Goal: Task Accomplishment & Management: Manage account settings

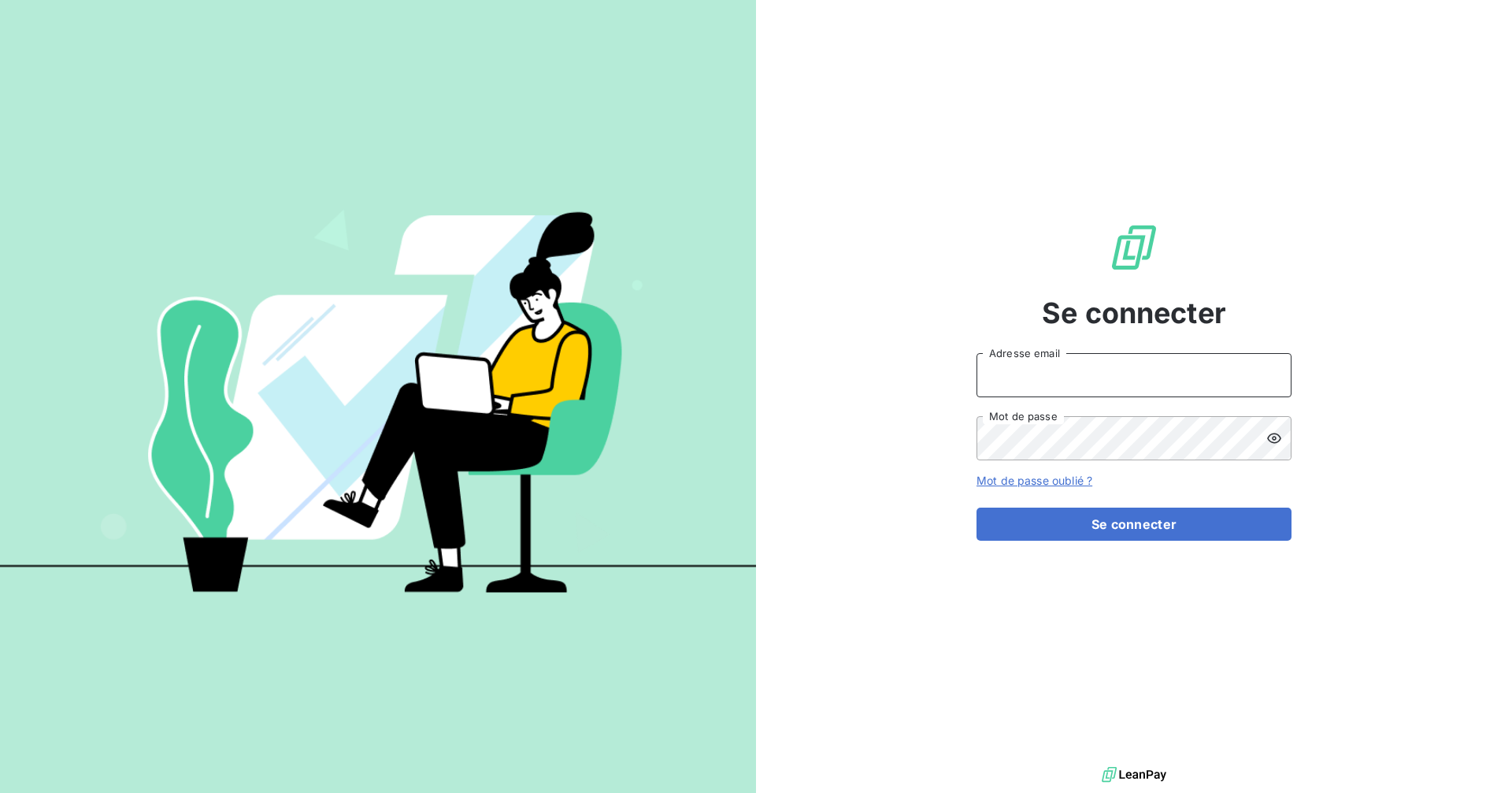
type input "[PERSON_NAME][EMAIL_ADDRESS][DOMAIN_NAME]"
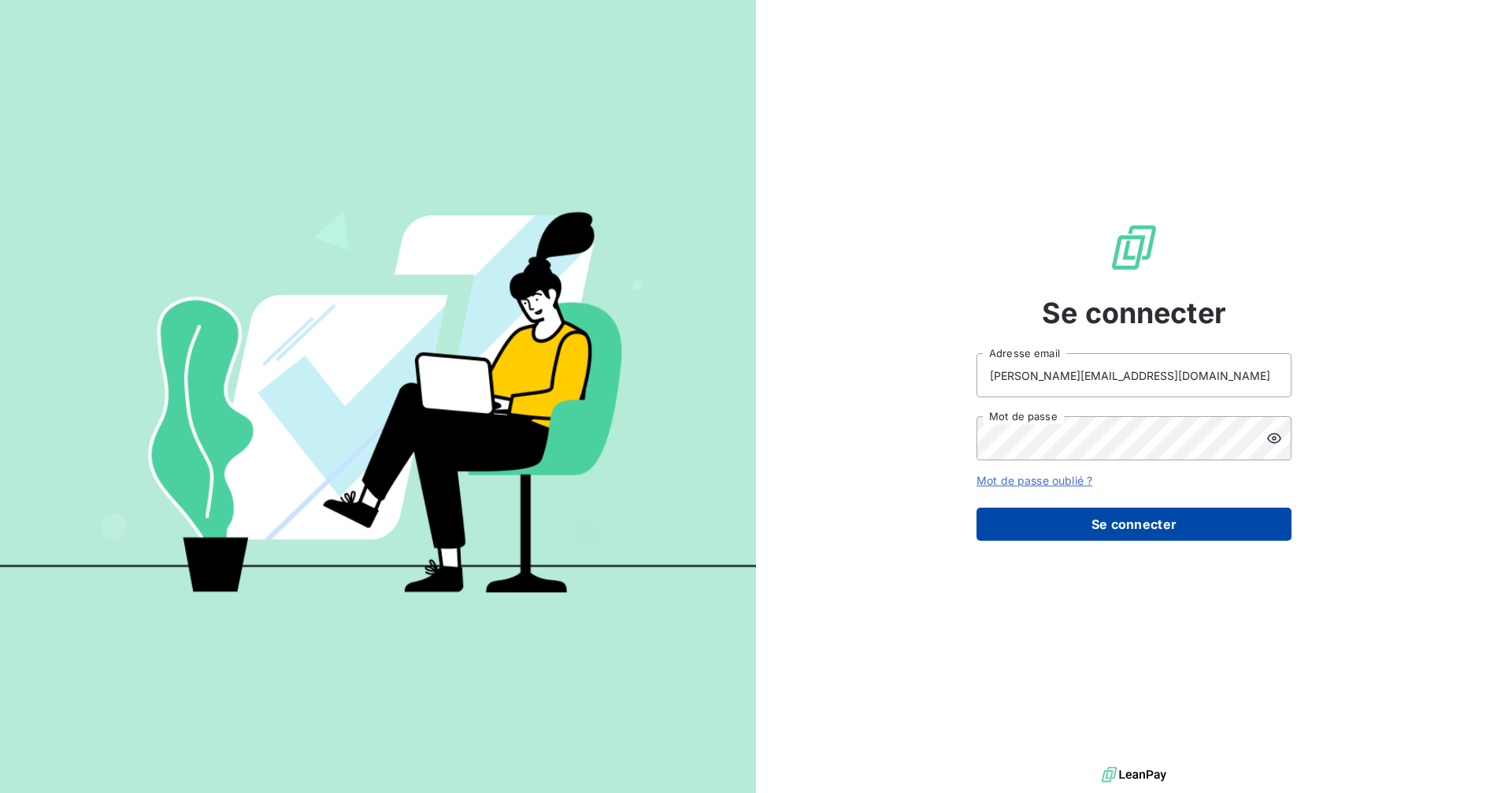
click at [1092, 533] on button "Se connecter" at bounding box center [1134, 524] width 315 height 33
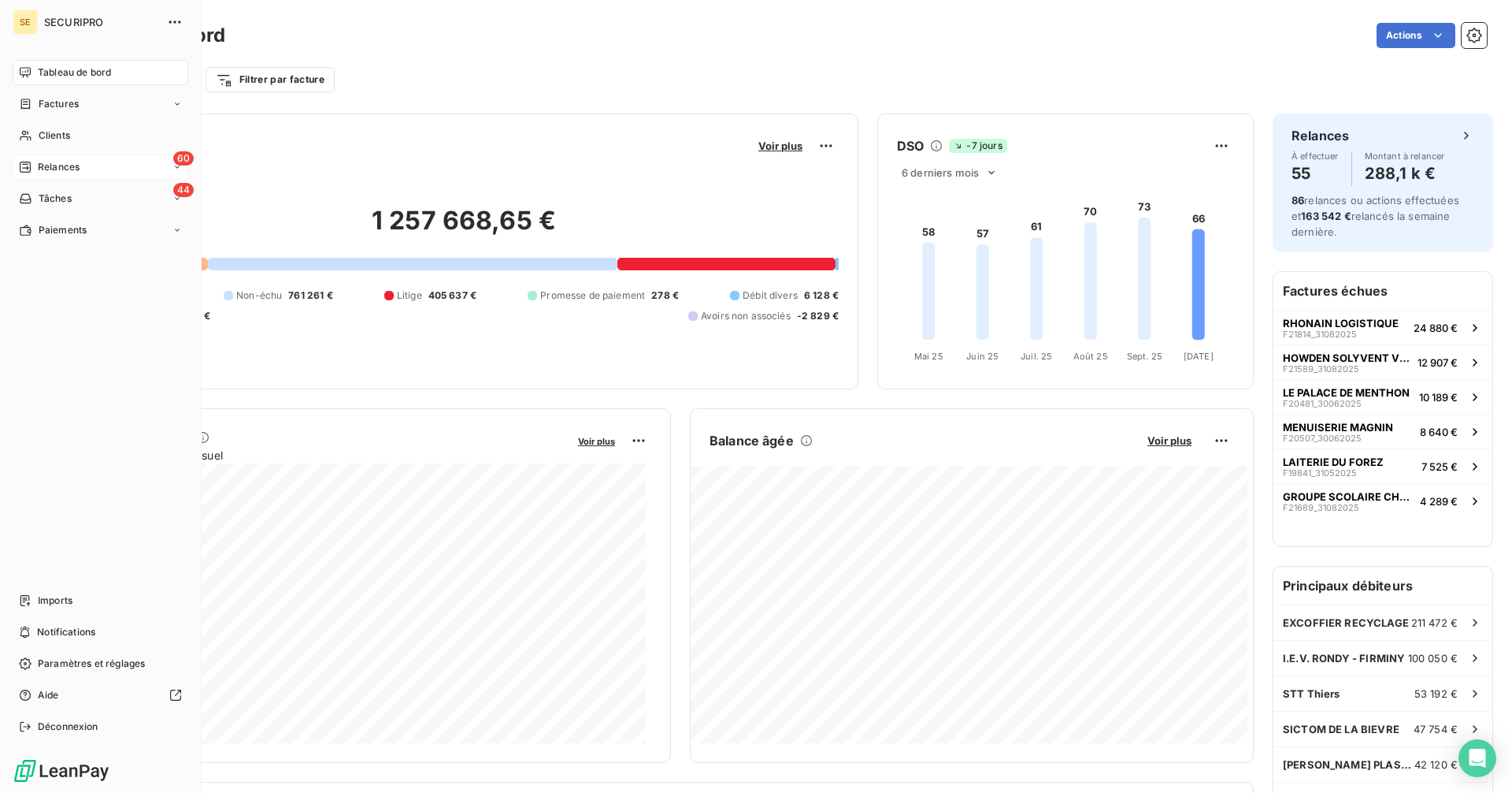
click at [38, 165] on span "Relances" at bounding box center [59, 167] width 41 height 14
click at [37, 162] on div "Relances" at bounding box center [49, 167] width 60 height 14
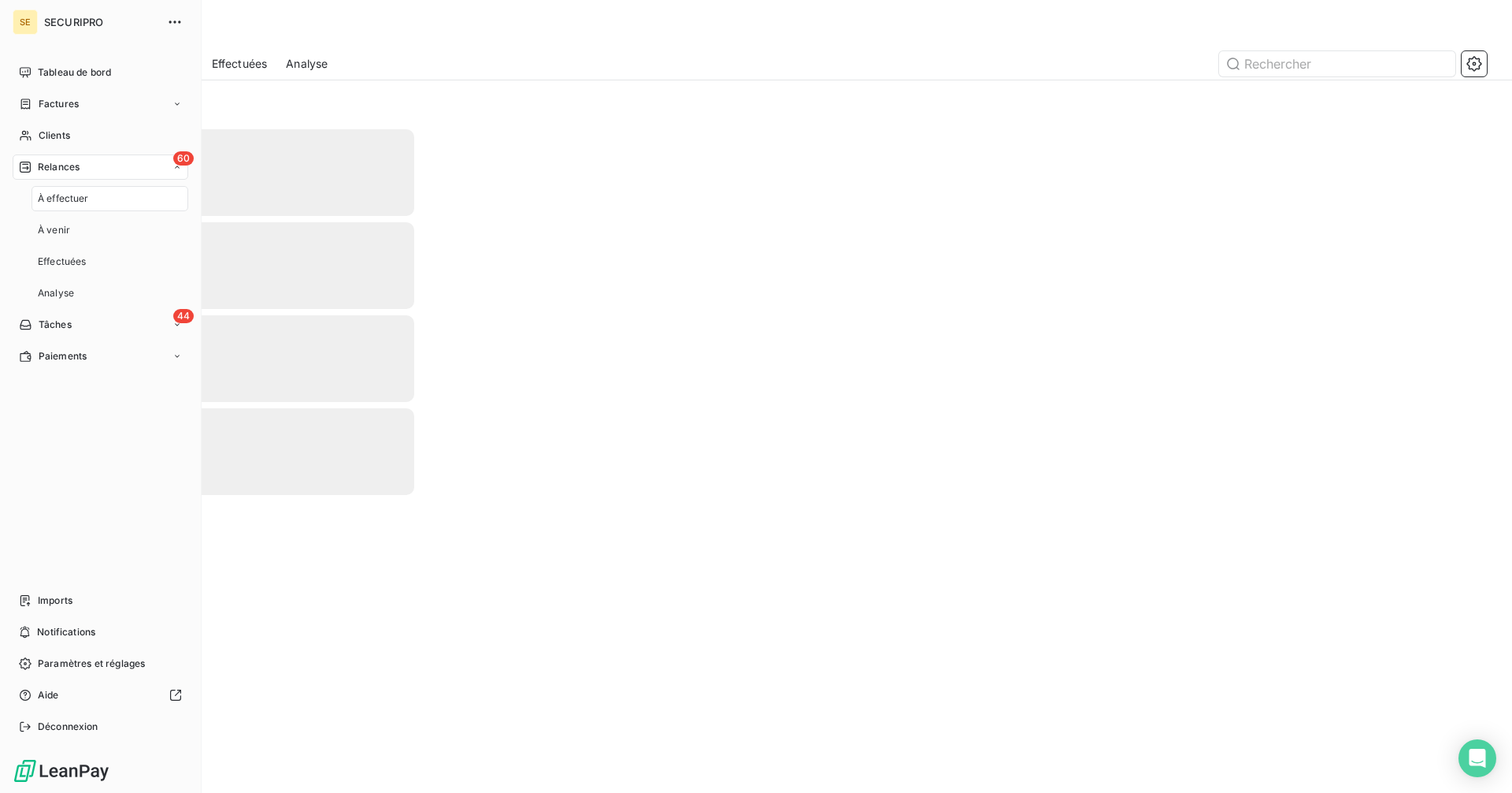
click at [39, 201] on span "À effectuer" at bounding box center [64, 198] width 51 height 14
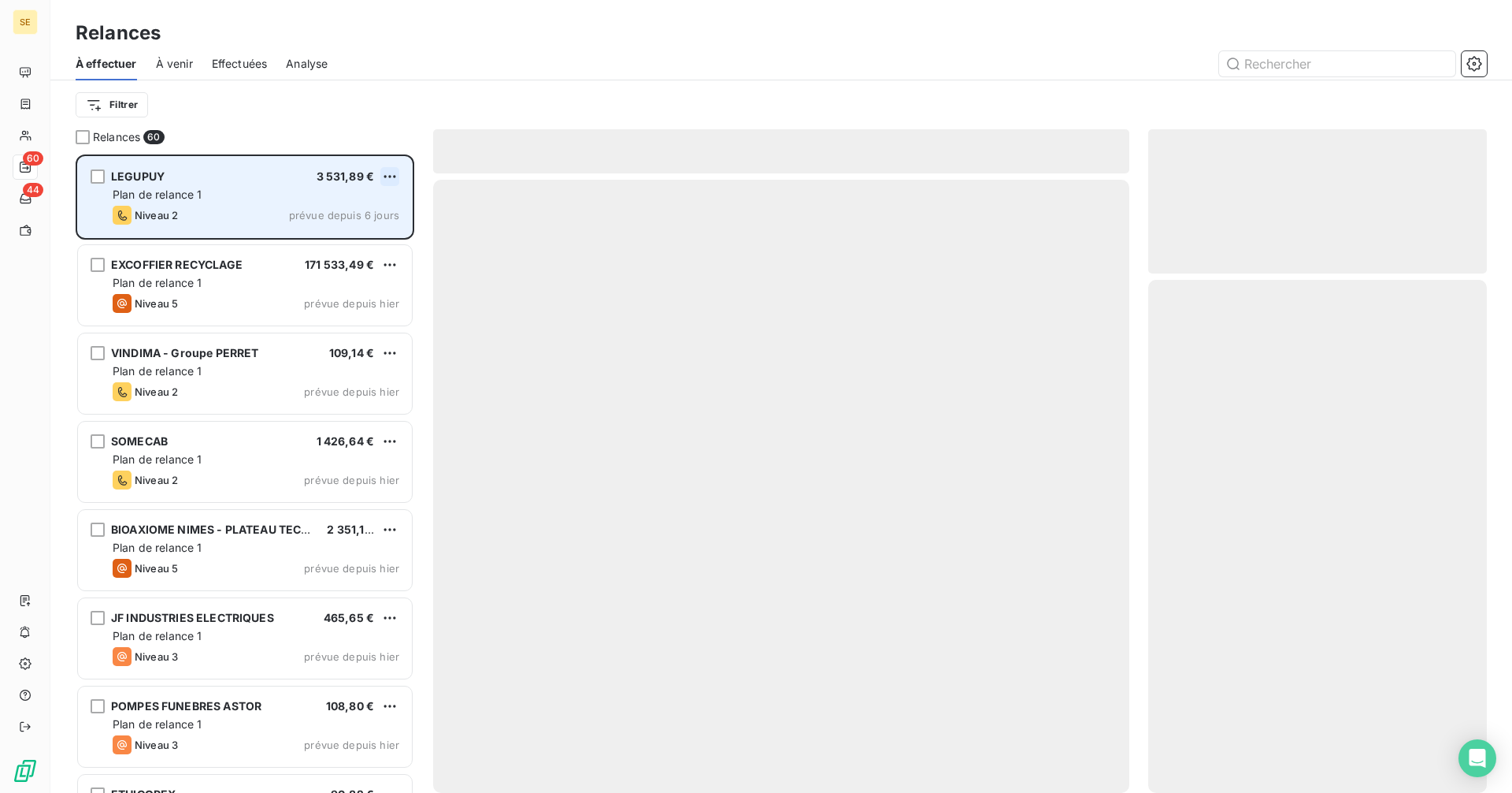
scroll to position [627, 327]
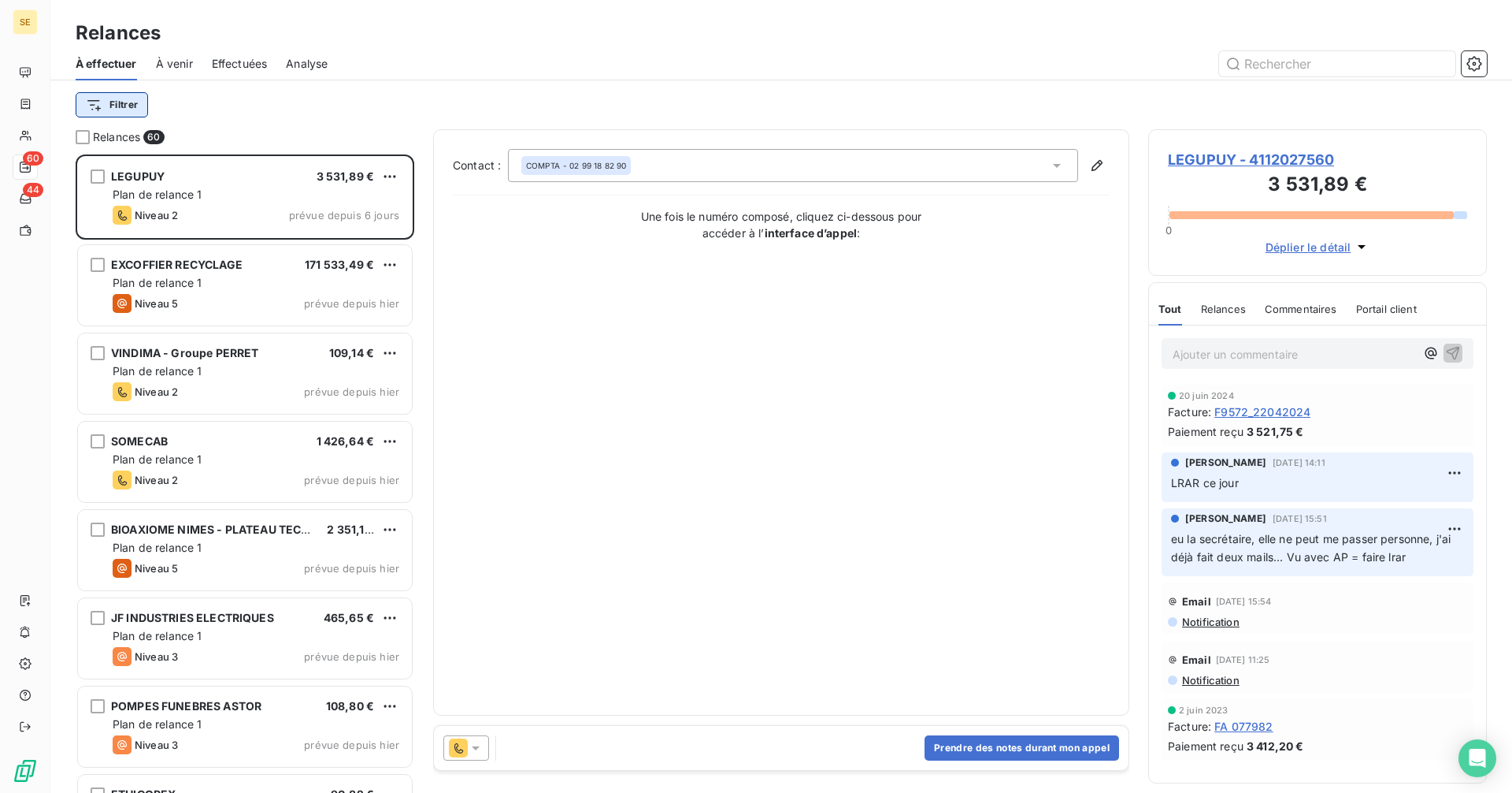
click at [124, 103] on html "SE 60 44 Relances À effectuer À venir Effectuées Analyse Filtrer Relances 60 LE…" at bounding box center [756, 396] width 1512 height 793
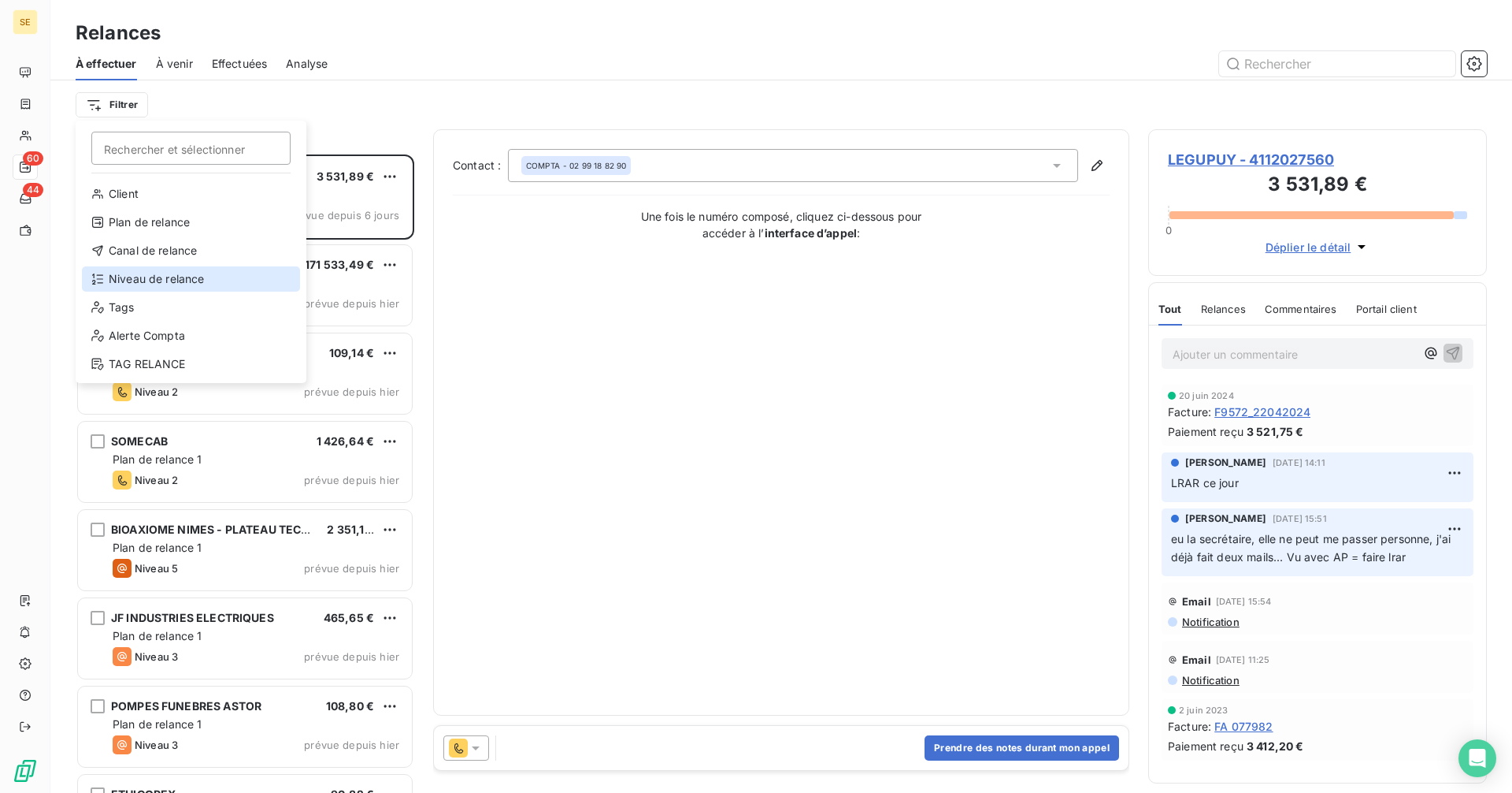
click at [122, 277] on div "Niveau de relance" at bounding box center [191, 279] width 218 height 25
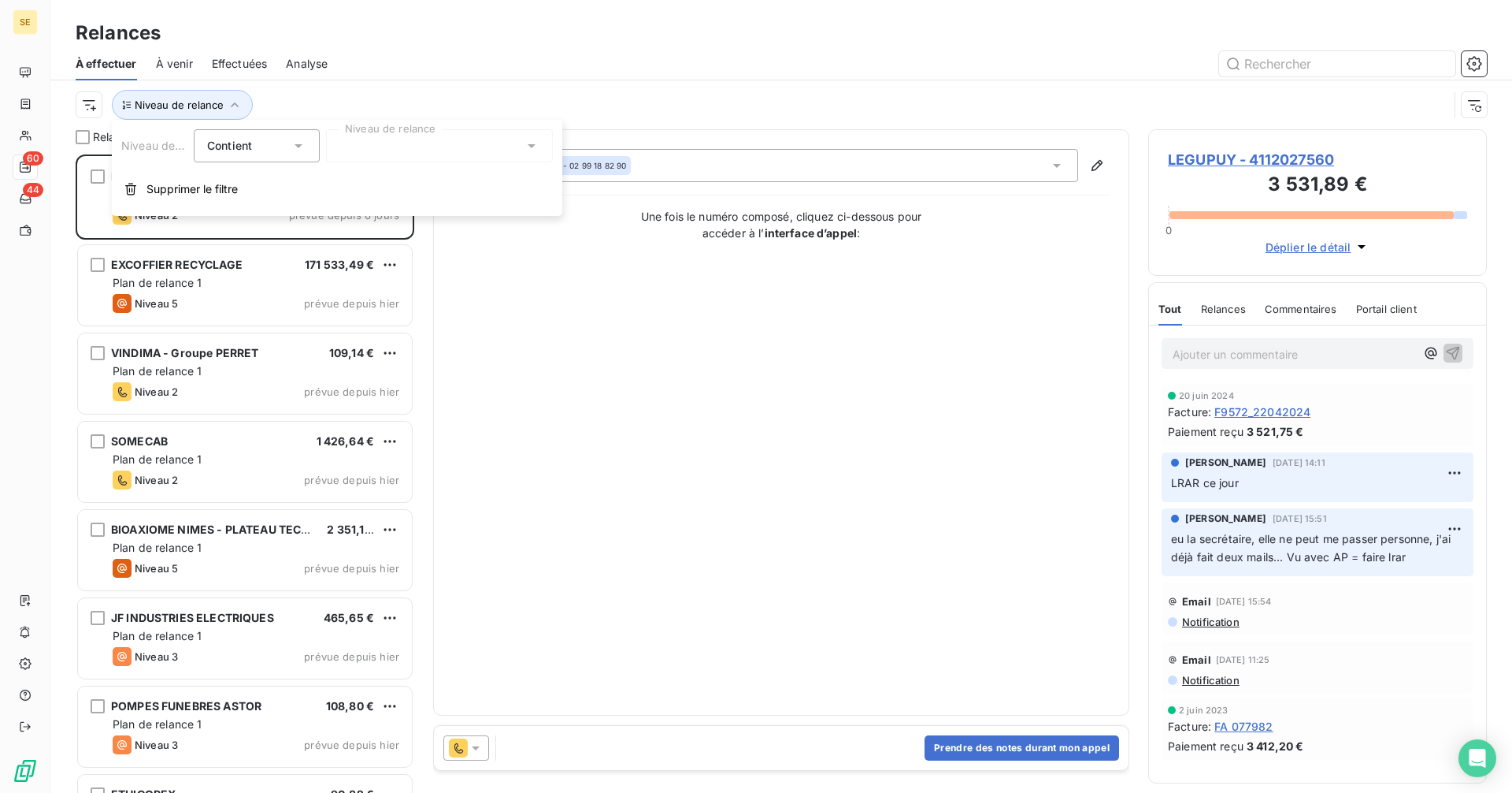
click at [353, 145] on div at bounding box center [439, 146] width 227 height 33
click at [335, 177] on li "Notification" at bounding box center [439, 180] width 227 height 29
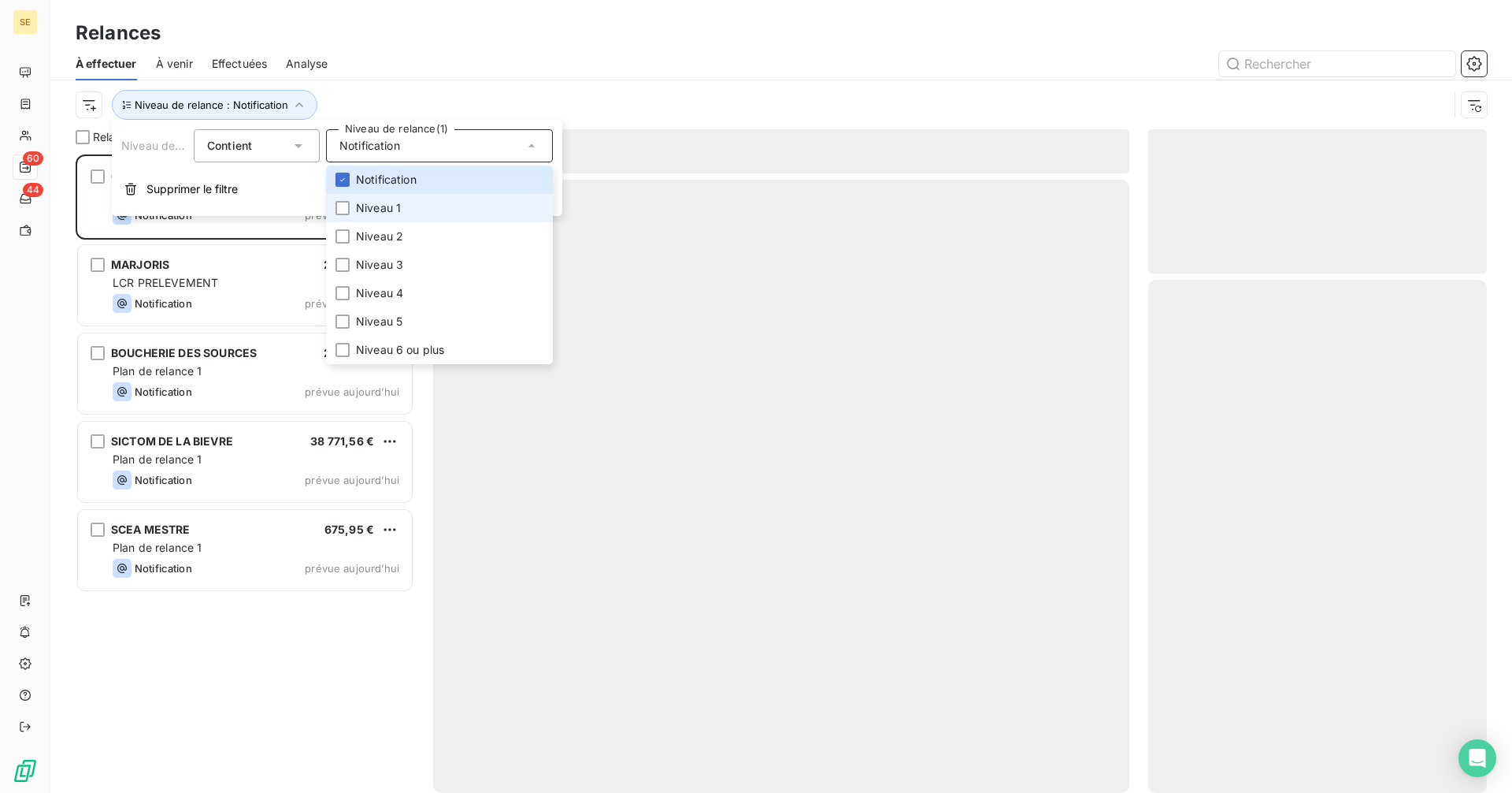
scroll to position [627, 327]
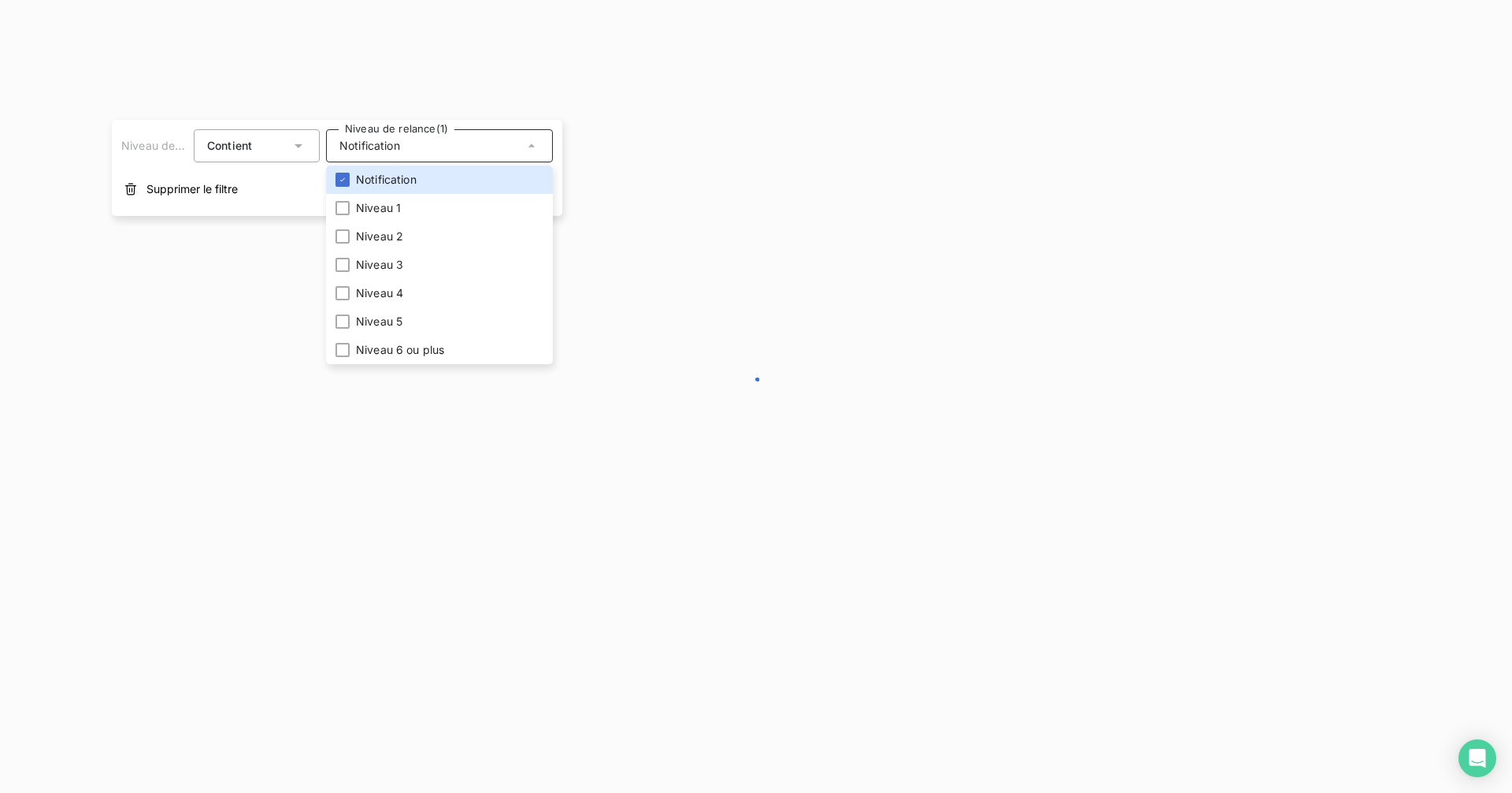
click at [553, 64] on div at bounding box center [756, 396] width 1512 height 793
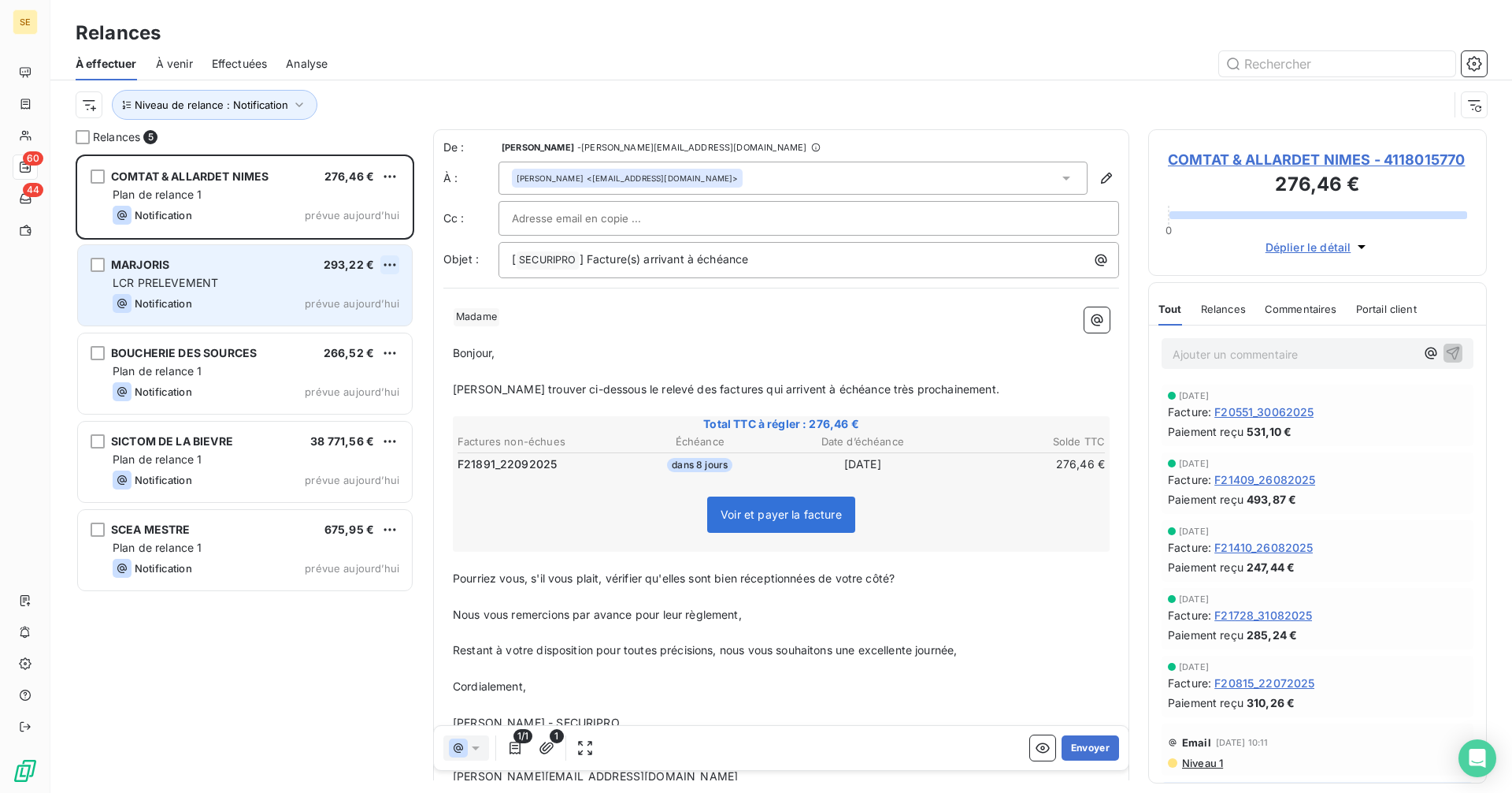
click at [391, 265] on html "SE 60 44 Relances À effectuer À venir Effectuées Analyse Niveau de relance : No…" at bounding box center [756, 396] width 1512 height 793
click at [297, 327] on div "Passer cette action" at bounding box center [321, 325] width 141 height 25
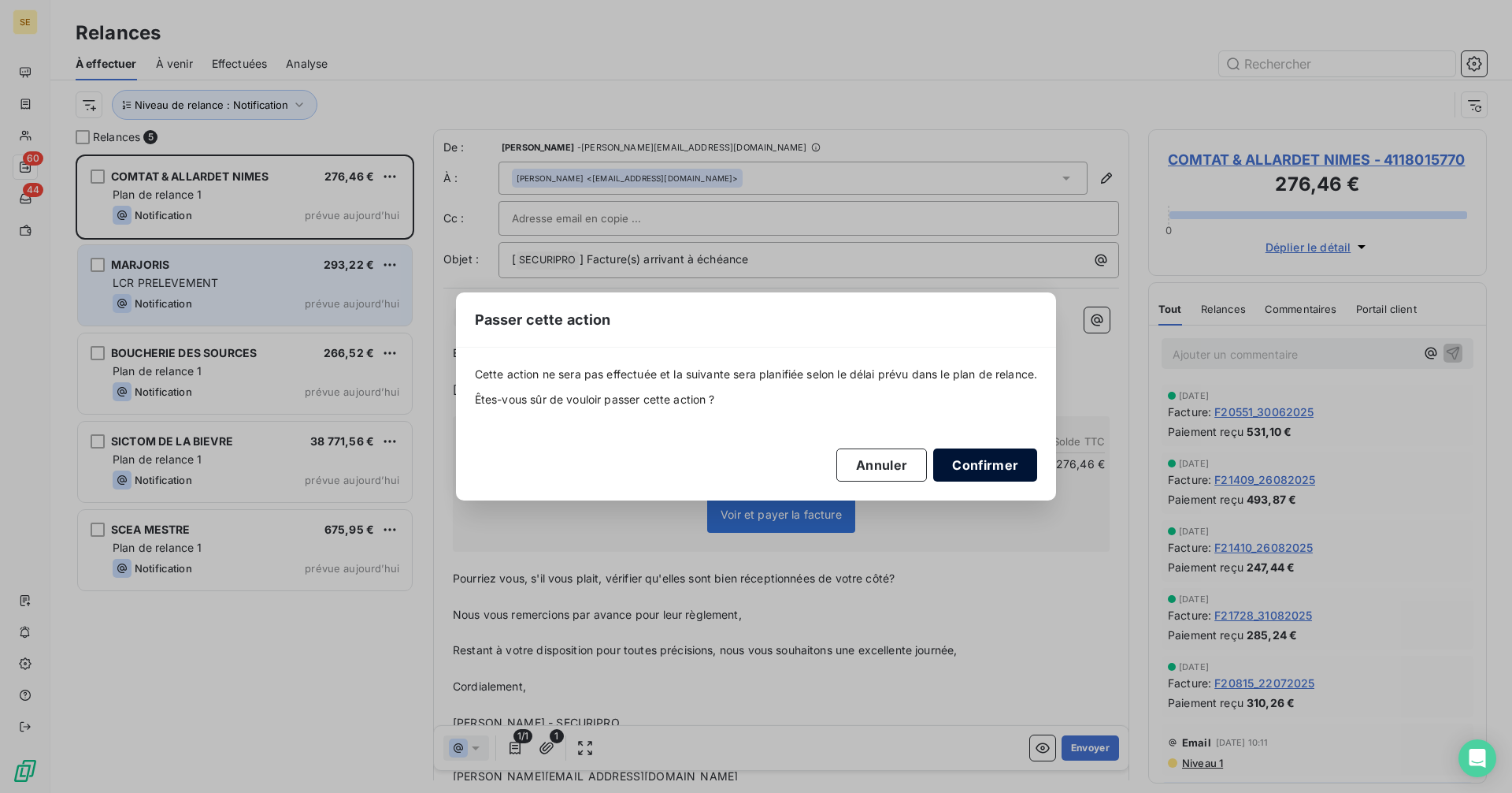
click at [986, 459] on button "Confirmer" at bounding box center [985, 465] width 104 height 33
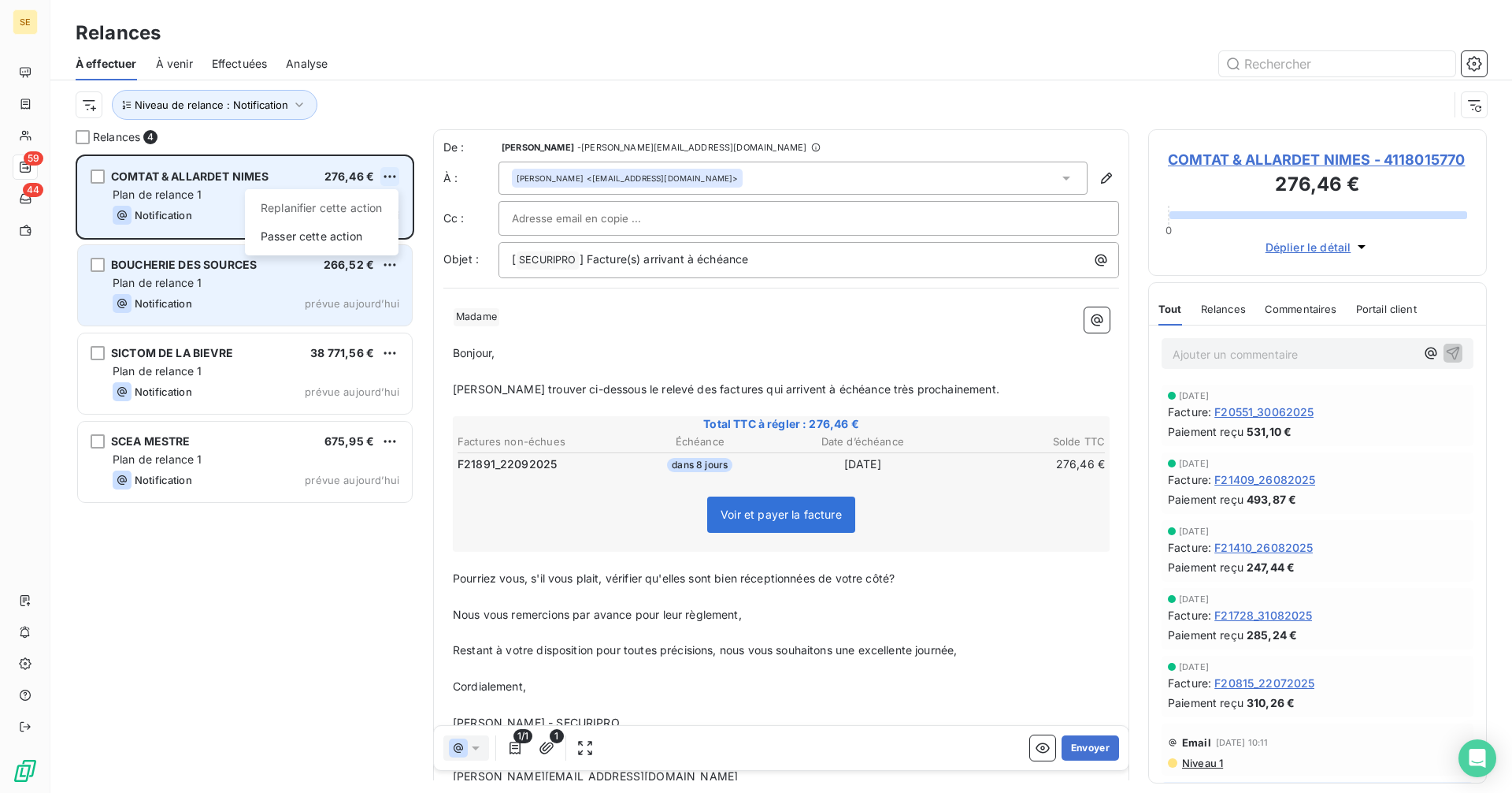
click at [391, 175] on html "SE 59 44 Relances À effectuer À venir Effectuées Analyse Niveau de relance : No…" at bounding box center [756, 396] width 1512 height 793
click at [345, 236] on div "Passer cette action" at bounding box center [321, 236] width 141 height 25
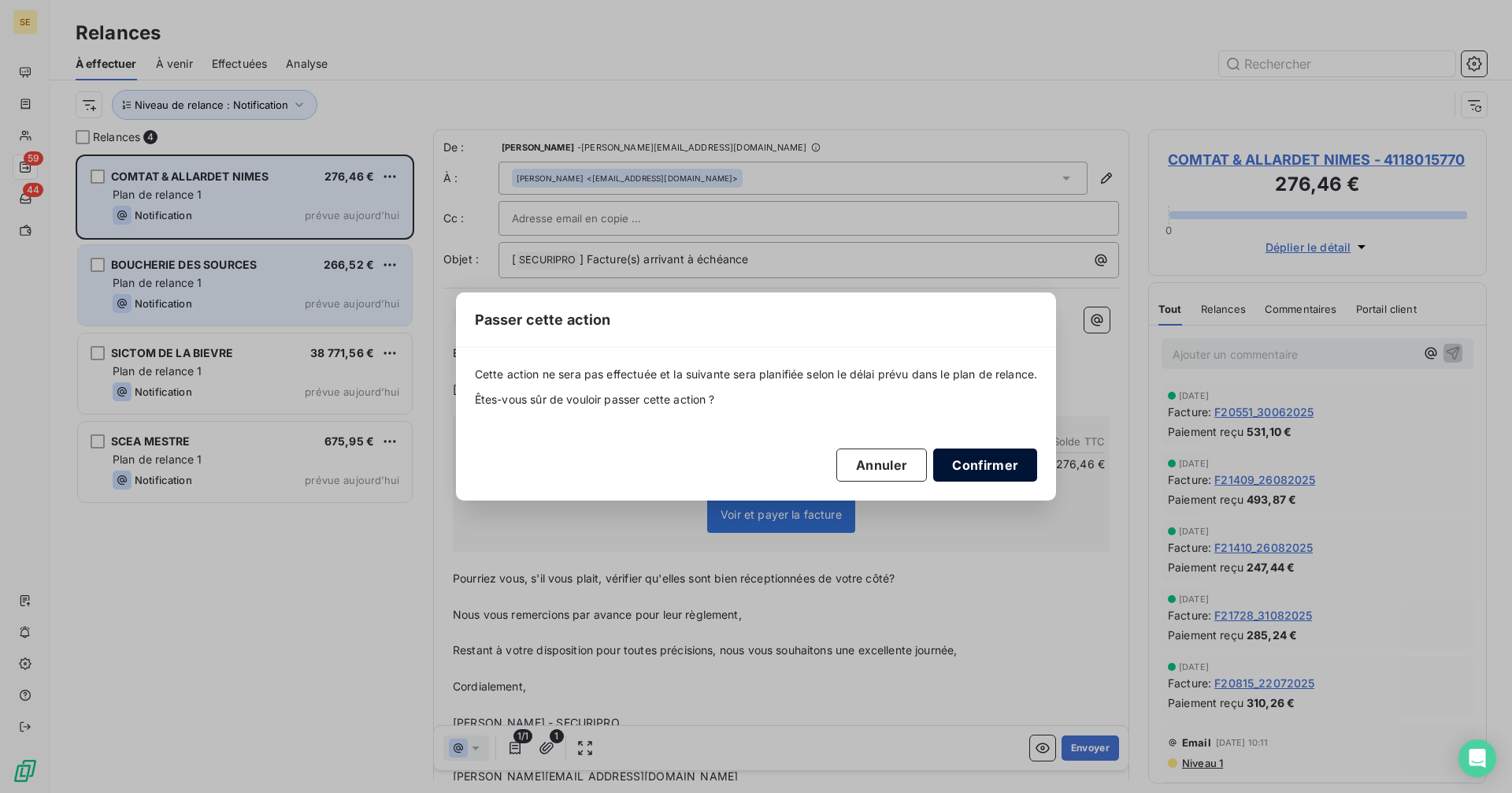
click at [1006, 475] on button "Confirmer" at bounding box center [985, 465] width 104 height 33
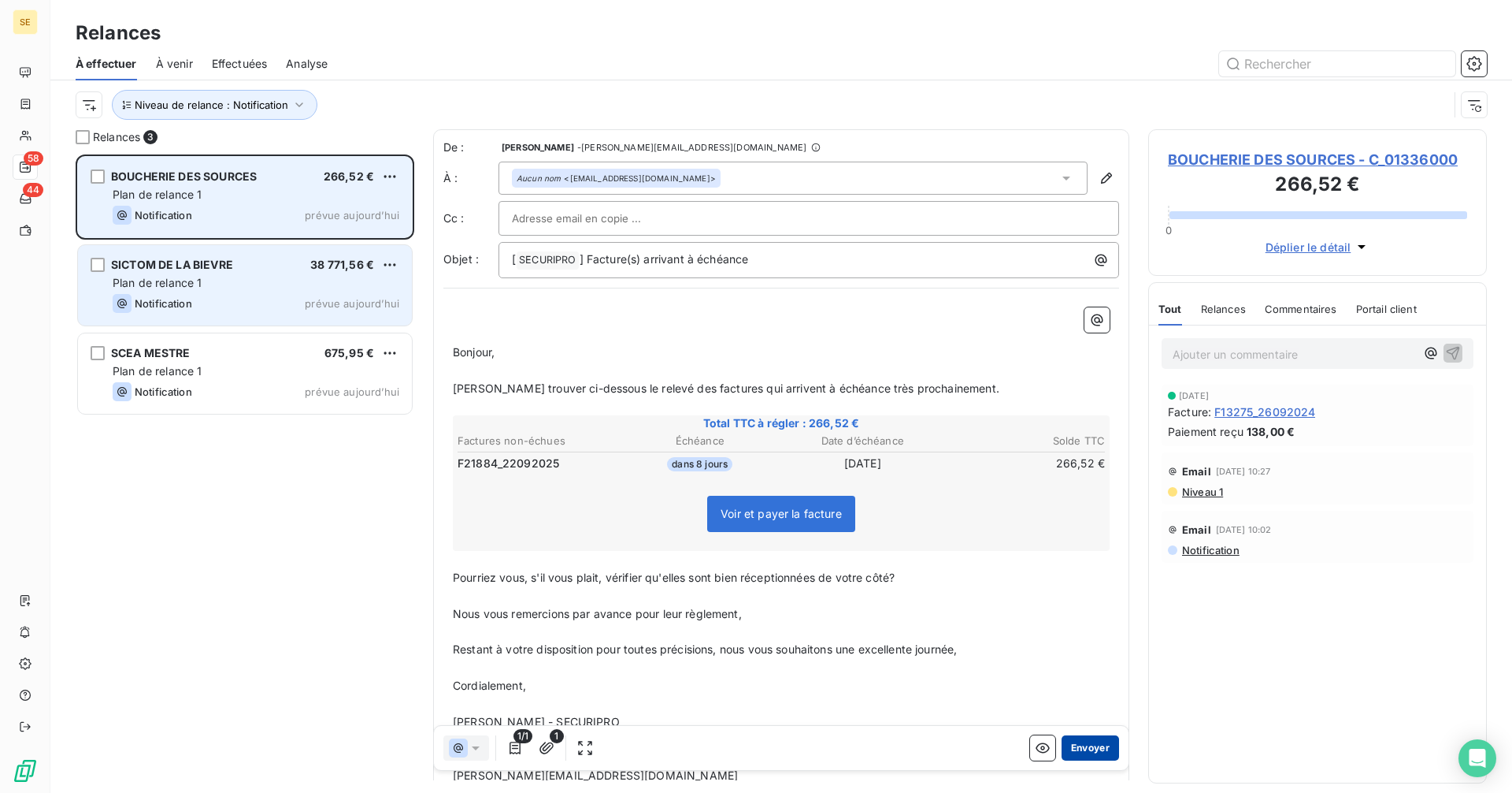
click at [1072, 751] on button "Envoyer" at bounding box center [1090, 748] width 57 height 25
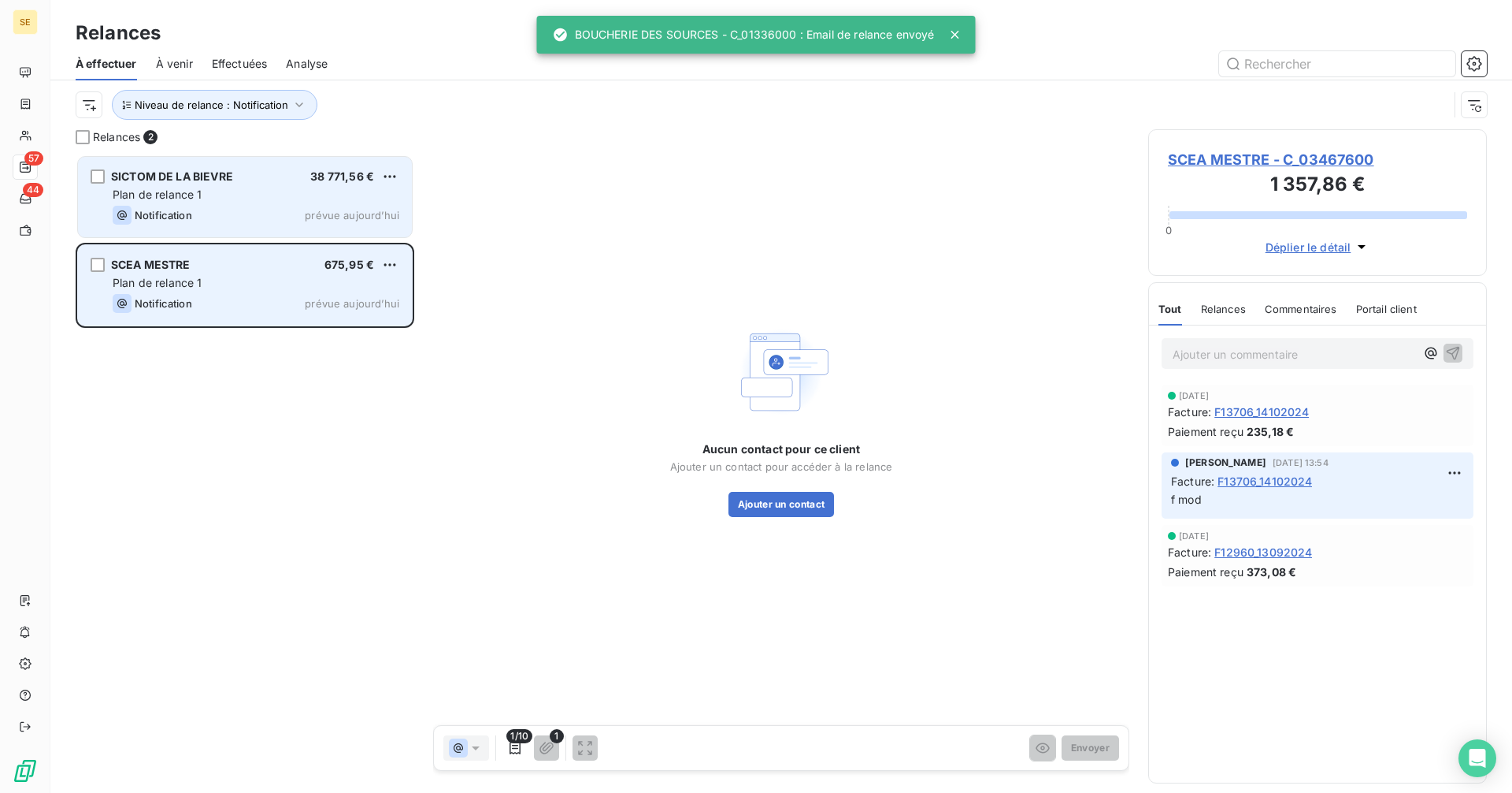
click at [1211, 161] on span "SCEA MESTRE - C_03467600" at bounding box center [1318, 159] width 299 height 21
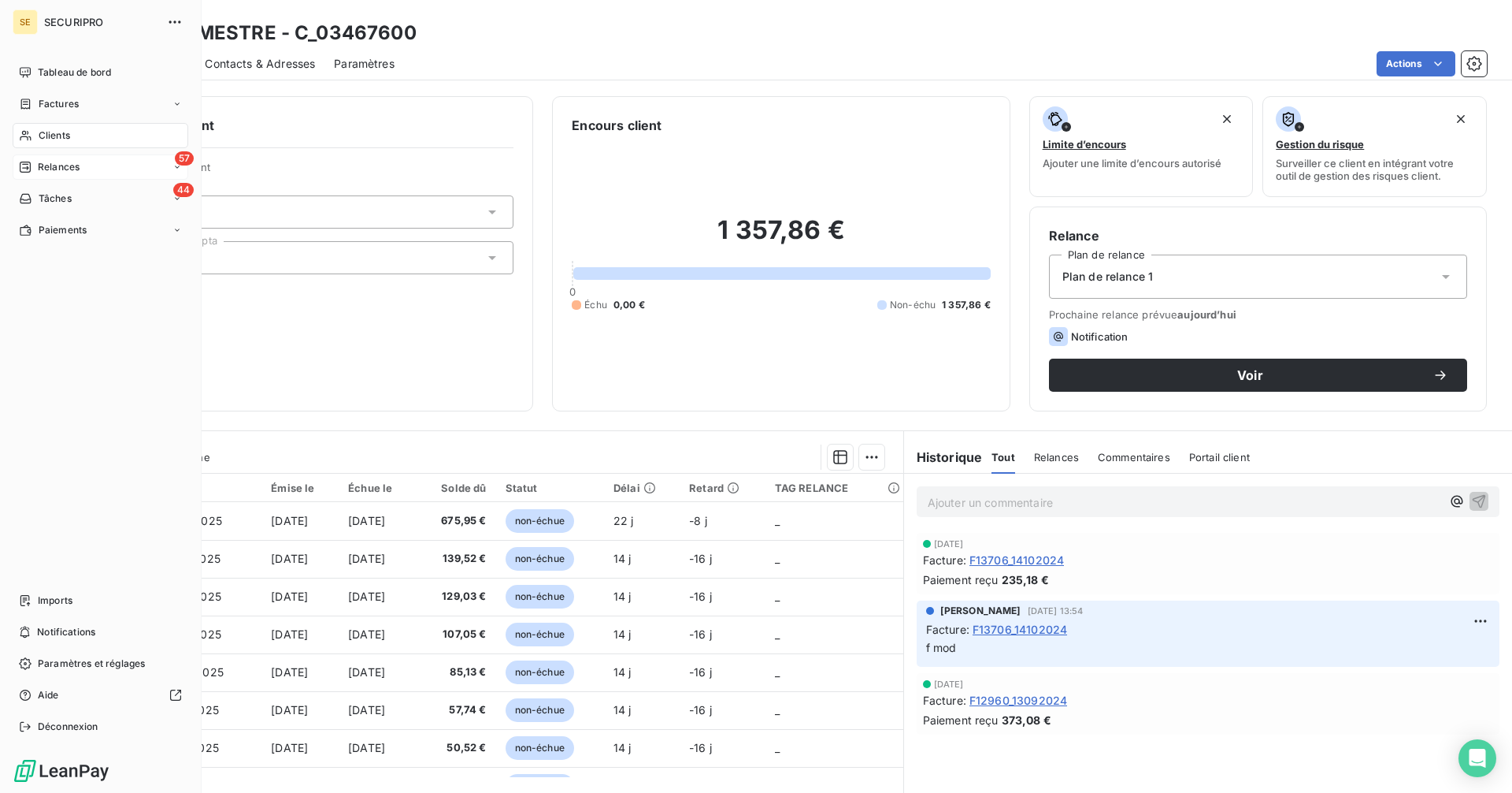
click at [41, 167] on span "Relances" at bounding box center [59, 167] width 41 height 14
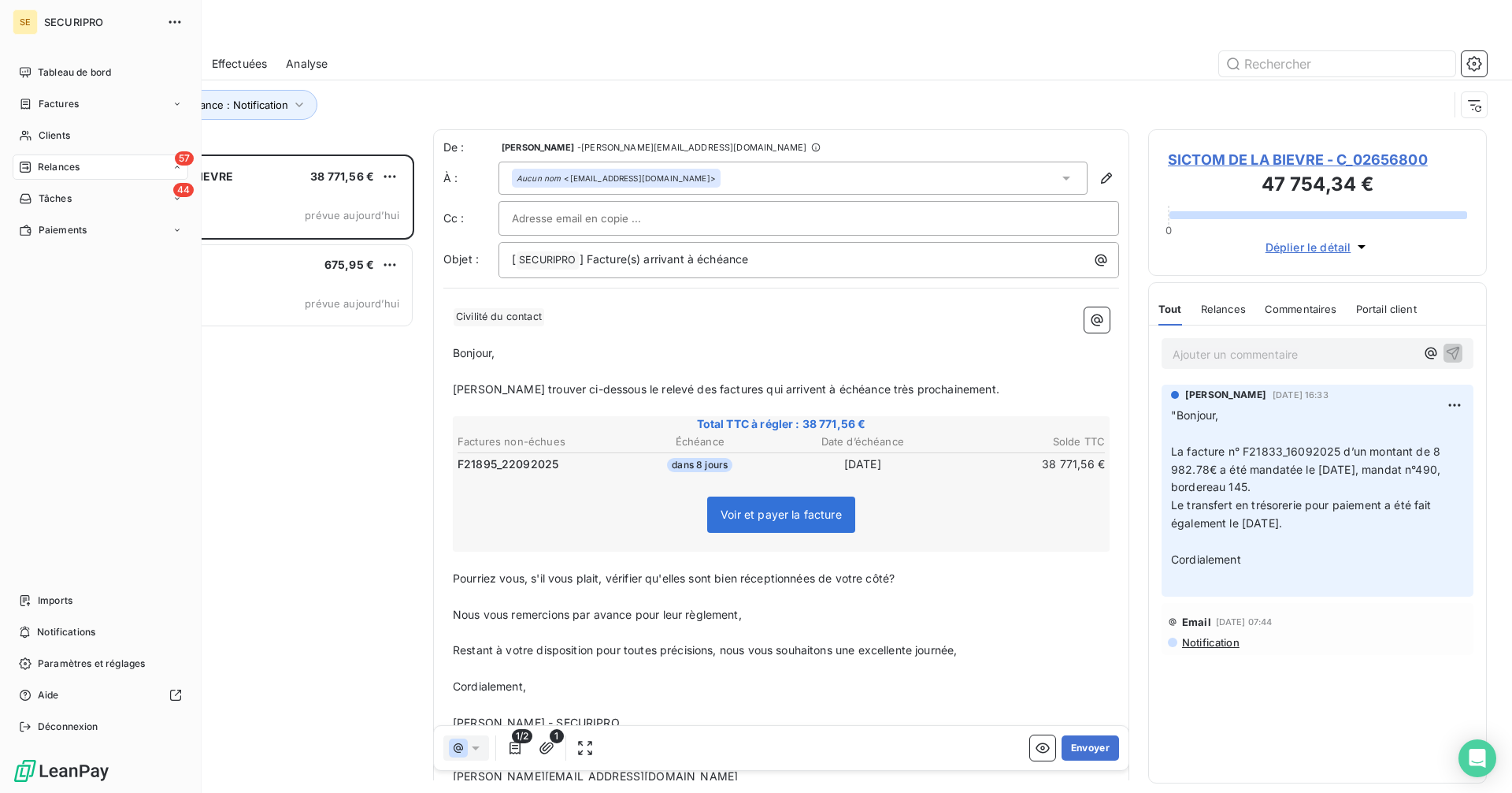
scroll to position [627, 327]
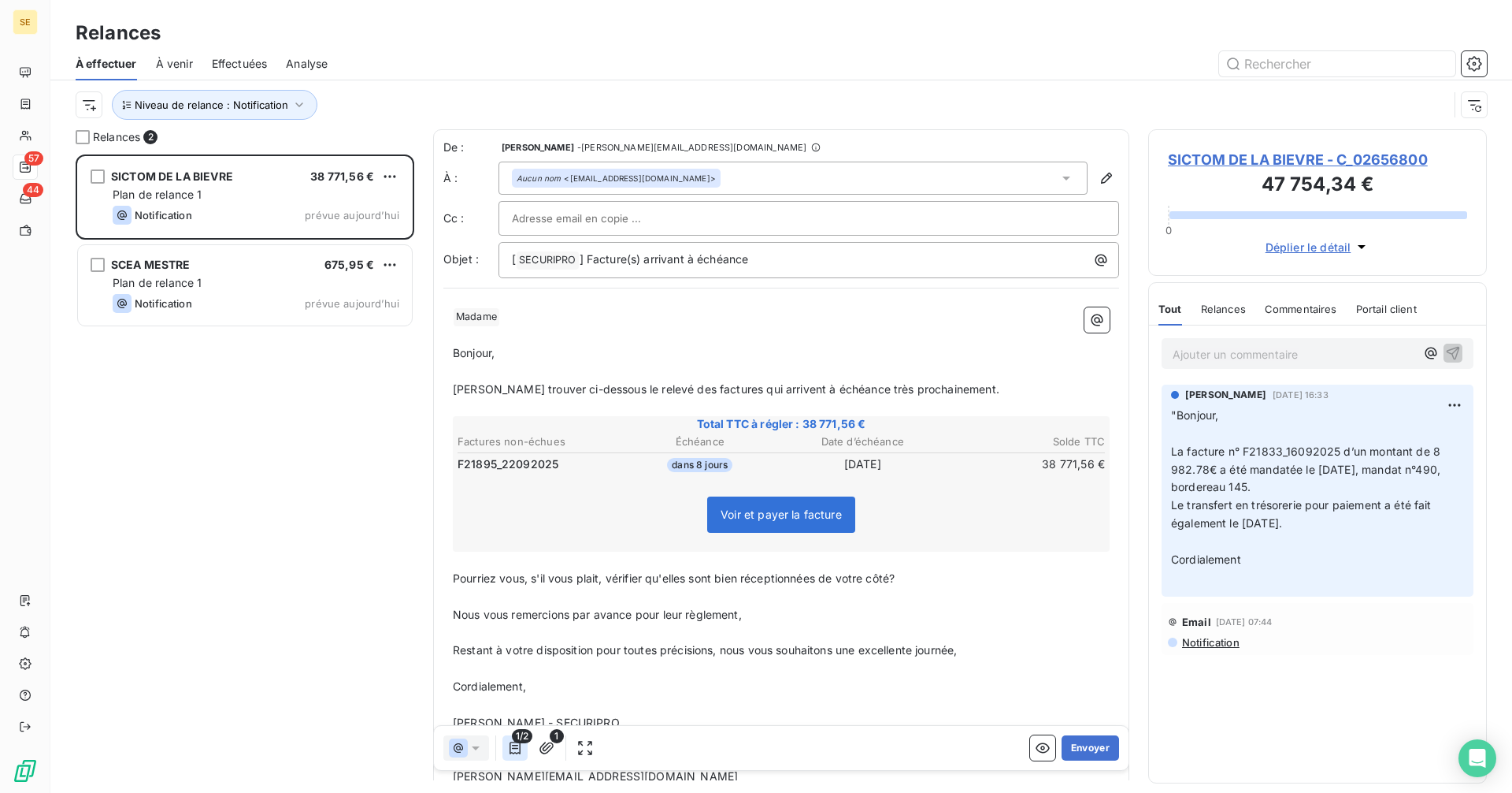
click at [513, 744] on icon "button" at bounding box center [515, 748] width 11 height 13
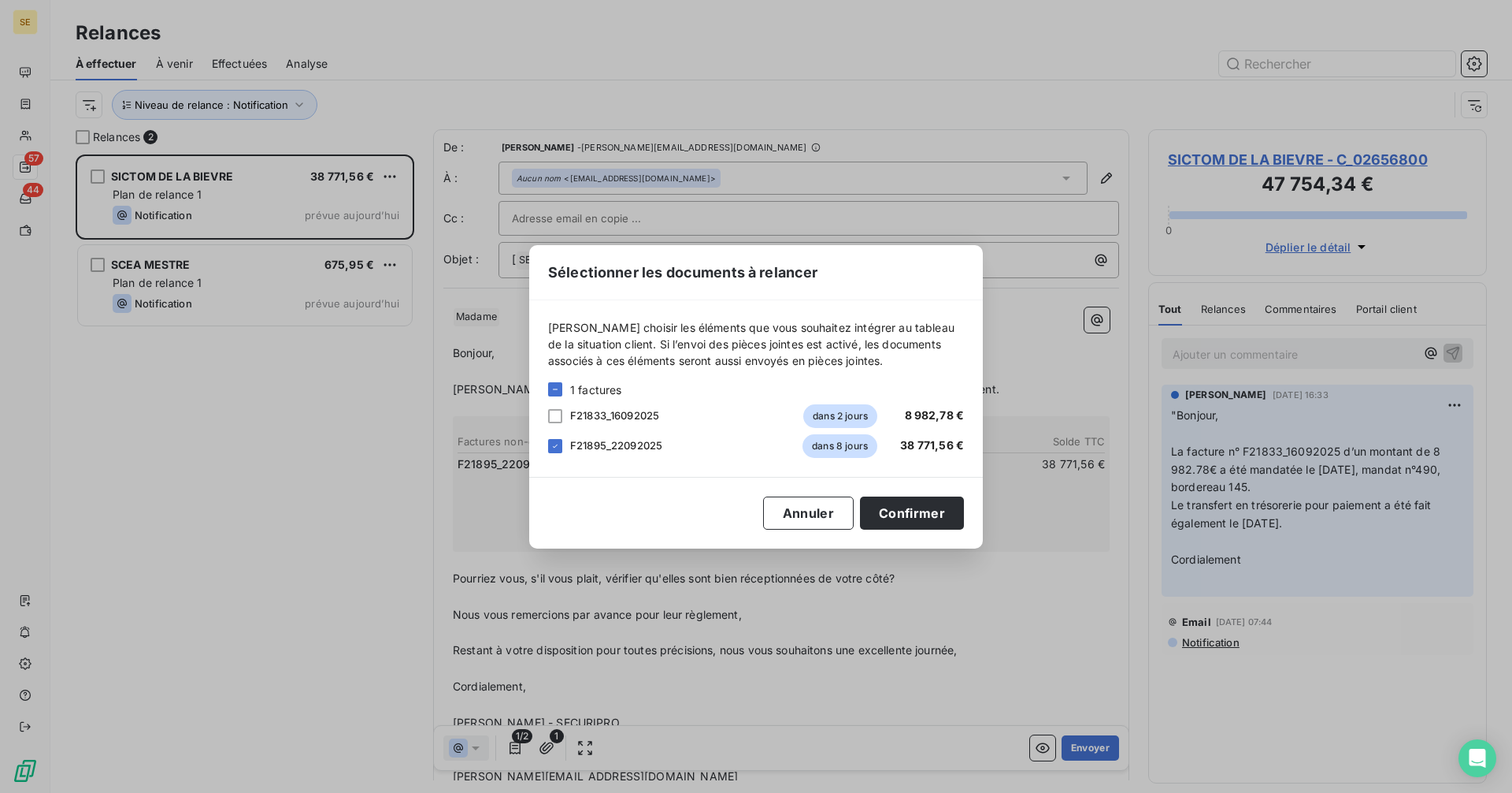
click at [1034, 338] on div "Sélectionner les documents à relancer [PERSON_NAME] choisir les éléments que vo…" at bounding box center [756, 396] width 1512 height 793
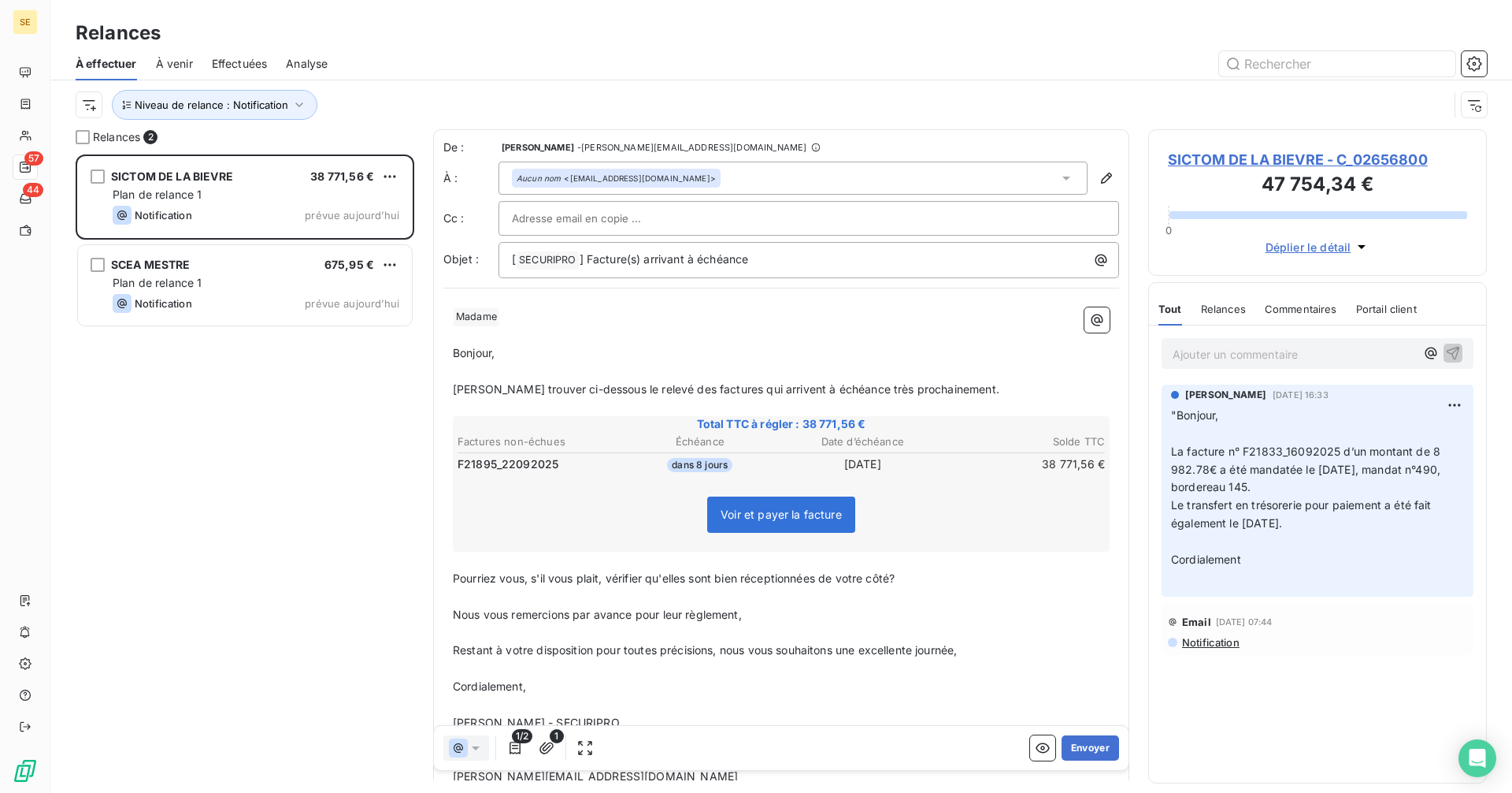
click at [762, 176] on div "Aucun nom <[EMAIL_ADDRESS][DOMAIN_NAME]>" at bounding box center [793, 178] width 589 height 33
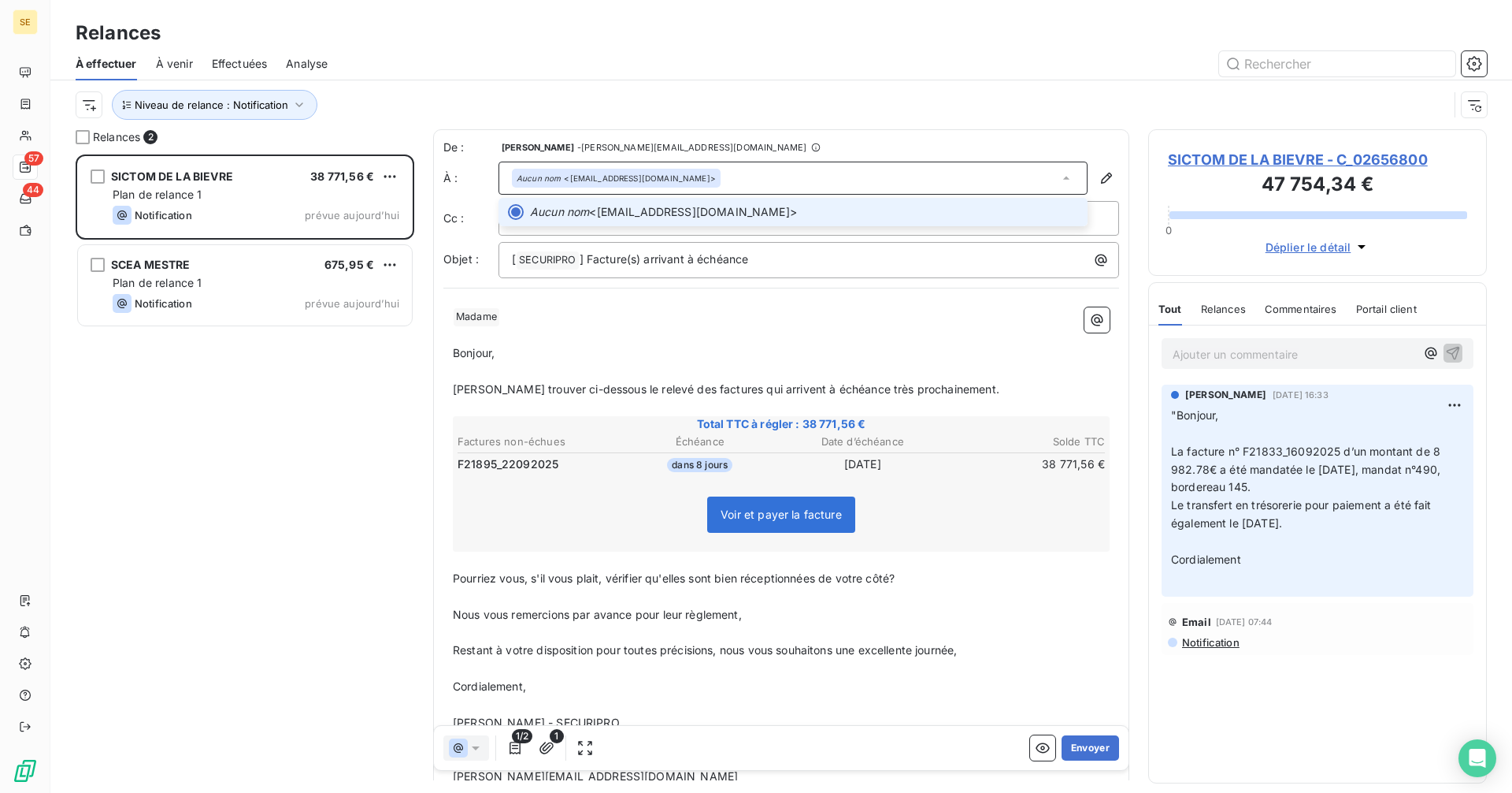
click at [762, 176] on div "Aucun nom <[EMAIL_ADDRESS][DOMAIN_NAME]>" at bounding box center [793, 178] width 589 height 33
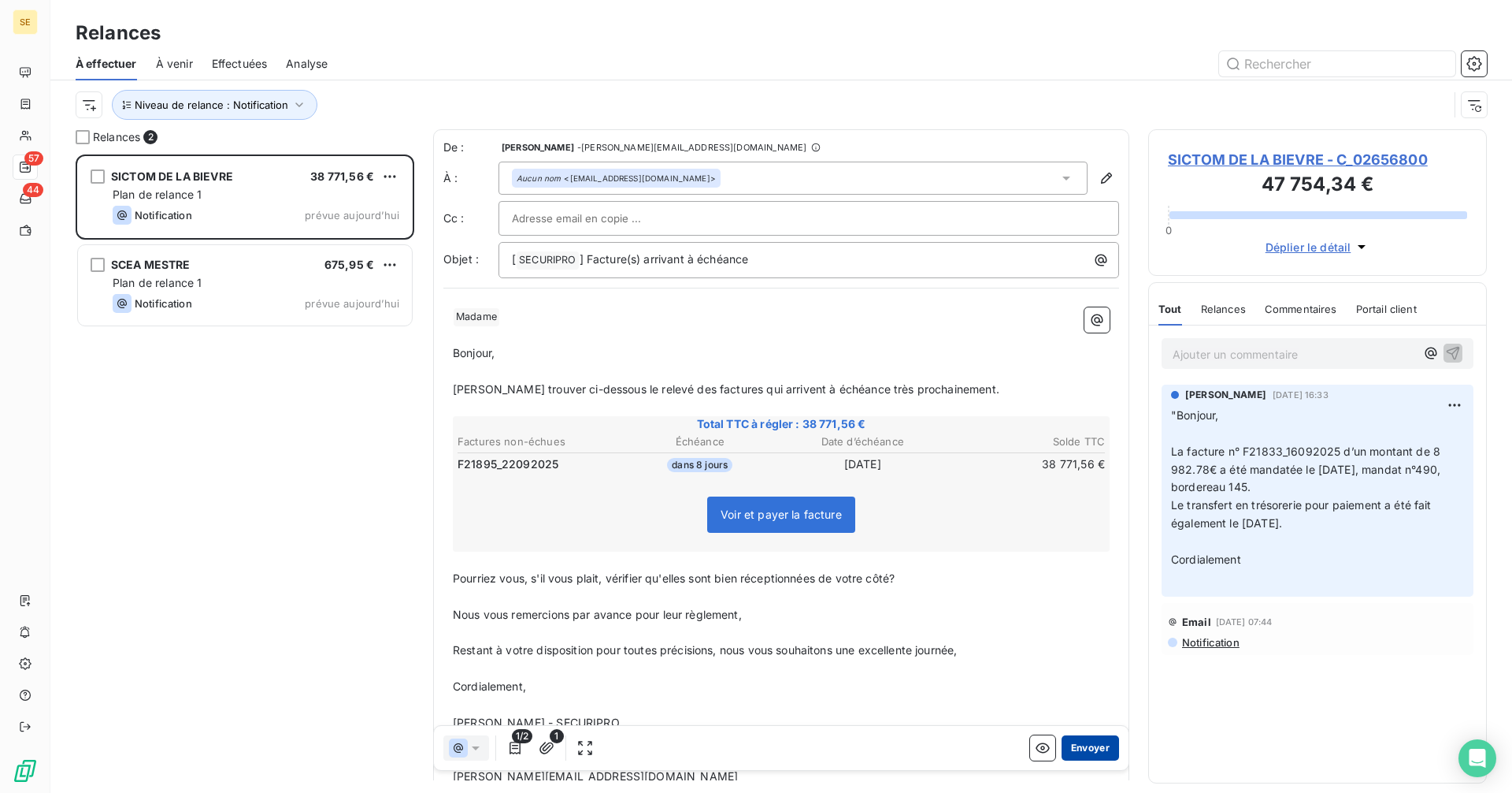
click at [1077, 750] on button "Envoyer" at bounding box center [1090, 748] width 57 height 25
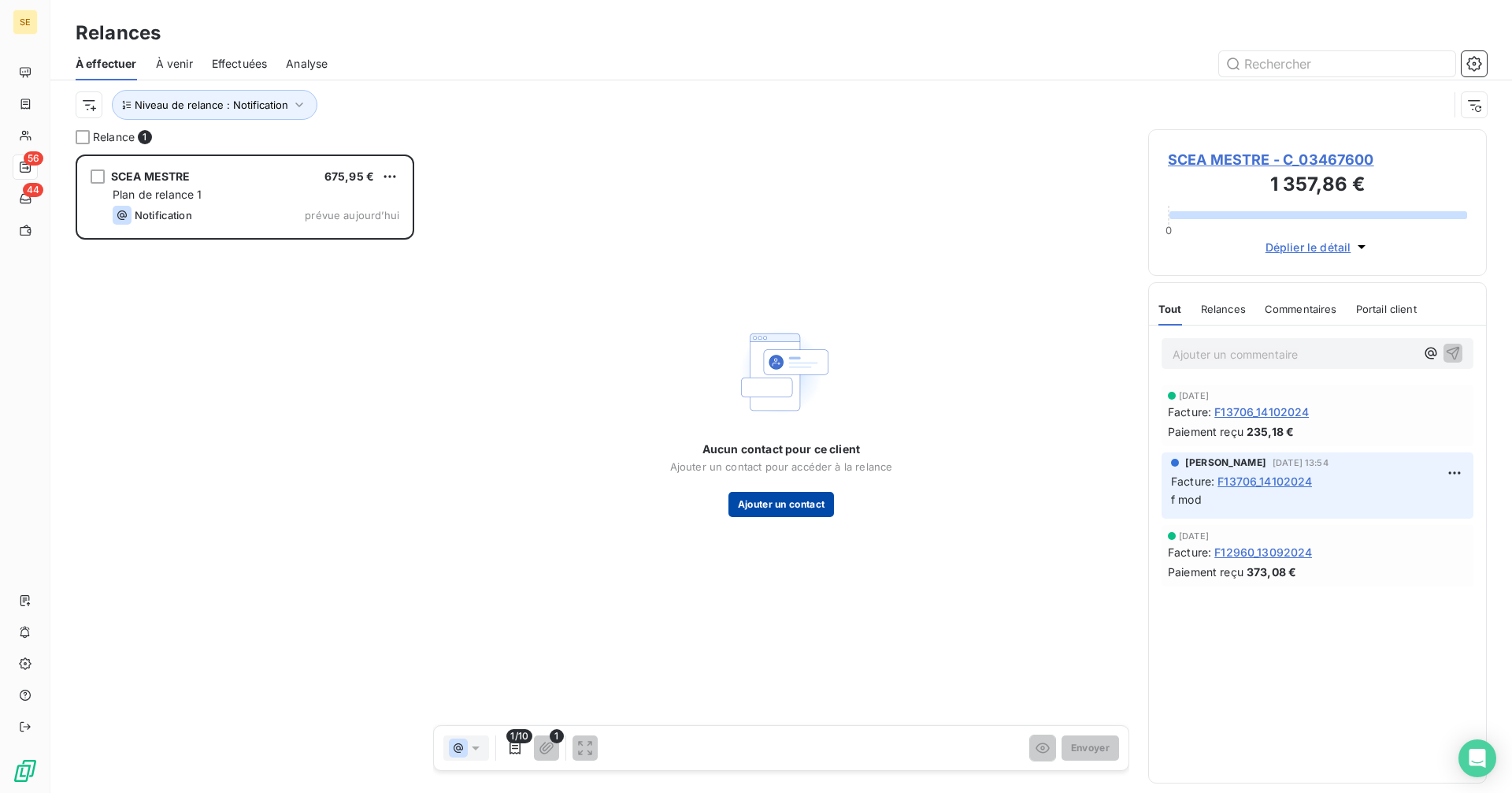
click at [789, 502] on button "Ajouter un contact" at bounding box center [781, 505] width 107 height 25
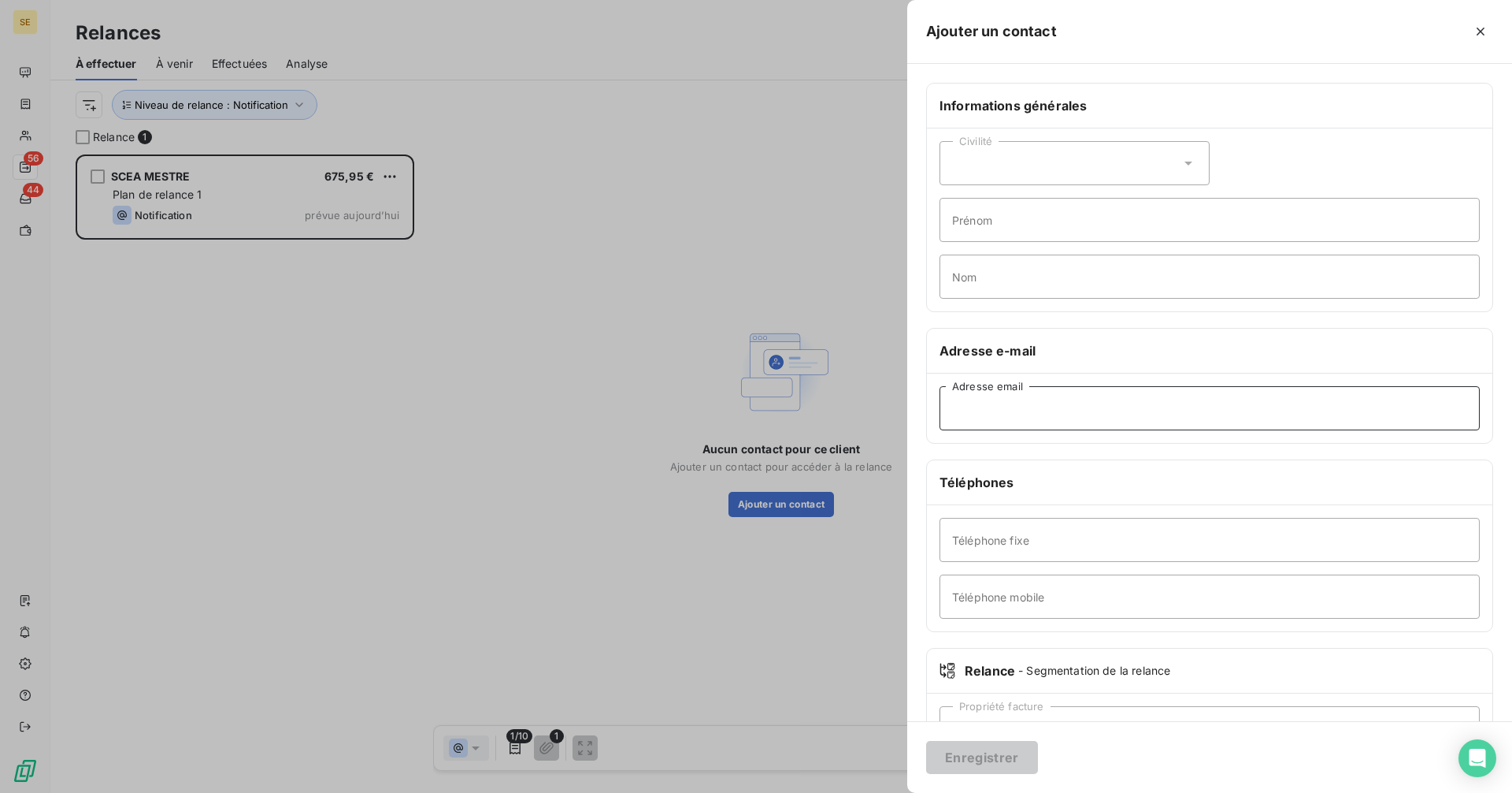
click at [1022, 405] on input "Adresse email" at bounding box center [1210, 408] width 540 height 44
paste input "[PERSON_NAME][EMAIL_ADDRESS][PERSON_NAME][DOMAIN_NAME]"
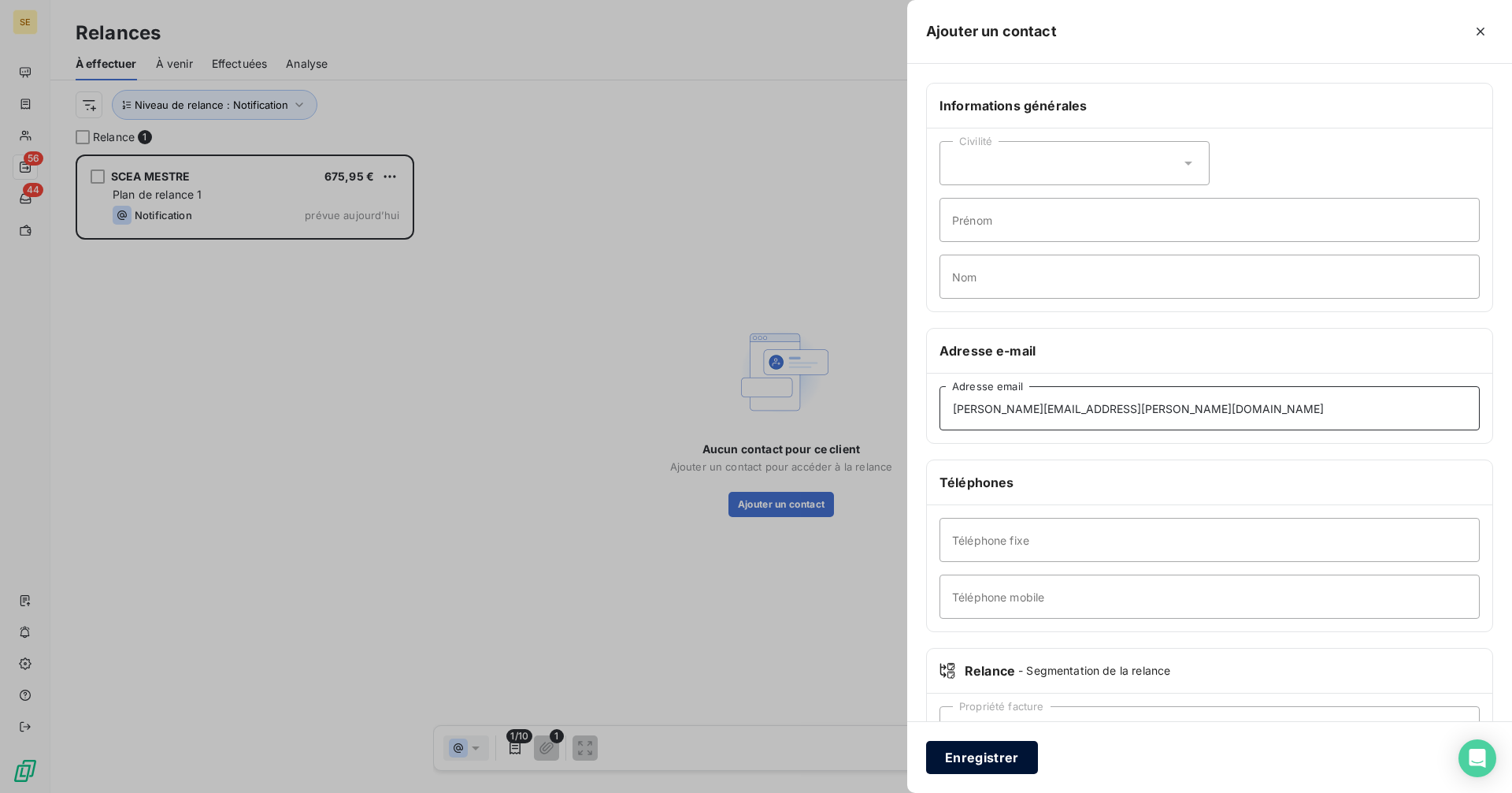
type input "[PERSON_NAME][EMAIL_ADDRESS][PERSON_NAME][DOMAIN_NAME]"
click at [992, 768] on button "Enregistrer" at bounding box center [982, 757] width 112 height 33
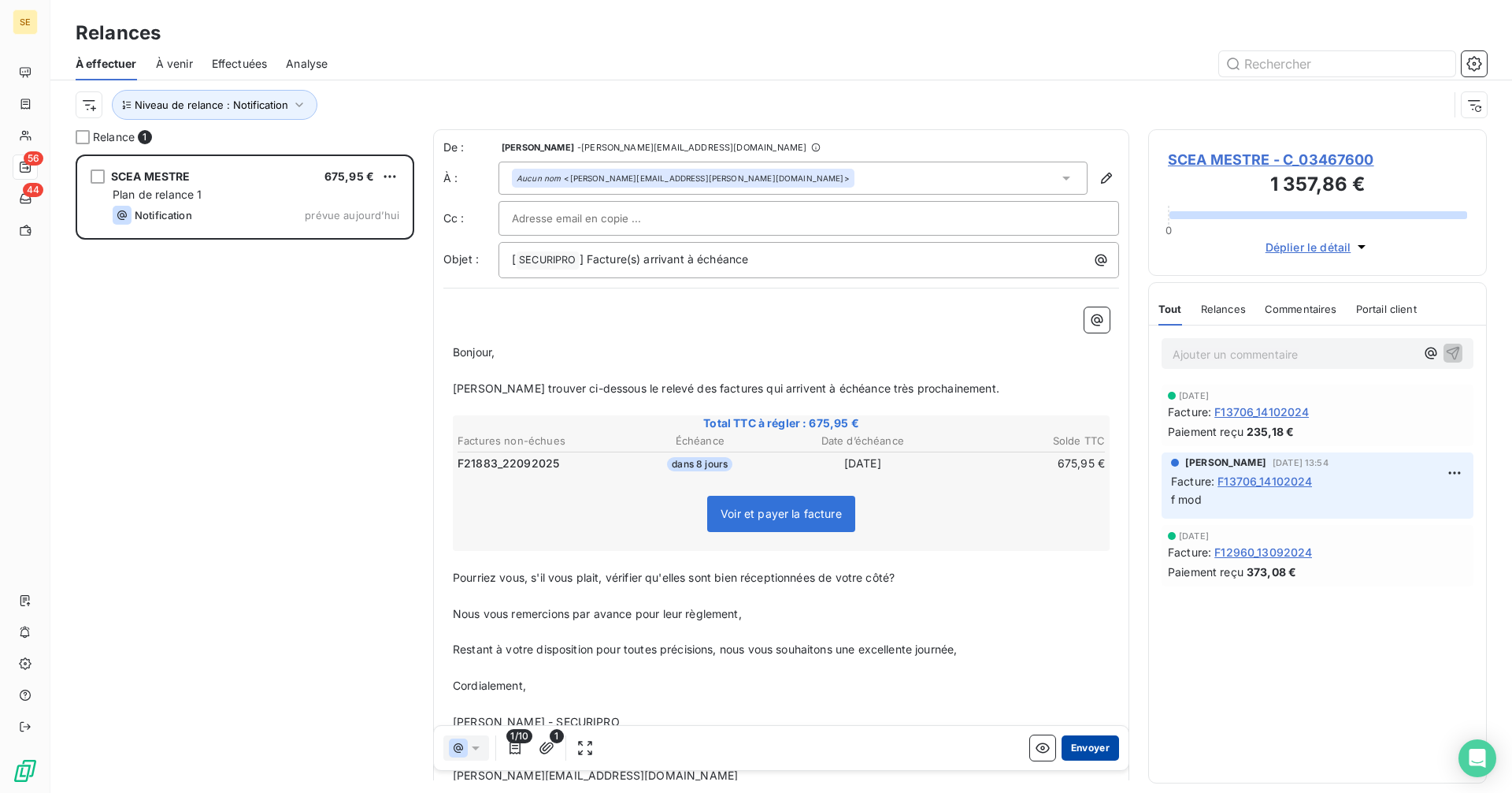
click at [1084, 748] on button "Envoyer" at bounding box center [1090, 748] width 57 height 25
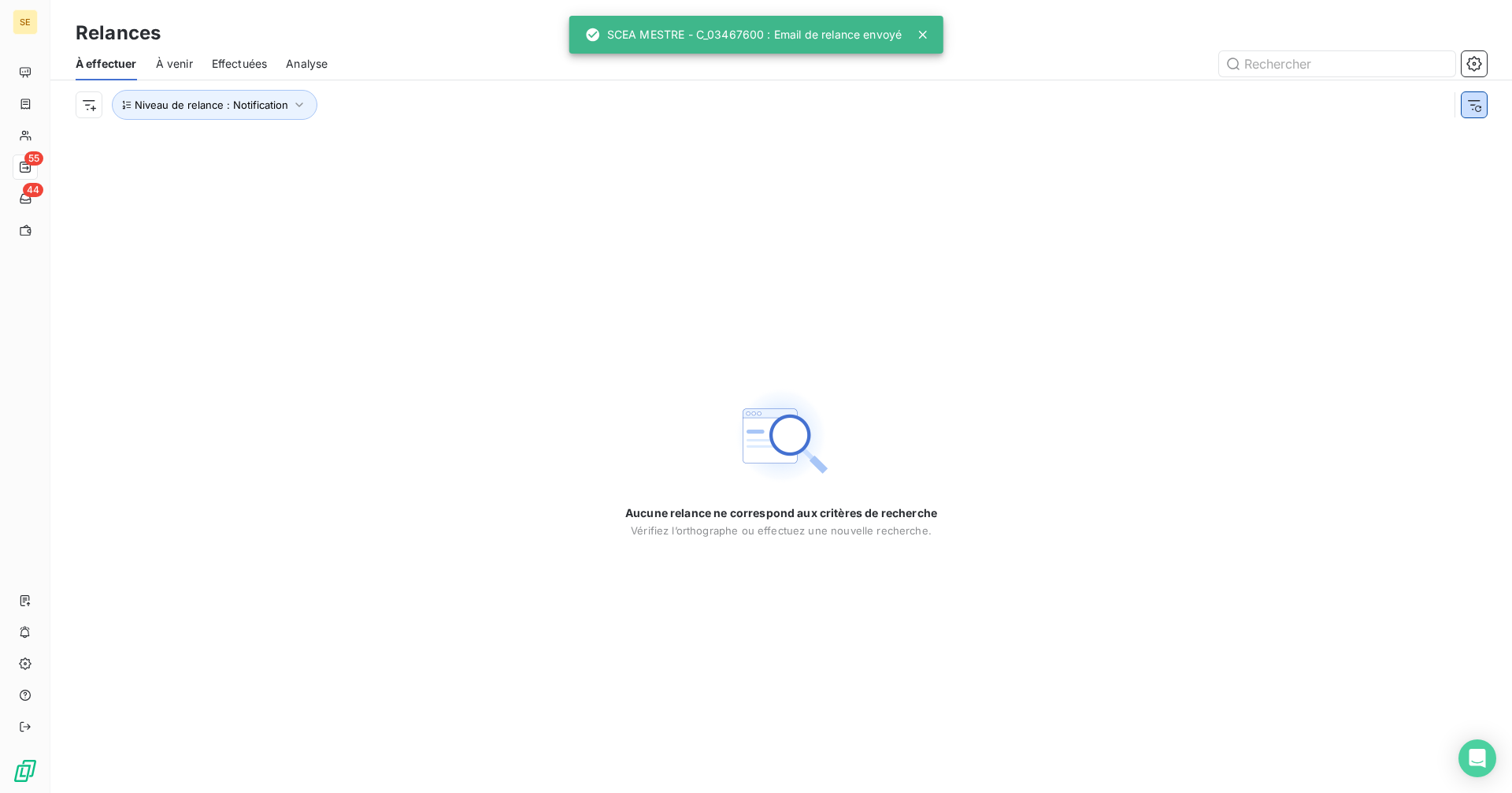
click at [1473, 107] on icon "button" at bounding box center [1475, 105] width 16 height 16
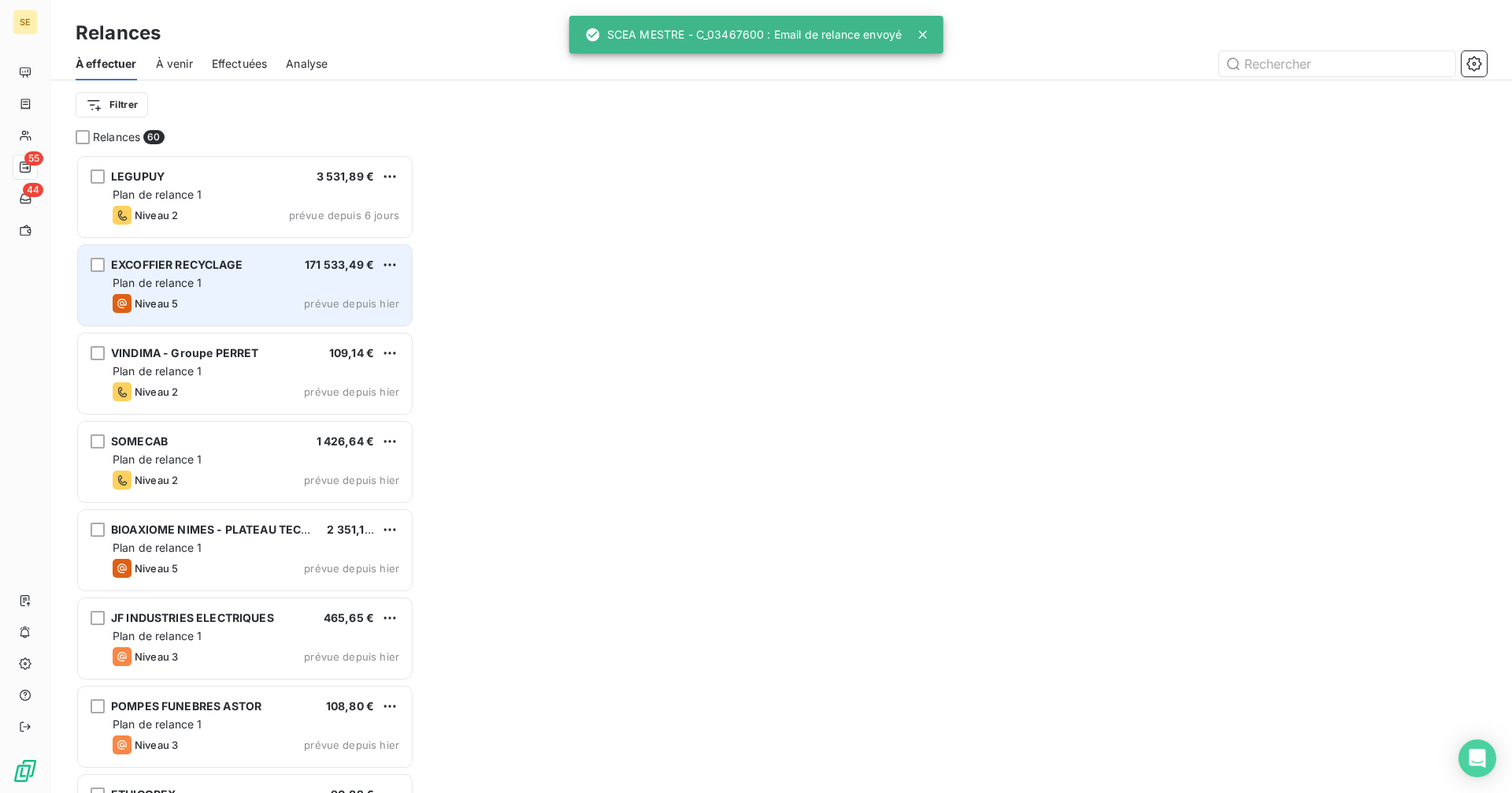
scroll to position [627, 327]
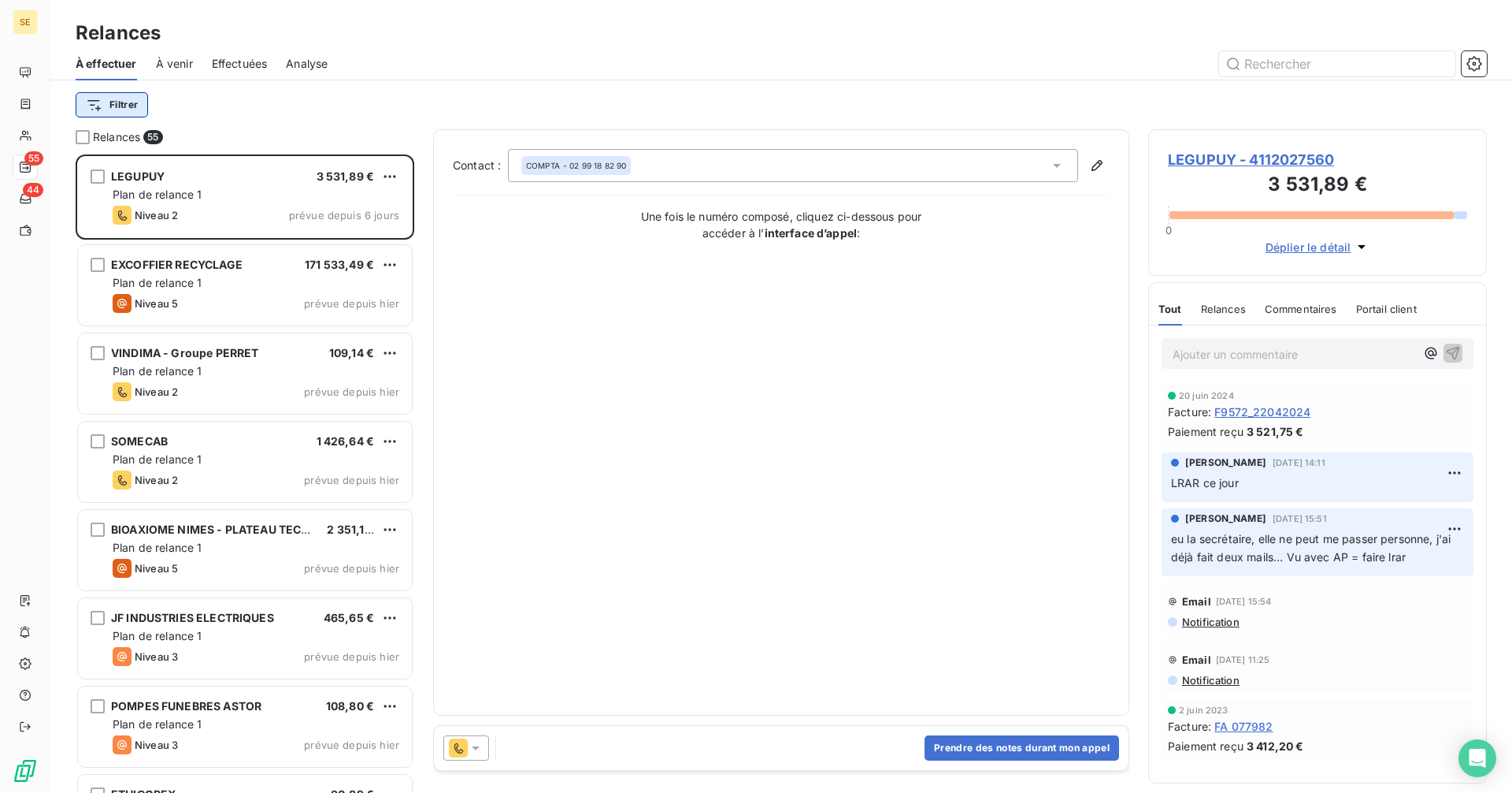
click at [120, 103] on html "SE 55 44 Relances À effectuer À venir Effectuées Analyse Filtrer Relances 55 LE…" at bounding box center [756, 396] width 1512 height 793
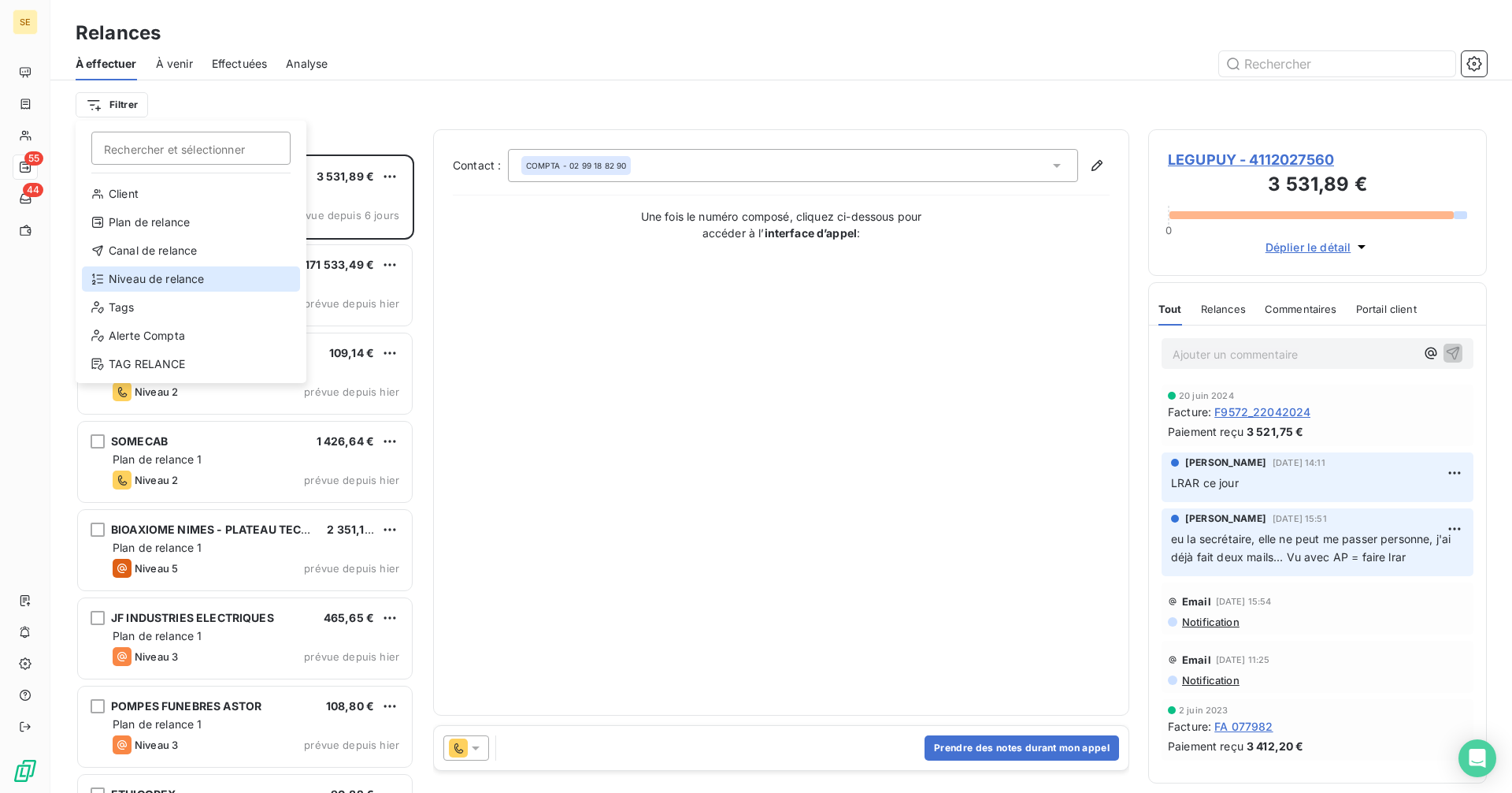
click at [145, 280] on div "Niveau de relance" at bounding box center [191, 279] width 218 height 25
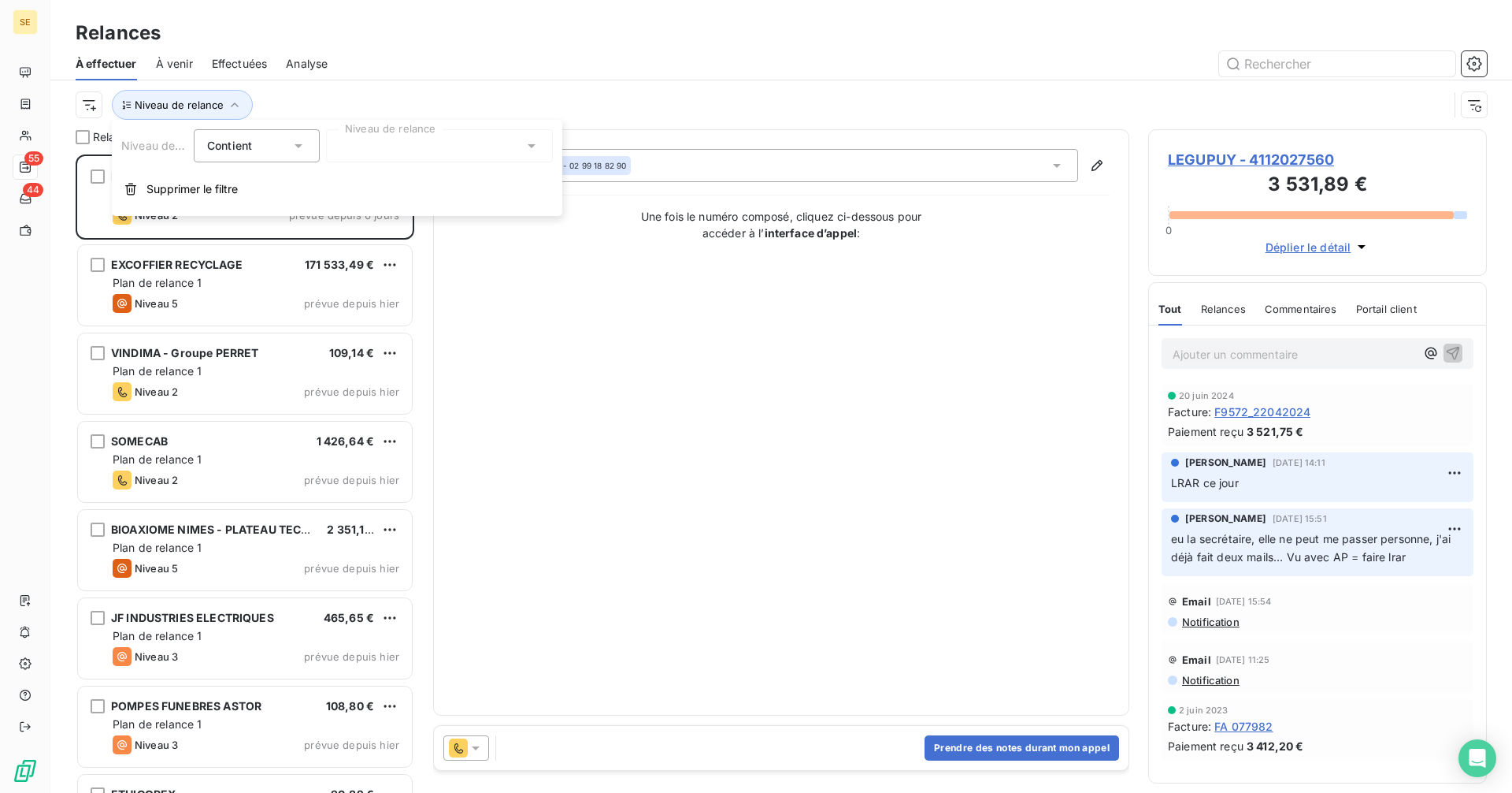
click at [397, 150] on div at bounding box center [439, 146] width 227 height 33
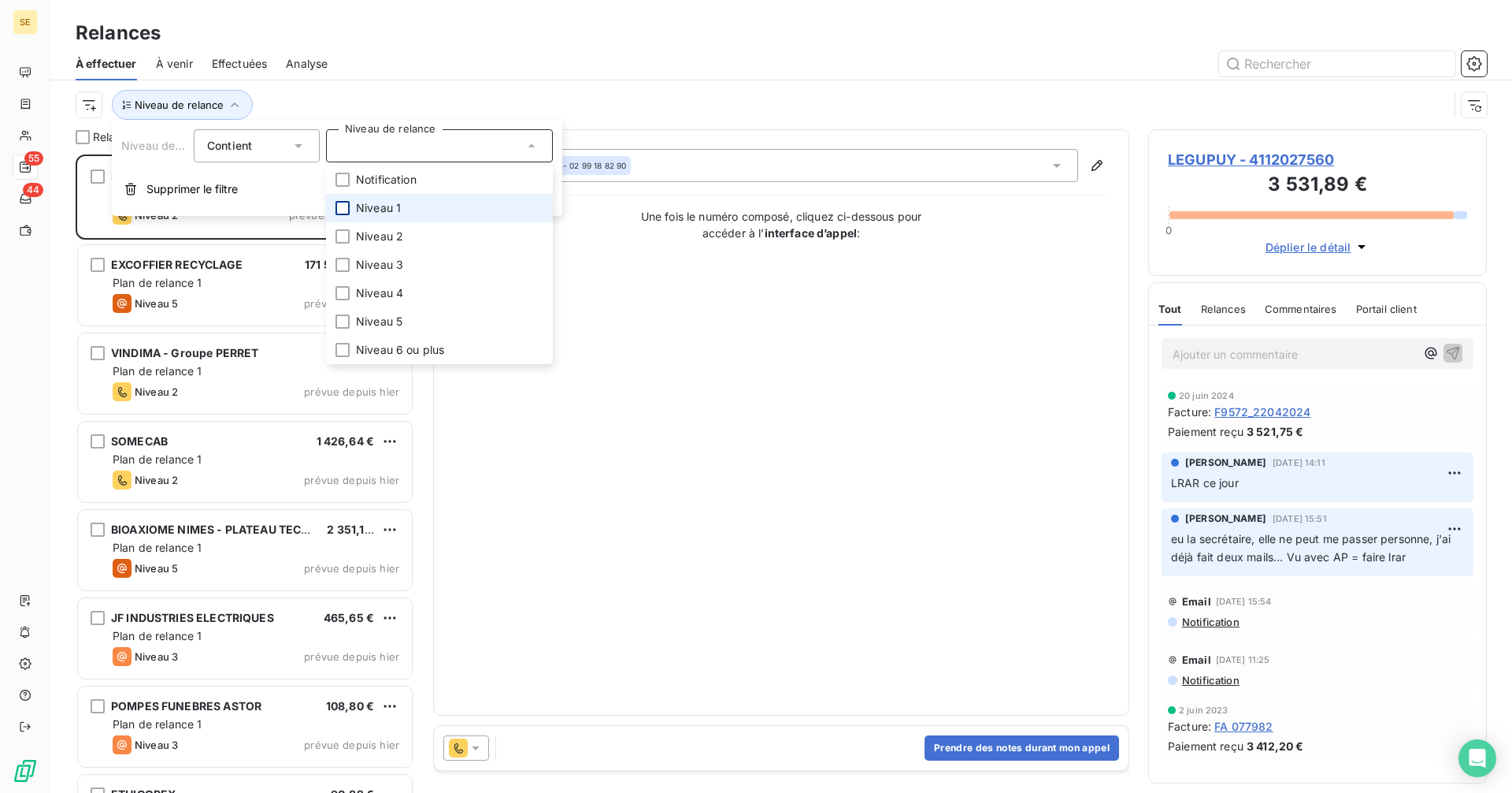
click at [345, 210] on div at bounding box center [343, 208] width 14 height 14
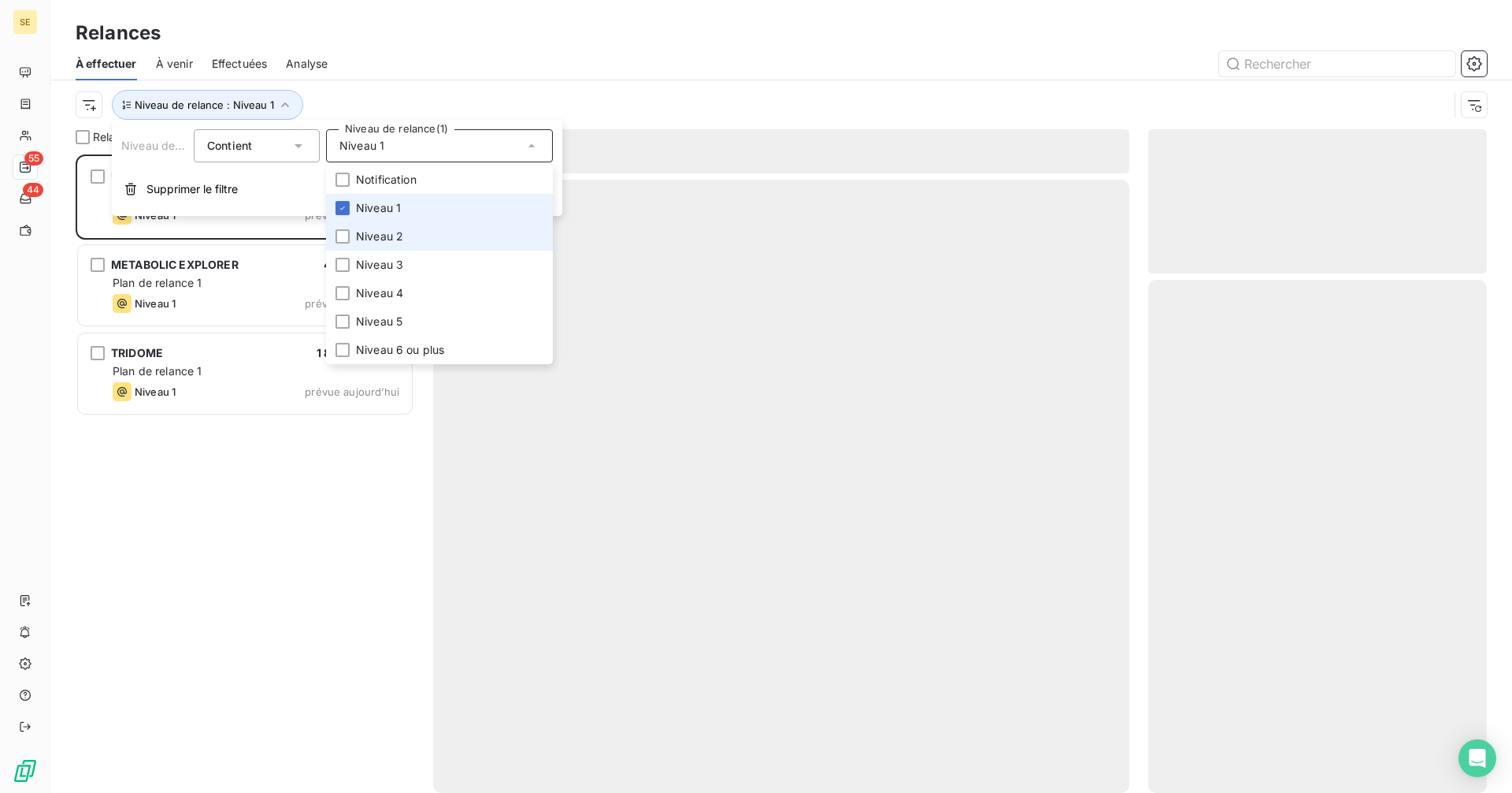
scroll to position [627, 327]
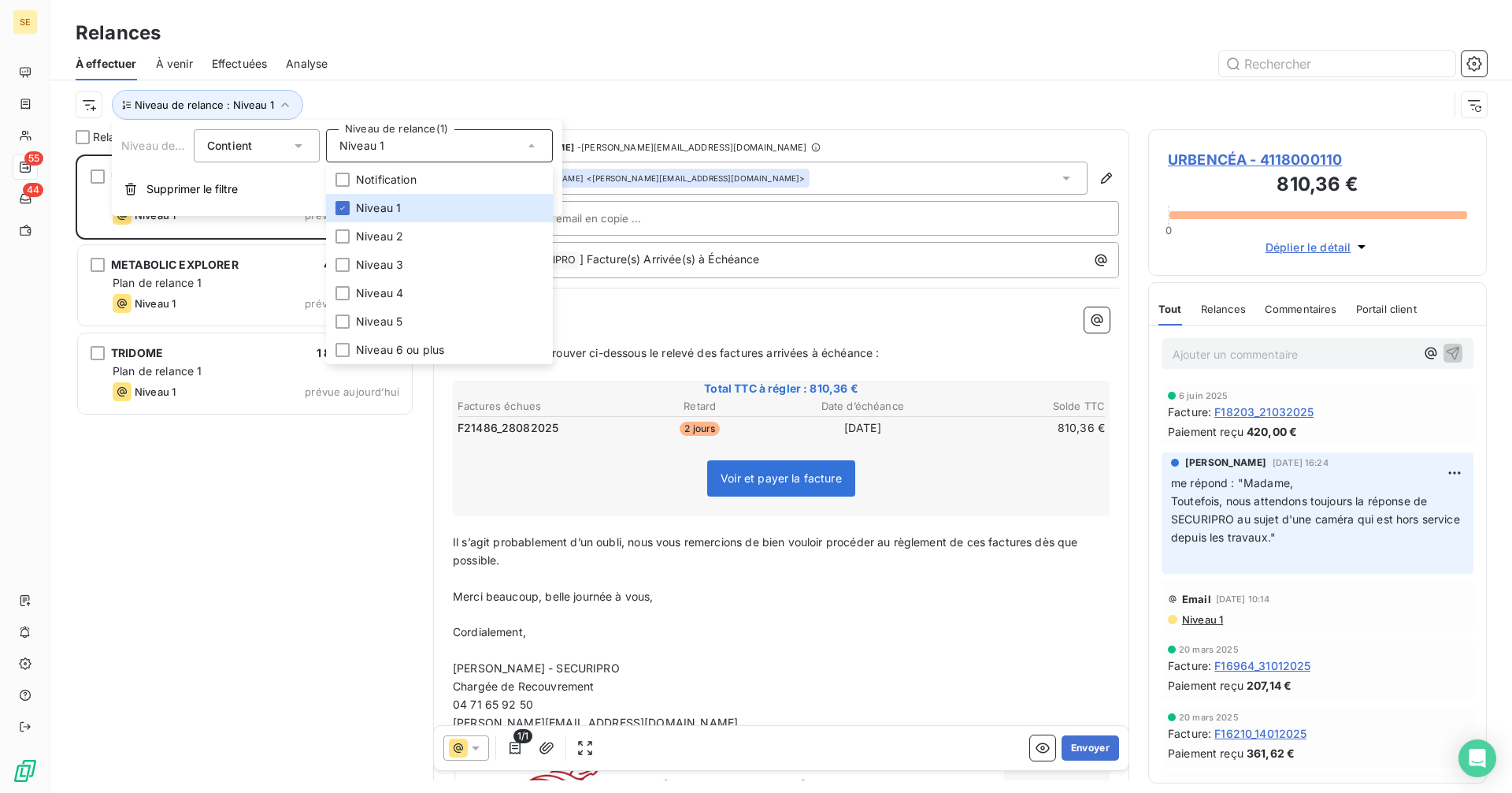
click at [668, 86] on div "Niveau de relance : Niveau 1" at bounding box center [781, 104] width 1411 height 49
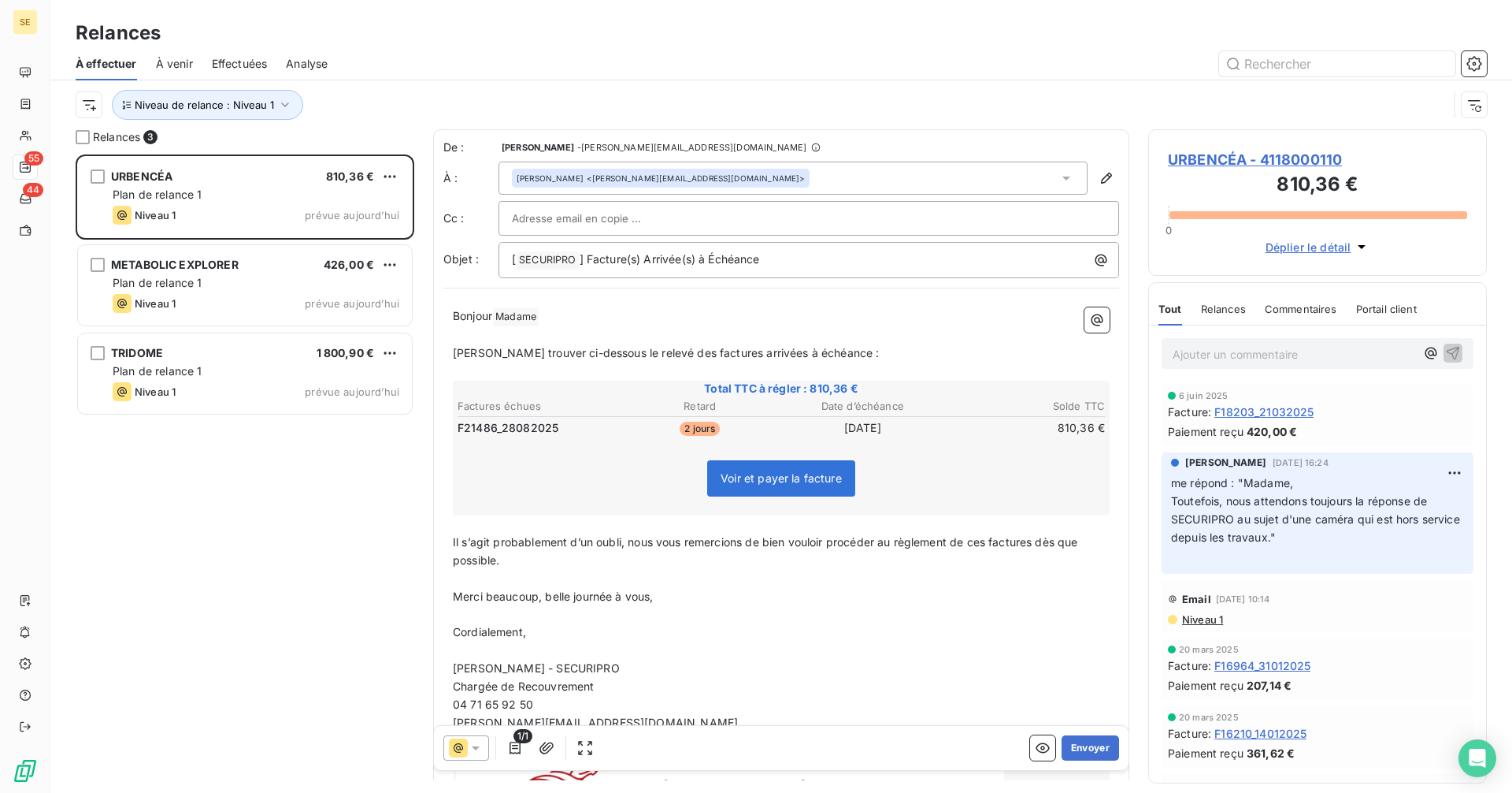
click at [740, 174] on div "[PERSON_NAME] <[PERSON_NAME][EMAIL_ADDRESS][DOMAIN_NAME]>" at bounding box center [793, 178] width 589 height 33
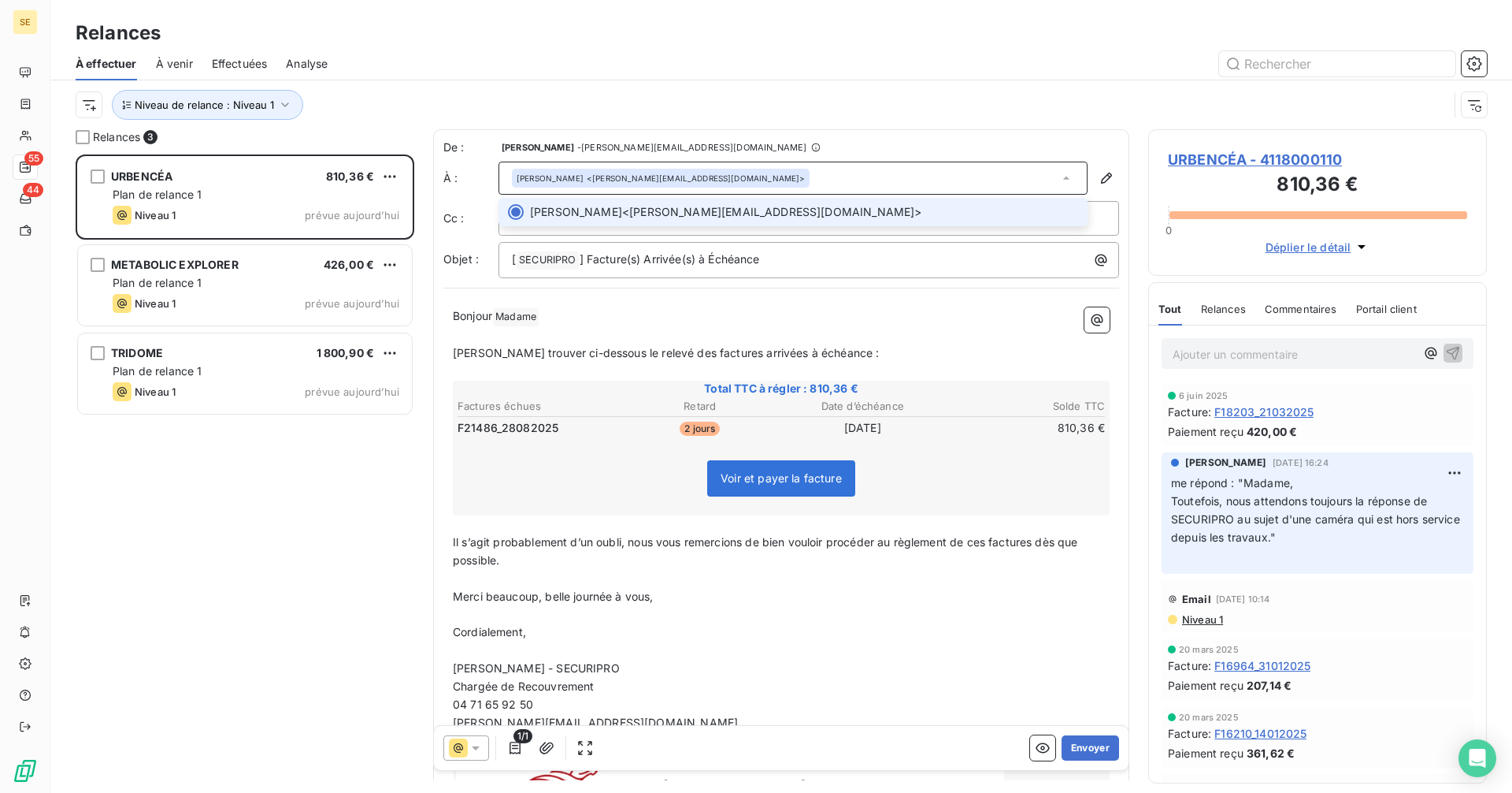
click at [740, 172] on div "[PERSON_NAME] <[PERSON_NAME][EMAIL_ADDRESS][DOMAIN_NAME]>" at bounding box center [793, 178] width 589 height 33
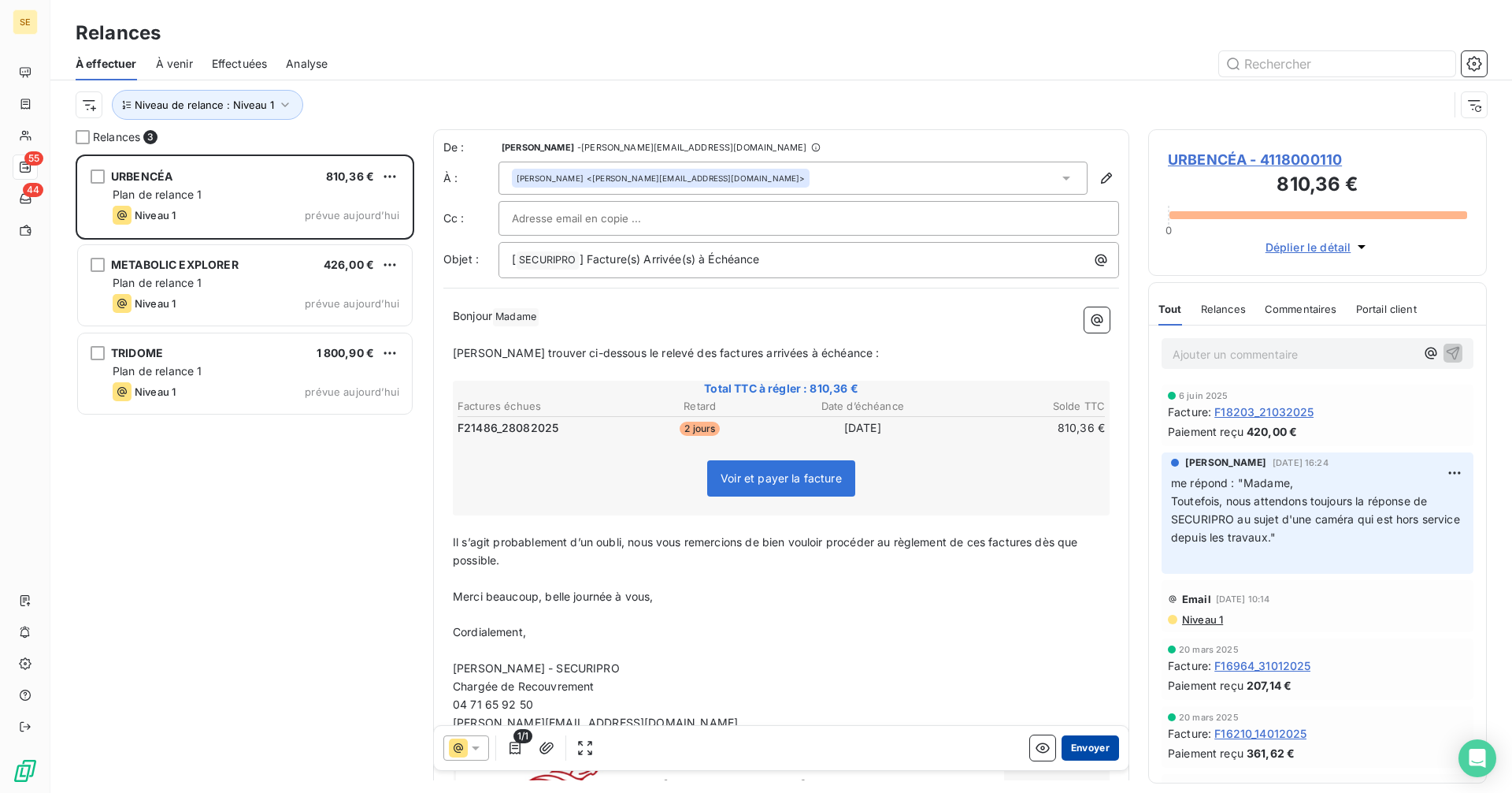
click at [1069, 748] on button "Envoyer" at bounding box center [1090, 748] width 57 height 25
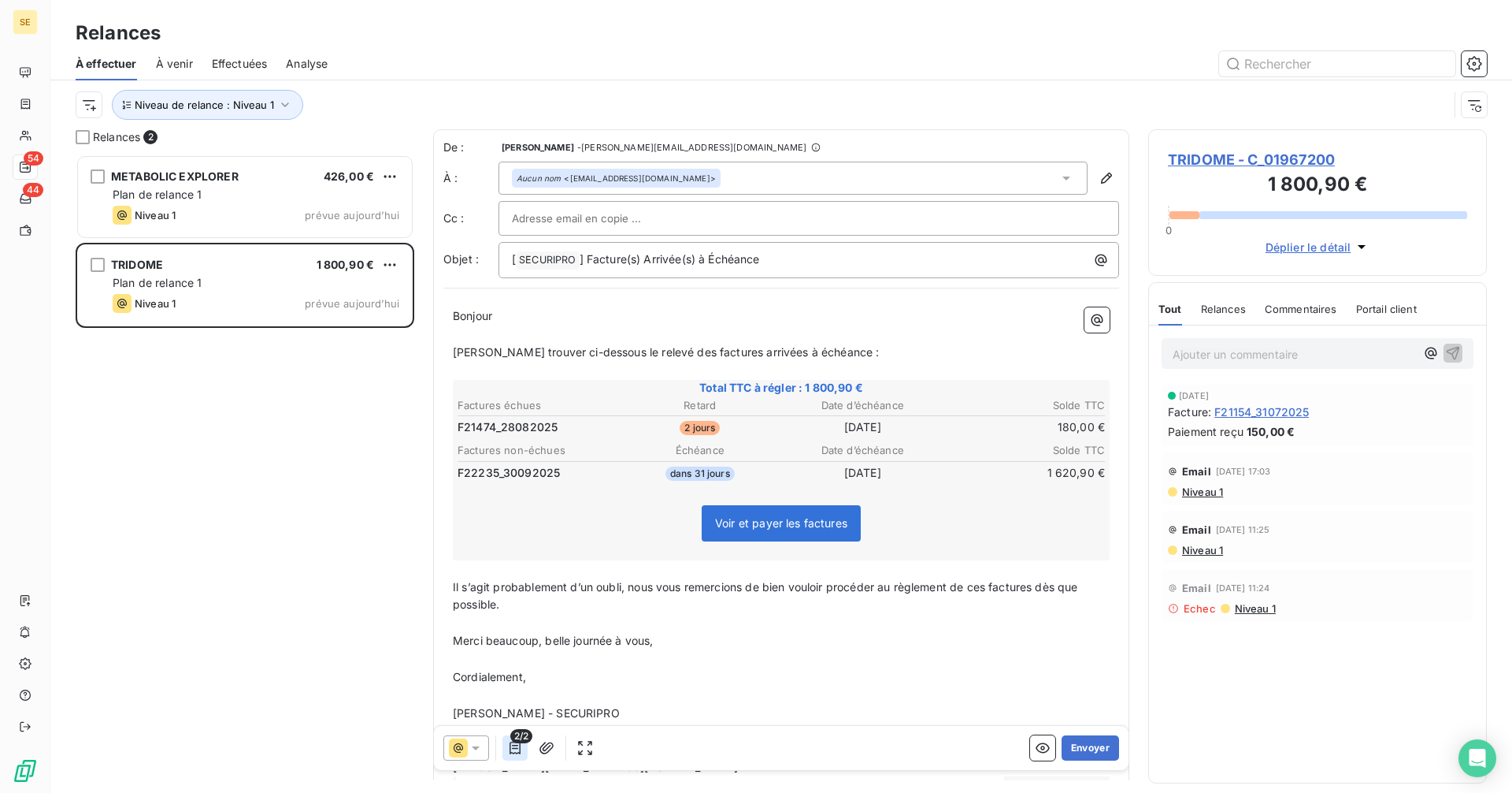
click at [516, 752] on icon "button" at bounding box center [515, 748] width 16 height 16
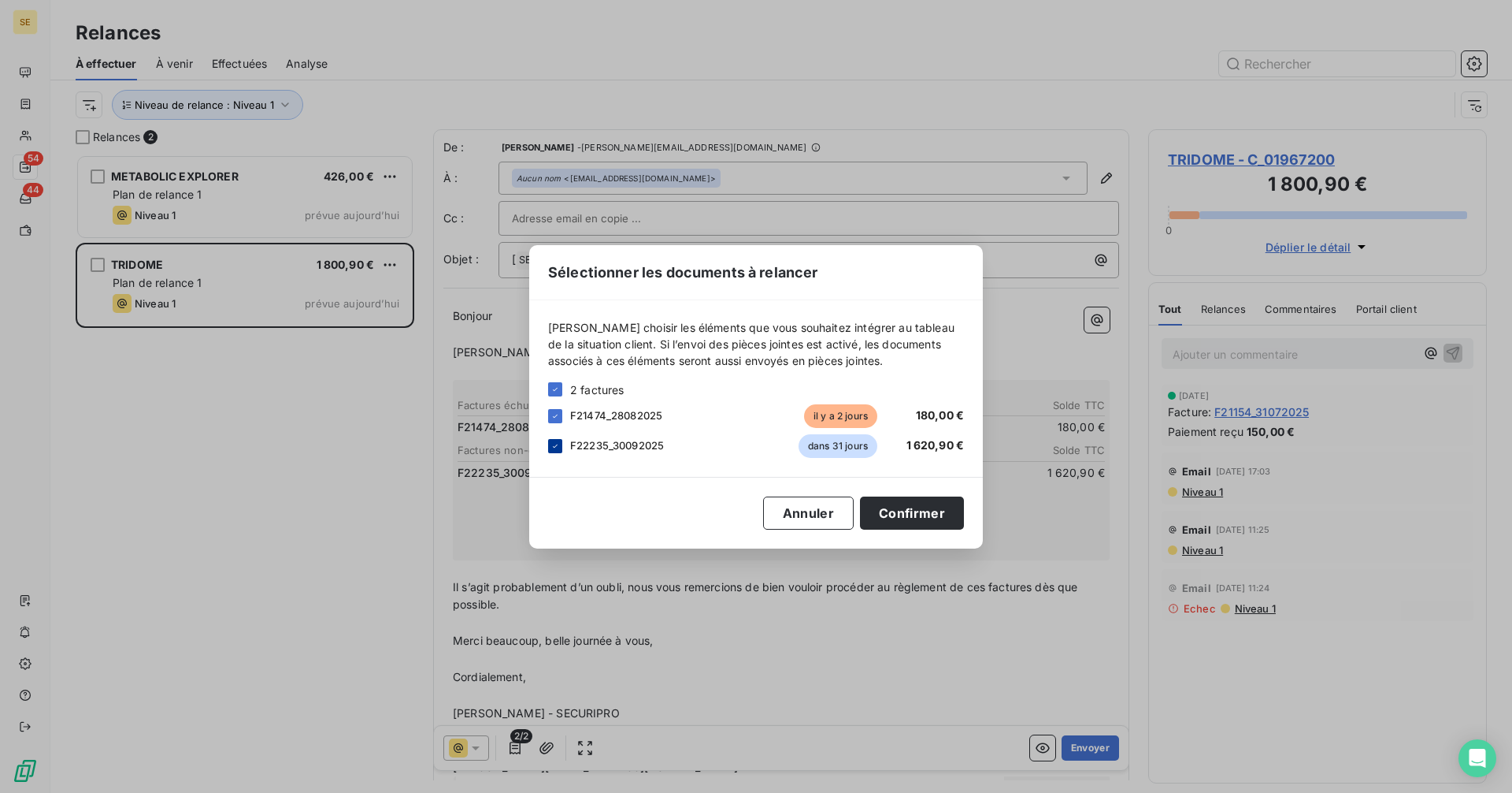
click at [551, 446] on icon at bounding box center [555, 446] width 10 height 10
click at [946, 510] on button "Confirmer" at bounding box center [912, 513] width 104 height 33
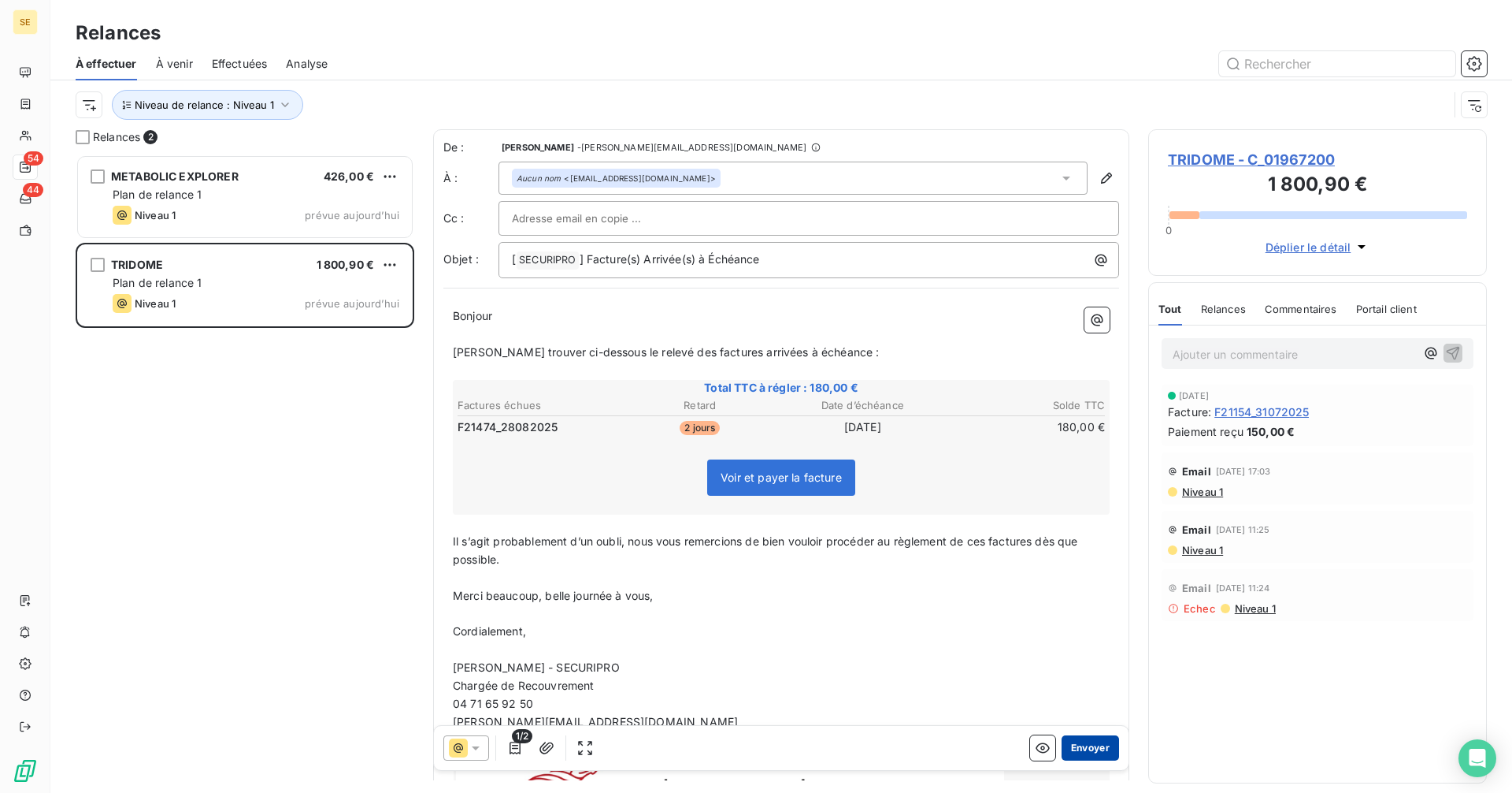
click at [1096, 741] on button "Envoyer" at bounding box center [1090, 748] width 57 height 25
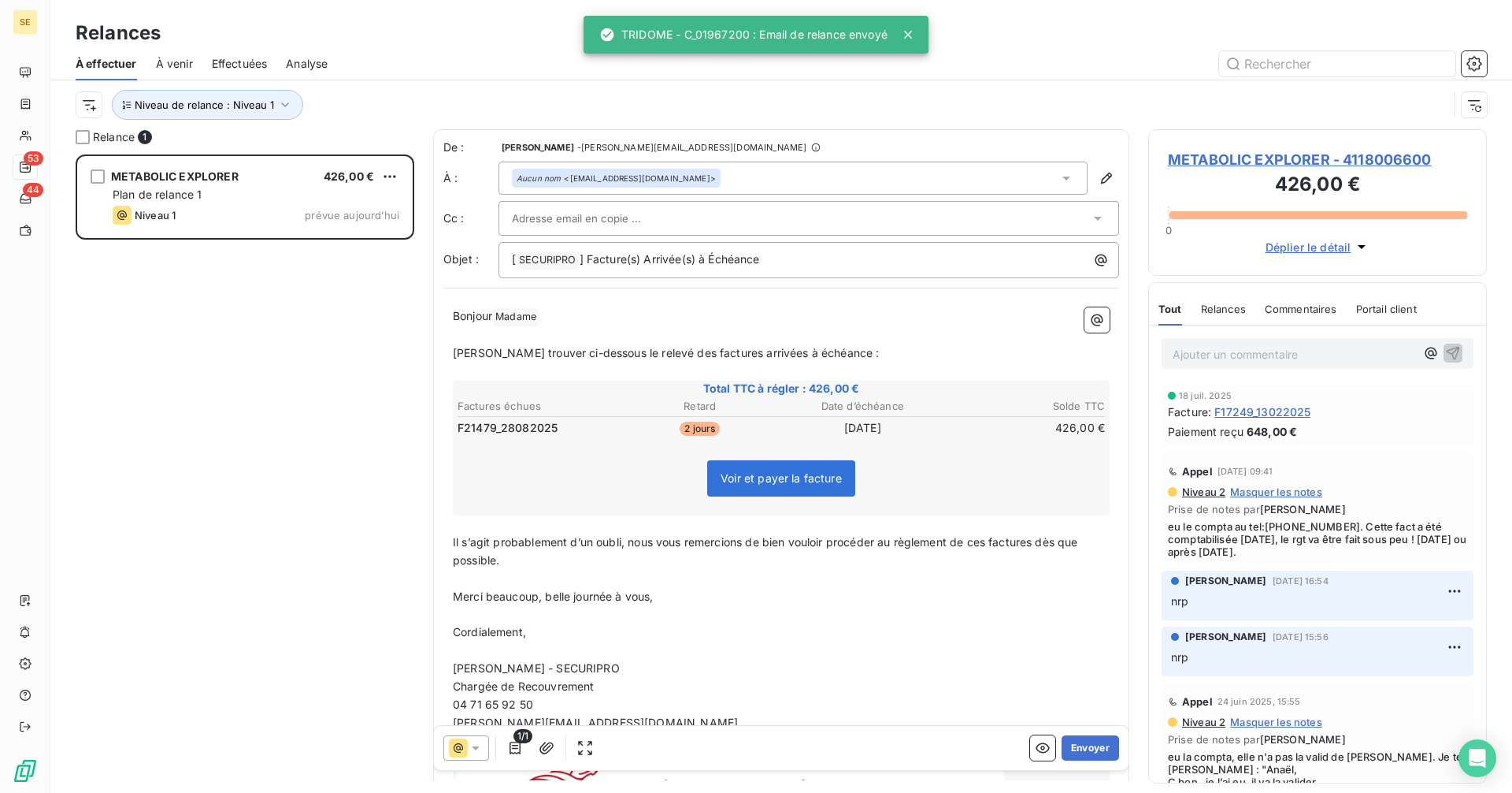
click at [735, 176] on div "Aucun nom <[EMAIL_ADDRESS][DOMAIN_NAME]>" at bounding box center [793, 178] width 589 height 33
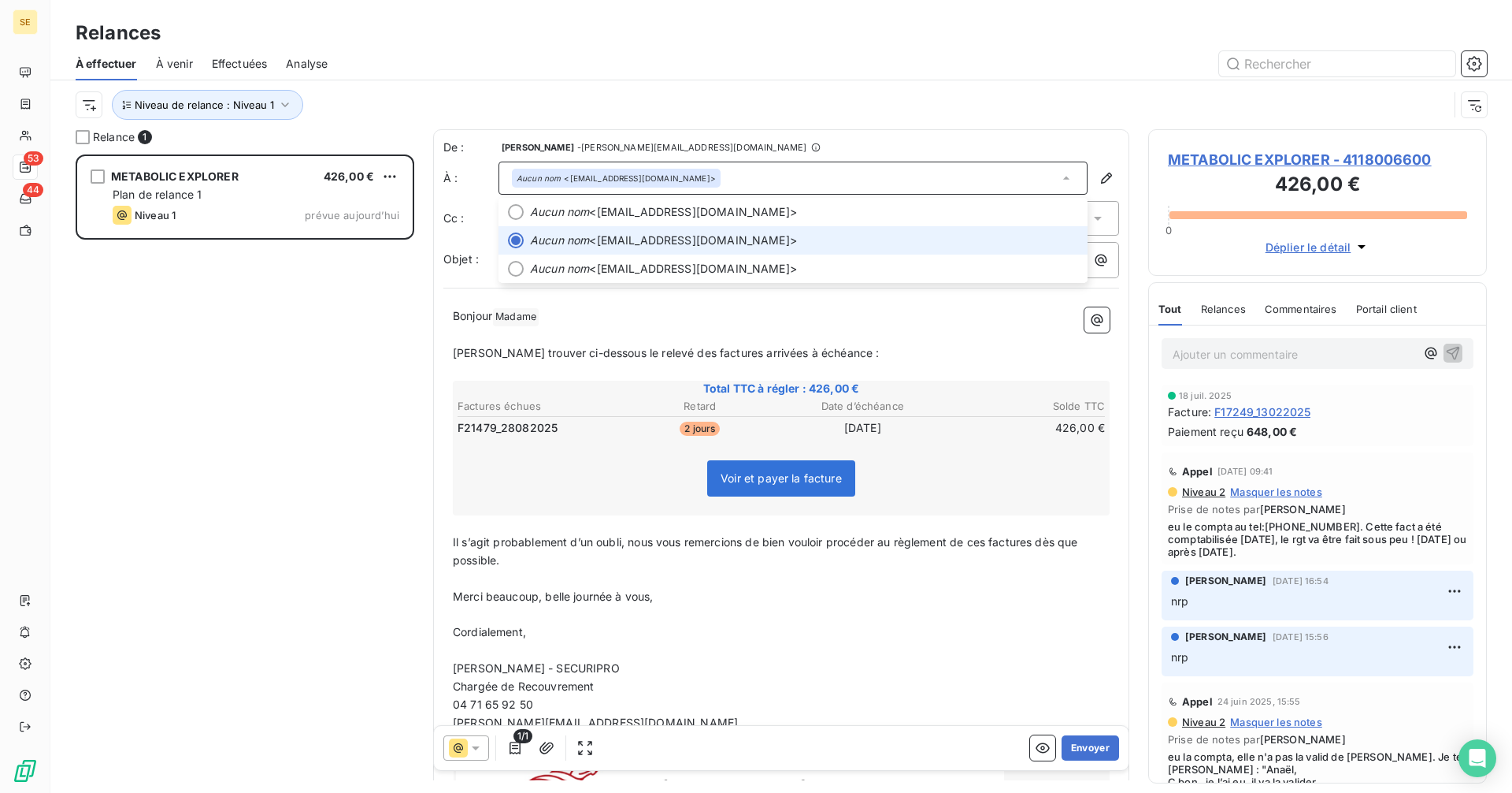
click at [735, 176] on div "Aucun nom <[EMAIL_ADDRESS][DOMAIN_NAME]>" at bounding box center [793, 178] width 589 height 33
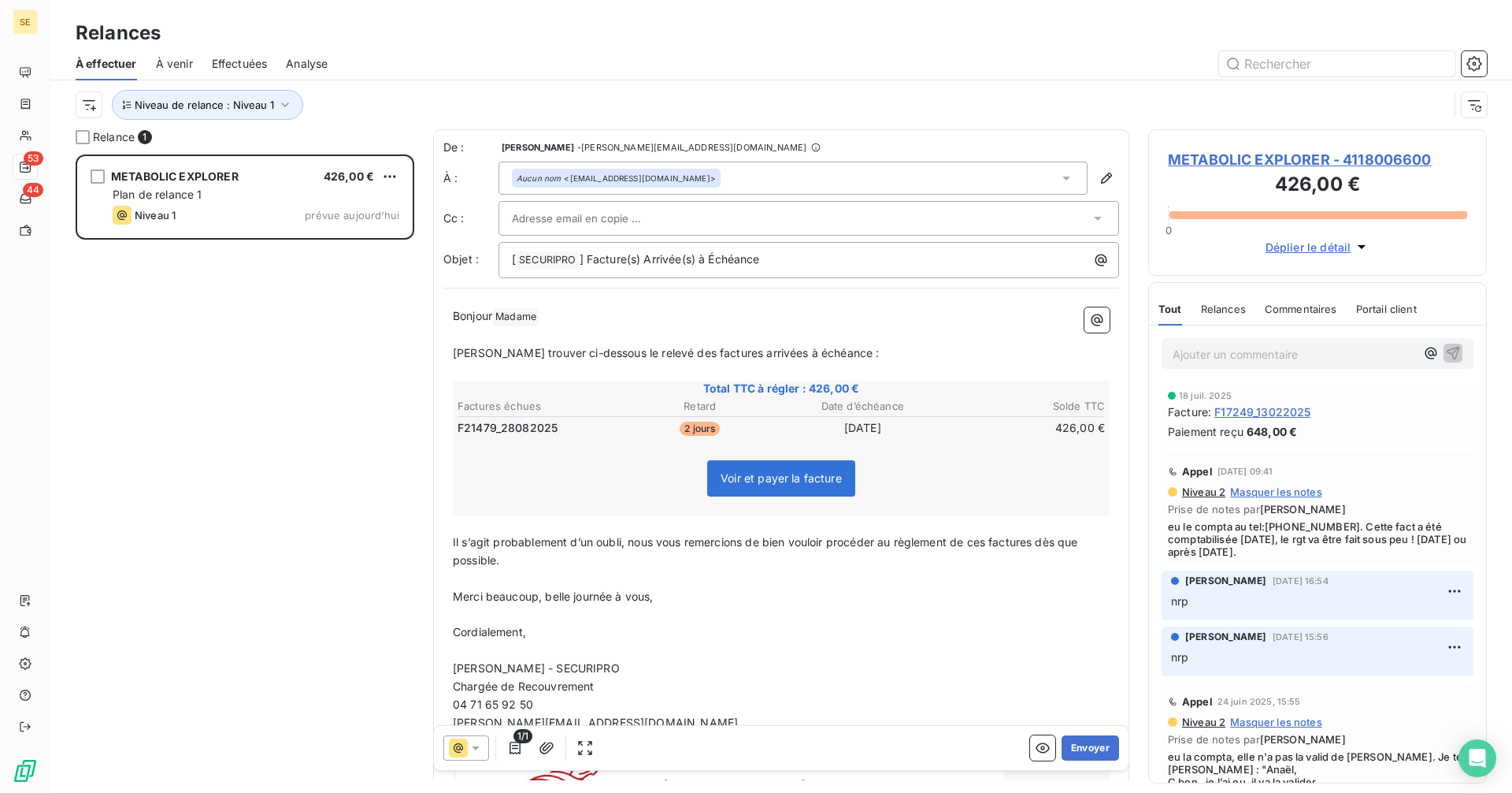
click at [726, 176] on div "Aucun nom <[EMAIL_ADDRESS][DOMAIN_NAME]>" at bounding box center [793, 178] width 589 height 33
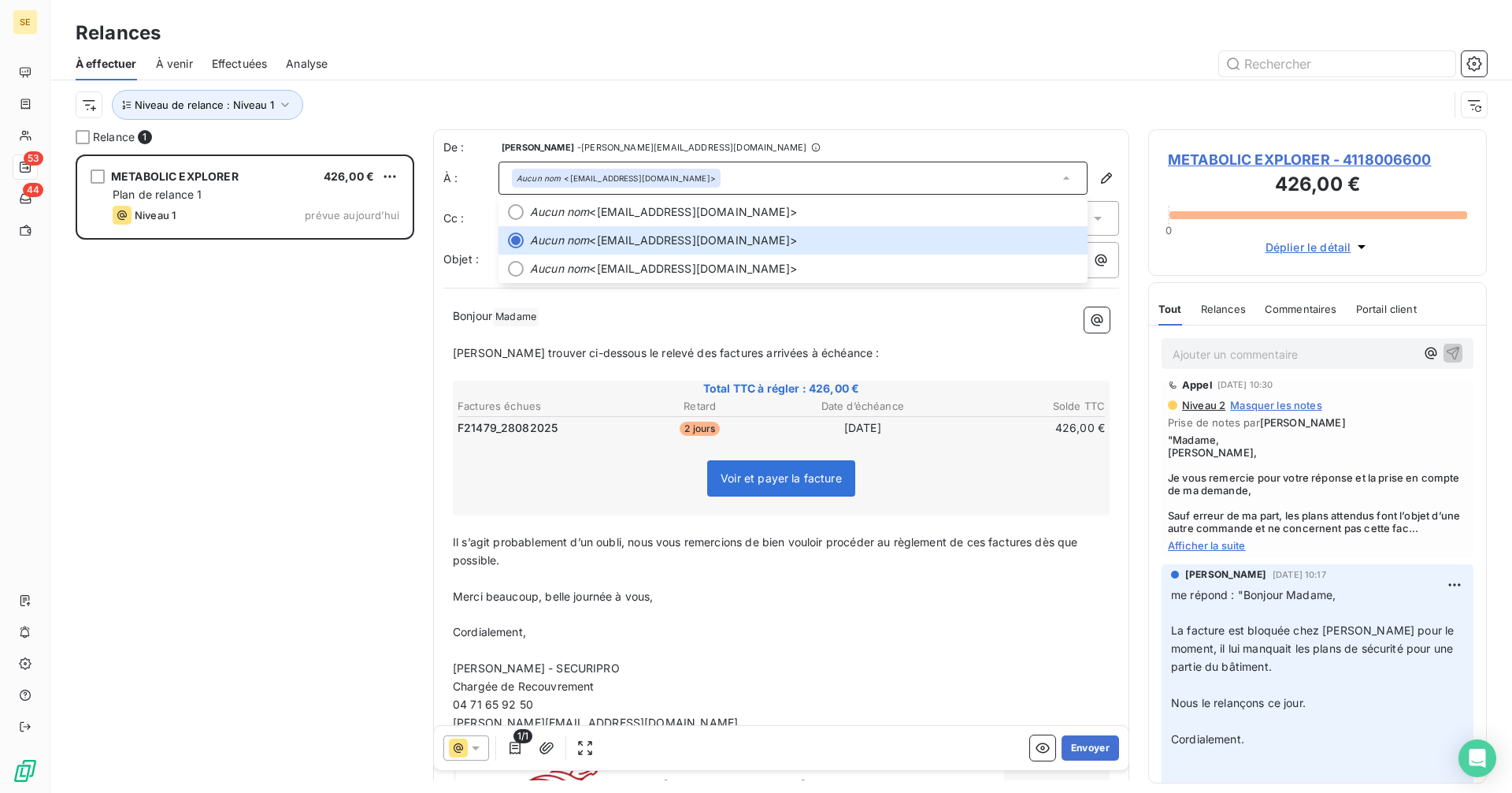
scroll to position [79, 0]
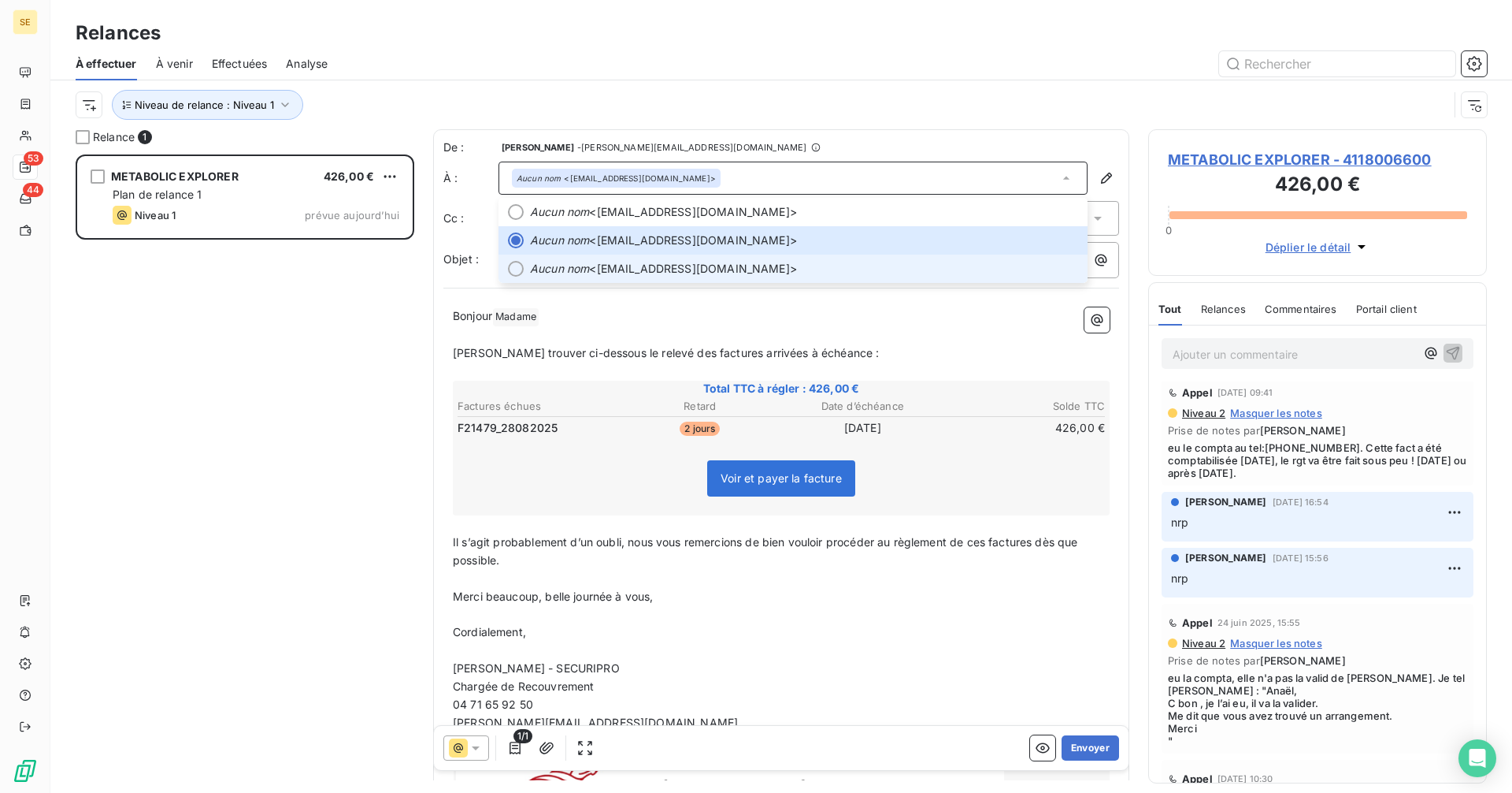
click at [644, 269] on span "Aucun nom <[EMAIL_ADDRESS][DOMAIN_NAME]>" at bounding box center [804, 269] width 548 height 16
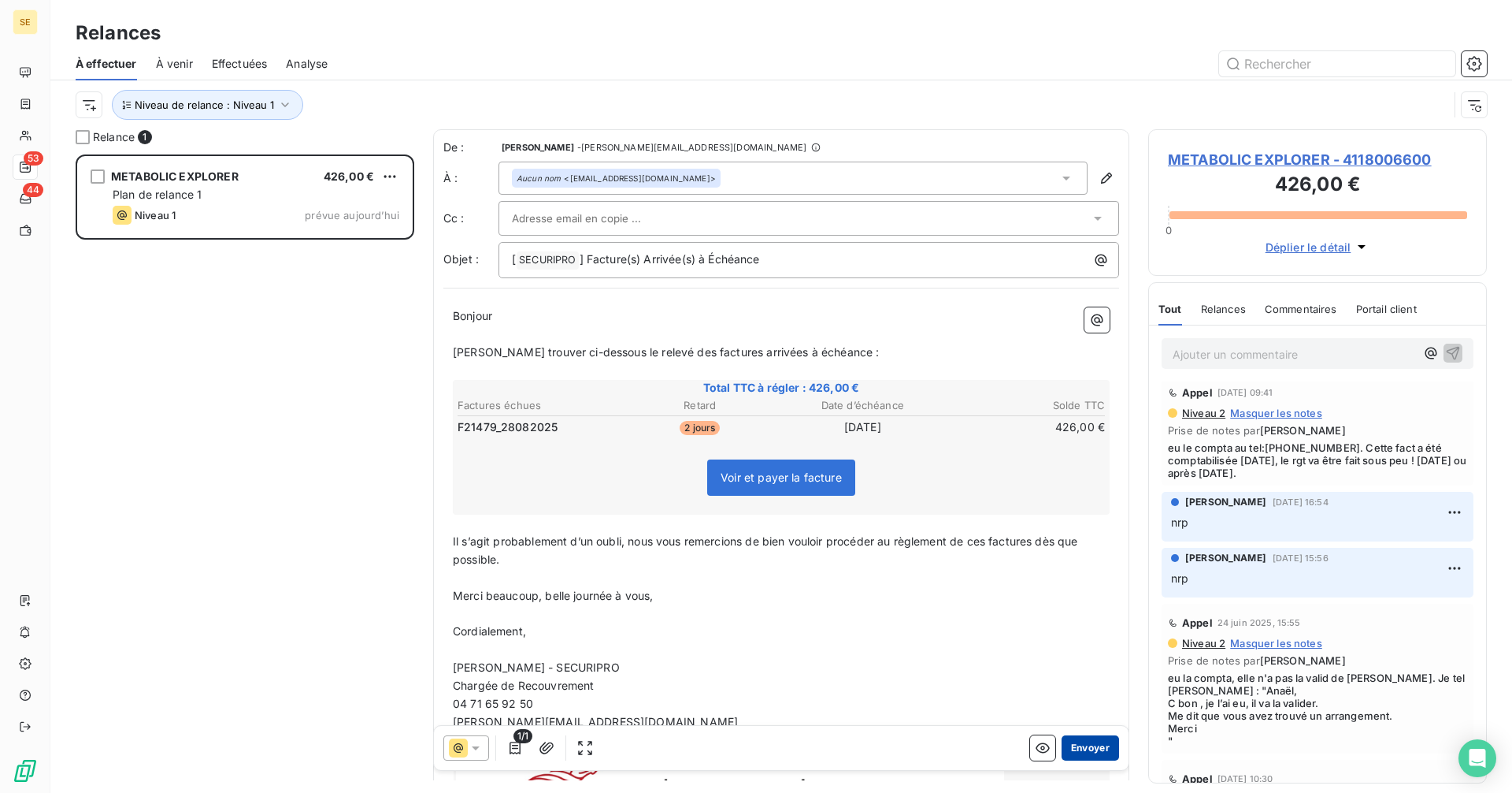
click at [1086, 749] on button "Envoyer" at bounding box center [1090, 748] width 57 height 25
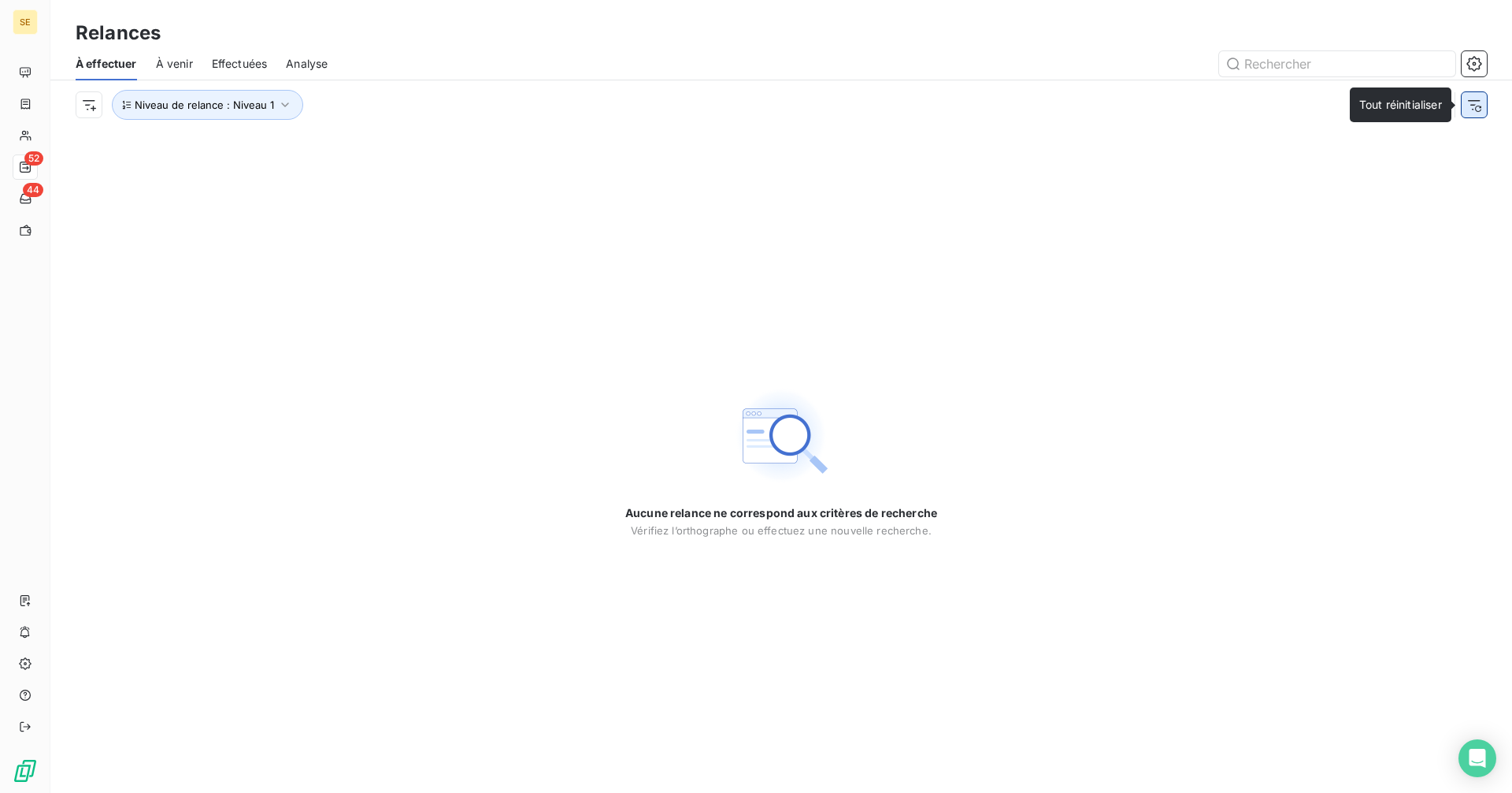
click at [1476, 104] on icon "button" at bounding box center [1475, 105] width 16 height 16
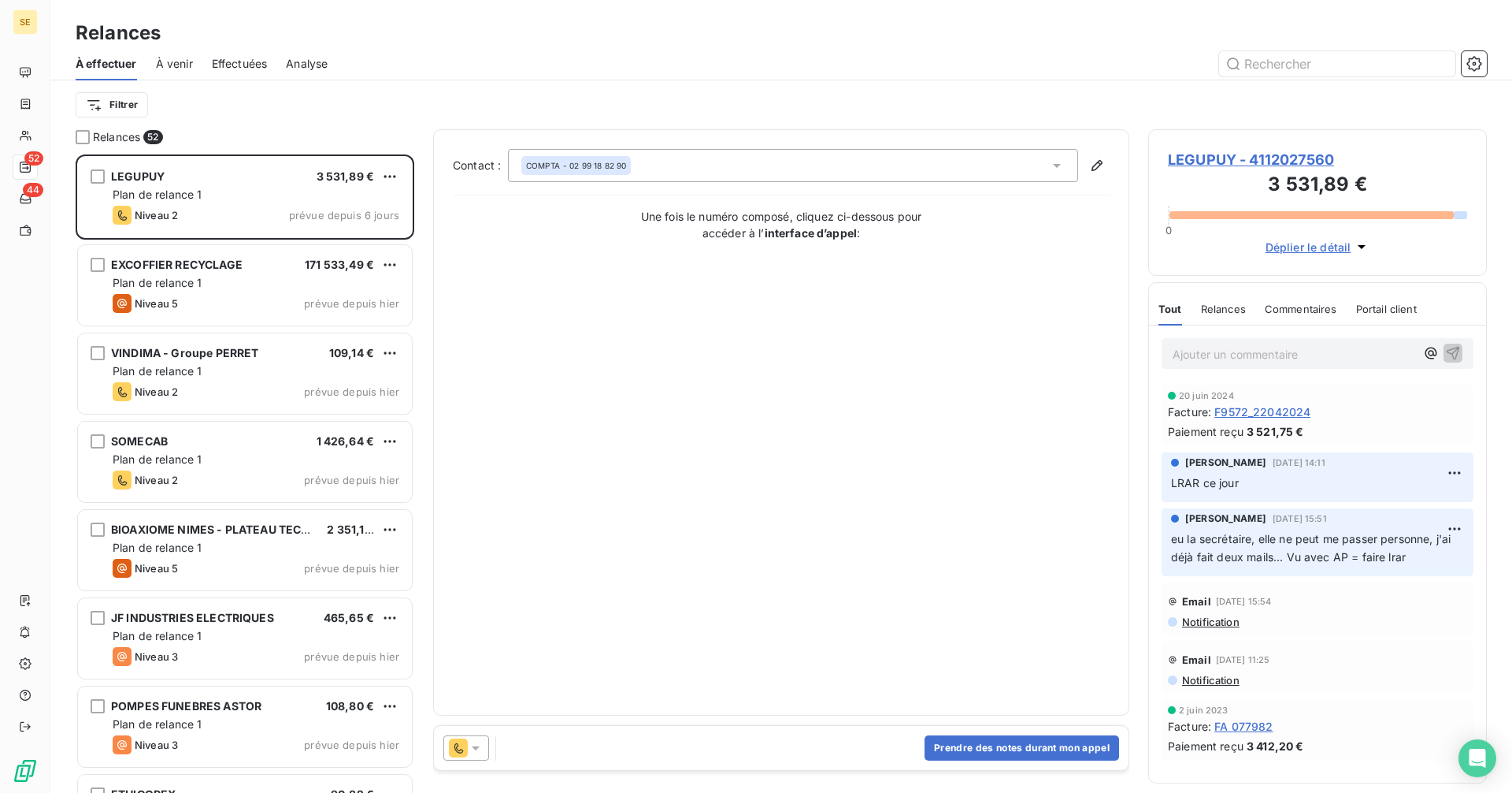
click at [481, 750] on icon at bounding box center [476, 748] width 16 height 16
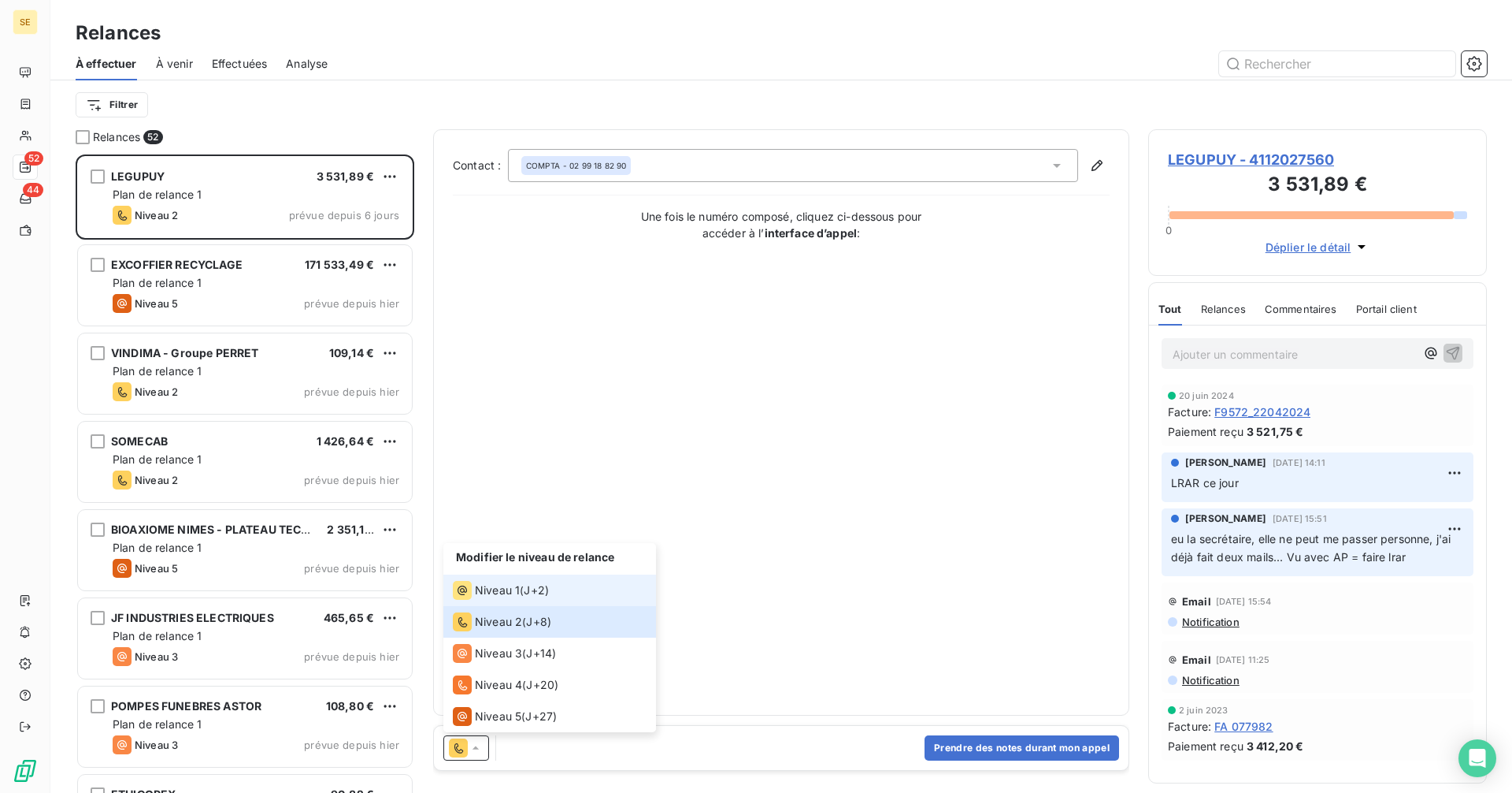
click at [509, 588] on span "Niveau 1" at bounding box center [497, 590] width 45 height 16
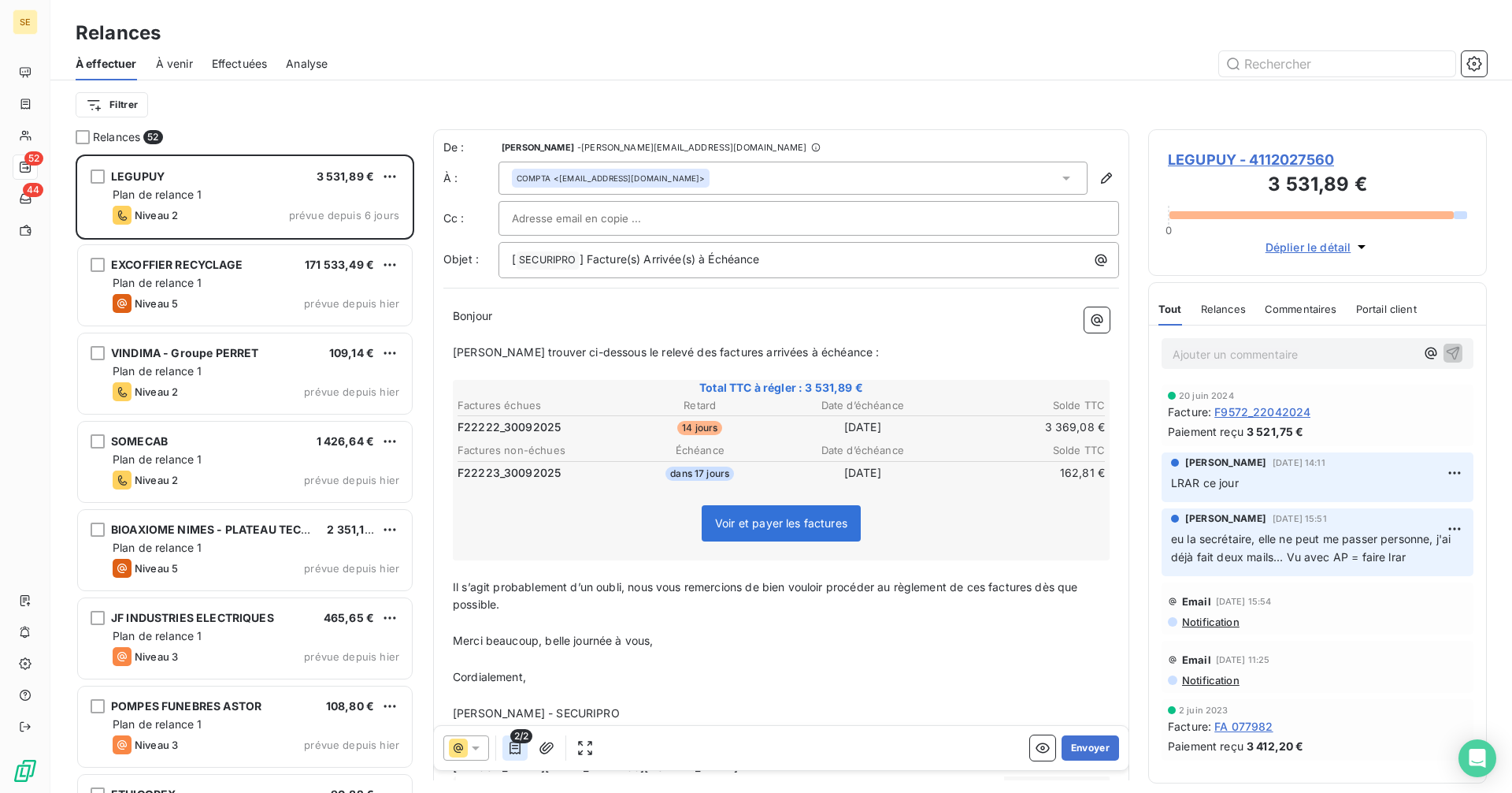
click at [517, 748] on icon "button" at bounding box center [515, 748] width 11 height 13
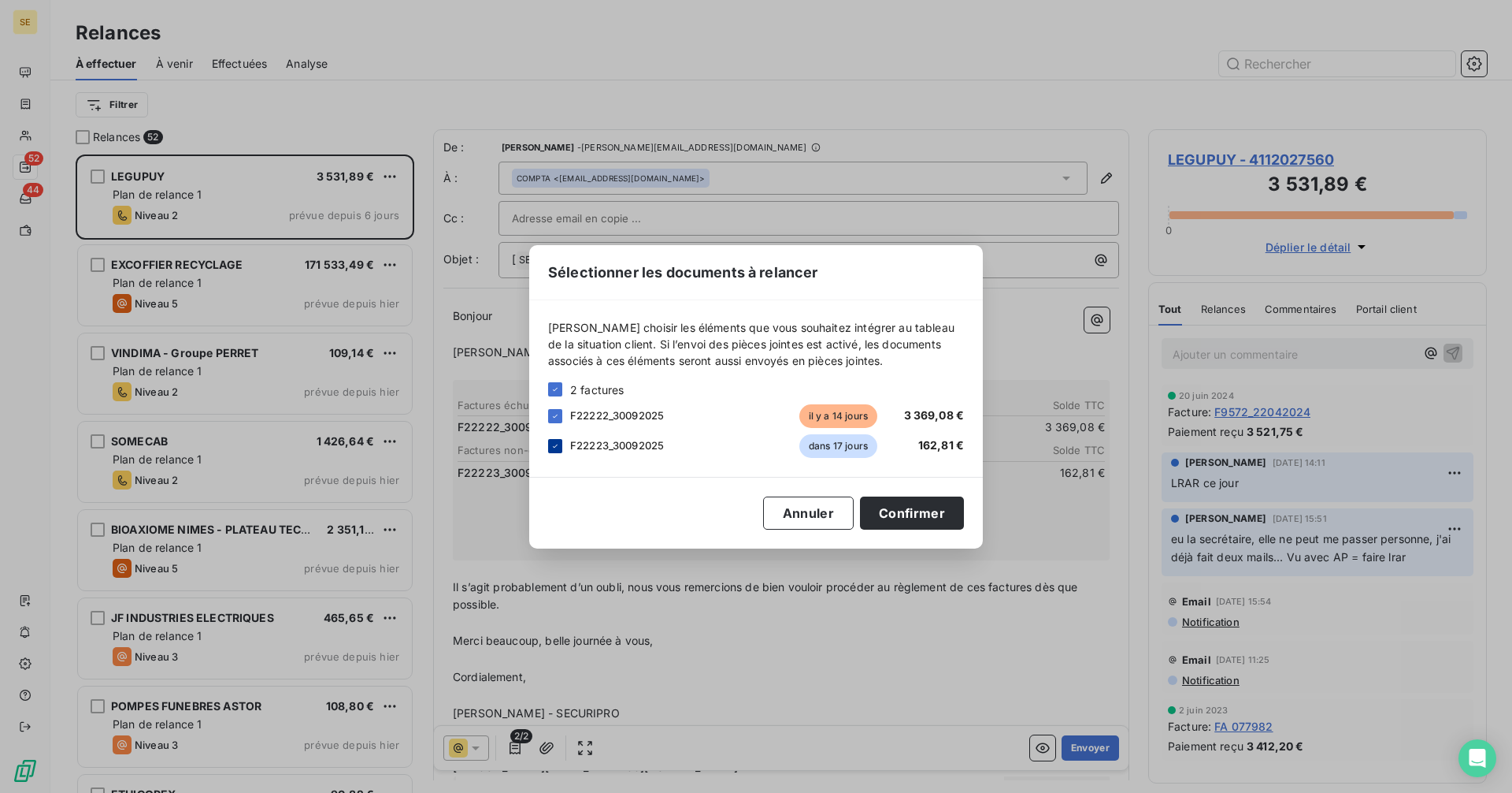
click at [555, 449] on icon at bounding box center [555, 446] width 10 height 10
click at [917, 508] on button "Confirmer" at bounding box center [912, 513] width 104 height 33
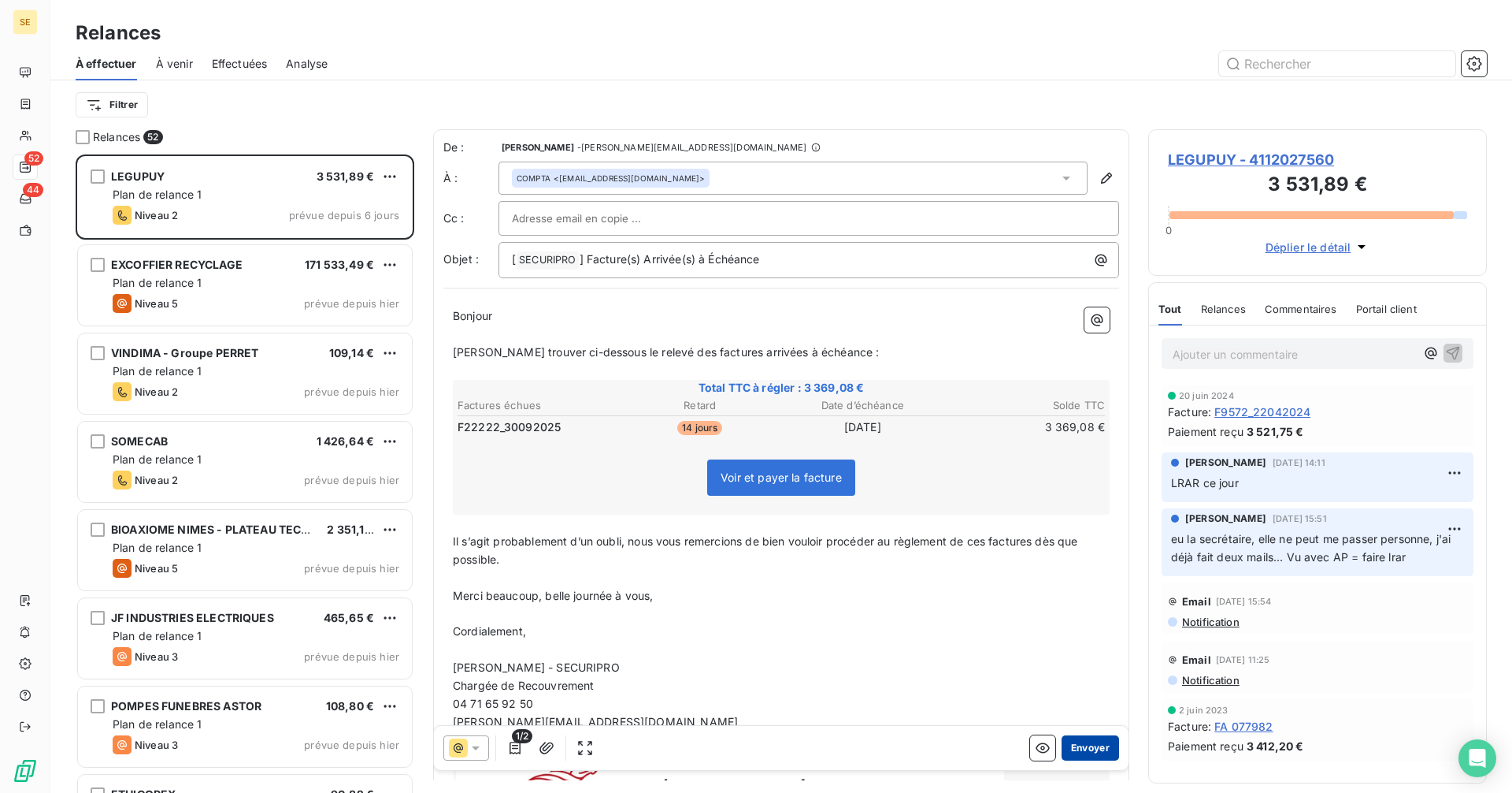
click at [1090, 747] on button "Envoyer" at bounding box center [1090, 748] width 57 height 25
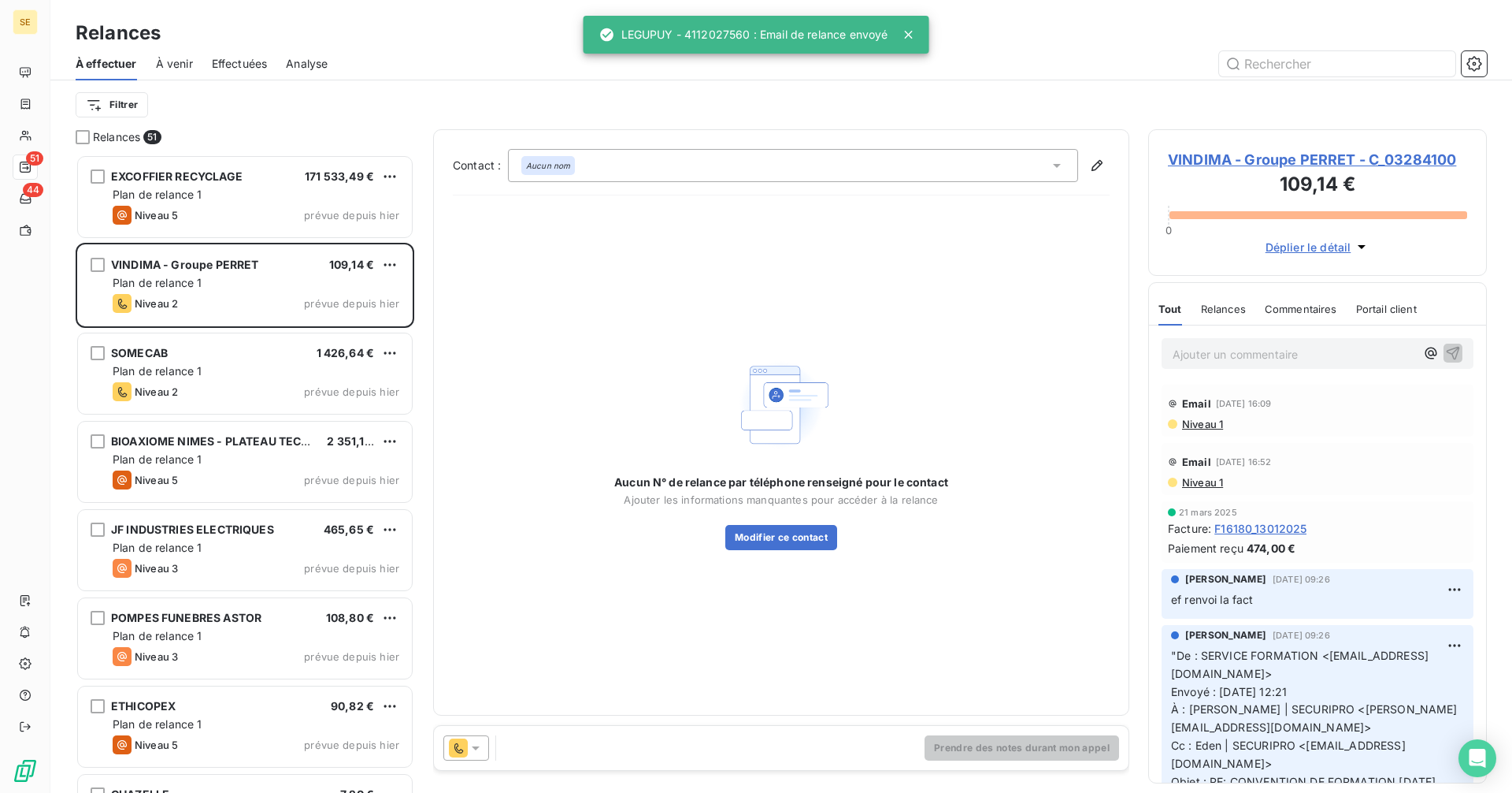
click at [473, 749] on icon at bounding box center [476, 748] width 16 height 16
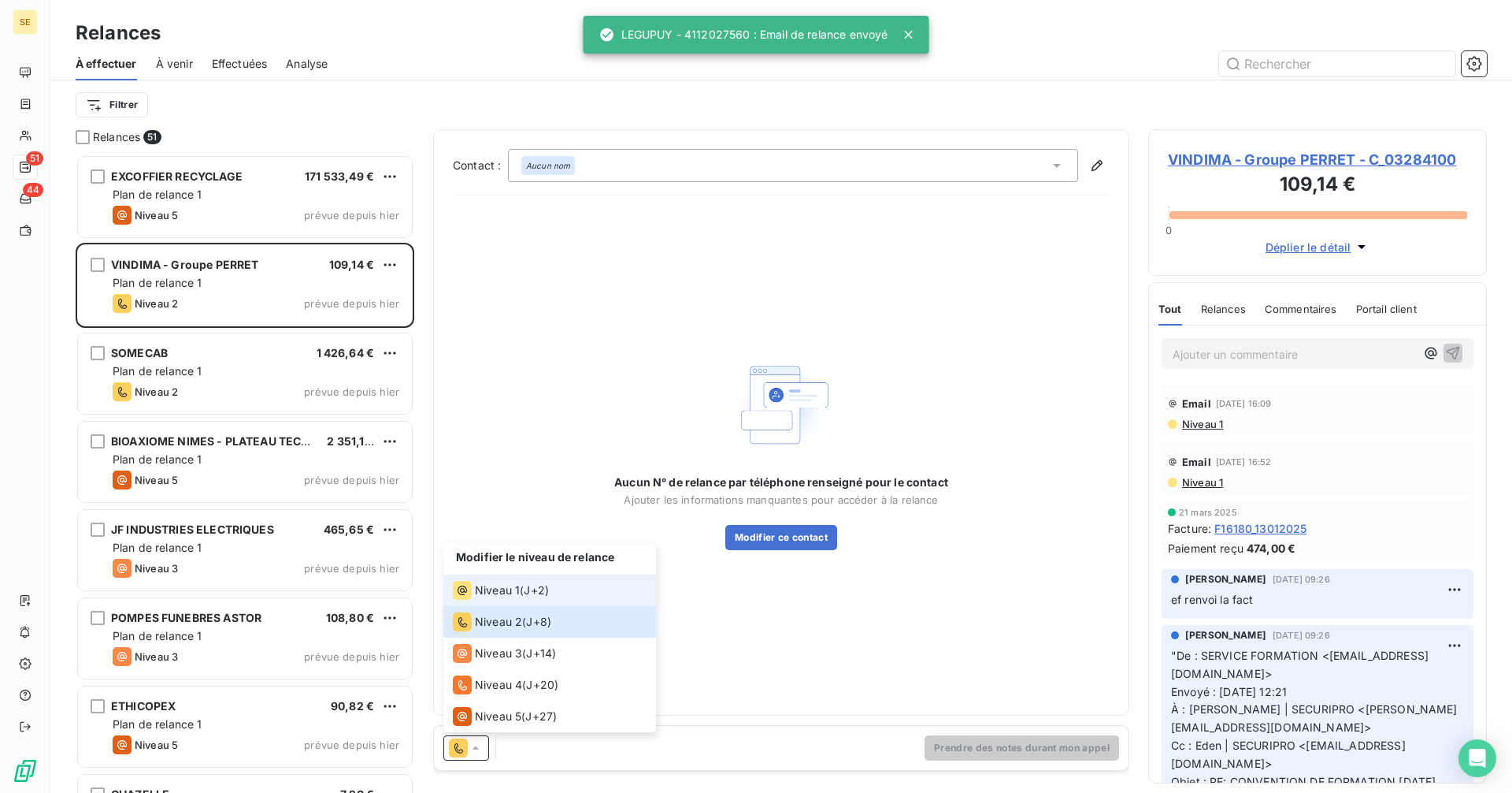
click at [494, 584] on span "Niveau 1" at bounding box center [497, 590] width 45 height 16
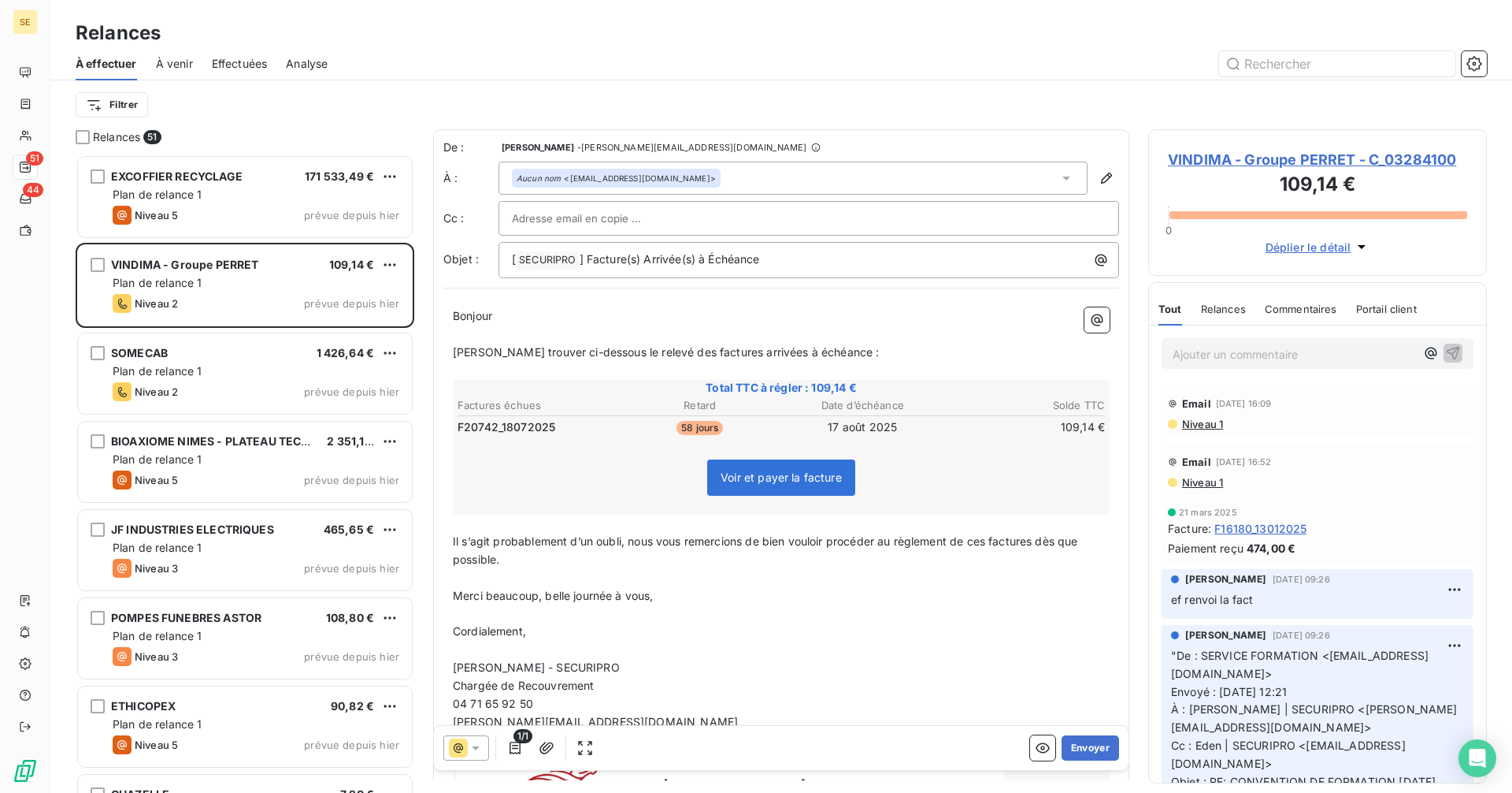
click at [730, 179] on div "Aucun nom <[EMAIL_ADDRESS][DOMAIN_NAME]>" at bounding box center [793, 178] width 589 height 33
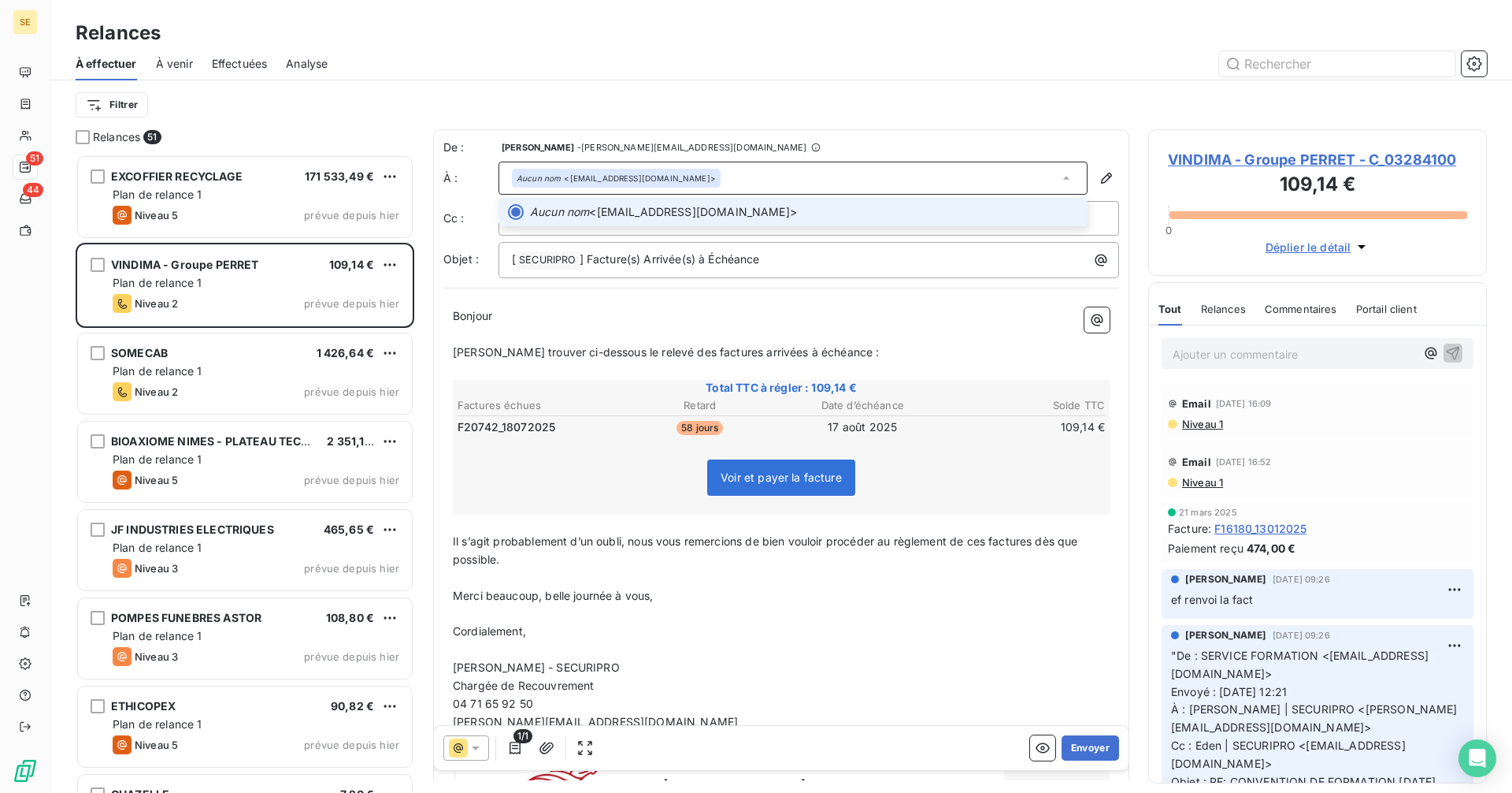
click at [730, 179] on div "Aucun nom <[EMAIL_ADDRESS][DOMAIN_NAME]>" at bounding box center [793, 178] width 589 height 33
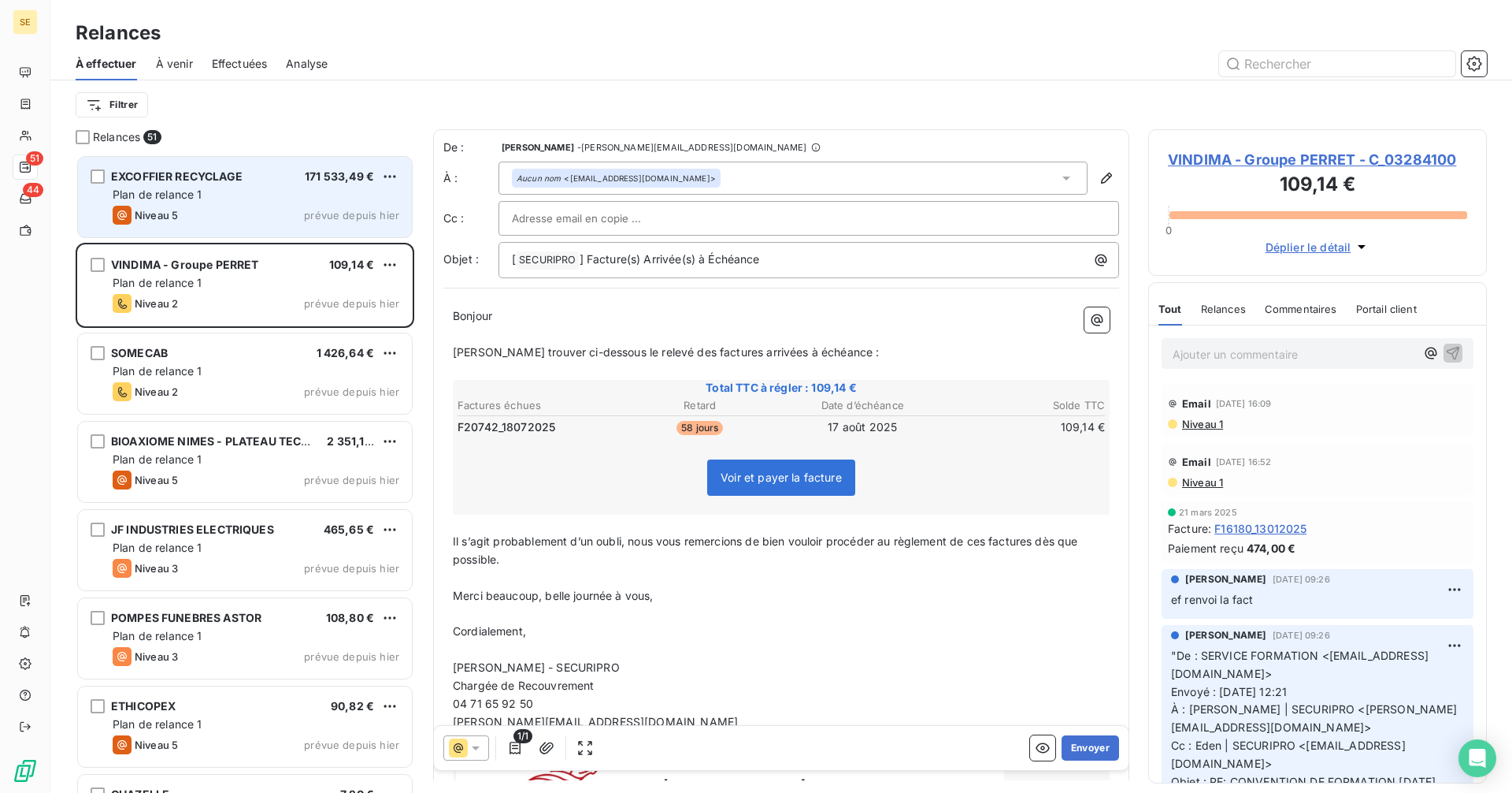
click at [245, 210] on div "Niveau 5 prévue depuis [DATE]" at bounding box center [256, 215] width 286 height 19
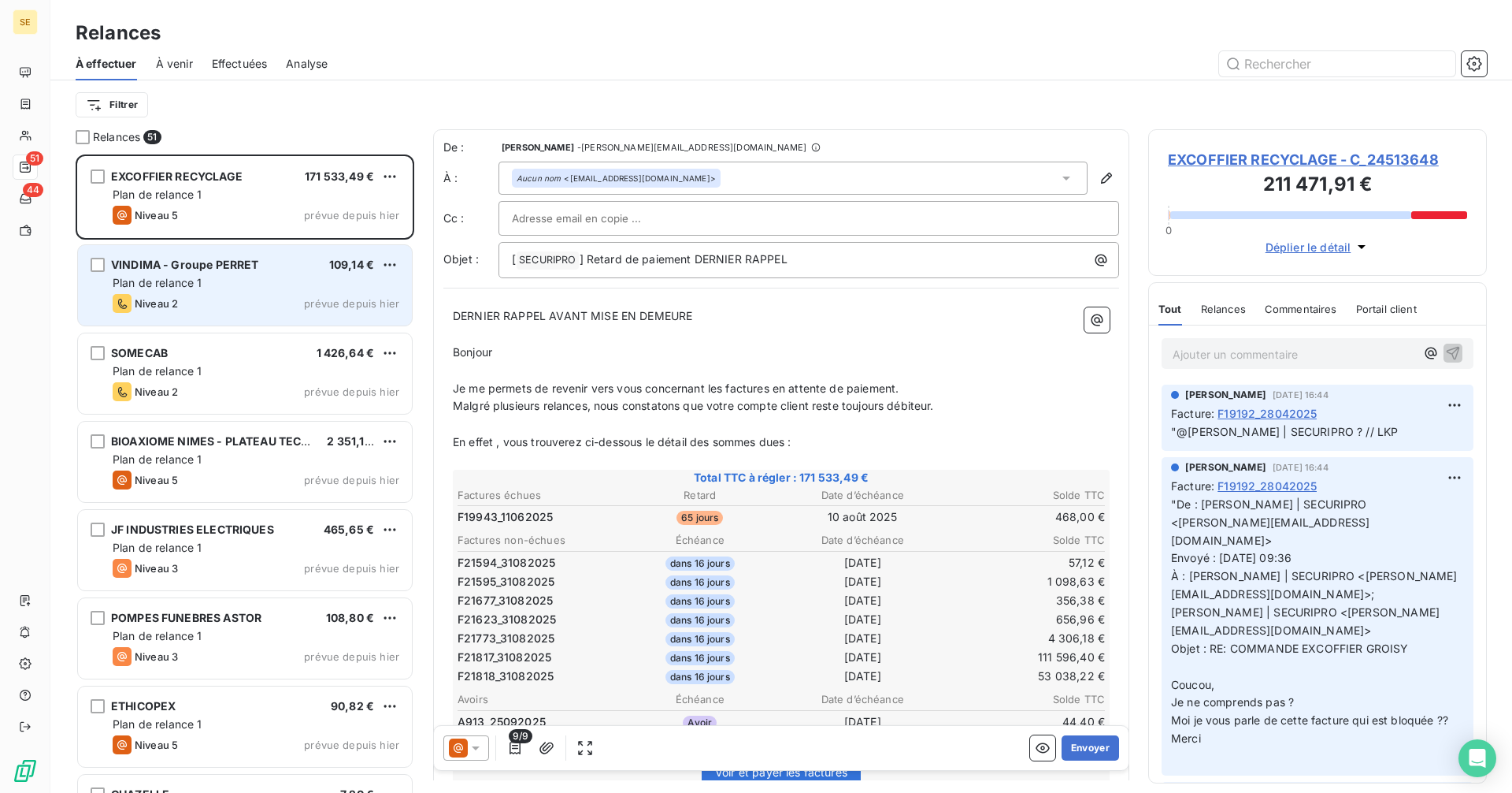
click at [166, 287] on span "Plan de relance 1" at bounding box center [158, 282] width 90 height 14
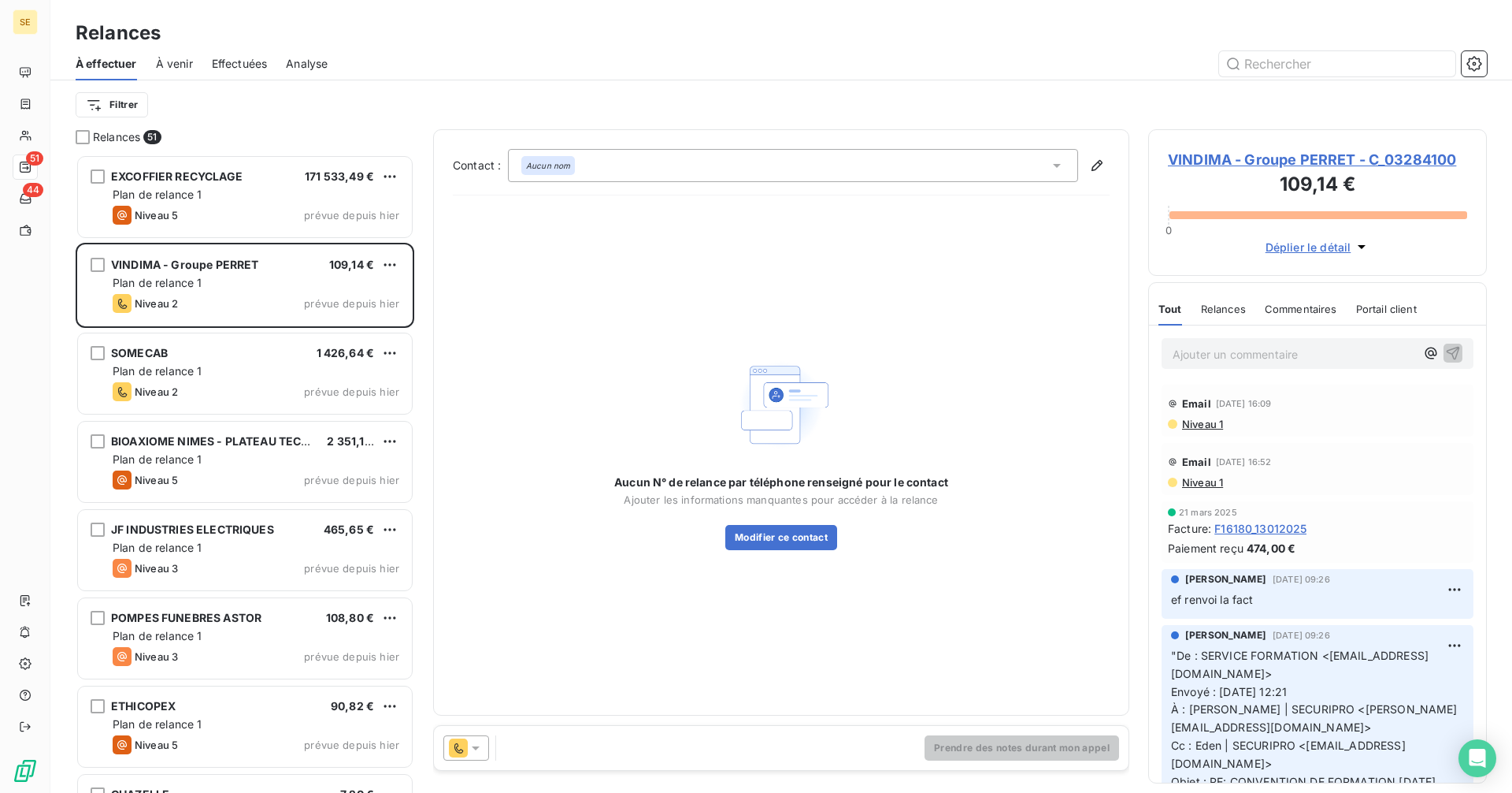
click at [232, 64] on span "Effectuées" at bounding box center [240, 64] width 56 height 16
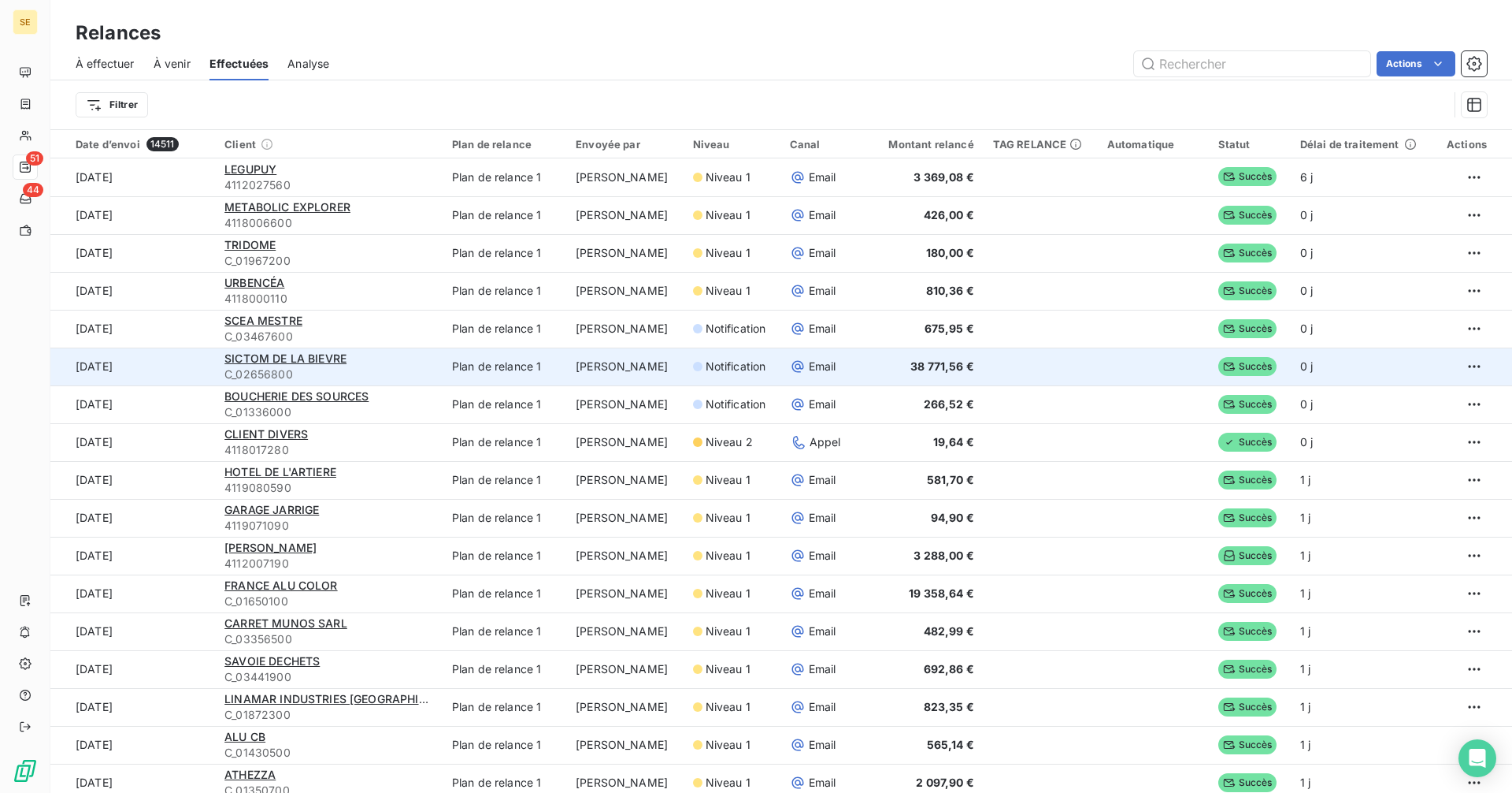
click at [639, 358] on td "[PERSON_NAME]" at bounding box center [625, 366] width 116 height 38
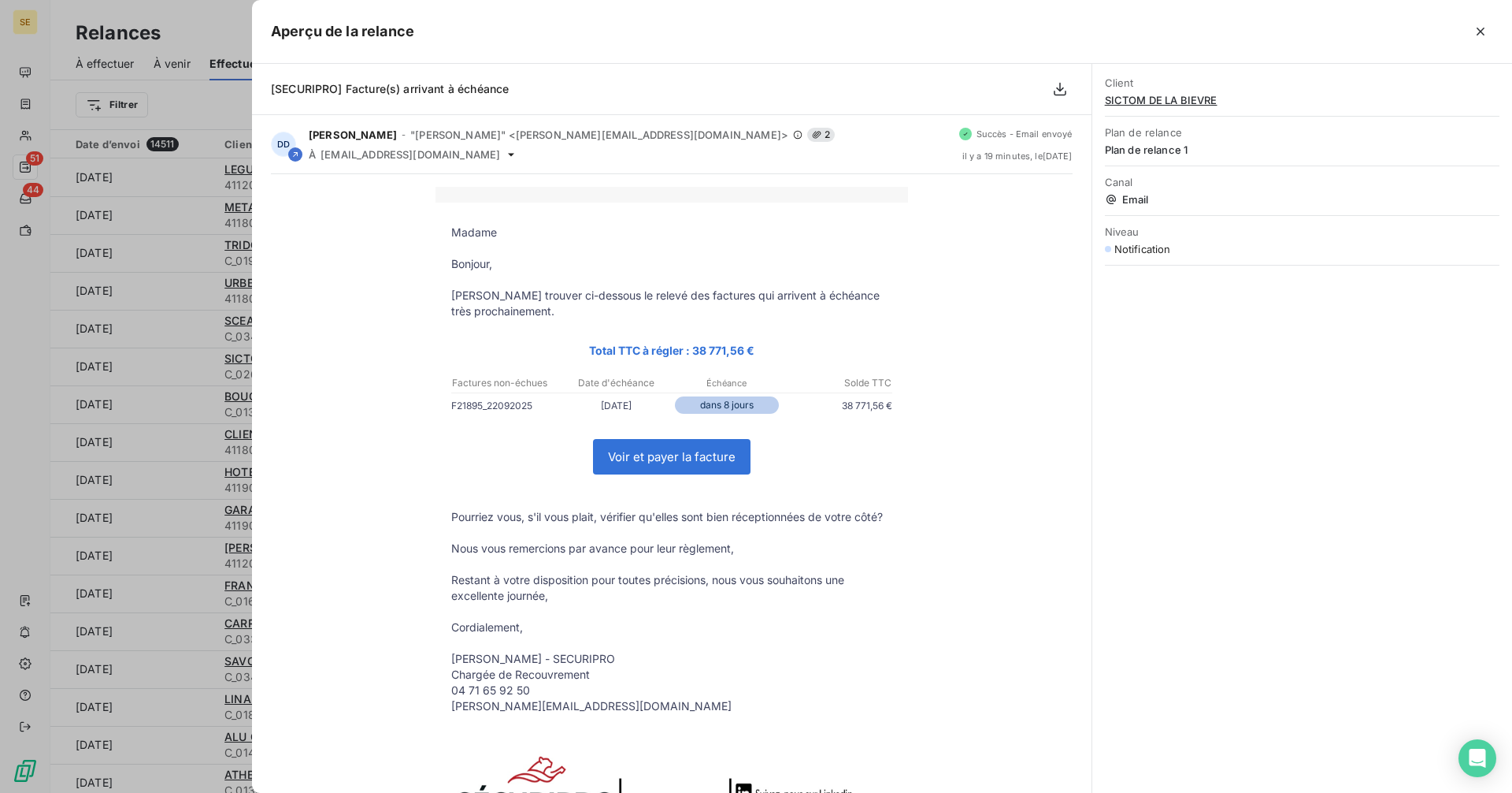
click at [30, 131] on div at bounding box center [756, 396] width 1512 height 793
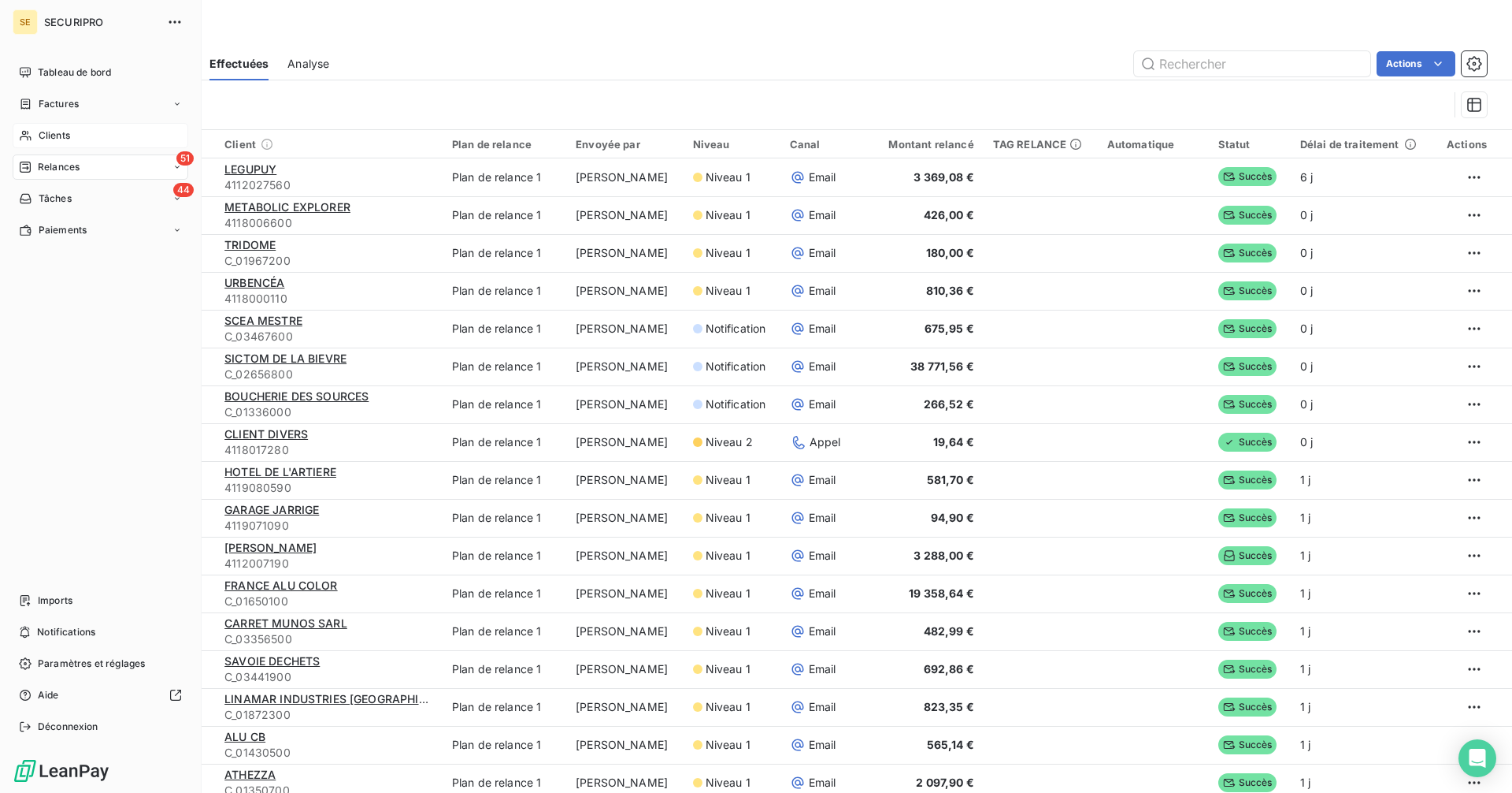
click at [33, 131] on div "Clients" at bounding box center [100, 135] width 176 height 25
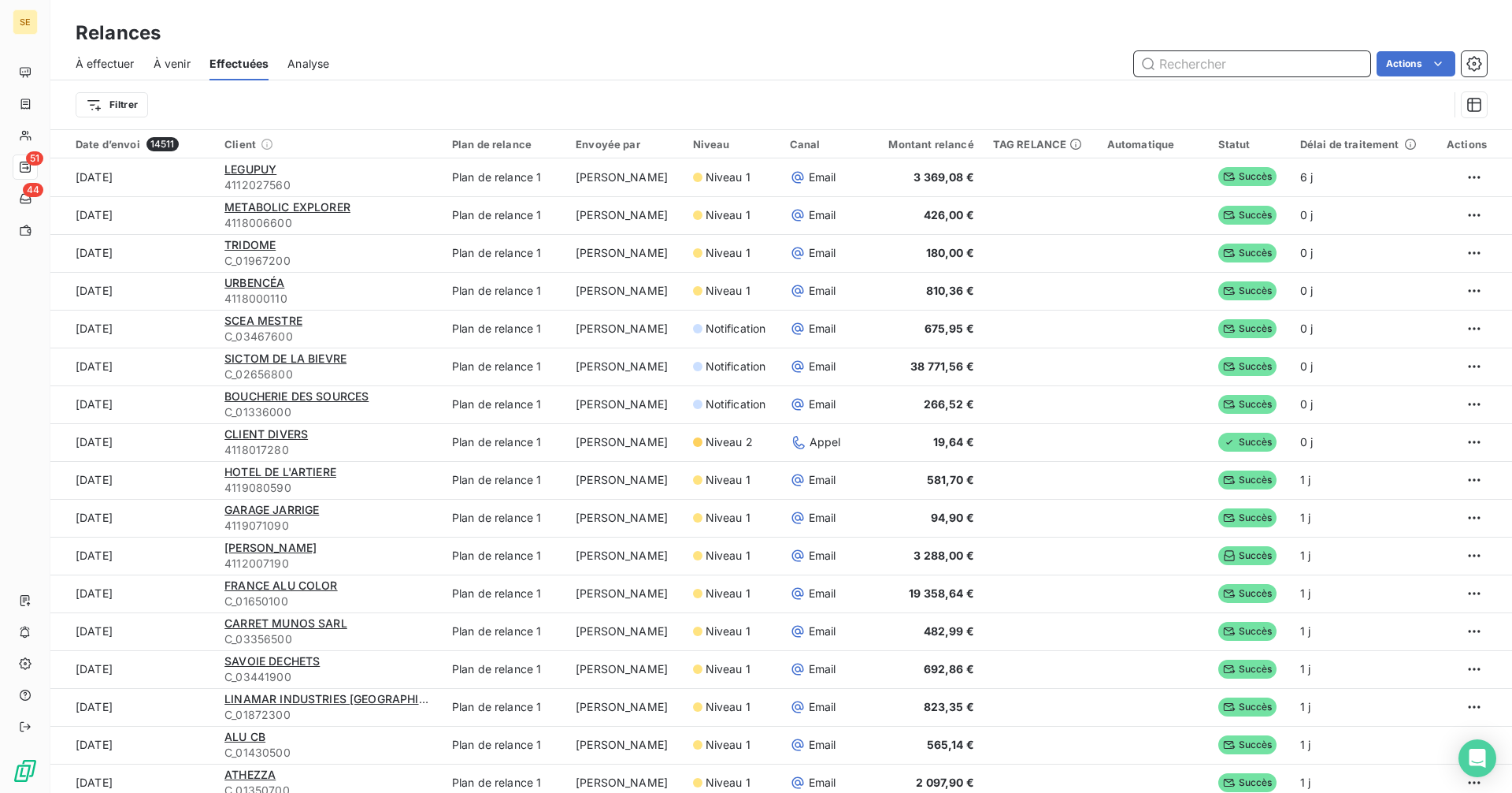
click at [1198, 57] on input "text" at bounding box center [1252, 64] width 236 height 25
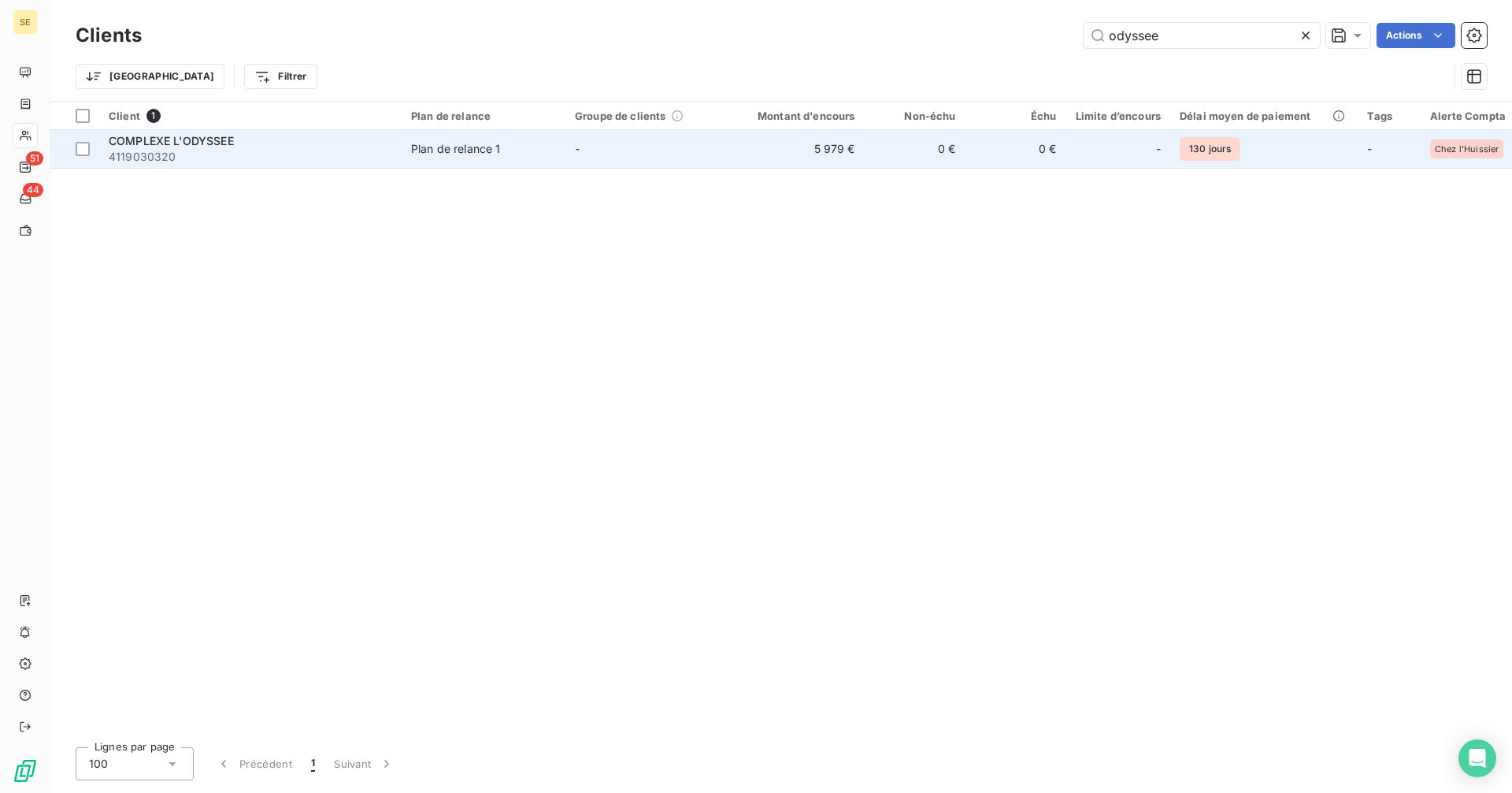
type input "odyssee"
click at [388, 150] on span "4119030320" at bounding box center [251, 157] width 283 height 16
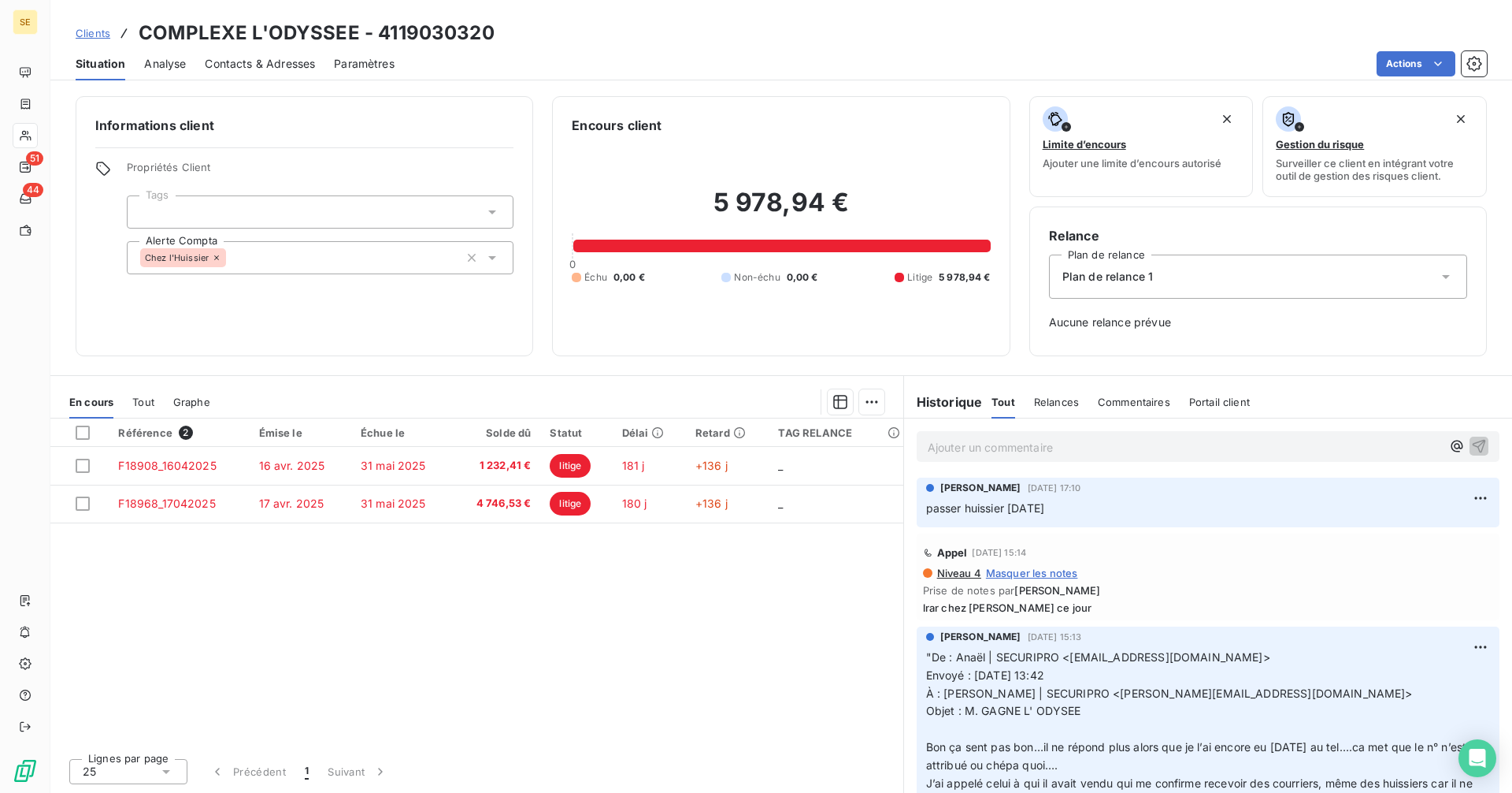
click at [493, 261] on icon at bounding box center [493, 258] width 16 height 16
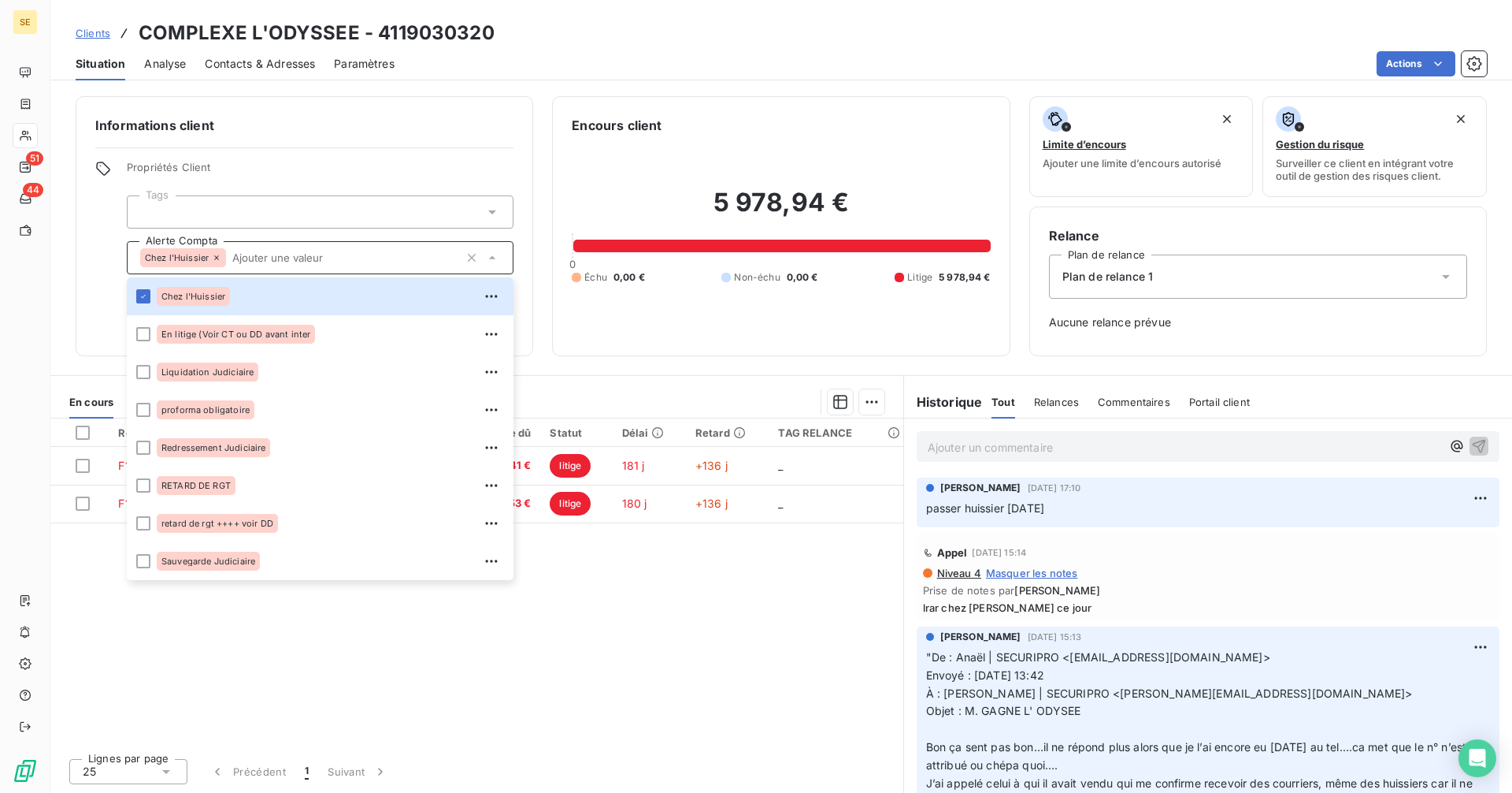
click at [741, 653] on div "Référence 2 Émise le Échue le Solde dû Statut Délai Retard TAG RELANCE F18908_1…" at bounding box center [477, 581] width 853 height 327
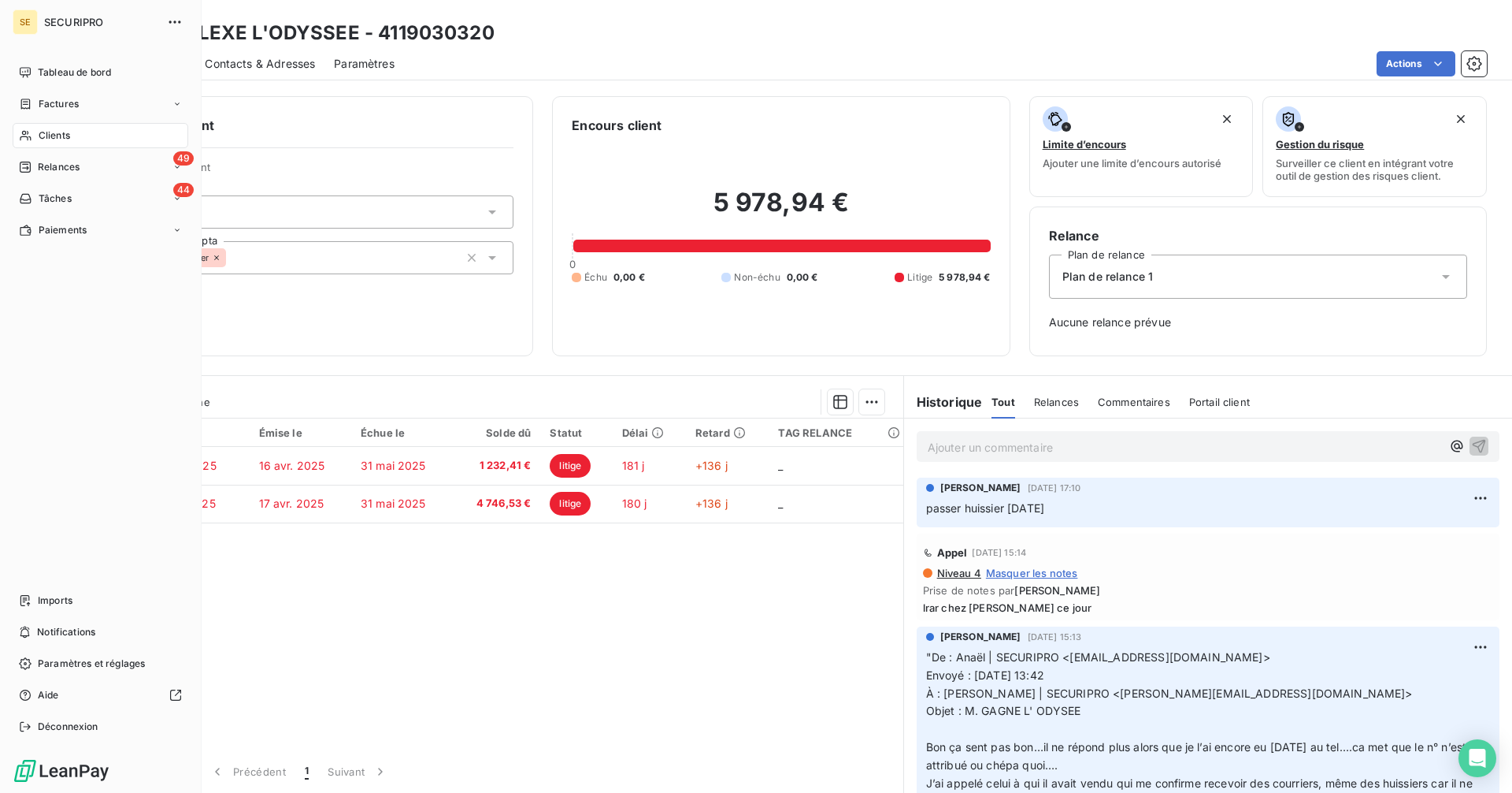
click at [42, 131] on span "Clients" at bounding box center [54, 135] width 32 height 14
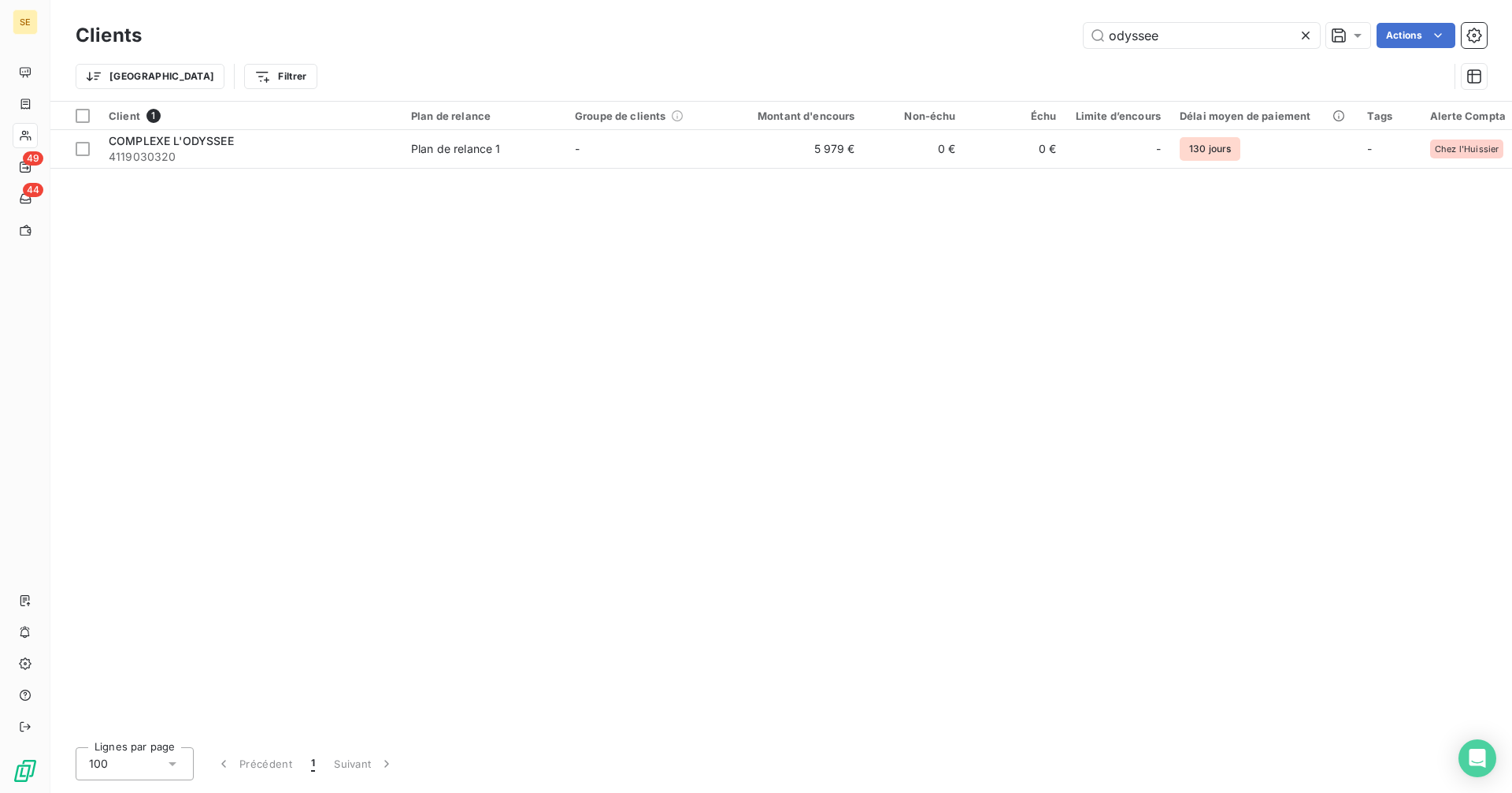
drag, startPoint x: 1172, startPoint y: 42, endPoint x: 1072, endPoint y: 49, distance: 100.2
click at [1072, 49] on div "Clients odyssee Actions" at bounding box center [781, 36] width 1411 height 33
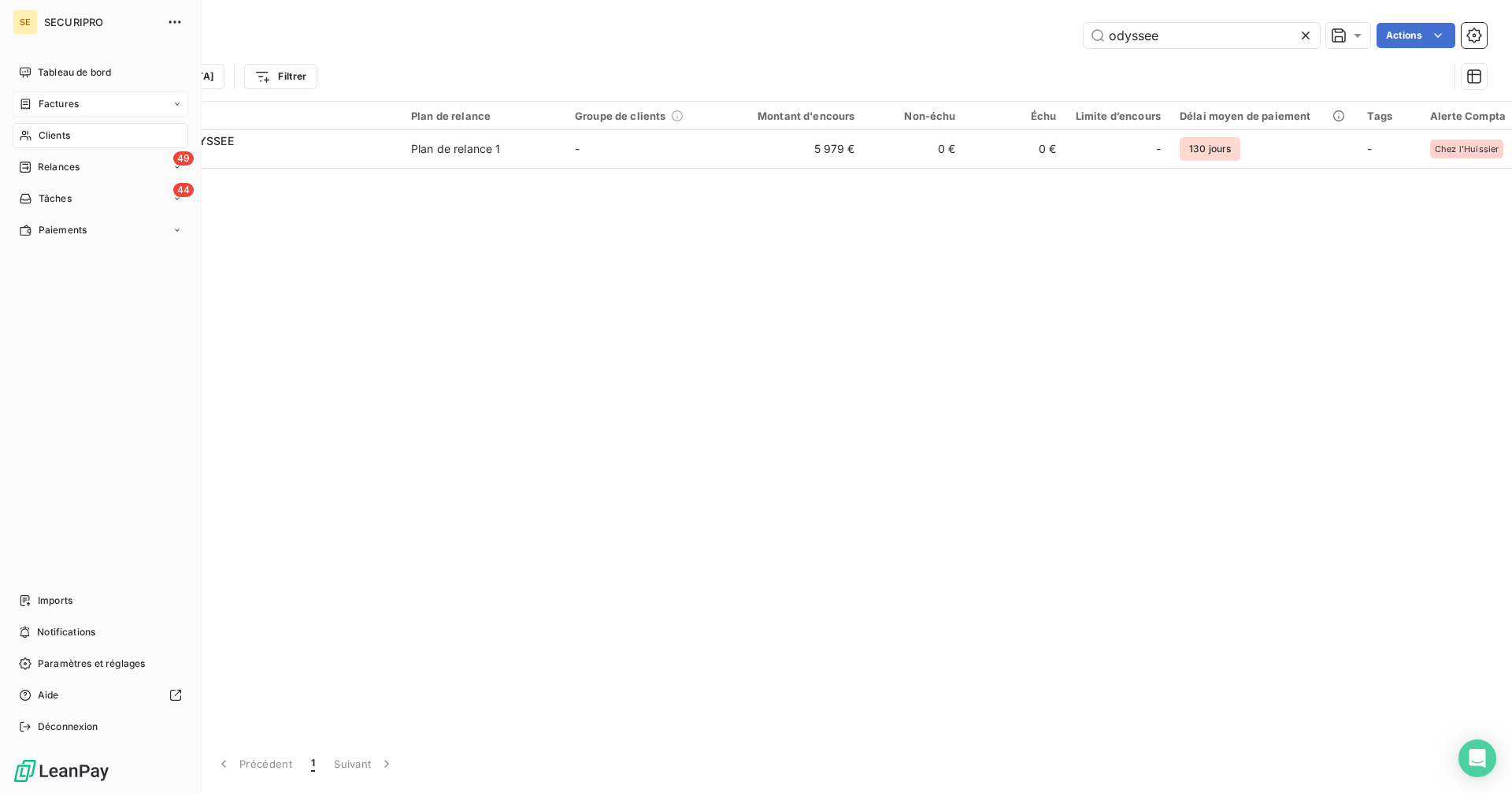
click at [39, 104] on span "Factures" at bounding box center [58, 104] width 40 height 14
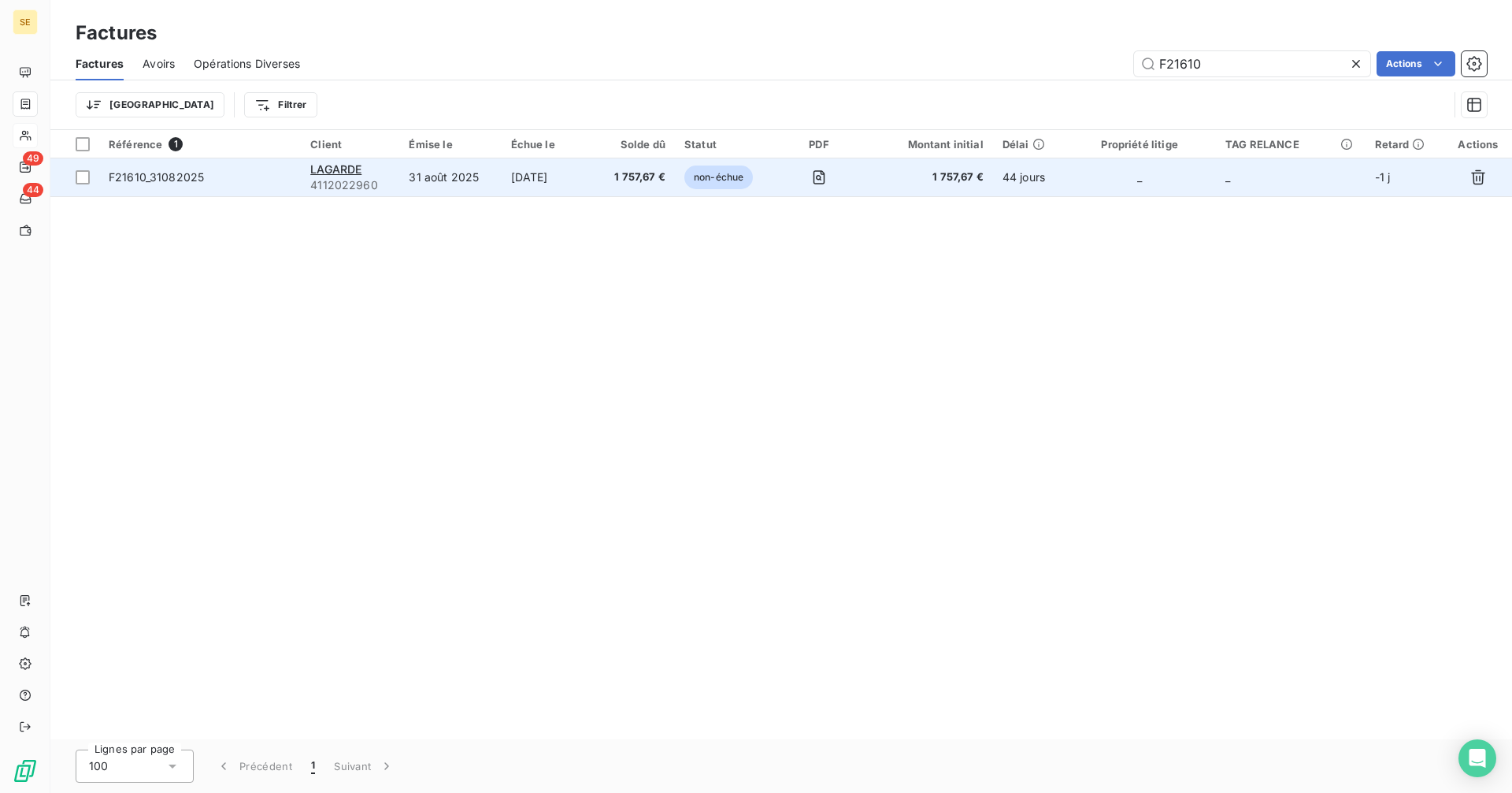
type input "F21610"
click at [400, 175] on td "31 août 2025" at bounding box center [450, 178] width 102 height 38
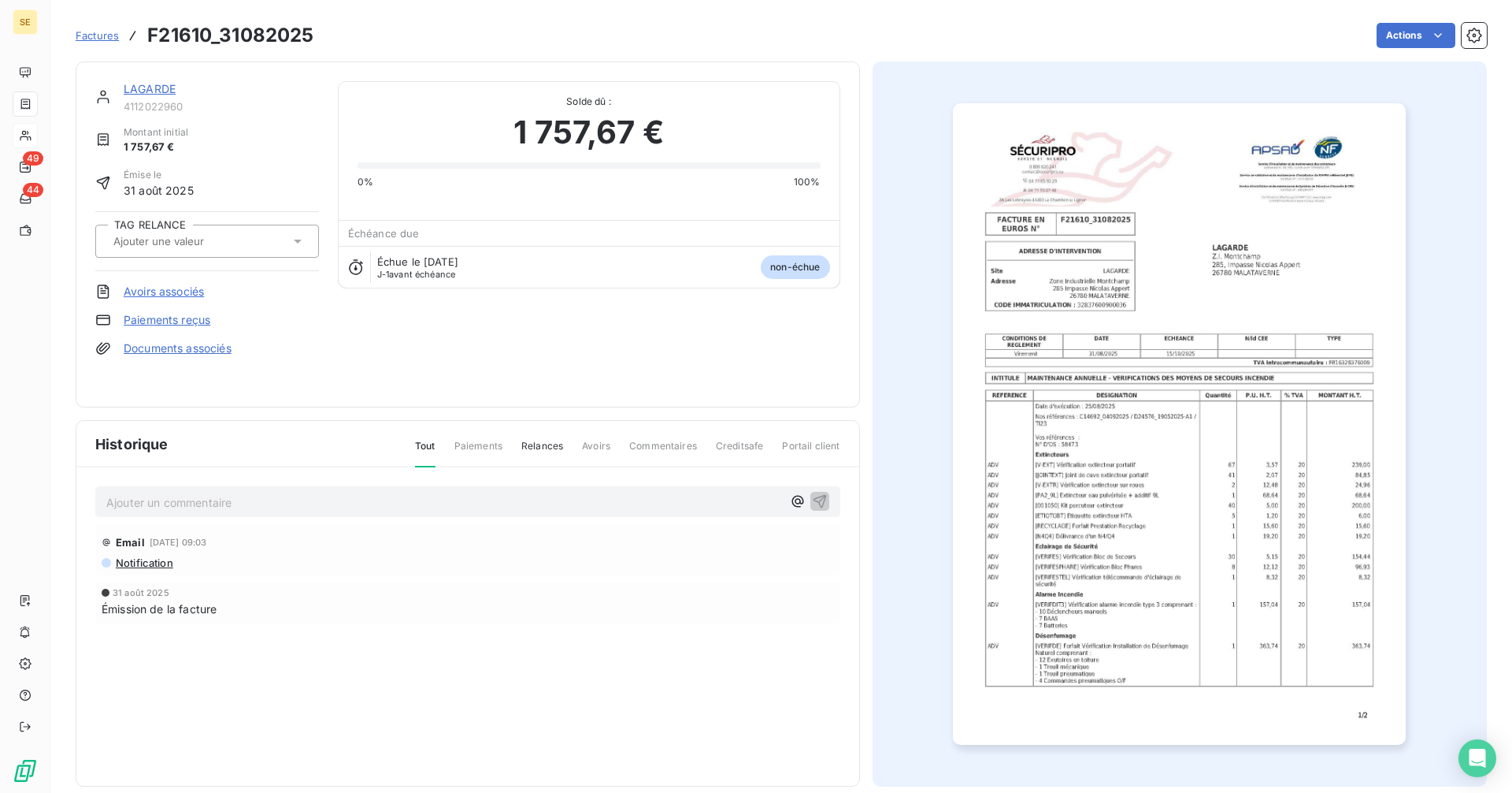
click at [154, 92] on link "LAGARDE" at bounding box center [149, 88] width 52 height 14
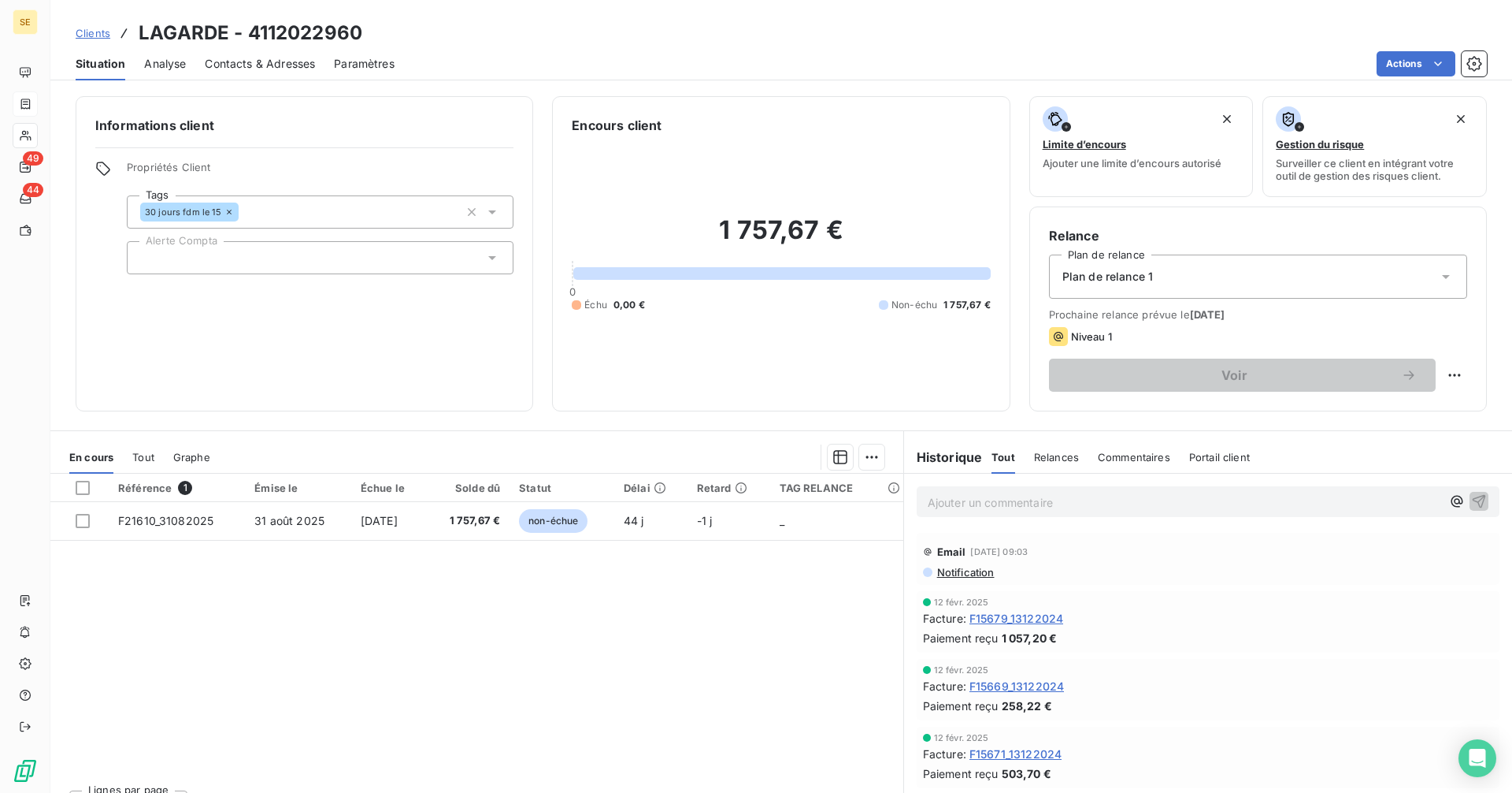
click at [954, 503] on p "Ajouter un commentaire ﻿" at bounding box center [1184, 502] width 513 height 20
click at [1007, 506] on p "Ajouter un commentaire ﻿" at bounding box center [1184, 502] width 513 height 20
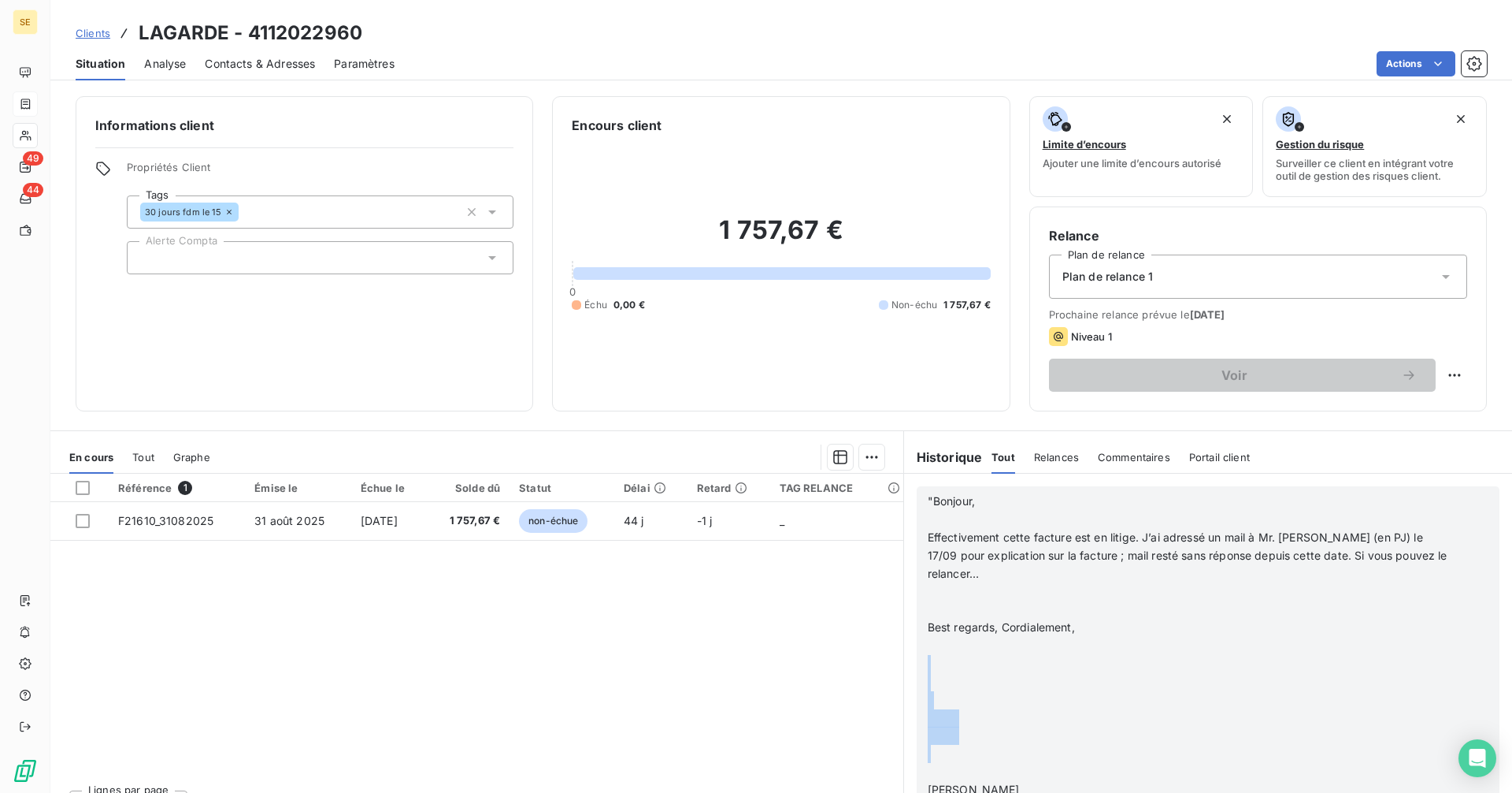
drag, startPoint x: 952, startPoint y: 764, endPoint x: 922, endPoint y: 647, distance: 120.8
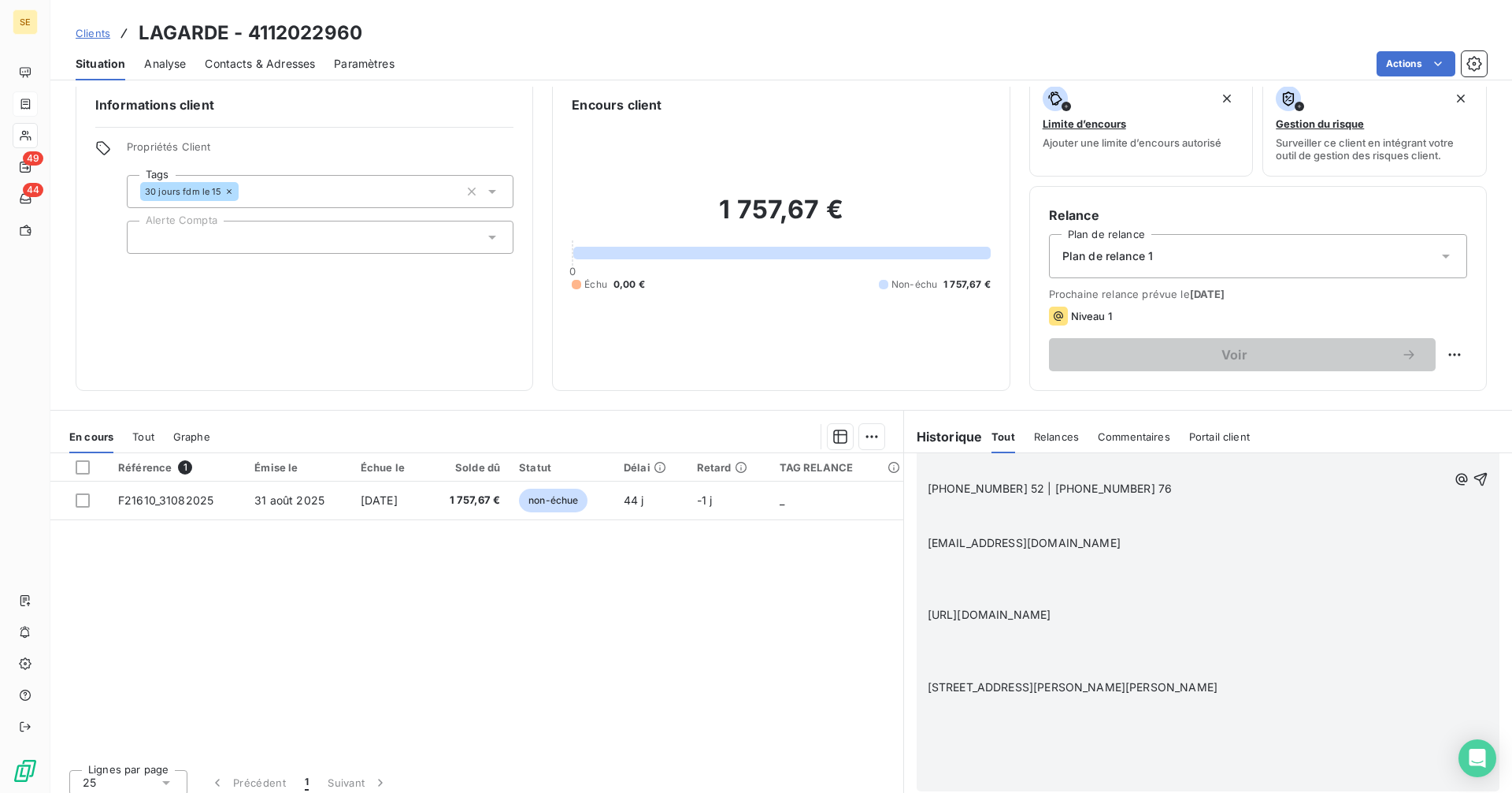
scroll to position [32, 0]
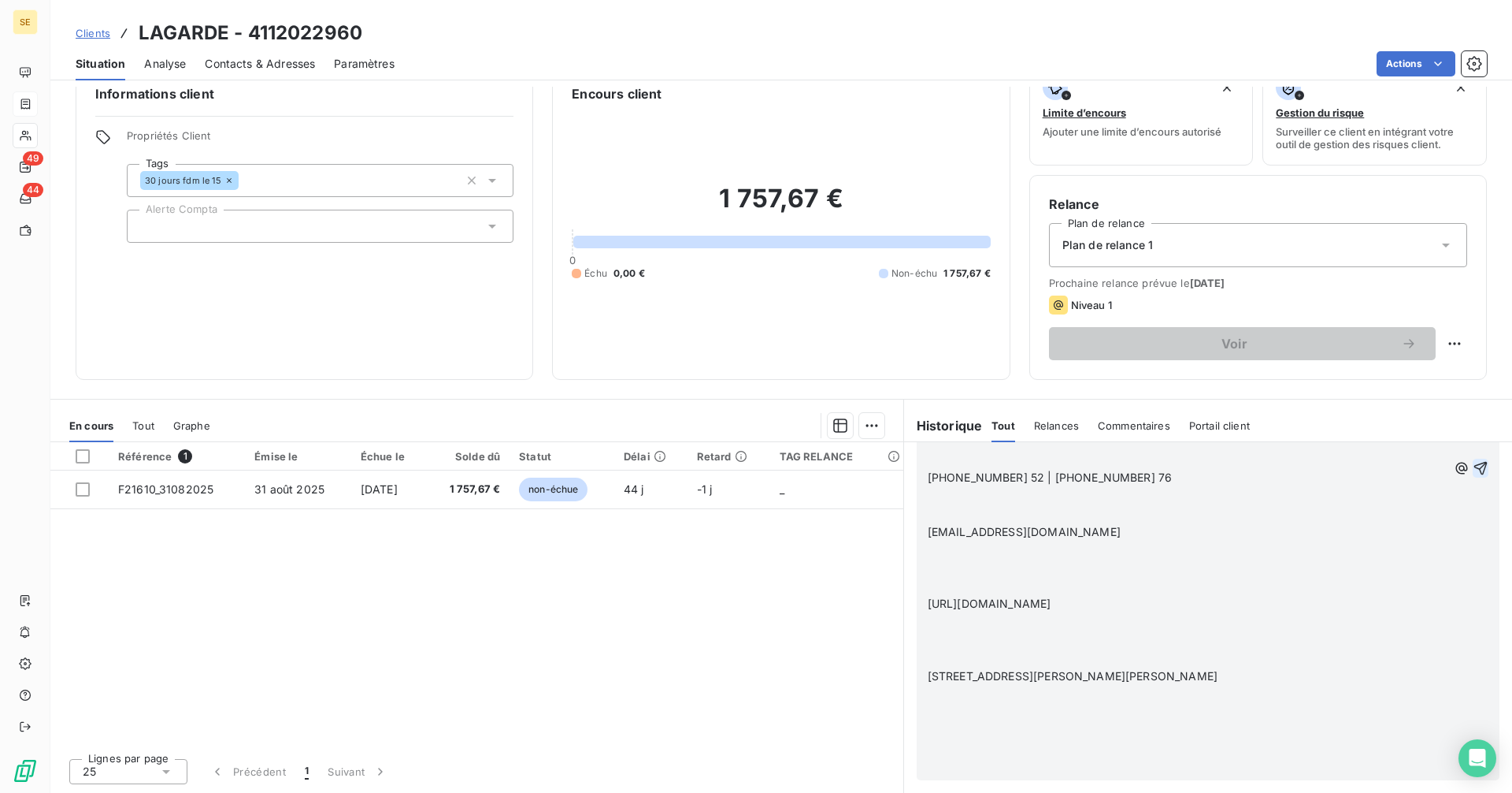
click at [1473, 466] on icon "button" at bounding box center [1481, 468] width 16 height 16
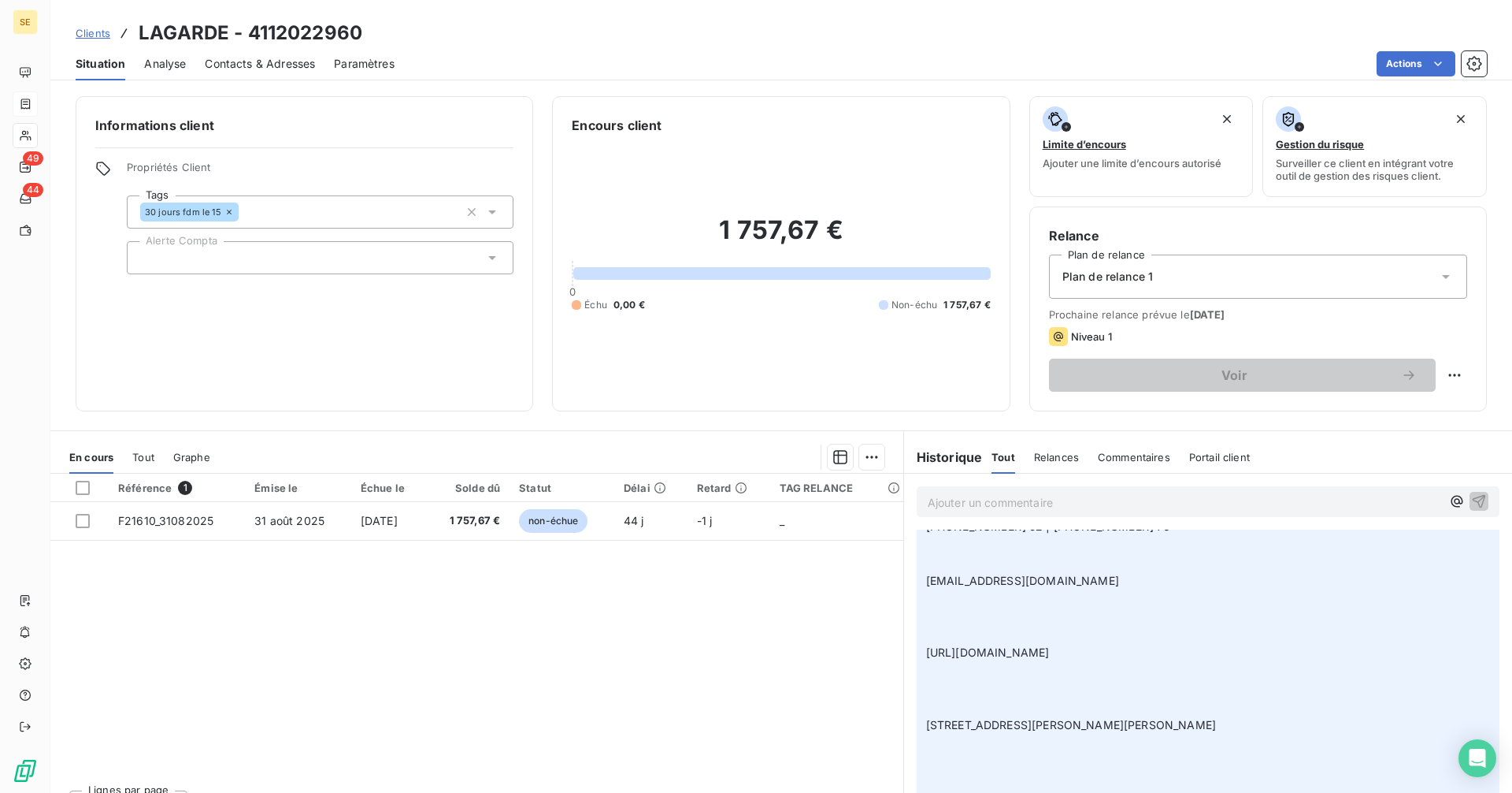
scroll to position [0, 0]
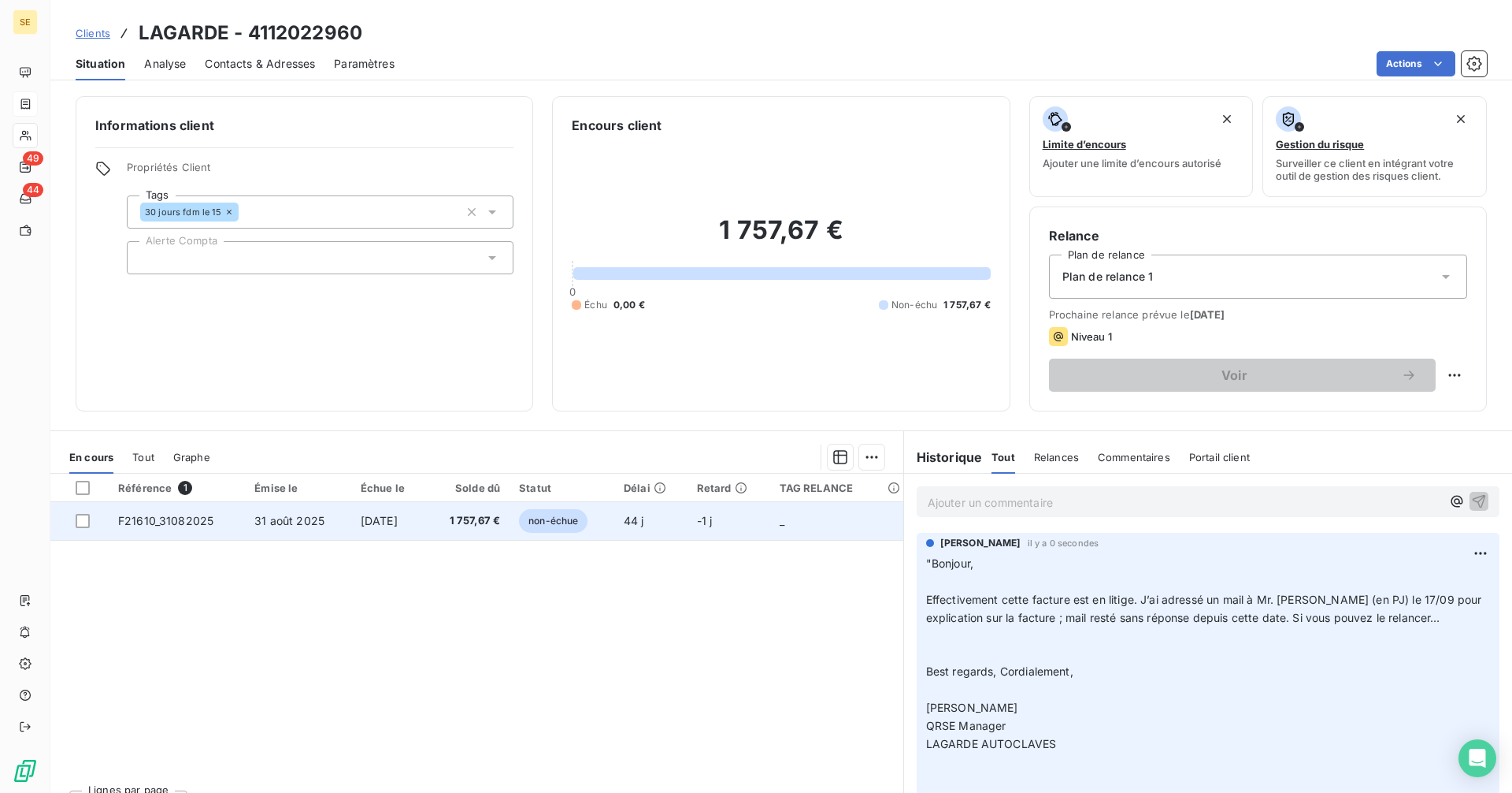
click at [351, 519] on td "[DATE]" at bounding box center [388, 521] width 76 height 38
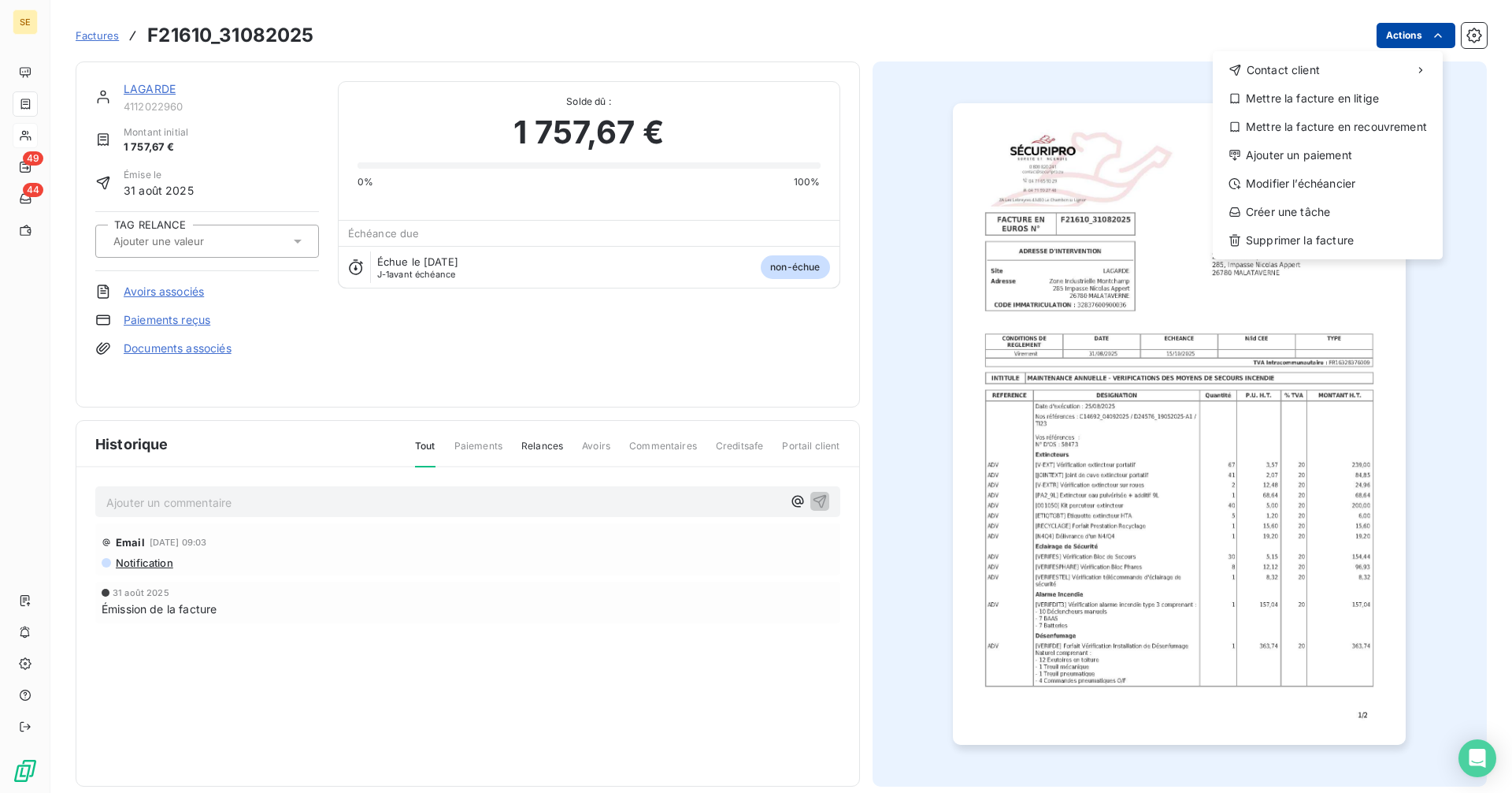
click at [1405, 38] on html "SE 49 44 Factures F21610_31082025 Actions Contact client Mettre la facture en l…" at bounding box center [756, 396] width 1512 height 793
click at [1331, 98] on div "Mettre la facture en litige" at bounding box center [1327, 99] width 217 height 25
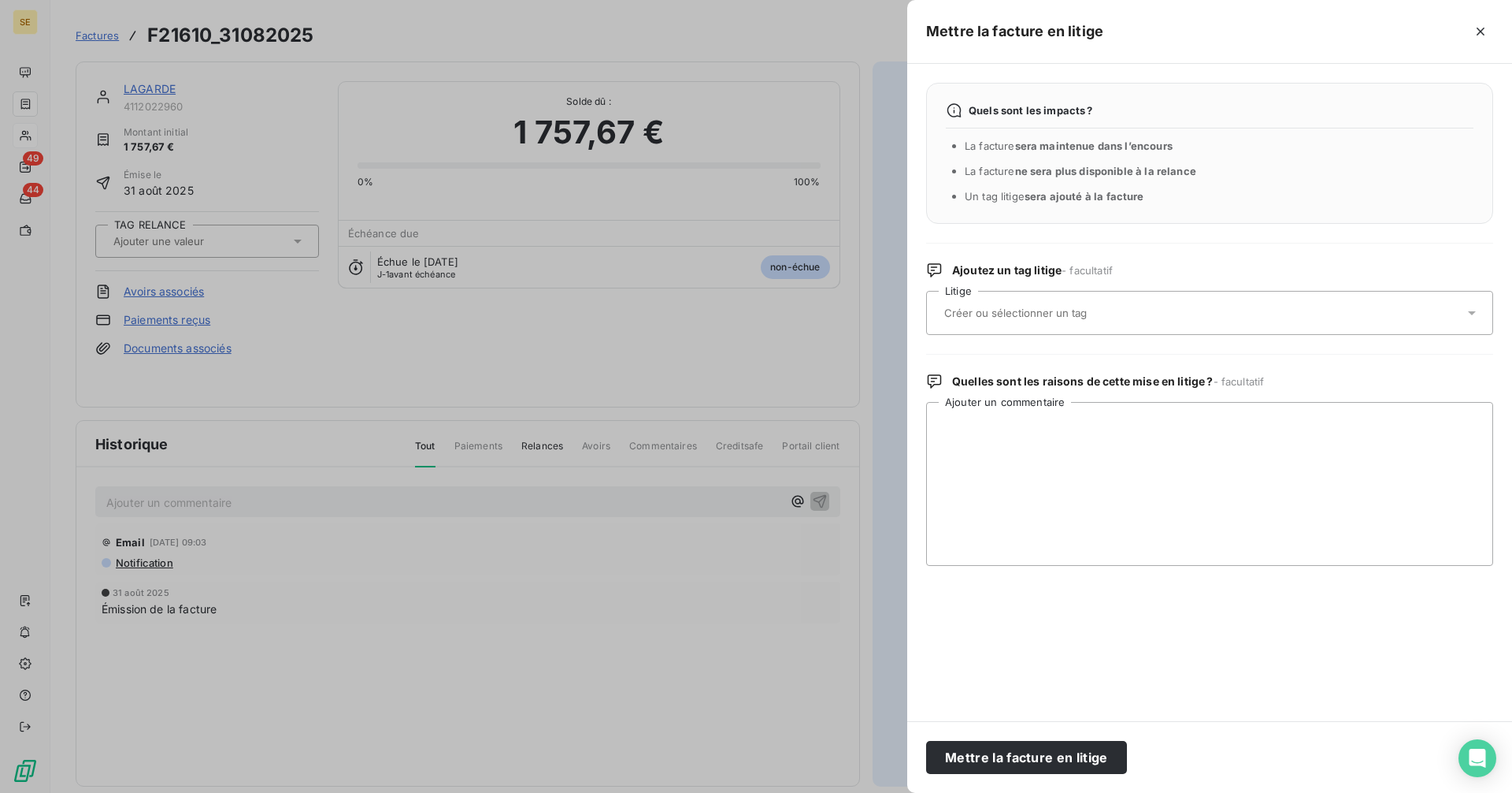
click at [1025, 314] on input "text" at bounding box center [1058, 313] width 229 height 14
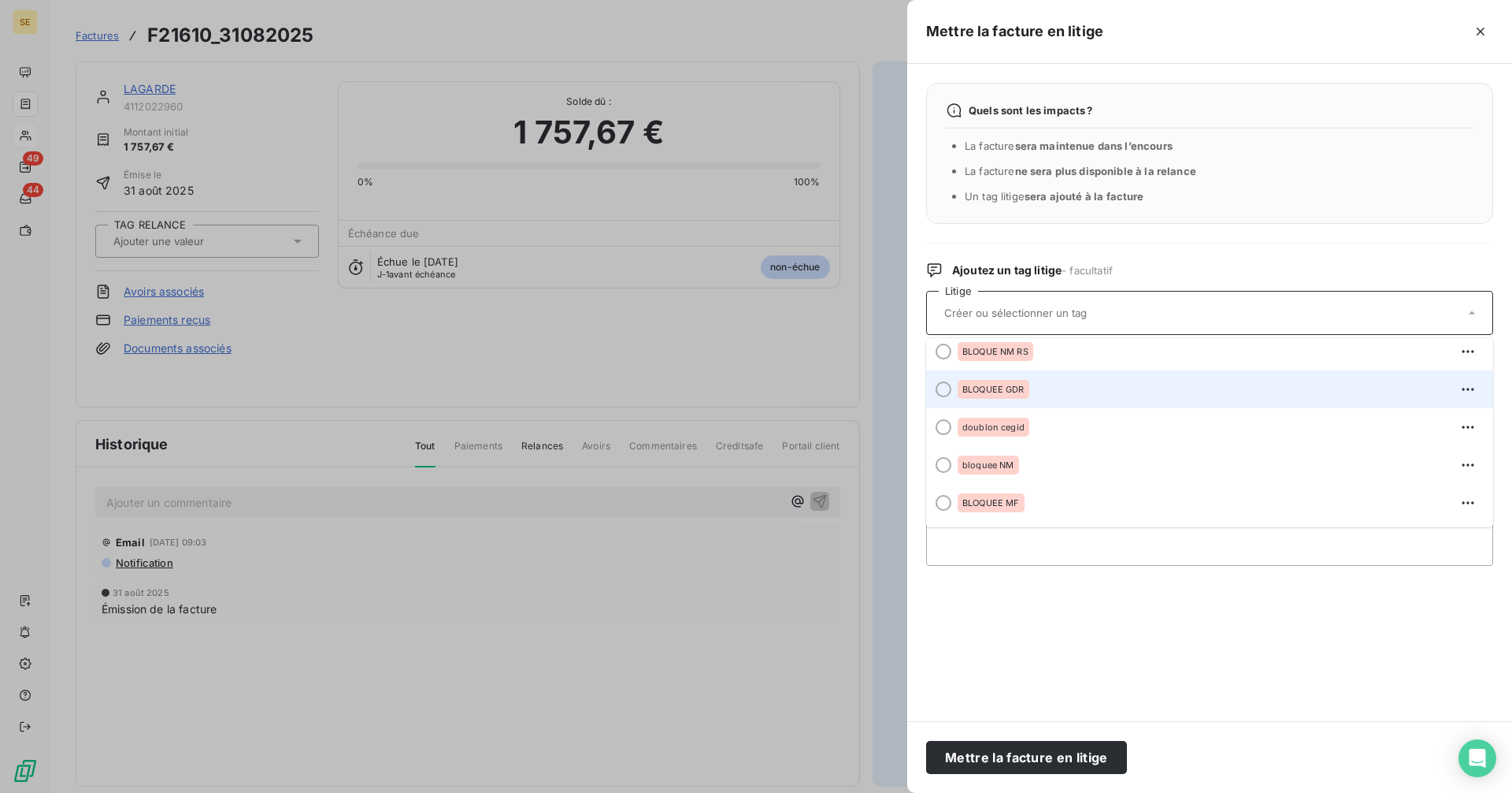
scroll to position [309, 0]
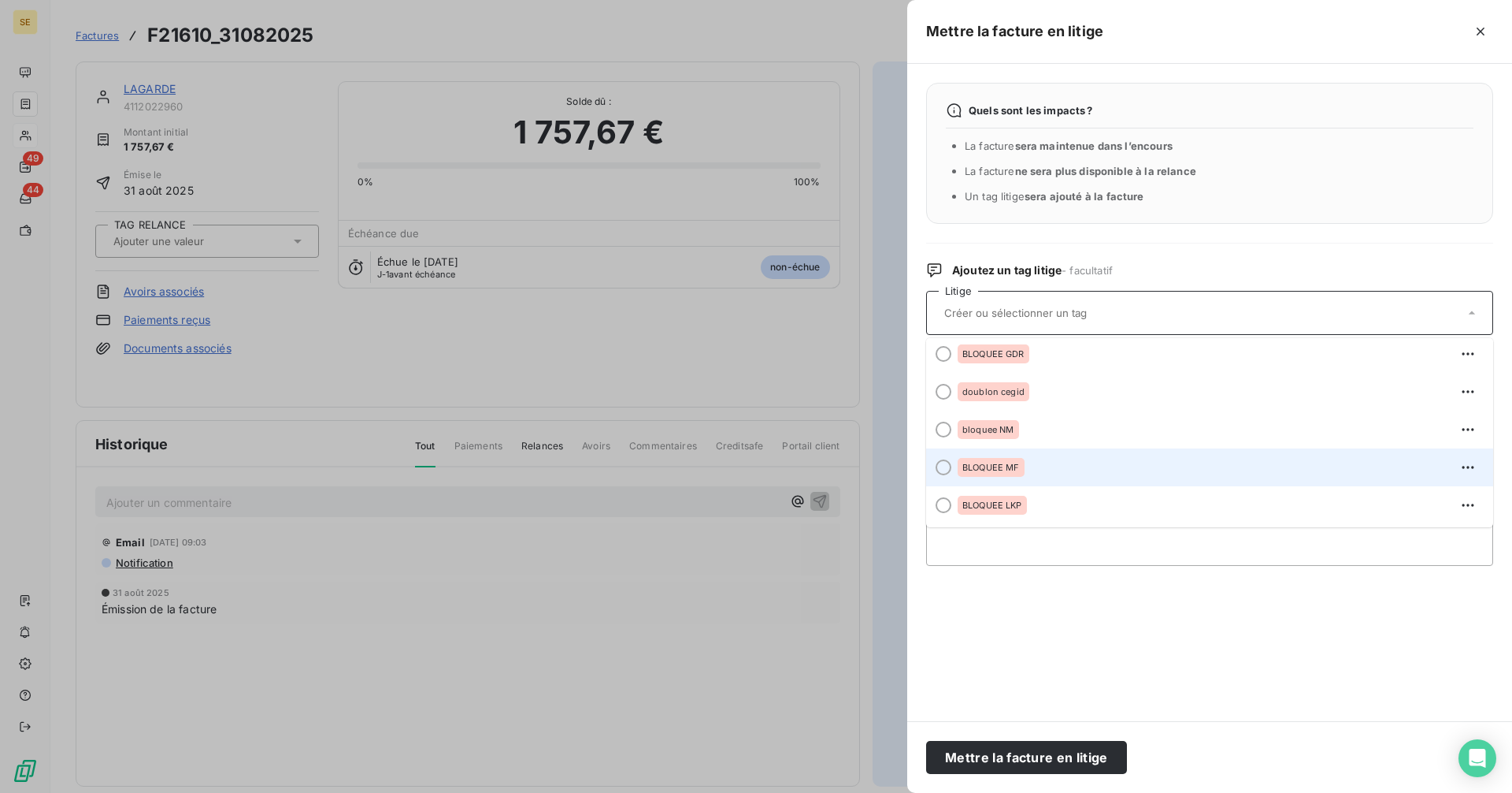
click at [945, 469] on div at bounding box center [944, 467] width 16 height 16
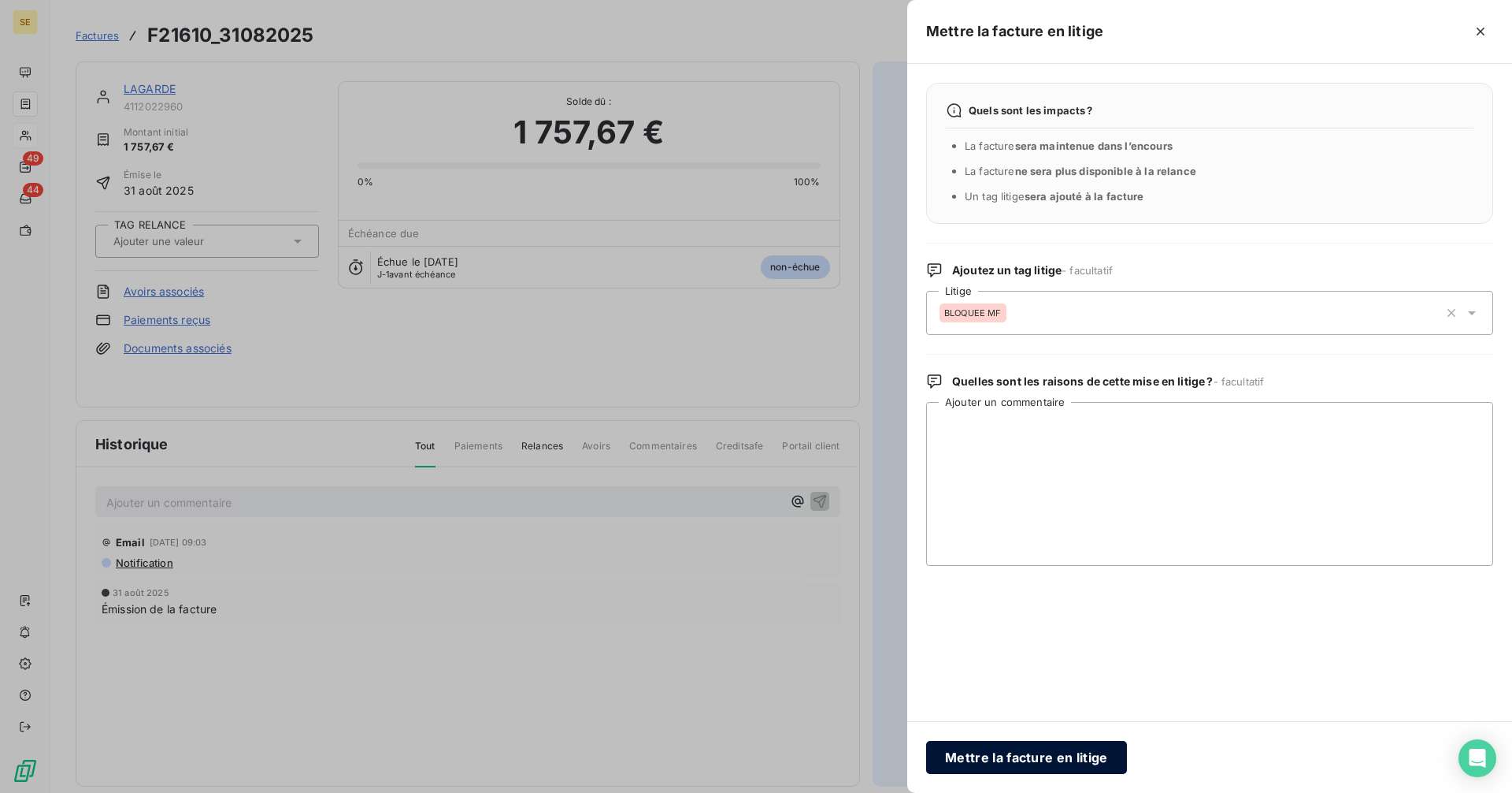
click at [1039, 756] on button "Mettre la facture en litige" at bounding box center [1027, 757] width 201 height 33
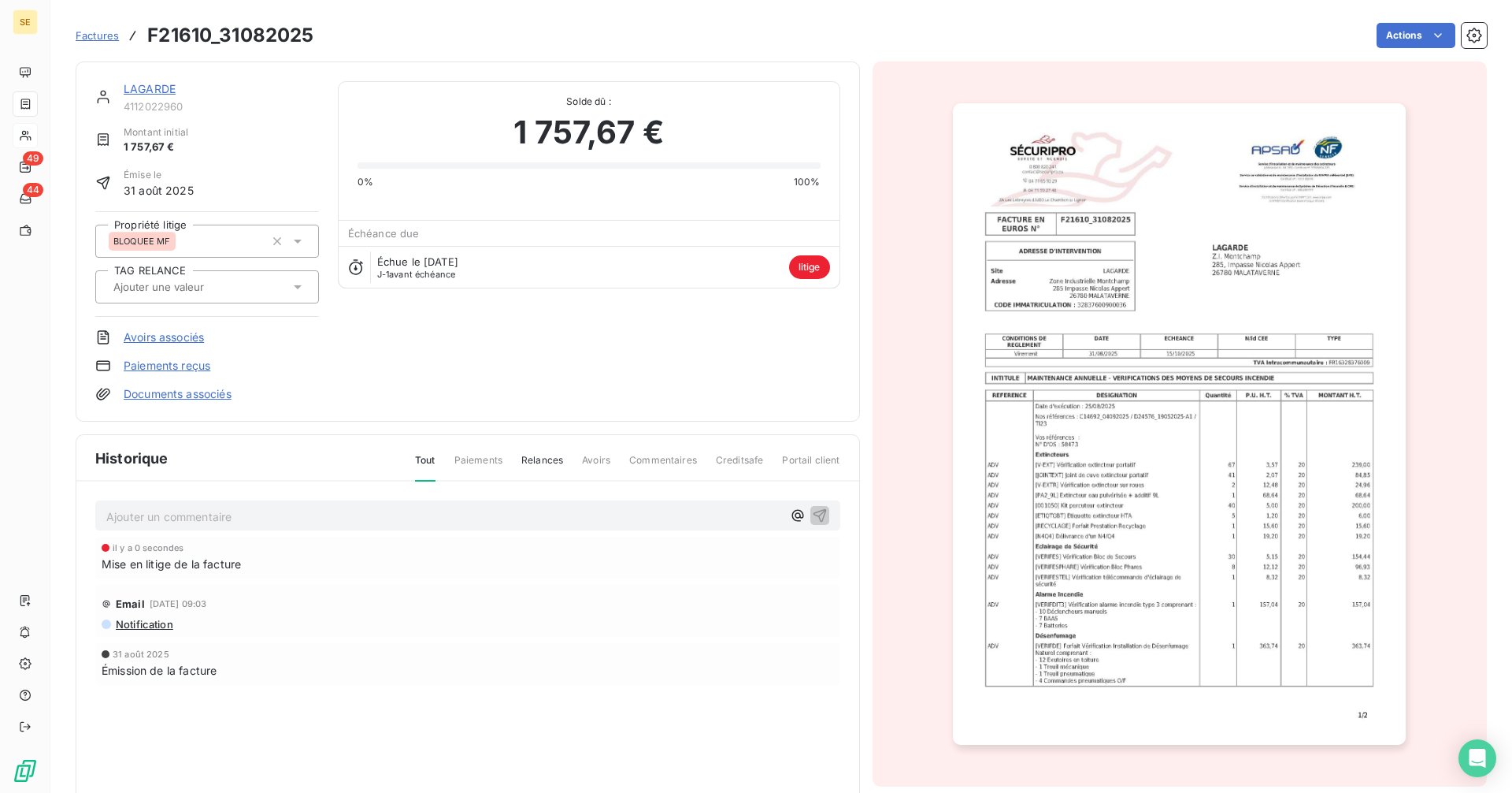
click at [158, 89] on link "LAGARDE" at bounding box center [149, 88] width 52 height 14
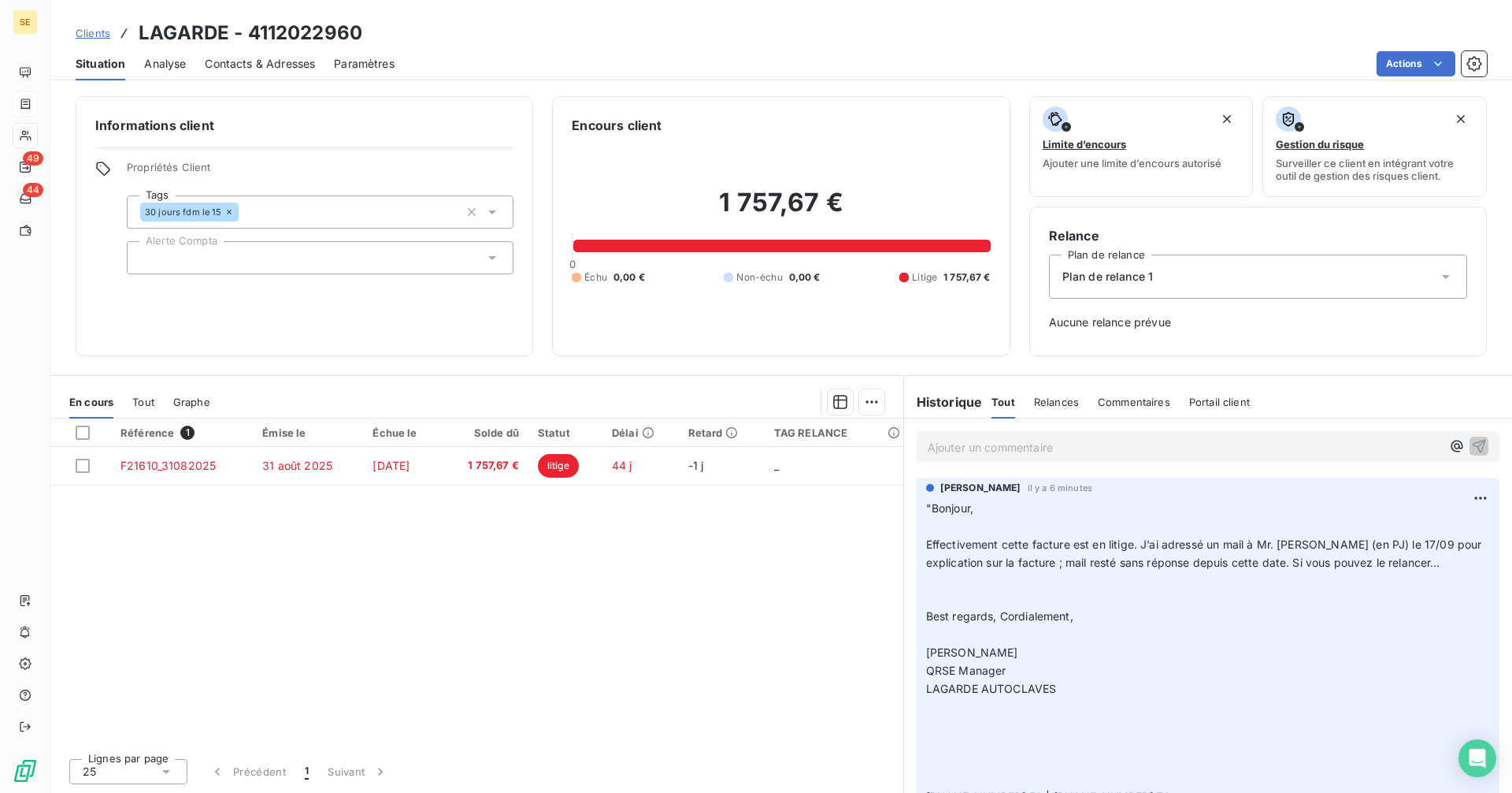
click at [996, 439] on p "Ajouter un commentaire ﻿" at bounding box center [1184, 447] width 513 height 20
click at [1473, 444] on icon "button" at bounding box center [1479, 445] width 14 height 14
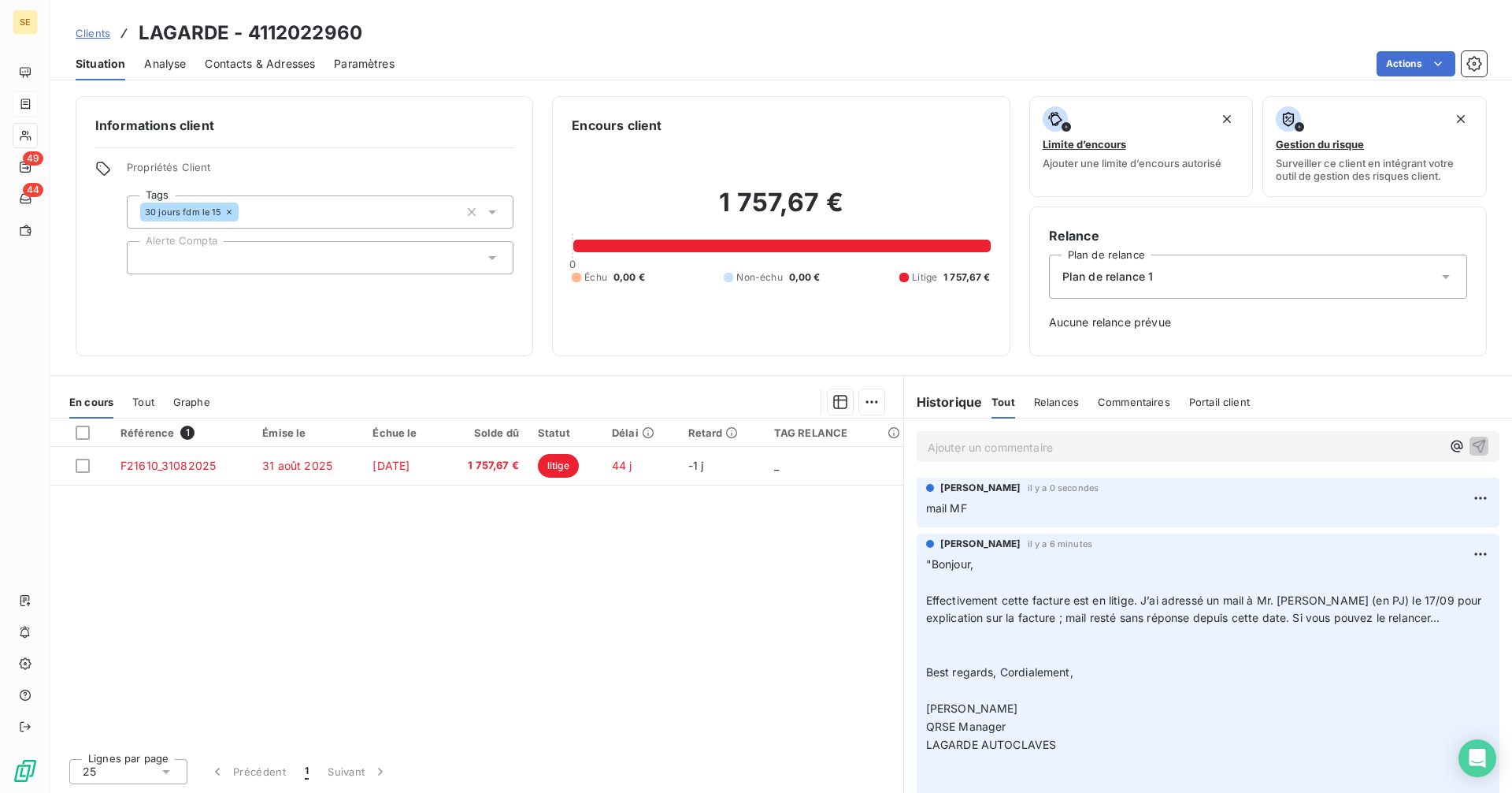
click at [971, 447] on p "Ajouter un commentaire ﻿" at bounding box center [1184, 447] width 513 height 20
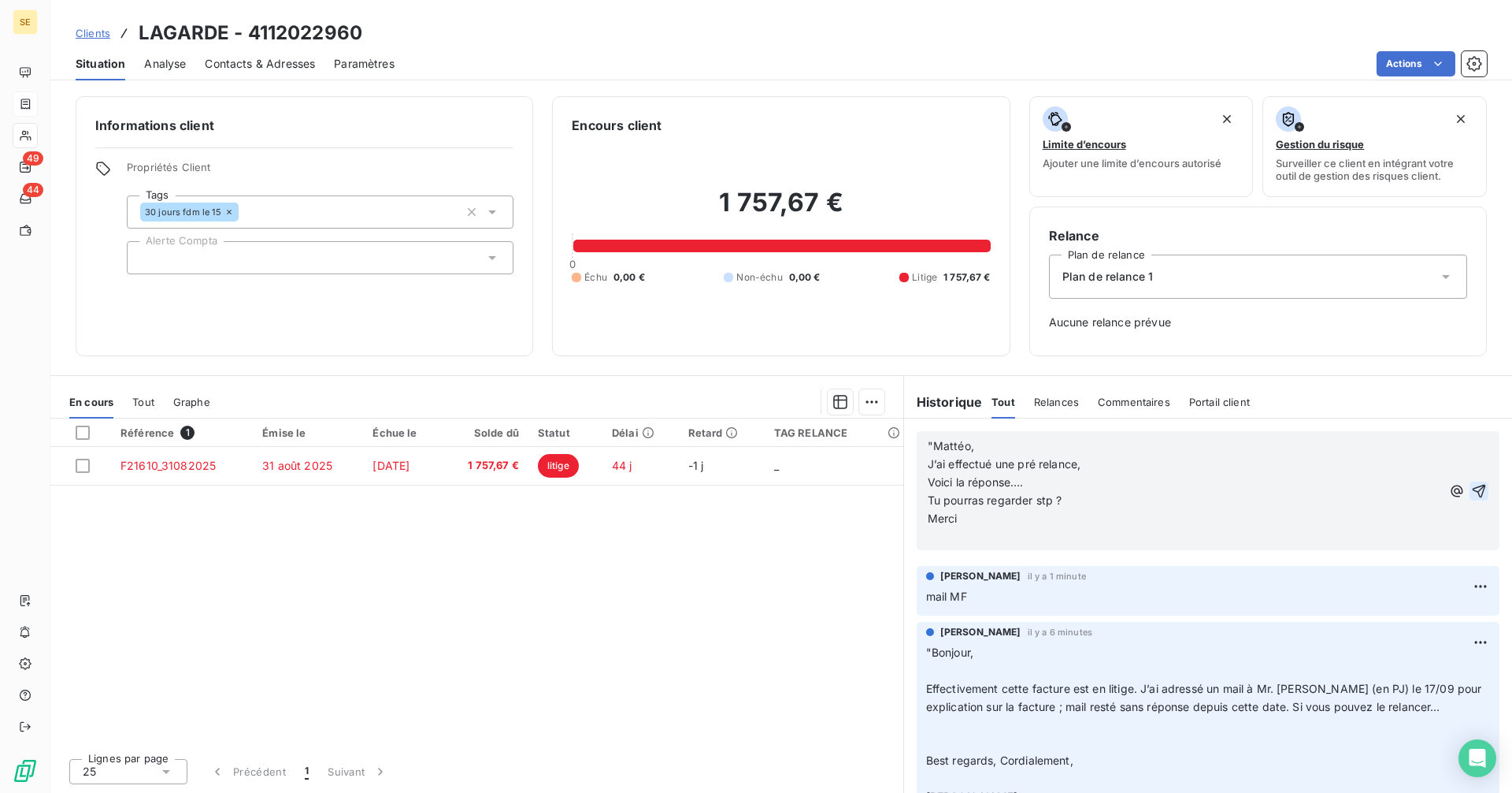
click at [978, 506] on span "Tu pourras regarder stp ?" at bounding box center [995, 499] width 134 height 14
click at [968, 522] on p "Merci" at bounding box center [1184, 518] width 513 height 18
click at [1471, 486] on icon "button" at bounding box center [1479, 491] width 16 height 16
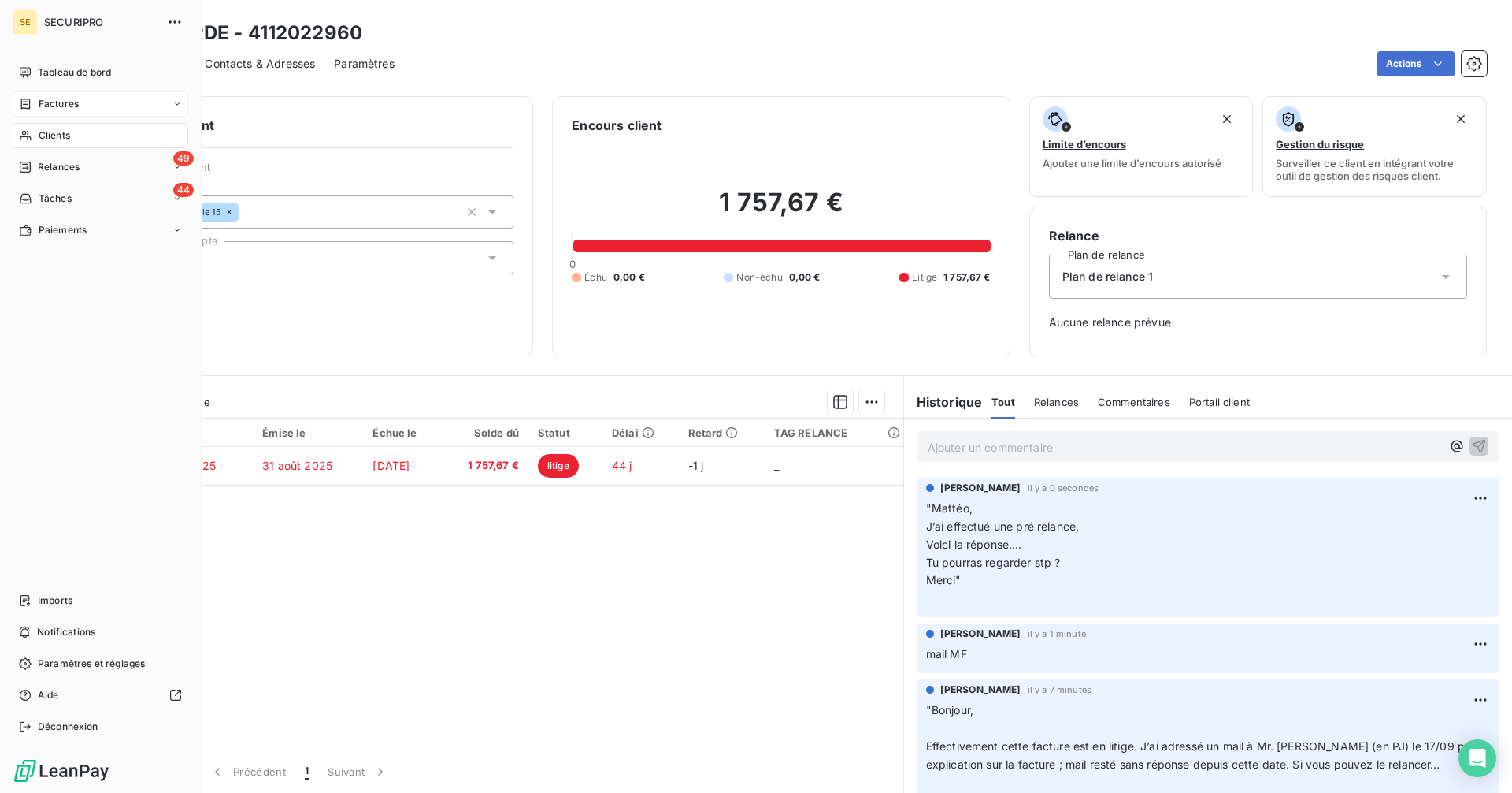
drag, startPoint x: 49, startPoint y: 105, endPoint x: 43, endPoint y: 98, distance: 9.2
click at [43, 98] on span "Factures" at bounding box center [58, 104] width 40 height 14
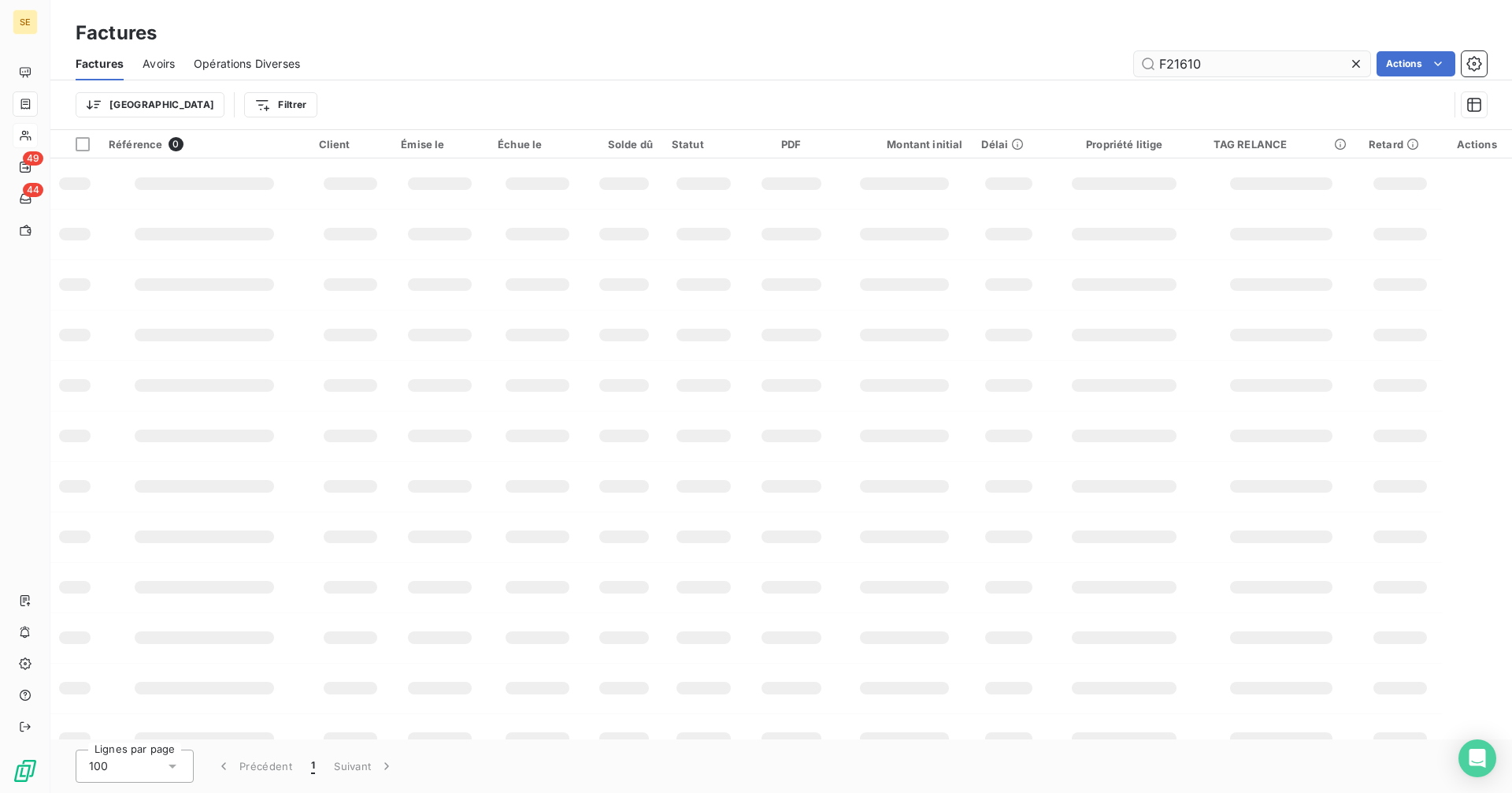
click at [1220, 61] on input "F21610" at bounding box center [1252, 64] width 236 height 25
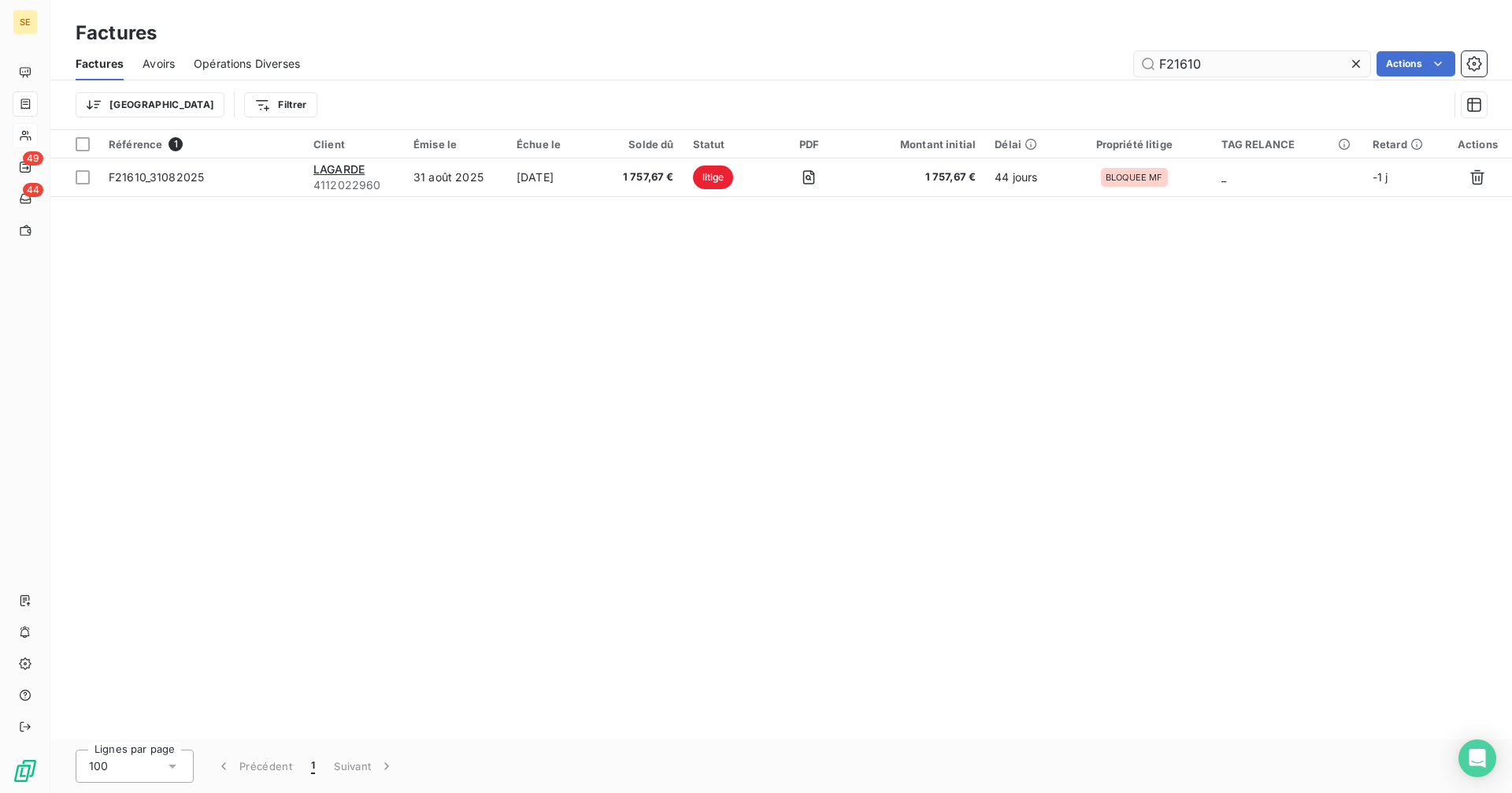
click at [1223, 64] on input "F21610" at bounding box center [1252, 64] width 236 height 25
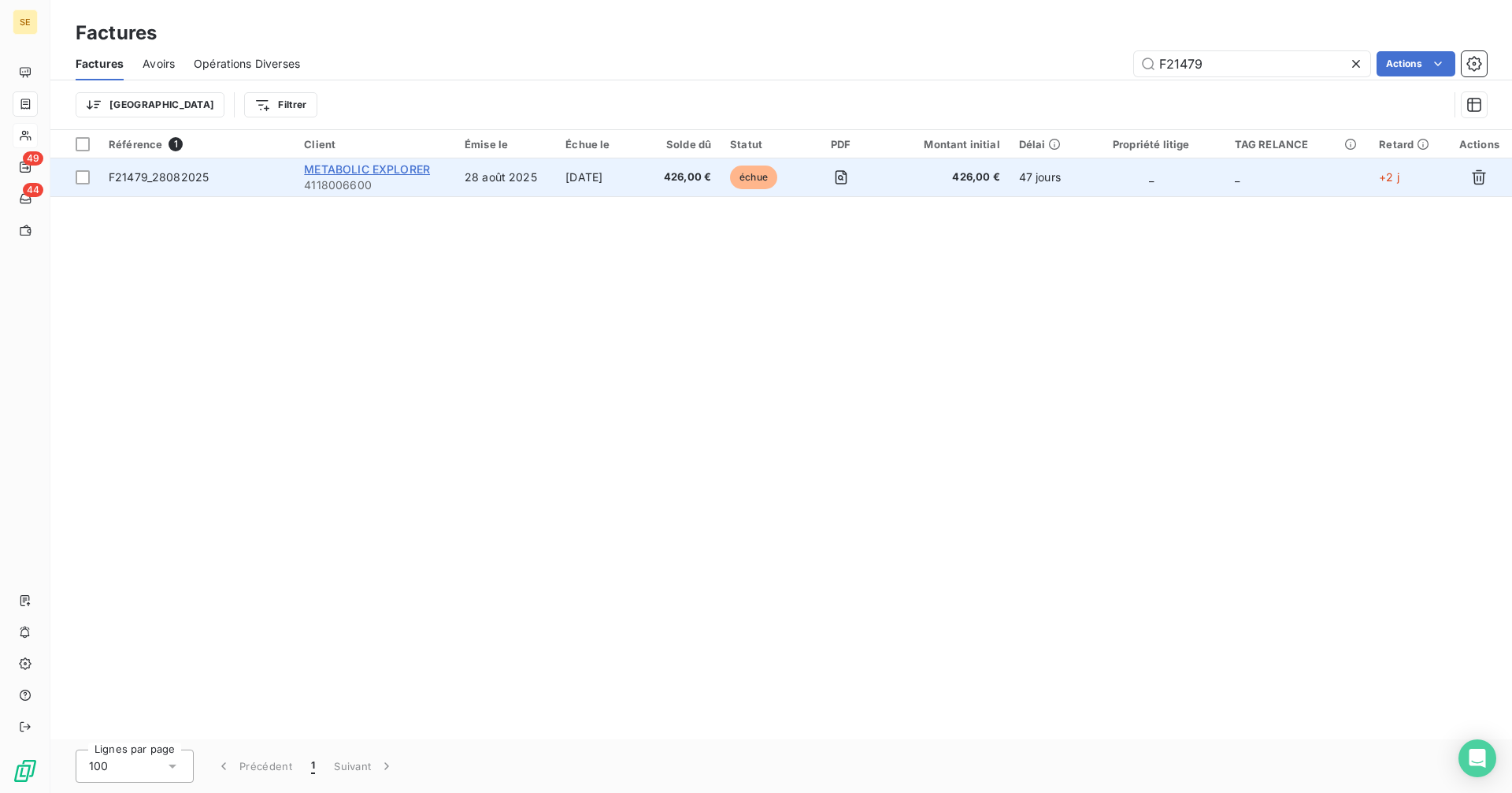
type input "F21479"
click at [392, 168] on span "METABOLIC EXPLORER" at bounding box center [367, 169] width 126 height 14
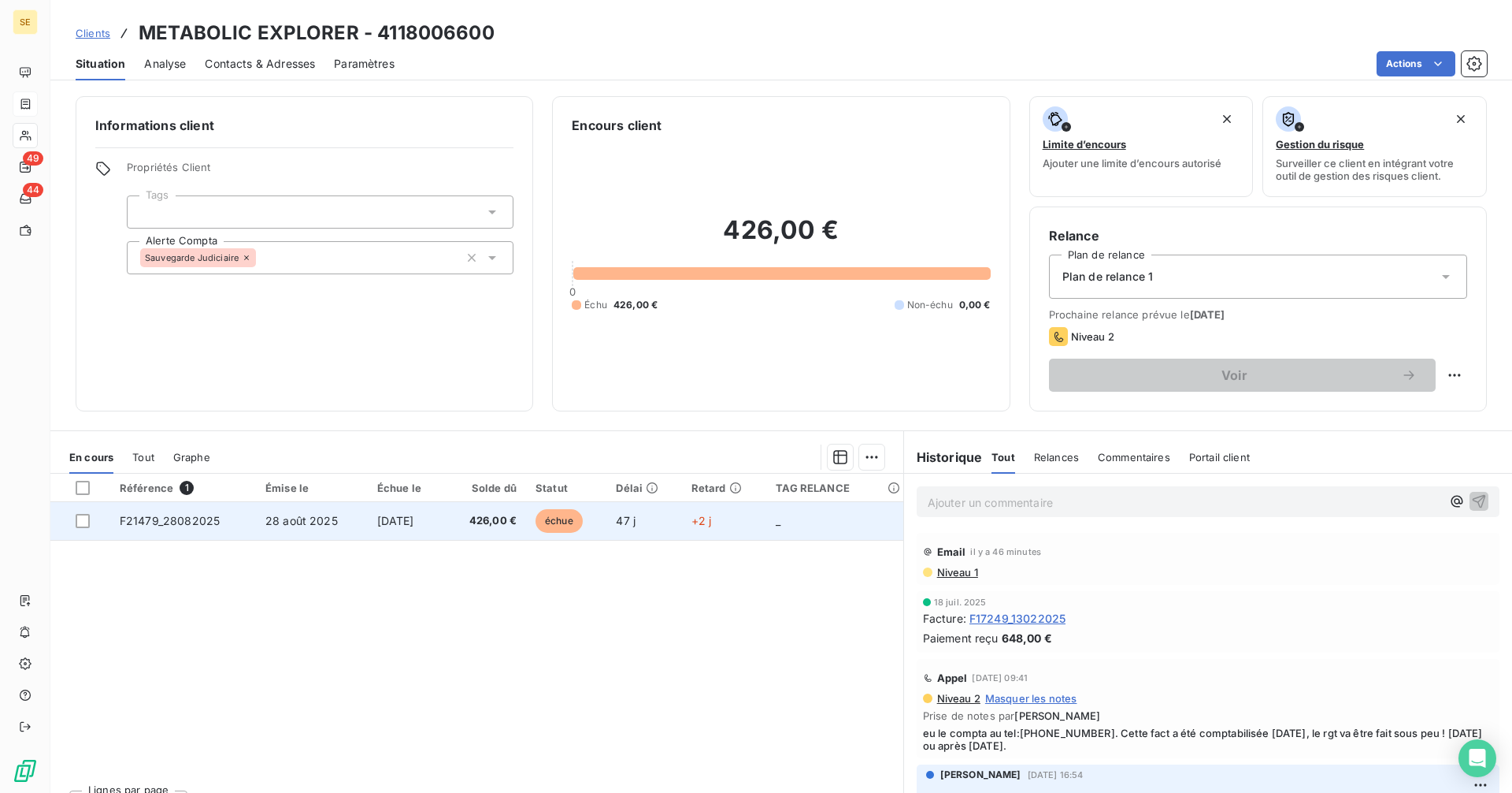
click at [283, 522] on span "28 août 2025" at bounding box center [301, 520] width 72 height 14
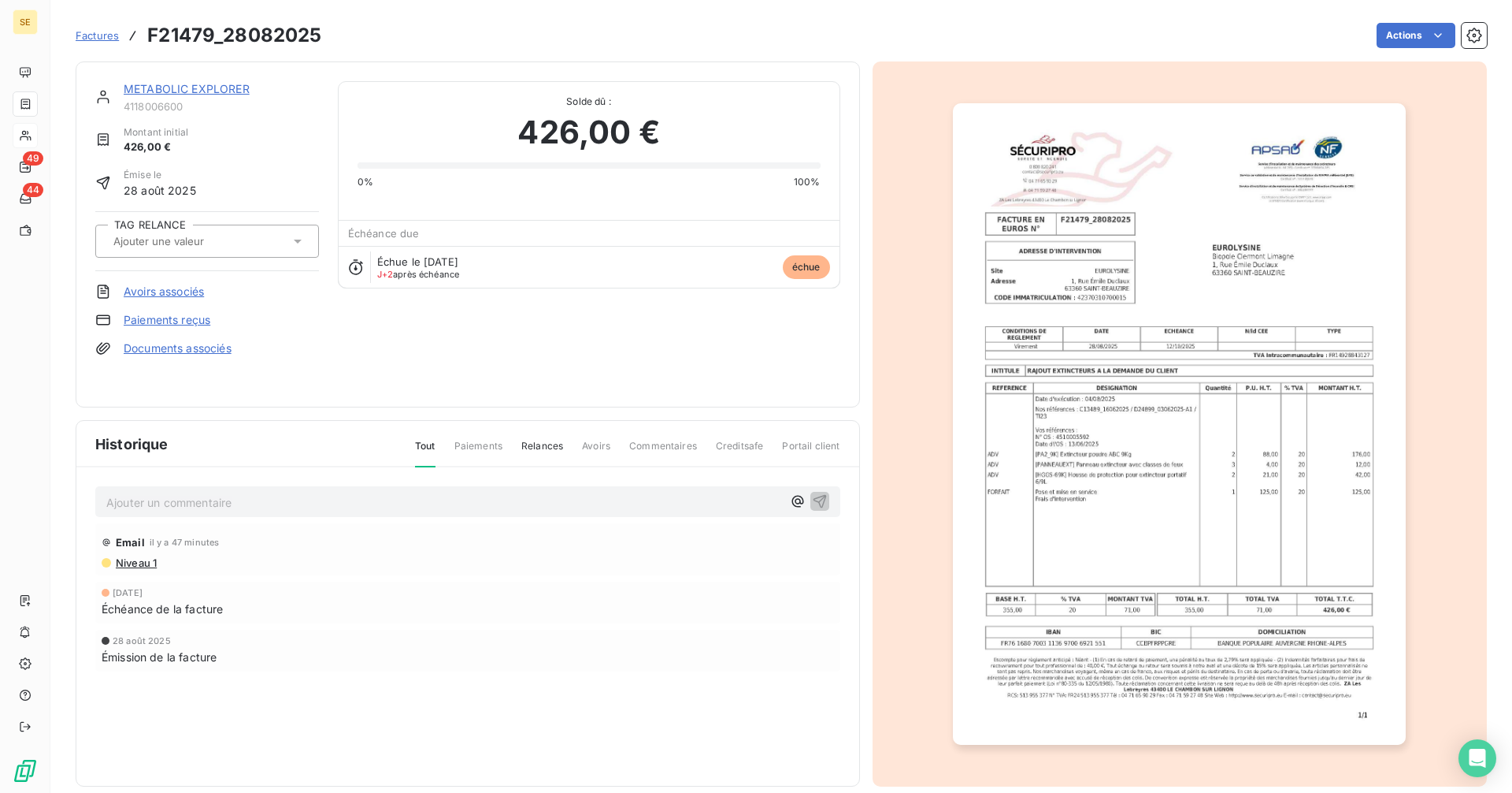
click at [237, 84] on link "METABOLIC EXPLORER" at bounding box center [186, 88] width 126 height 14
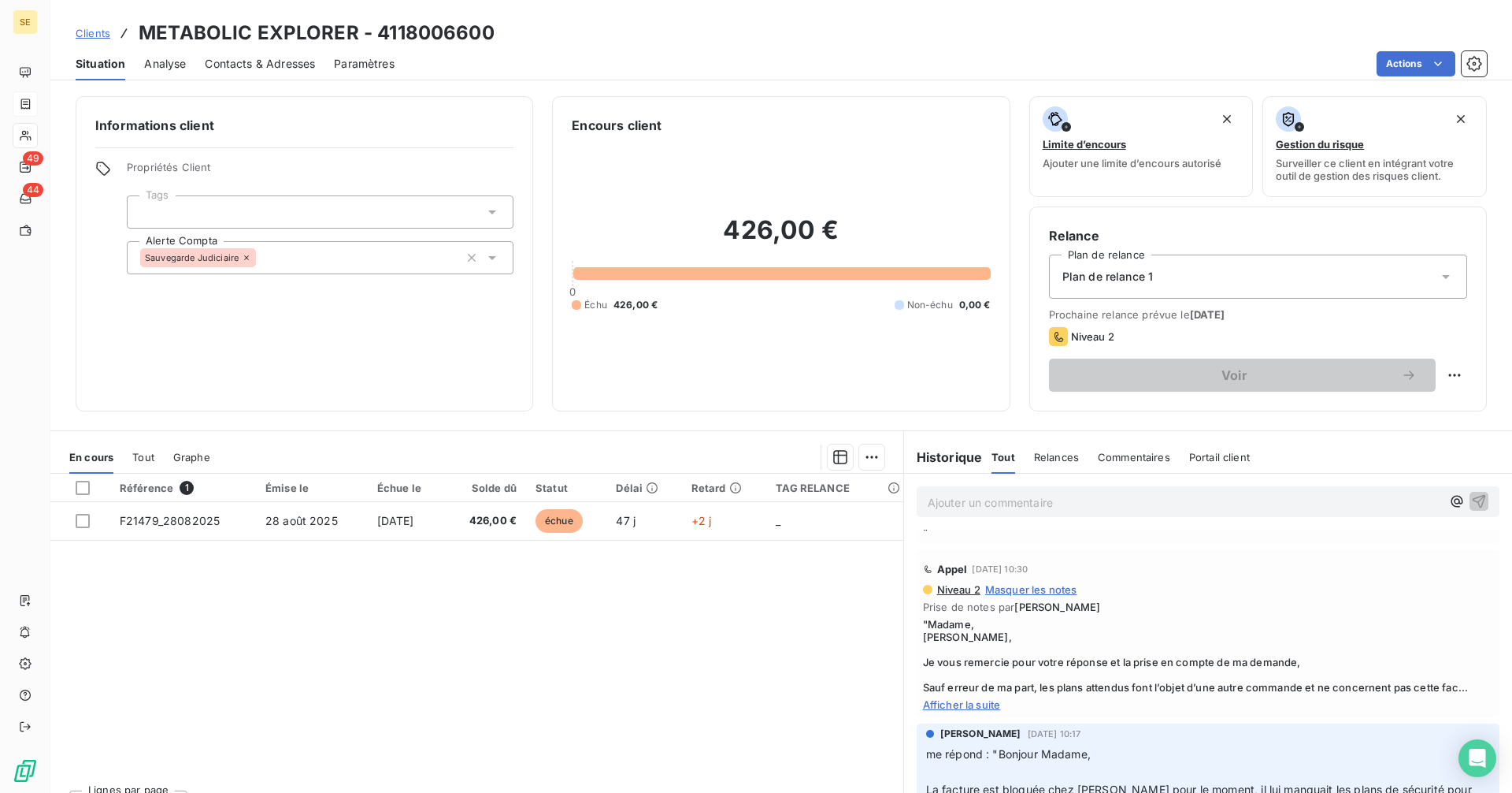
scroll to position [473, 0]
click at [941, 701] on span "Afficher la suite" at bounding box center [1208, 701] width 570 height 13
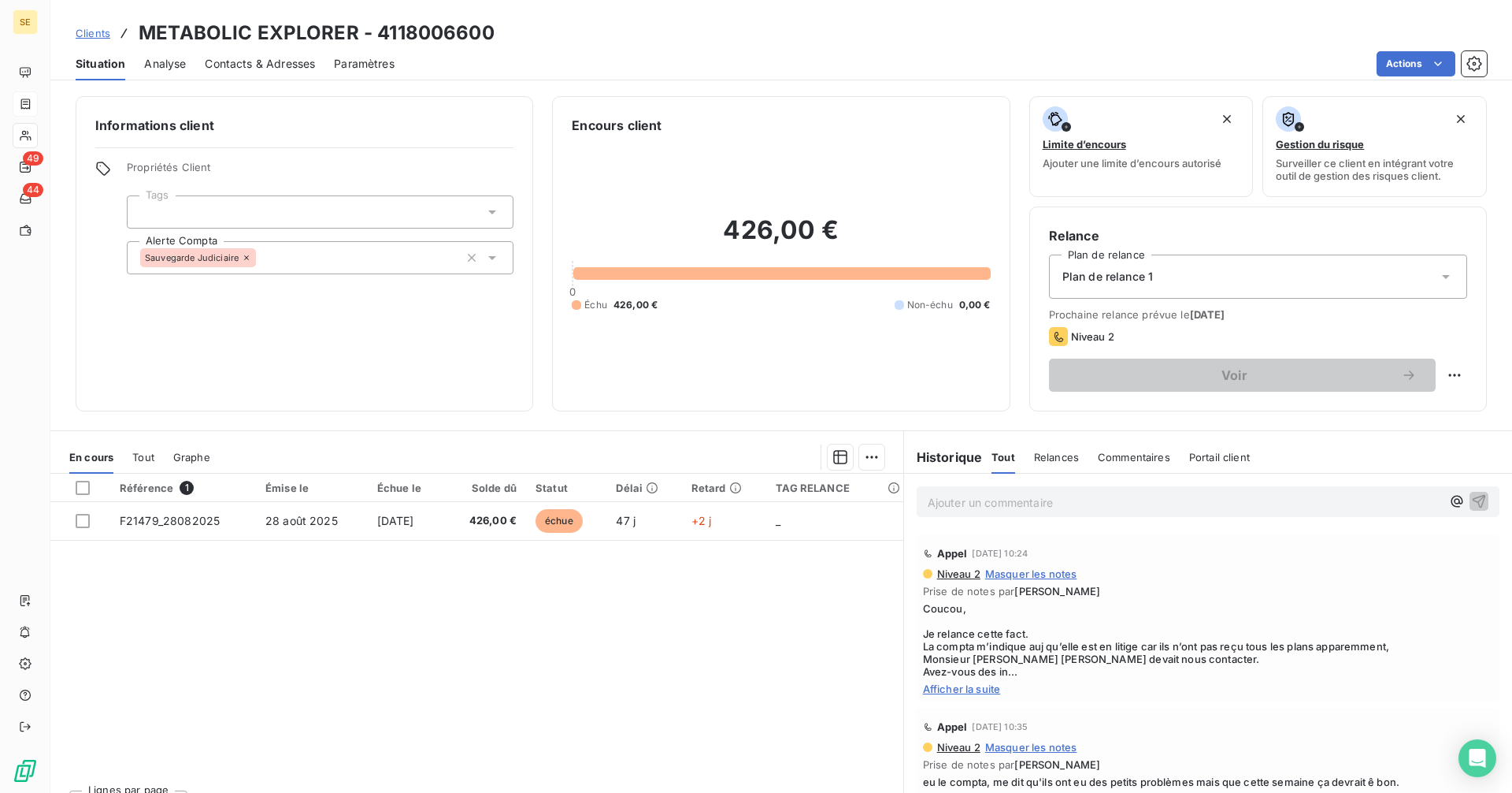
scroll to position [1654, 0]
click at [979, 685] on span "Afficher la suite" at bounding box center [1208, 688] width 570 height 13
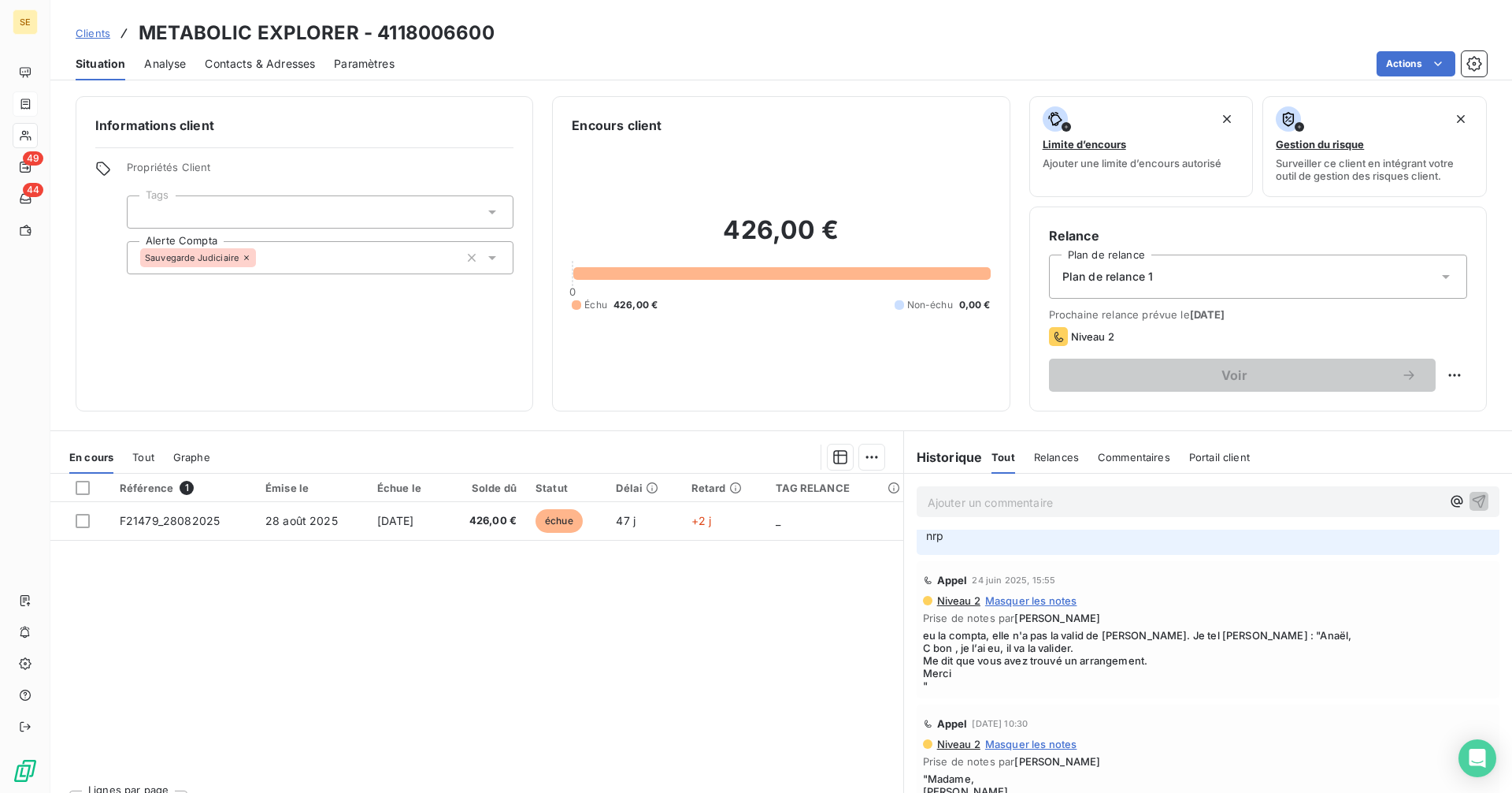
scroll to position [0, 0]
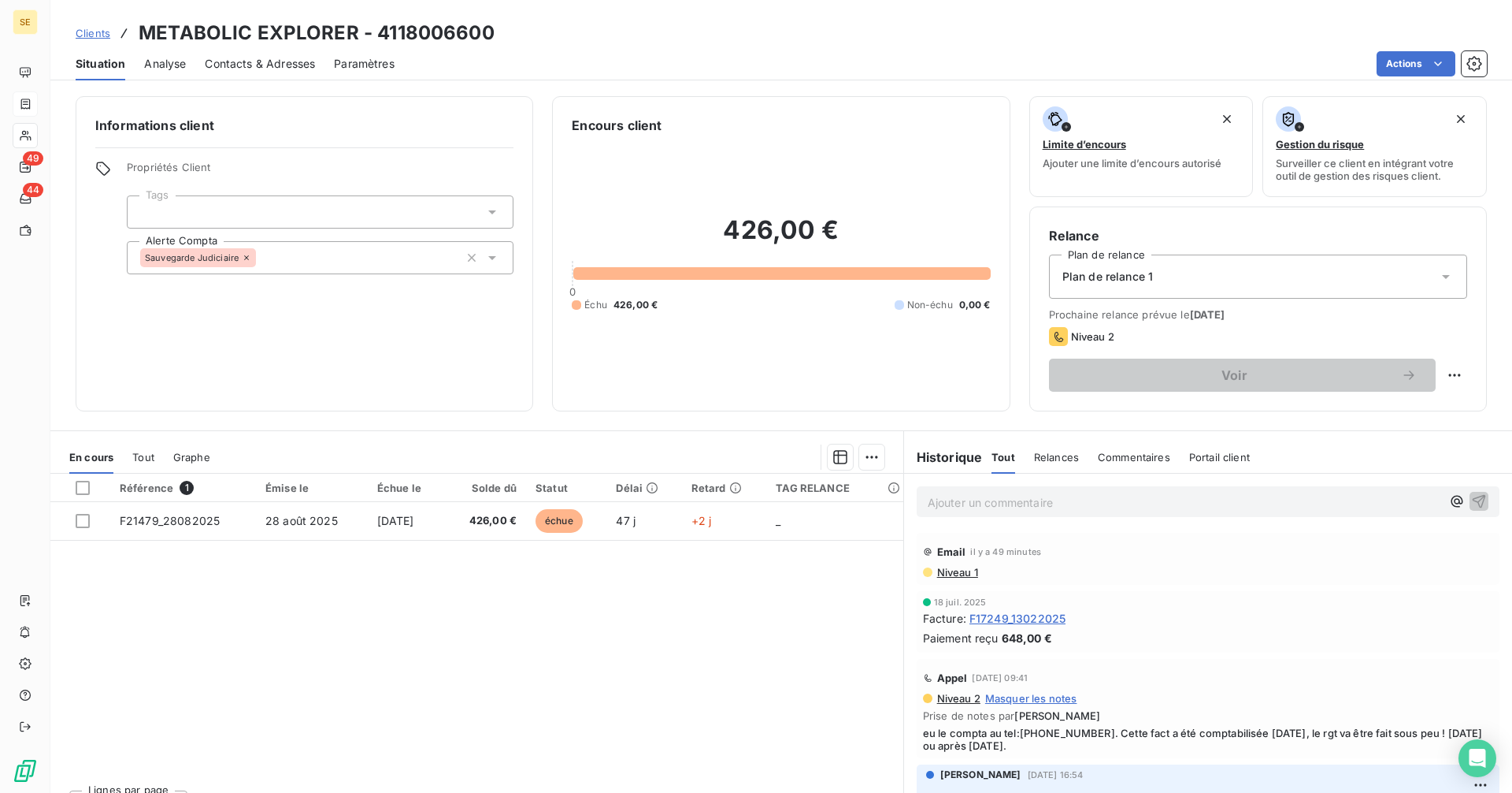
click at [998, 492] on p "Ajouter un commentaire ﻿" at bounding box center [1184, 502] width 513 height 20
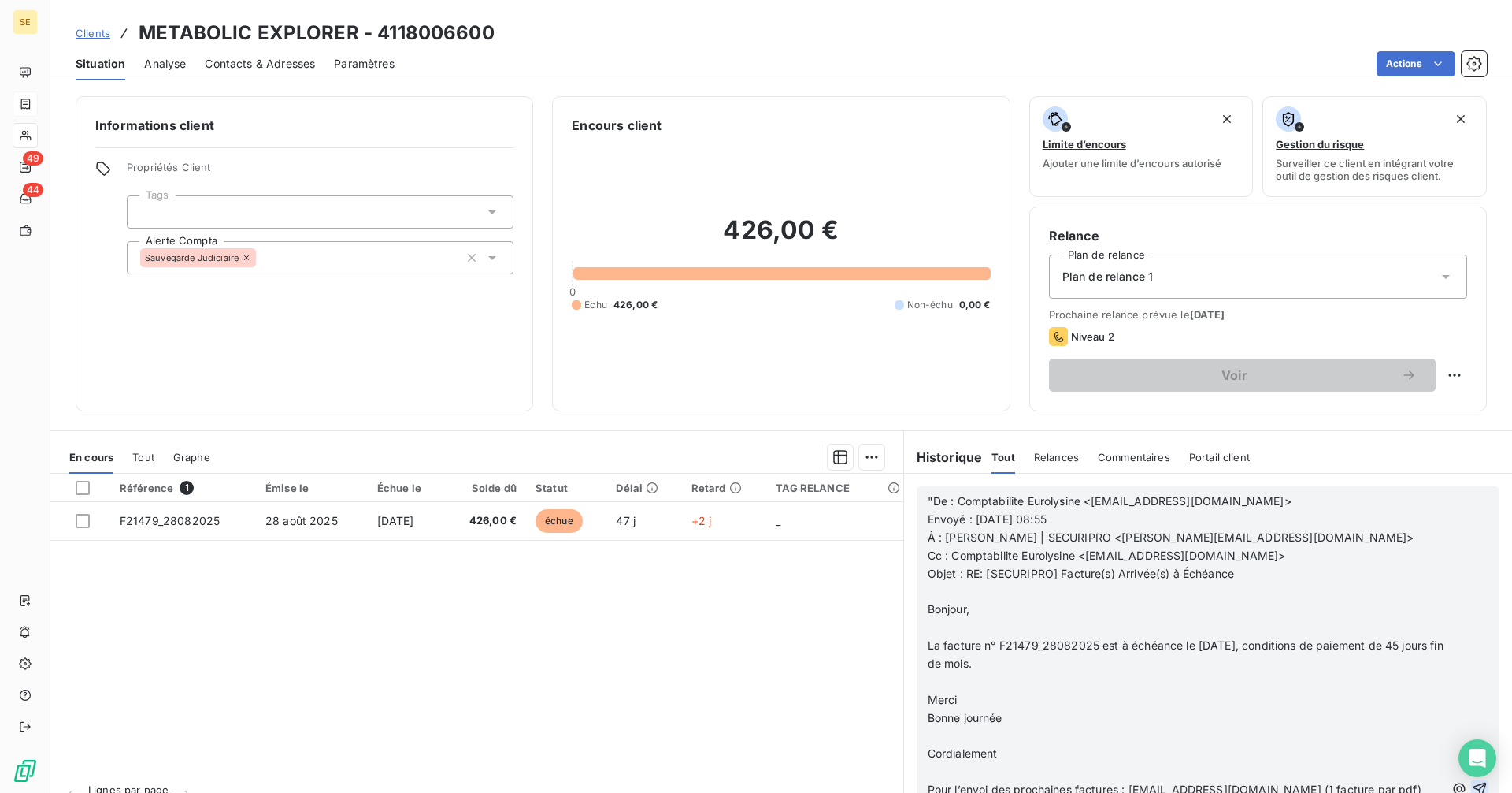
click at [1472, 784] on icon "button" at bounding box center [1480, 789] width 16 height 16
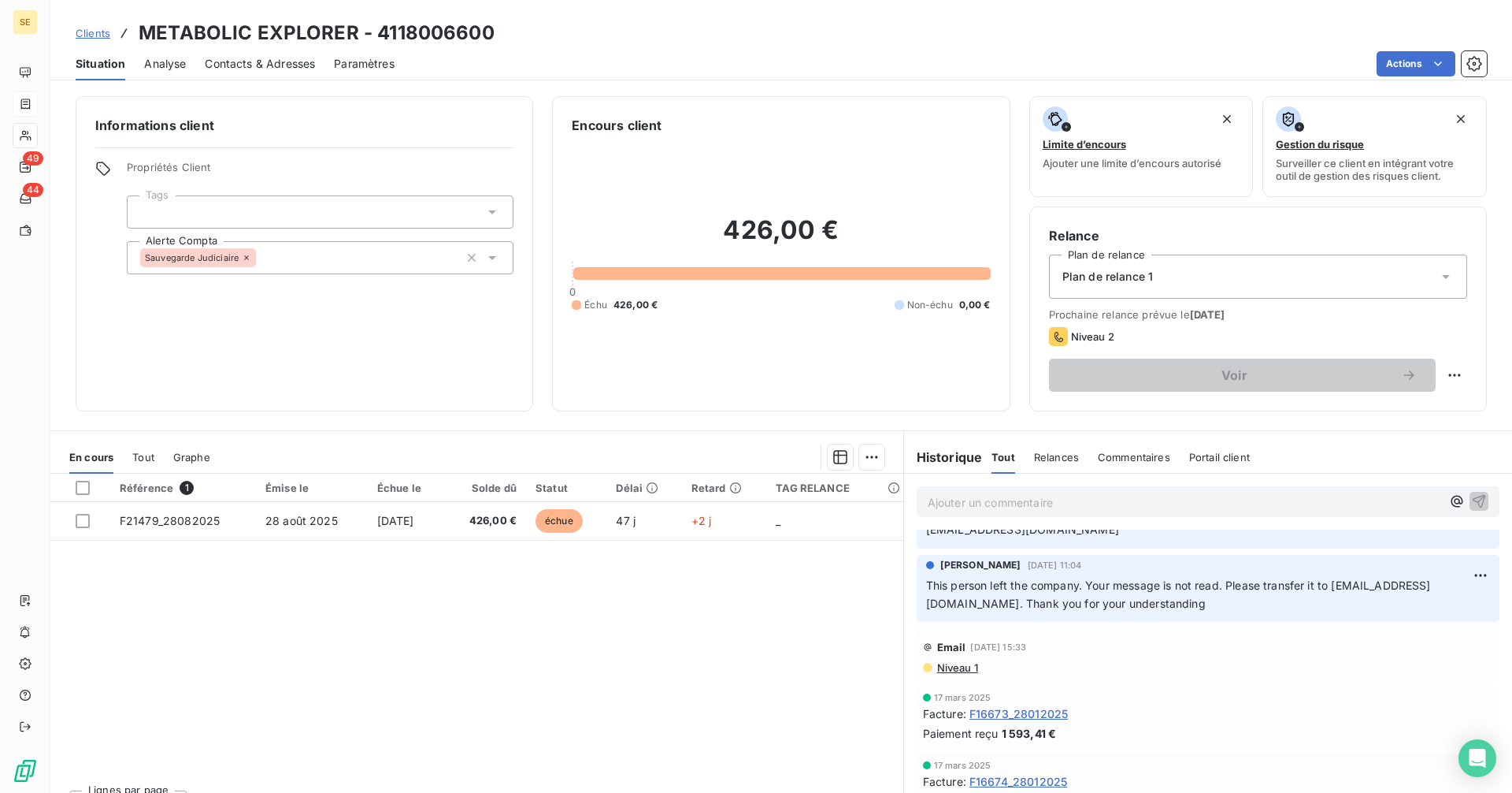
click at [960, 502] on p "Ajouter un commentaire ﻿" at bounding box center [1184, 502] width 513 height 20
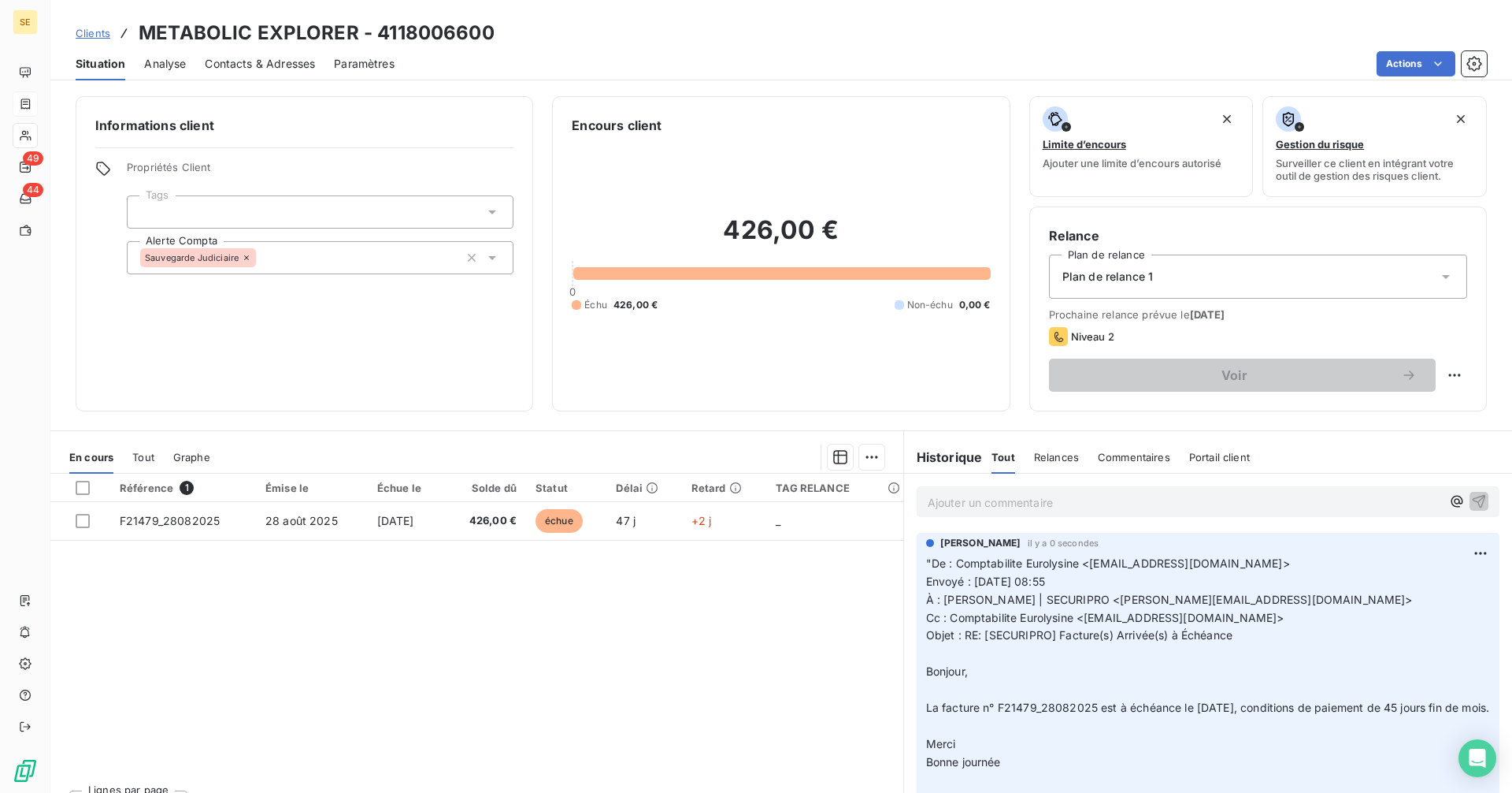
click at [972, 494] on p "Ajouter un commentaire ﻿" at bounding box center [1184, 502] width 513 height 20
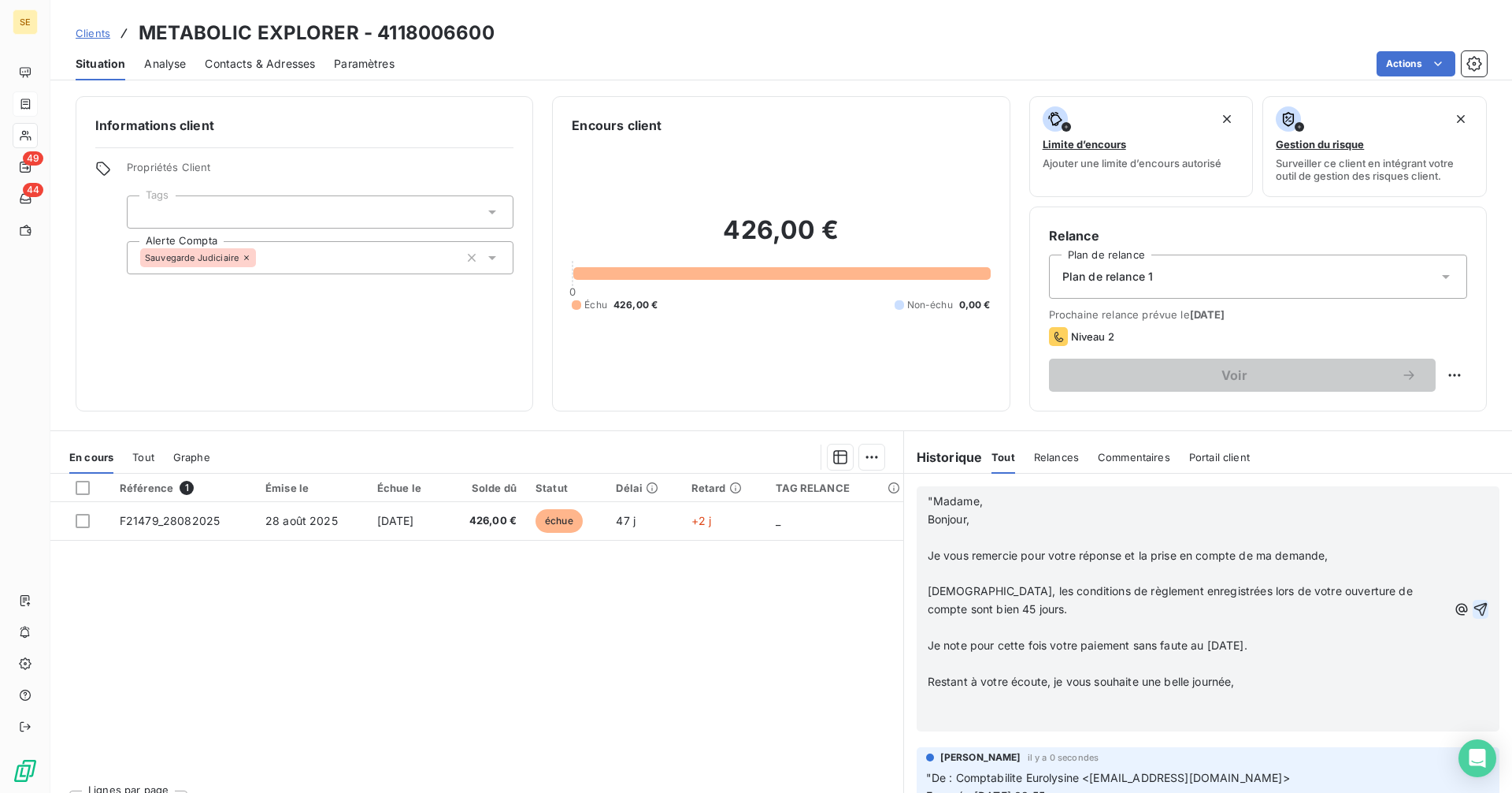
click at [1473, 608] on icon "button" at bounding box center [1481, 609] width 16 height 16
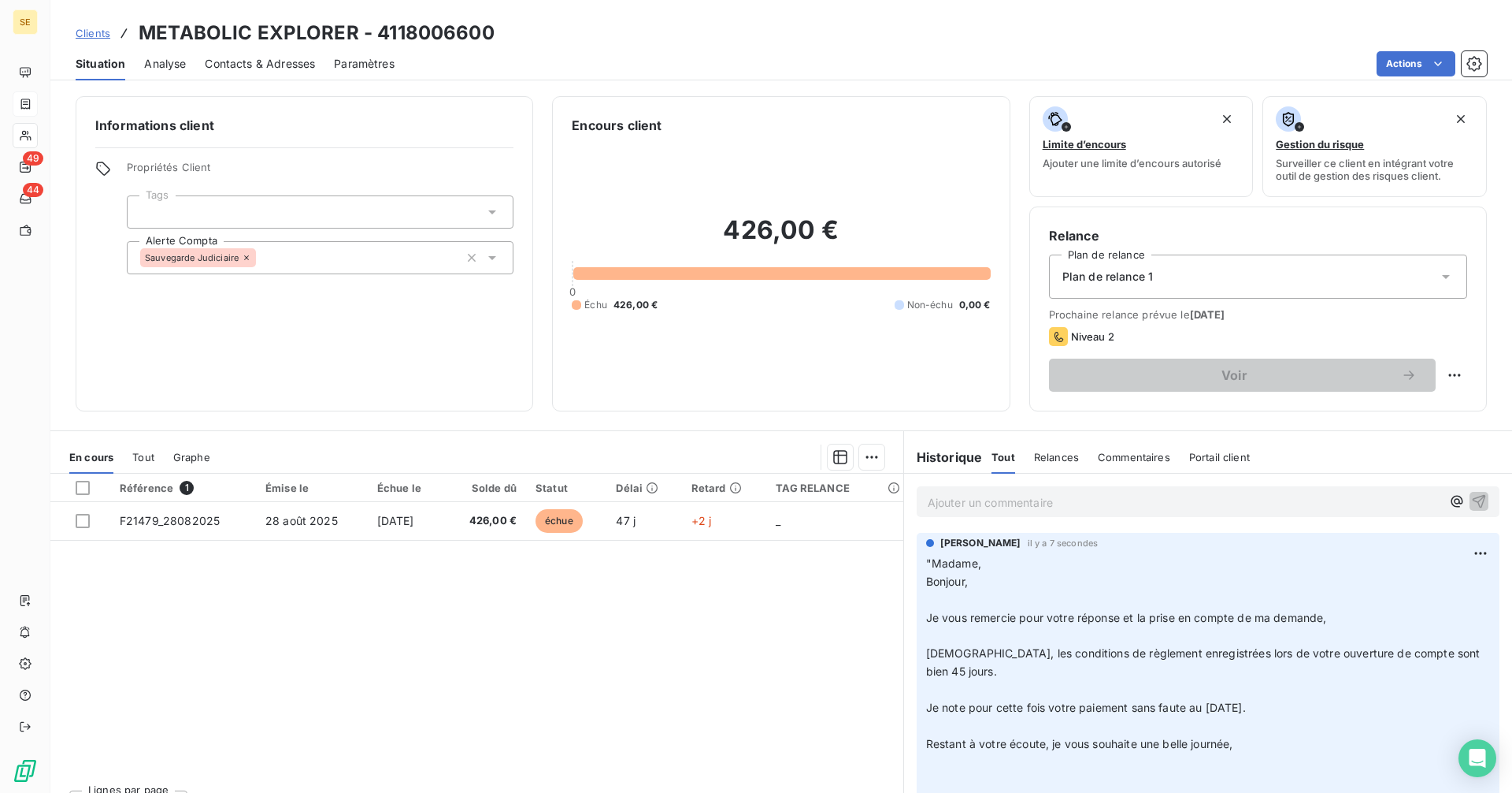
click at [95, 29] on span "Clients" at bounding box center [93, 33] width 35 height 13
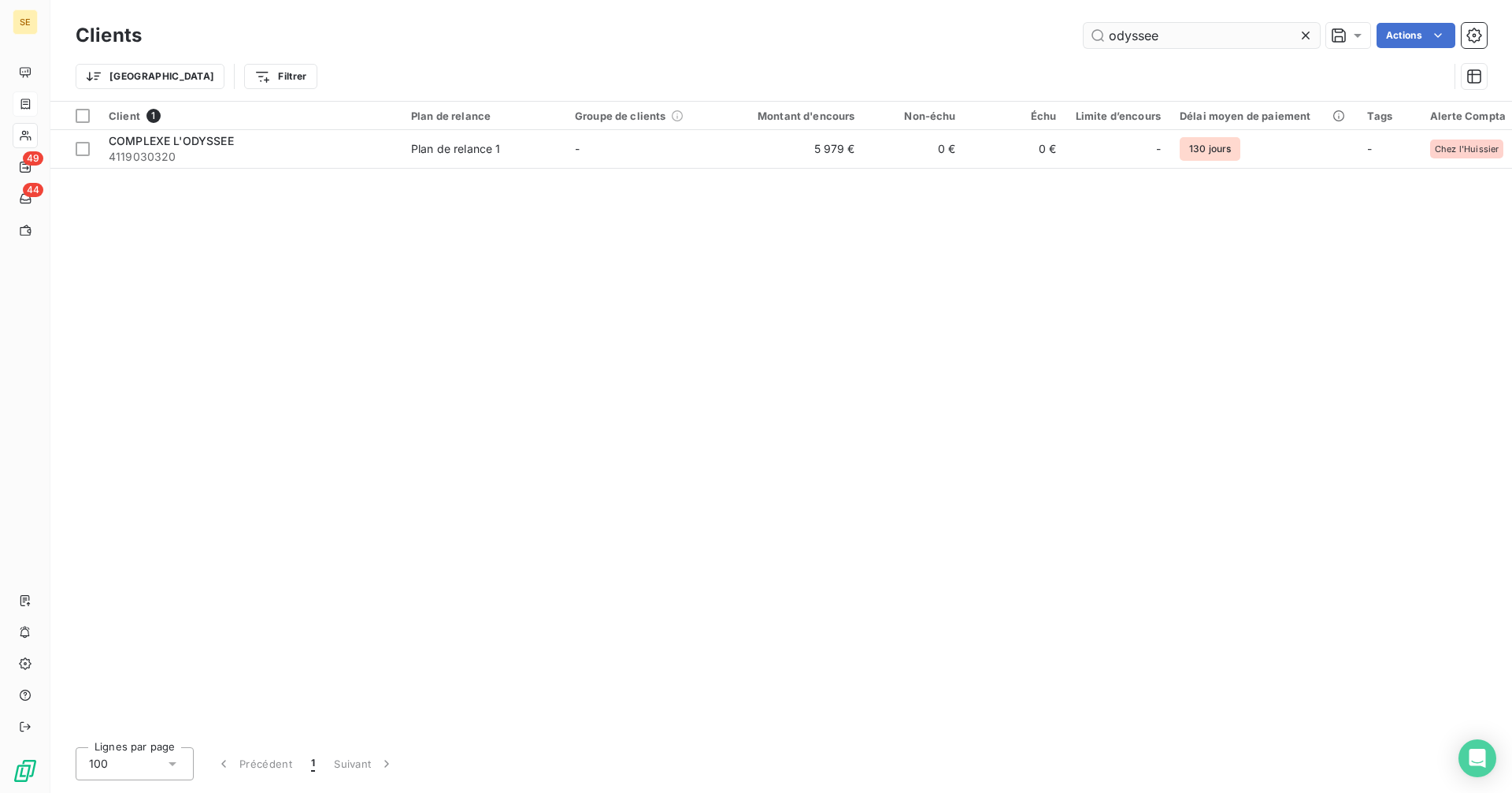
drag, startPoint x: 1174, startPoint y: 38, endPoint x: 1089, endPoint y: 39, distance: 85.0
click at [1089, 39] on input "odyssee" at bounding box center [1202, 36] width 236 height 25
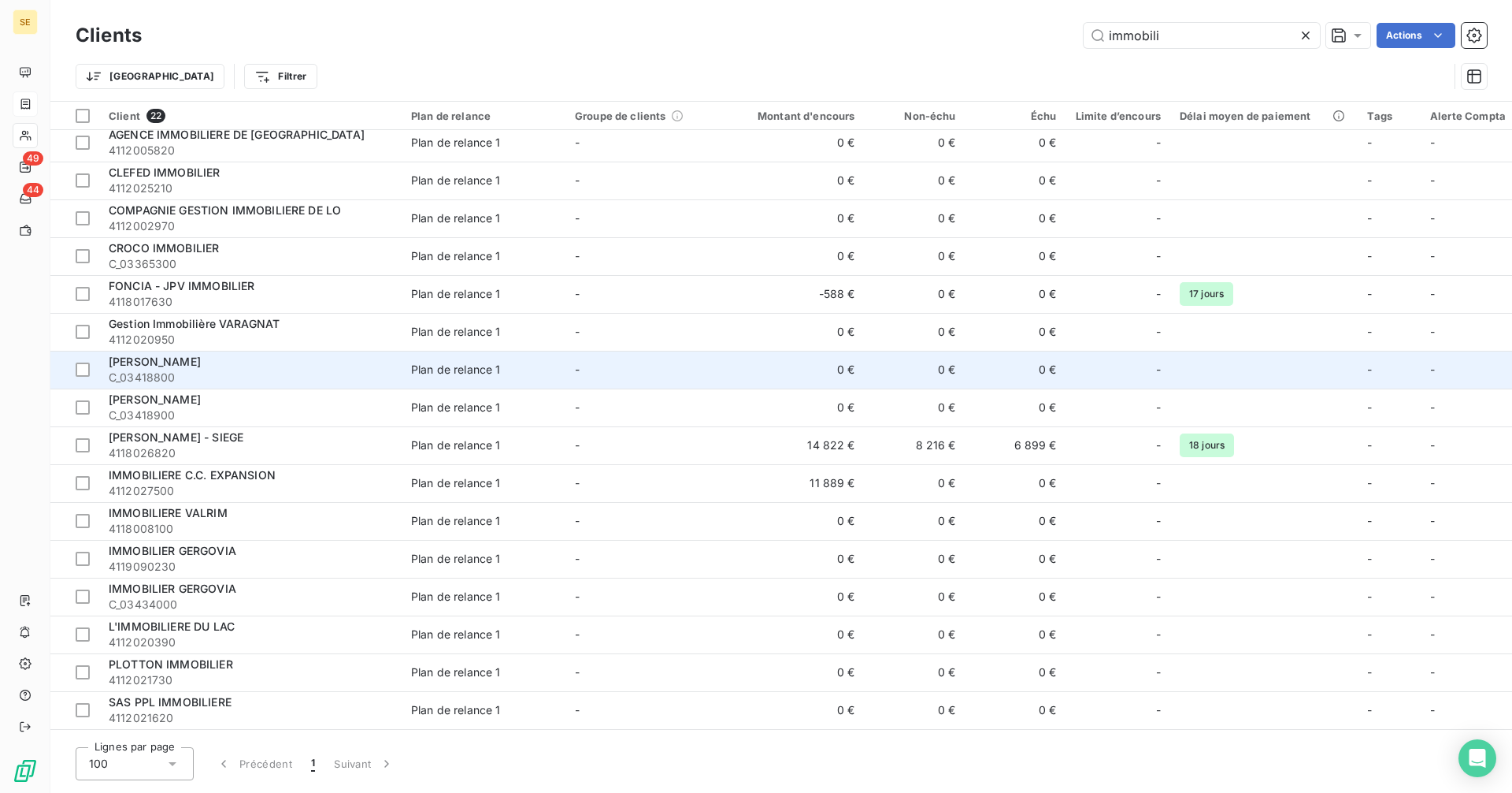
scroll to position [235, 0]
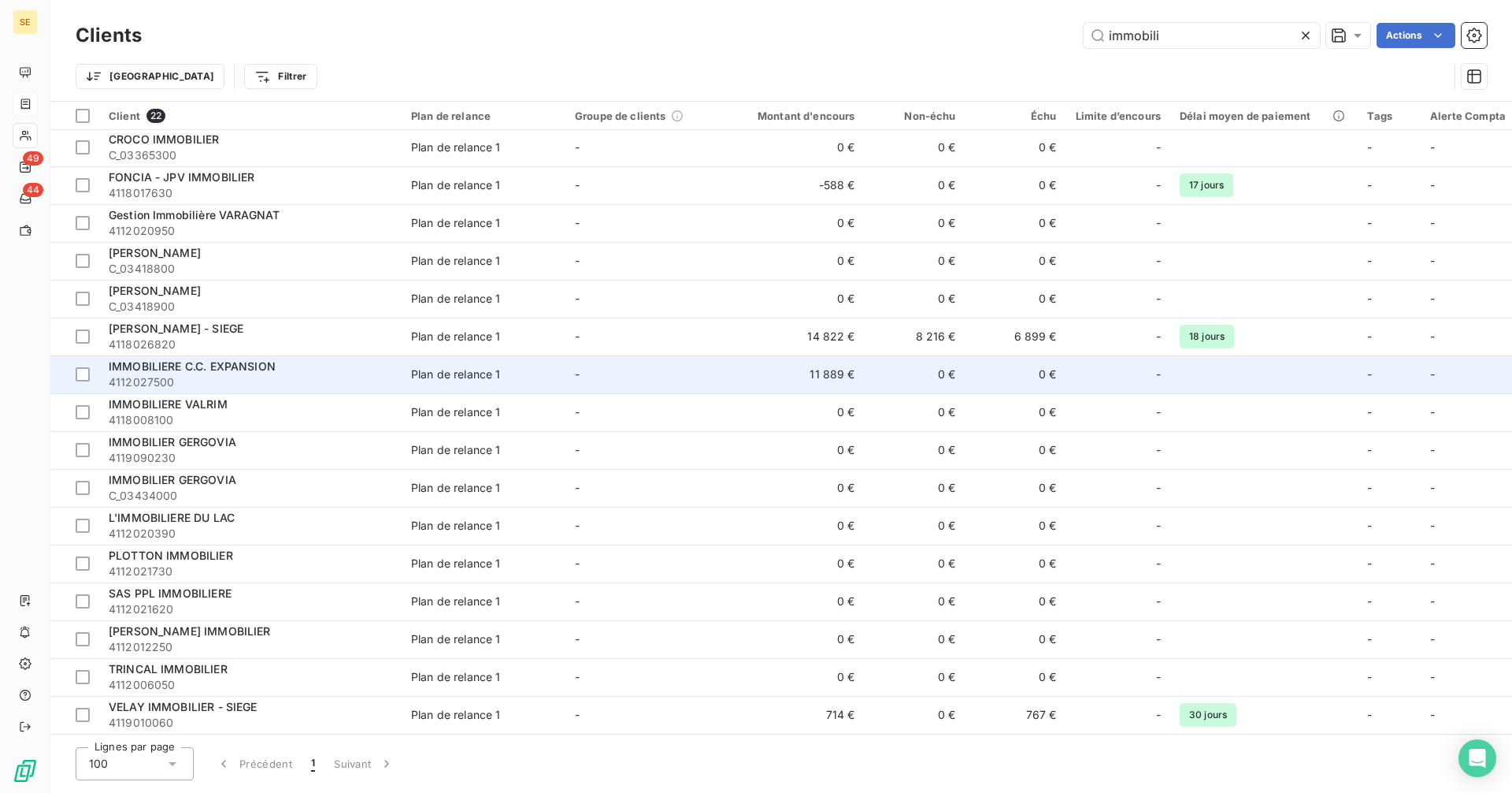
type input "immobili"
click at [294, 360] on div "IMMOBILIERE C.C. EXPANSION" at bounding box center [251, 366] width 283 height 16
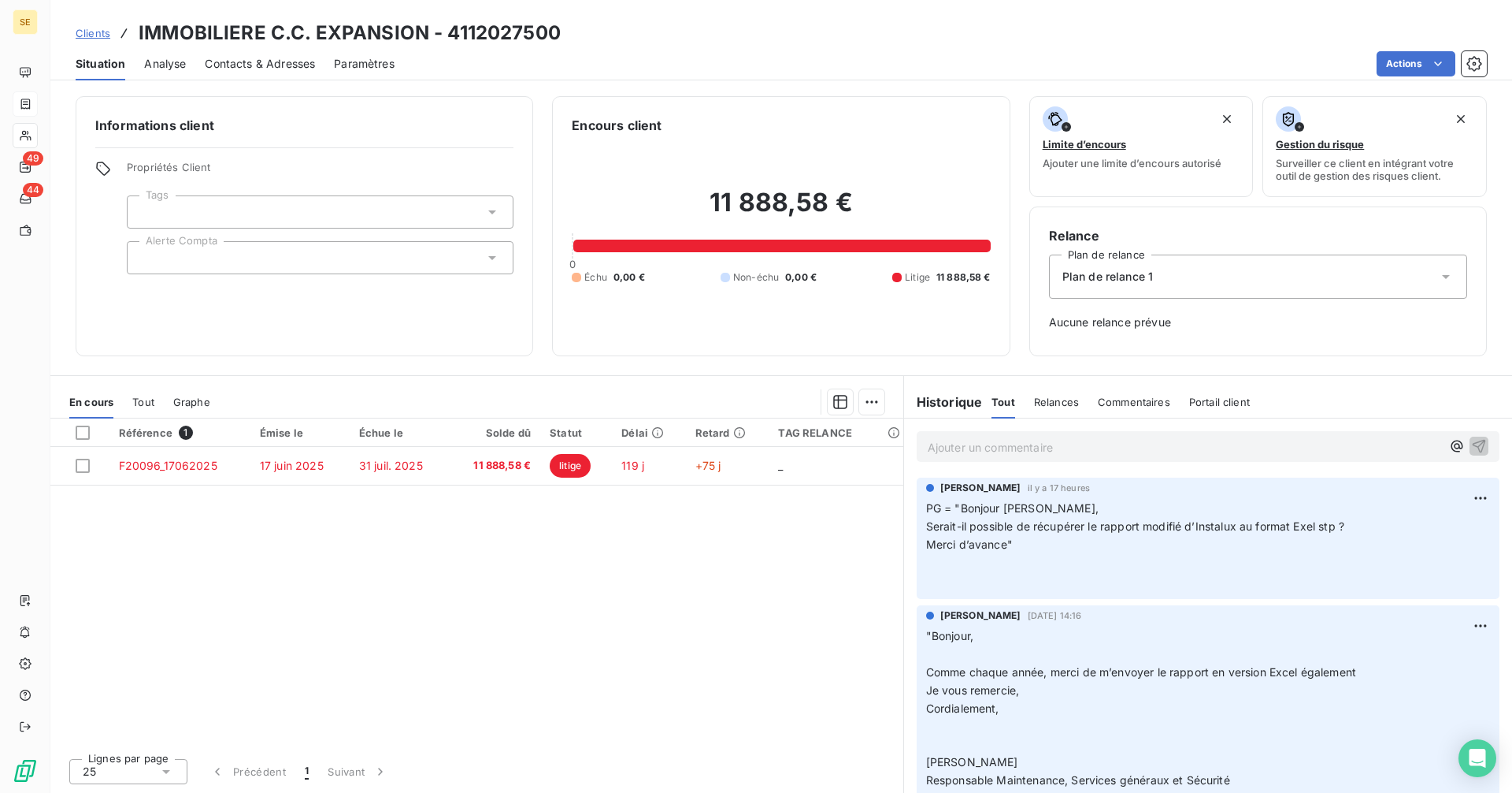
click at [990, 445] on p "Ajouter un commentaire ﻿" at bounding box center [1184, 447] width 513 height 20
click at [983, 448] on p "Ajouter un commentaire ﻿" at bounding box center [1184, 447] width 513 height 20
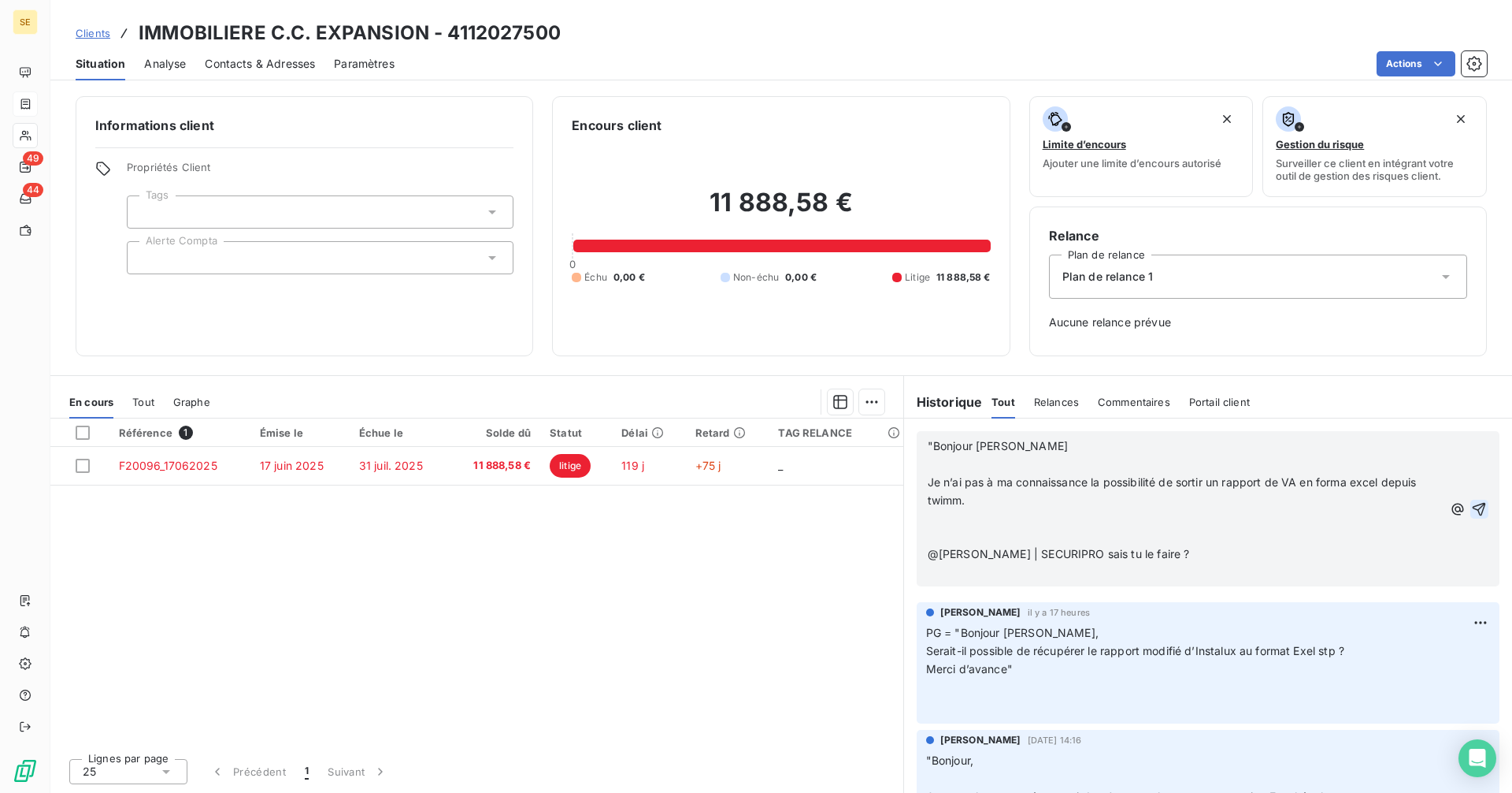
click at [1471, 503] on icon "button" at bounding box center [1479, 509] width 16 height 16
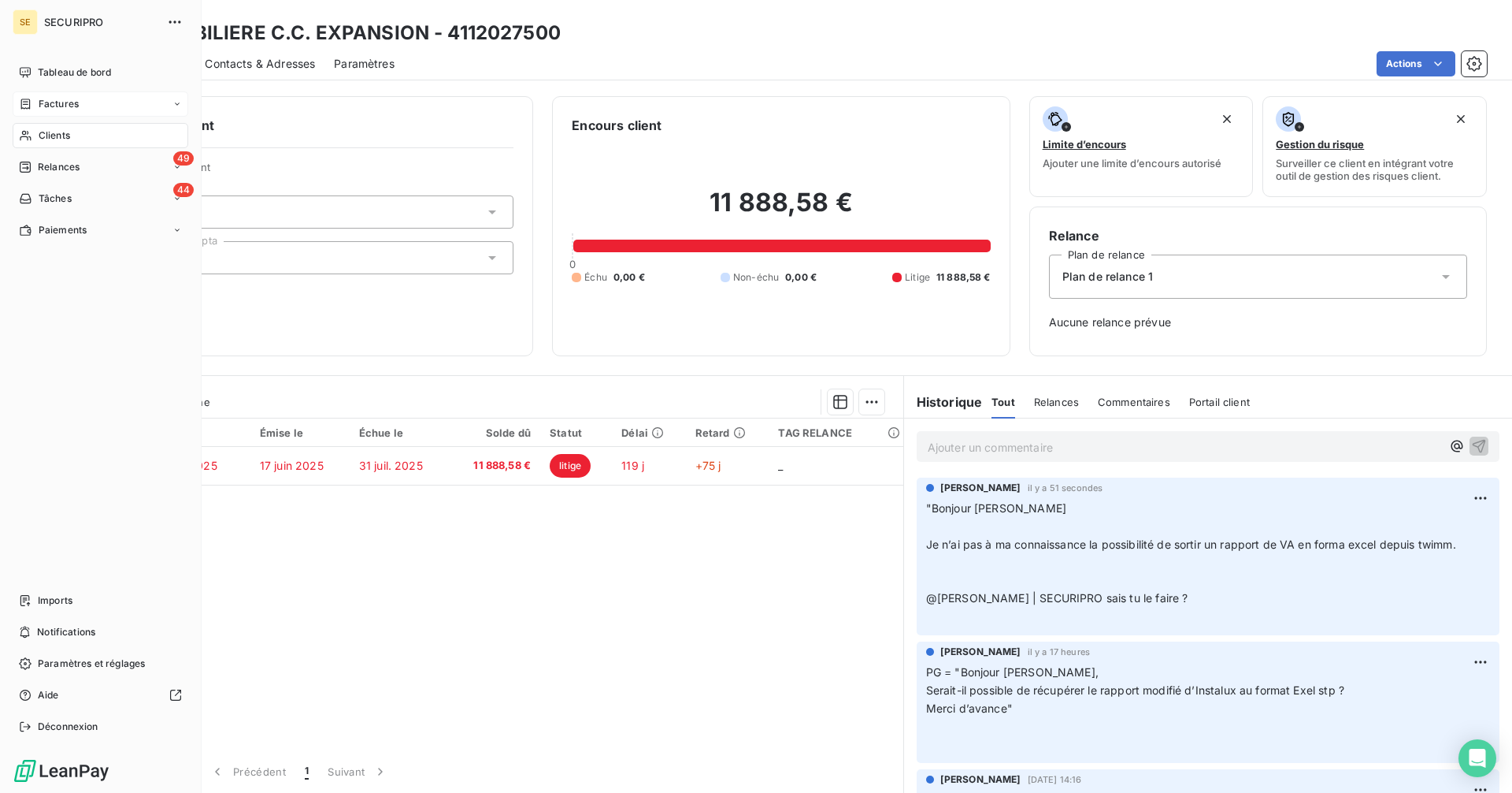
click at [58, 100] on span "Factures" at bounding box center [58, 104] width 40 height 14
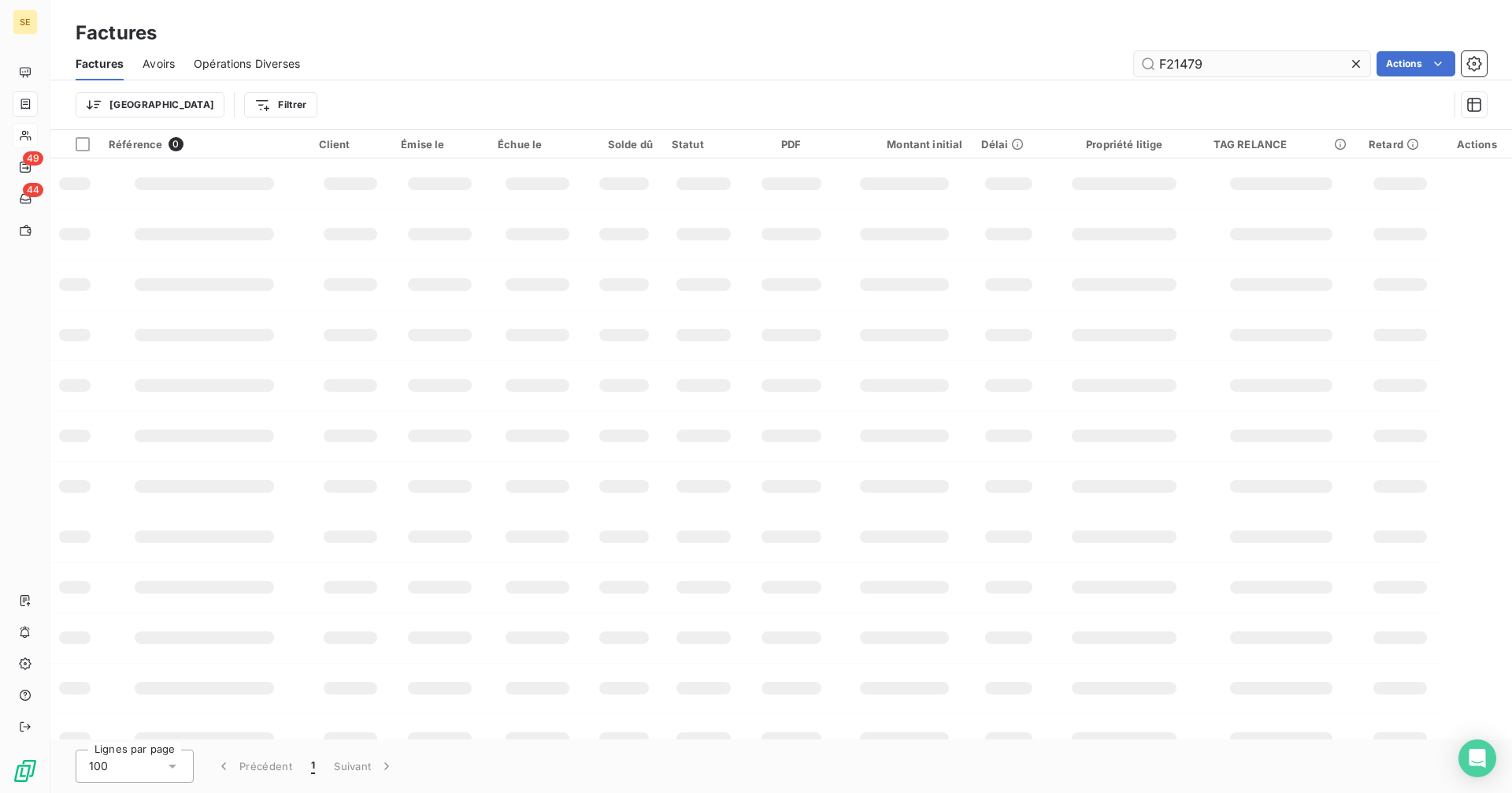
click at [1211, 64] on input "F21479" at bounding box center [1252, 64] width 236 height 25
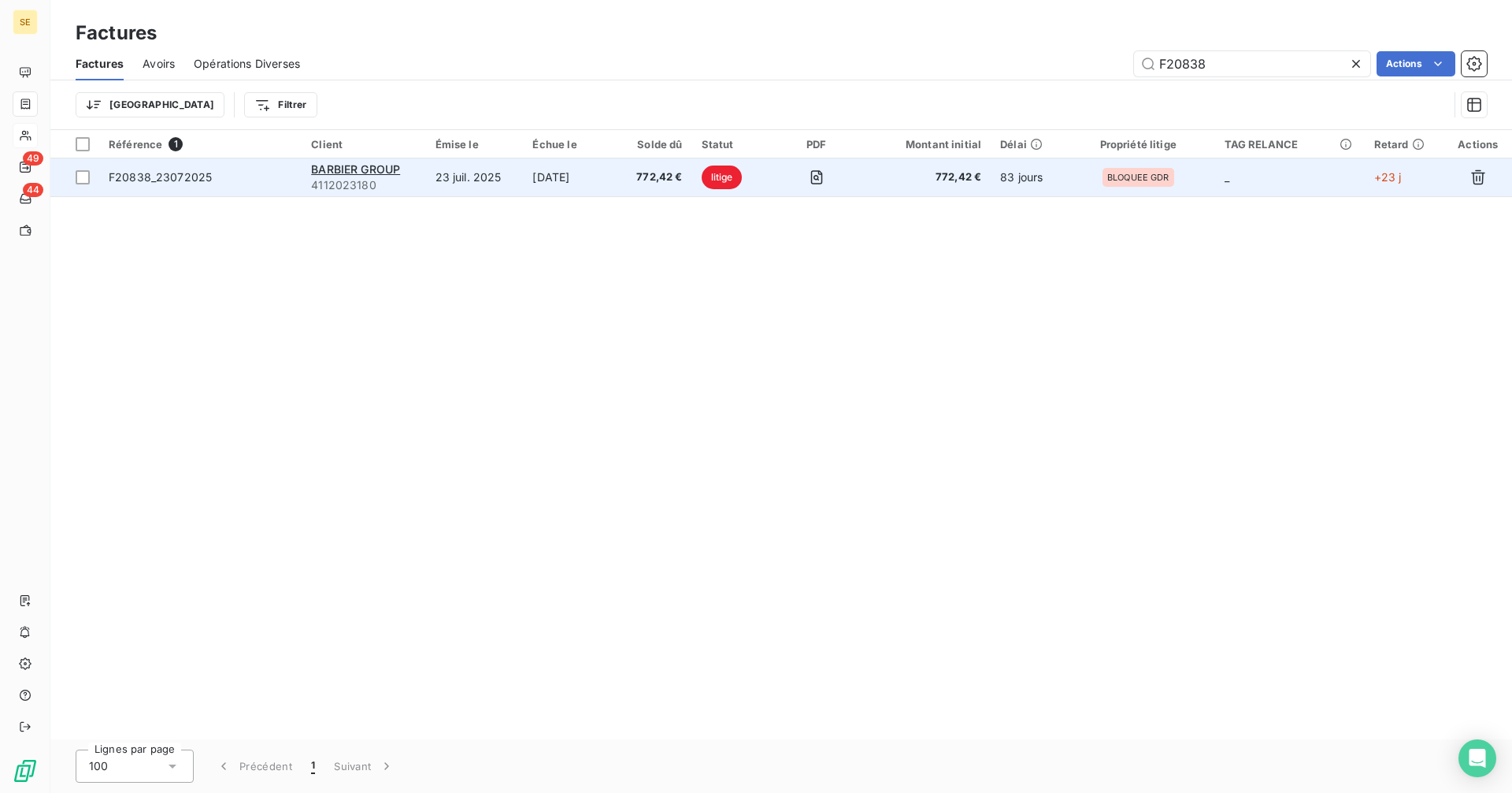
type input "F20838"
click at [170, 178] on span "F20838_23072025" at bounding box center [161, 177] width 103 height 14
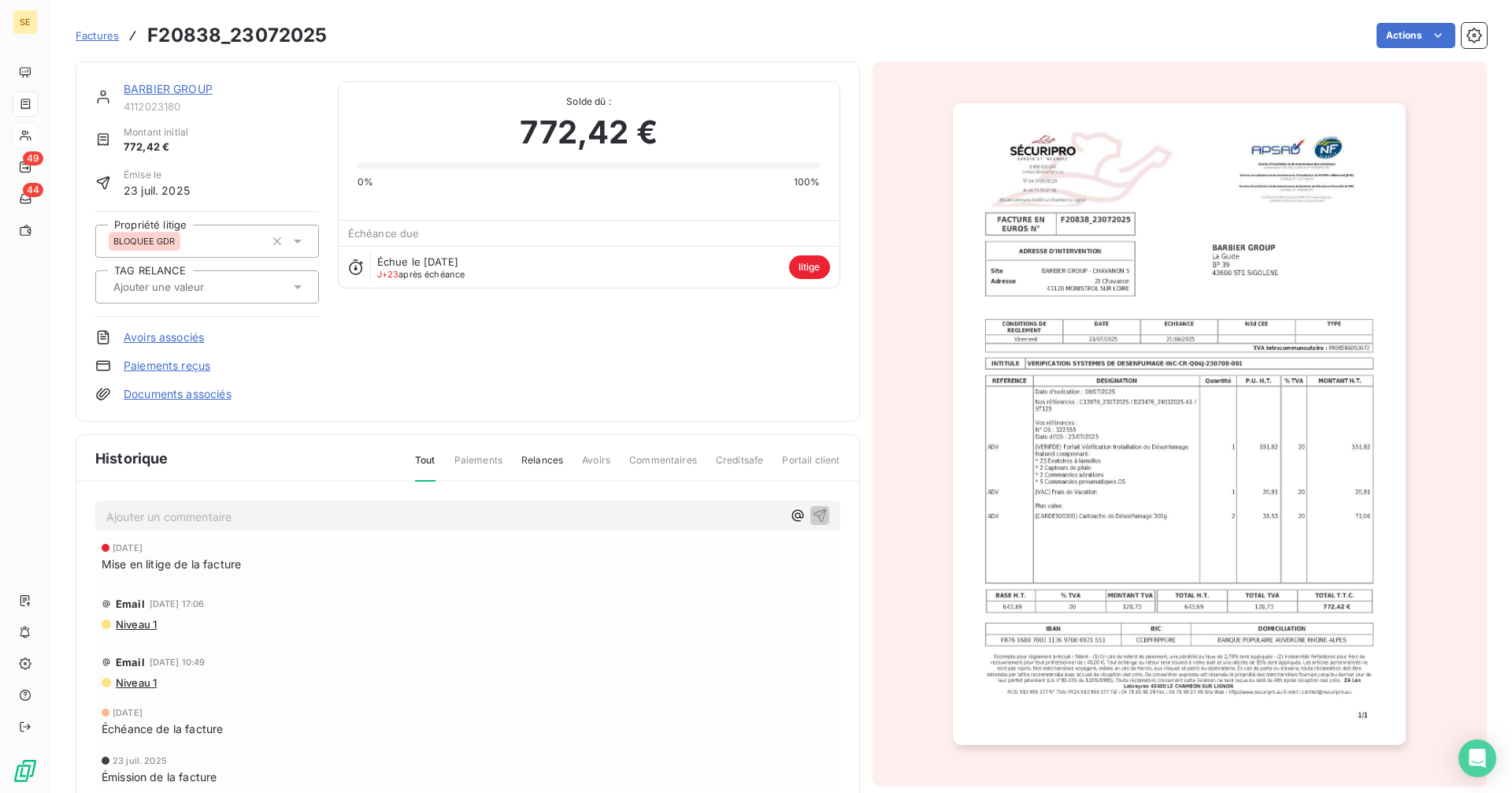
click at [177, 90] on link "BARBIER GROUP" at bounding box center [168, 88] width 89 height 14
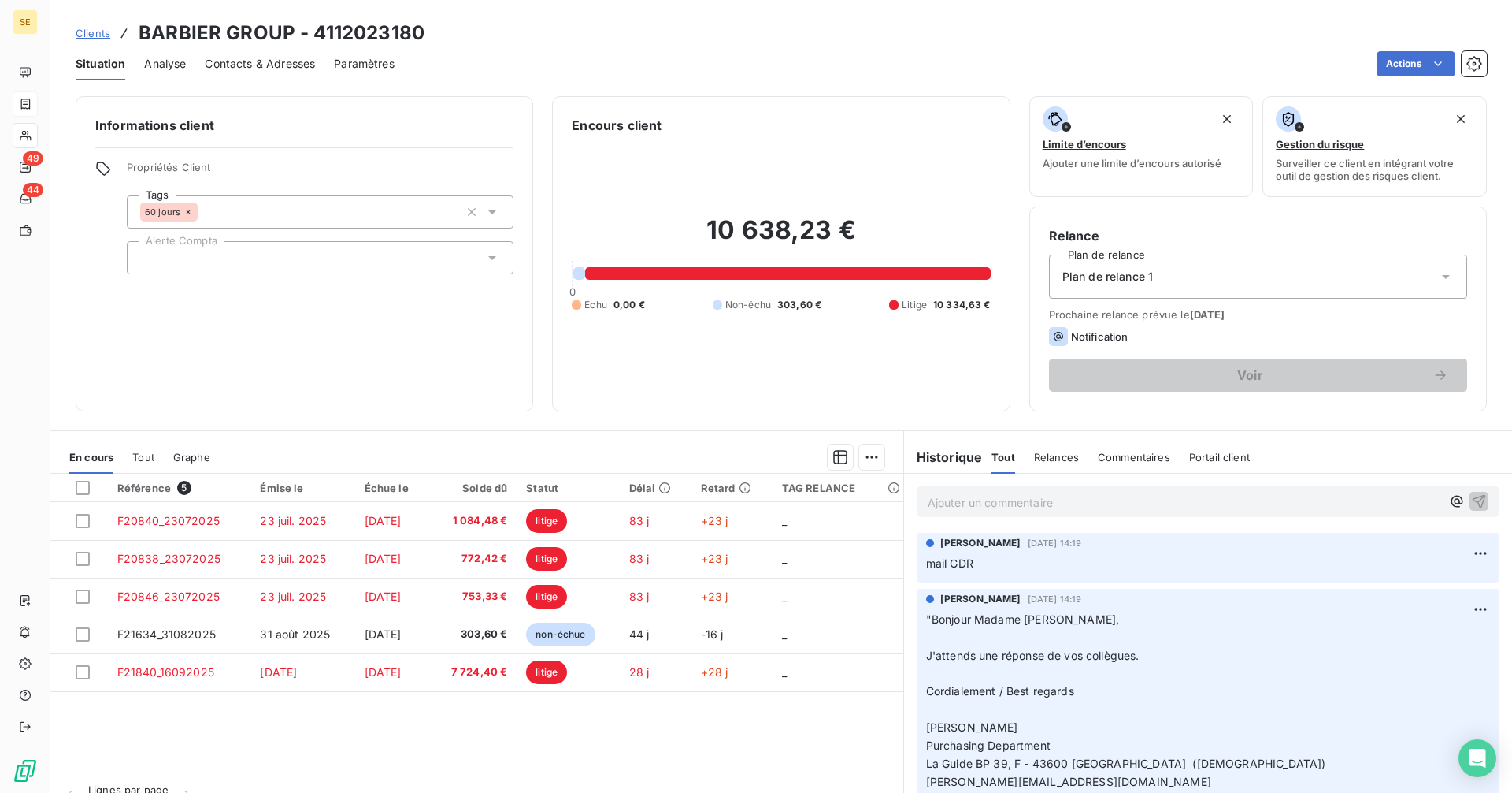
click at [971, 490] on div "Ajouter un commentaire ﻿" at bounding box center [1208, 502] width 583 height 31
click at [971, 502] on p "Ajouter un commentaire ﻿" at bounding box center [1184, 502] width 513 height 20
click at [991, 494] on p "Ajouter un commentaire ﻿" at bounding box center [1184, 502] width 513 height 20
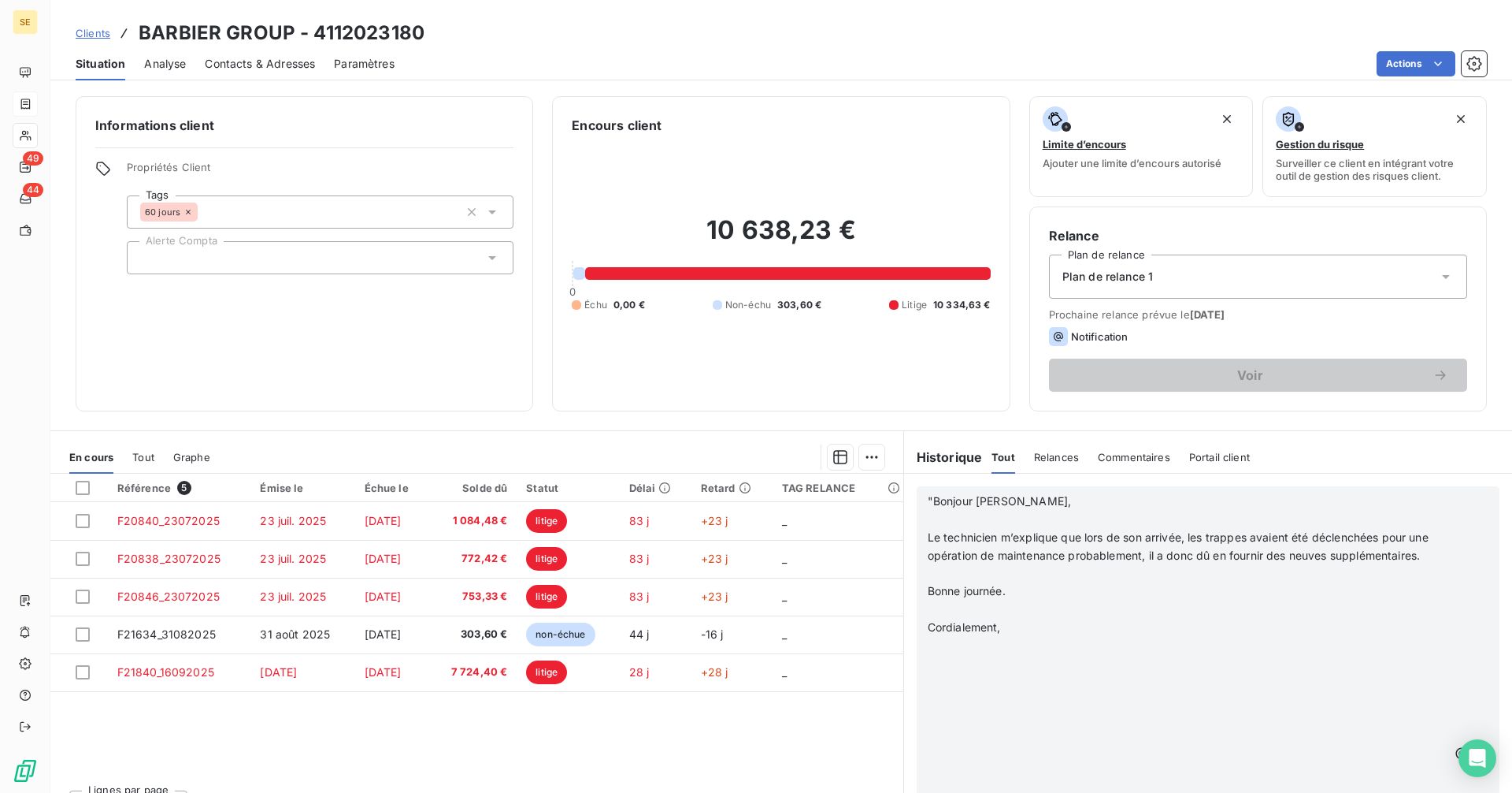
click at [1002, 709] on p at bounding box center [1187, 700] width 520 height 18
drag, startPoint x: 953, startPoint y: 773, endPoint x: 917, endPoint y: 669, distance: 110.1
click at [917, 669] on div ""Bonjour [PERSON_NAME], ﻿ Le technicien m’explique que lors de son arrivée, les…" at bounding box center [1208, 753] width 583 height 533
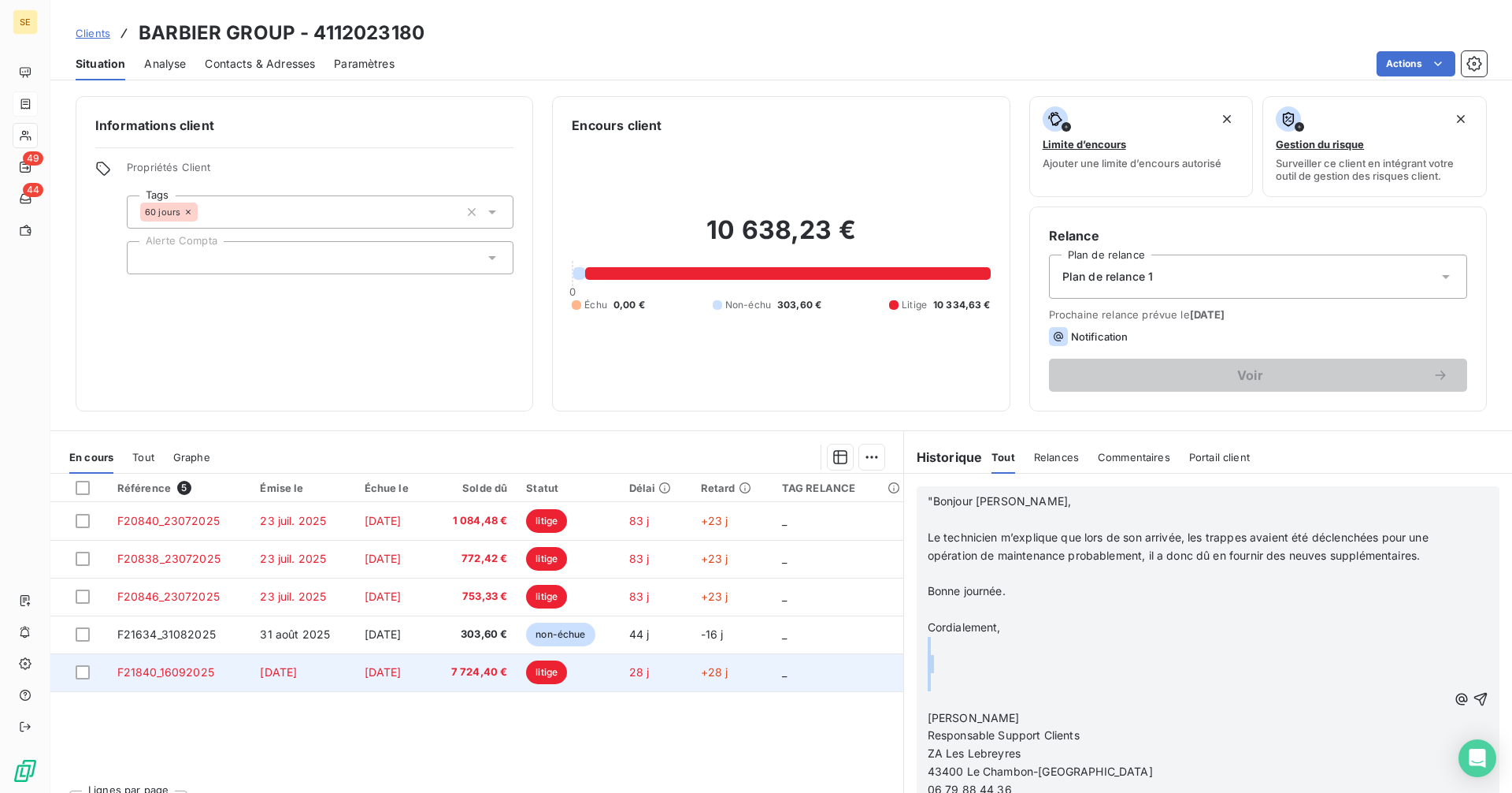
drag, startPoint x: 938, startPoint y: 717, endPoint x: 891, endPoint y: 666, distance: 69.4
click at [891, 666] on div "En cours Tout Graphe Référence 5 Émise le Échue le Solde dû Statut Délai Retard…" at bounding box center [781, 627] width 1462 height 394
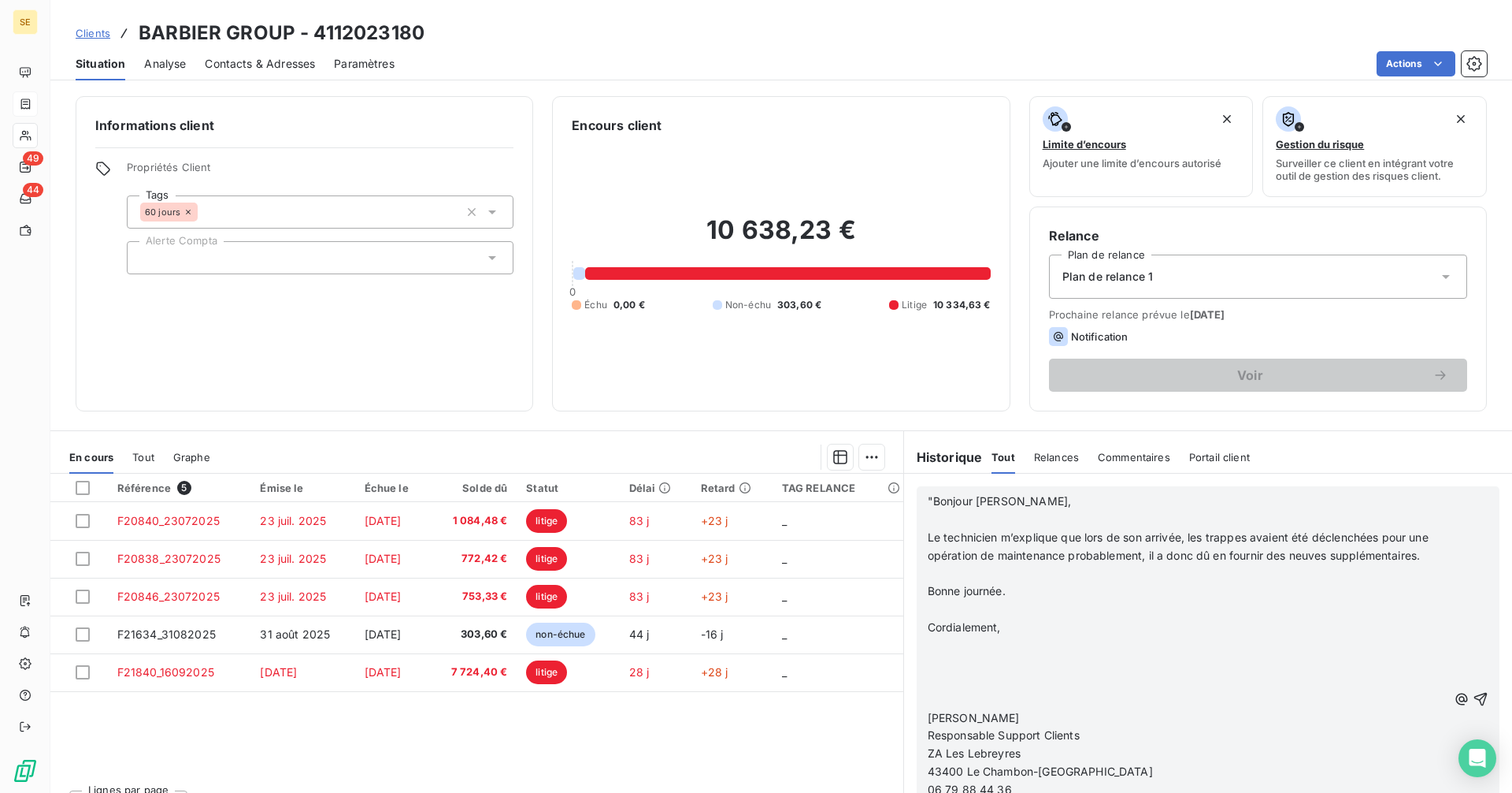
scroll to position [1154, 0]
drag, startPoint x: 939, startPoint y: 679, endPoint x: 915, endPoint y: 667, distance: 26.8
click at [917, 667] on div ""Bonjour [PERSON_NAME], ﻿ Le technicien m’explique que lors de son arrivée, les…" at bounding box center [1208, 681] width 583 height 389
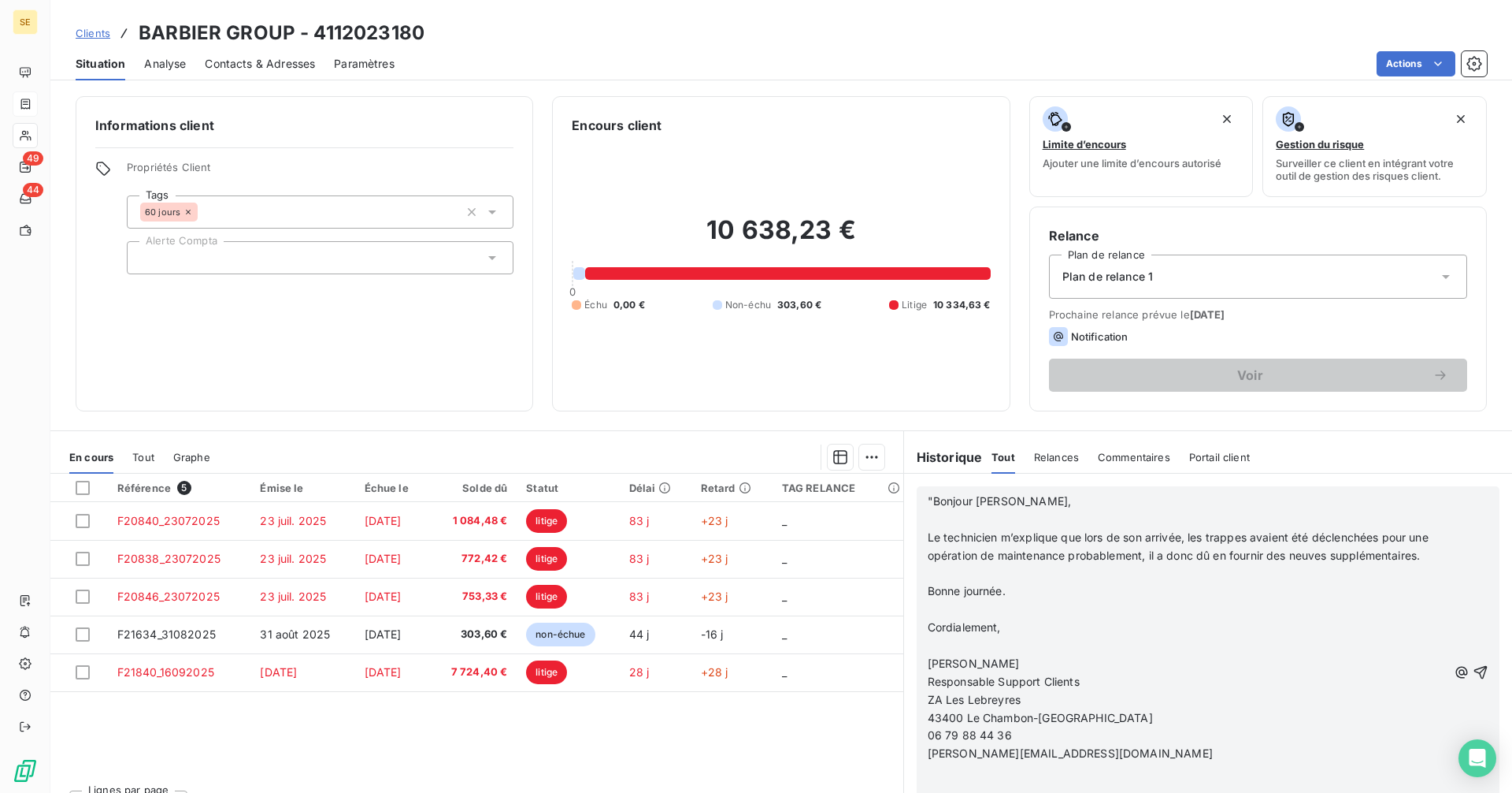
scroll to position [4367, 0]
click at [1475, 678] on icon "button" at bounding box center [1481, 671] width 14 height 14
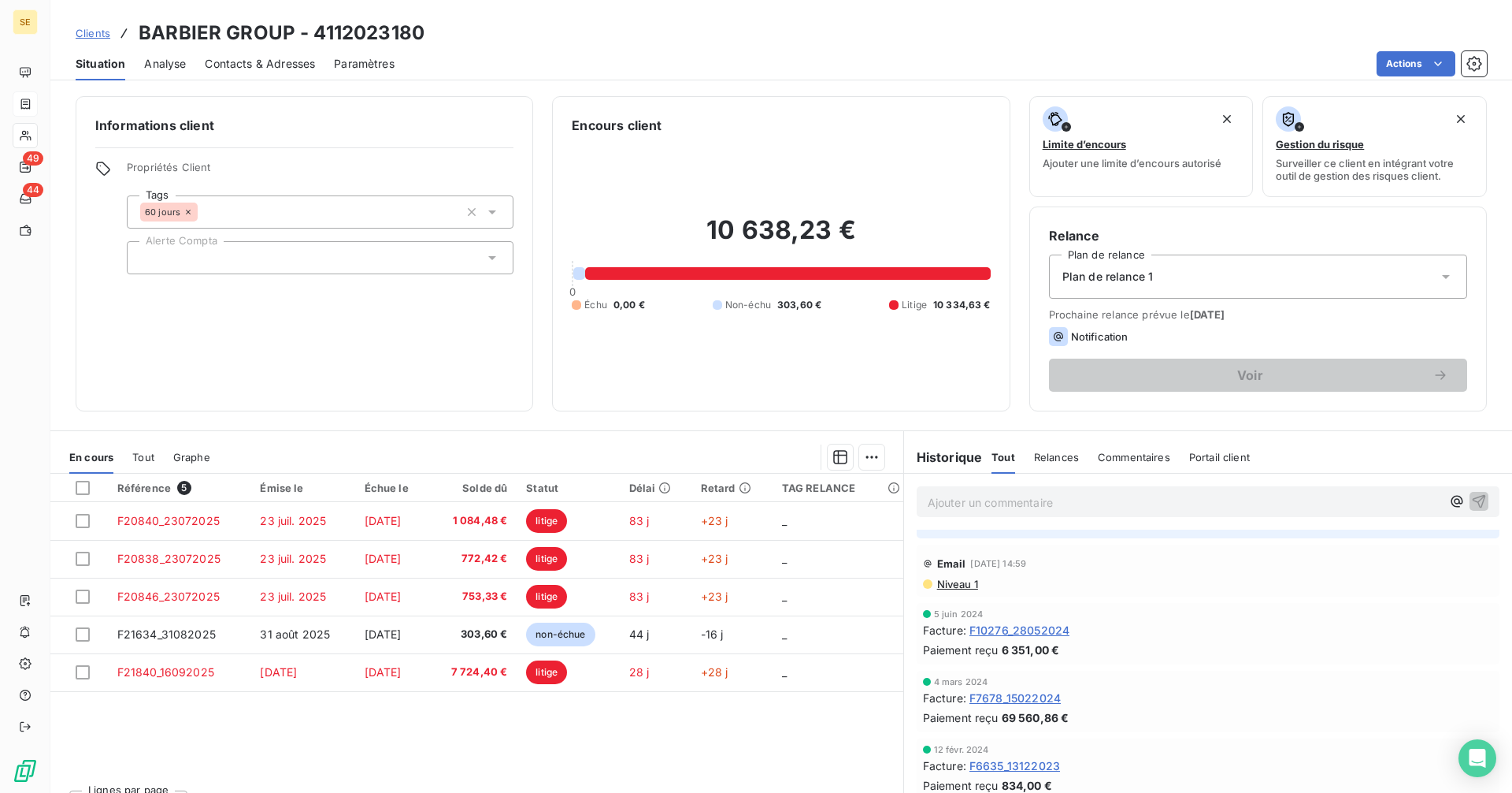
scroll to position [4407, 0]
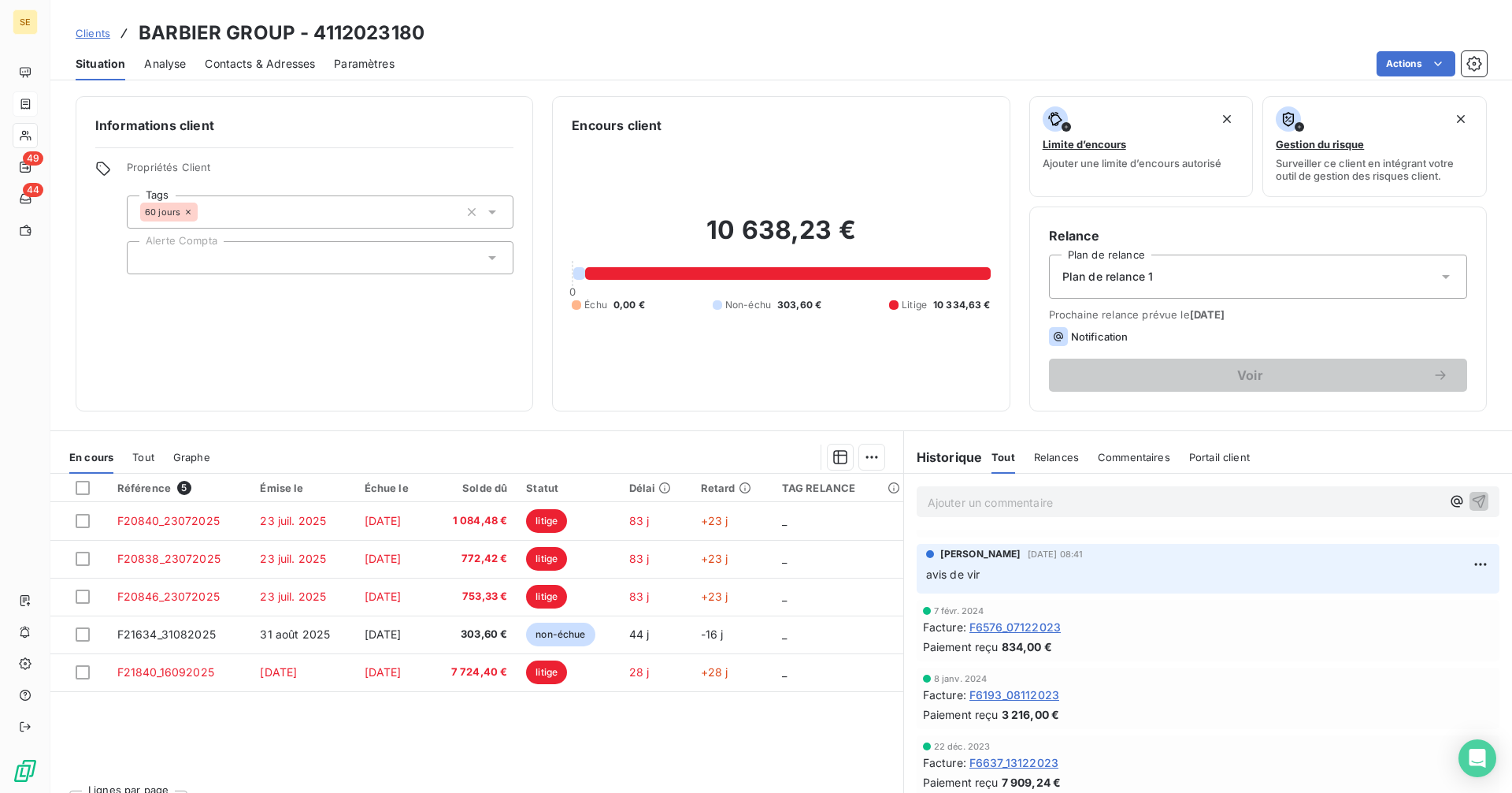
click at [170, 66] on span "Analyse" at bounding box center [165, 64] width 41 height 16
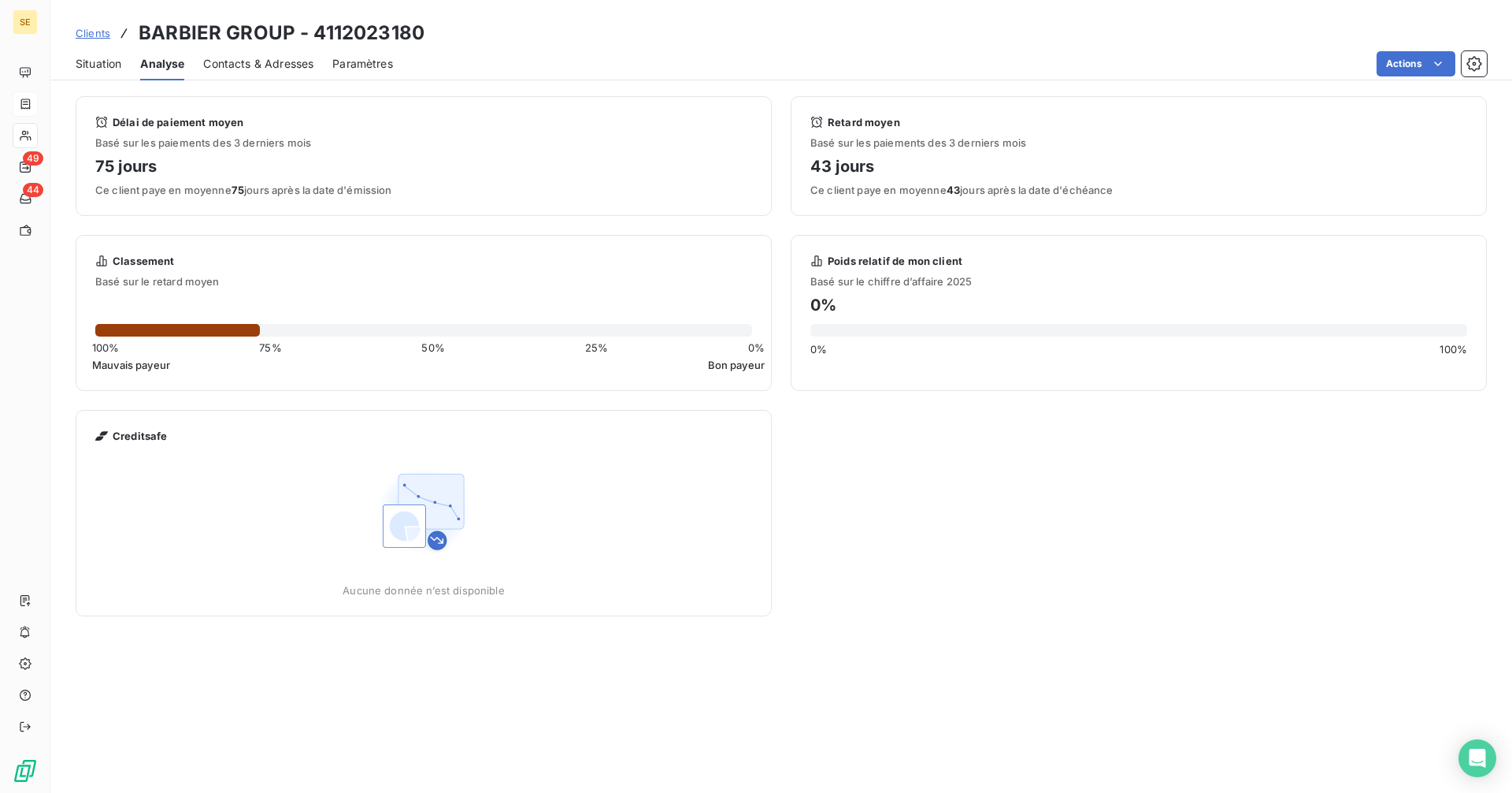
click at [281, 61] on span "Contacts & Adresses" at bounding box center [258, 64] width 111 height 16
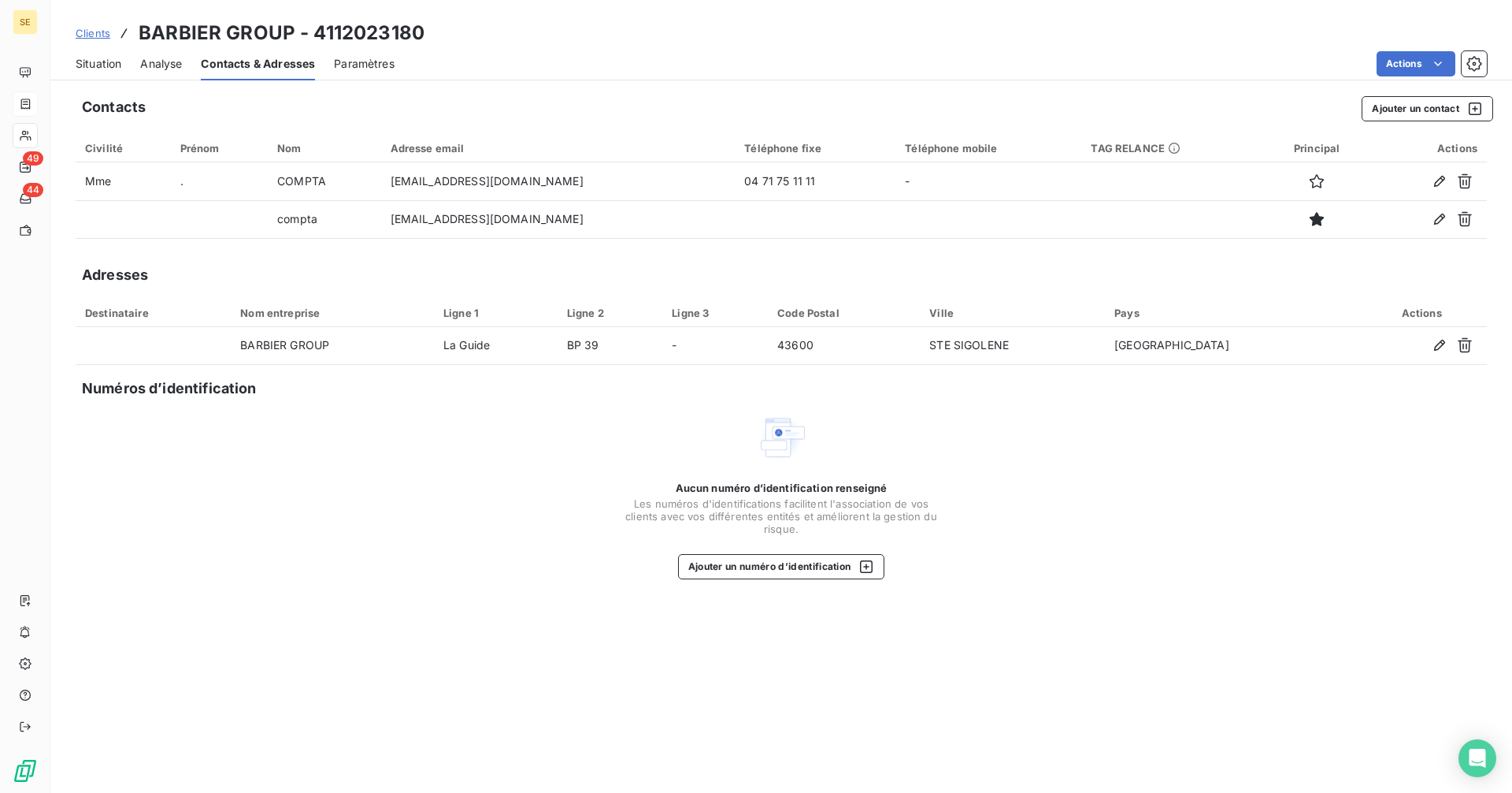
click at [376, 60] on span "Paramètres" at bounding box center [364, 64] width 60 height 16
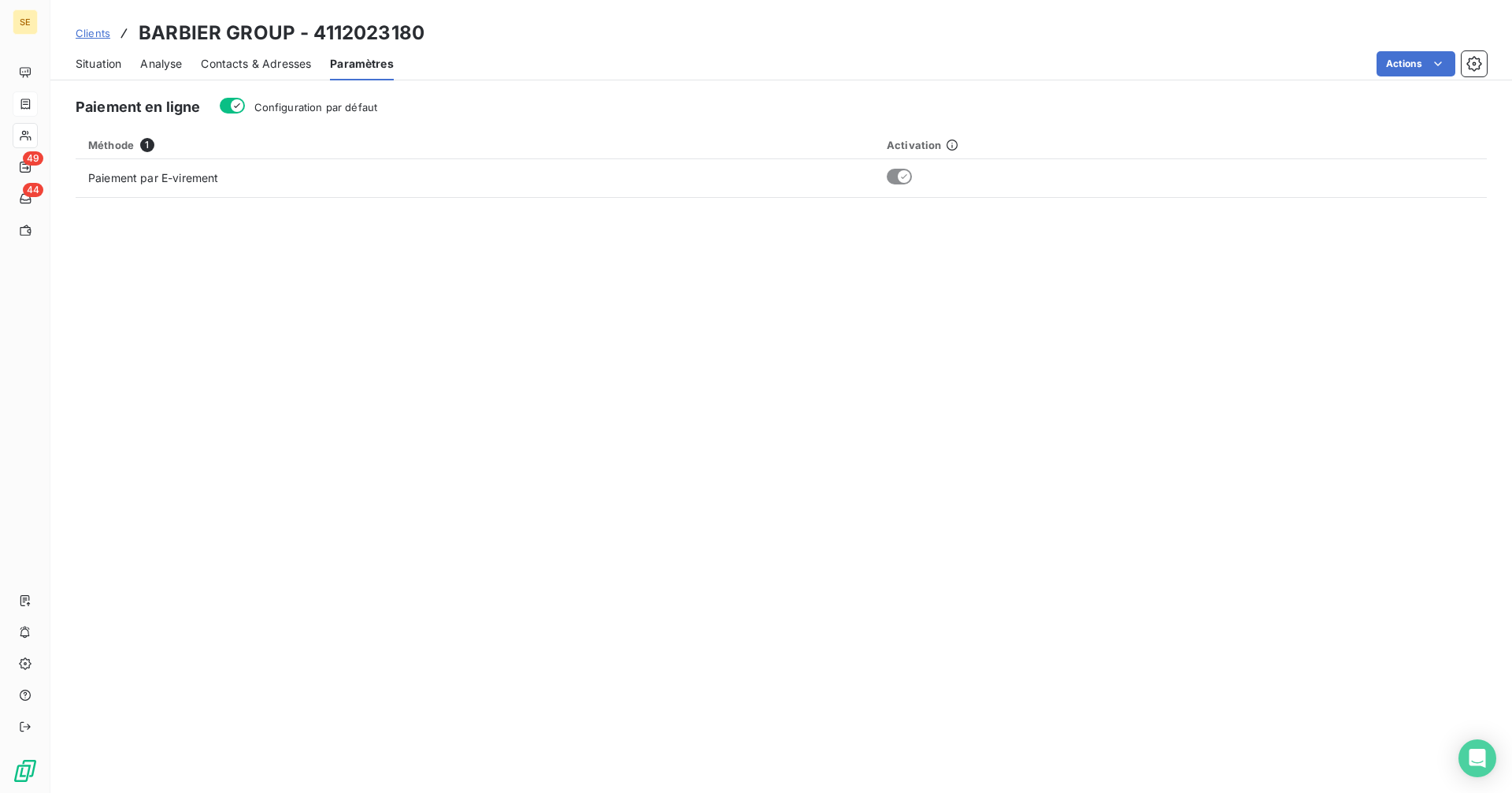
click at [95, 65] on span "Situation" at bounding box center [98, 64] width 45 height 16
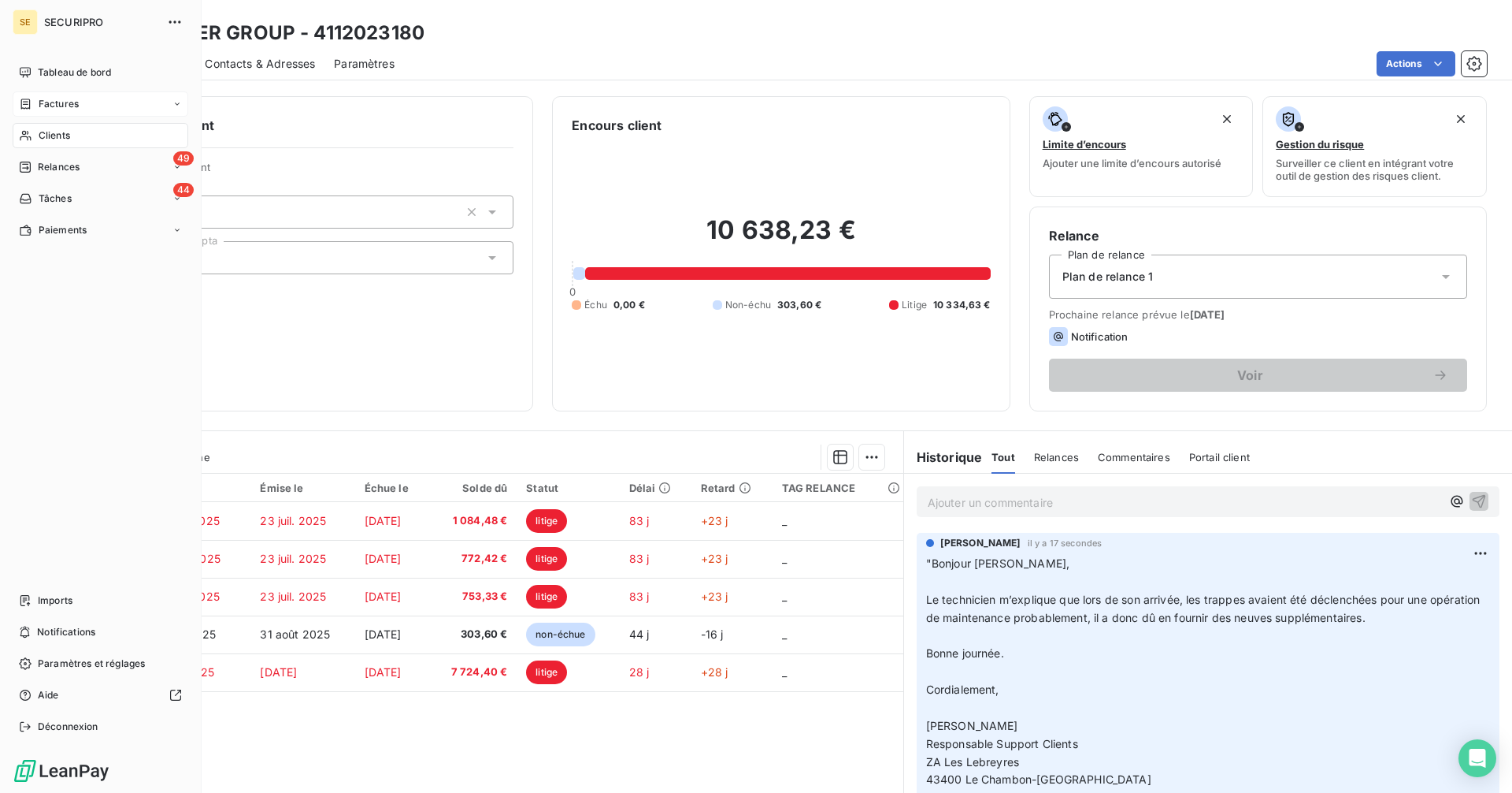
click at [27, 104] on icon at bounding box center [25, 104] width 14 height 13
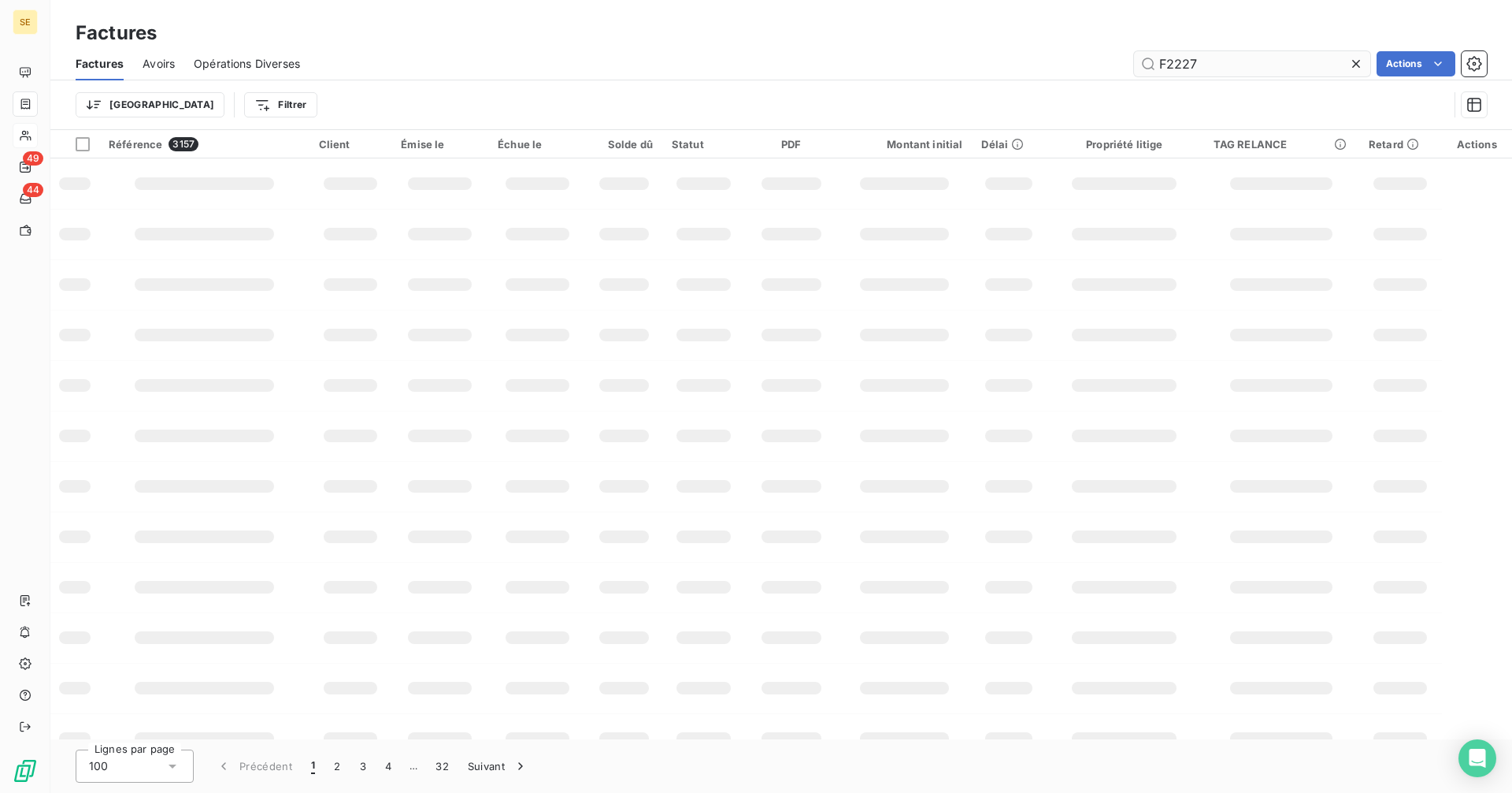
type input "F22276"
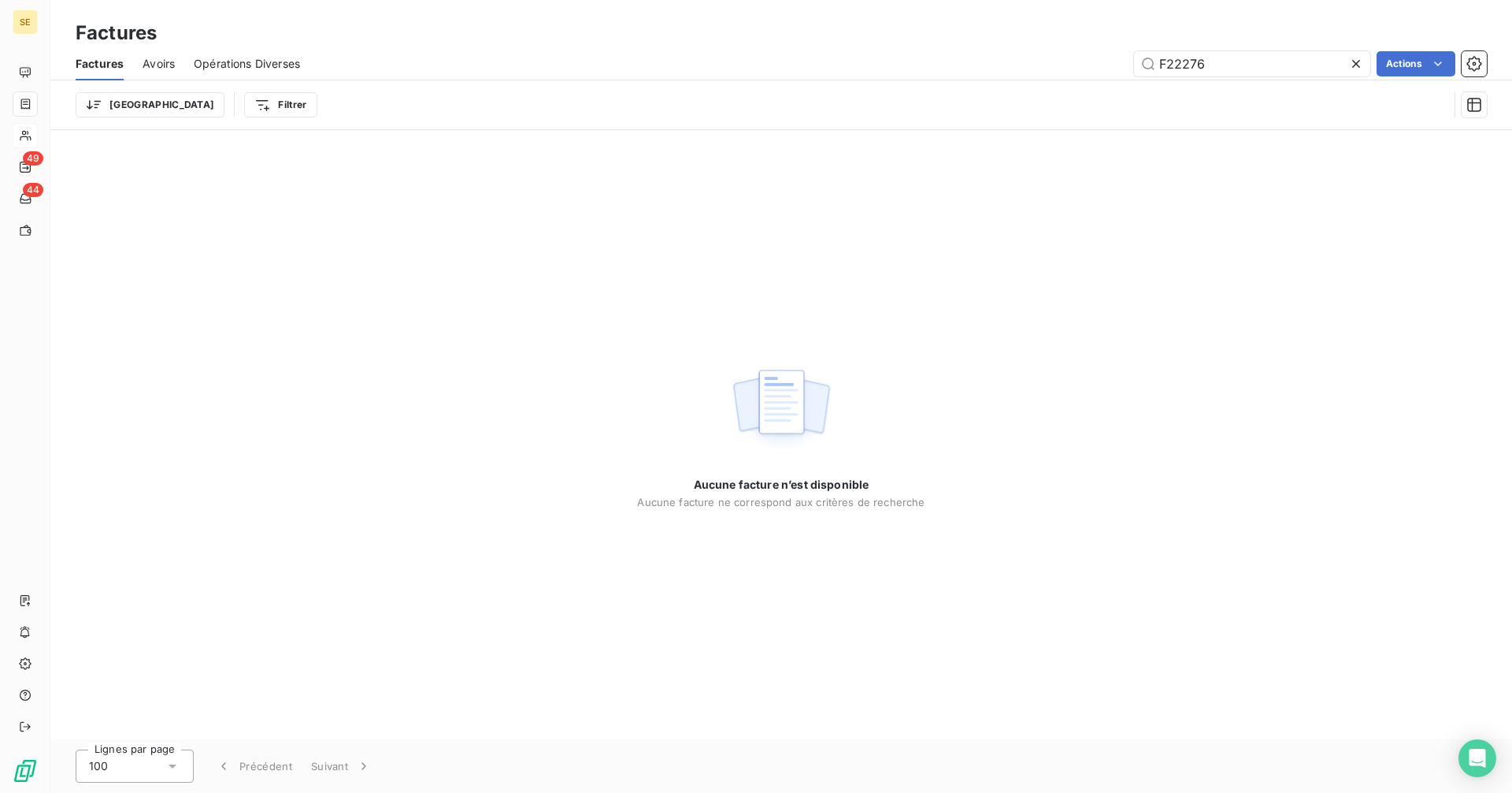
drag, startPoint x: 1212, startPoint y: 72, endPoint x: 1065, endPoint y: 63, distance: 147.3
click at [1065, 67] on div "F22276 Actions" at bounding box center [903, 64] width 1168 height 25
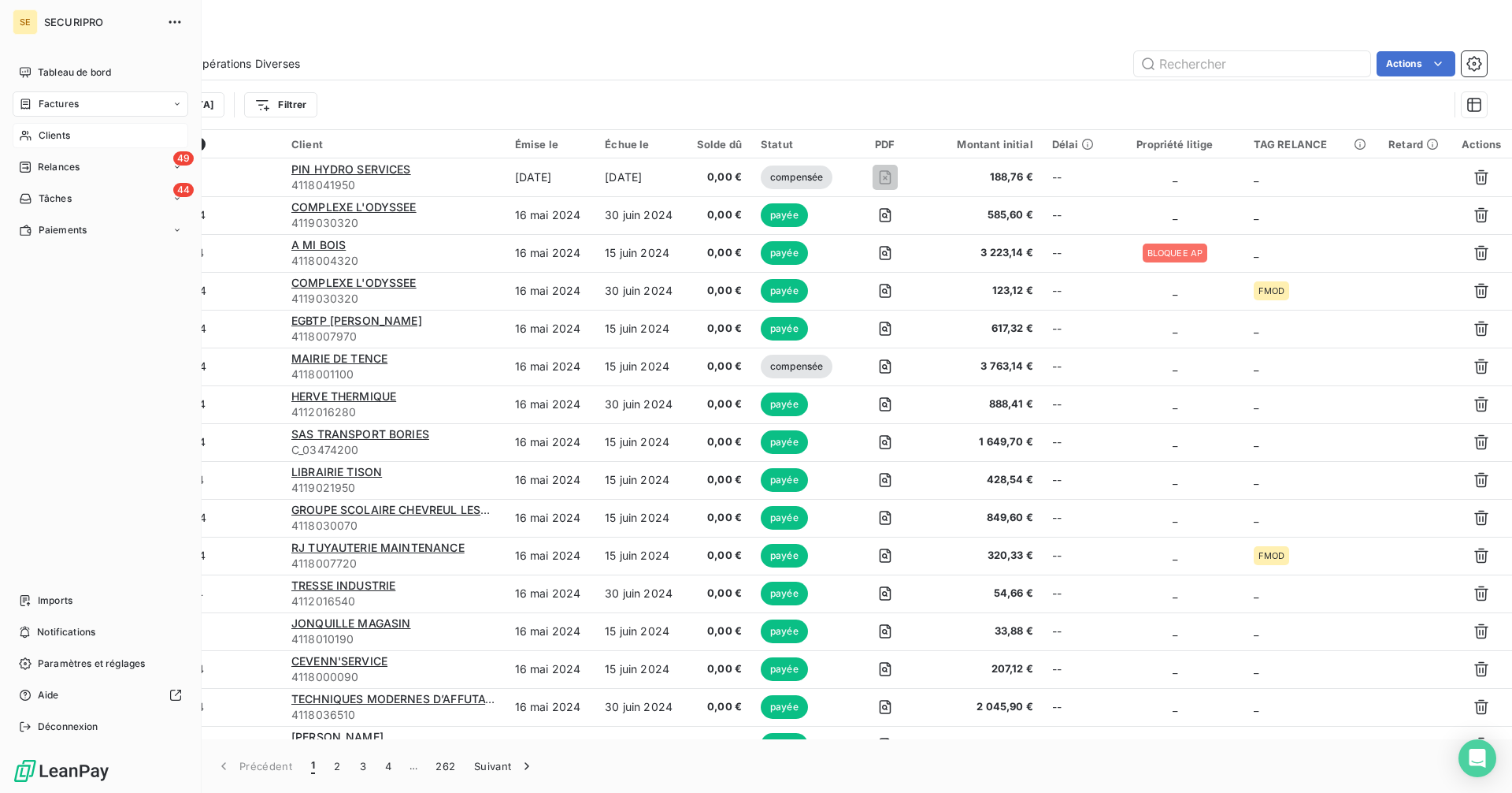
click at [43, 135] on span "Clients" at bounding box center [54, 135] width 32 height 14
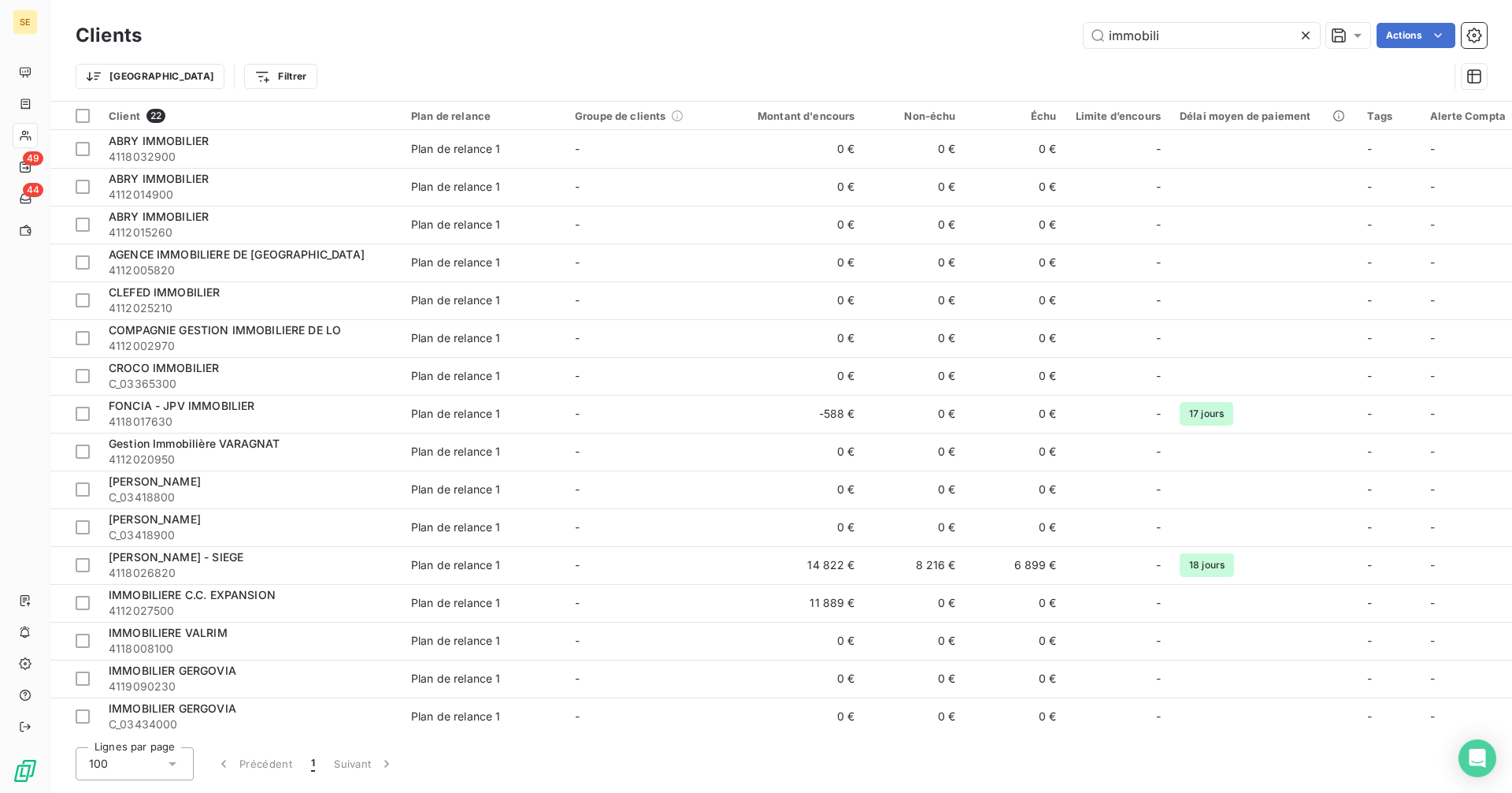
drag, startPoint x: 1179, startPoint y: 33, endPoint x: 1064, endPoint y: 39, distance: 115.2
click at [1064, 39] on div "immobili Actions" at bounding box center [824, 36] width 1326 height 25
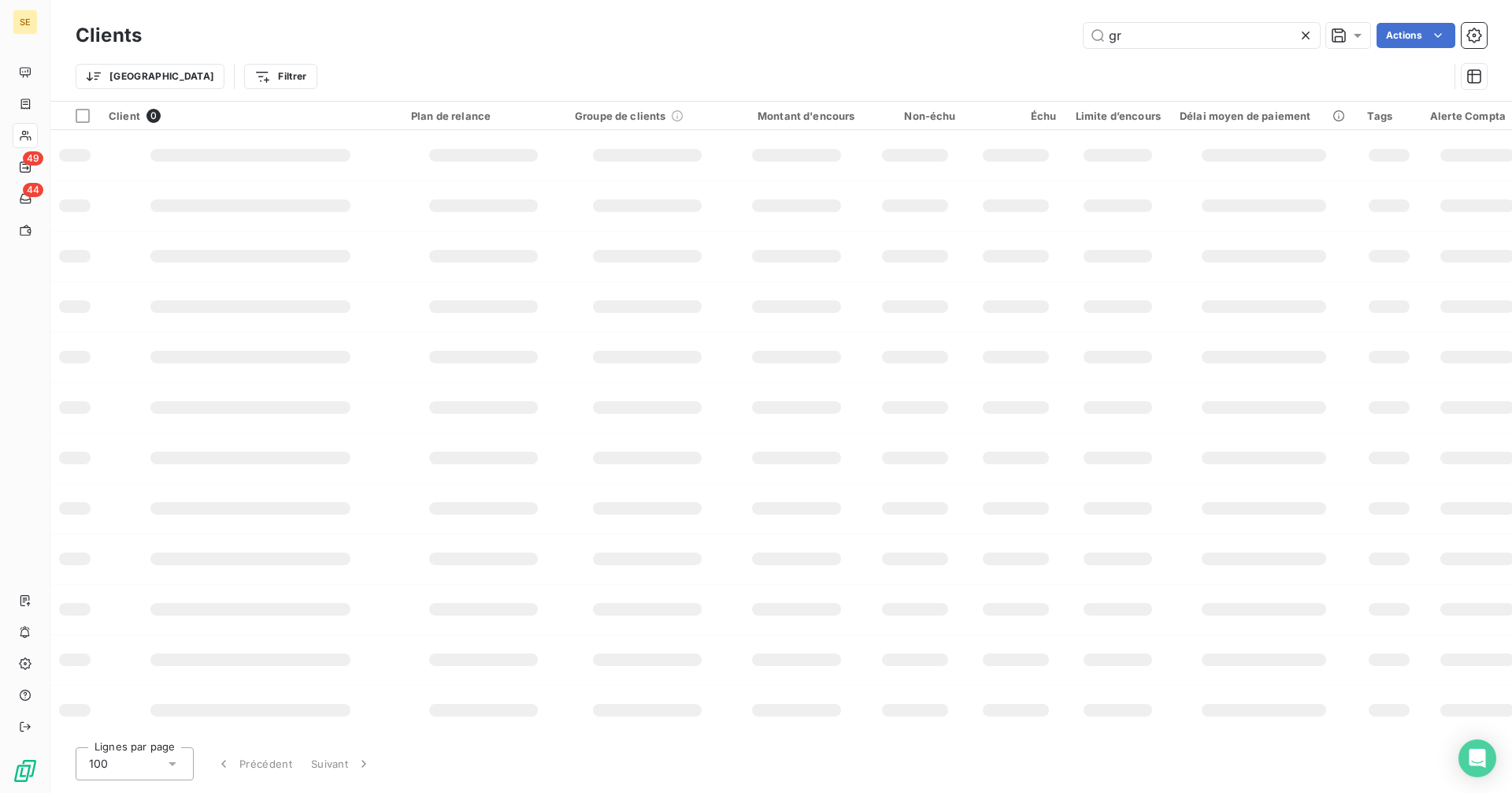
type input "g"
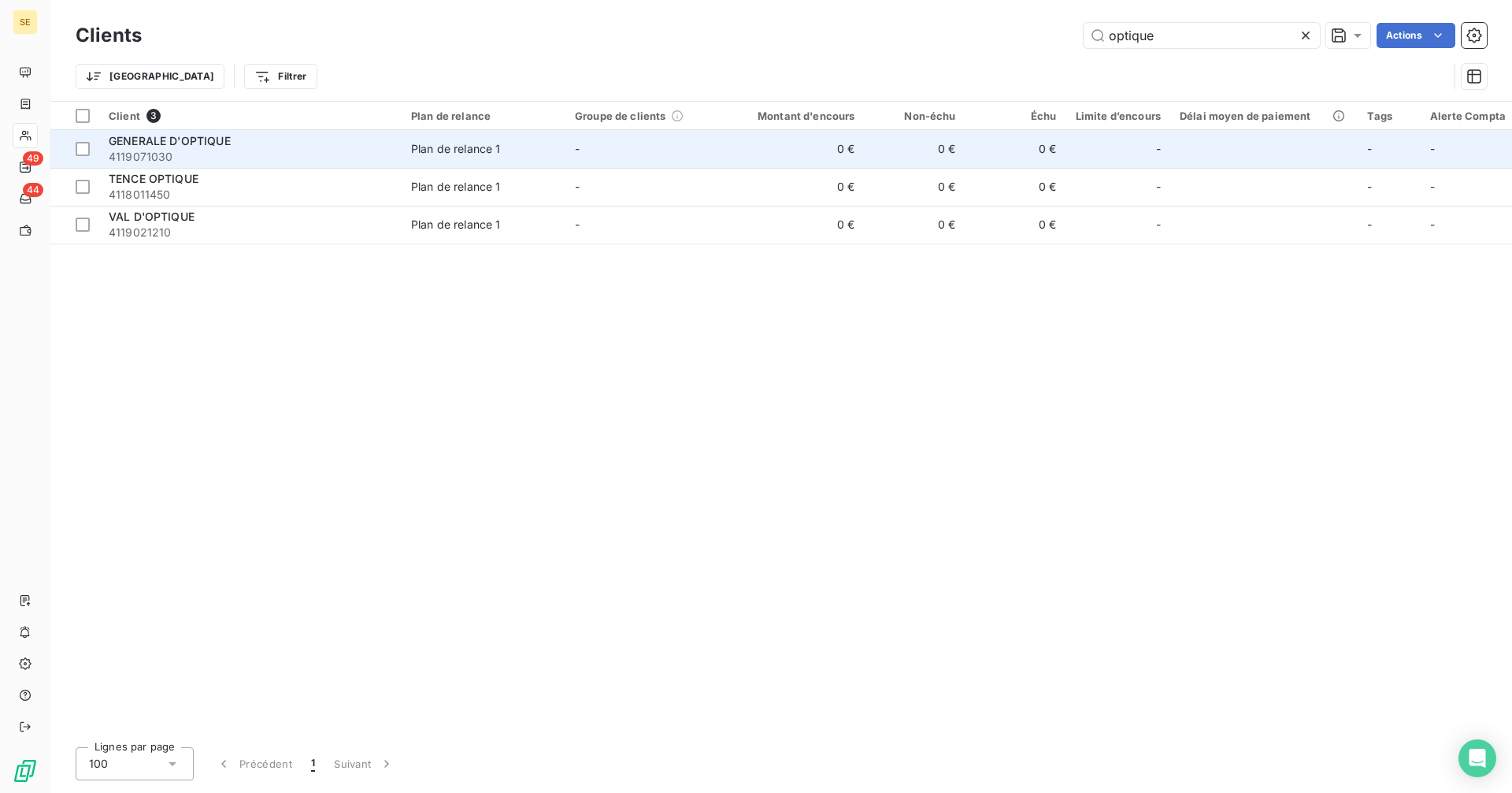
type input "optique"
click at [236, 149] on span "4119071030" at bounding box center [251, 157] width 283 height 16
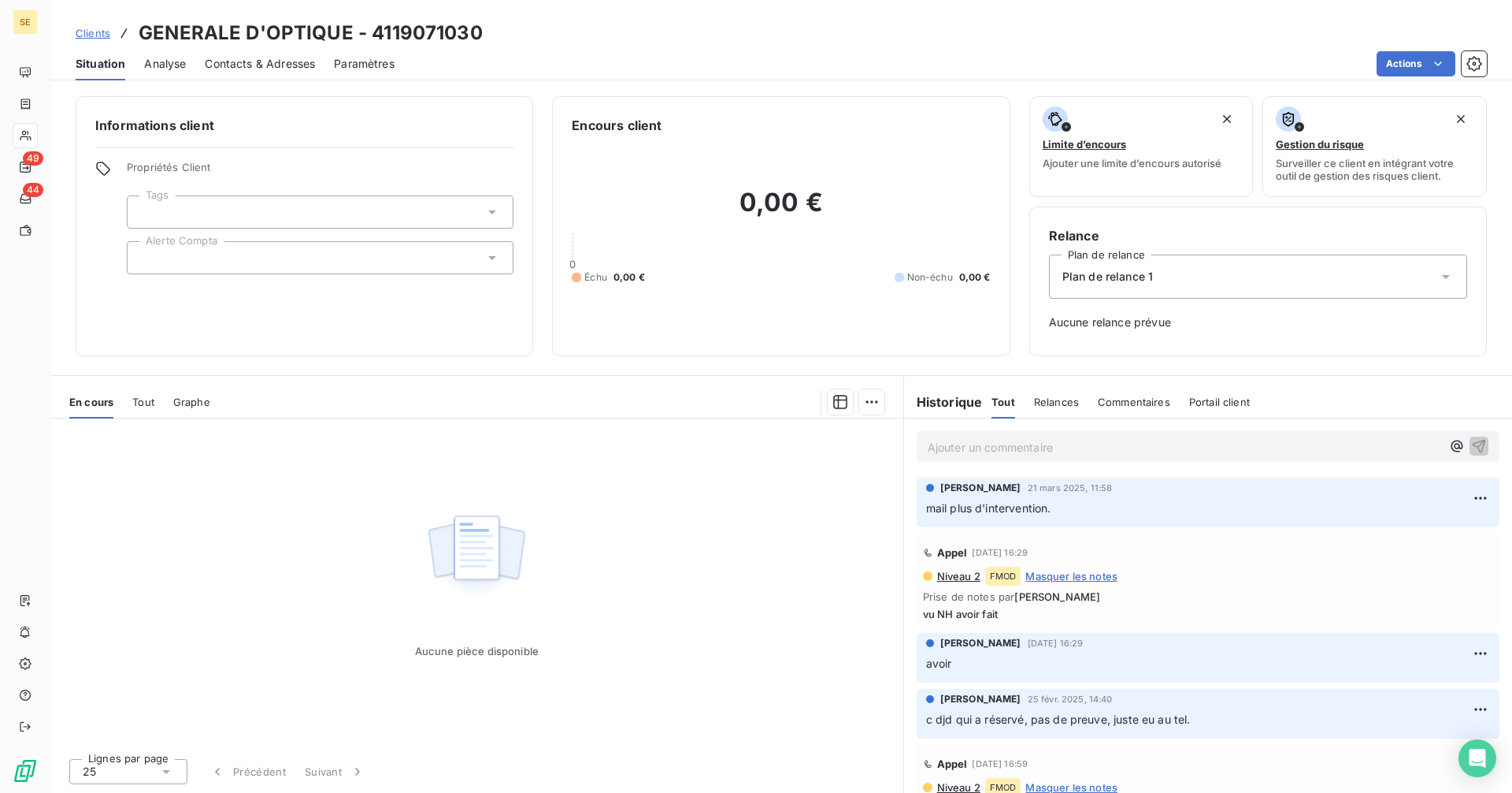
click at [990, 451] on p "Ajouter un commentaire ﻿" at bounding box center [1184, 447] width 513 height 20
click at [493, 256] on icon at bounding box center [493, 258] width 16 height 16
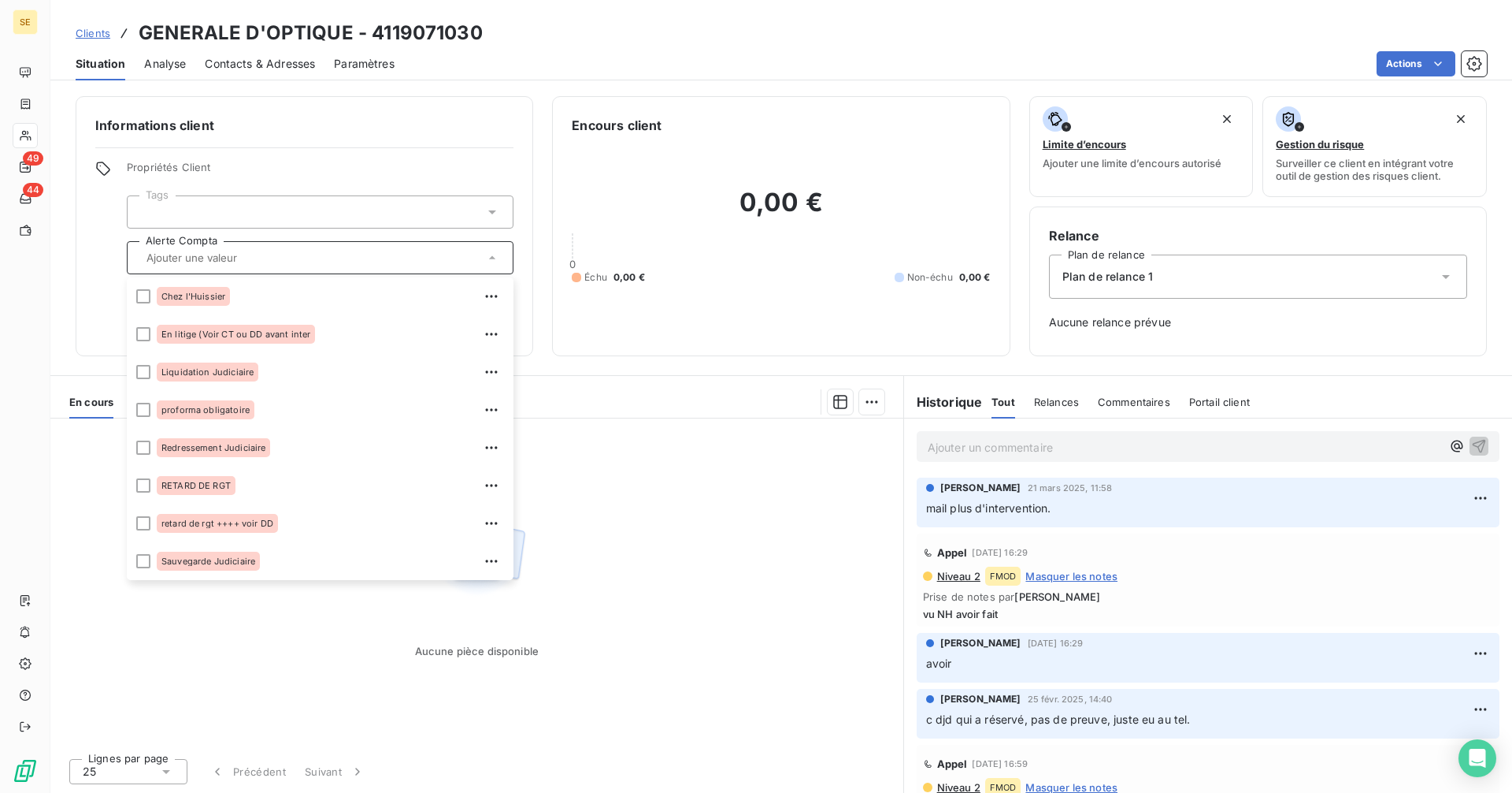
click at [201, 649] on div "Aucune pièce disponible" at bounding box center [477, 581] width 853 height 327
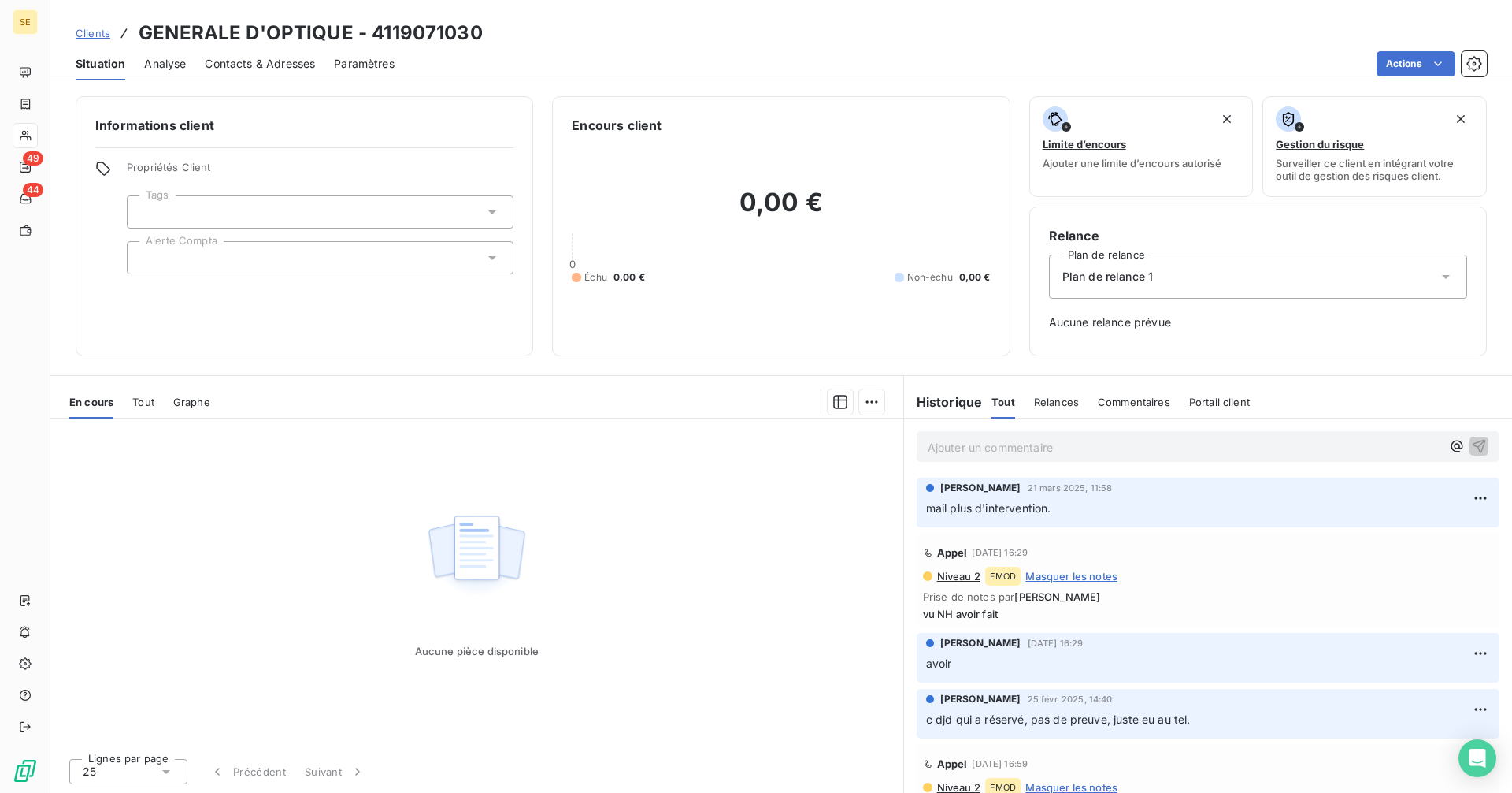
click at [957, 447] on p "Ajouter un commentaire ﻿" at bounding box center [1184, 447] width 513 height 20
click at [953, 446] on p "Ajouter un commentaire ﻿" at bounding box center [1184, 447] width 513 height 20
click at [1022, 447] on p "EF / F22276 /" at bounding box center [1184, 446] width 513 height 18
click at [1016, 446] on p "EF / F22276 /" at bounding box center [1184, 446] width 513 height 18
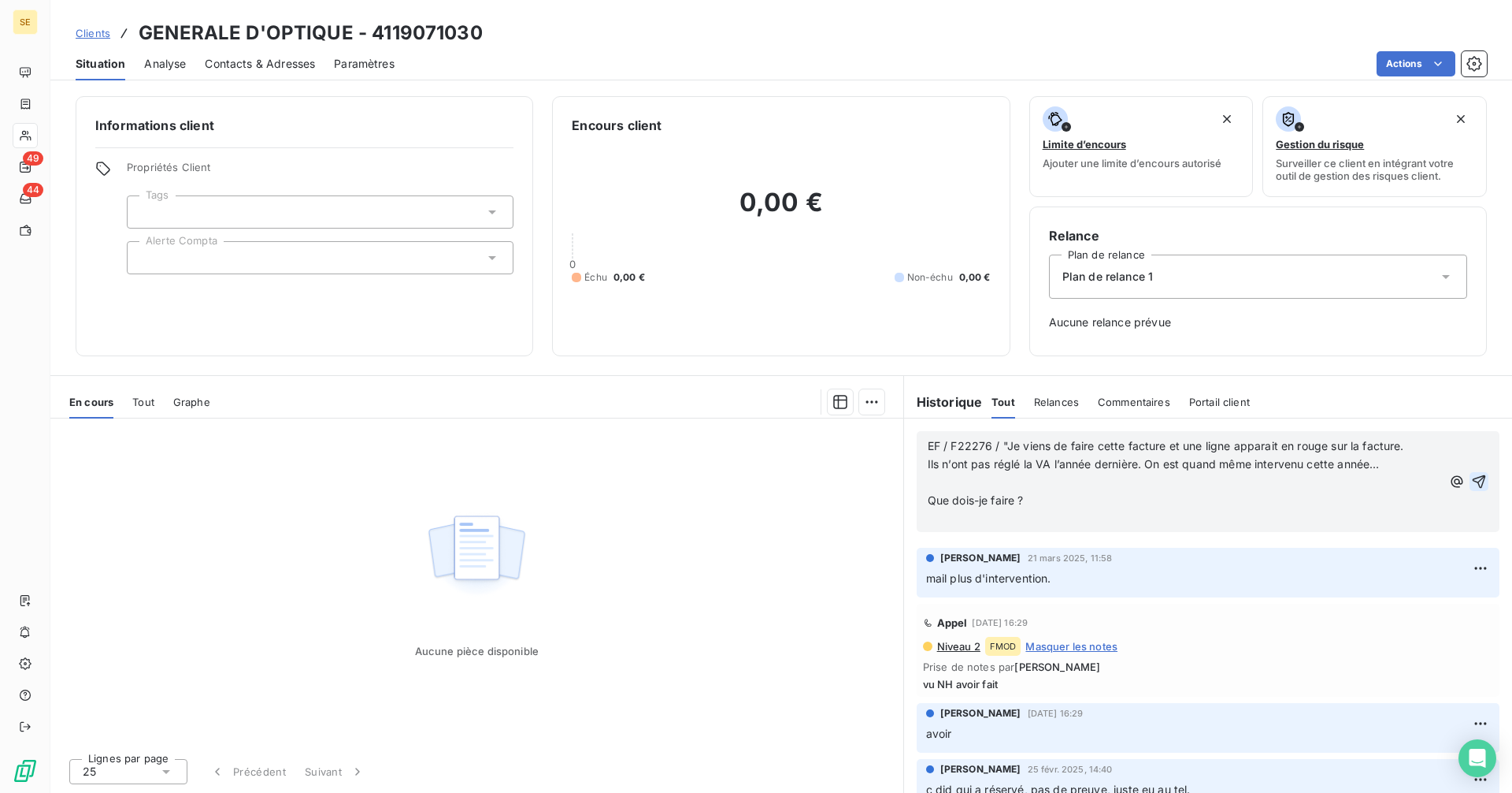
click at [1473, 480] on icon "button" at bounding box center [1479, 482] width 14 height 14
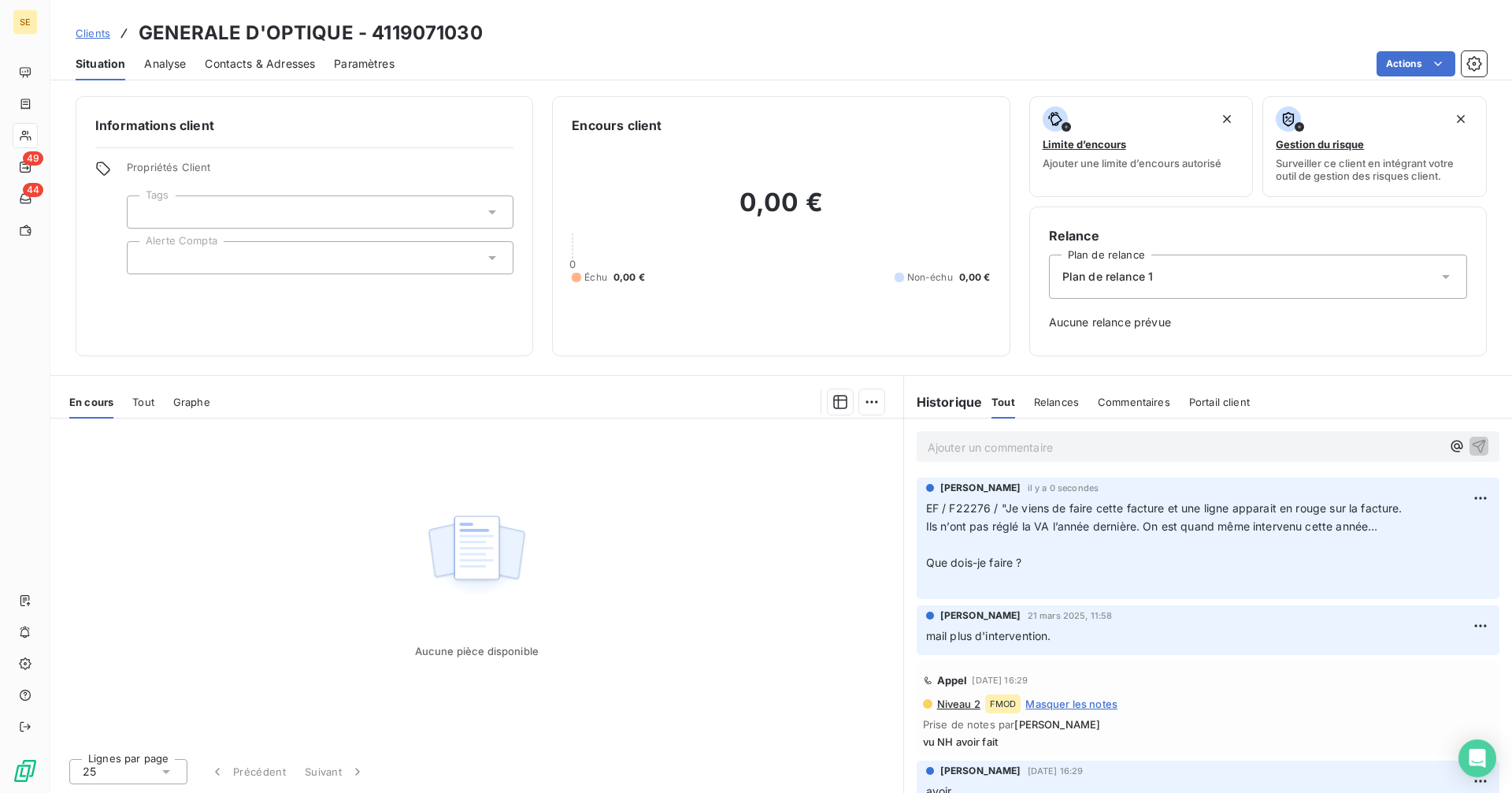
click at [964, 442] on p "Ajouter un commentaire ﻿" at bounding box center [1184, 447] width 513 height 20
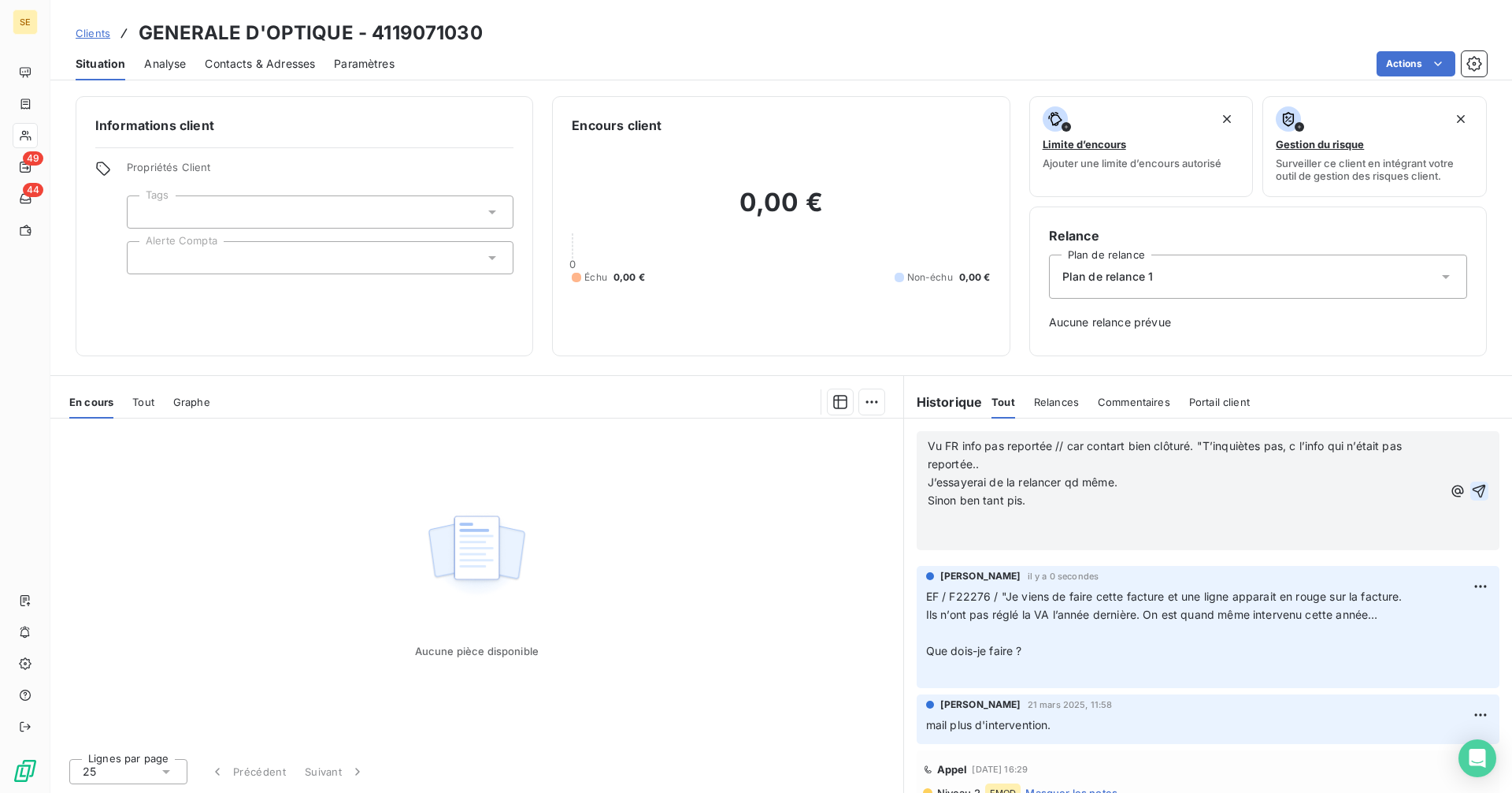
click at [1054, 499] on p "Sinon ben tant pis." at bounding box center [1185, 501] width 515 height 18
click at [1471, 487] on icon "button" at bounding box center [1479, 491] width 16 height 16
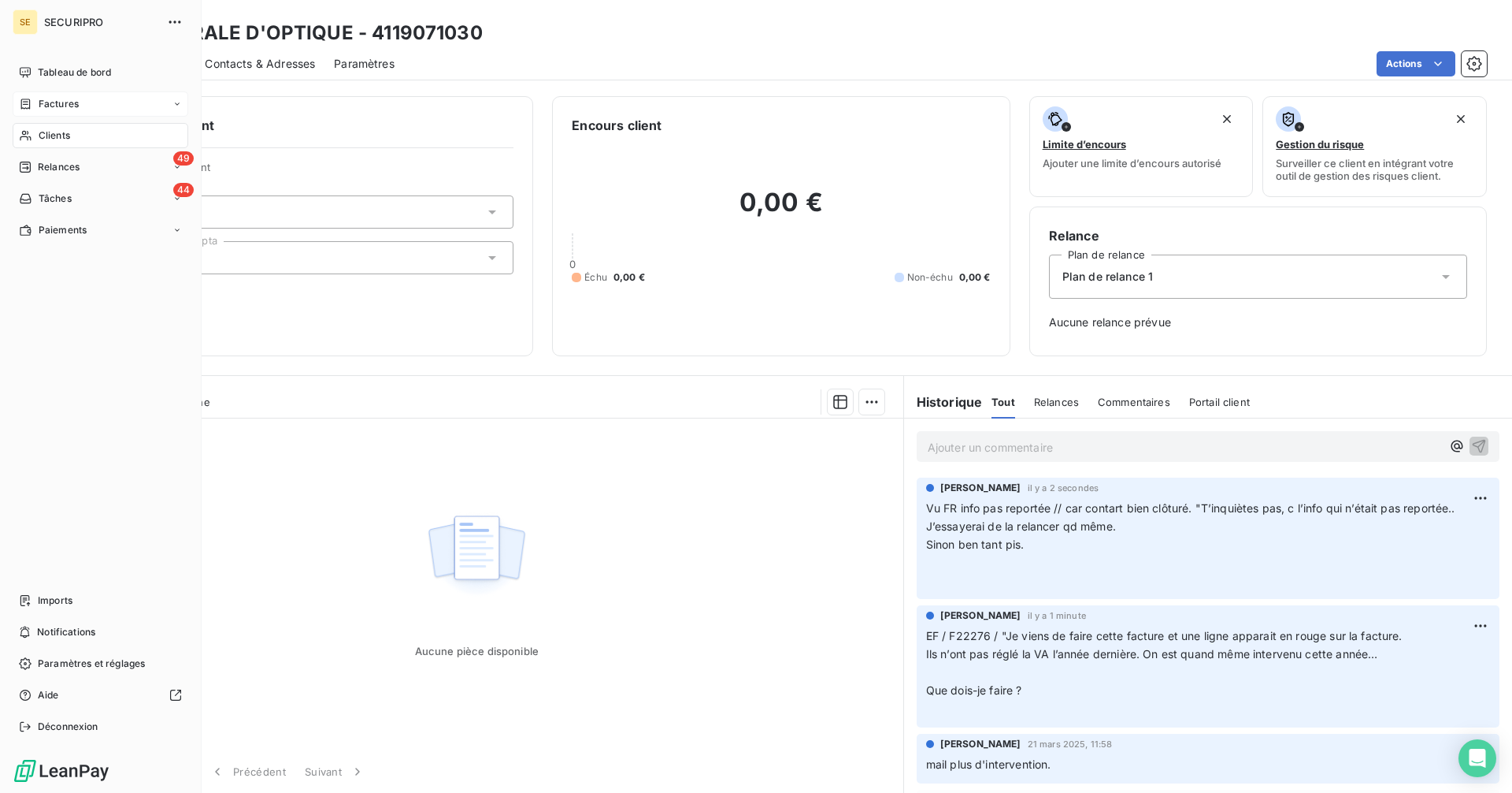
click at [41, 111] on span "Factures" at bounding box center [58, 104] width 40 height 14
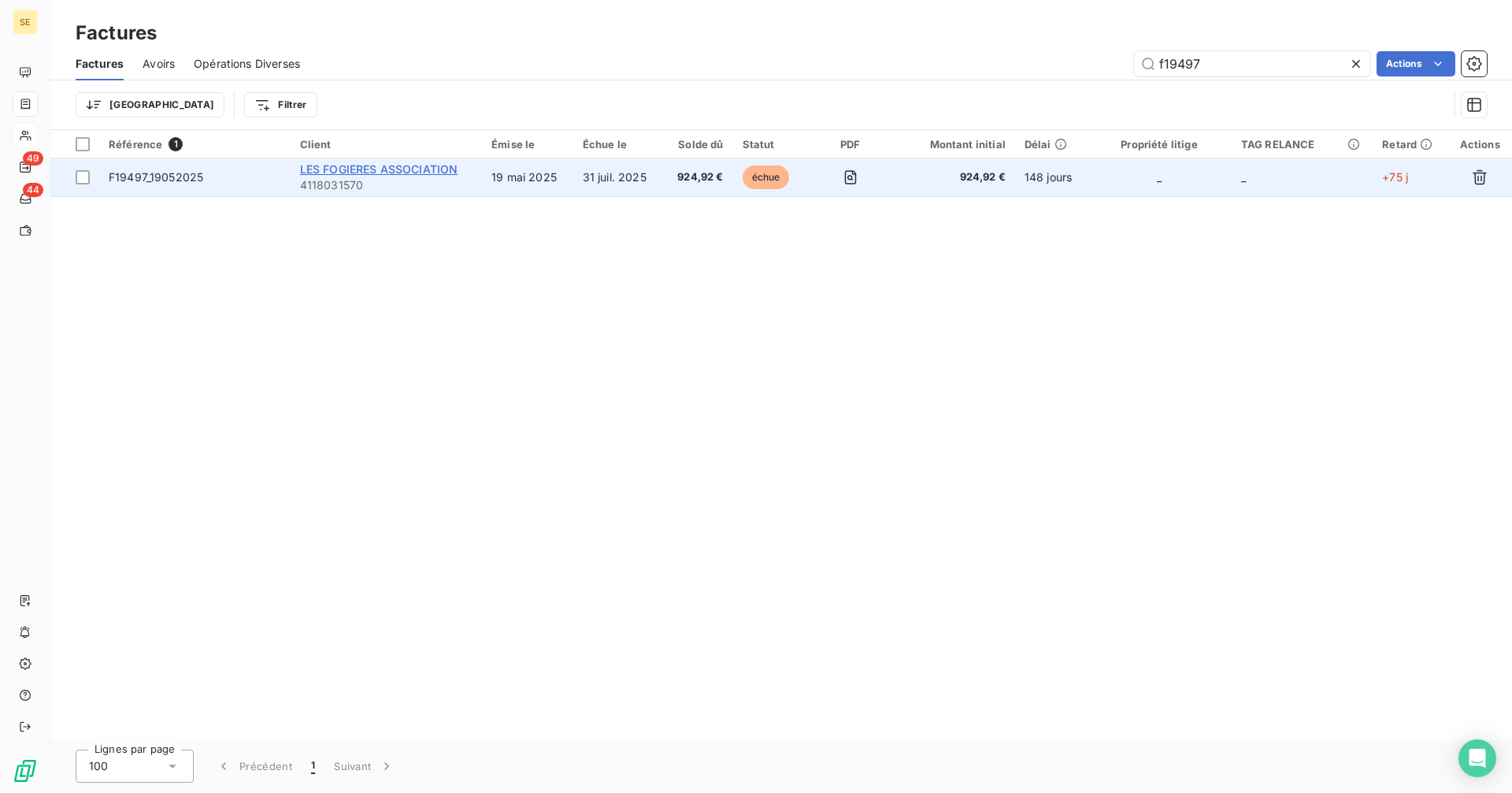
type input "f19497"
click at [357, 170] on span "LES FOGIERES ASSOCIATION" at bounding box center [379, 169] width 158 height 14
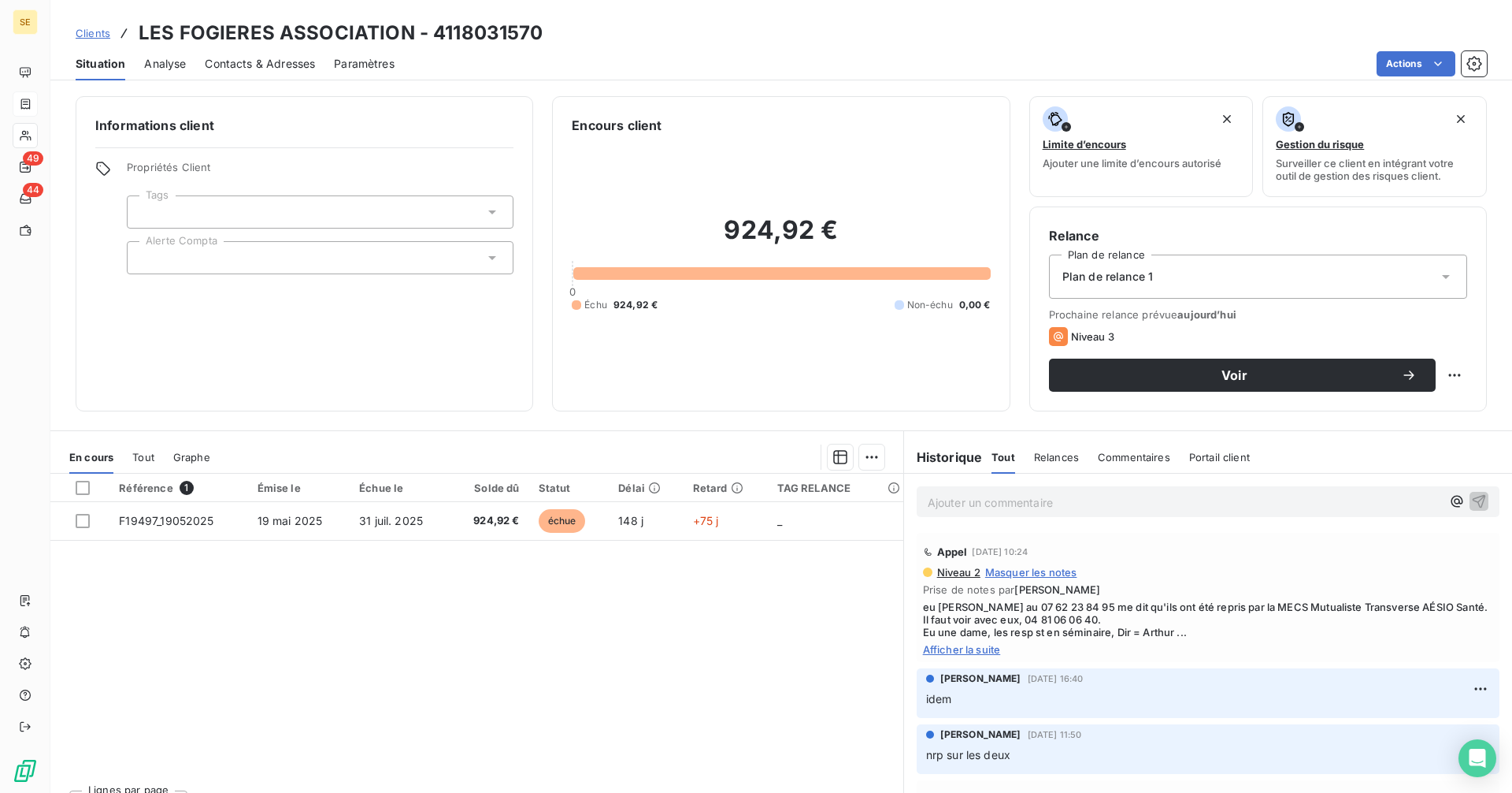
click at [955, 506] on p "Ajouter un commentaire ﻿" at bounding box center [1184, 502] width 513 height 20
click at [991, 497] on p "Ajouter un commentaire ﻿" at bounding box center [1184, 502] width 513 height 20
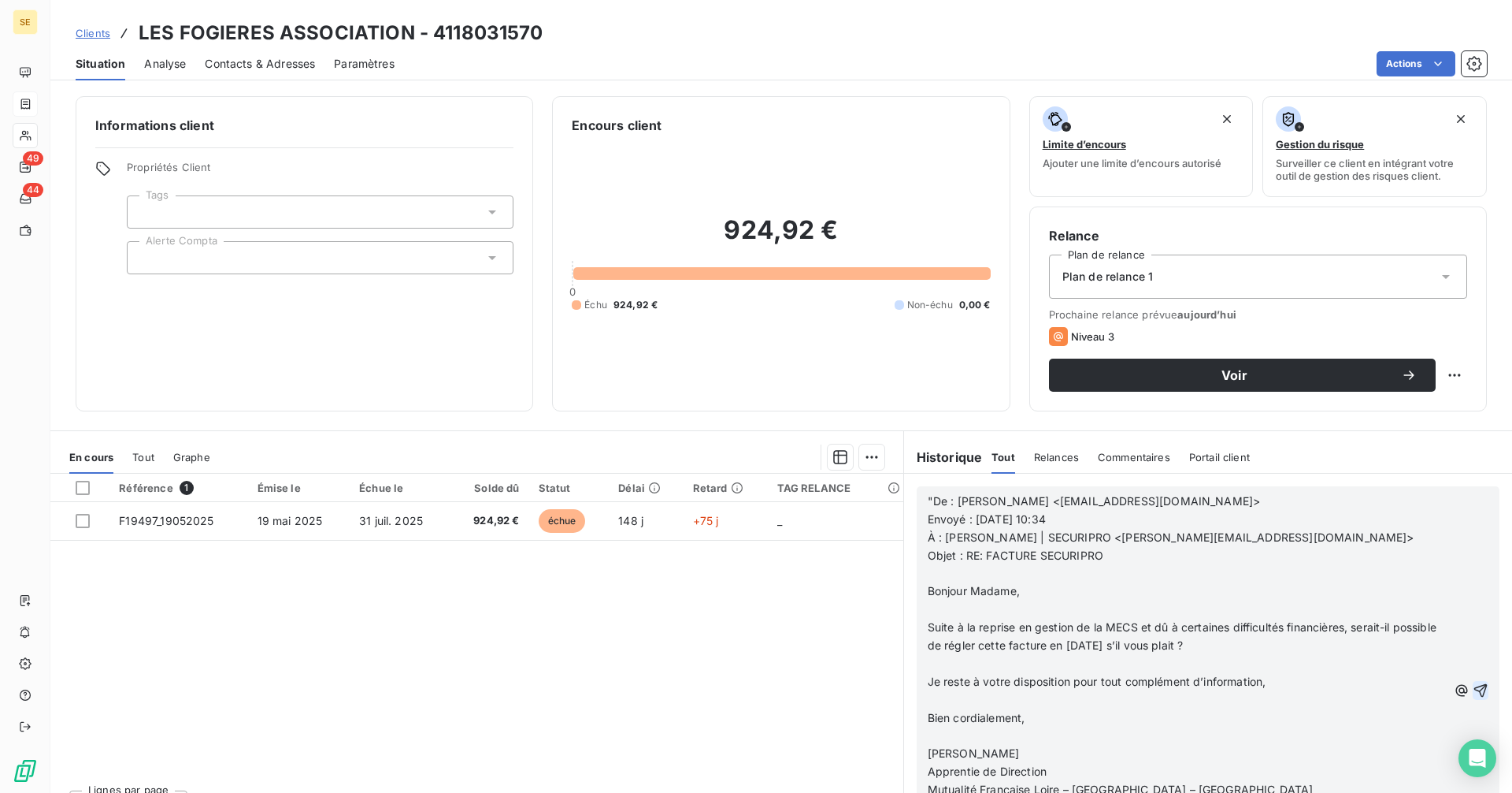
click at [1473, 683] on icon "button" at bounding box center [1481, 690] width 16 height 16
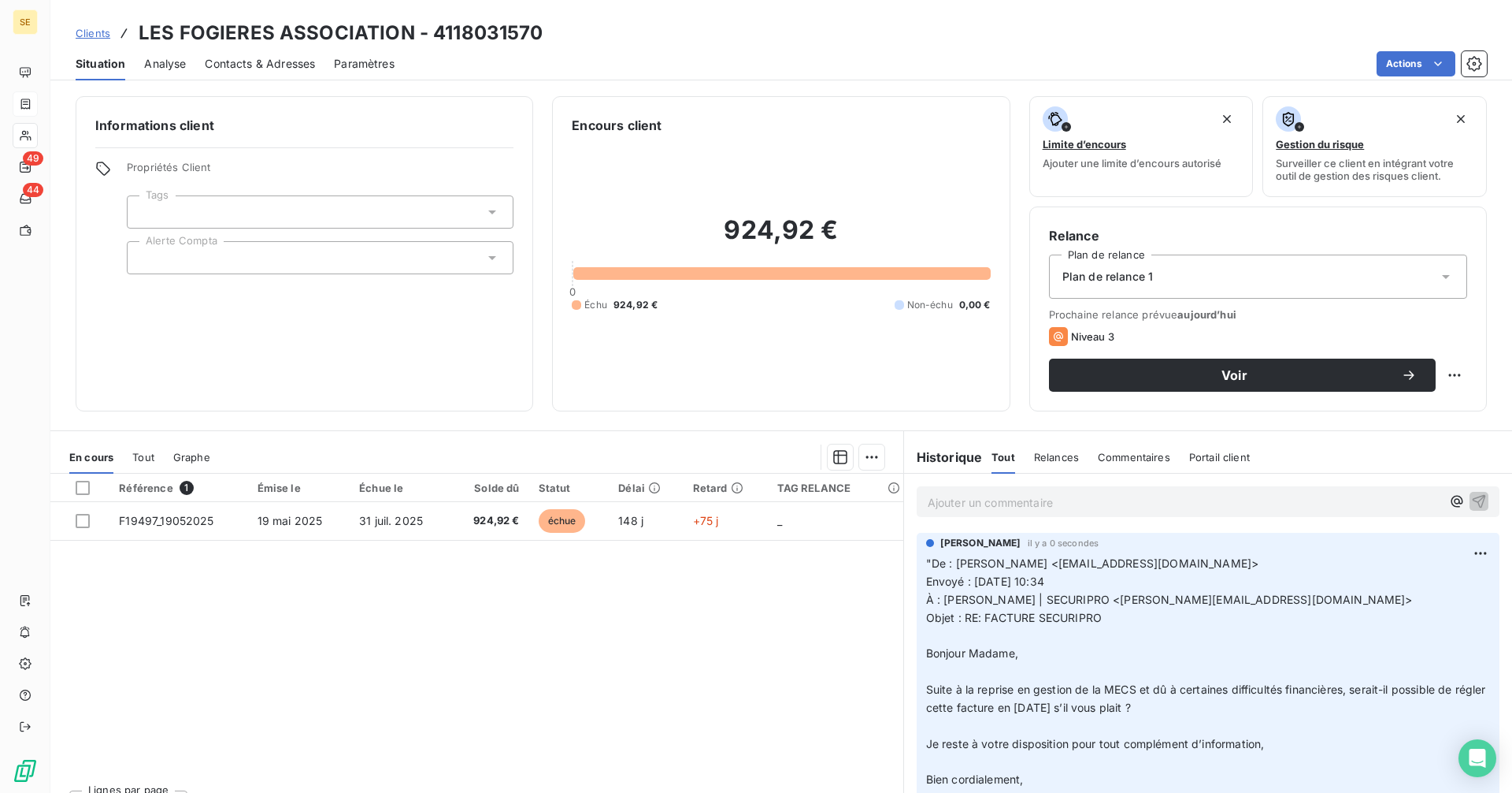
click at [966, 495] on p "Ajouter un commentaire ﻿" at bounding box center [1184, 502] width 513 height 20
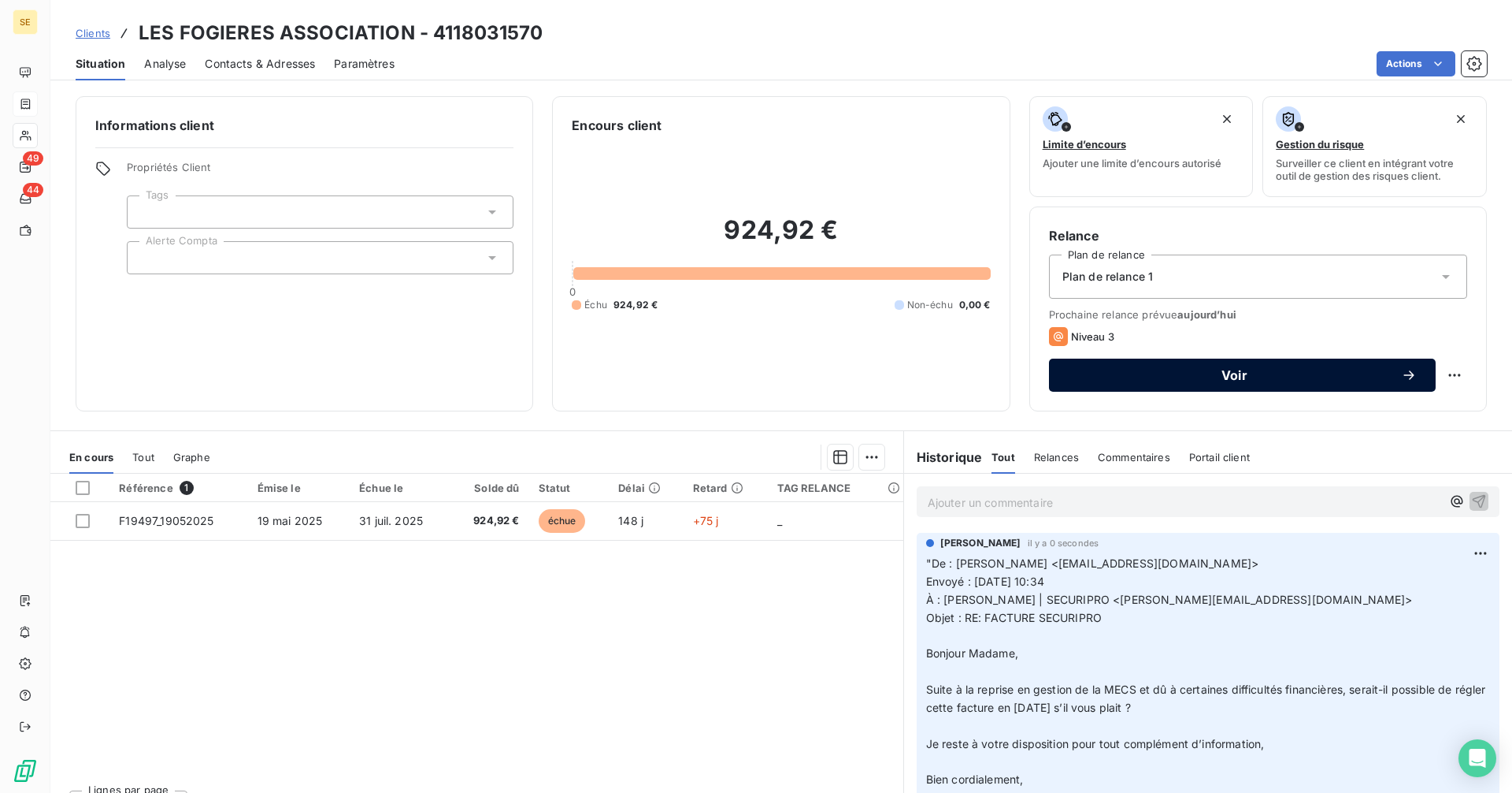
click at [1136, 373] on span "Voir" at bounding box center [1234, 375] width 333 height 13
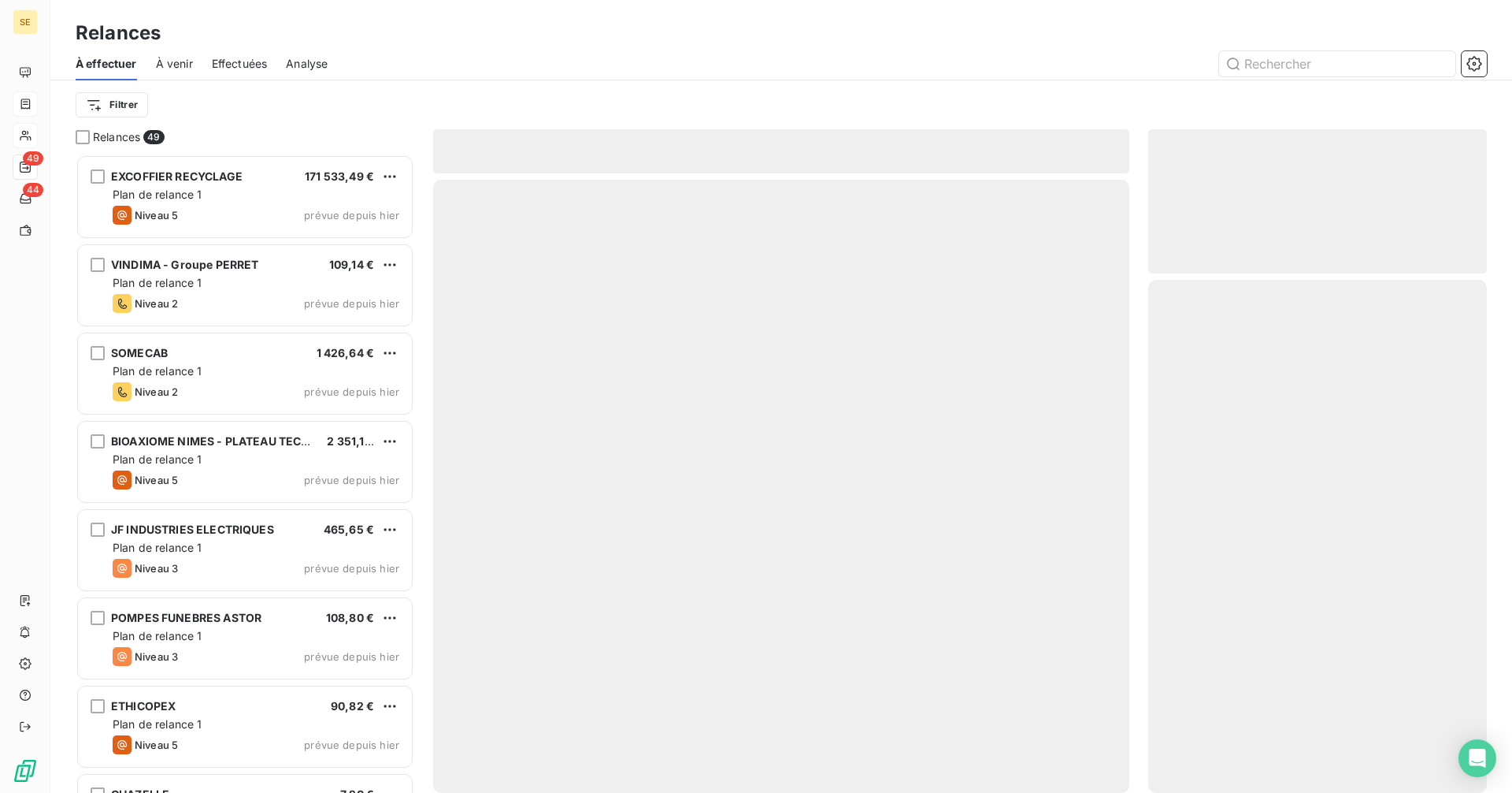
scroll to position [627, 327]
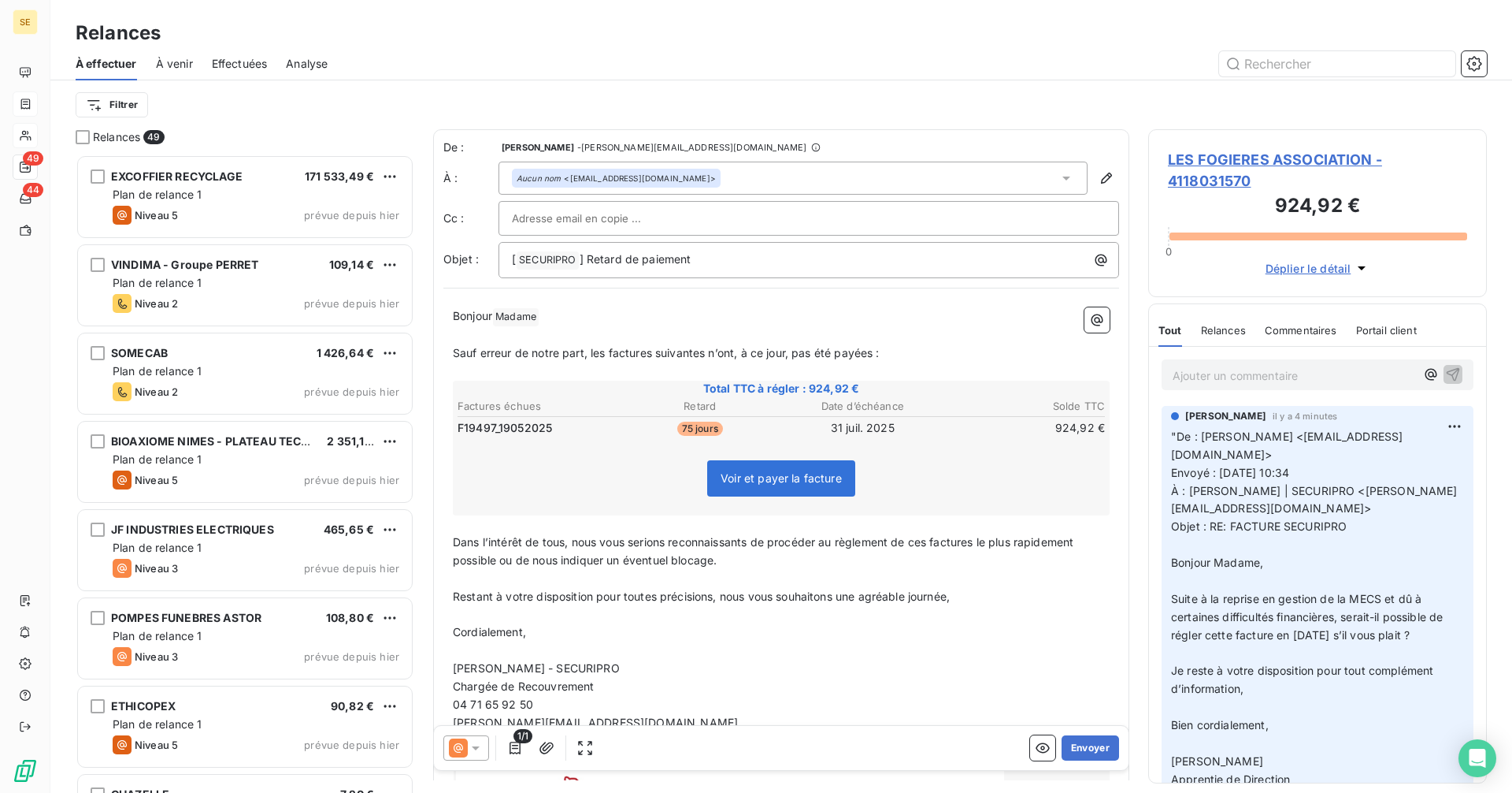
click at [482, 750] on icon at bounding box center [476, 748] width 16 height 16
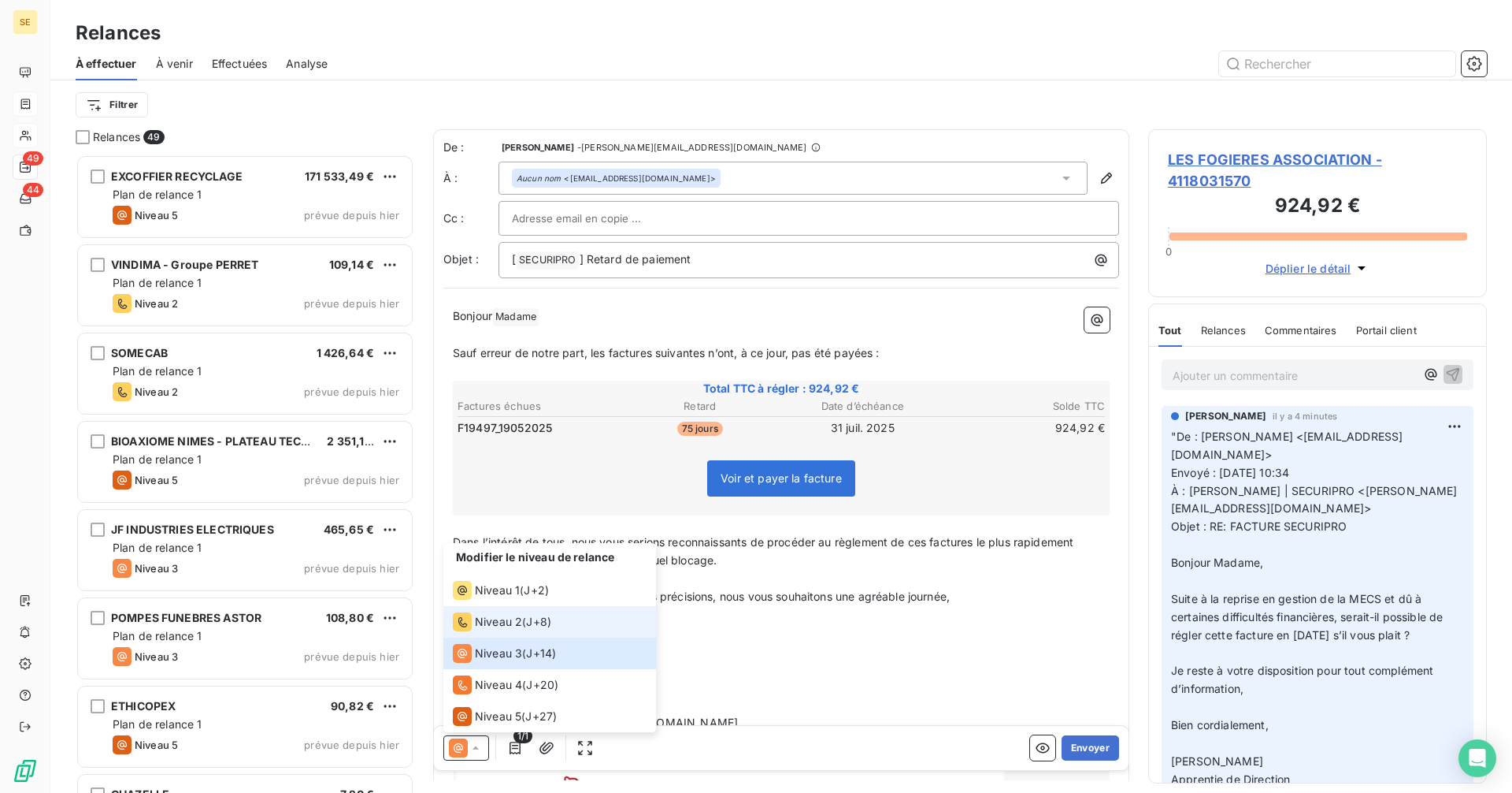
click at [484, 623] on span "Niveau 2" at bounding box center [498, 622] width 47 height 16
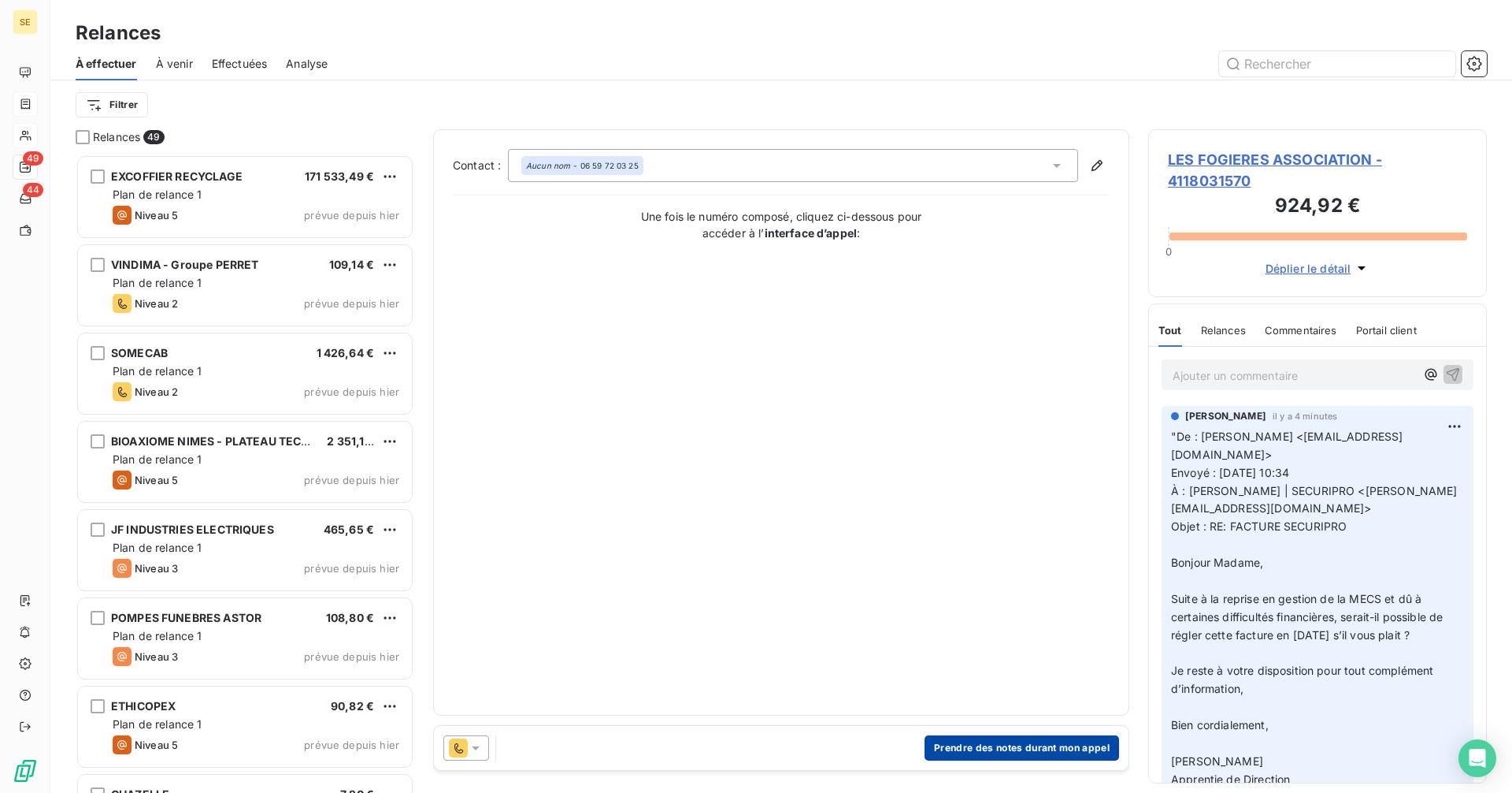
click at [980, 743] on button "Prendre des notes durant mon appel" at bounding box center [1022, 748] width 194 height 25
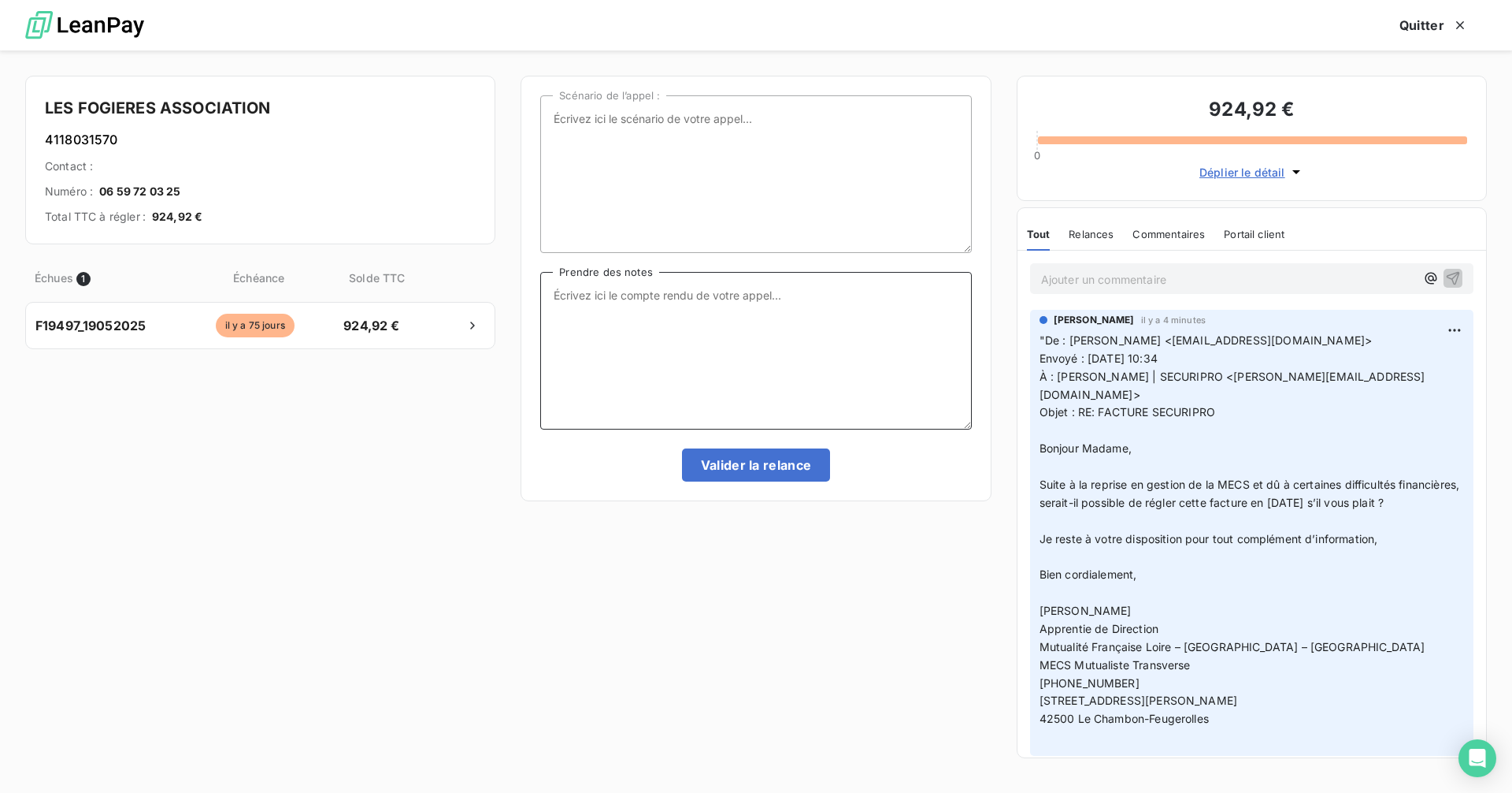
click at [567, 287] on textarea "Prendre des notes" at bounding box center [755, 350] width 431 height 158
paste textarea "Madame [PERSON_NAME], Bonjour, Je vous remercie pour votre réponse et la prise …"
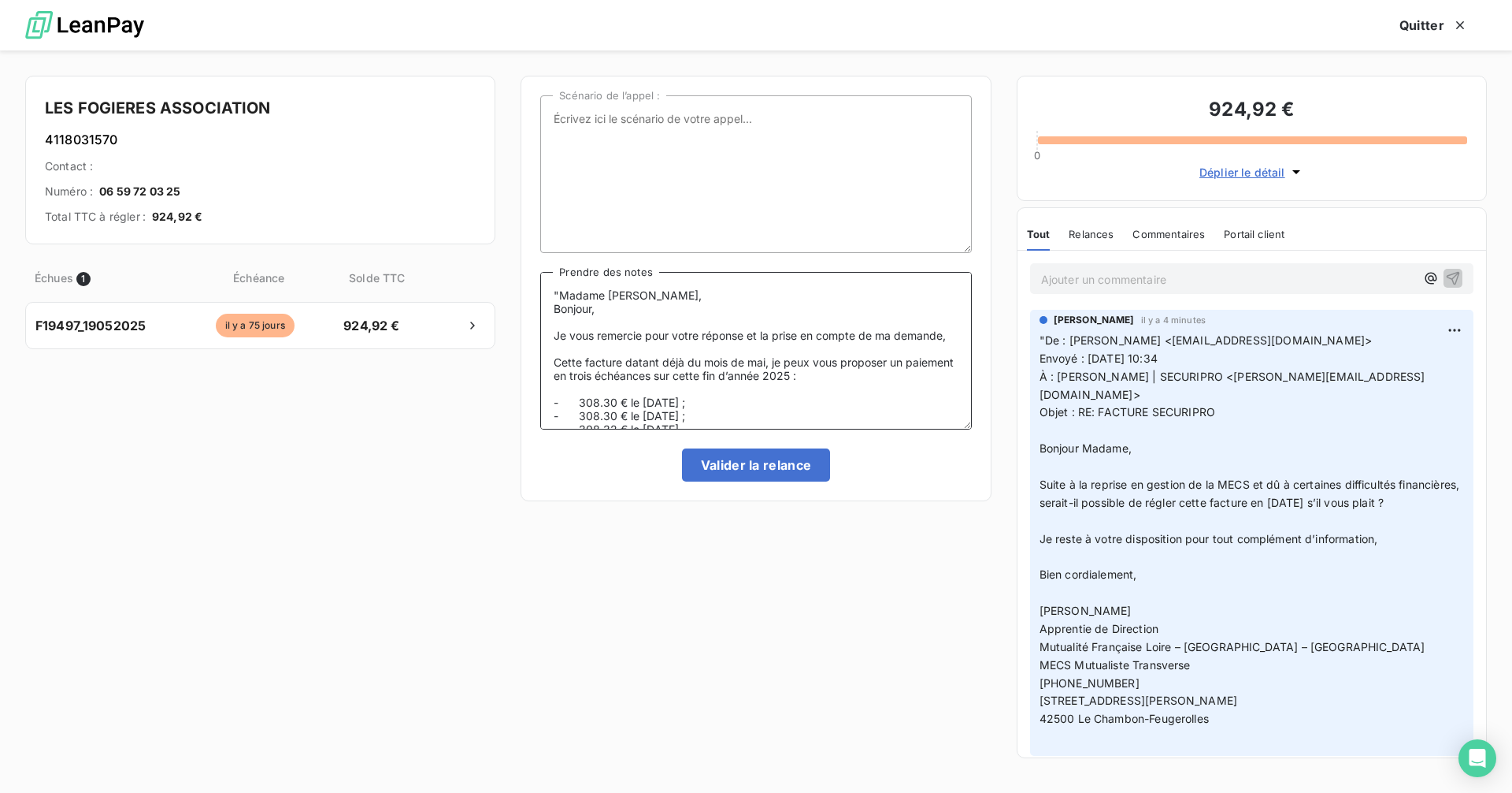
scroll to position [101, 0]
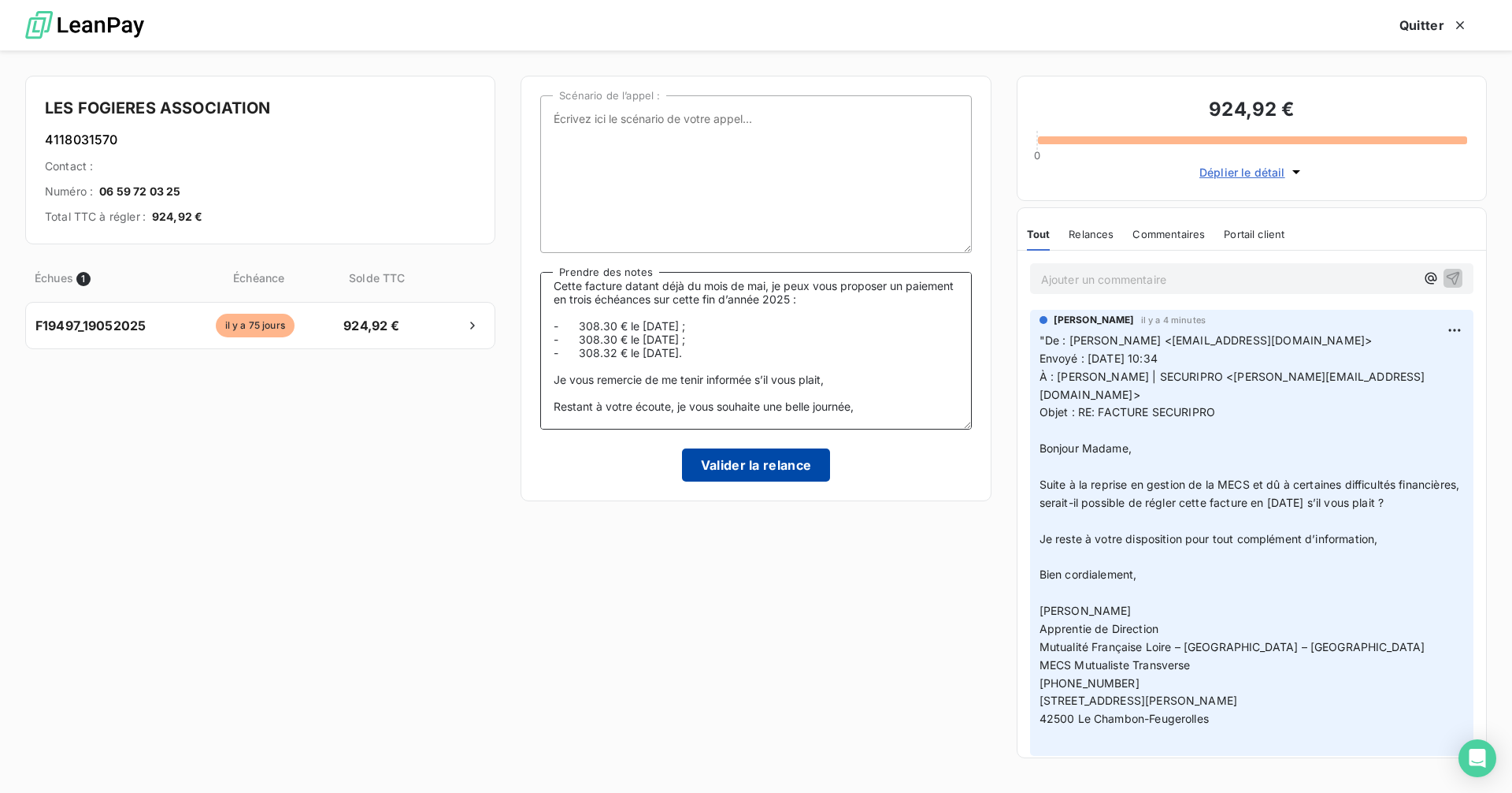
type textarea ""Madame [PERSON_NAME], Bonjour, Je vous remercie pour votre réponse et la prise…"
click at [777, 469] on button "Valider la relance" at bounding box center [756, 465] width 149 height 33
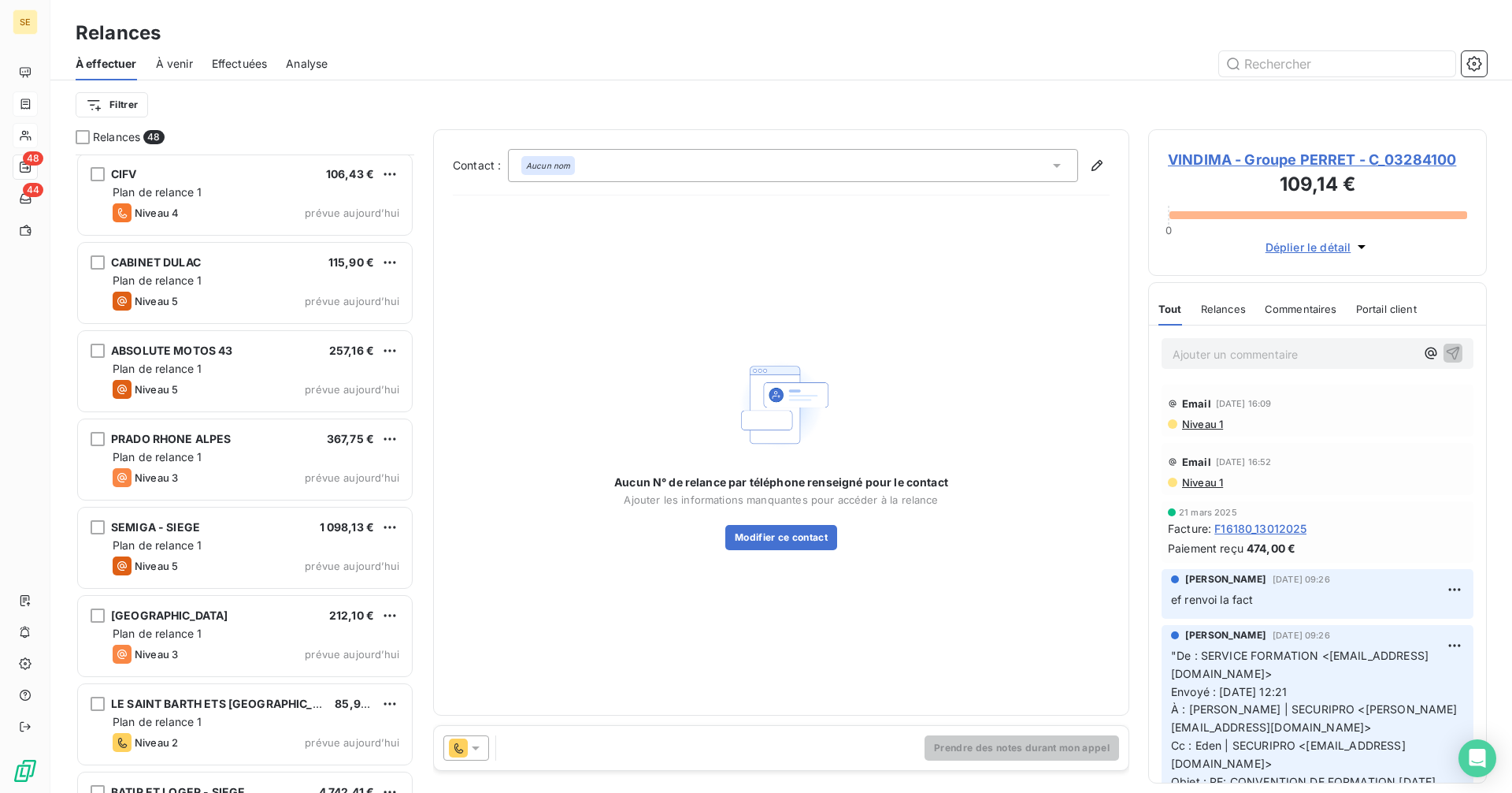
scroll to position [3598, 0]
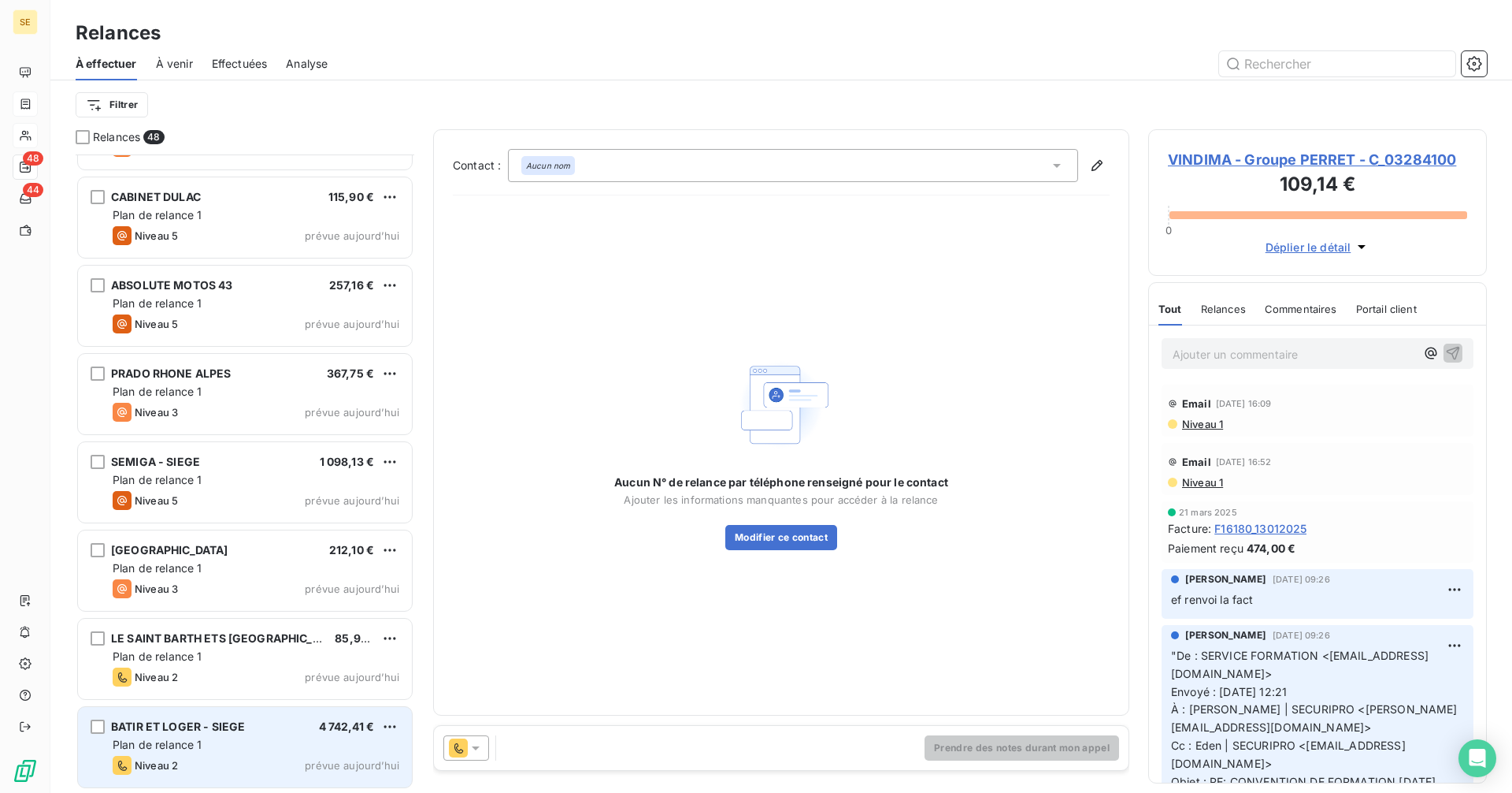
click at [283, 761] on div "Niveau 2 prévue aujourd’hui" at bounding box center [256, 765] width 286 height 19
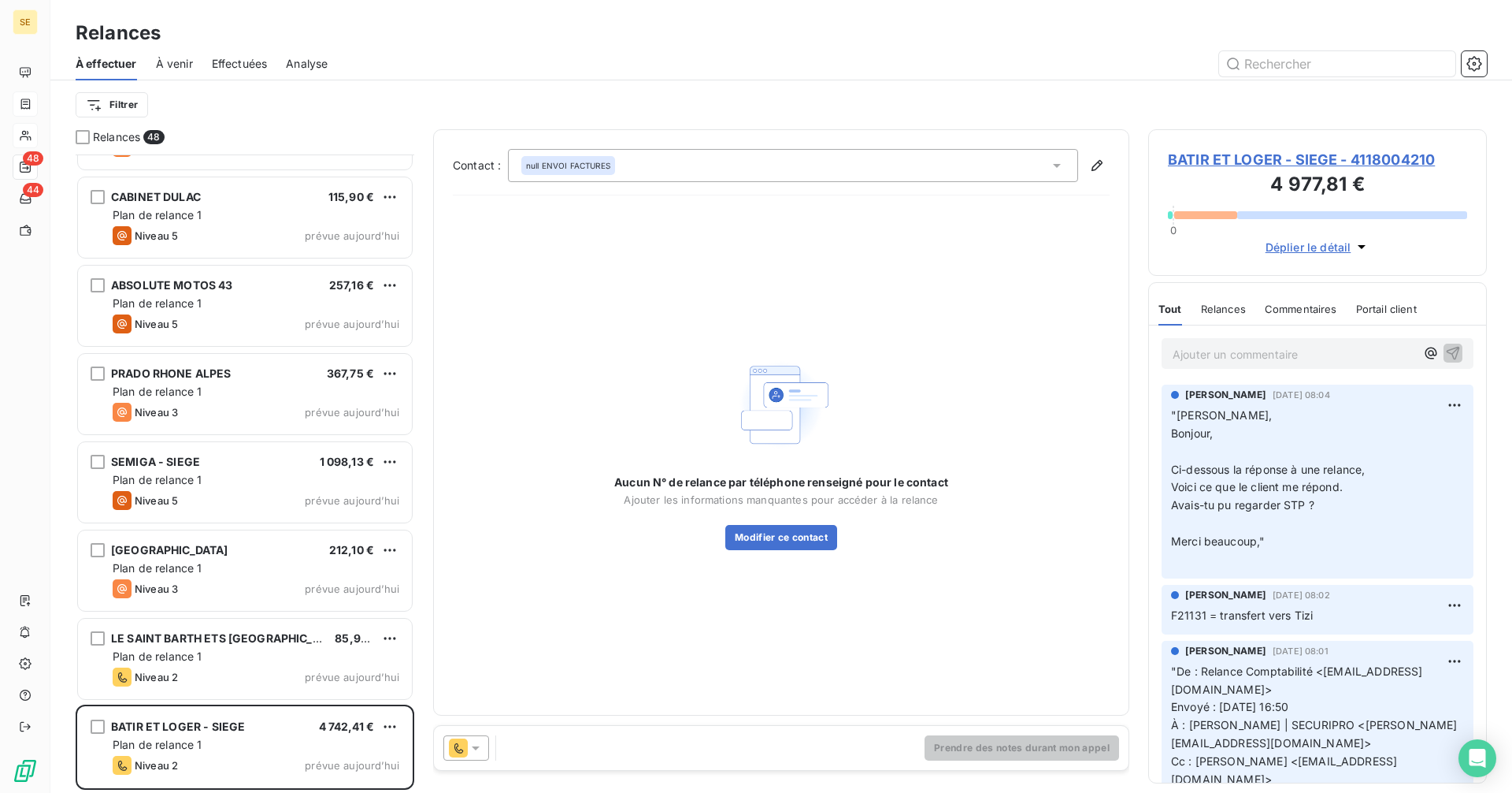
click at [485, 744] on div at bounding box center [466, 748] width 45 height 25
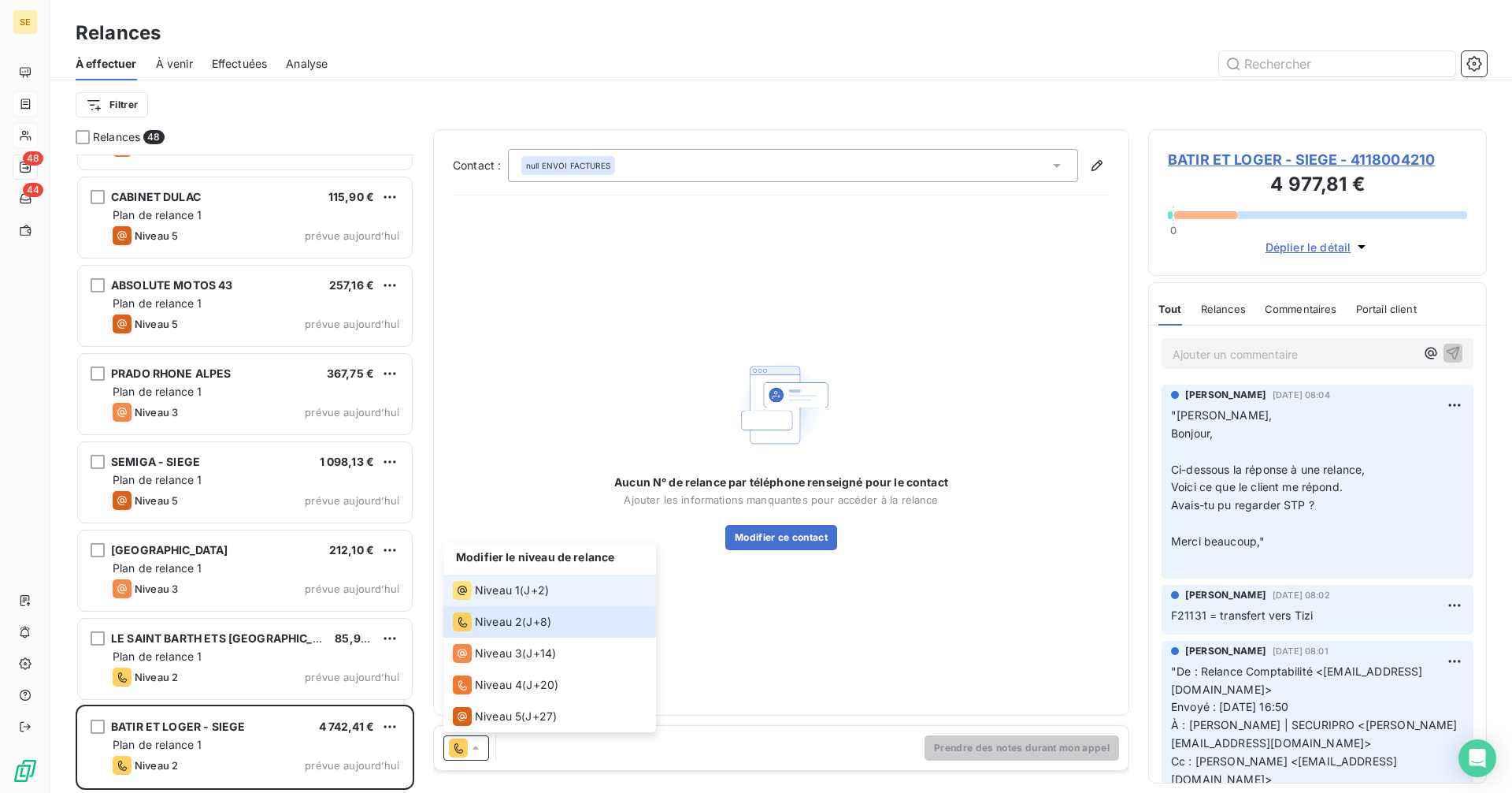
click at [520, 592] on div "Niveau 1 ( J+2 )" at bounding box center [501, 590] width 96 height 19
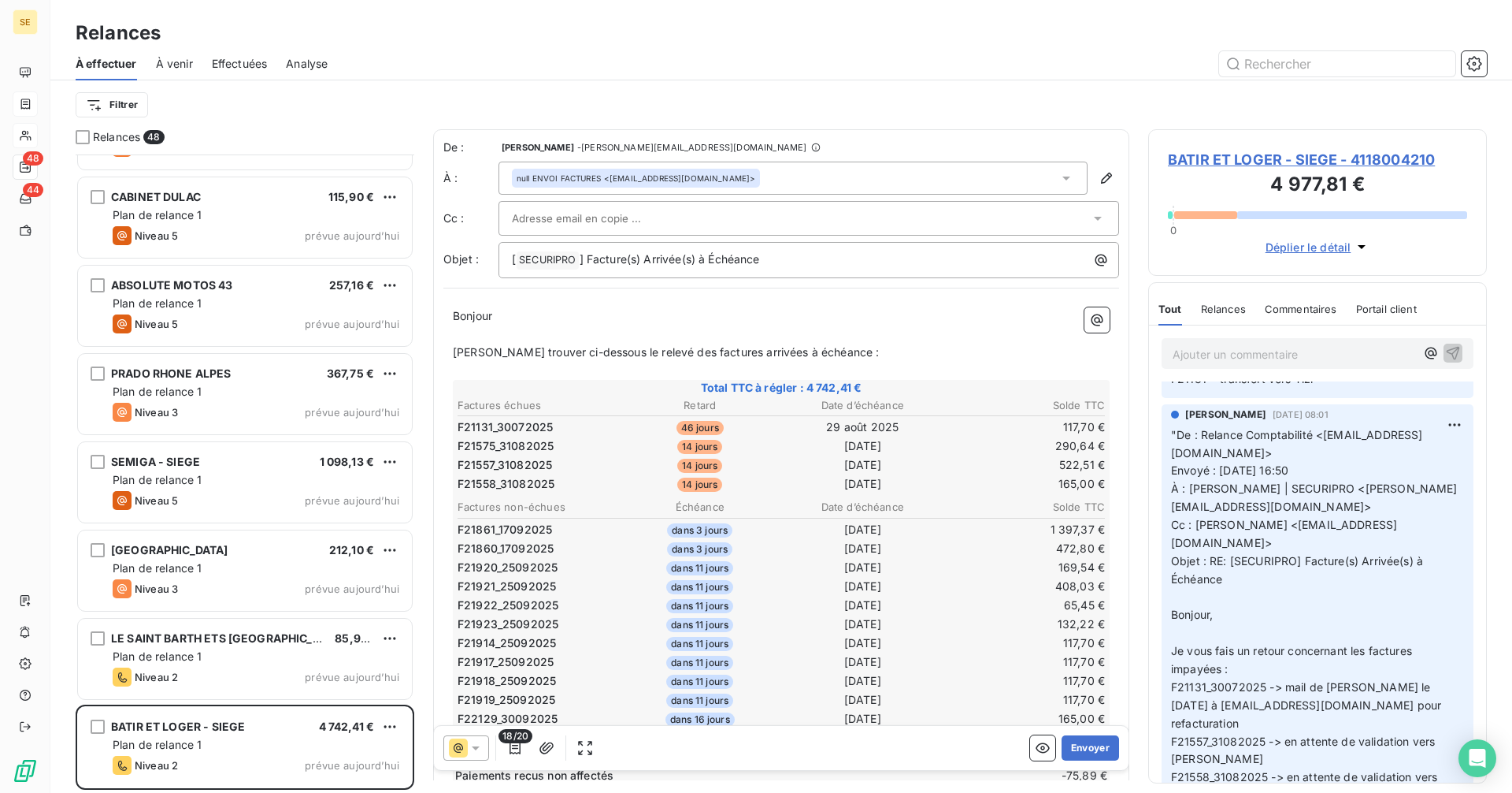
scroll to position [315, 0]
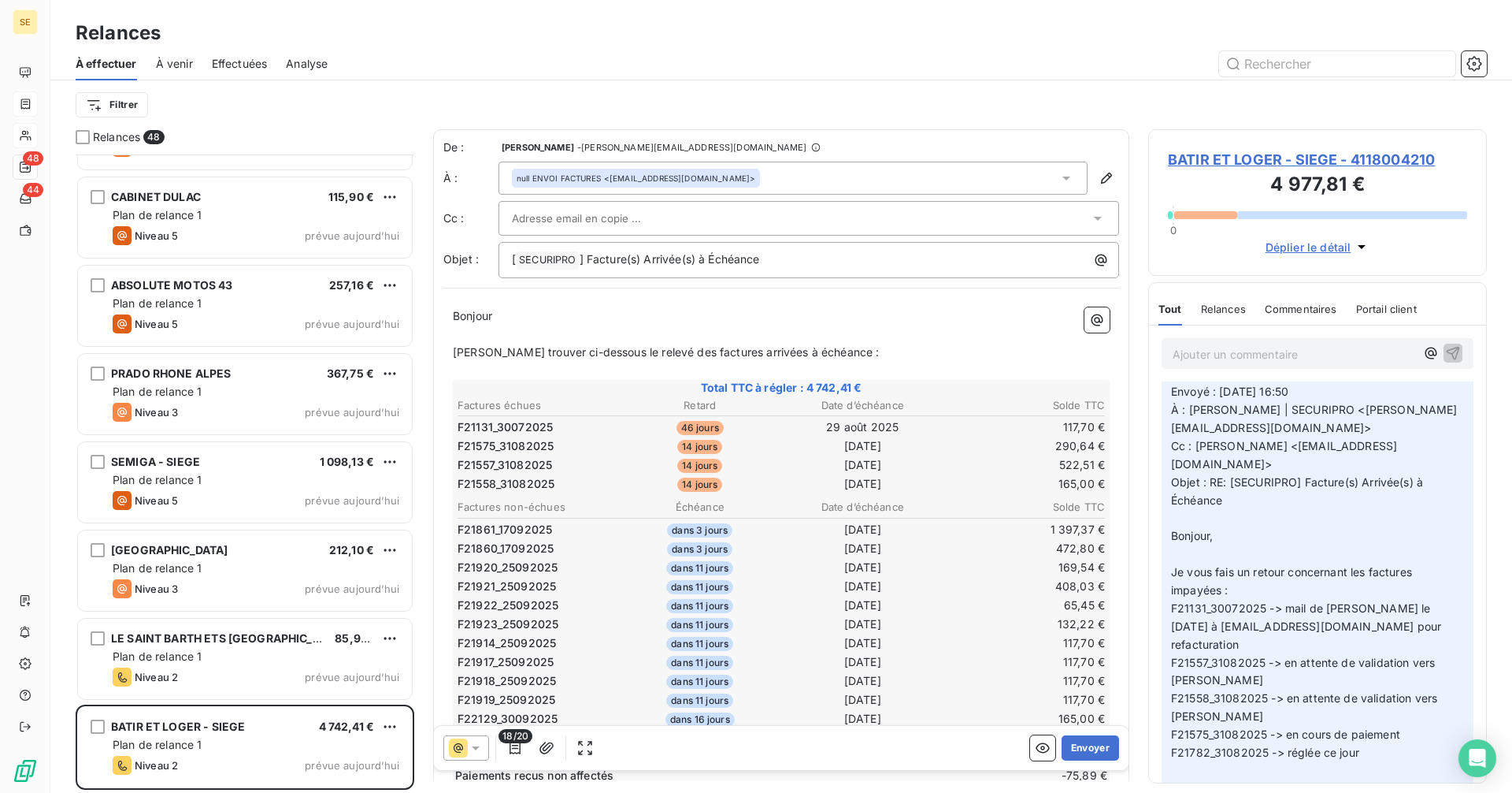
click at [1269, 607] on span "F21131_30072025 -> mail de [PERSON_NAME] le [DATE] à [EMAIL_ADDRESS][DOMAIN_NAM…" at bounding box center [1307, 626] width 273 height 49
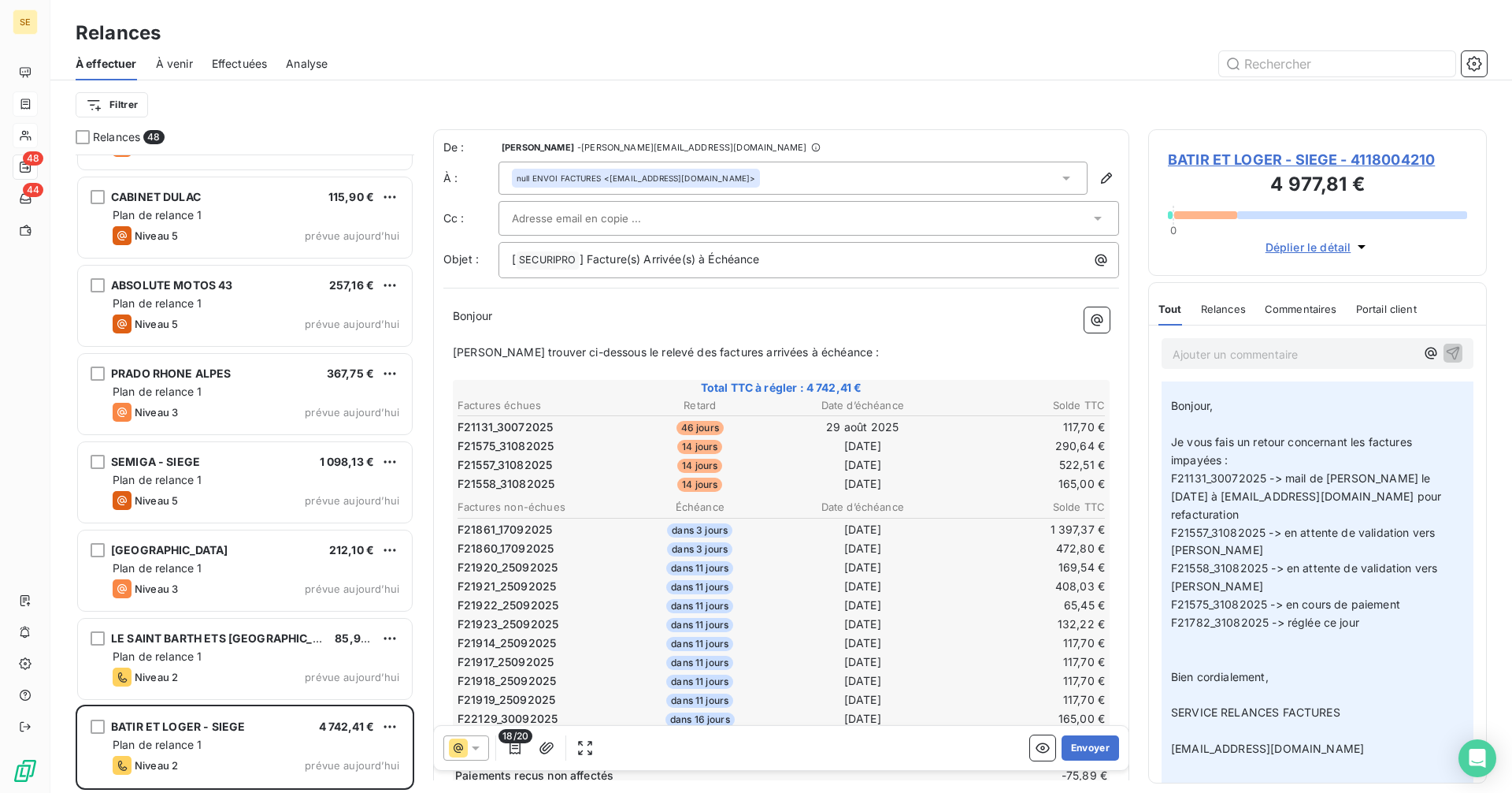
scroll to position [473, 0]
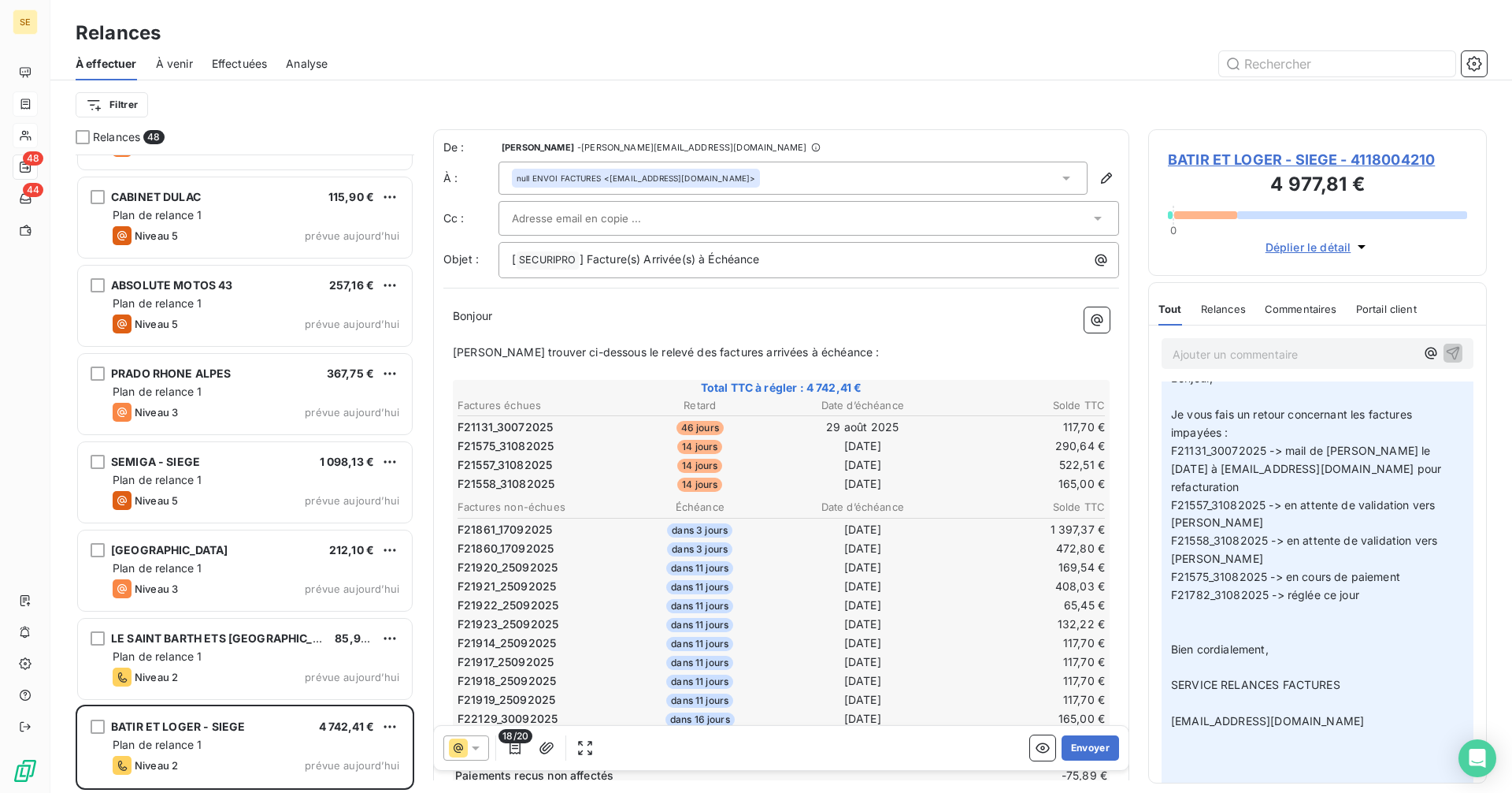
click at [1272, 157] on span "BATIR ET LOGER - SIEGE - 4118004210" at bounding box center [1318, 159] width 299 height 21
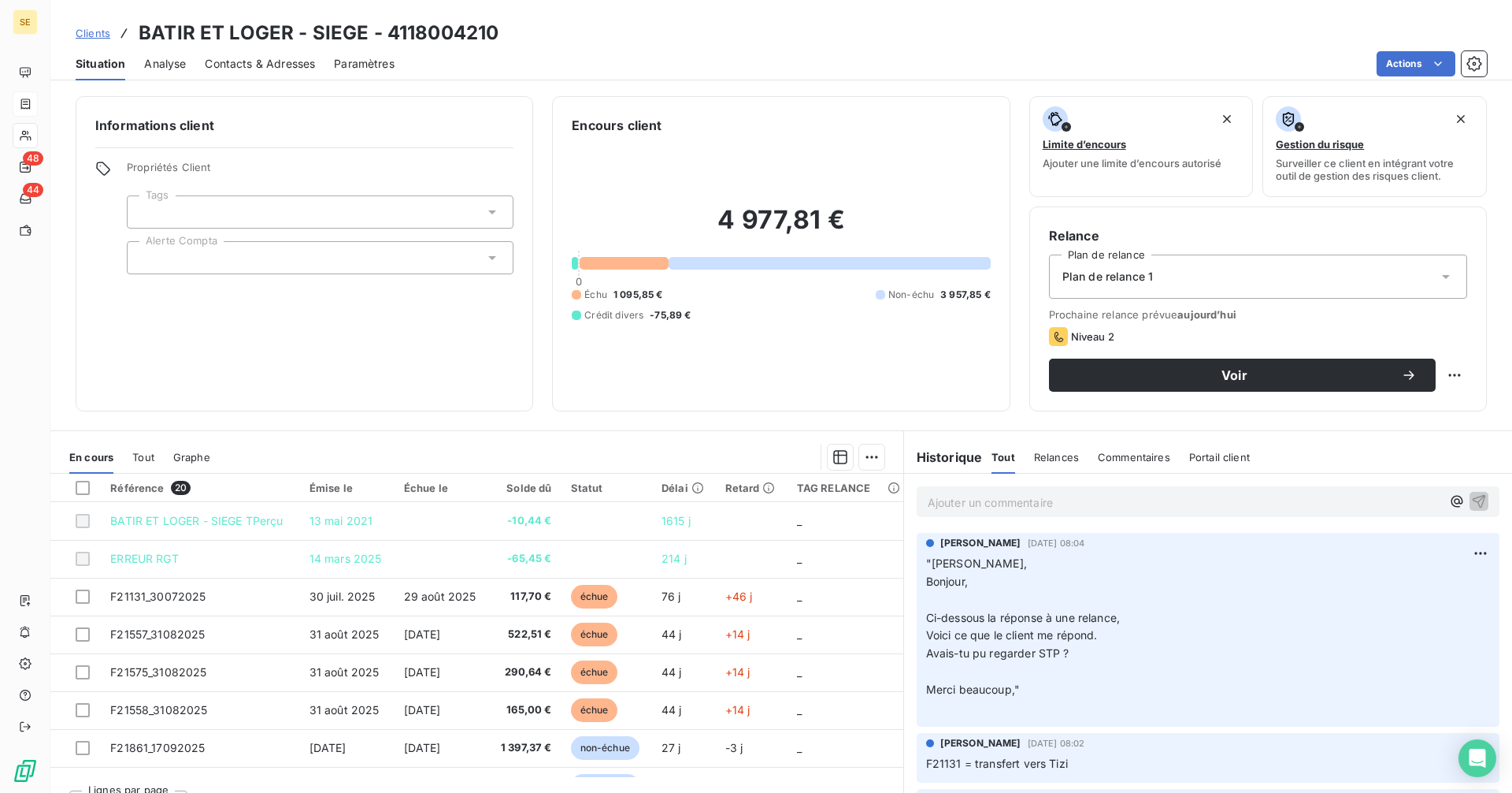
click at [140, 456] on span "Tout" at bounding box center [143, 457] width 22 height 13
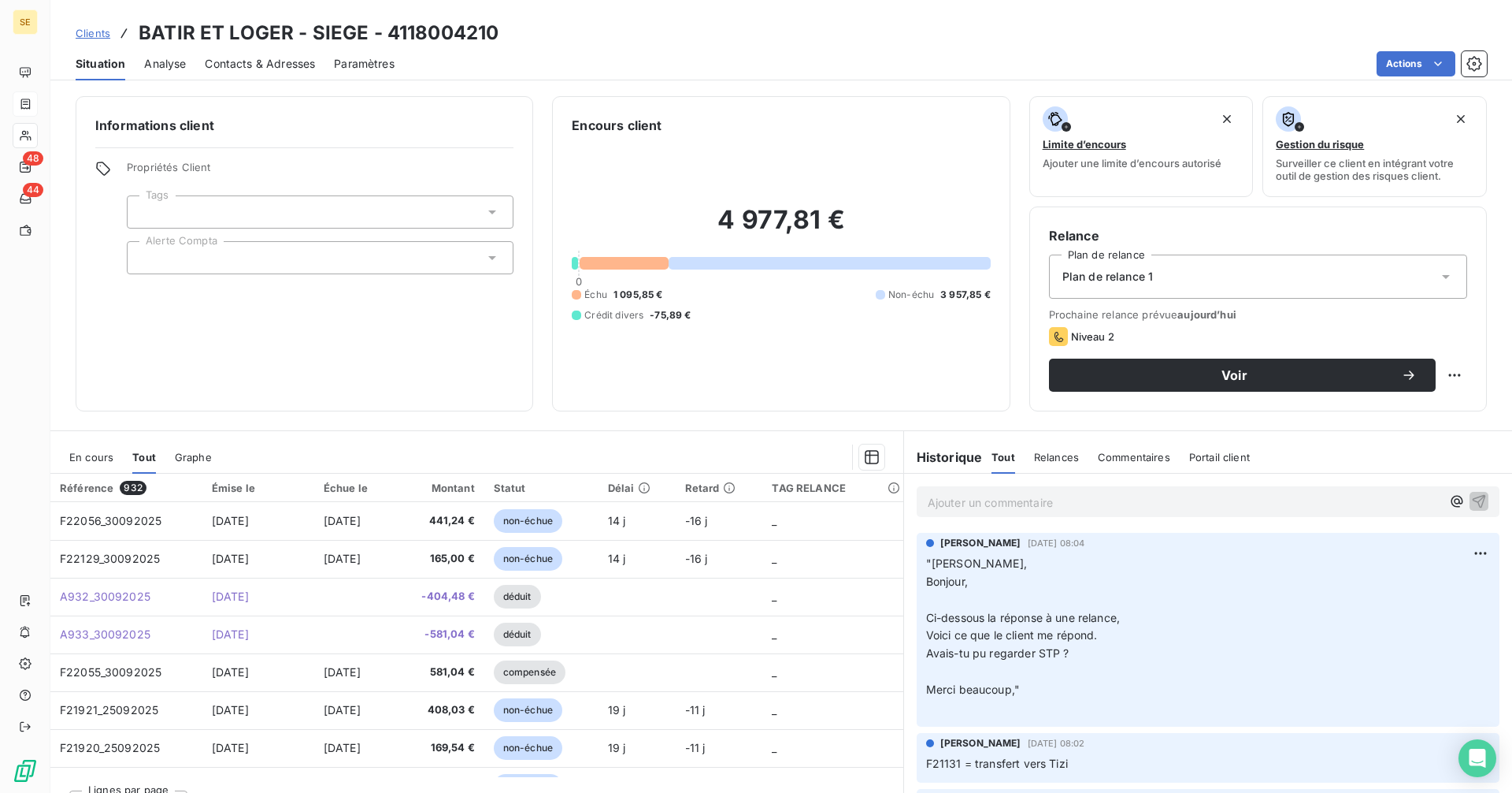
click at [91, 455] on span "En cours" at bounding box center [91, 457] width 44 height 13
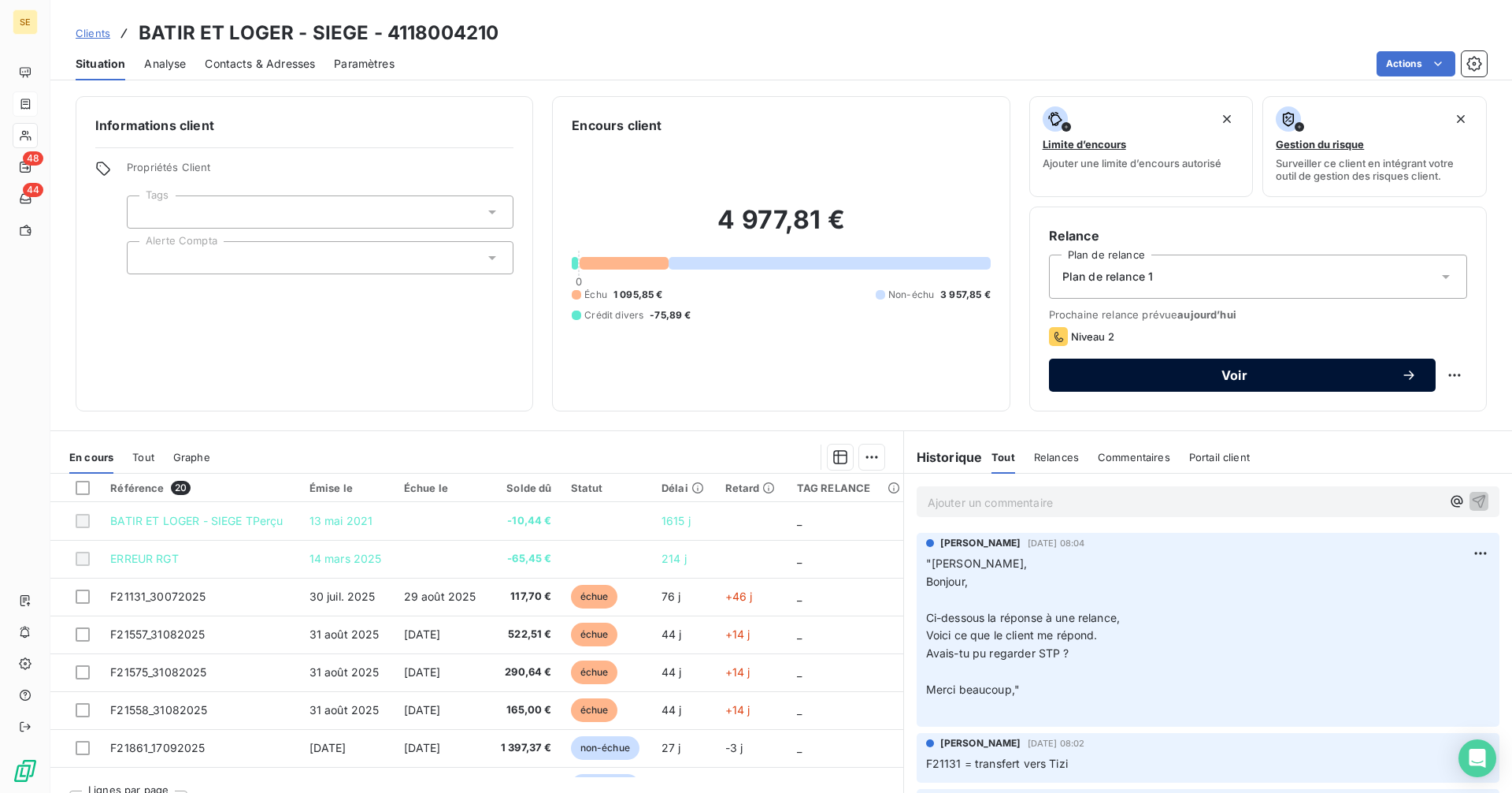
click at [1150, 370] on span "Voir" at bounding box center [1234, 375] width 333 height 13
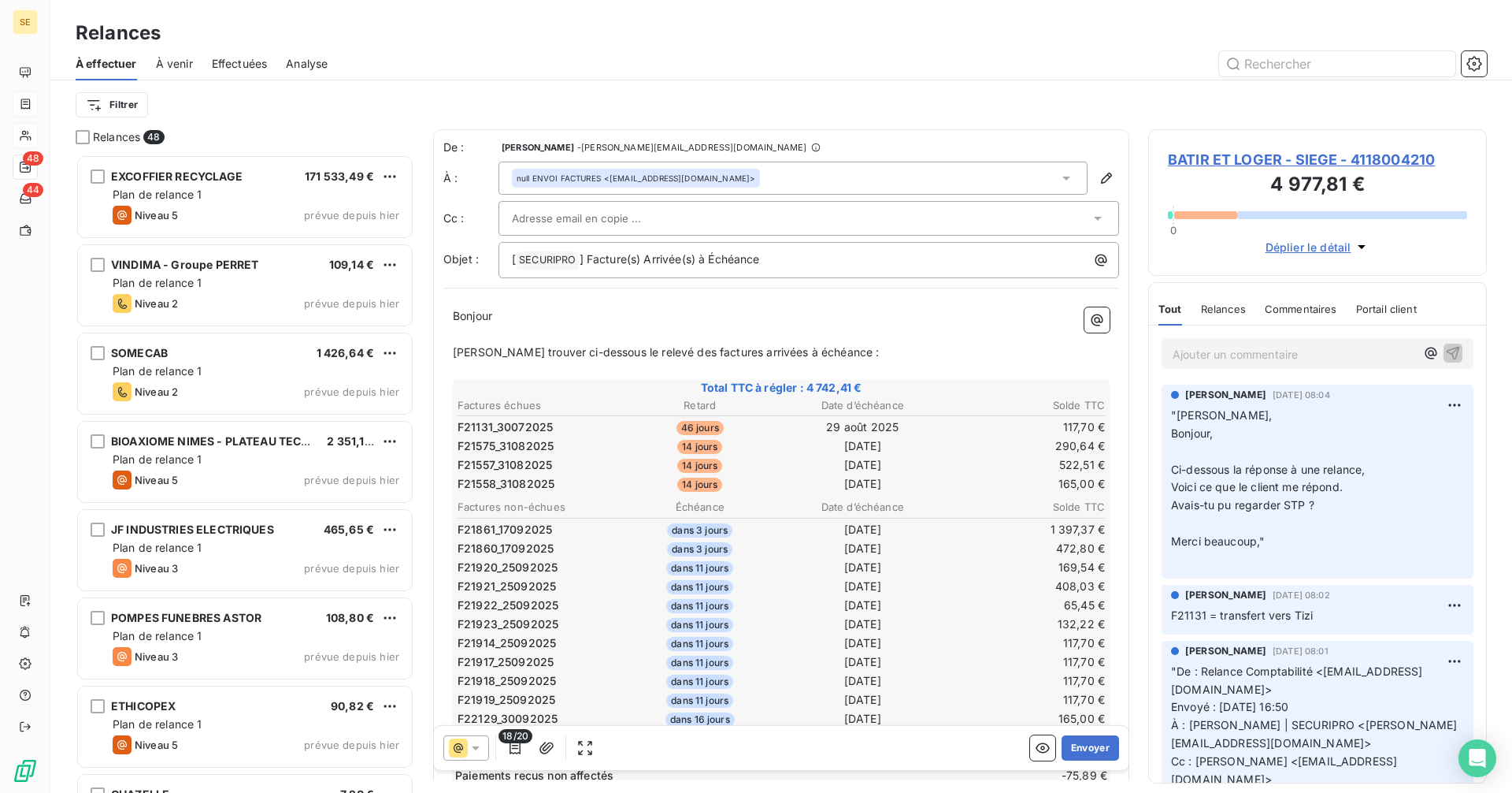
scroll to position [627, 327]
click at [492, 326] on p "﻿" at bounding box center [781, 334] width 657 height 18
click at [518, 745] on icon "button" at bounding box center [515, 748] width 16 height 16
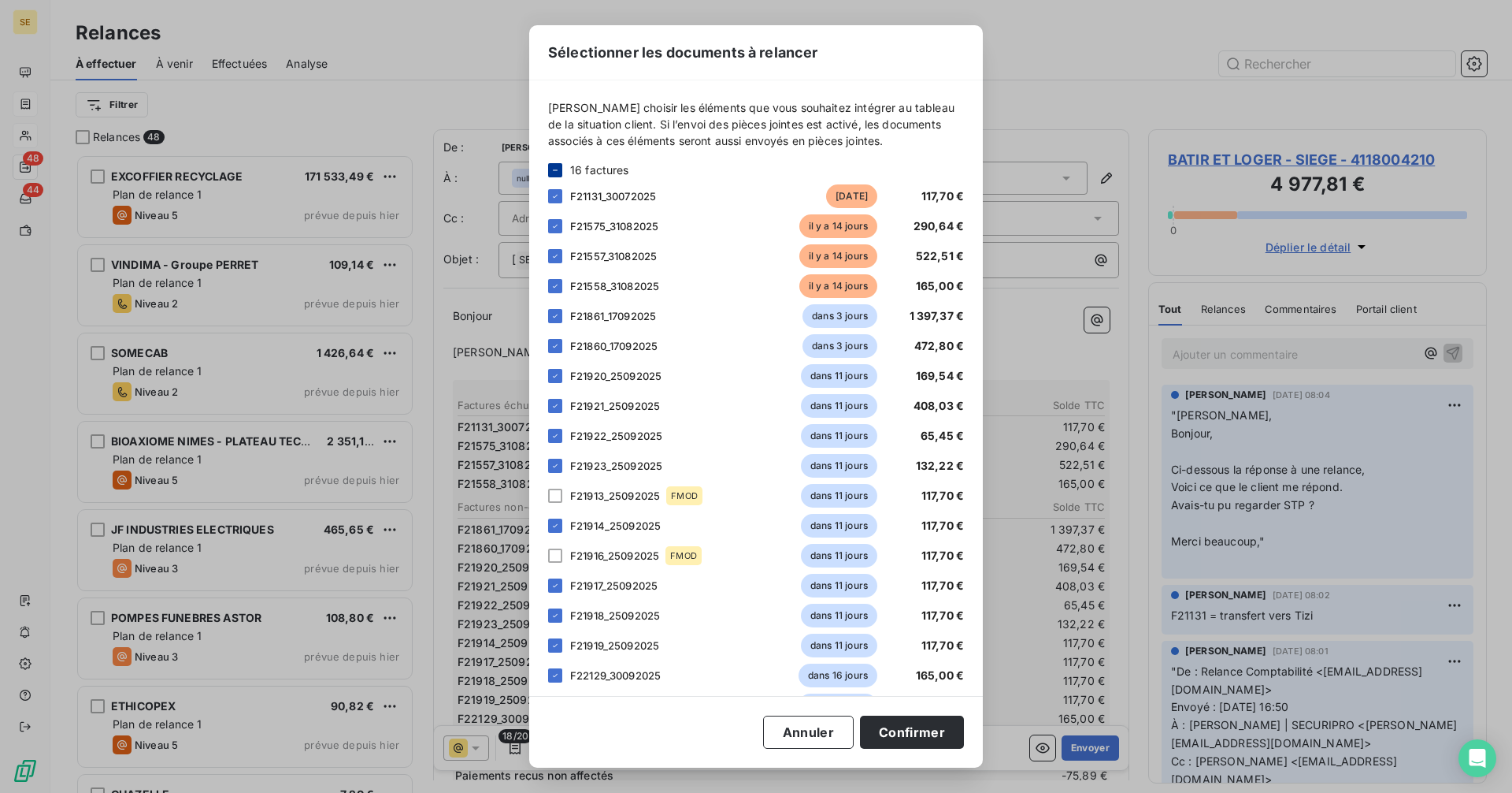
click at [556, 169] on icon at bounding box center [555, 170] width 10 height 10
click at [553, 167] on icon at bounding box center [555, 170] width 10 height 10
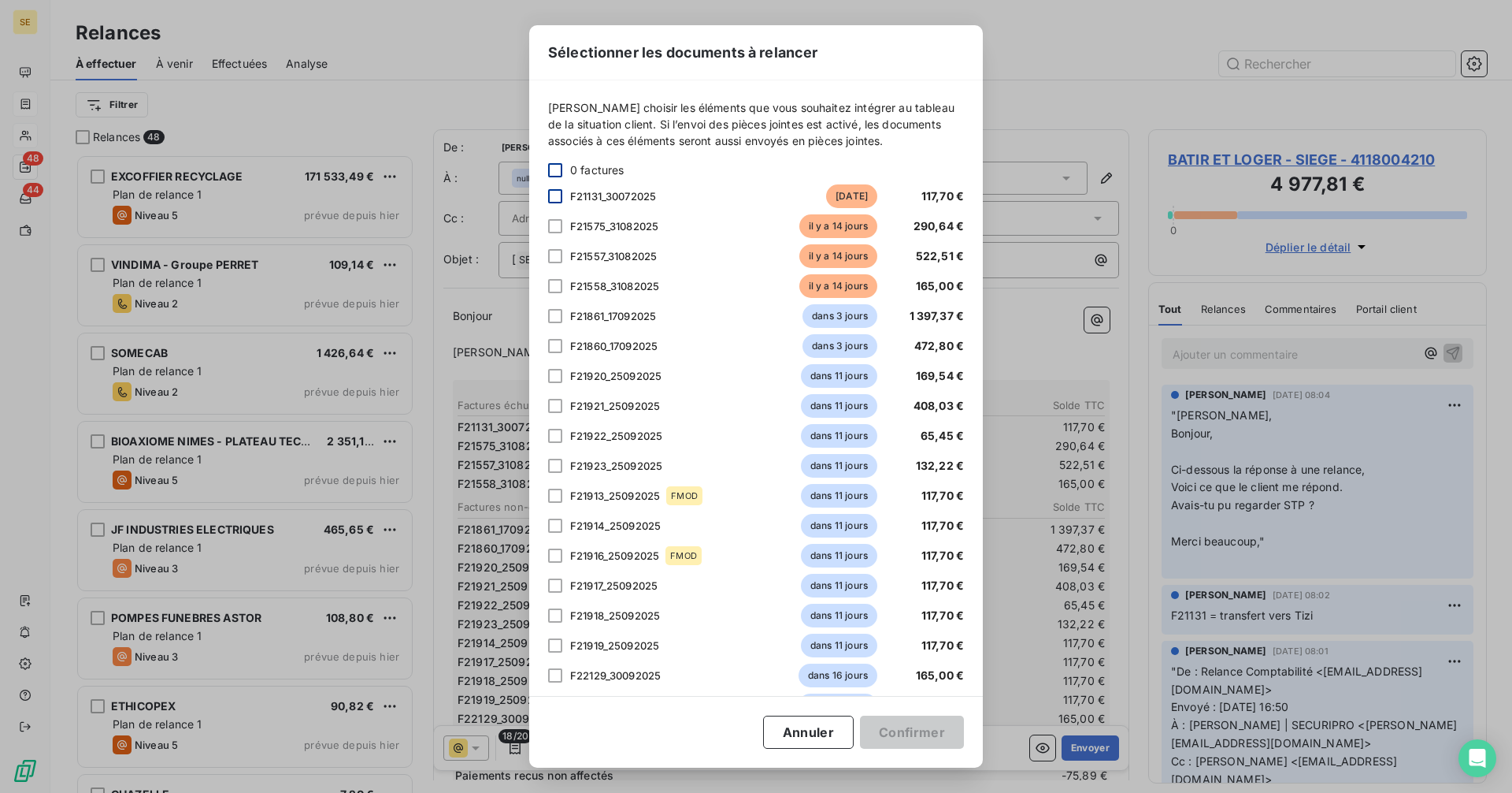
click at [556, 196] on div at bounding box center [555, 197] width 14 height 14
click at [556, 235] on div "F21575_31082025 [DATE] 290,64 €" at bounding box center [756, 226] width 416 height 24
click at [554, 226] on div at bounding box center [555, 226] width 14 height 14
click at [555, 253] on div at bounding box center [555, 256] width 14 height 14
click at [556, 284] on div at bounding box center [555, 286] width 14 height 14
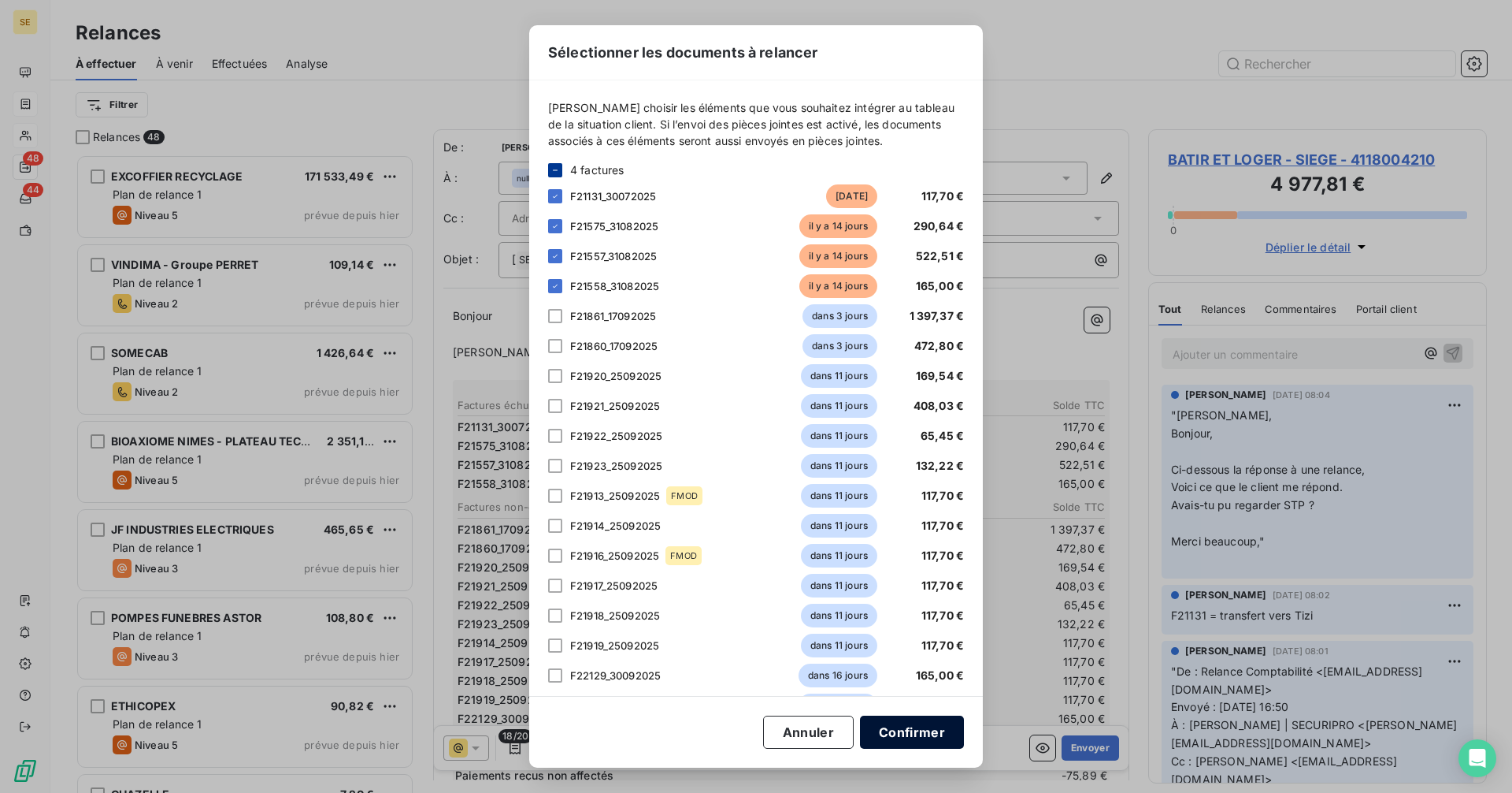
click at [915, 736] on button "Confirmer" at bounding box center [912, 732] width 104 height 33
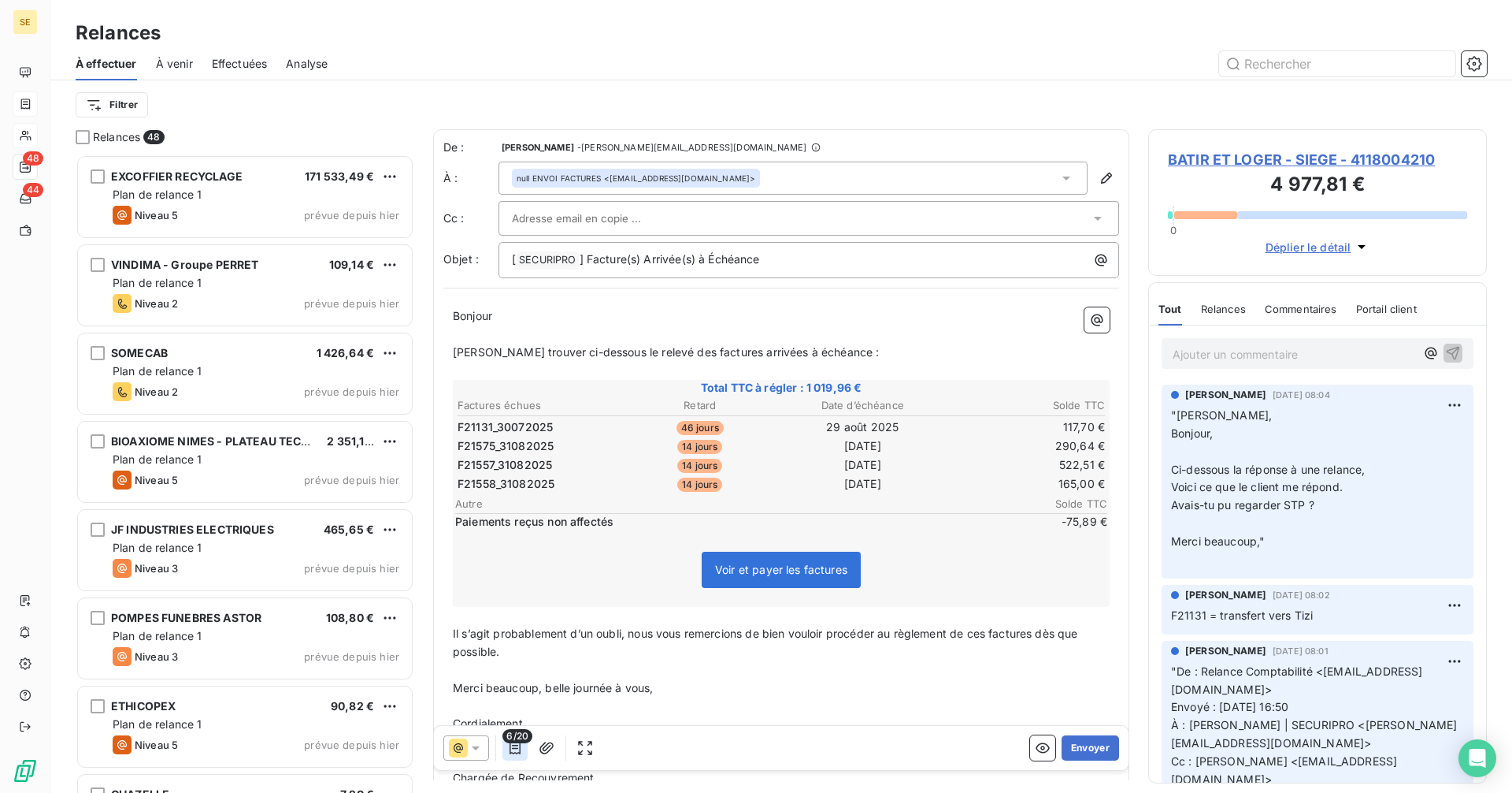
click at [506, 746] on button "button" at bounding box center [515, 748] width 25 height 25
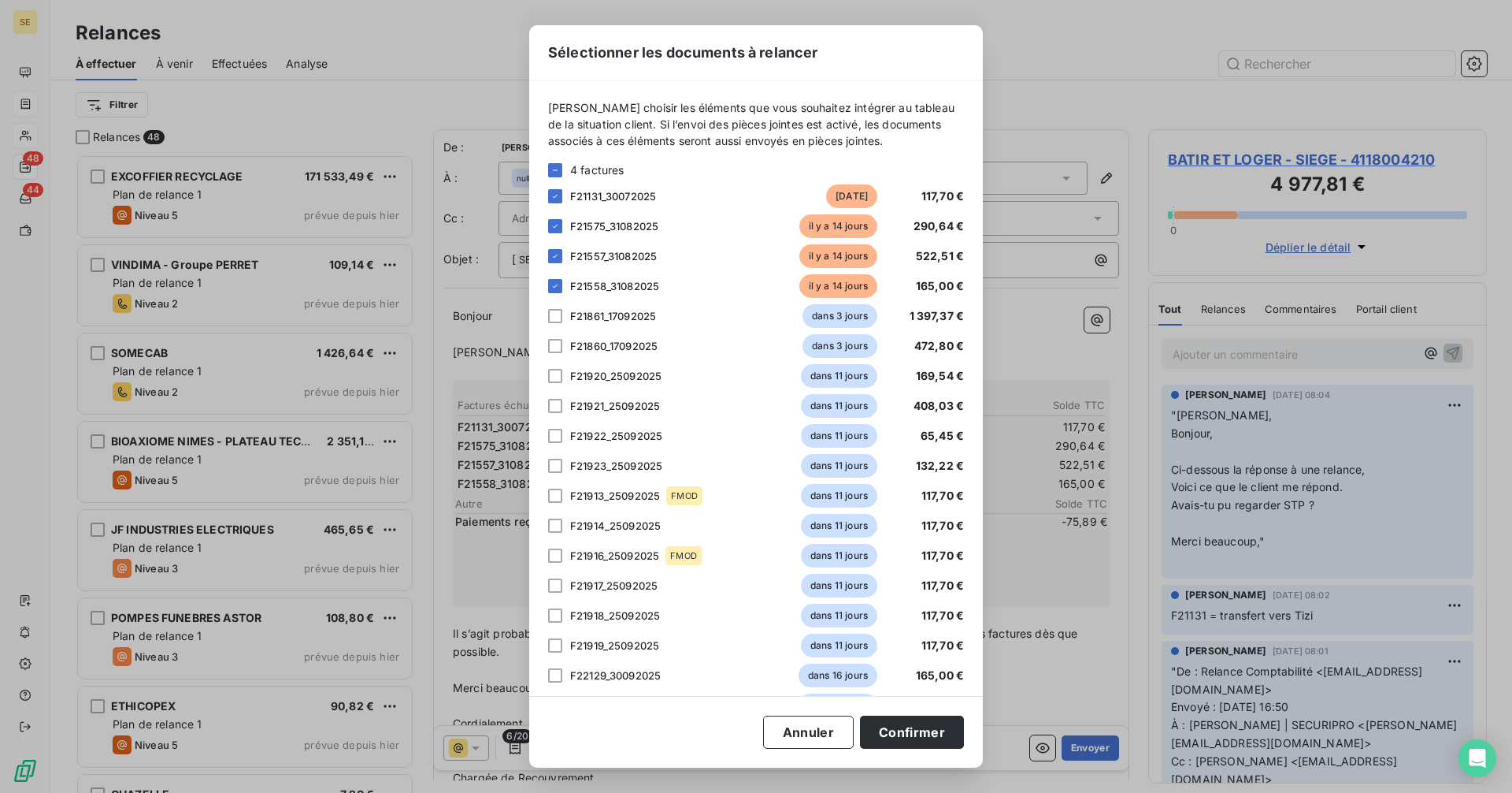
scroll to position [143, 0]
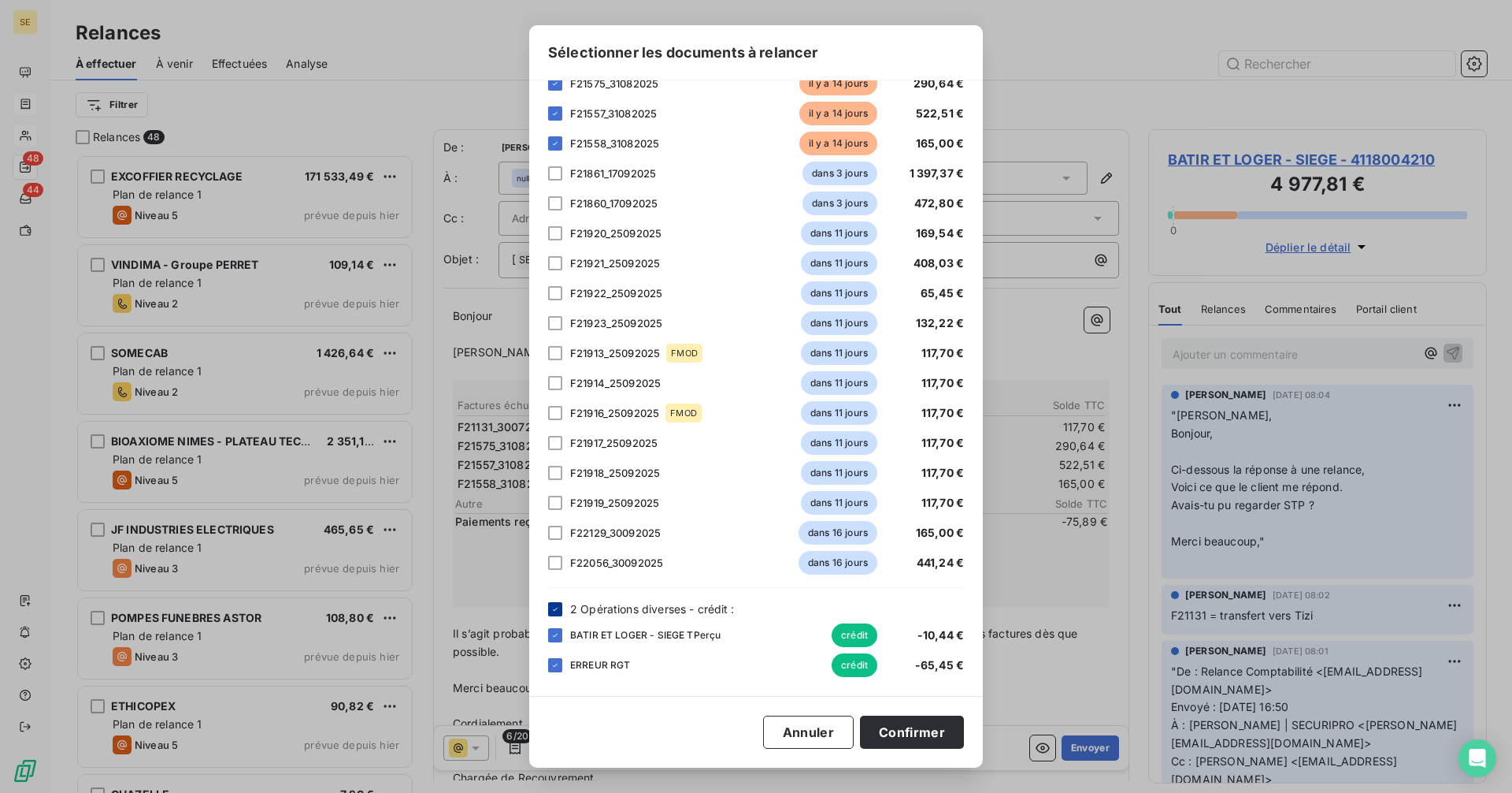
click at [559, 608] on icon at bounding box center [555, 609] width 10 height 10
click at [923, 734] on button "Confirmer" at bounding box center [912, 732] width 104 height 33
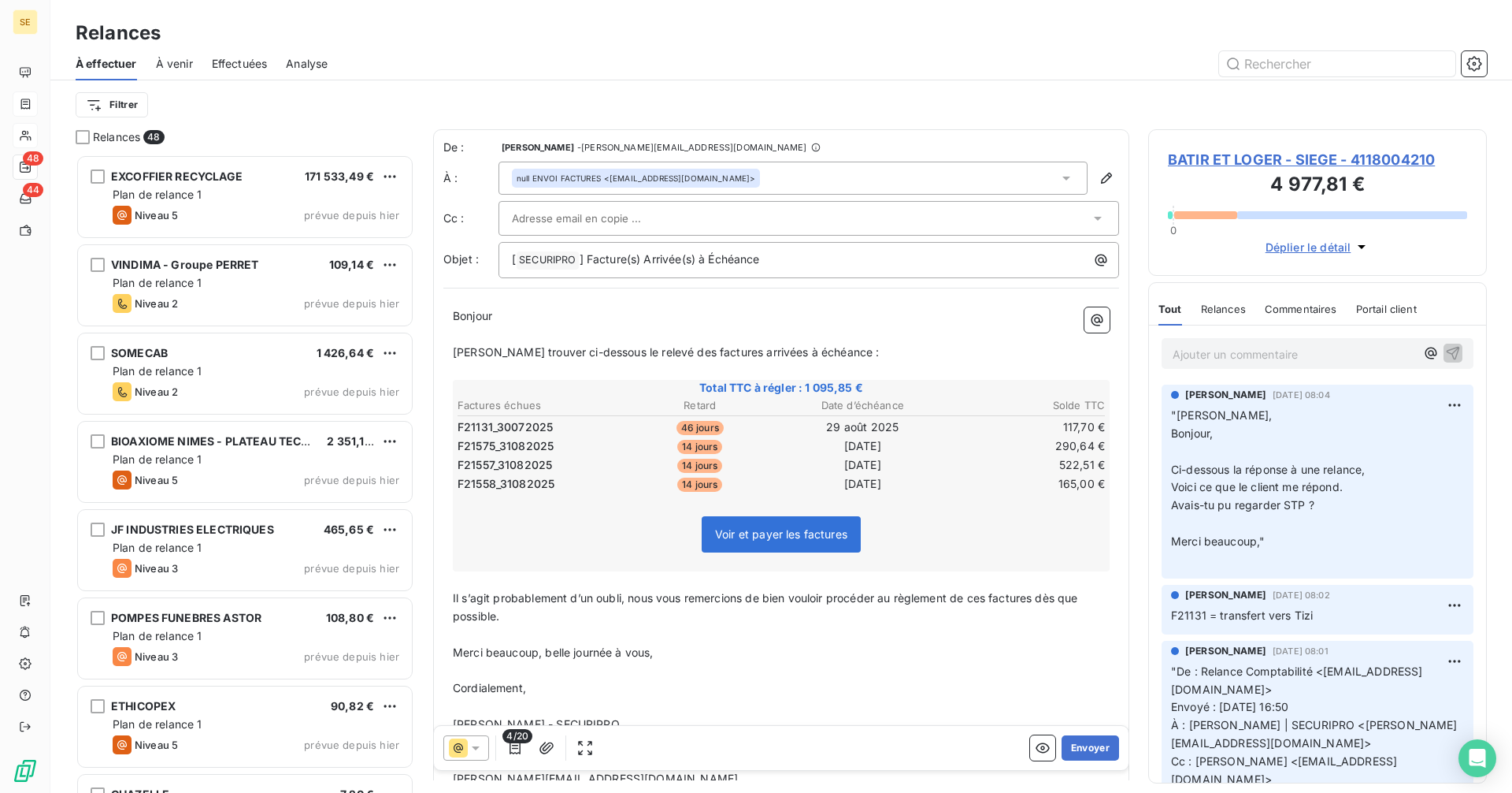
click at [1257, 160] on span "BATIR ET LOGER - SIEGE - 4118004210" at bounding box center [1318, 159] width 299 height 21
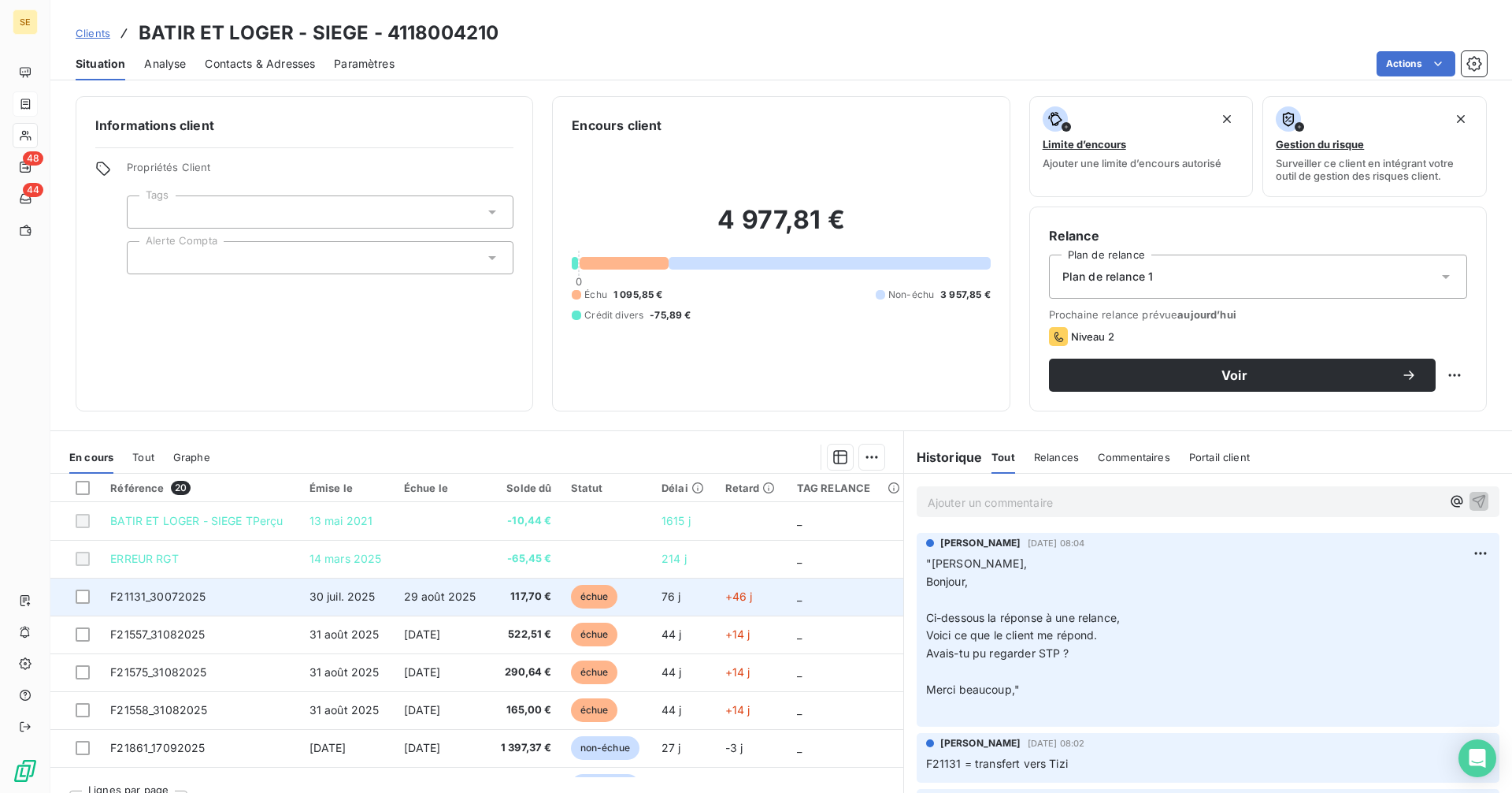
click at [288, 600] on td "F21131_30072025" at bounding box center [200, 596] width 198 height 38
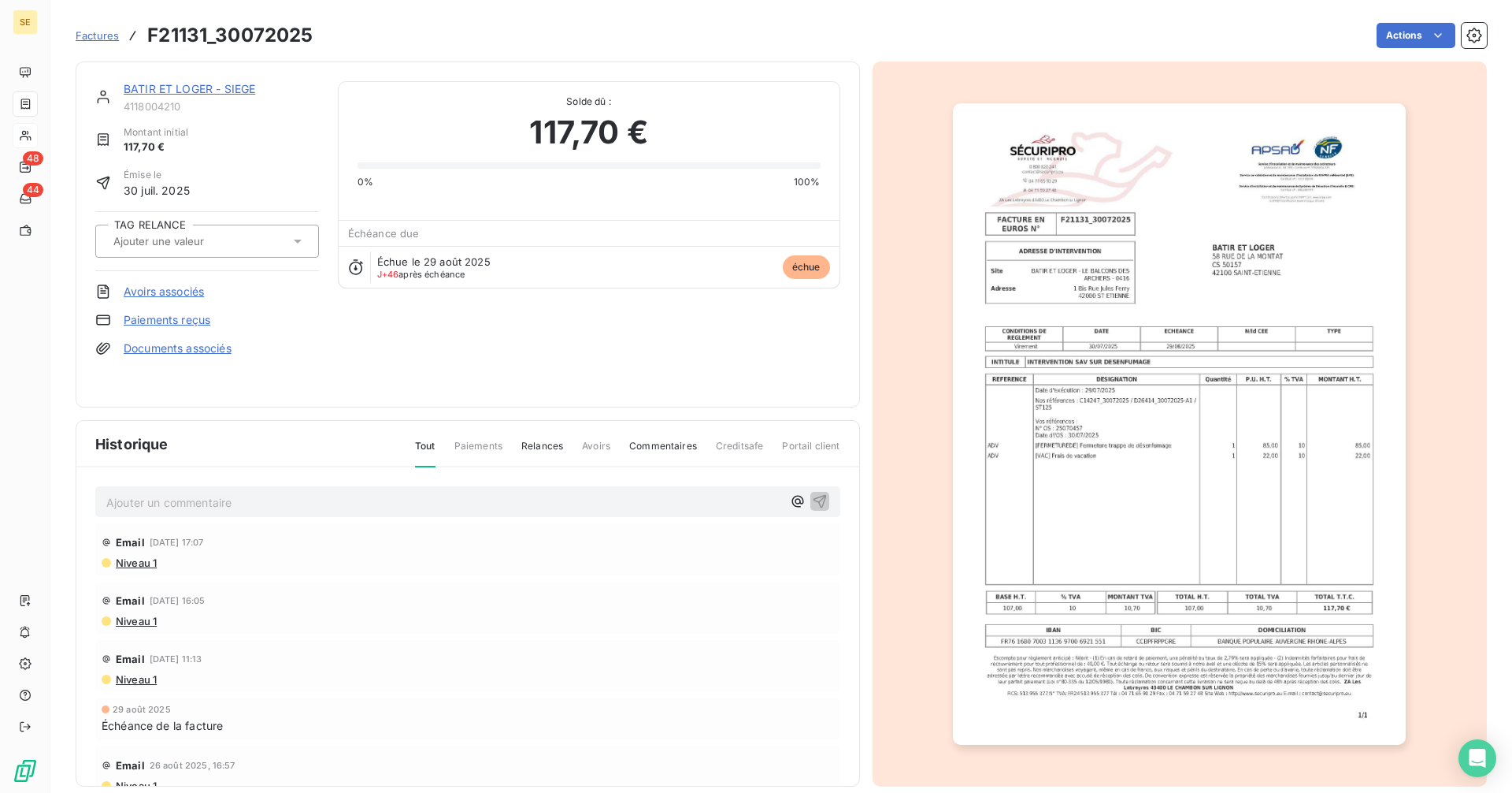
click at [184, 92] on link "BATIR ET LOGER - SIEGE" at bounding box center [189, 88] width 131 height 14
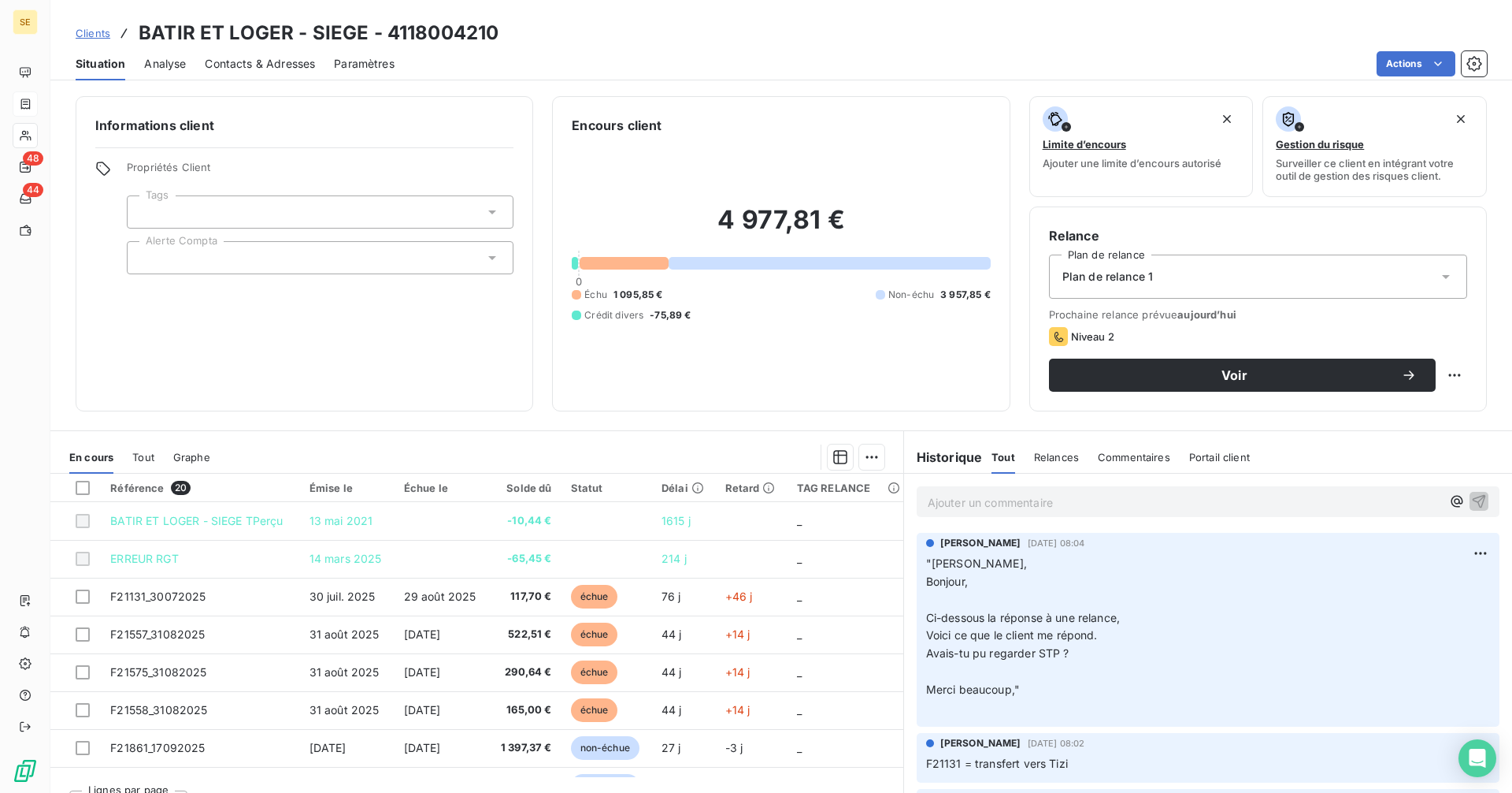
click at [971, 510] on p "Ajouter un commentaire ﻿" at bounding box center [1184, 502] width 513 height 20
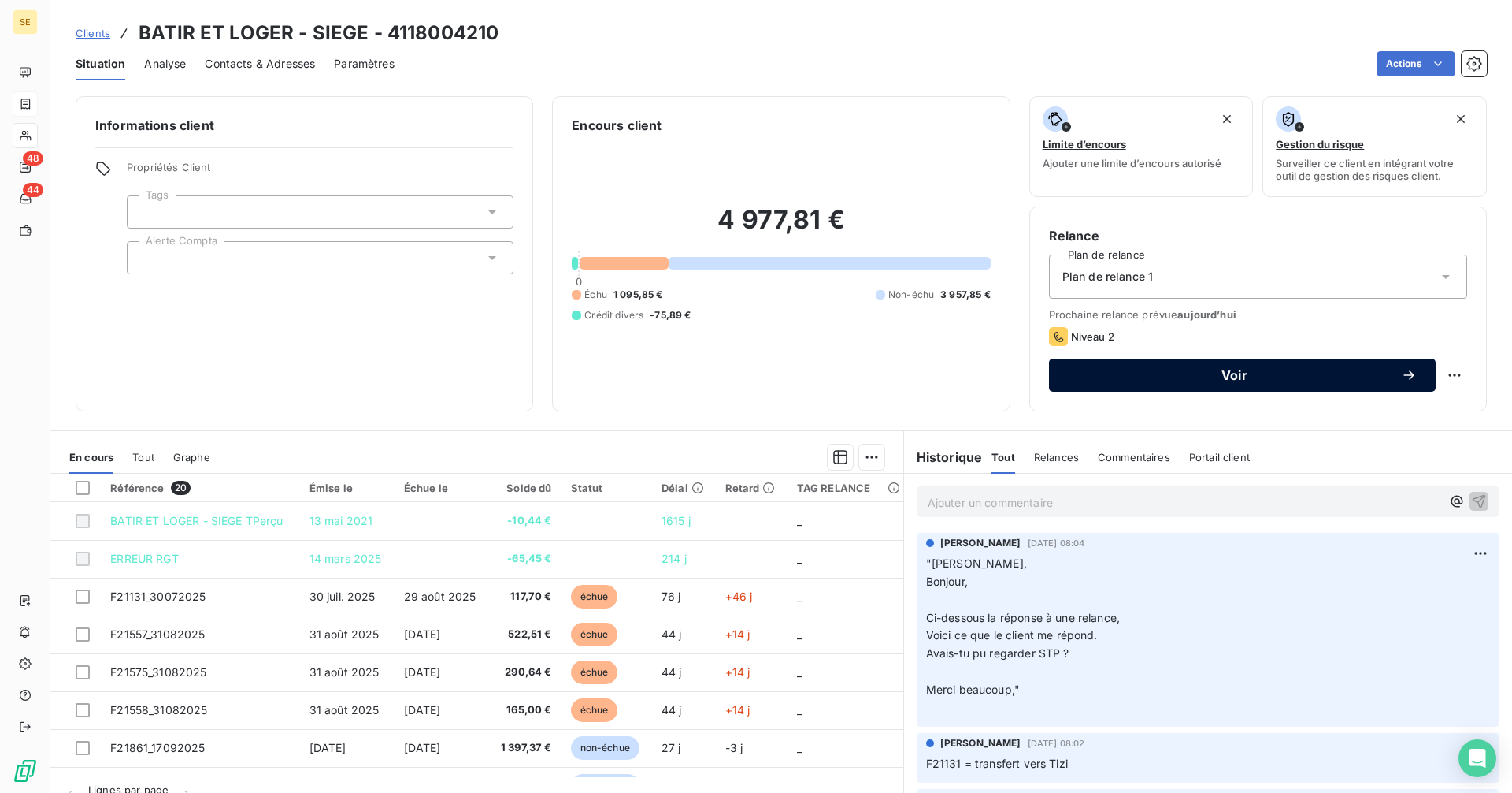
click at [1199, 371] on span "Voir" at bounding box center [1234, 375] width 333 height 13
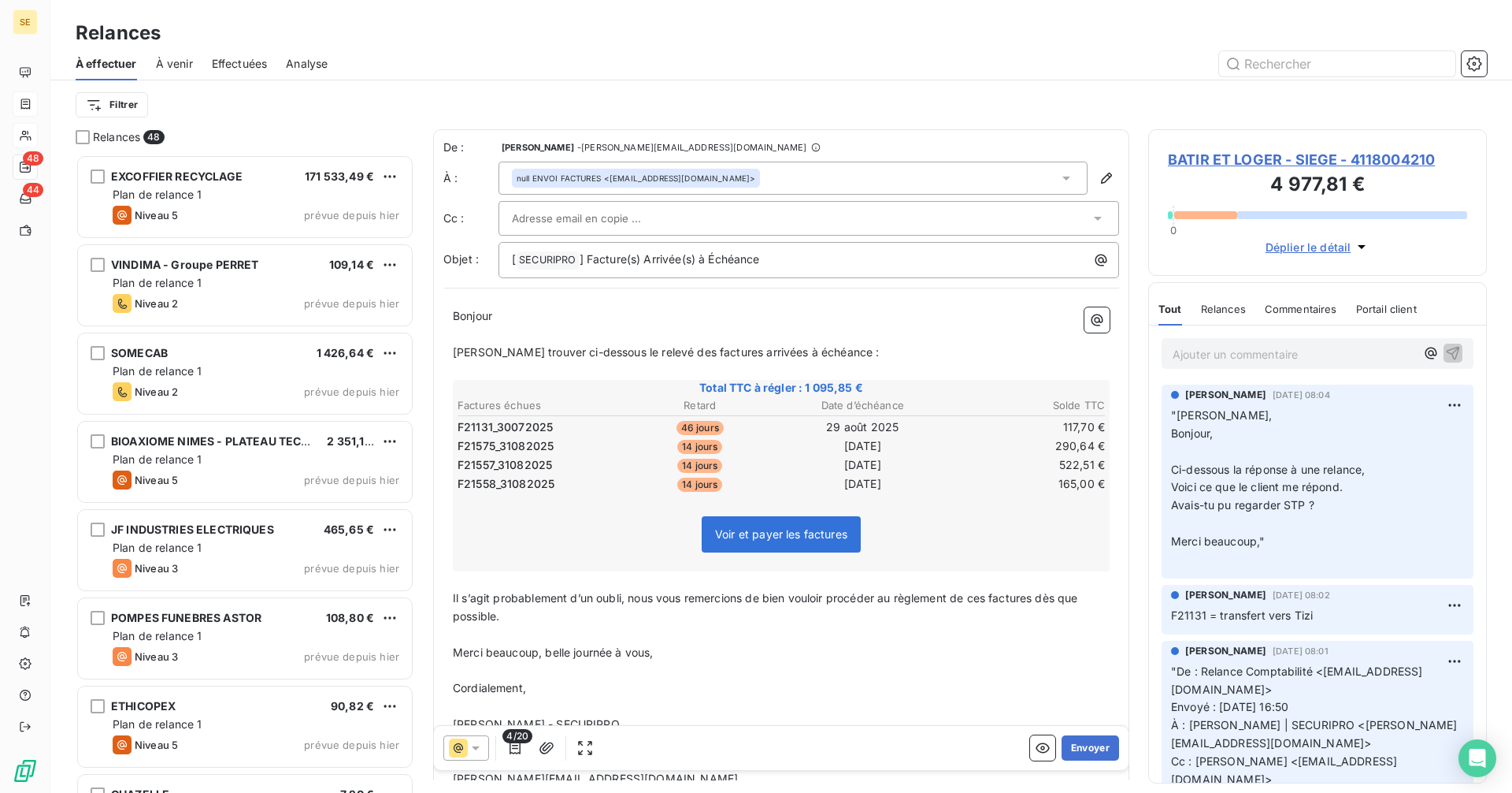
scroll to position [627, 327]
click at [471, 751] on icon at bounding box center [476, 748] width 16 height 16
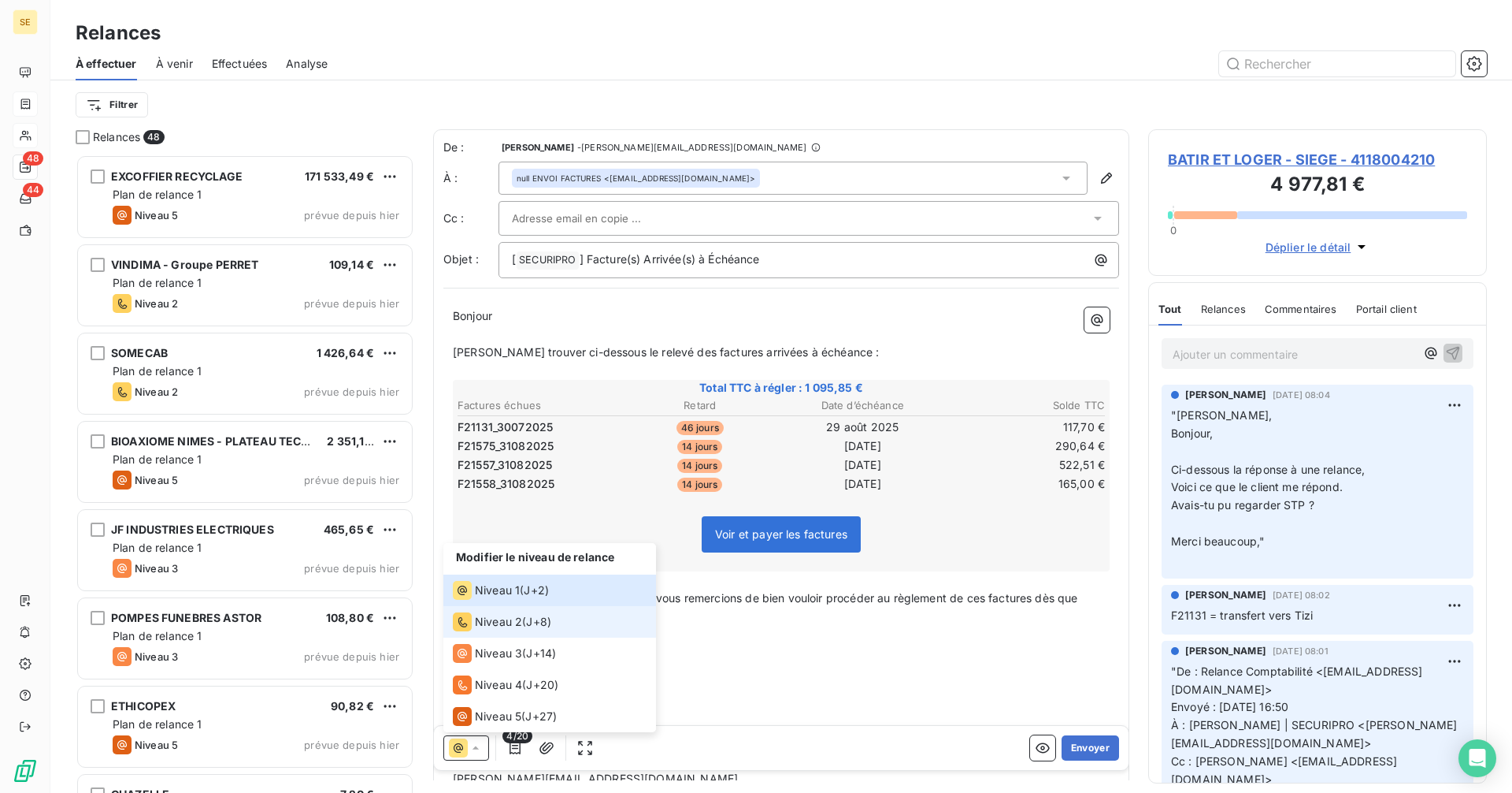
click at [495, 616] on span "Niveau 2" at bounding box center [498, 622] width 47 height 16
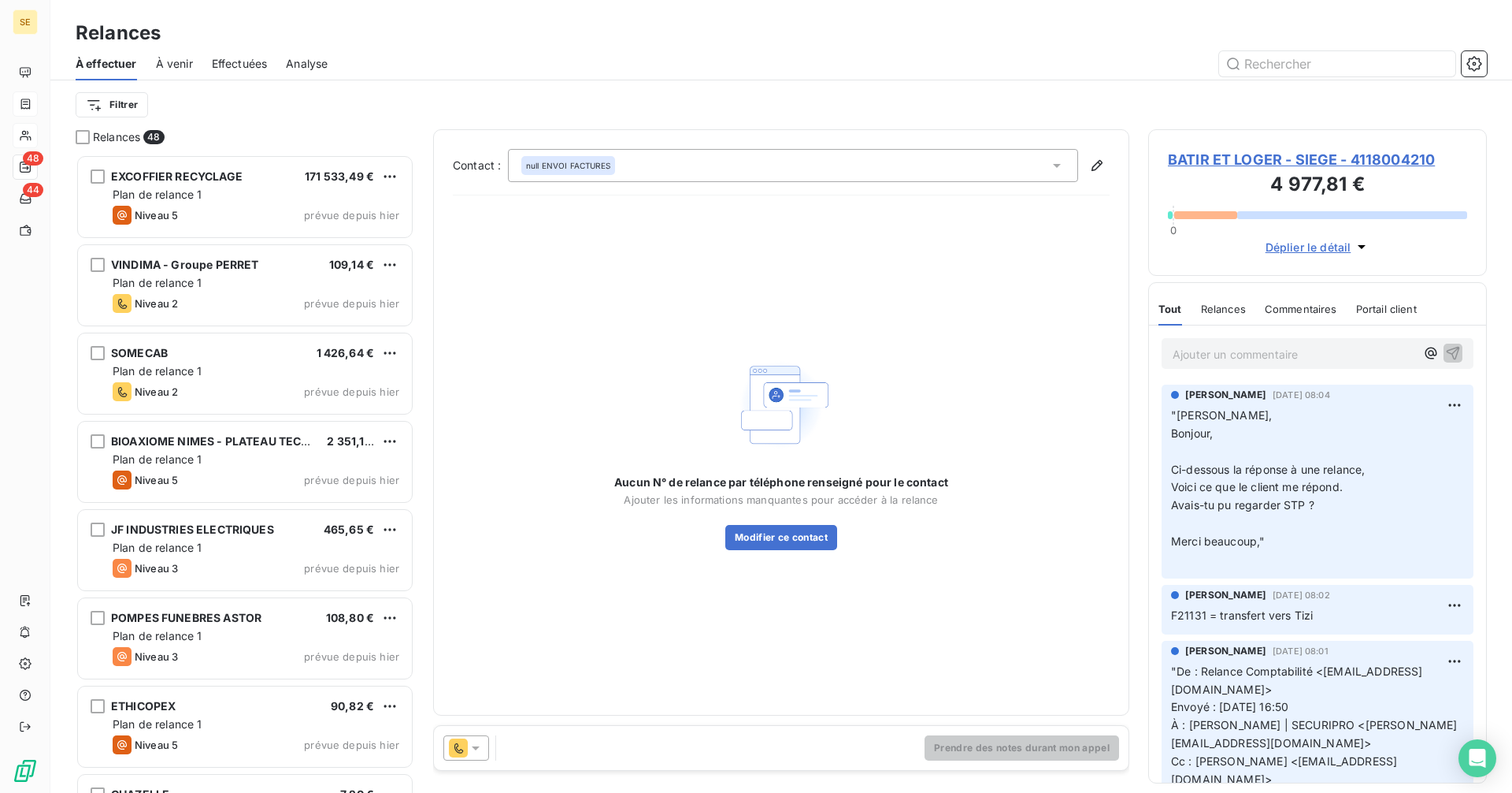
click at [592, 165] on span "null ENVOI FACTURES" at bounding box center [568, 166] width 84 height 11
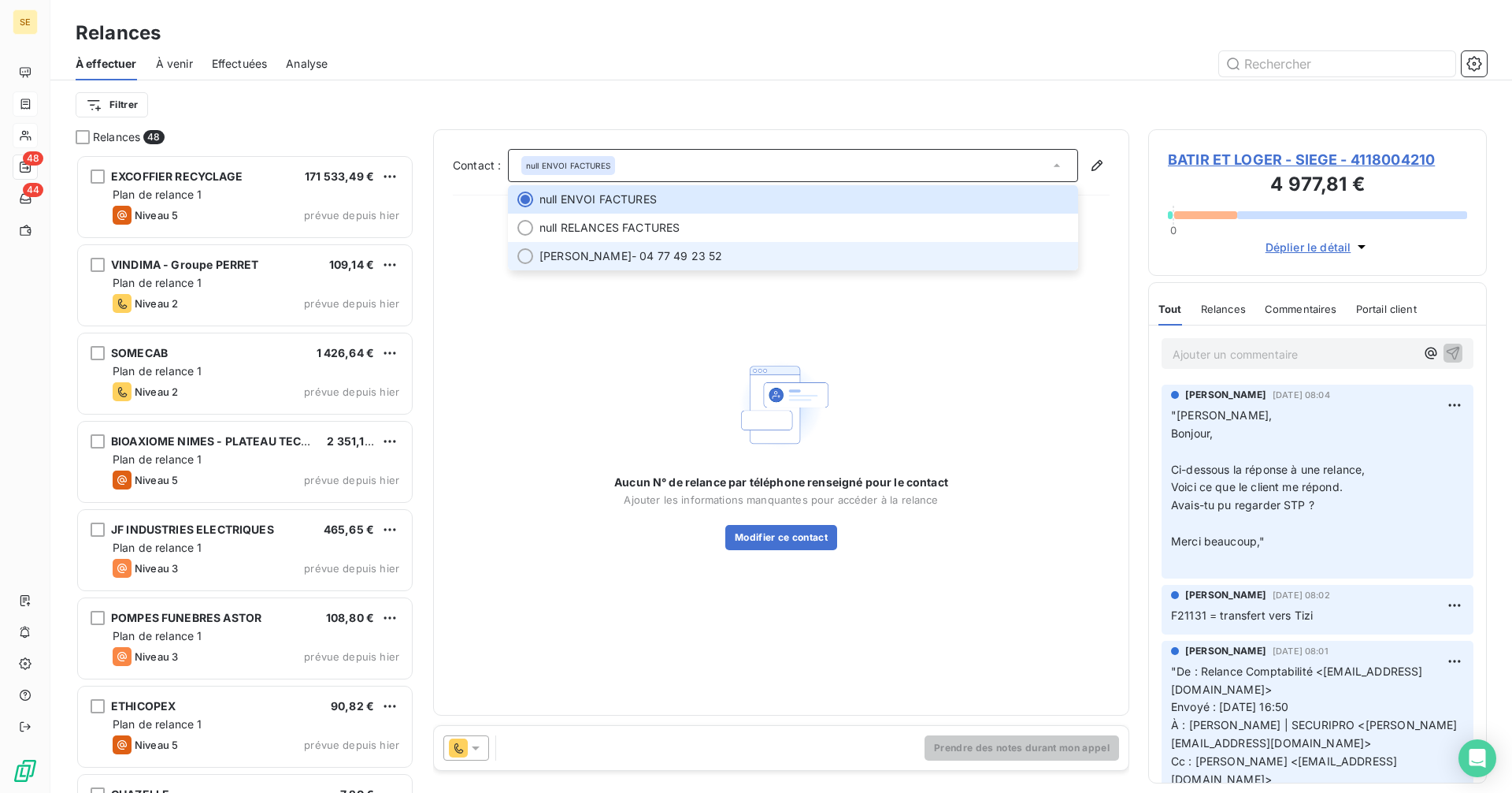
click at [616, 251] on span "[PERSON_NAME]" at bounding box center [586, 256] width 92 height 16
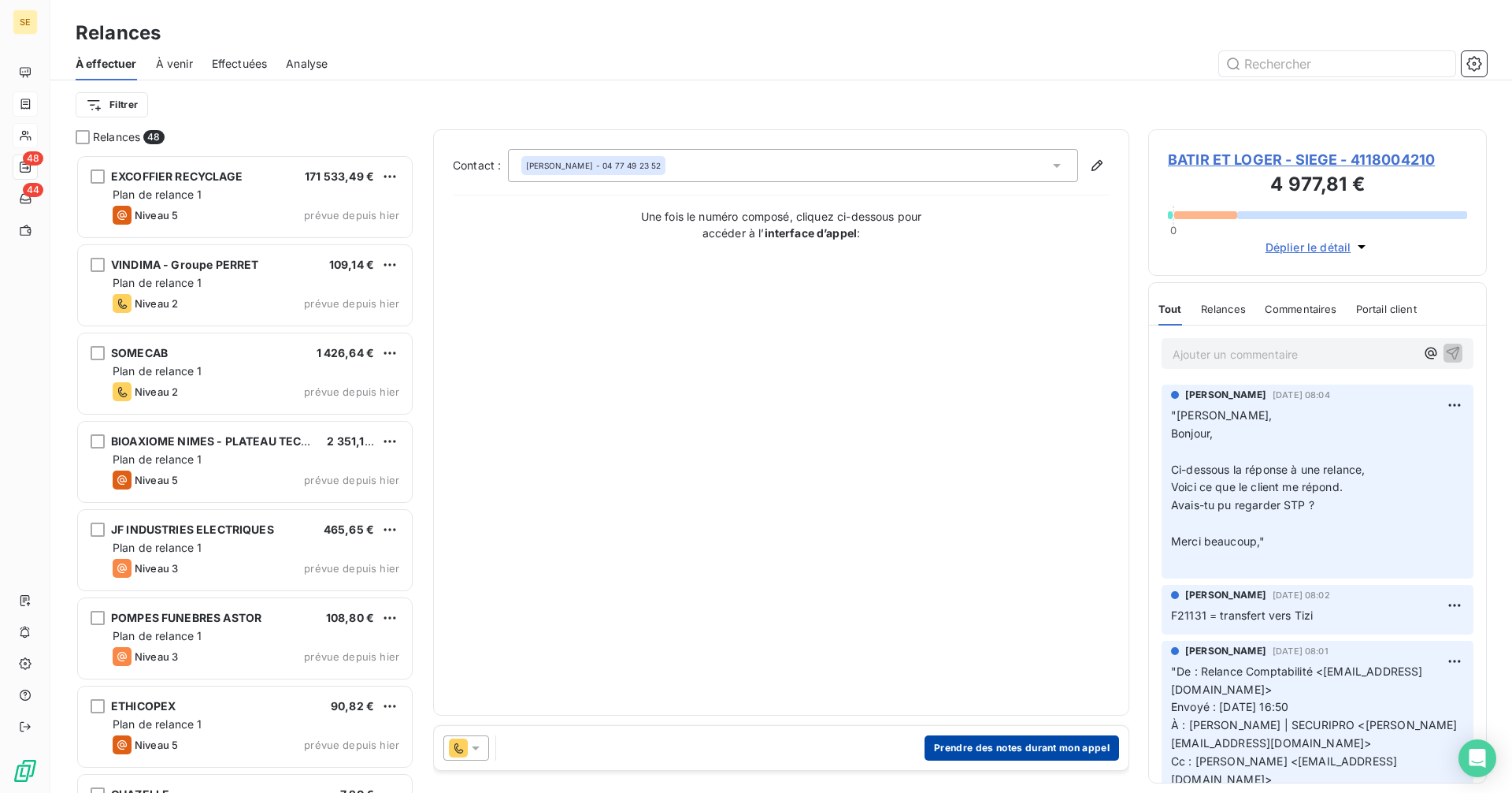
click at [970, 752] on button "Prendre des notes durant mon appel" at bounding box center [1022, 748] width 194 height 25
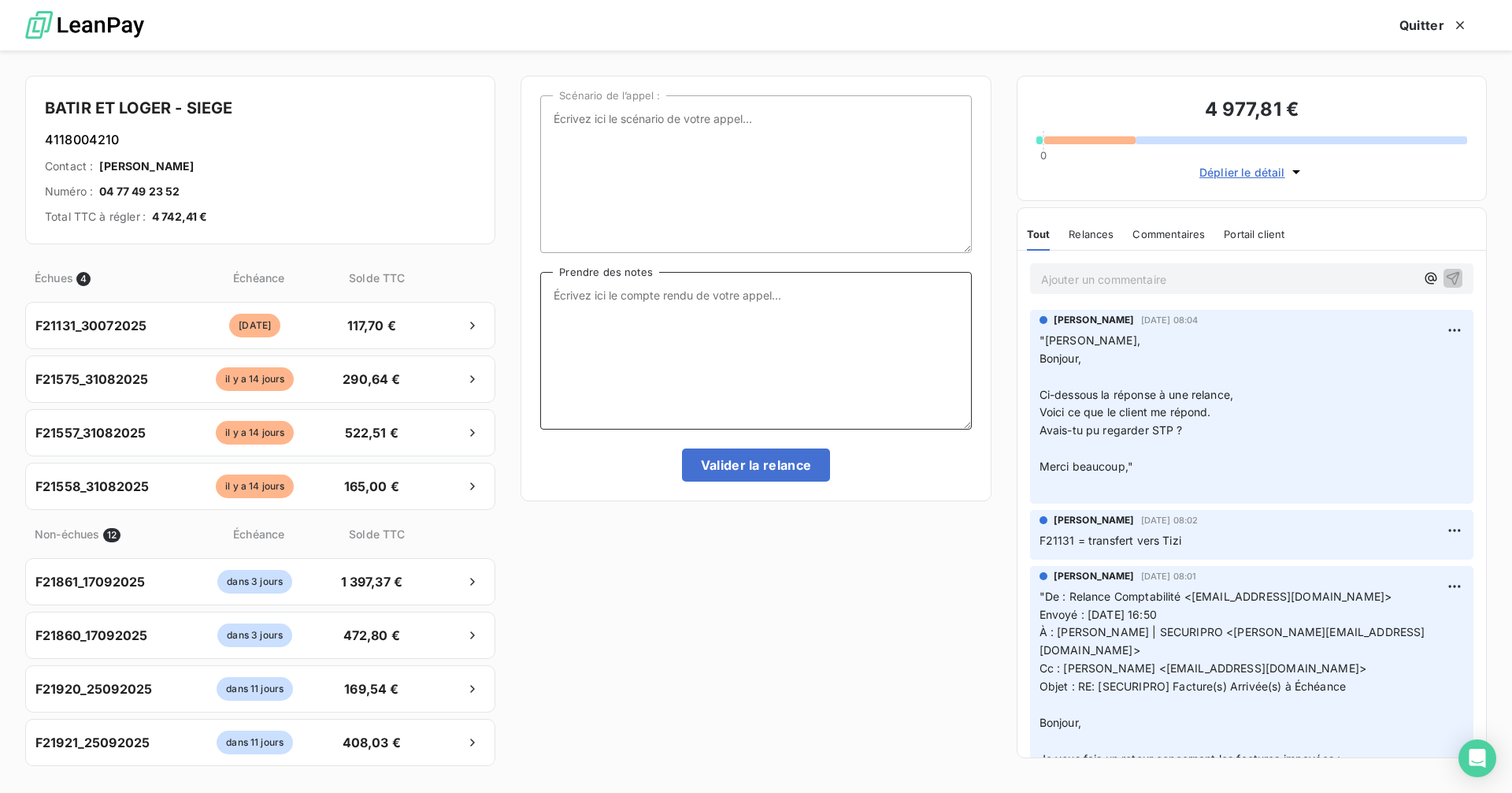
click at [611, 297] on textarea "Prendre des notes" at bounding box center [755, 350] width 431 height 158
paste textarea "Je viens de retrouver le mail, il était passé à la trappe Je traiterais semaine…"
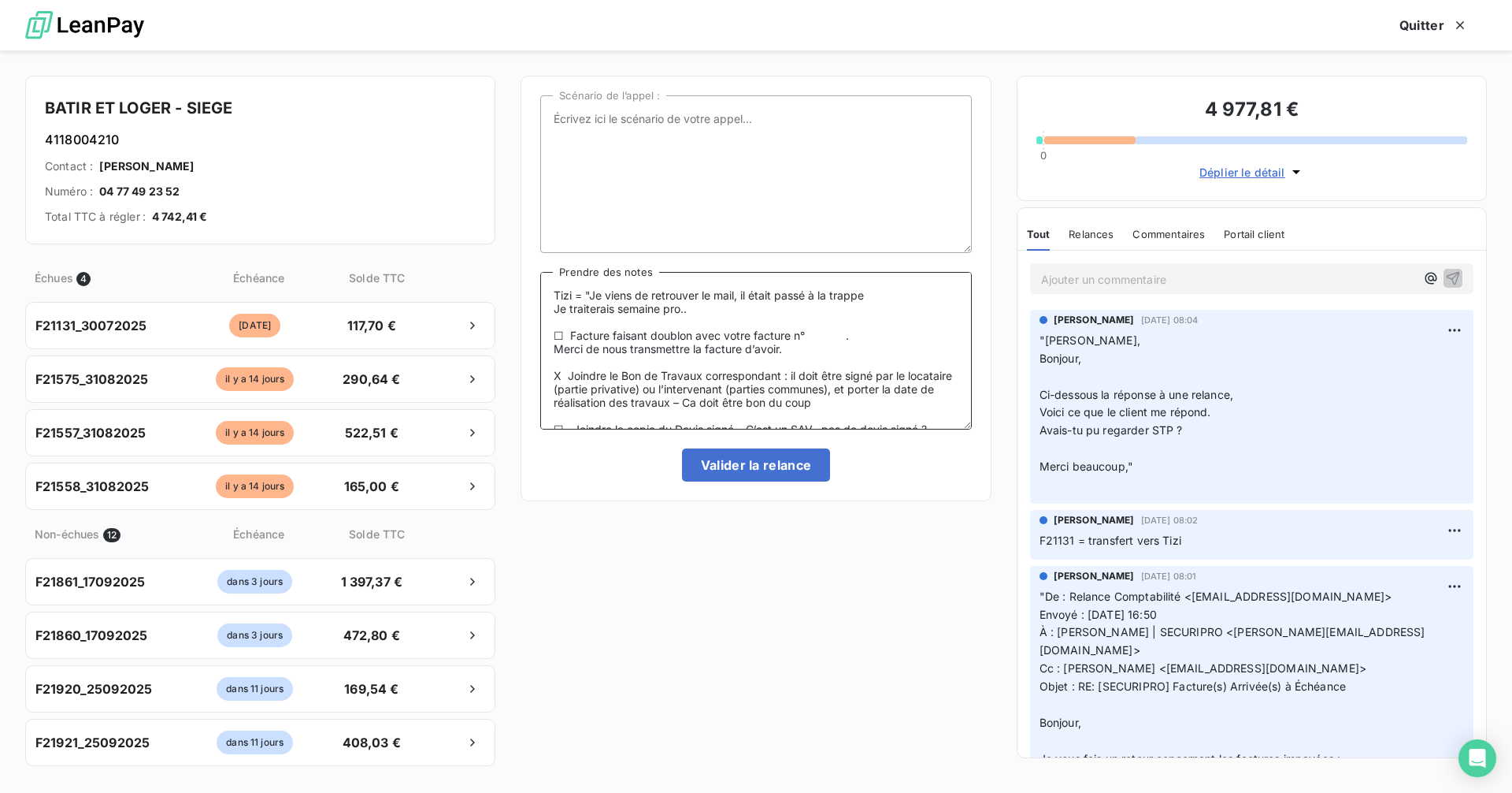
scroll to position [159, 0]
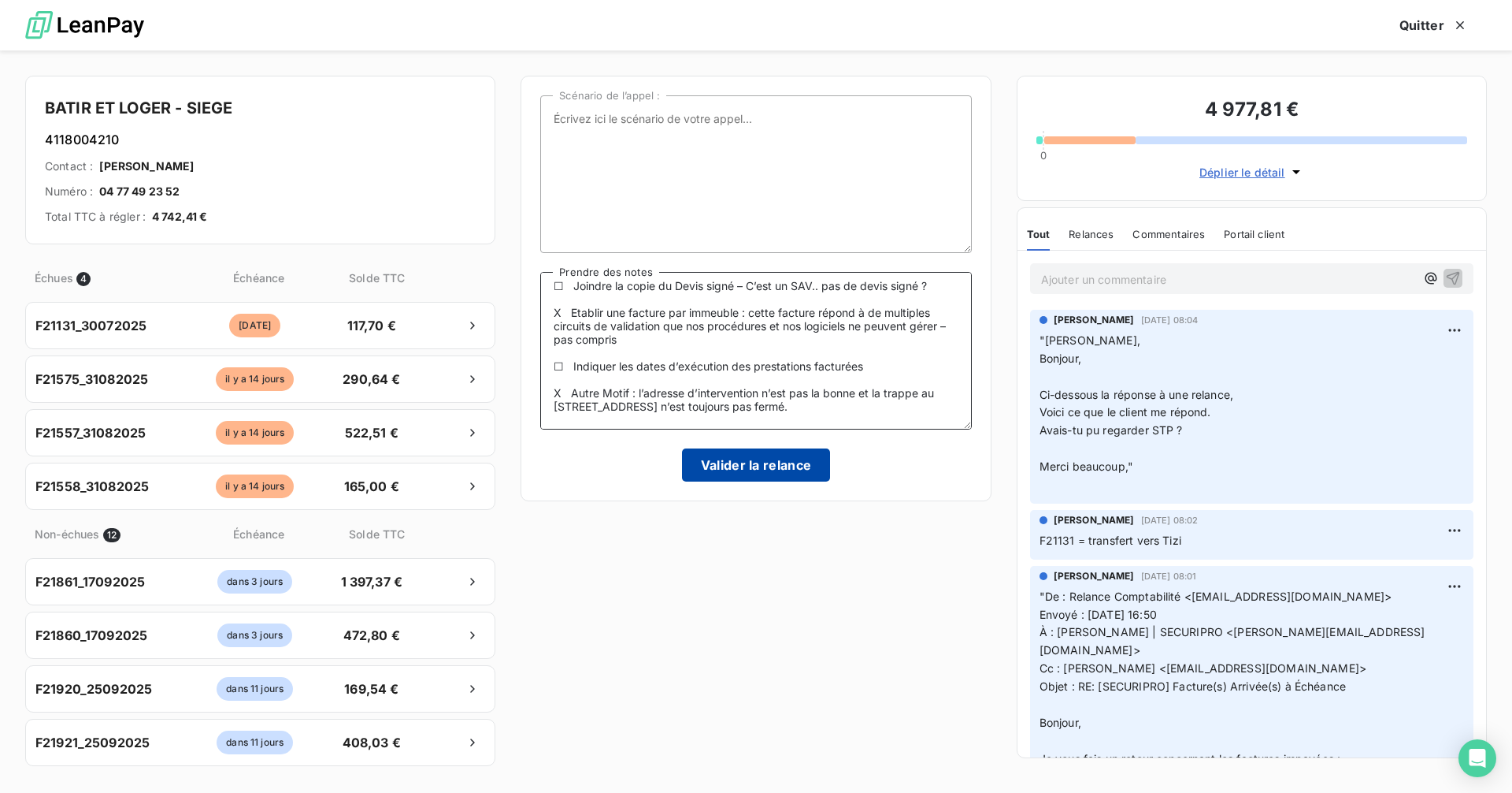
type textarea "Tizi = "Je viens de retrouver le mail, il était passé à la trappe Je traiterais…"
click at [790, 467] on button "Valider la relance" at bounding box center [756, 465] width 149 height 33
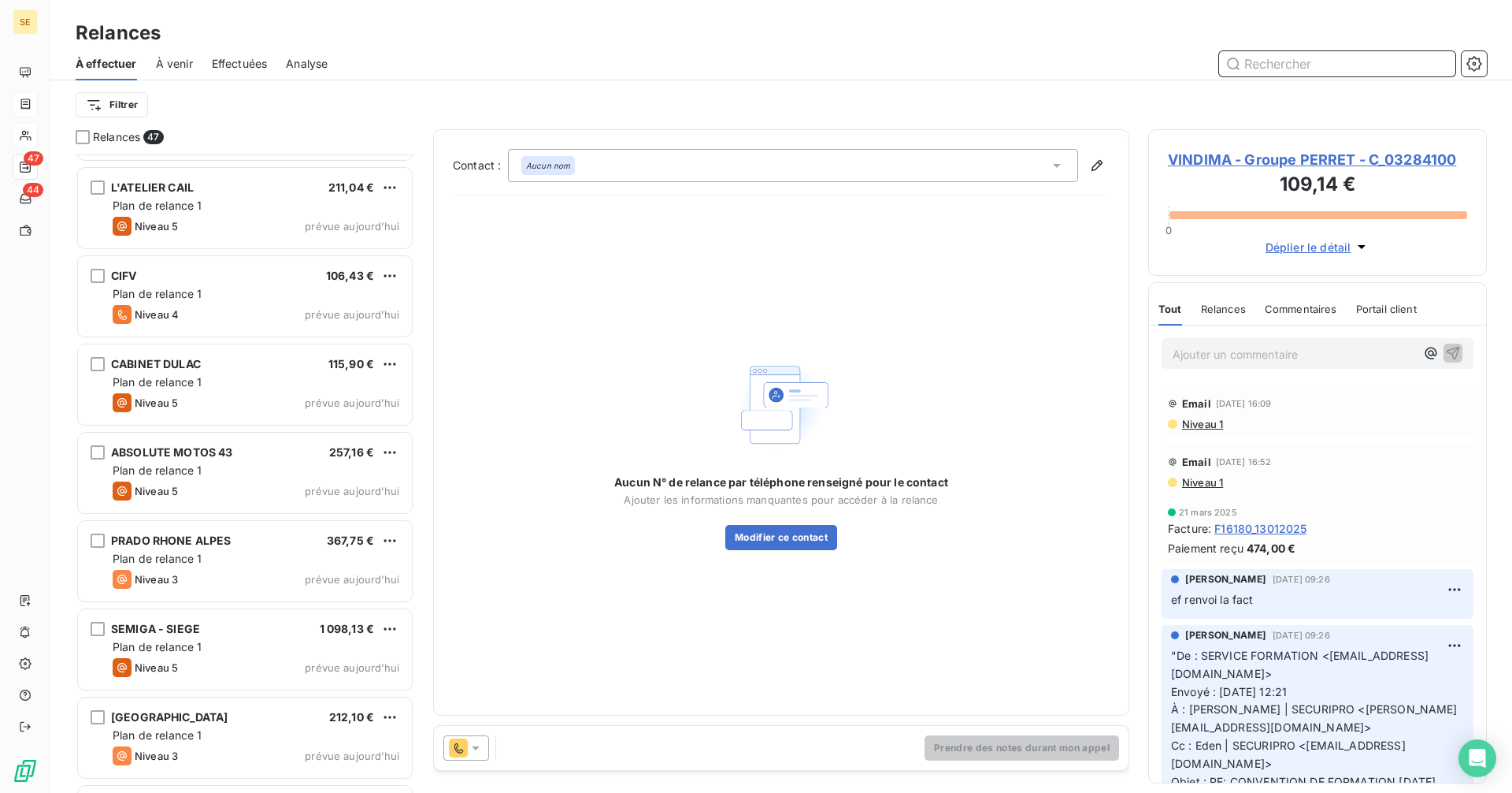
scroll to position [3510, 0]
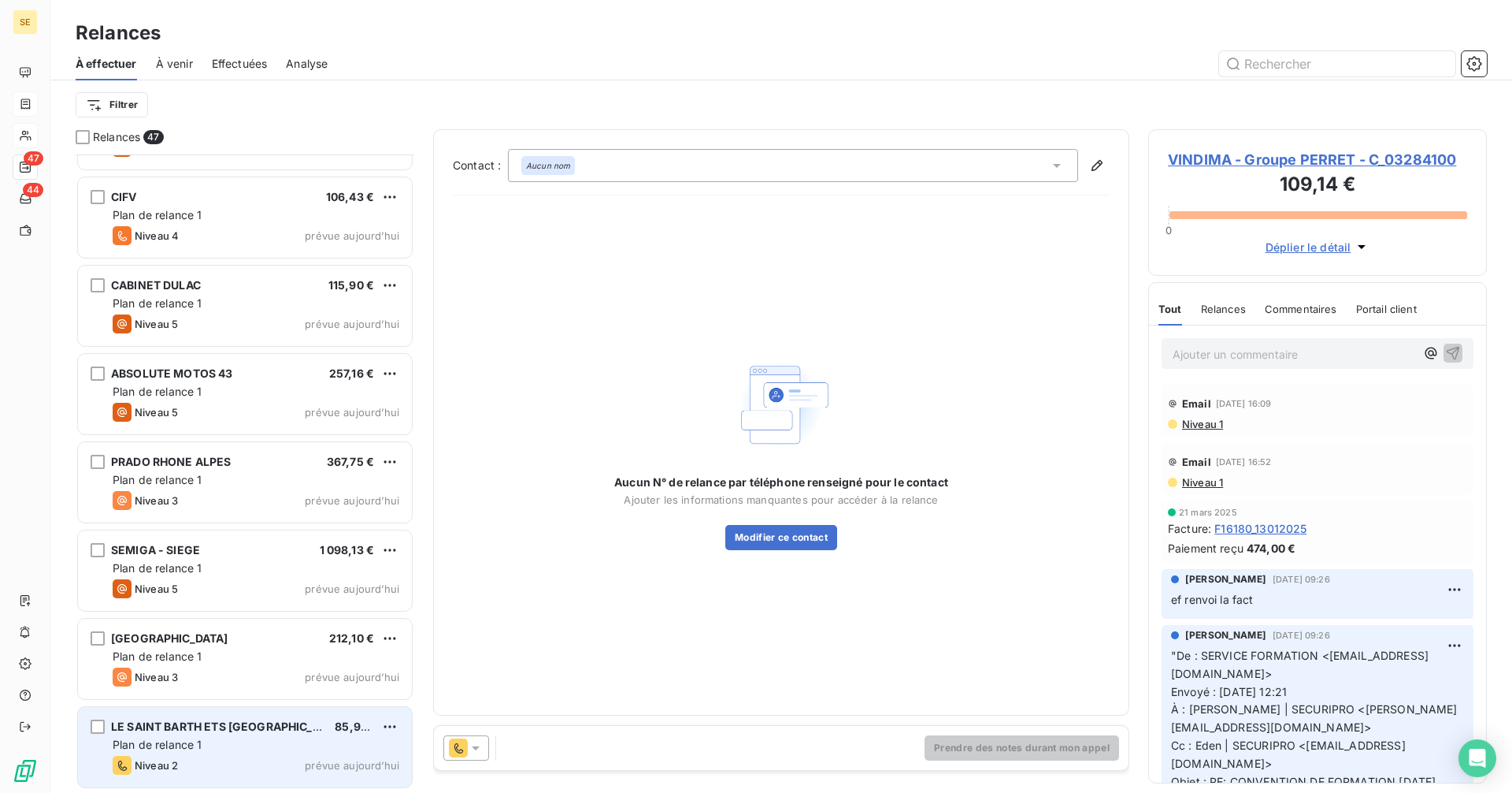
click at [245, 736] on div "LE SAINT BARTH ETS Tarbouriech 85,90 € Plan de relance 1 Niveau 2 prévue [DATE]" at bounding box center [245, 747] width 334 height 80
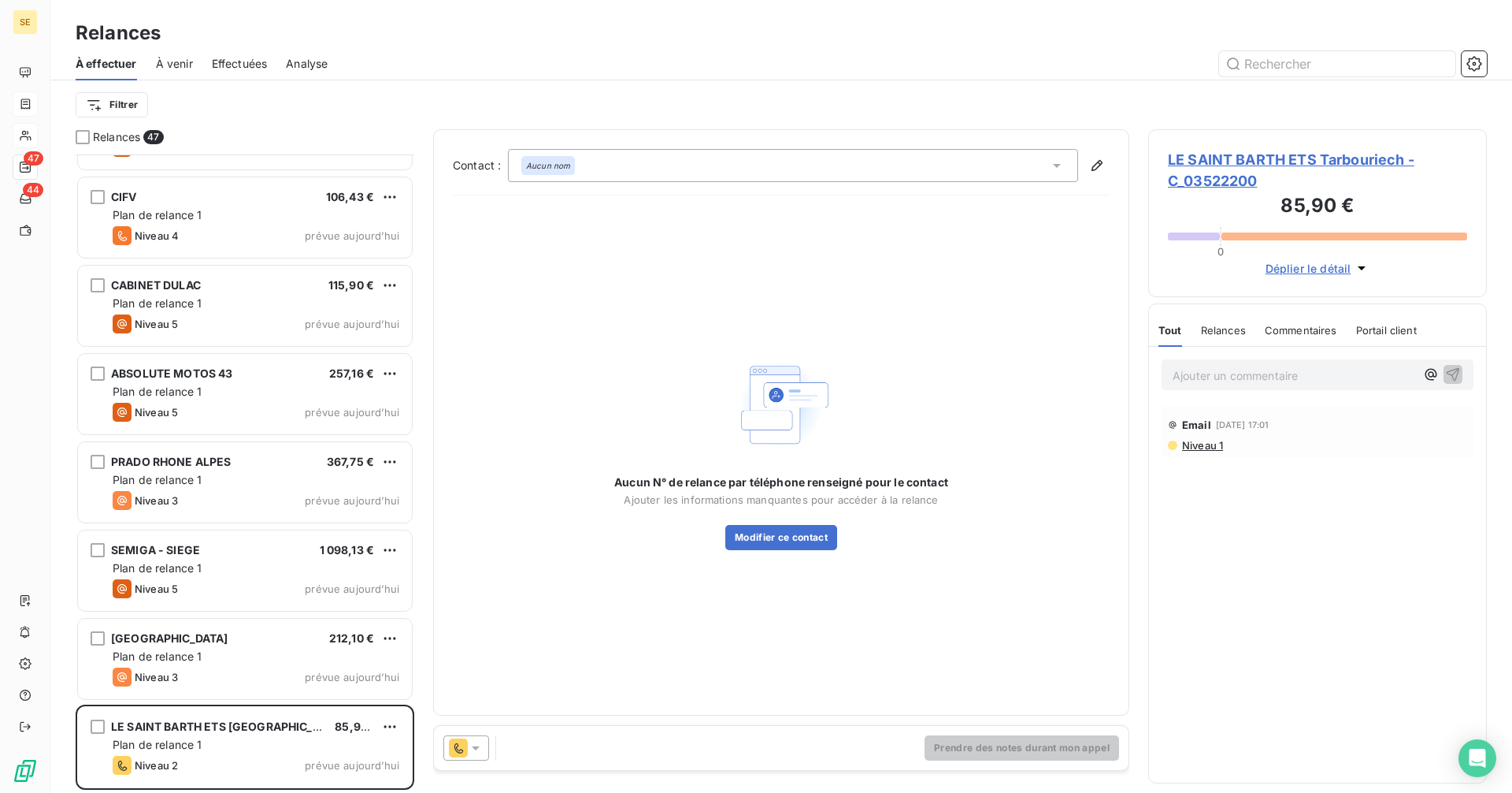
click at [1257, 162] on span "LE SAINT BARTH ETS Tarbouriech - C_03522200" at bounding box center [1318, 170] width 299 height 42
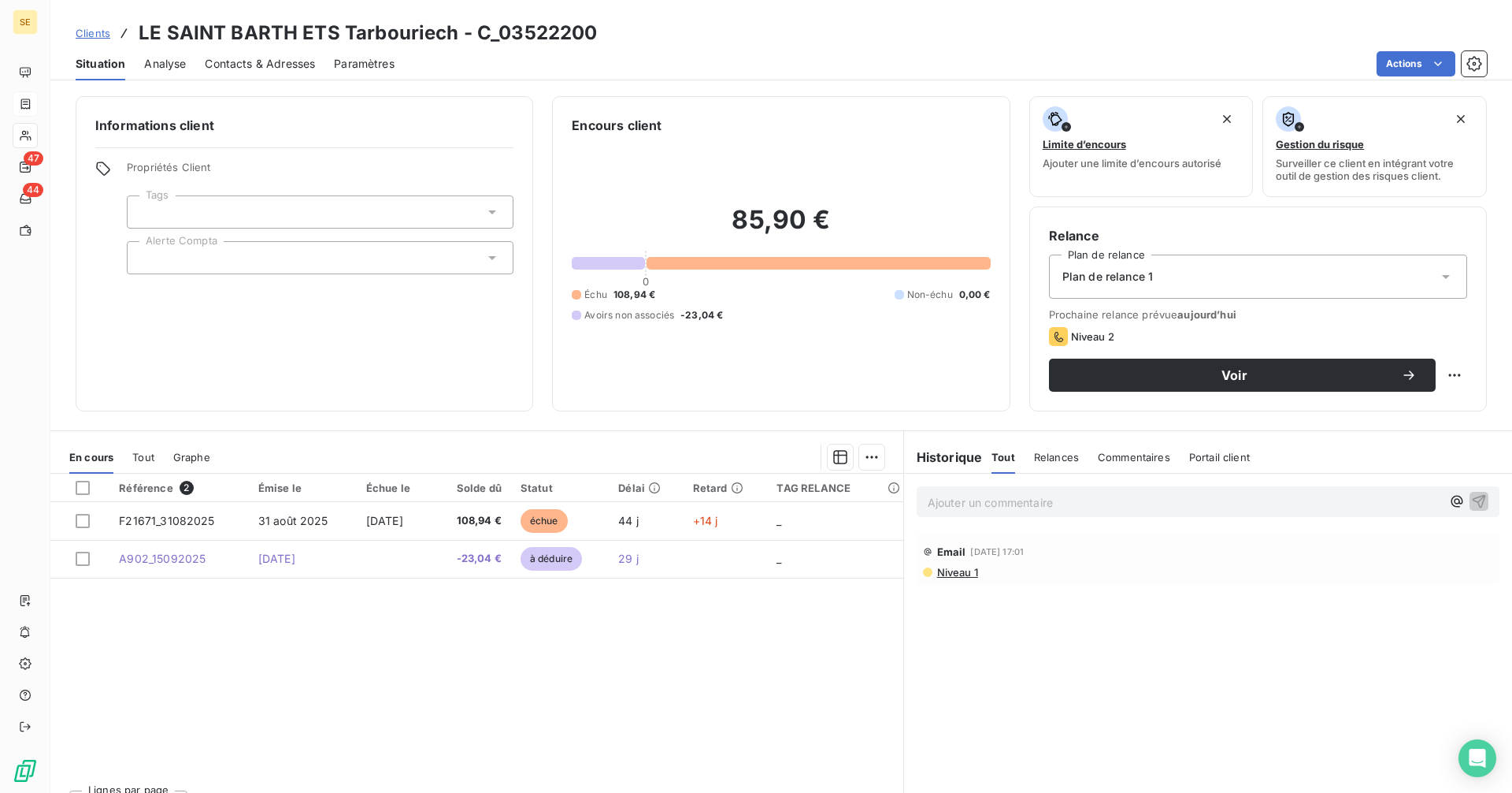
click at [263, 61] on span "Contacts & Adresses" at bounding box center [259, 64] width 111 height 16
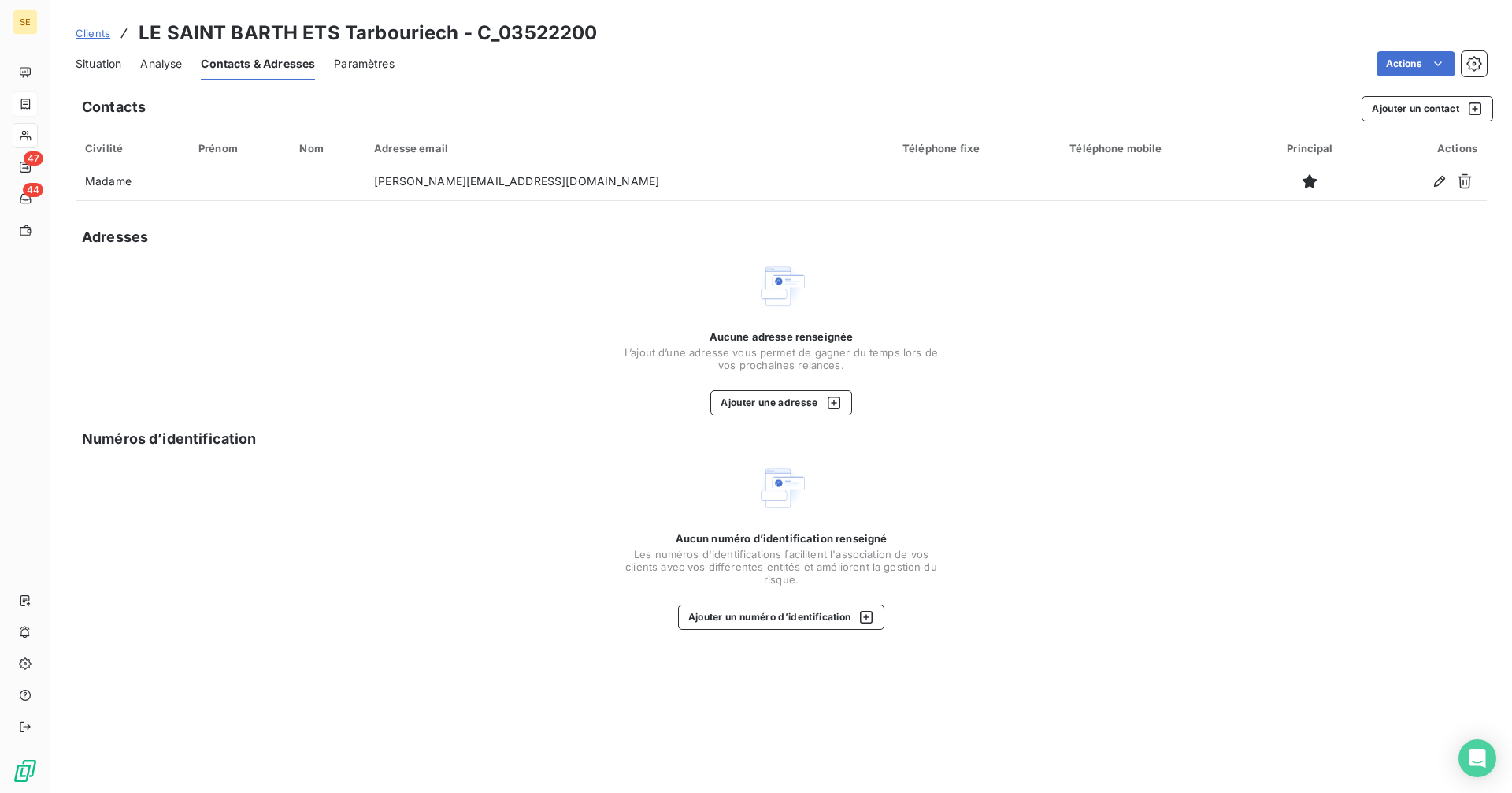
click at [118, 64] on span "Situation" at bounding box center [98, 64] width 45 height 16
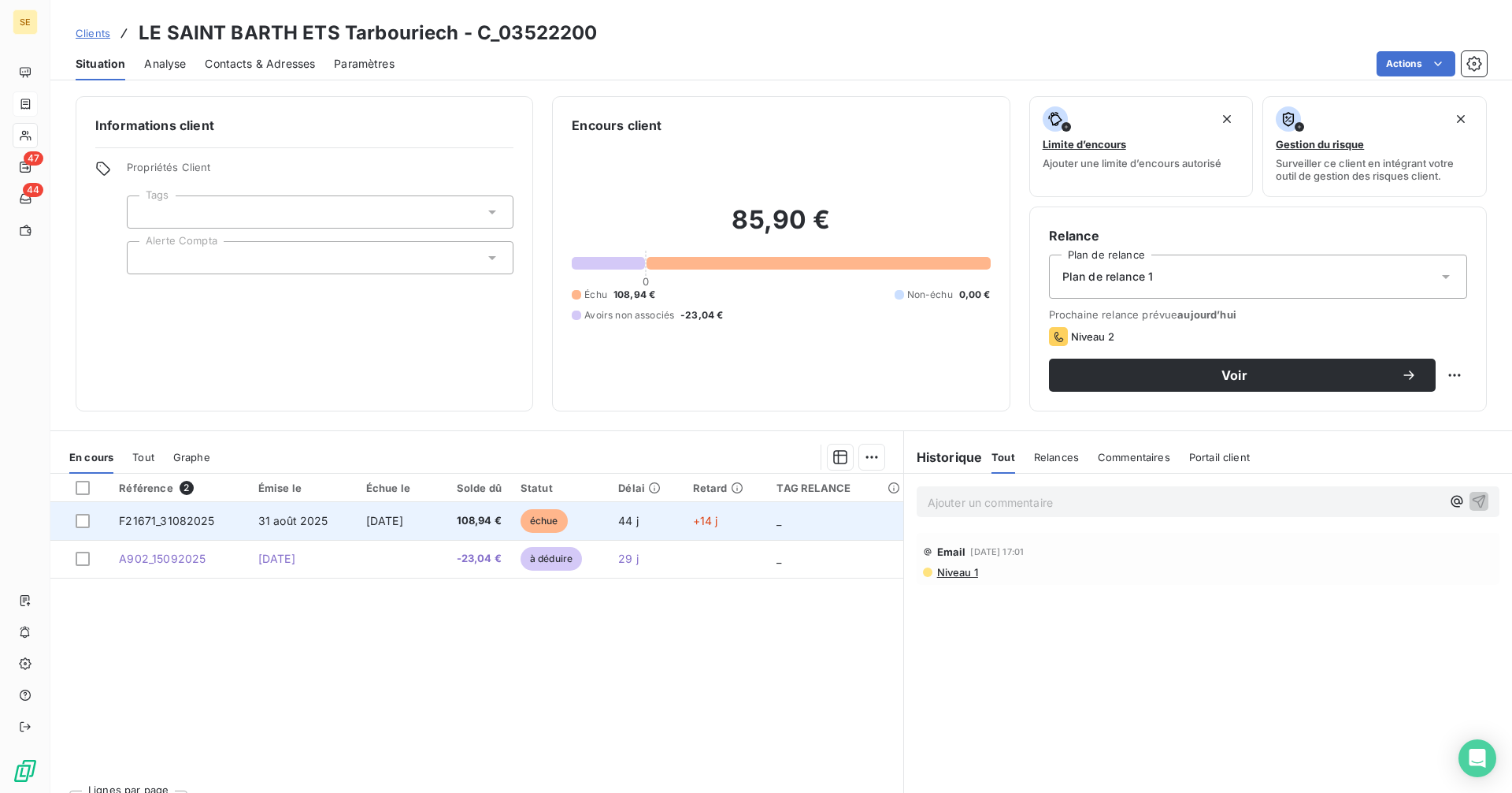
click at [454, 534] on td "108,94 €" at bounding box center [472, 521] width 78 height 38
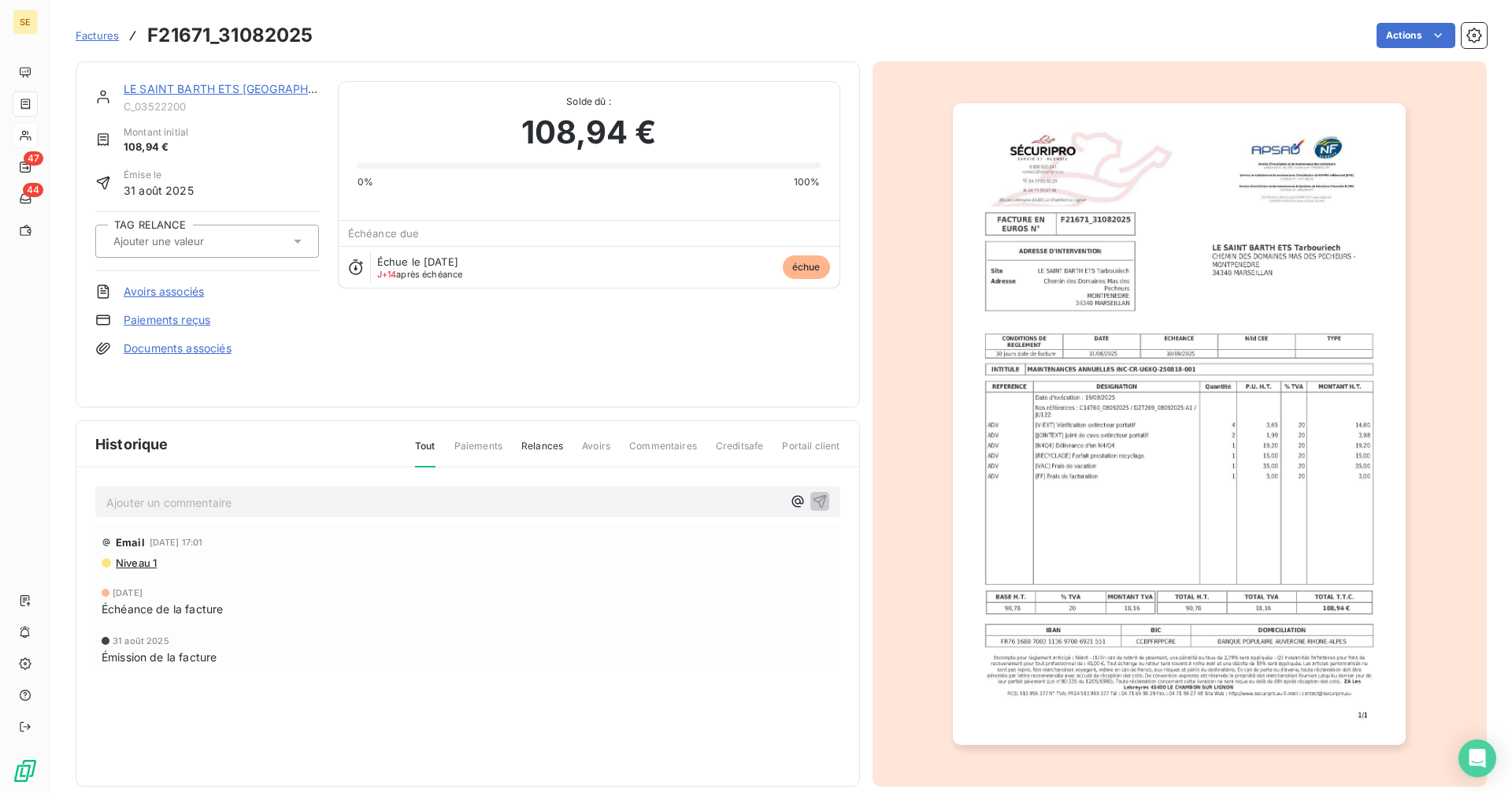
click at [200, 87] on link "LE SAINT BARTH ETS [GEOGRAPHIC_DATA]" at bounding box center [240, 88] width 233 height 14
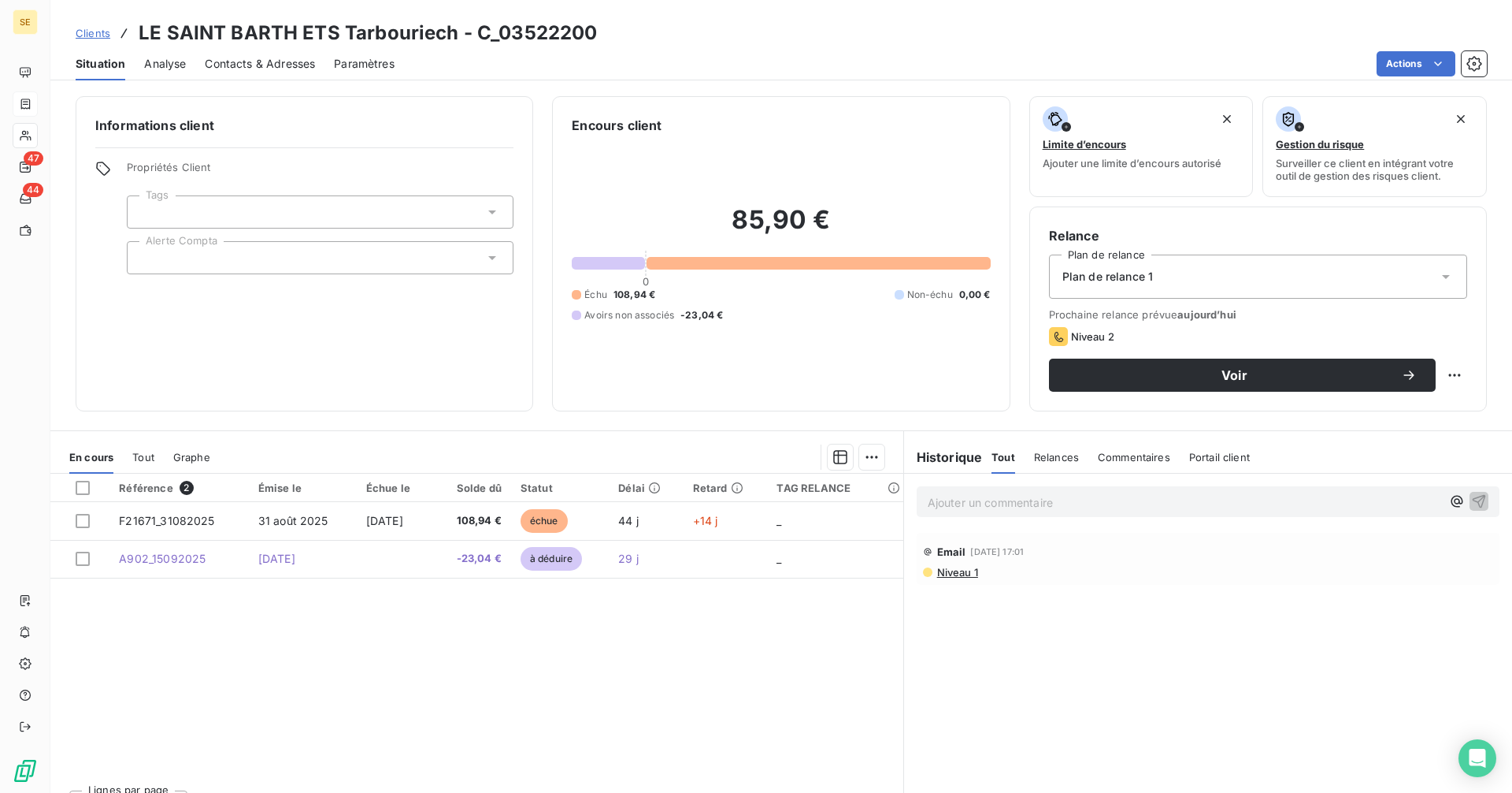
click at [259, 65] on span "Contacts & Adresses" at bounding box center [259, 64] width 111 height 16
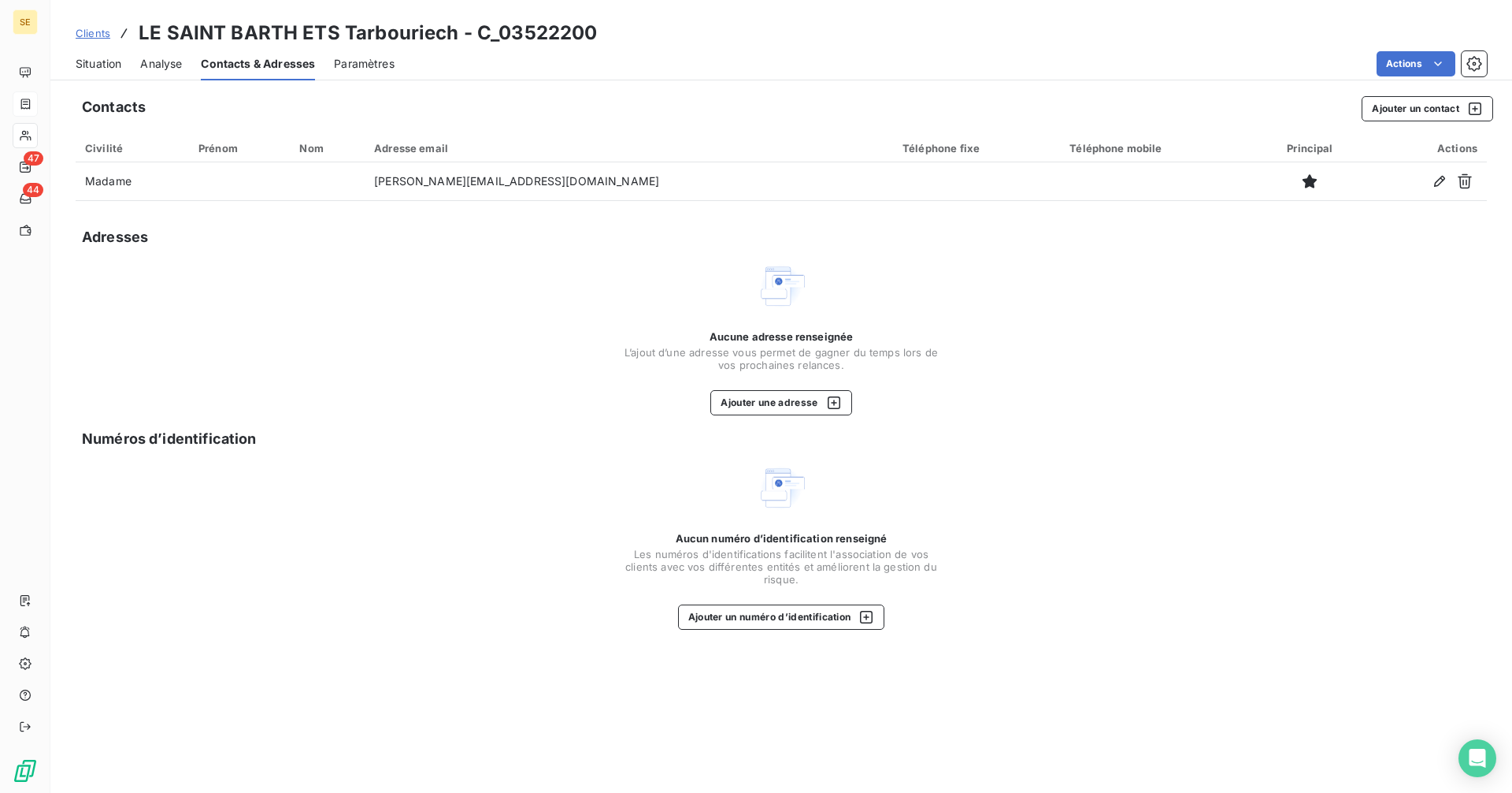
click at [104, 69] on span "Situation" at bounding box center [98, 64] width 45 height 16
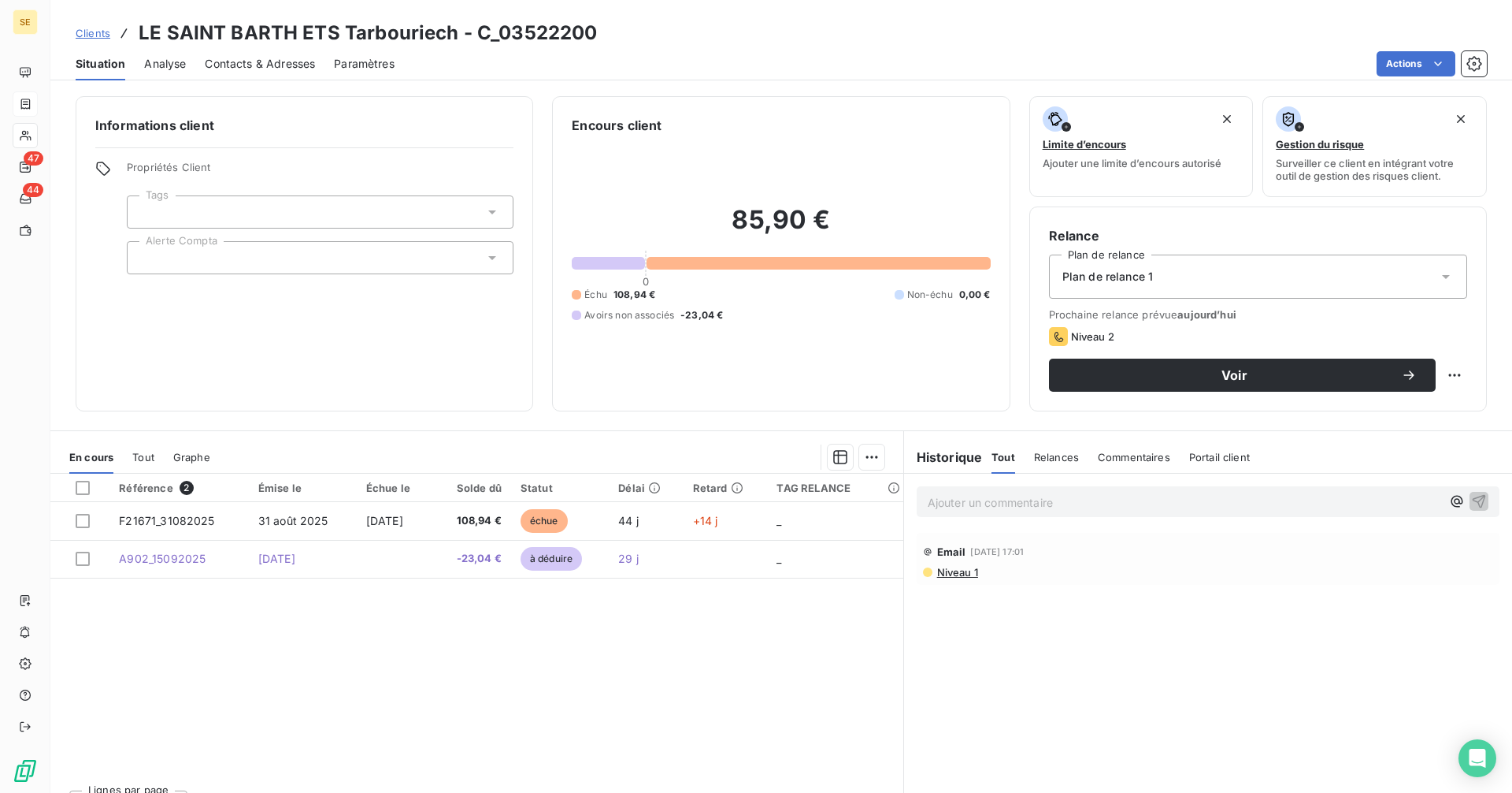
click at [266, 64] on span "Contacts & Adresses" at bounding box center [259, 64] width 111 height 16
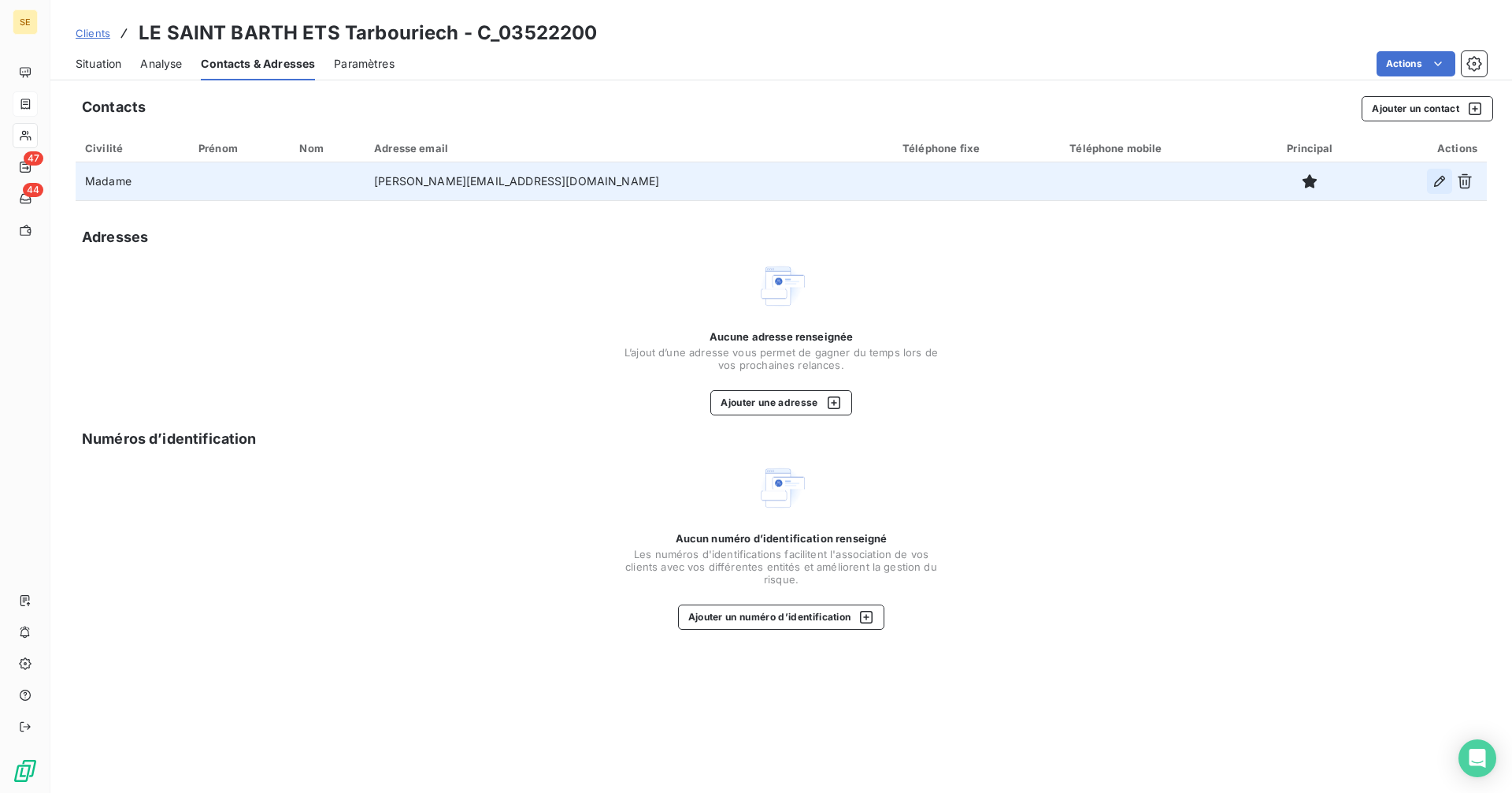
click at [1439, 185] on icon "button" at bounding box center [1440, 182] width 11 height 11
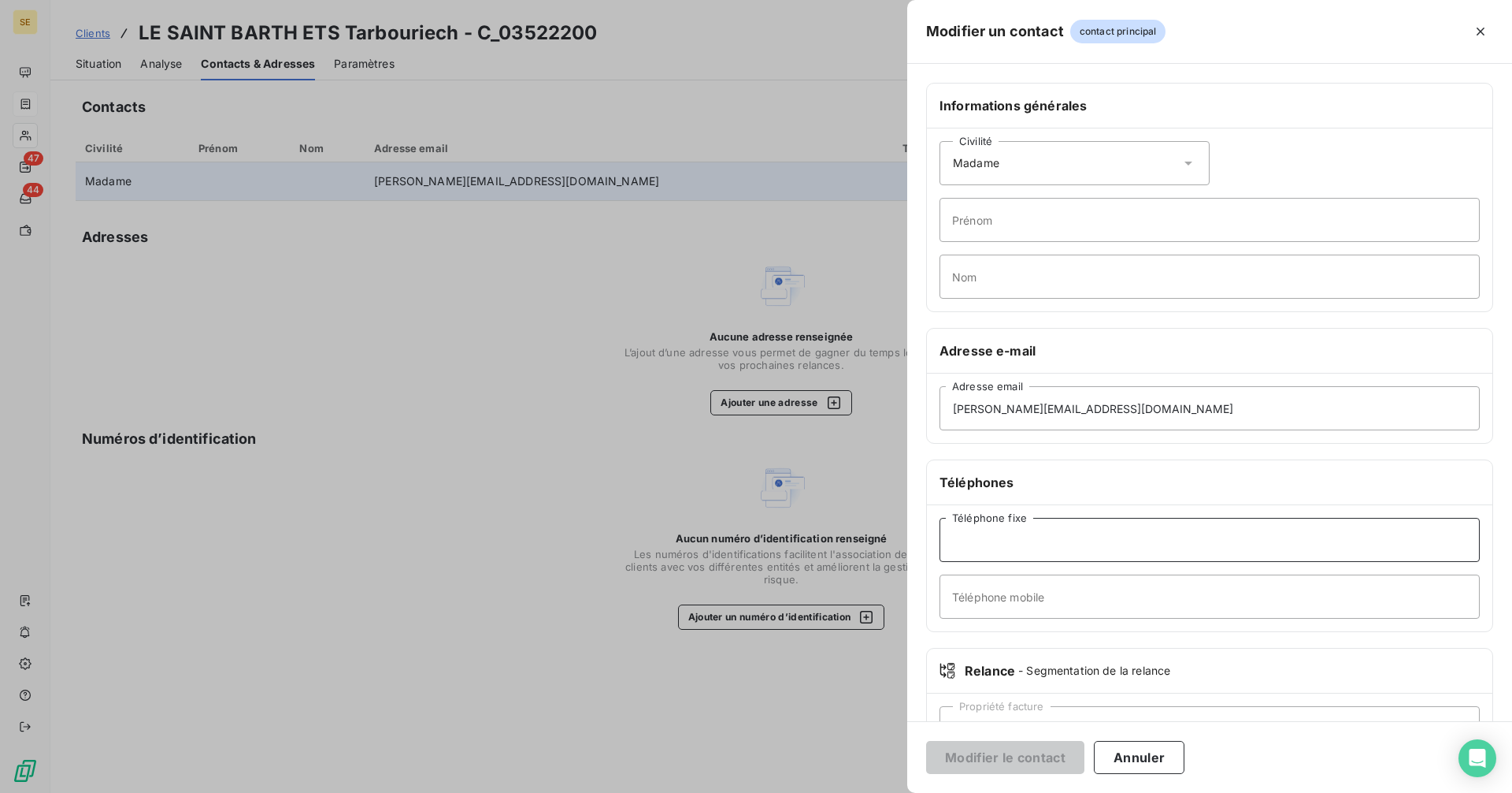
click at [1044, 545] on input "Téléphone fixe" at bounding box center [1210, 539] width 540 height 44
type input "04 67 77 70 23"
click at [1019, 758] on button "Modifier le contact" at bounding box center [1005, 757] width 158 height 33
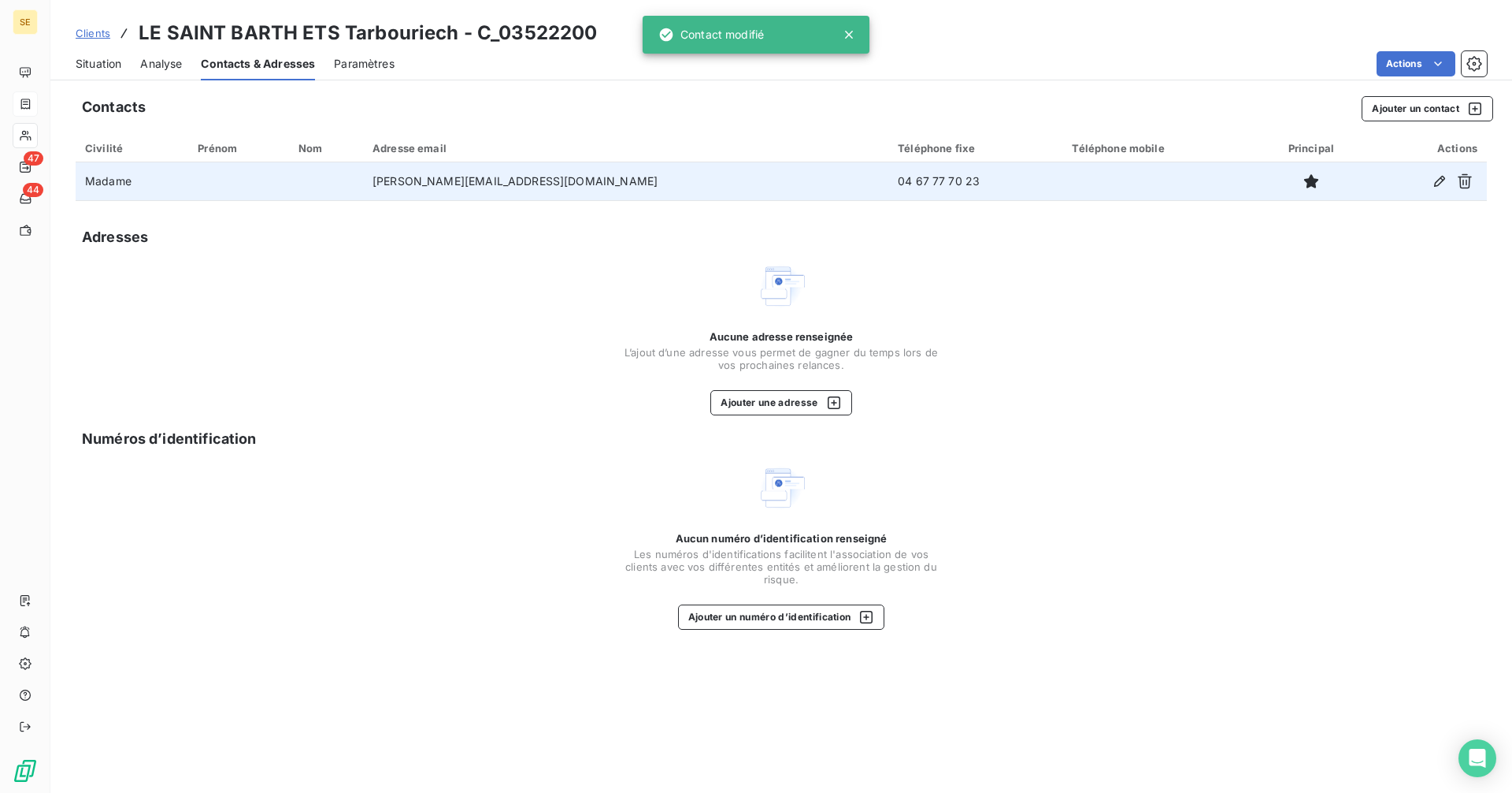
click at [97, 60] on span "Situation" at bounding box center [98, 64] width 45 height 16
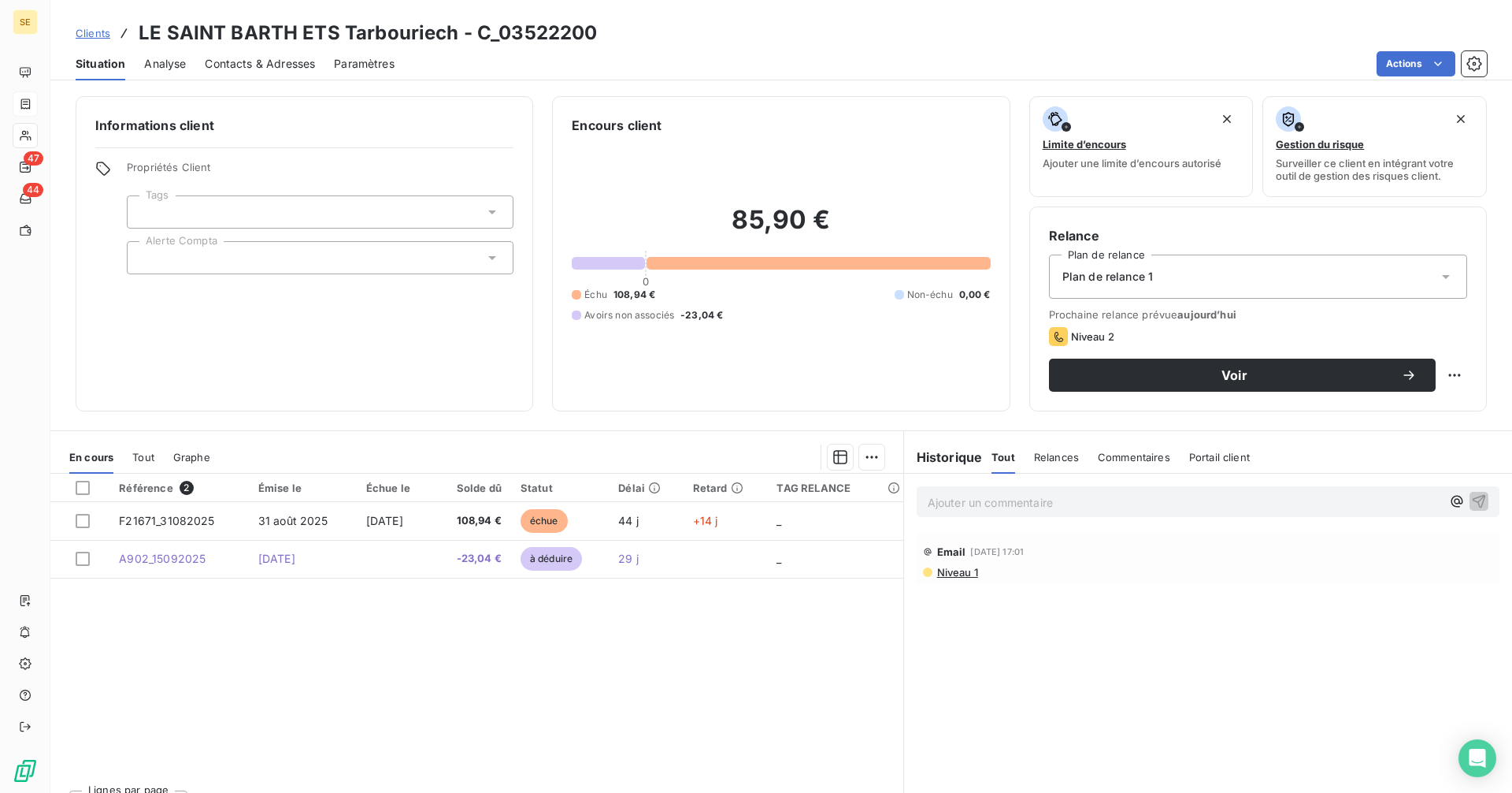
click at [1007, 502] on p "Ajouter un commentaire ﻿" at bounding box center [1184, 502] width 513 height 20
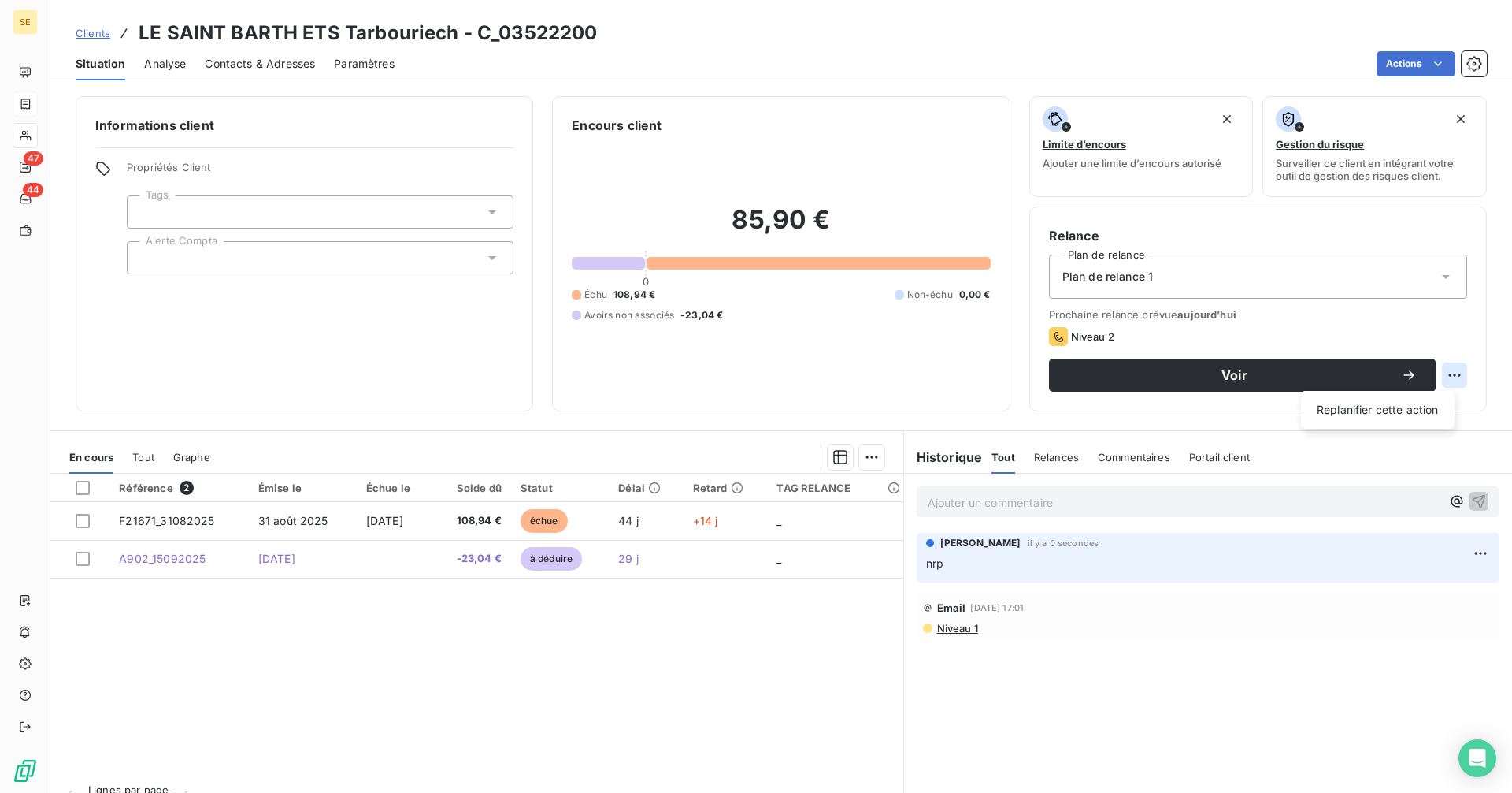
click at [1446, 365] on html "SE 47 44 Clients LE SAINT BARTH ETS Tarbouriech - C_03522200 Situation Analyse …" at bounding box center [756, 396] width 1512 height 793
click at [1418, 410] on div "Replanifier cette action" at bounding box center [1378, 410] width 141 height 25
select select "9"
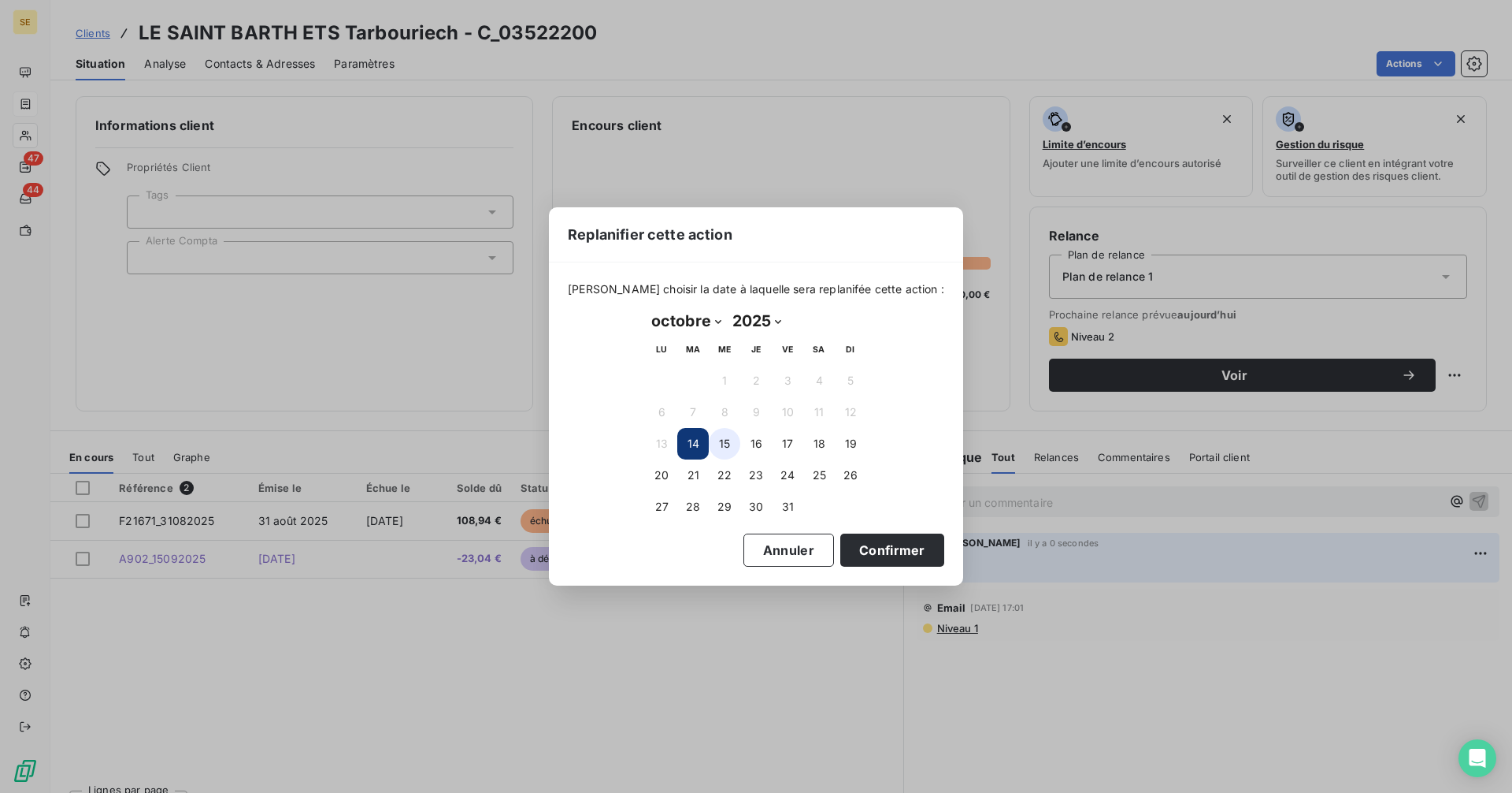
click at [720, 443] on button "15" at bounding box center [725, 443] width 32 height 32
click at [855, 553] on button "Confirmer" at bounding box center [892, 550] width 104 height 33
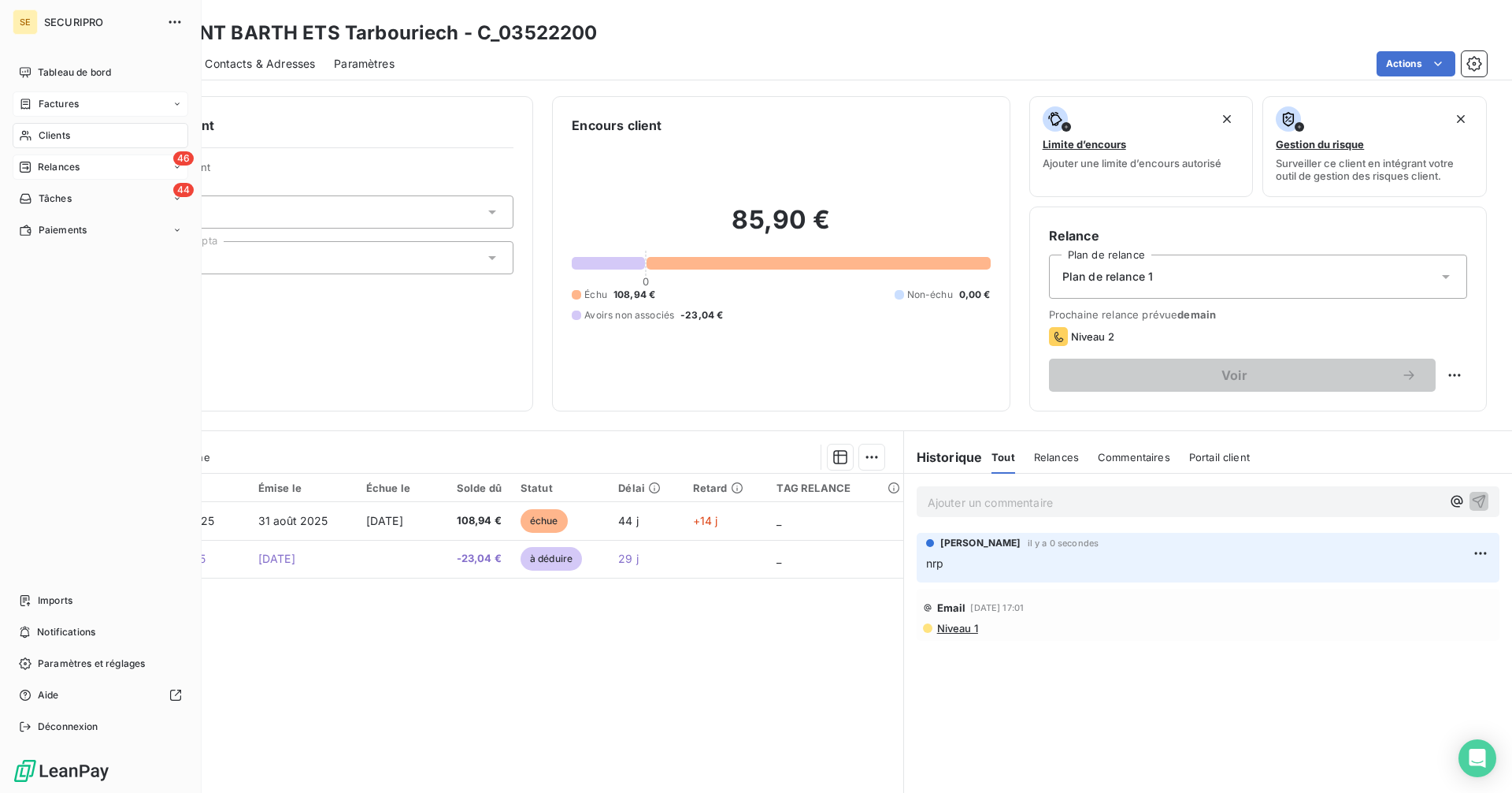
click at [58, 173] on span "Relances" at bounding box center [59, 167] width 41 height 14
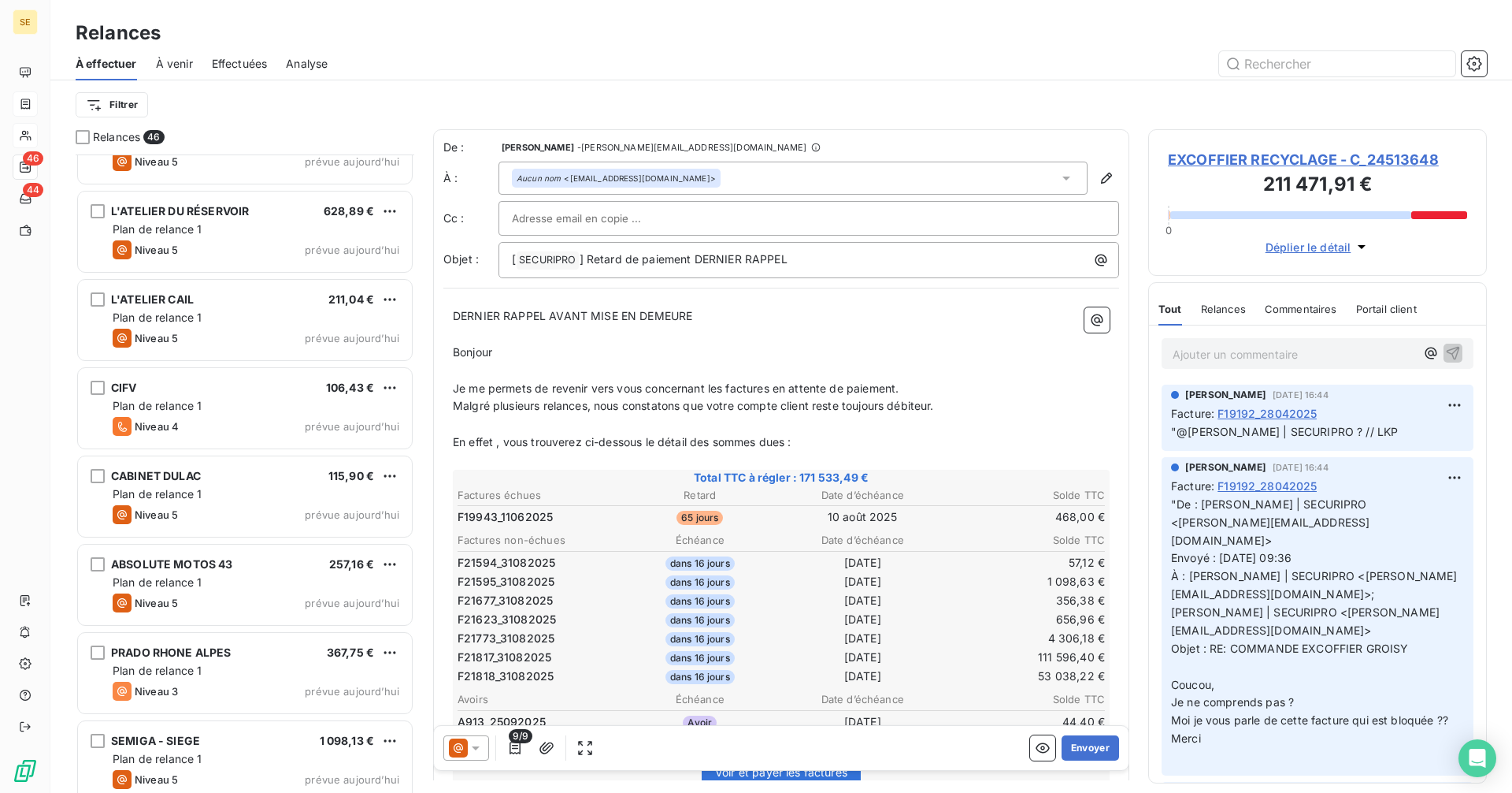
scroll to position [3422, 0]
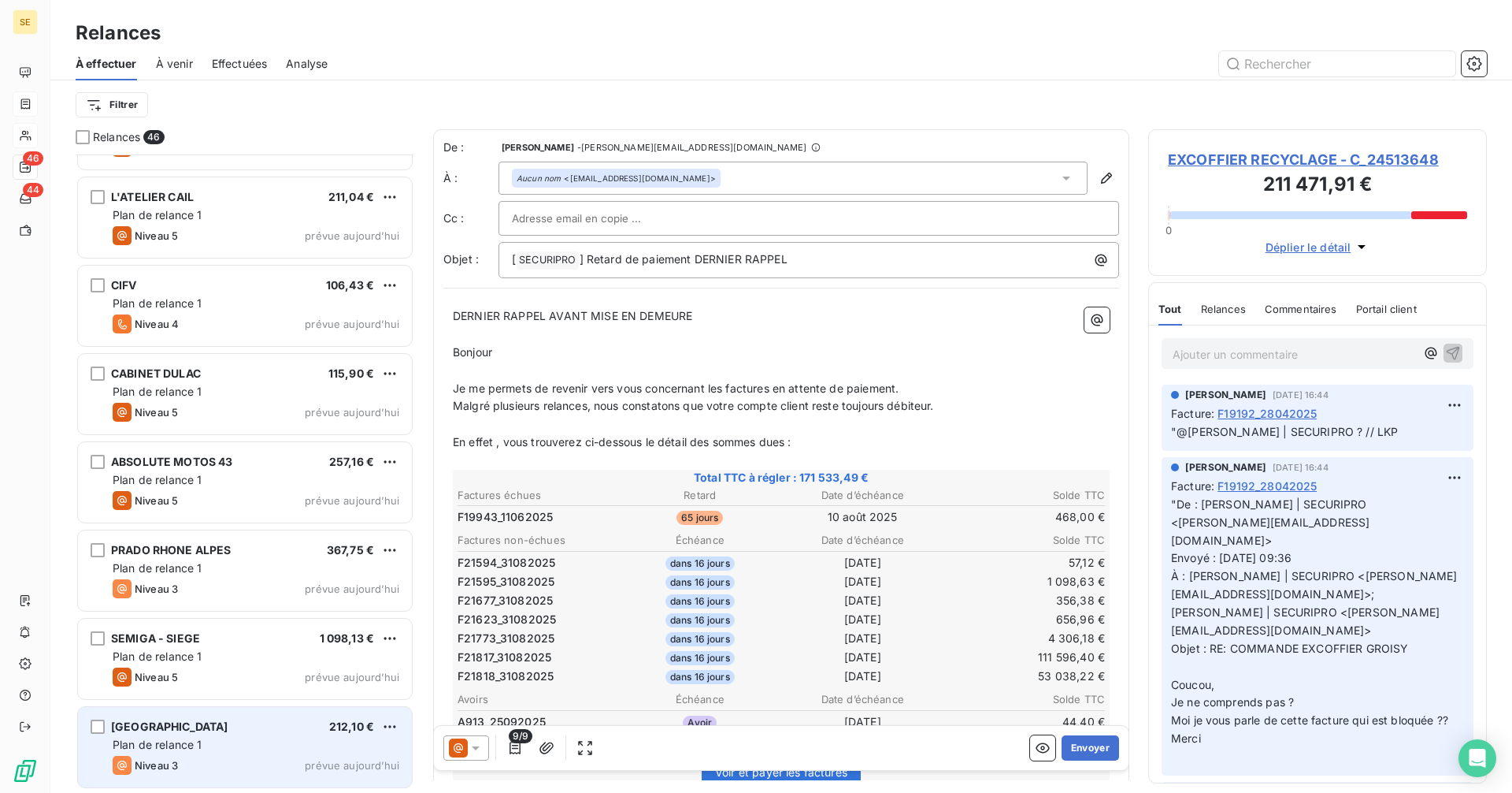
click at [229, 740] on div "Plan de relance 1" at bounding box center [256, 744] width 286 height 16
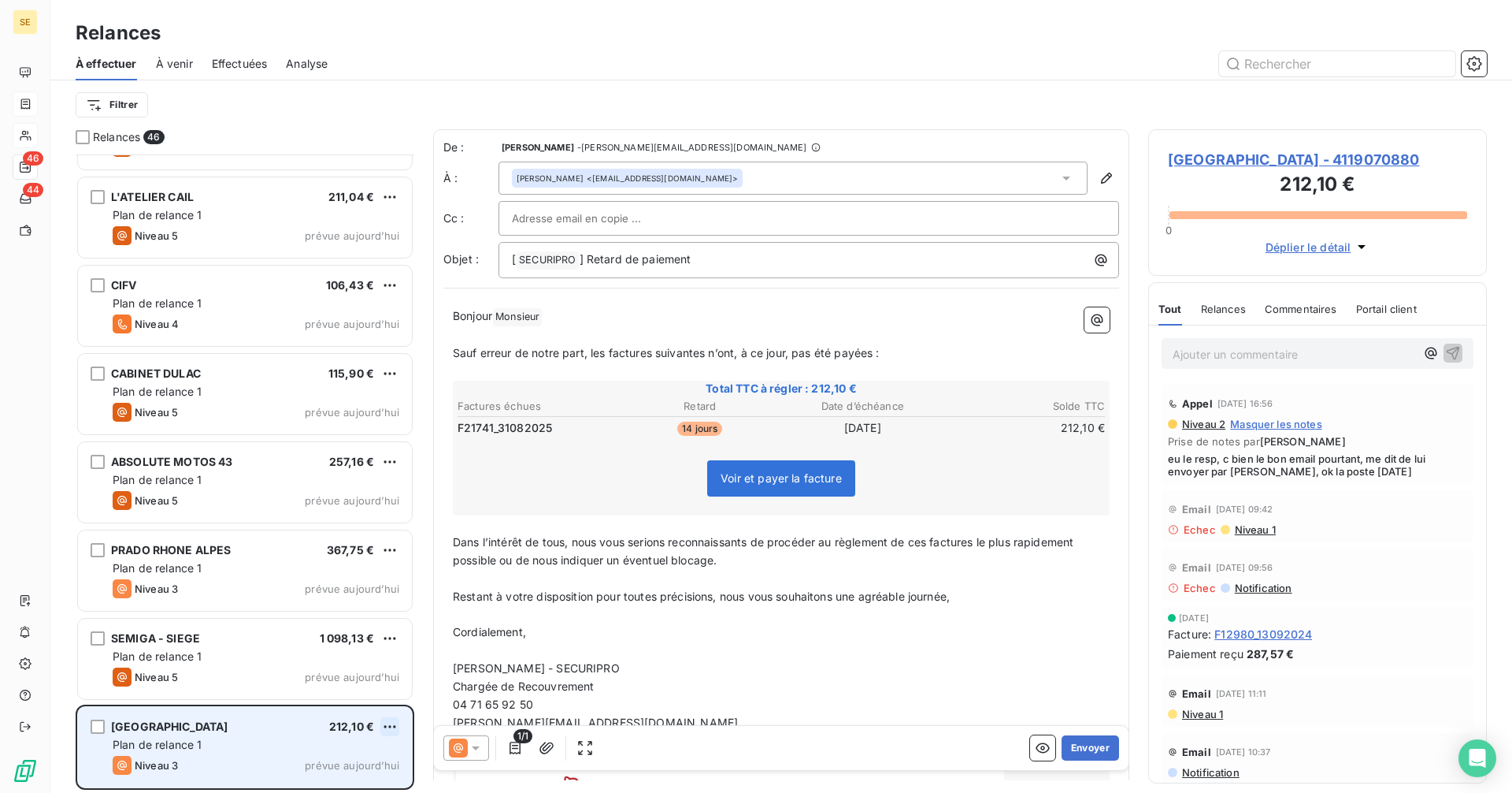
click at [389, 725] on html "SE 46 44 Relances À effectuer À venir Effectuées Analyse Filtrer Relances 46 SC…" at bounding box center [756, 396] width 1512 height 793
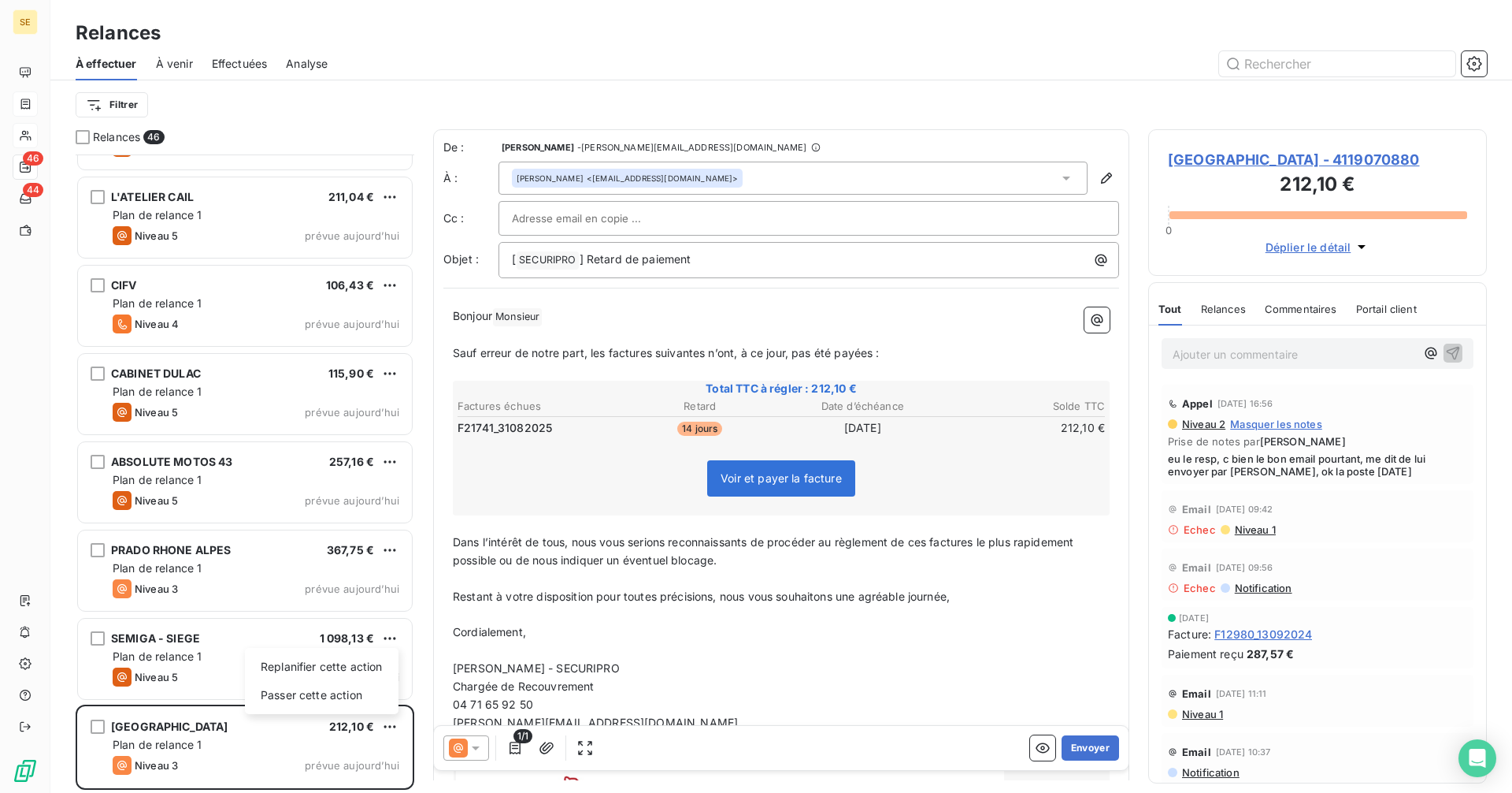
click at [390, 726] on html "SE 46 44 Relances À effectuer À venir Effectuées Analyse Filtrer Relances 46 SC…" at bounding box center [756, 396] width 1512 height 793
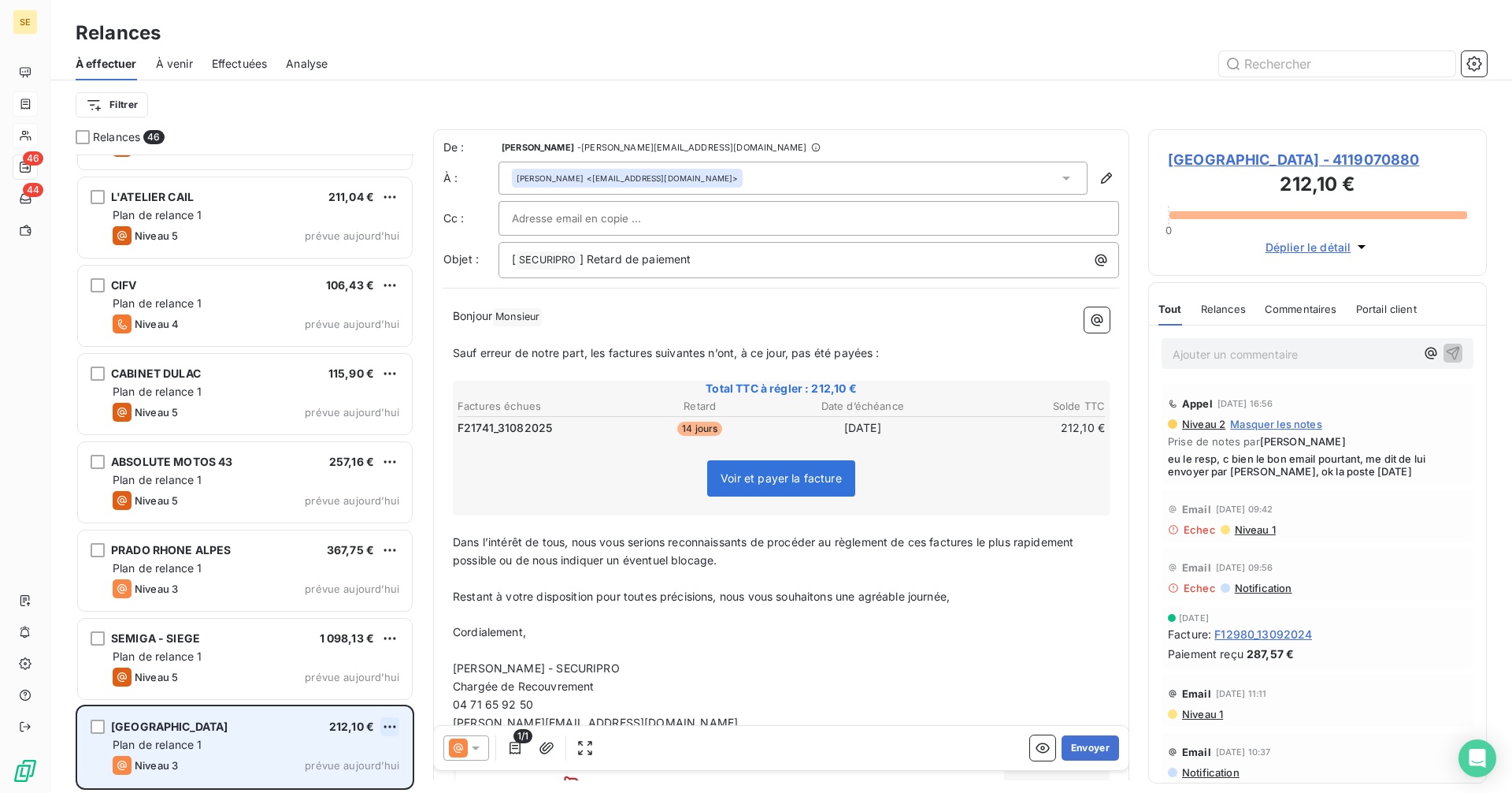
click at [390, 723] on html "SE 46 44 Relances À effectuer À venir Effectuées Analyse Filtrer Relances 46 SC…" at bounding box center [756, 396] width 1512 height 793
click at [340, 673] on div "Replanifier cette action" at bounding box center [321, 666] width 141 height 25
select select "9"
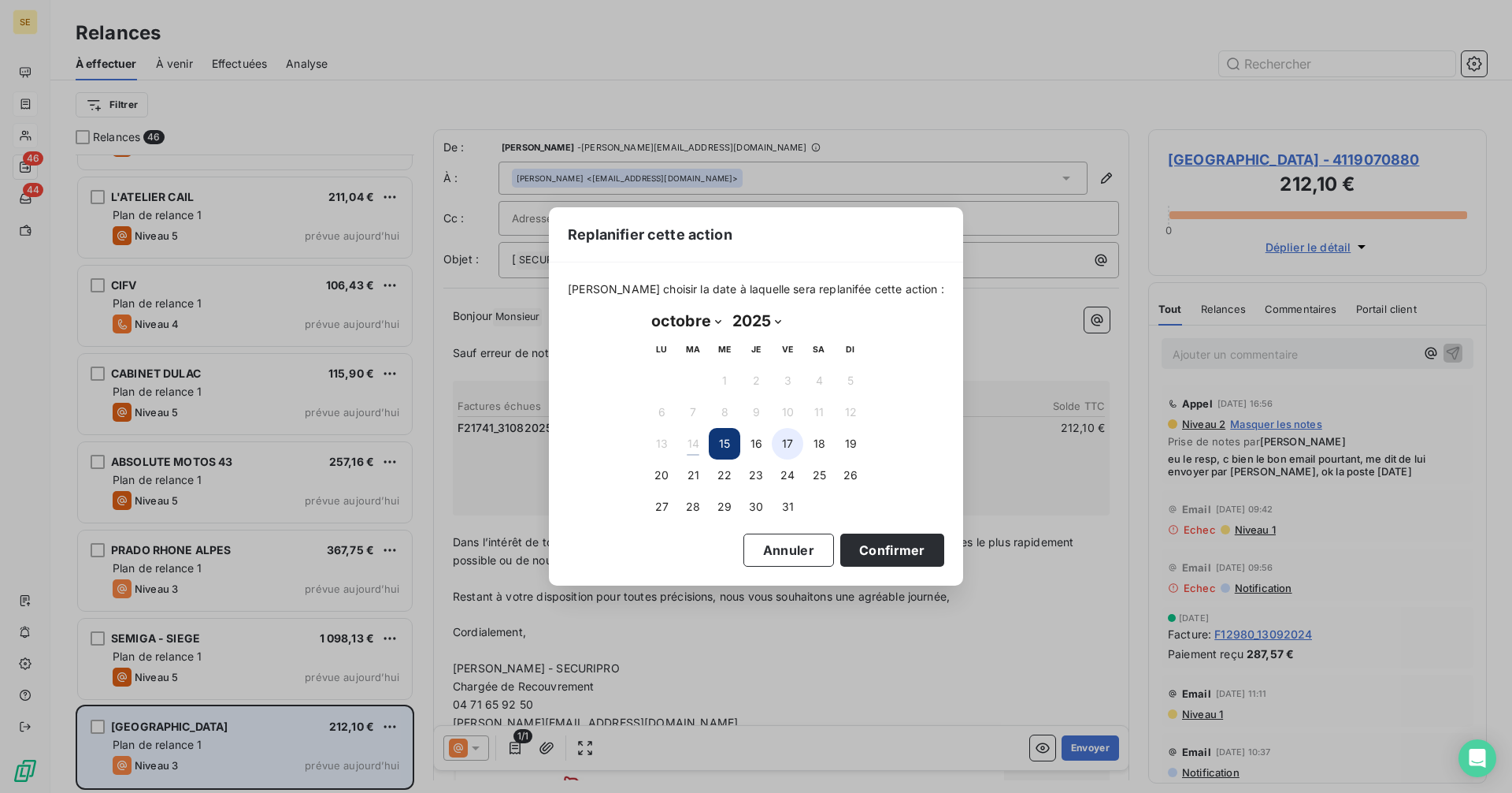
click at [790, 440] on button "17" at bounding box center [788, 443] width 32 height 32
click at [751, 451] on button "16" at bounding box center [756, 443] width 32 height 32
click at [857, 545] on button "Confirmer" at bounding box center [892, 550] width 104 height 33
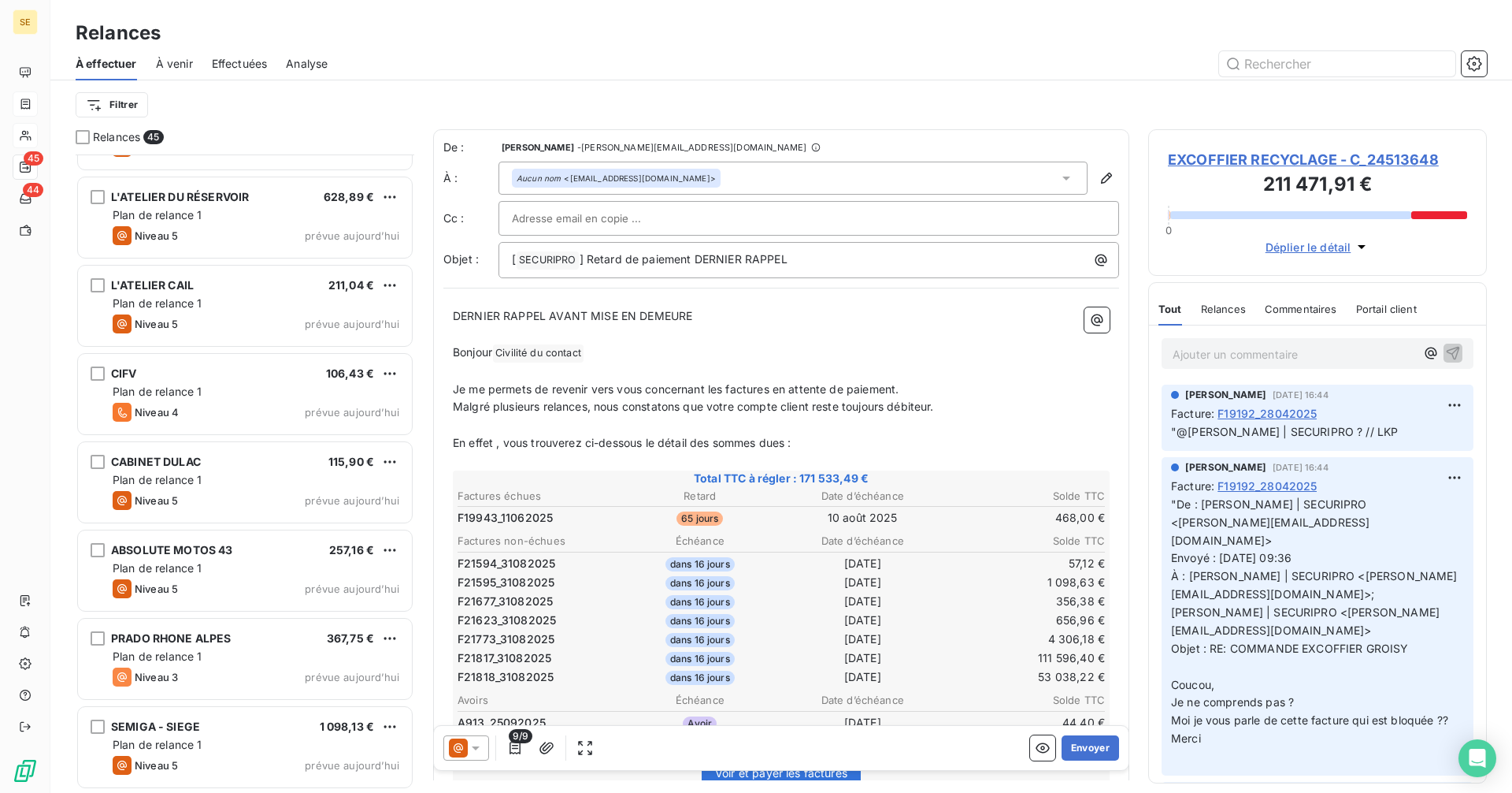
scroll to position [3333, 0]
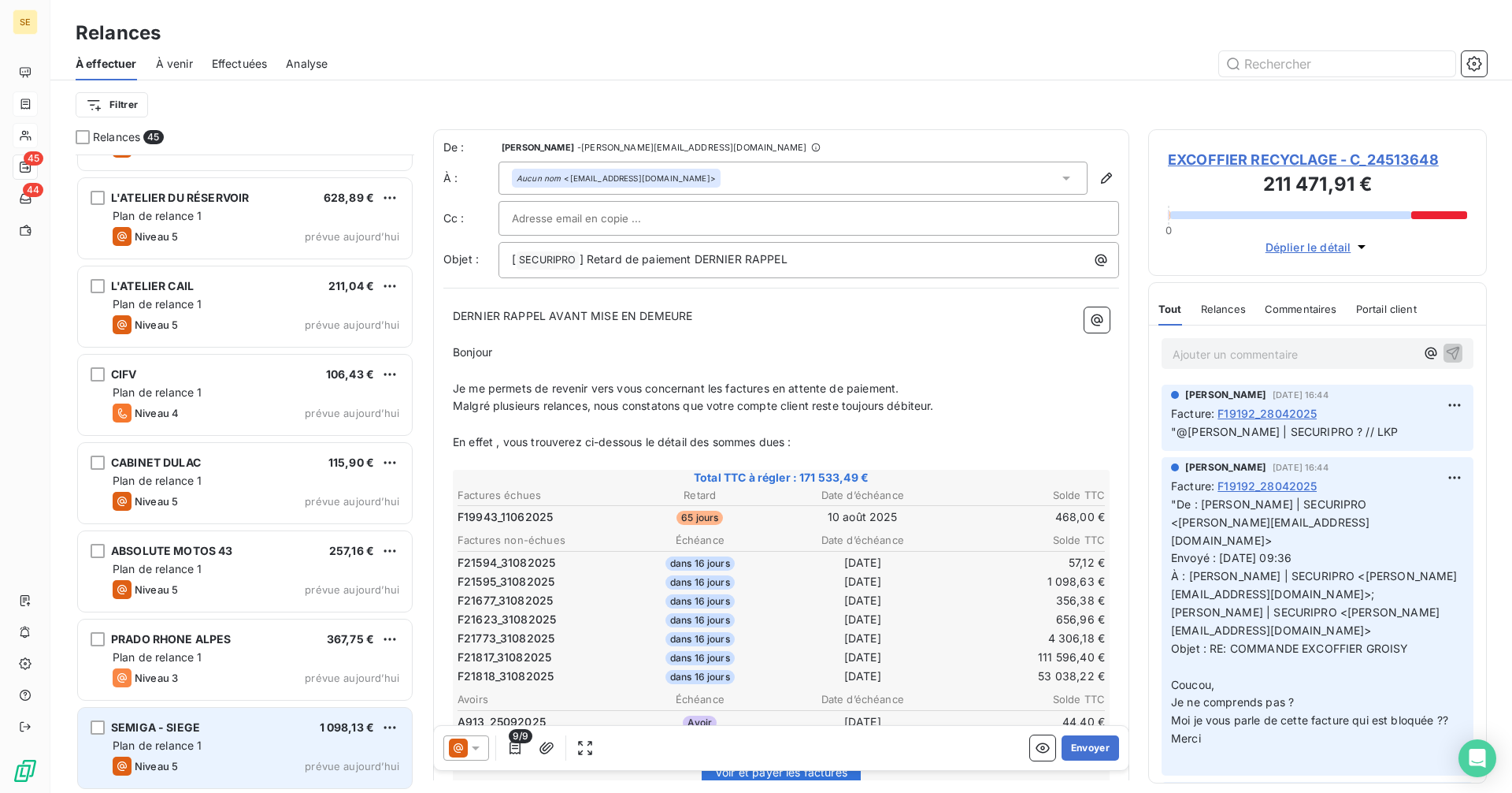
click at [198, 754] on div "SEMIGA - SIEGE 1 098,13 € Plan de relance 1 Niveau 5 prévue [DATE]" at bounding box center [245, 748] width 334 height 80
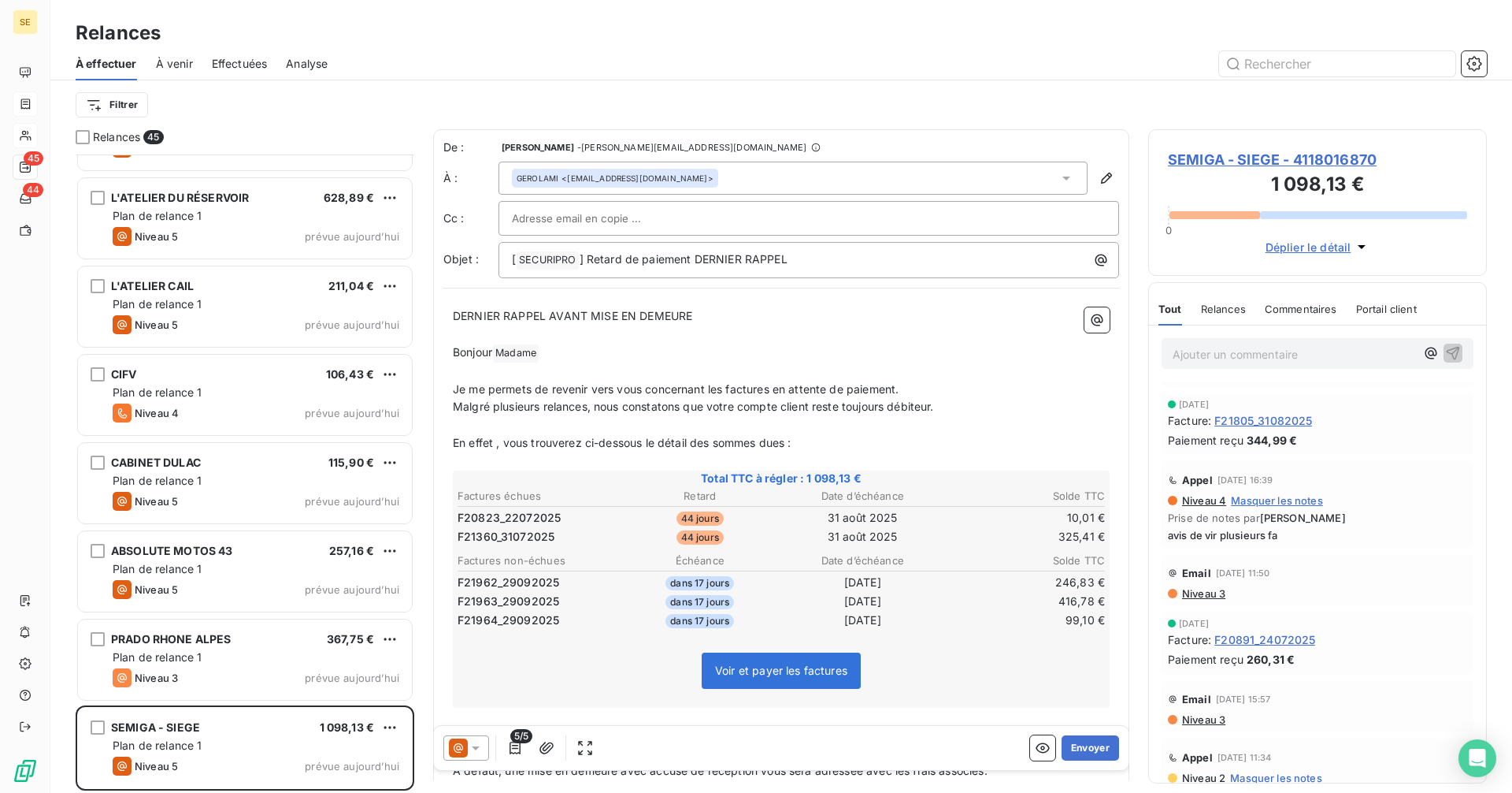
scroll to position [709, 0]
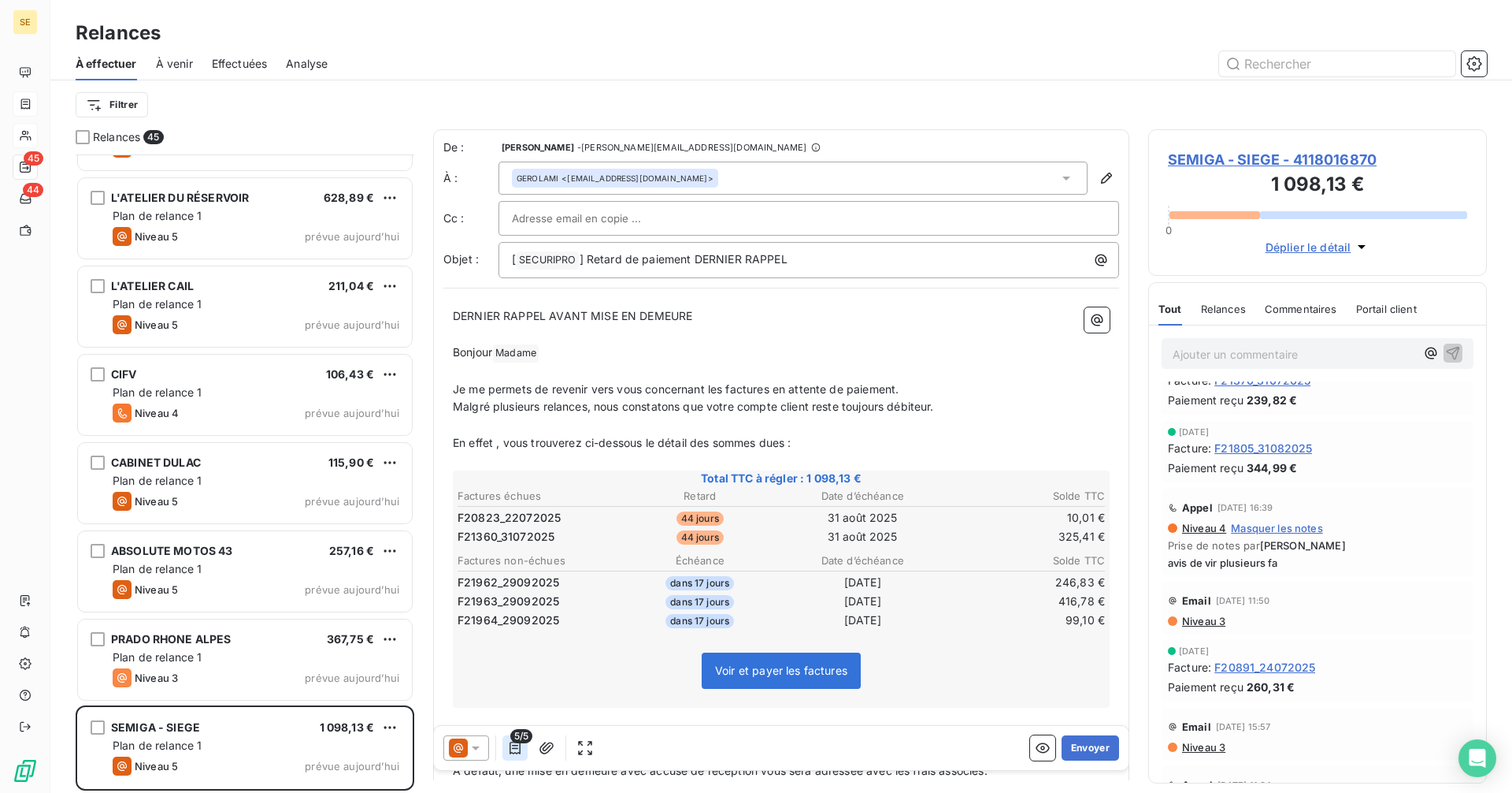
click at [513, 750] on icon "button" at bounding box center [515, 748] width 16 height 16
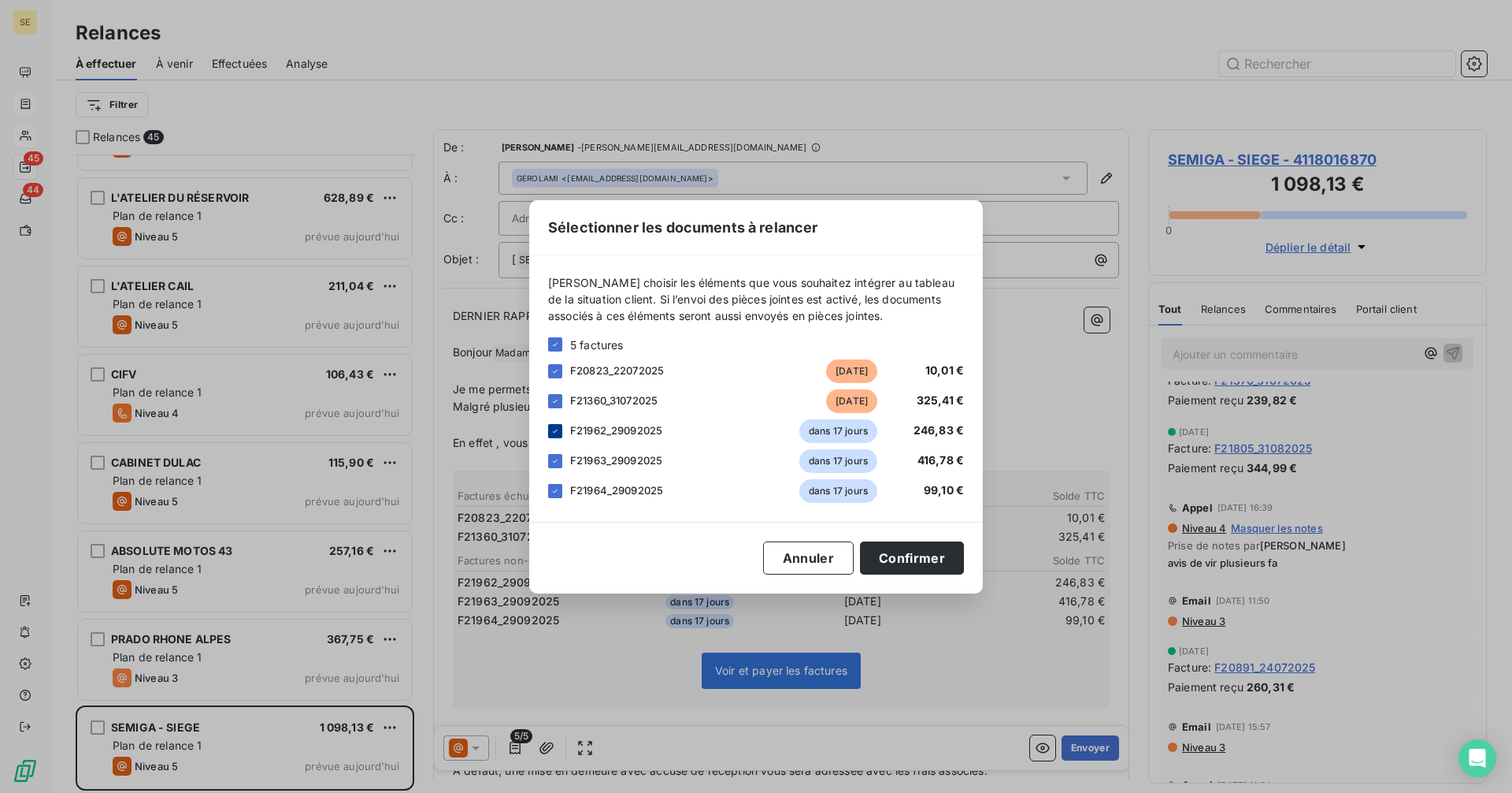
click at [559, 429] on icon at bounding box center [555, 431] width 10 height 10
click at [559, 463] on icon at bounding box center [555, 461] width 10 height 10
click at [555, 494] on icon at bounding box center [555, 491] width 10 height 10
click at [906, 557] on button "Confirmer" at bounding box center [912, 558] width 104 height 33
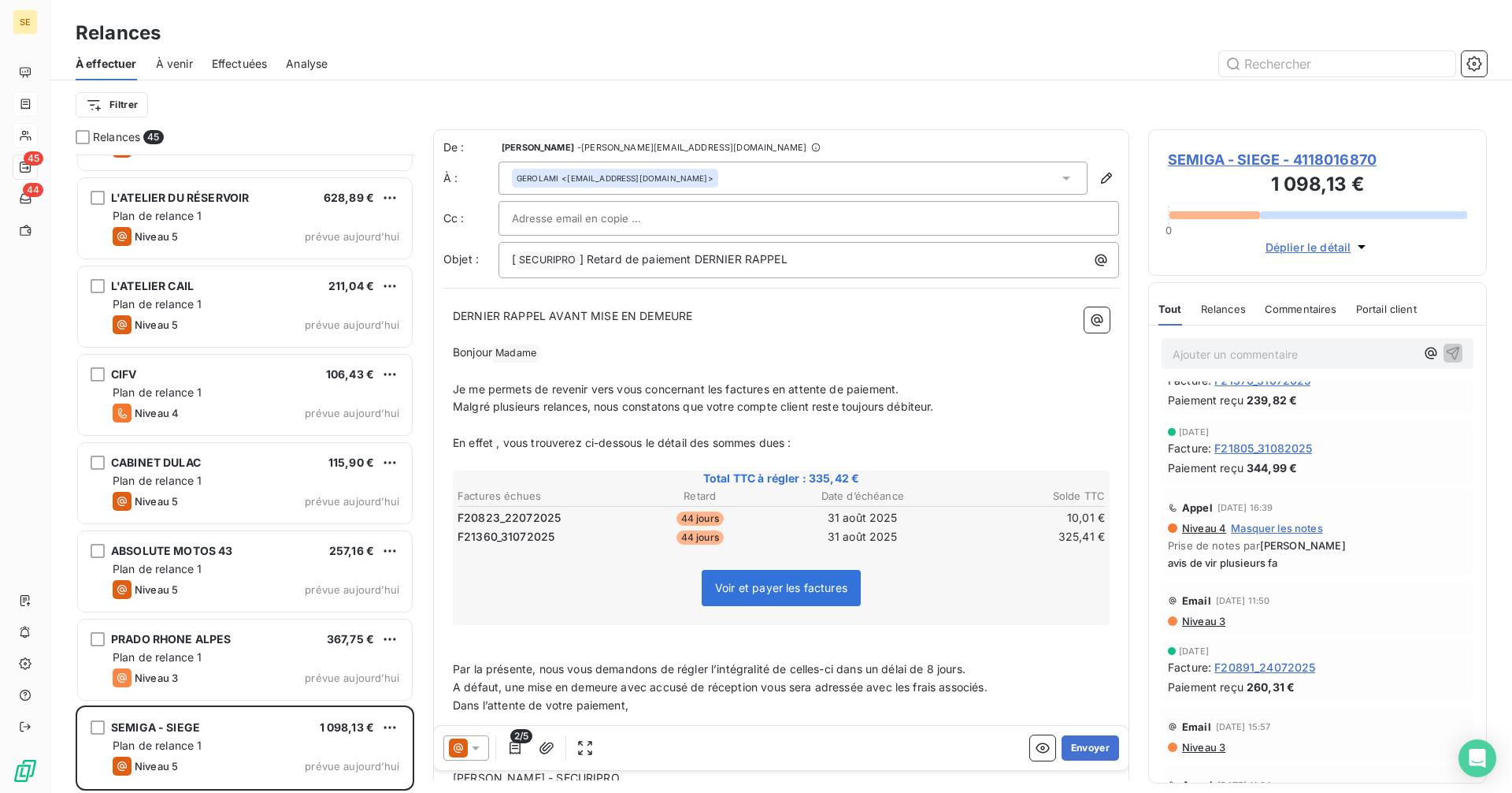
click at [479, 744] on icon at bounding box center [476, 748] width 16 height 16
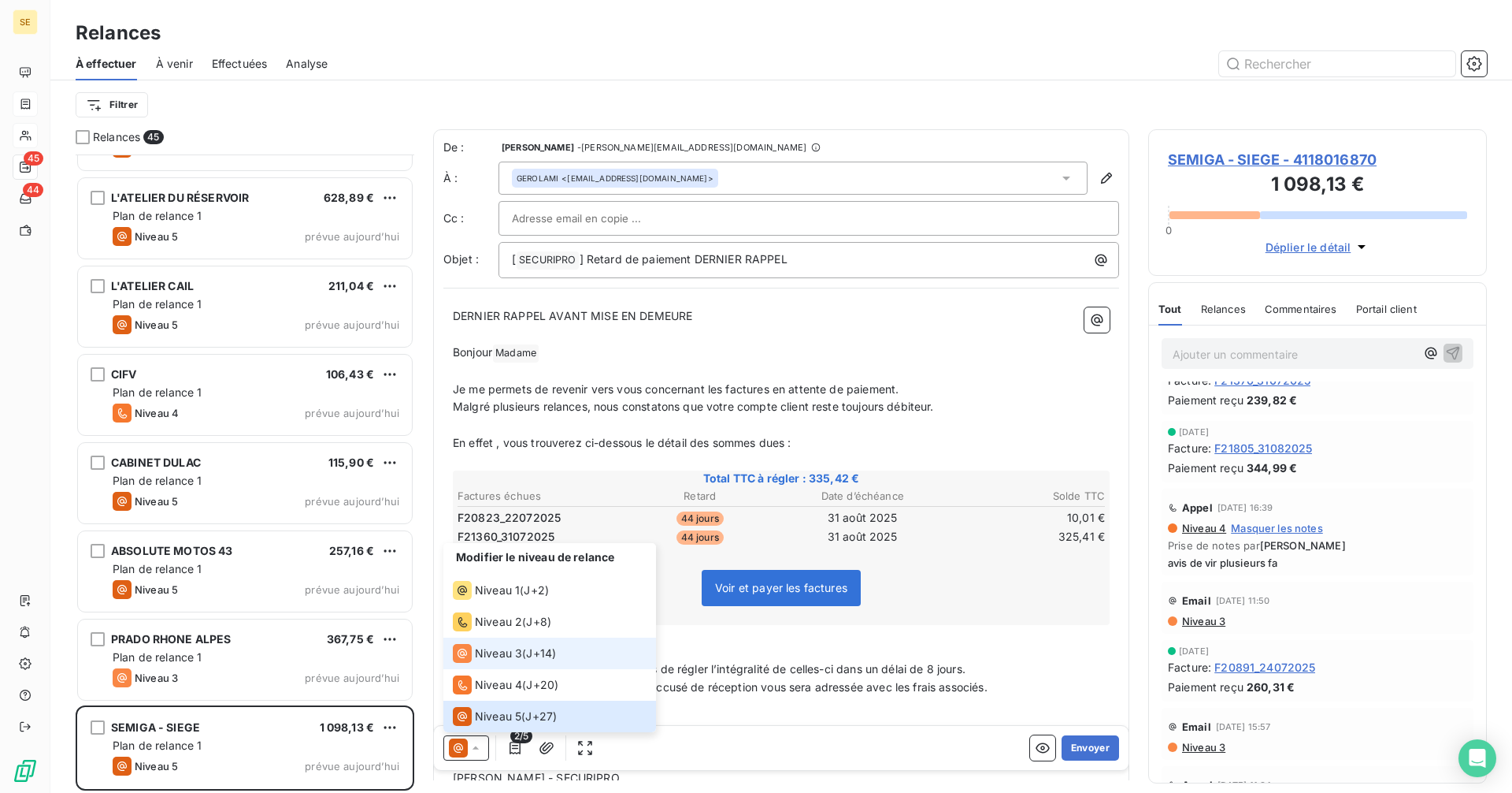
click at [486, 654] on span "Niveau 3" at bounding box center [498, 653] width 47 height 16
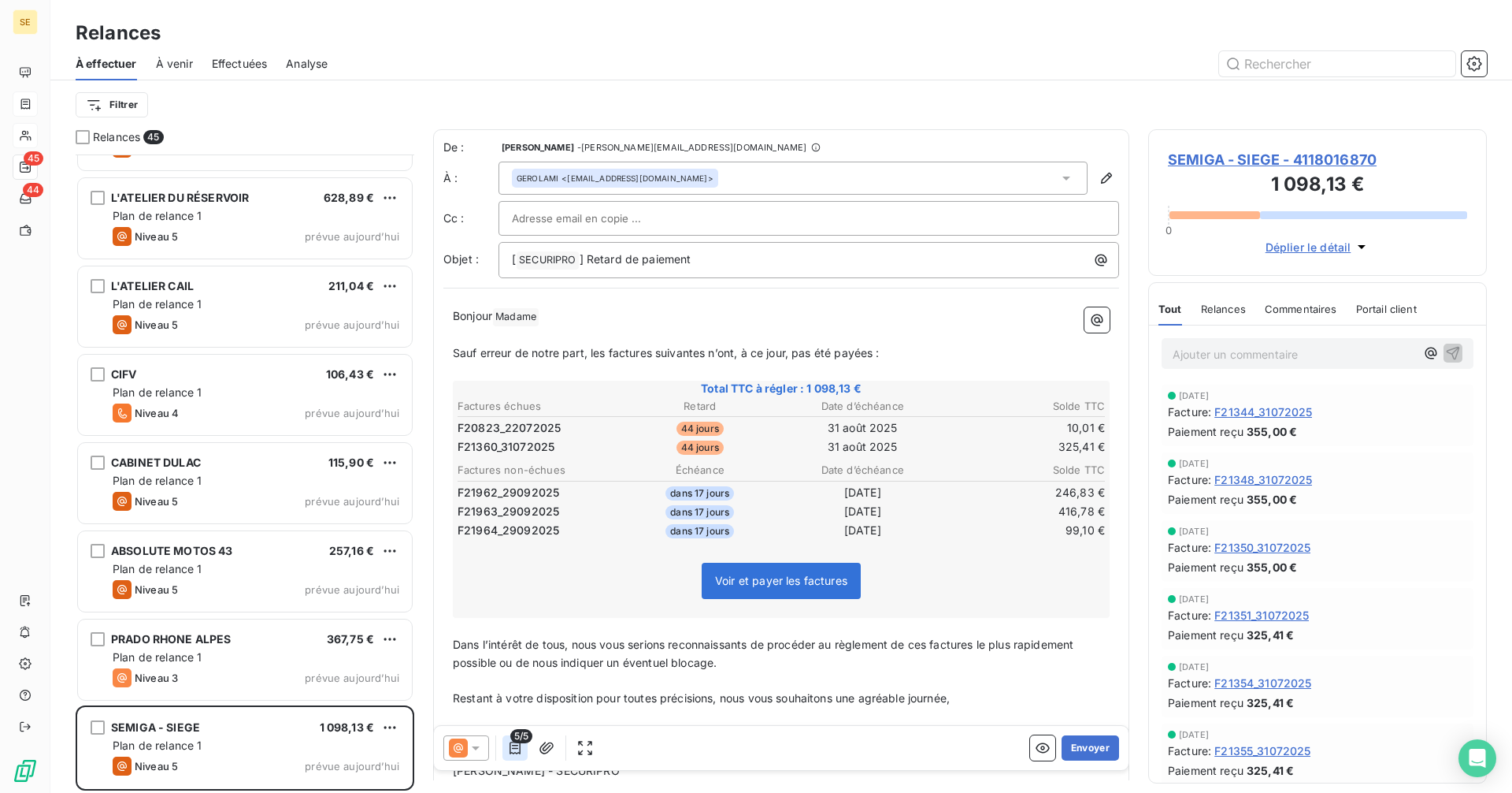
click at [516, 747] on icon "button" at bounding box center [515, 748] width 16 height 16
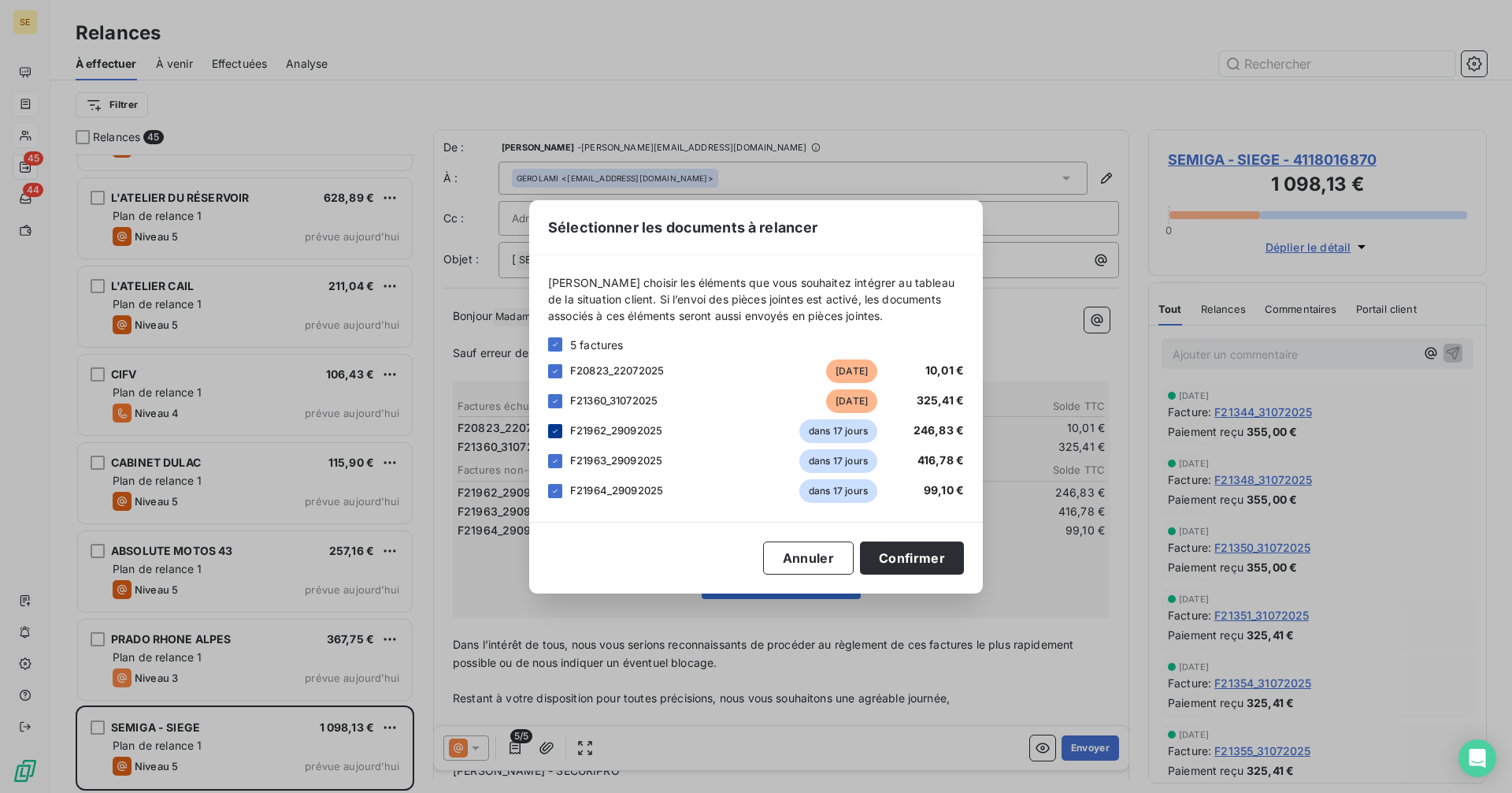
click at [557, 430] on icon at bounding box center [555, 431] width 10 height 10
click at [555, 460] on icon at bounding box center [555, 461] width 10 height 10
click at [555, 490] on icon at bounding box center [555, 491] width 10 height 10
click at [913, 564] on button "Confirmer" at bounding box center [912, 558] width 104 height 33
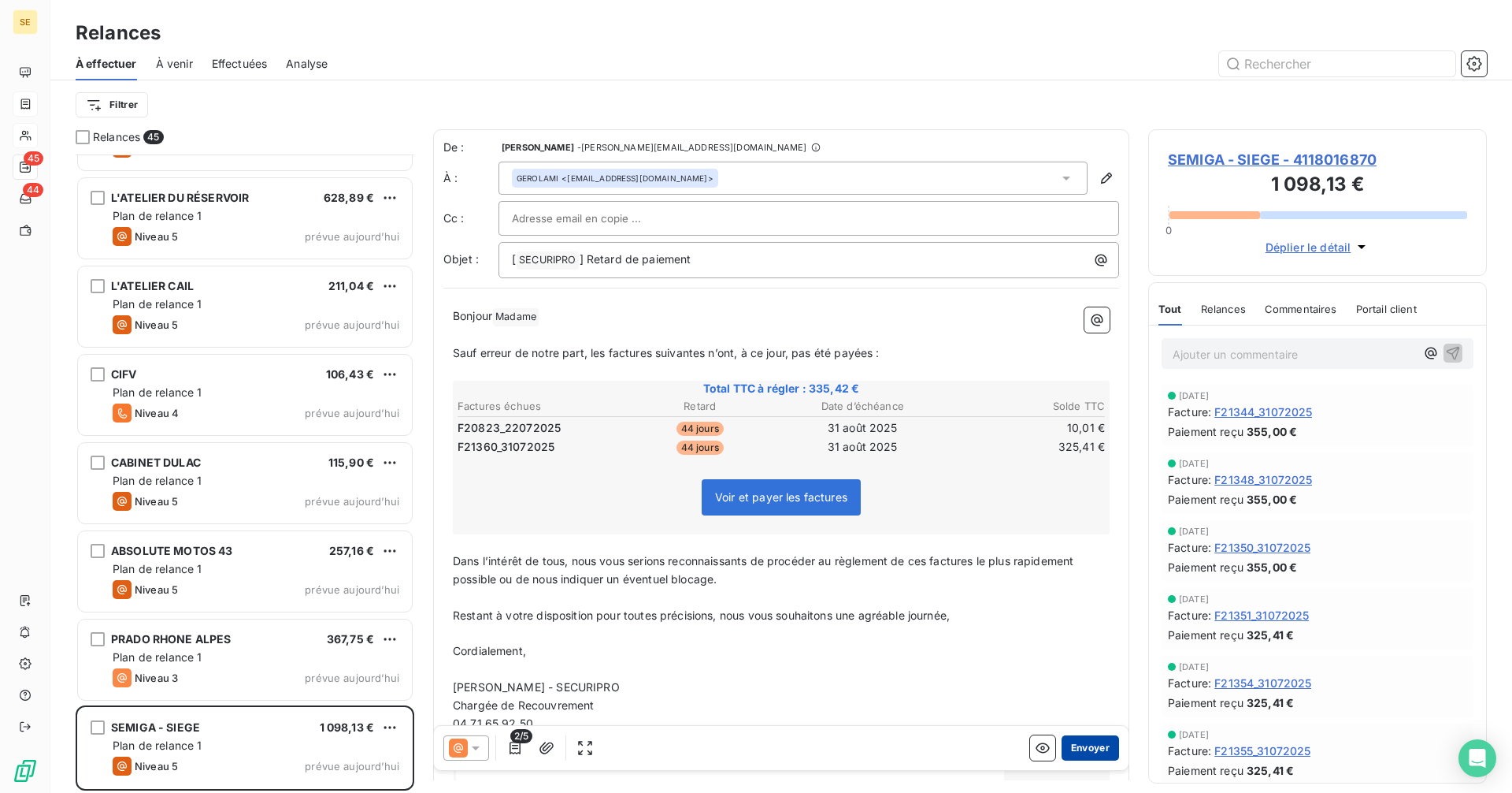
click at [1076, 751] on button "Envoyer" at bounding box center [1090, 748] width 57 height 25
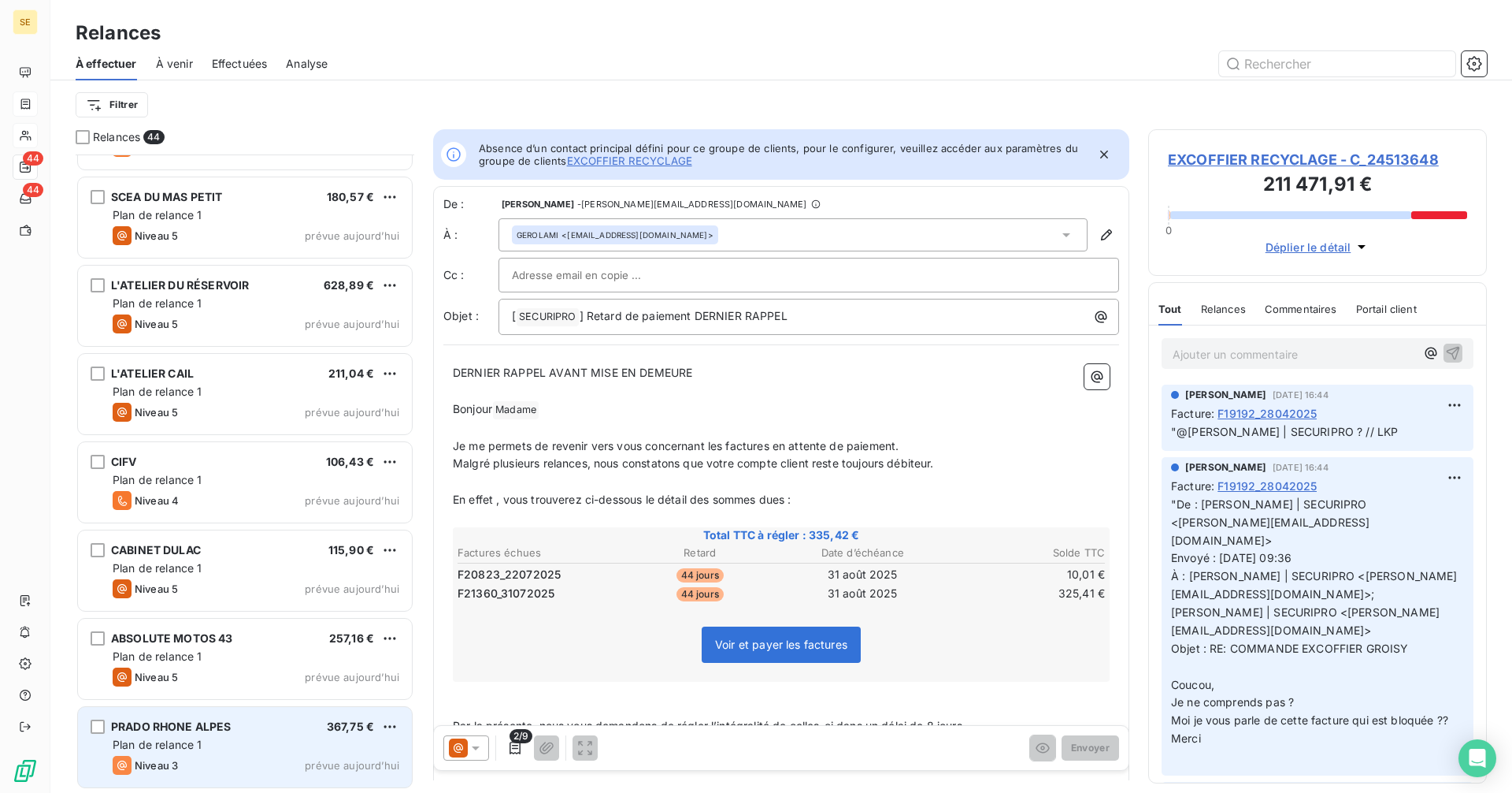
scroll to position [3244, 0]
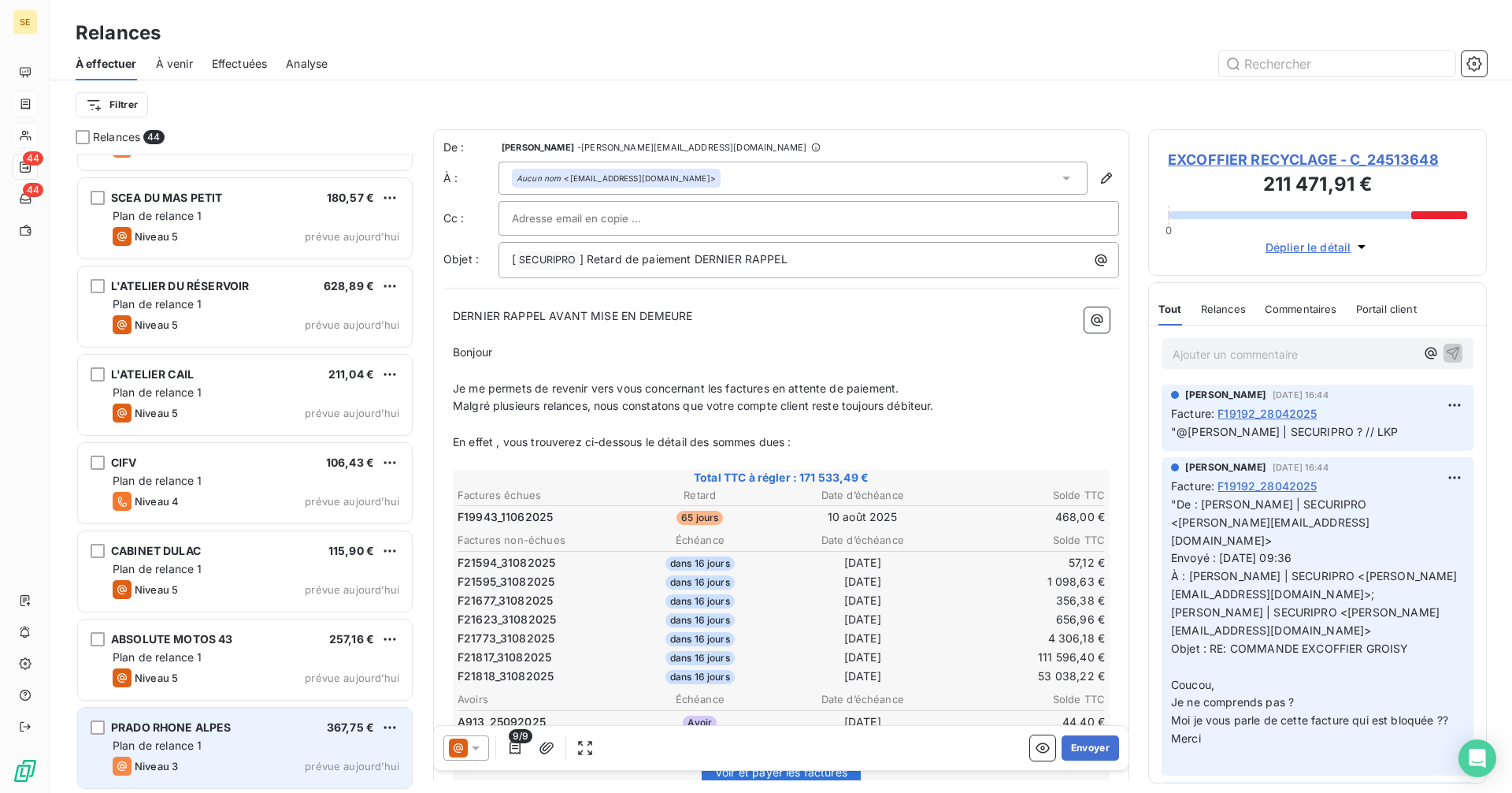
click at [254, 729] on div "PRADO RHONE ALPES 367,75 €" at bounding box center [256, 727] width 286 height 14
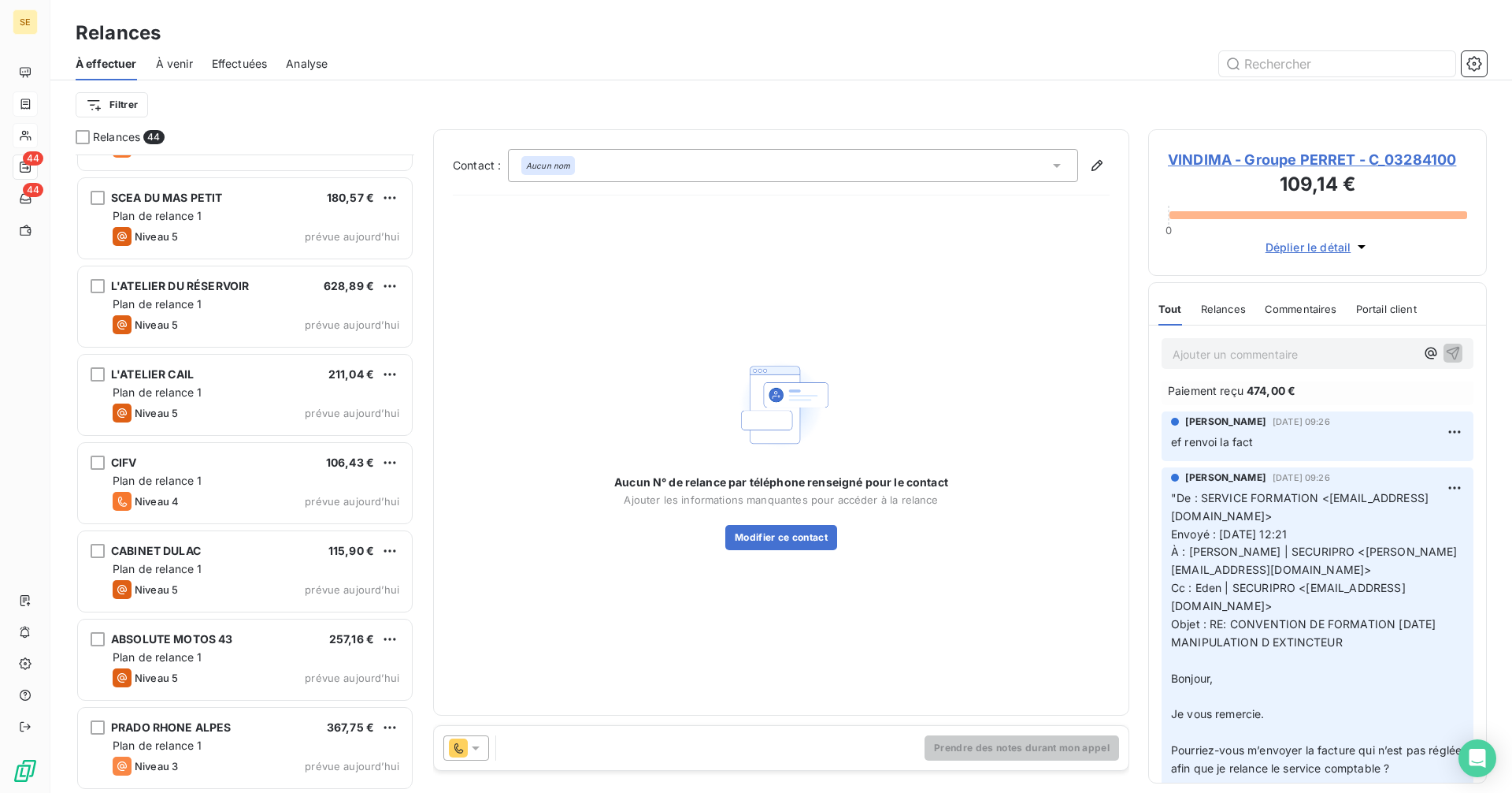
scroll to position [236, 0]
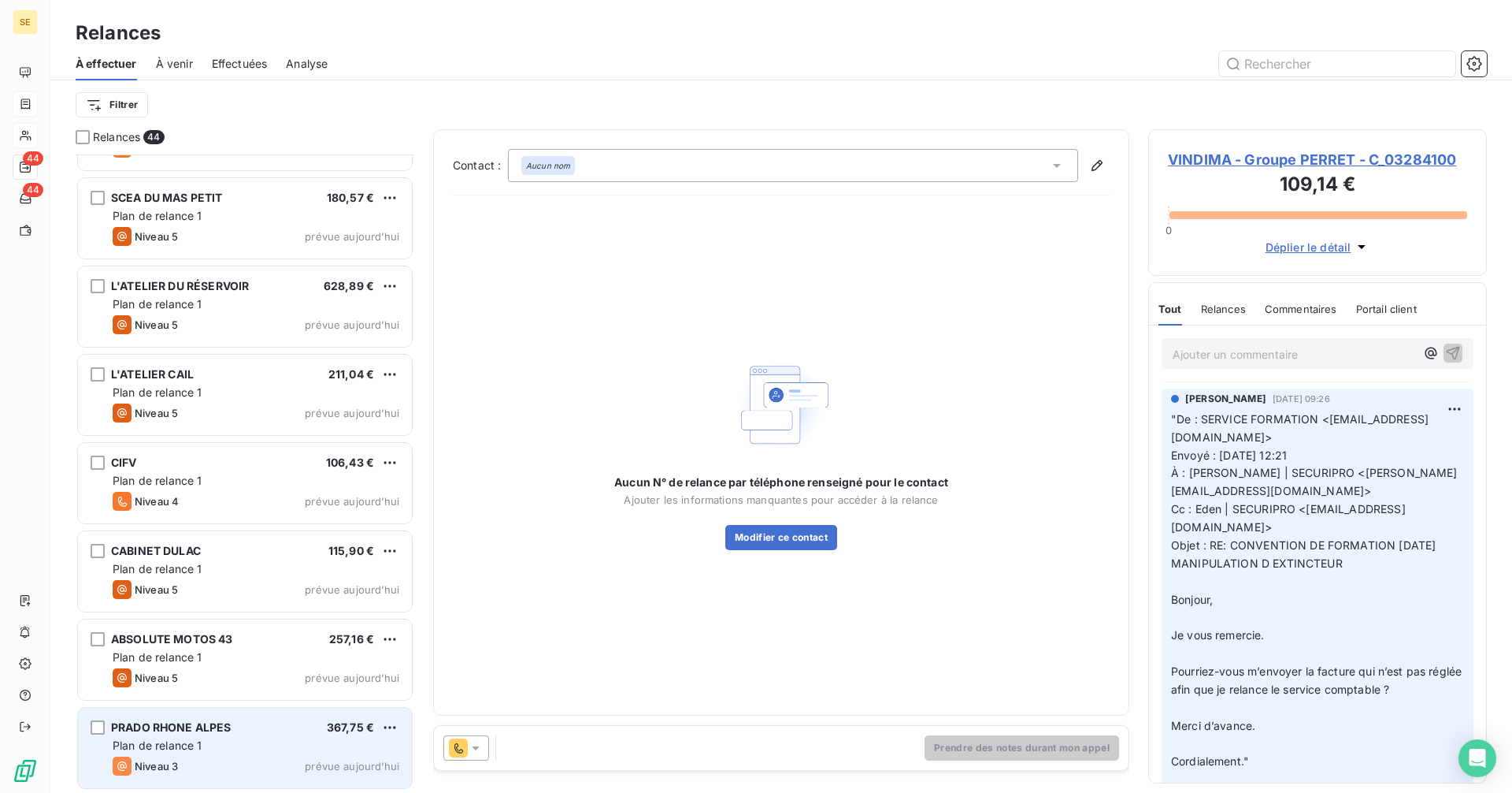
click at [203, 731] on span "PRADO RHONE ALPES" at bounding box center [171, 726] width 120 height 14
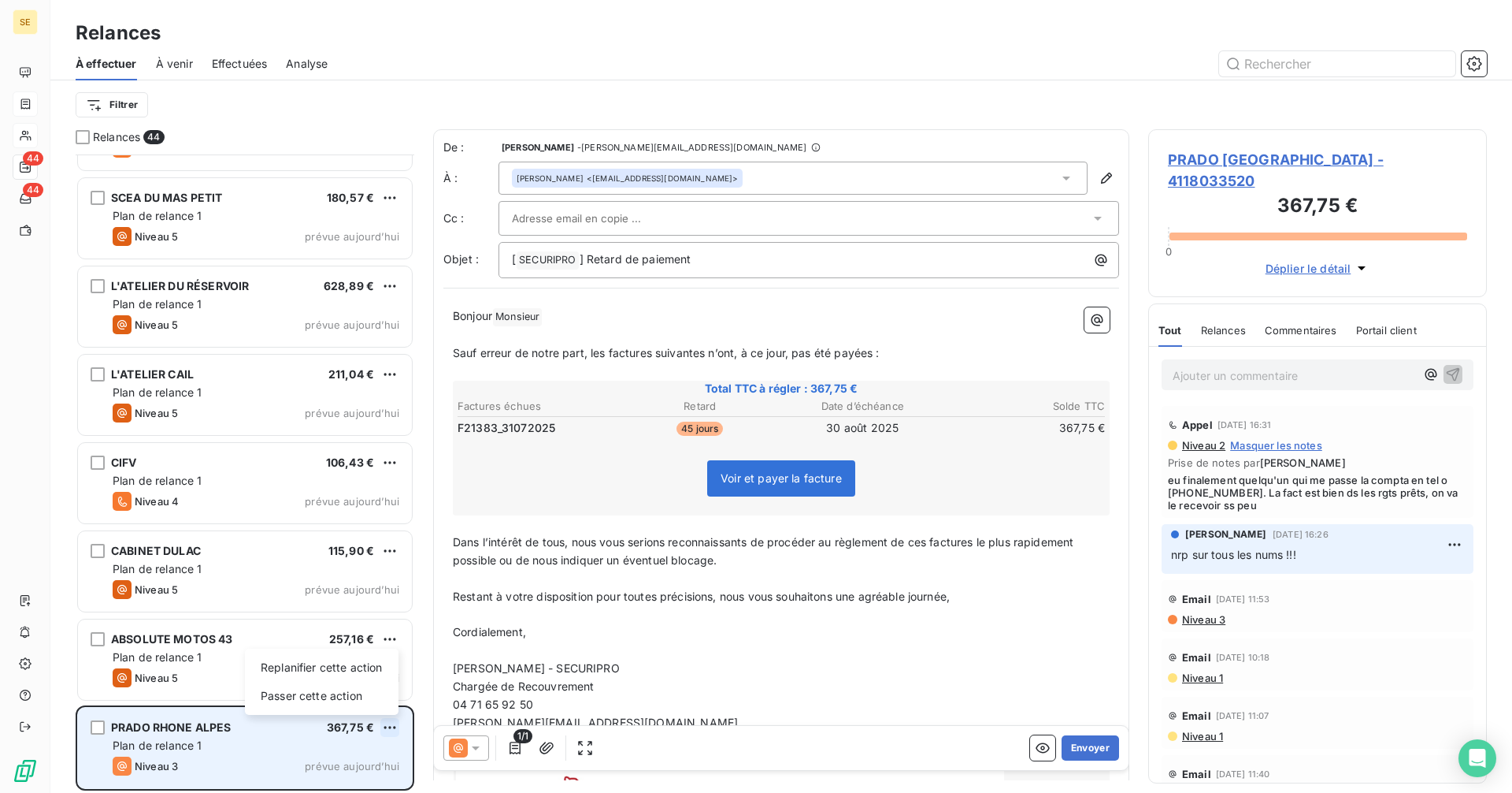
click at [388, 725] on html "SE 44 44 Relances À effectuer À venir Effectuées Analyse Filtrer Relances 44 EM…" at bounding box center [756, 396] width 1512 height 793
click at [306, 664] on div "Replanifier cette action" at bounding box center [321, 667] width 141 height 25
select select "9"
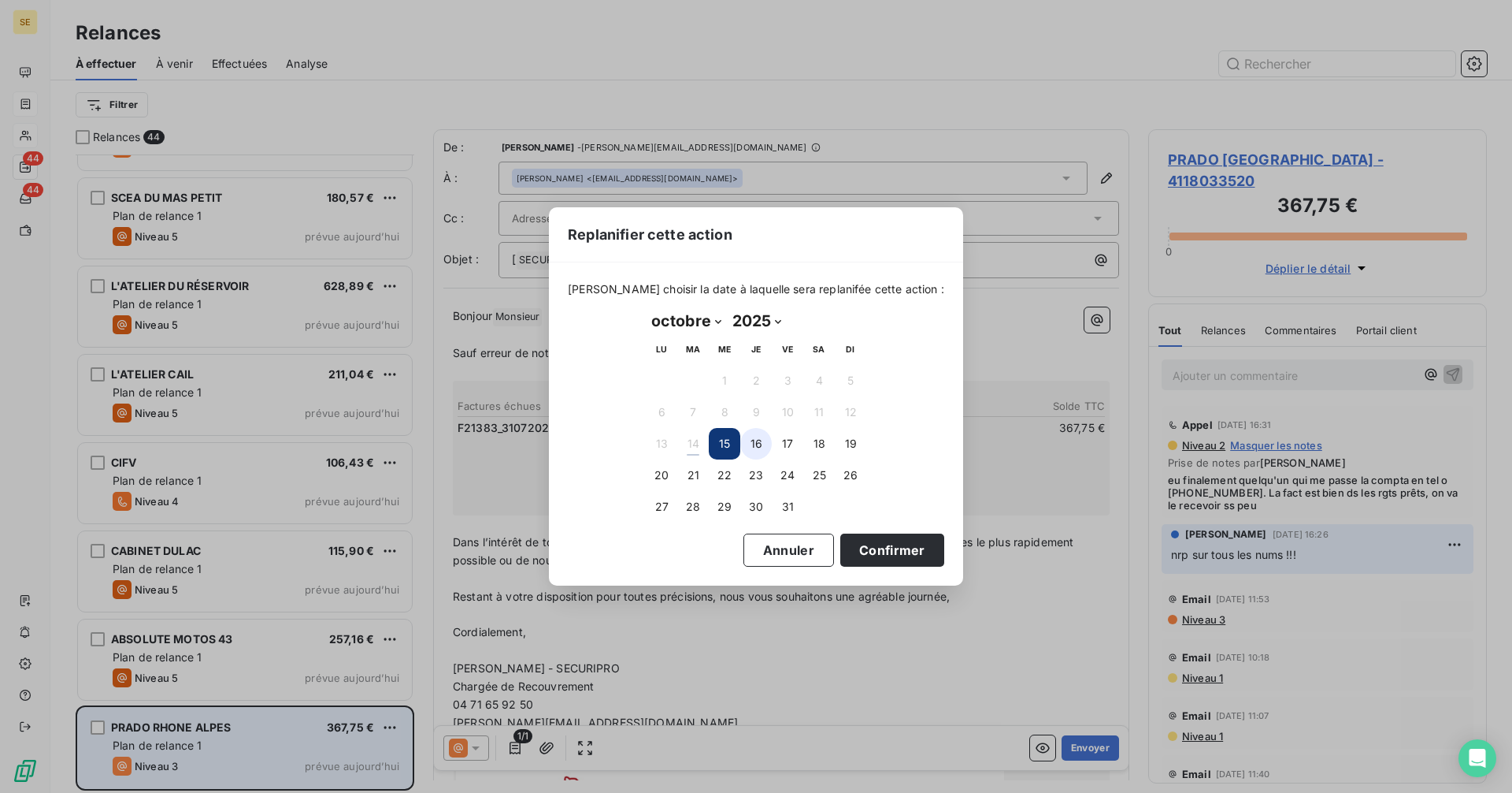
click at [758, 443] on button "16" at bounding box center [756, 443] width 32 height 32
click at [875, 551] on button "Confirmer" at bounding box center [892, 550] width 104 height 33
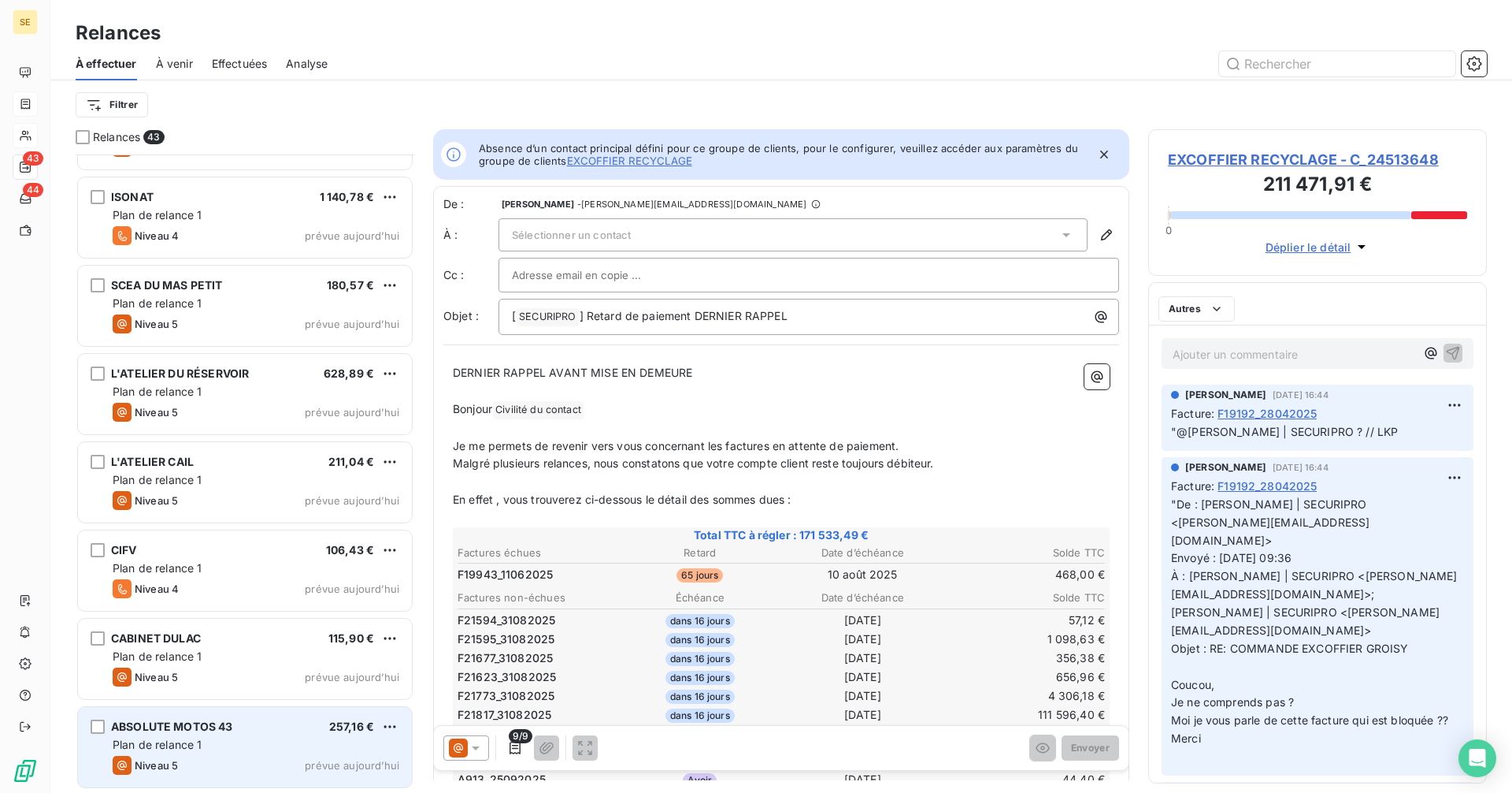
scroll to position [3156, 0]
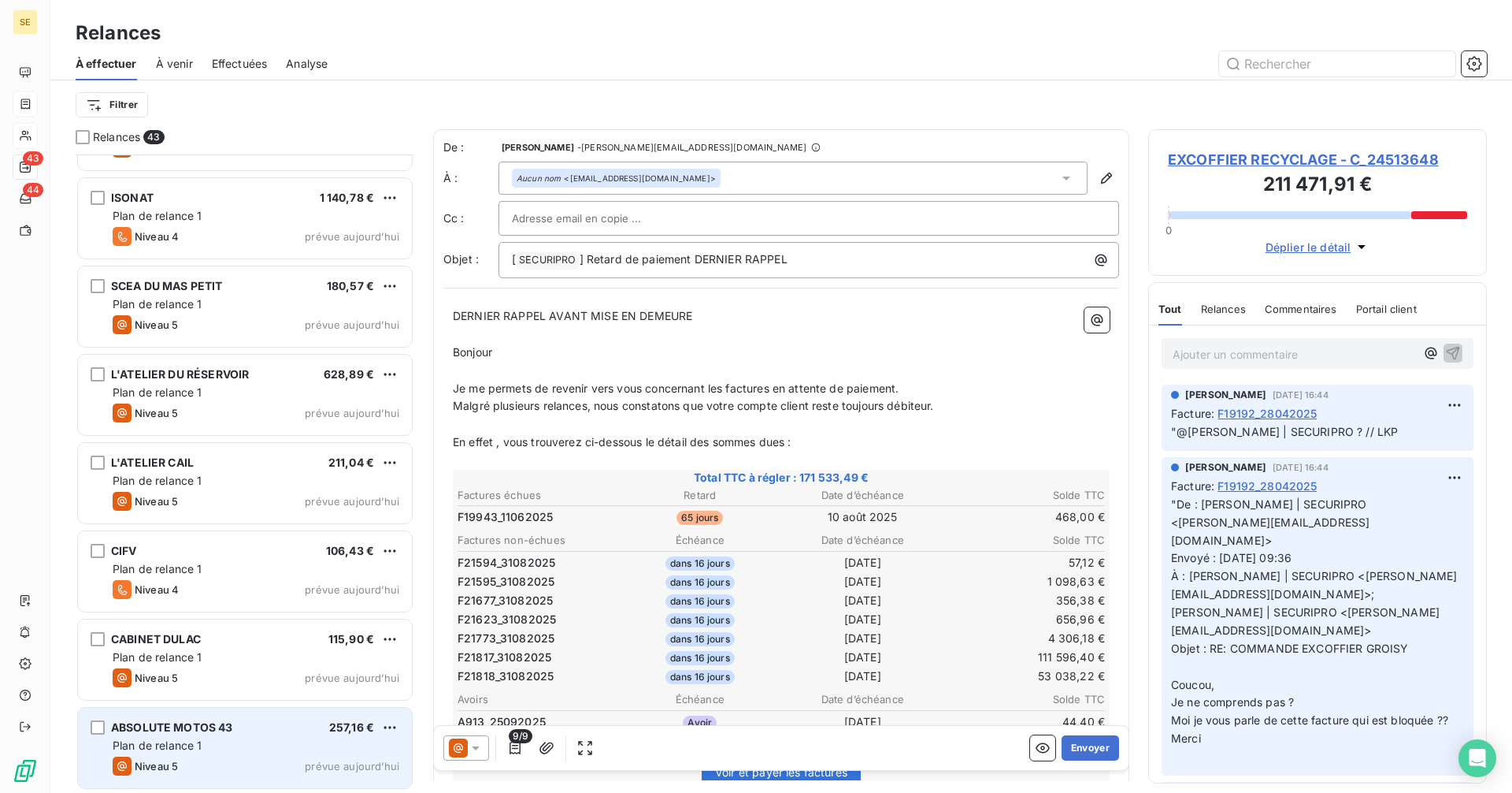
click at [216, 740] on div "Plan de relance 1" at bounding box center [256, 745] width 286 height 16
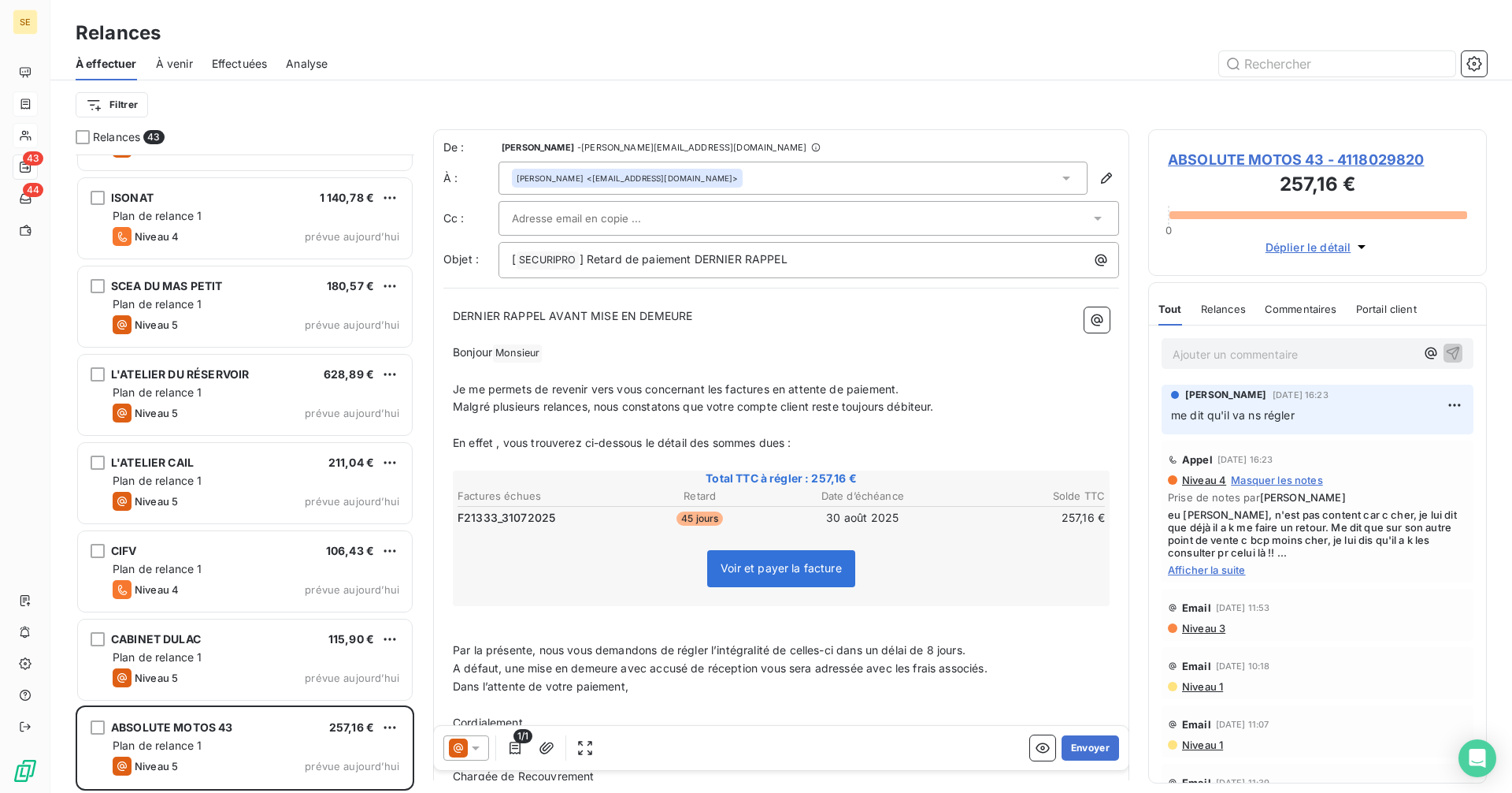
click at [1192, 572] on span "Afficher la suite" at bounding box center [1318, 570] width 299 height 13
click at [465, 749] on icon at bounding box center [458, 748] width 19 height 19
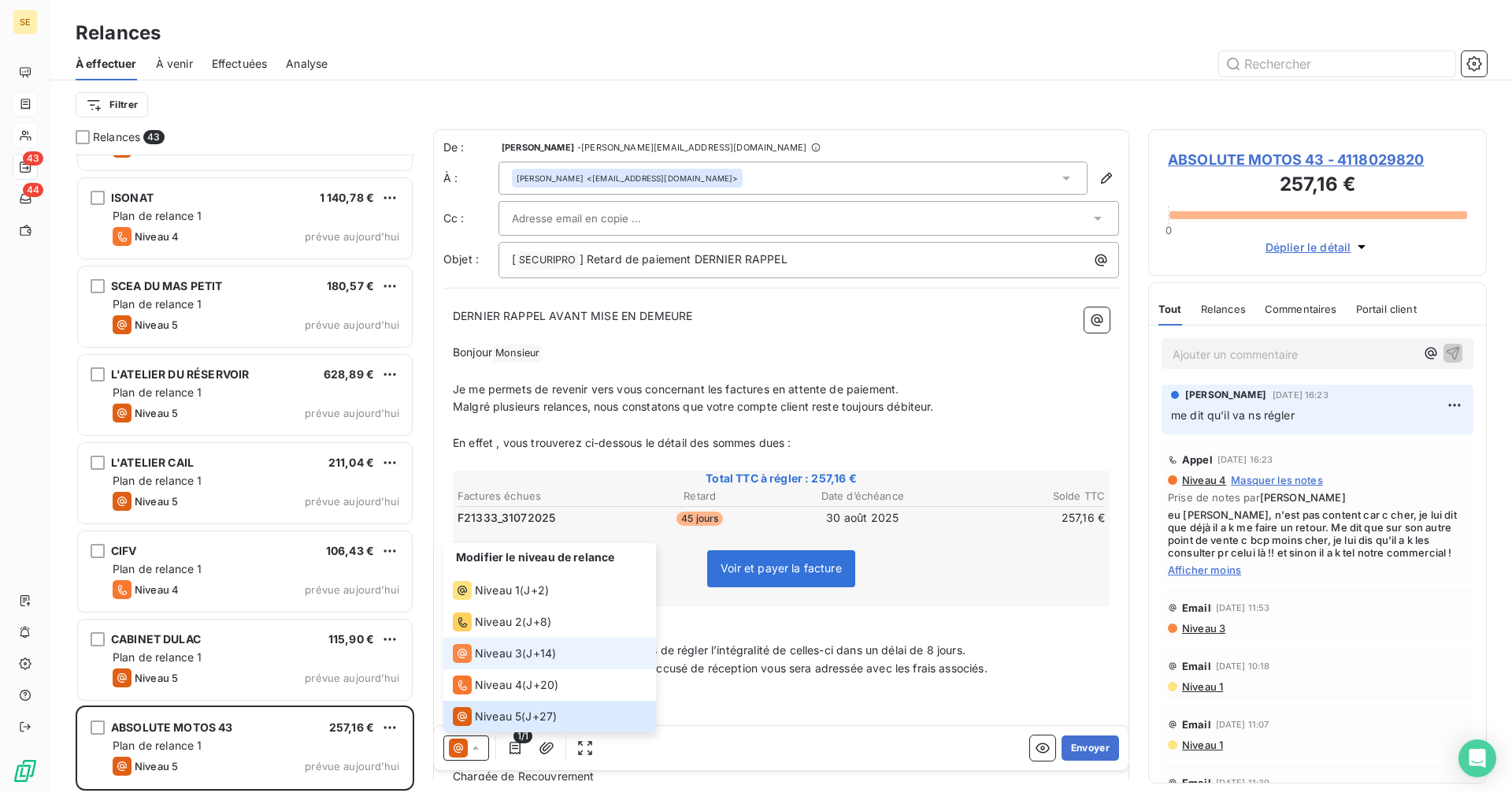
click at [478, 648] on span "Niveau 3" at bounding box center [498, 653] width 47 height 16
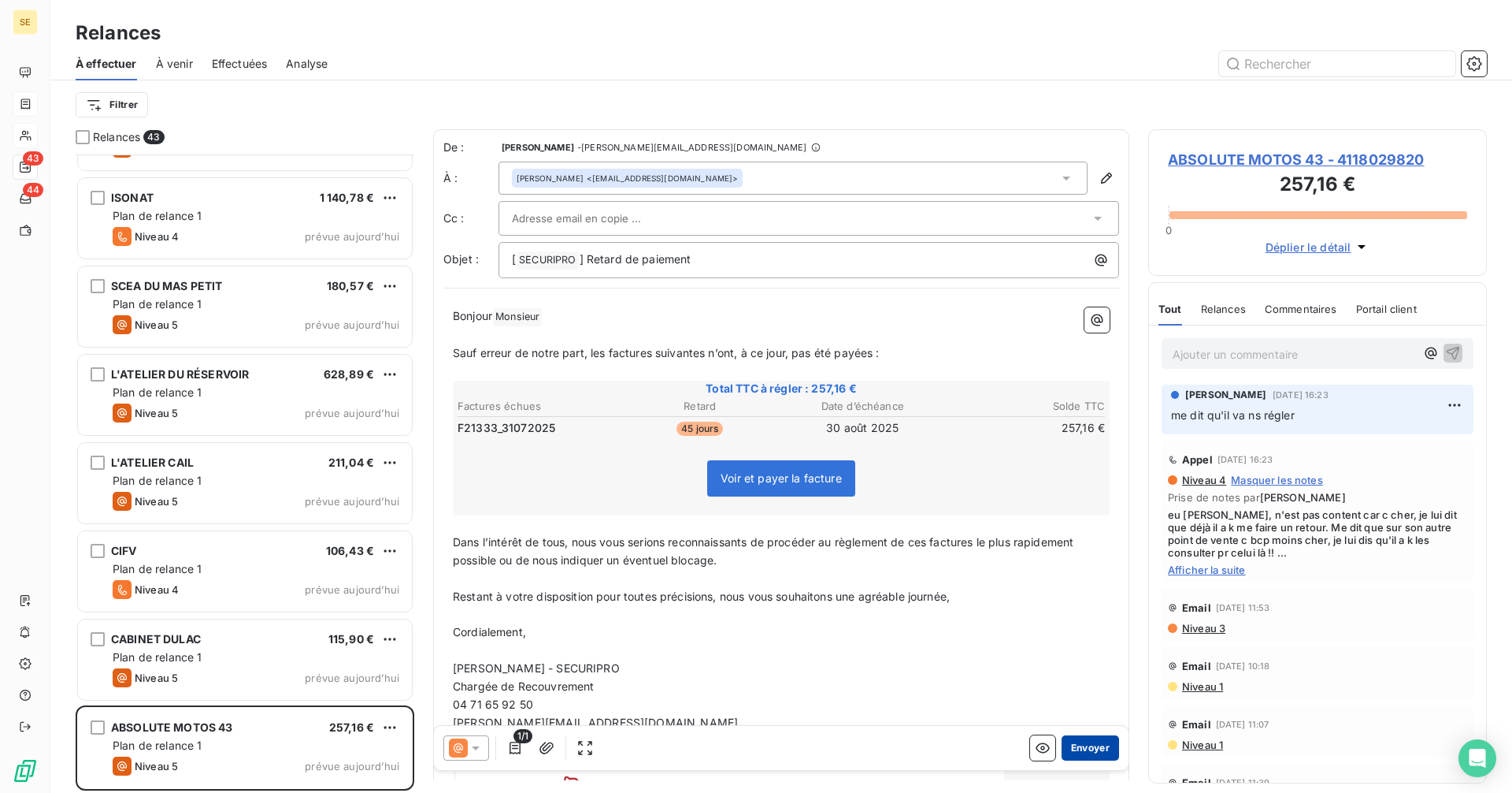
click at [1090, 742] on button "Envoyer" at bounding box center [1090, 748] width 57 height 25
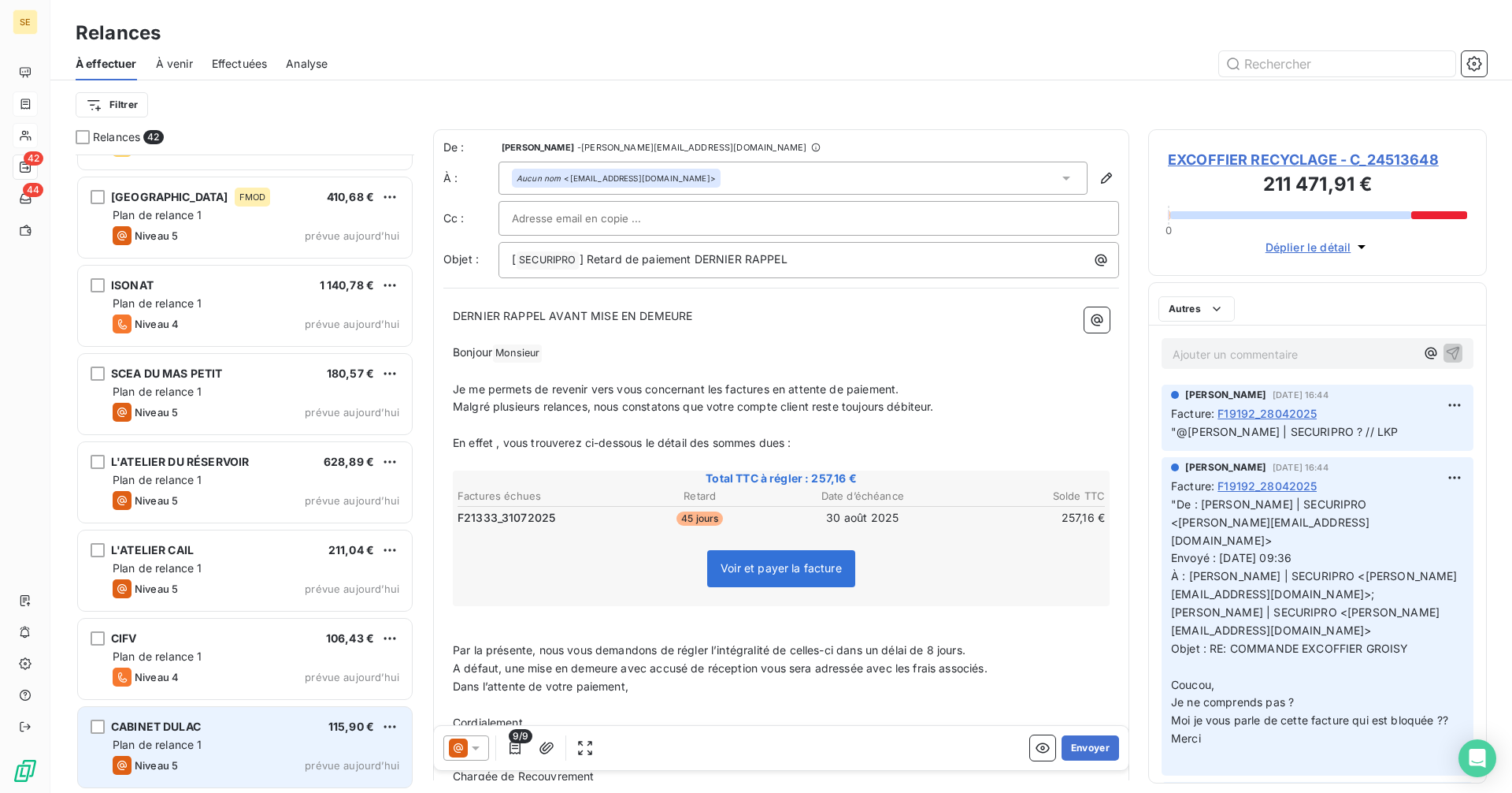
scroll to position [3068, 0]
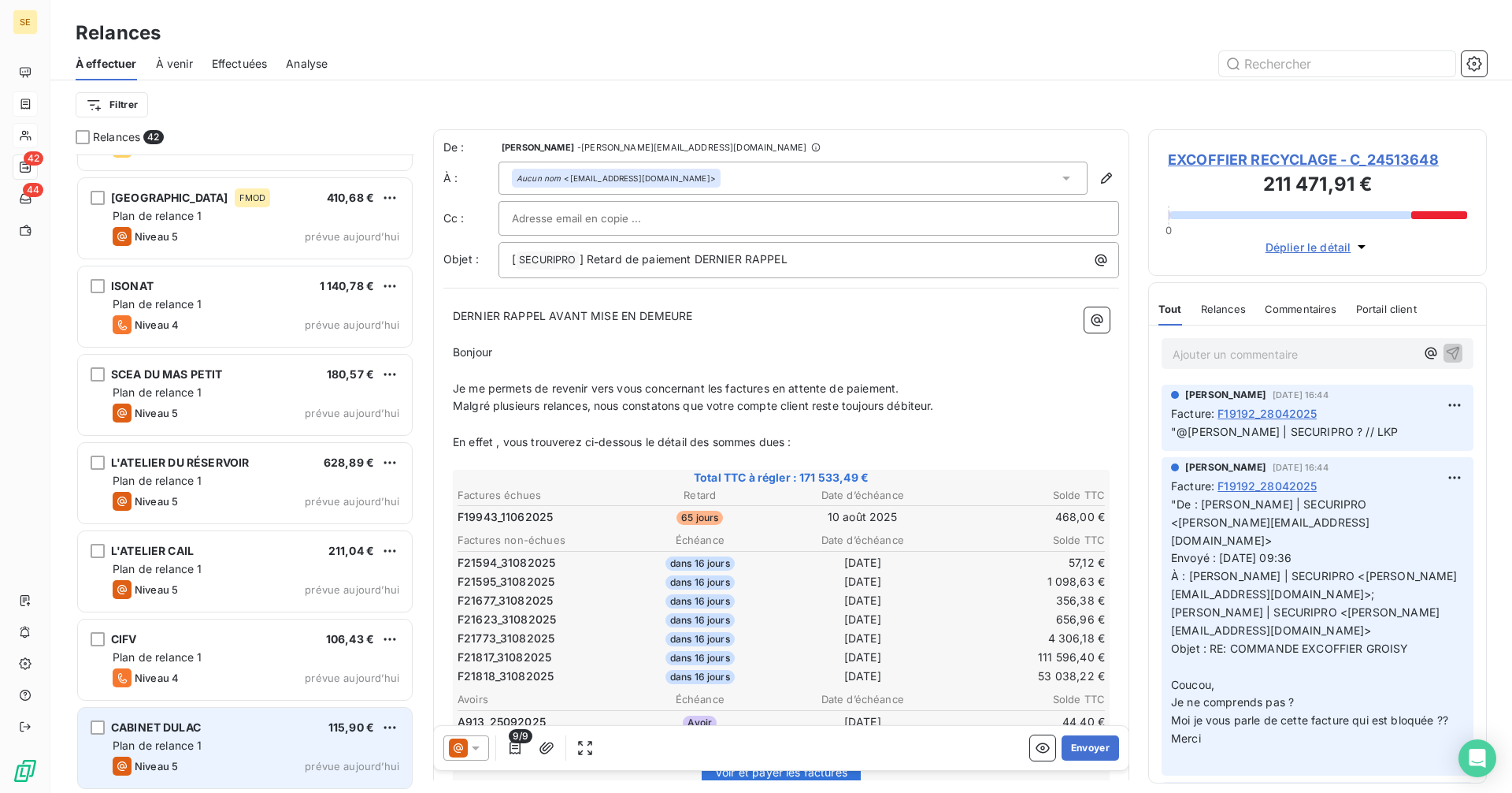
click at [296, 727] on div "CABINET DULAC 115,90 €" at bounding box center [256, 727] width 286 height 14
click at [255, 736] on div "CABINET DULAC 115,90 € Plan de relance 1 Niveau 5 prévue [DATE]" at bounding box center [245, 748] width 334 height 80
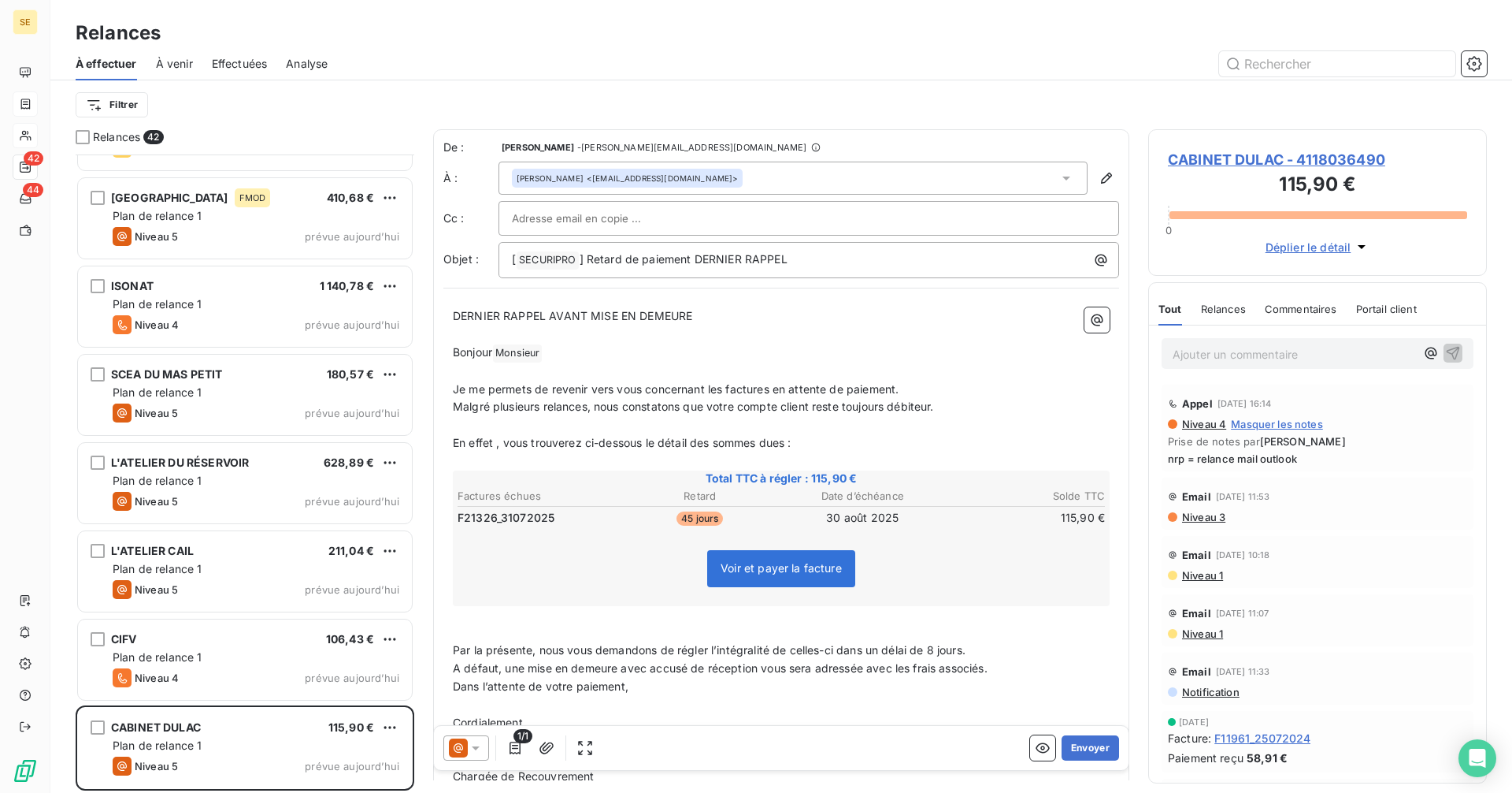
click at [481, 740] on icon at bounding box center [476, 748] width 16 height 16
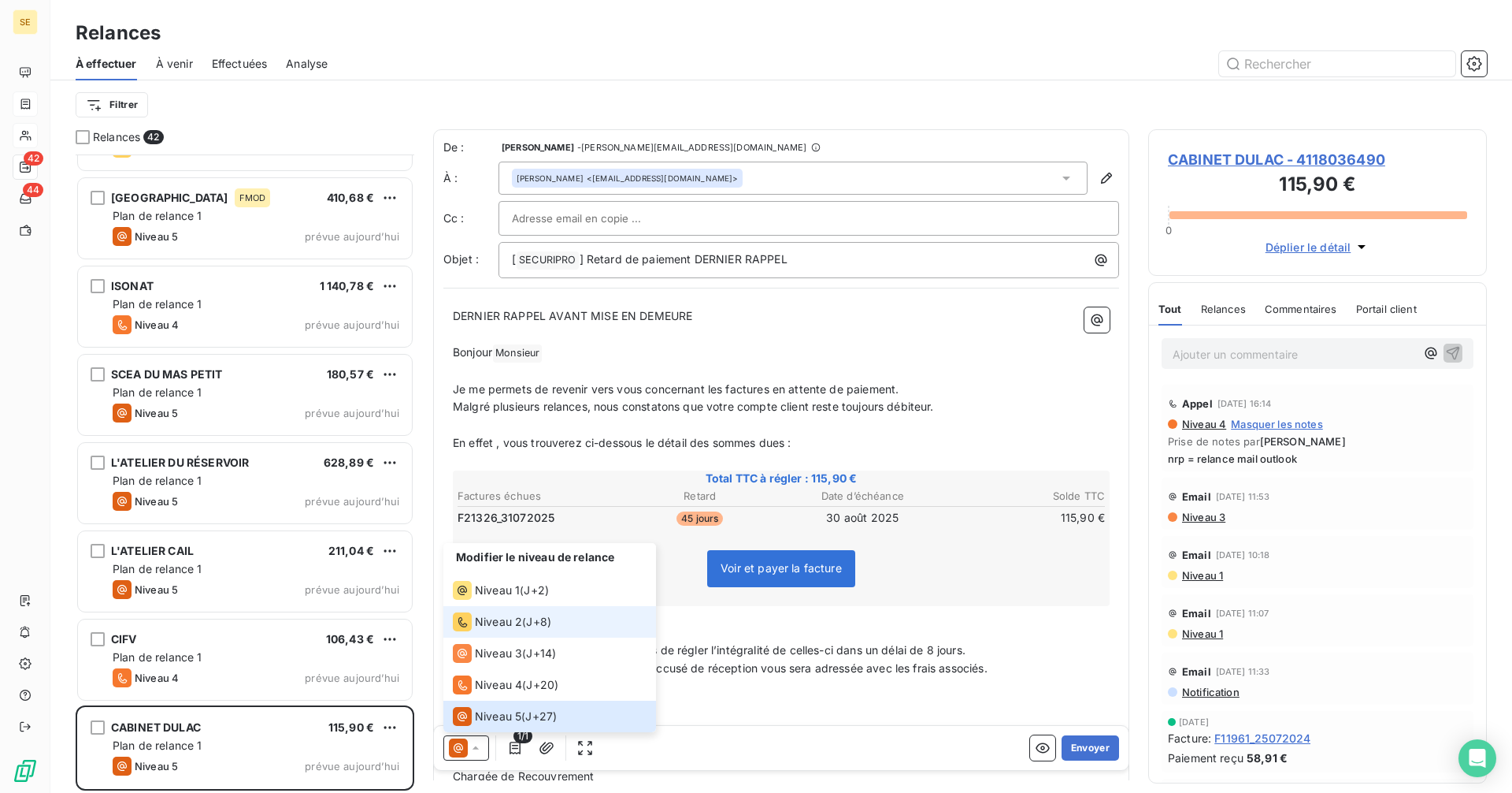
click at [498, 611] on li "Niveau 2 ( J+8 )" at bounding box center [549, 622] width 212 height 32
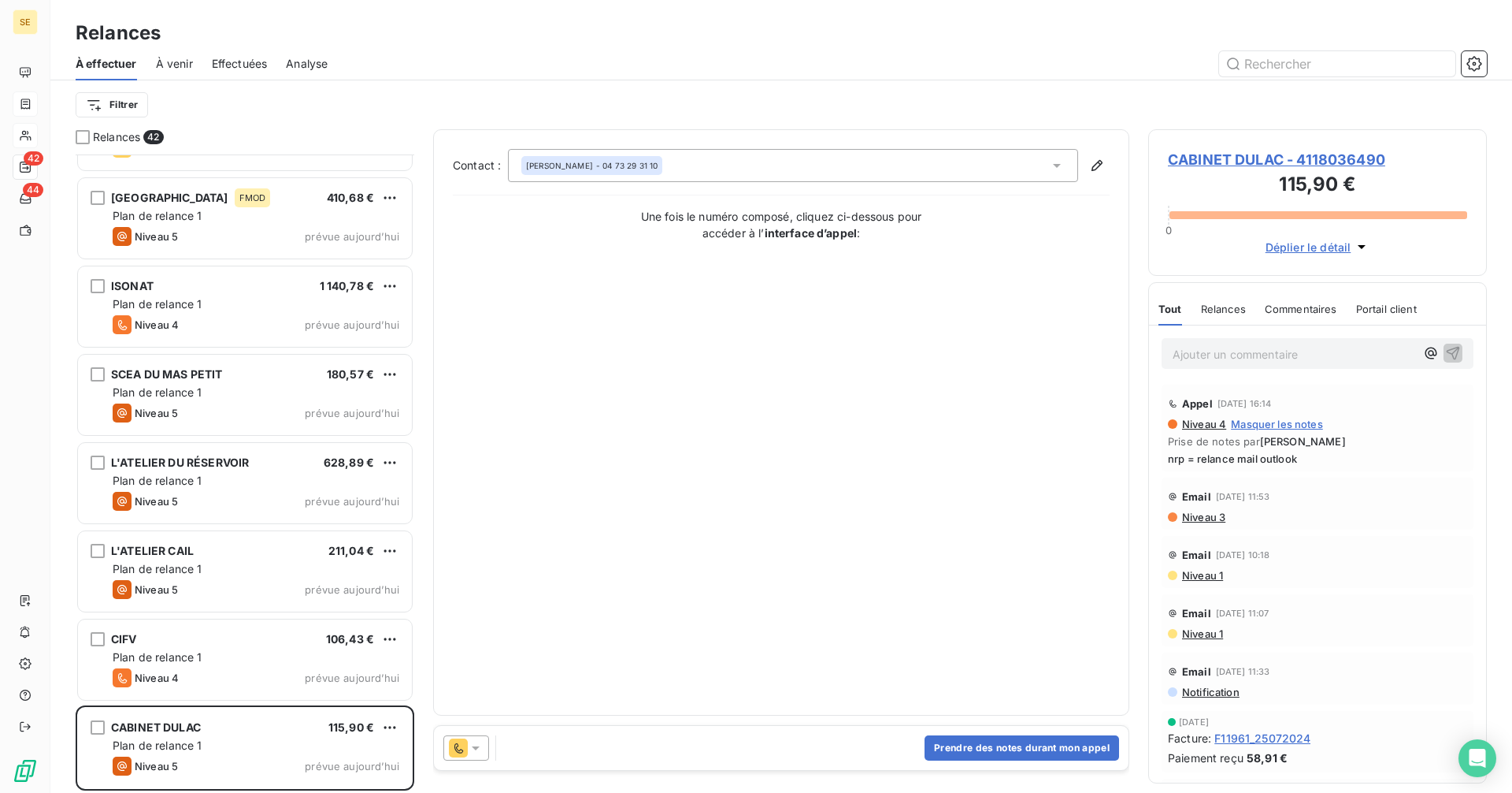
click at [1214, 162] on span "CABINET DULAC - 4118036490" at bounding box center [1318, 159] width 299 height 21
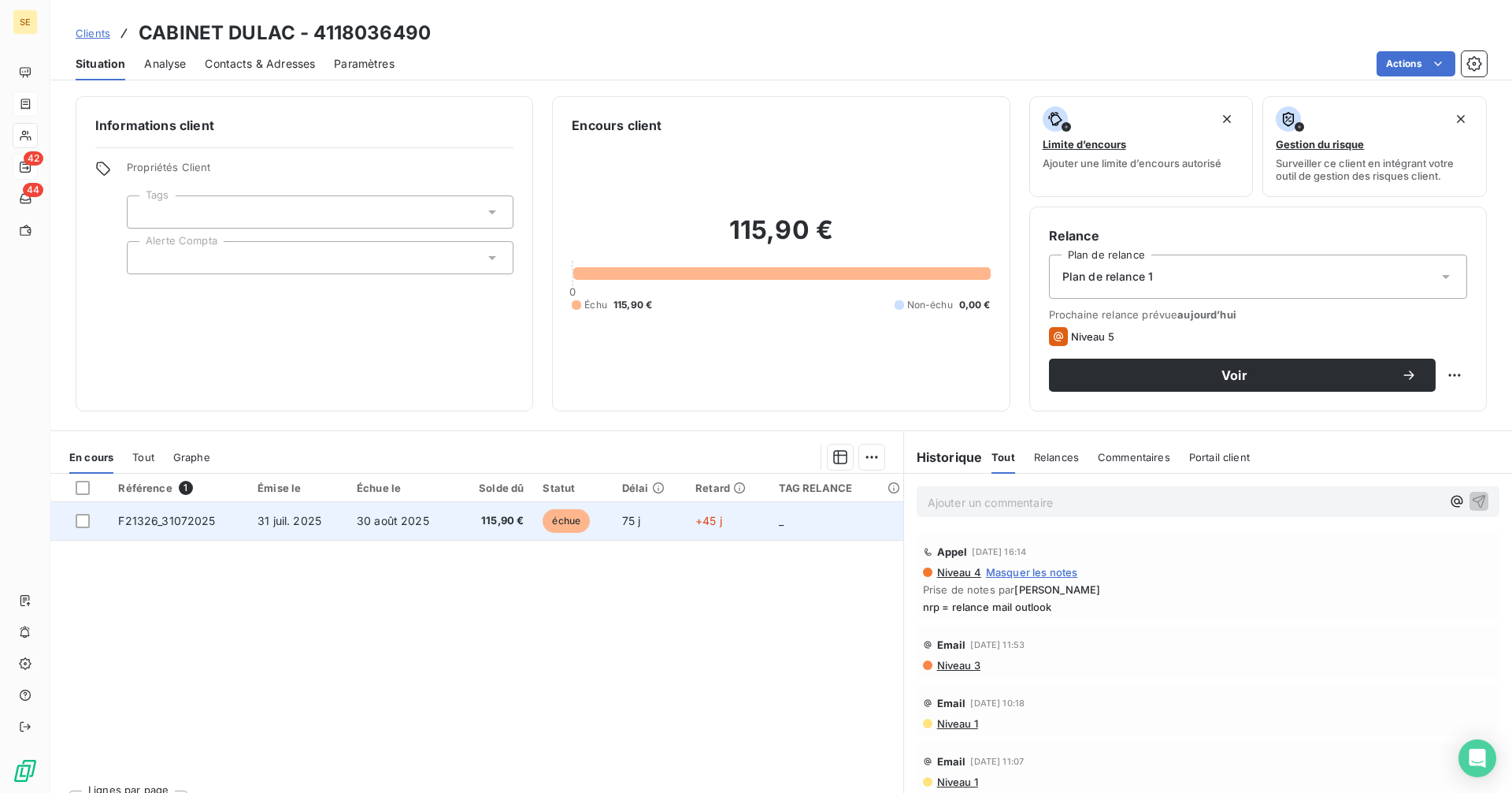
click at [278, 514] on span "31 juil. 2025" at bounding box center [290, 520] width 64 height 14
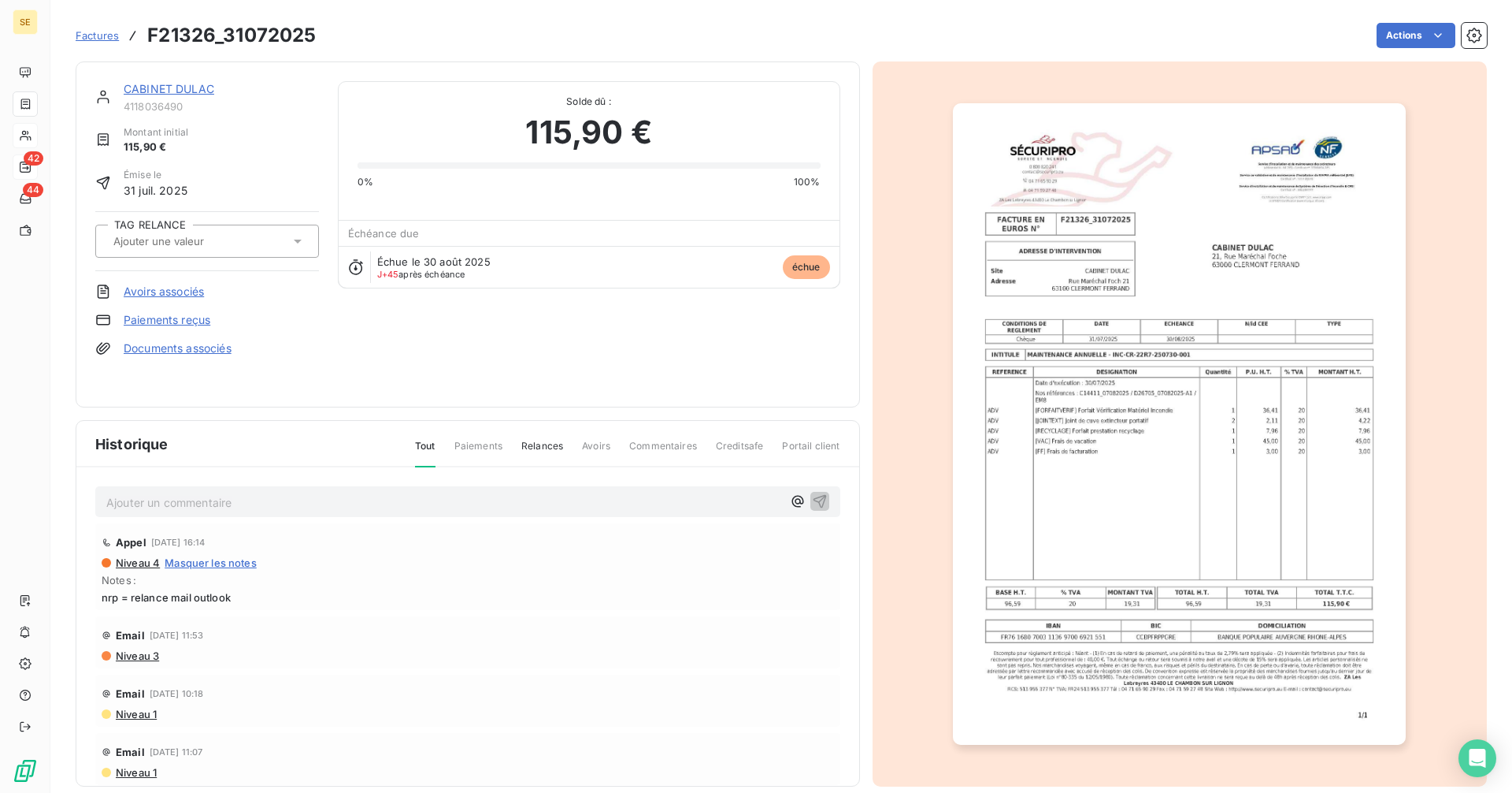
click at [1124, 354] on img "button" at bounding box center [1179, 424] width 453 height 642
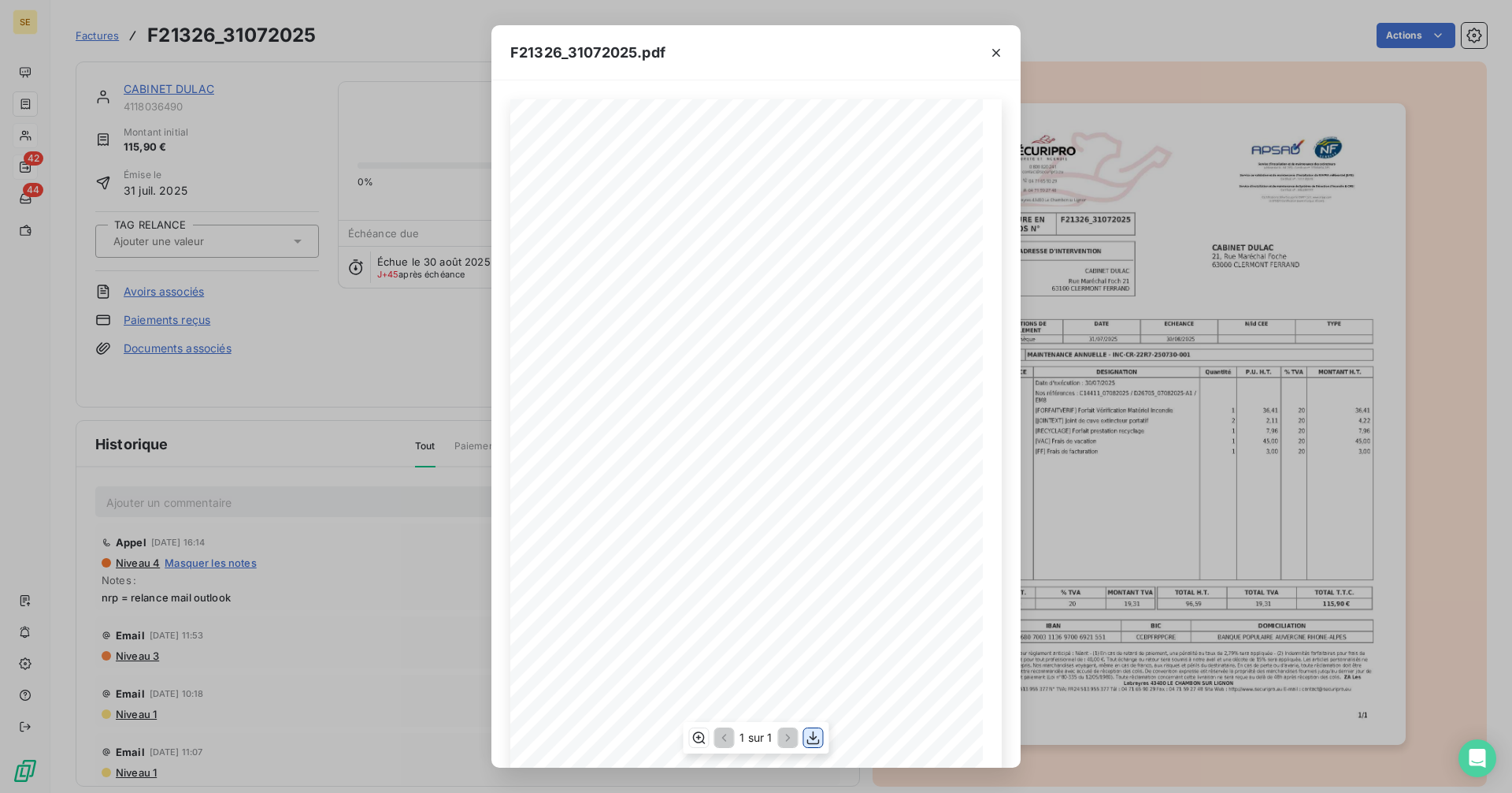
click at [816, 735] on icon "button" at bounding box center [813, 737] width 16 height 16
click at [998, 53] on icon "button" at bounding box center [996, 53] width 8 height 8
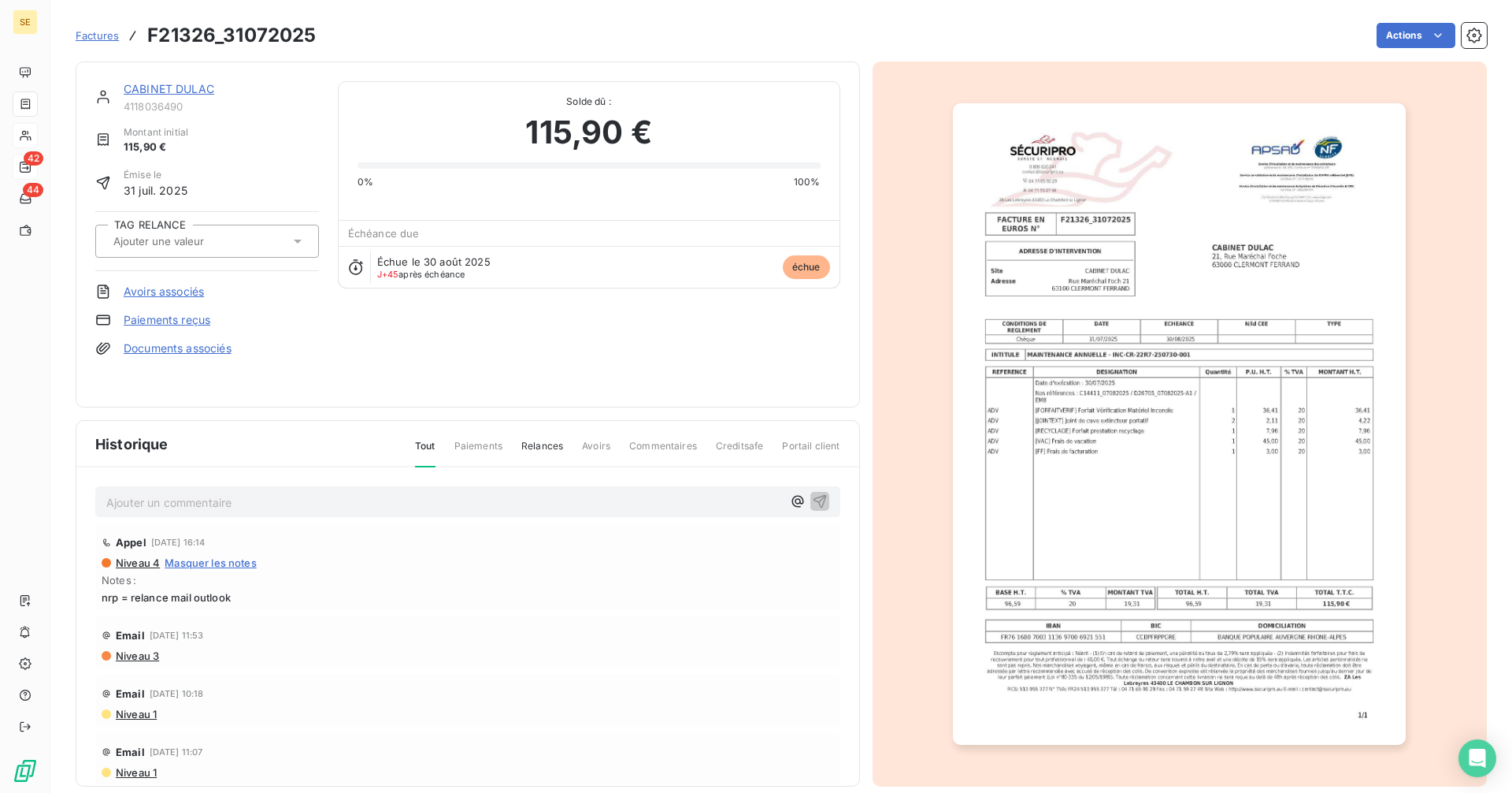
click at [188, 93] on link "CABINET DULAC" at bounding box center [169, 88] width 91 height 14
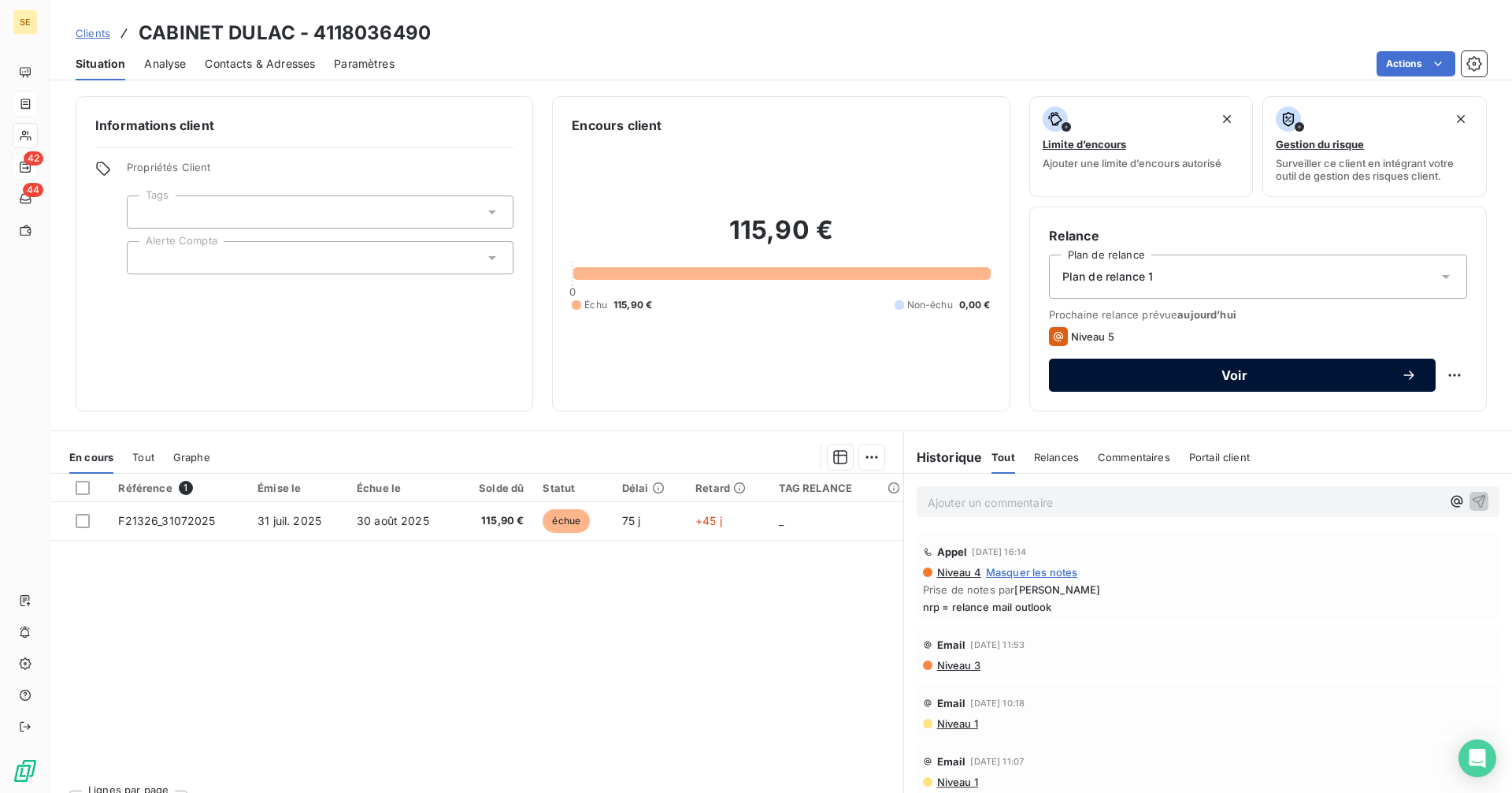
click at [1183, 360] on button "Voir" at bounding box center [1242, 375] width 387 height 33
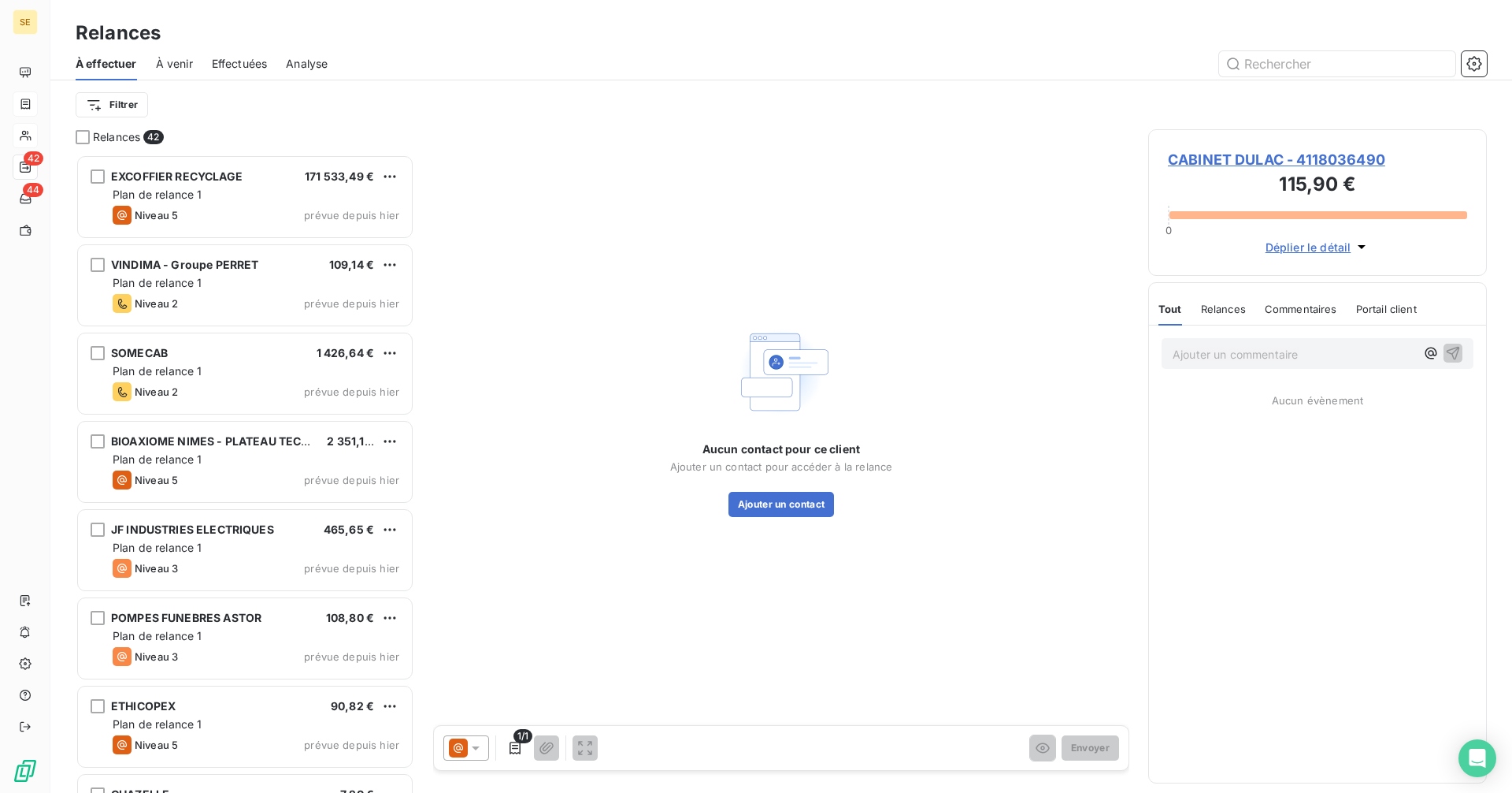
scroll to position [627, 327]
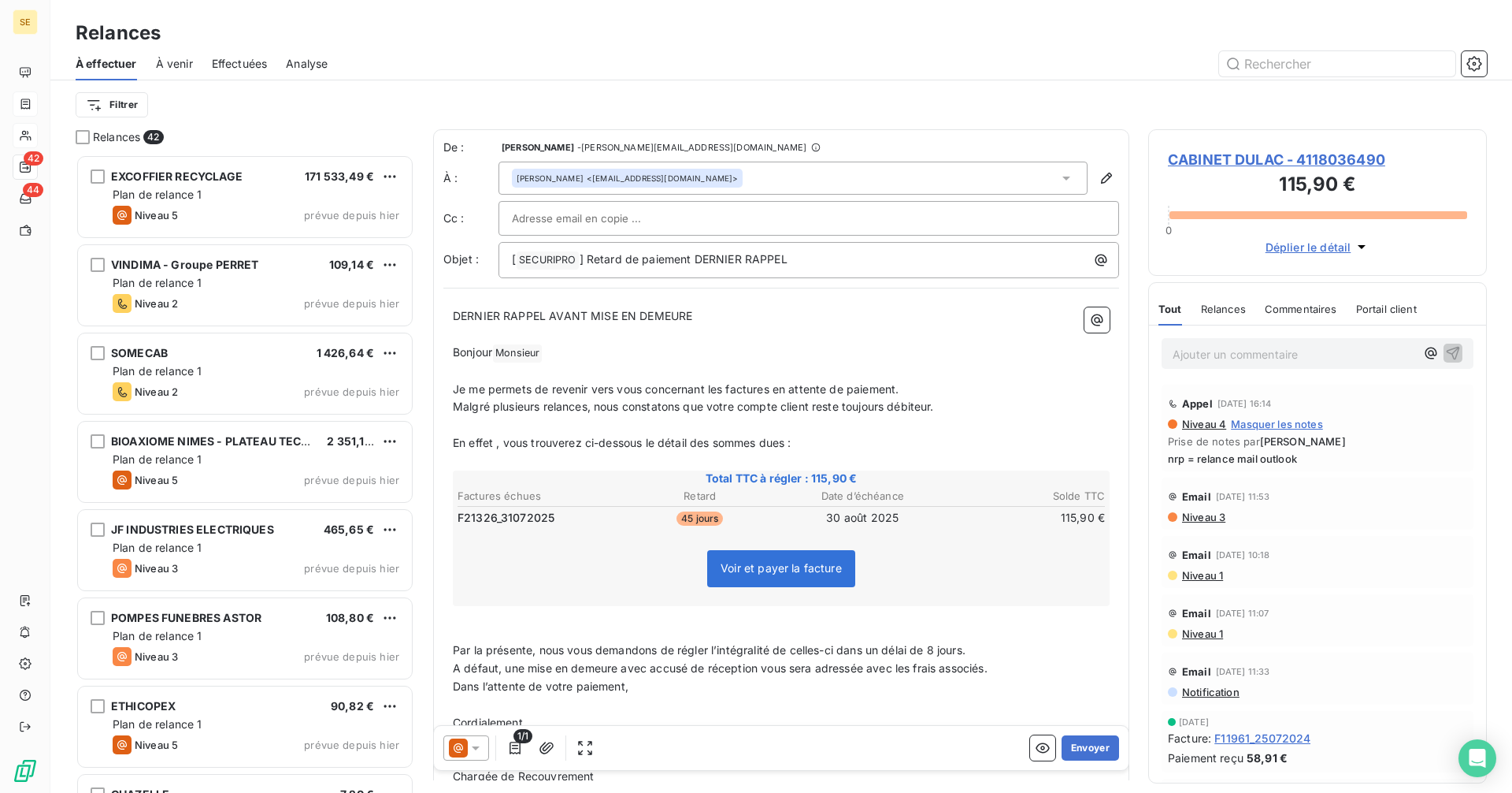
click at [472, 755] on icon at bounding box center [476, 748] width 16 height 16
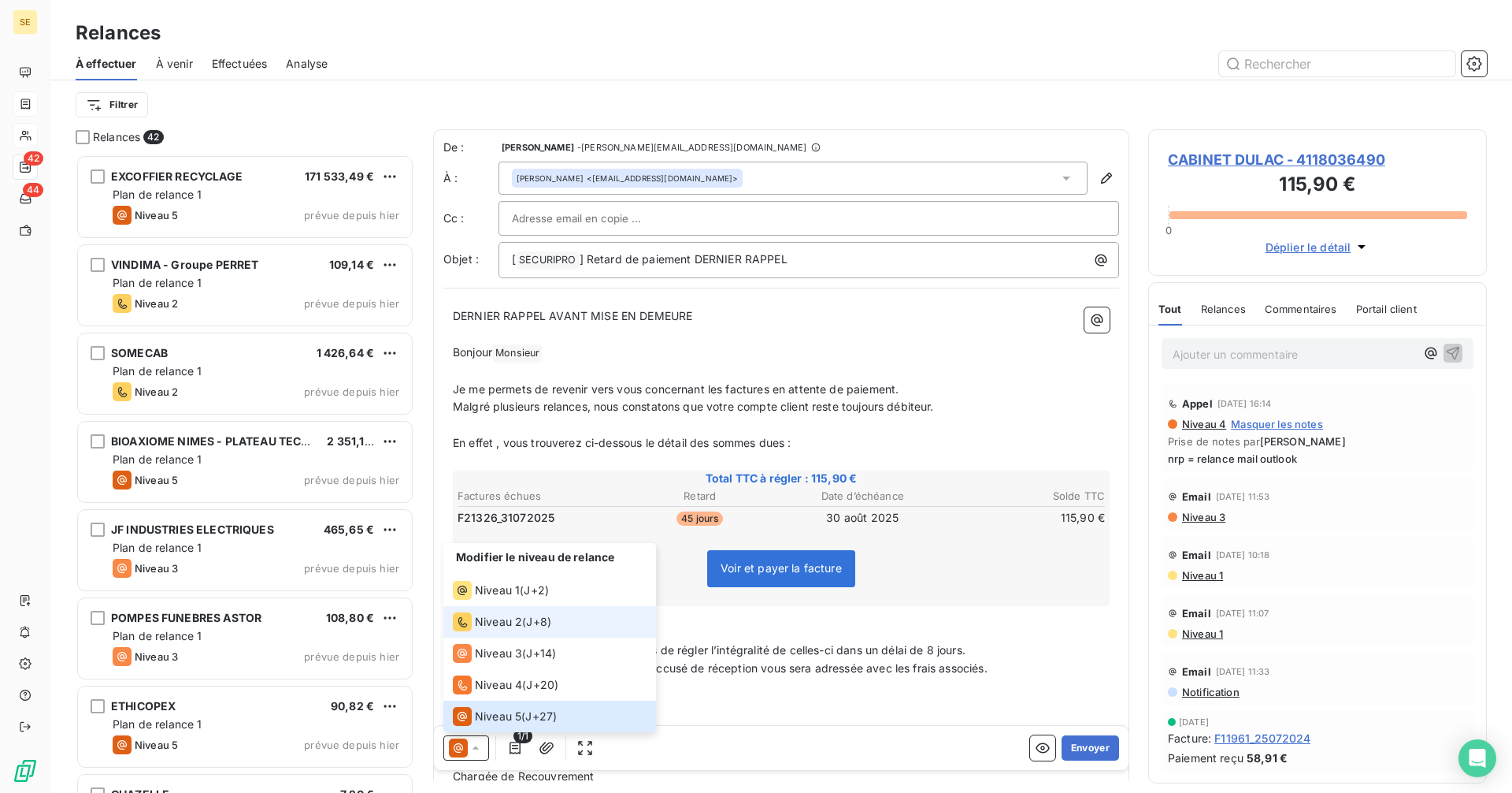
click at [498, 622] on span "Niveau 2" at bounding box center [498, 622] width 47 height 16
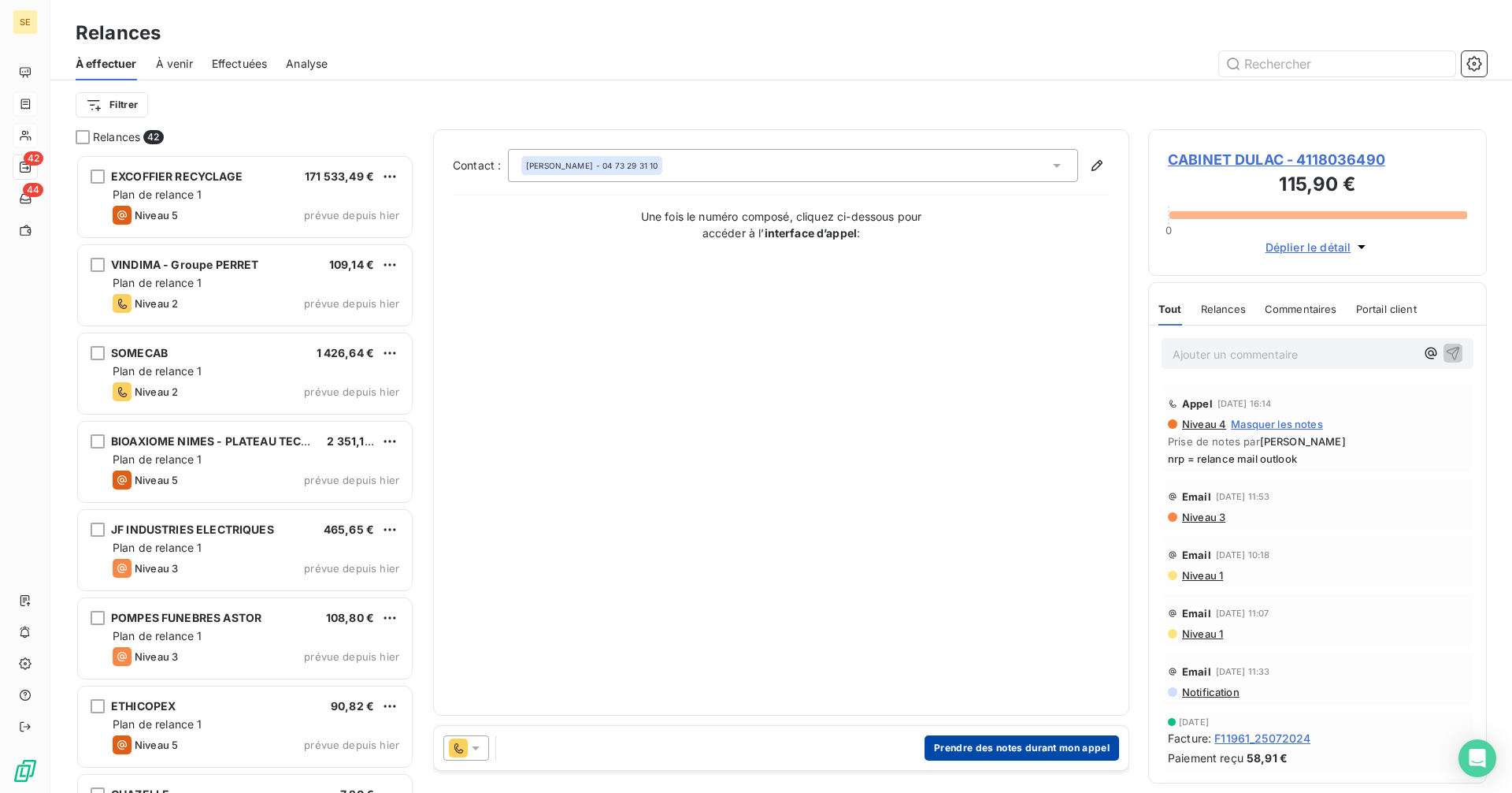
click at [988, 748] on button "Prendre des notes durant mon appel" at bounding box center [1022, 748] width 194 height 25
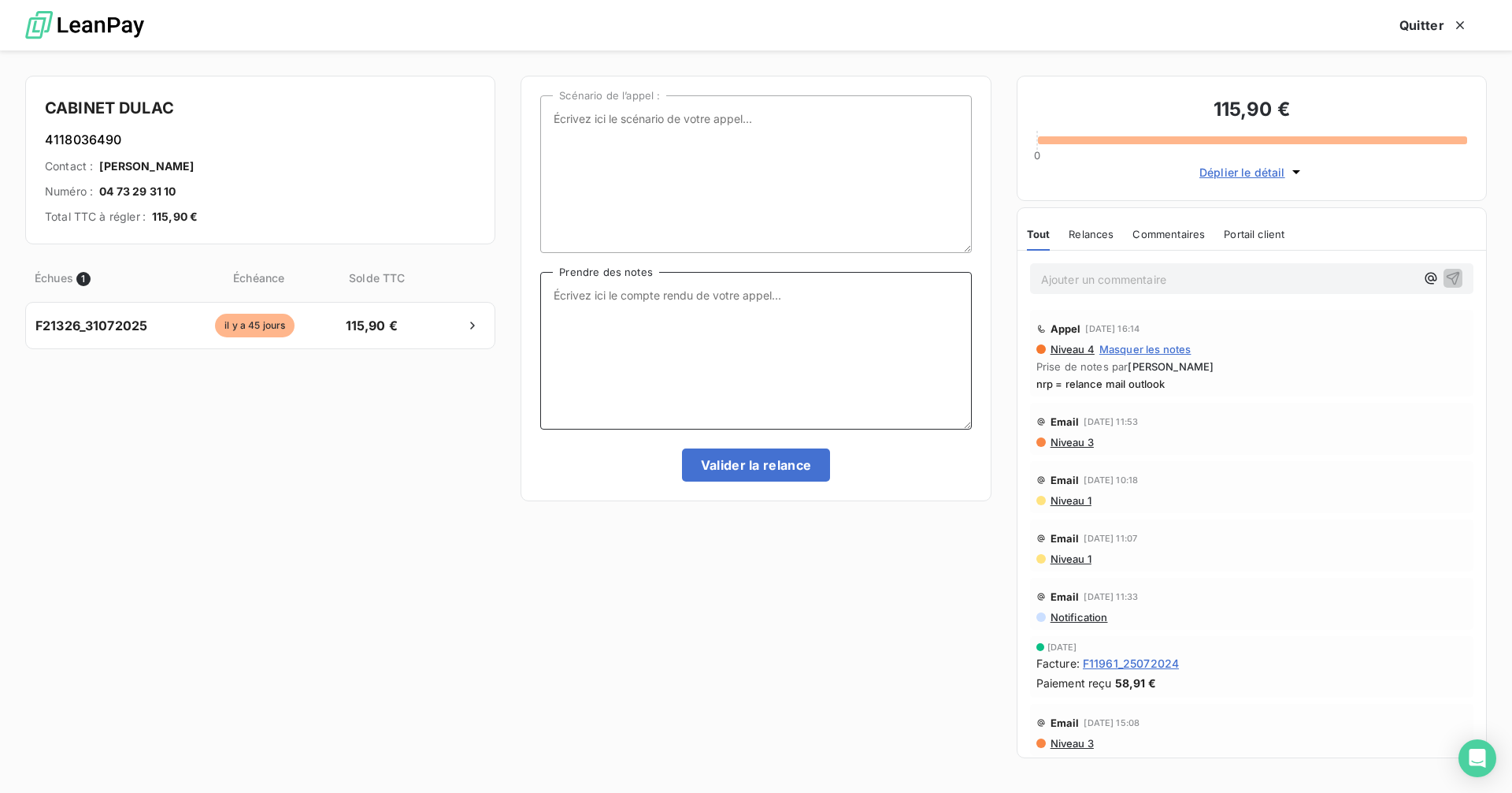
click at [638, 300] on textarea "Prendre des notes" at bounding box center [755, 350] width 431 height 158
type textarea "nrp = courrier postal ce jour"
click at [712, 451] on button "Valider la relance" at bounding box center [756, 465] width 149 height 33
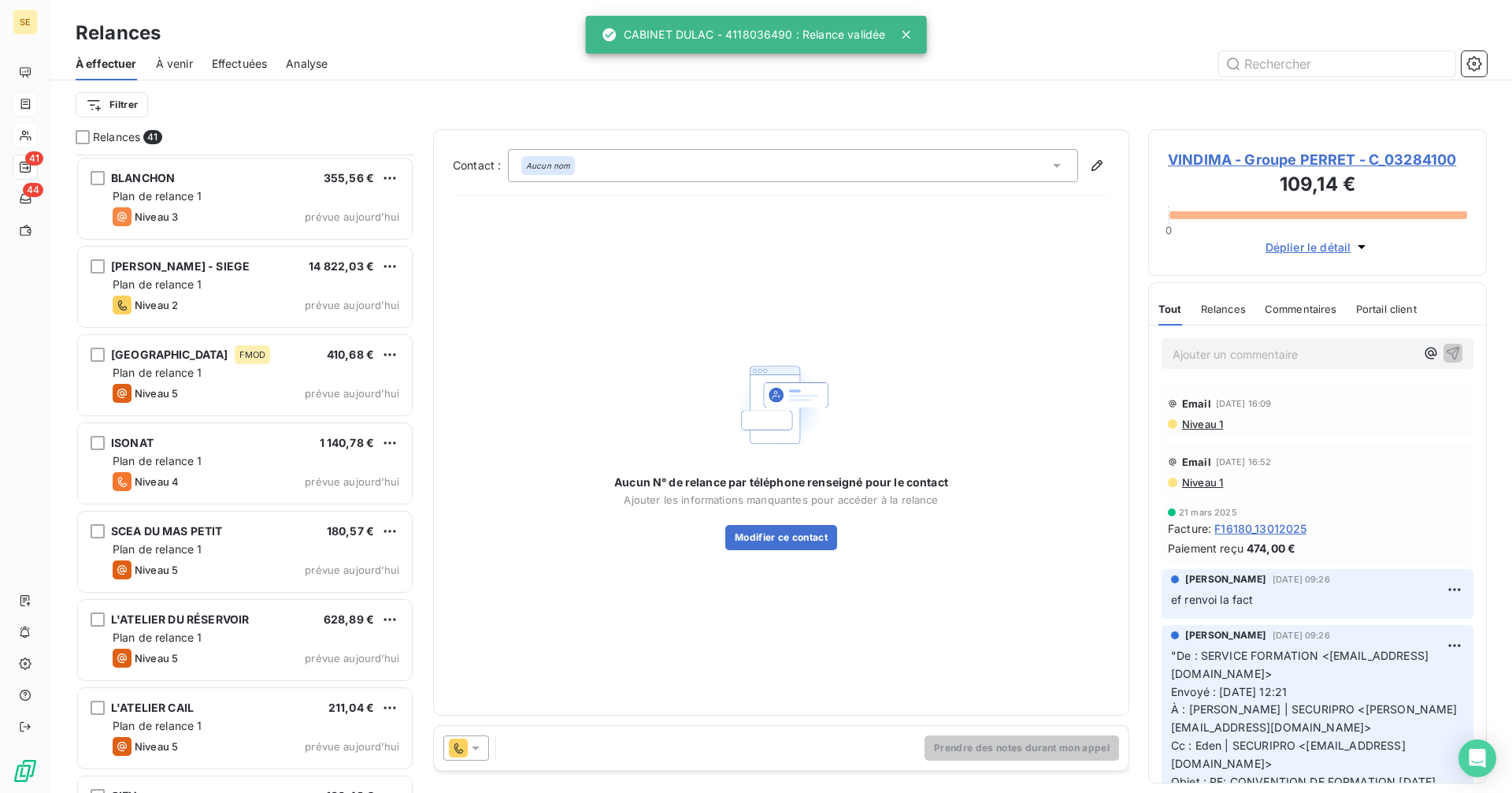
scroll to position [2981, 0]
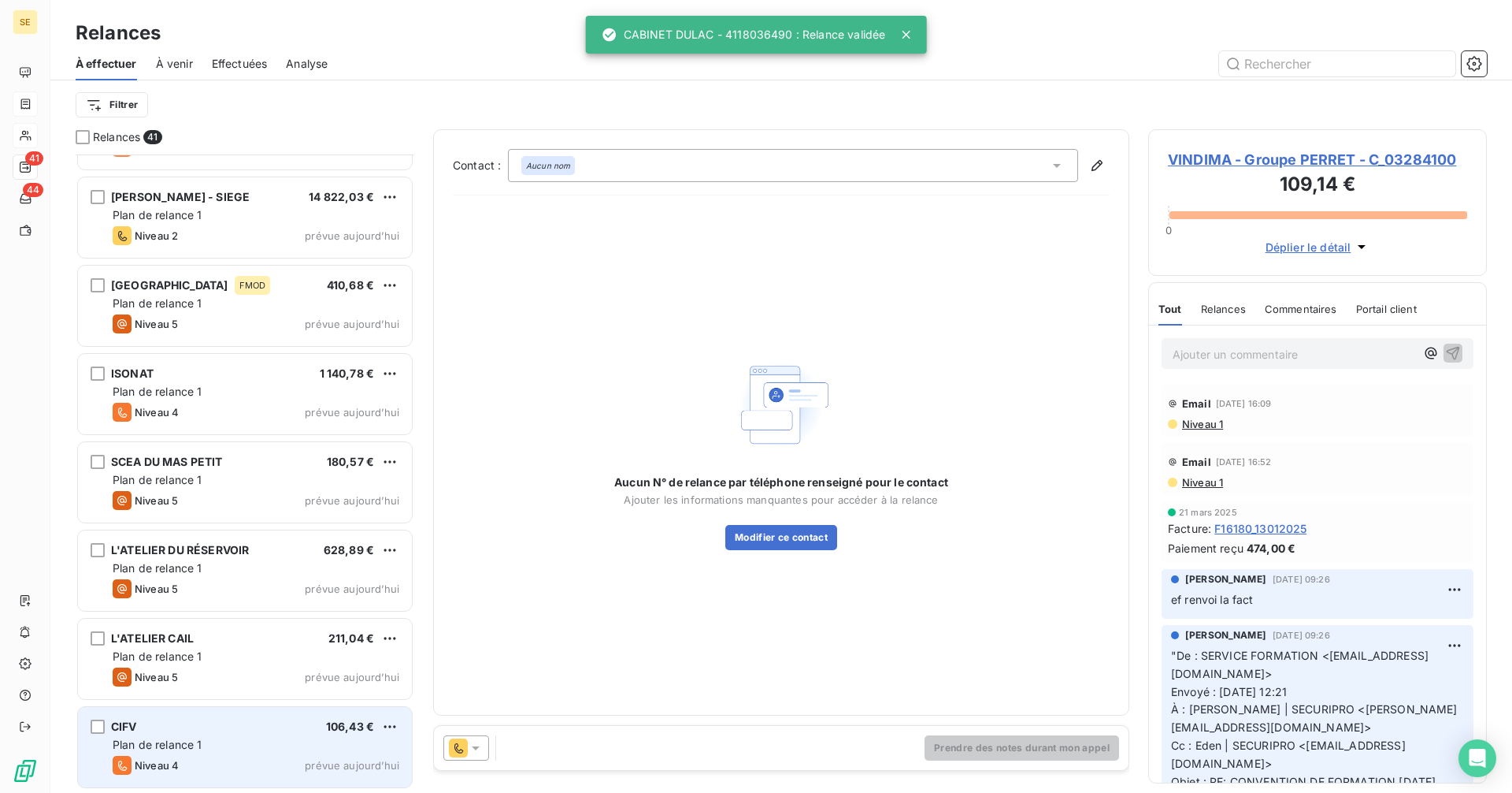
click at [193, 732] on div "CIFV 106,43 €" at bounding box center [256, 727] width 286 height 14
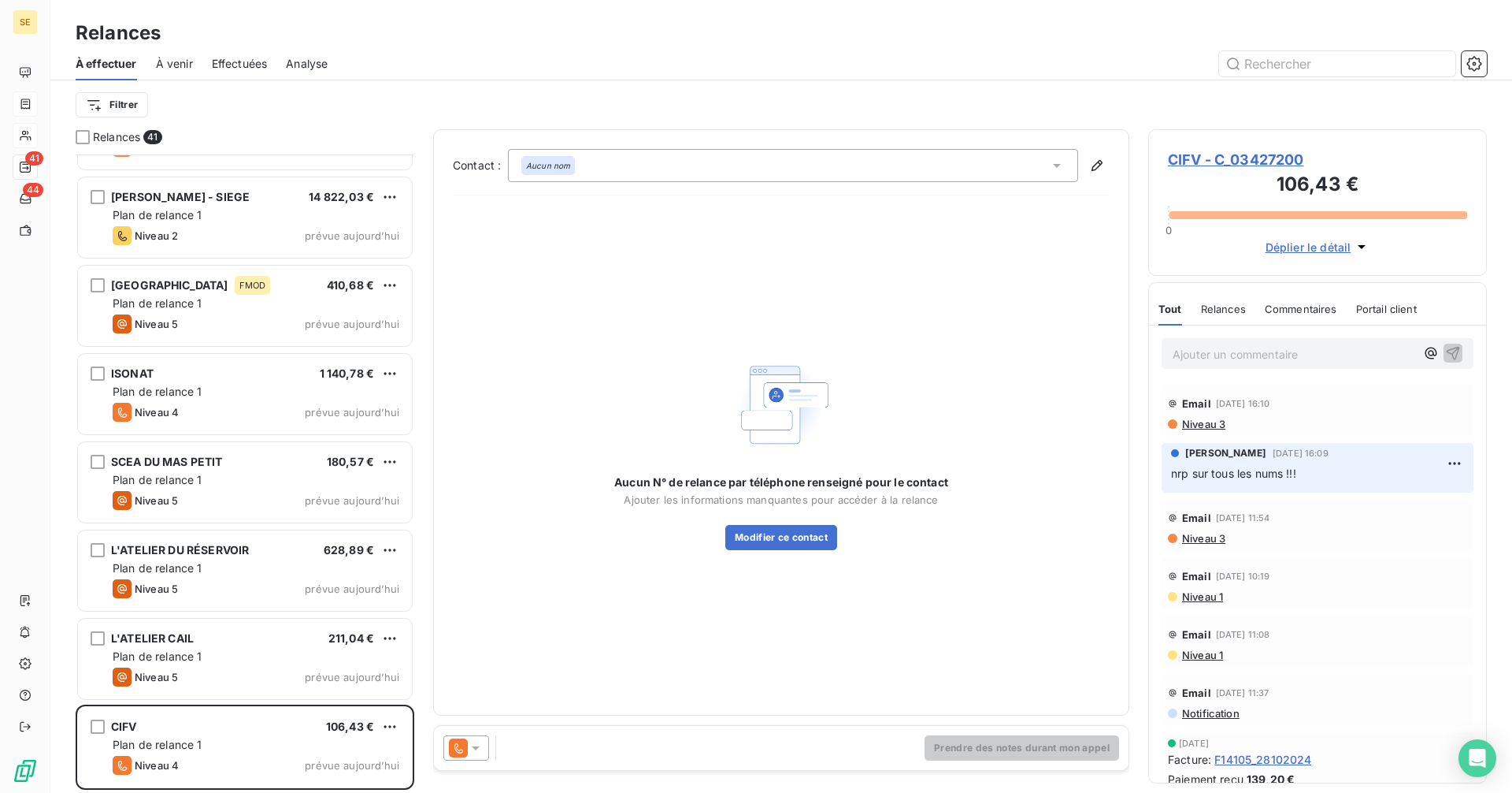
click at [1218, 159] on span "CIFV - C_03427200" at bounding box center [1318, 159] width 299 height 21
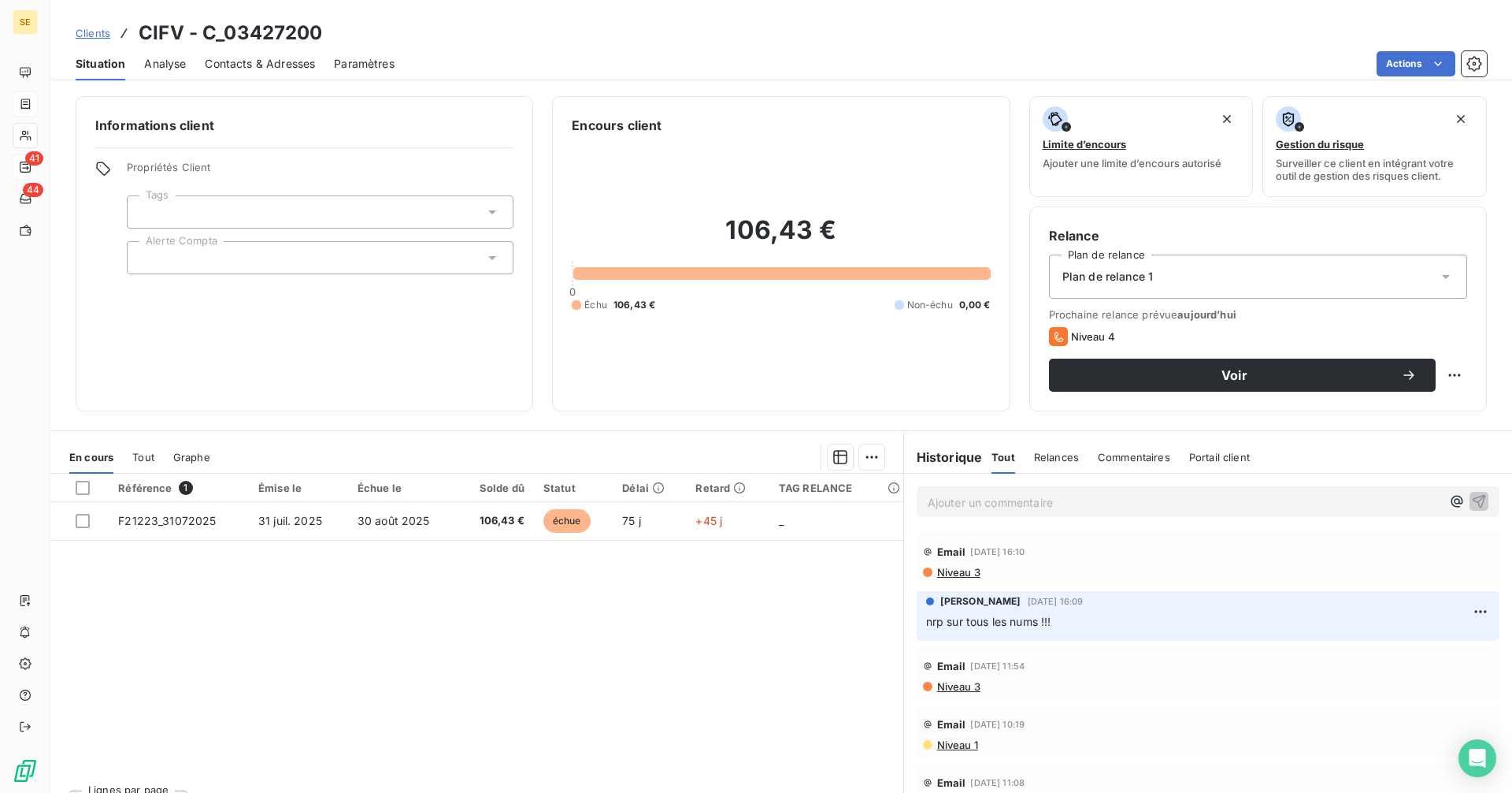
click at [275, 56] on span "Contacts & Adresses" at bounding box center [259, 64] width 111 height 16
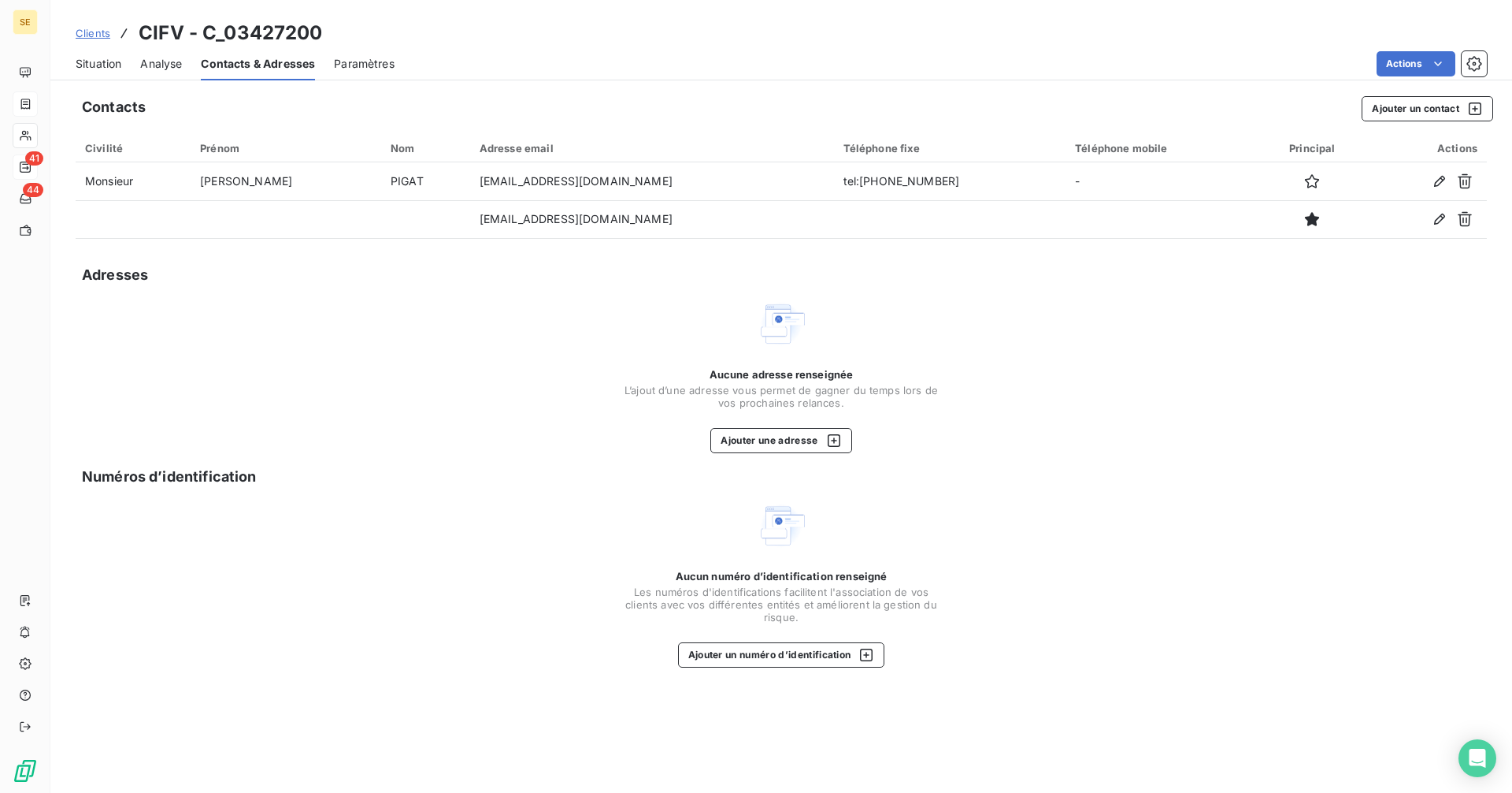
click at [107, 64] on span "Situation" at bounding box center [98, 64] width 45 height 16
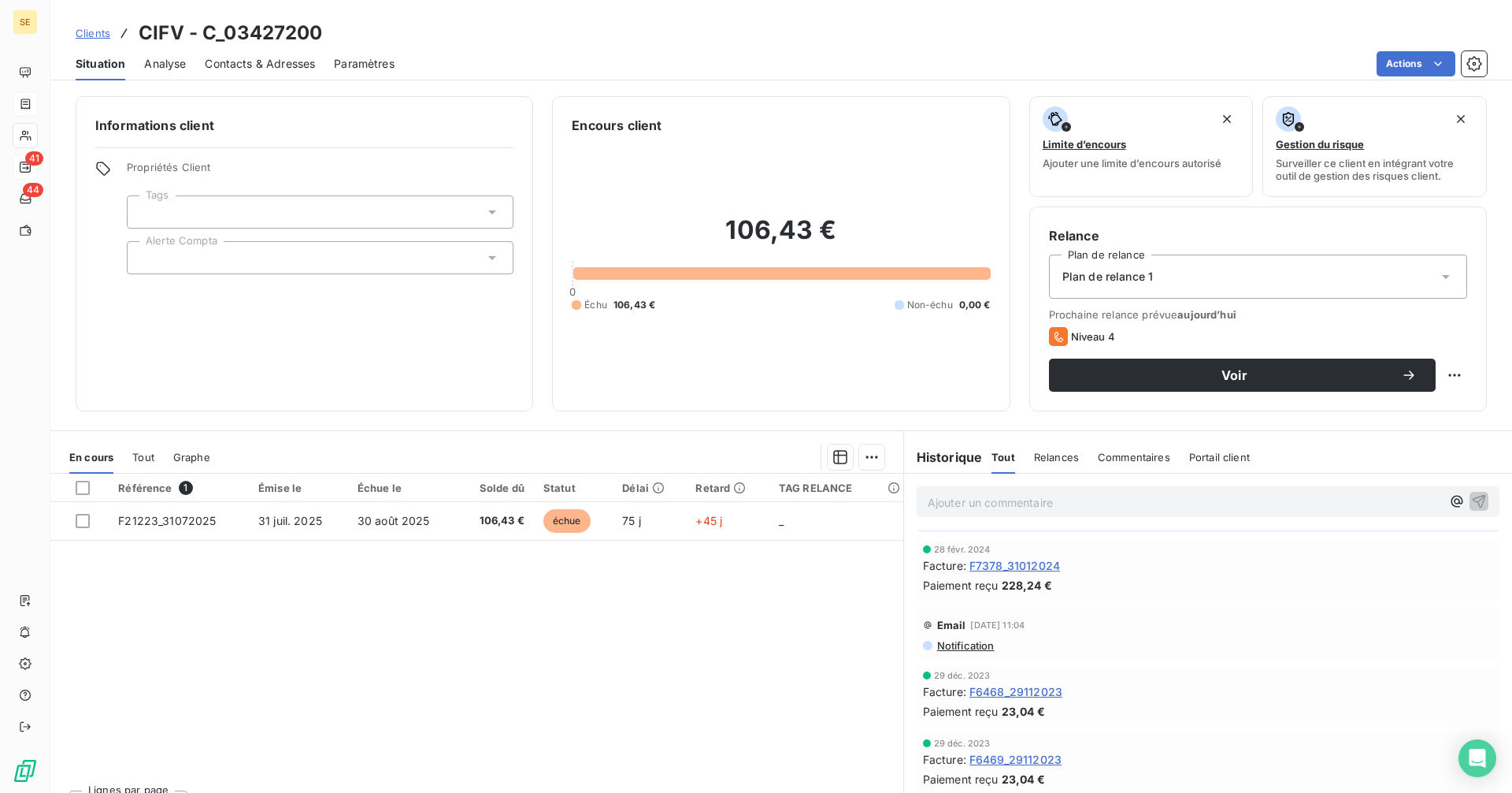
scroll to position [709, 0]
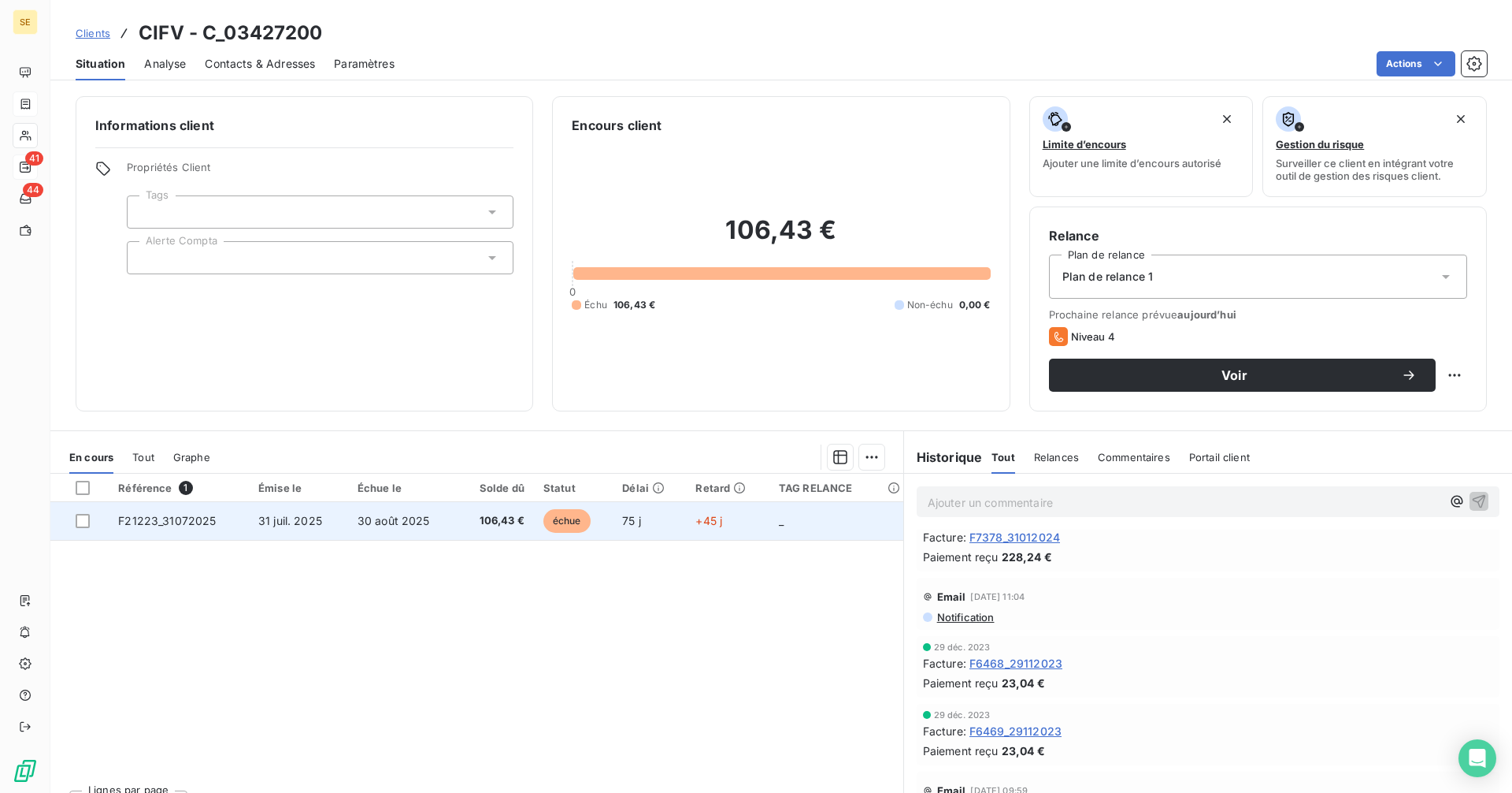
click at [450, 524] on td "30 août 2025" at bounding box center [403, 521] width 110 height 38
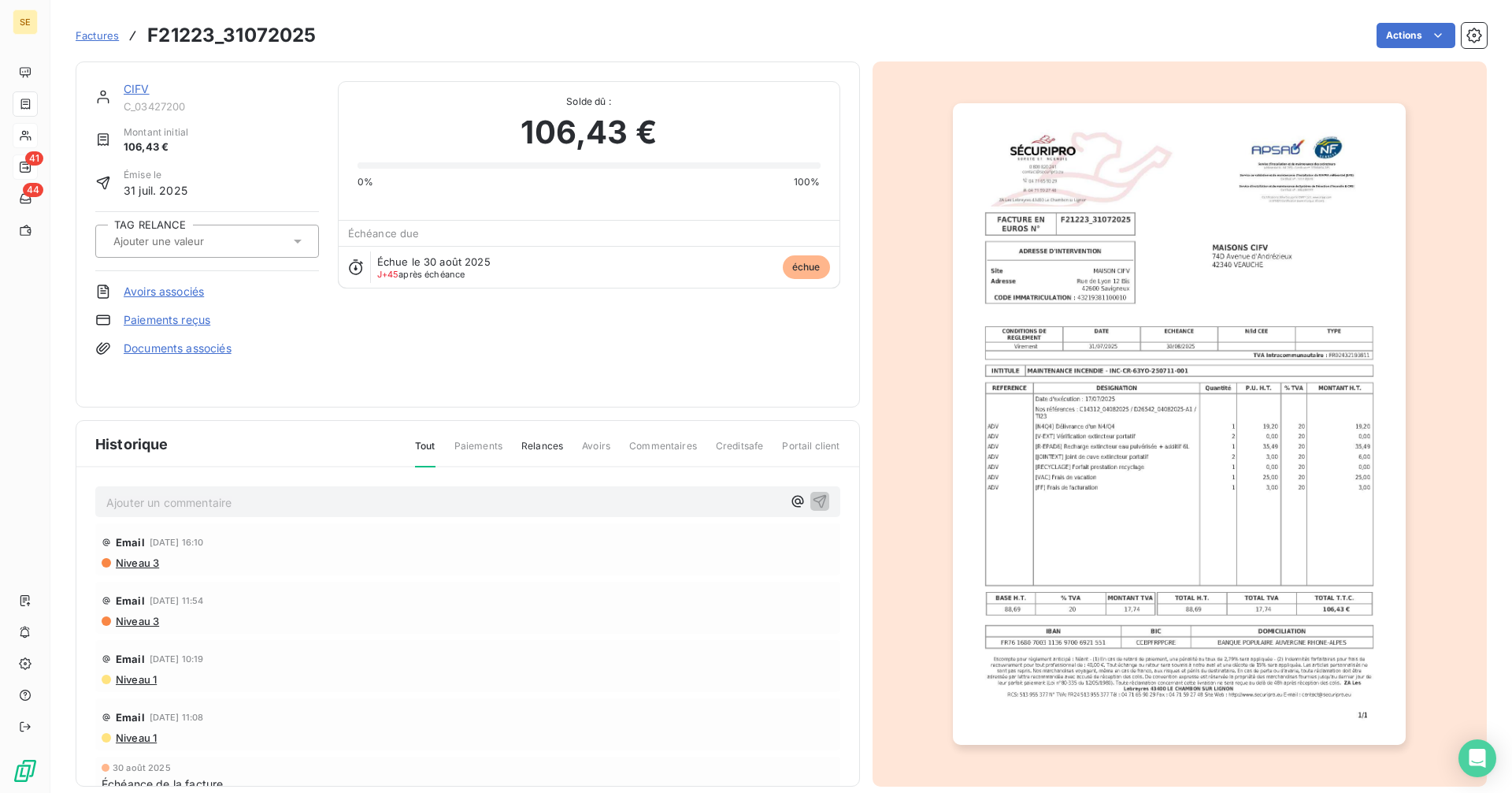
click at [136, 85] on link "CIFV" at bounding box center [136, 88] width 26 height 14
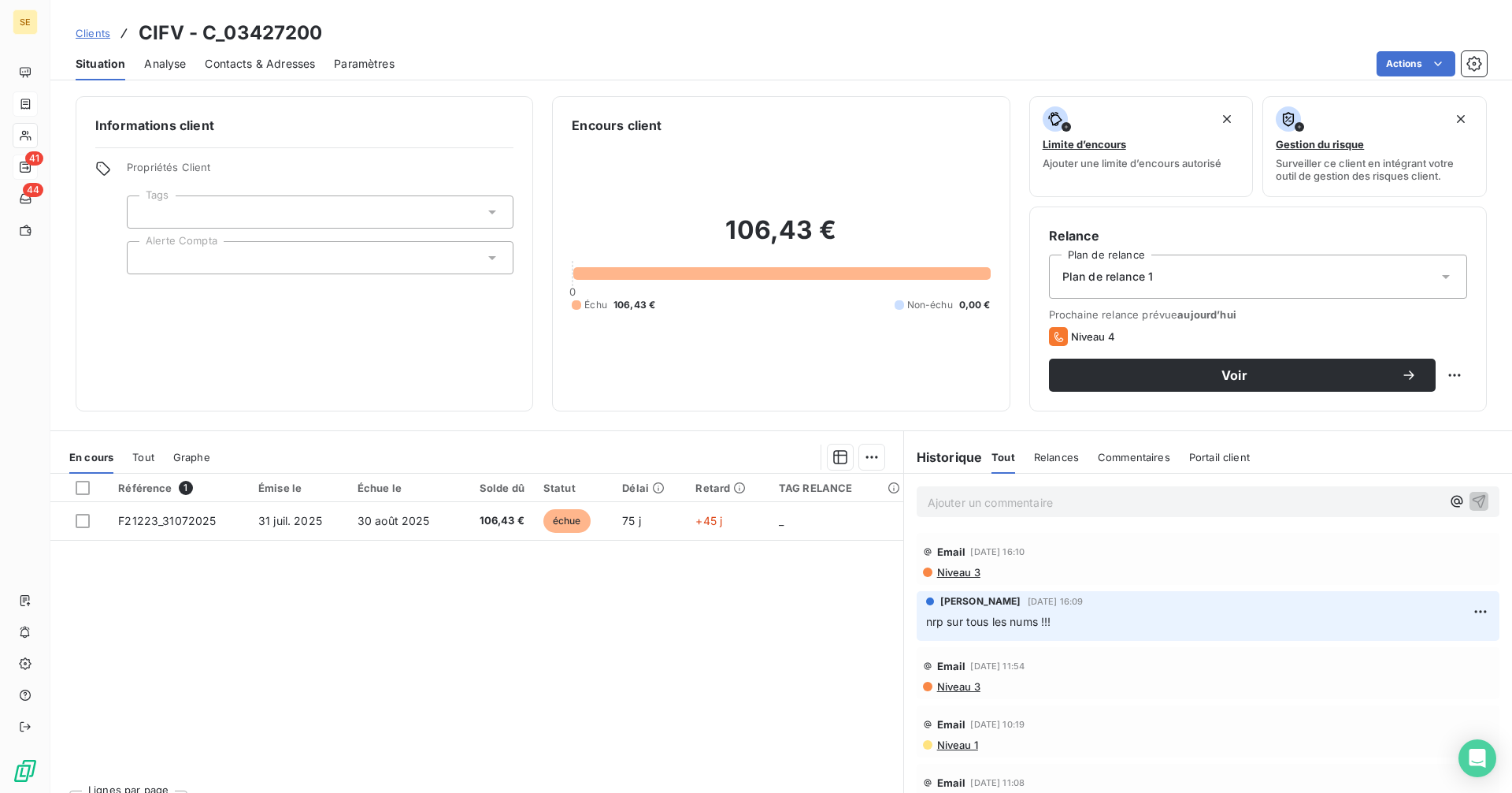
click at [263, 56] on span "Contacts & Adresses" at bounding box center [259, 64] width 111 height 16
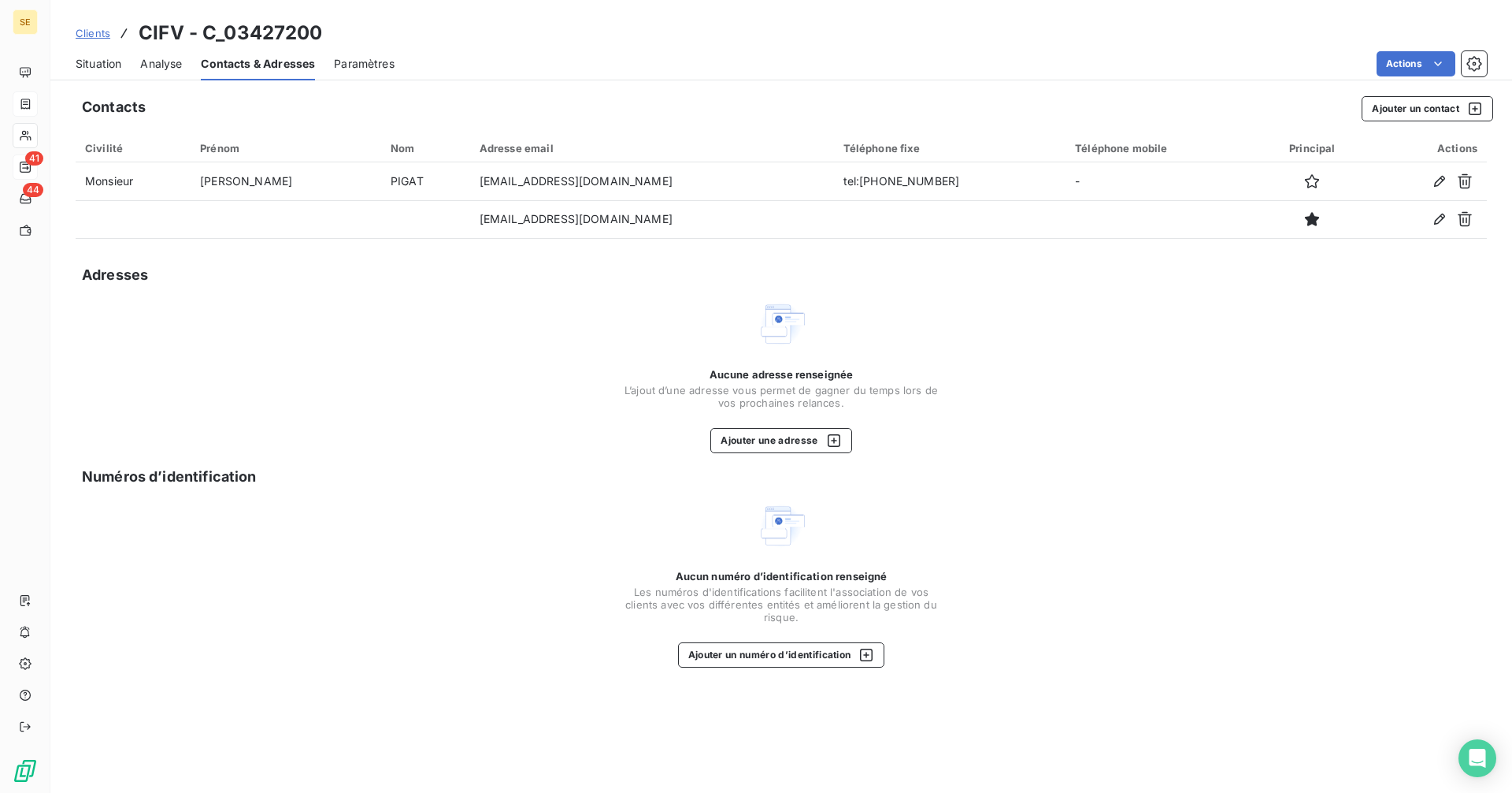
click at [107, 48] on div "Situation" at bounding box center [98, 64] width 45 height 33
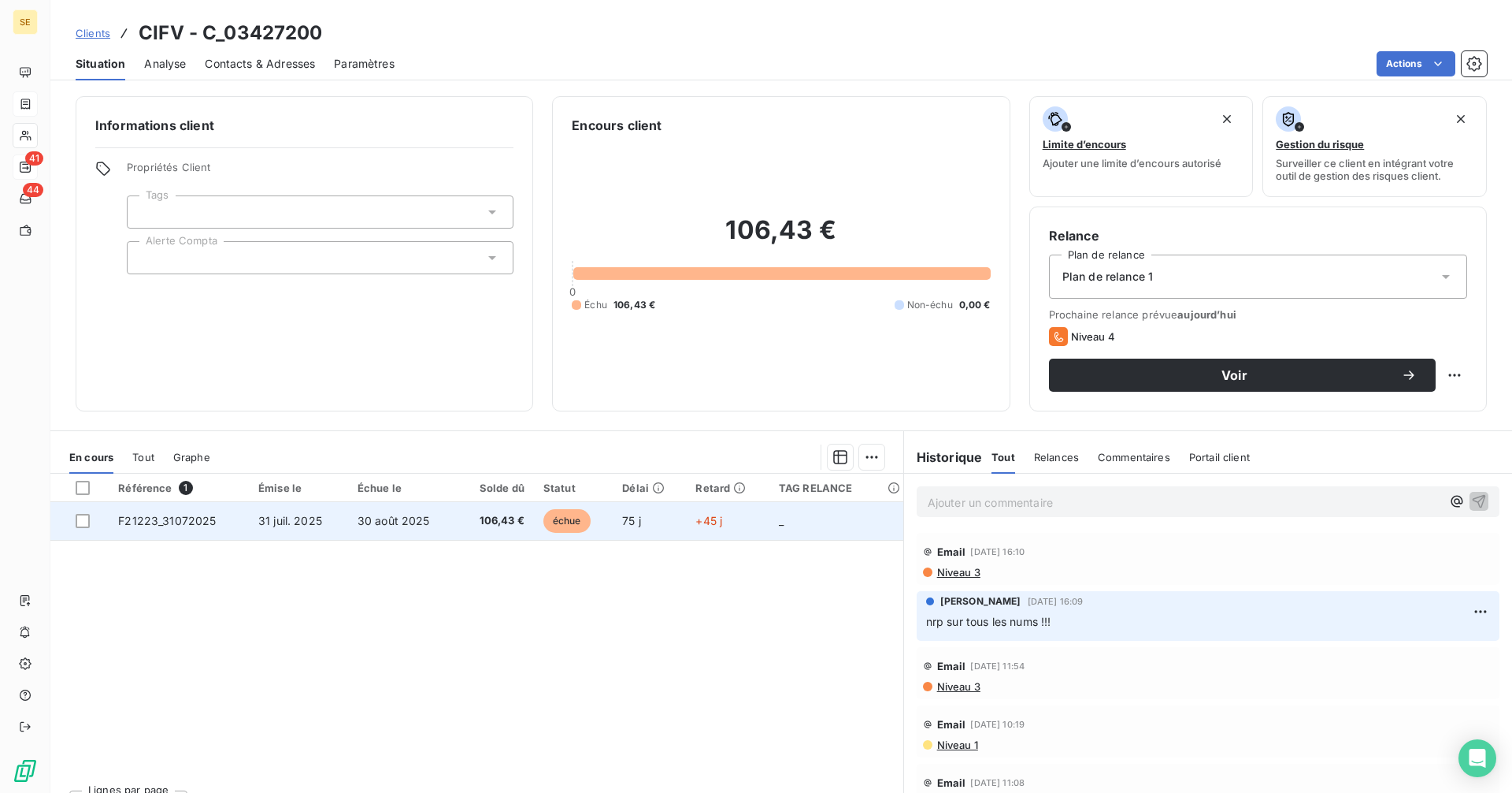
click at [473, 535] on td "106,43 €" at bounding box center [496, 521] width 76 height 38
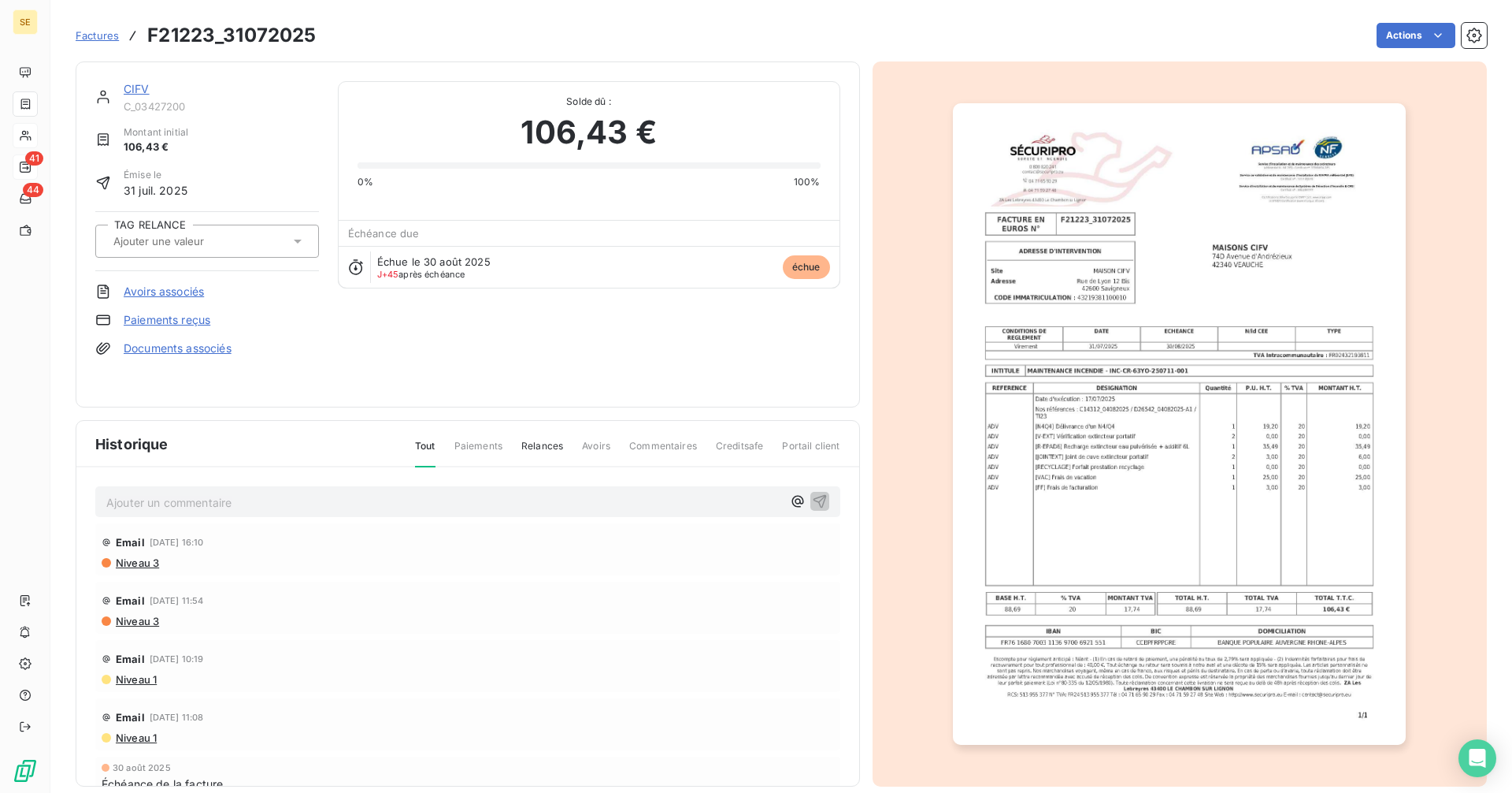
click at [141, 84] on link "CIFV" at bounding box center [136, 88] width 26 height 14
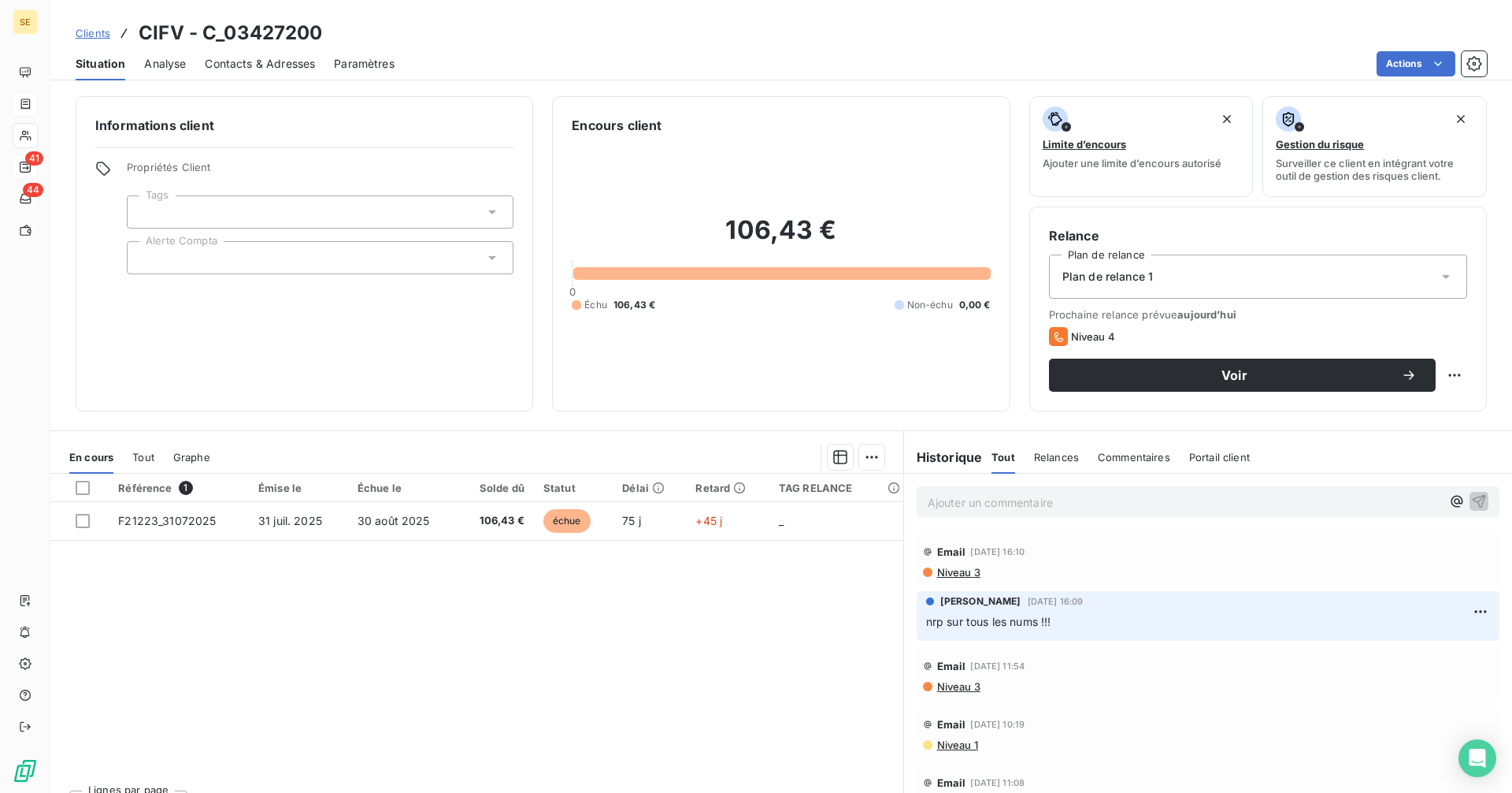
click at [241, 64] on span "Contacts & Adresses" at bounding box center [259, 64] width 111 height 16
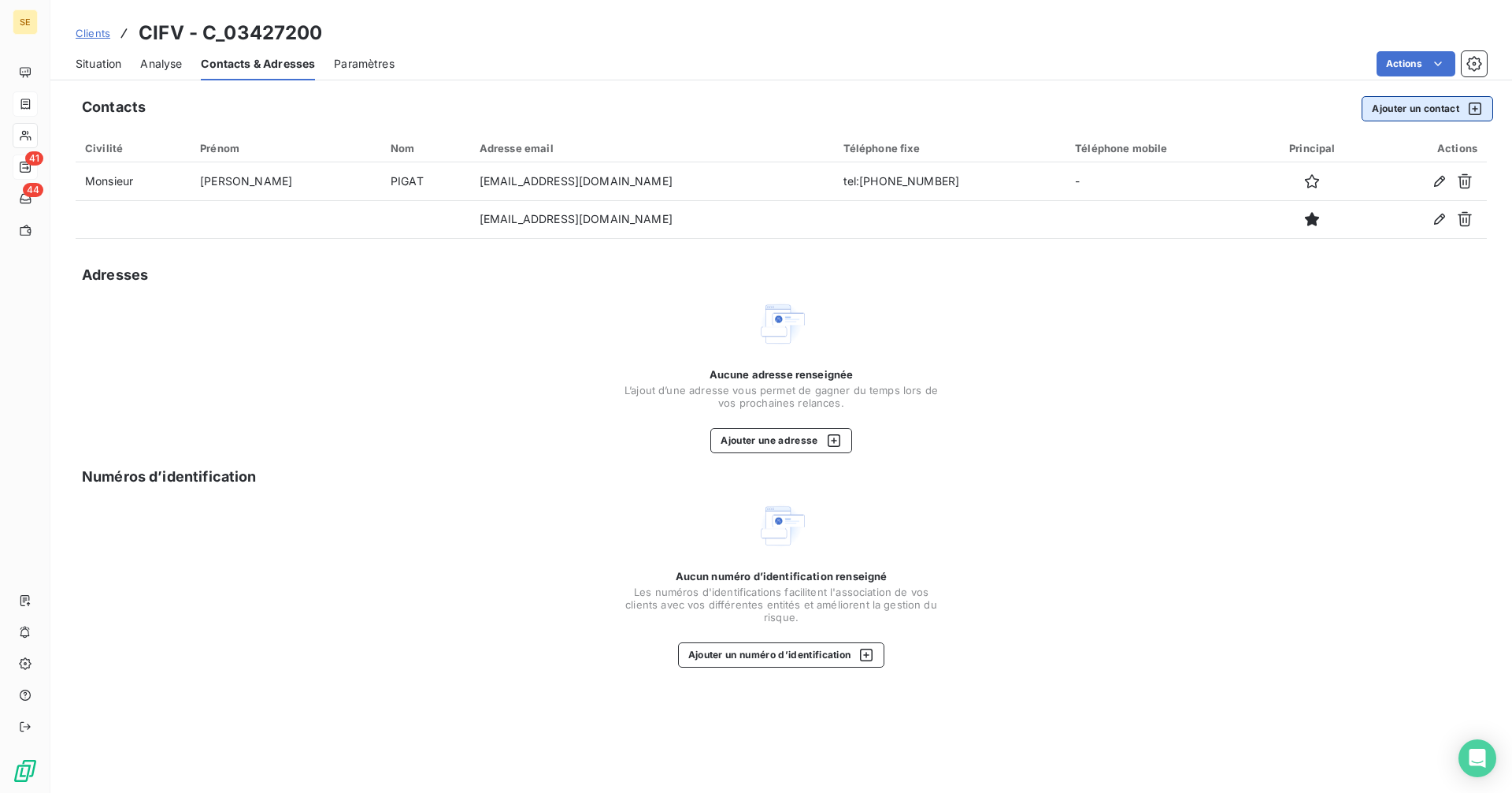
click at [1421, 100] on button "Ajouter un contact" at bounding box center [1427, 109] width 131 height 25
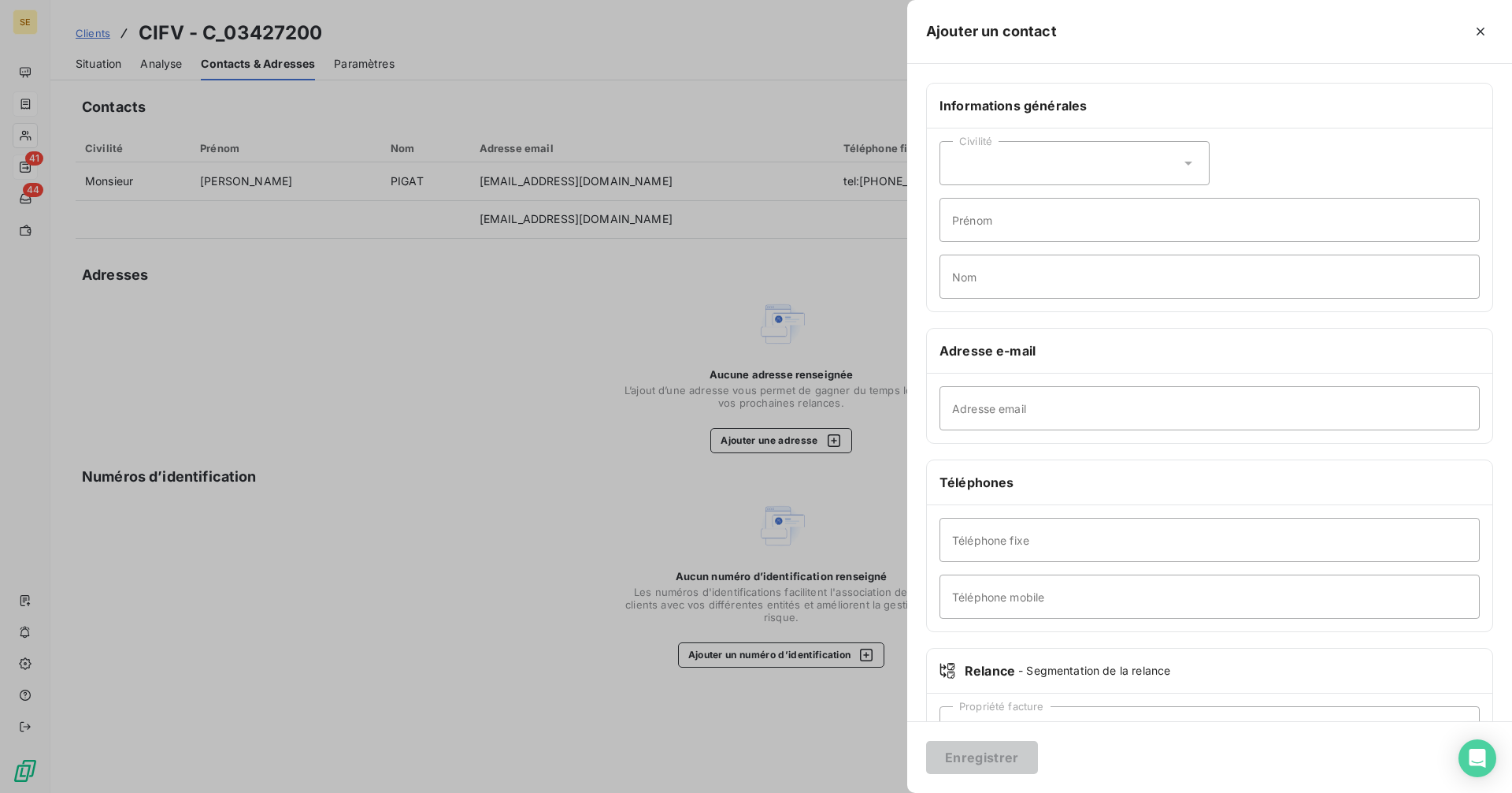
click at [1003, 169] on div "Civilité" at bounding box center [1074, 162] width 270 height 44
click at [1000, 205] on span "Madame" at bounding box center [992, 202] width 42 height 15
click at [1000, 221] on input "Prénom" at bounding box center [1210, 219] width 540 height 44
click at [1077, 216] on input "Prénom" at bounding box center [1210, 219] width 540 height 44
paste input "[PERSON_NAME]"
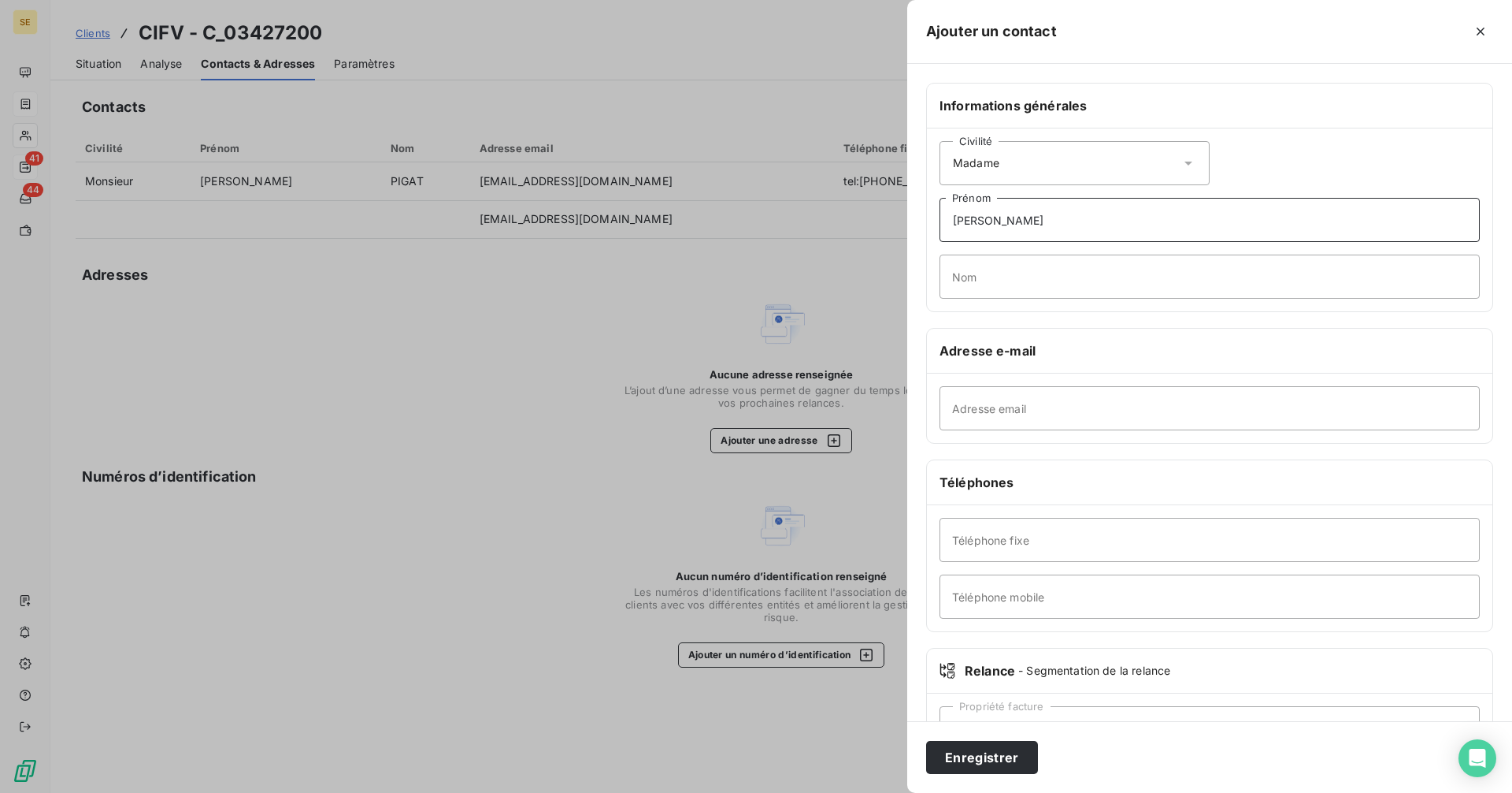
click at [979, 214] on input "[PERSON_NAME]" at bounding box center [1210, 219] width 540 height 44
click at [982, 217] on input "[PERSON_NAME]" at bounding box center [1210, 219] width 540 height 44
type input "[PERSON_NAME]"
click at [1015, 277] on input "Nom" at bounding box center [1210, 276] width 540 height 44
click at [974, 267] on input "Nom" at bounding box center [1210, 276] width 540 height 44
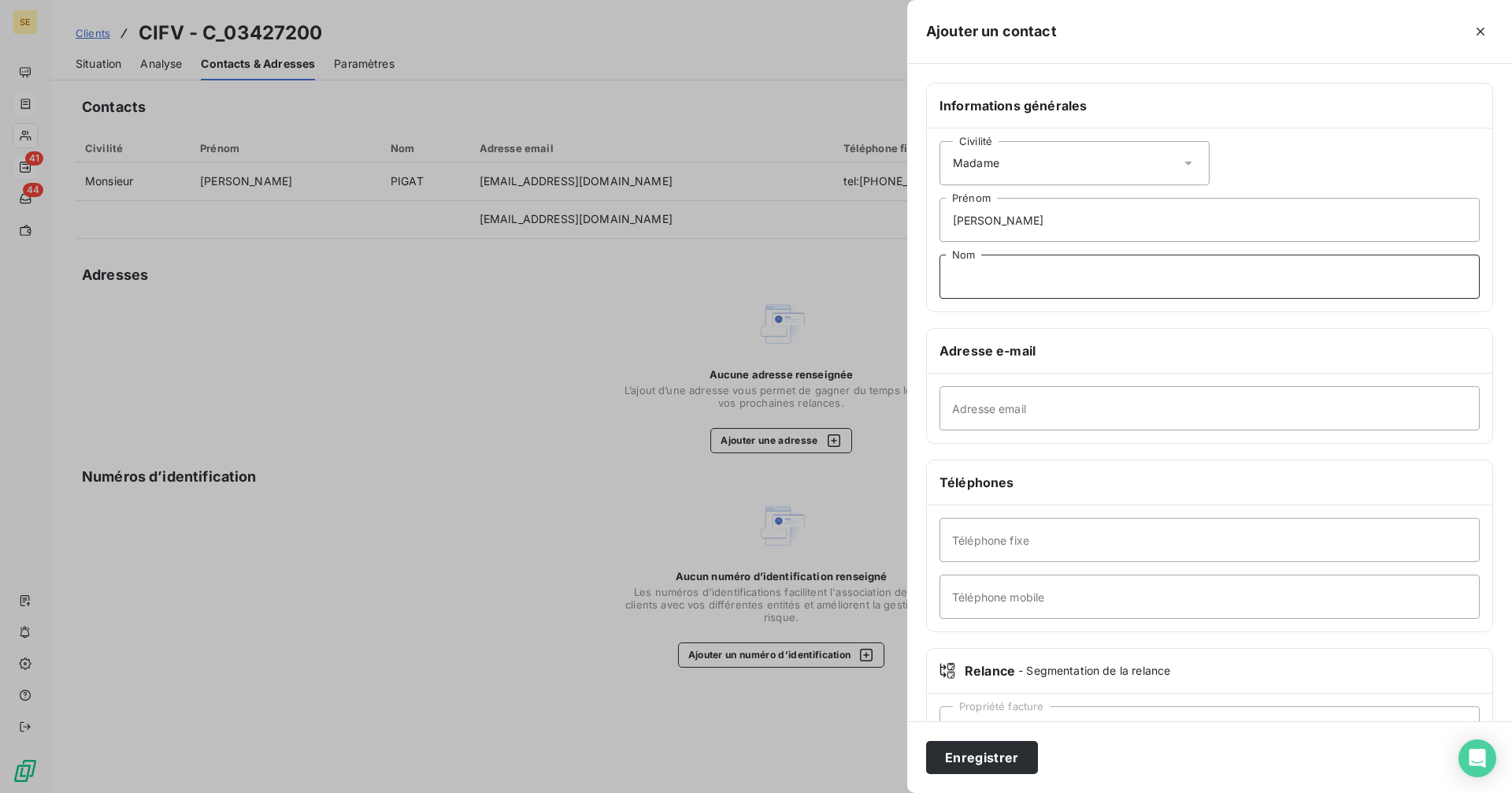
paste input "GIRAUD"
type input "GIRAUD"
click at [972, 403] on input "Adresse email" at bounding box center [1210, 408] width 540 height 44
click at [1002, 410] on input "Adresse email" at bounding box center [1210, 408] width 540 height 44
paste input "[EMAIL_ADDRESS][DOMAIN_NAME]"
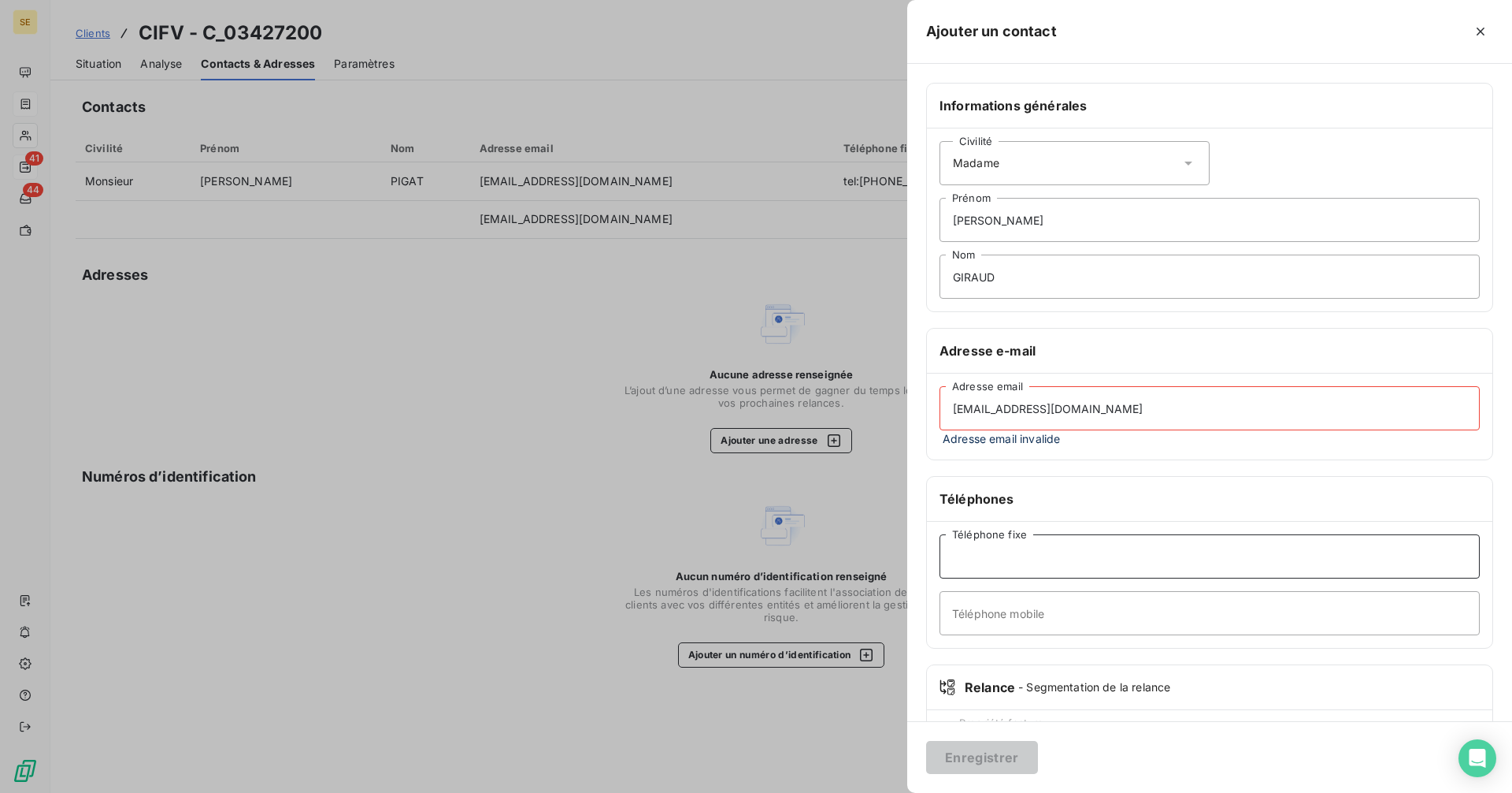
click at [1003, 565] on input "Téléphone fixe" at bounding box center [1210, 556] width 540 height 44
click at [981, 406] on input "[EMAIL_ADDRESS][DOMAIN_NAME]" at bounding box center [1210, 408] width 540 height 44
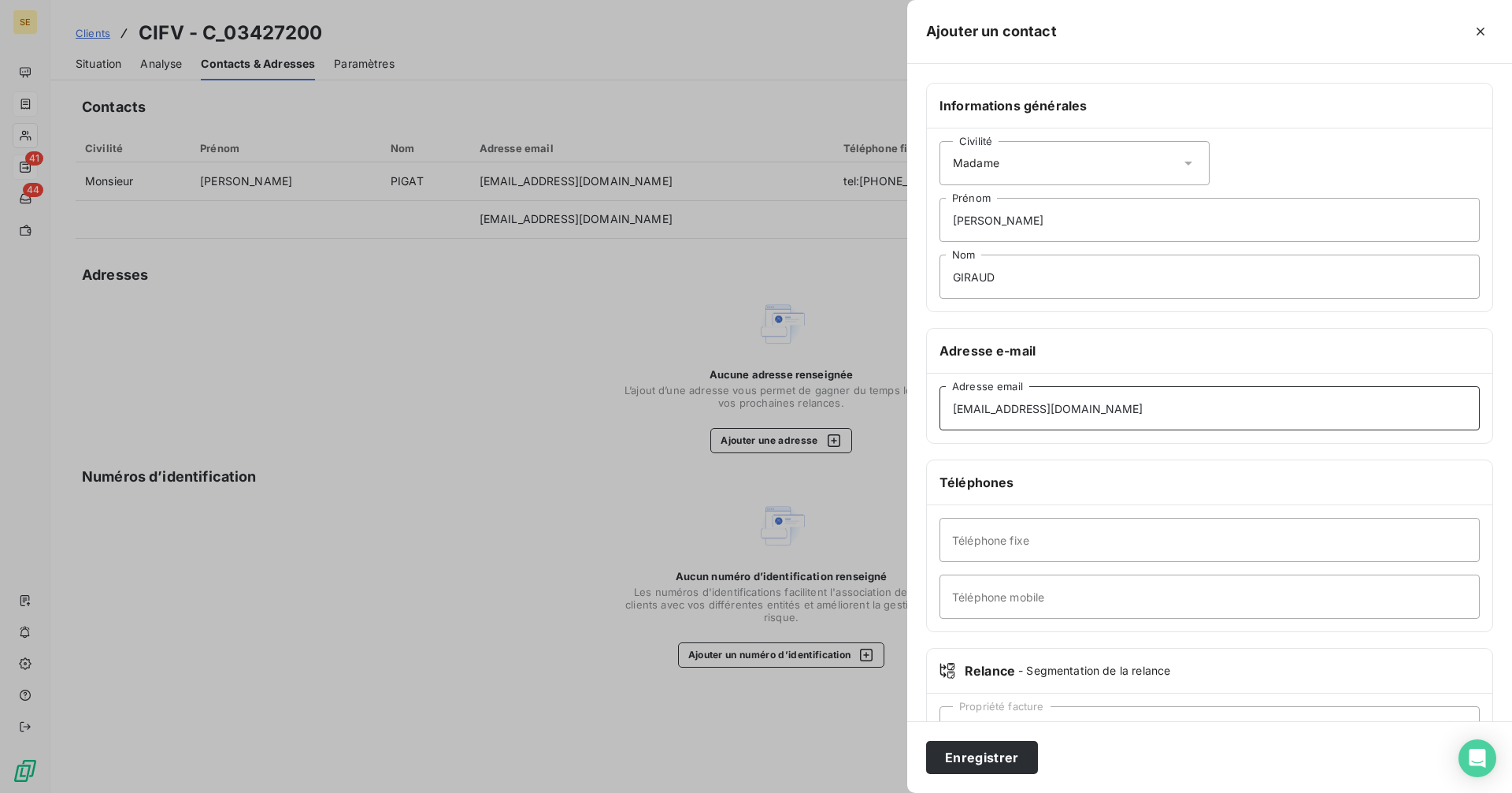
type input "[EMAIL_ADDRESS][DOMAIN_NAME]"
click at [1019, 542] on input "Téléphone fixe" at bounding box center [1210, 539] width 540 height 44
click at [969, 537] on input "tel:[PHONE_NUMBER]" at bounding box center [1210, 539] width 540 height 44
type input "04 77 42 30 64"
click at [994, 755] on button "Enregistrer" at bounding box center [982, 757] width 112 height 33
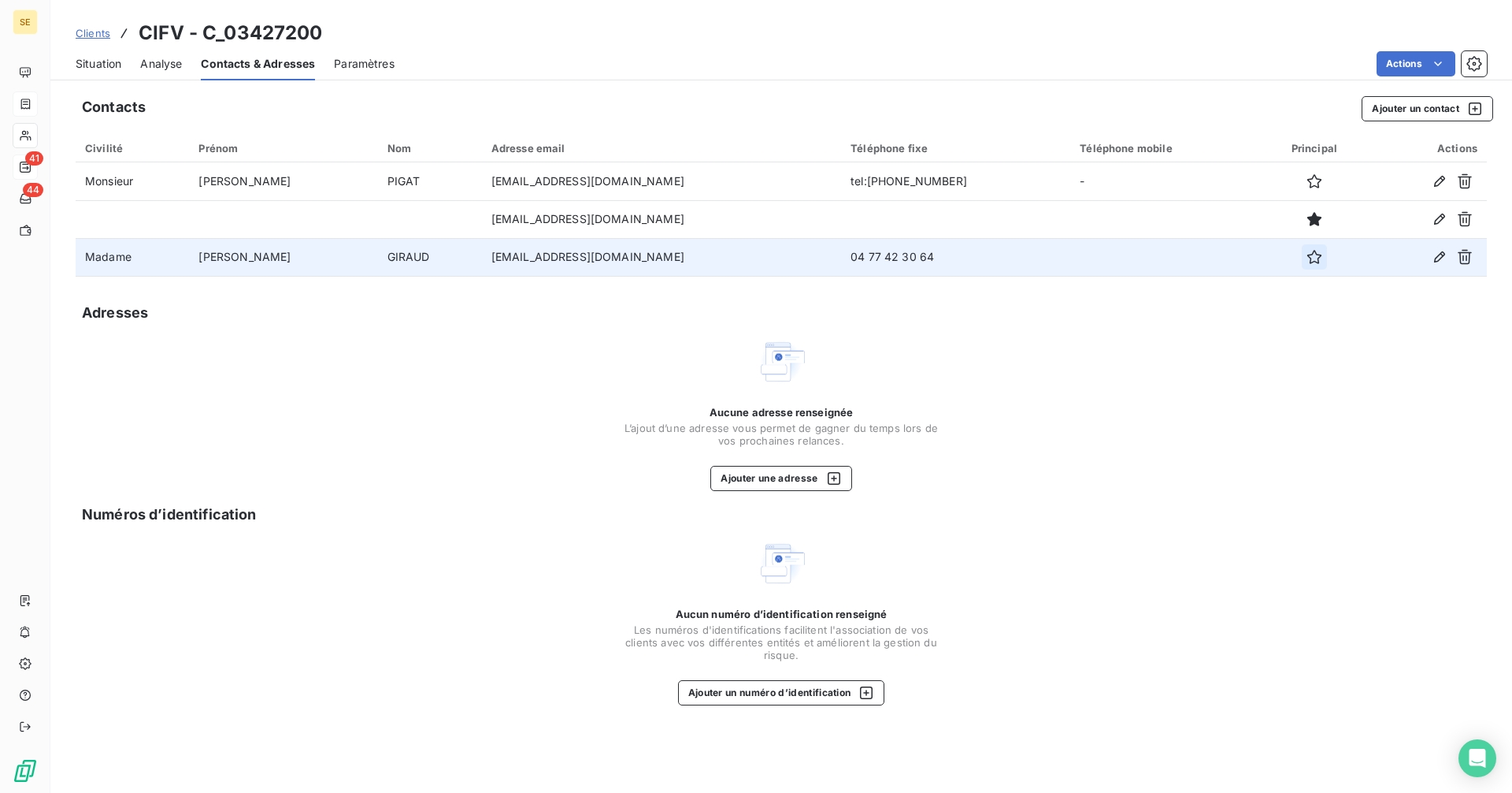
click at [1307, 258] on icon "button" at bounding box center [1315, 257] width 16 height 16
click at [96, 60] on span "Situation" at bounding box center [98, 64] width 45 height 16
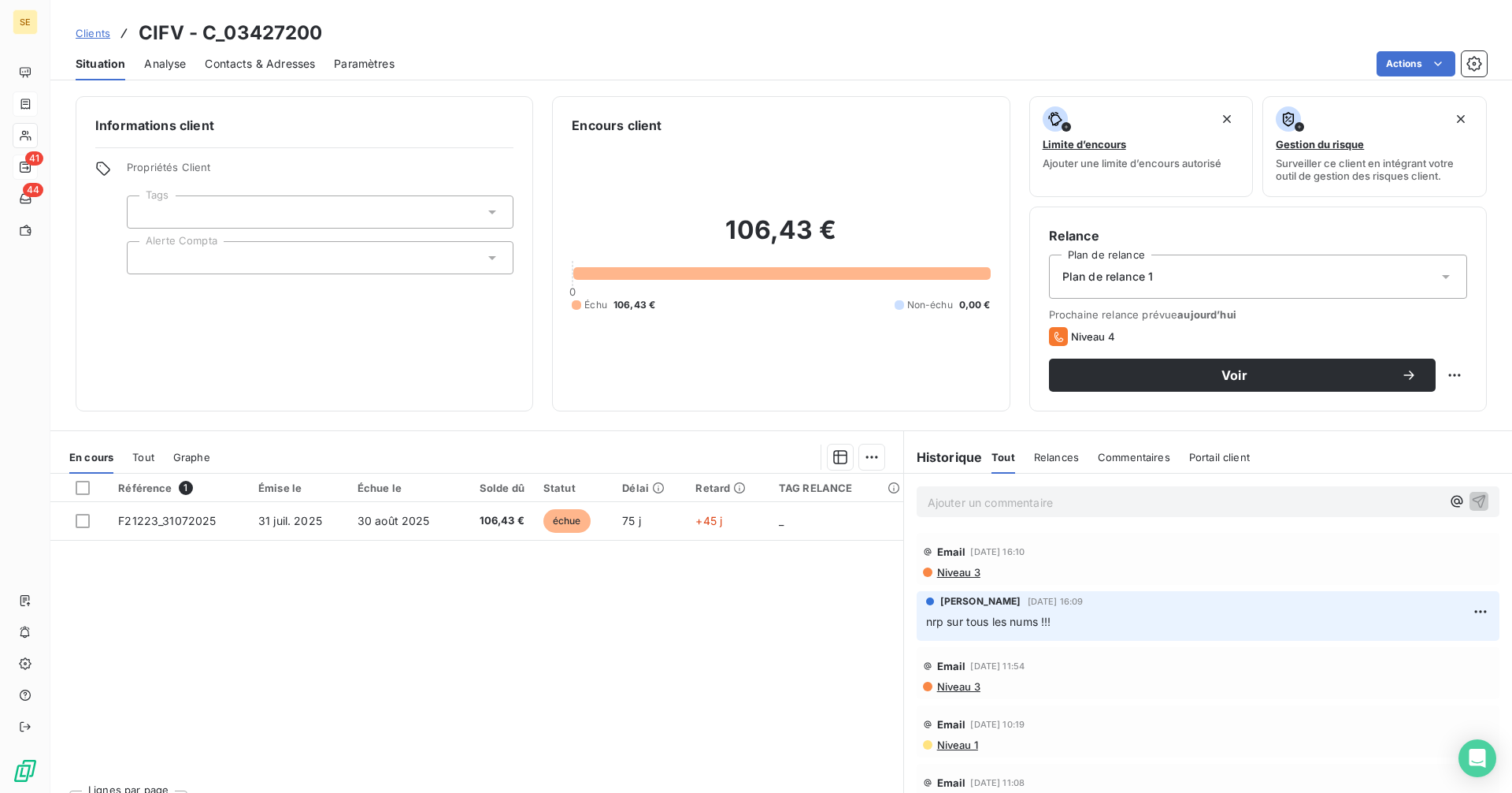
click at [1003, 499] on p "Ajouter un commentaire ﻿" at bounding box center [1184, 502] width 513 height 20
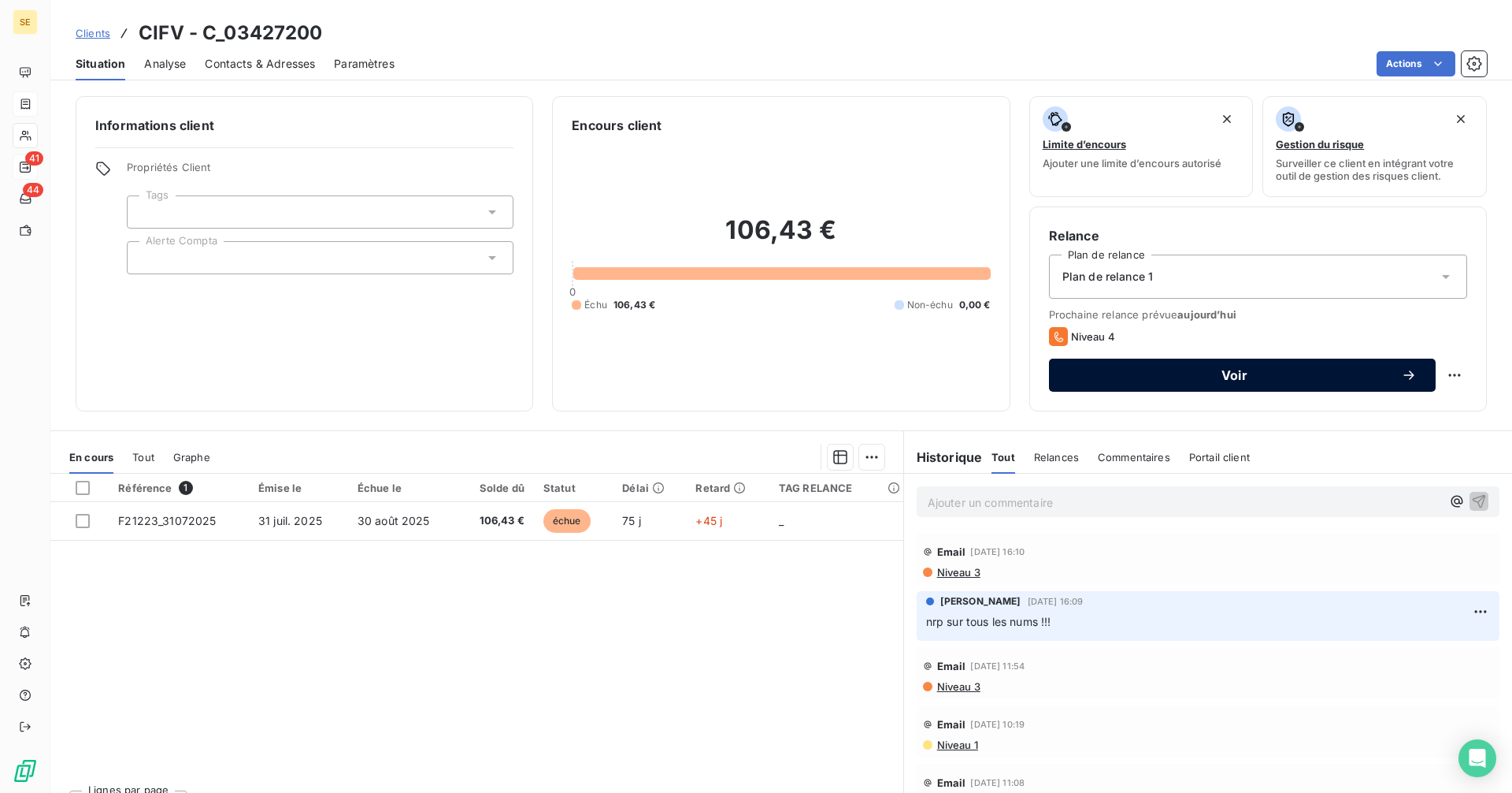
click at [1135, 370] on span "Voir" at bounding box center [1234, 375] width 333 height 13
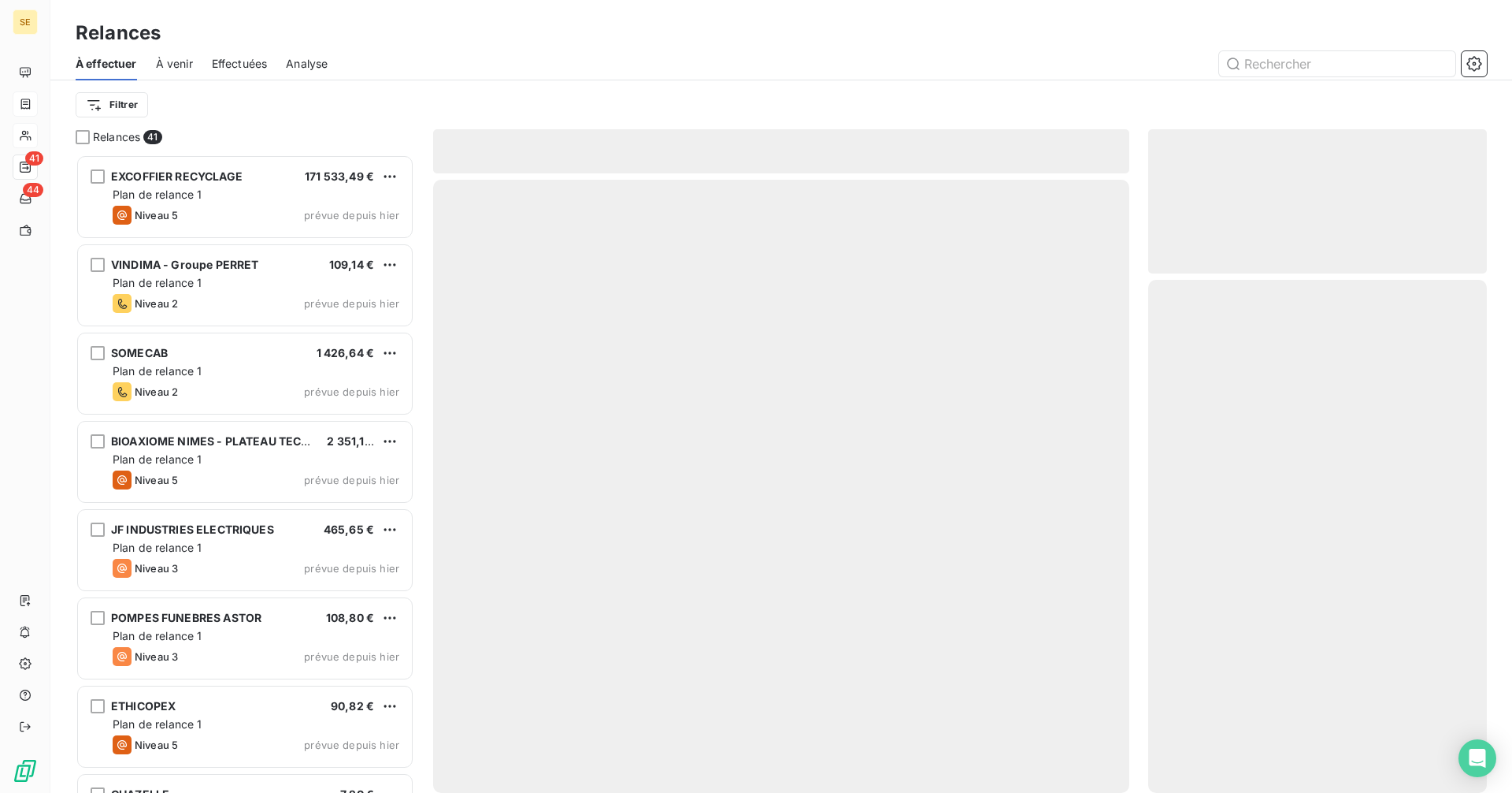
scroll to position [627, 327]
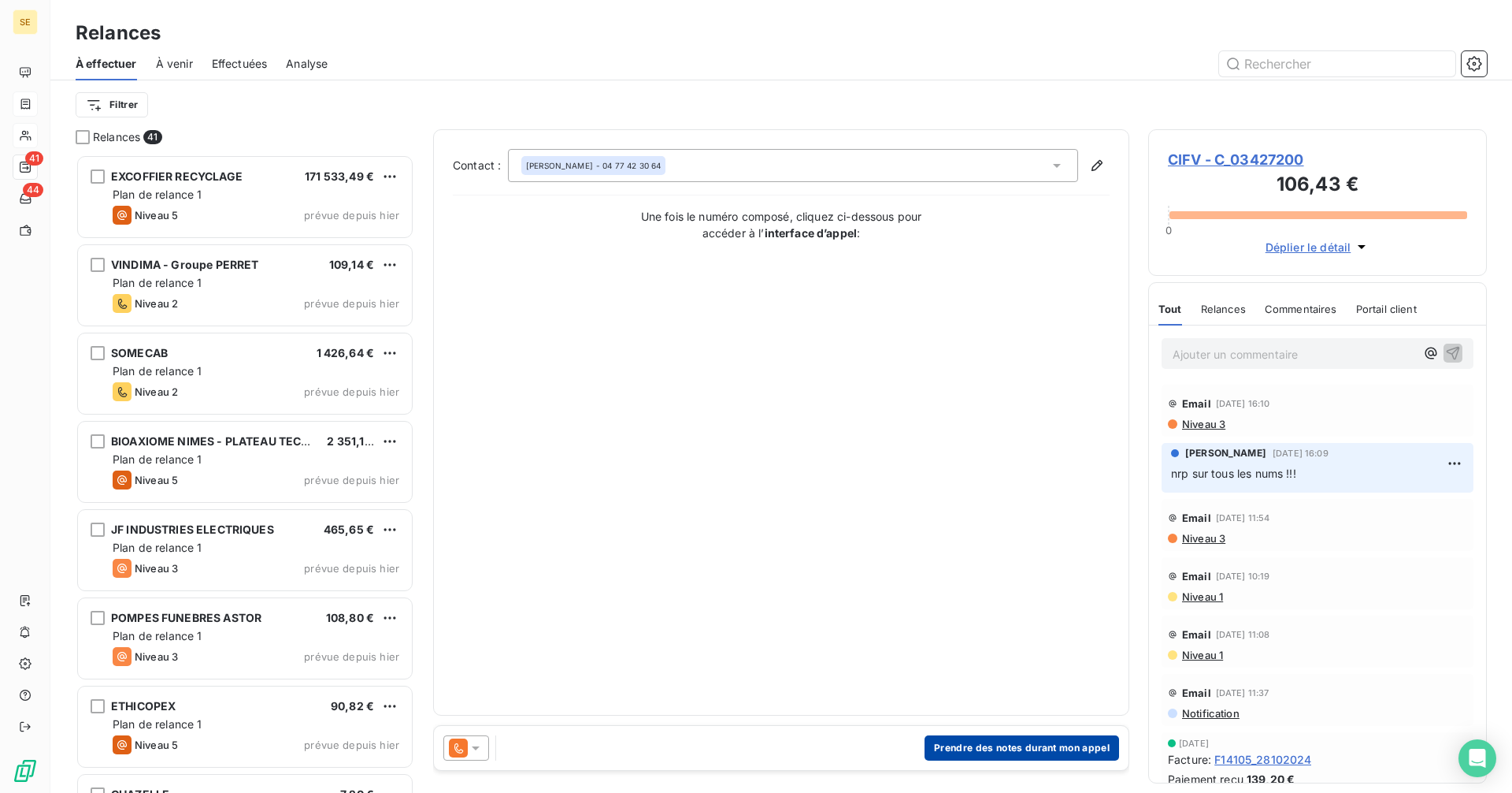
click at [1026, 744] on button "Prendre des notes durant mon appel" at bounding box center [1022, 748] width 194 height 25
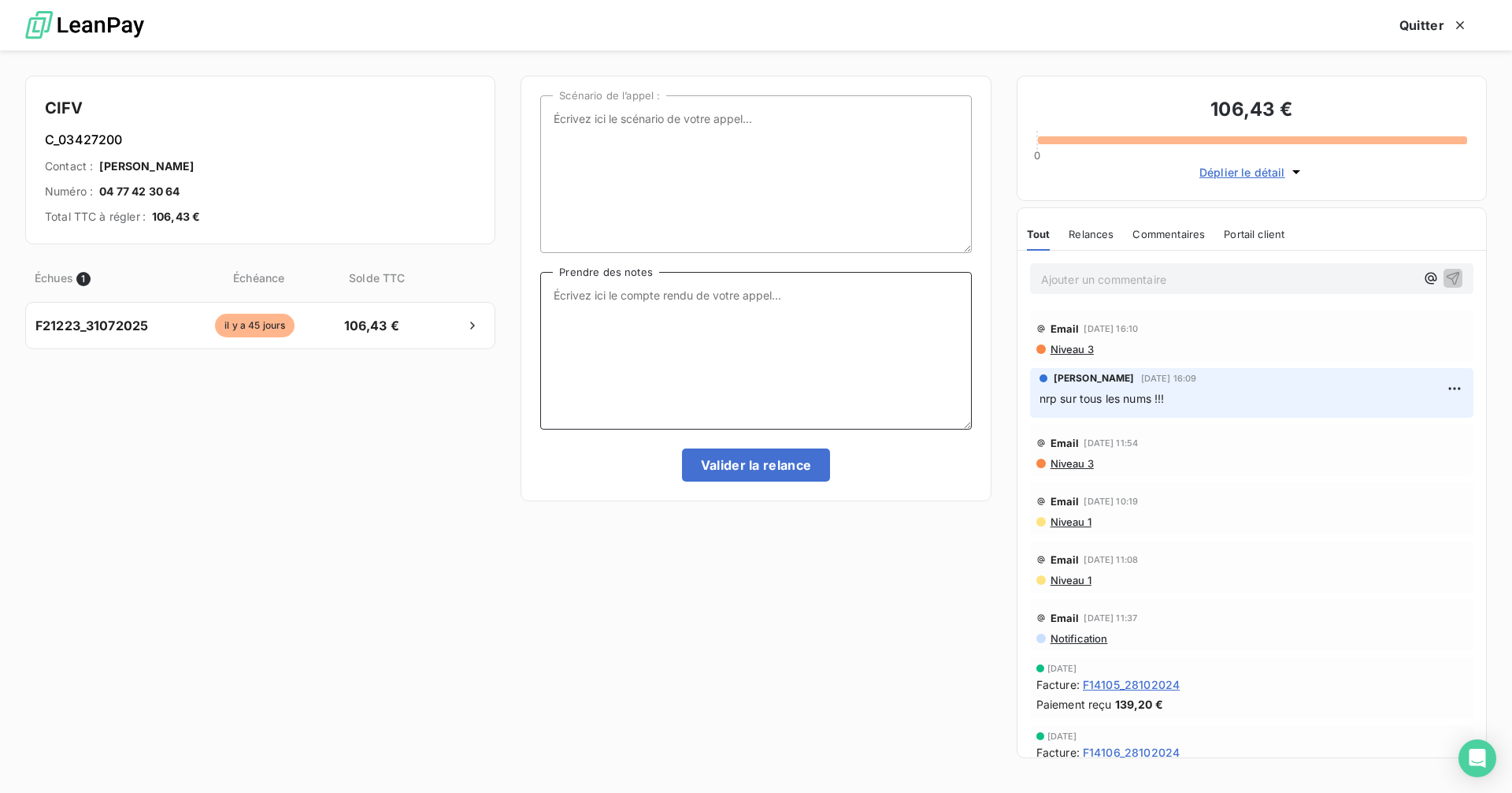
click at [631, 309] on textarea "Prendre des notes" at bounding box center [755, 350] width 431 height 158
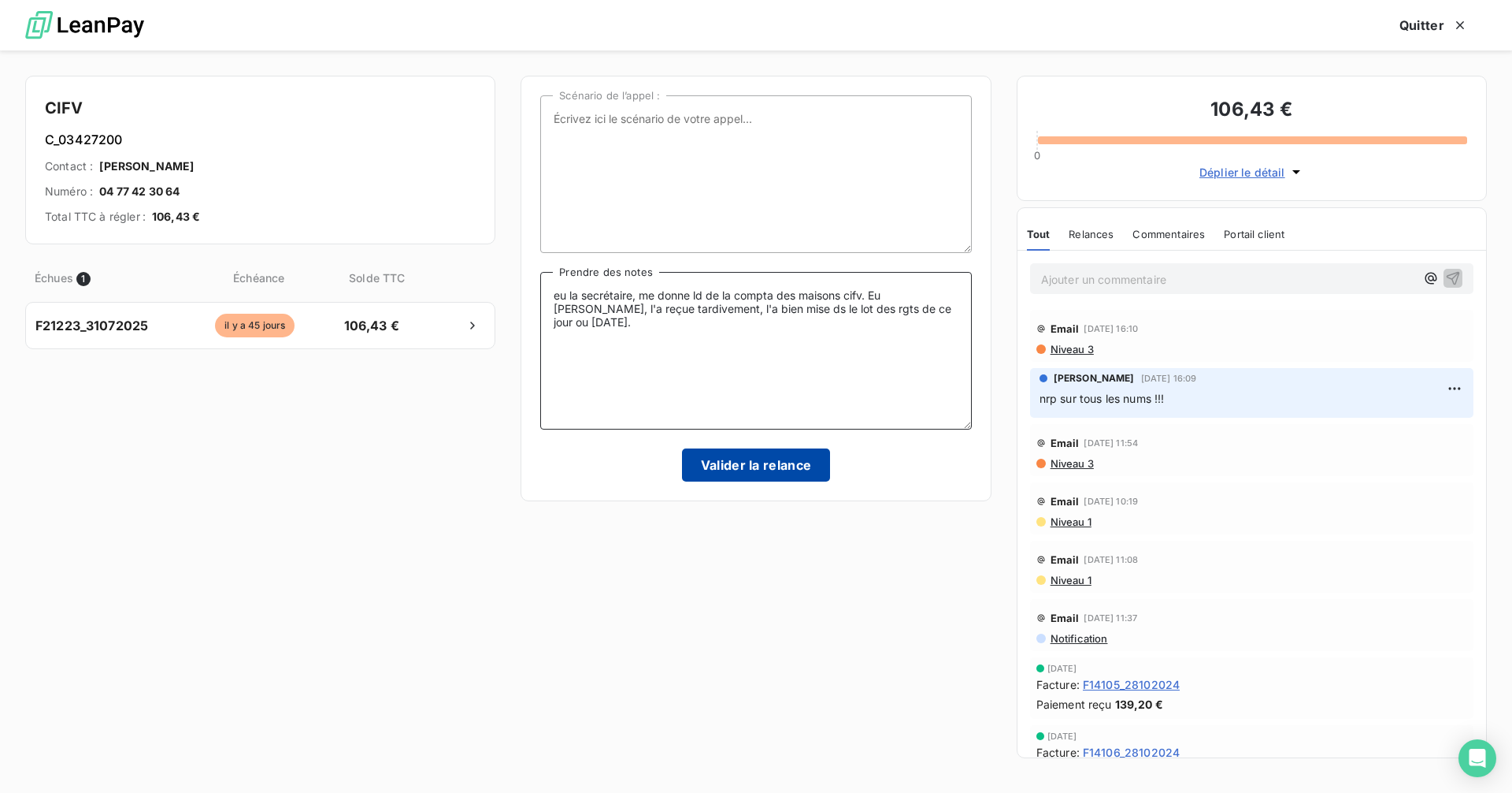
type textarea "eu la secrétaire, me donne ld de la compta des maisons cifv. Eu [PERSON_NAME], …"
click at [737, 459] on button "Valider la relance" at bounding box center [756, 465] width 149 height 33
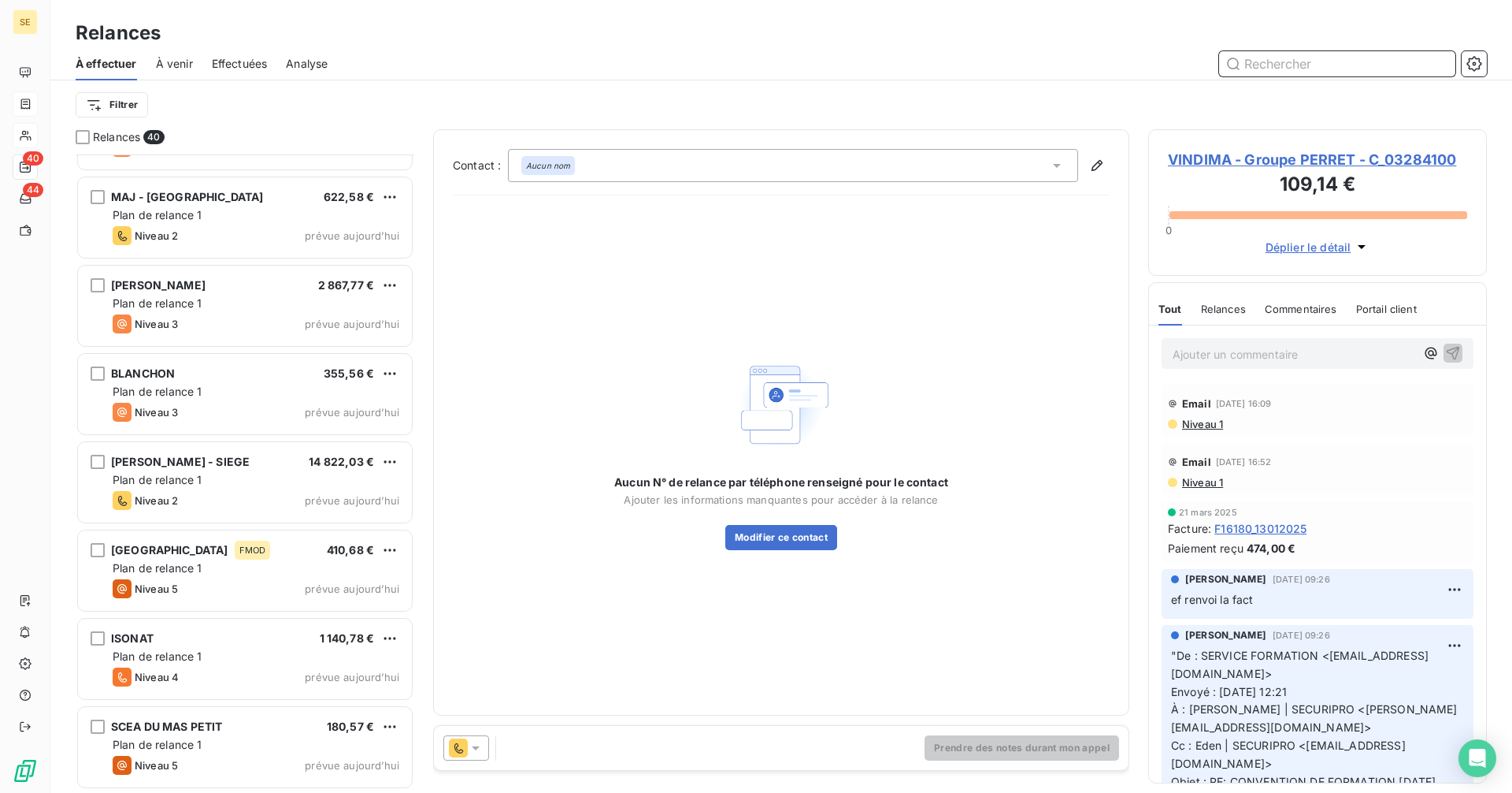
scroll to position [2893, 0]
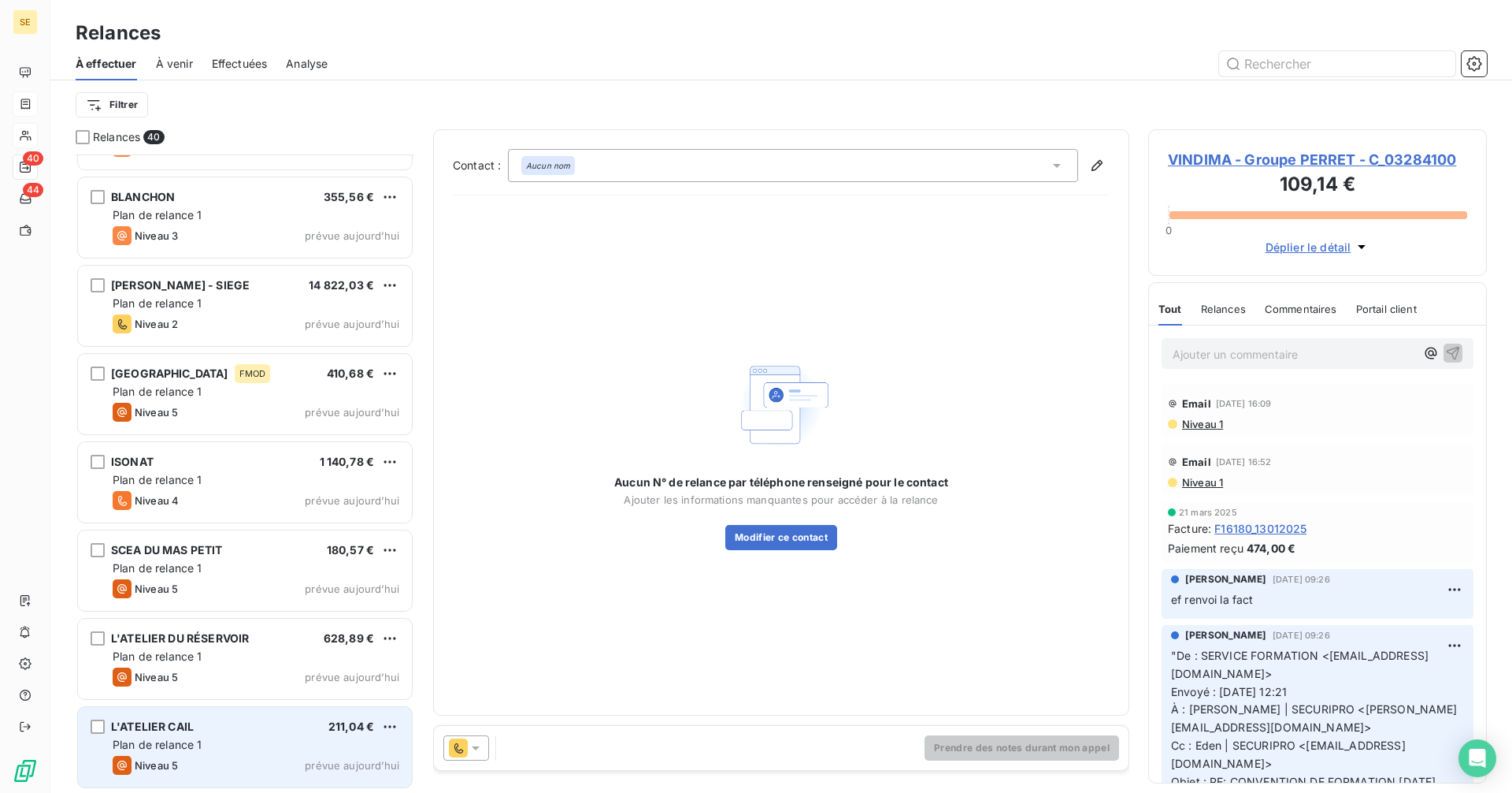
click at [212, 749] on div "Plan de relance 1" at bounding box center [256, 744] width 286 height 16
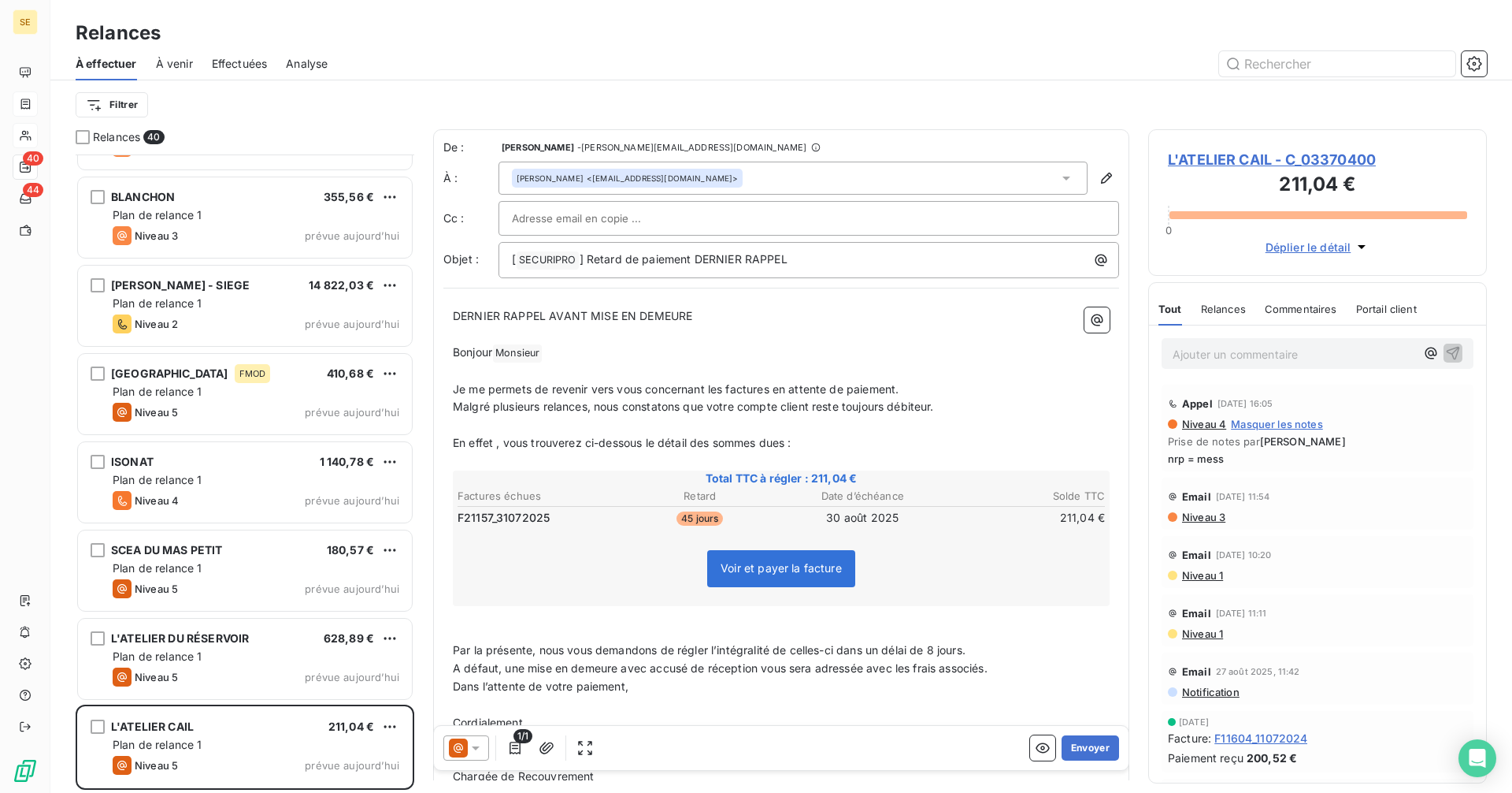
click at [1254, 162] on span "L'ATELIER CAIL - C_03370400" at bounding box center [1318, 159] width 299 height 21
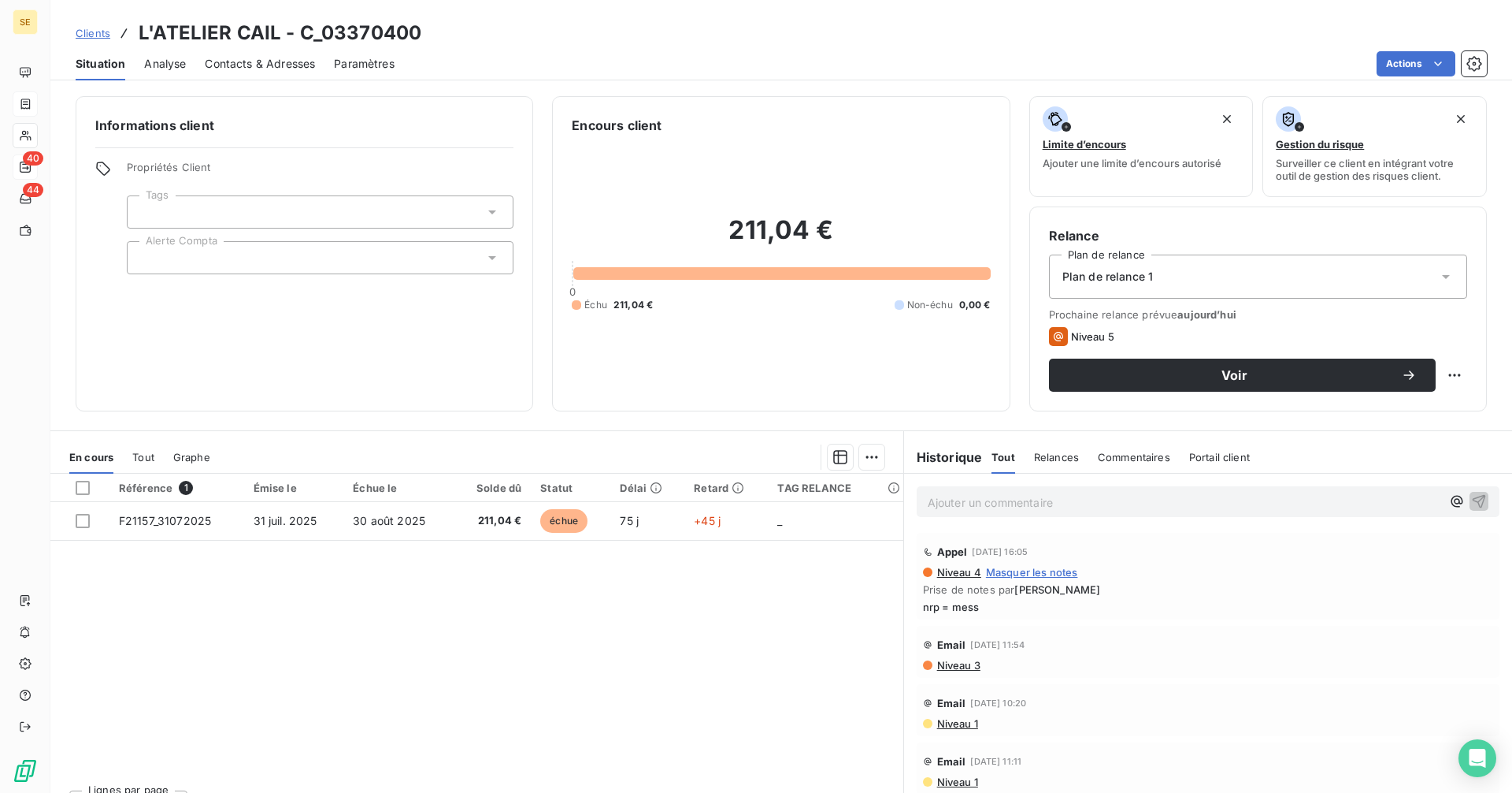
click at [251, 61] on span "Contacts & Adresses" at bounding box center [259, 64] width 111 height 16
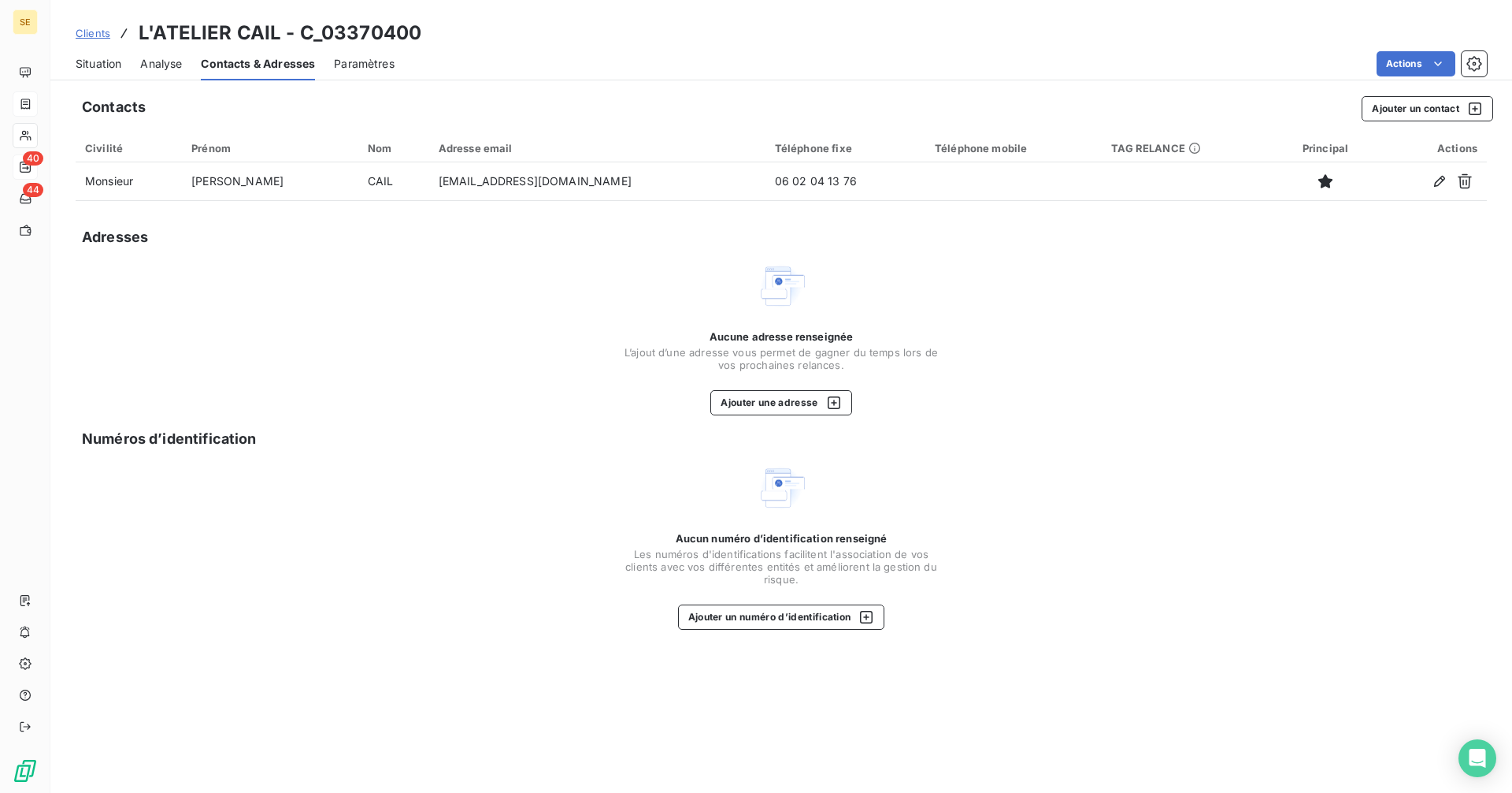
click at [105, 69] on span "Situation" at bounding box center [98, 64] width 45 height 16
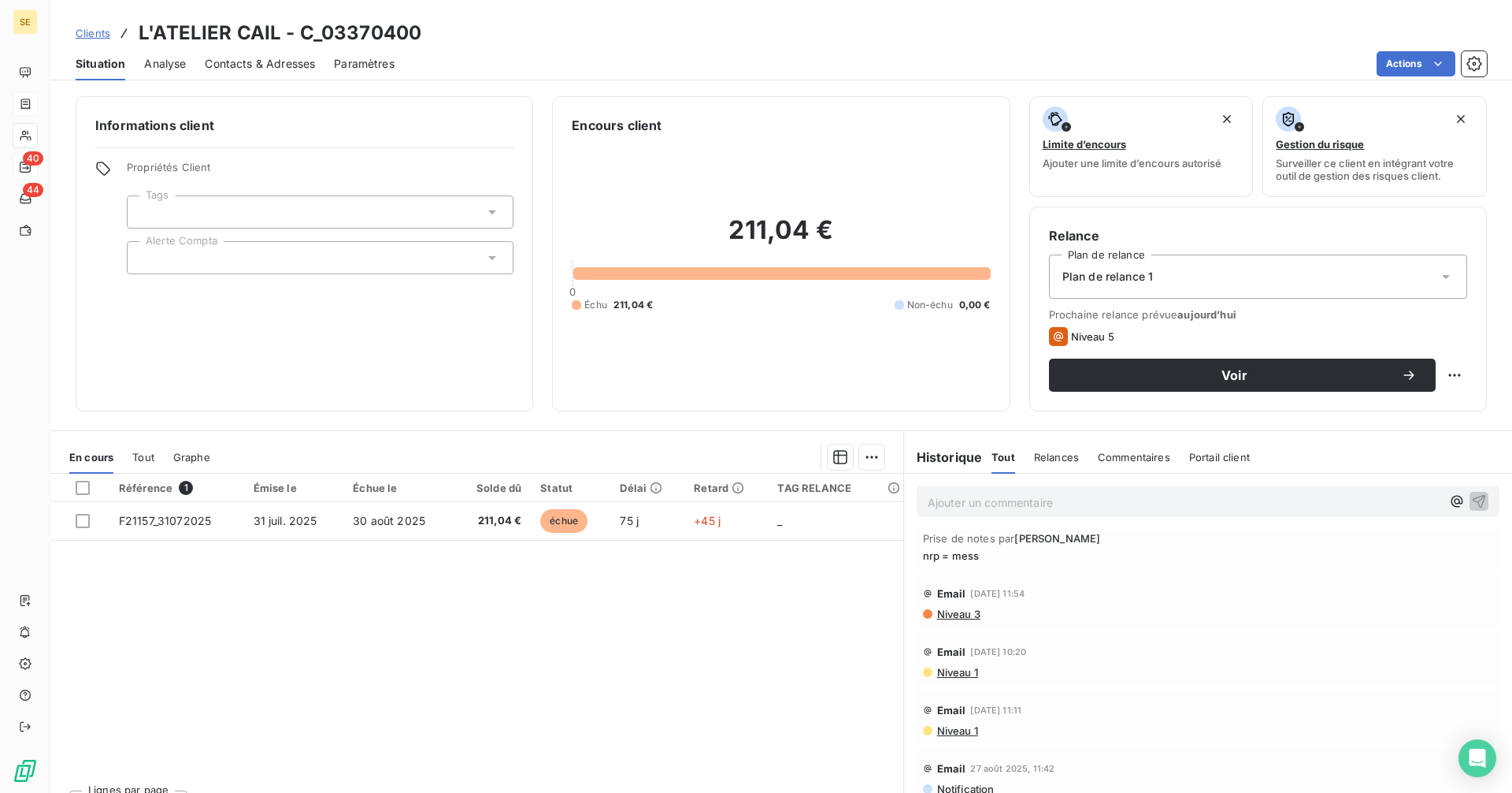
scroll to position [79, 0]
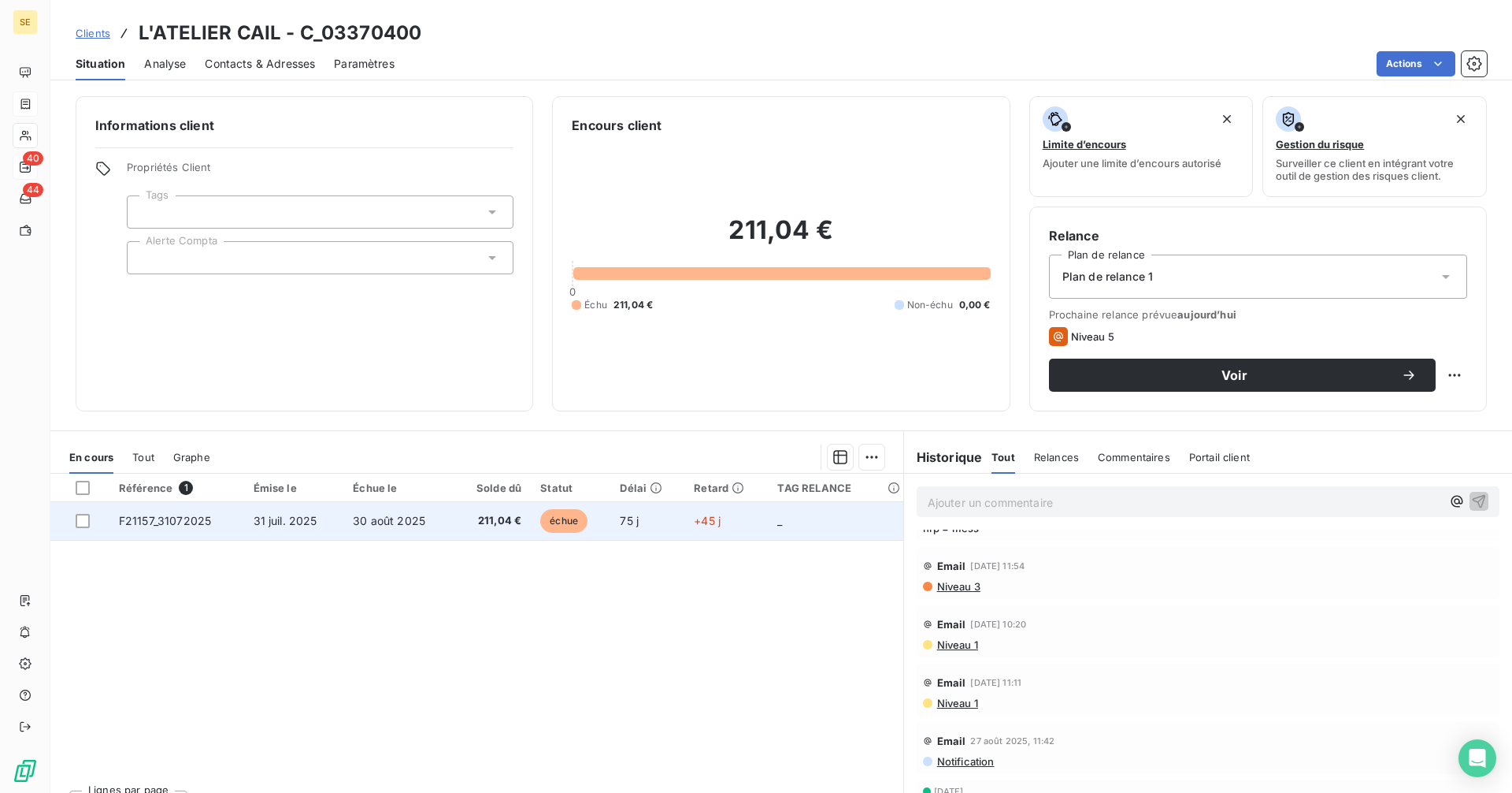
click at [468, 525] on span "211,04 €" at bounding box center [492, 521] width 58 height 16
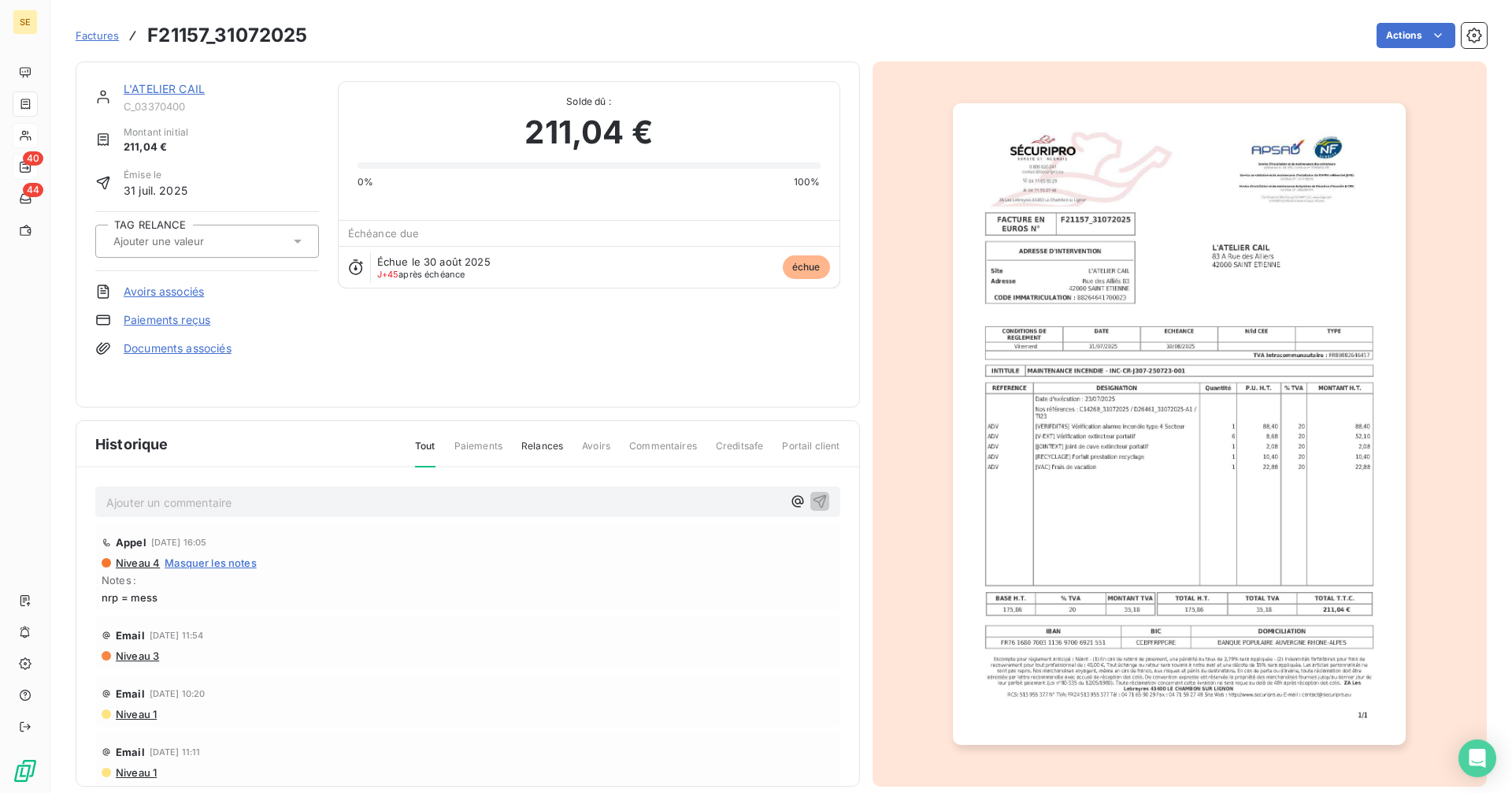
click at [185, 91] on link "L'ATELIER CAIL" at bounding box center [164, 88] width 81 height 14
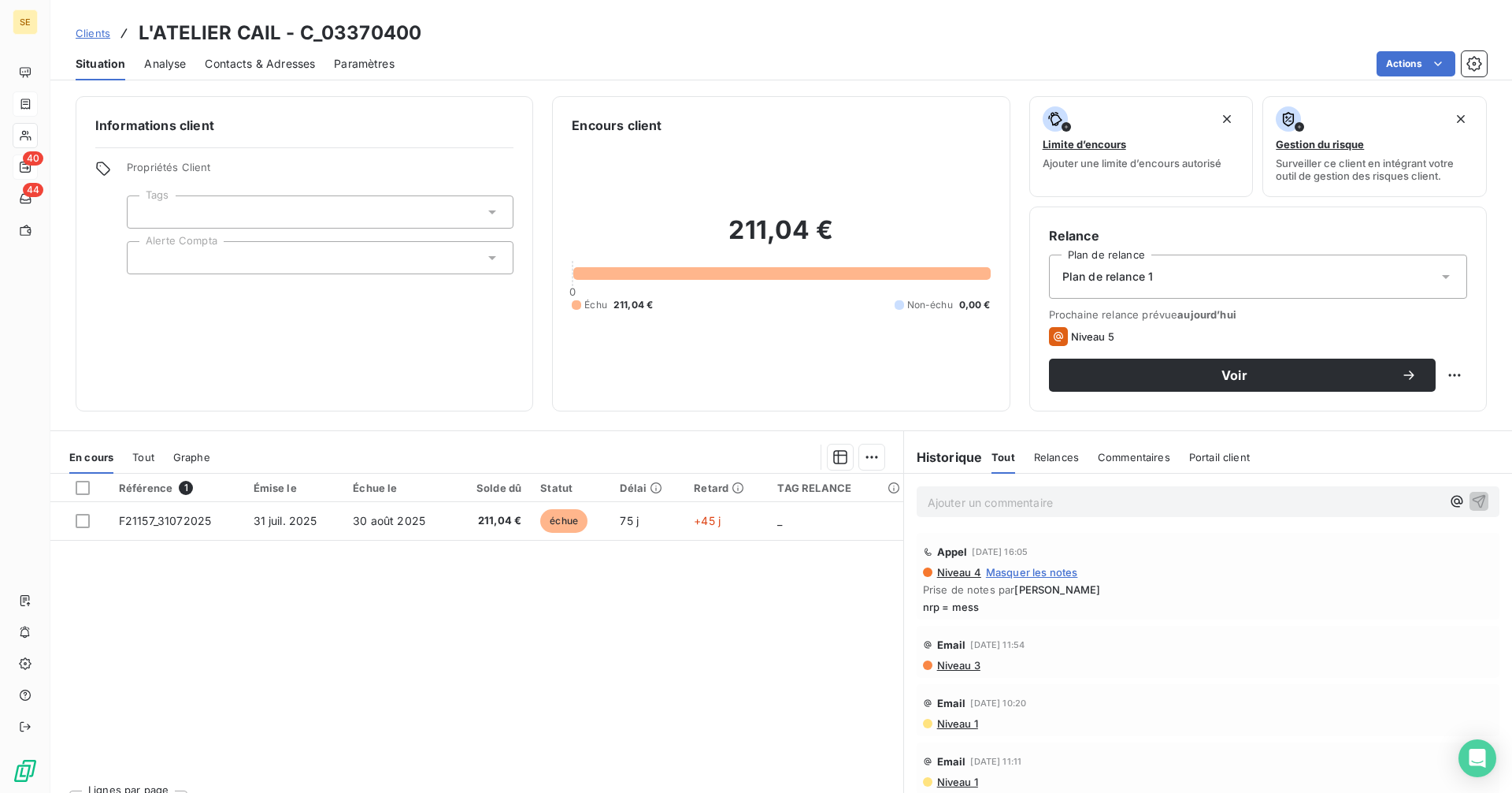
click at [240, 61] on span "Contacts & Adresses" at bounding box center [259, 64] width 111 height 16
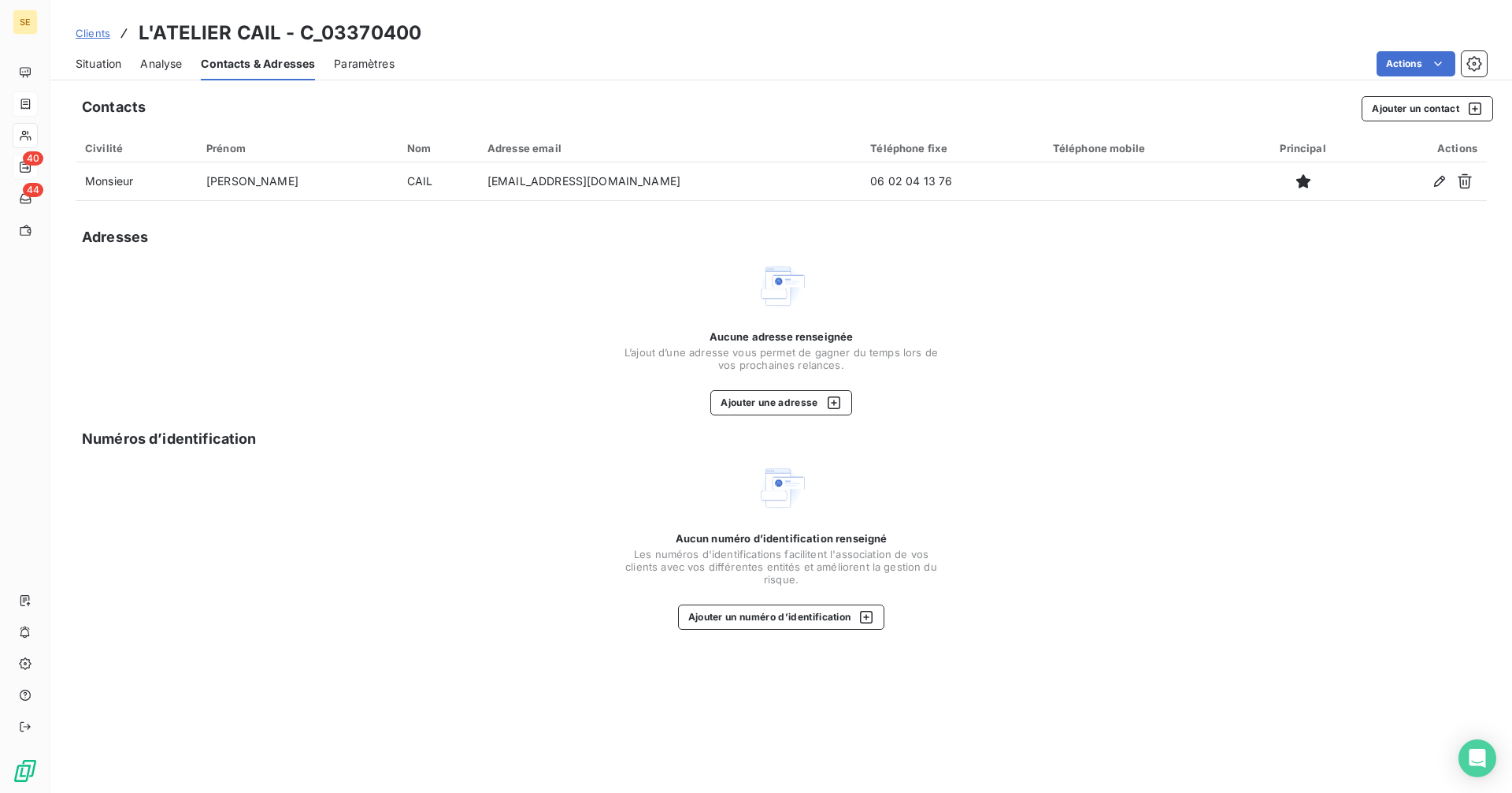
click at [92, 64] on span "Situation" at bounding box center [98, 64] width 45 height 16
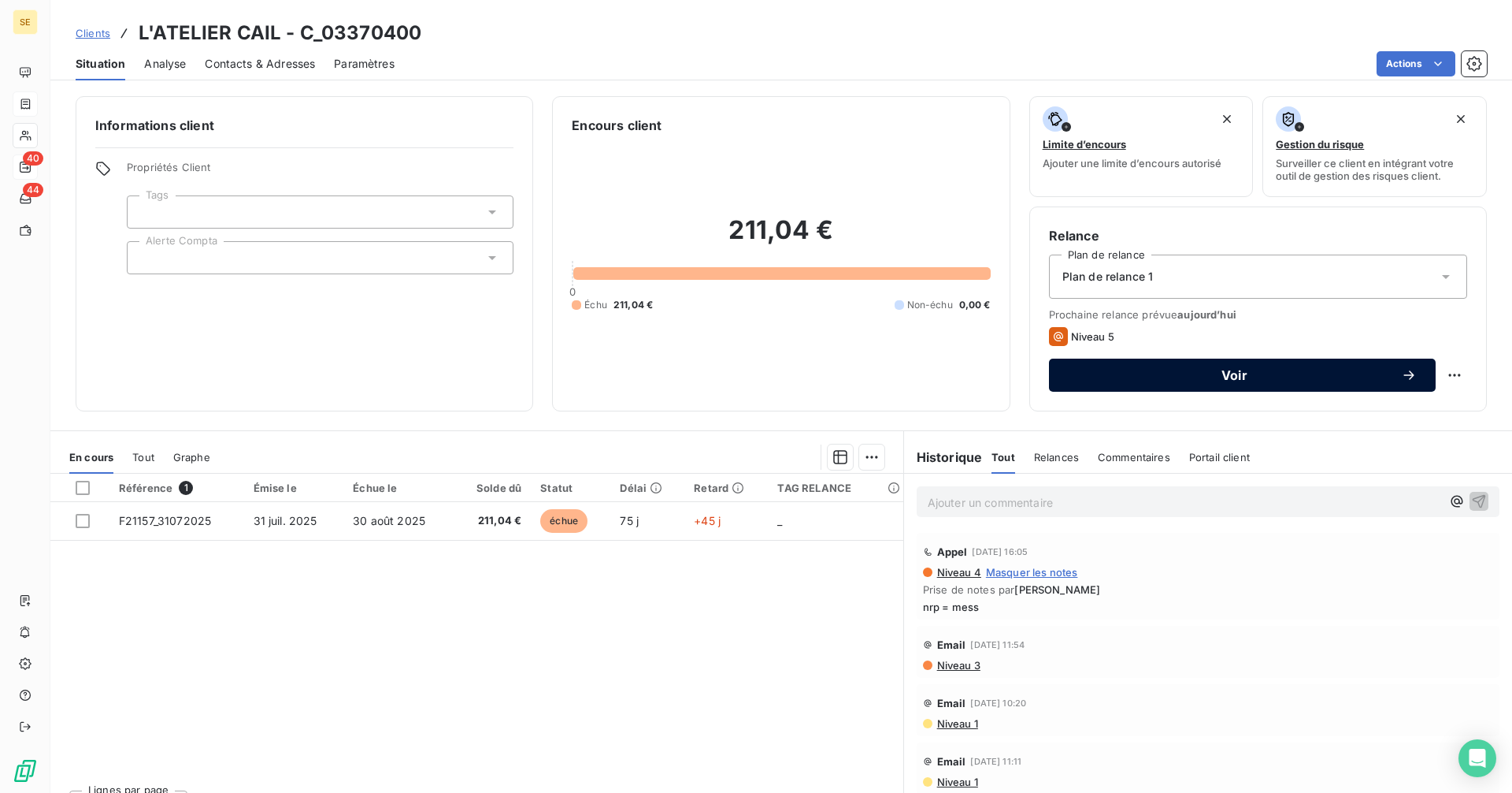
click at [1155, 381] on div "Voir" at bounding box center [1242, 375] width 349 height 16
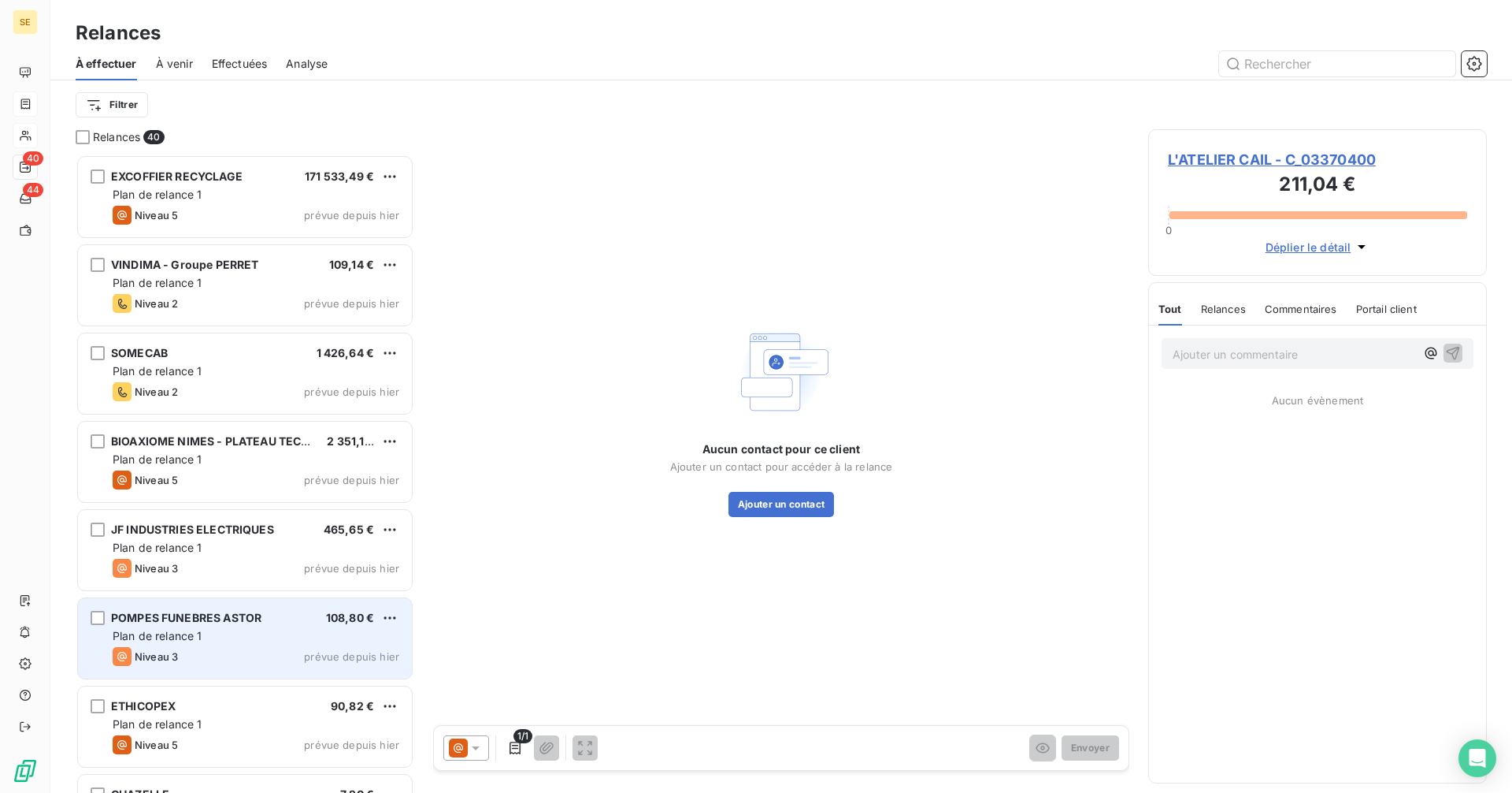
scroll to position [627, 327]
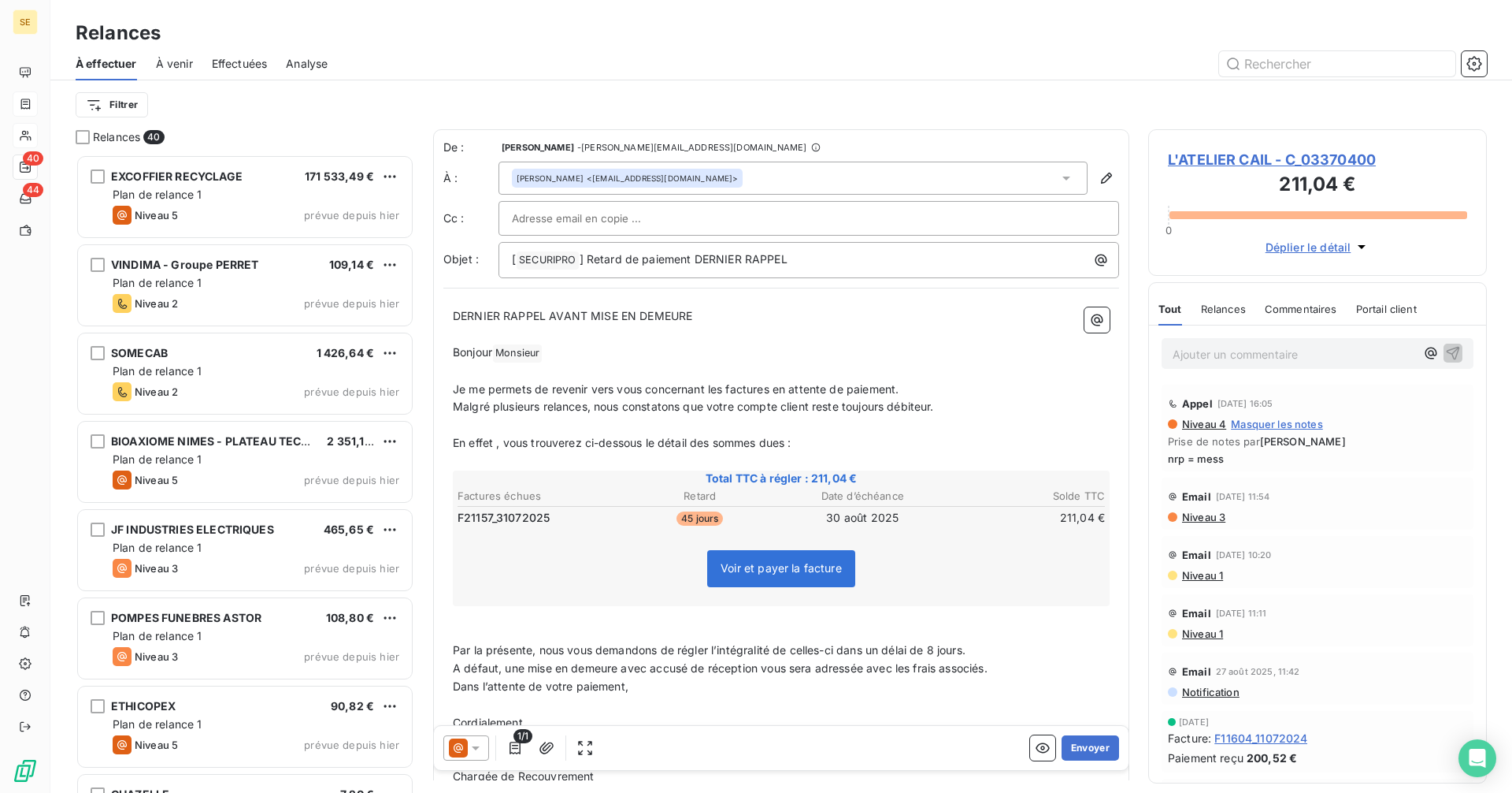
click at [464, 745] on icon at bounding box center [458, 748] width 19 height 19
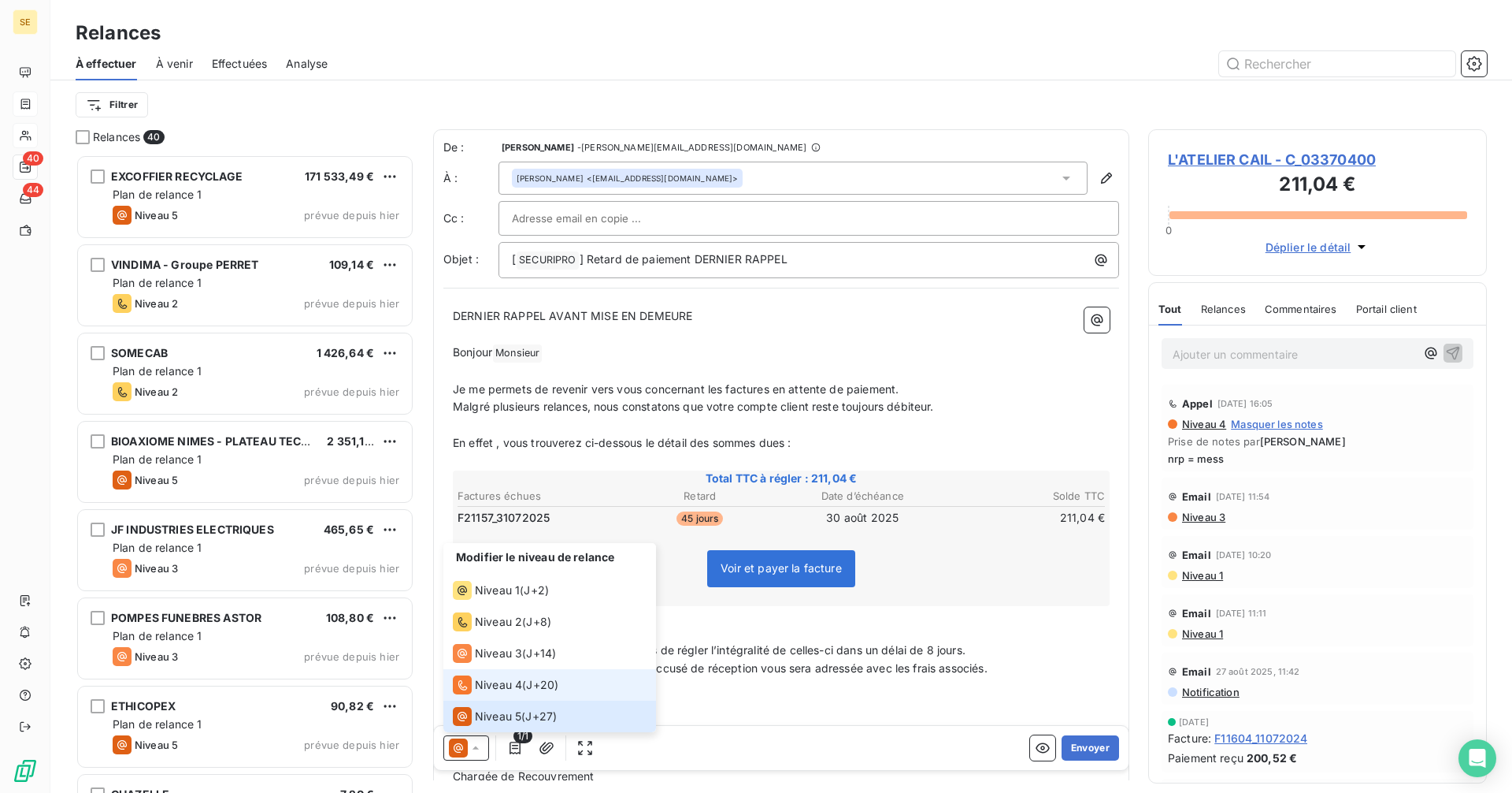
click at [478, 678] on span "Niveau 4" at bounding box center [498, 685] width 47 height 16
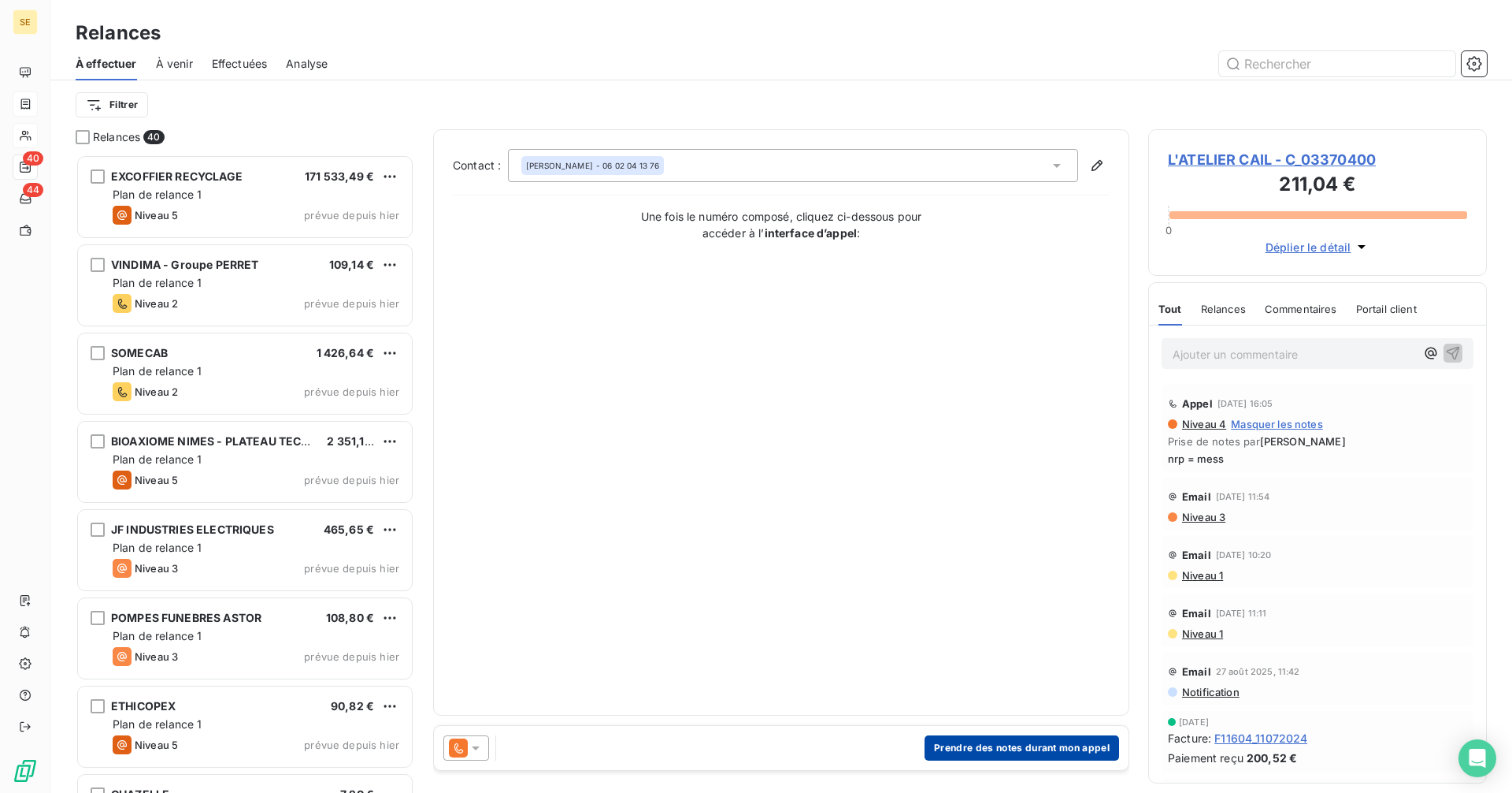
click at [1003, 751] on button "Prendre des notes durant mon appel" at bounding box center [1022, 748] width 194 height 25
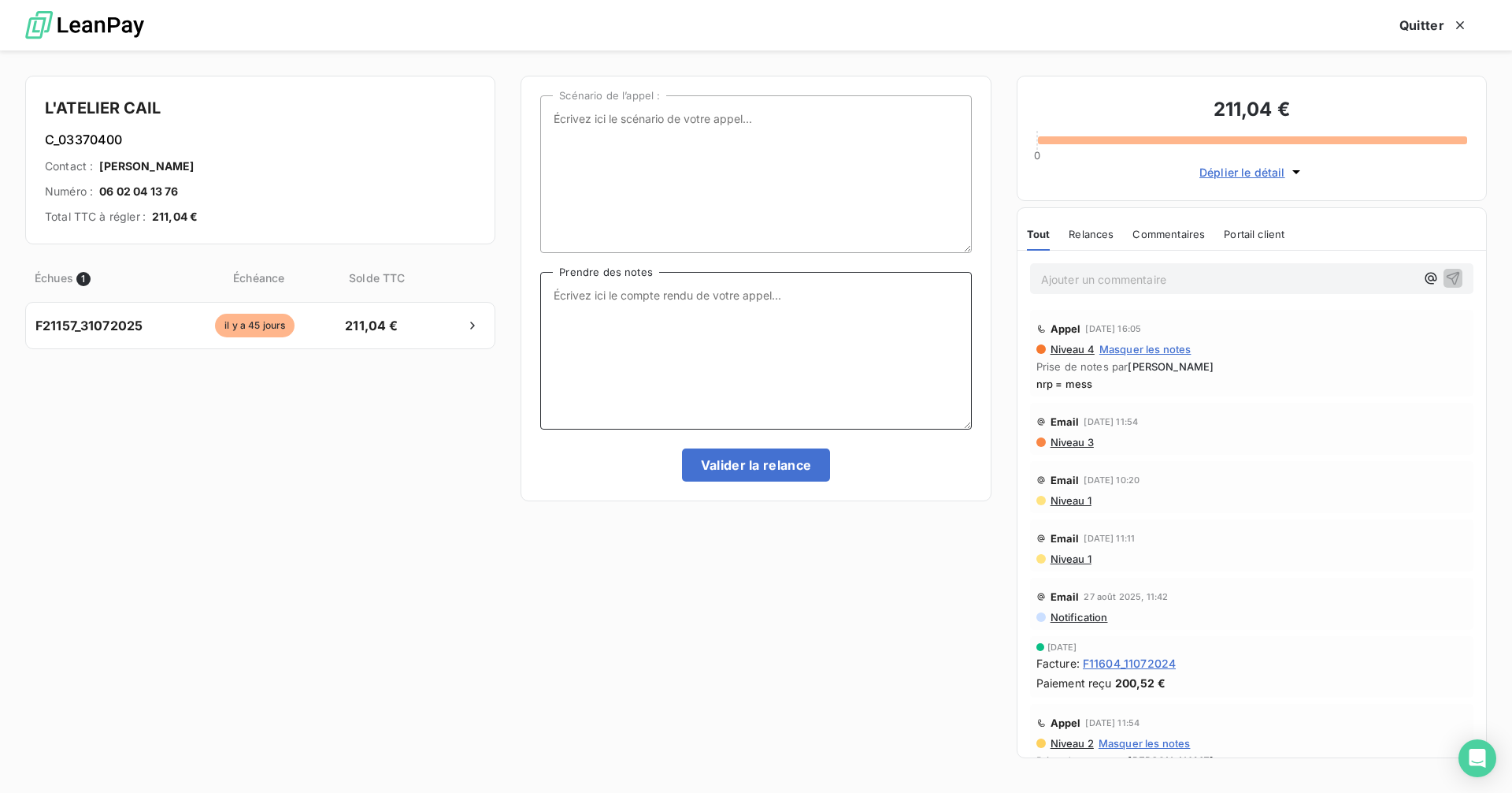
click at [676, 303] on textarea "Prendre des notes" at bounding box center [755, 350] width 431 height 158
type textarea "eu la resp avec mon port ce jour, elle va s'en oqp cette semaine"
click at [777, 463] on button "Valider la relance" at bounding box center [756, 465] width 149 height 33
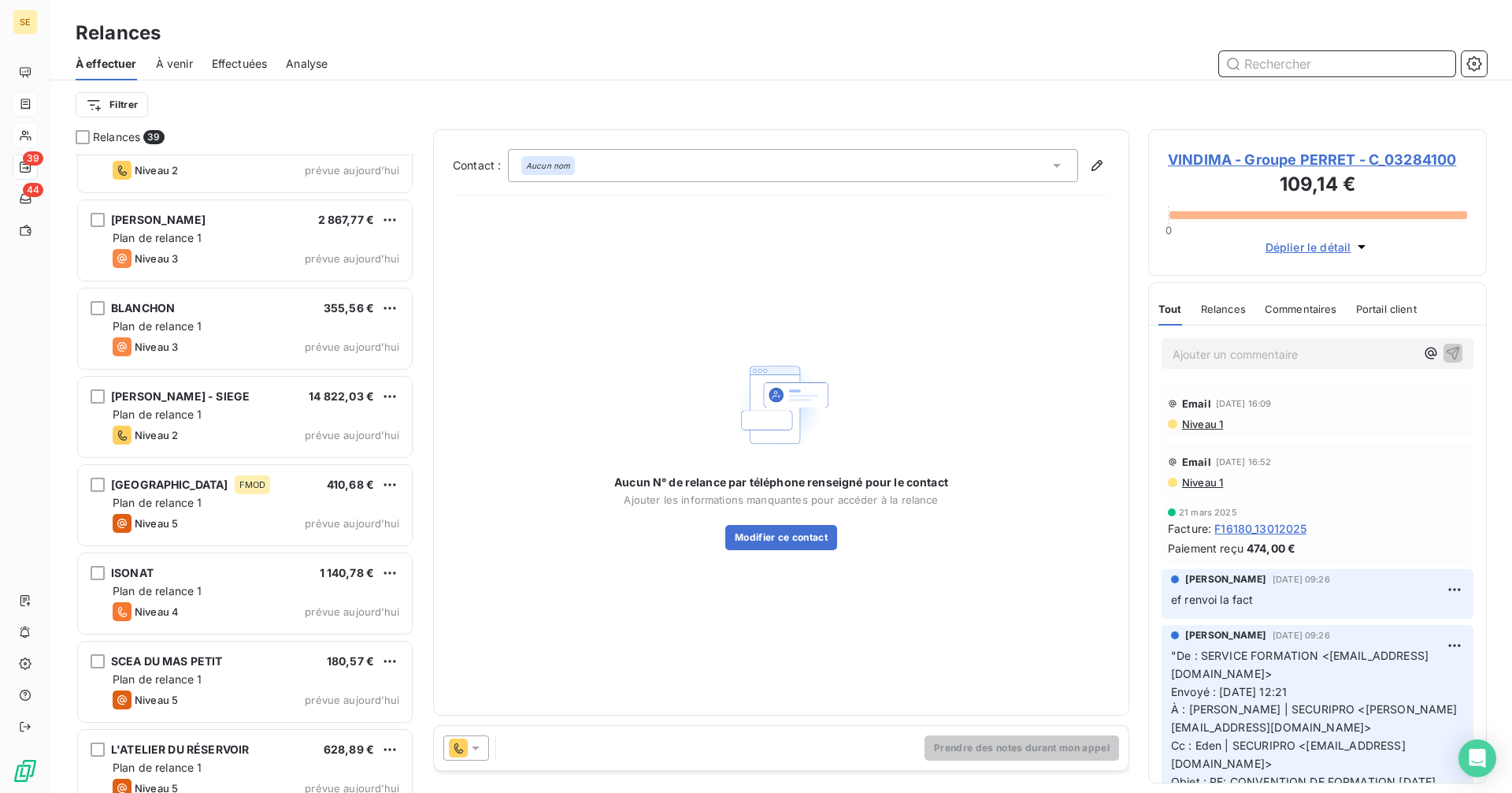
scroll to position [2804, 0]
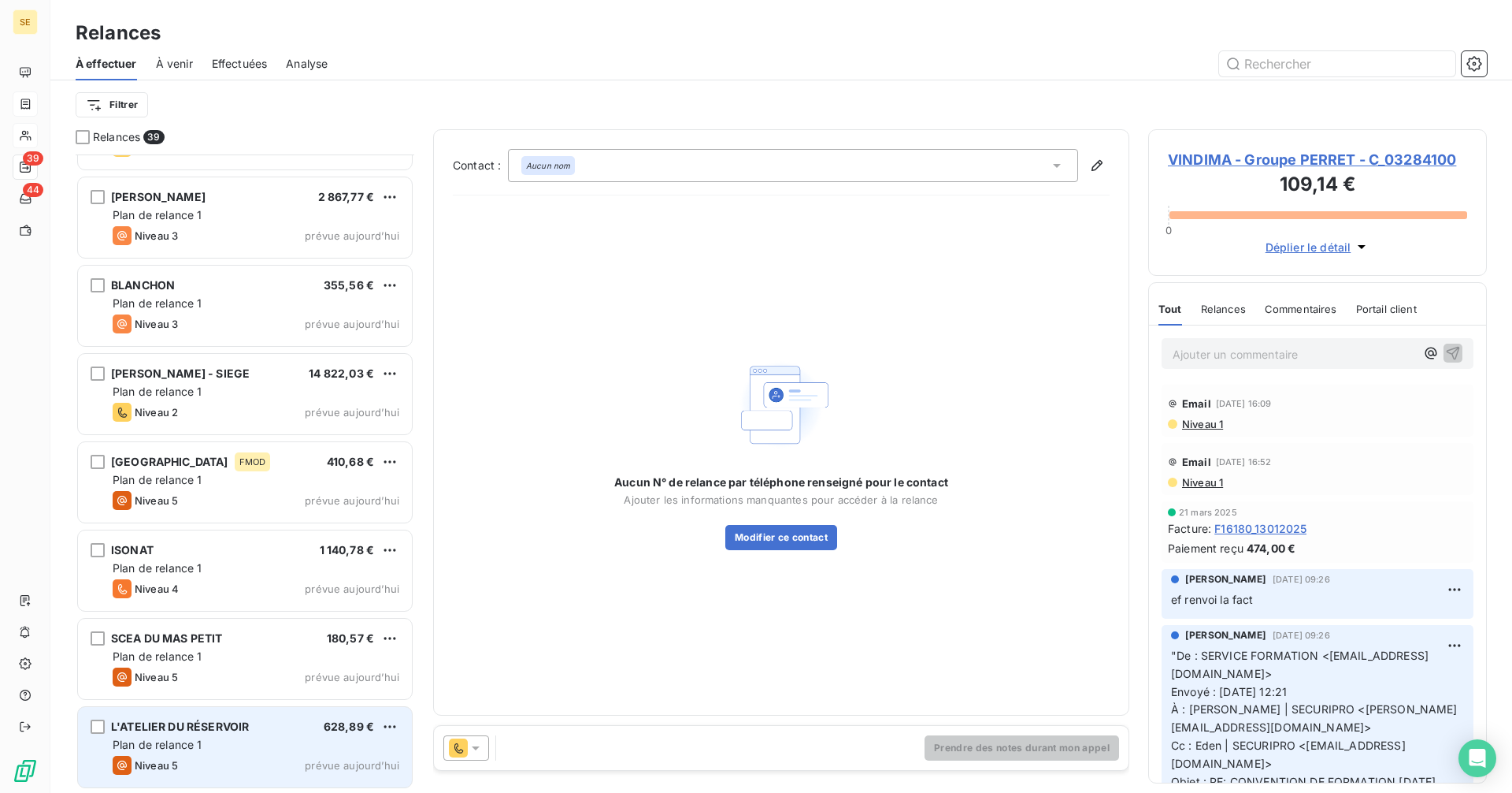
click at [275, 756] on div "Niveau 5 prévue aujourd’hui" at bounding box center [256, 765] width 286 height 19
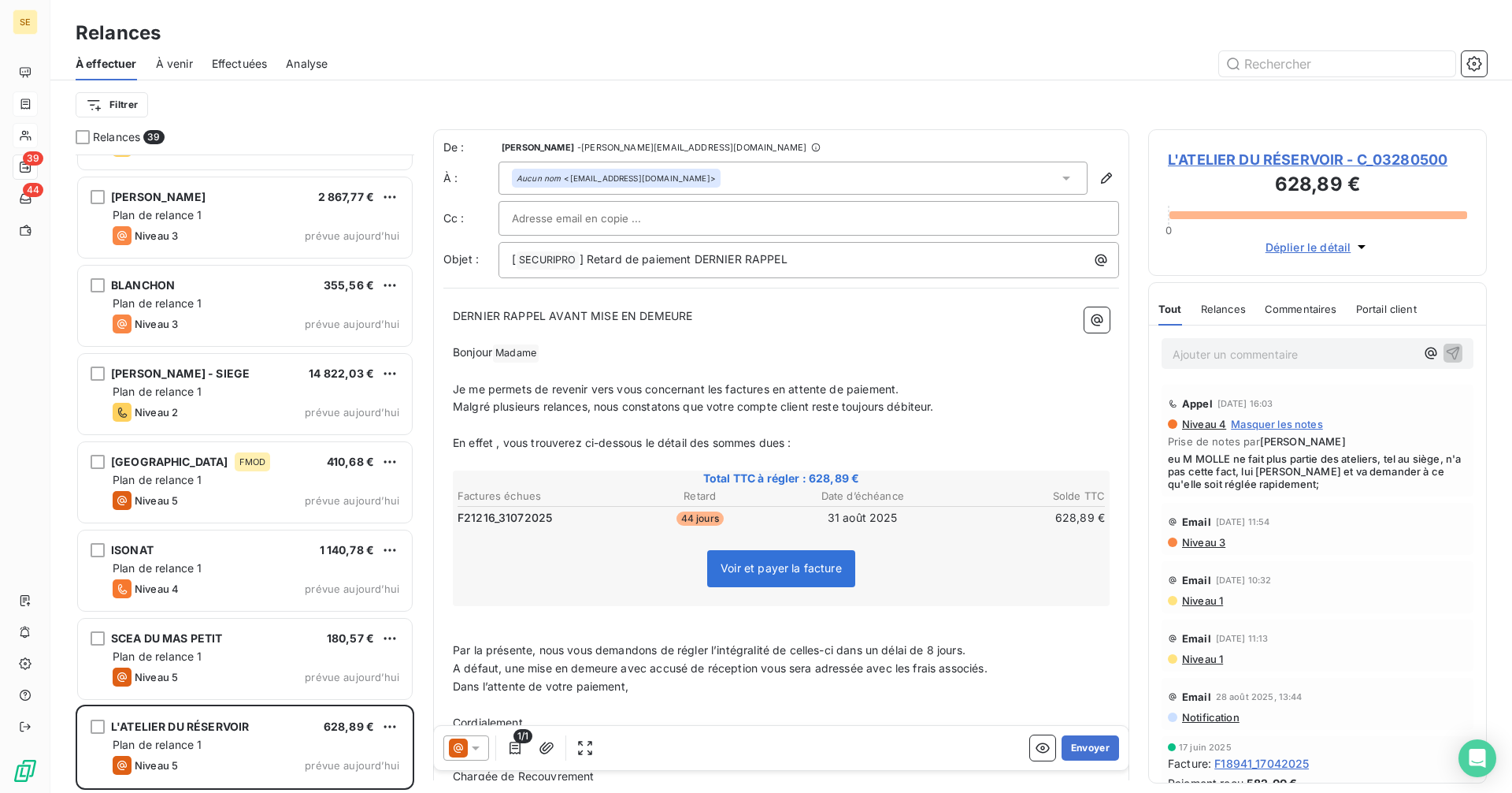
click at [1318, 154] on span "L'ATELIER DU RÉSERVOIR - C_03280500" at bounding box center [1318, 159] width 299 height 21
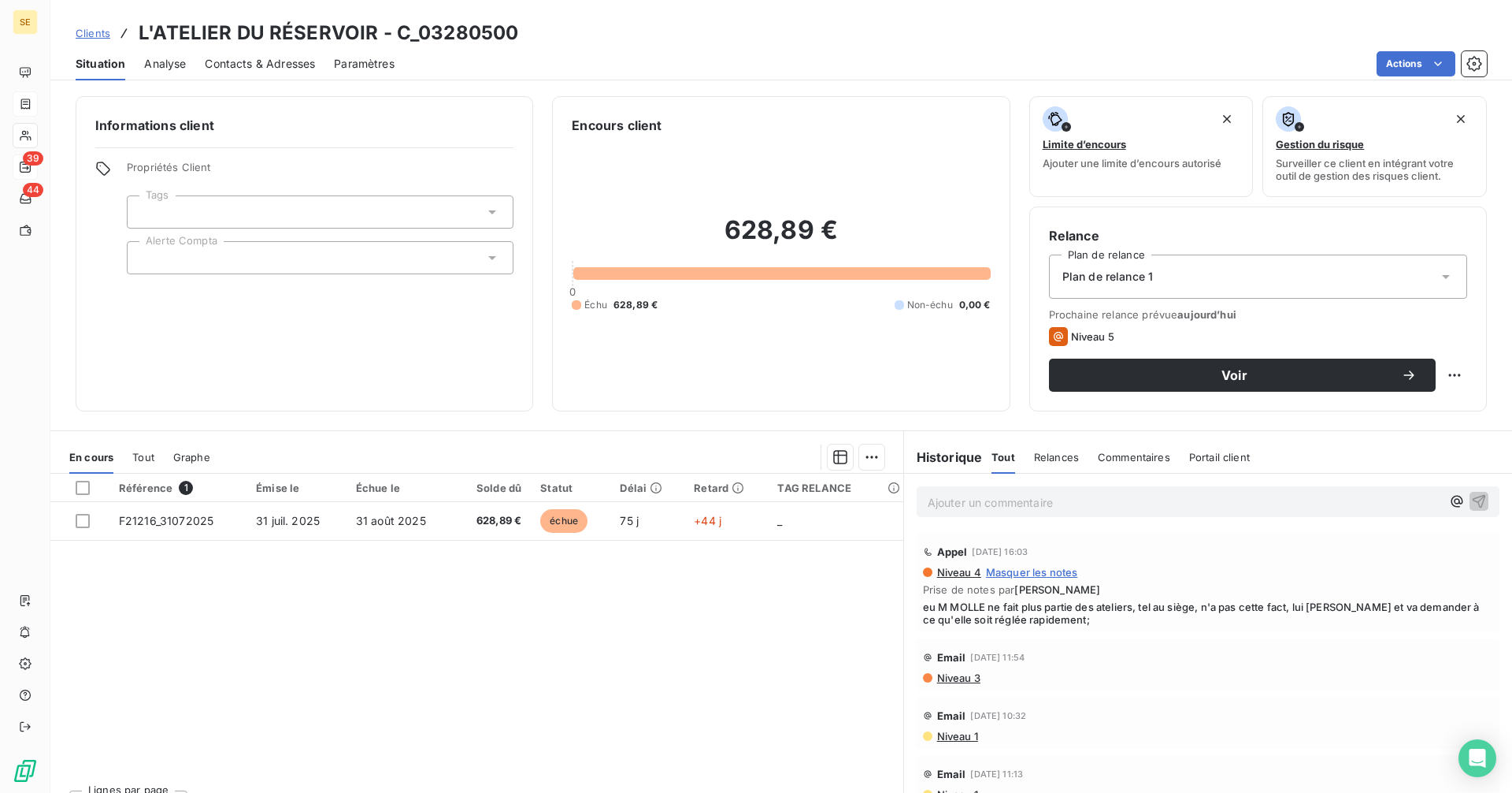
click at [279, 57] on span "Contacts & Adresses" at bounding box center [259, 64] width 111 height 16
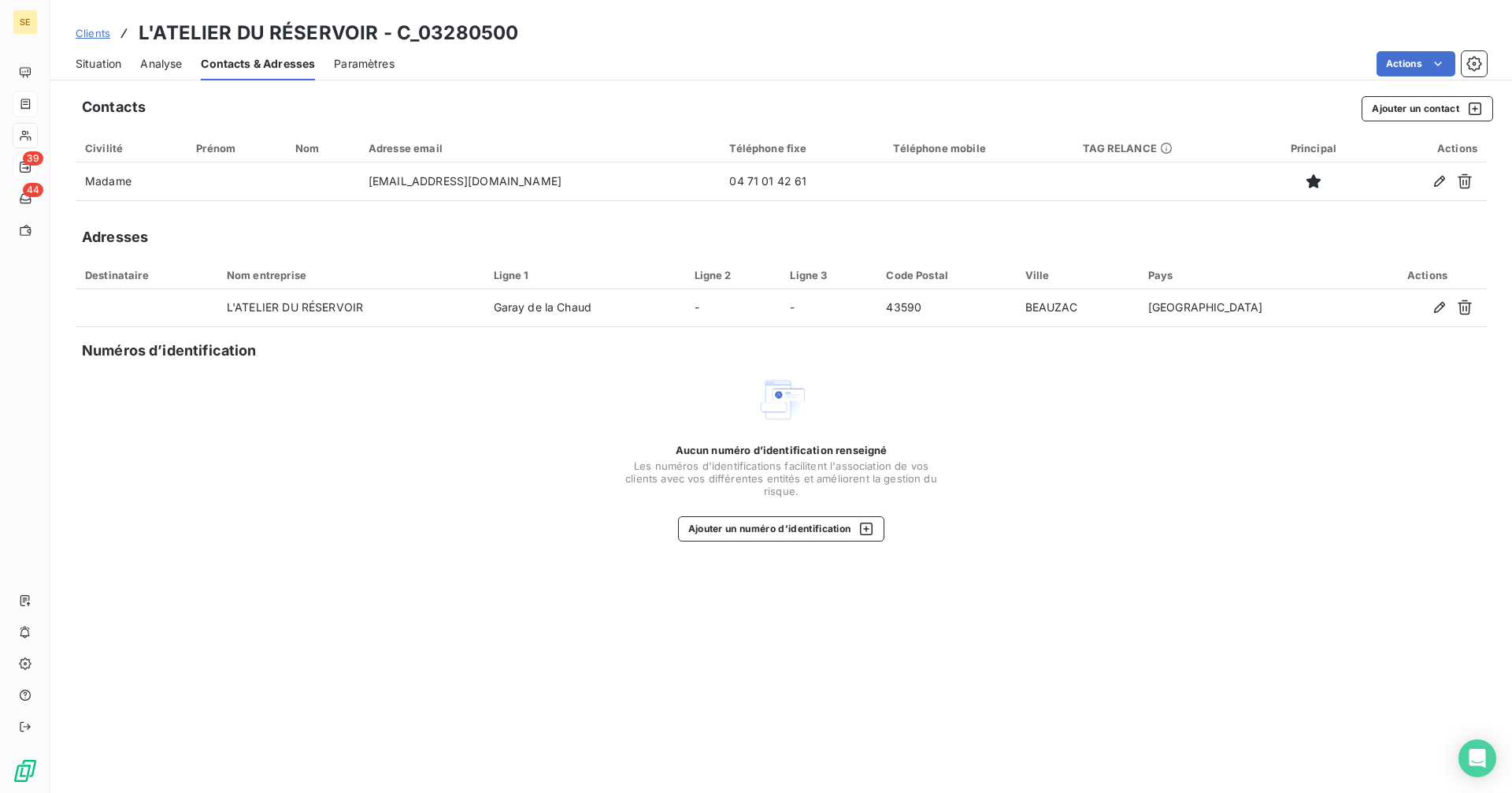
click at [99, 64] on span "Situation" at bounding box center [98, 64] width 45 height 16
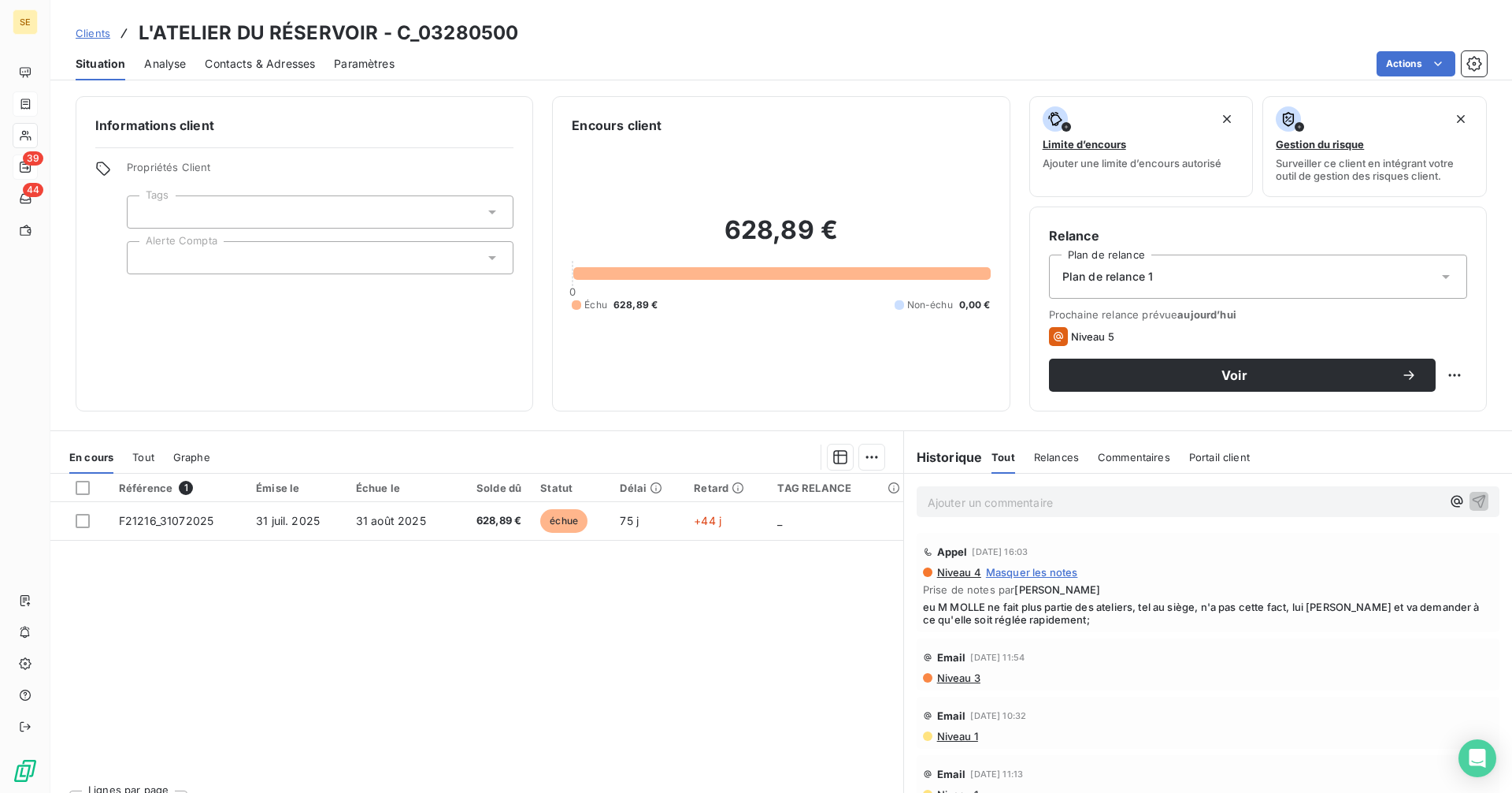
click at [260, 64] on span "Contacts & Adresses" at bounding box center [259, 64] width 111 height 16
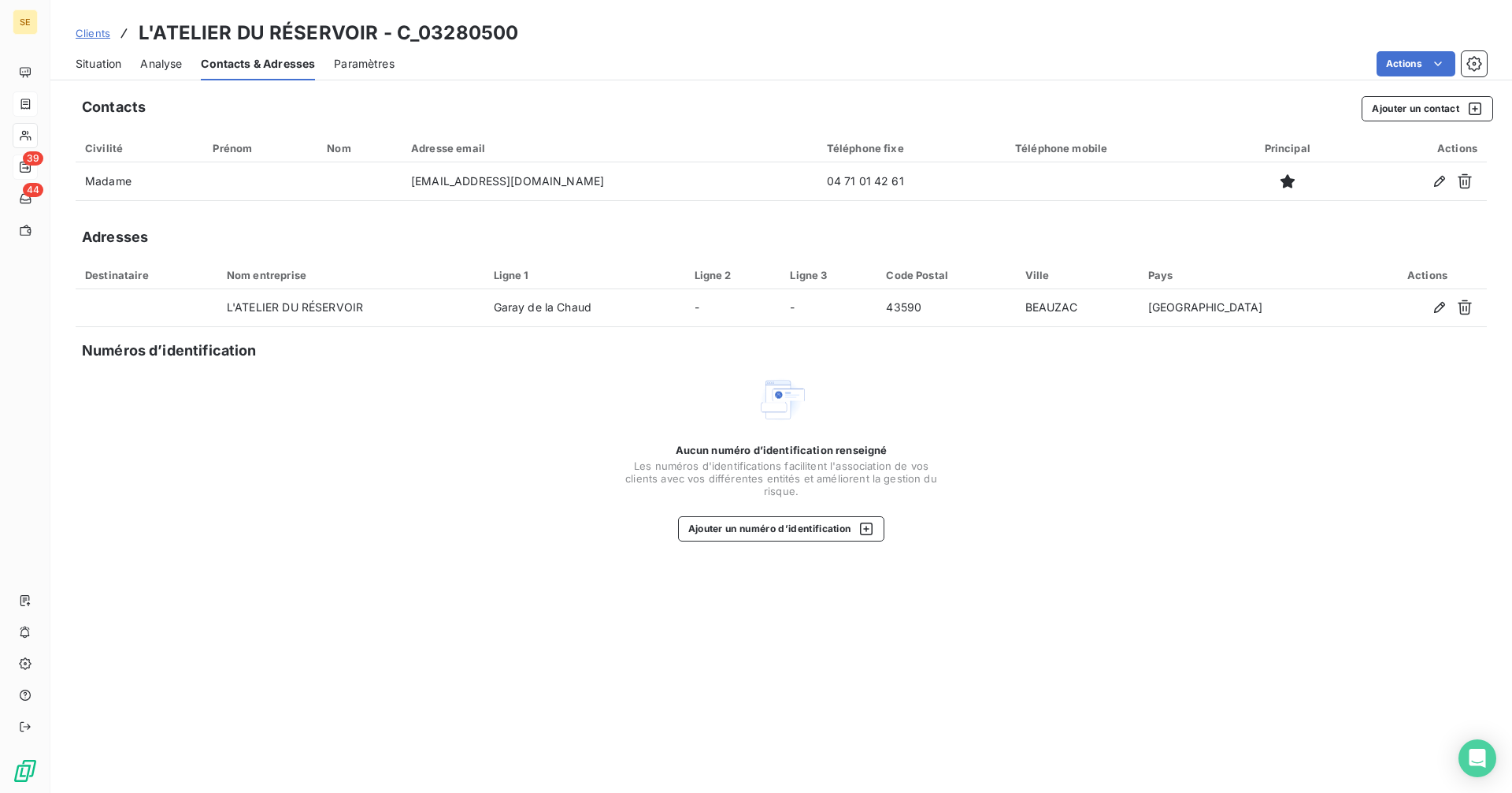
click at [95, 69] on span "Situation" at bounding box center [98, 64] width 45 height 16
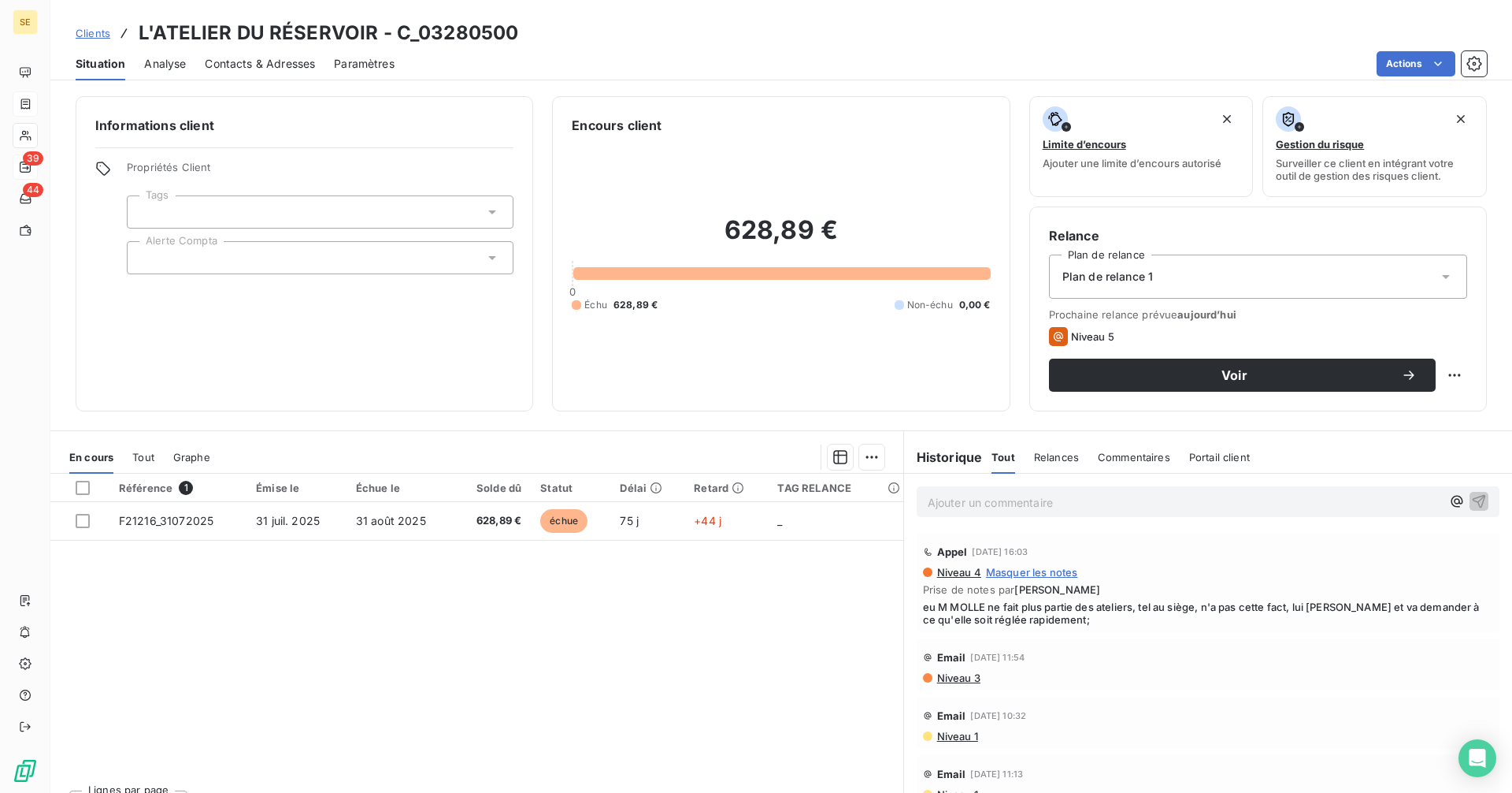
click at [261, 61] on span "Contacts & Adresses" at bounding box center [259, 64] width 111 height 16
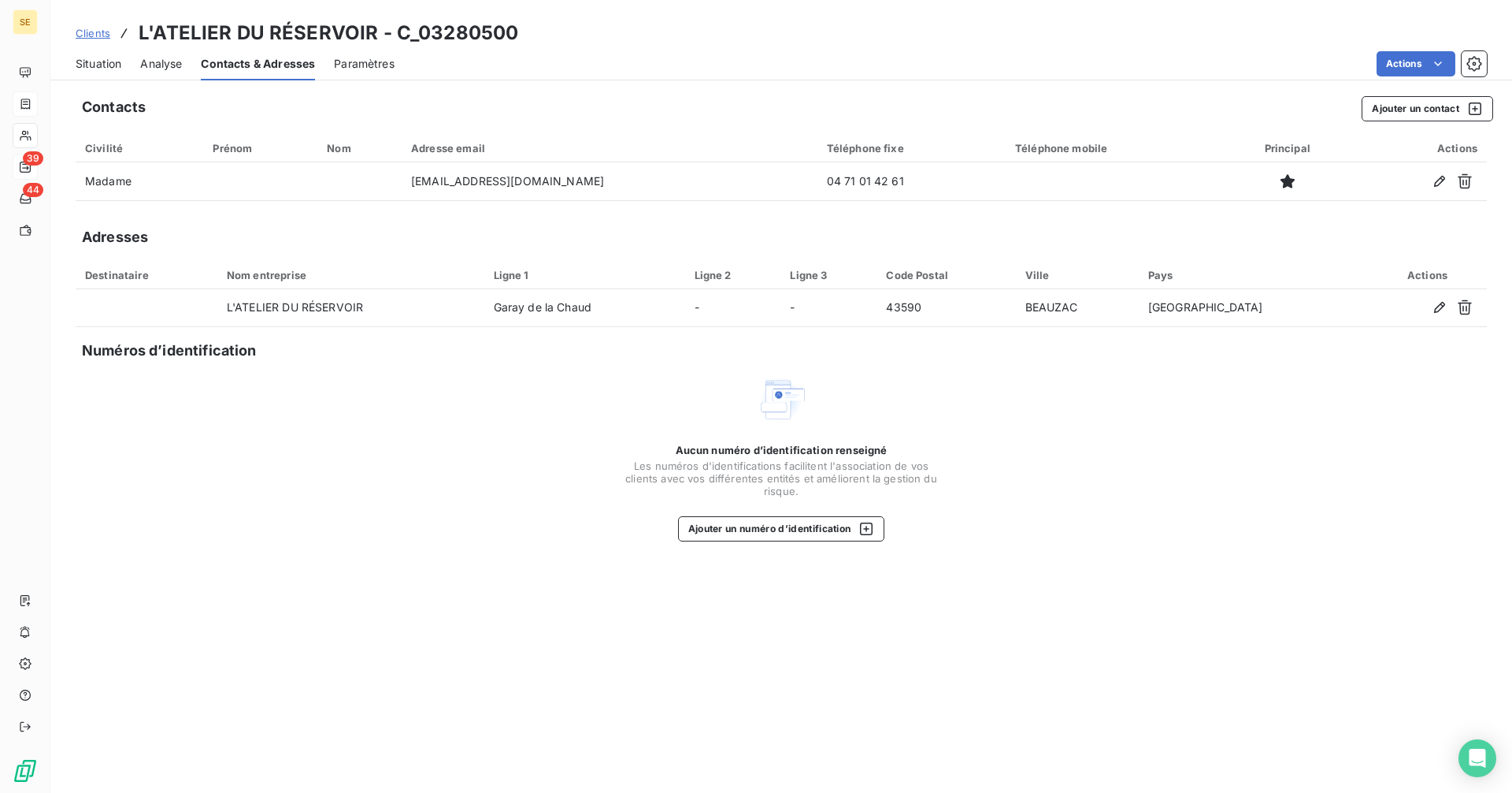
click at [94, 58] on span "Situation" at bounding box center [98, 64] width 45 height 16
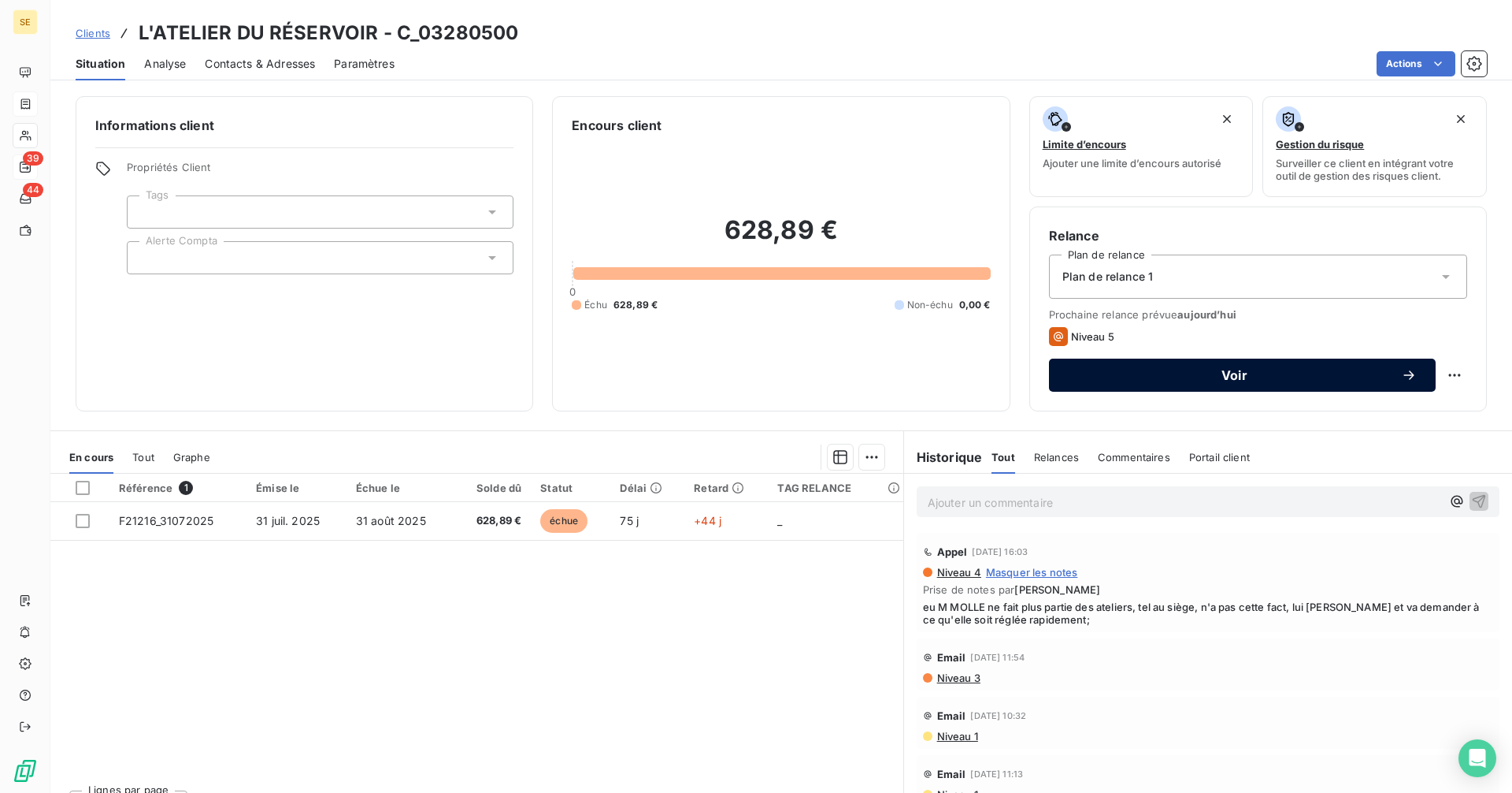
click at [1249, 371] on span "Voir" at bounding box center [1234, 375] width 333 height 13
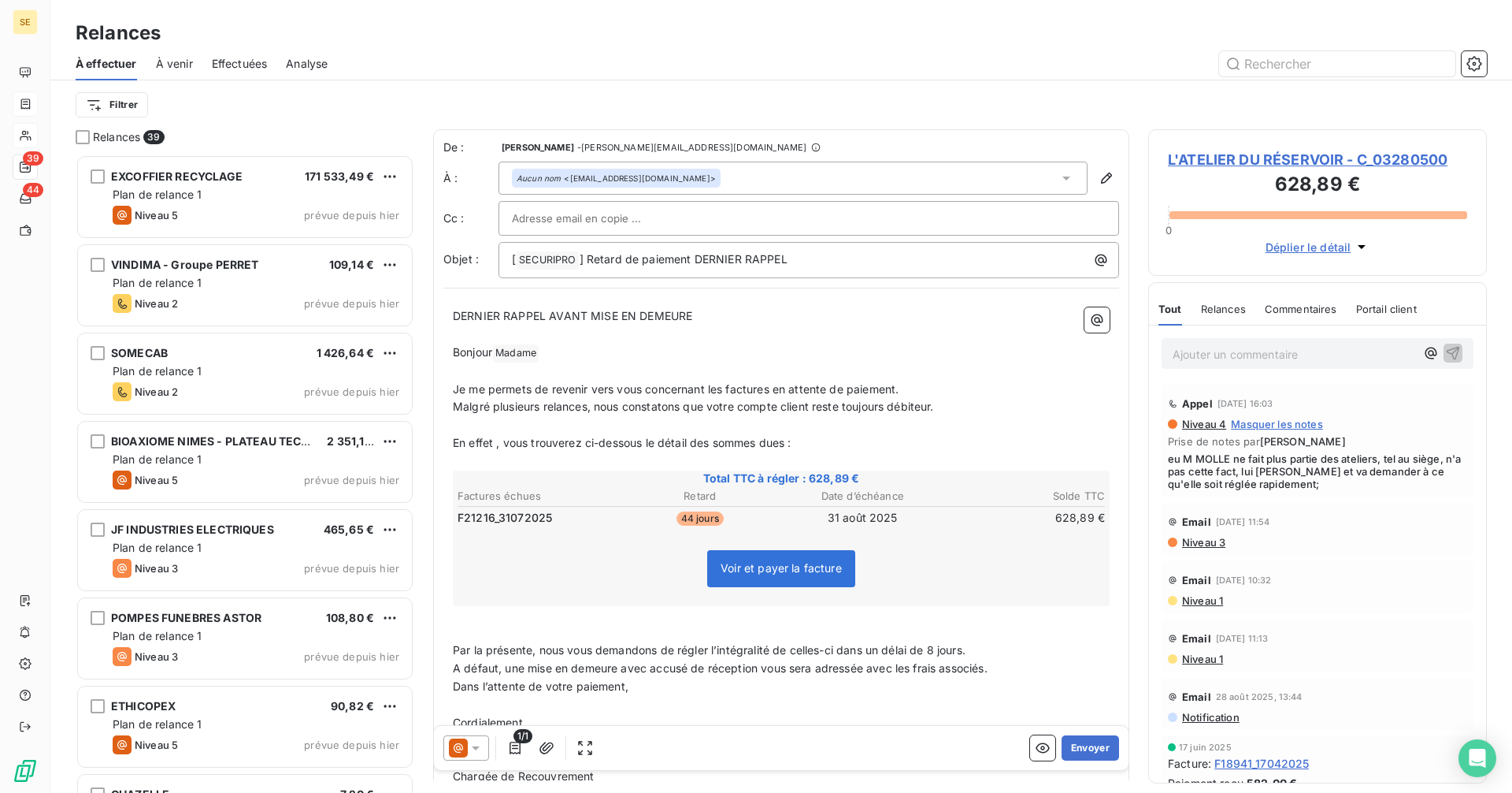
scroll to position [627, 327]
click at [472, 746] on icon at bounding box center [476, 748] width 8 height 4
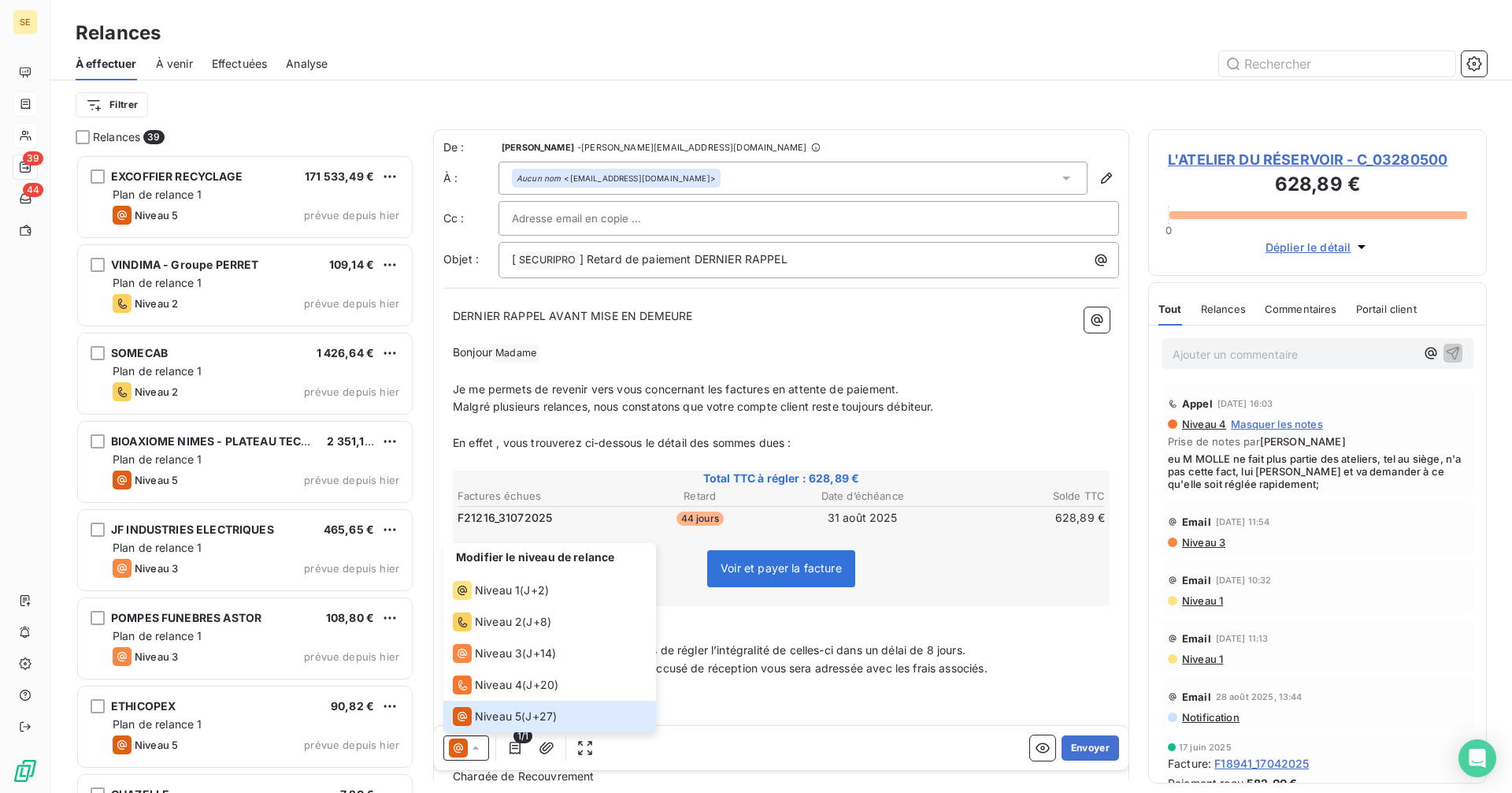
click at [1018, 309] on p "DERNIER RAPPEL AVANT MISE EN DEMEURE" at bounding box center [781, 316] width 657 height 18
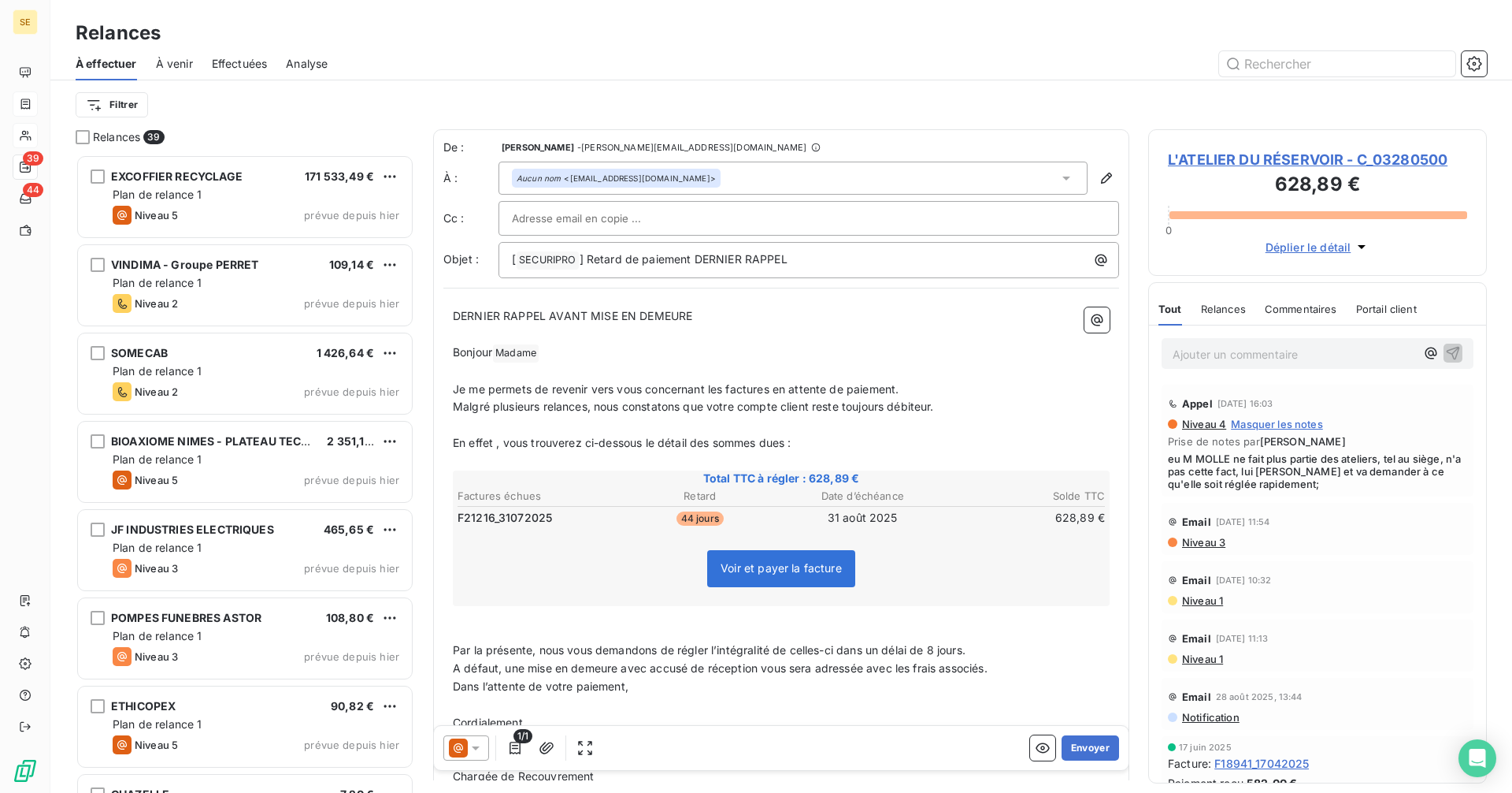
click at [478, 752] on icon at bounding box center [476, 748] width 16 height 16
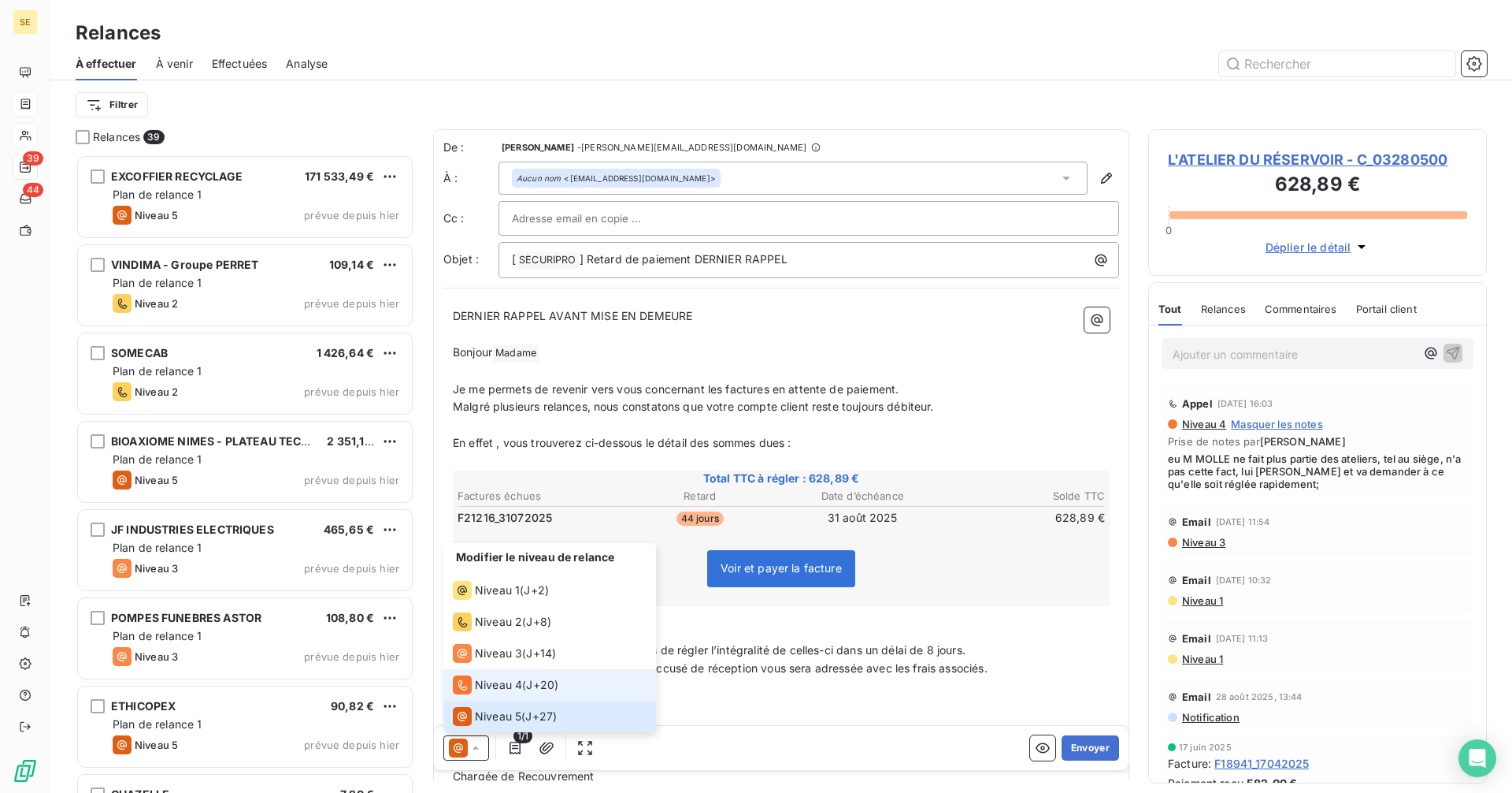
click at [492, 685] on span "Niveau 4" at bounding box center [498, 685] width 47 height 16
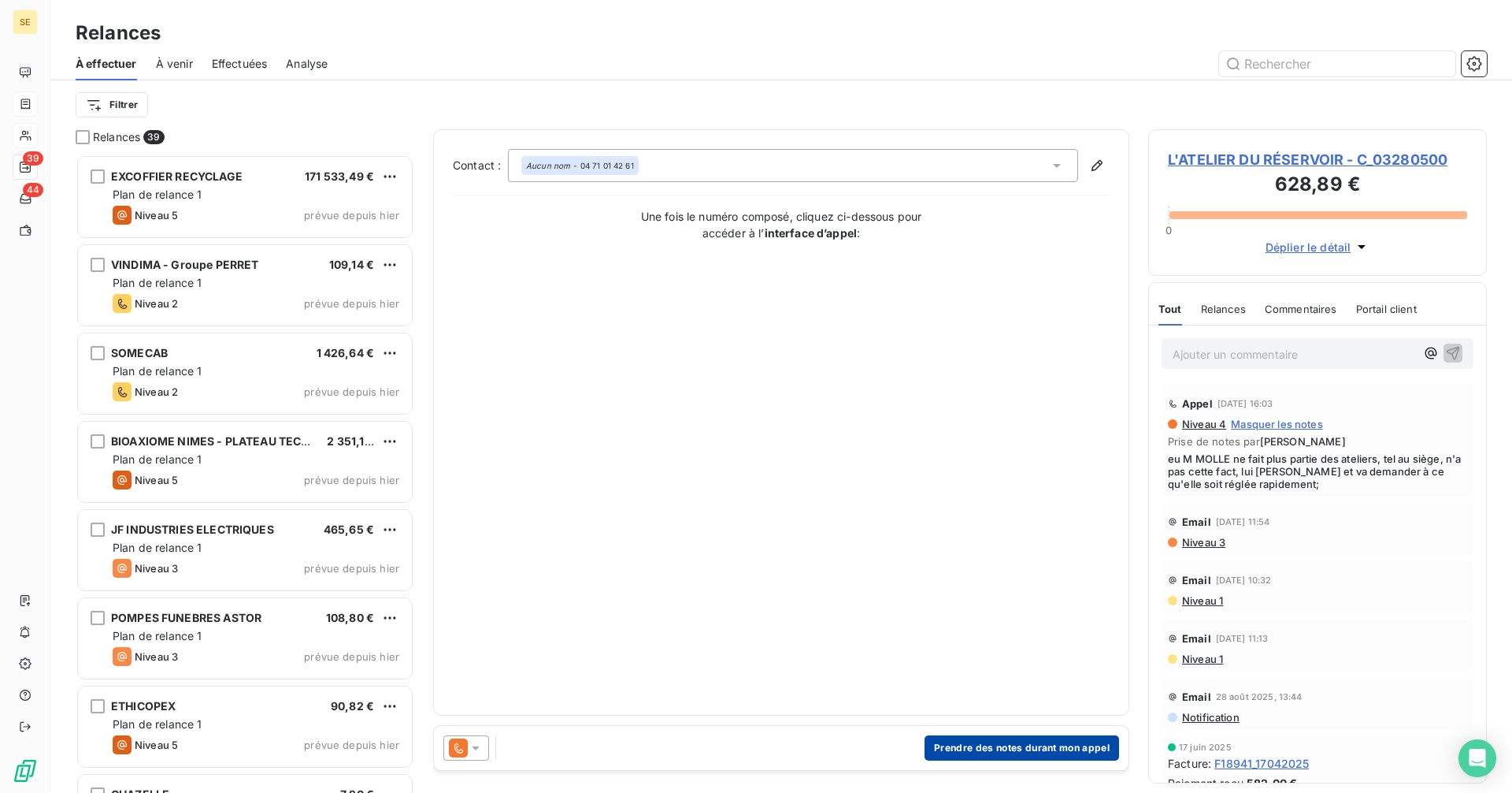
click at [1085, 744] on button "Prendre des notes durant mon appel" at bounding box center [1022, 748] width 194 height 25
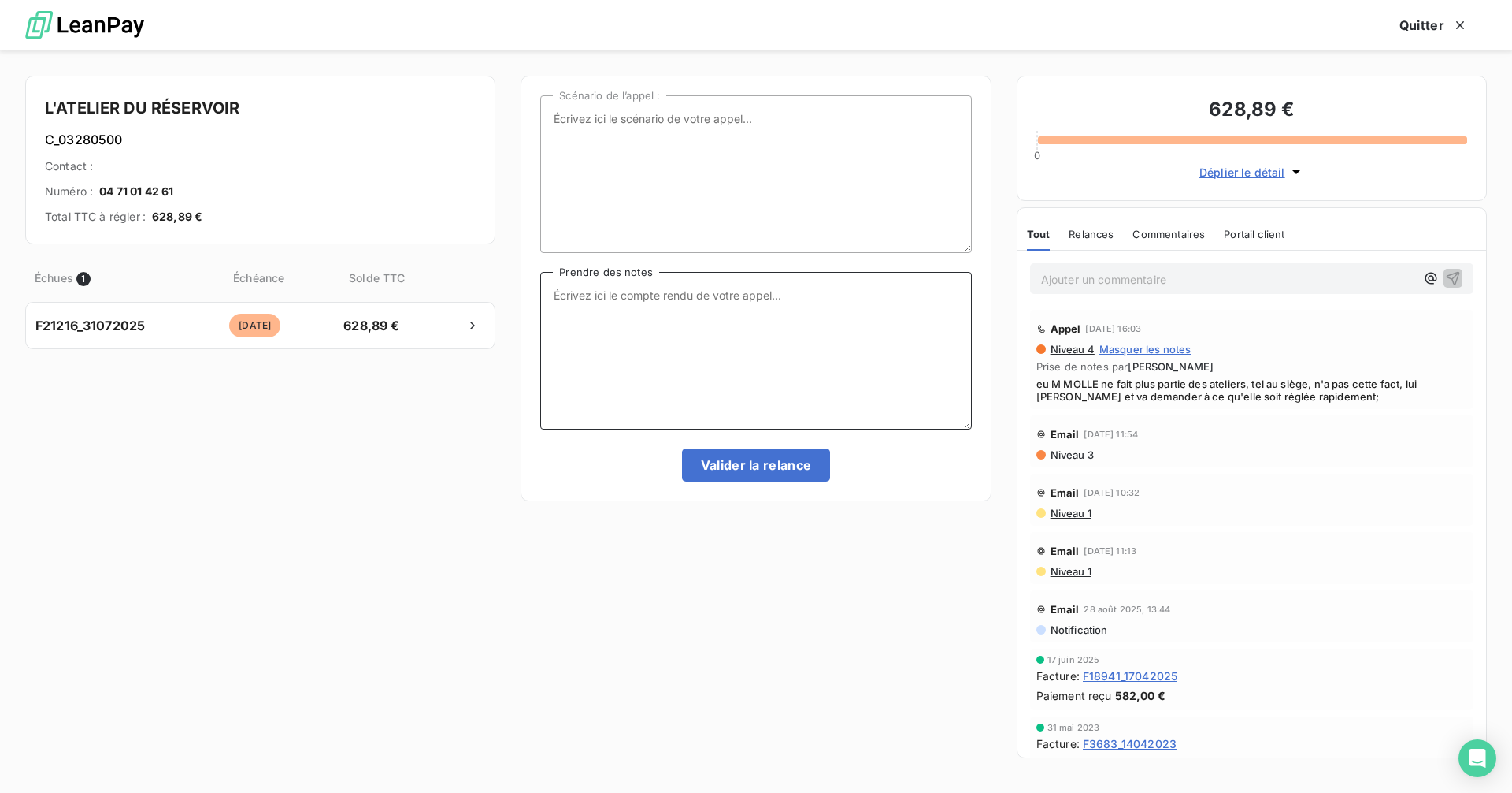
click at [658, 293] on textarea "Prendre des notes" at bounding box center [755, 350] width 431 height 158
type textarea "eu la secrétaire, la compta est en réu, elle lui demandera si c bien ok, si bes…"
click at [626, 308] on textarea "eu la secrétaire, la compta est en réu, elle lui demandera si c bien ok, si bes…" at bounding box center [755, 350] width 431 height 158
type textarea "eu la secrétaire, la compta est en réu, elle lui demandera si c bien ok, si bes…"
click at [758, 470] on button "Valider la relance" at bounding box center [756, 465] width 149 height 33
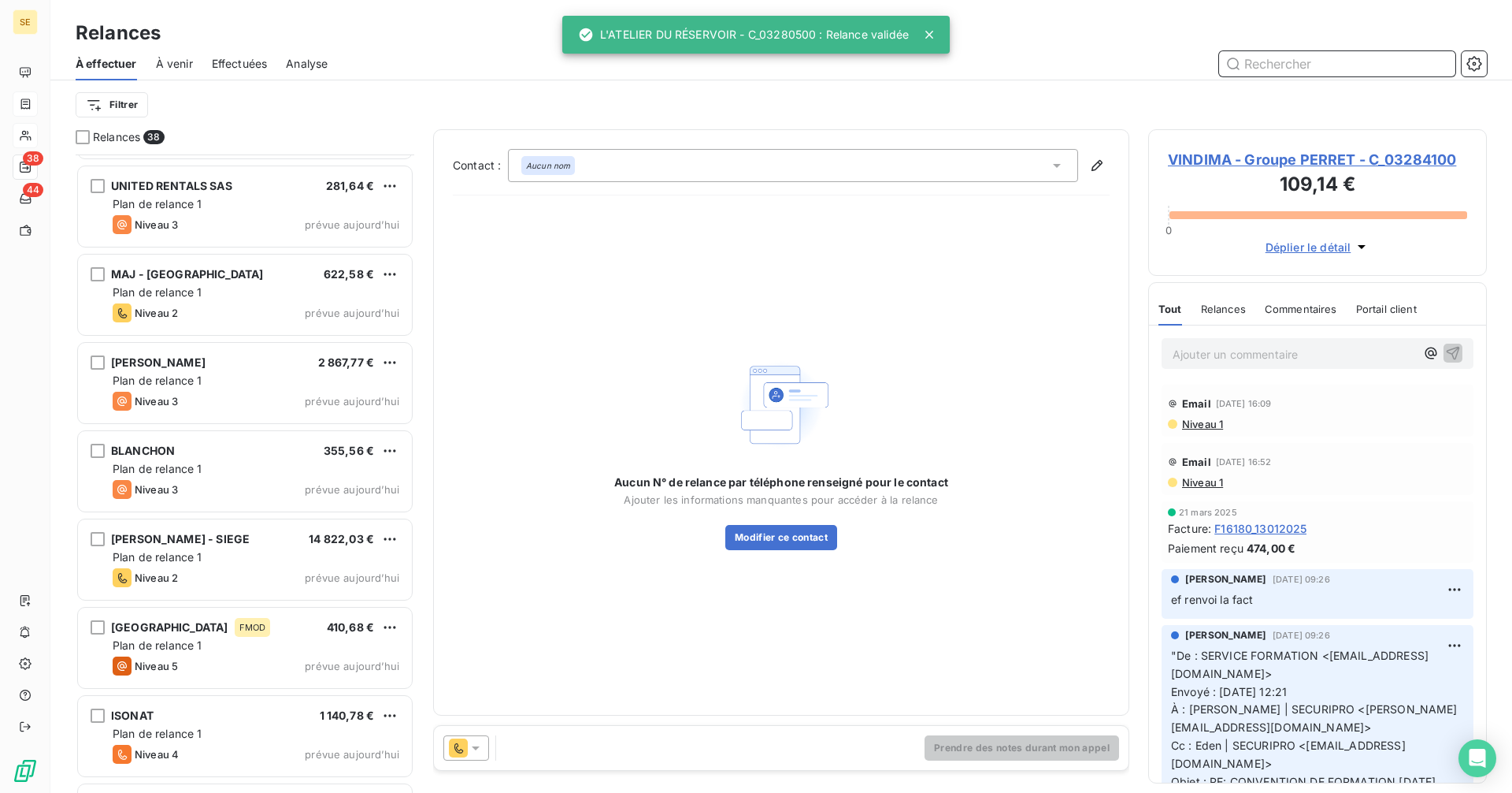
scroll to position [2716, 0]
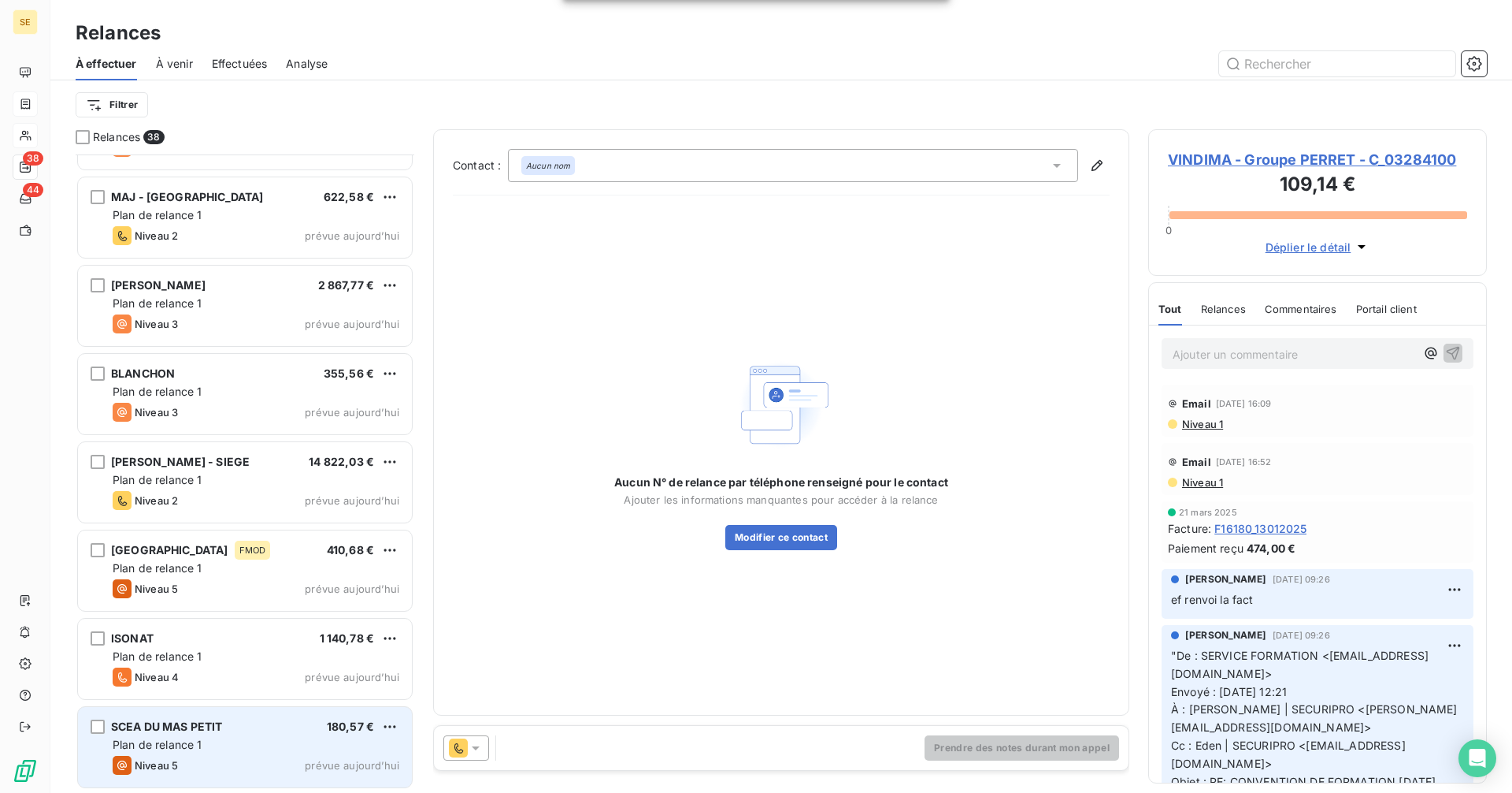
click at [242, 740] on div "Plan de relance 1" at bounding box center [256, 744] width 286 height 16
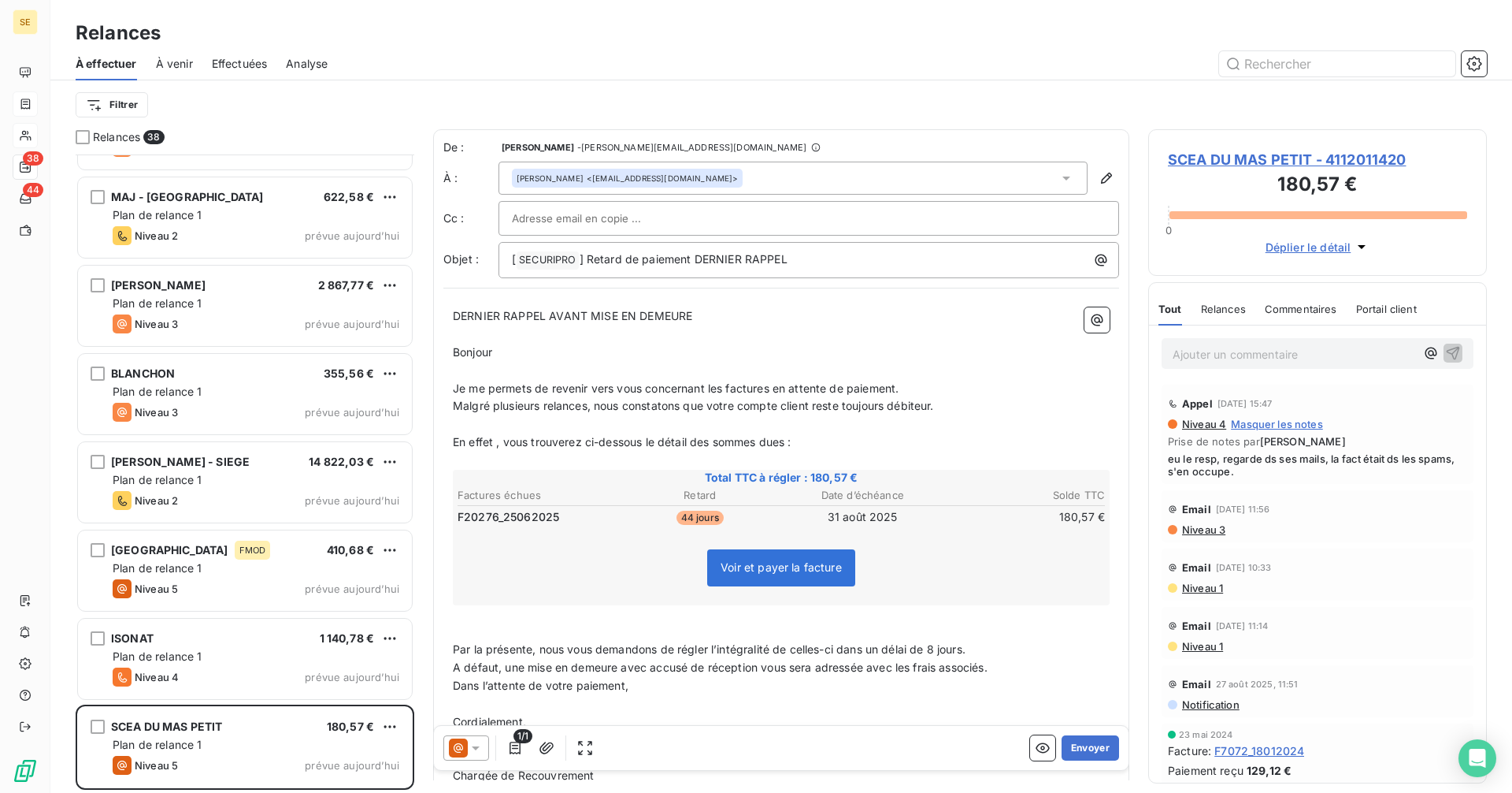
click at [470, 753] on icon at bounding box center [476, 748] width 16 height 16
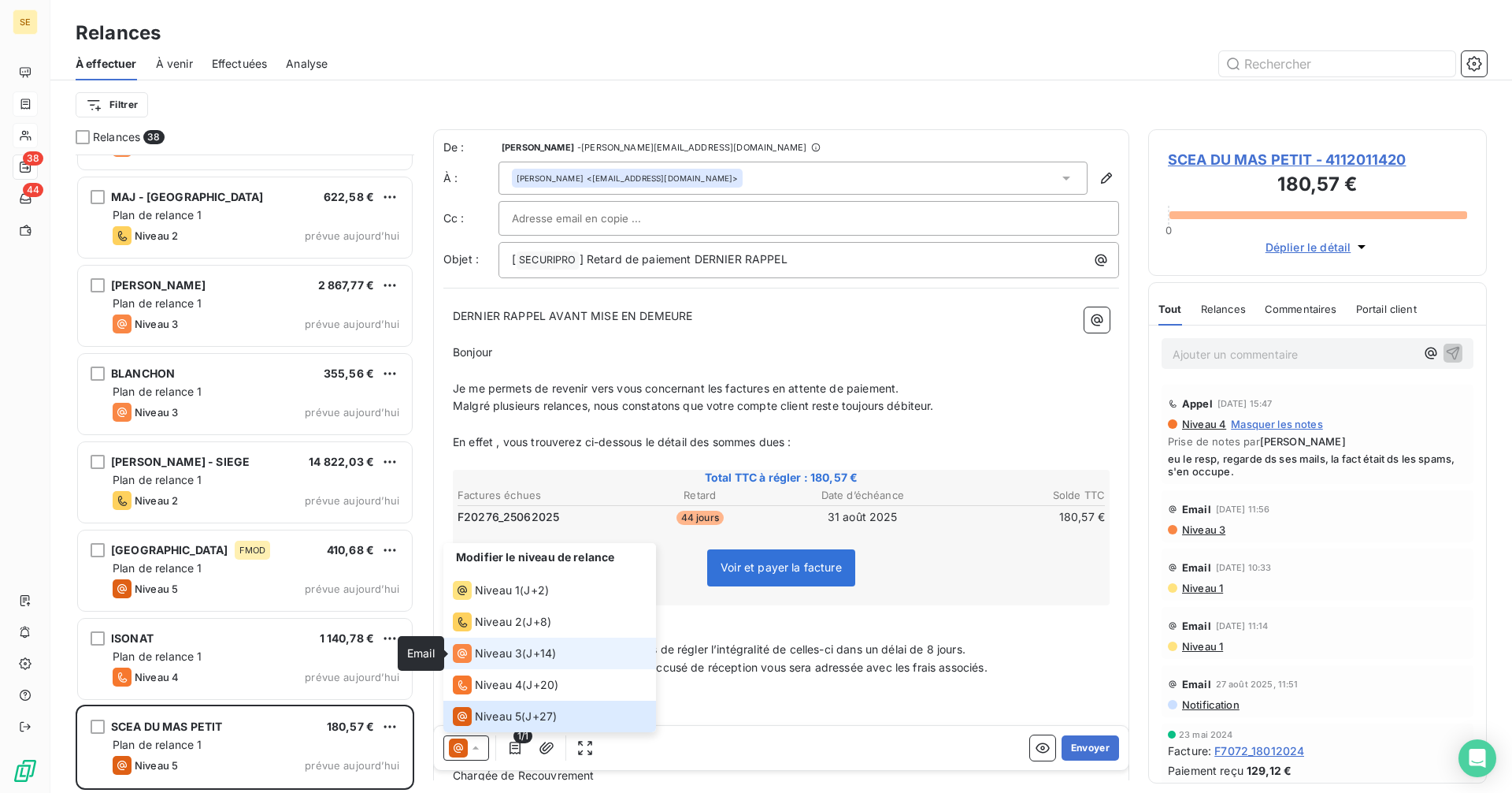
click at [471, 644] on icon at bounding box center [462, 654] width 19 height 19
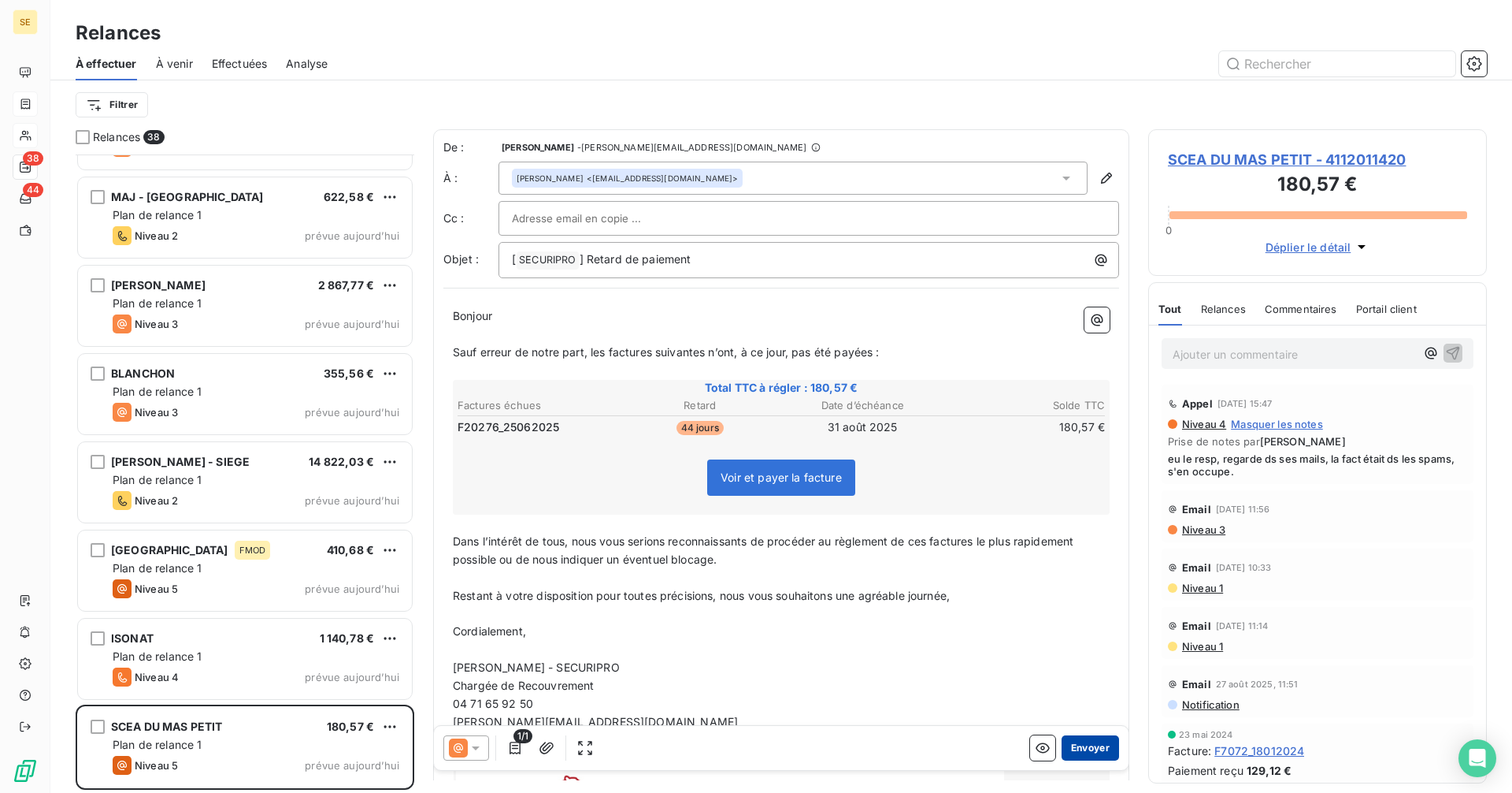
click at [1080, 745] on button "Envoyer" at bounding box center [1090, 748] width 57 height 25
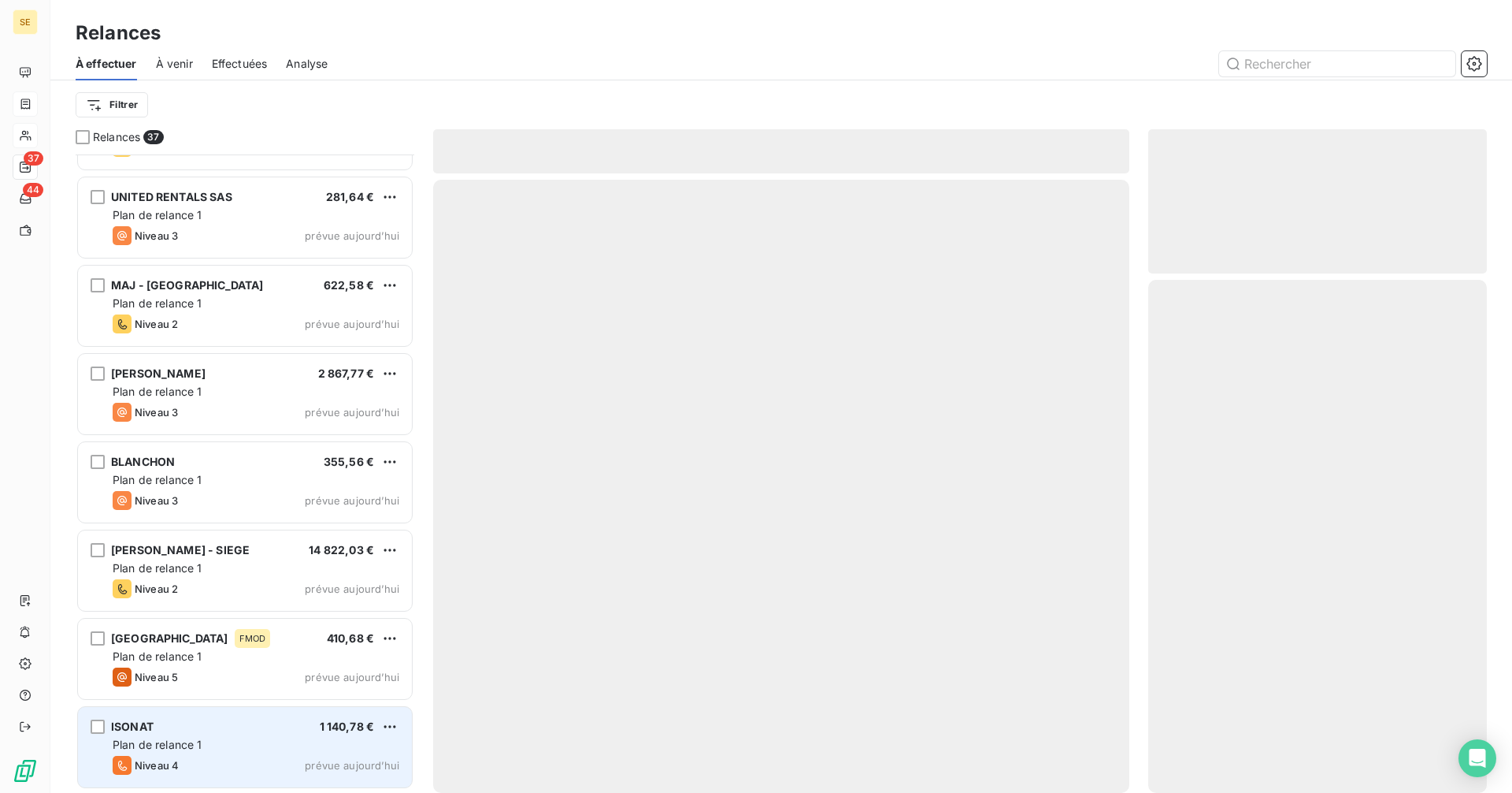
scroll to position [2627, 0]
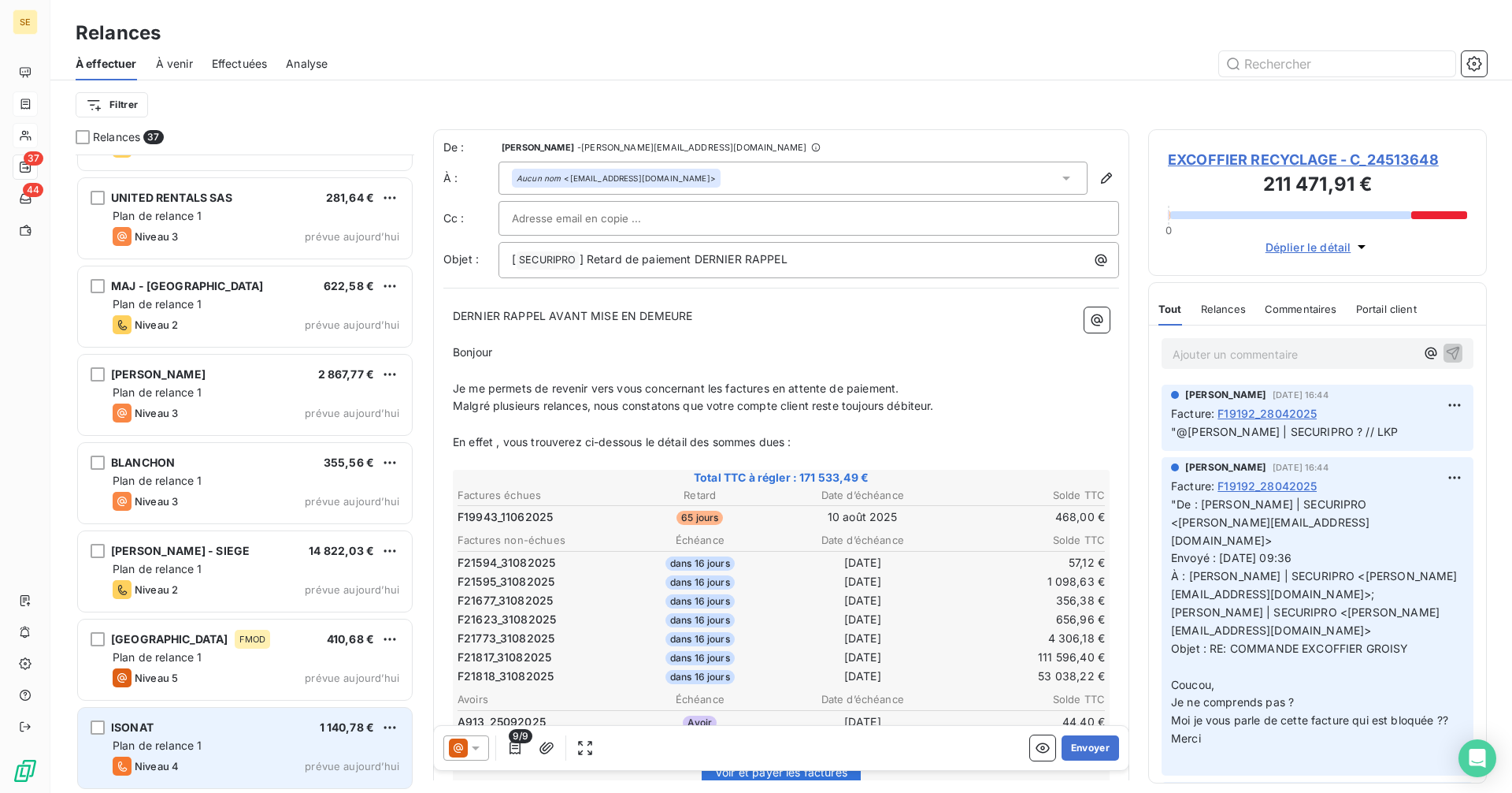
click at [236, 743] on div "Plan de relance 1" at bounding box center [256, 745] width 286 height 16
click at [196, 740] on span "Plan de relance 1" at bounding box center [158, 744] width 90 height 14
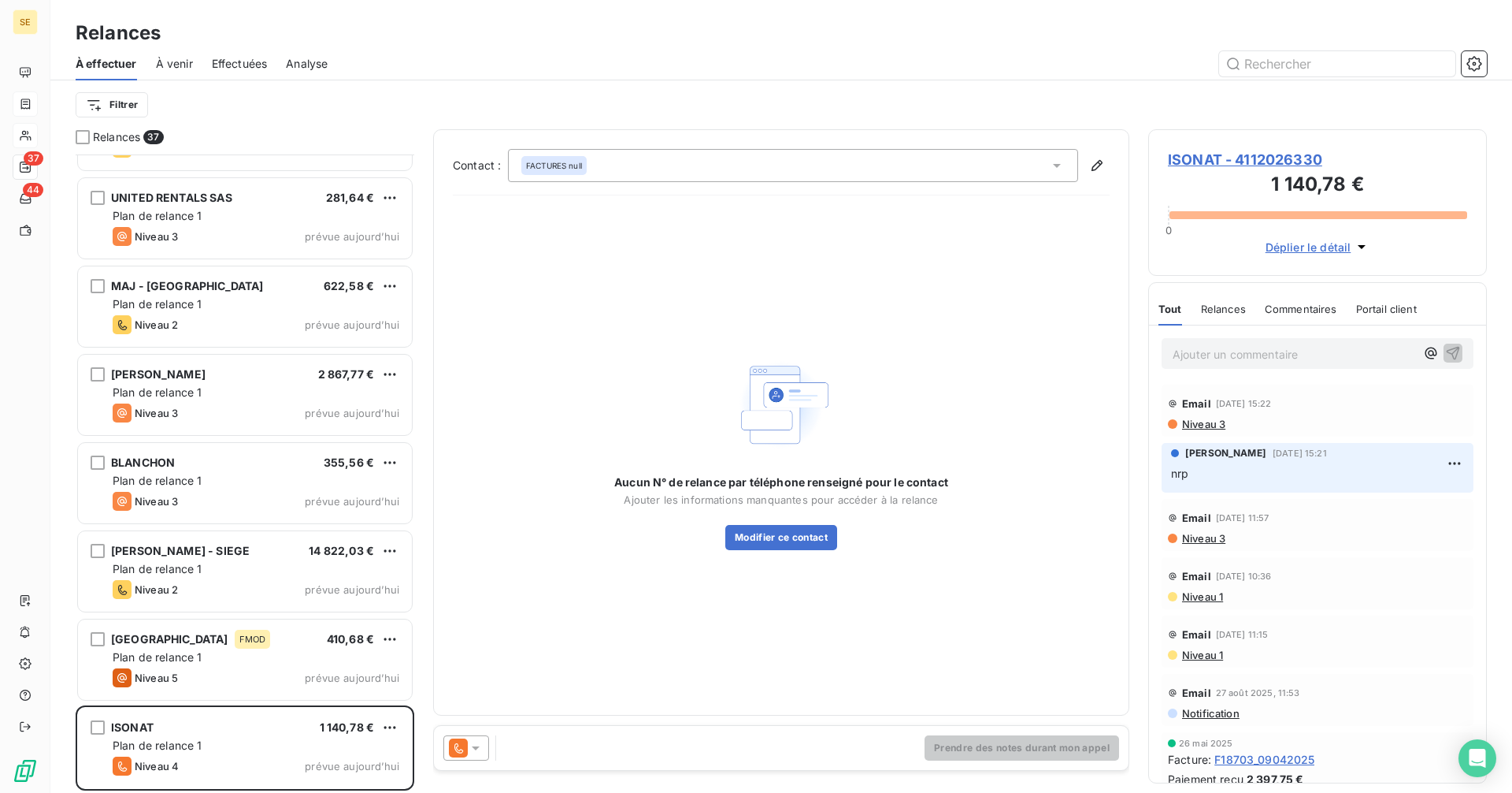
scroll to position [2627, 0]
click at [1249, 158] on span "ISONAT - 4112026330" at bounding box center [1318, 159] width 299 height 21
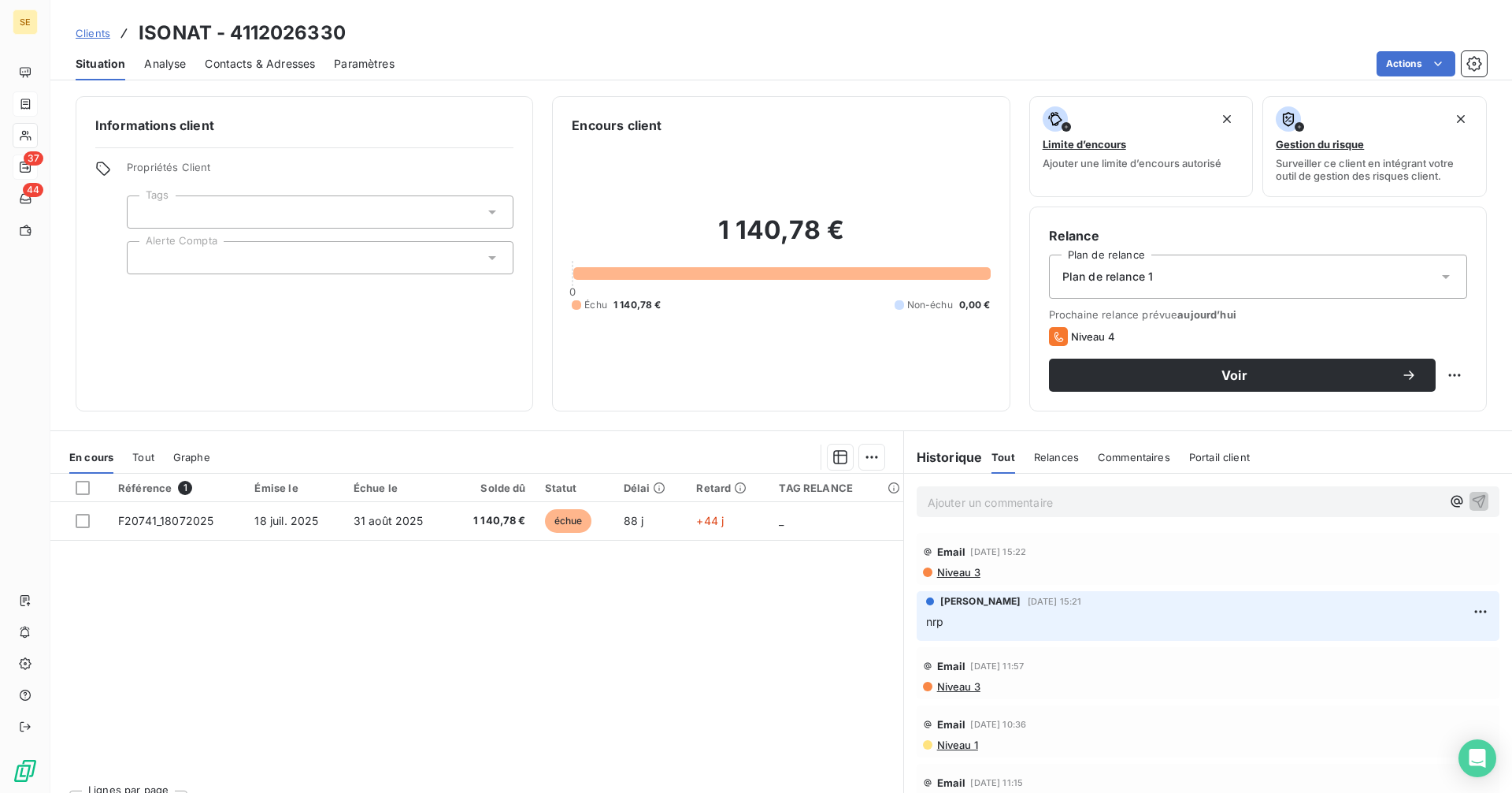
click at [254, 53] on div "Contacts & Adresses" at bounding box center [259, 64] width 111 height 33
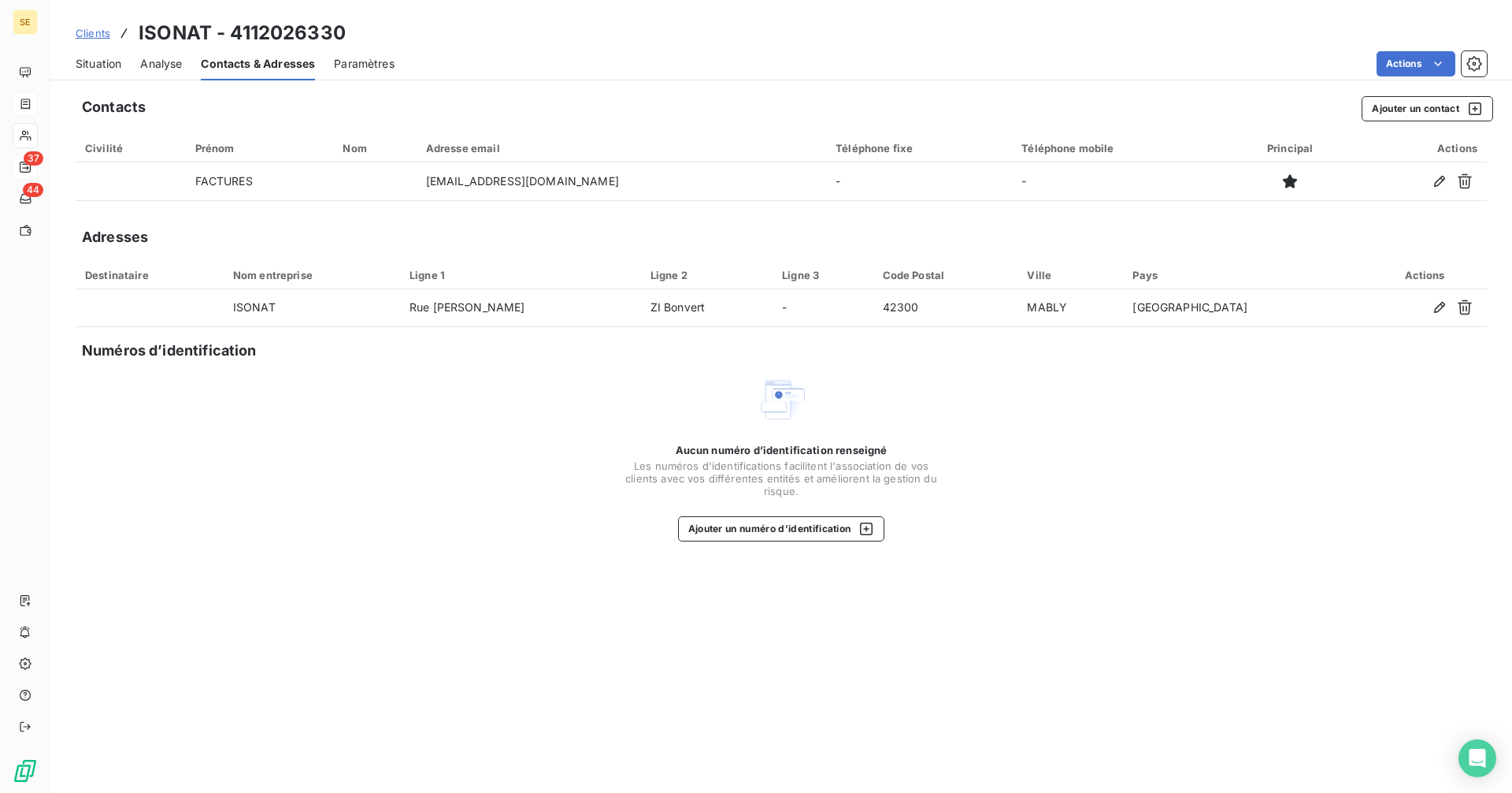
click at [114, 64] on span "Situation" at bounding box center [98, 64] width 45 height 16
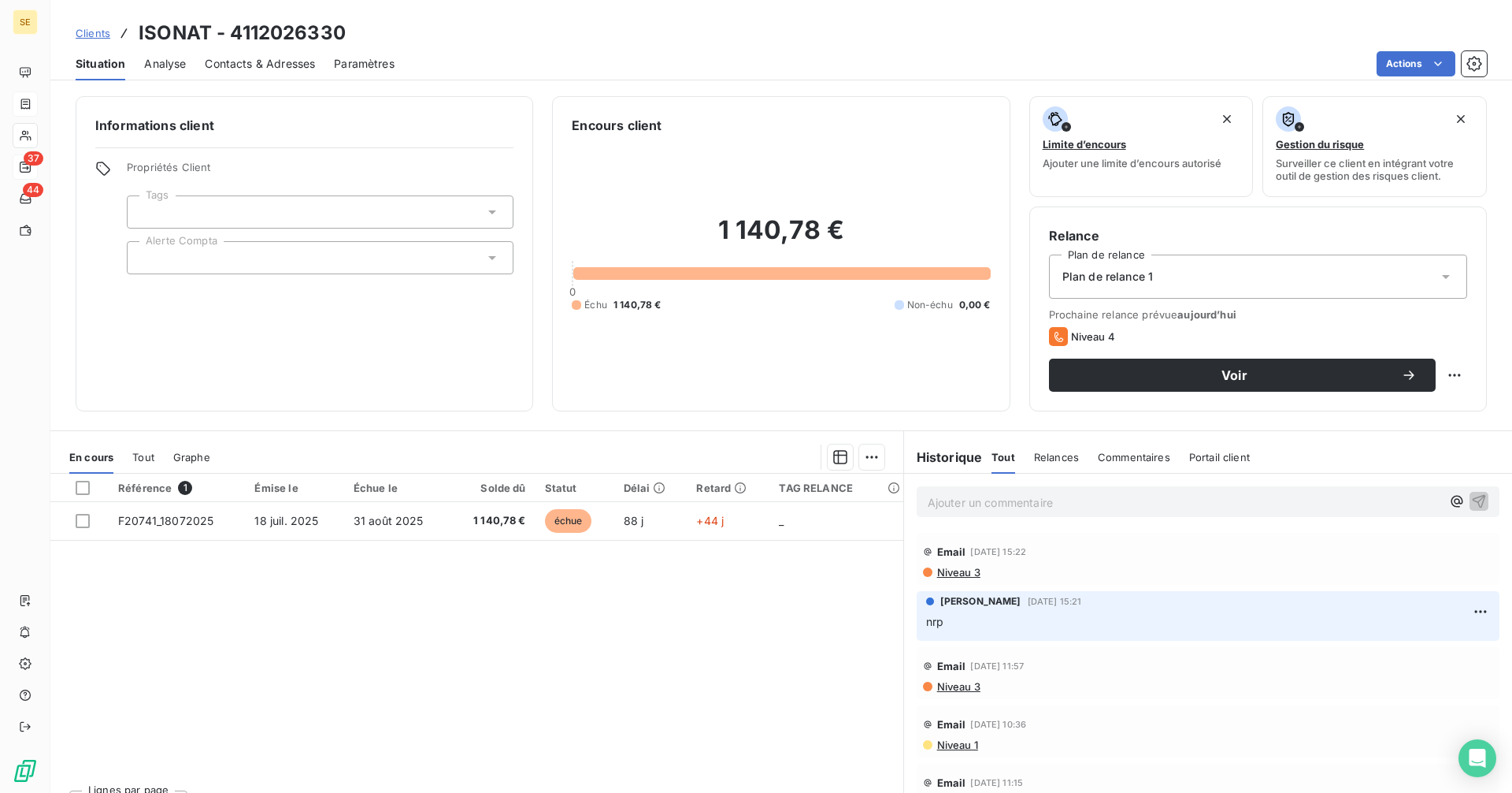
click at [249, 61] on span "Contacts & Adresses" at bounding box center [259, 64] width 111 height 16
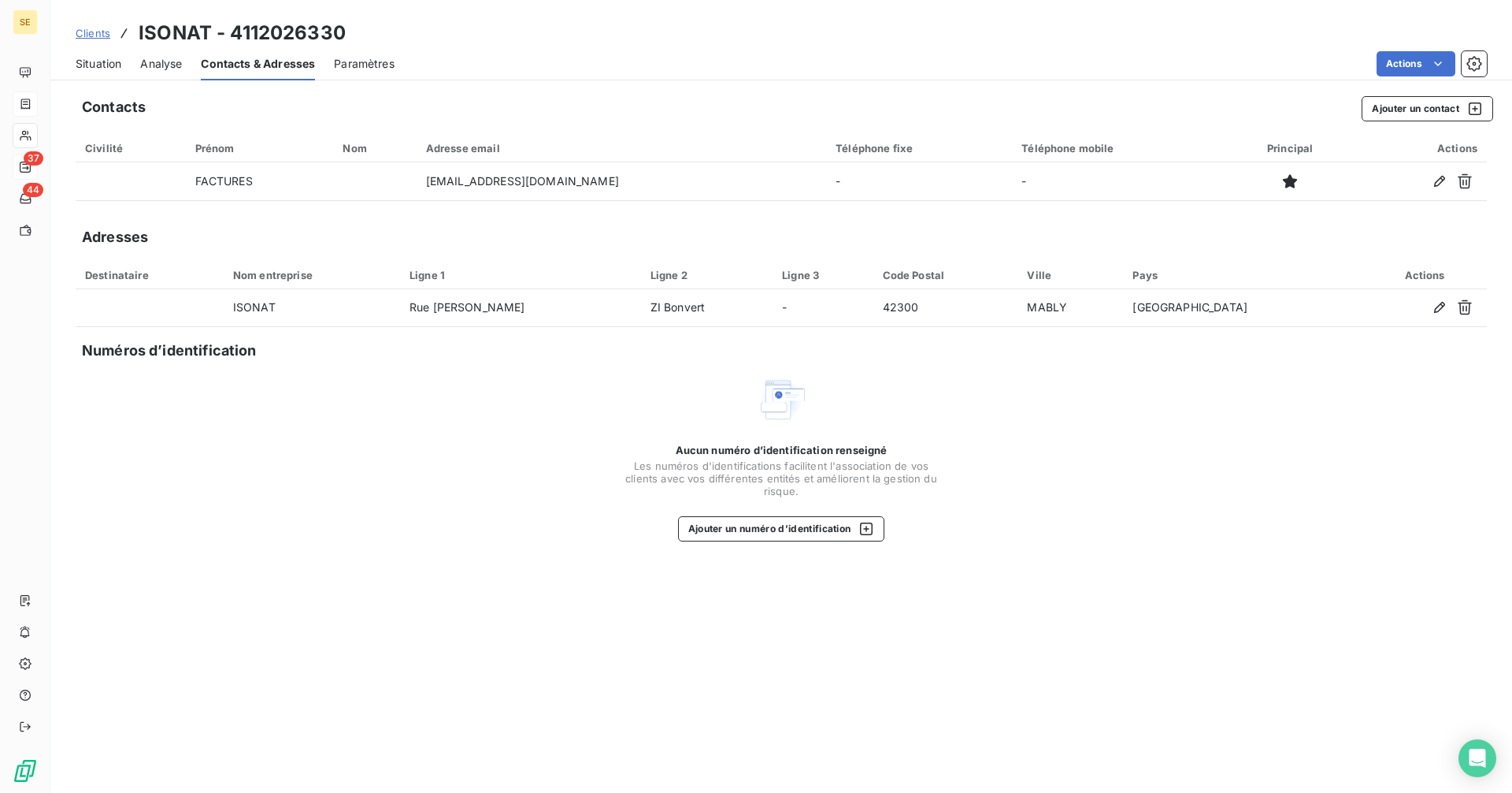
click at [87, 64] on span "Situation" at bounding box center [98, 64] width 45 height 16
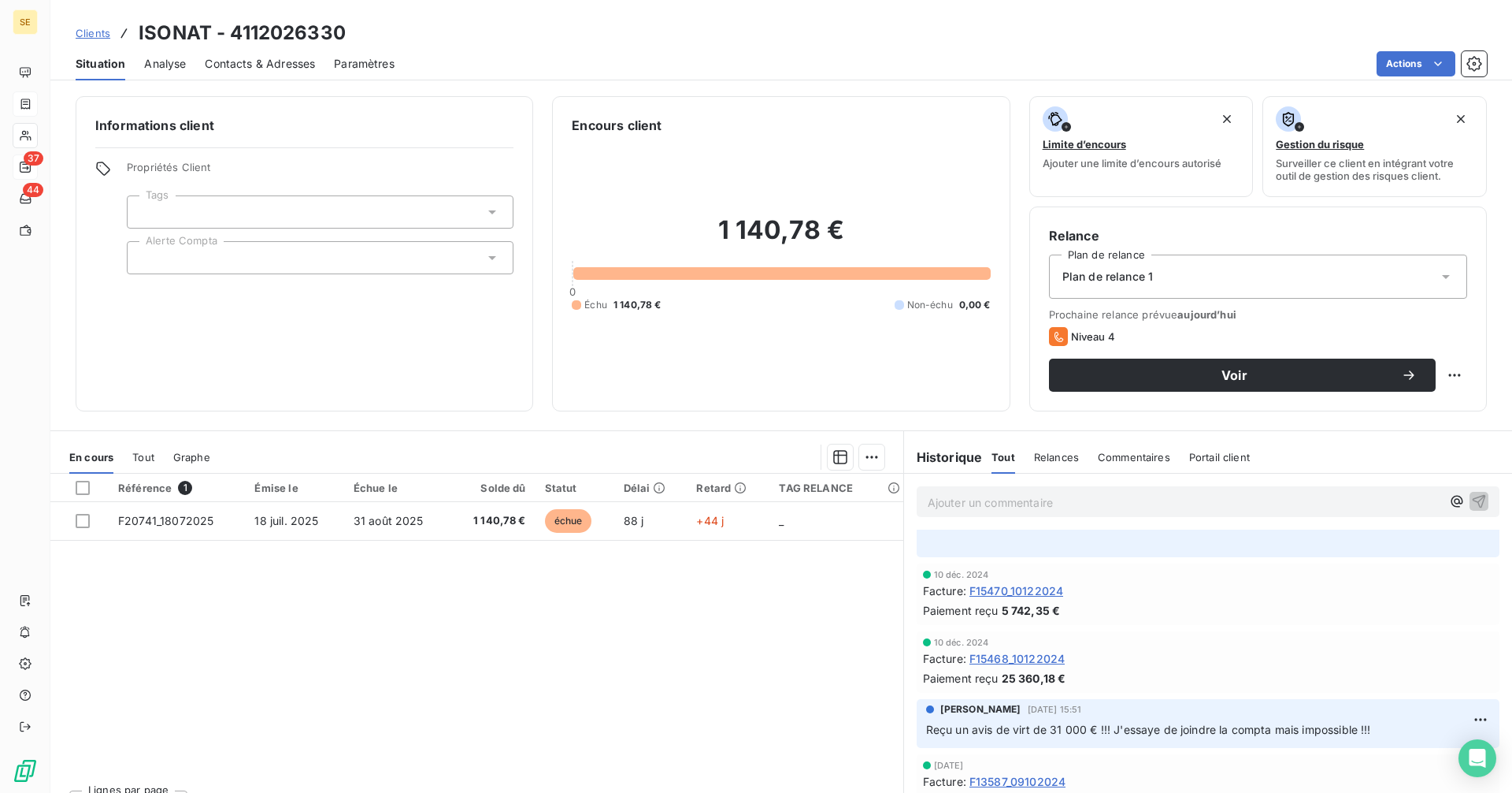
scroll to position [1103, 0]
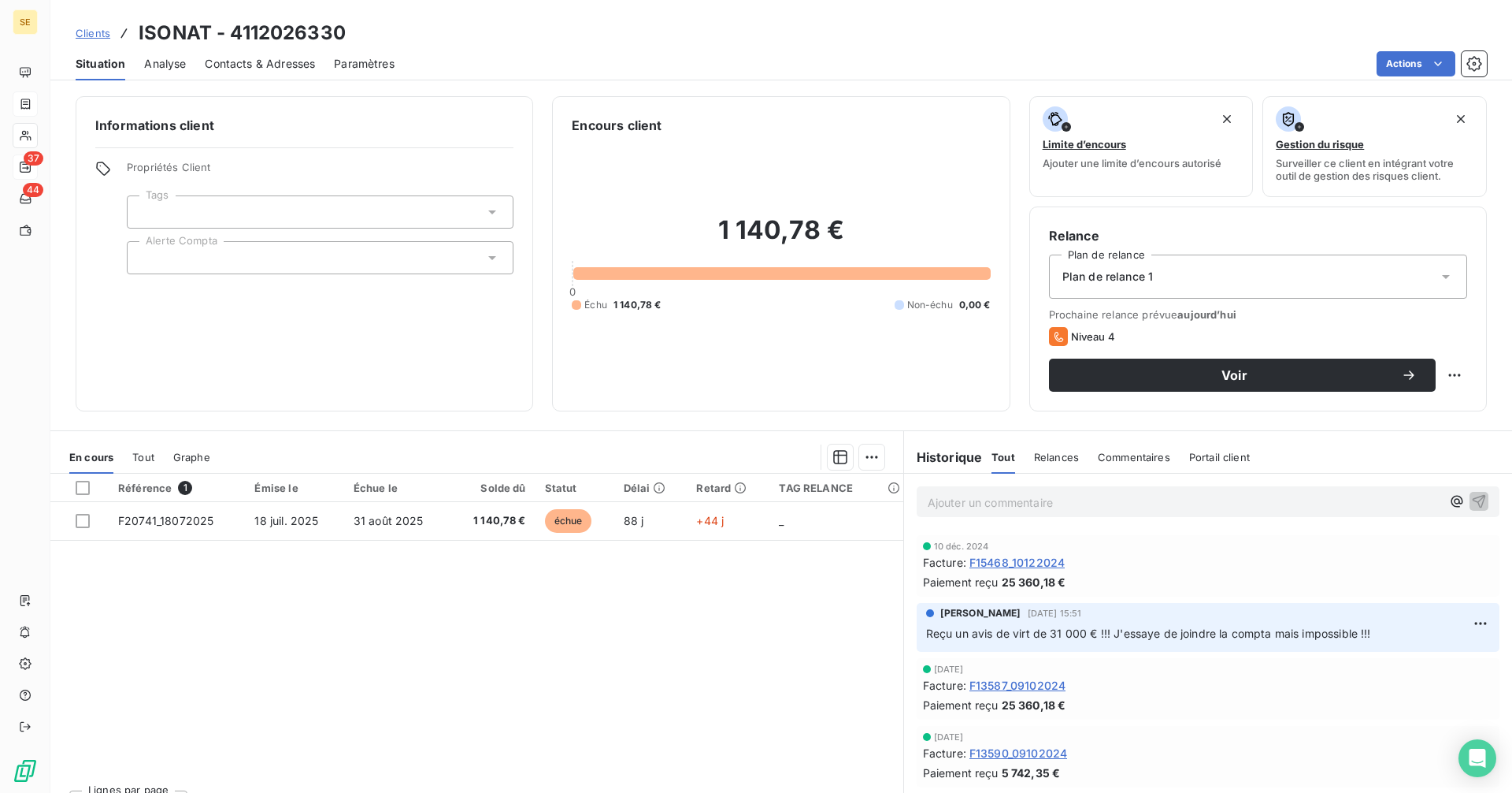
click at [279, 61] on span "Contacts & Adresses" at bounding box center [259, 64] width 111 height 16
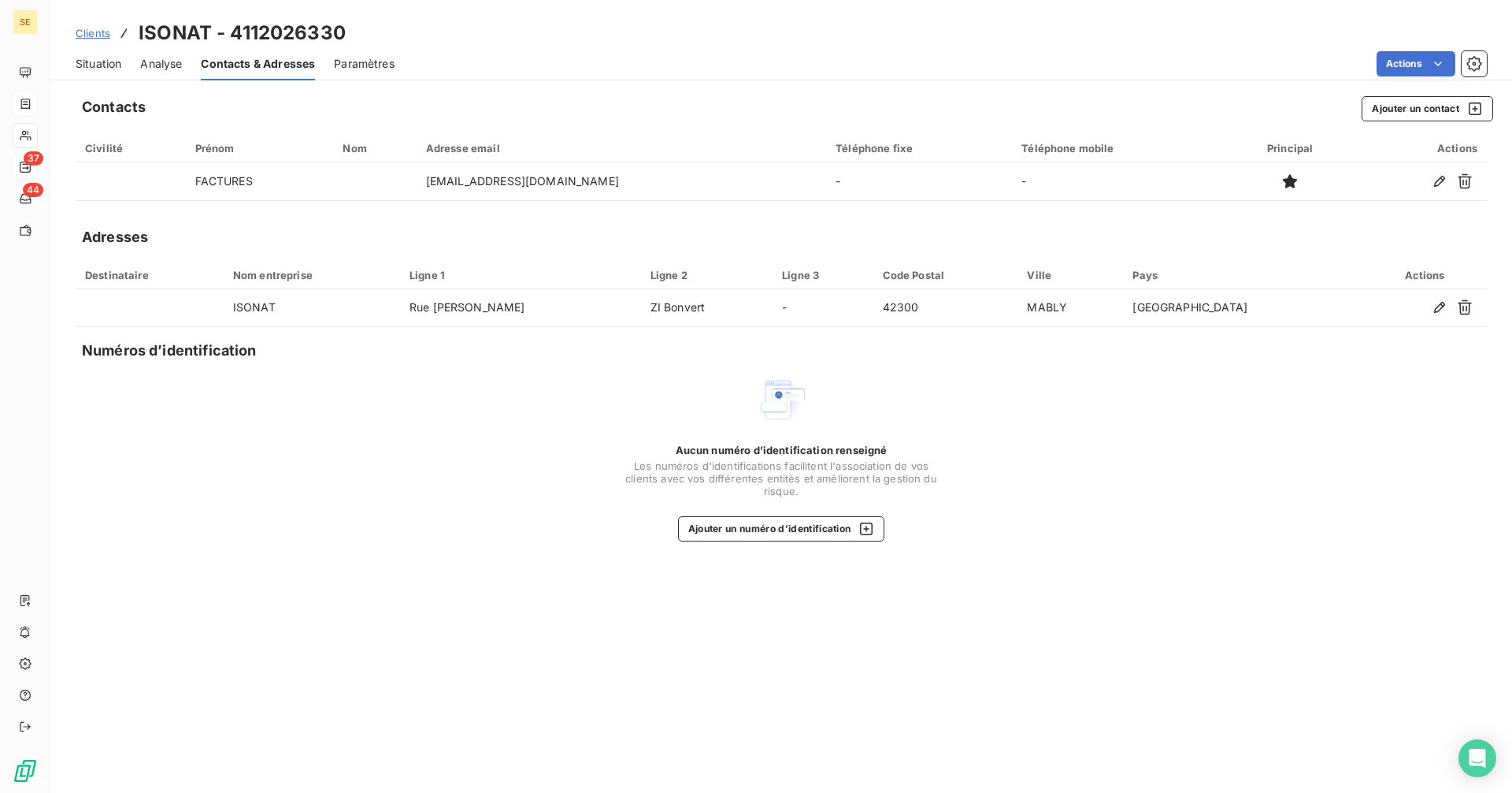
click at [92, 60] on span "Situation" at bounding box center [98, 64] width 45 height 16
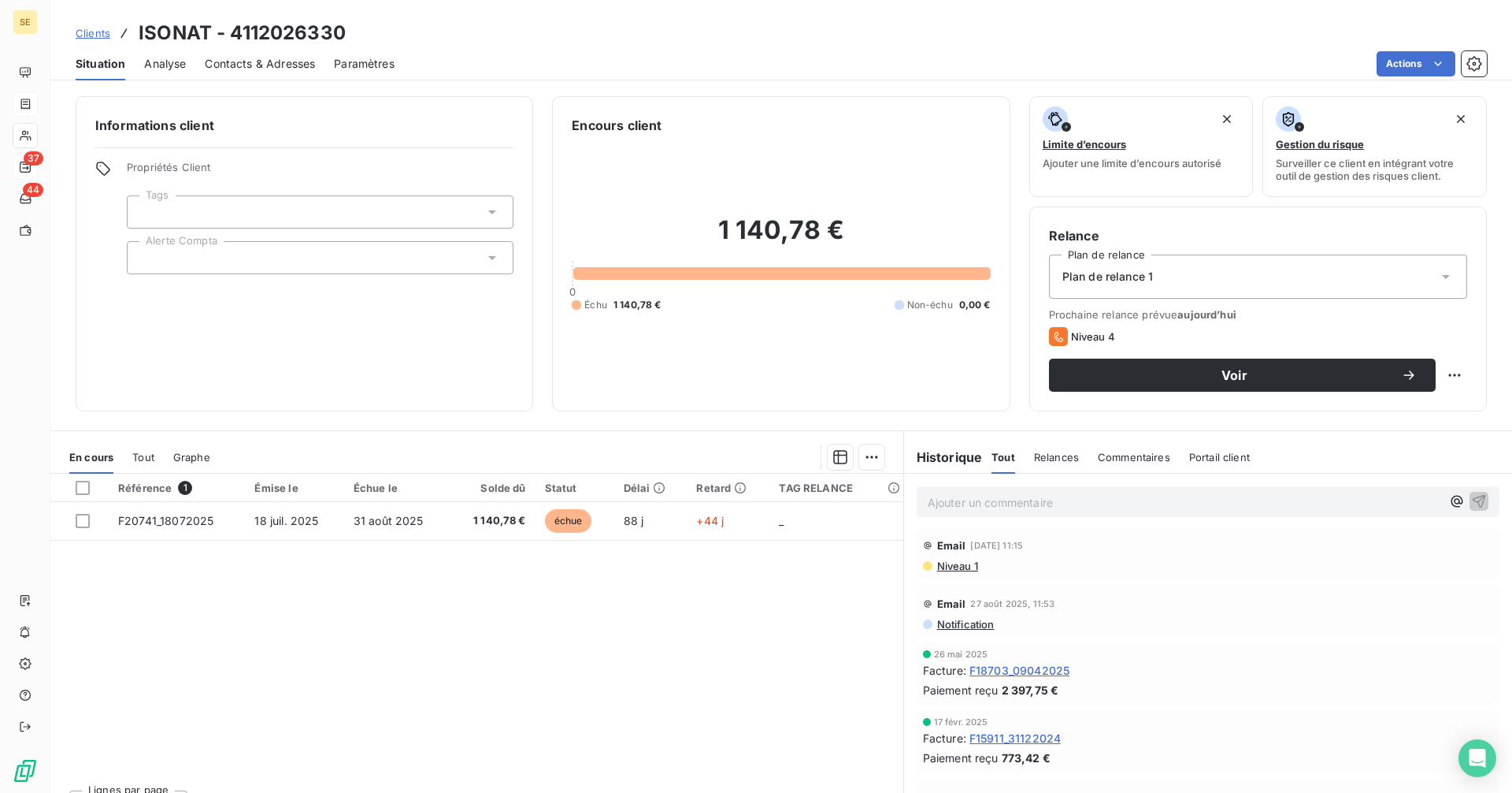
scroll to position [236, 0]
click at [245, 56] on span "Contacts & Adresses" at bounding box center [259, 64] width 111 height 16
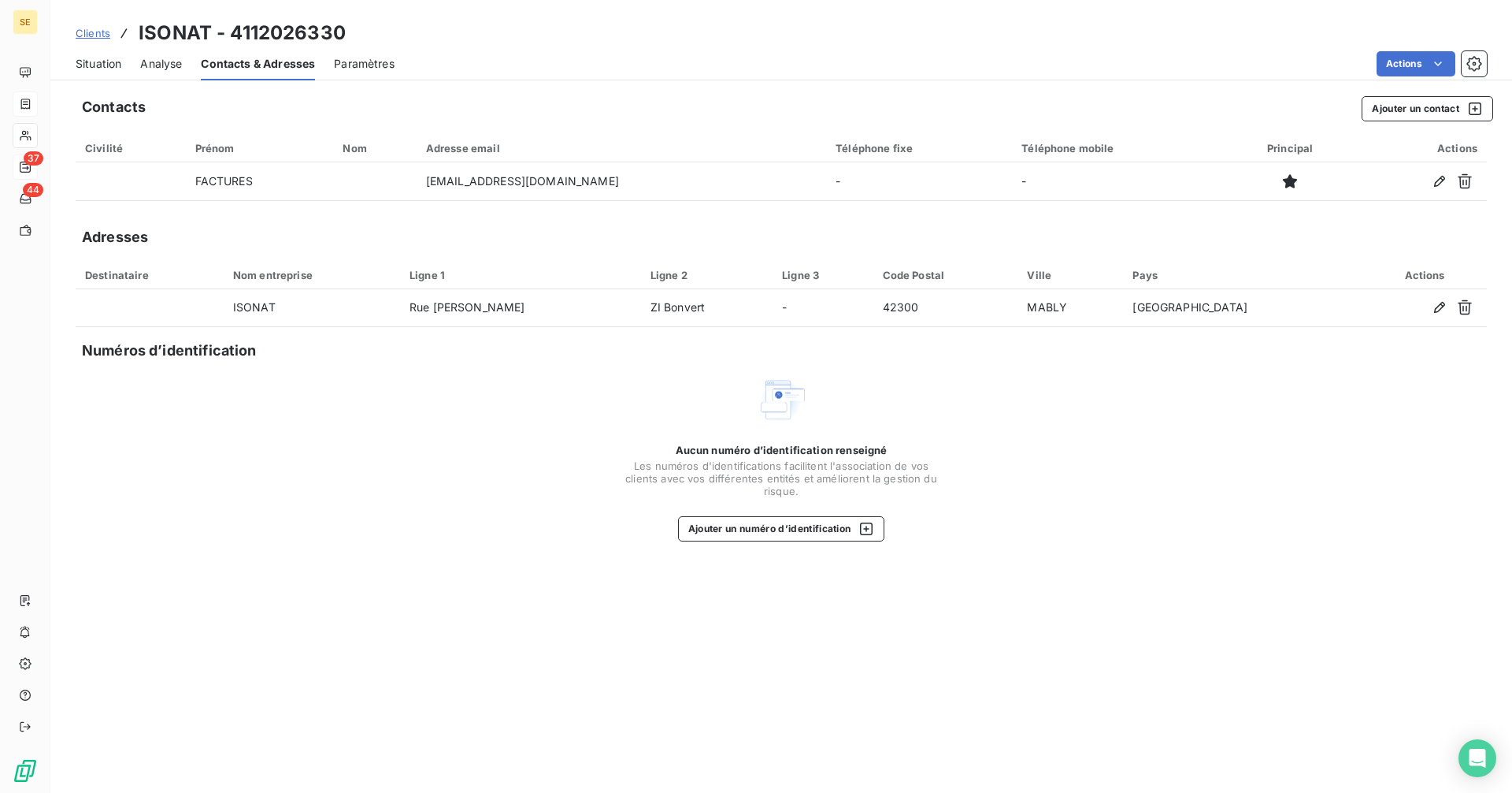
click at [114, 61] on span "Situation" at bounding box center [98, 64] width 45 height 16
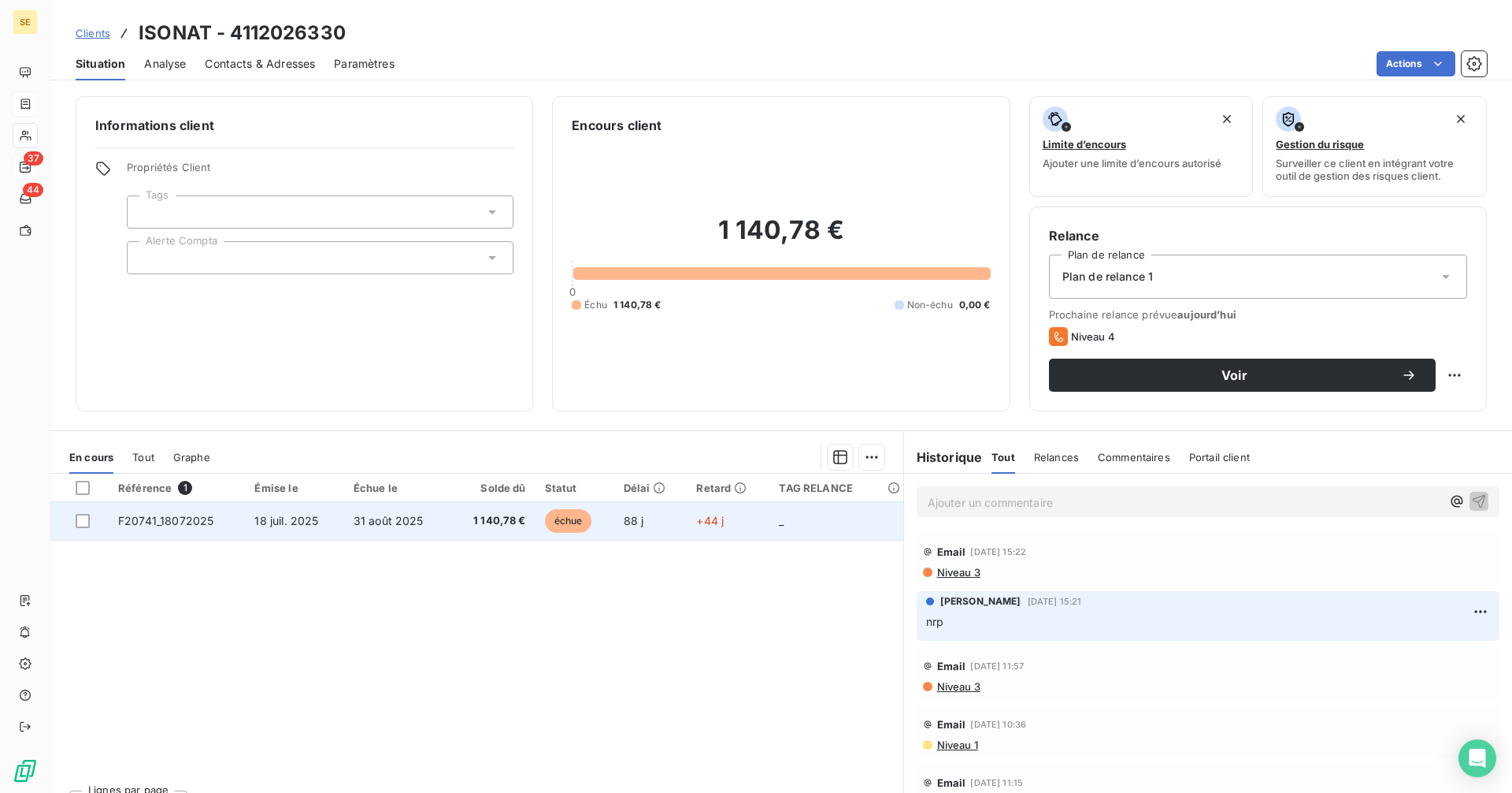
click at [375, 519] on span "31 août 2025" at bounding box center [388, 520] width 70 height 14
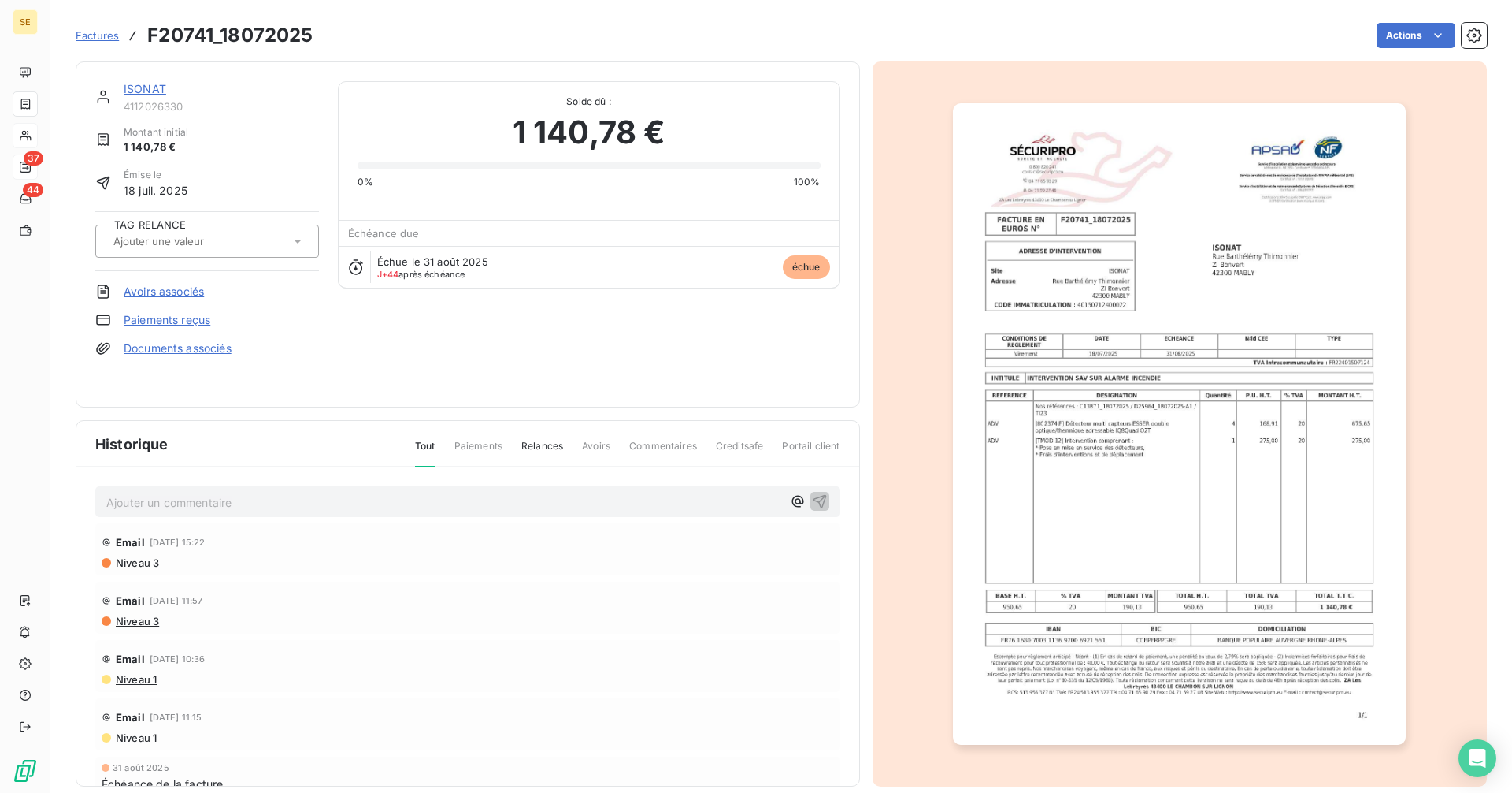
click at [1133, 366] on img "button" at bounding box center [1179, 424] width 453 height 642
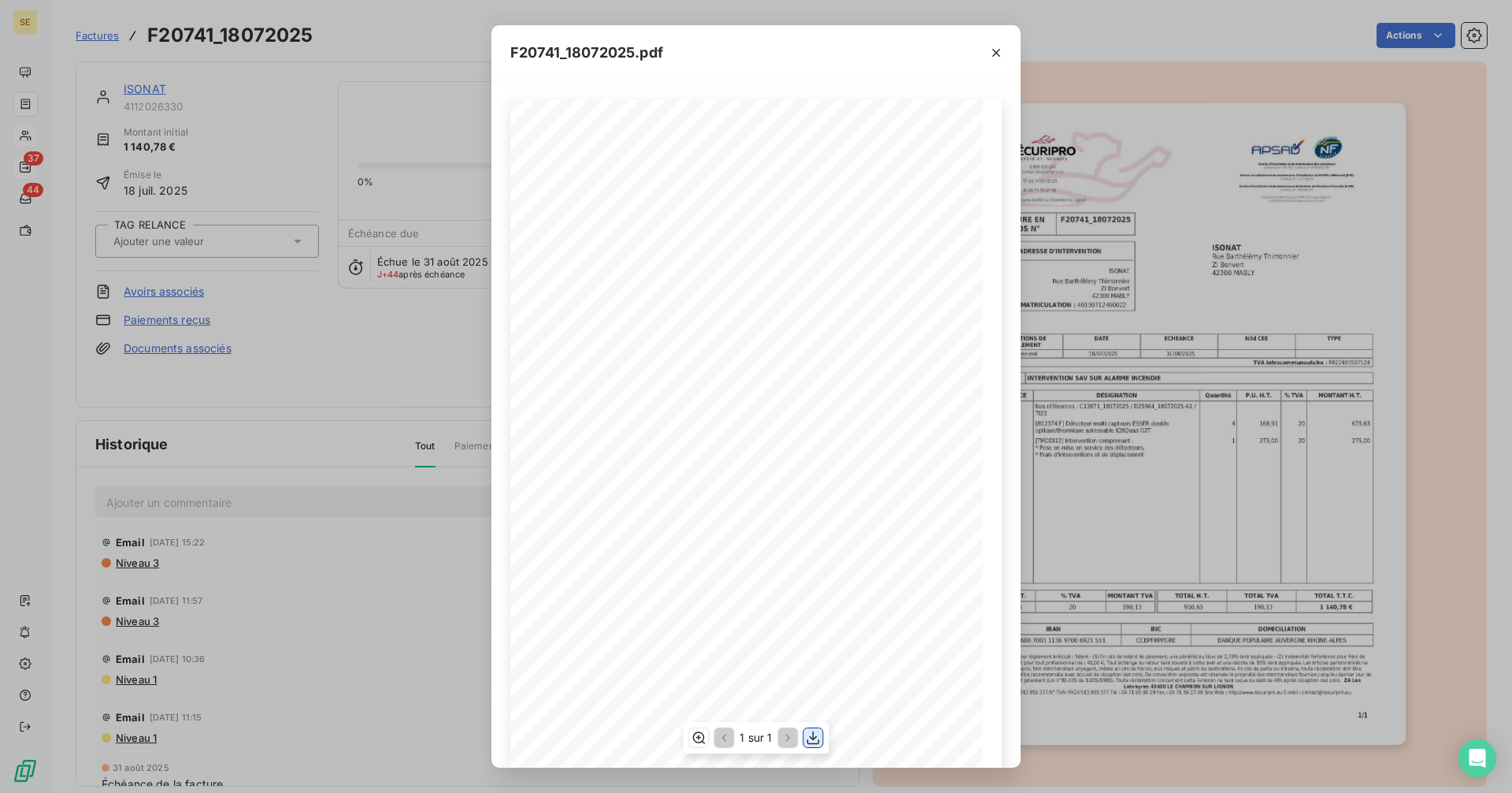
click at [816, 737] on icon "button" at bounding box center [813, 737] width 16 height 16
click at [1173, 86] on div "F20741_18072025.pdf 1/1 FACTURE EN EUROS N° F20741_18072025 ADRESSE D'INTERVENT…" at bounding box center [756, 396] width 1512 height 793
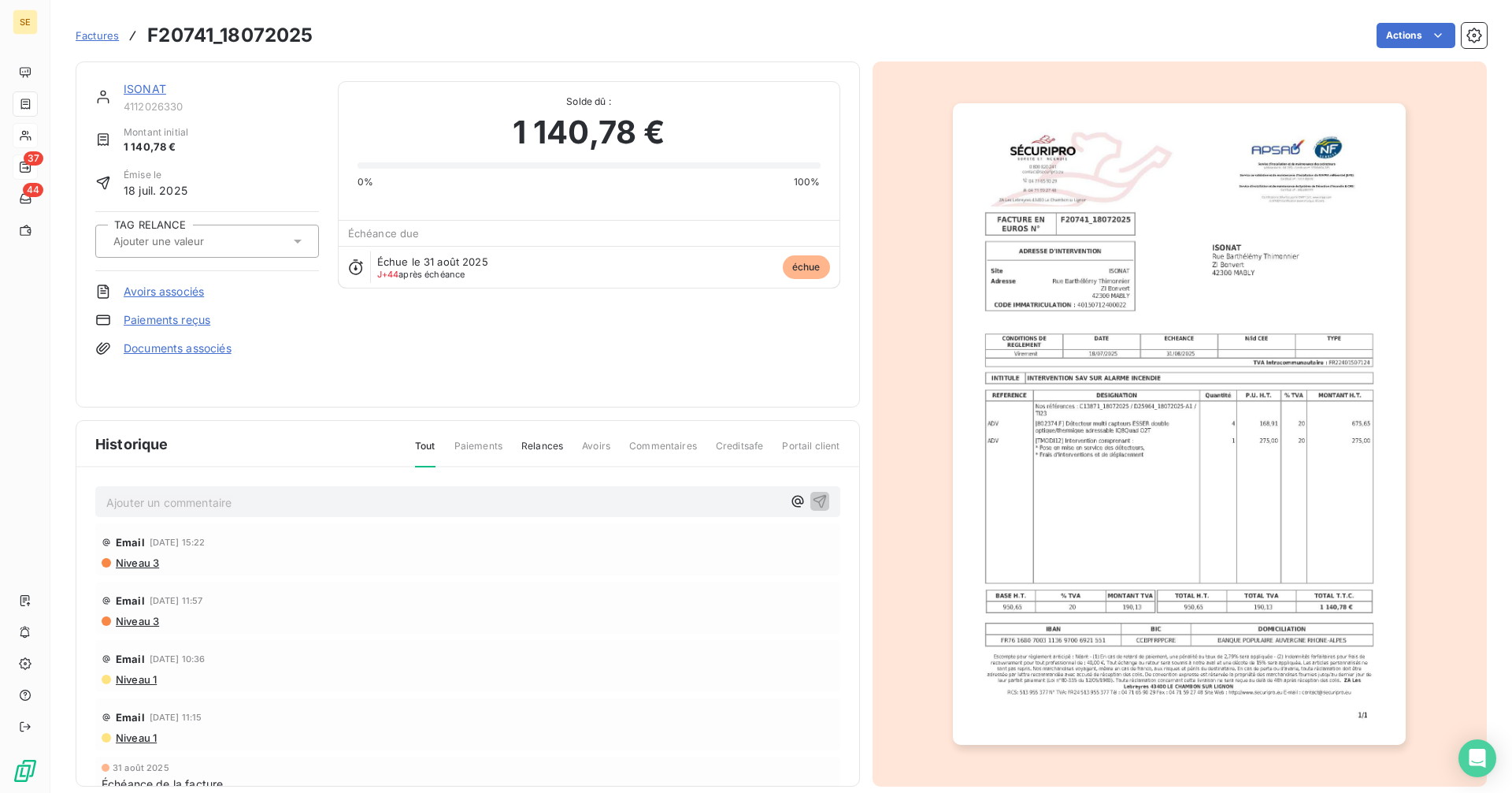
click at [146, 87] on link "ISONAT" at bounding box center [144, 88] width 42 height 14
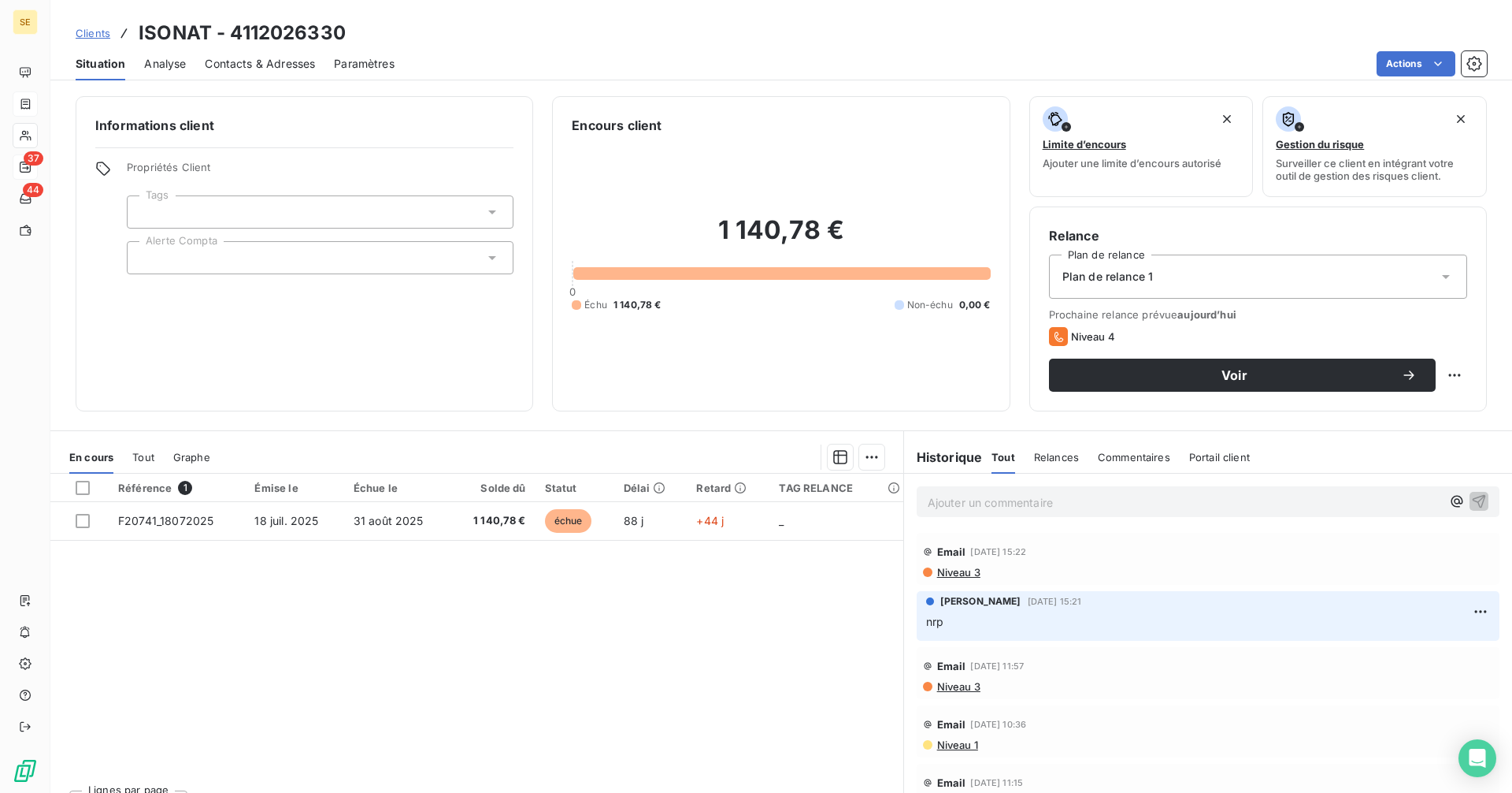
click at [257, 59] on span "Contacts & Adresses" at bounding box center [259, 64] width 111 height 16
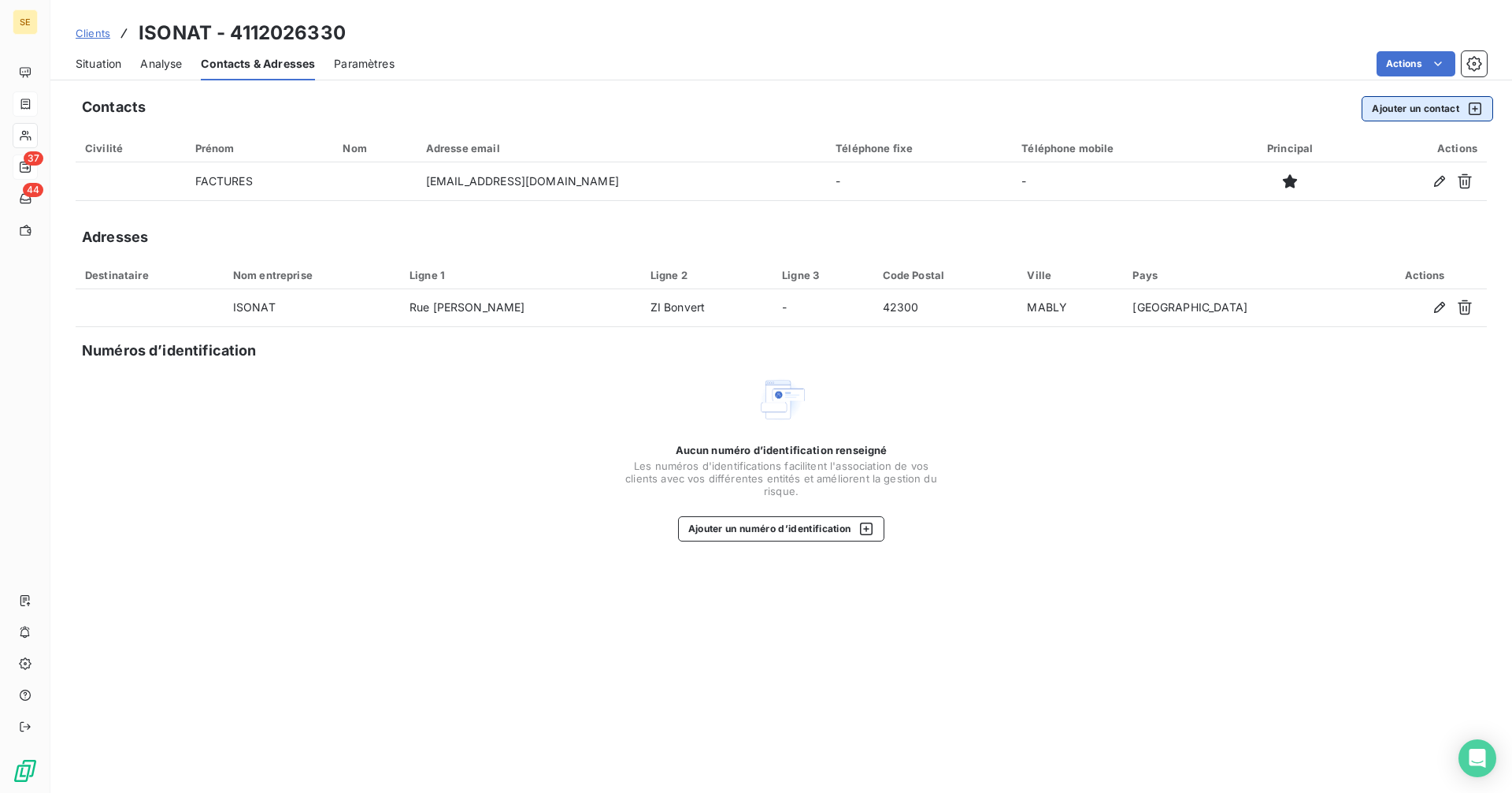
click at [1406, 113] on button "Ajouter un contact" at bounding box center [1427, 109] width 131 height 25
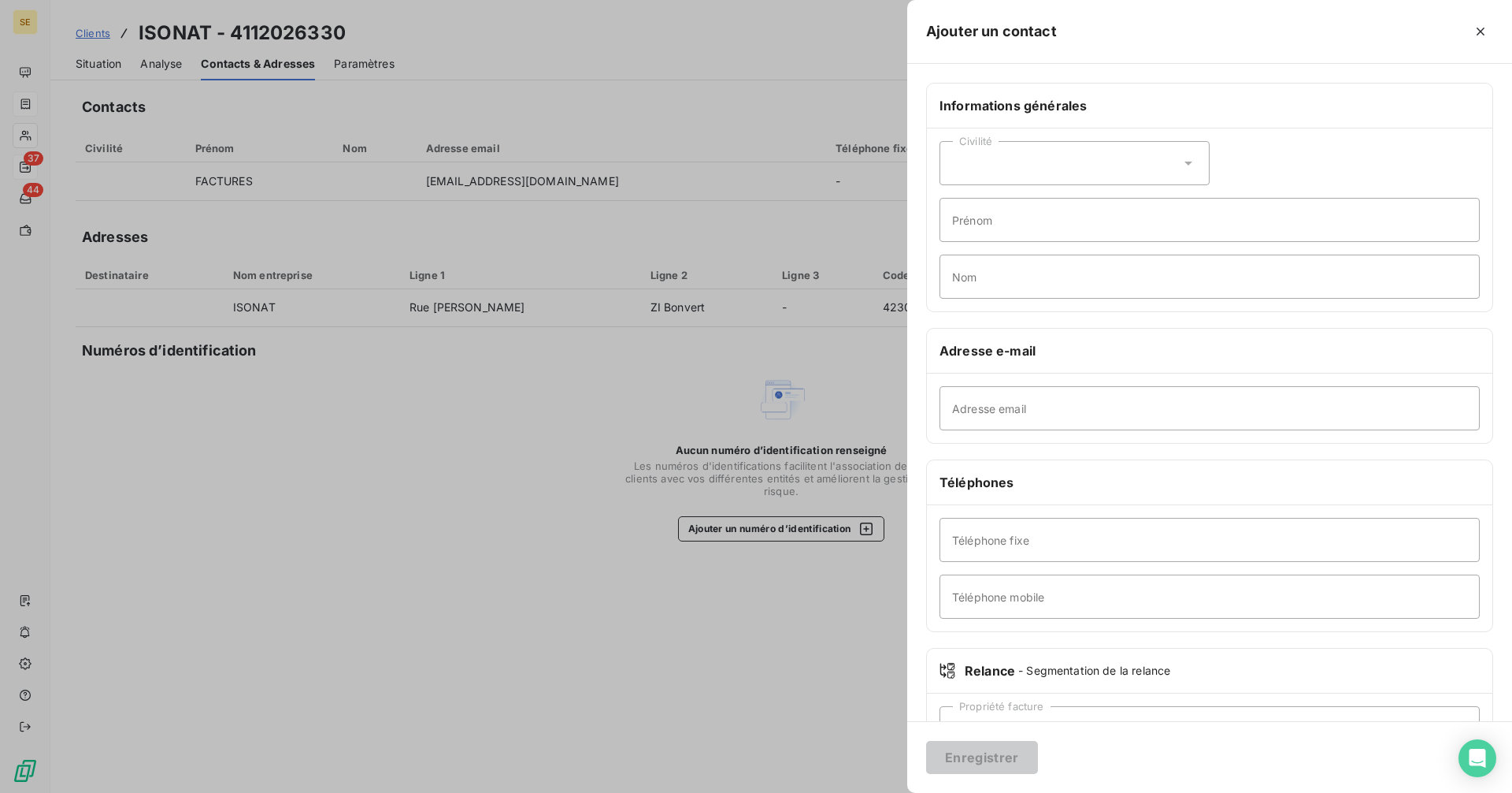
click at [1029, 156] on div "Civilité" at bounding box center [1074, 162] width 270 height 44
click at [1268, 114] on h6 "Informations générales" at bounding box center [1210, 106] width 540 height 19
click at [979, 288] on input "Nom" at bounding box center [1210, 276] width 540 height 44
type input "relances"
click at [1012, 411] on input "Adresse email" at bounding box center [1210, 408] width 540 height 44
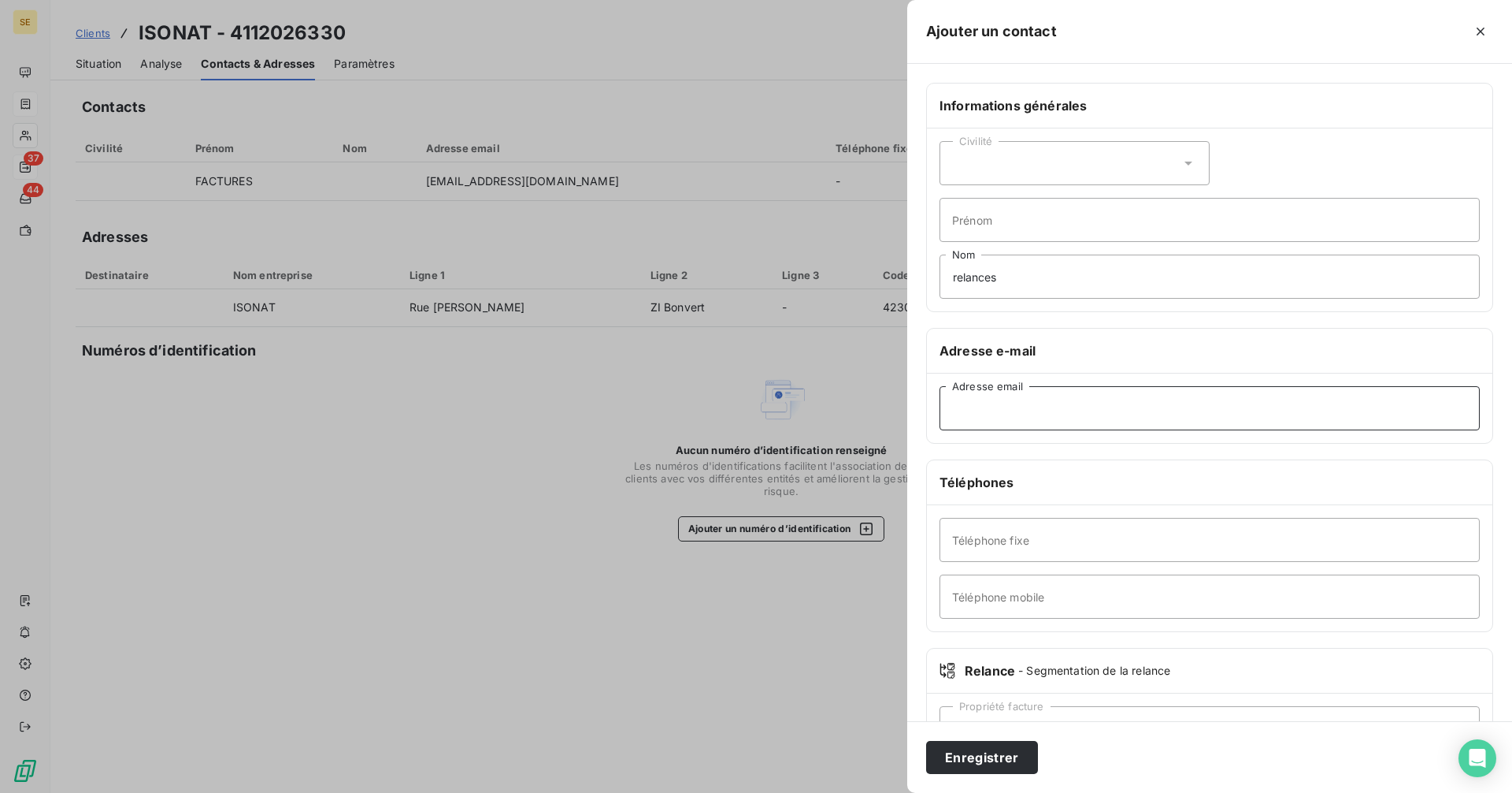
paste input "comptafg <[EMAIL_ADDRESS][DOMAIN_NAME]>"
drag, startPoint x: 1011, startPoint y: 404, endPoint x: 902, endPoint y: 405, distance: 109.0
click at [902, 792] on div "Ajouter un contact Informations générales Civilité Prénom relances Nom Adresse …" at bounding box center [756, 793] width 1512 height 0
click at [1126, 415] on input "[EMAIL_ADDRESS][DOMAIN_NAME]>" at bounding box center [1210, 408] width 540 height 44
type input "[EMAIL_ADDRESS][DOMAIN_NAME]"
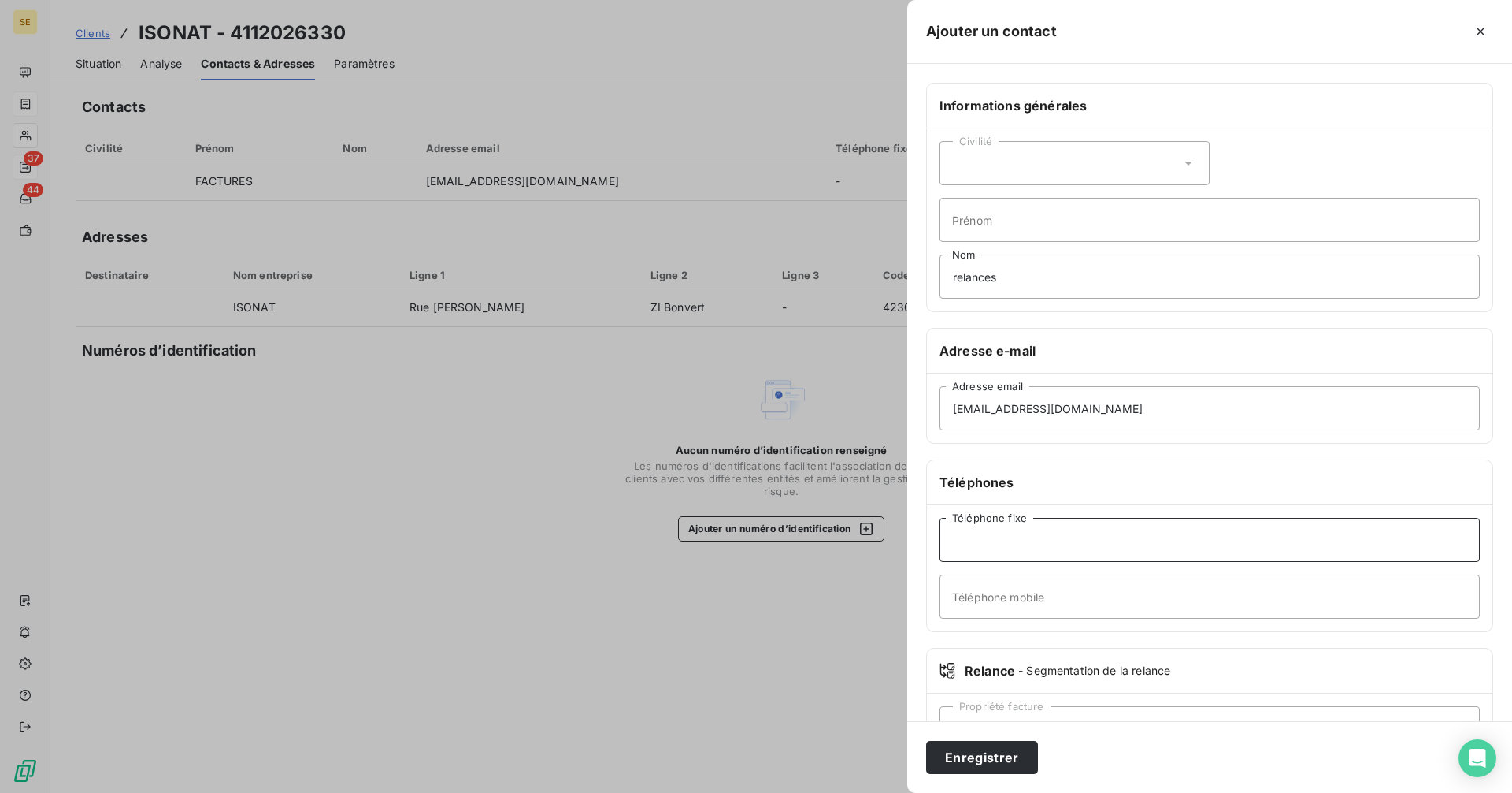
click at [1027, 549] on input "Téléphone fixe" at bounding box center [1210, 539] width 540 height 44
click at [978, 596] on input "Téléphone mobile" at bounding box center [1210, 596] width 540 height 44
type input "taper 2"
click at [1014, 539] on input "Téléphone fixe" at bounding box center [1210, 539] width 540 height 44
type input "04 77 78 30 50"
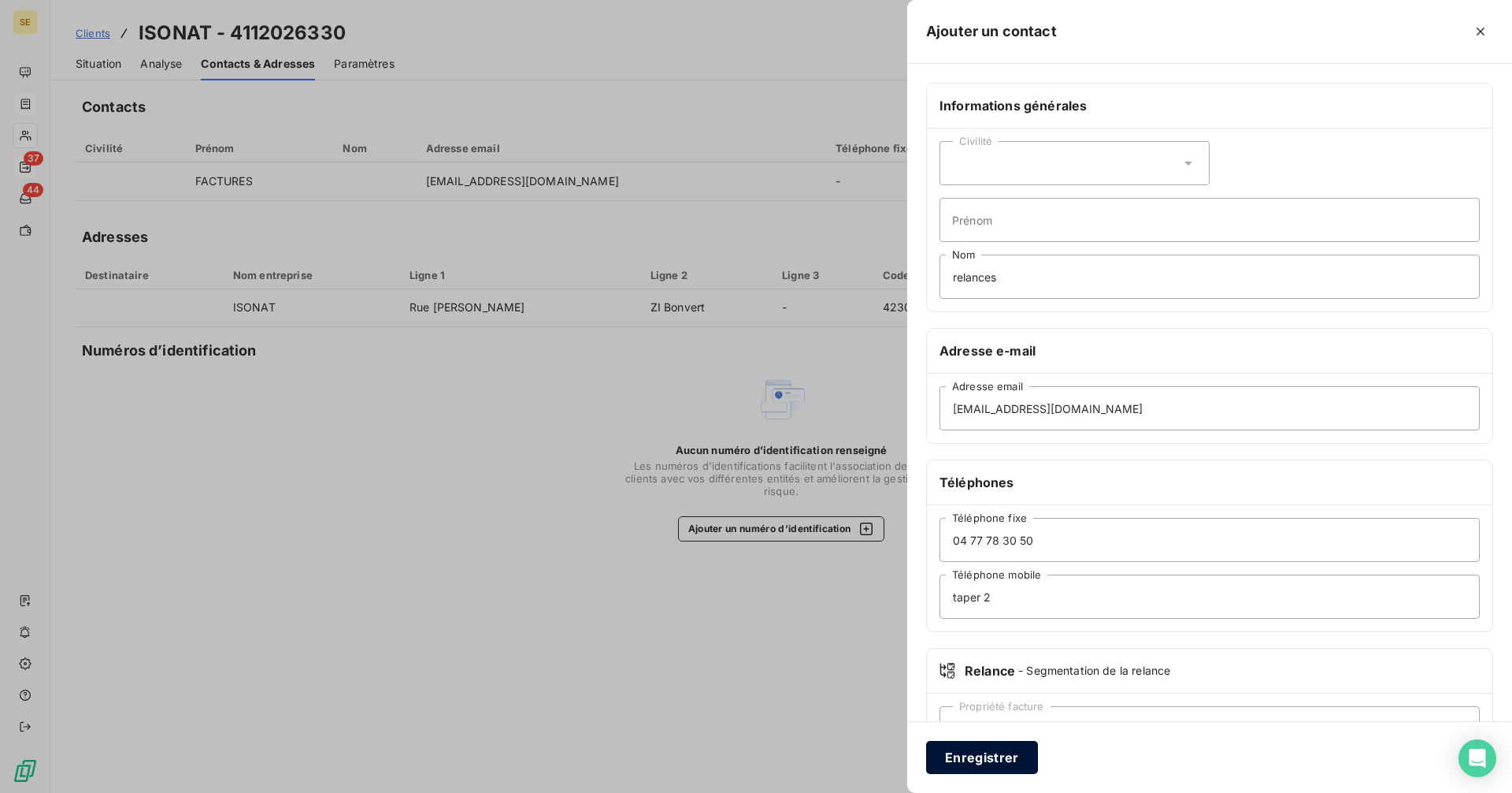
click at [978, 757] on button "Enregistrer" at bounding box center [982, 757] width 112 height 33
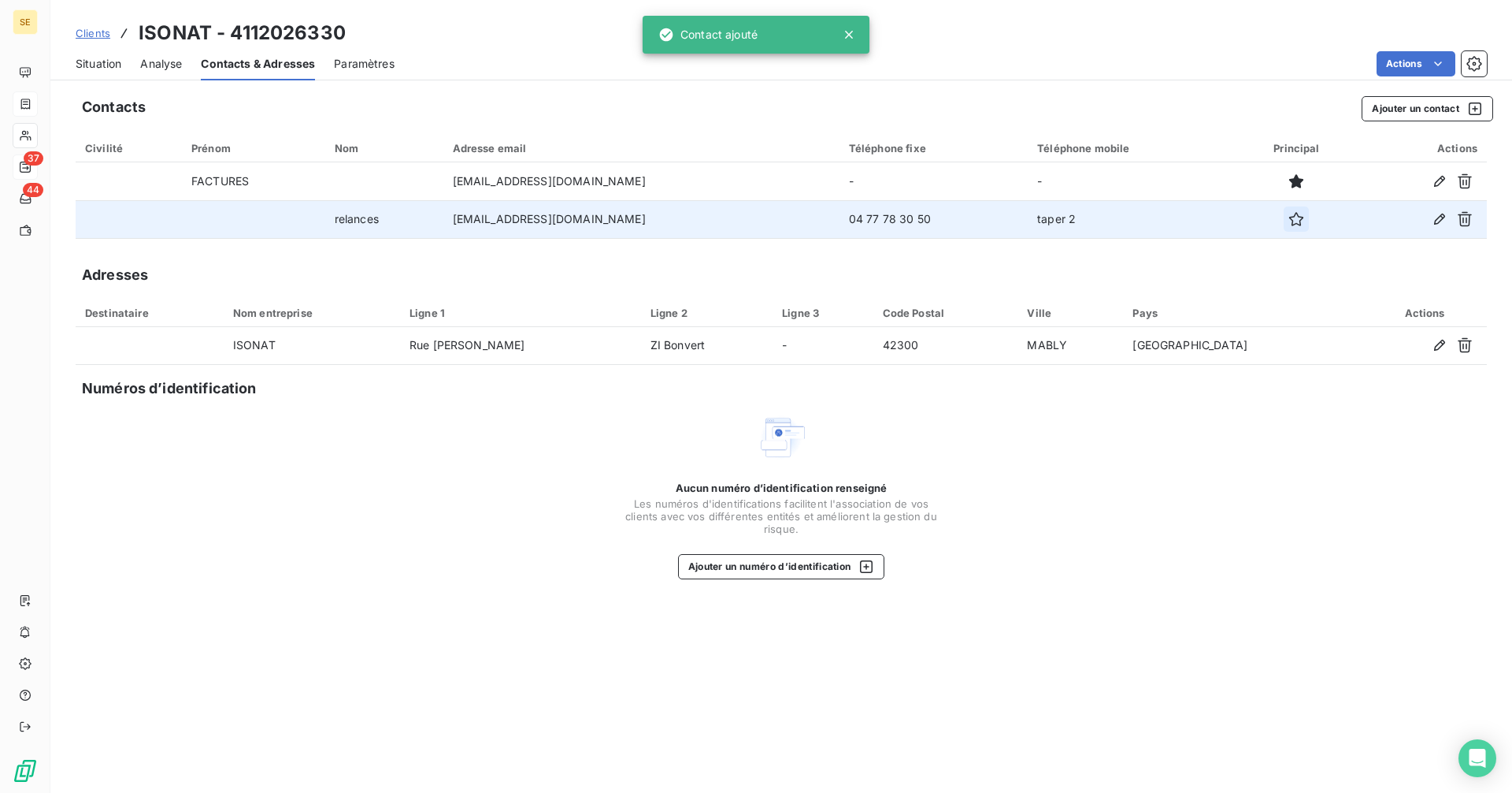
click at [1301, 221] on icon "button" at bounding box center [1296, 219] width 16 height 16
click at [96, 64] on span "Situation" at bounding box center [98, 64] width 45 height 16
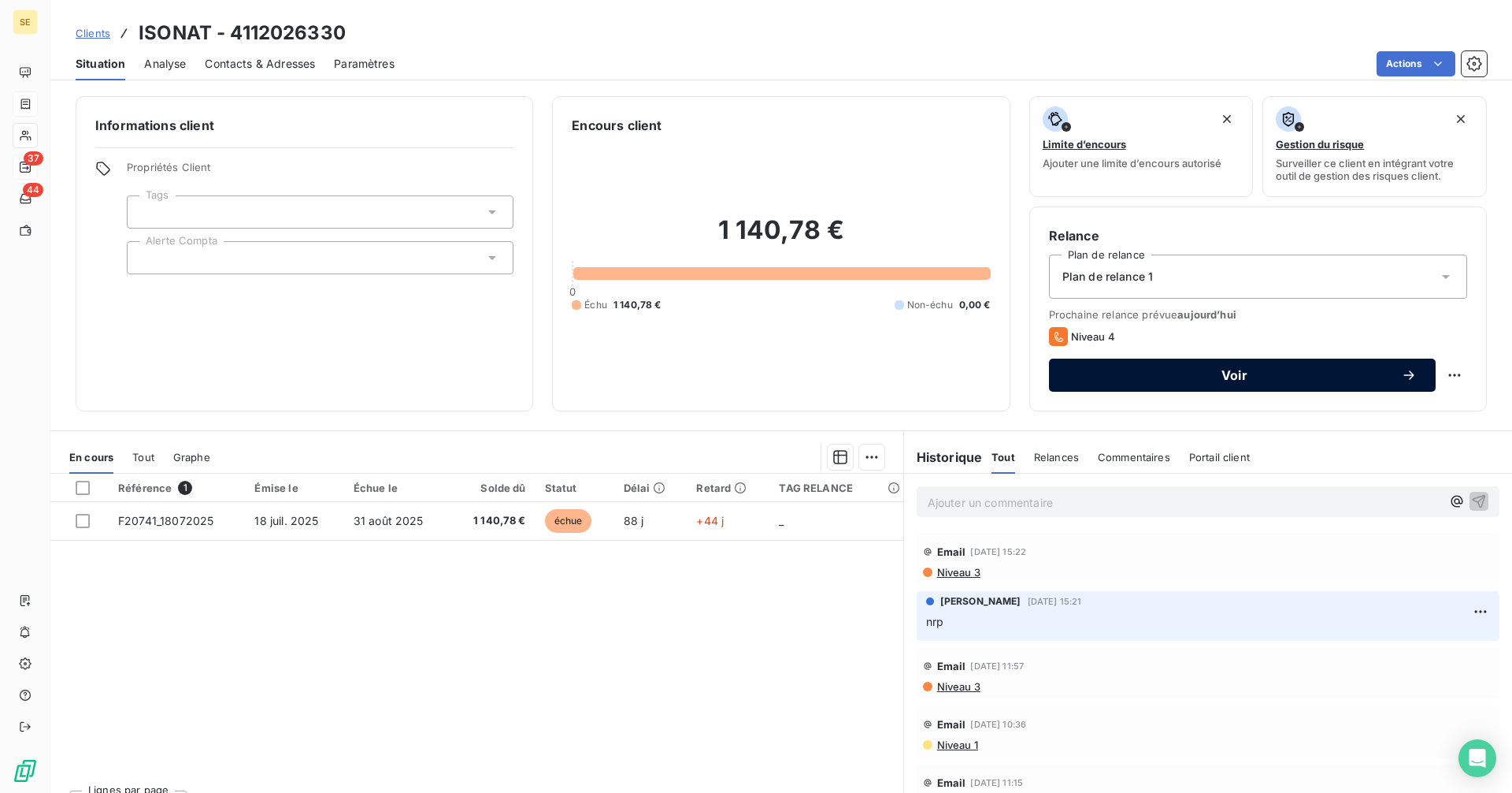
click at [1112, 374] on span "Voir" at bounding box center [1234, 375] width 333 height 13
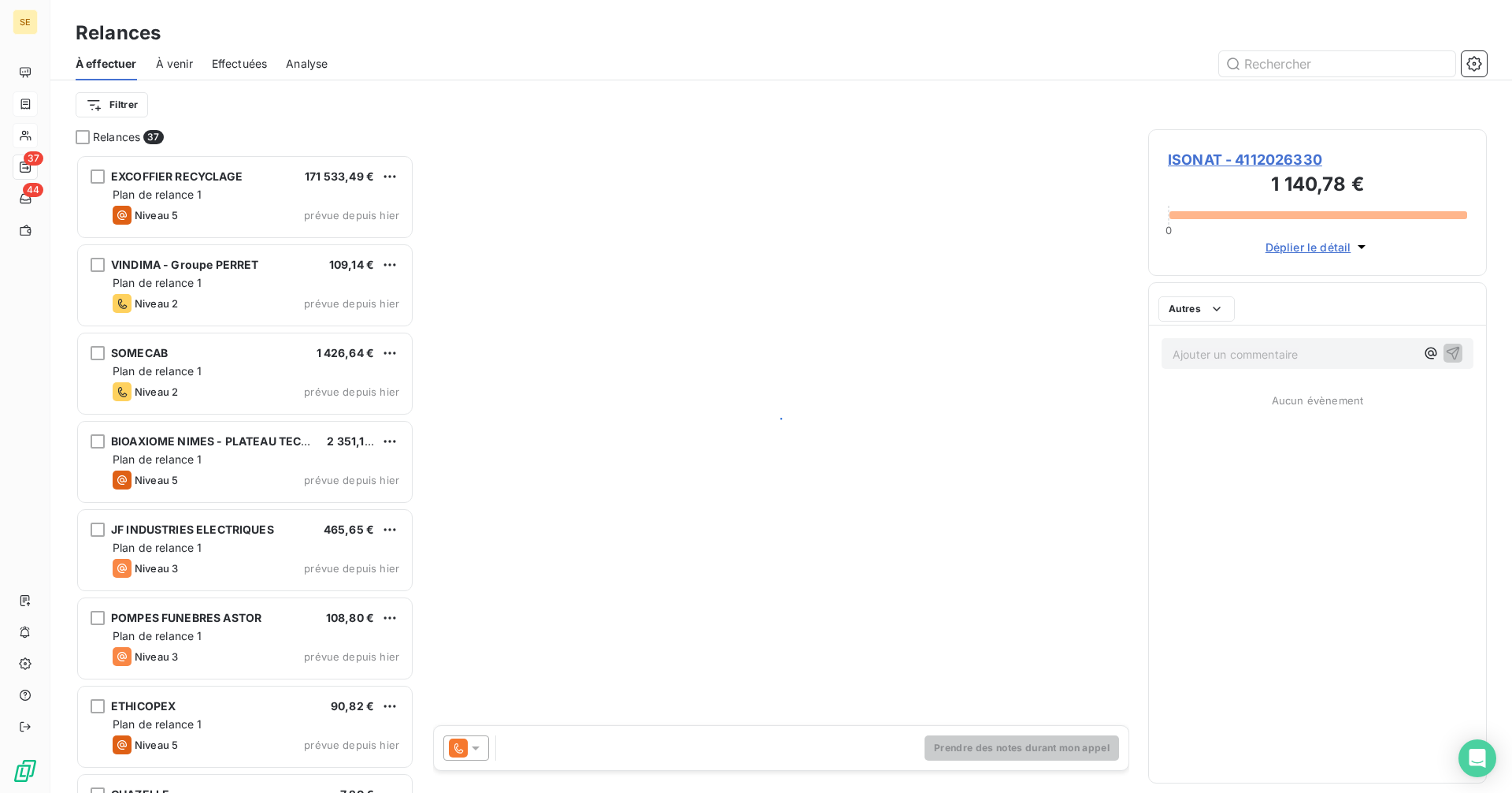
scroll to position [627, 327]
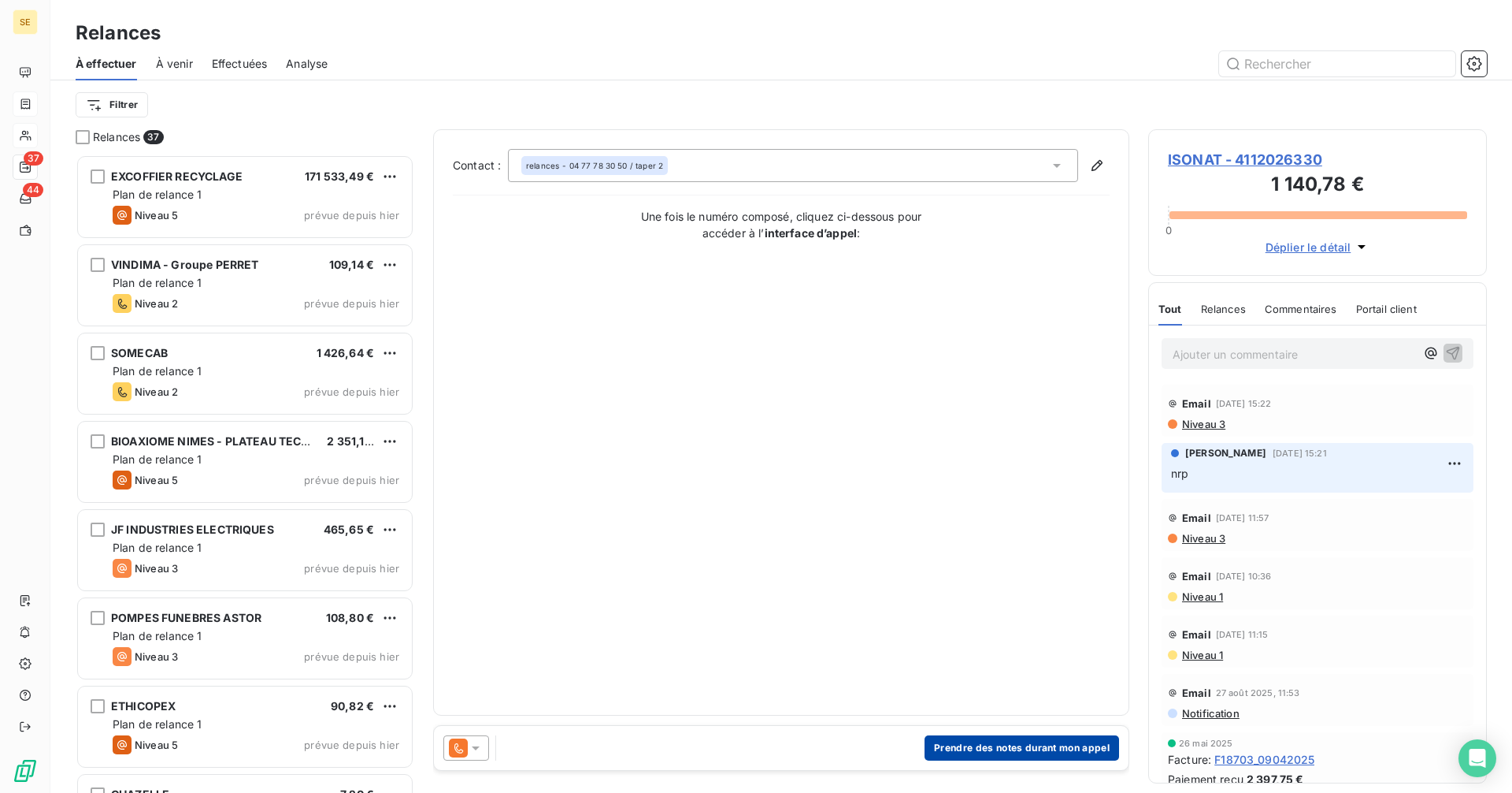
click at [1011, 745] on button "Prendre des notes durant mon appel" at bounding box center [1022, 748] width 194 height 25
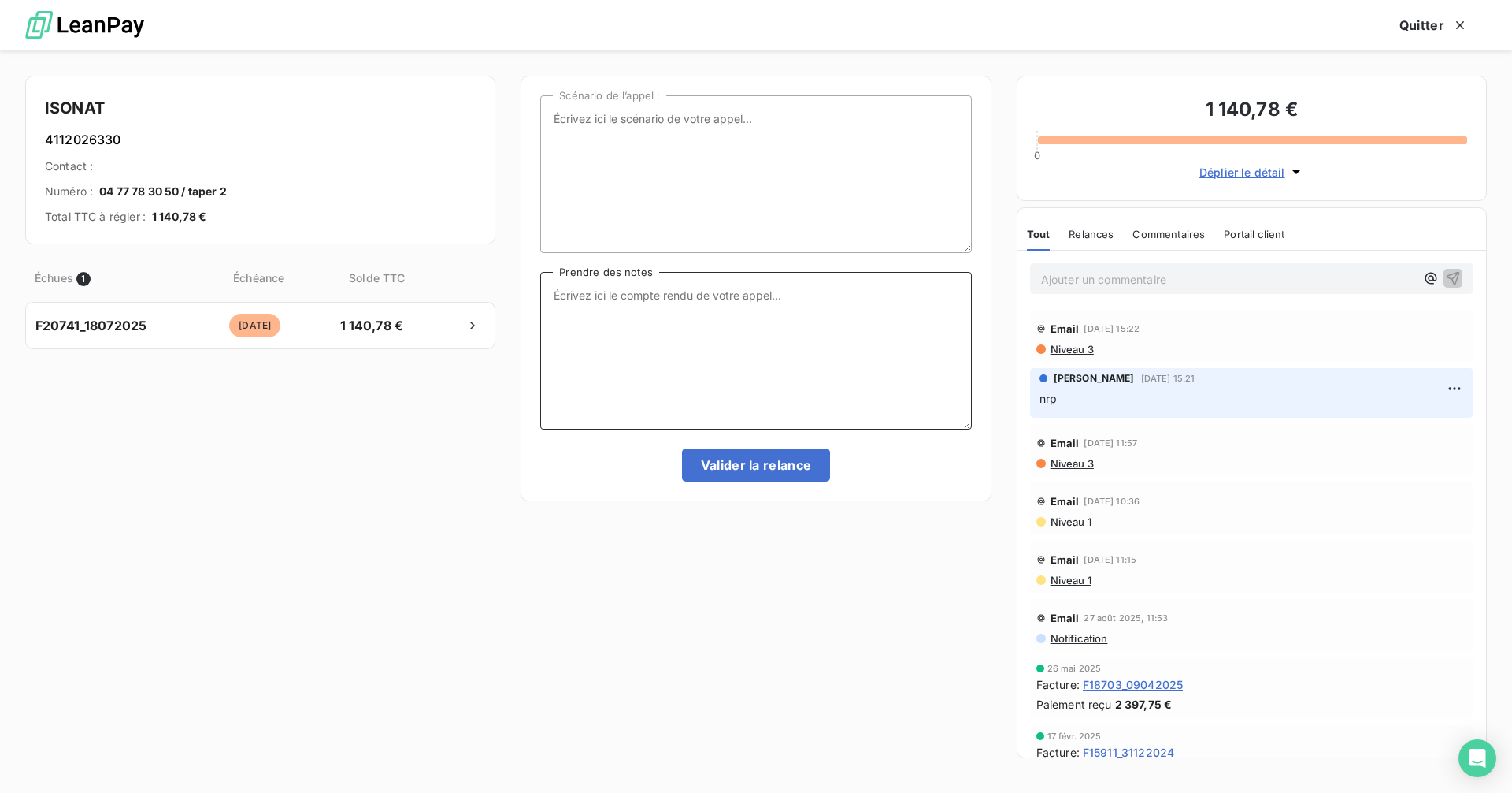
click at [633, 289] on textarea "Prendre des notes" at bounding box center [755, 350] width 431 height 158
type textarea "eu le service rh en tapant 2, la dame me donne l'email pr les relances et me di…"
click at [782, 475] on button "Valider la relance" at bounding box center [756, 465] width 149 height 33
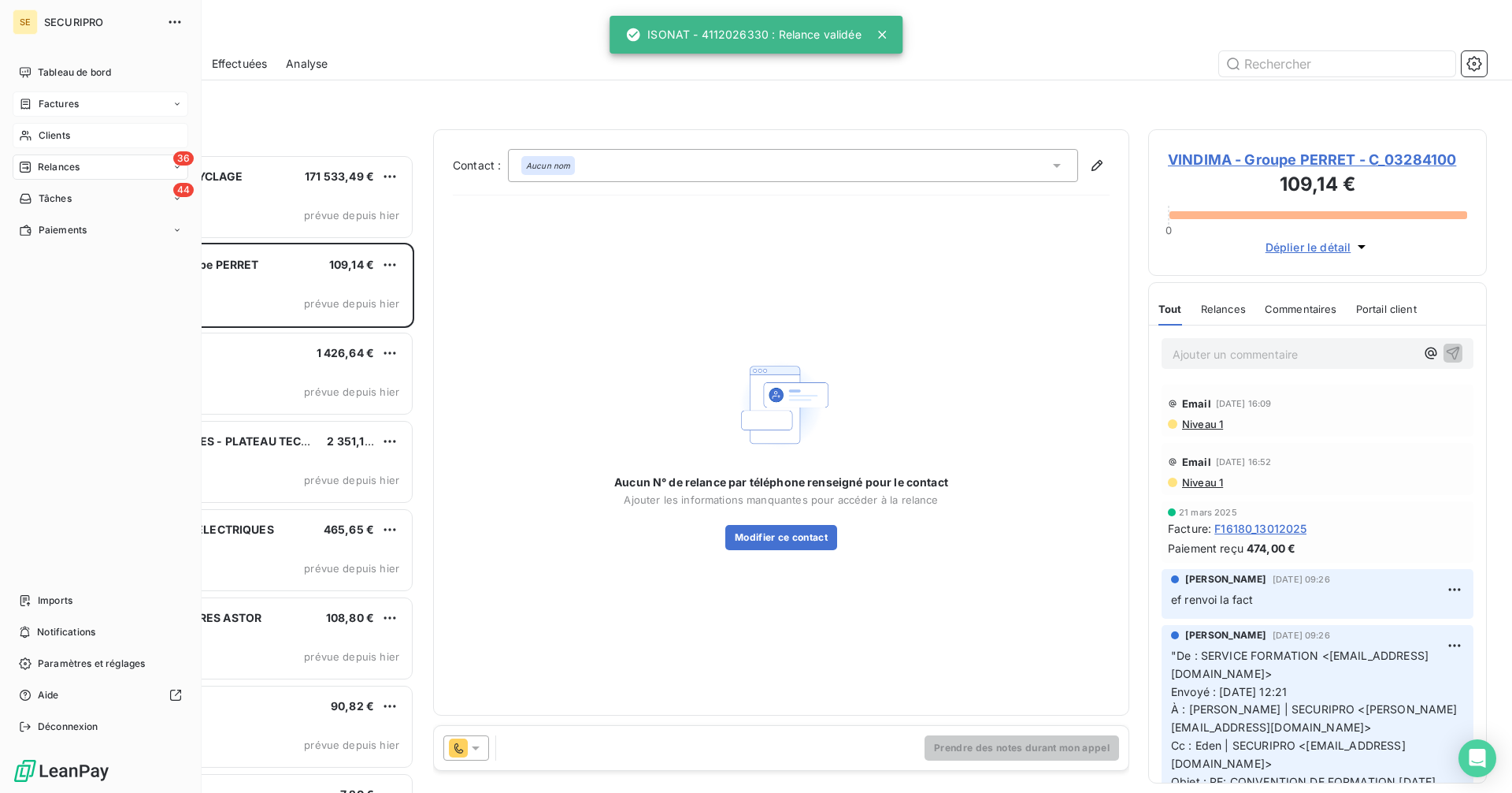
click at [33, 133] on div "Clients" at bounding box center [100, 135] width 176 height 25
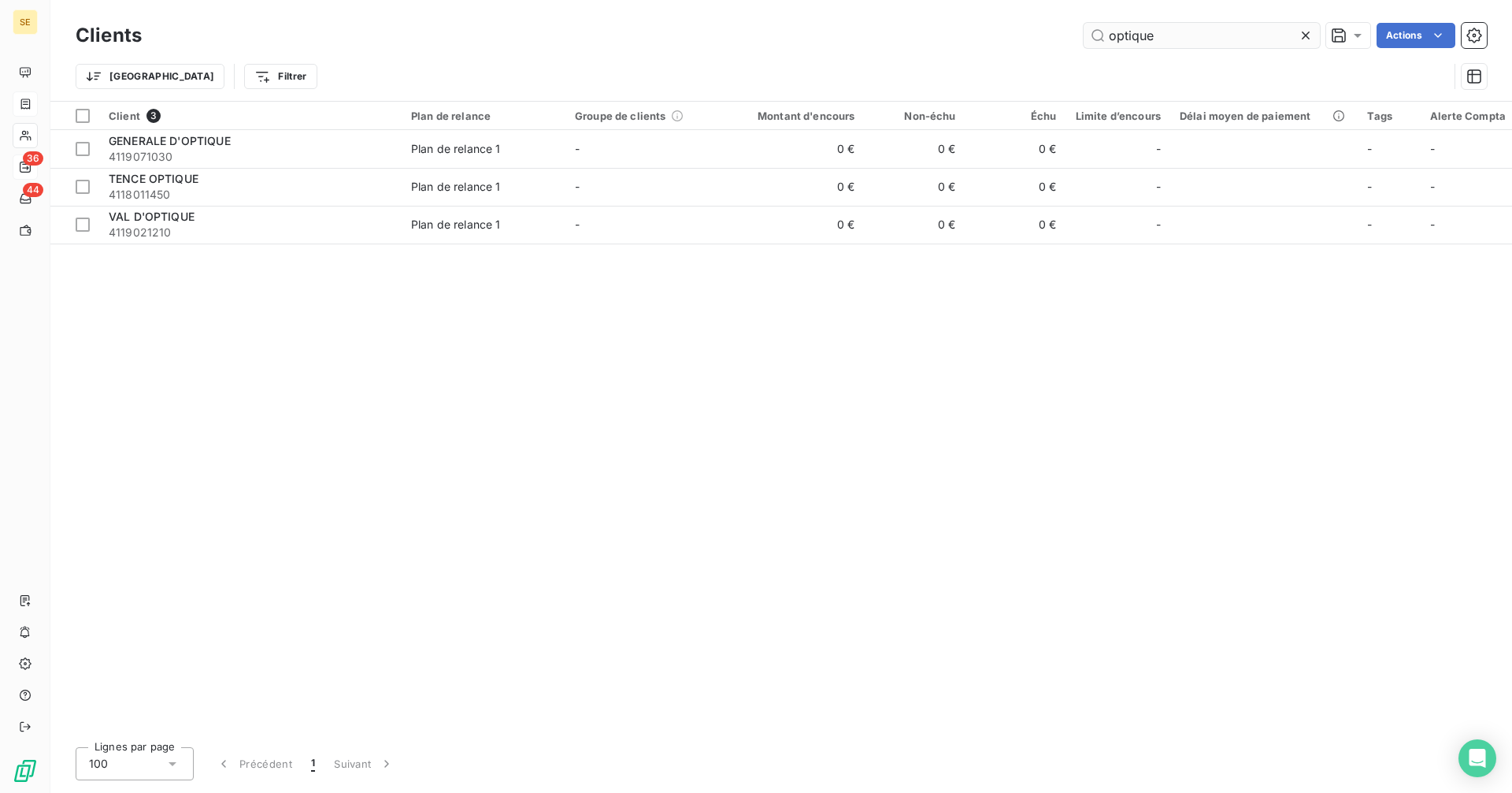
drag, startPoint x: 1172, startPoint y: 35, endPoint x: 1093, endPoint y: 37, distance: 79.0
click at [1093, 37] on input "optique" at bounding box center [1202, 36] width 236 height 25
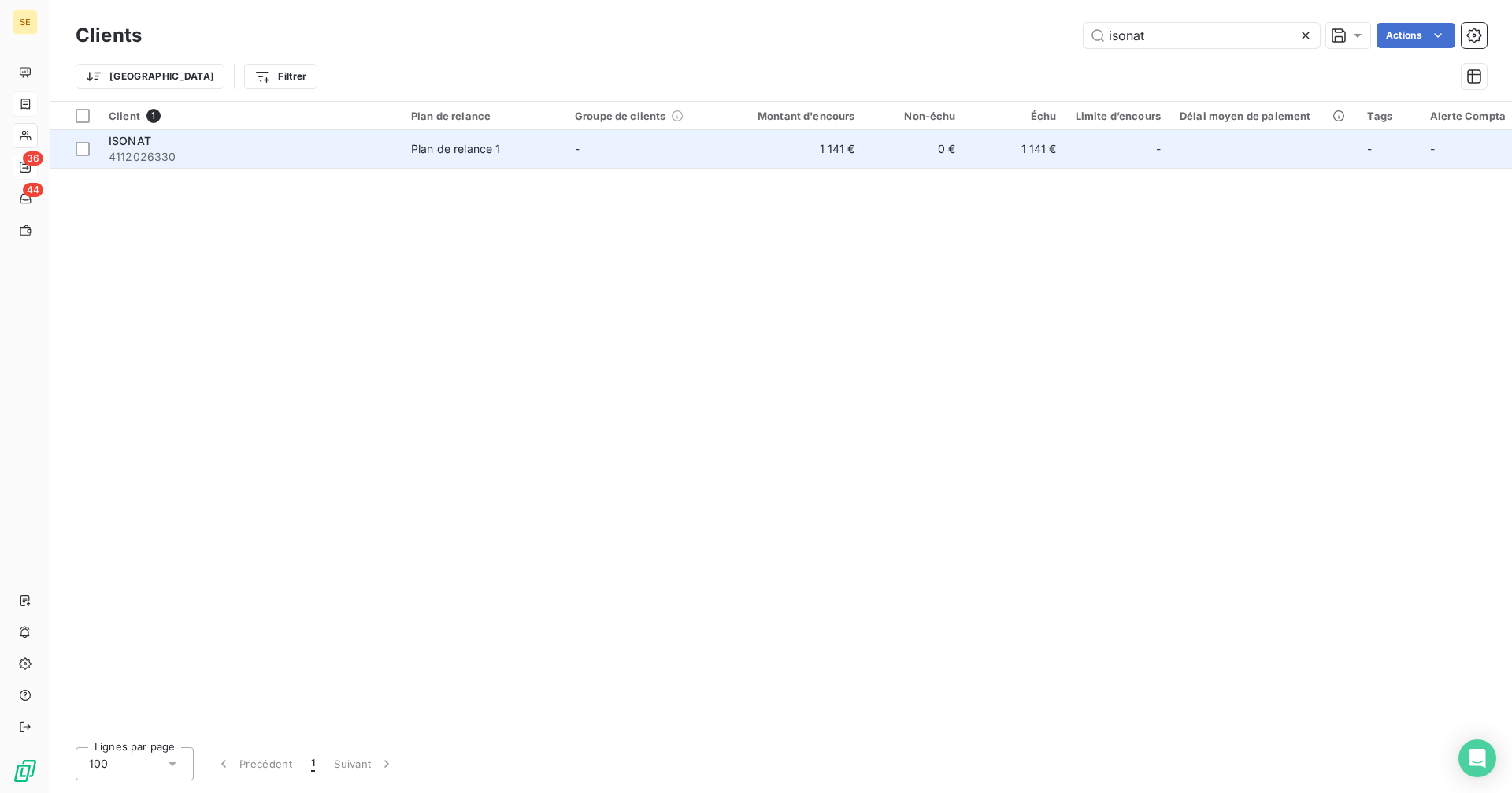
type input "isonat"
click at [468, 143] on div "Plan de relance 1" at bounding box center [456, 149] width 90 height 16
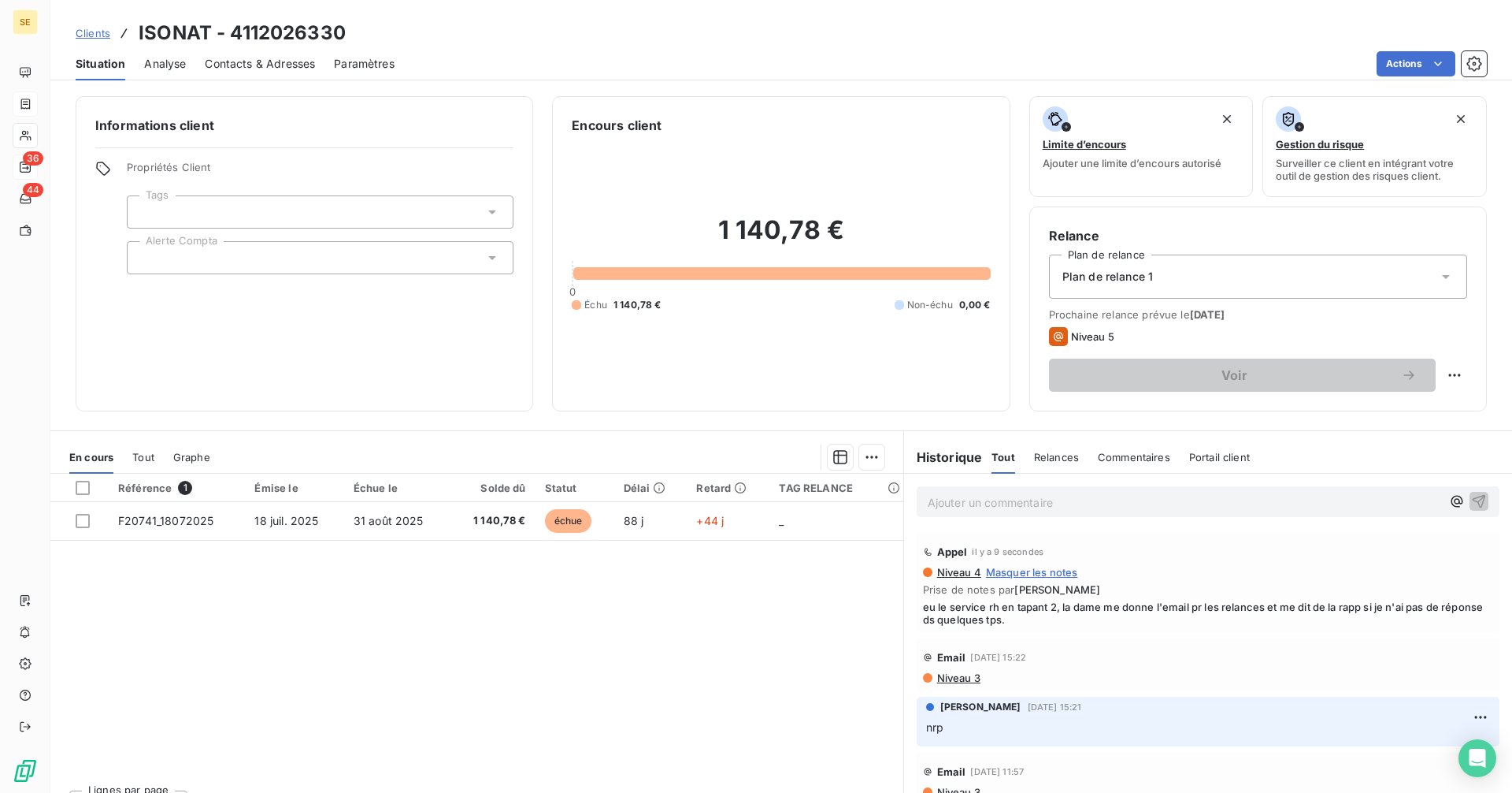
click at [1030, 502] on p "Ajouter un commentaire ﻿" at bounding box center [1184, 502] width 513 height 20
click at [1471, 503] on icon "button" at bounding box center [1479, 500] width 16 height 16
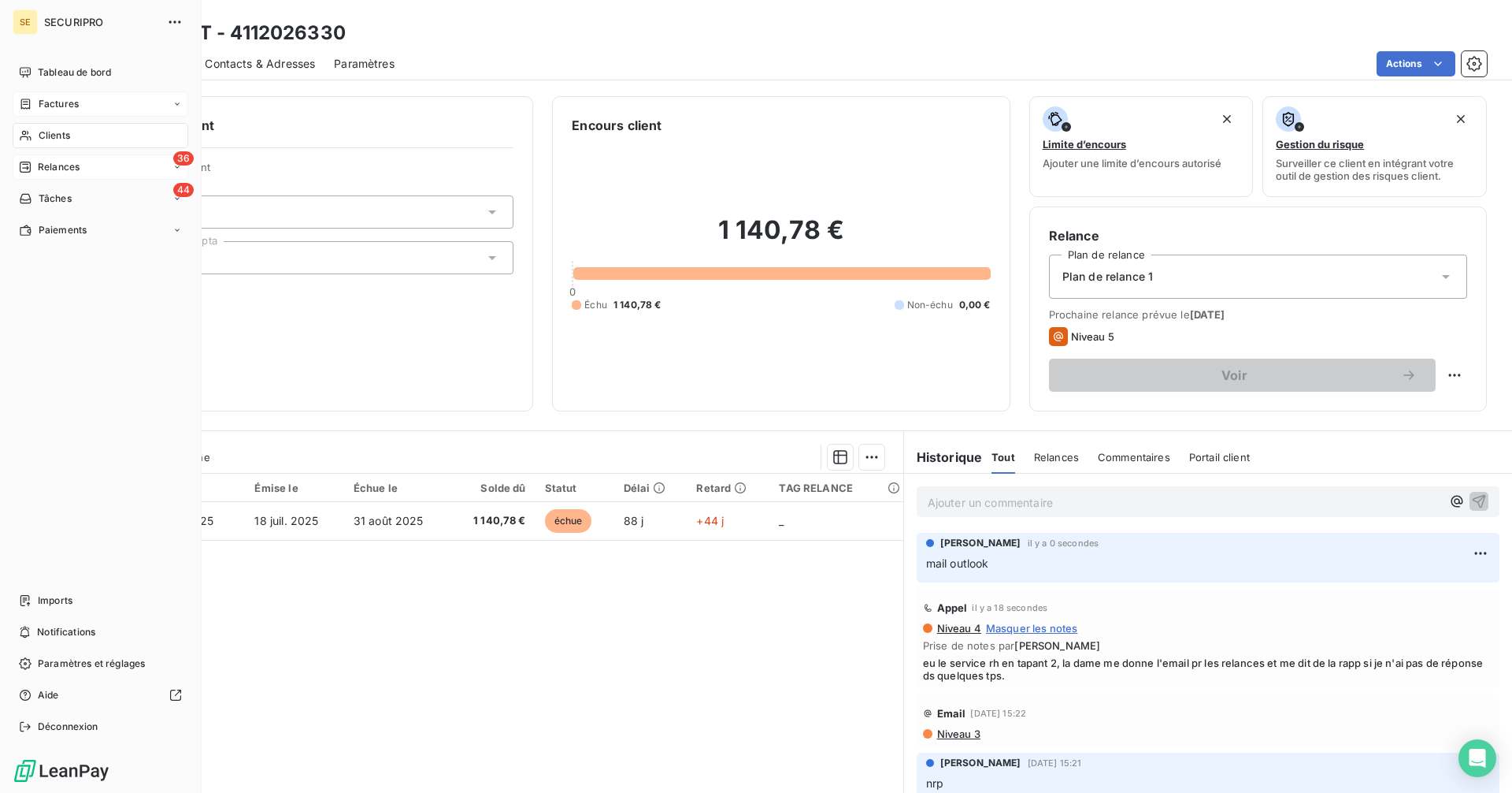
click at [33, 162] on div "Relances" at bounding box center [49, 167] width 60 height 14
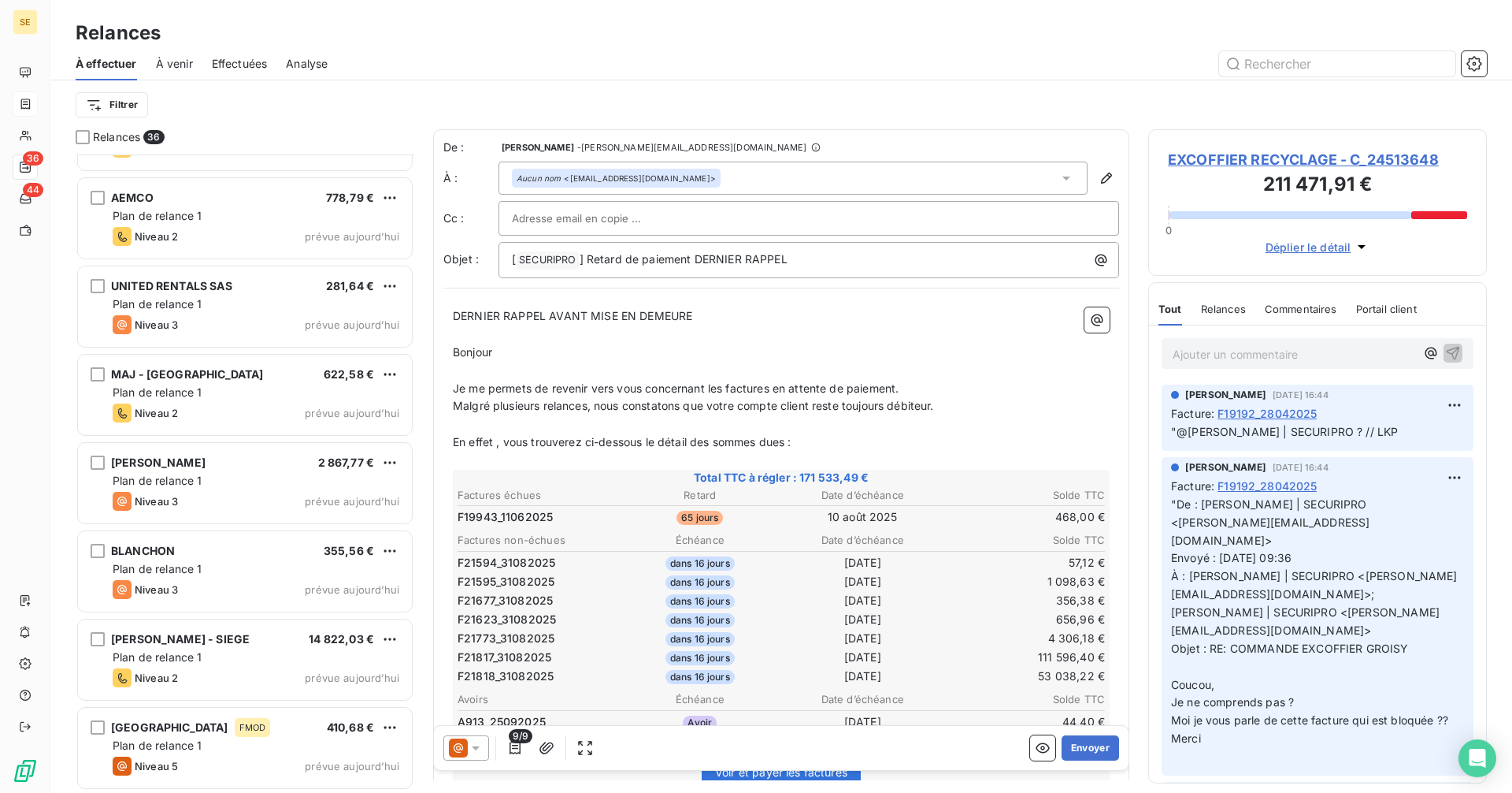
scroll to position [2539, 0]
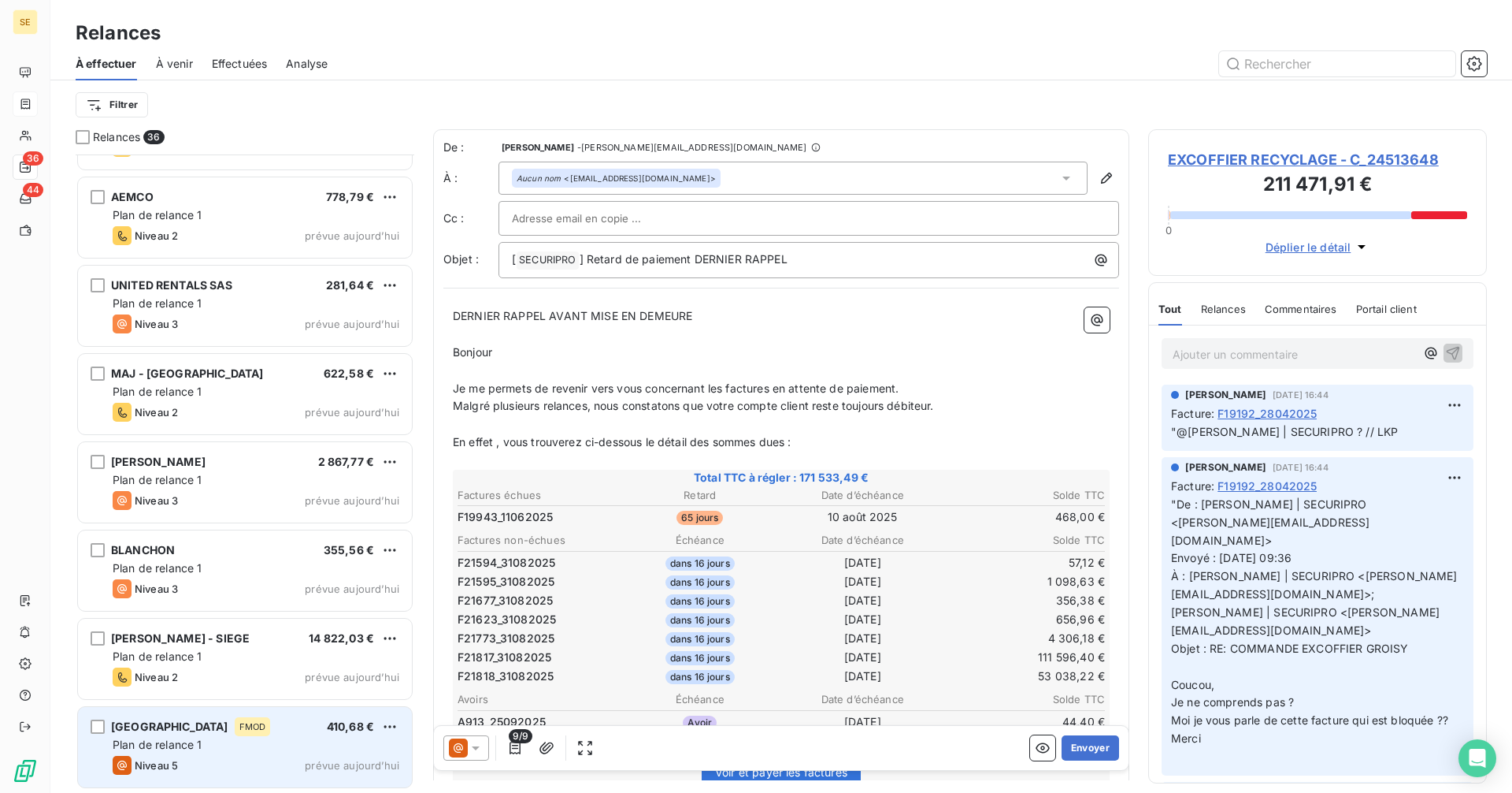
click at [138, 733] on div "[GEOGRAPHIC_DATA]" at bounding box center [170, 727] width 117 height 16
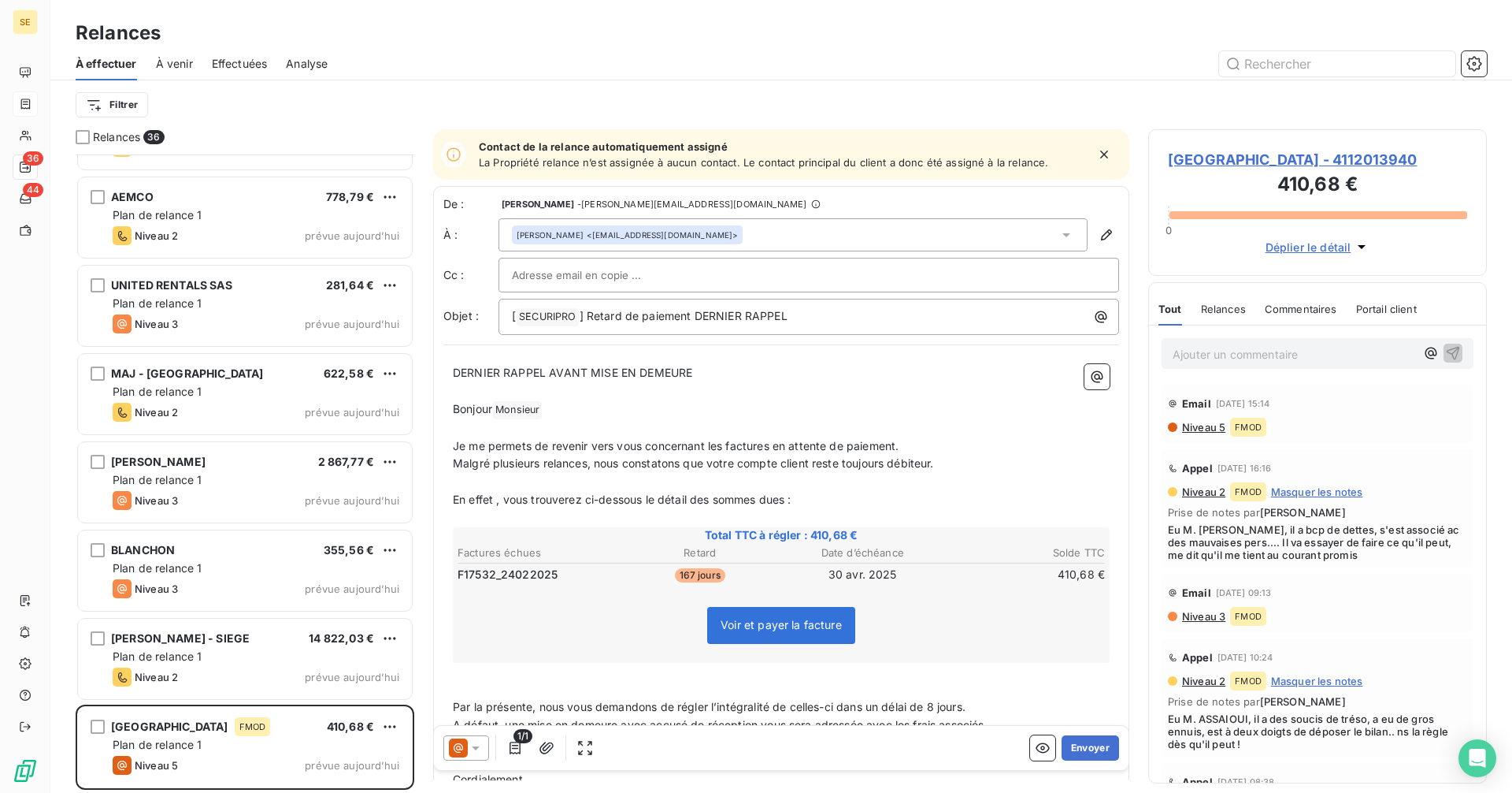
click at [1232, 338] on div "Ajouter un commentaire ﻿" at bounding box center [1318, 354] width 312 height 31
click at [1235, 352] on p "Ajouter un commentaire ﻿" at bounding box center [1294, 354] width 243 height 20
click at [1249, 162] on span "[GEOGRAPHIC_DATA] - 4112013940" at bounding box center [1318, 159] width 299 height 21
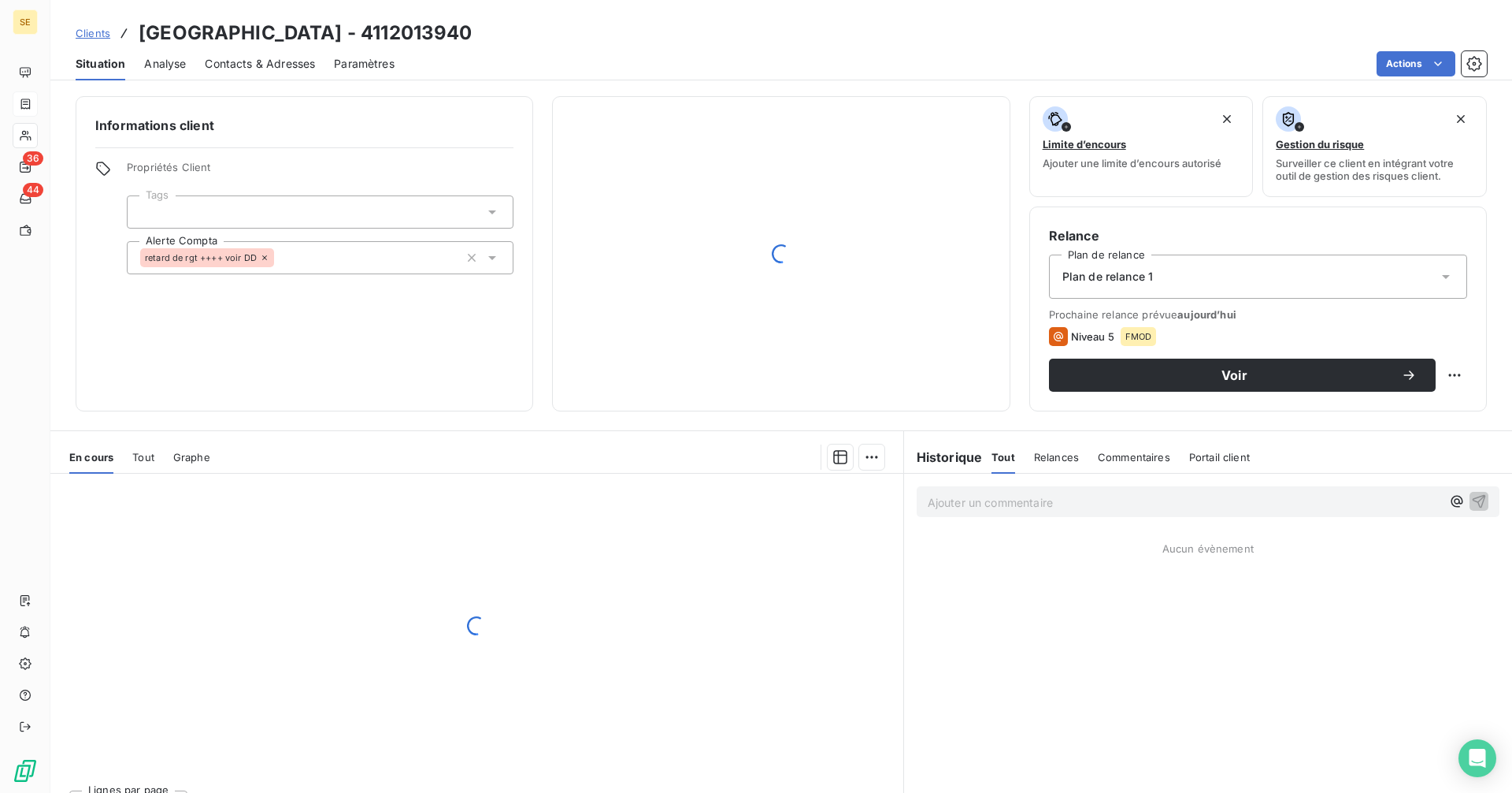
click at [239, 61] on span "Contacts & Adresses" at bounding box center [259, 64] width 111 height 16
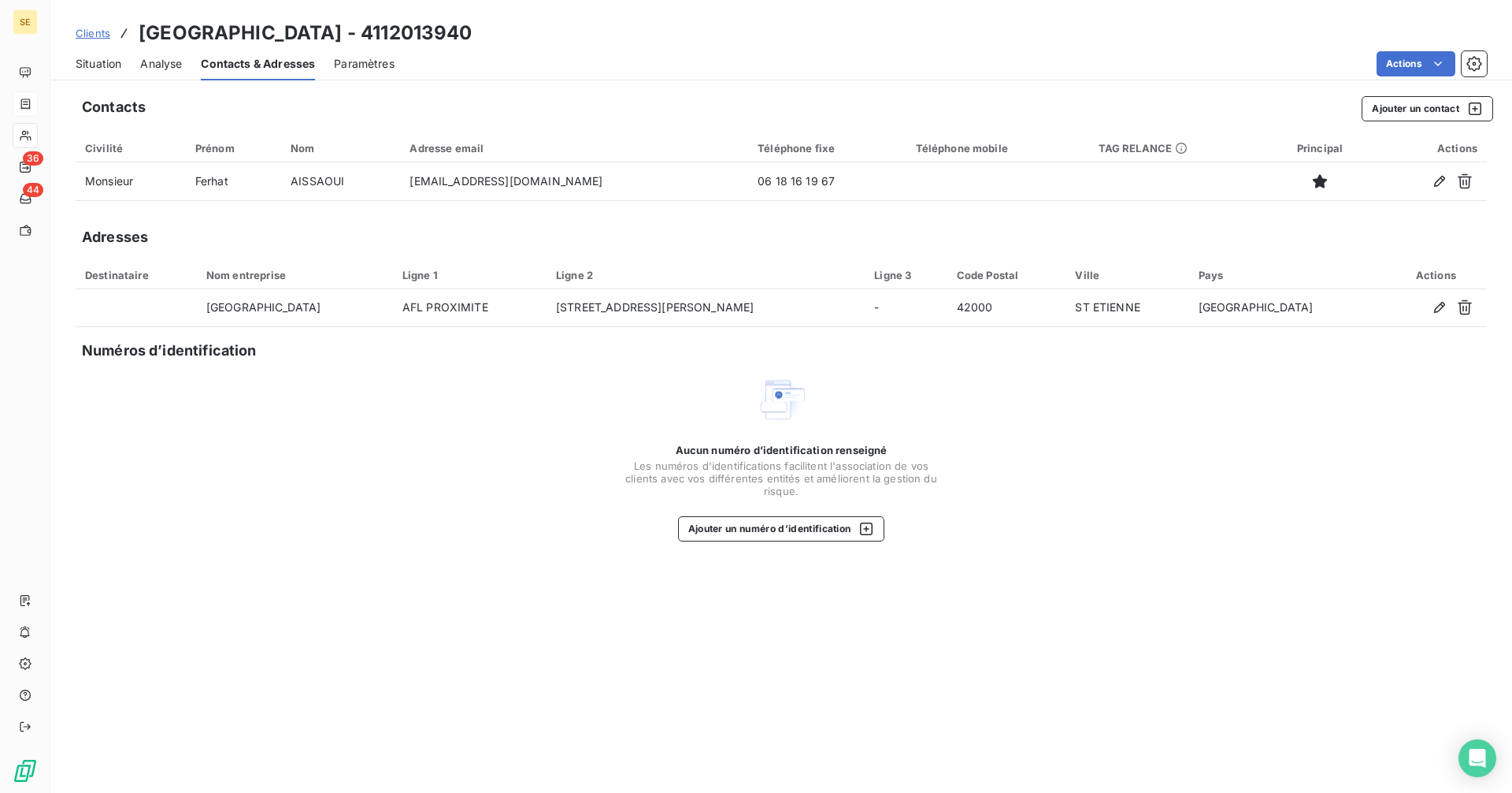
click at [104, 64] on span "Situation" at bounding box center [98, 64] width 45 height 16
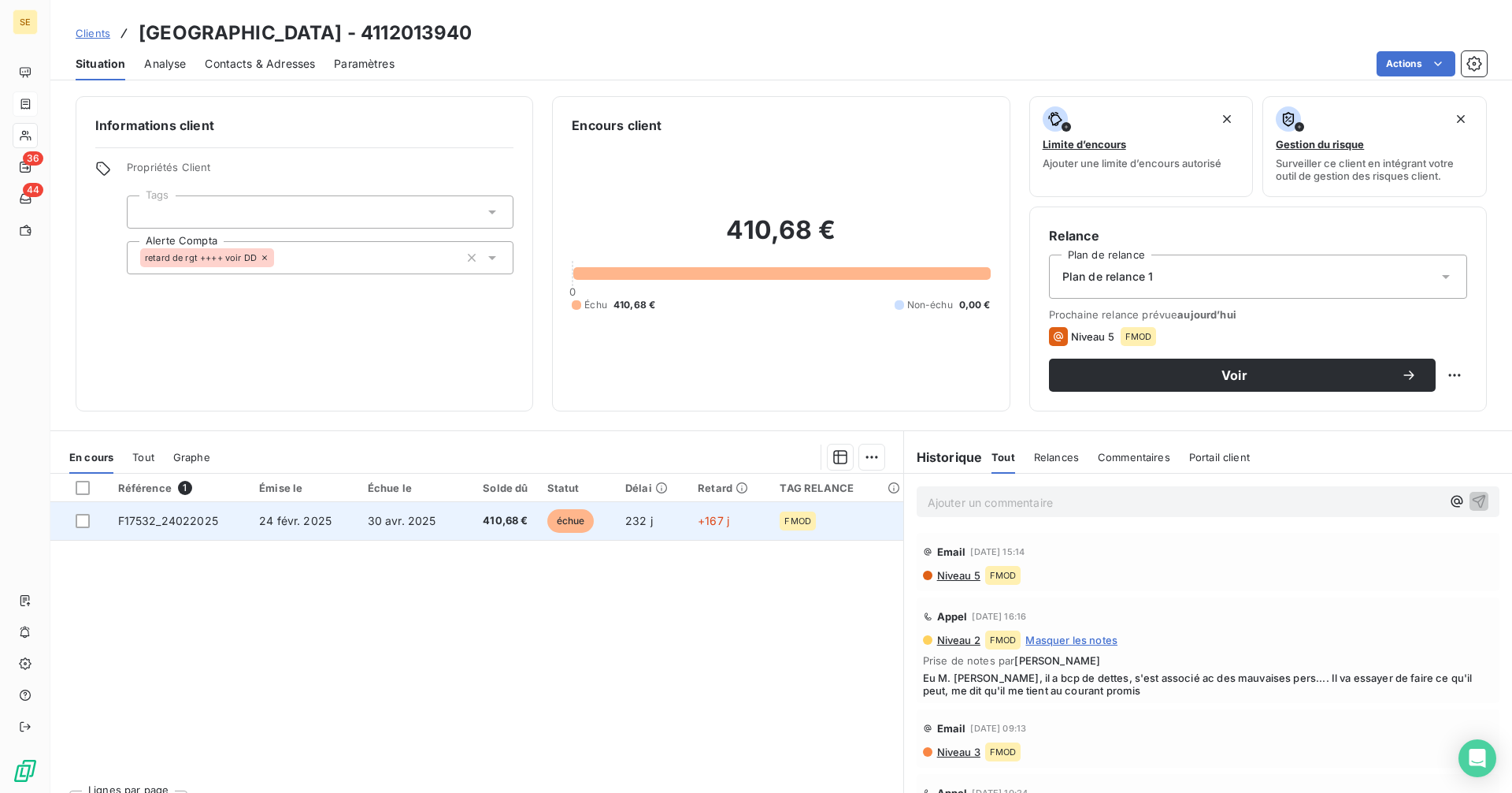
click at [341, 521] on td "24 févr. 2025" at bounding box center [304, 521] width 109 height 38
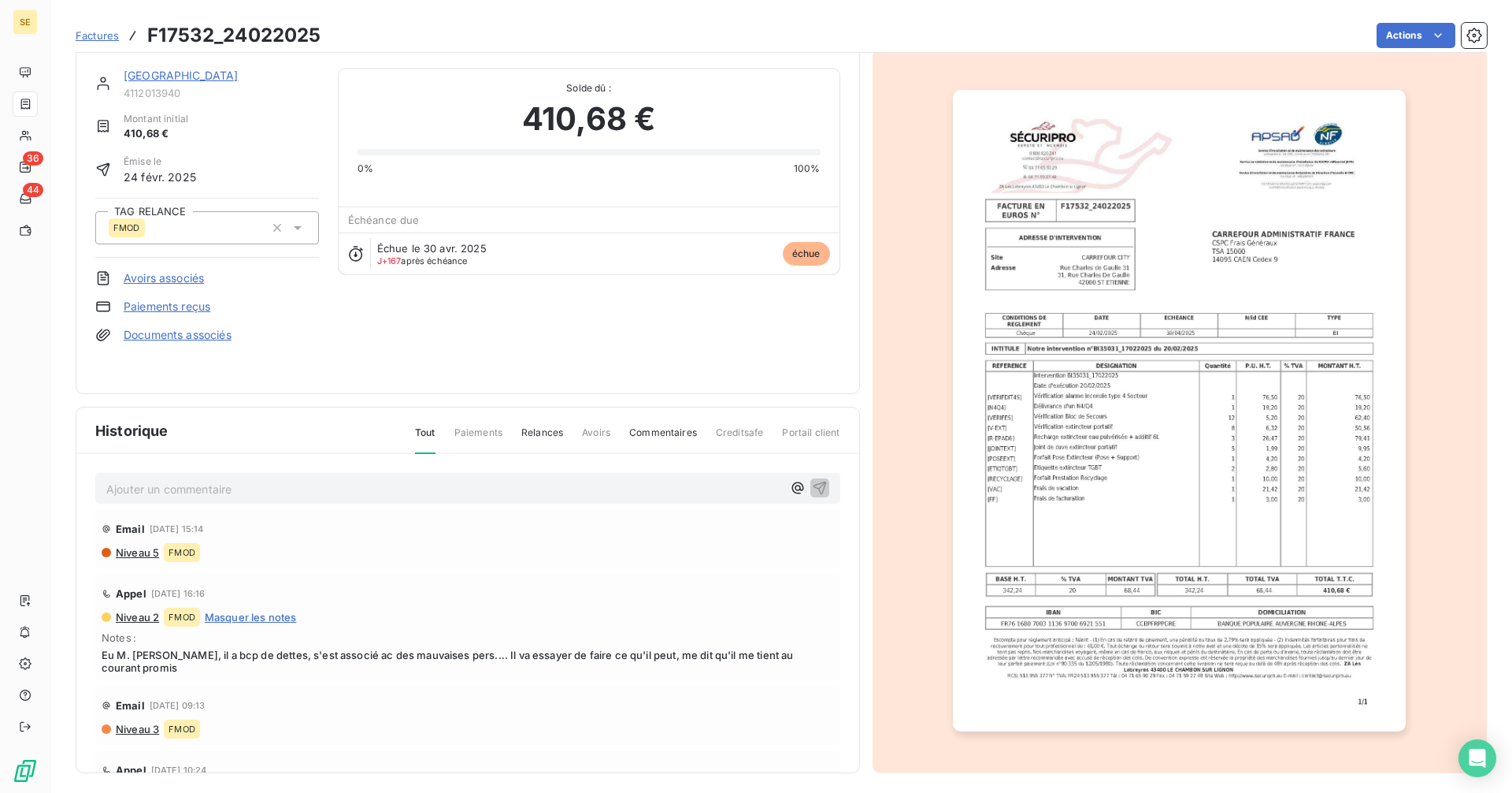
scroll to position [20, 0]
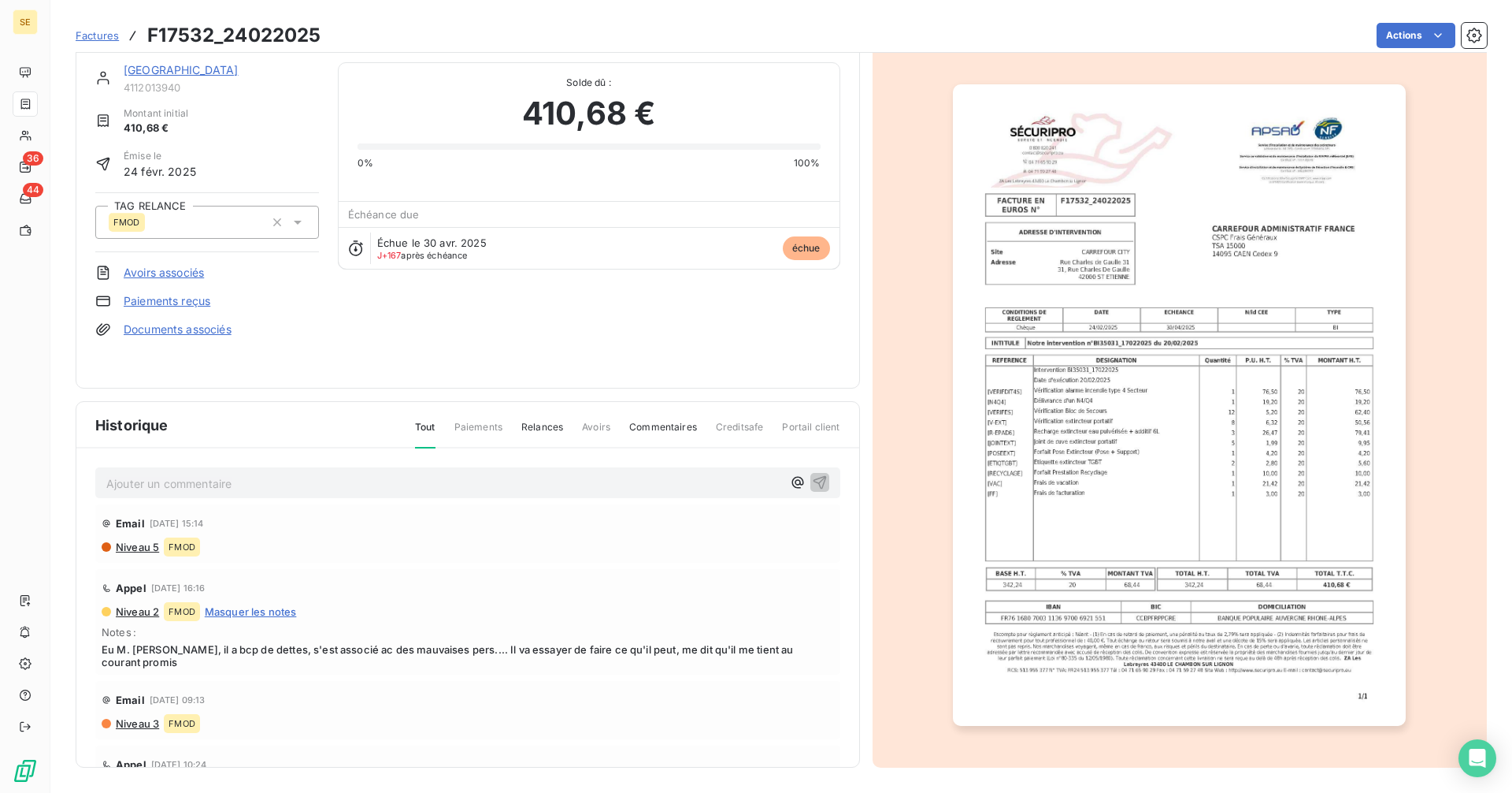
click at [207, 69] on link "[GEOGRAPHIC_DATA]" at bounding box center [181, 69] width 115 height 14
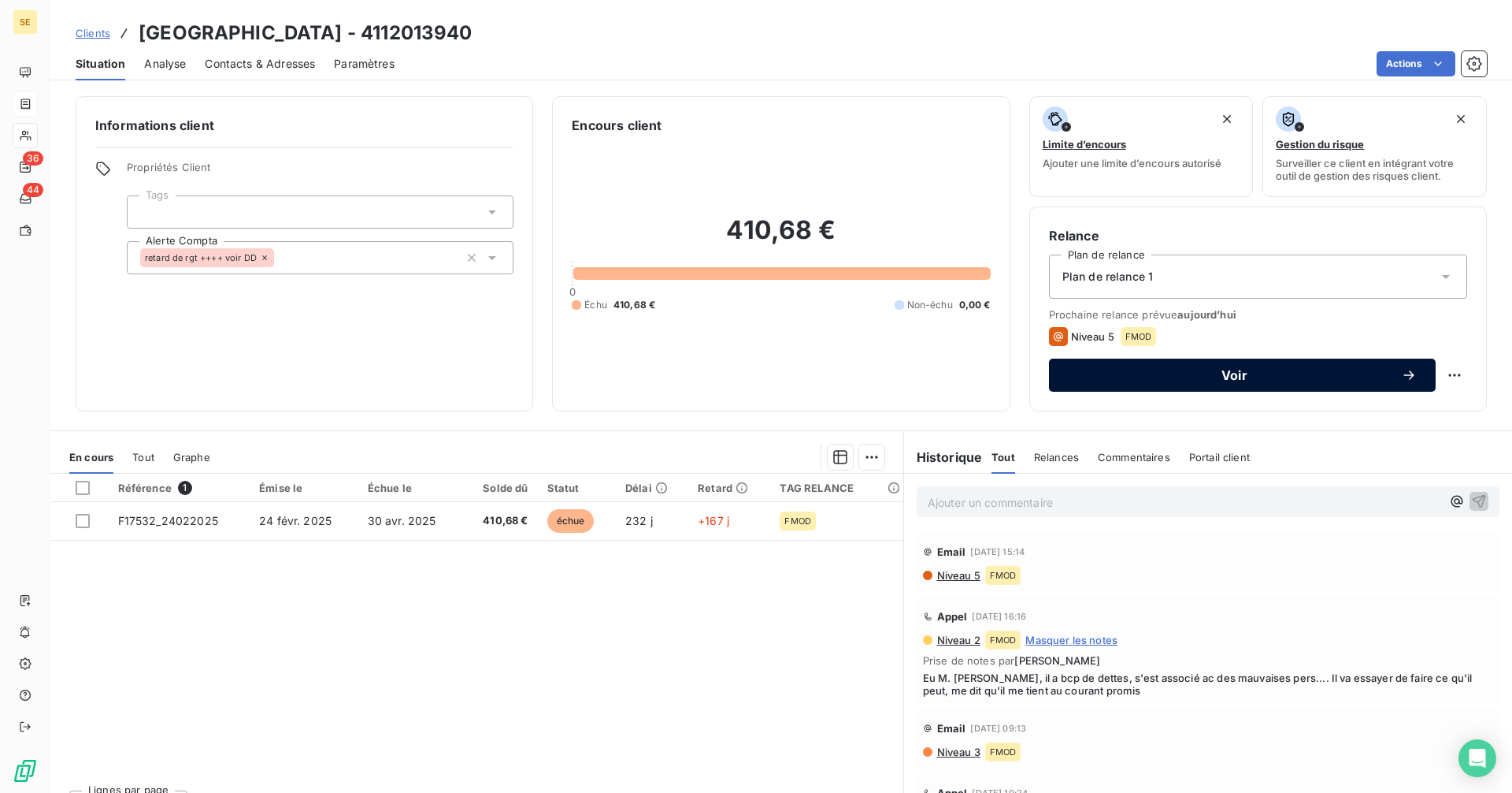
click at [1224, 369] on span "Voir" at bounding box center [1234, 375] width 333 height 13
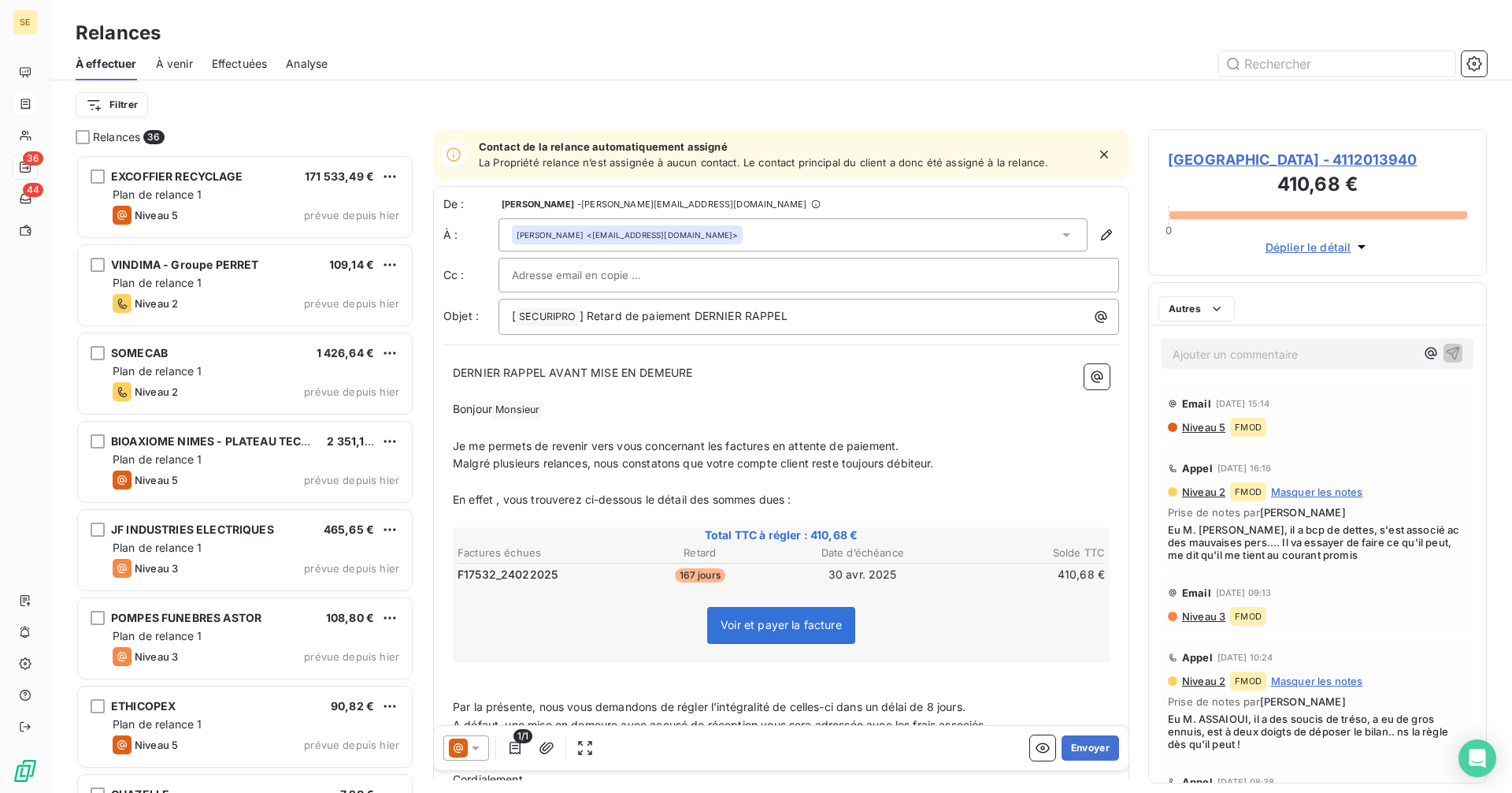
scroll to position [627, 327]
click at [477, 740] on icon at bounding box center [476, 748] width 16 height 16
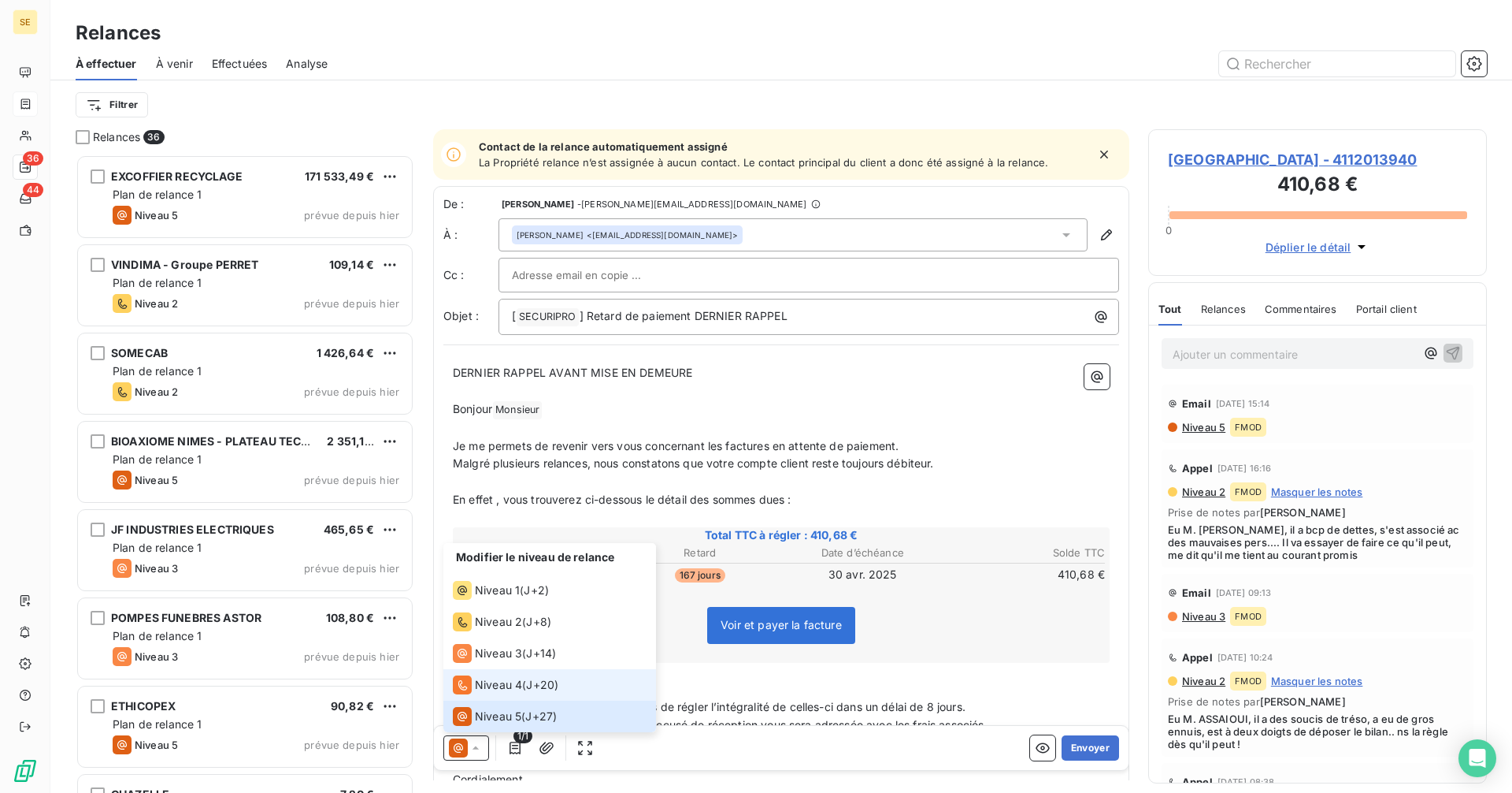
click at [501, 680] on span "Niveau 4" at bounding box center [498, 685] width 47 height 16
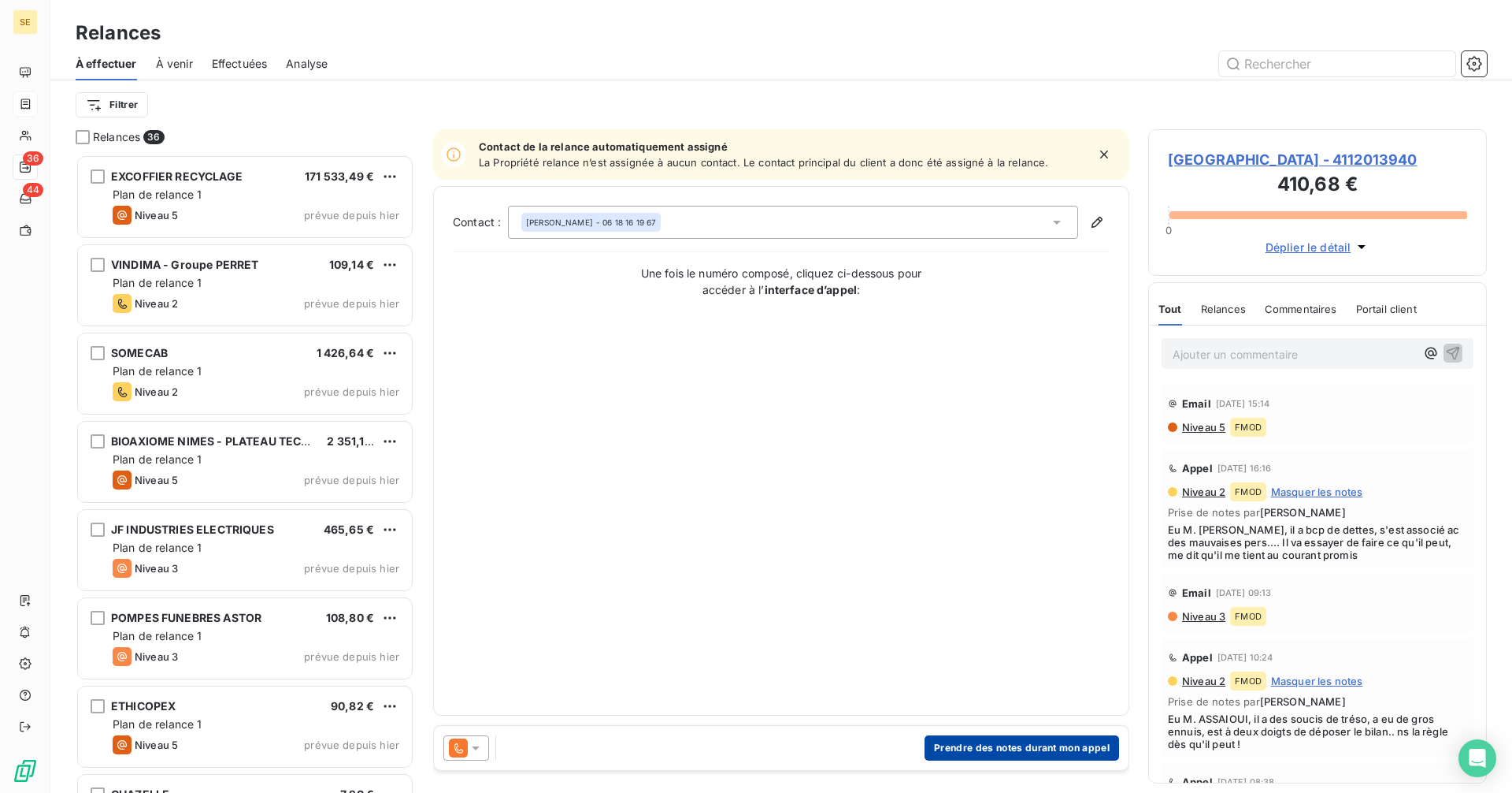
click at [978, 744] on button "Prendre des notes durant mon appel" at bounding box center [1022, 748] width 194 height 25
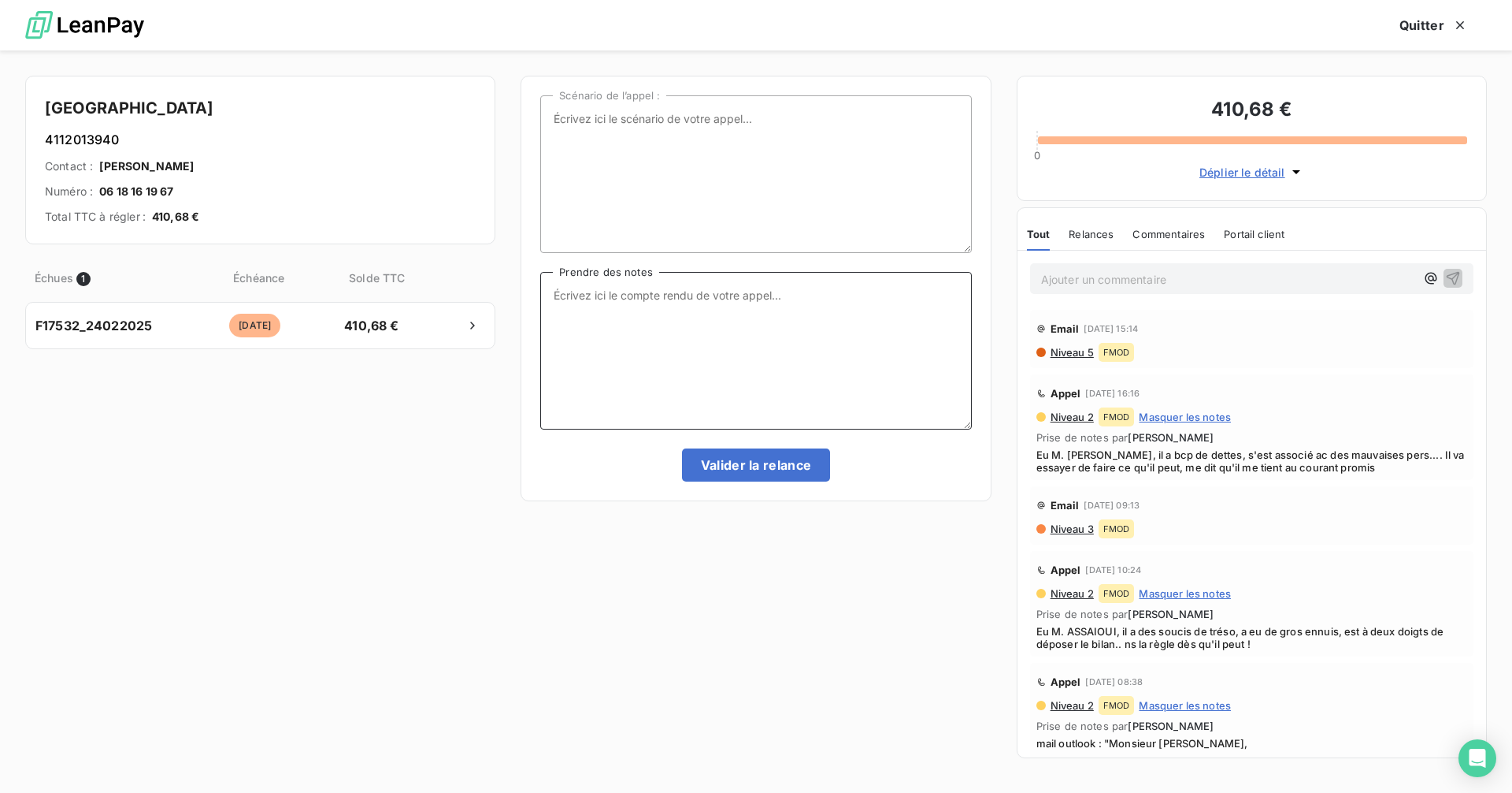
click at [619, 292] on textarea "Prendre des notes" at bounding box center [755, 350] width 431 height 158
type textarea "Eu M. [PERSON_NAME], me dit qu'il ns le fait dès qu'il a de la tréso, je lui di…"
click at [799, 474] on button "Valider la relance" at bounding box center [756, 465] width 149 height 33
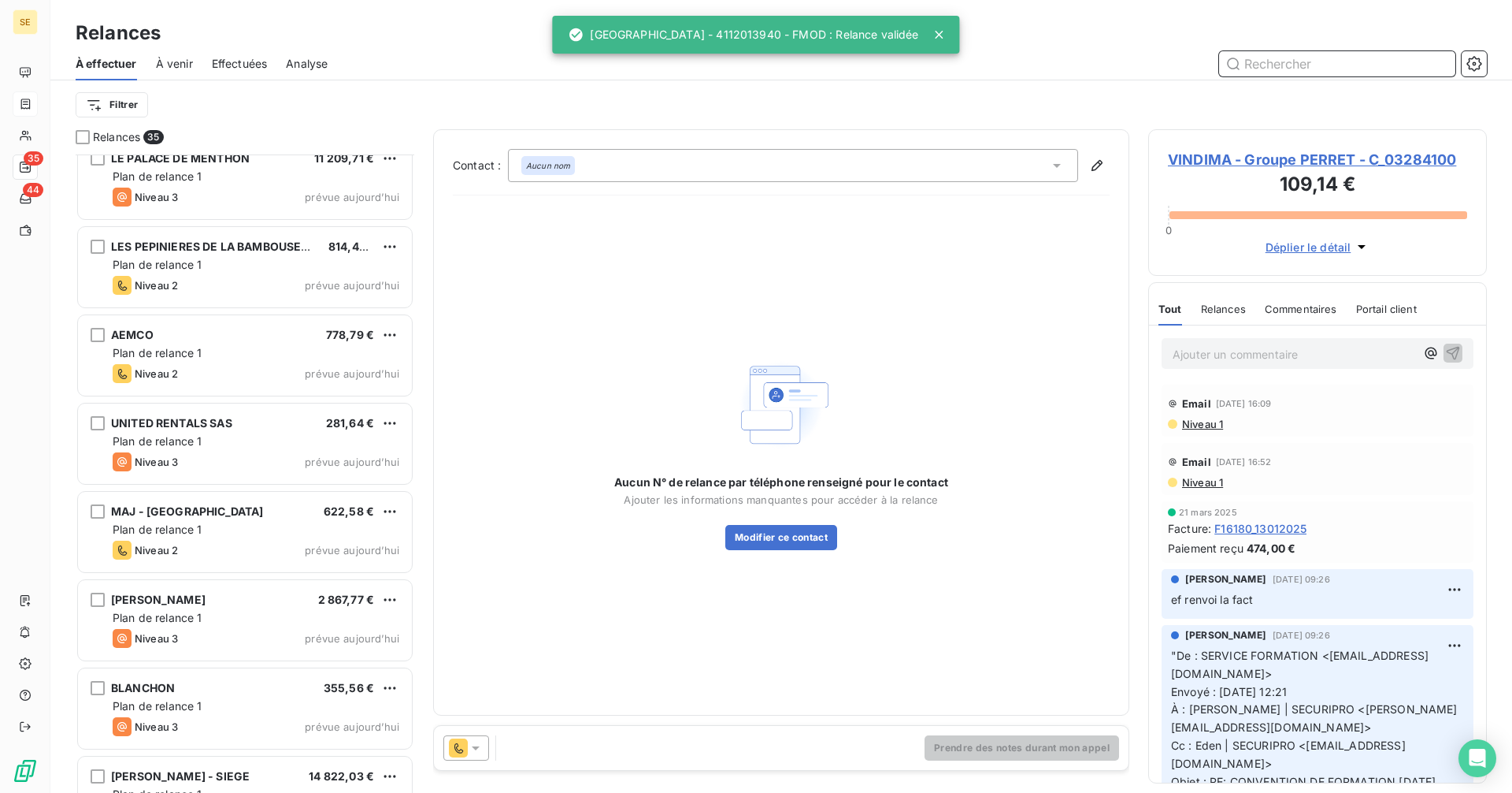
scroll to position [2451, 0]
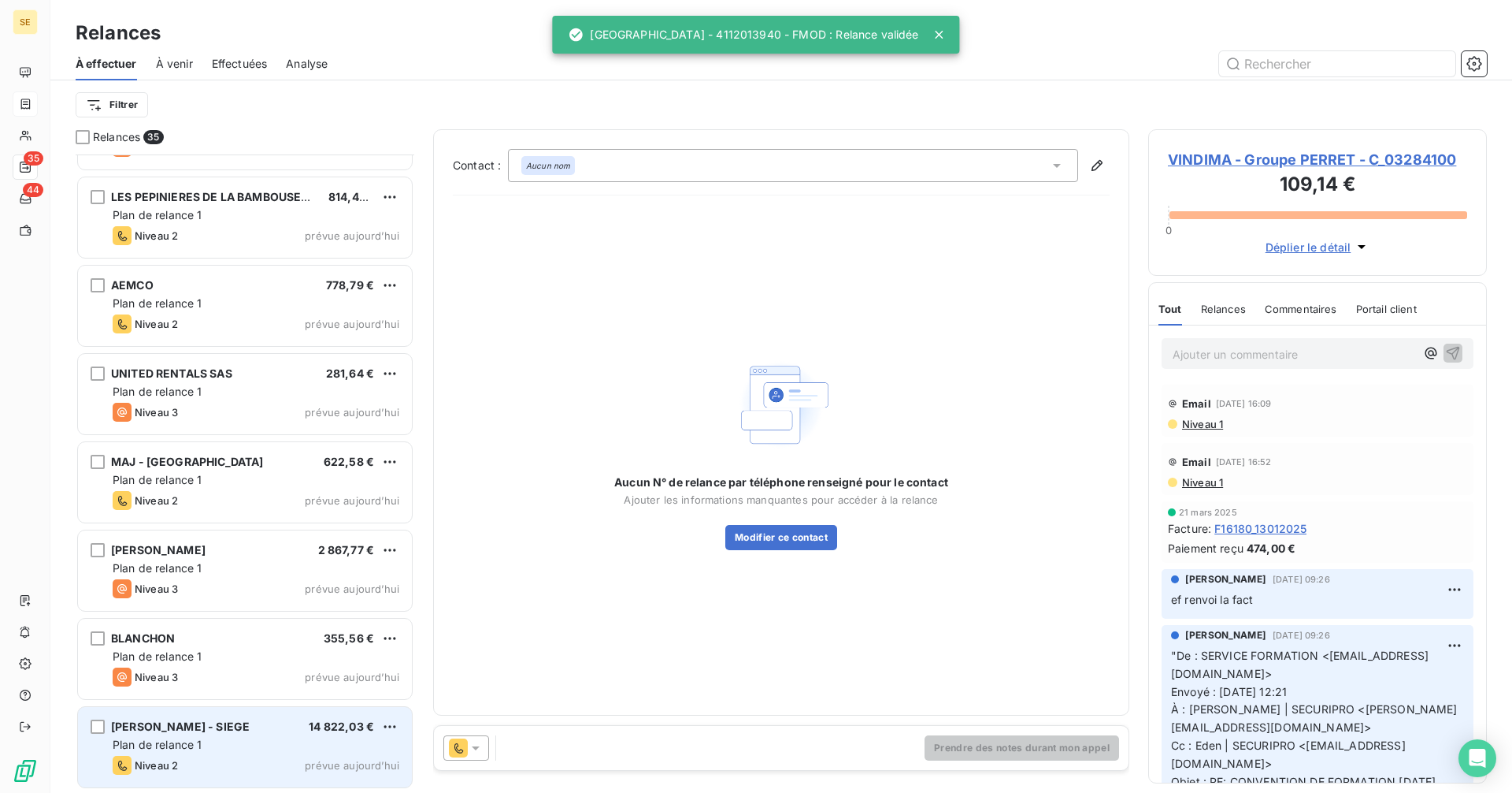
click at [206, 753] on div "[PERSON_NAME] - SIEGE 14 822,03 € Plan de relance 1 Niveau 2 prévue [DATE]" at bounding box center [245, 747] width 334 height 80
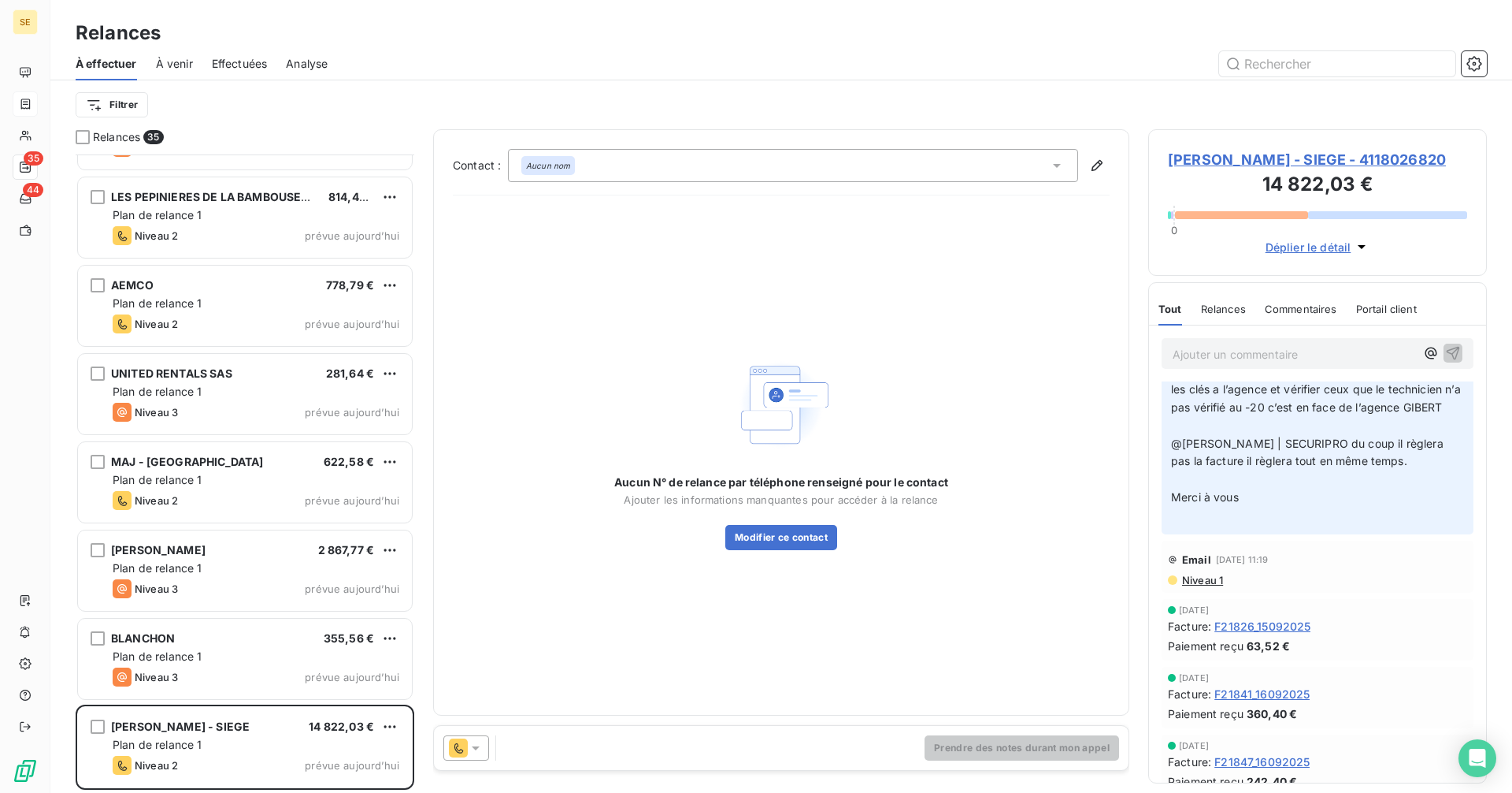
scroll to position [315, 0]
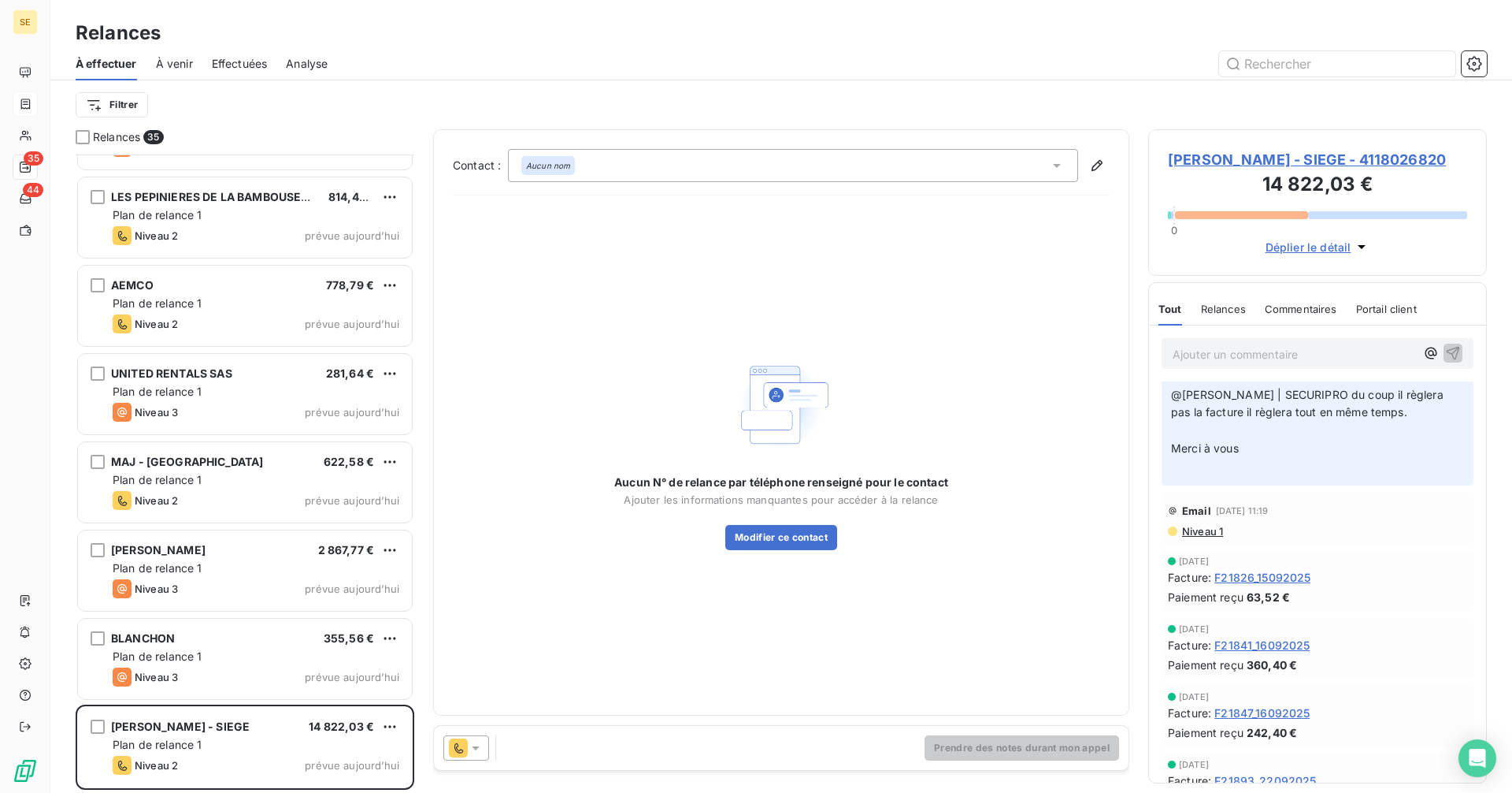
click at [473, 748] on icon at bounding box center [476, 748] width 16 height 16
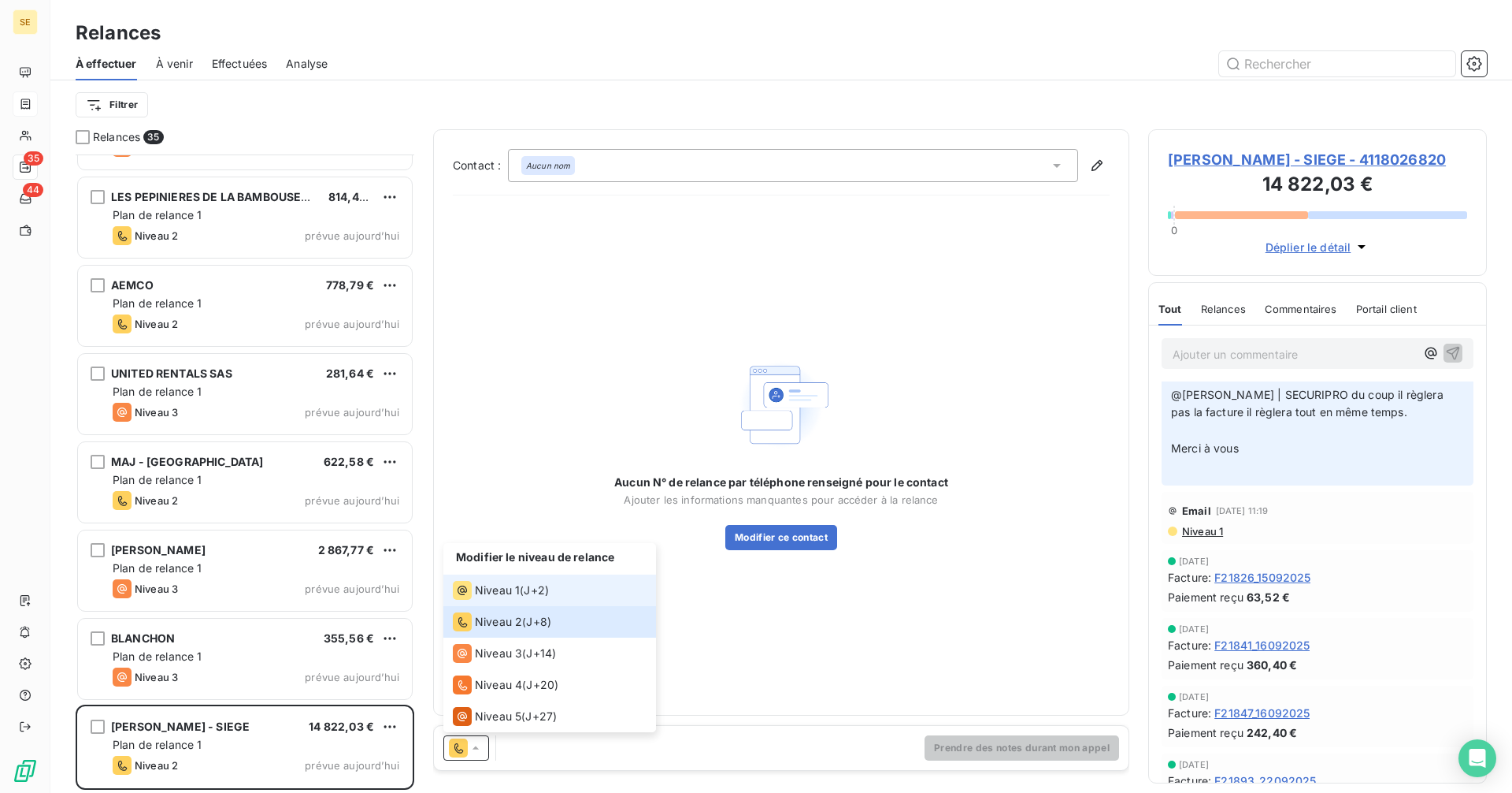
click at [495, 593] on span "Niveau 1" at bounding box center [497, 590] width 45 height 16
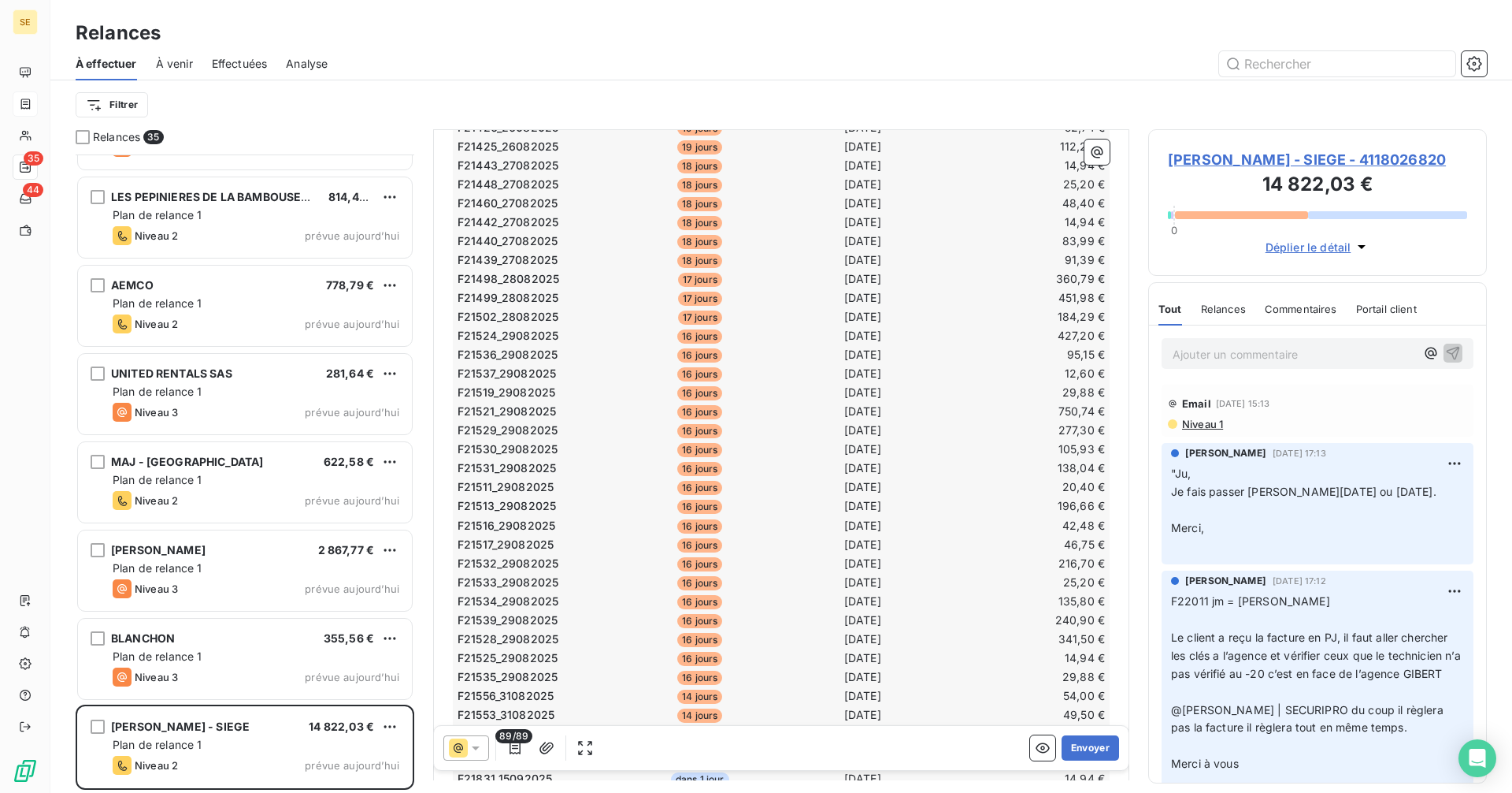
scroll to position [789, 0]
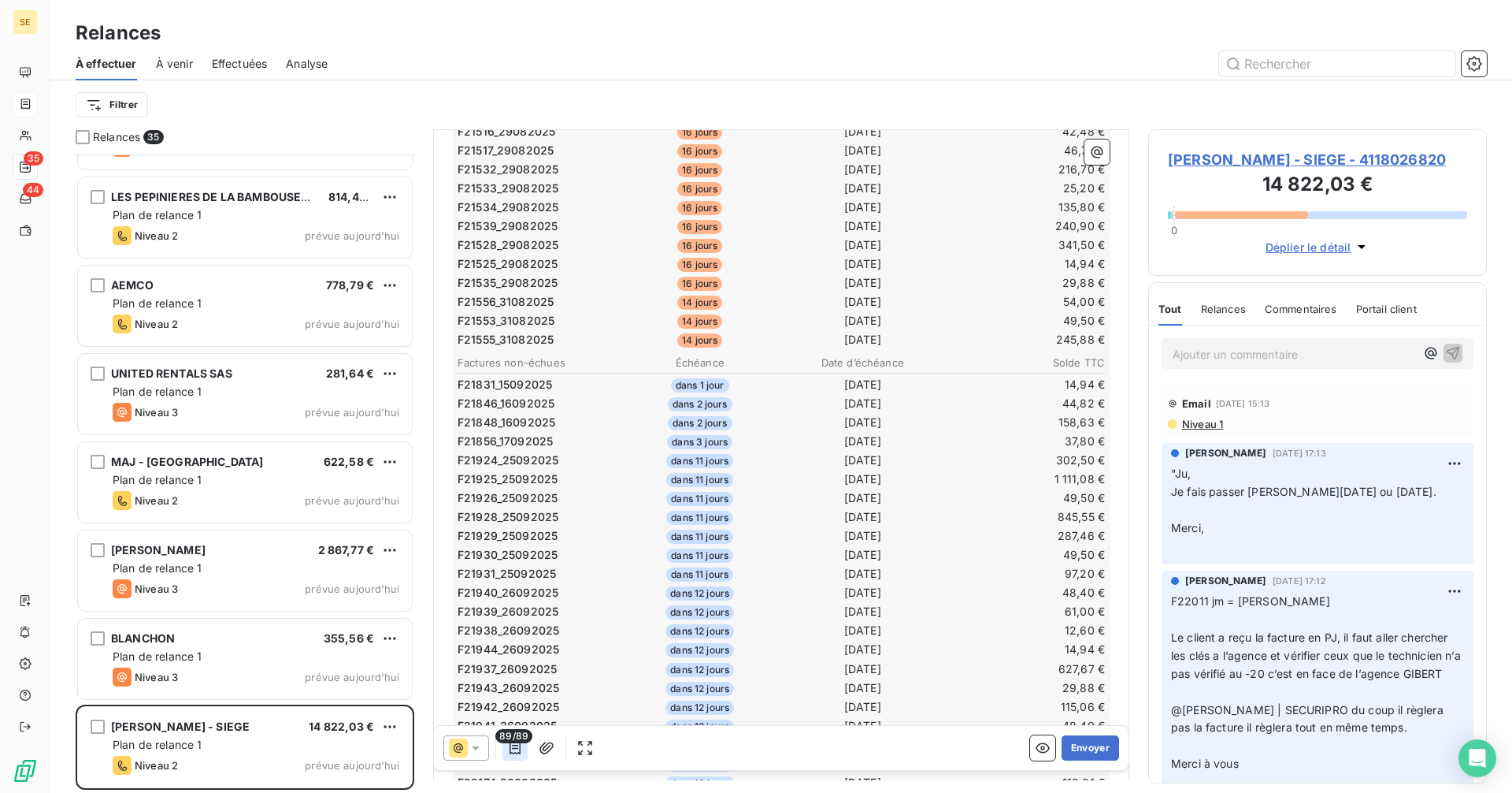
click at [512, 747] on icon "button" at bounding box center [515, 748] width 16 height 16
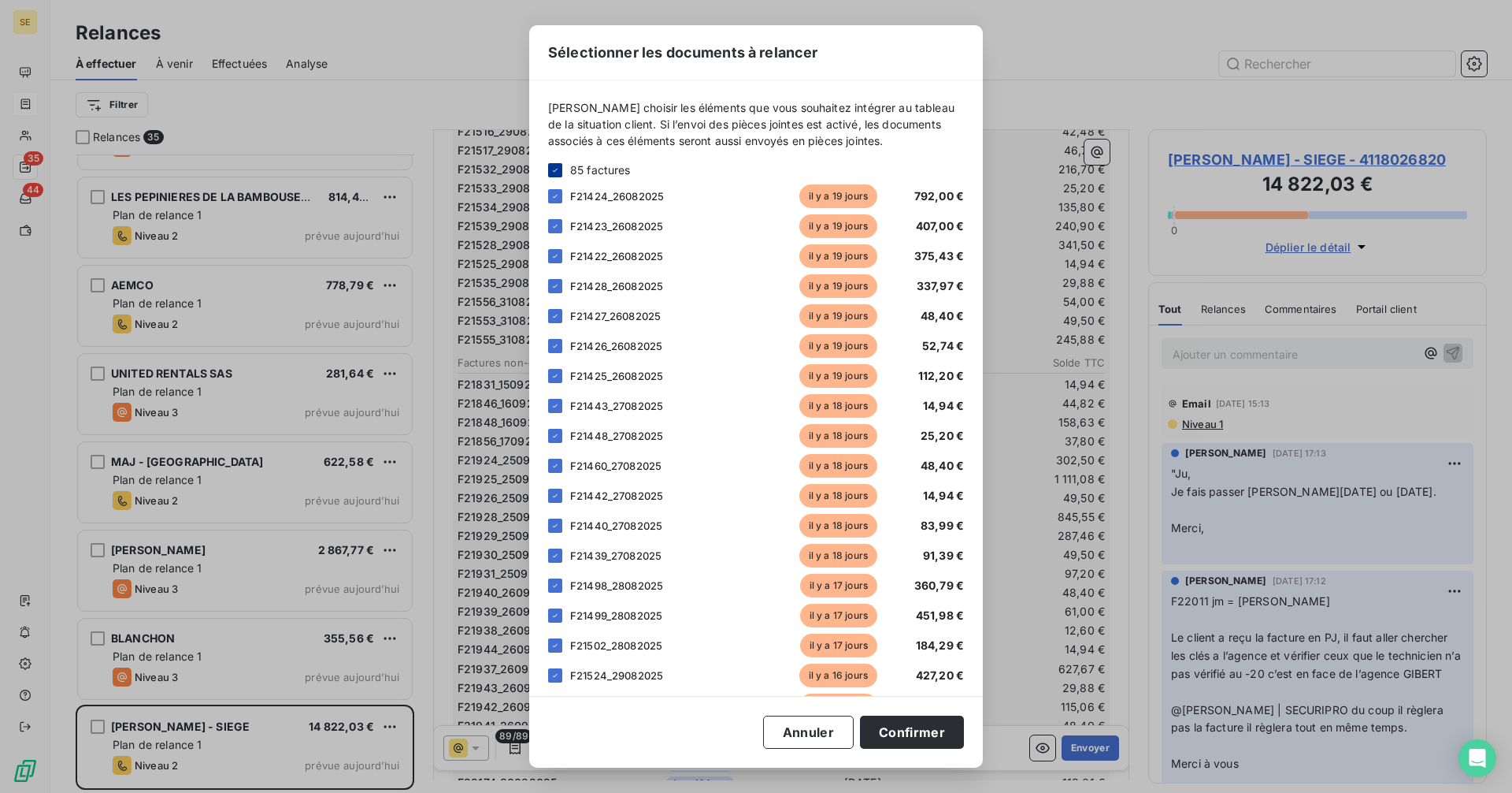
click at [556, 167] on icon at bounding box center [555, 170] width 10 height 10
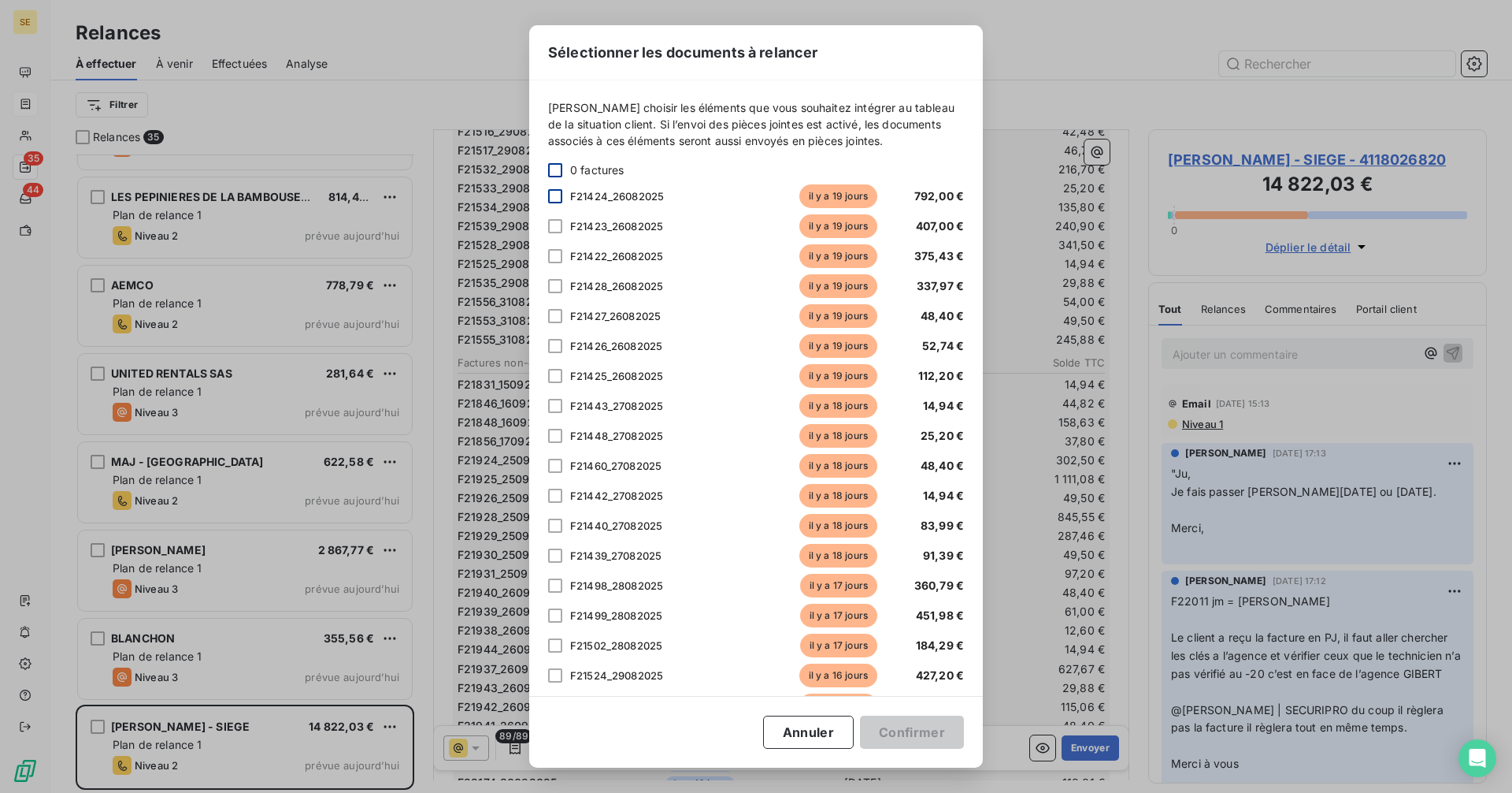
click at [554, 190] on div at bounding box center [555, 197] width 14 height 14
click at [558, 228] on div at bounding box center [555, 226] width 14 height 14
drag, startPoint x: 555, startPoint y: 254, endPoint x: 561, endPoint y: 290, distance: 36.5
click at [557, 285] on div at bounding box center [555, 286] width 14 height 14
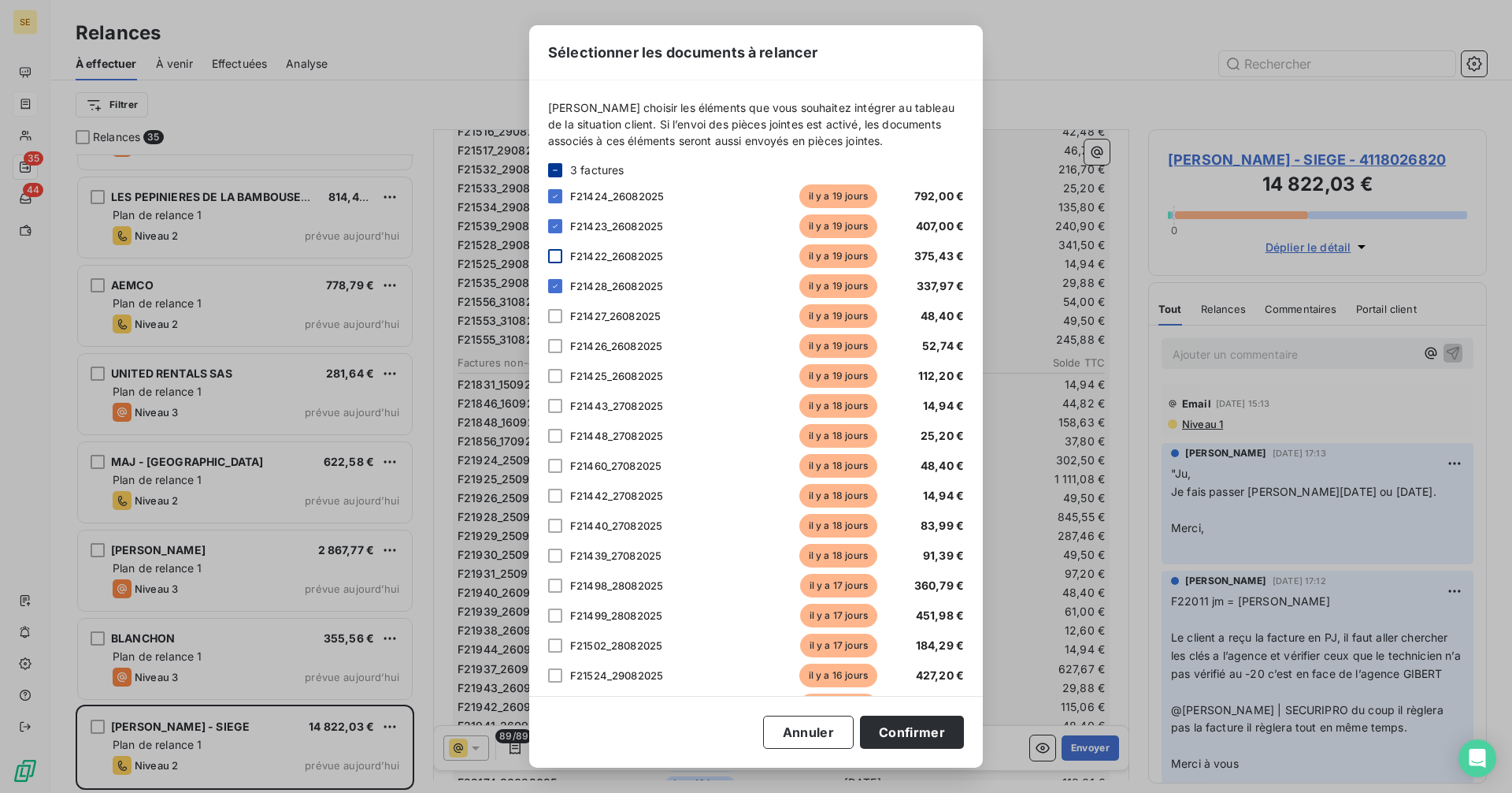
click at [551, 252] on div at bounding box center [555, 256] width 14 height 14
click at [551, 317] on div at bounding box center [555, 316] width 14 height 14
click at [550, 348] on div at bounding box center [555, 346] width 14 height 14
click at [551, 376] on div at bounding box center [555, 376] width 14 height 14
click at [549, 408] on div at bounding box center [555, 406] width 14 height 14
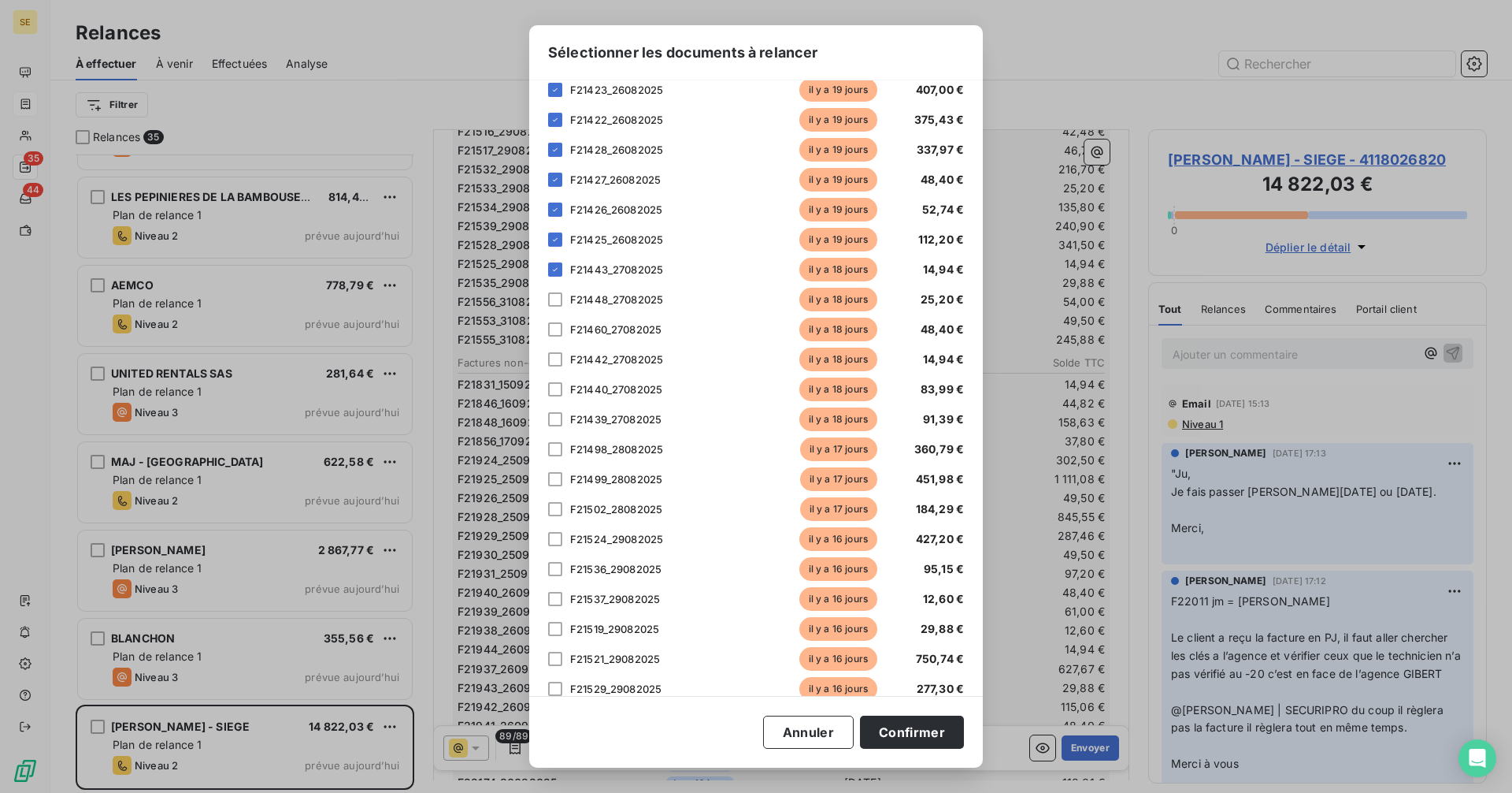
scroll to position [158, 0]
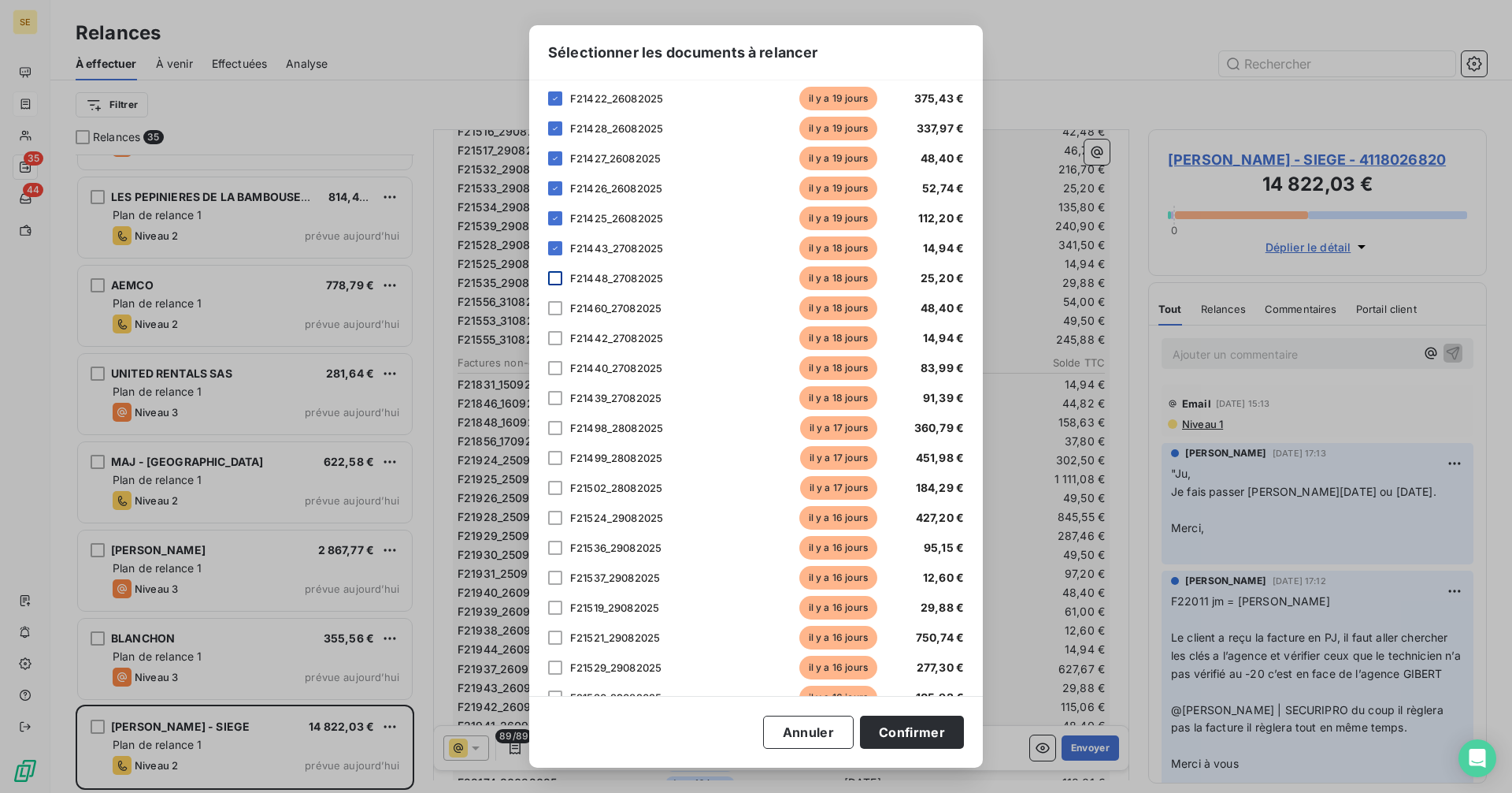
click at [556, 276] on div at bounding box center [555, 278] width 14 height 14
click at [552, 311] on div at bounding box center [555, 308] width 14 height 14
click at [557, 340] on div at bounding box center [555, 338] width 14 height 14
click at [550, 369] on div at bounding box center [555, 368] width 14 height 14
click at [555, 396] on div at bounding box center [555, 398] width 14 height 14
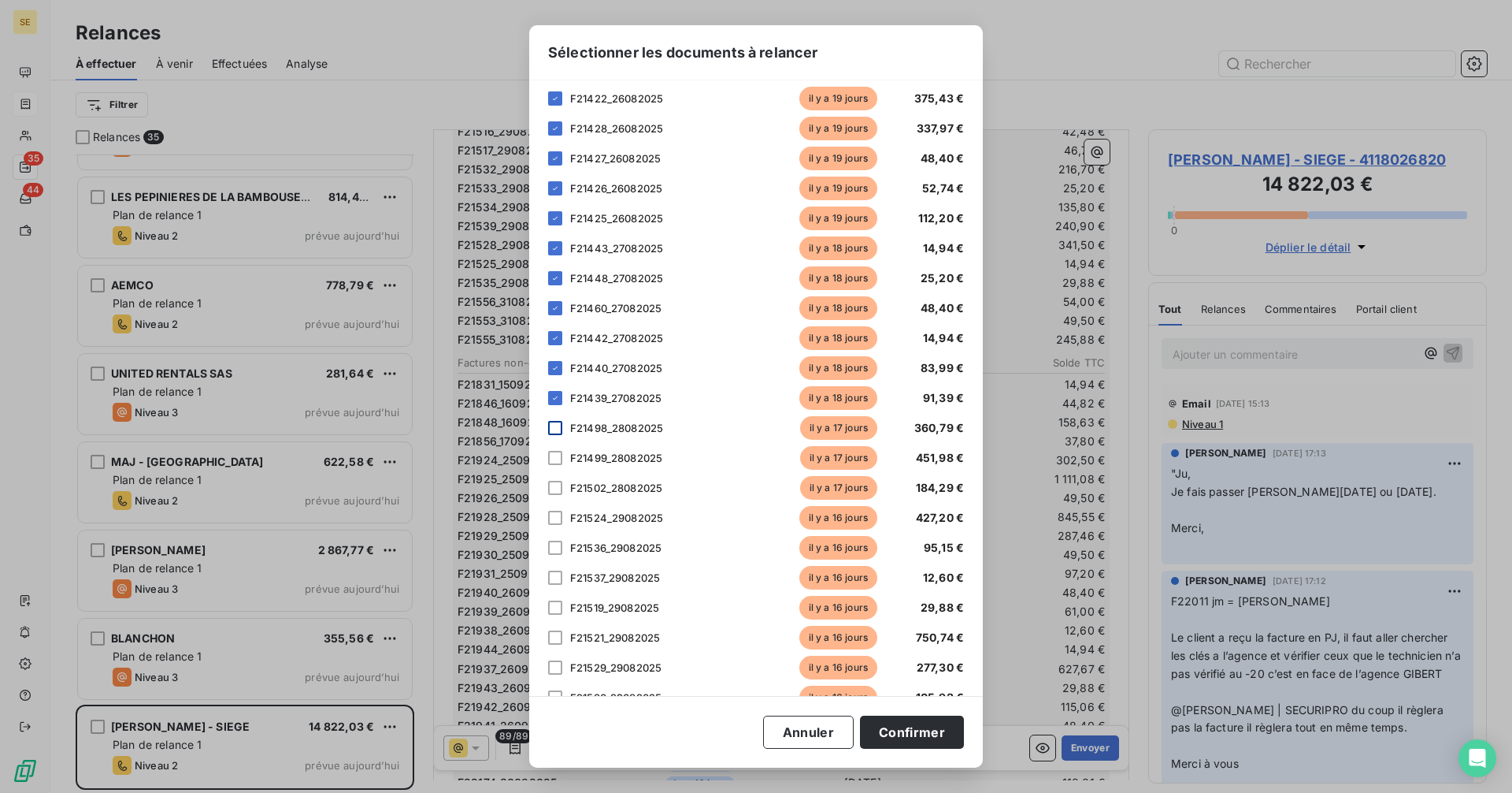
click at [556, 424] on div at bounding box center [555, 428] width 14 height 14
click at [553, 460] on div at bounding box center [555, 458] width 14 height 14
click at [549, 494] on div at bounding box center [555, 488] width 14 height 14
click at [551, 520] on div at bounding box center [555, 518] width 14 height 14
click at [557, 553] on div at bounding box center [555, 548] width 14 height 14
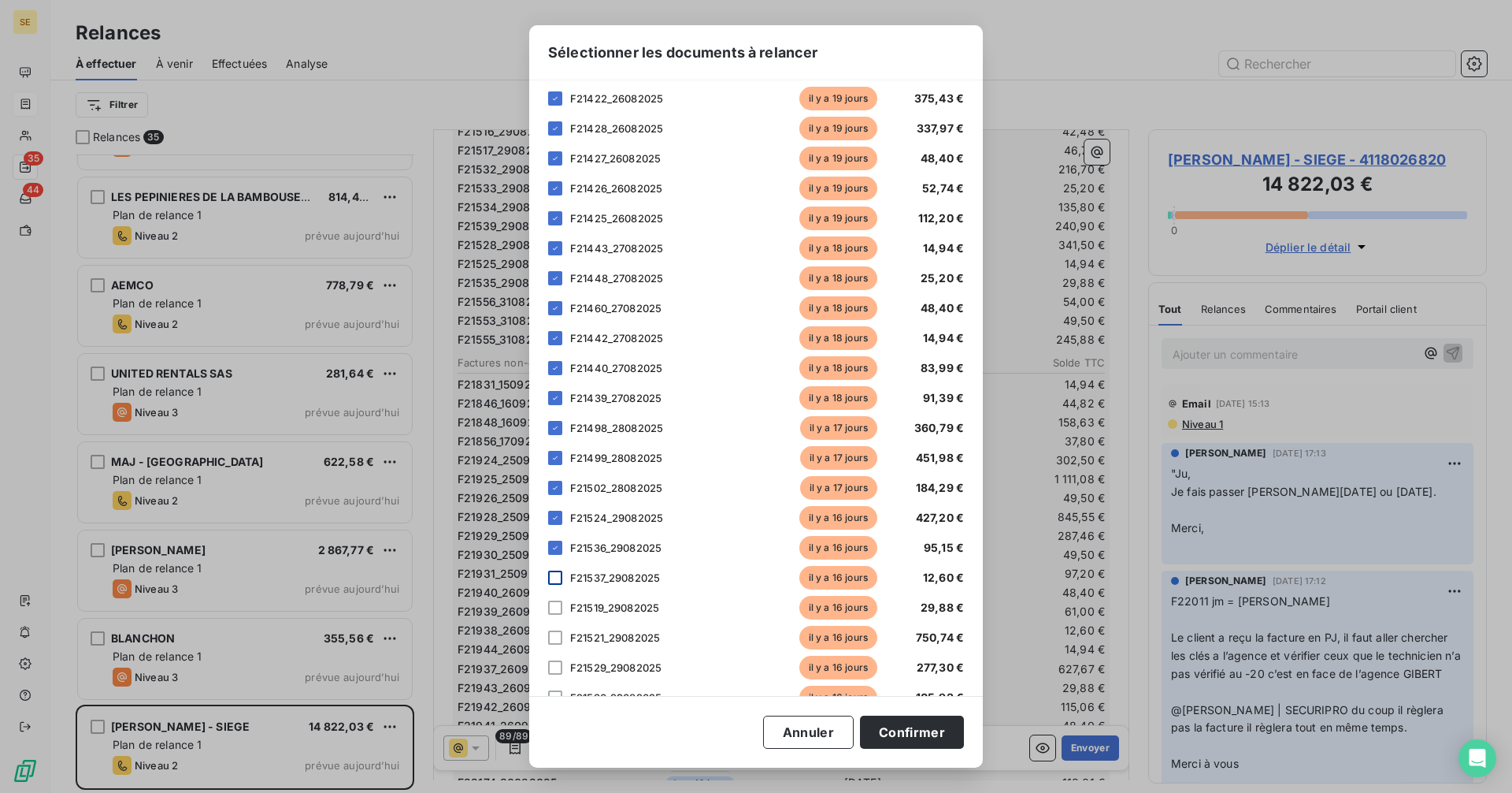
click at [555, 576] on div at bounding box center [555, 577] width 14 height 14
click at [557, 611] on div at bounding box center [555, 607] width 14 height 14
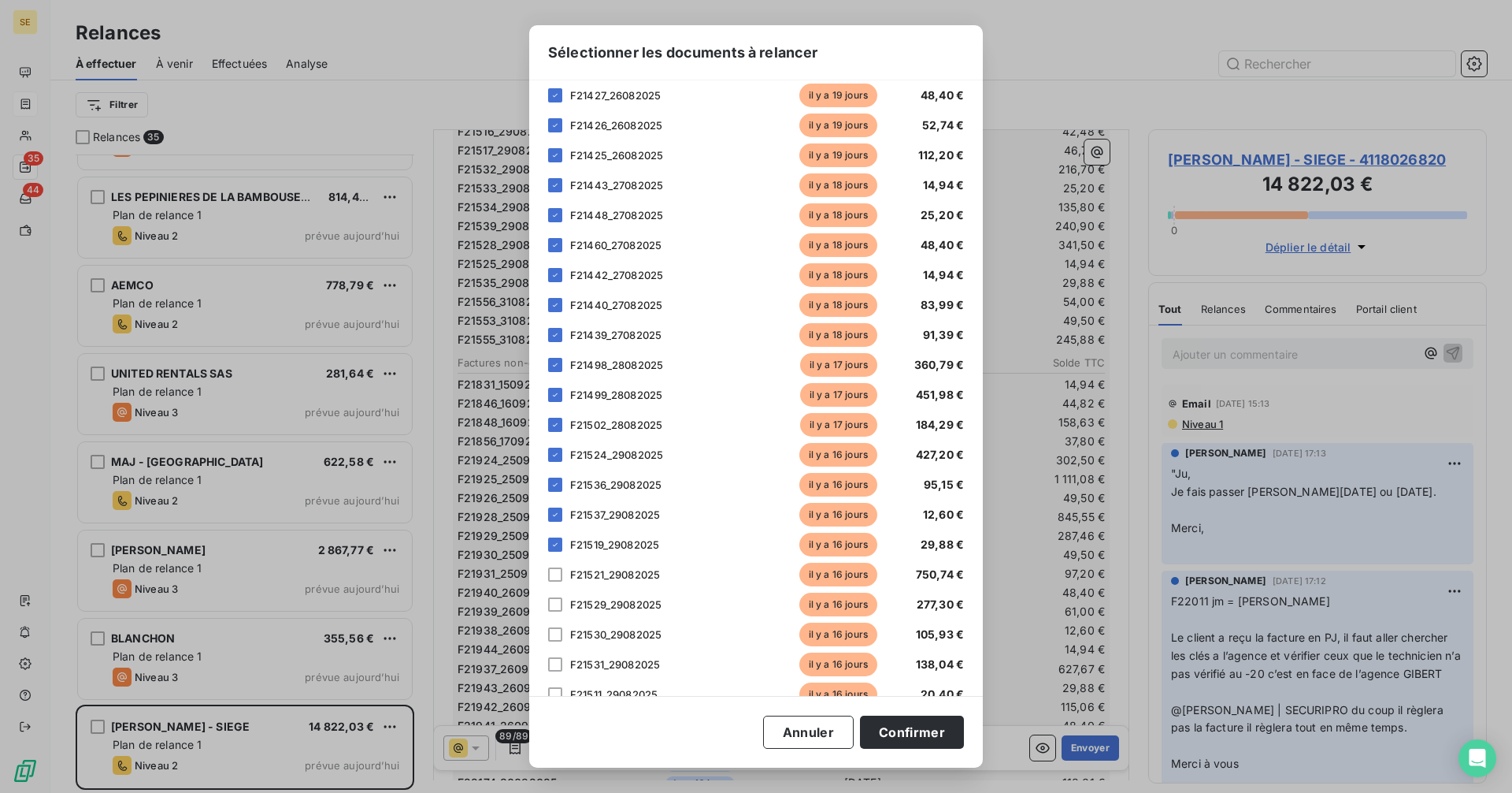
scroll to position [315, 0]
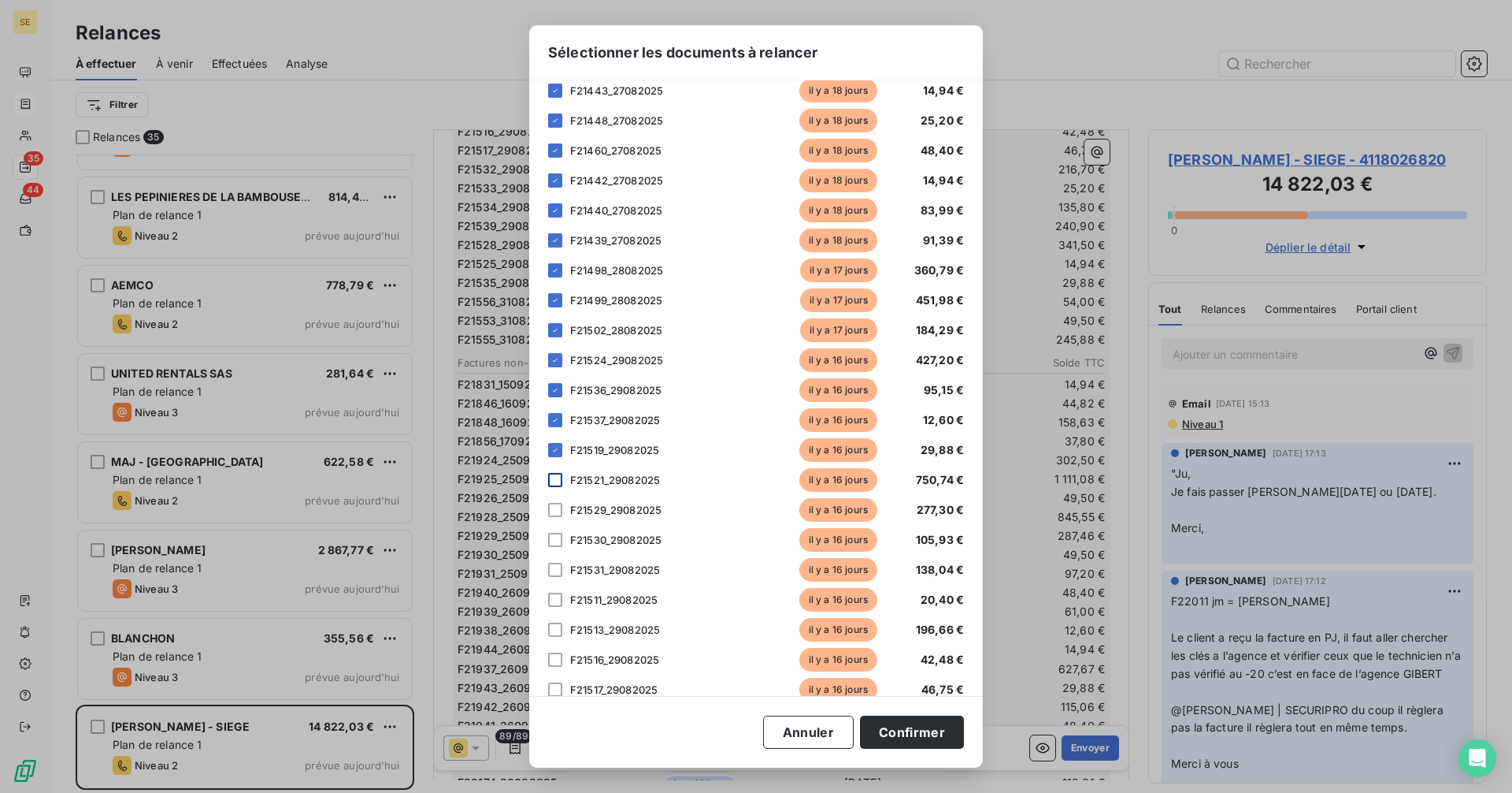
drag, startPoint x: 555, startPoint y: 477, endPoint x: 565, endPoint y: 501, distance: 26.0
click at [555, 477] on div at bounding box center [555, 480] width 14 height 14
click at [551, 508] on div at bounding box center [555, 510] width 14 height 14
click at [556, 541] on div at bounding box center [555, 540] width 14 height 14
click at [561, 570] on div at bounding box center [555, 570] width 14 height 14
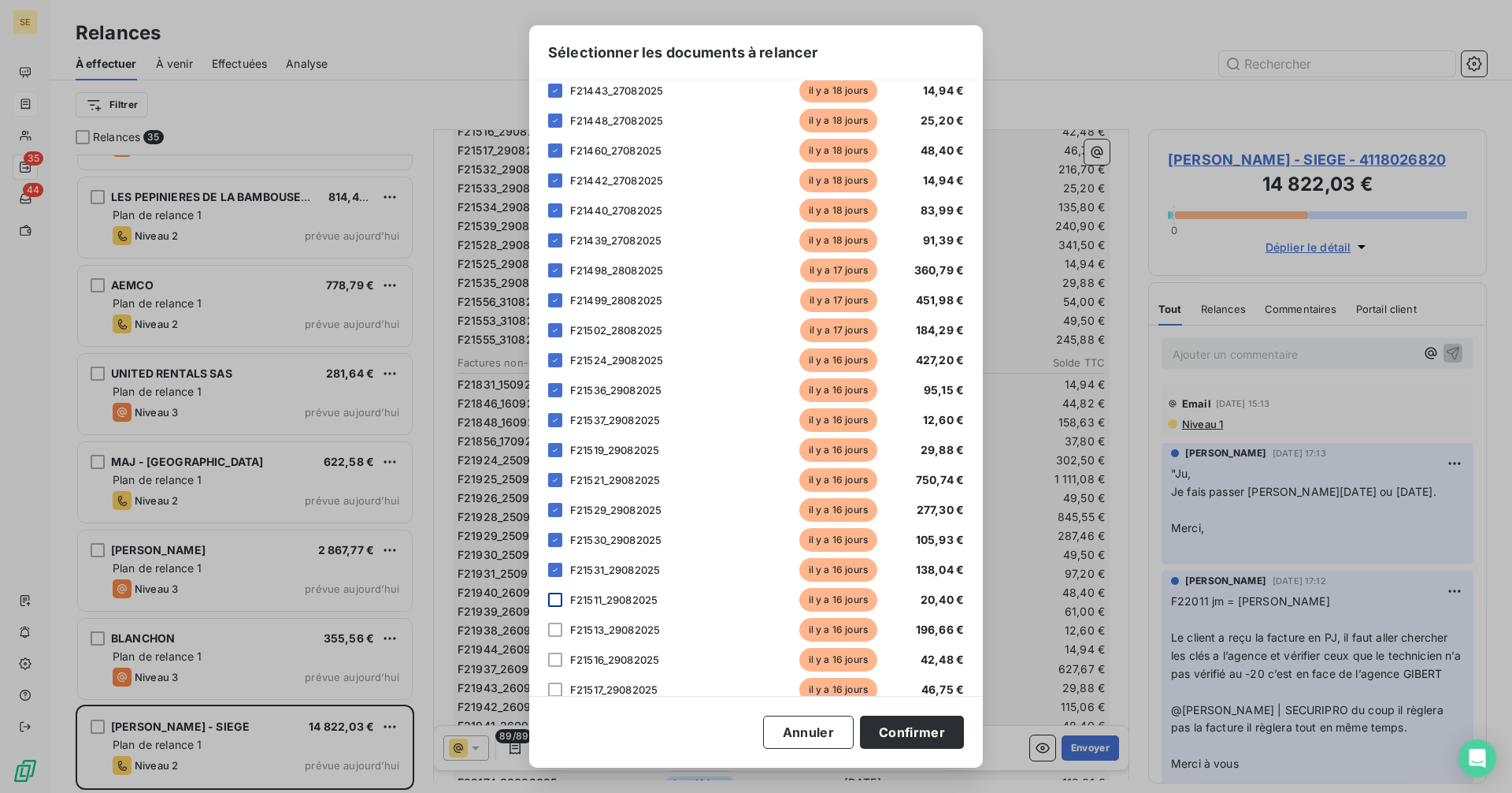
click at [560, 599] on div at bounding box center [555, 600] width 14 height 14
click at [559, 623] on div at bounding box center [555, 630] width 14 height 14
click at [557, 657] on div at bounding box center [555, 659] width 14 height 14
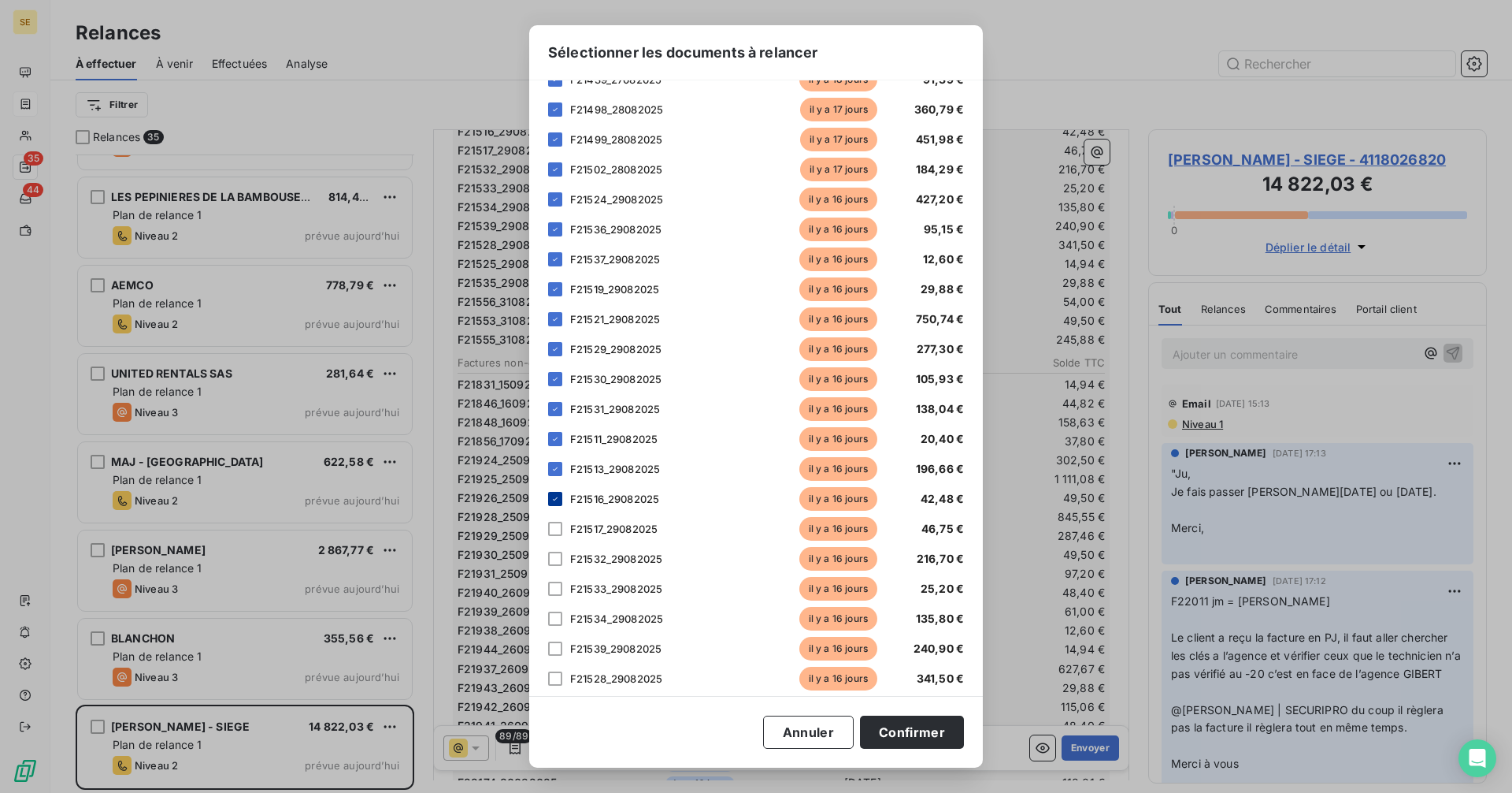
scroll to position [631, 0]
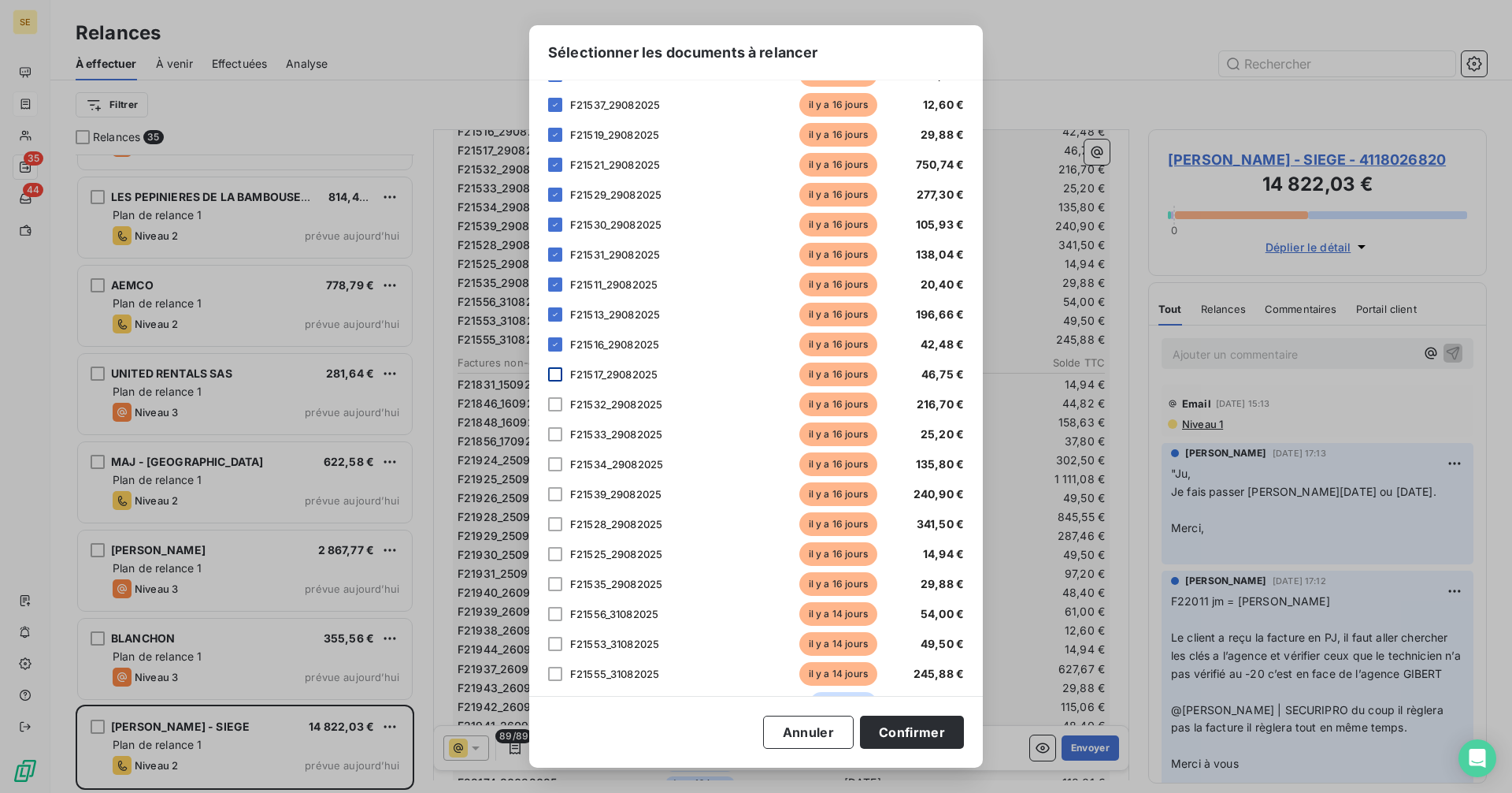
click at [554, 377] on div at bounding box center [555, 374] width 14 height 14
click at [554, 402] on div at bounding box center [555, 404] width 14 height 14
click at [554, 440] on div at bounding box center [555, 434] width 14 height 14
click at [555, 465] on div at bounding box center [555, 464] width 14 height 14
click at [554, 488] on div at bounding box center [555, 494] width 14 height 14
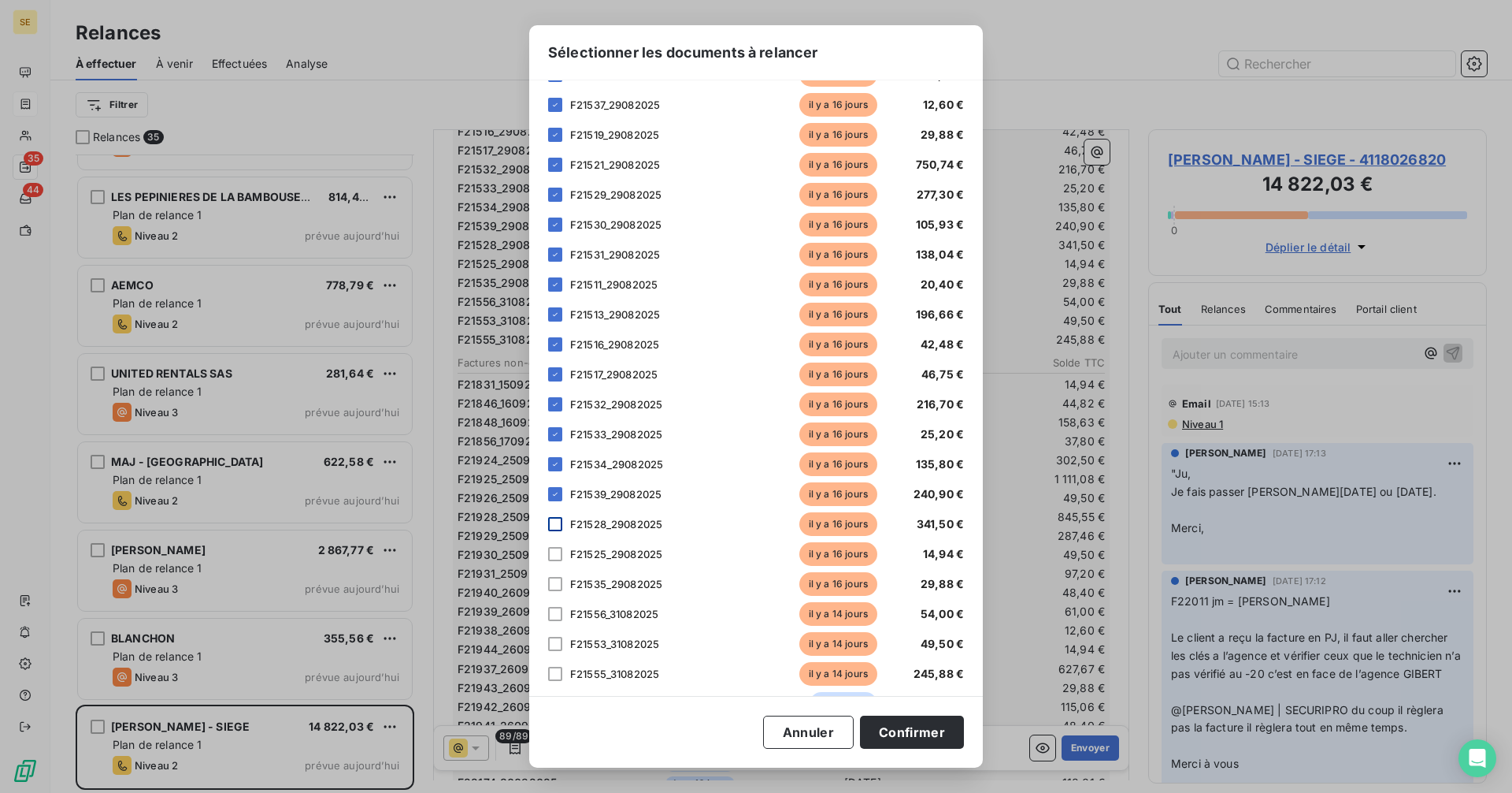
click at [553, 528] on div at bounding box center [555, 524] width 14 height 14
click at [557, 556] on div at bounding box center [555, 554] width 14 height 14
click at [555, 583] on div at bounding box center [555, 584] width 14 height 14
click at [555, 610] on div at bounding box center [555, 614] width 14 height 14
click at [554, 639] on div at bounding box center [555, 644] width 14 height 14
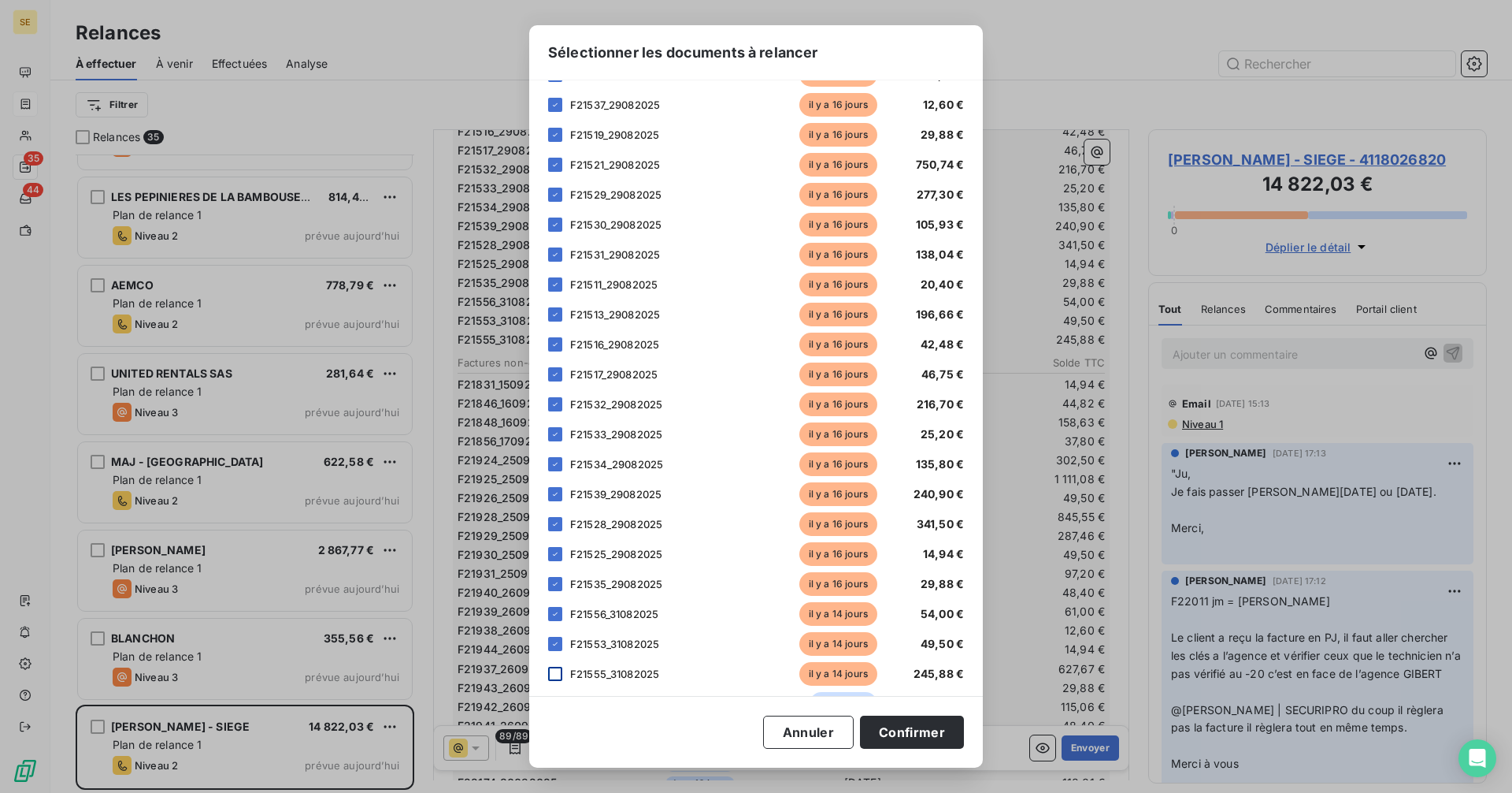
click at [556, 673] on div at bounding box center [555, 674] width 14 height 14
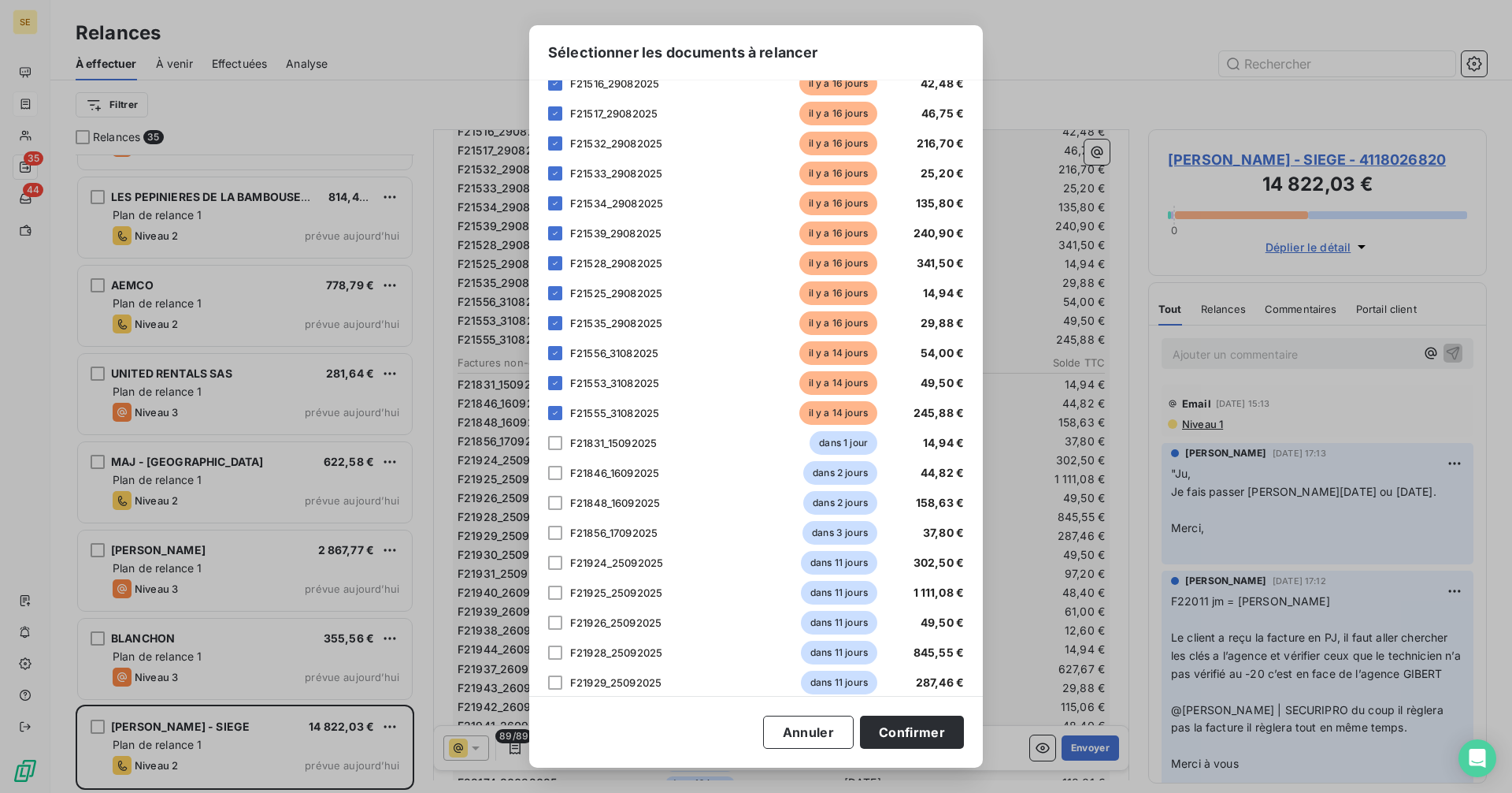
scroll to position [1024, 0]
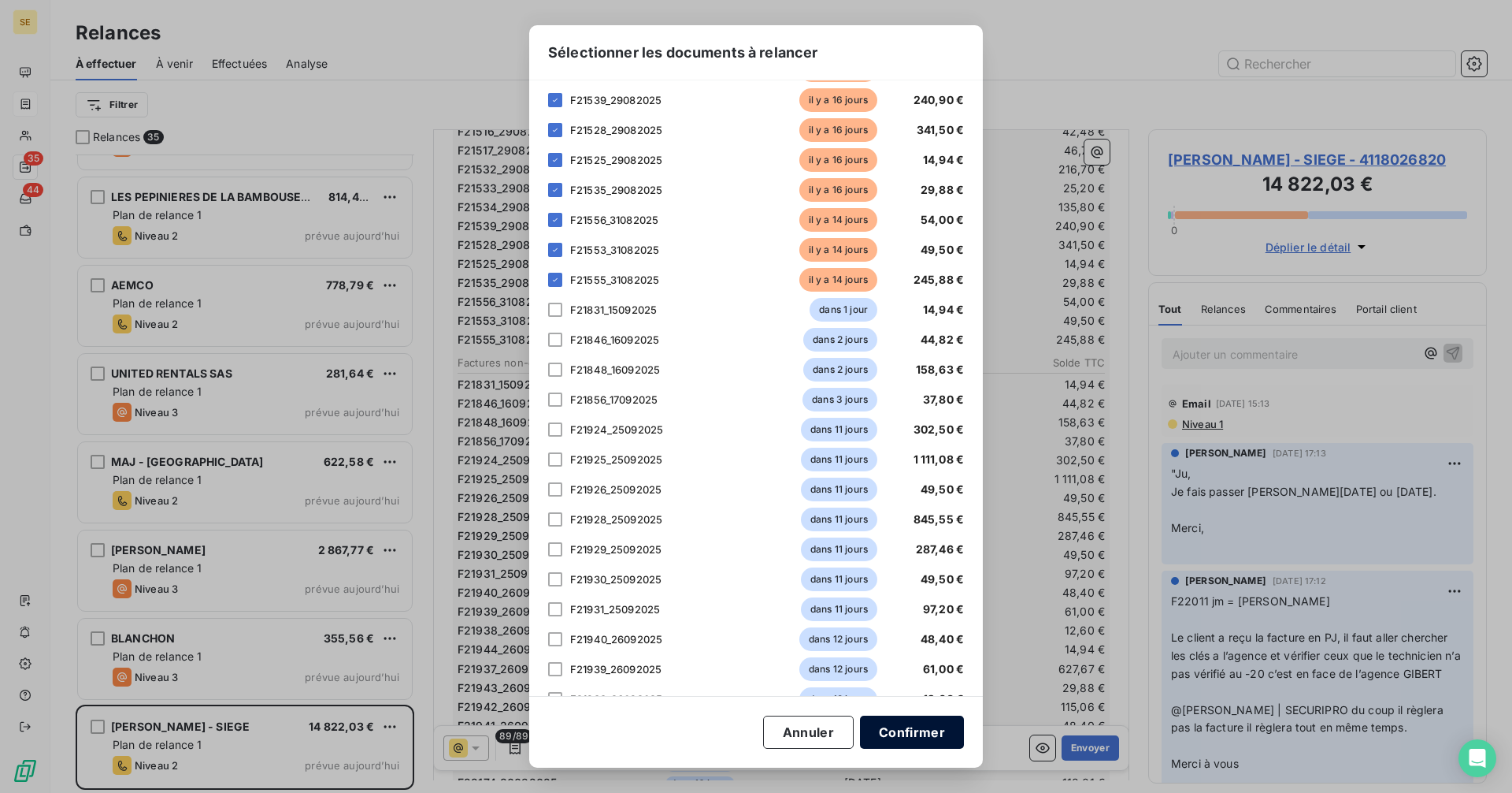
click at [910, 721] on button "Confirmer" at bounding box center [912, 732] width 104 height 33
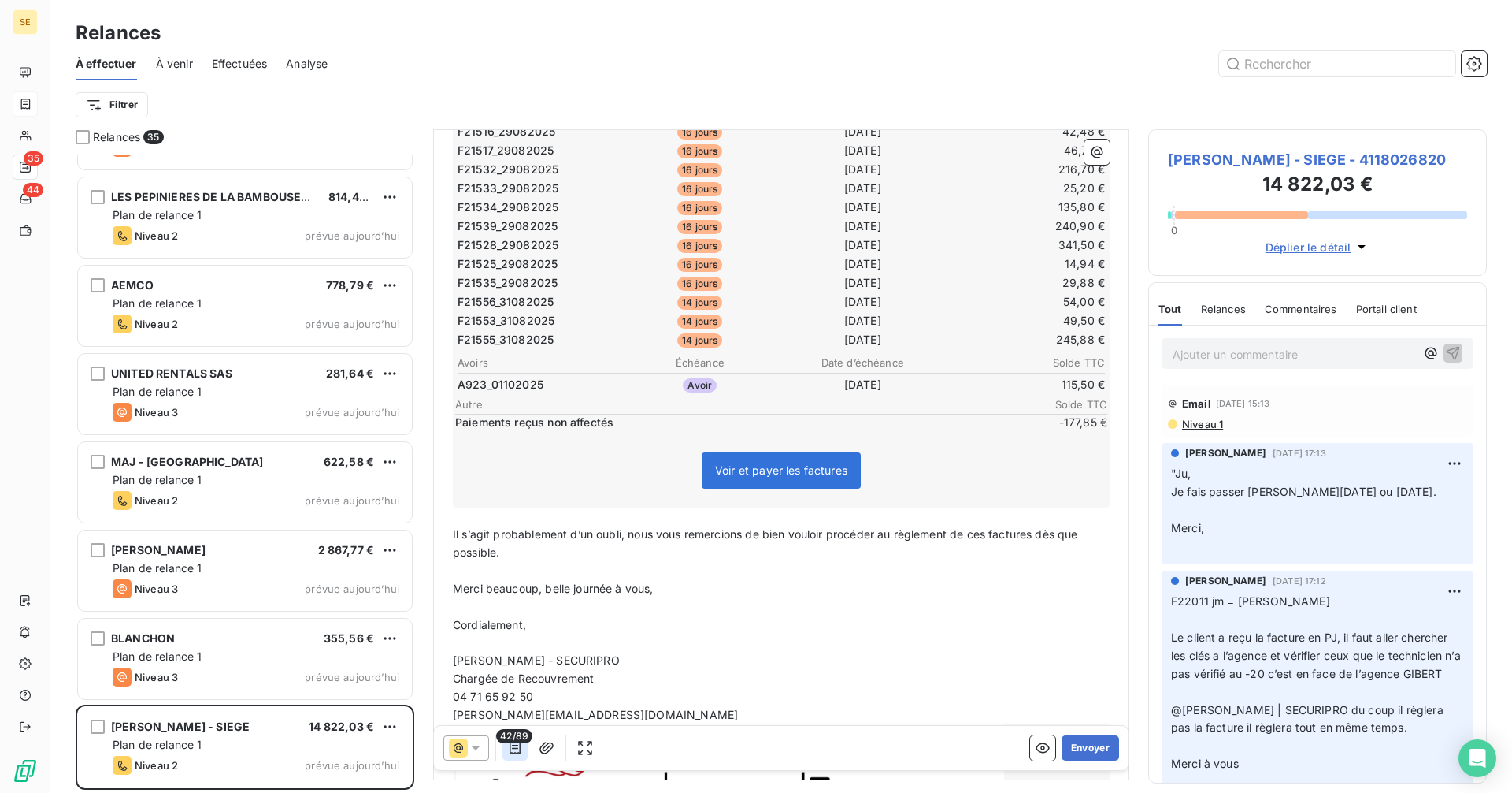
click at [514, 744] on icon "button" at bounding box center [515, 748] width 11 height 13
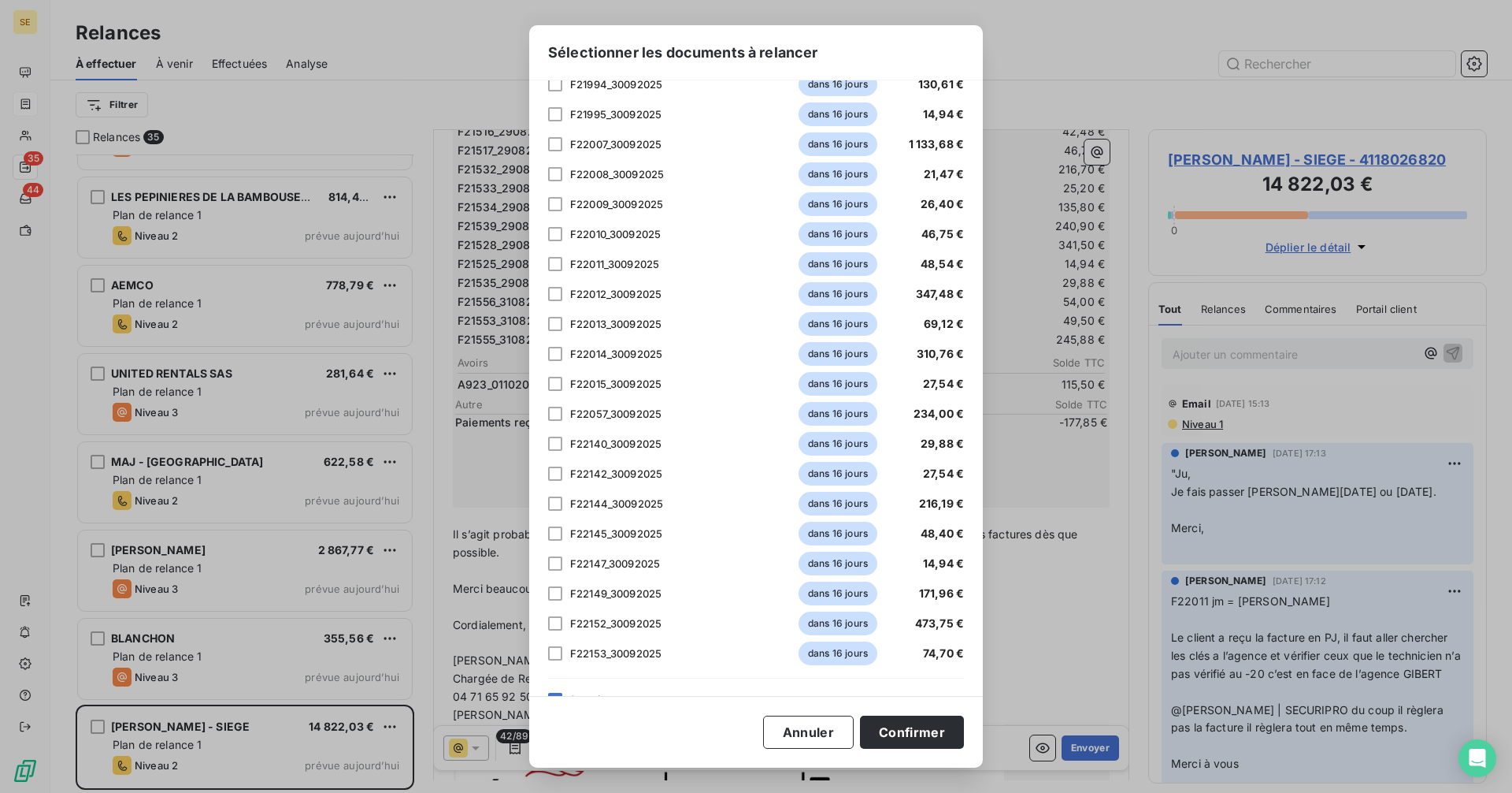
scroll to position [2251, 0]
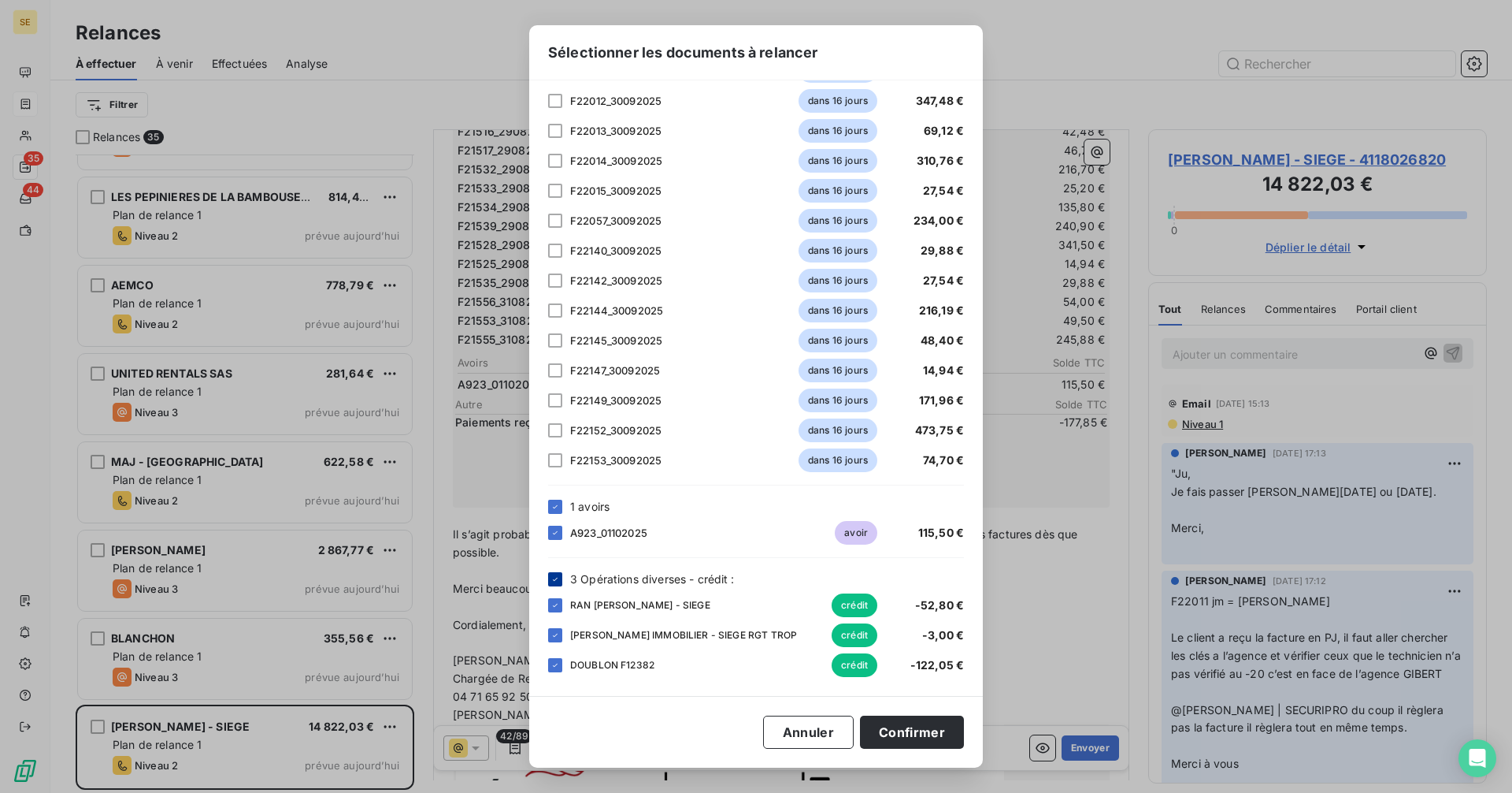
click at [559, 572] on div at bounding box center [555, 579] width 14 height 14
click at [922, 732] on button "Confirmer" at bounding box center [912, 732] width 104 height 33
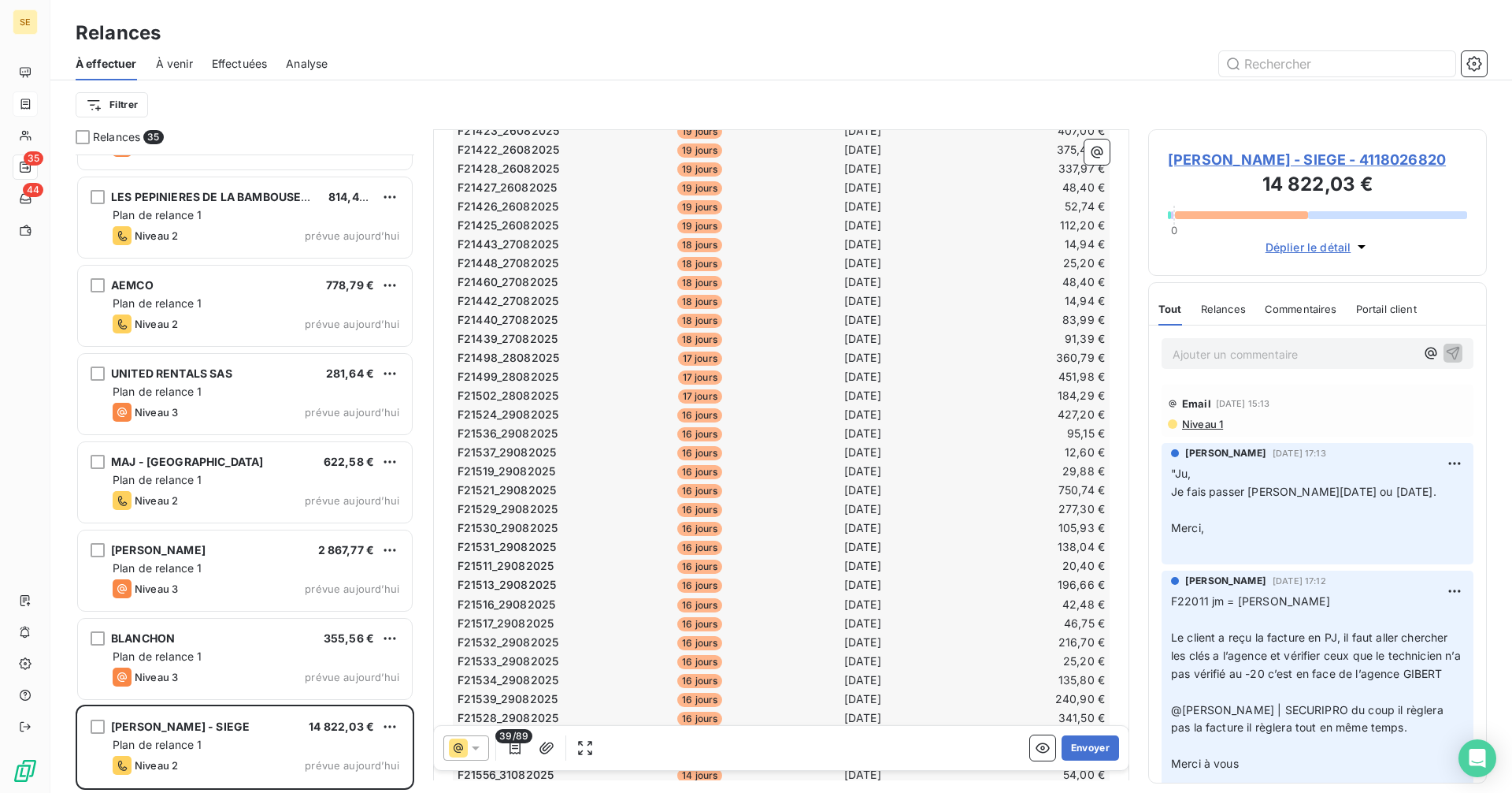
scroll to position [0, 0]
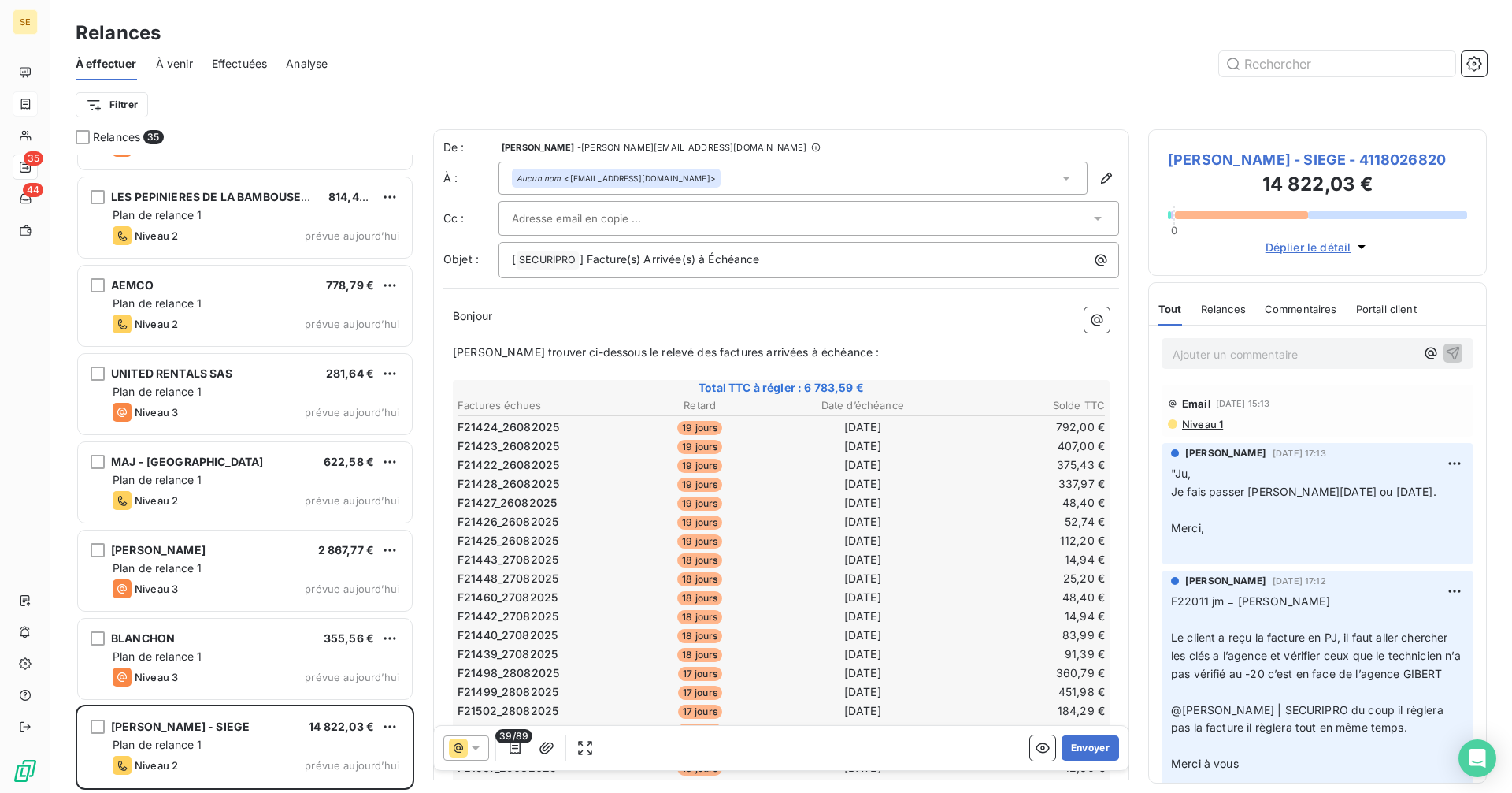
click at [720, 170] on div "Aucun nom <[EMAIL_ADDRESS][DOMAIN_NAME]>" at bounding box center [793, 178] width 589 height 33
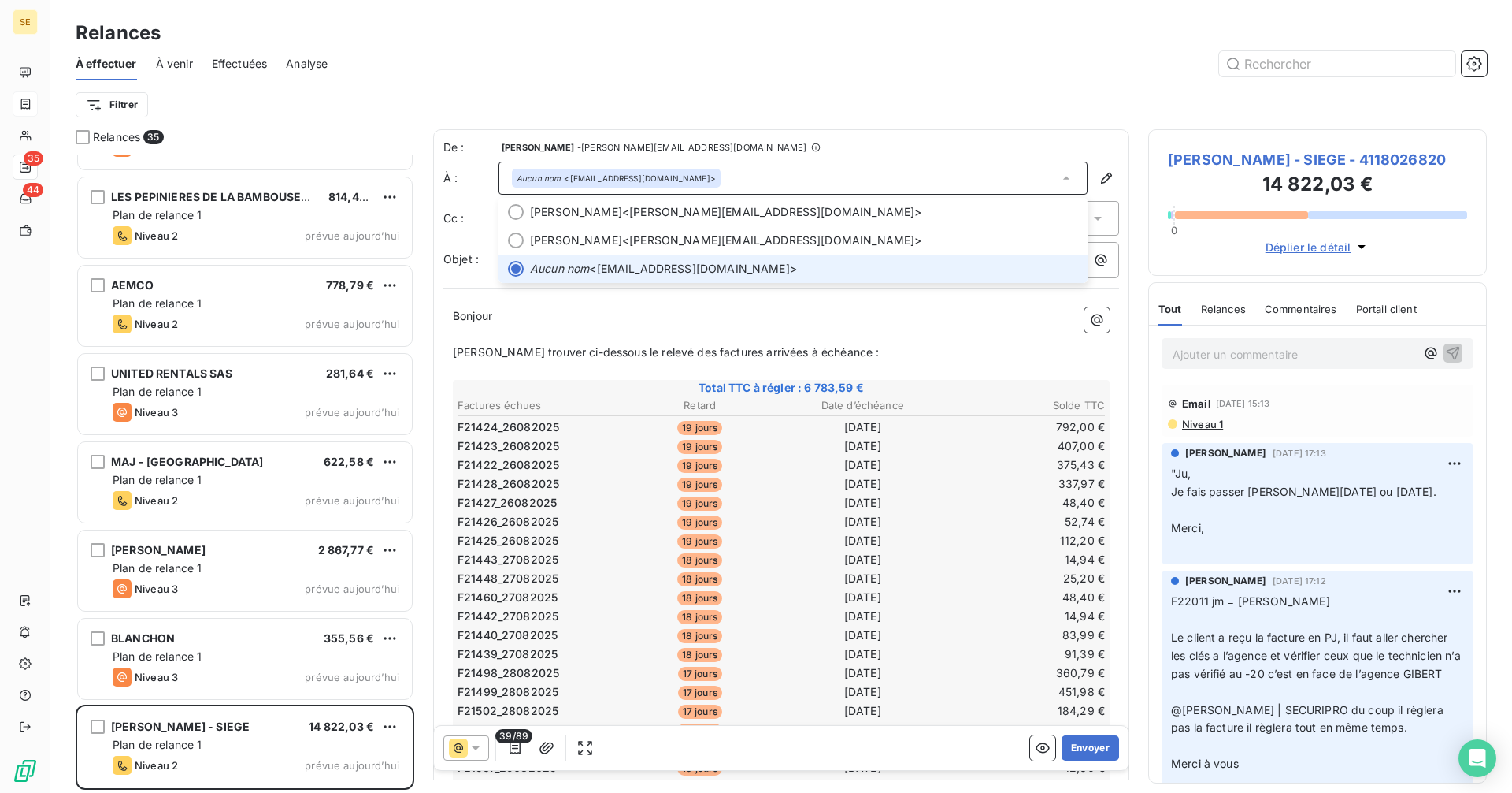
click at [720, 170] on div "Aucun nom <[EMAIL_ADDRESS][DOMAIN_NAME]>" at bounding box center [793, 178] width 589 height 33
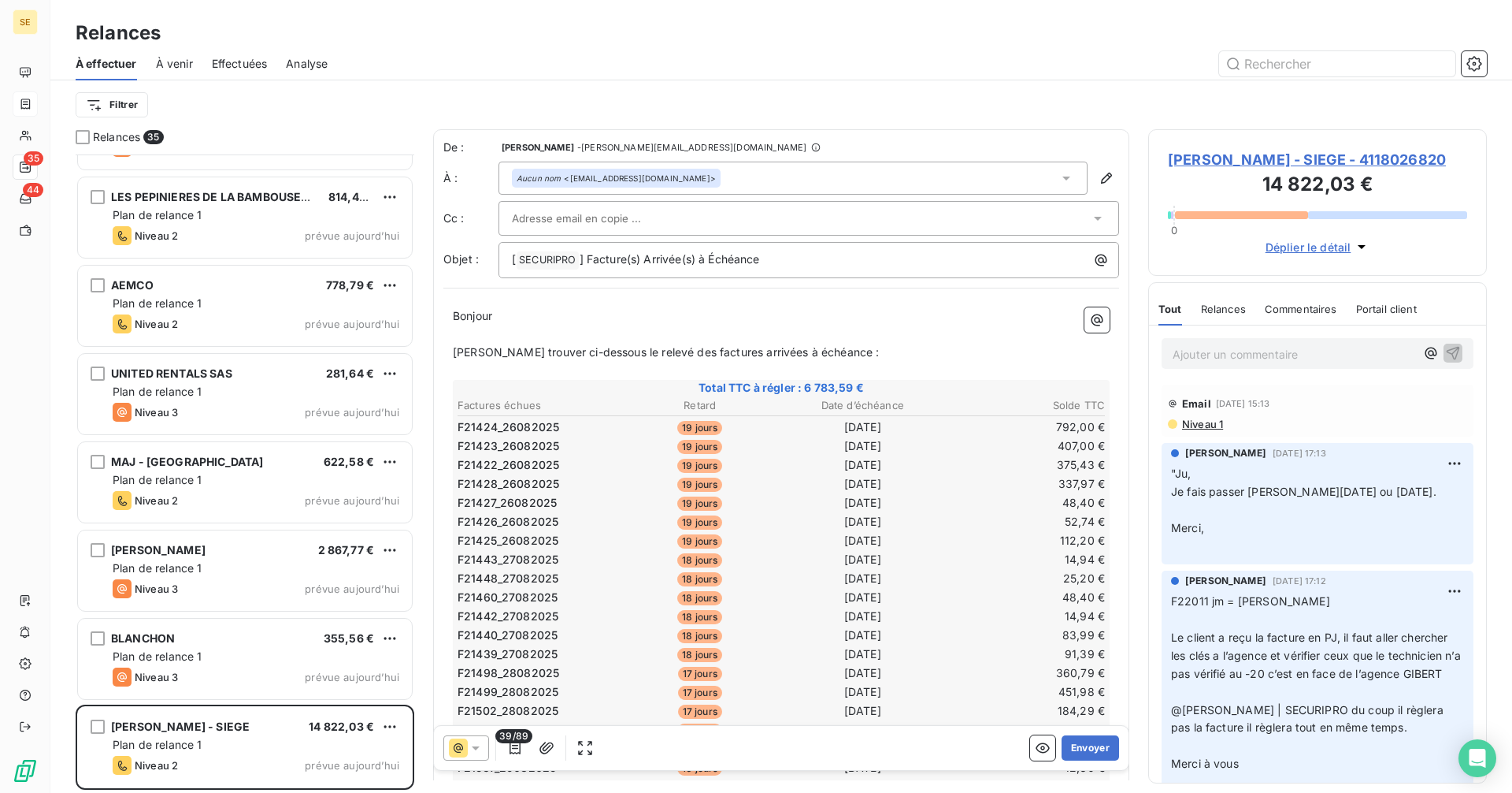
click at [720, 210] on div at bounding box center [801, 218] width 578 height 24
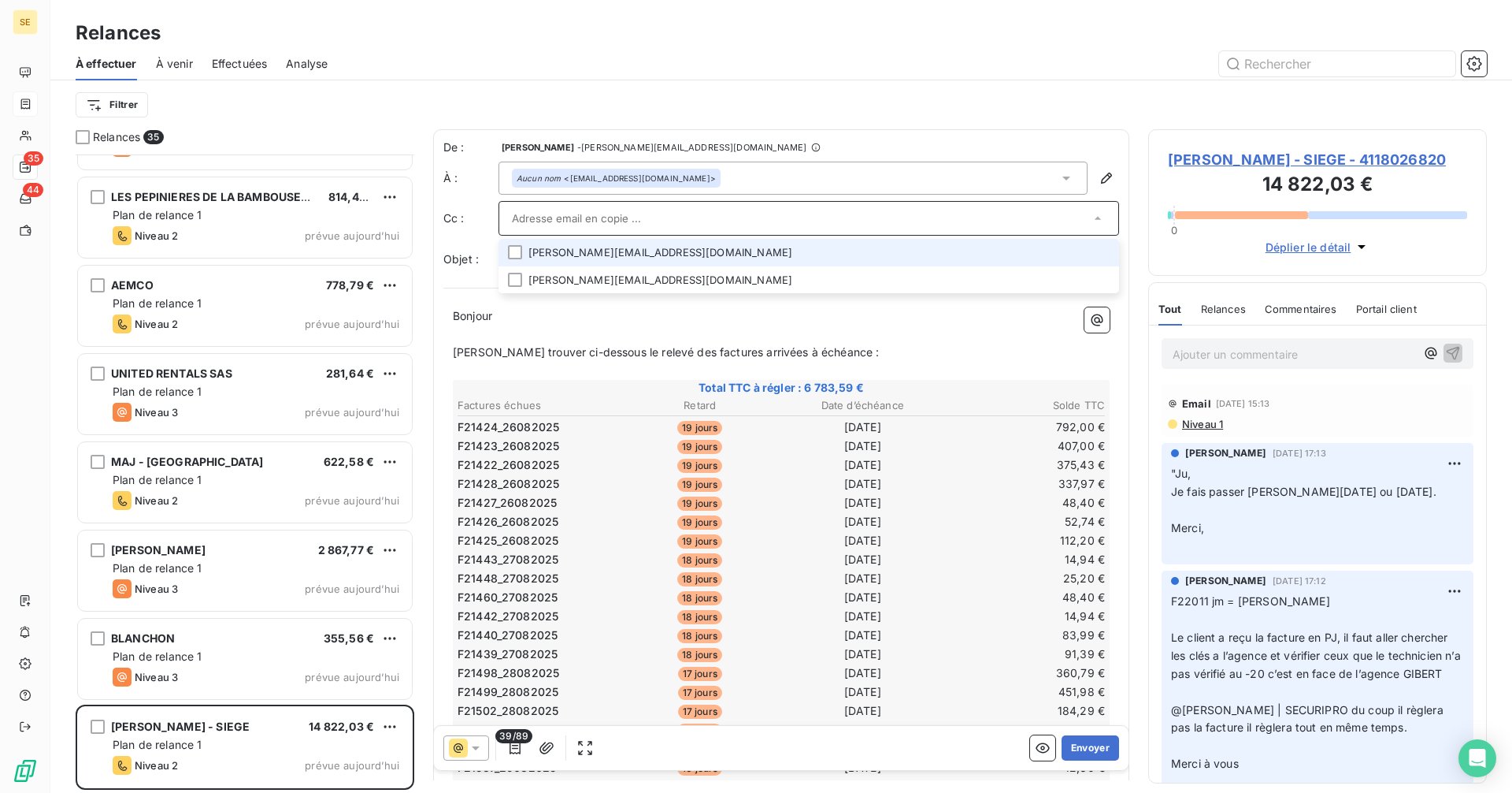
click at [553, 242] on li "[PERSON_NAME][EMAIL_ADDRESS][DOMAIN_NAME]" at bounding box center [809, 252] width 621 height 28
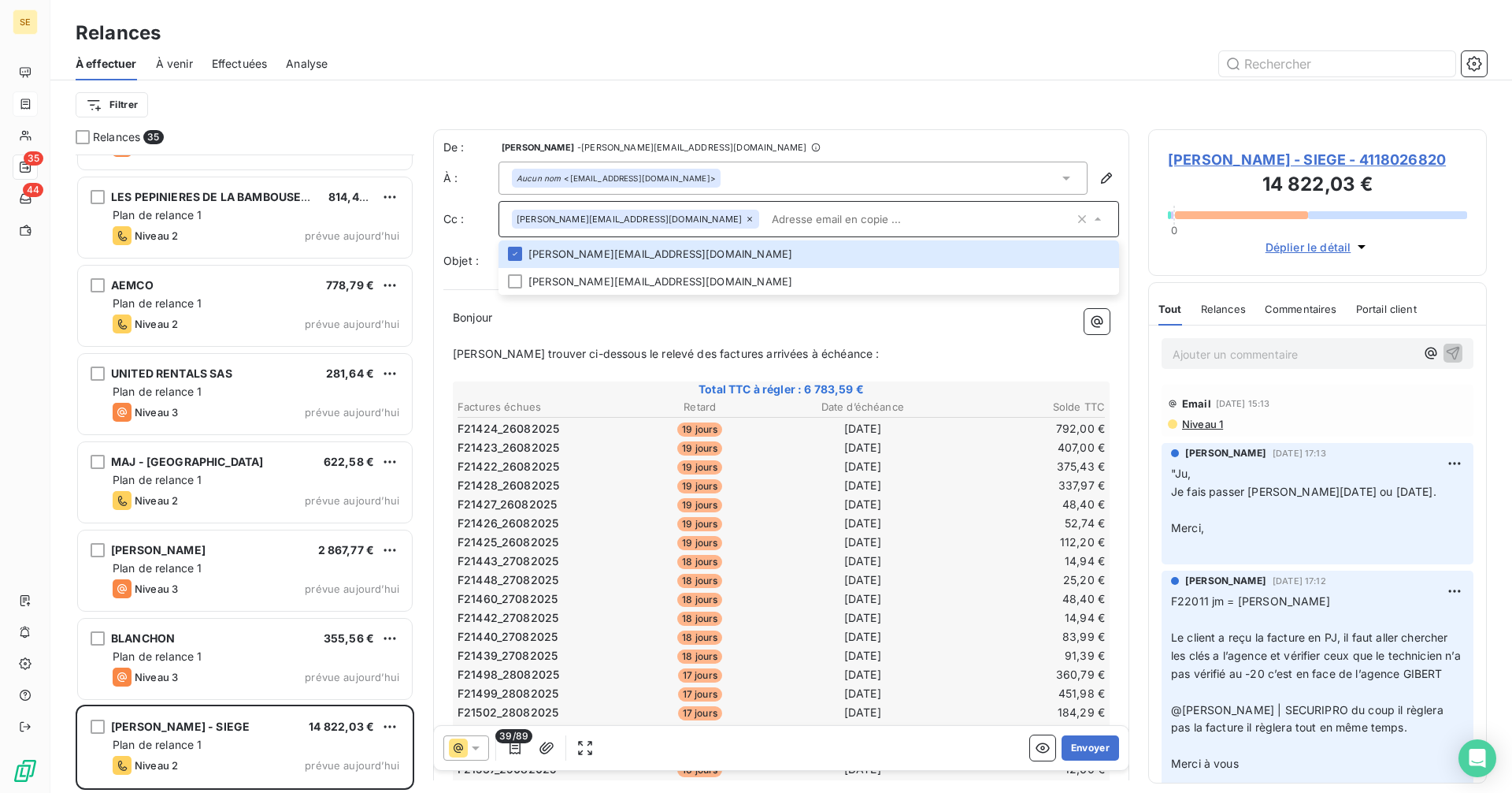
click at [757, 340] on p "﻿" at bounding box center [781, 336] width 657 height 18
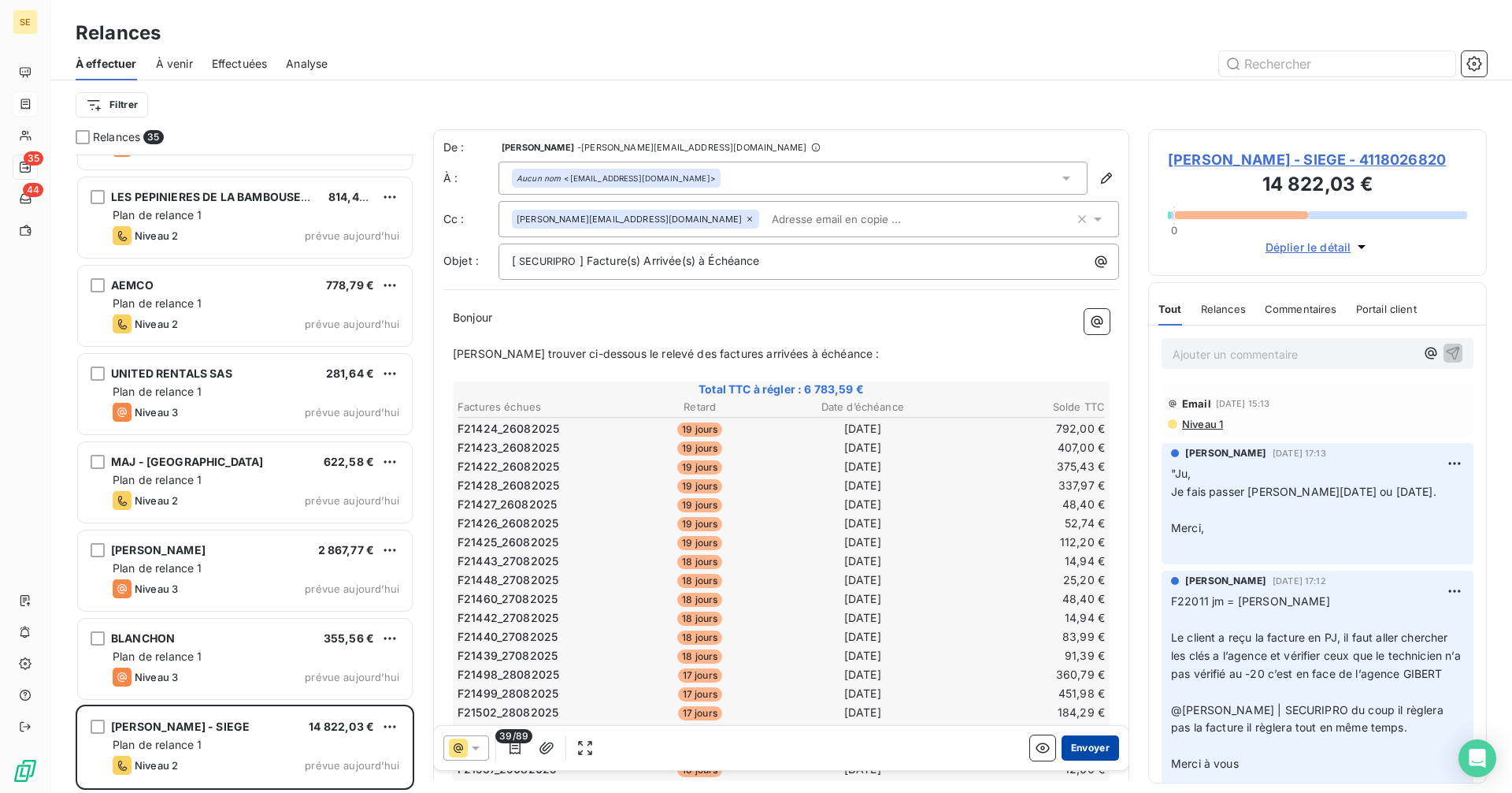
click at [1081, 745] on button "Envoyer" at bounding box center [1090, 748] width 57 height 25
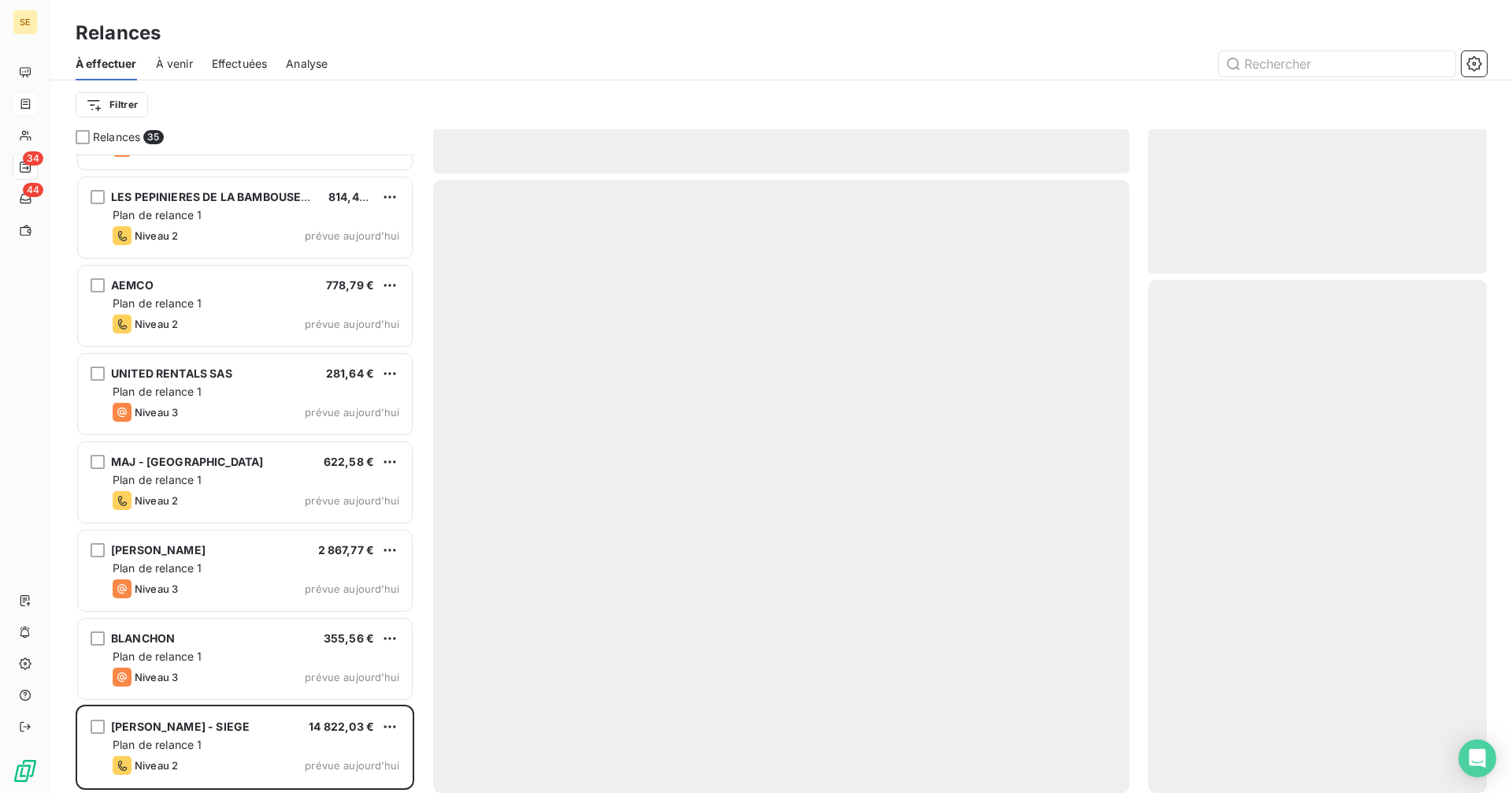
scroll to position [2362, 0]
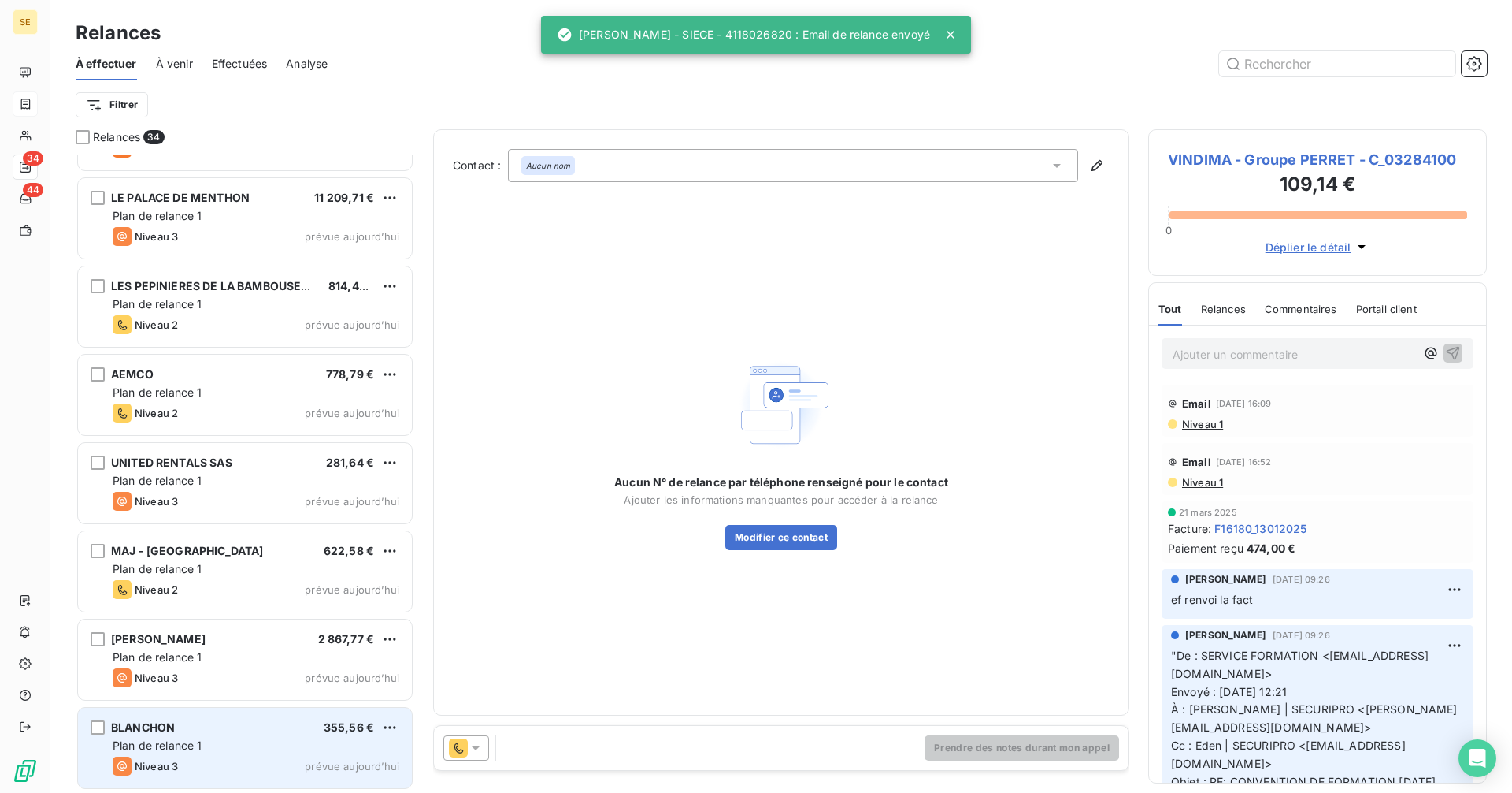
scroll to position [2363, 0]
click at [263, 725] on div "BLANCHON 355,56 €" at bounding box center [256, 727] width 286 height 14
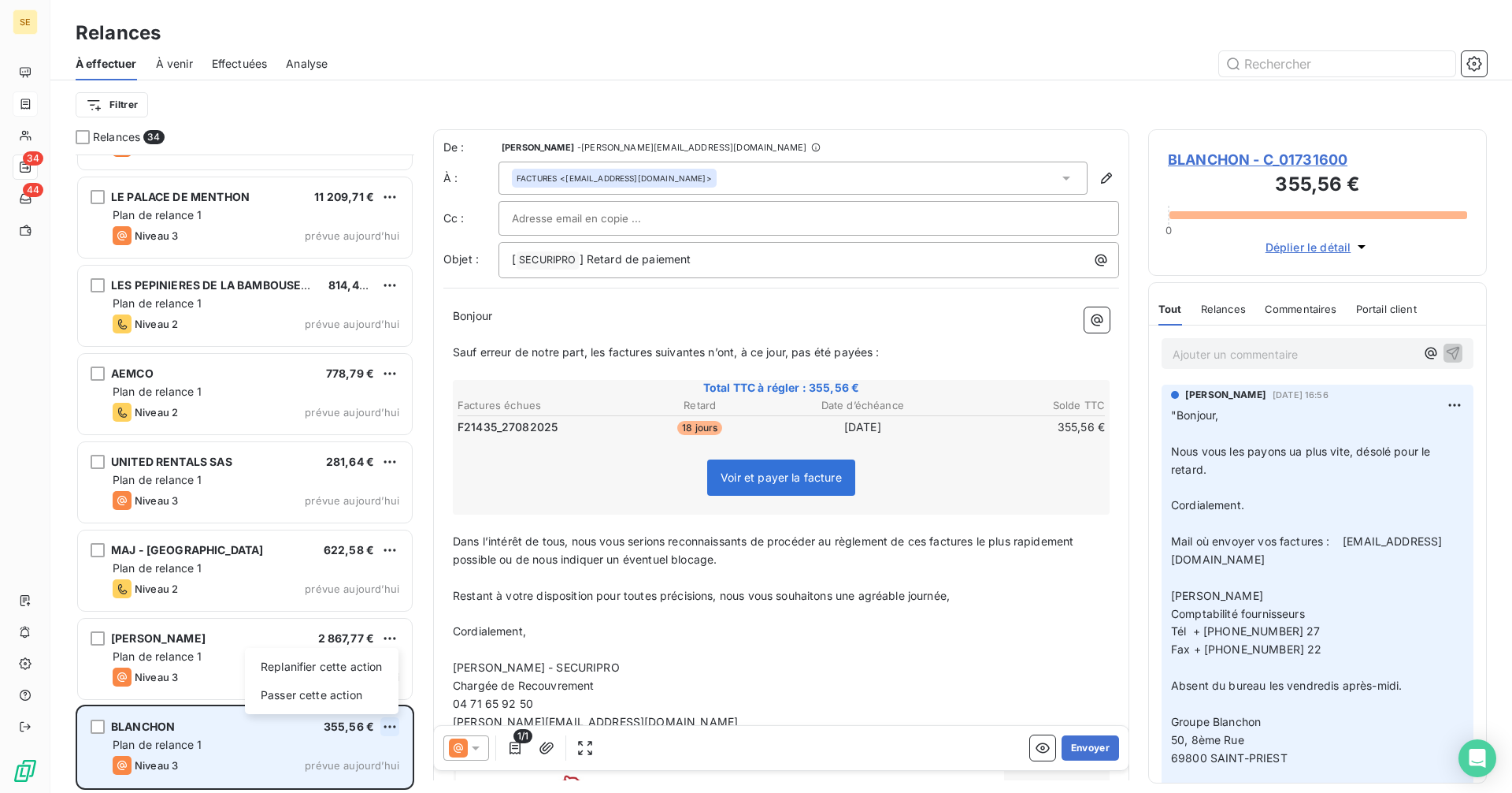
click at [385, 725] on html "SE 34 44 Relances À effectuer À venir Effectuées Analyse Filtrer Relances 34 BO…" at bounding box center [756, 396] width 1512 height 793
click at [322, 674] on div "Replanifier cette action" at bounding box center [321, 666] width 141 height 25
select select "9"
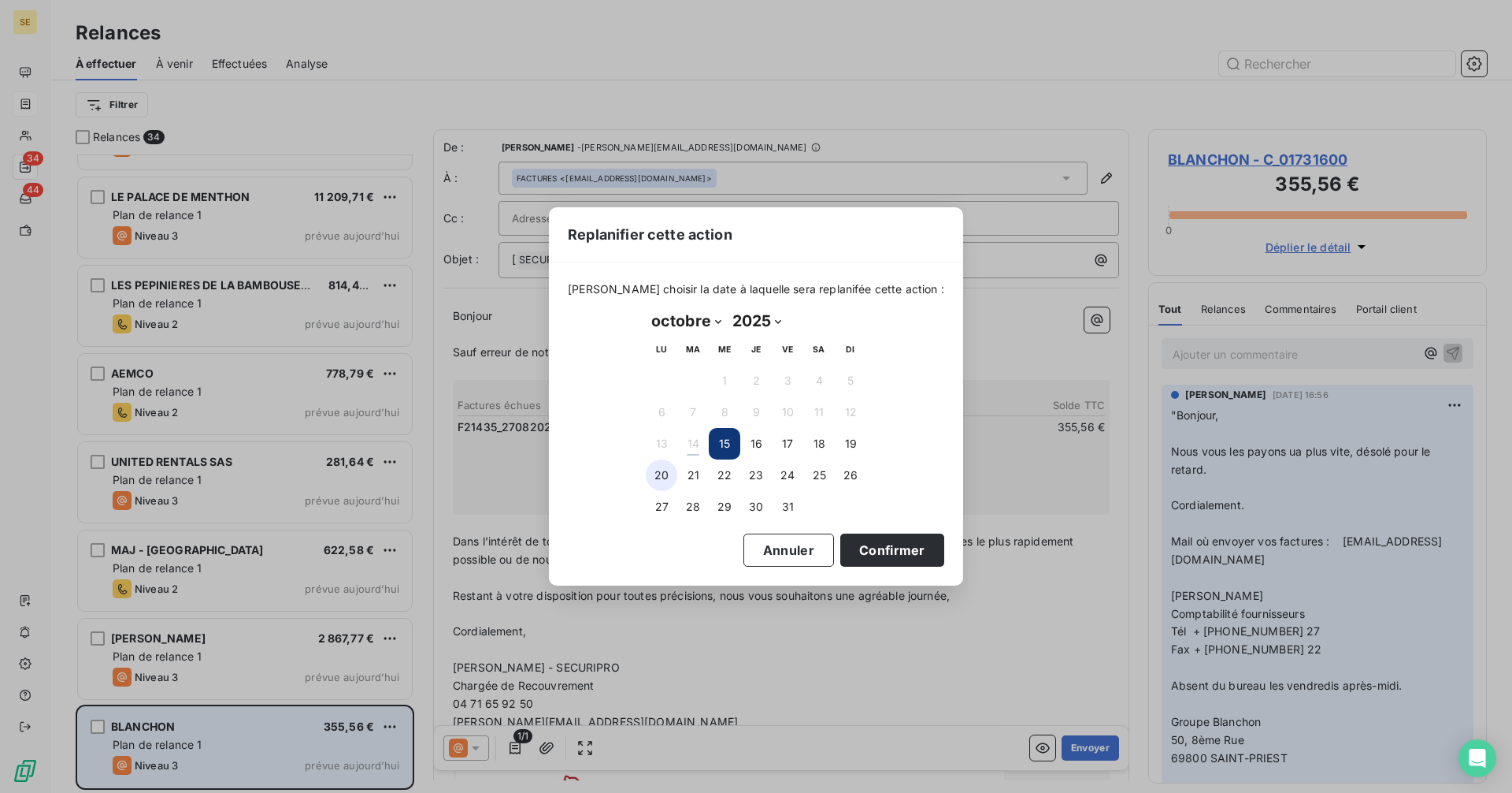
click at [653, 475] on button "20" at bounding box center [661, 475] width 32 height 32
click at [871, 542] on button "Confirmer" at bounding box center [892, 550] width 104 height 33
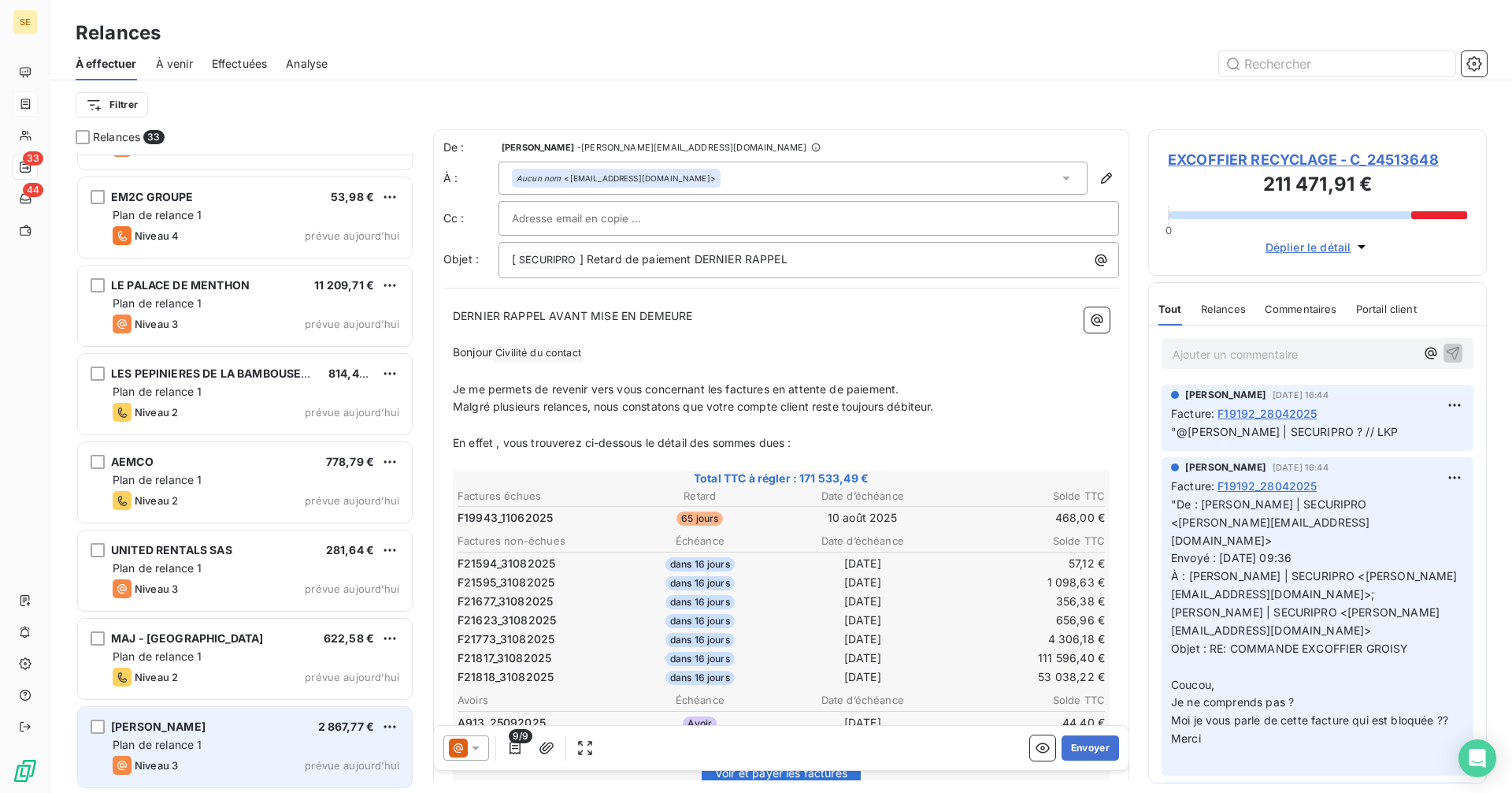
scroll to position [2274, 0]
click at [231, 747] on div "Plan de relance 1" at bounding box center [256, 745] width 286 height 16
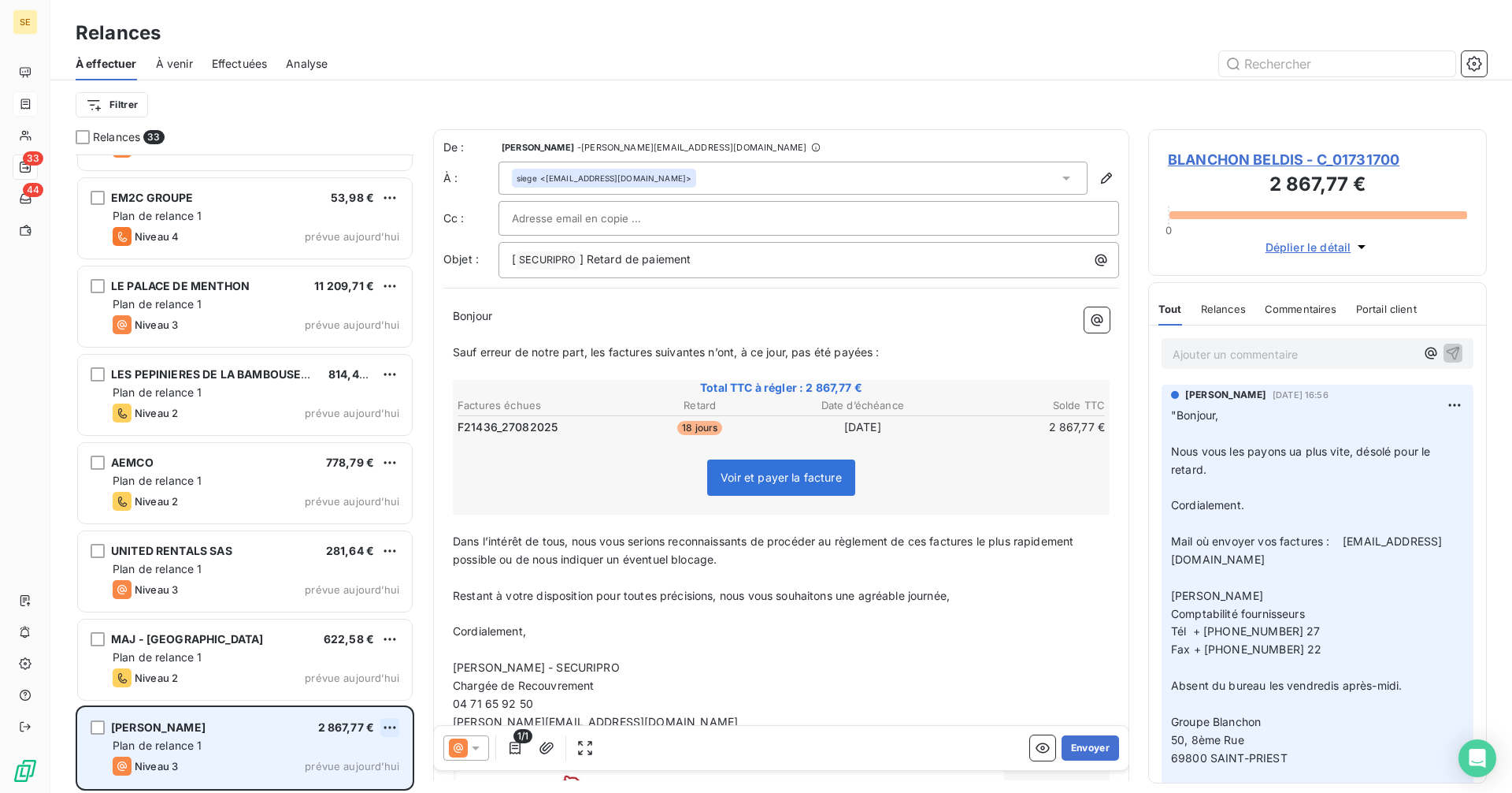
click at [389, 726] on html "SE 33 44 Relances À effectuer À venir Effectuées Analyse Filtrer Relances 33 ME…" at bounding box center [756, 396] width 1512 height 793
click at [315, 667] on div "Replanifier cette action" at bounding box center [321, 667] width 141 height 25
select select "9"
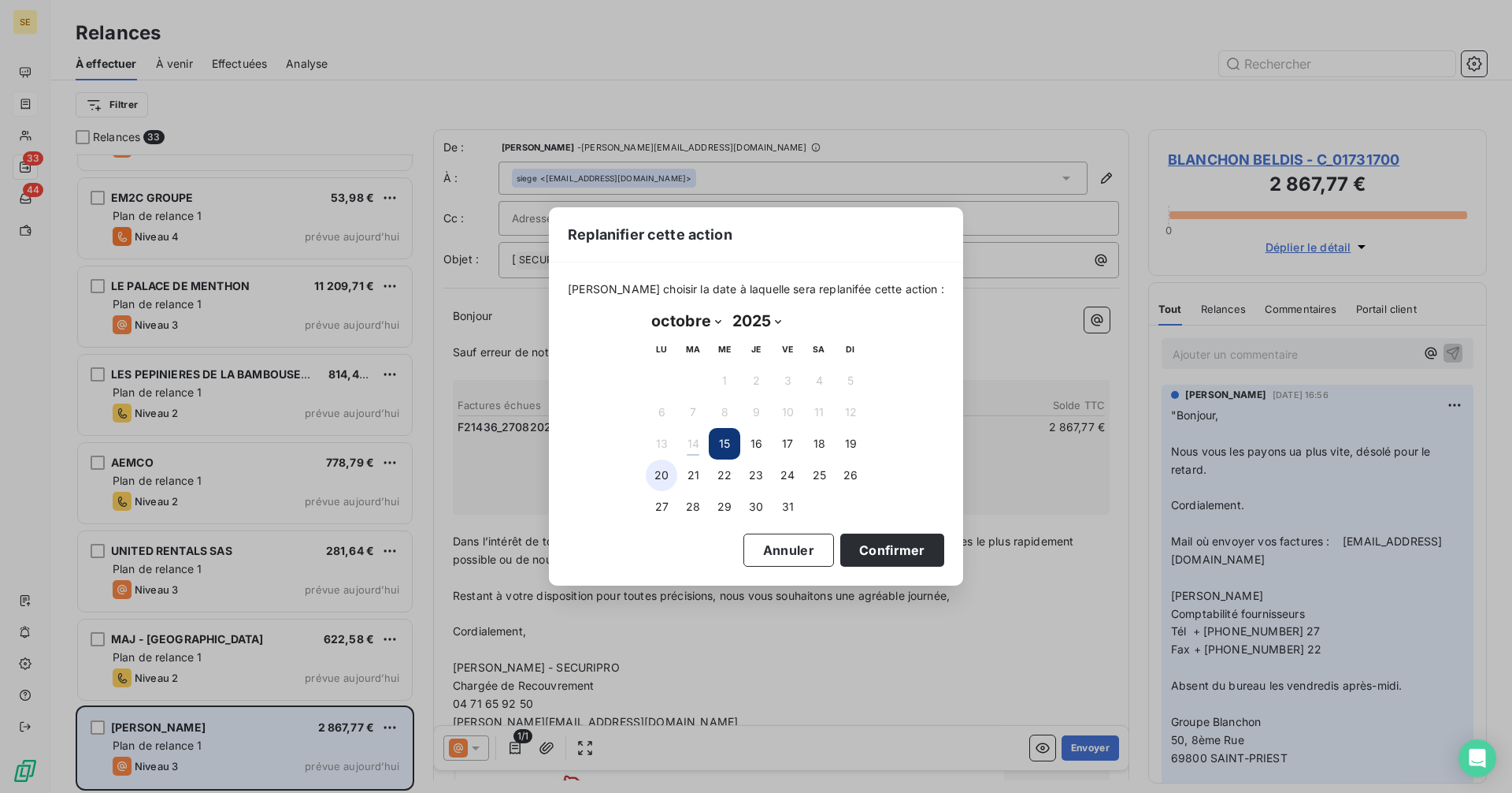
click at [666, 475] on button "20" at bounding box center [661, 475] width 32 height 32
click at [875, 554] on button "Confirmer" at bounding box center [892, 550] width 104 height 33
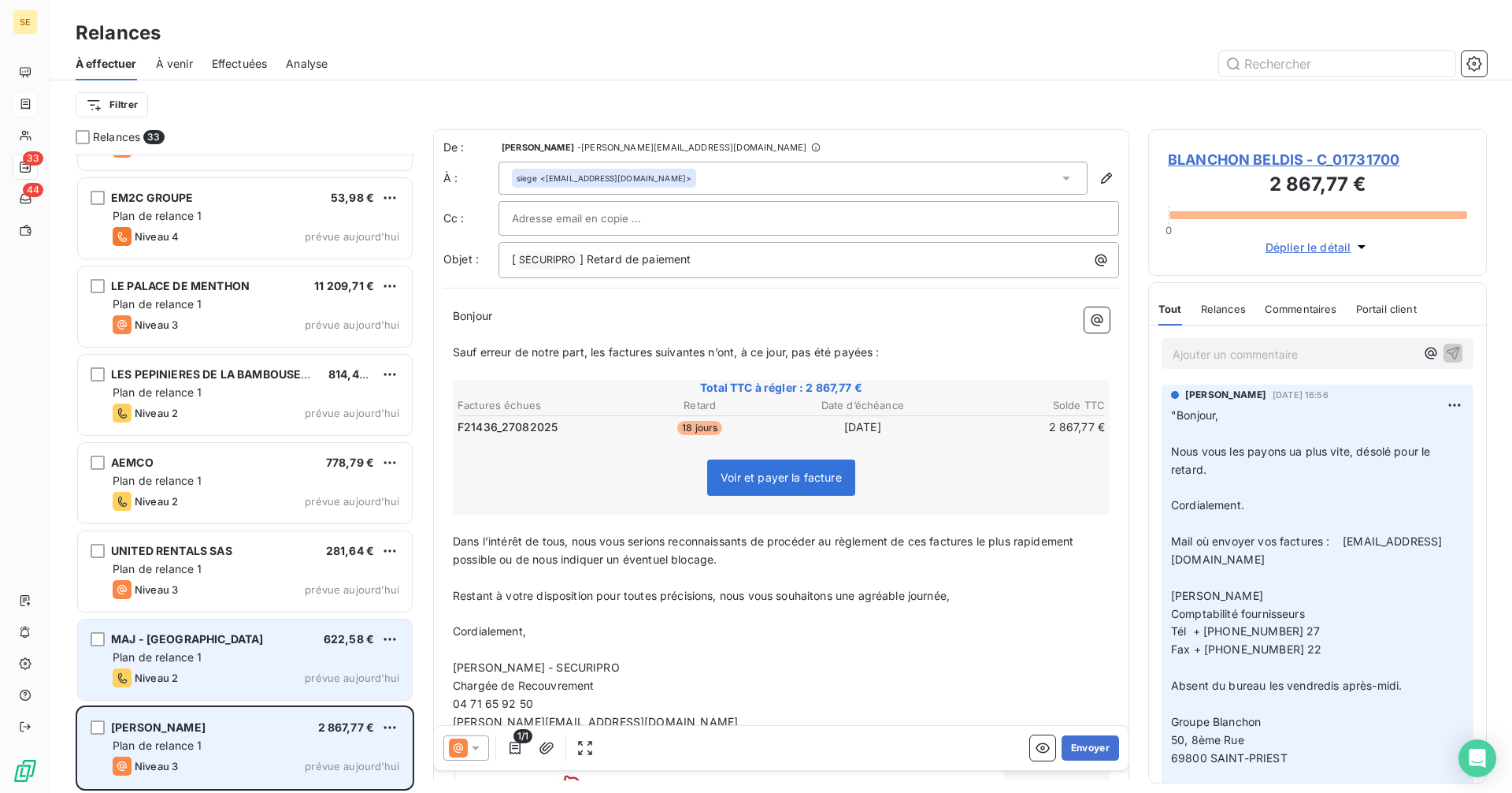
scroll to position [2186, 0]
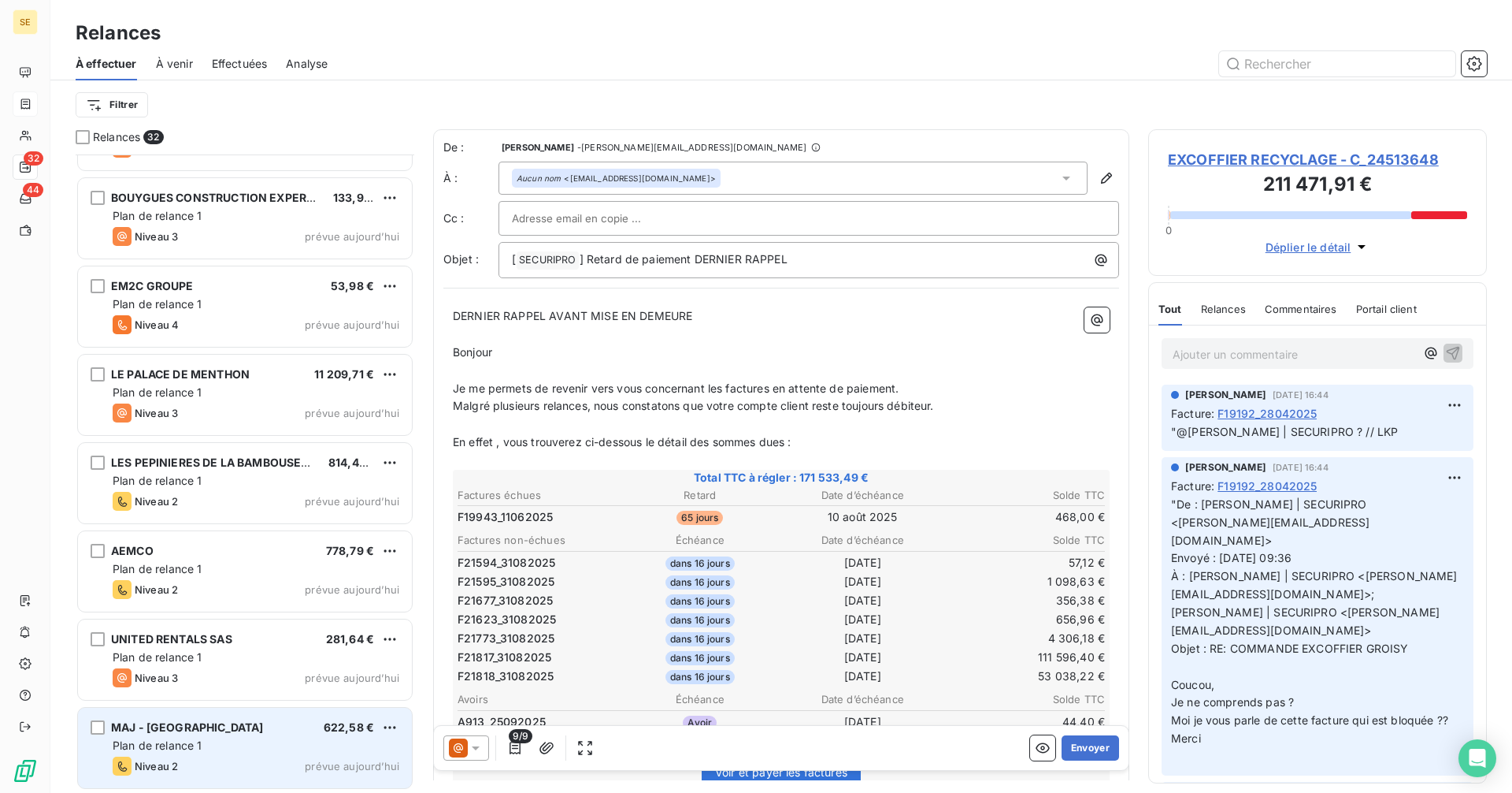
click at [225, 740] on div "Plan de relance 1" at bounding box center [256, 745] width 286 height 16
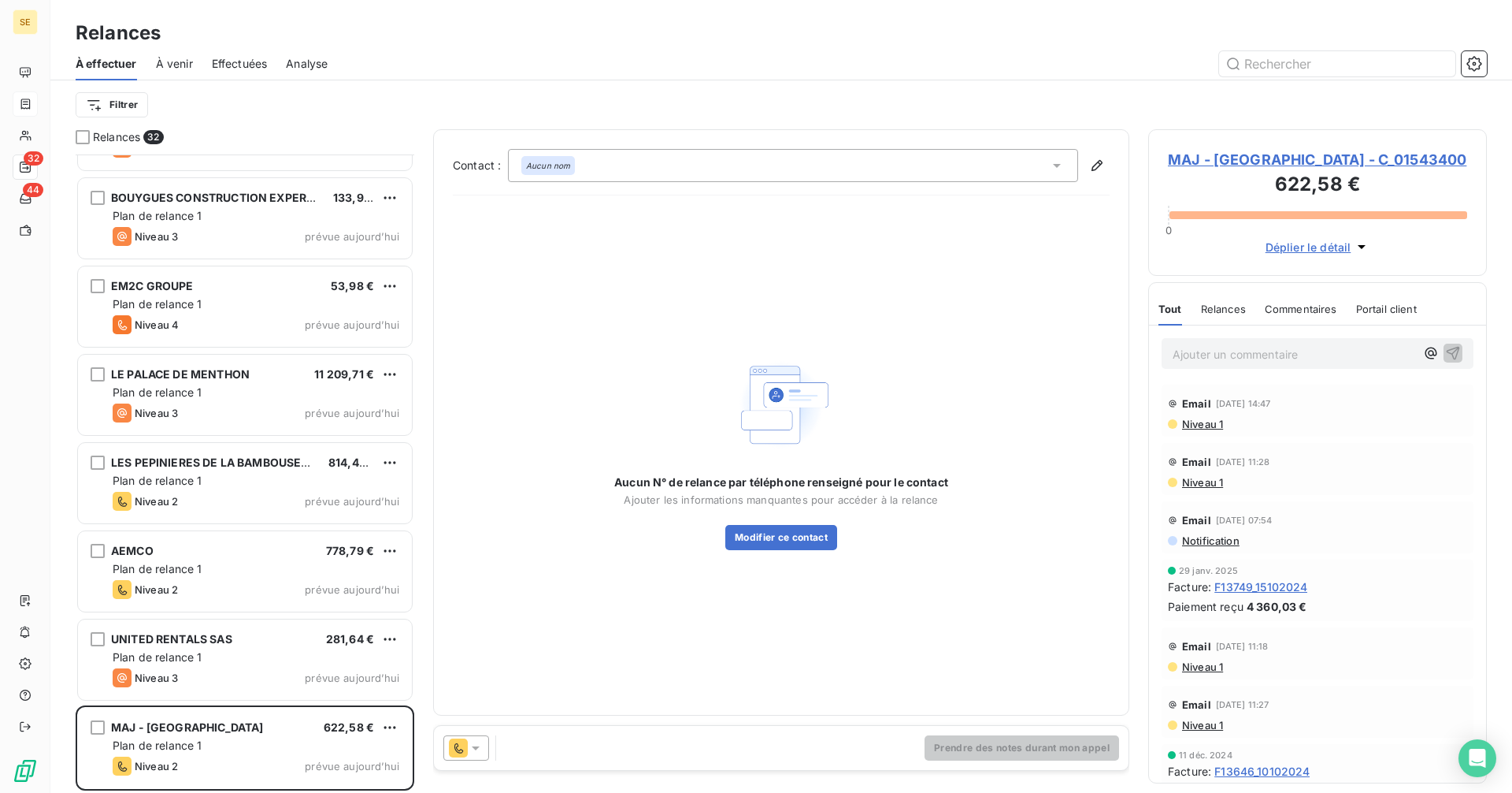
click at [1280, 157] on span "MAJ - [GEOGRAPHIC_DATA] - C_01543400" at bounding box center [1318, 159] width 299 height 21
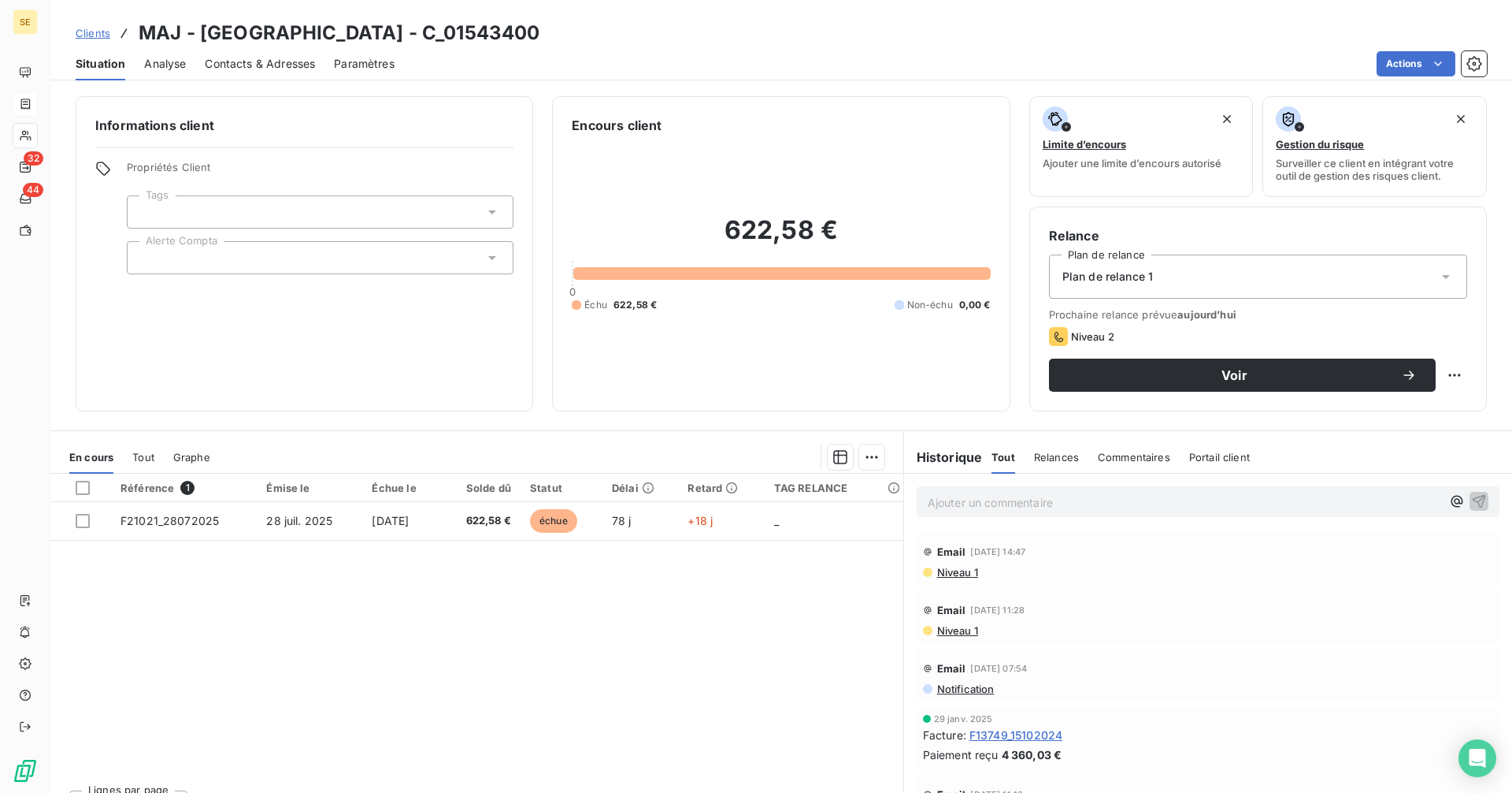
click at [271, 56] on span "Contacts & Adresses" at bounding box center [259, 64] width 111 height 16
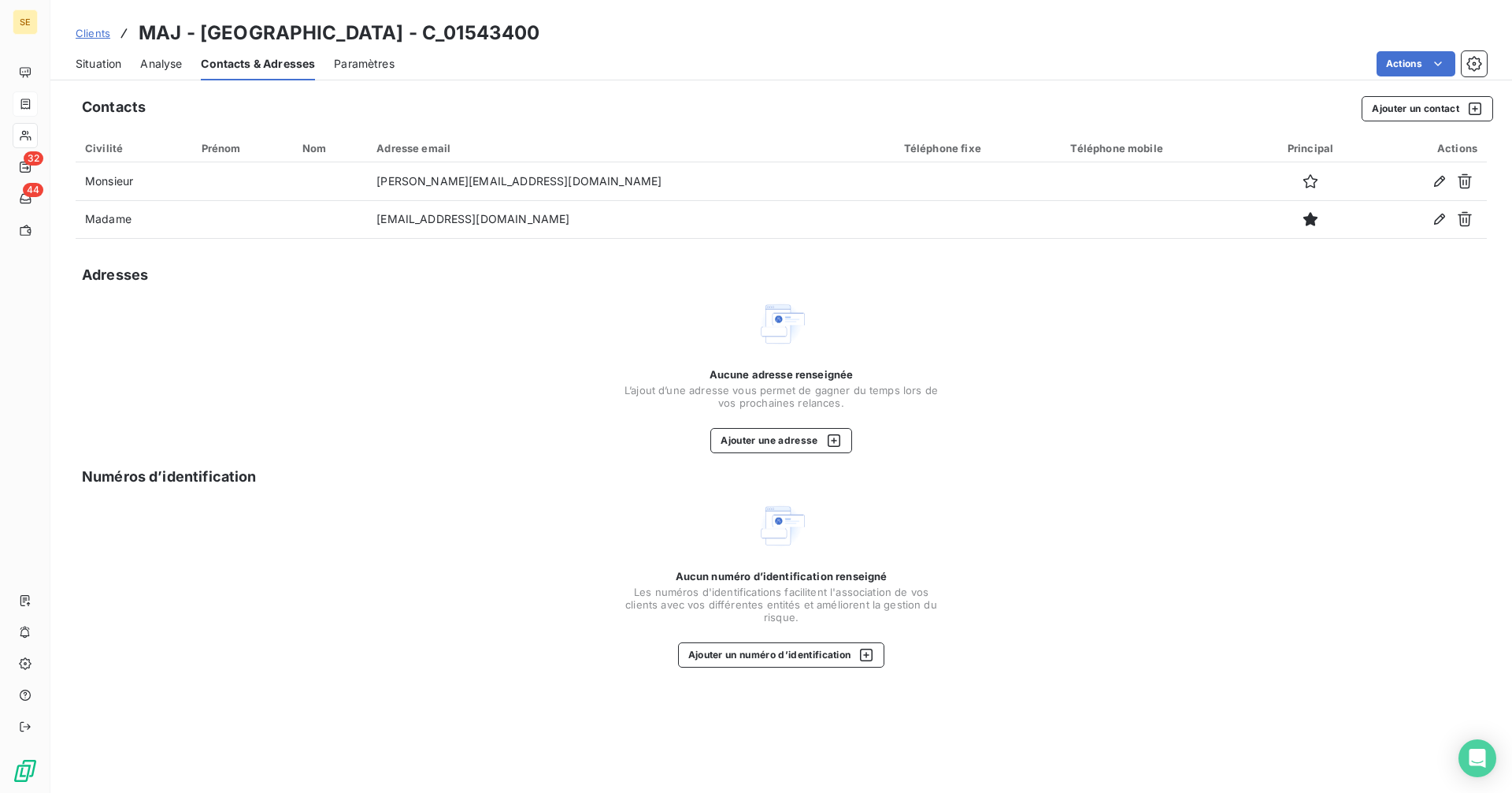
click at [94, 63] on span "Situation" at bounding box center [98, 64] width 45 height 16
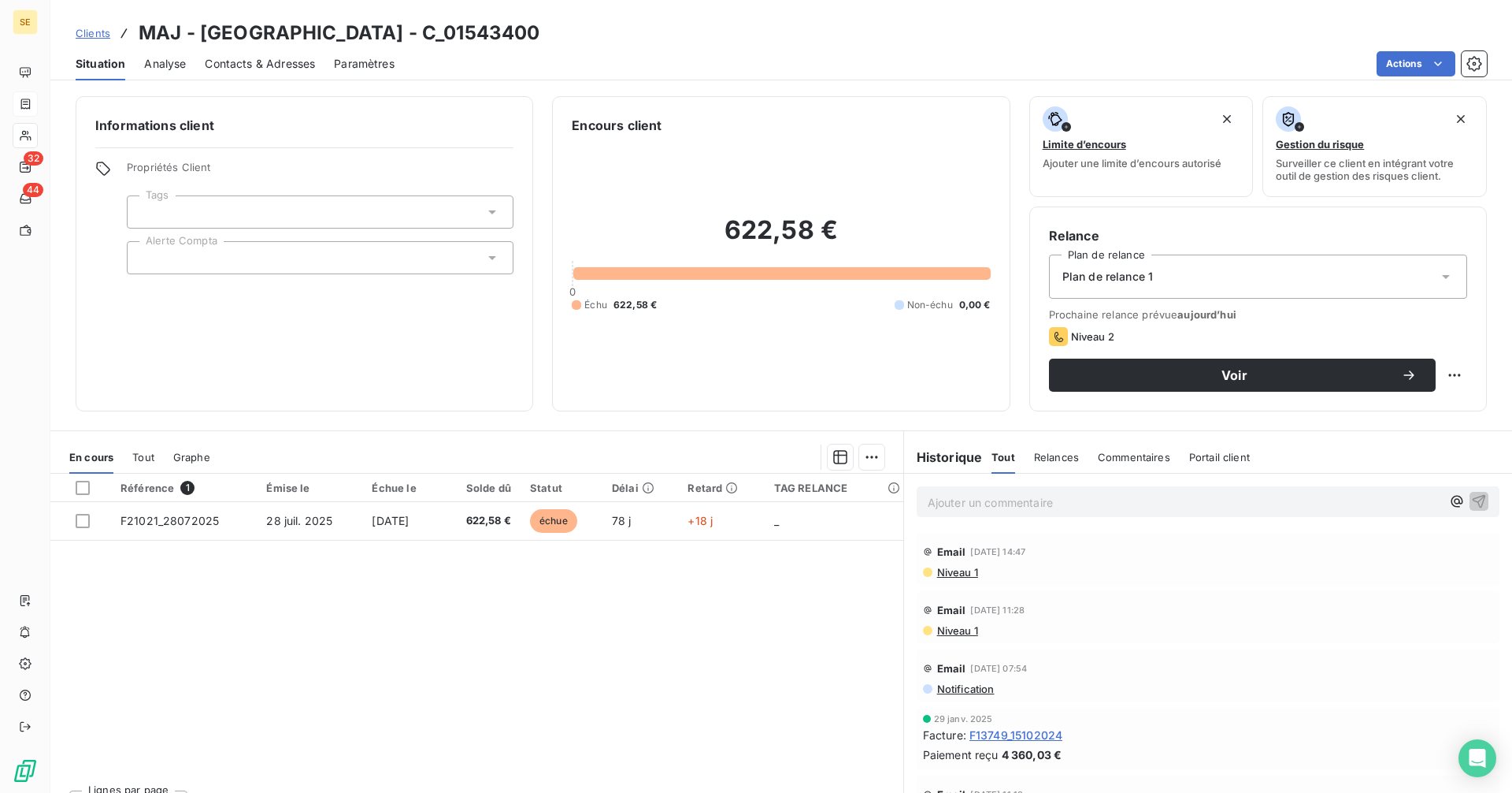
click at [235, 67] on span "Contacts & Adresses" at bounding box center [259, 64] width 111 height 16
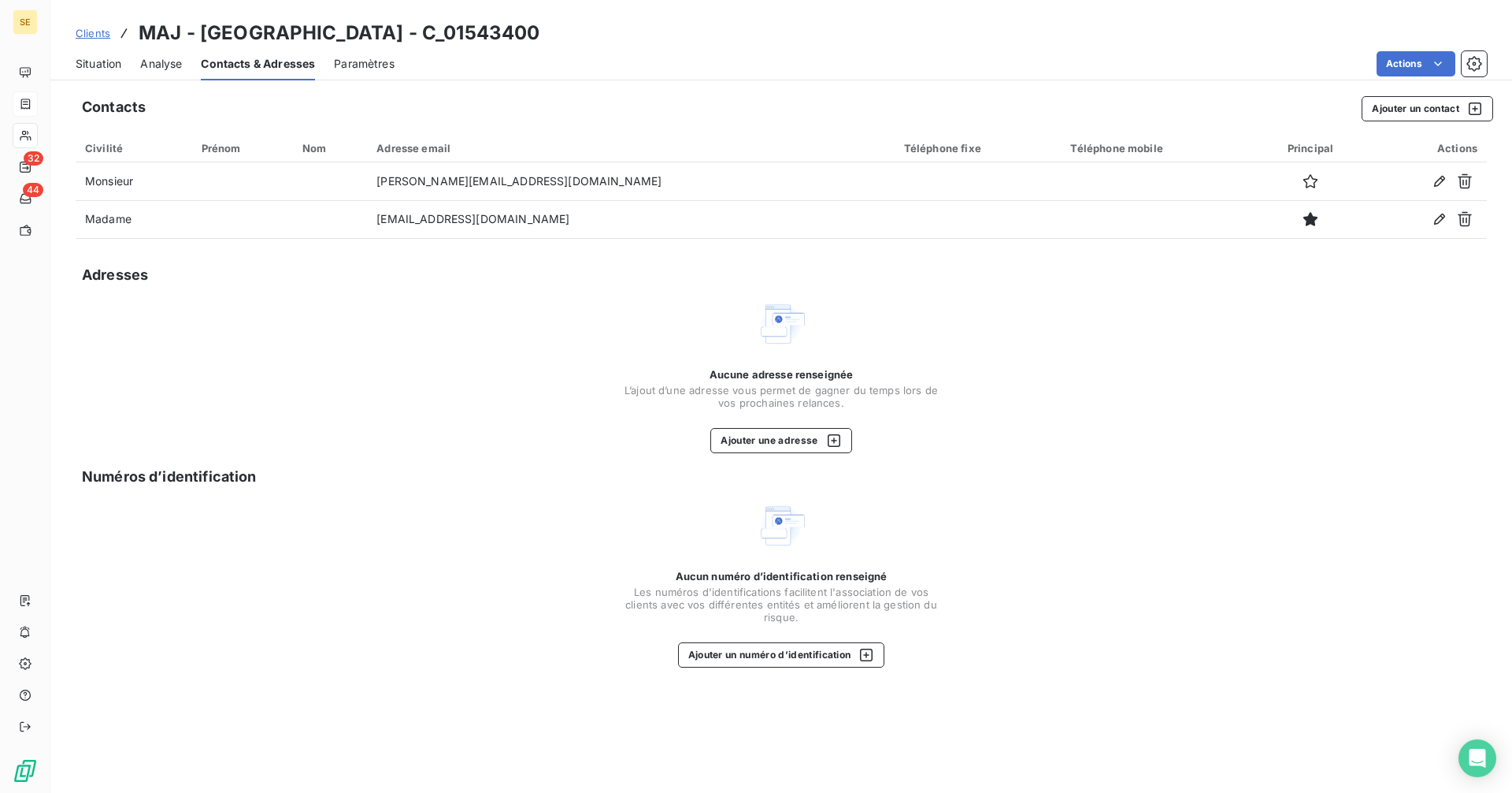
click at [111, 64] on span "Situation" at bounding box center [98, 64] width 45 height 16
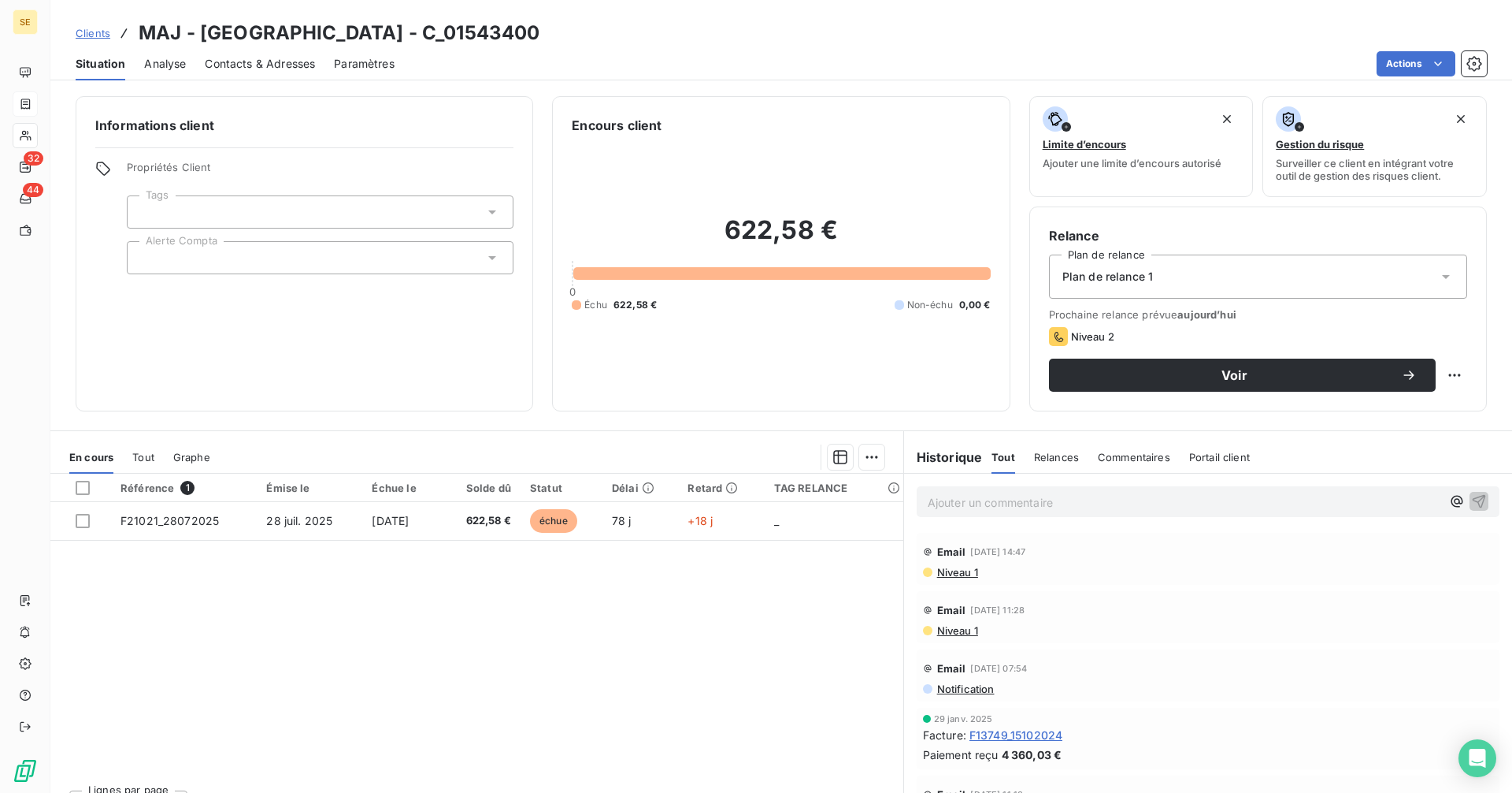
click at [961, 691] on span "Notification" at bounding box center [965, 689] width 59 height 13
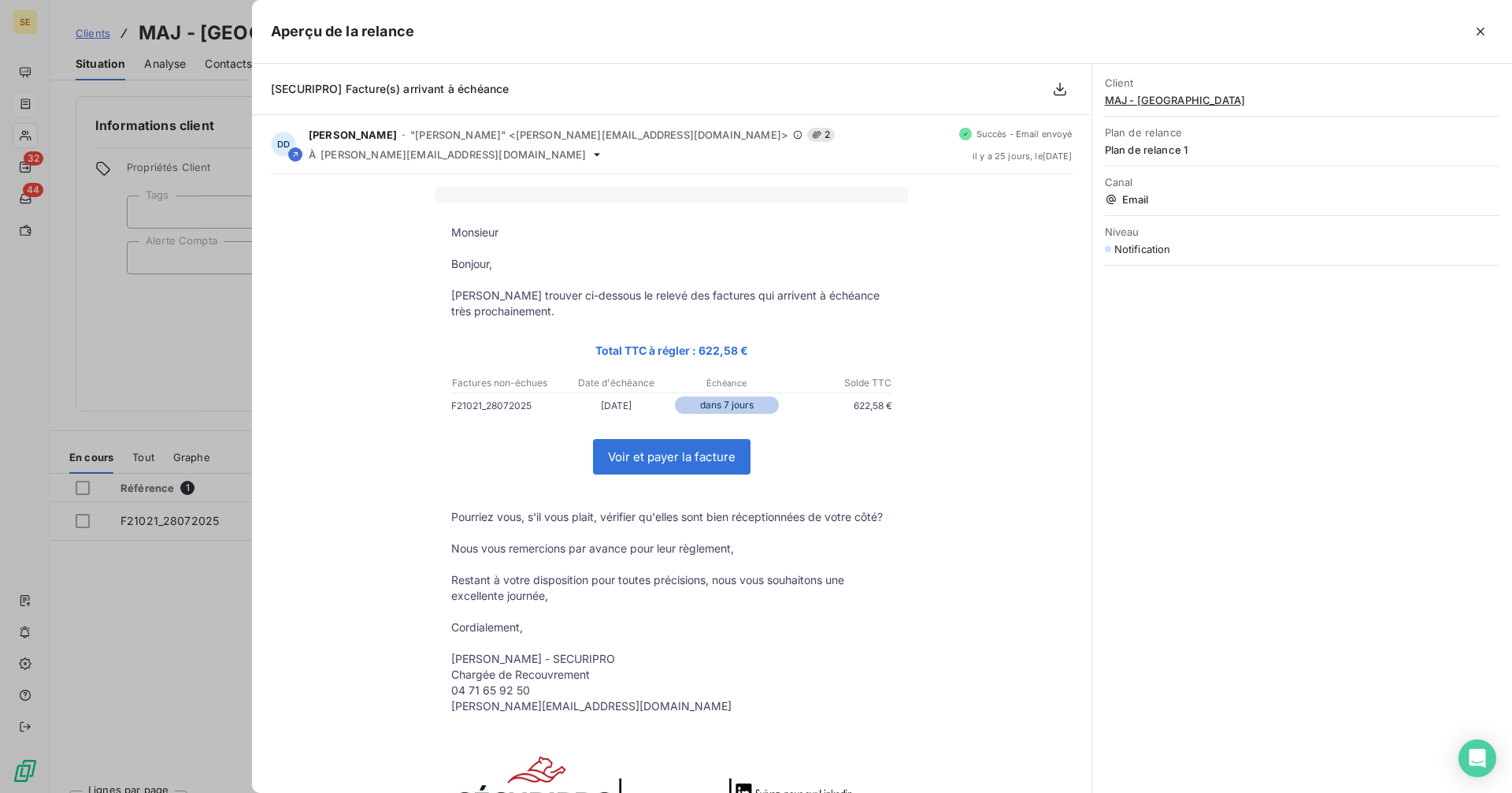
click at [207, 342] on div at bounding box center [756, 396] width 1512 height 793
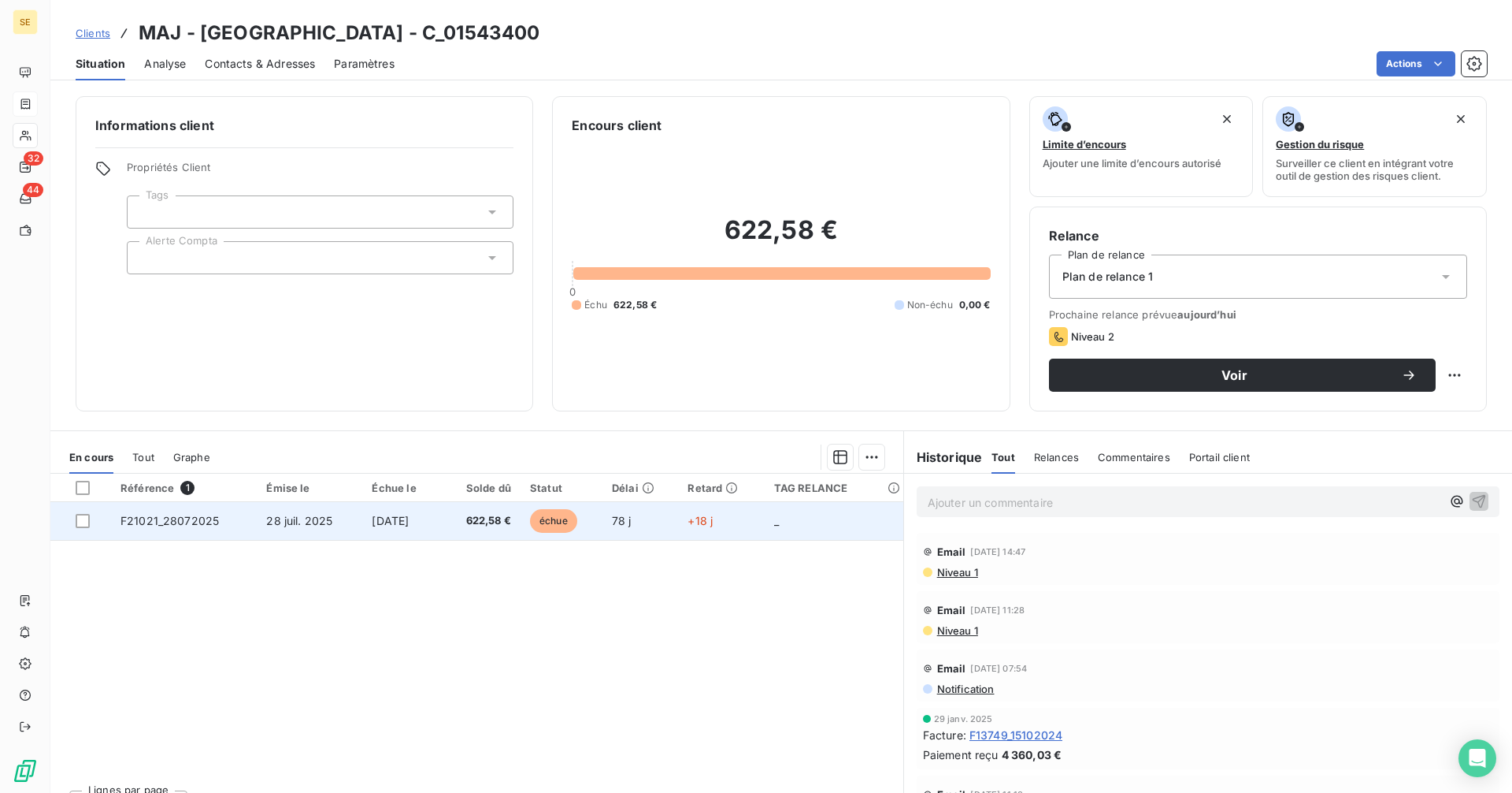
click at [441, 525] on td "[DATE]" at bounding box center [401, 521] width 79 height 38
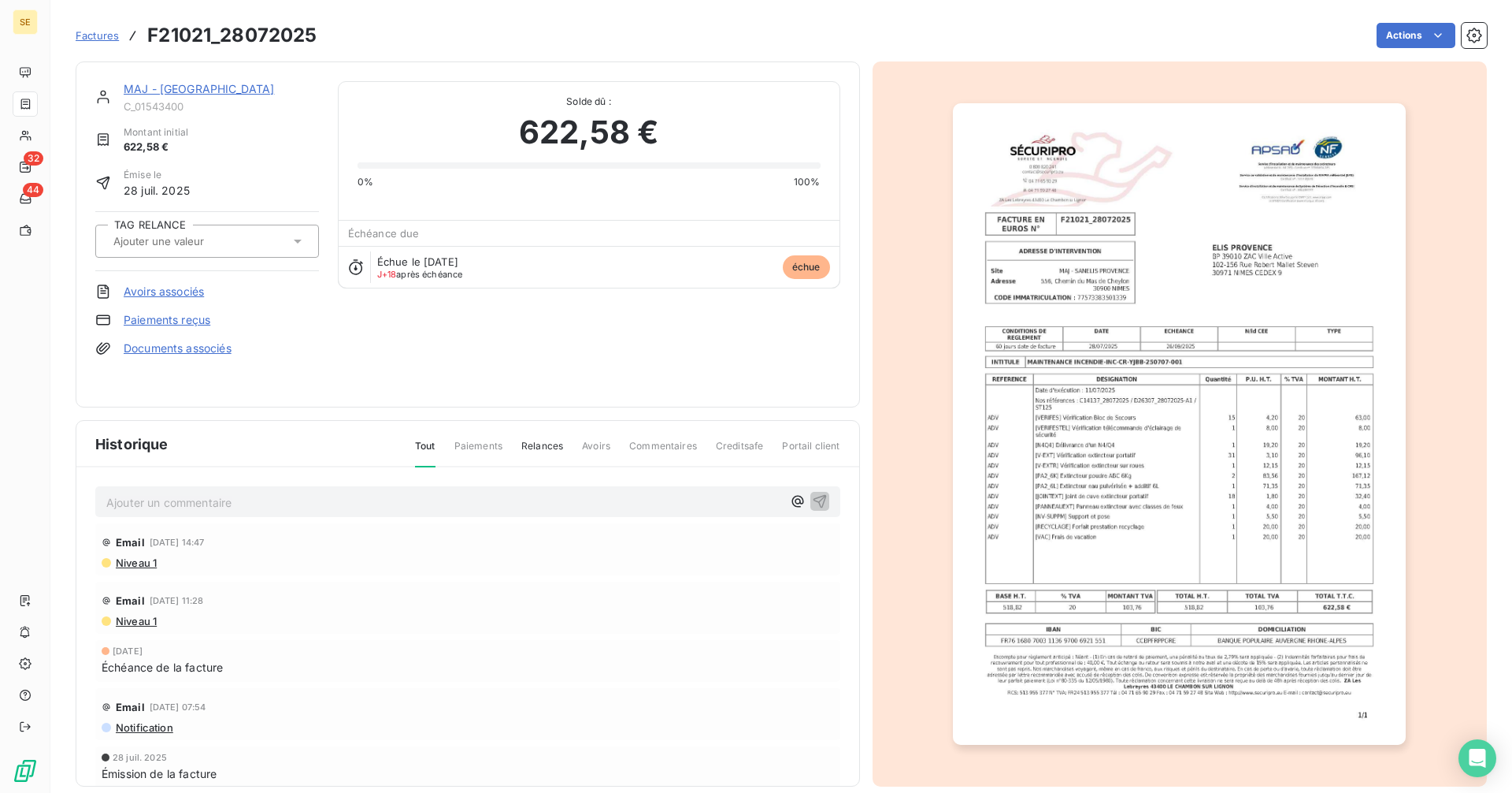
click at [1066, 298] on img "button" at bounding box center [1179, 424] width 453 height 642
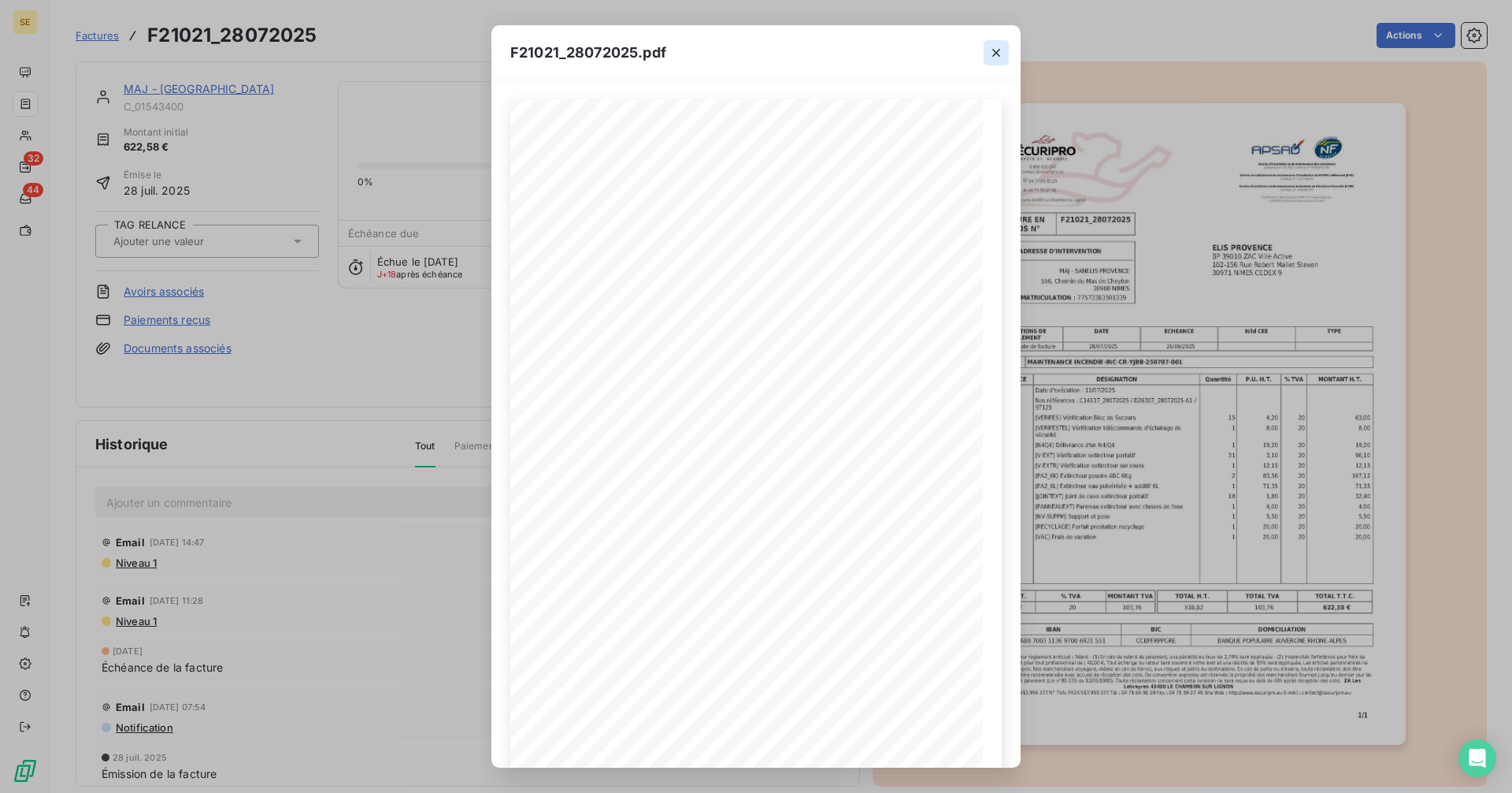
click at [993, 50] on icon "button" at bounding box center [996, 53] width 16 height 16
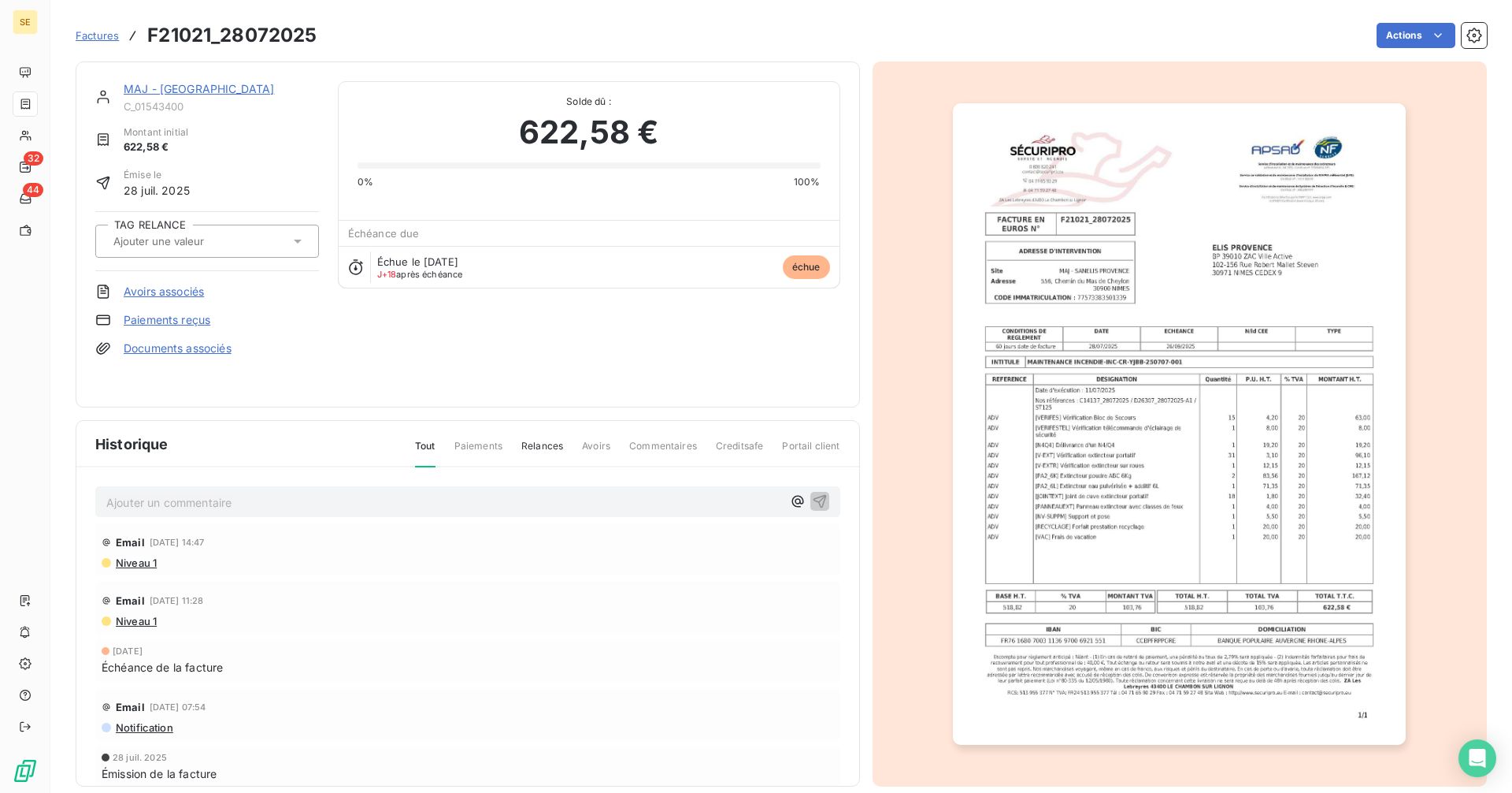
click at [240, 88] on link "MAJ - [GEOGRAPHIC_DATA]" at bounding box center [198, 88] width 150 height 14
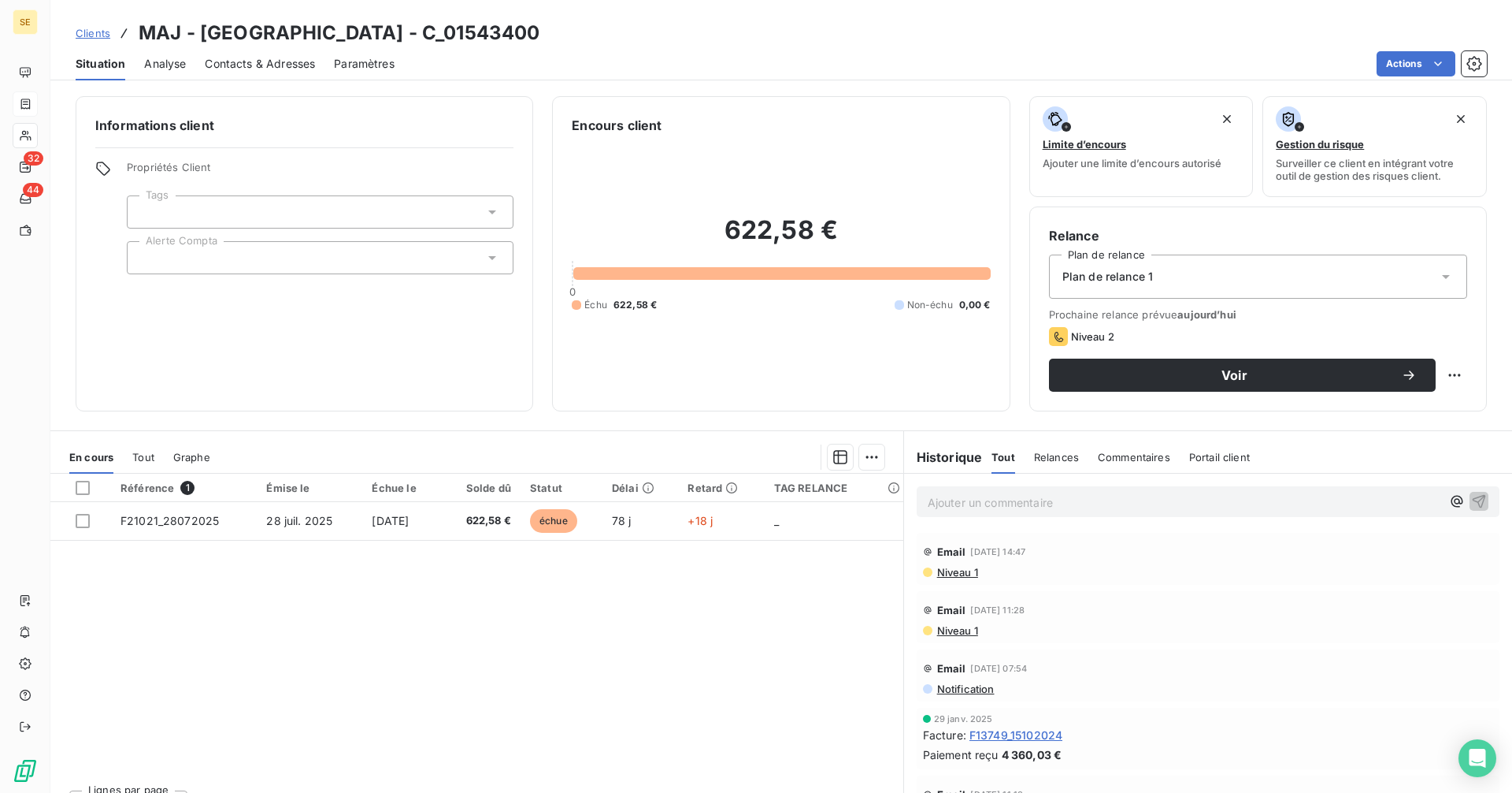
click at [310, 57] on span "Contacts & Adresses" at bounding box center [259, 64] width 111 height 16
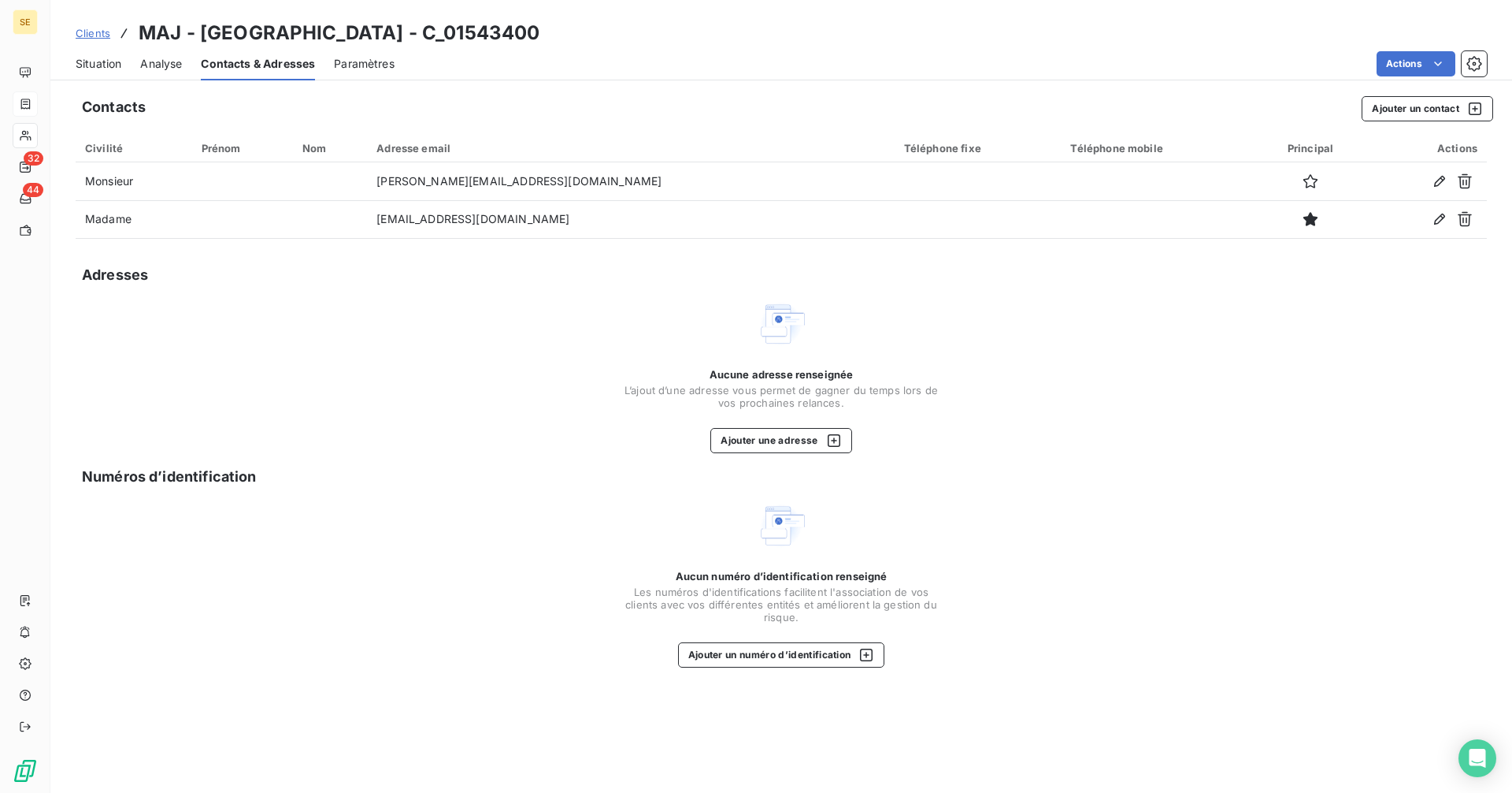
click at [107, 57] on span "Situation" at bounding box center [98, 64] width 45 height 16
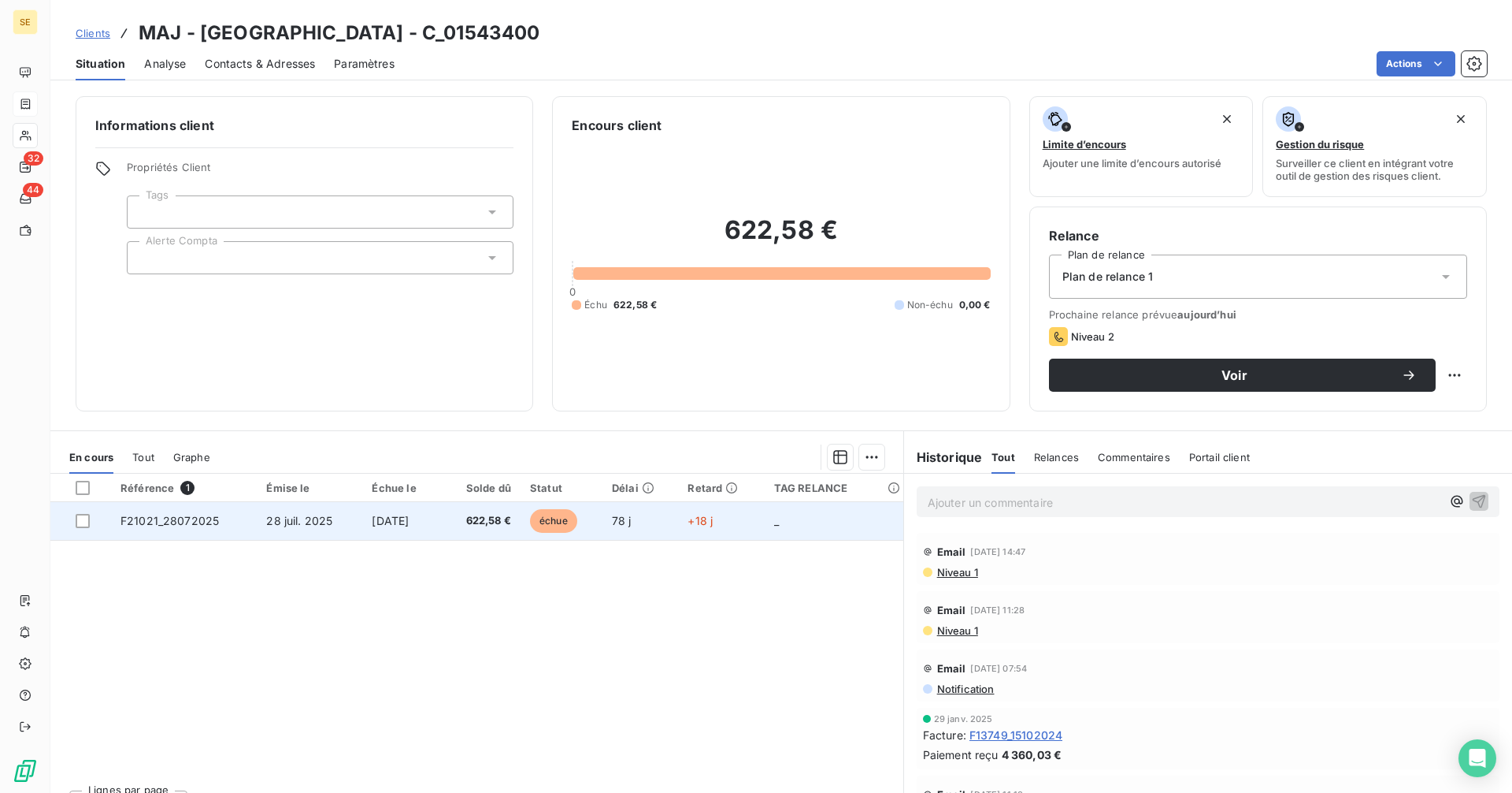
click at [506, 522] on span "622,58 €" at bounding box center [481, 521] width 60 height 16
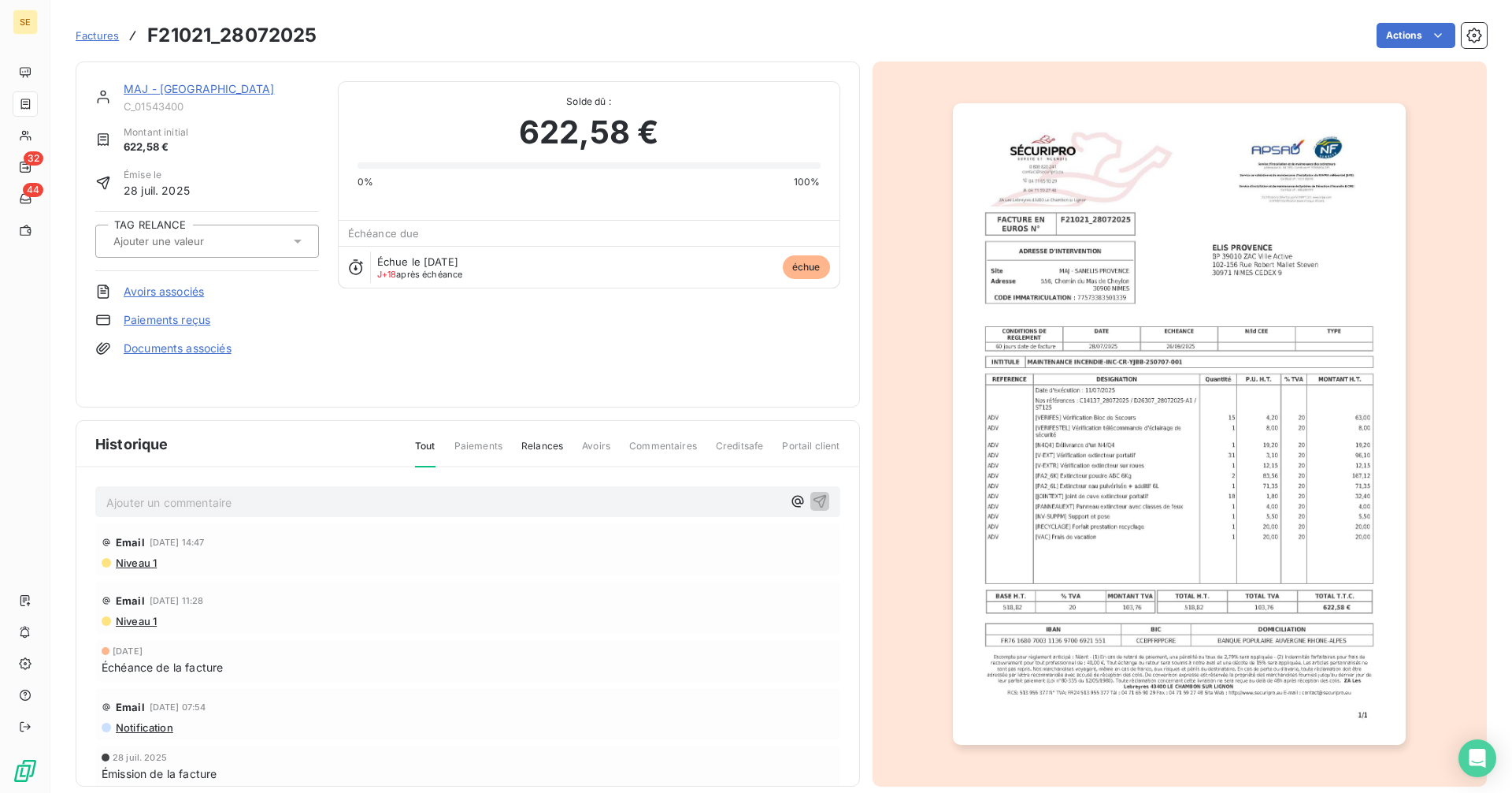
click at [1101, 424] on img "button" at bounding box center [1179, 424] width 453 height 642
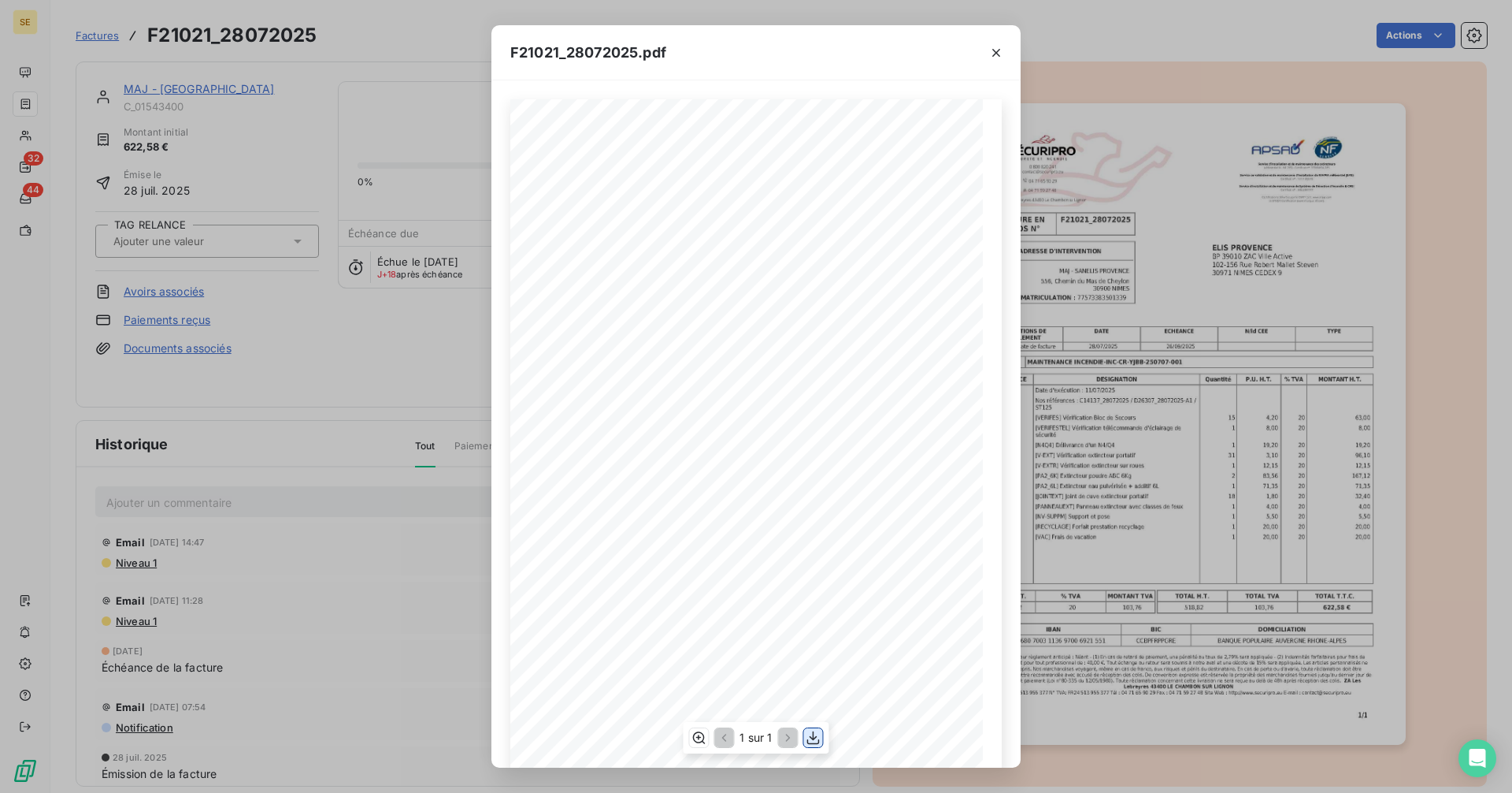
click at [812, 738] on icon "button" at bounding box center [813, 736] width 13 height 14
drag, startPoint x: 997, startPoint y: 52, endPoint x: 150, endPoint y: 718, distance: 1077.5
click at [997, 52] on icon "button" at bounding box center [996, 53] width 8 height 8
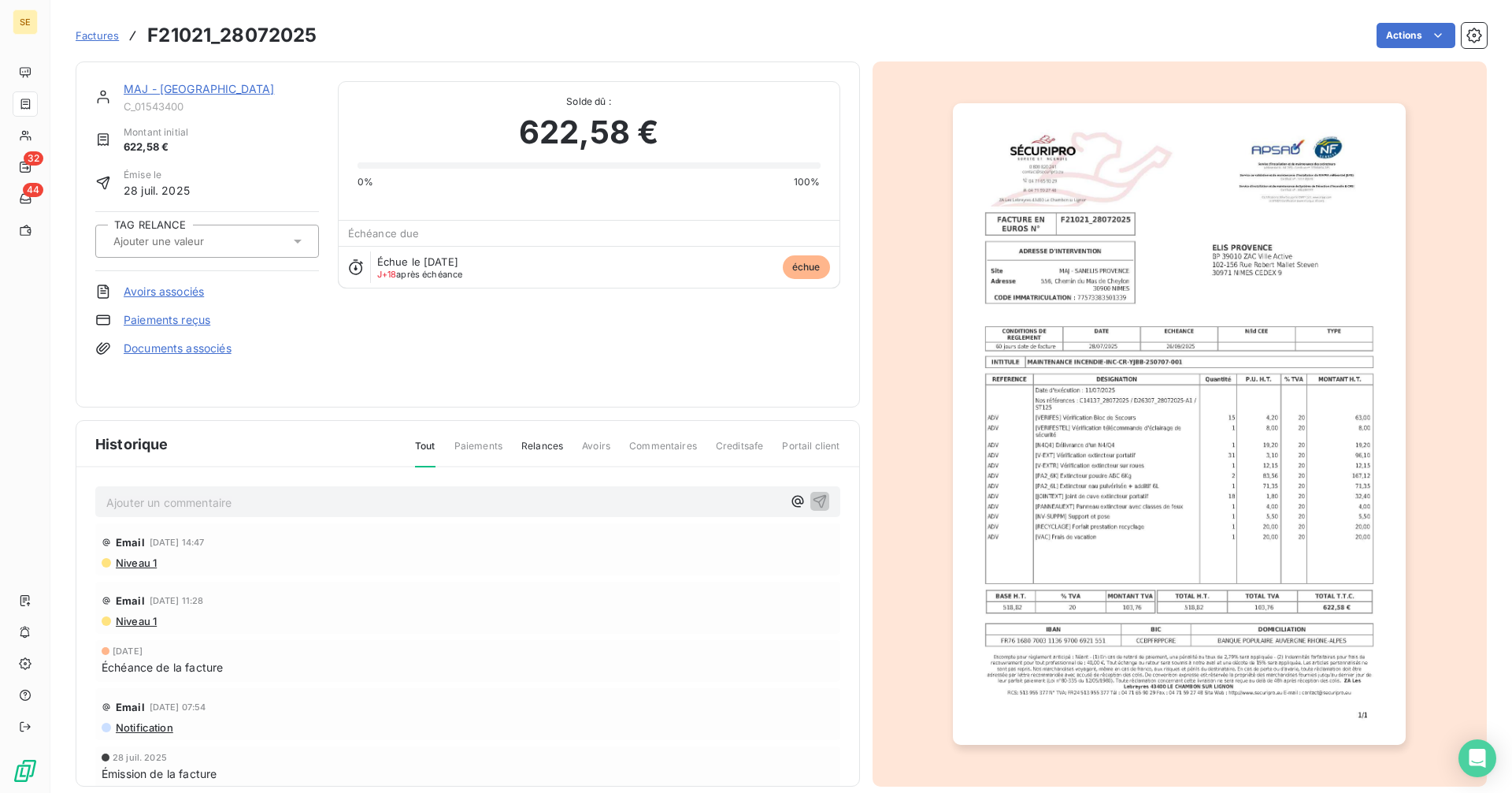
click at [221, 92] on link "MAJ - [GEOGRAPHIC_DATA]" at bounding box center [198, 88] width 150 height 14
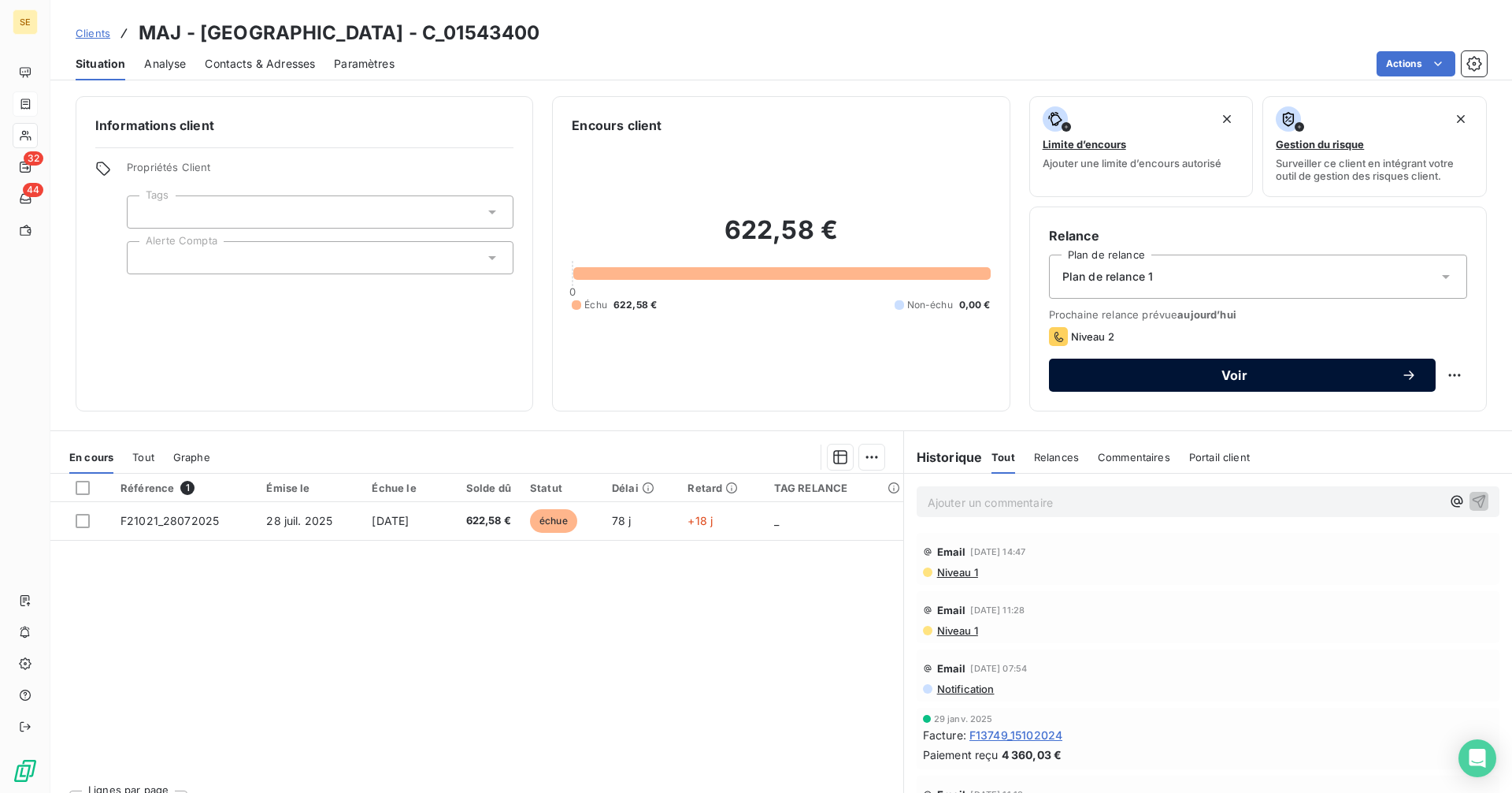
click at [1137, 373] on span "Voir" at bounding box center [1234, 375] width 333 height 13
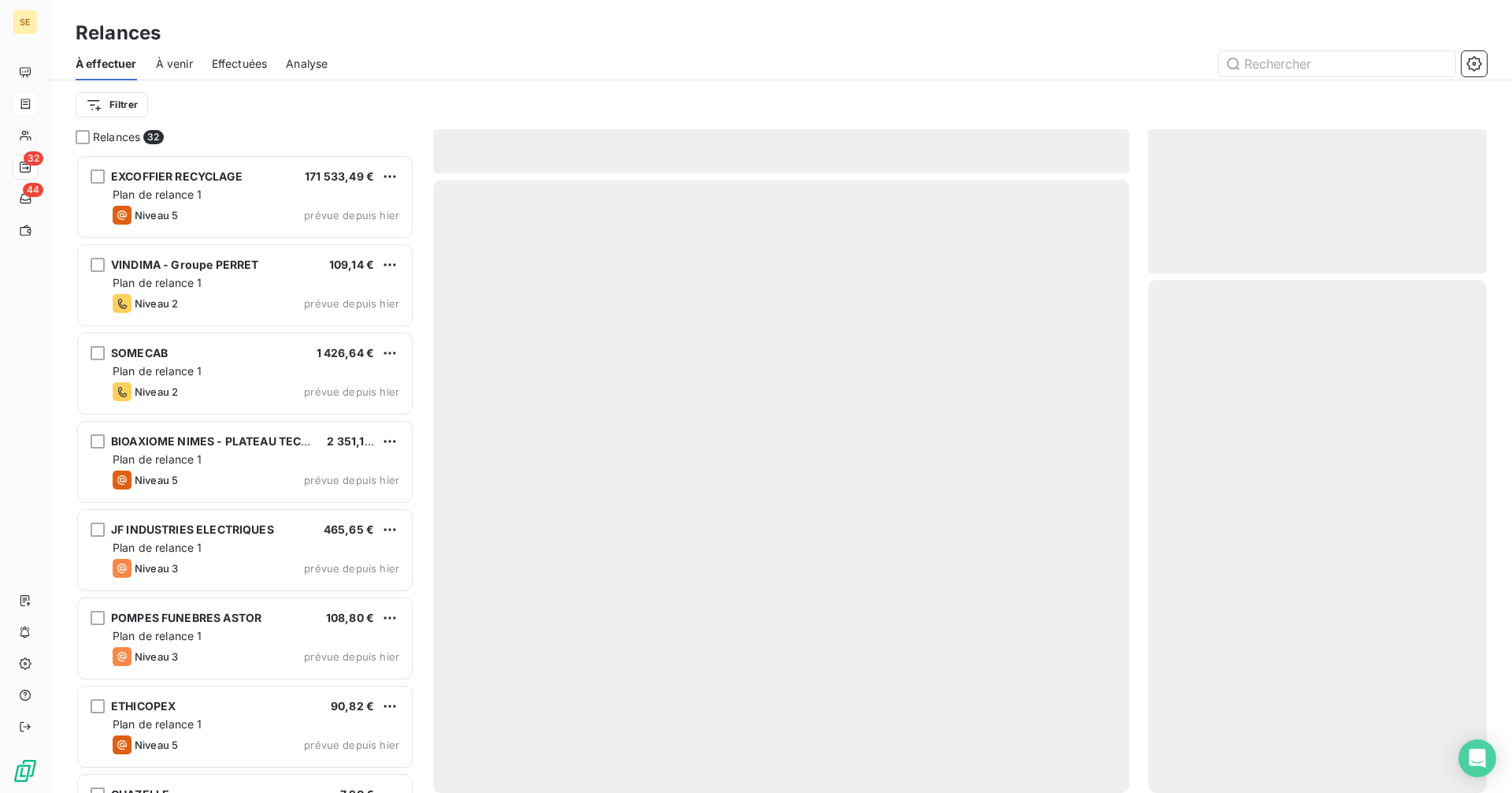
scroll to position [627, 327]
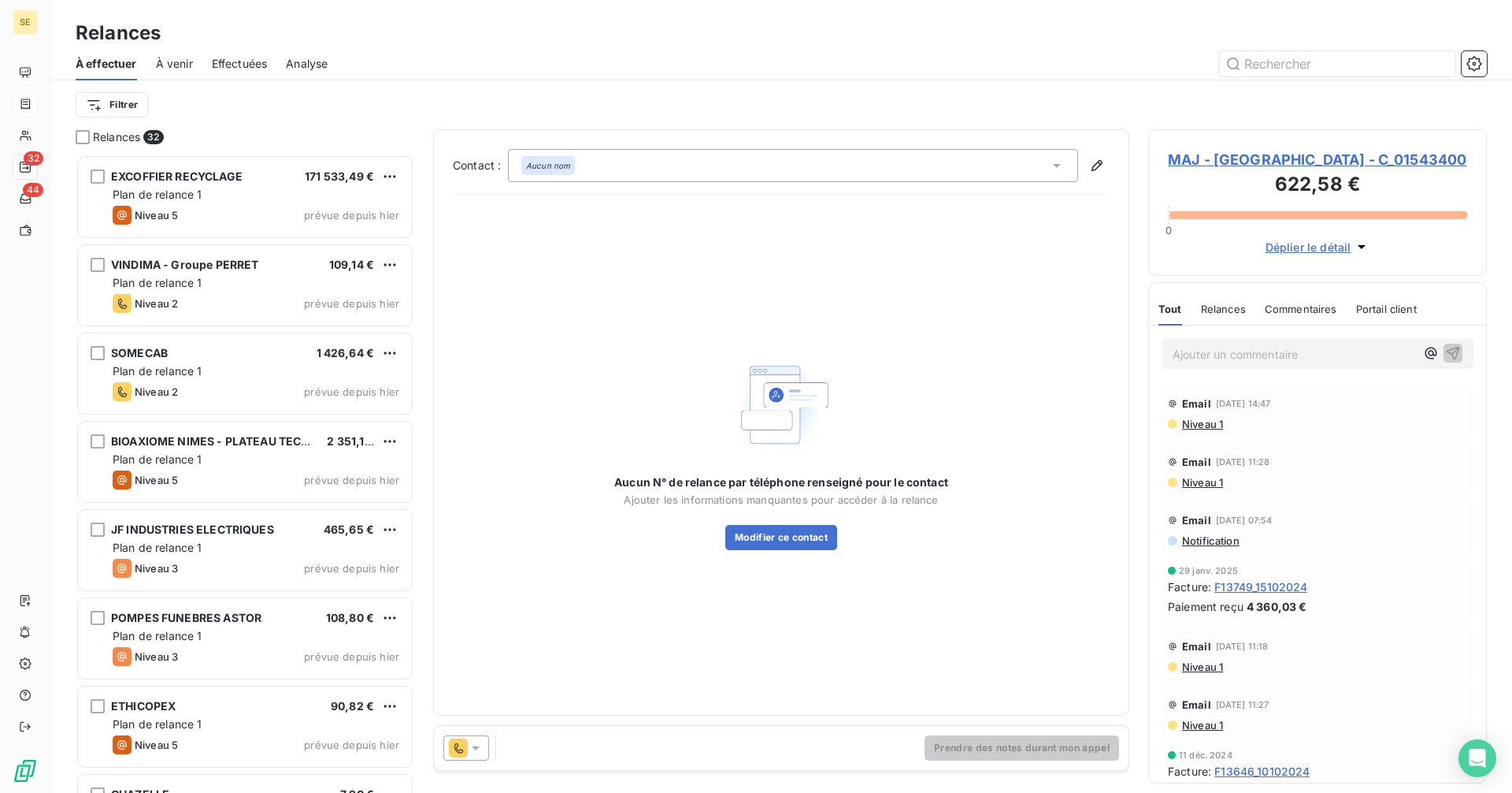
click at [598, 171] on div "Aucun nom" at bounding box center [793, 166] width 570 height 33
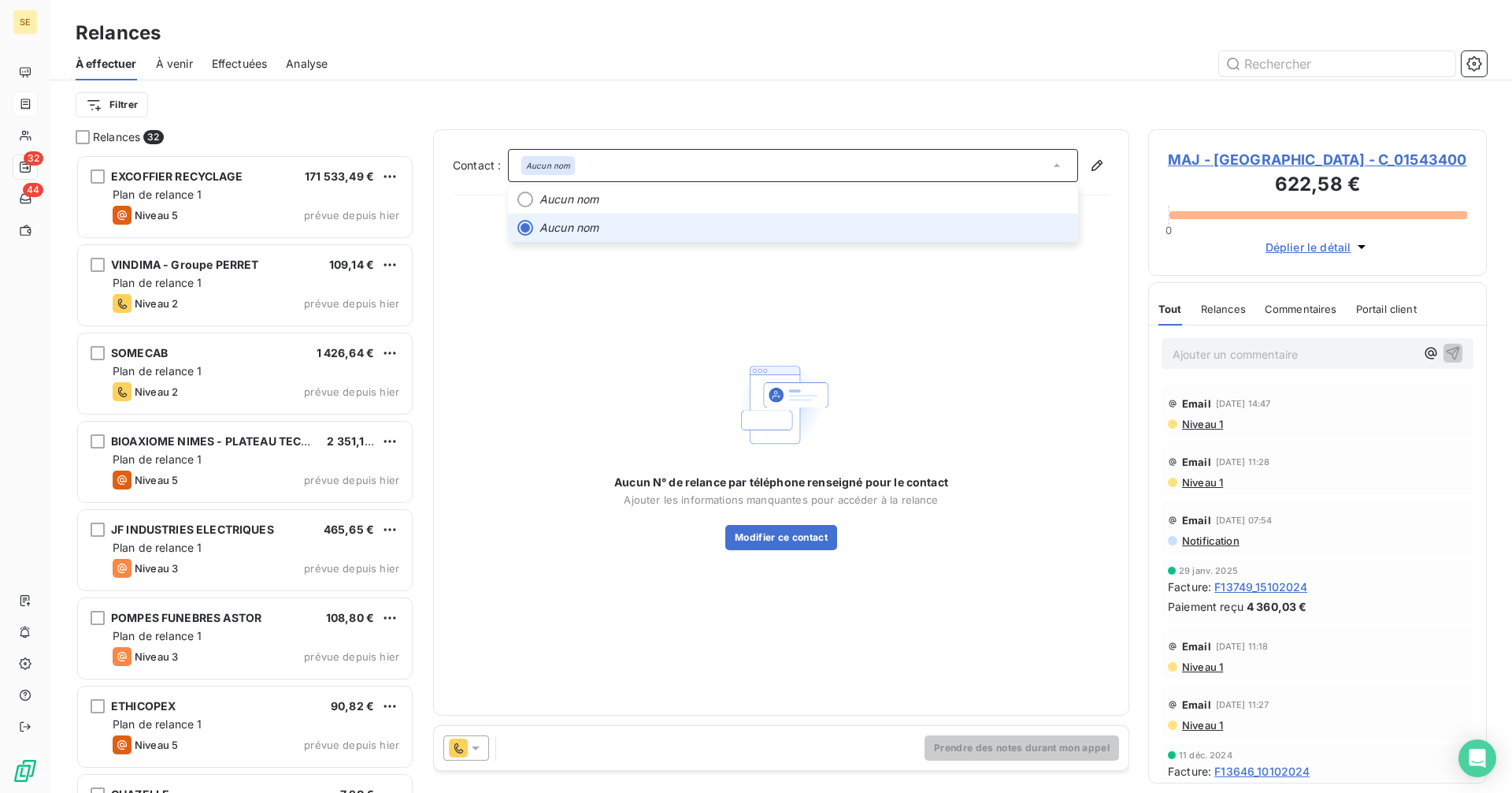
click at [598, 171] on div "Aucun nom" at bounding box center [793, 166] width 570 height 33
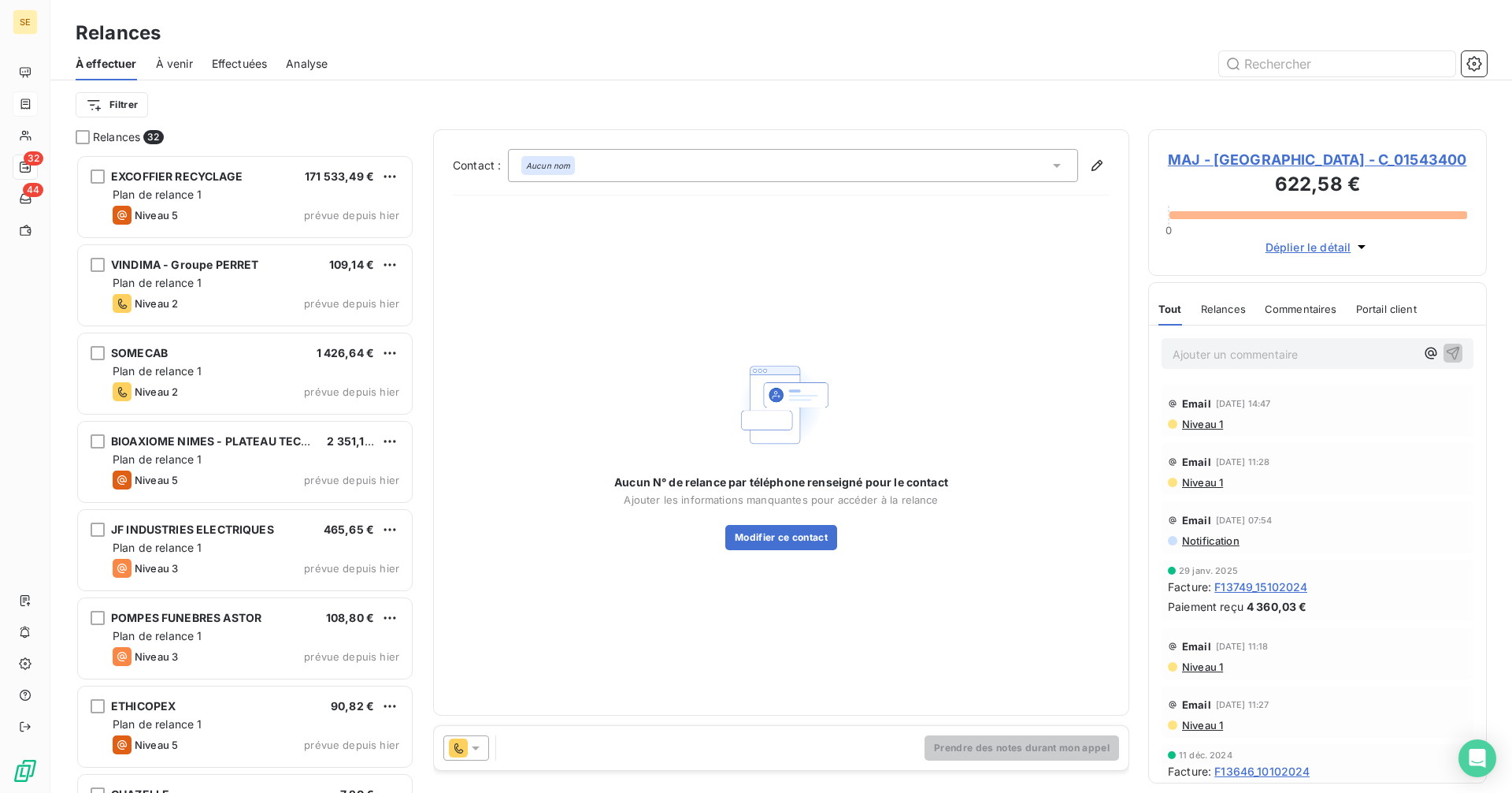
click at [590, 174] on div "Aucun nom" at bounding box center [793, 166] width 570 height 33
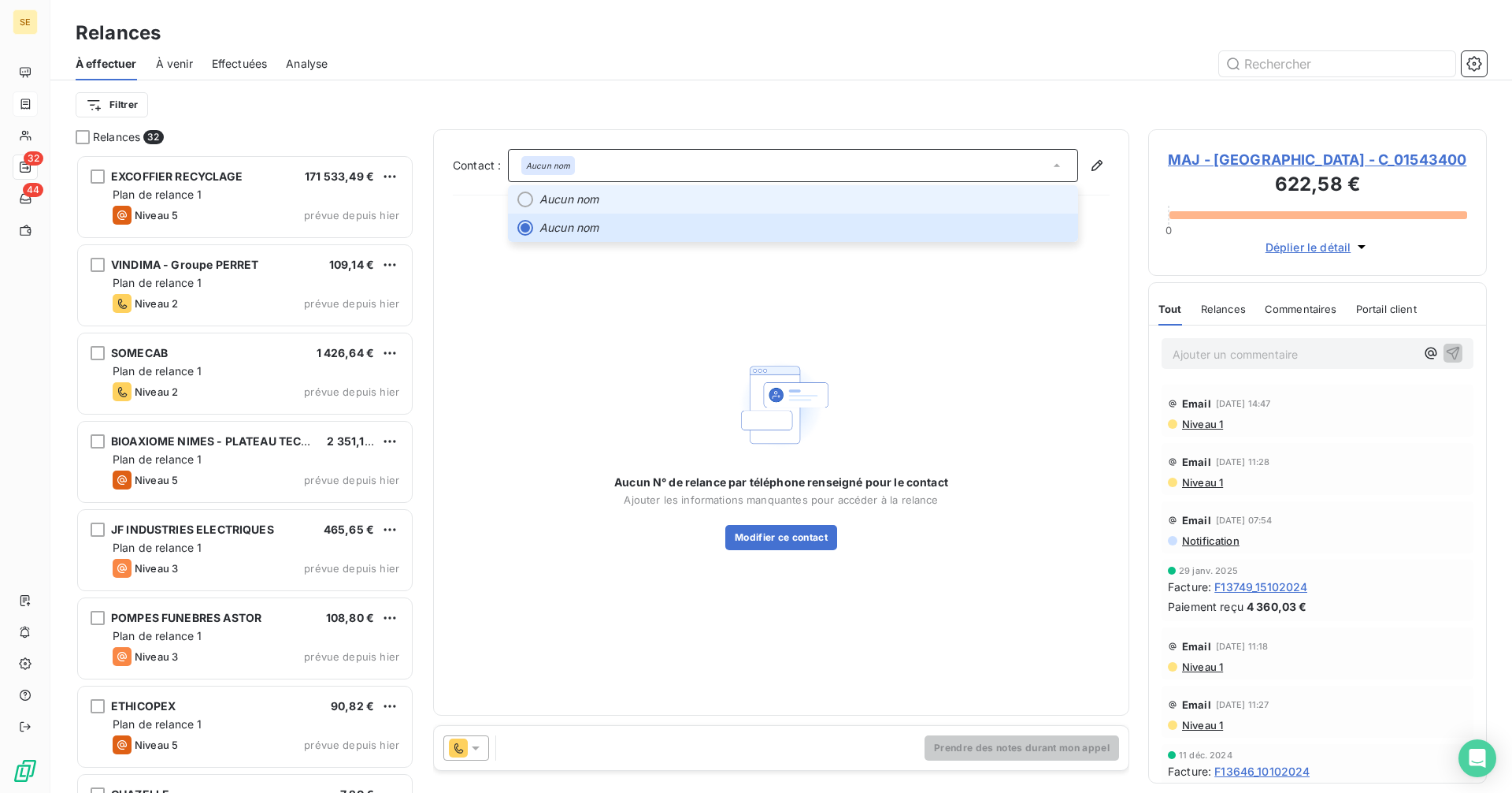
click at [586, 198] on em "Aucun nom" at bounding box center [569, 199] width 59 height 16
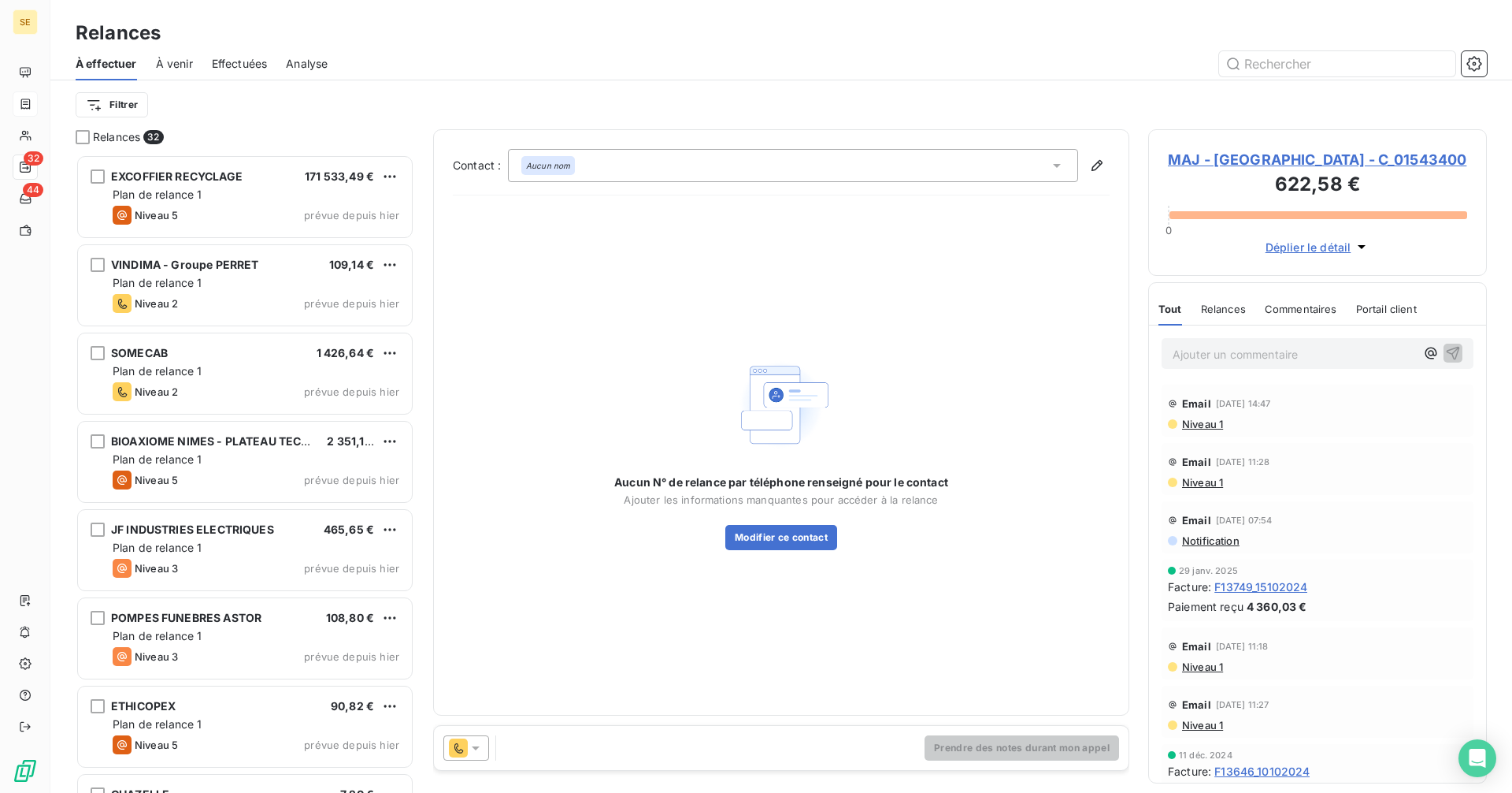
click at [606, 170] on div "Aucun nom" at bounding box center [793, 166] width 570 height 33
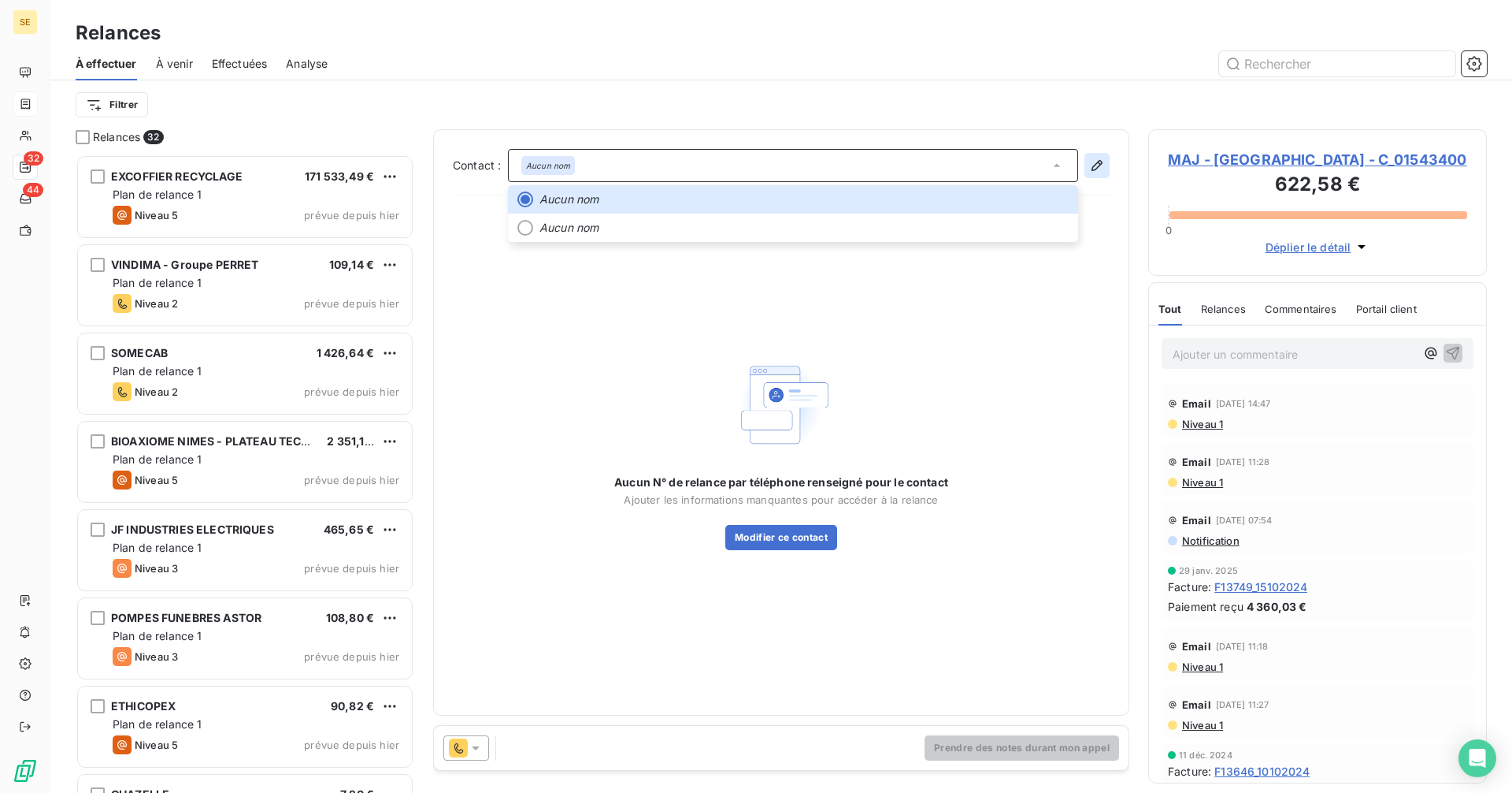
click at [1095, 166] on icon "button" at bounding box center [1097, 166] width 11 height 11
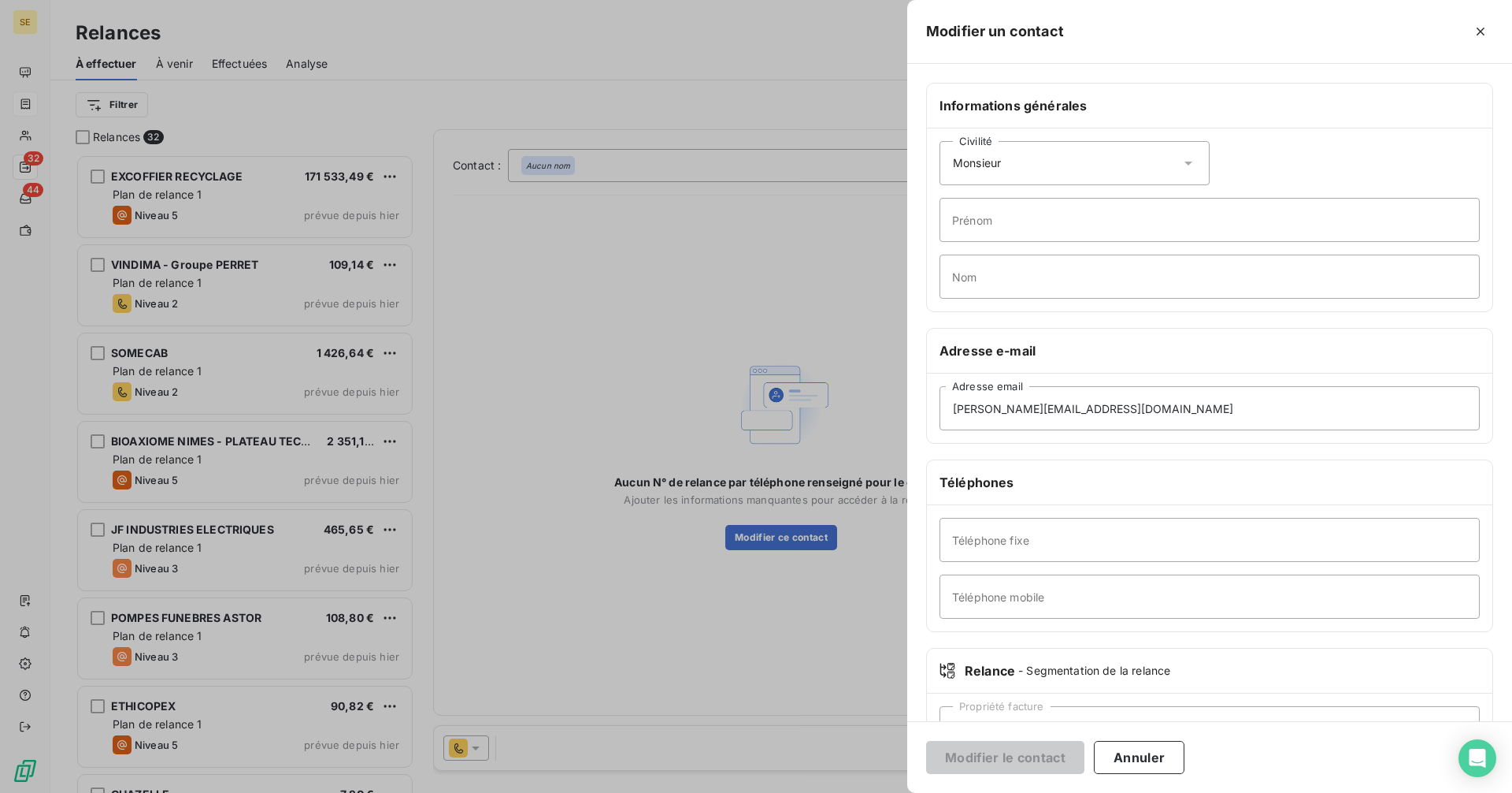
click at [1035, 167] on div "Civilité Monsieur" at bounding box center [1074, 162] width 270 height 44
click at [1034, 166] on div "Civilité Monsieur" at bounding box center [1074, 162] width 270 height 44
click at [1015, 222] on input "Prénom" at bounding box center [1210, 219] width 540 height 44
click at [972, 221] on input "[PERSON_NAME]" at bounding box center [1210, 219] width 540 height 44
click at [976, 217] on input "[PERSON_NAME]" at bounding box center [1210, 219] width 540 height 44
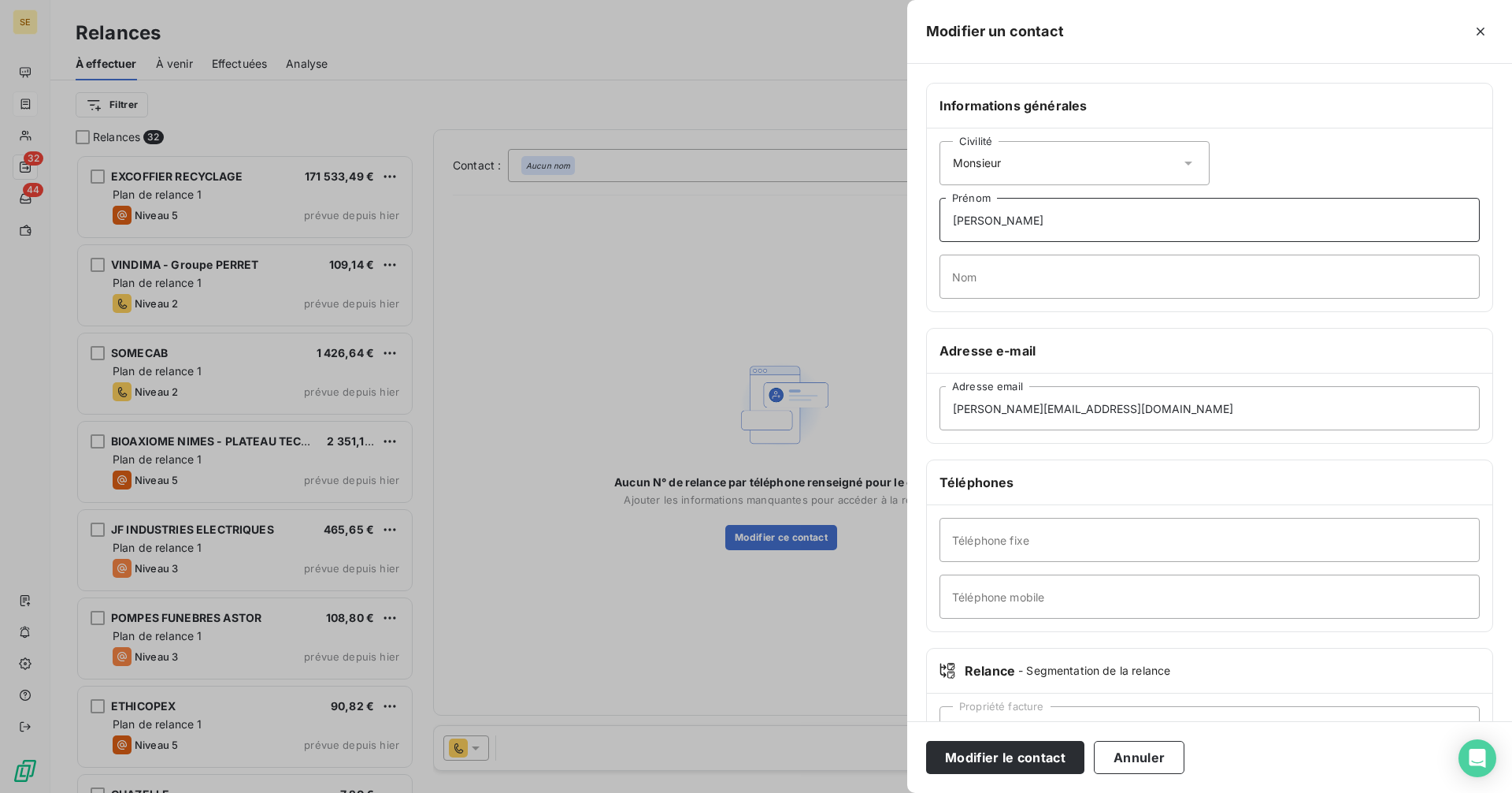
type input "[PERSON_NAME]"
click at [1001, 270] on input "Nom" at bounding box center [1210, 276] width 540 height 44
type input "RANC"
drag, startPoint x: 1042, startPoint y: 408, endPoint x: 914, endPoint y: 405, distance: 128.0
click at [914, 405] on div "Informations générales Civilité Monsieur [PERSON_NAME] RANC Nom Adresse e-mail …" at bounding box center [1210, 432] width 605 height 700
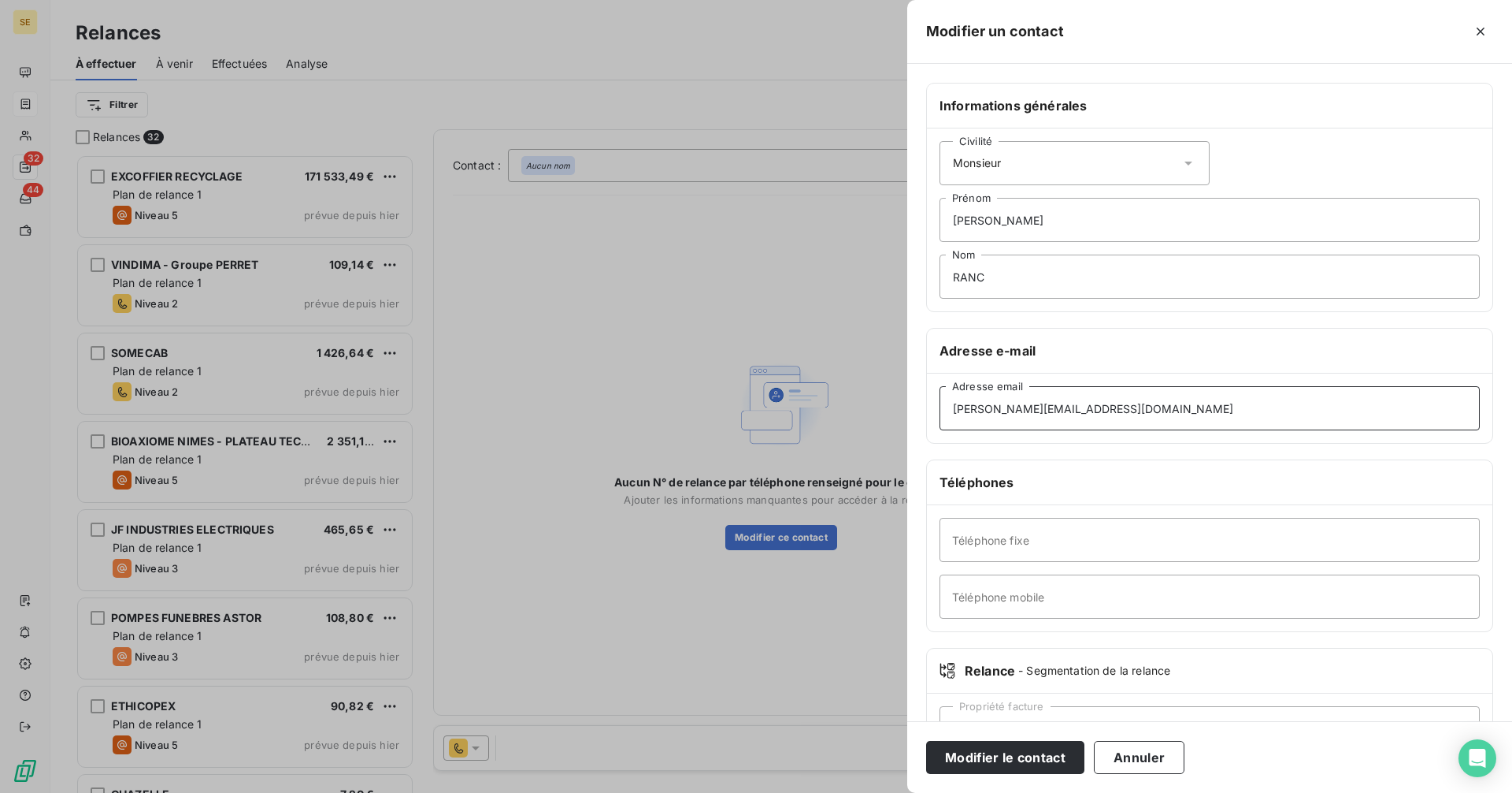
type input "[PERSON_NAME][EMAIL_ADDRESS][DOMAIN_NAME]"
click at [1013, 545] on input "Téléphone fixe" at bounding box center [1210, 539] width 540 height 44
click at [995, 540] on input "Téléphone fixe" at bounding box center [1210, 539] width 540 height 44
paste input "04 66 84 45 57"
type input "04 66 84 45 57"
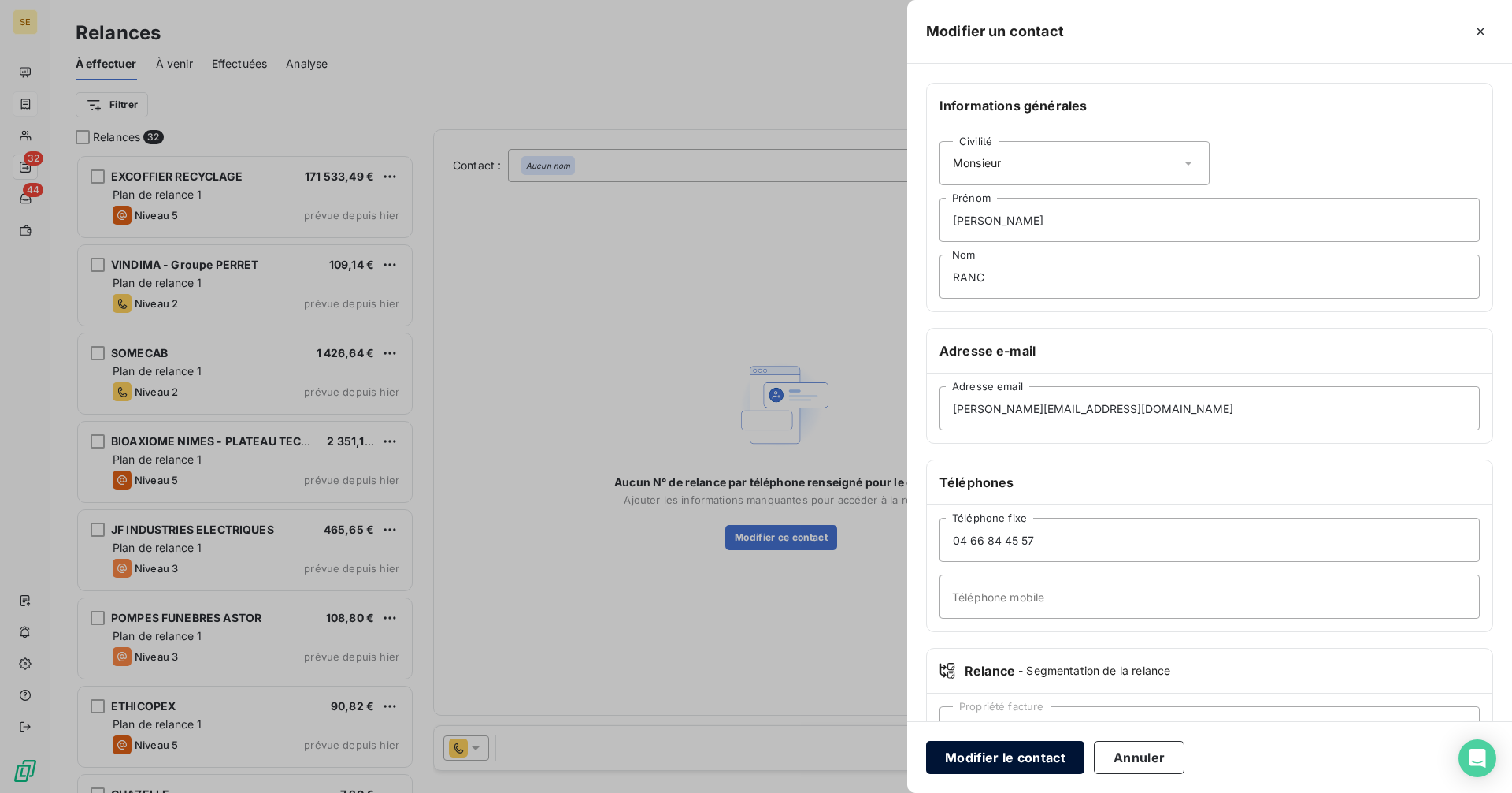
click at [997, 754] on button "Modifier le contact" at bounding box center [1005, 757] width 158 height 33
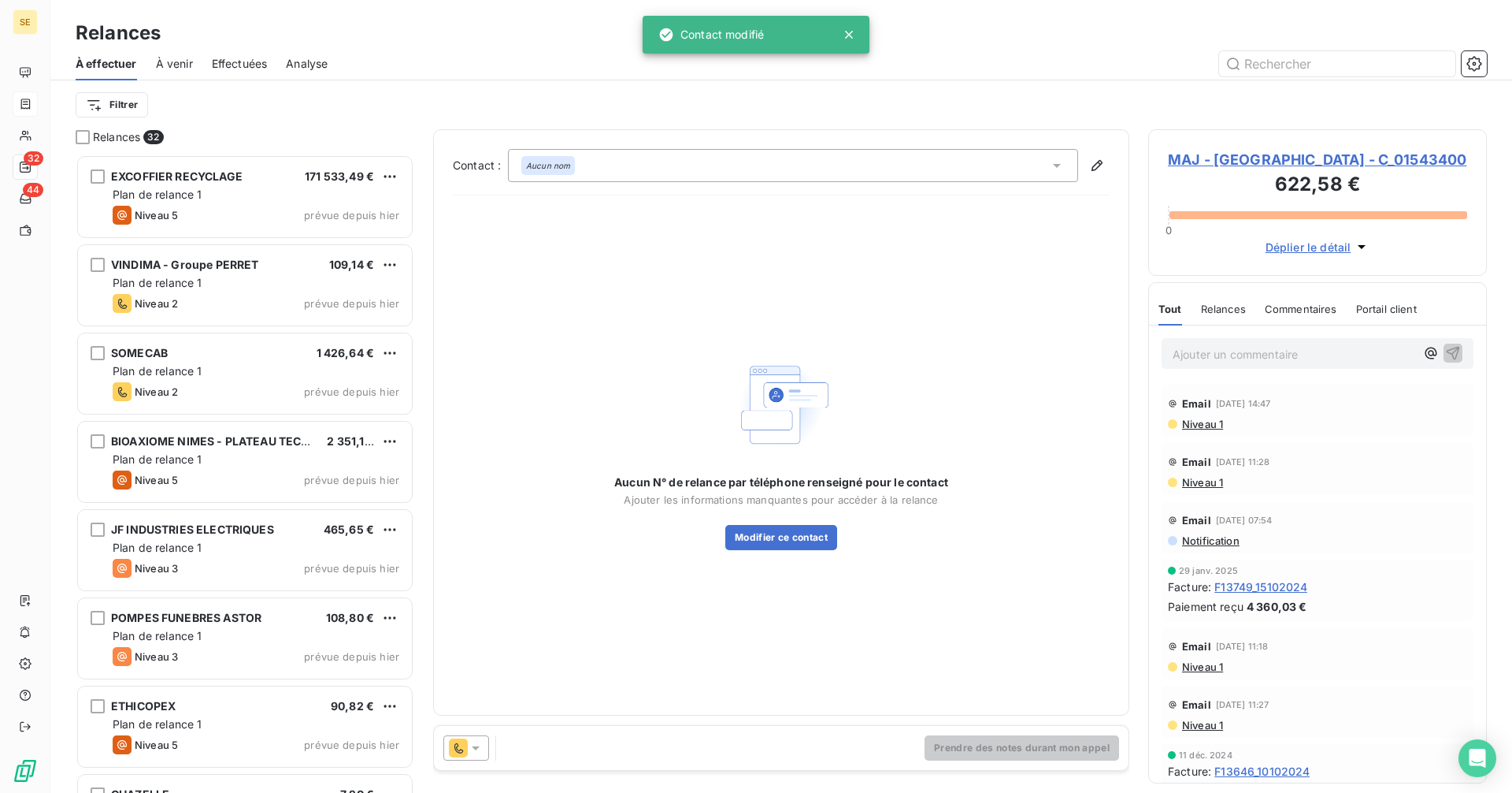
click at [1048, 164] on div "Aucun nom" at bounding box center [793, 166] width 570 height 33
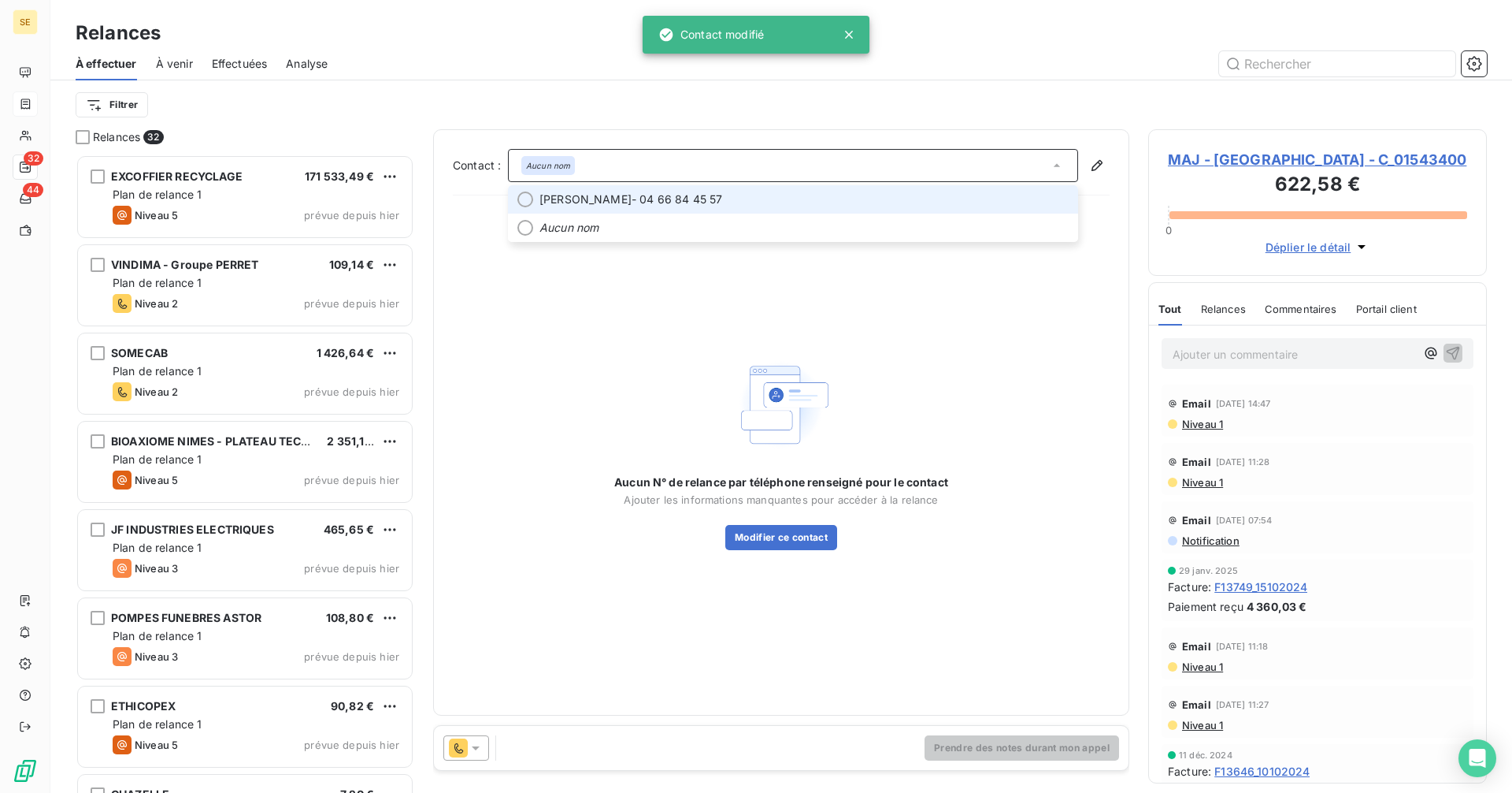
click at [645, 193] on span "[PERSON_NAME] - 04 66 84 45 57" at bounding box center [804, 199] width 529 height 16
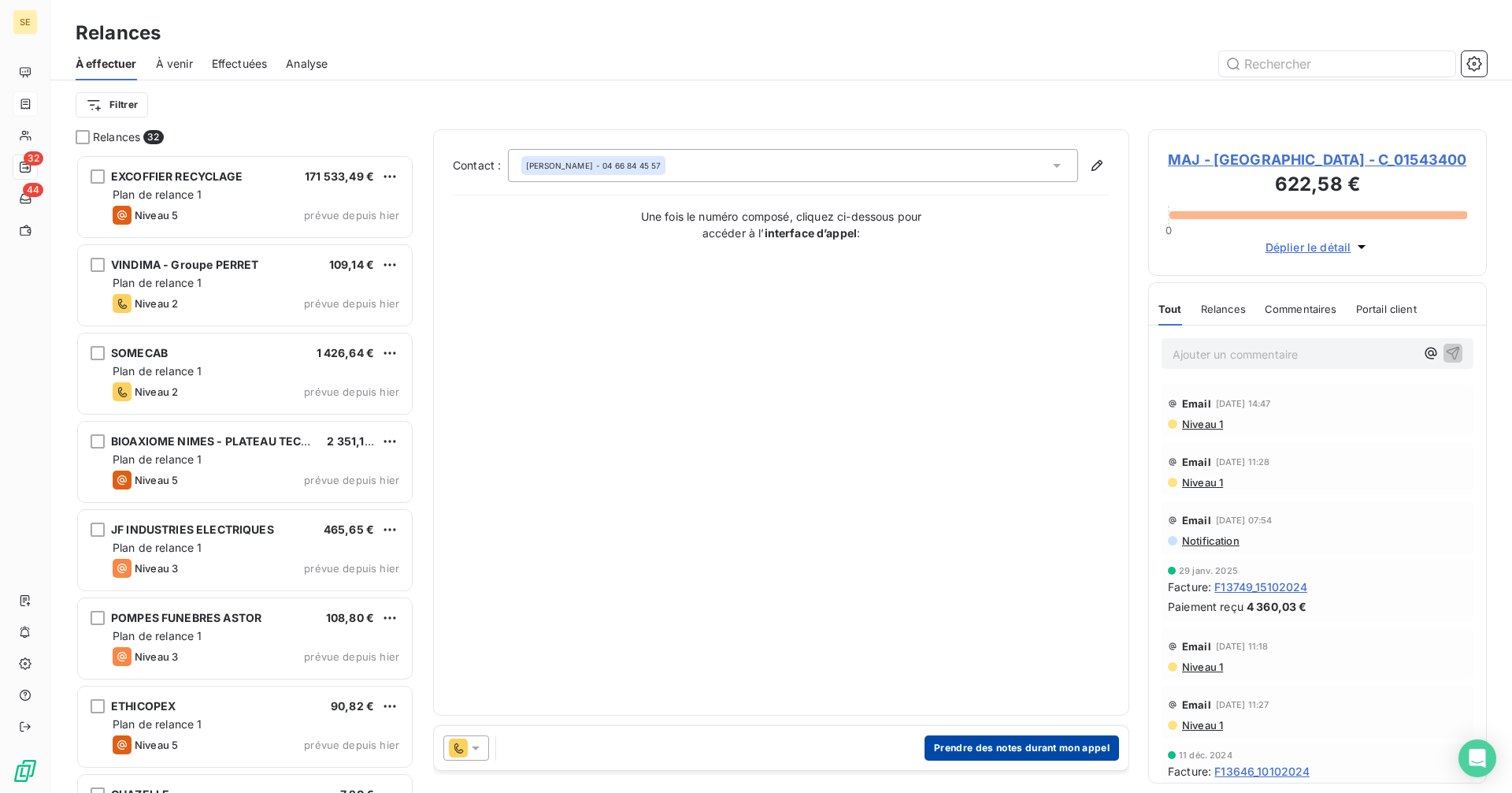
click at [1054, 756] on button "Prendre des notes durant mon appel" at bounding box center [1022, 748] width 194 height 25
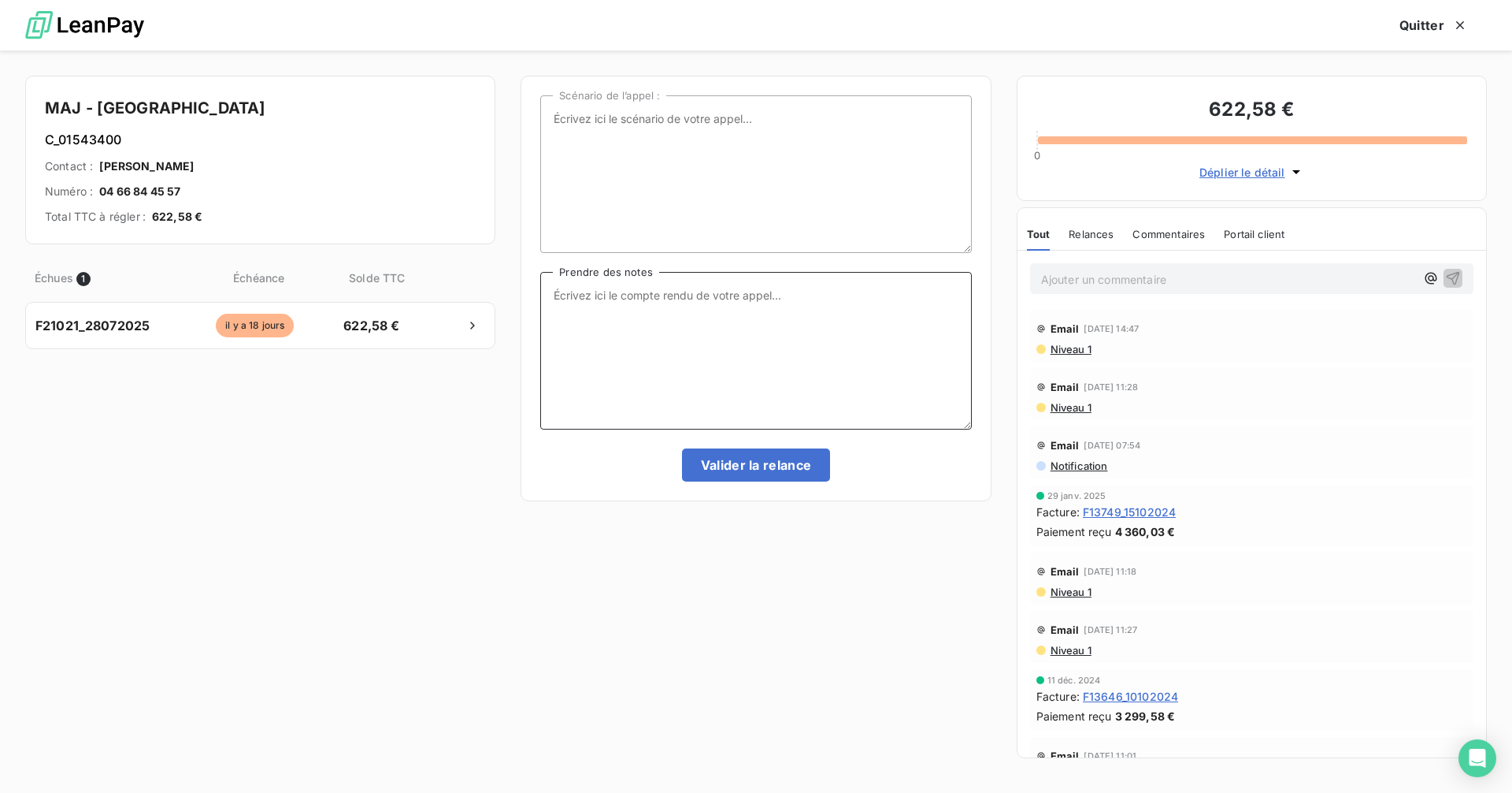
click at [719, 311] on textarea "Prendre des notes" at bounding box center [755, 350] width 431 height 158
type textarea "la secrétaire me passe [PERSON_NAME], ne l'a pas , il faut lui renvoyer et il m…"
click at [755, 459] on button "Valider la relance" at bounding box center [756, 465] width 149 height 33
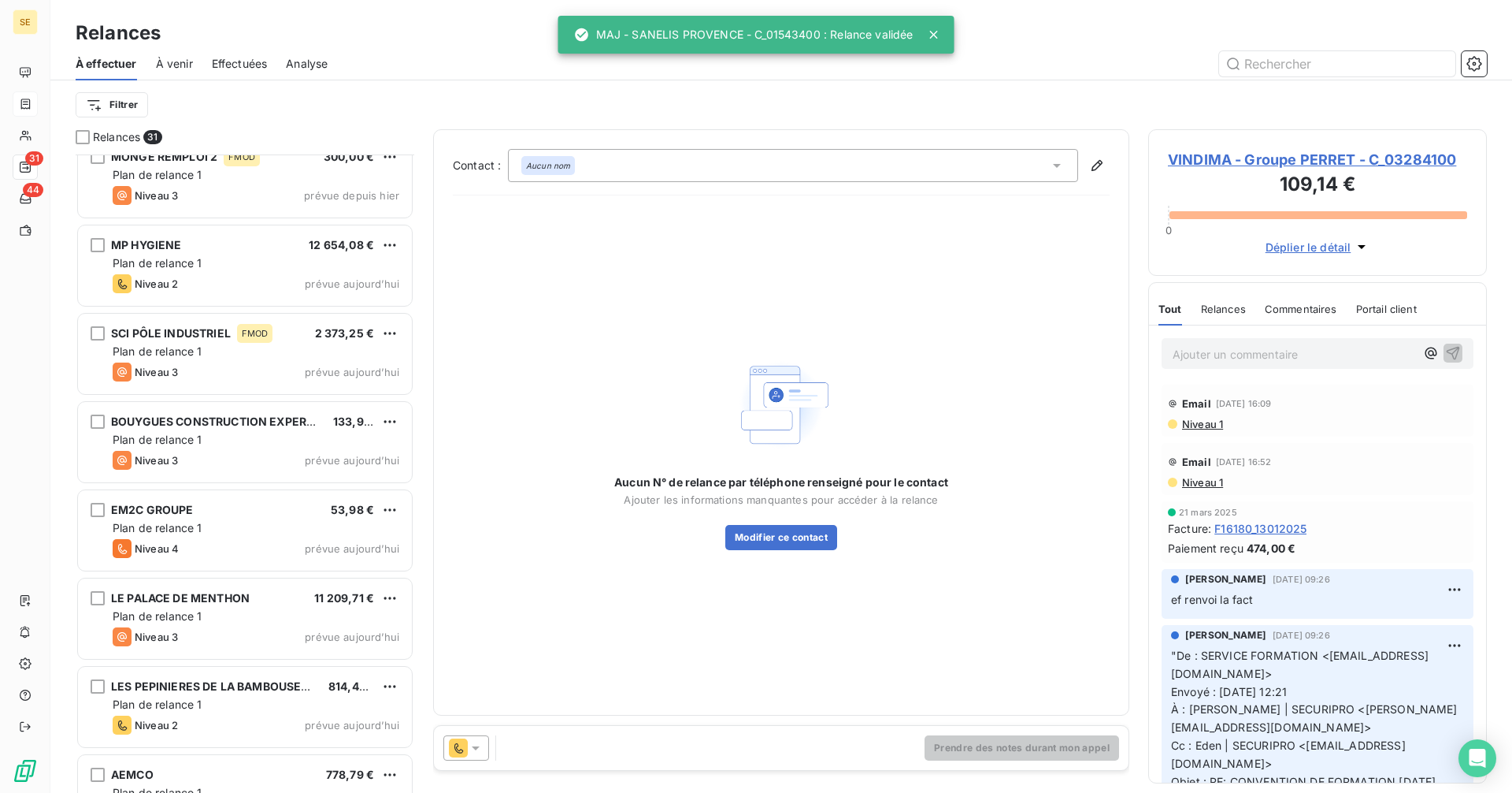
scroll to position [2098, 0]
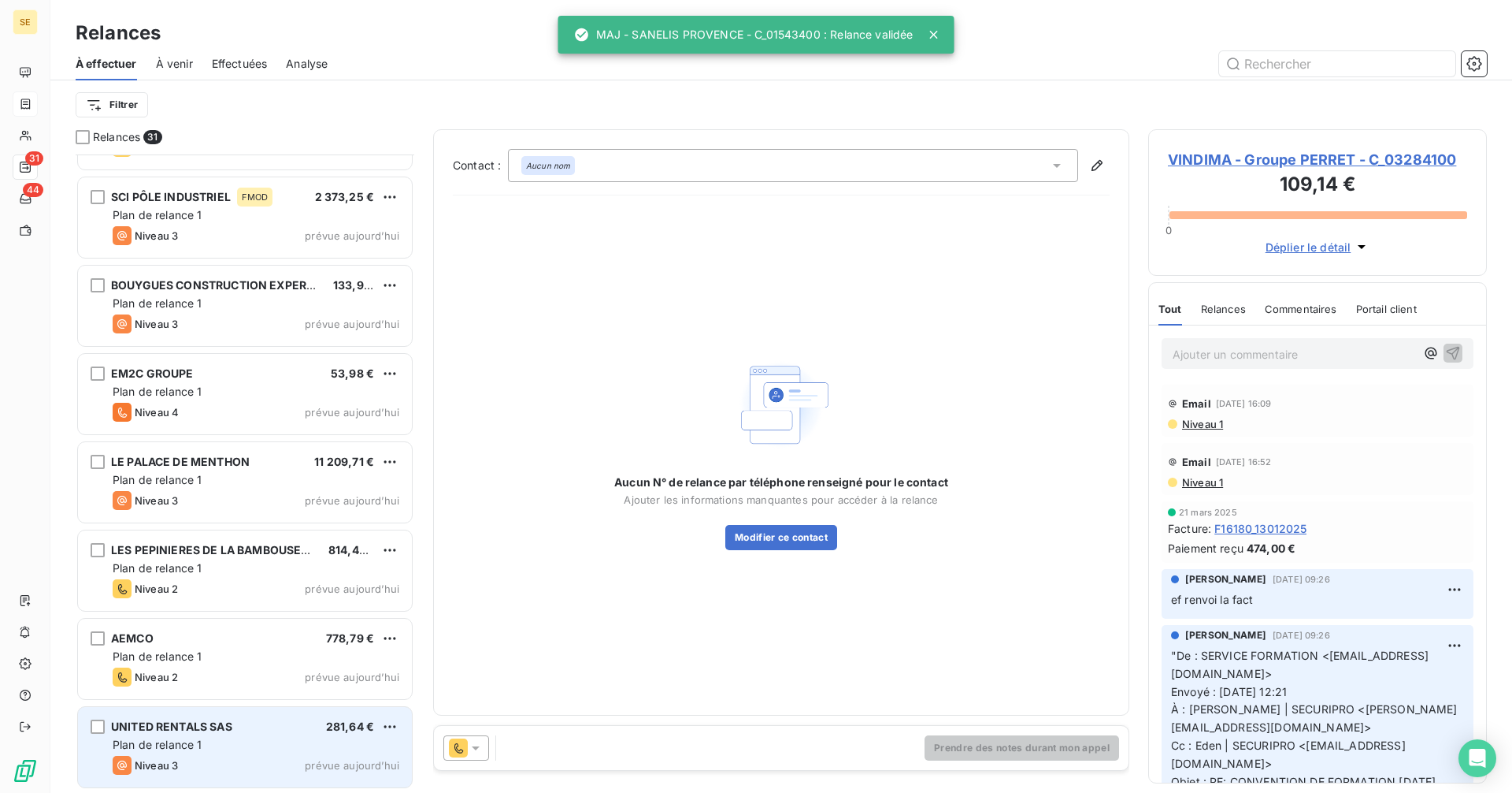
click at [288, 755] on div "UNITED RENTALS SAS 281,64 € Plan de relance 1 Niveau 3 prévue [DATE]" at bounding box center [245, 747] width 334 height 80
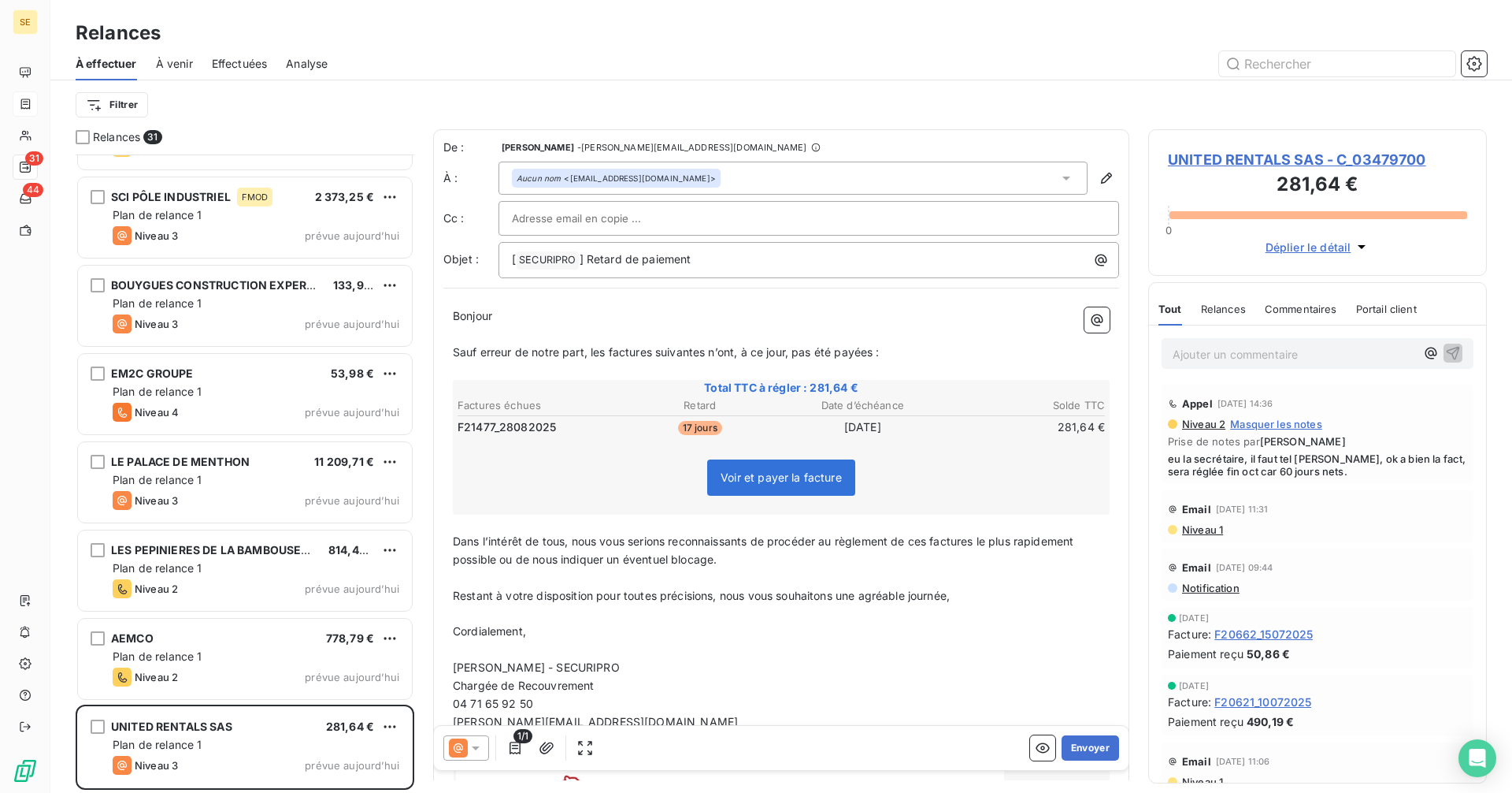
click at [1218, 162] on span "UNITED RENTALS SAS - C_03479700" at bounding box center [1318, 159] width 299 height 21
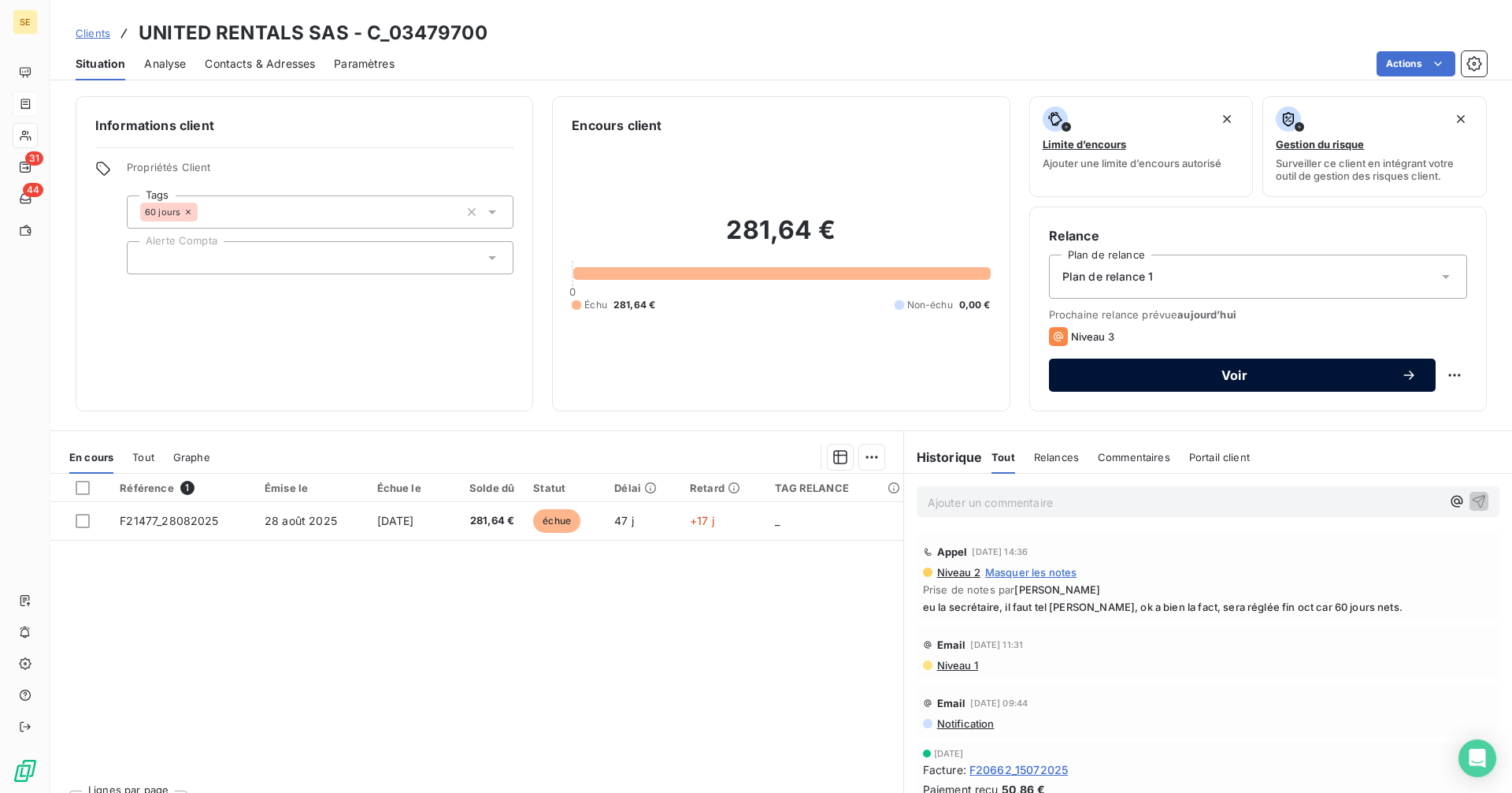
click at [1257, 377] on span "Voir" at bounding box center [1234, 375] width 333 height 13
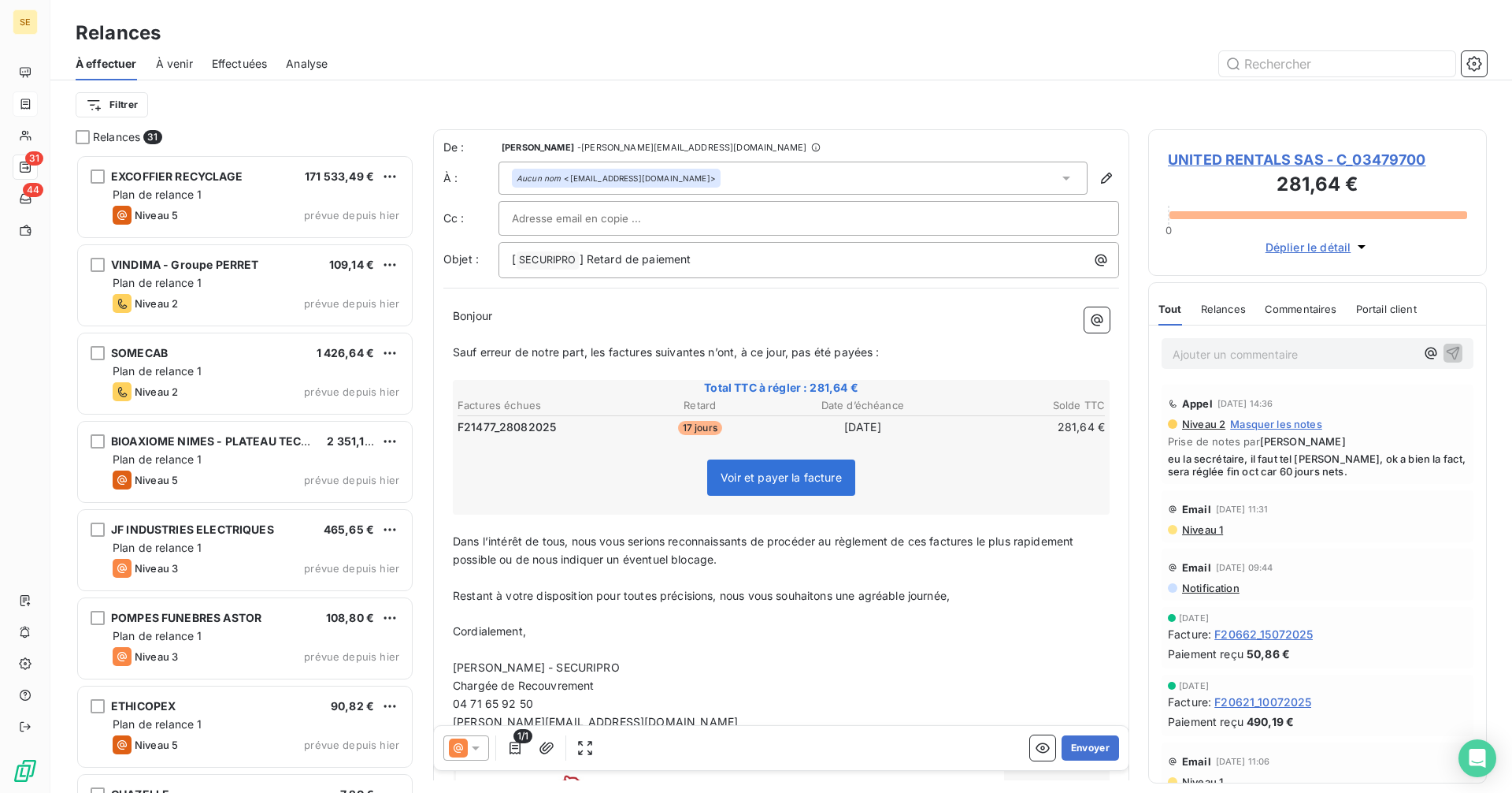
scroll to position [627, 327]
click at [463, 752] on icon at bounding box center [458, 748] width 19 height 19
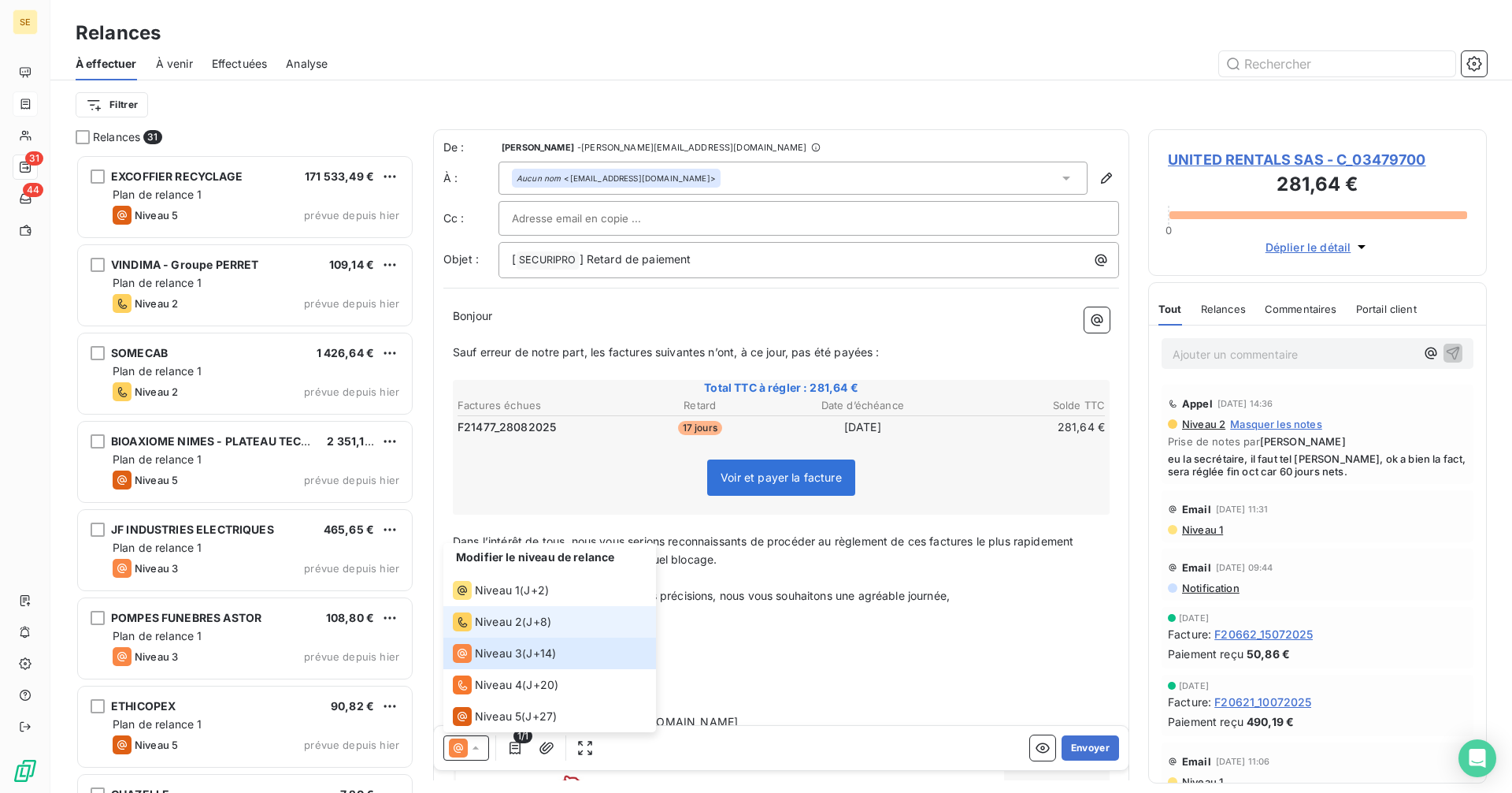
click at [486, 623] on span "Niveau 2" at bounding box center [498, 622] width 47 height 16
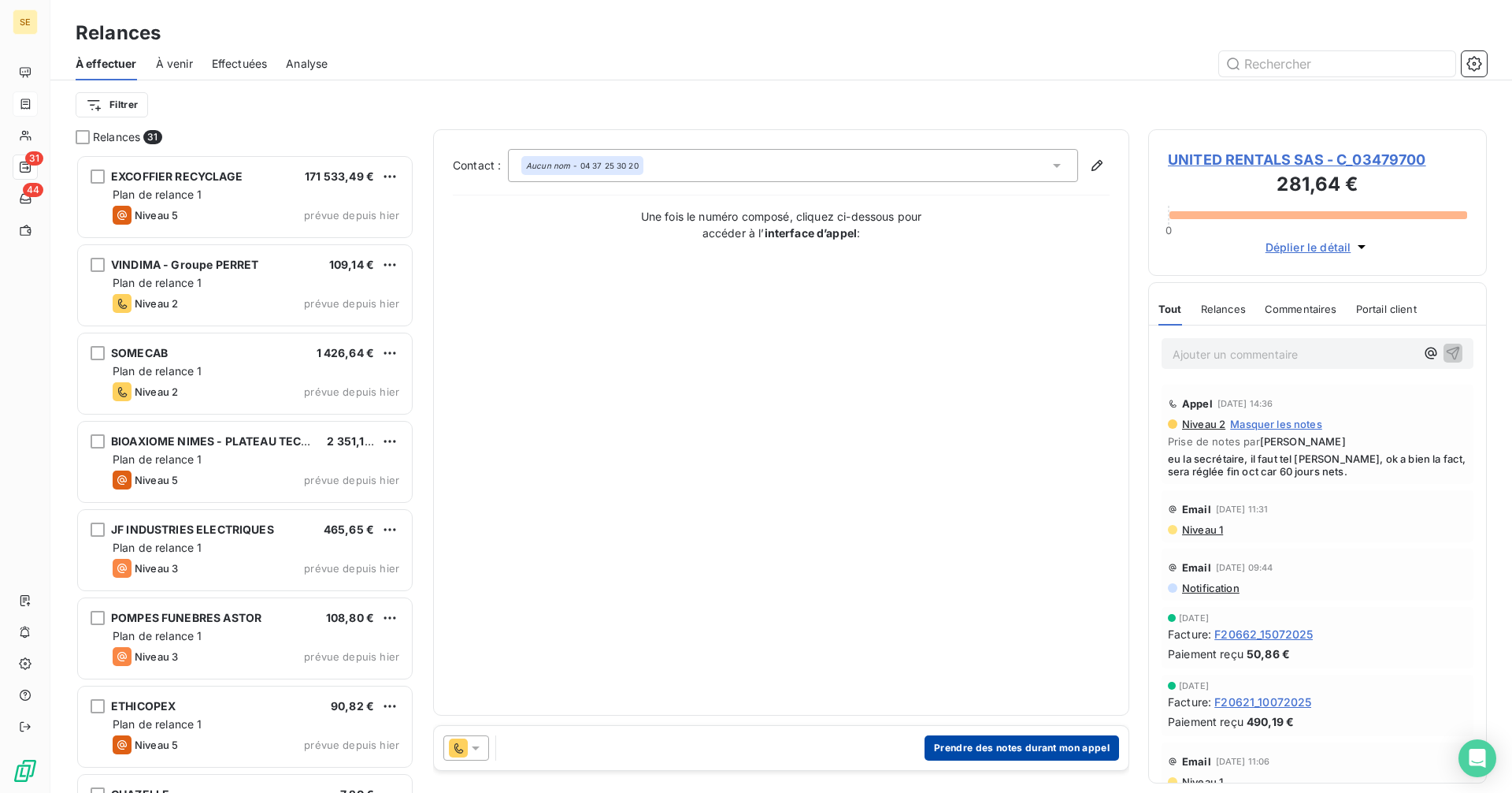
click at [1003, 748] on button "Prendre des notes durant mon appel" at bounding box center [1022, 748] width 194 height 25
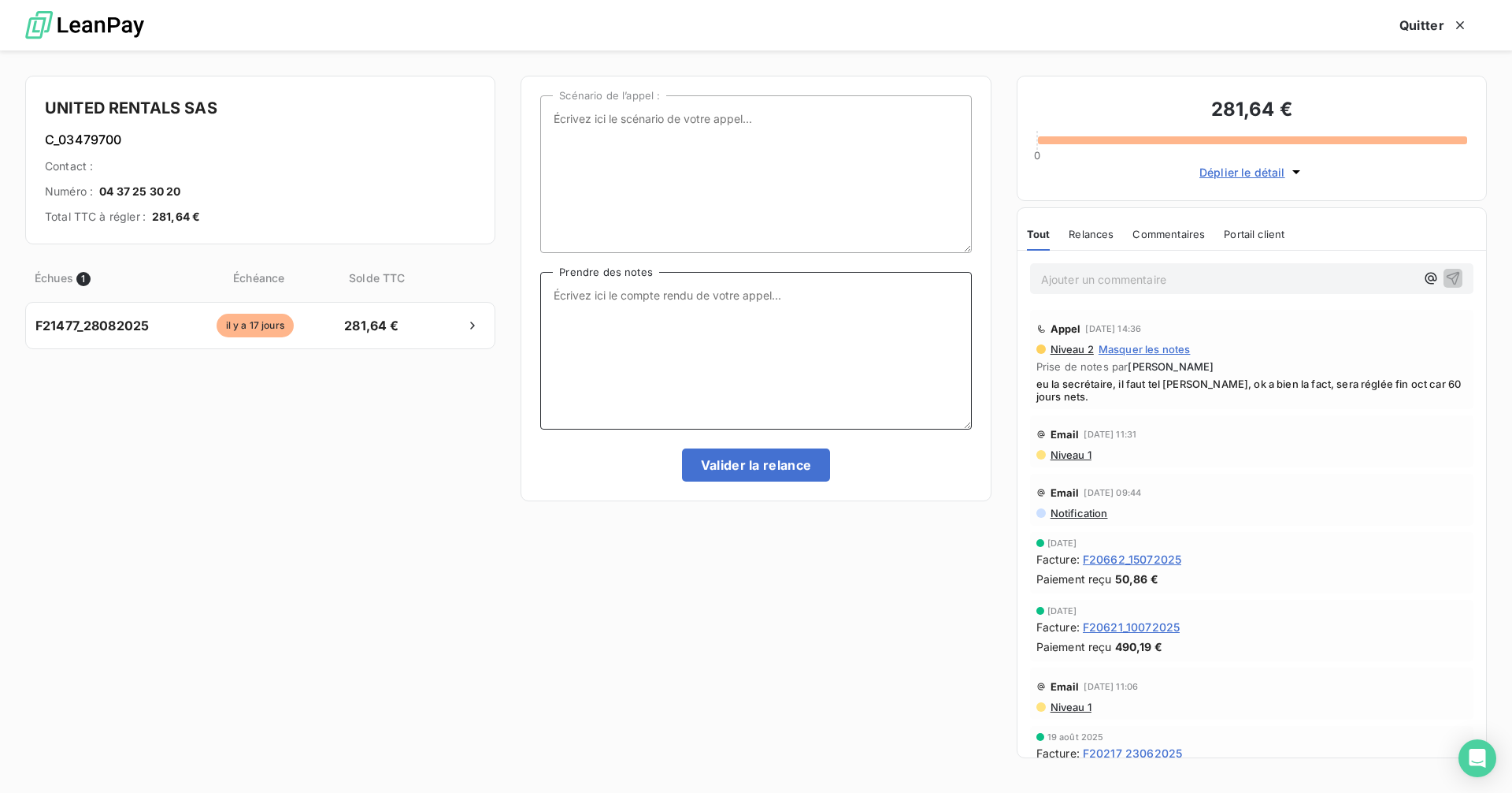
click at [705, 340] on textarea "Prendre des notes" at bounding box center [755, 350] width 431 height 158
type textarea "60 jours nets"
click at [748, 460] on button "Valider la relance" at bounding box center [756, 465] width 149 height 33
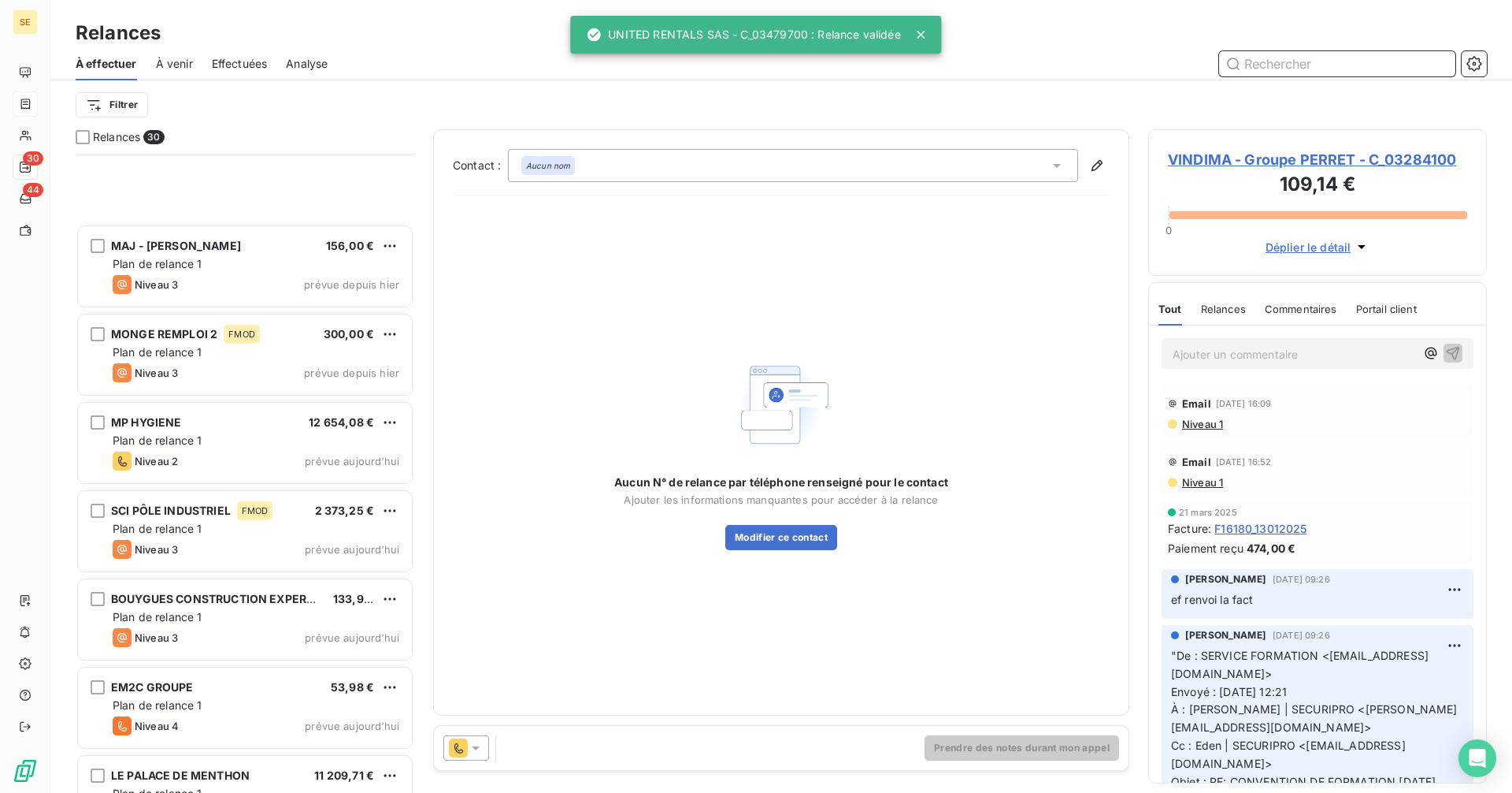
scroll to position [2010, 0]
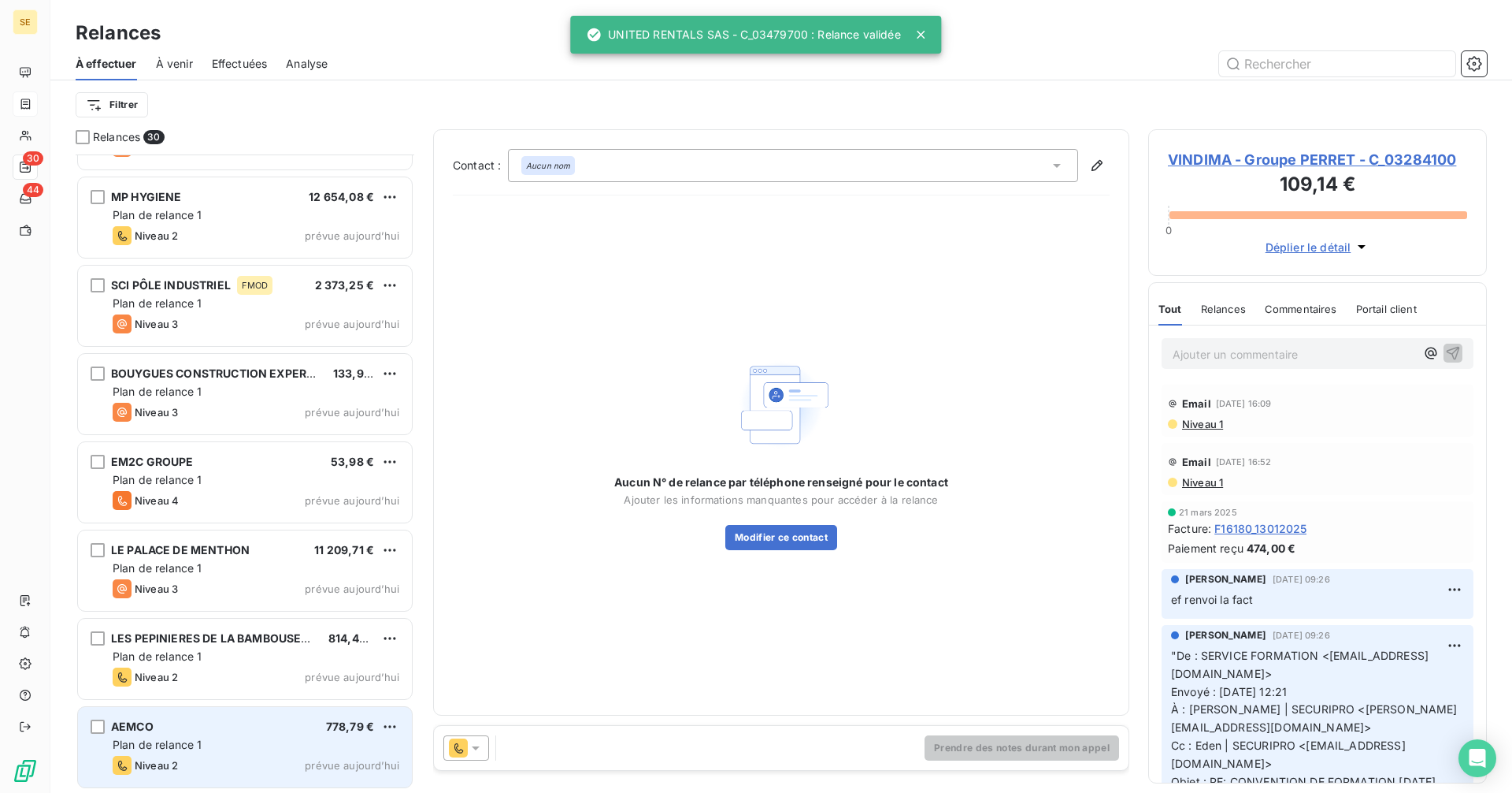
click at [216, 761] on div "AEMCO 778,79 € Plan de relance 1 Niveau 2 prévue [DATE]" at bounding box center [245, 747] width 334 height 80
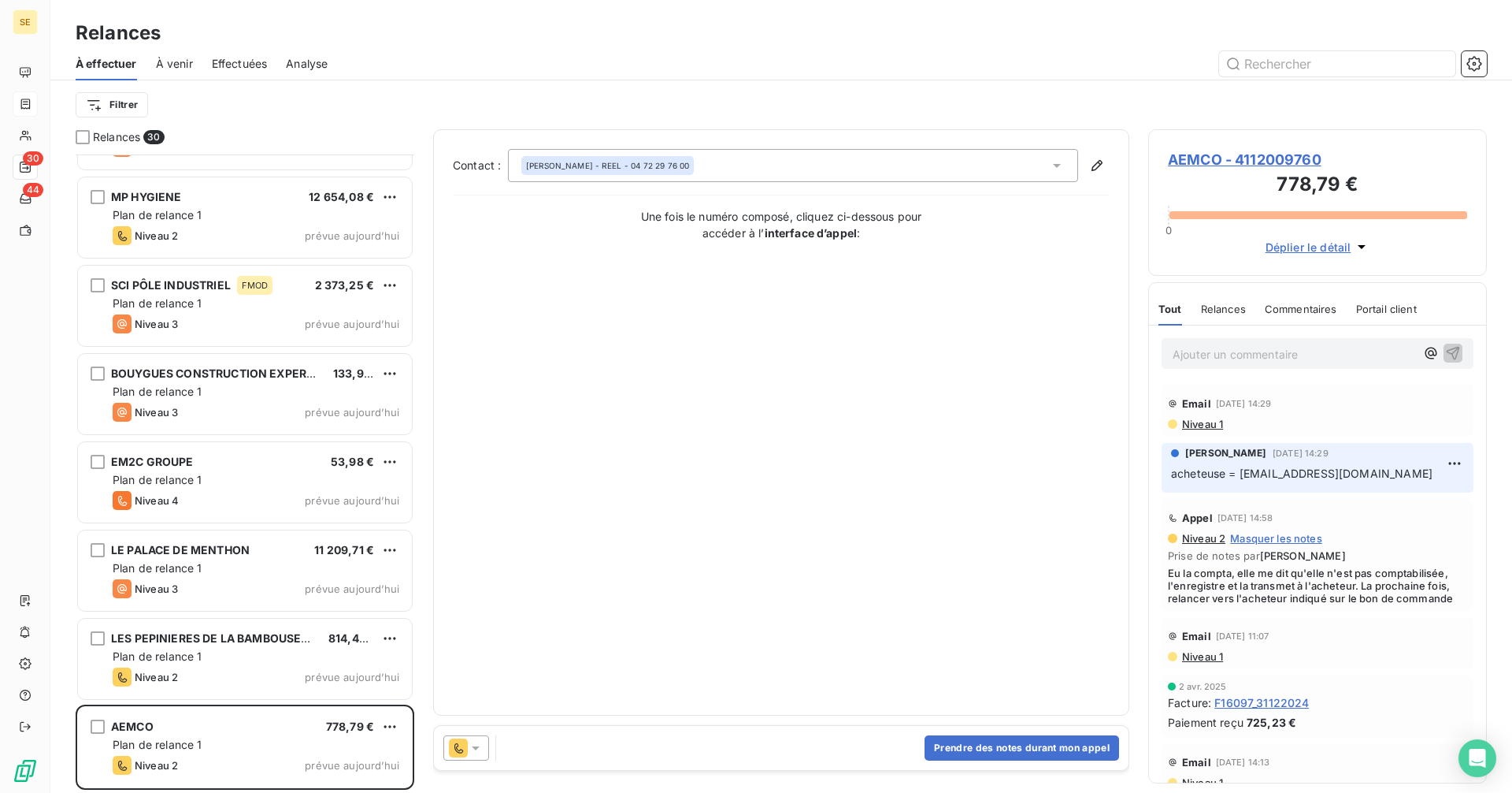
click at [1224, 158] on span "AEMCO - 4112009760" at bounding box center [1318, 159] width 299 height 21
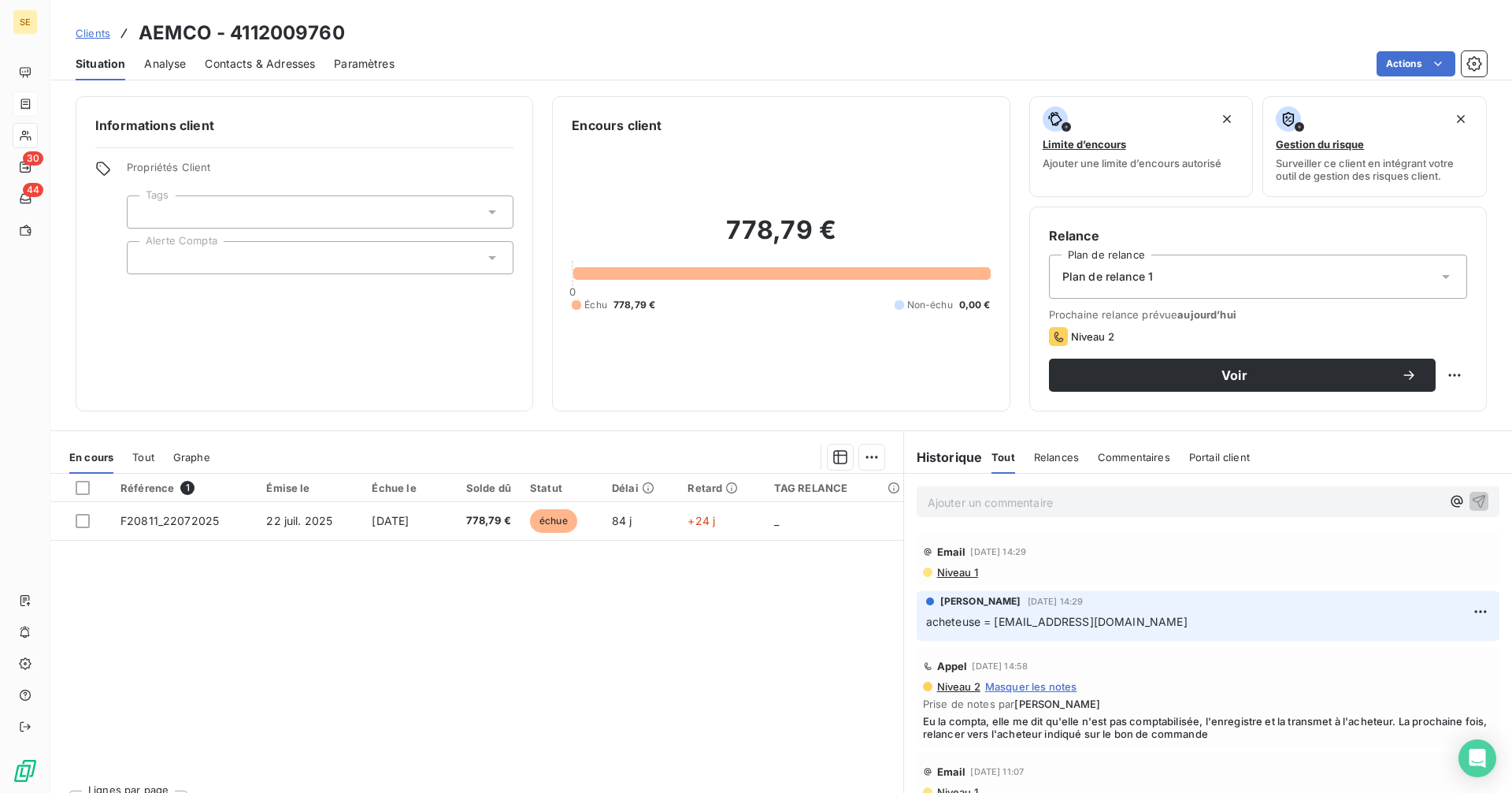
click at [254, 57] on span "Contacts & Adresses" at bounding box center [259, 64] width 111 height 16
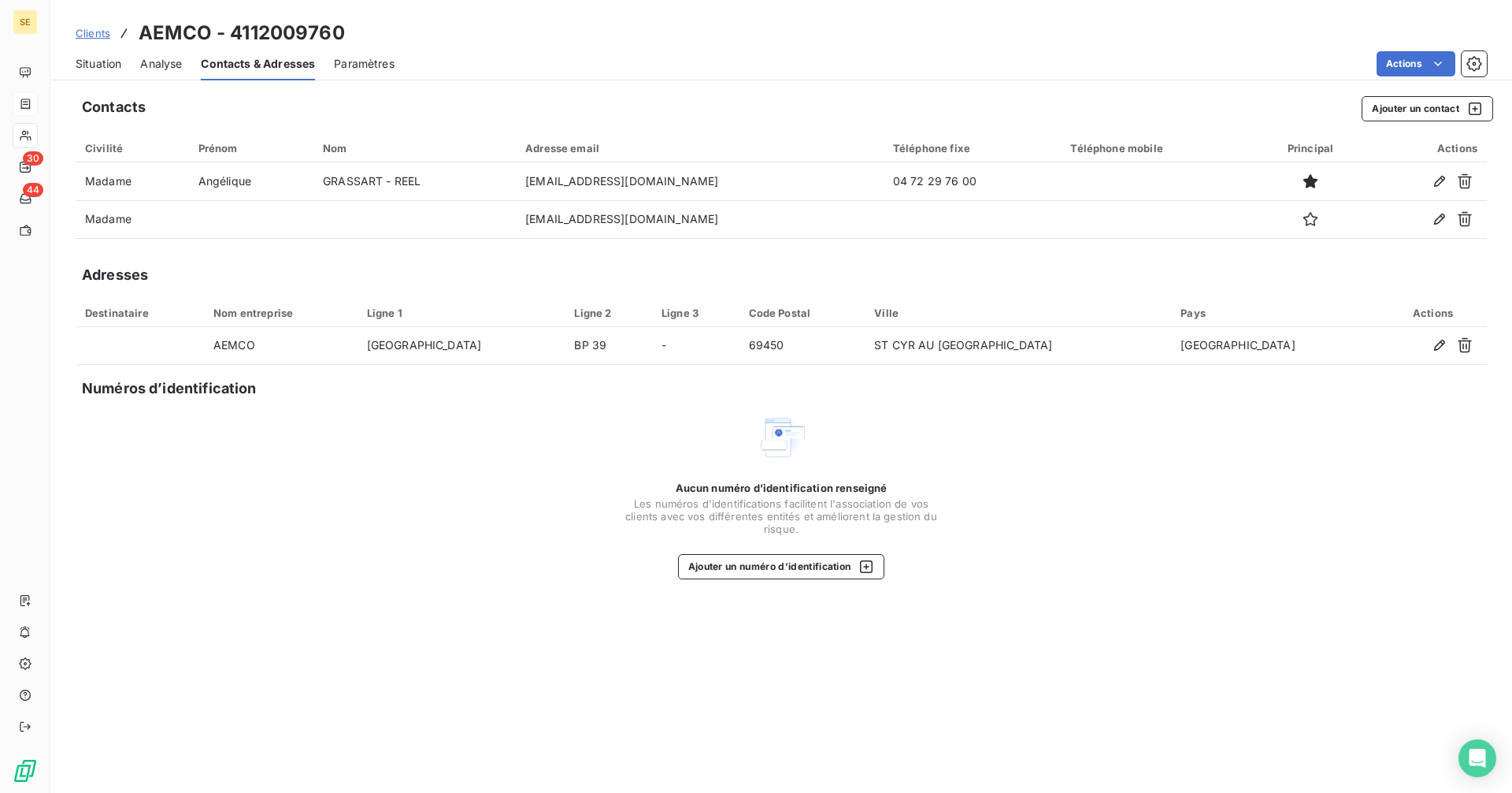
click at [117, 69] on span "Situation" at bounding box center [98, 64] width 45 height 16
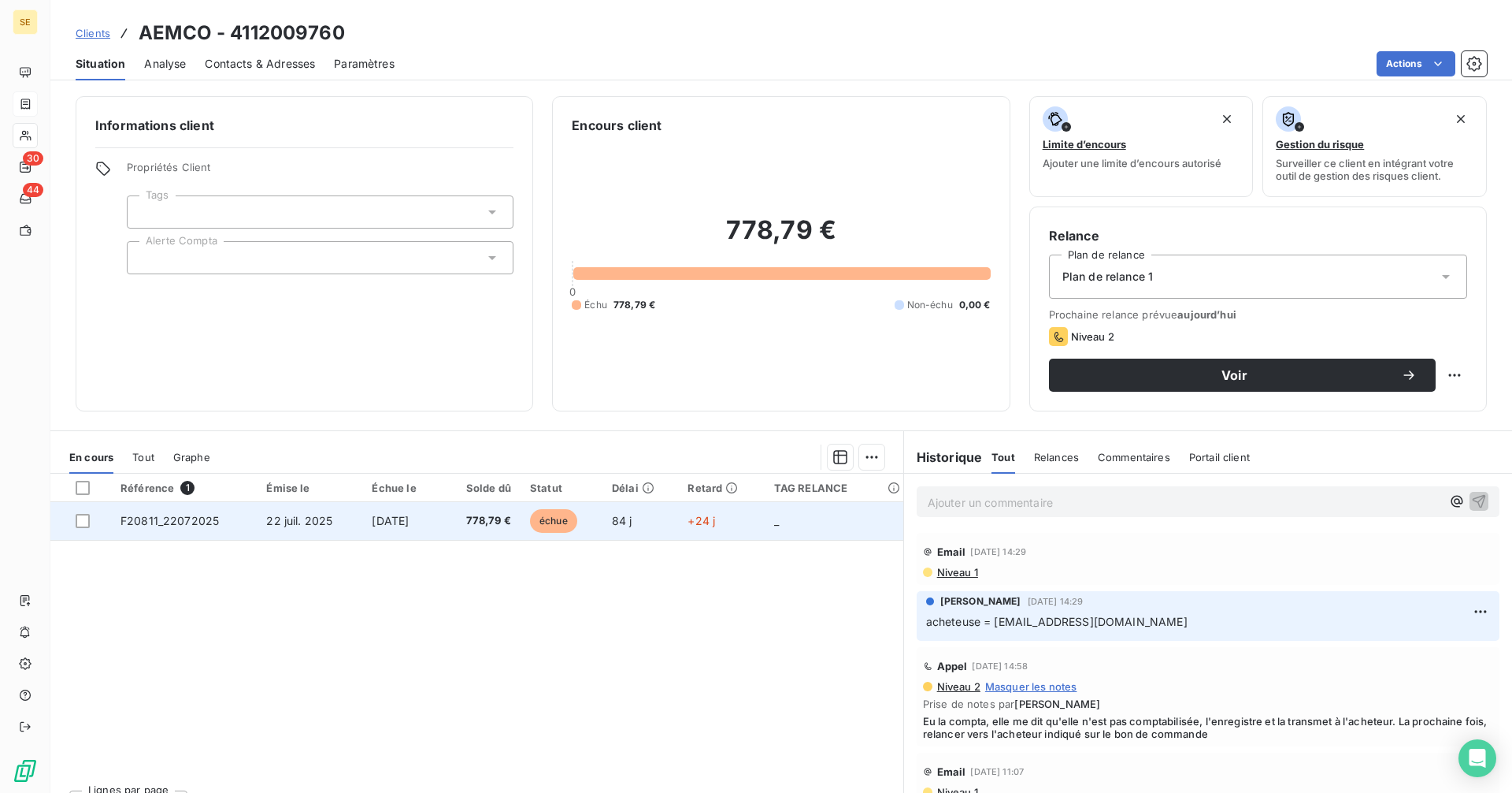
click at [441, 526] on td "[DATE]" at bounding box center [401, 521] width 79 height 38
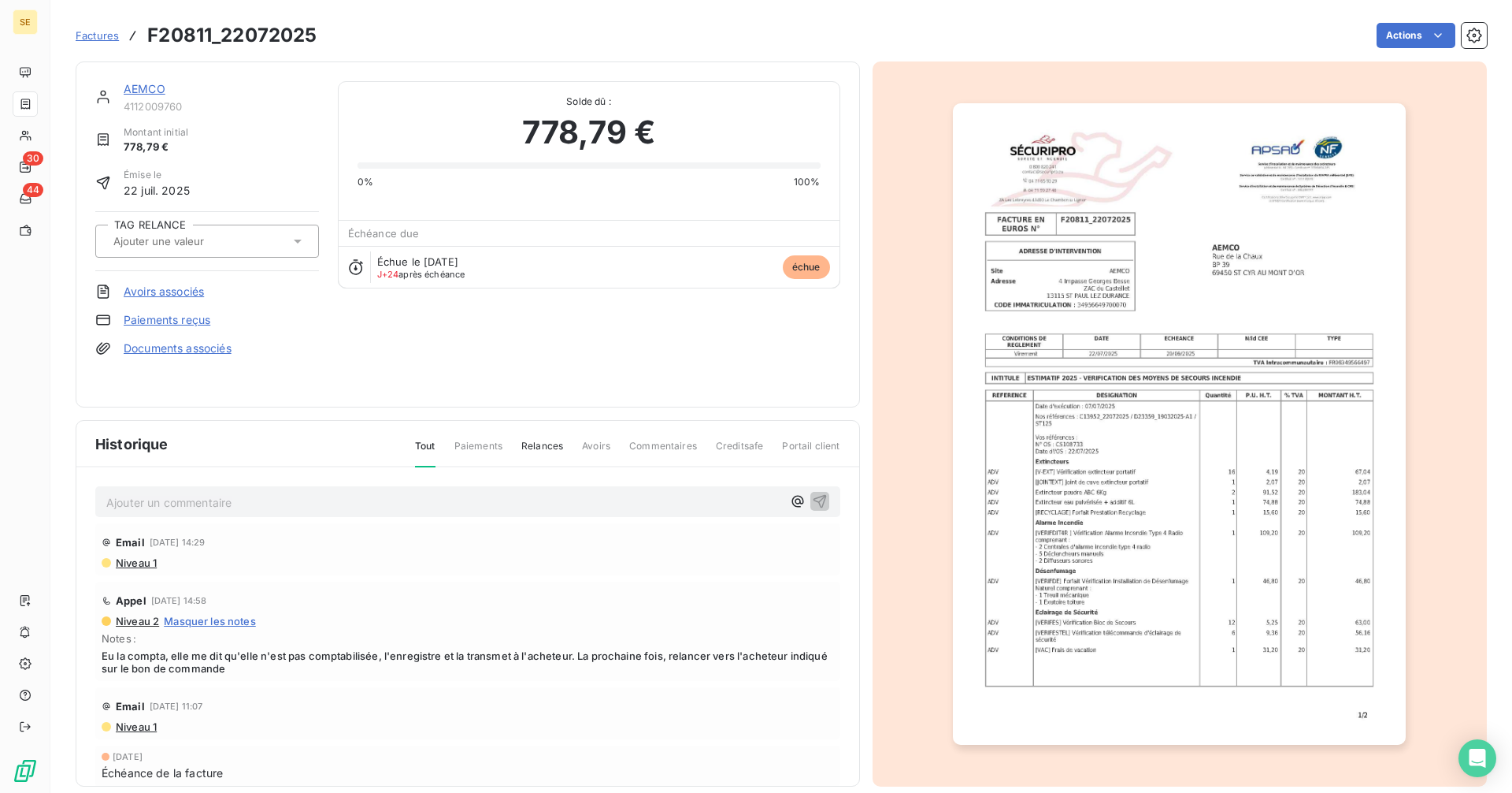
click at [149, 87] on link "AEMCO" at bounding box center [144, 88] width 41 height 14
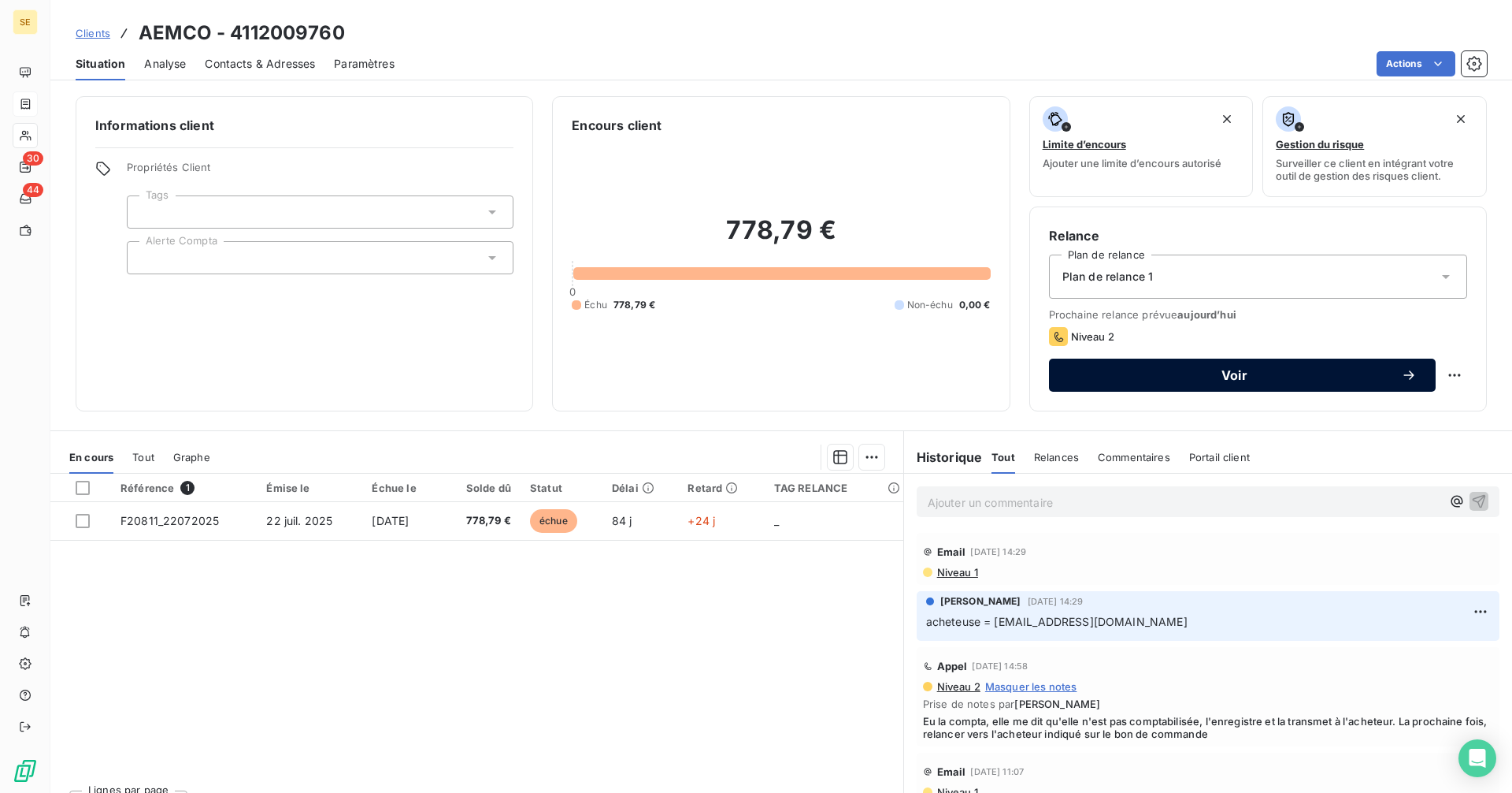
click at [1261, 384] on button "Voir" at bounding box center [1242, 375] width 387 height 33
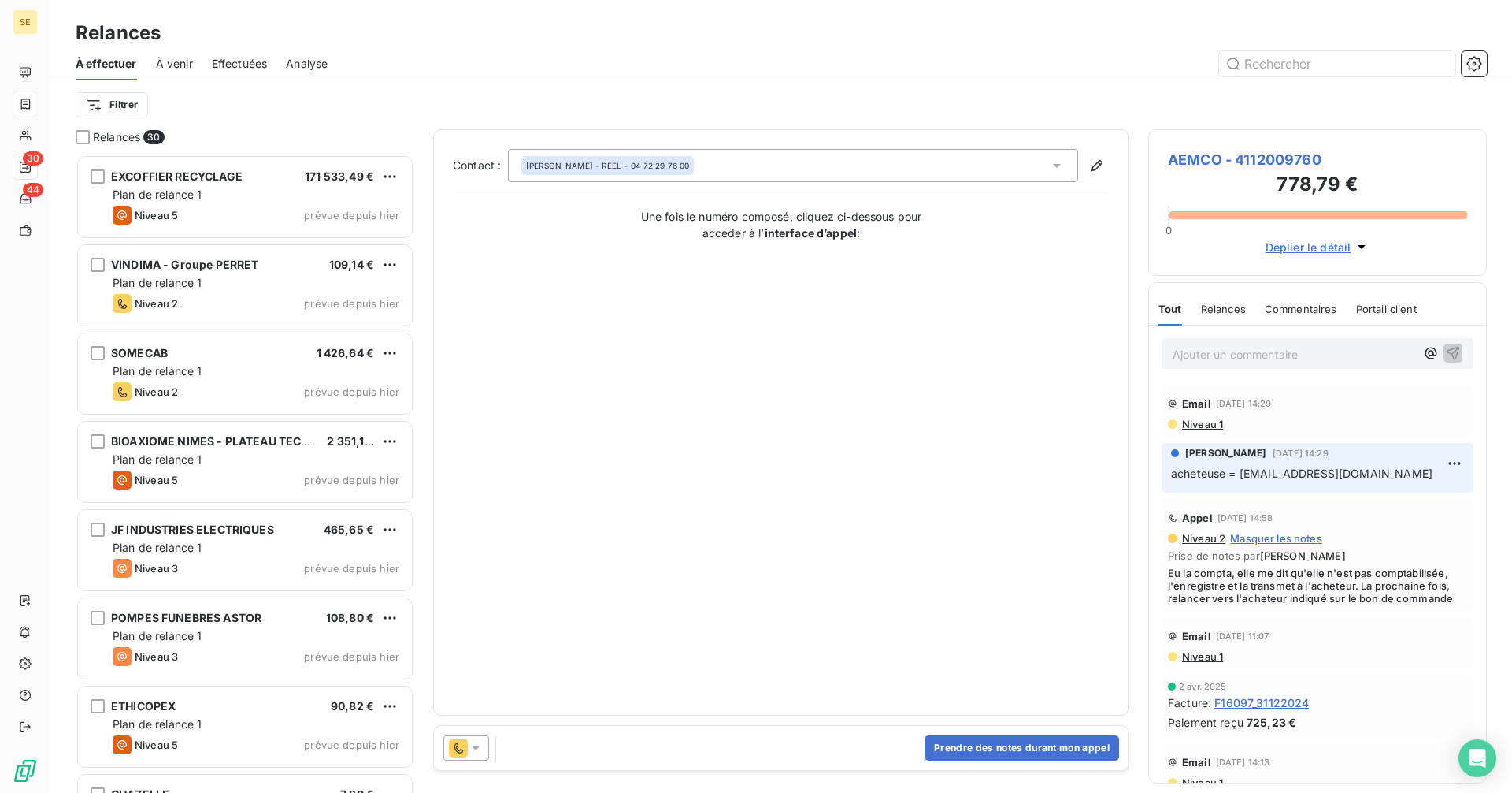
scroll to position [627, 327]
click at [979, 750] on button "Prendre des notes durant mon appel" at bounding box center [1022, 748] width 194 height 25
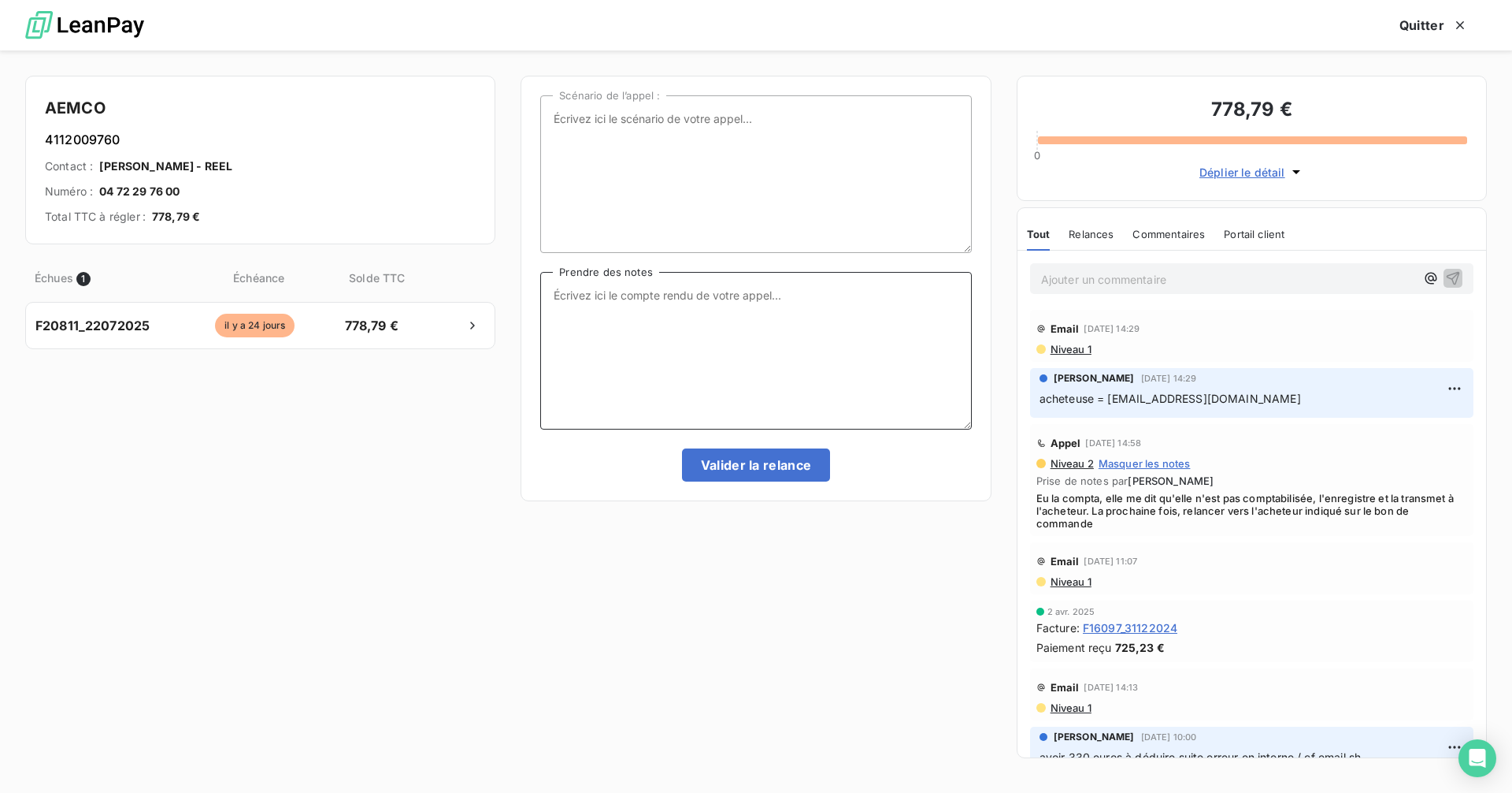
click at [628, 302] on textarea "Prendre des notes" at bounding box center [755, 350] width 431 height 158
click at [687, 292] on textarea "eu la compta au" at bounding box center [755, 350] width 431 height 158
paste textarea "04 66 50 93 04"
type textarea "eu la compta au 04 66 50 93 04, la fact est désormais en cours de rgt, au 13/10…"
click at [788, 470] on button "Valider la relance" at bounding box center [756, 465] width 149 height 33
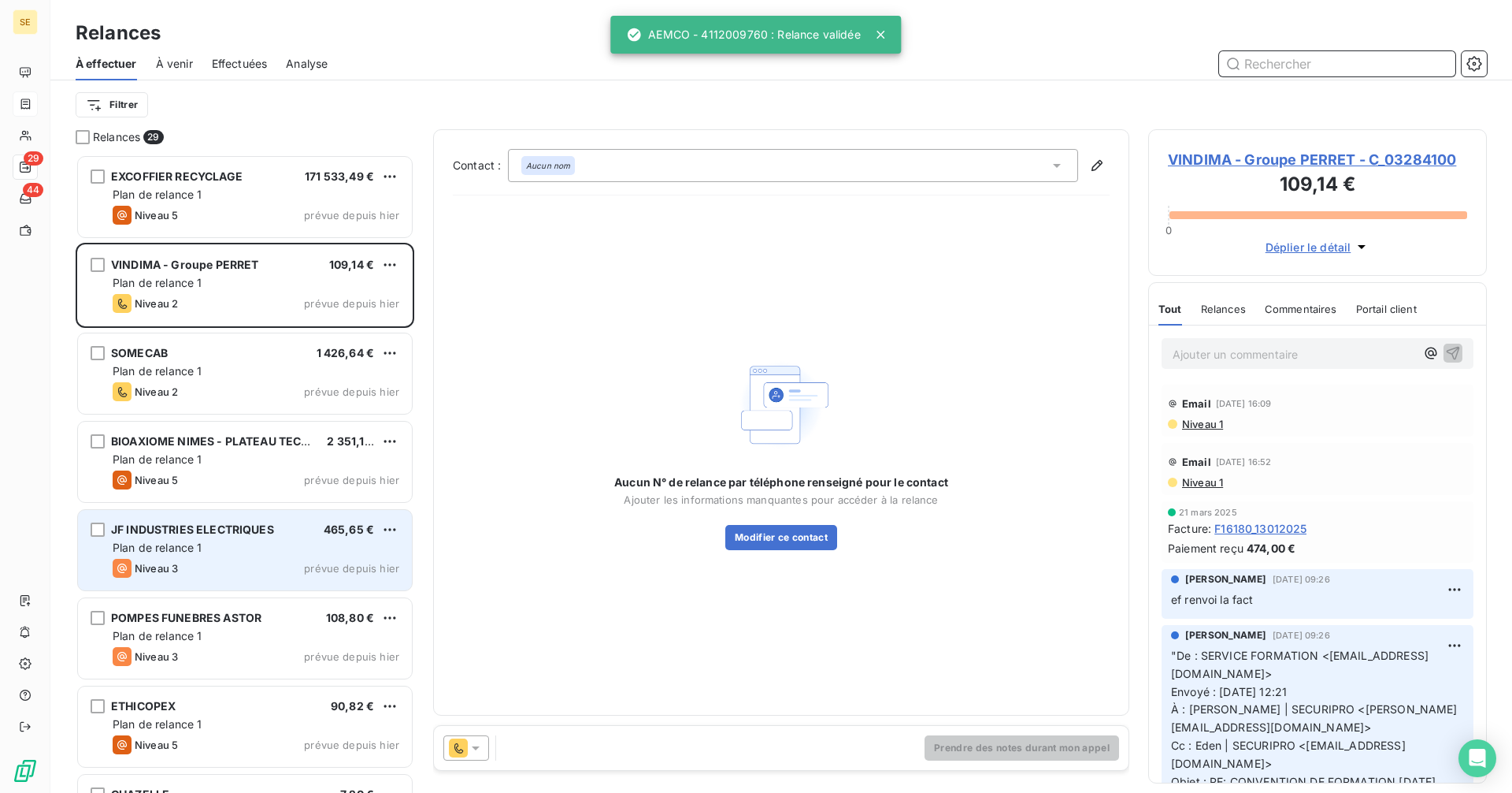
scroll to position [74, 0]
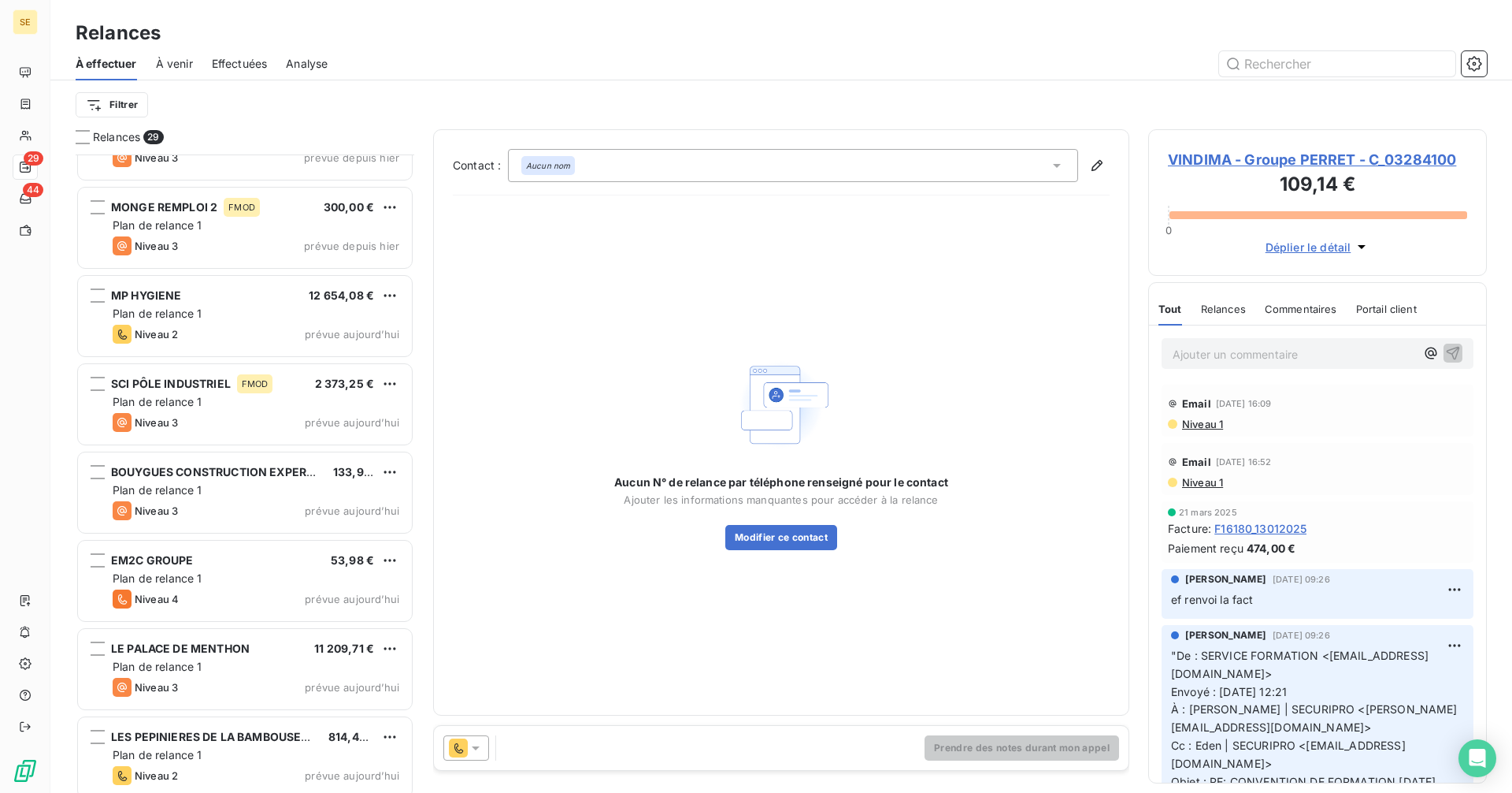
scroll to position [1922, 0]
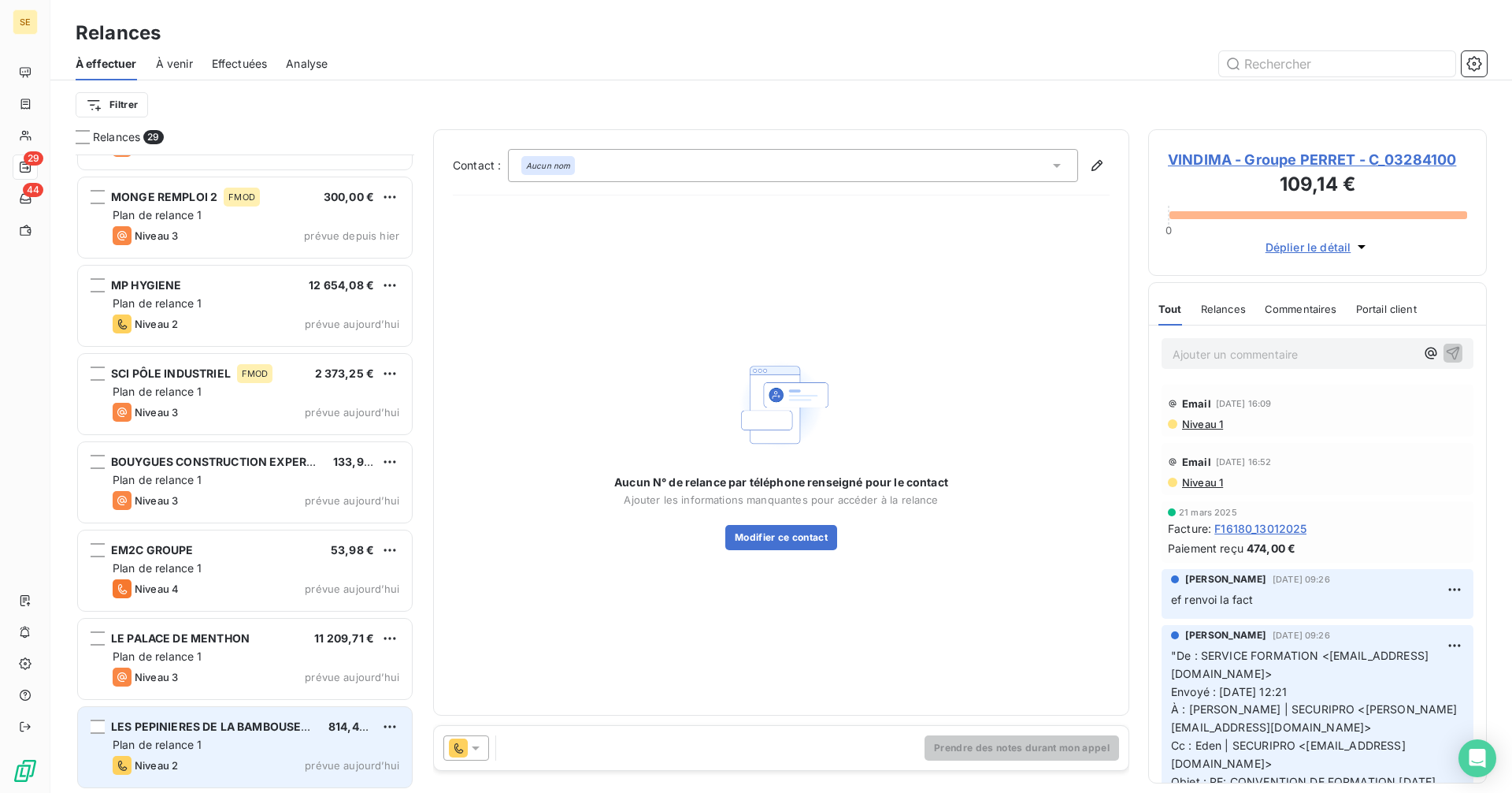
click at [236, 729] on span "LES PEPINIERES DE LA BAMBOUSERAIE" at bounding box center [219, 726] width 216 height 14
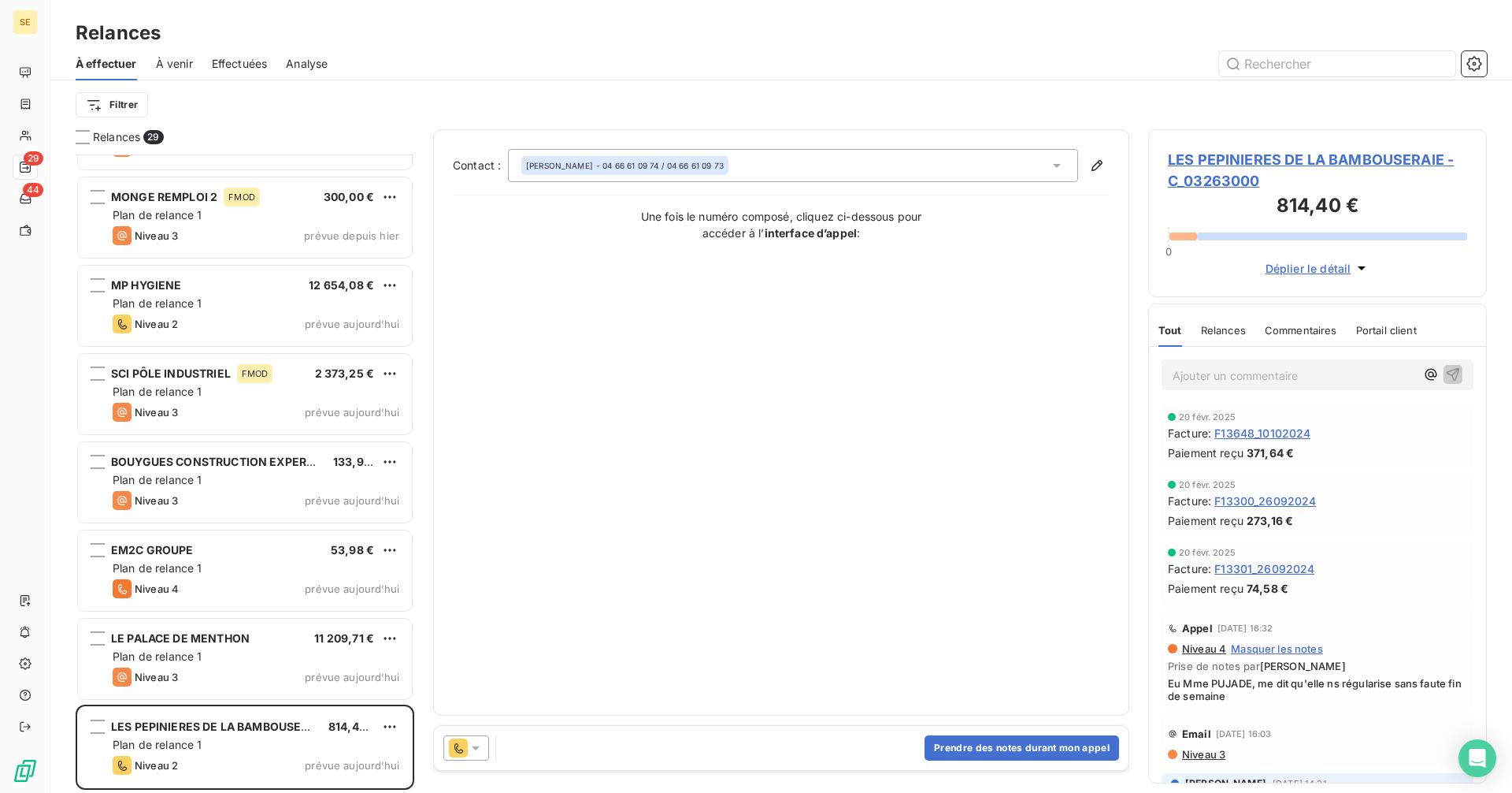
click at [1258, 165] on span "LES PEPINIERES DE LA BAMBOUSERAIE - C_03263000" at bounding box center [1318, 170] width 299 height 42
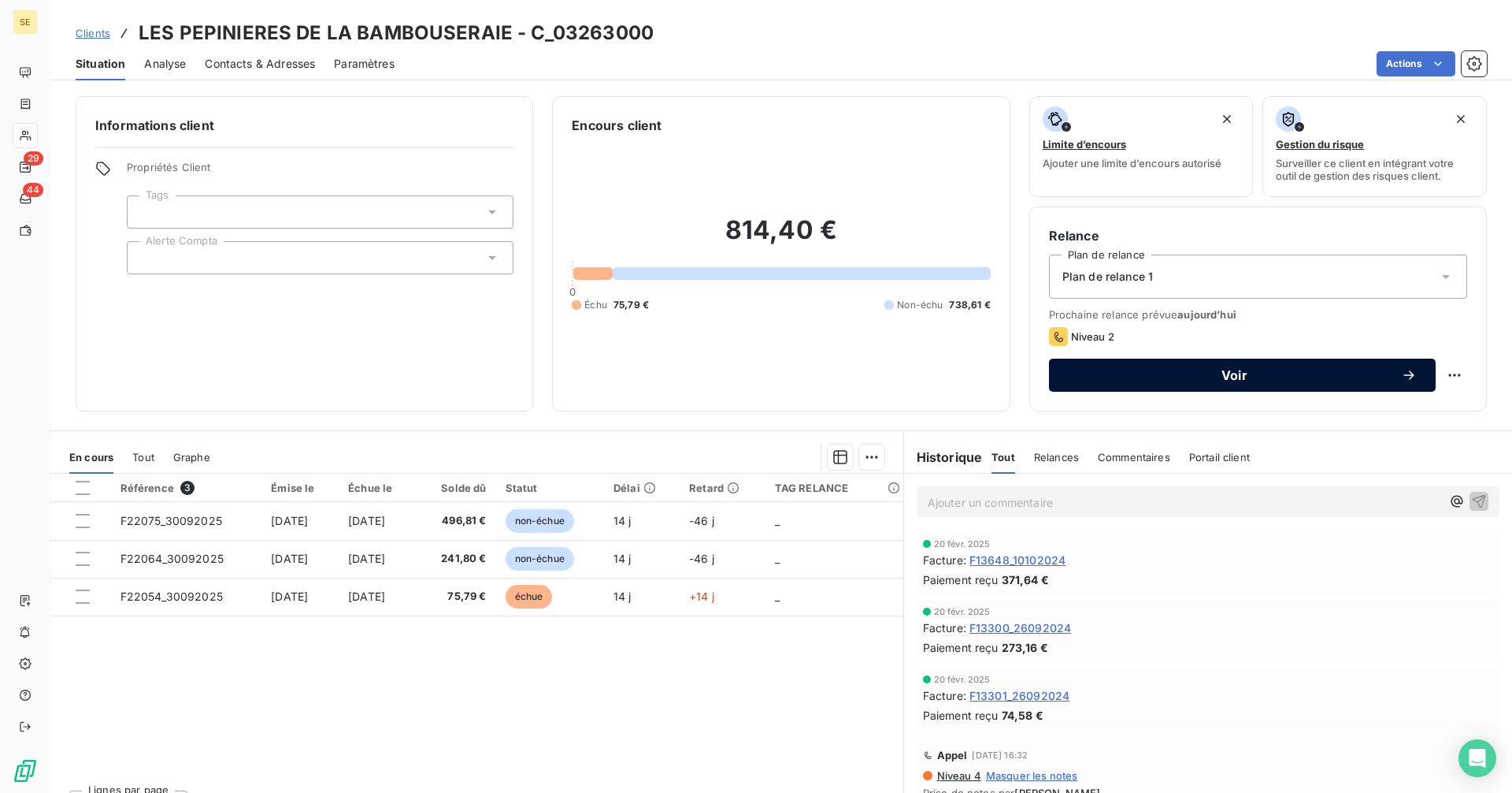
click at [1117, 379] on span "Voir" at bounding box center [1234, 375] width 333 height 13
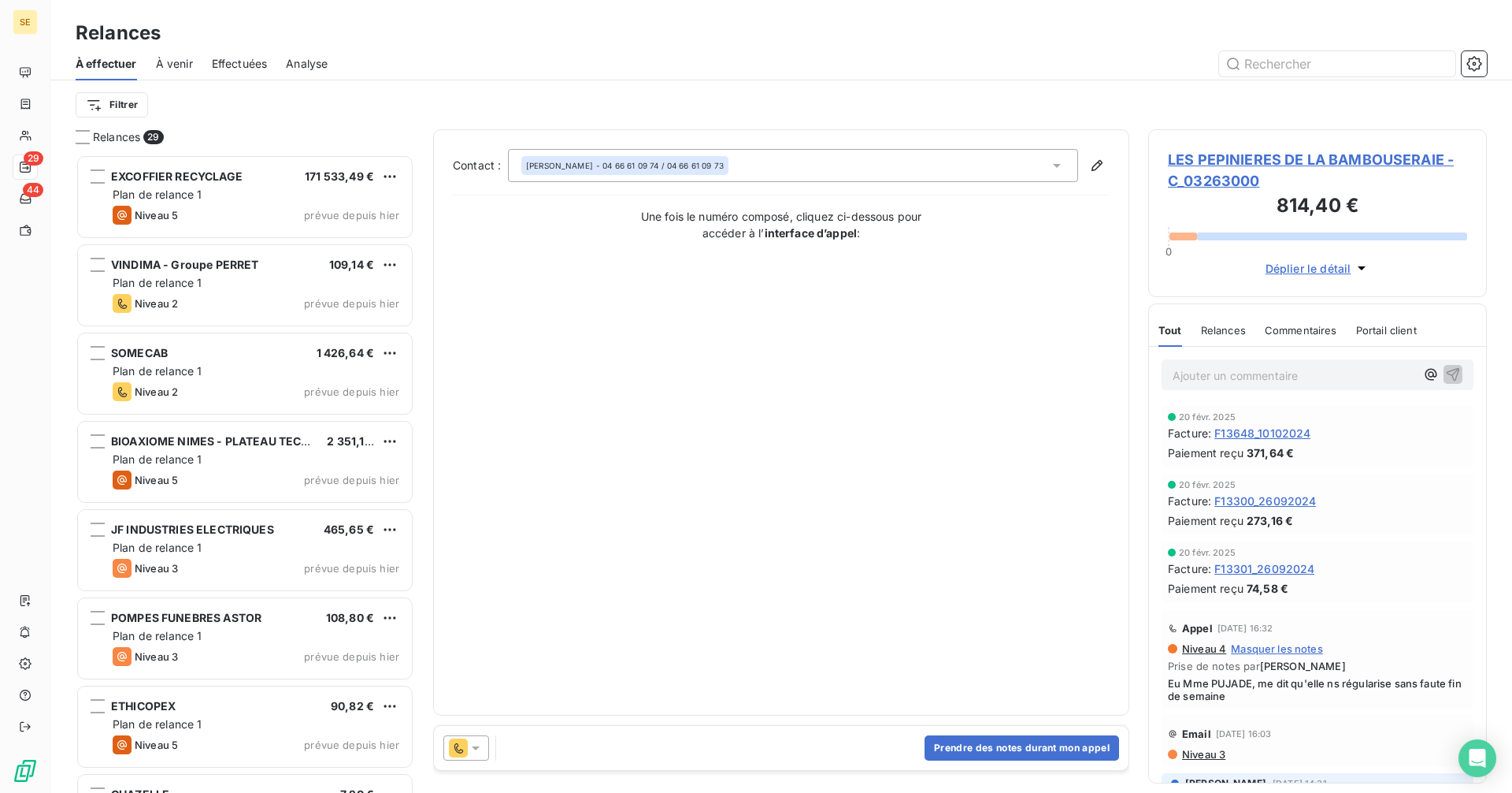
scroll to position [627, 327]
click at [464, 746] on icon at bounding box center [458, 748] width 19 height 19
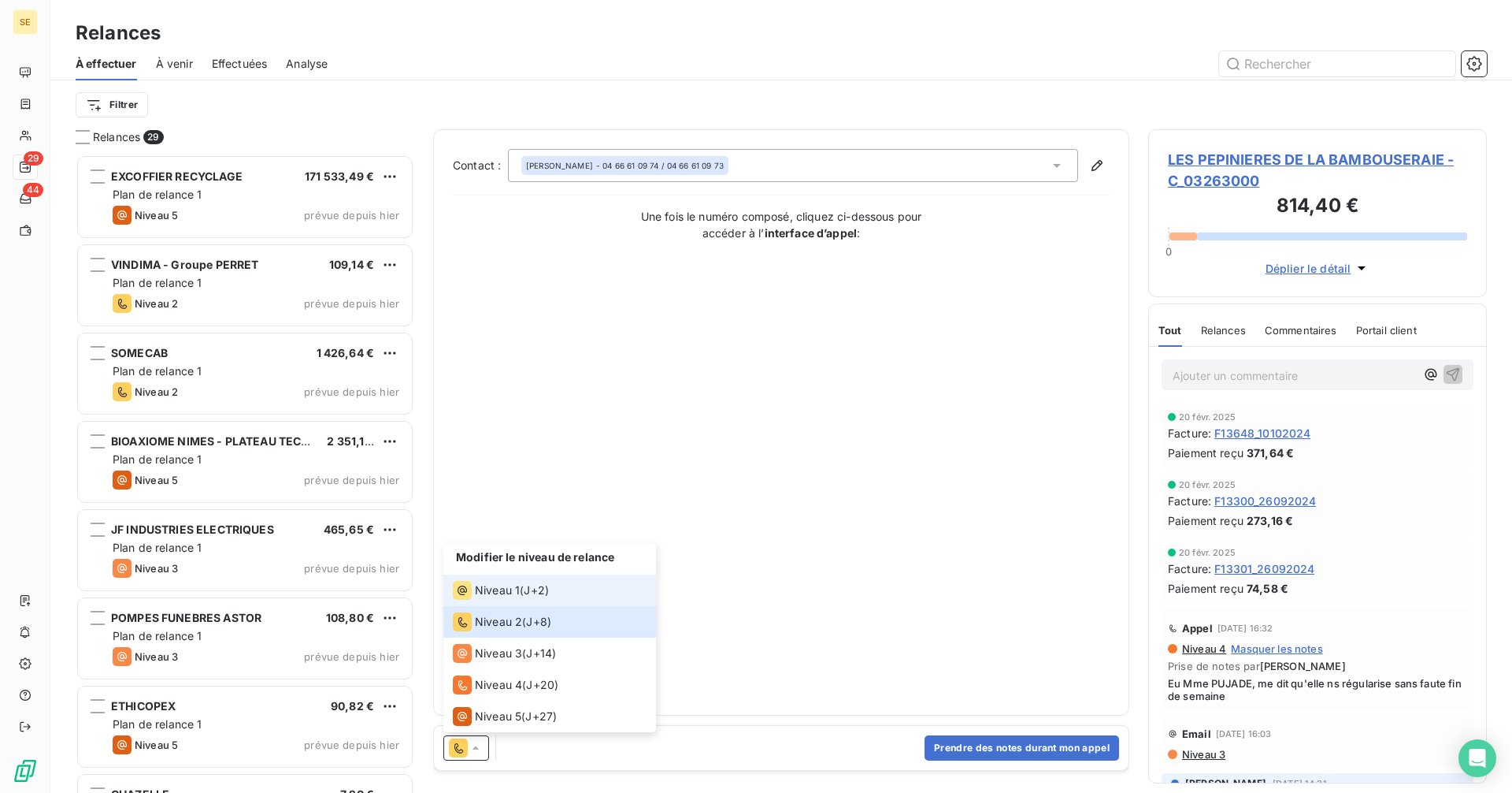
click at [498, 595] on span "Niveau 1" at bounding box center [497, 590] width 45 height 16
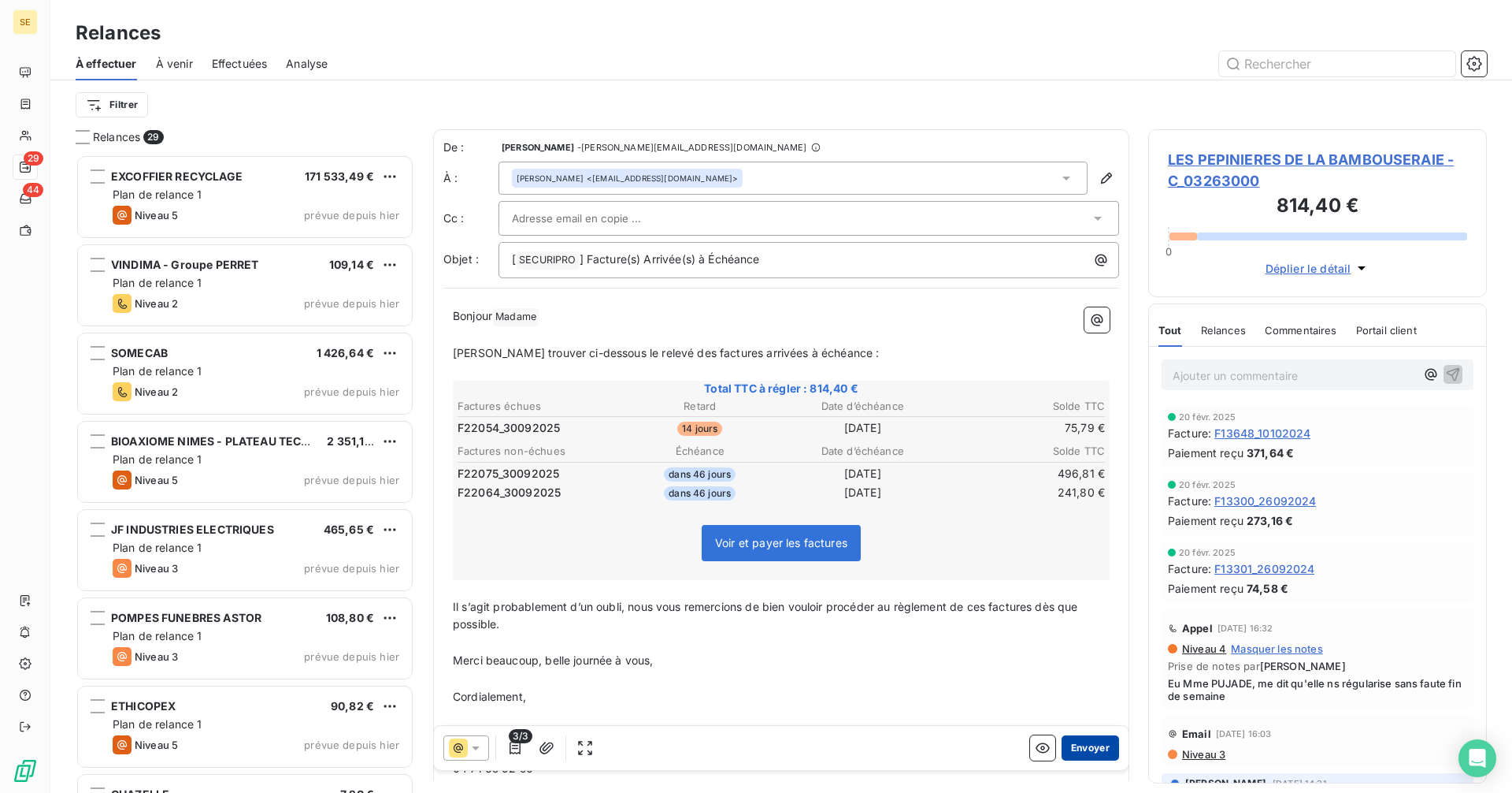
click at [1062, 742] on button "Envoyer" at bounding box center [1090, 748] width 57 height 25
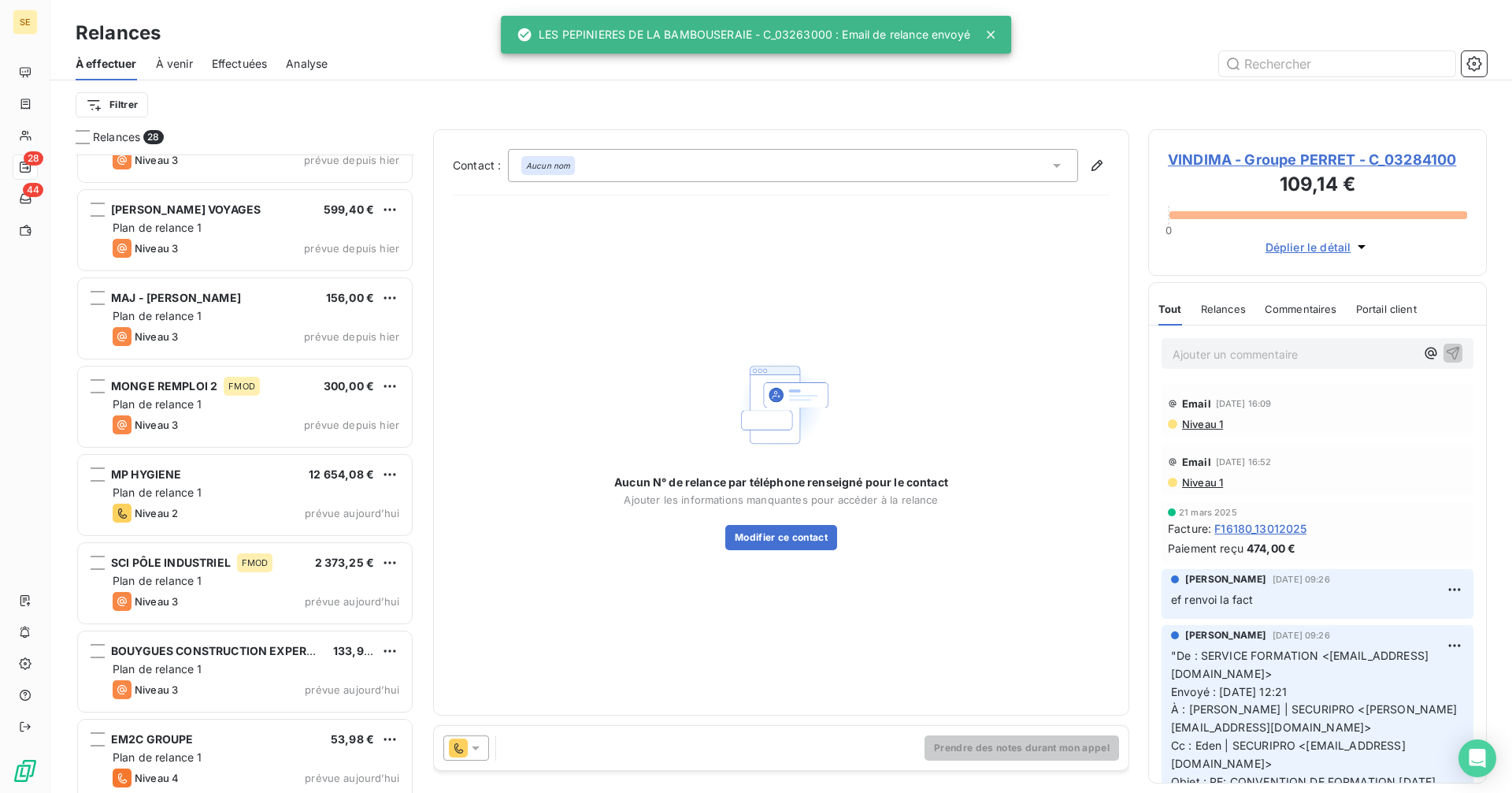
scroll to position [1834, 0]
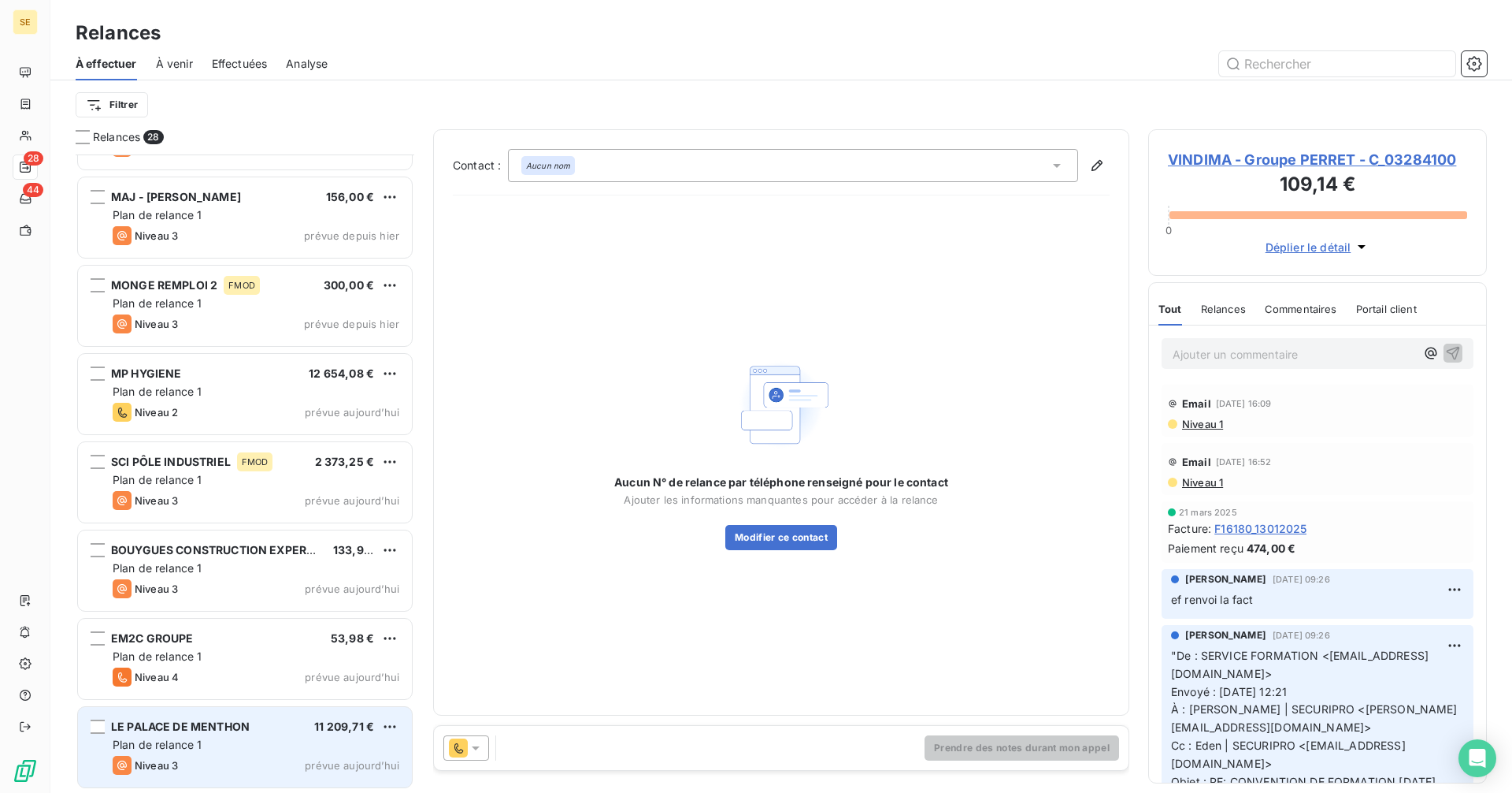
click at [210, 759] on div "Niveau 3 prévue aujourd’hui" at bounding box center [256, 765] width 286 height 19
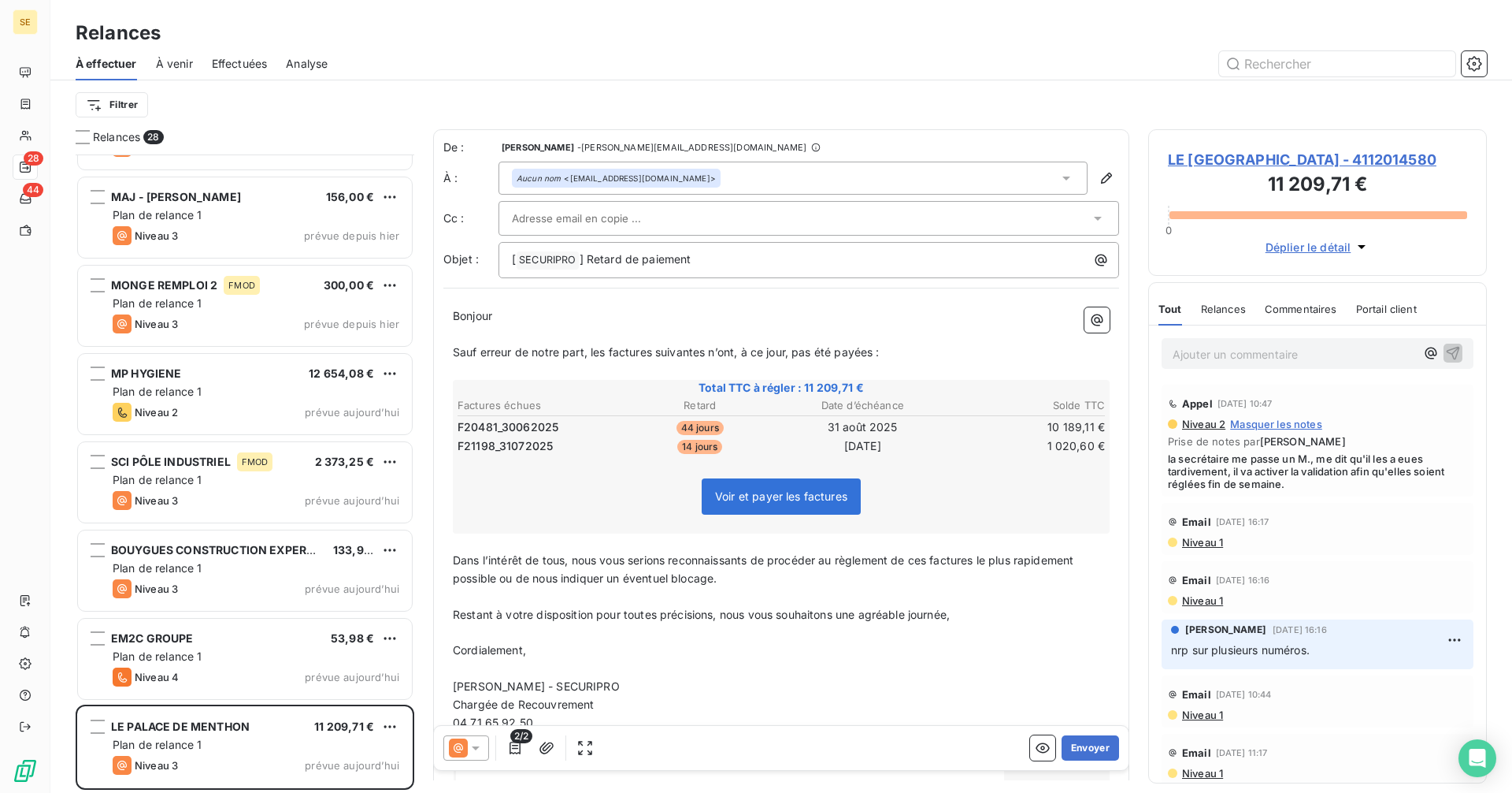
click at [1237, 159] on span "LE PALACE DE MENTHON - 4112014580" at bounding box center [1318, 159] width 299 height 21
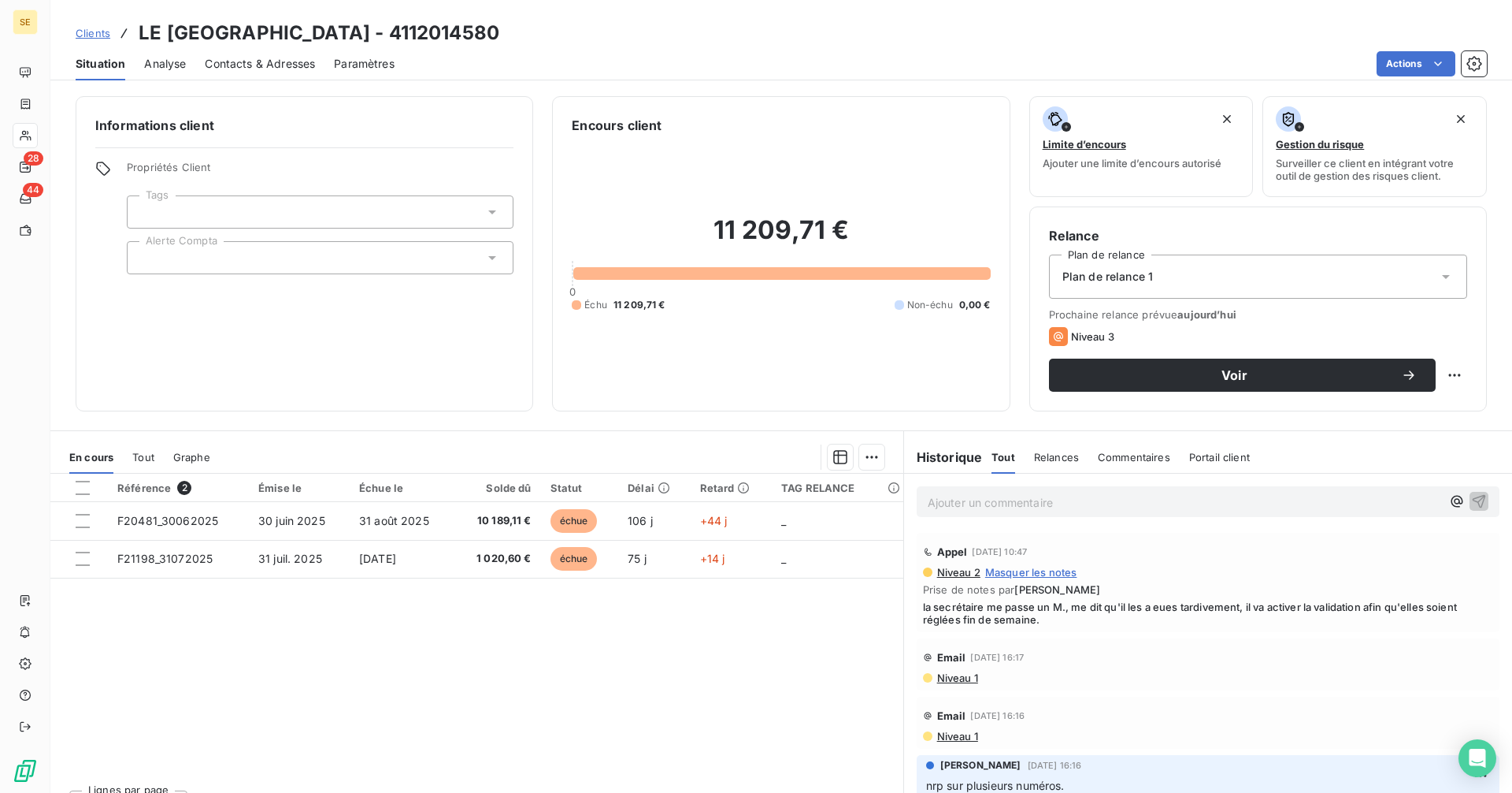
click at [262, 70] on span "Contacts & Adresses" at bounding box center [259, 64] width 111 height 16
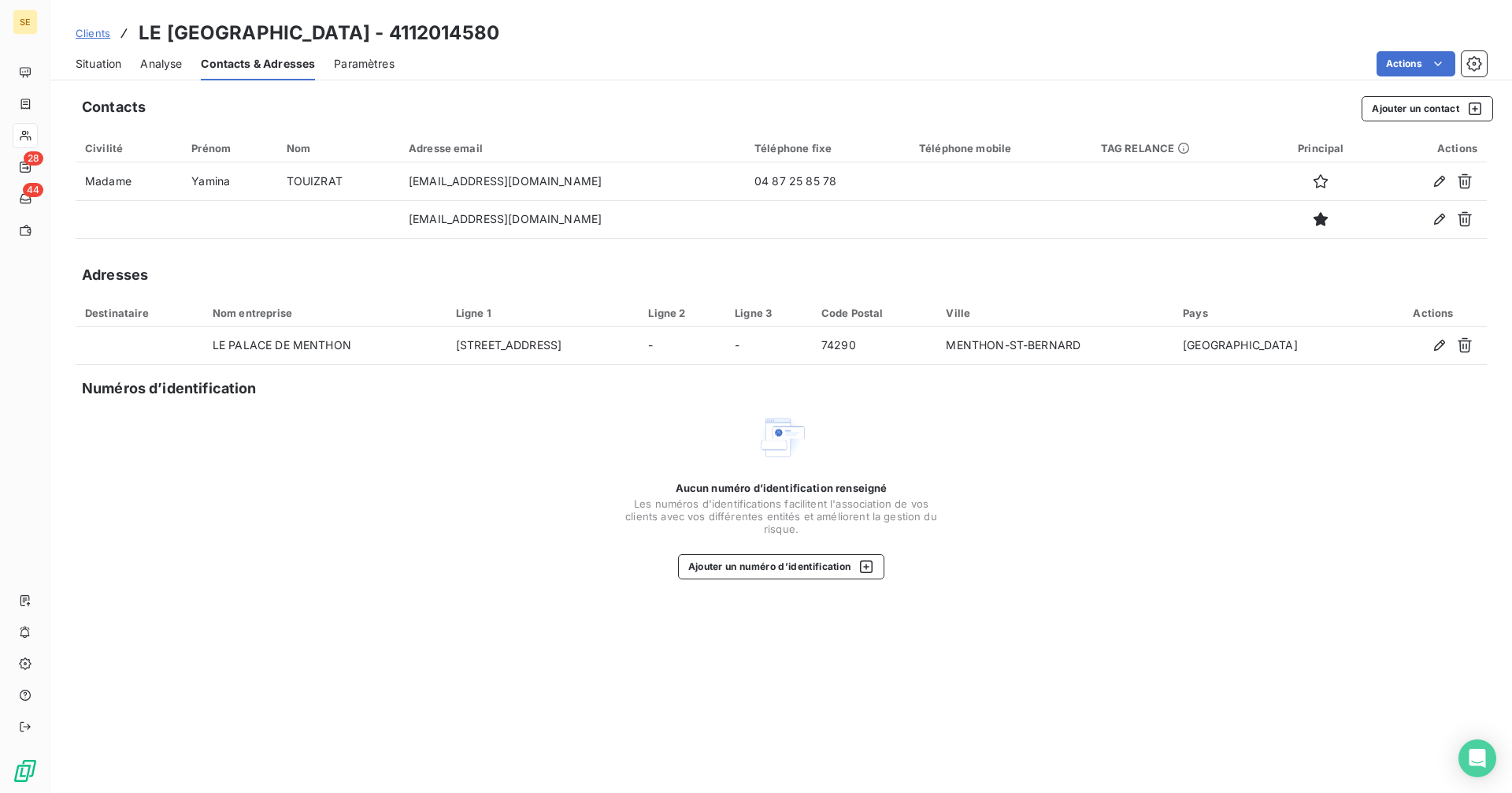
click at [91, 63] on span "Situation" at bounding box center [98, 64] width 45 height 16
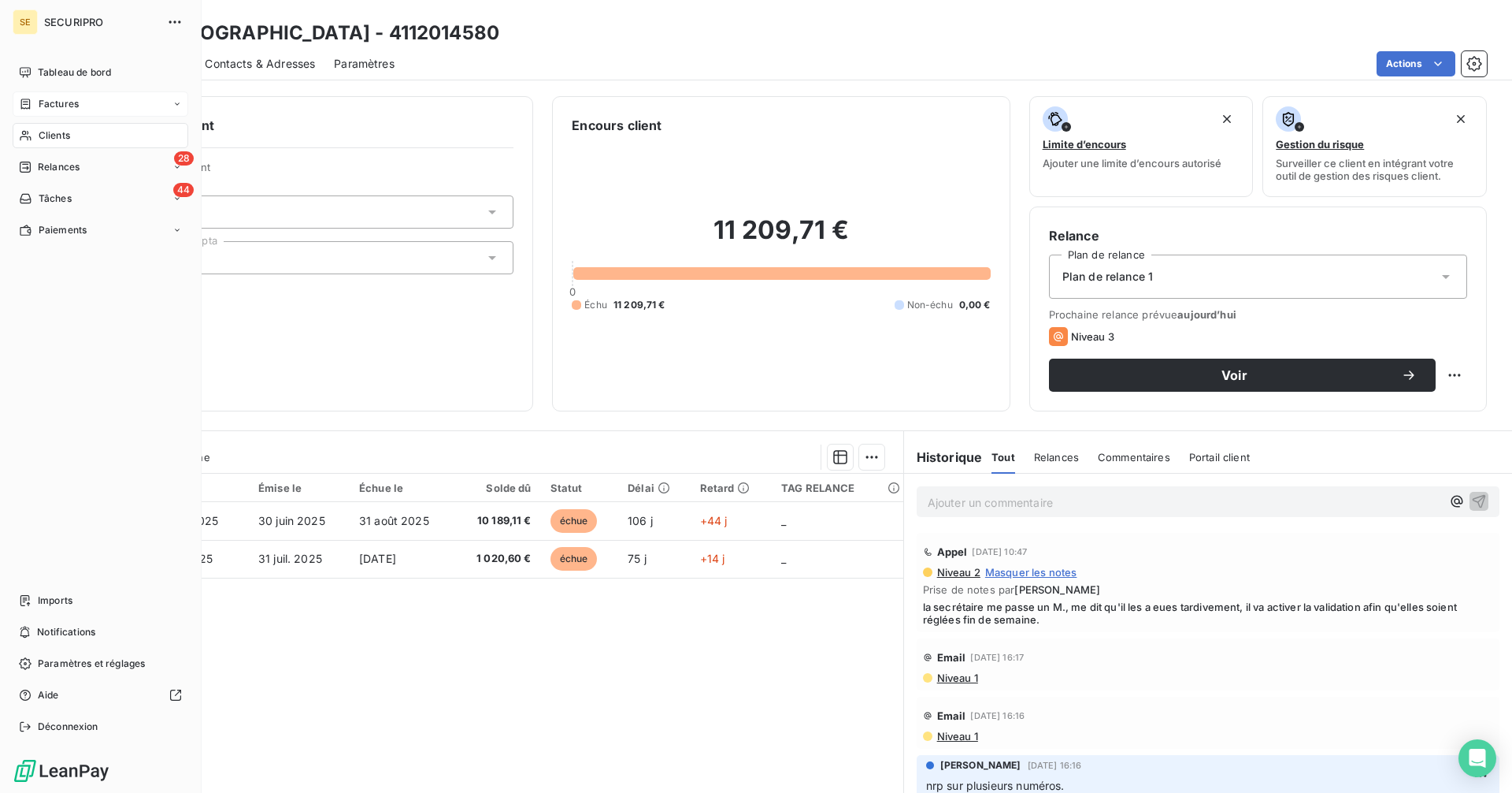
click at [41, 101] on span "Factures" at bounding box center [58, 104] width 40 height 14
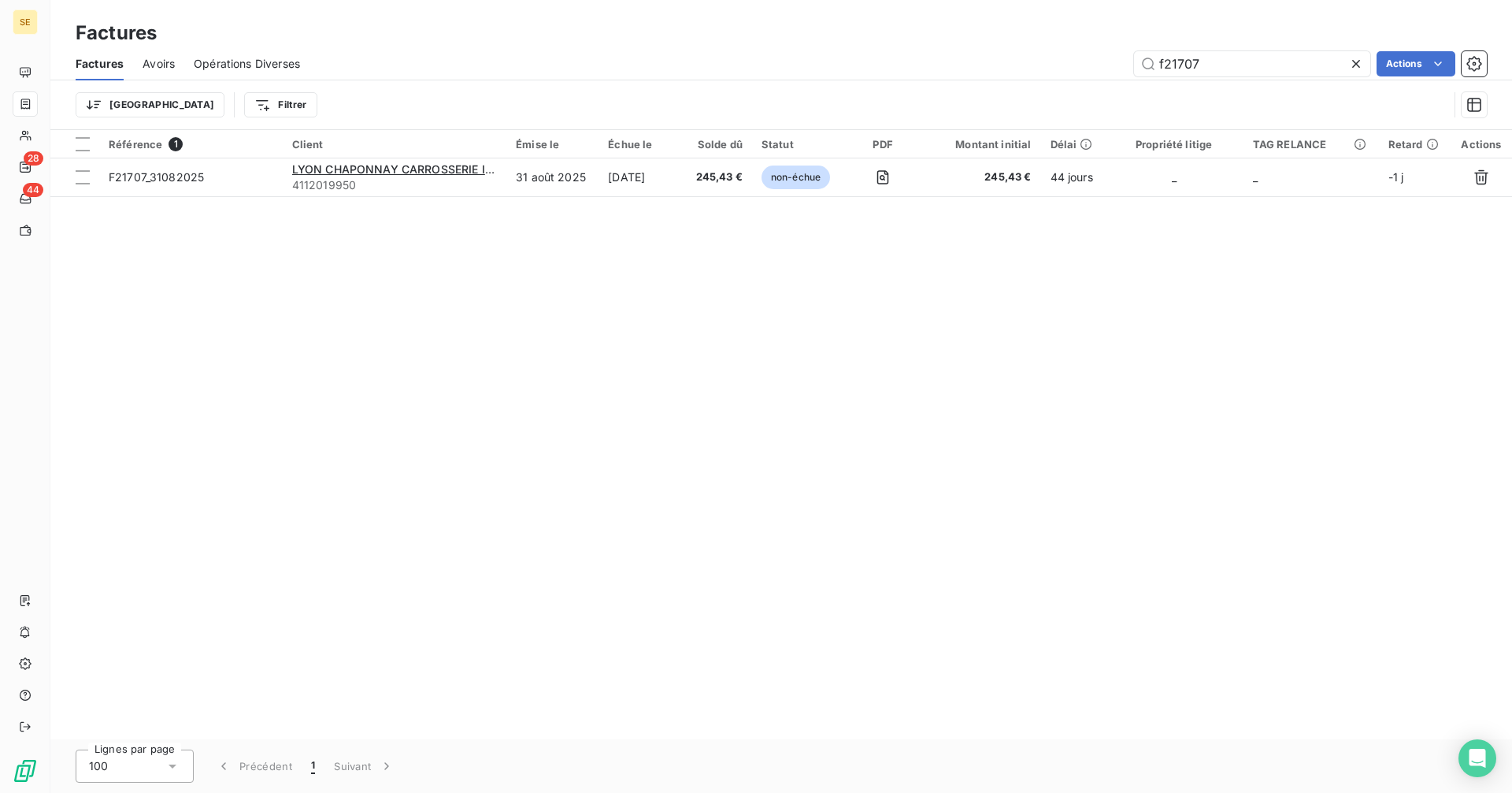
type input "f21707"
click at [396, 58] on div "f21707 Actions" at bounding box center [903, 64] width 1168 height 25
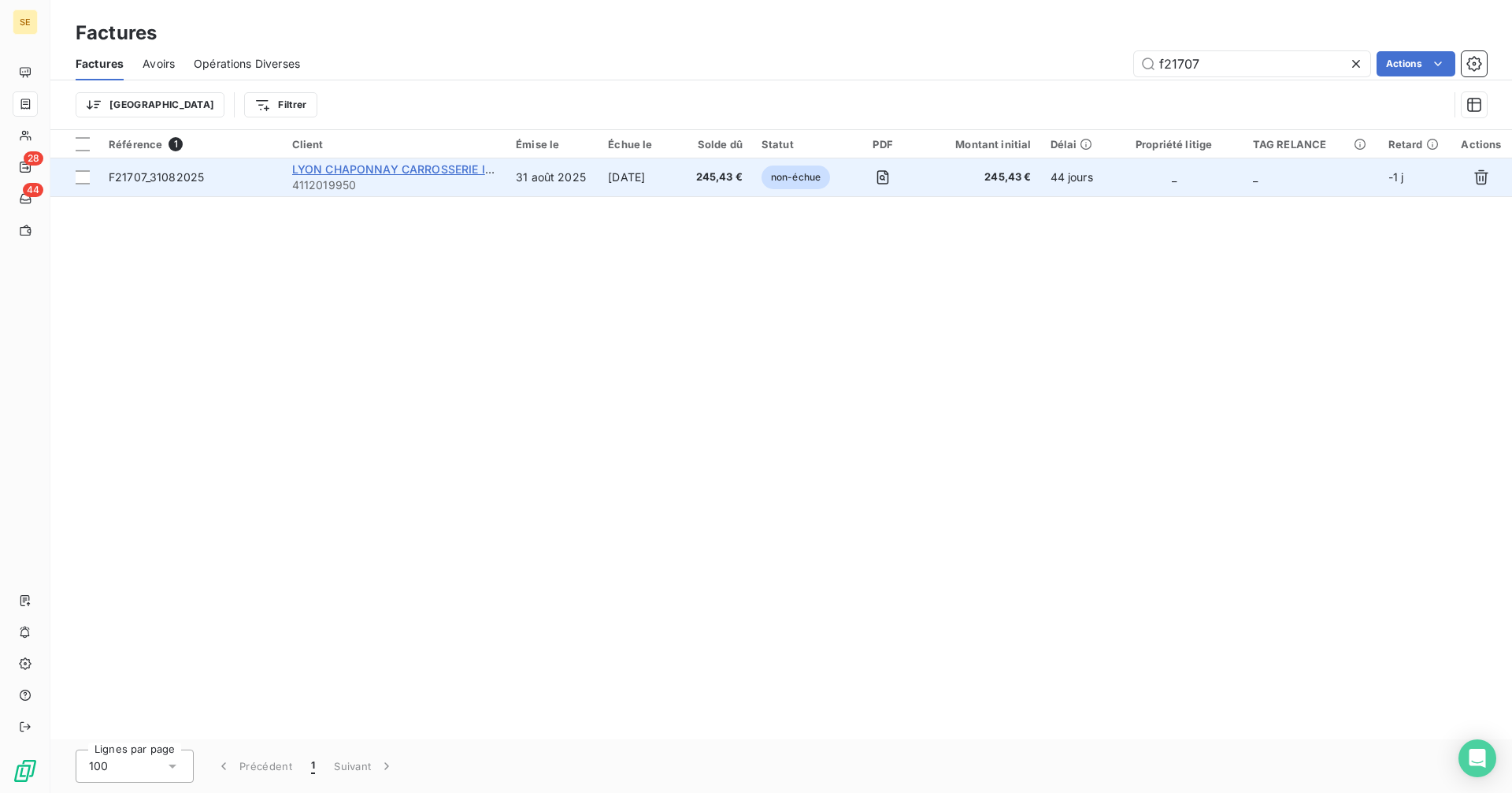
click at [394, 175] on span "LYON CHAPONNAY CARROSSERIE INDUSTRI" at bounding box center [413, 169] width 243 height 14
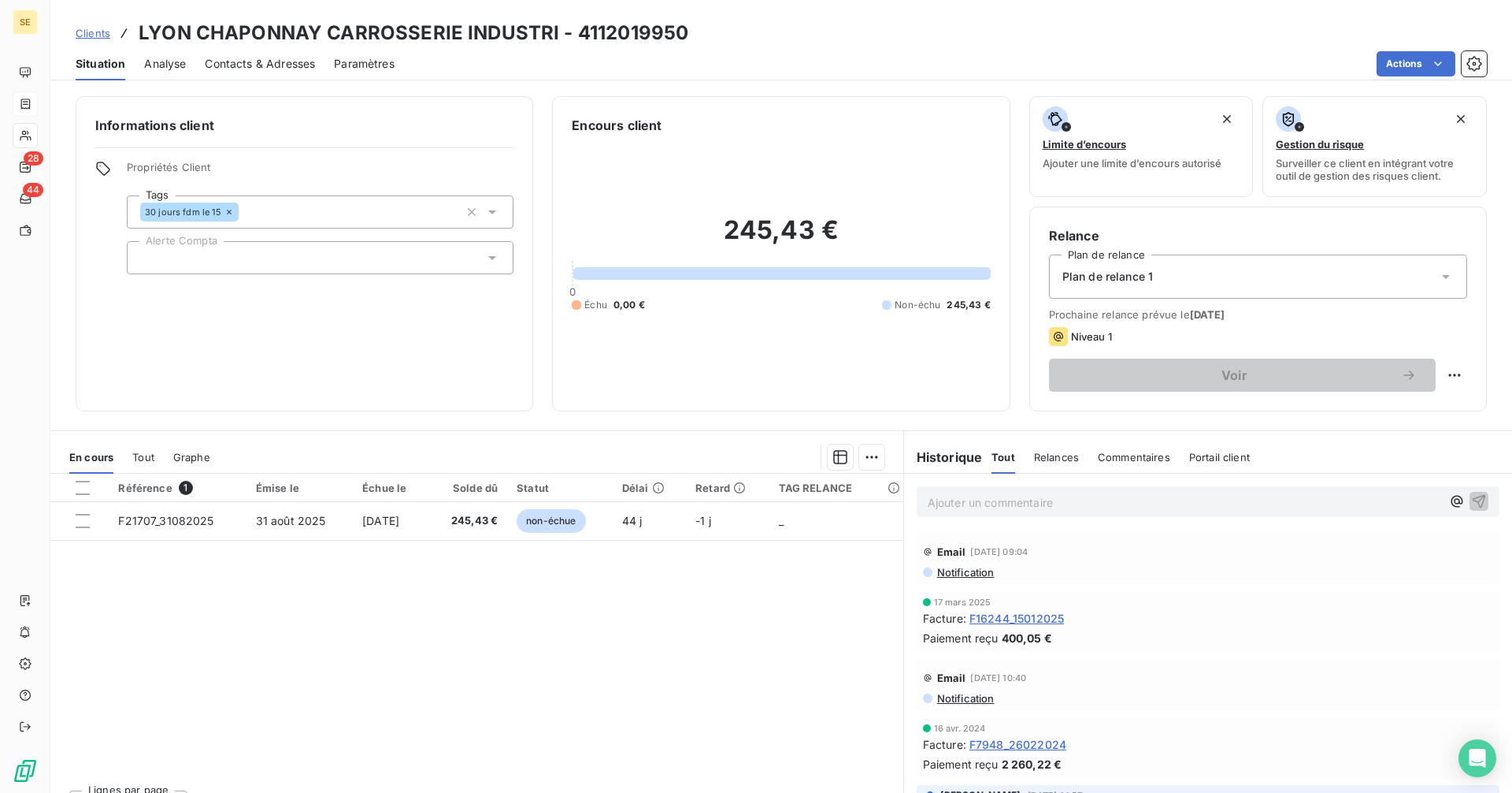
click at [972, 495] on p "Ajouter un commentaire ﻿" at bounding box center [1184, 502] width 513 height 20
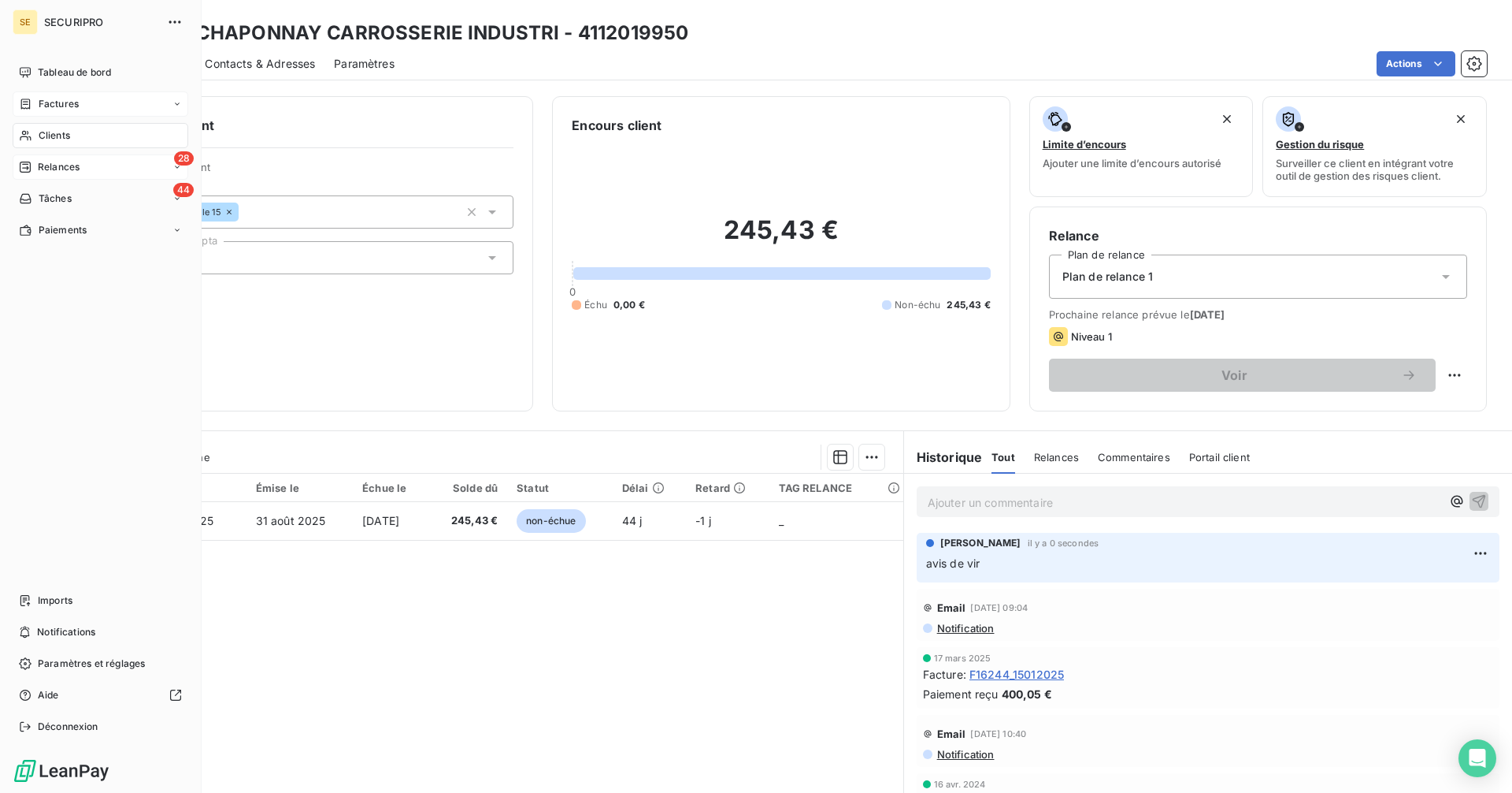
click at [50, 171] on span "Relances" at bounding box center [59, 167] width 41 height 14
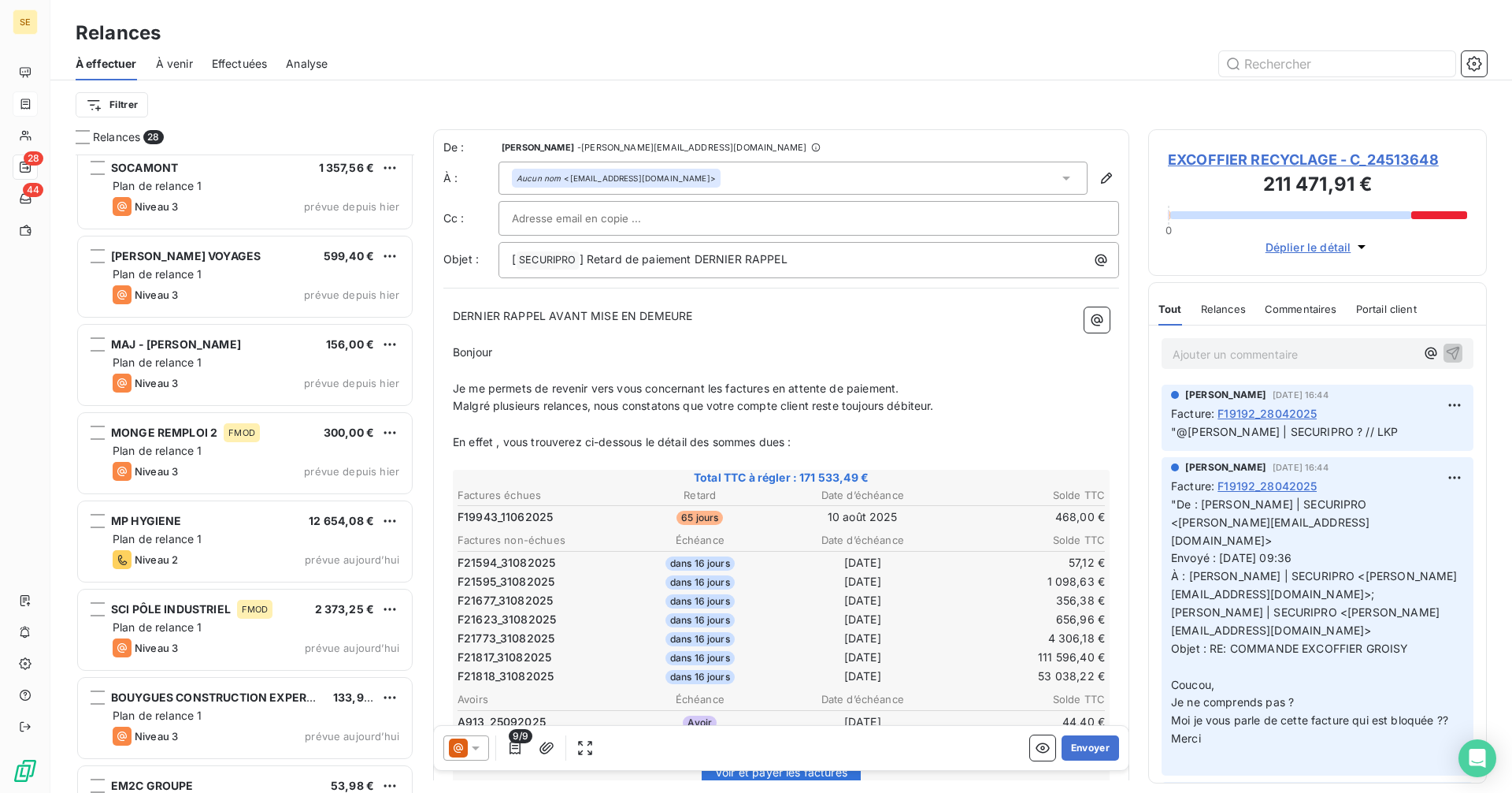
scroll to position [1834, 0]
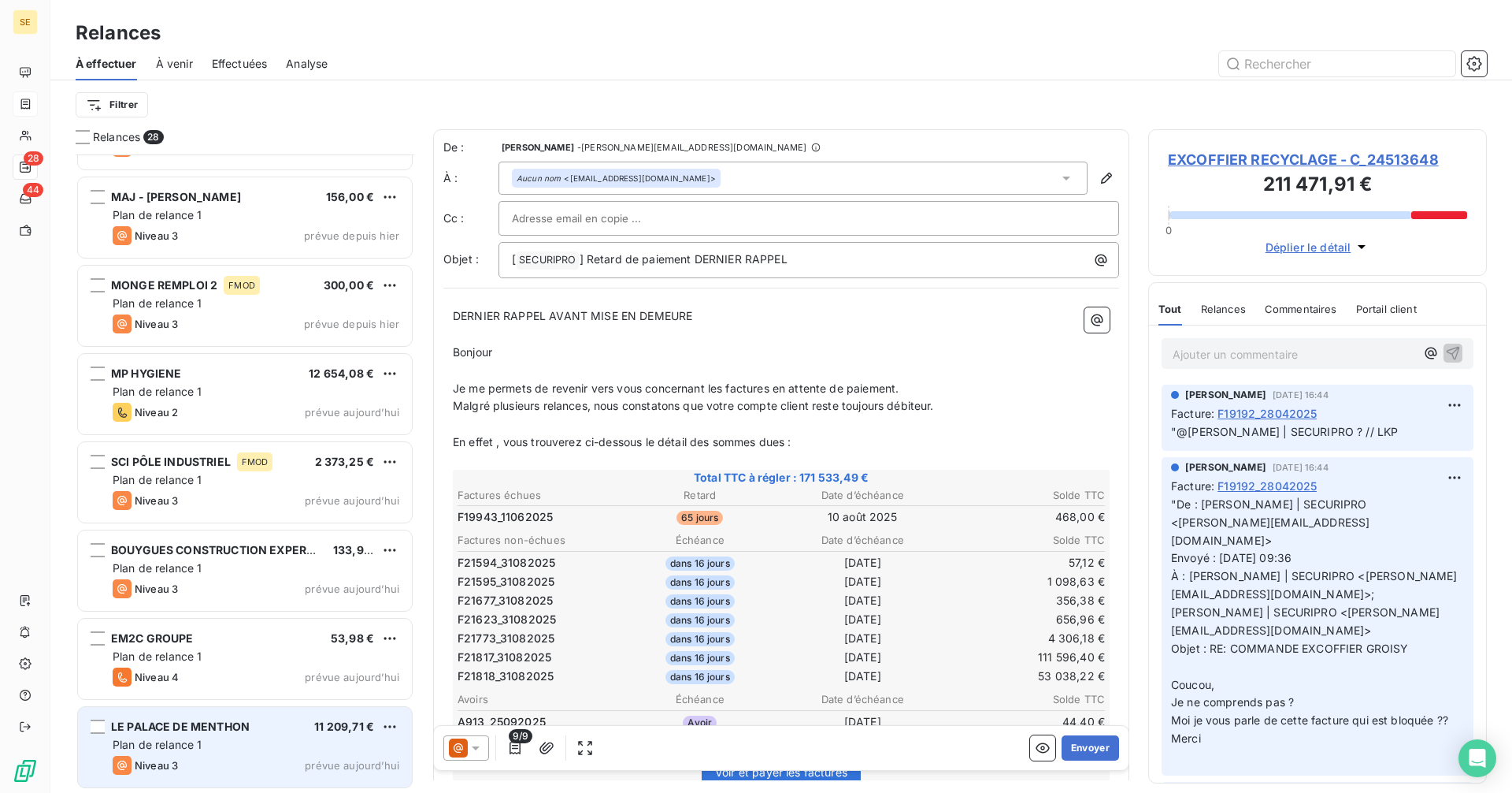
click at [191, 757] on div "Niveau 3 prévue aujourd’hui" at bounding box center [256, 765] width 286 height 19
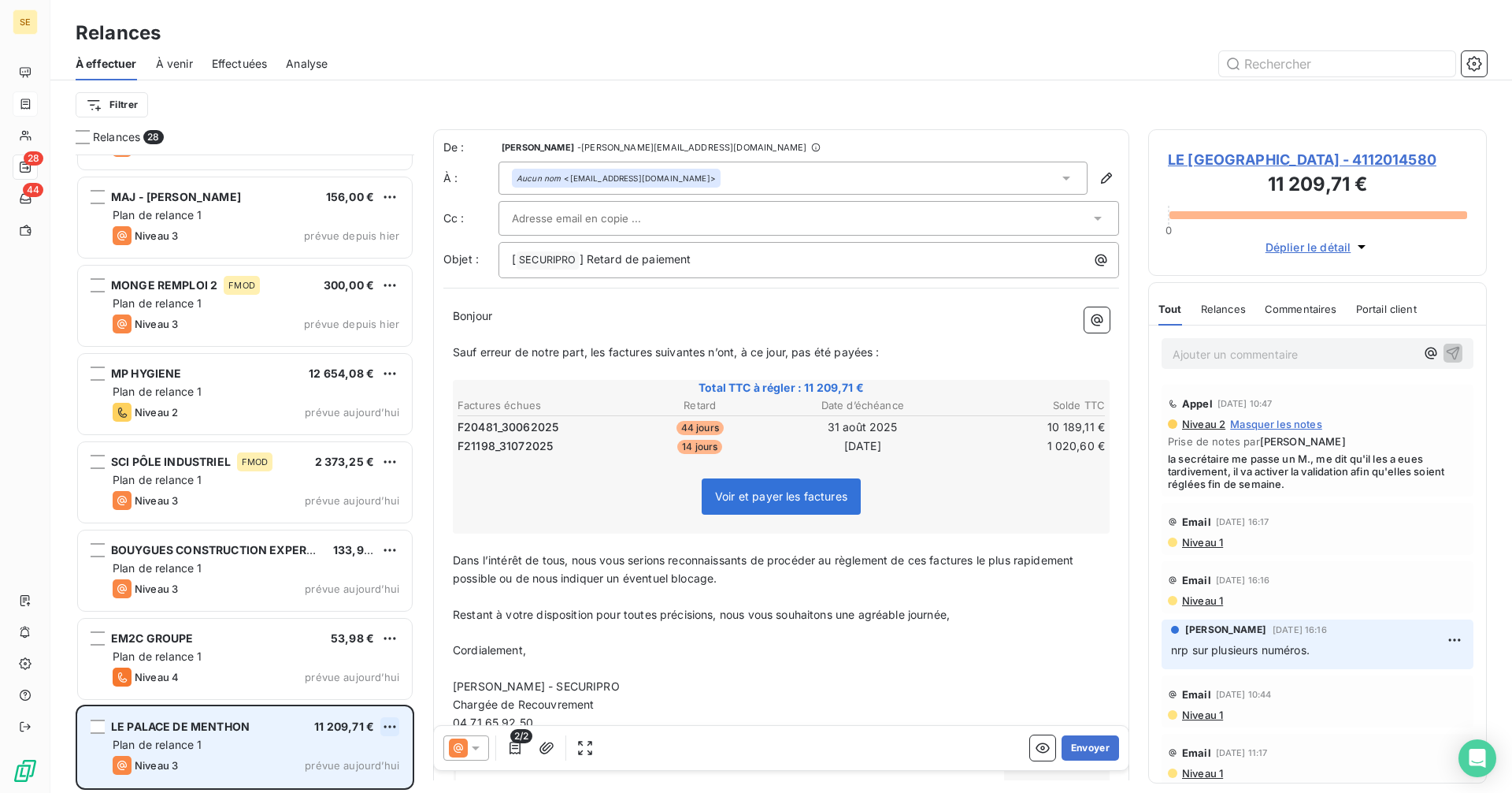
click at [399, 723] on html "SE 28 44 Relances À effectuer À venir Effectuées Analyse Filtrer Relances 28 SO…" at bounding box center [756, 396] width 1512 height 793
click at [350, 677] on div "Replanifier cette action" at bounding box center [321, 666] width 141 height 25
select select "9"
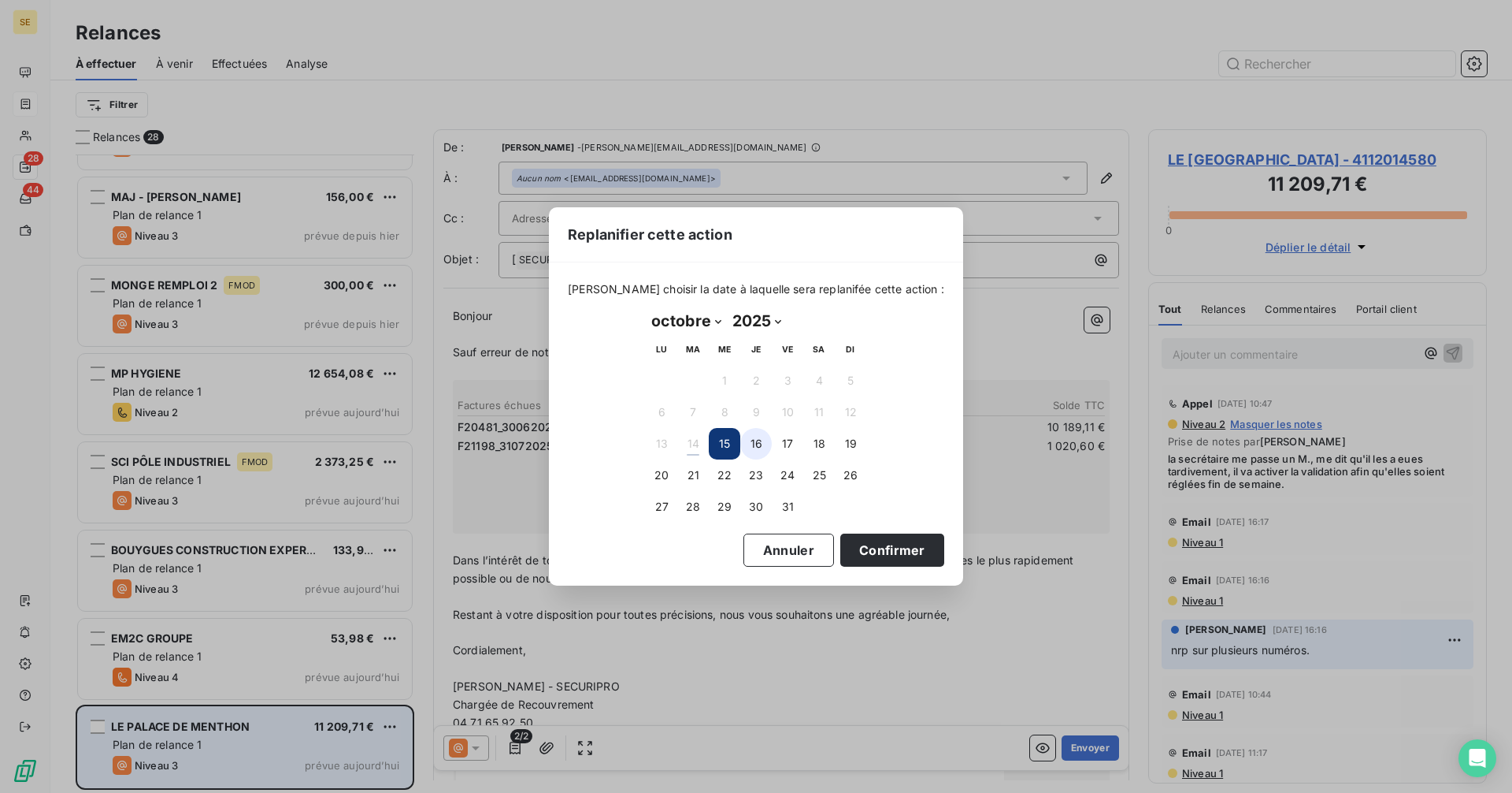
click at [758, 434] on button "16" at bounding box center [756, 443] width 32 height 32
click at [842, 548] on button "Confirmer" at bounding box center [892, 550] width 104 height 33
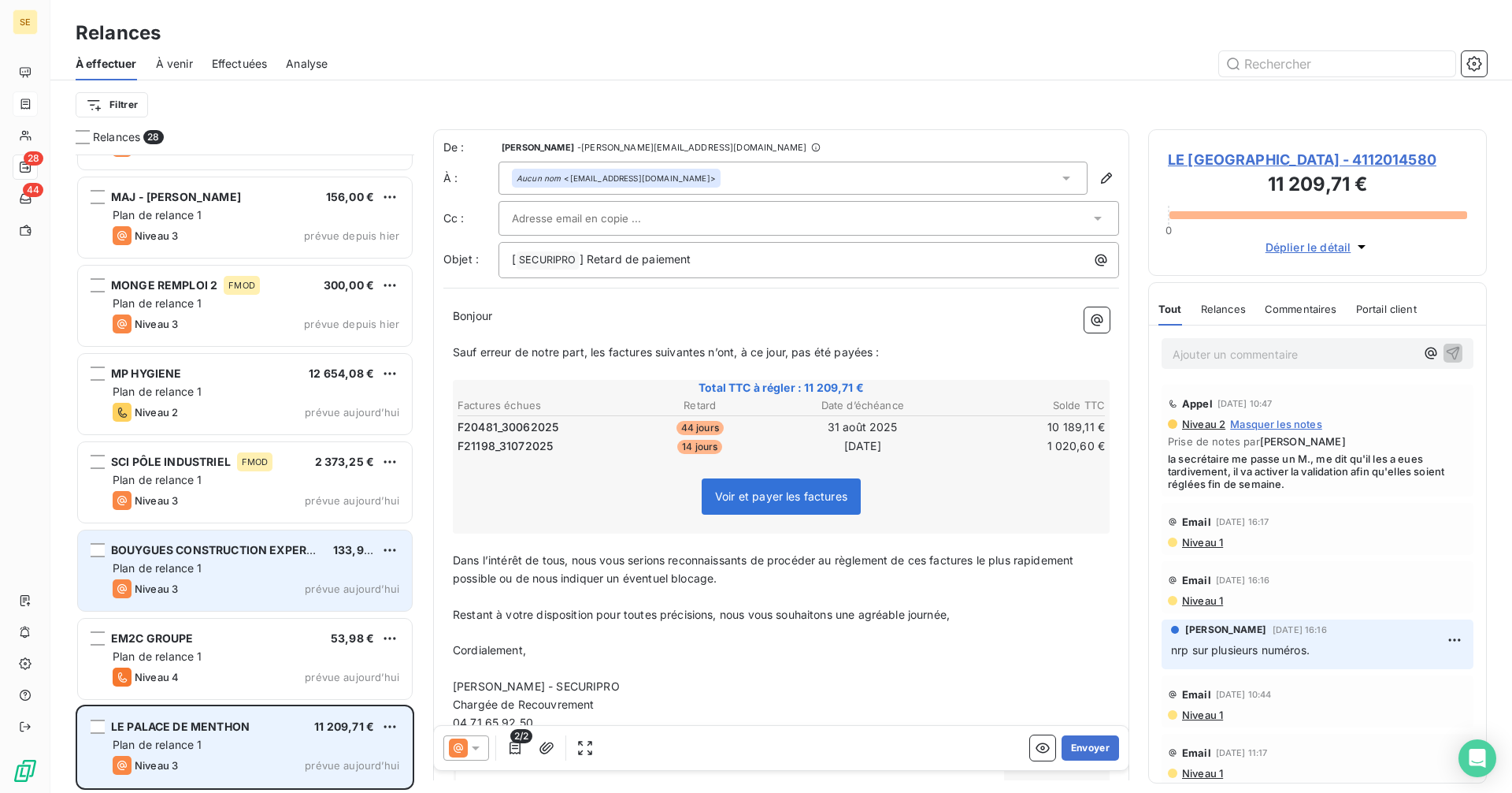
scroll to position [1744, 0]
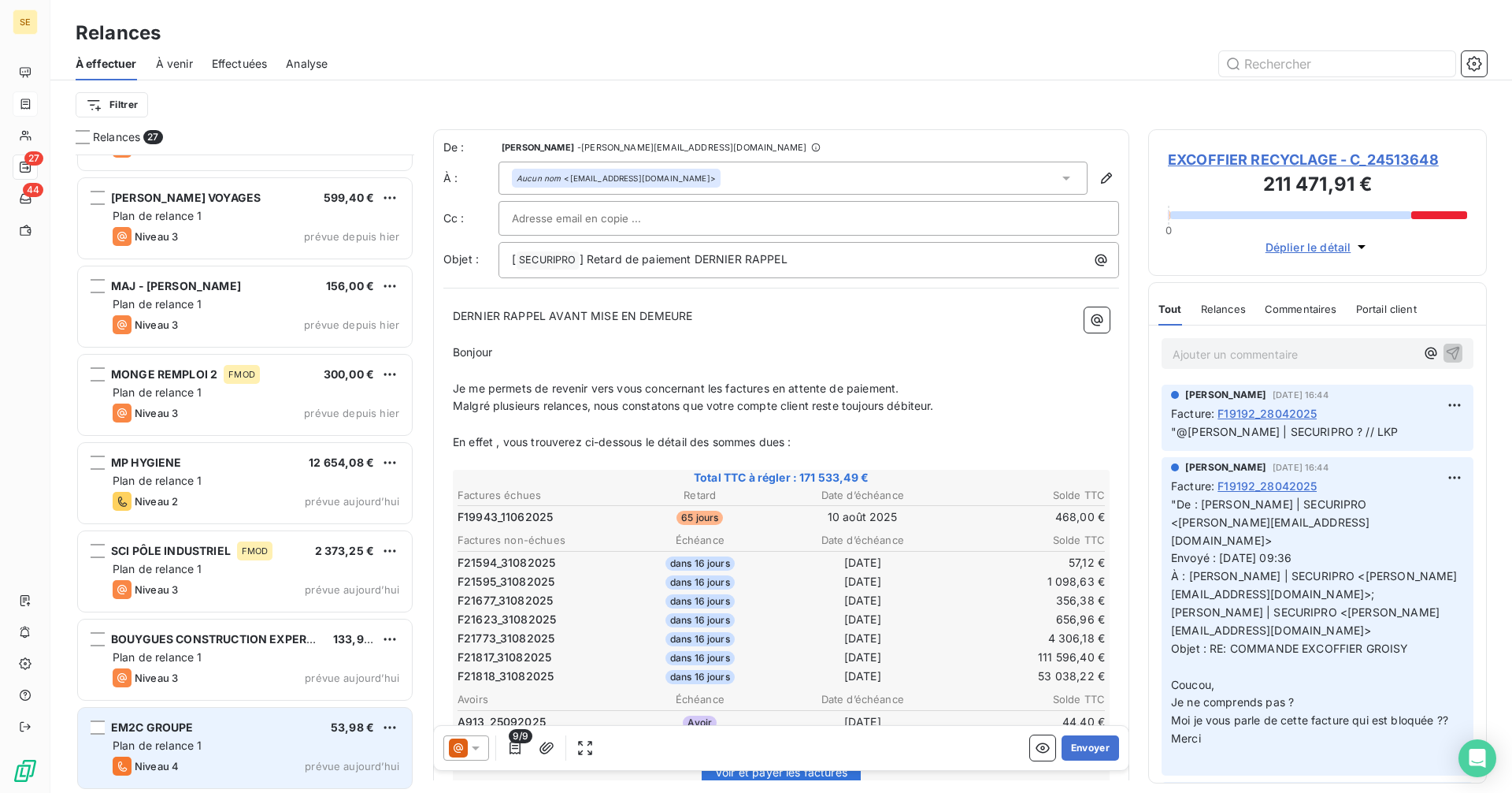
click at [217, 740] on div "Plan de relance 1" at bounding box center [256, 745] width 286 height 16
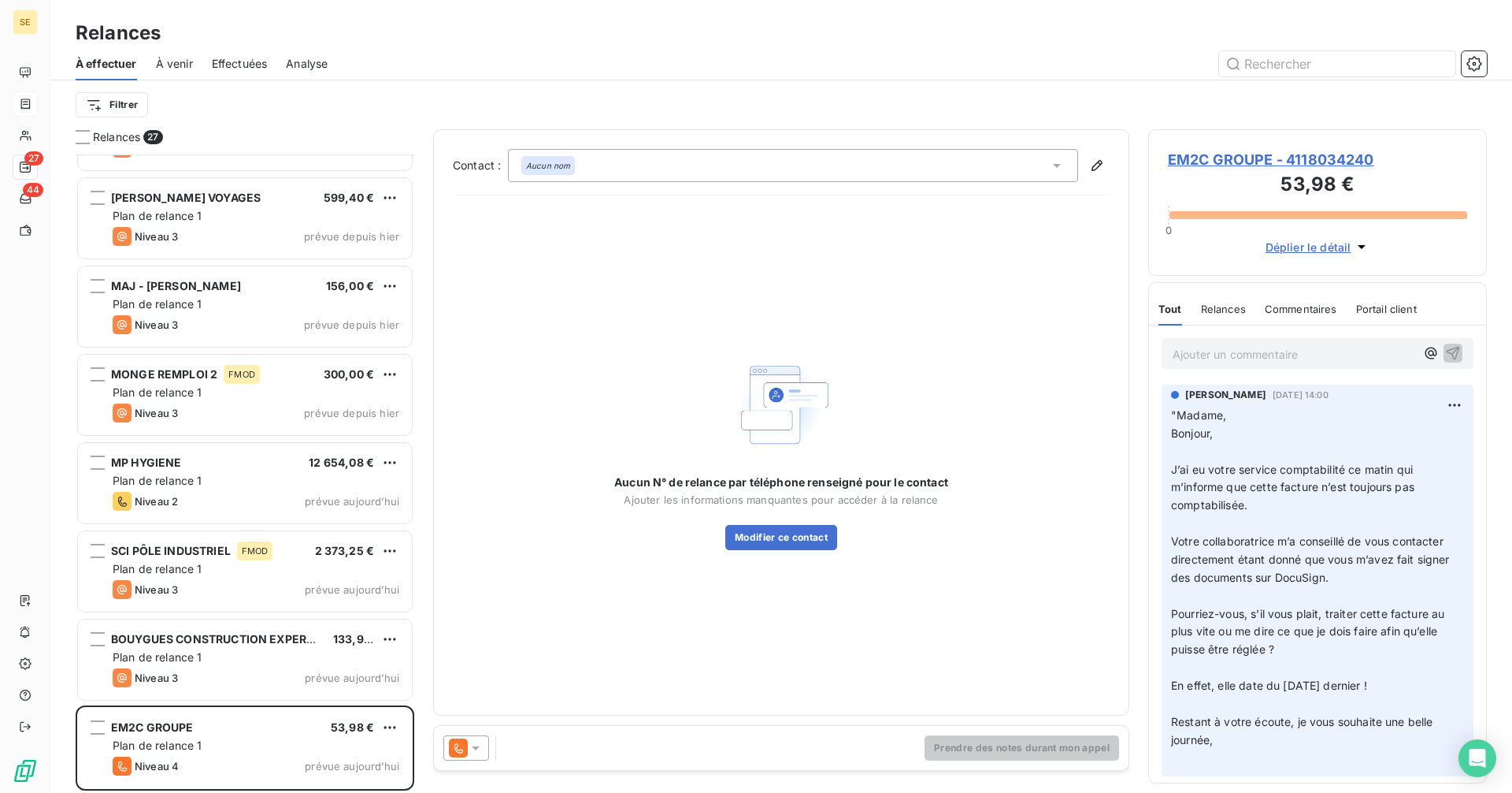
click at [1040, 170] on div "Aucun nom" at bounding box center [793, 166] width 570 height 33
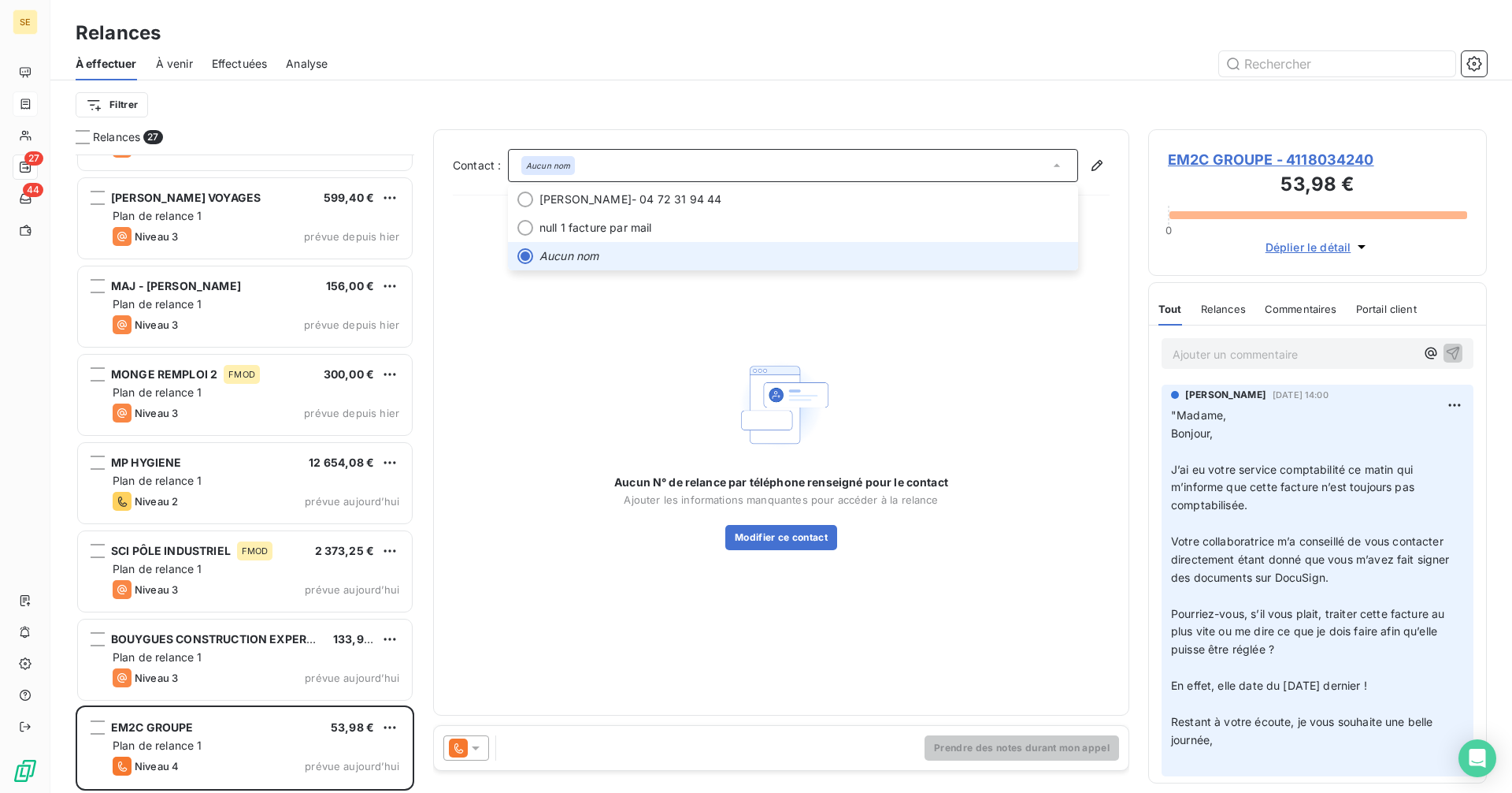
click at [646, 172] on div "Aucun nom" at bounding box center [793, 166] width 570 height 33
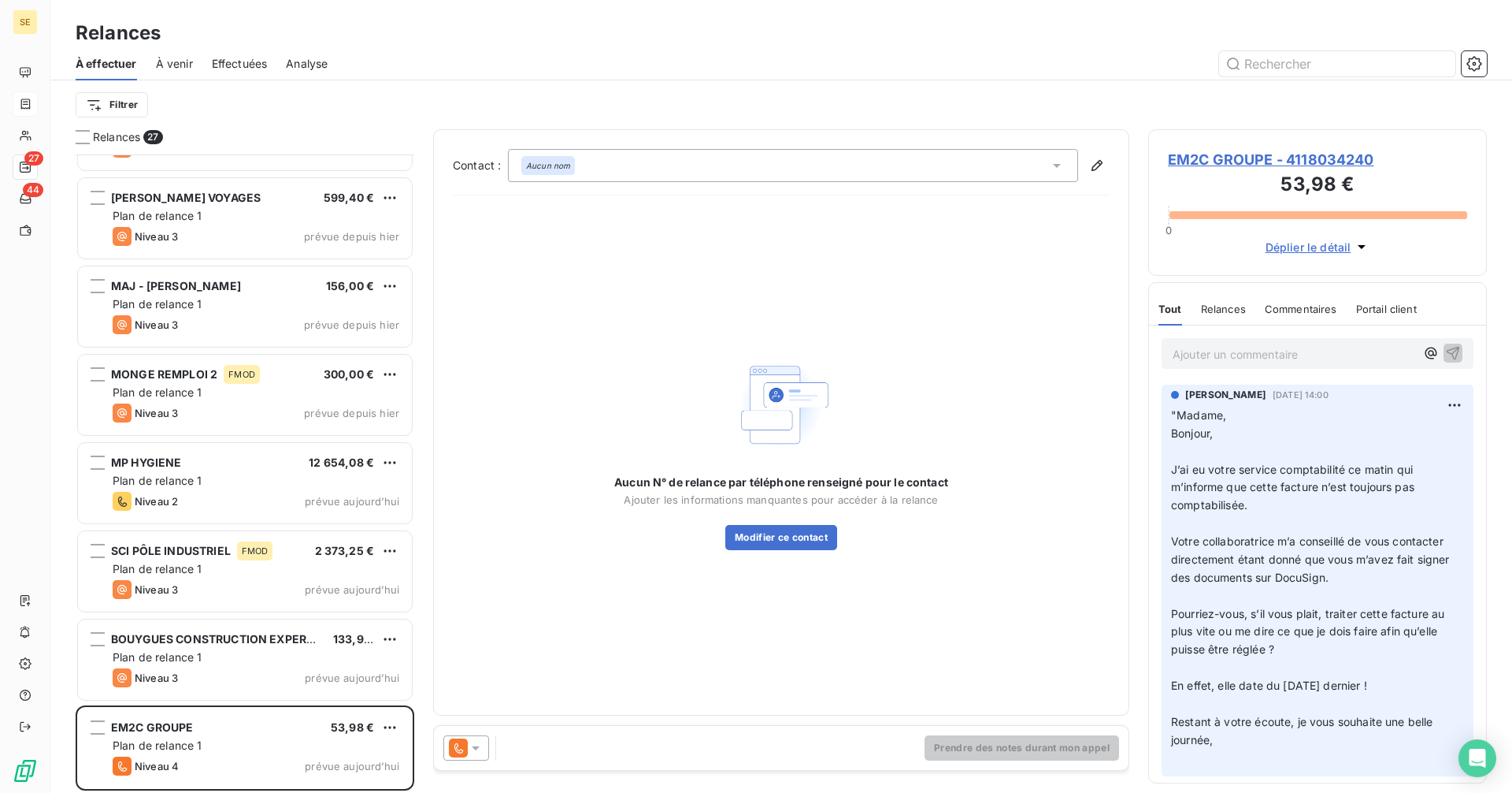
click at [1244, 163] on span "EM2C GROUPE - 4118034240" at bounding box center [1318, 159] width 299 height 21
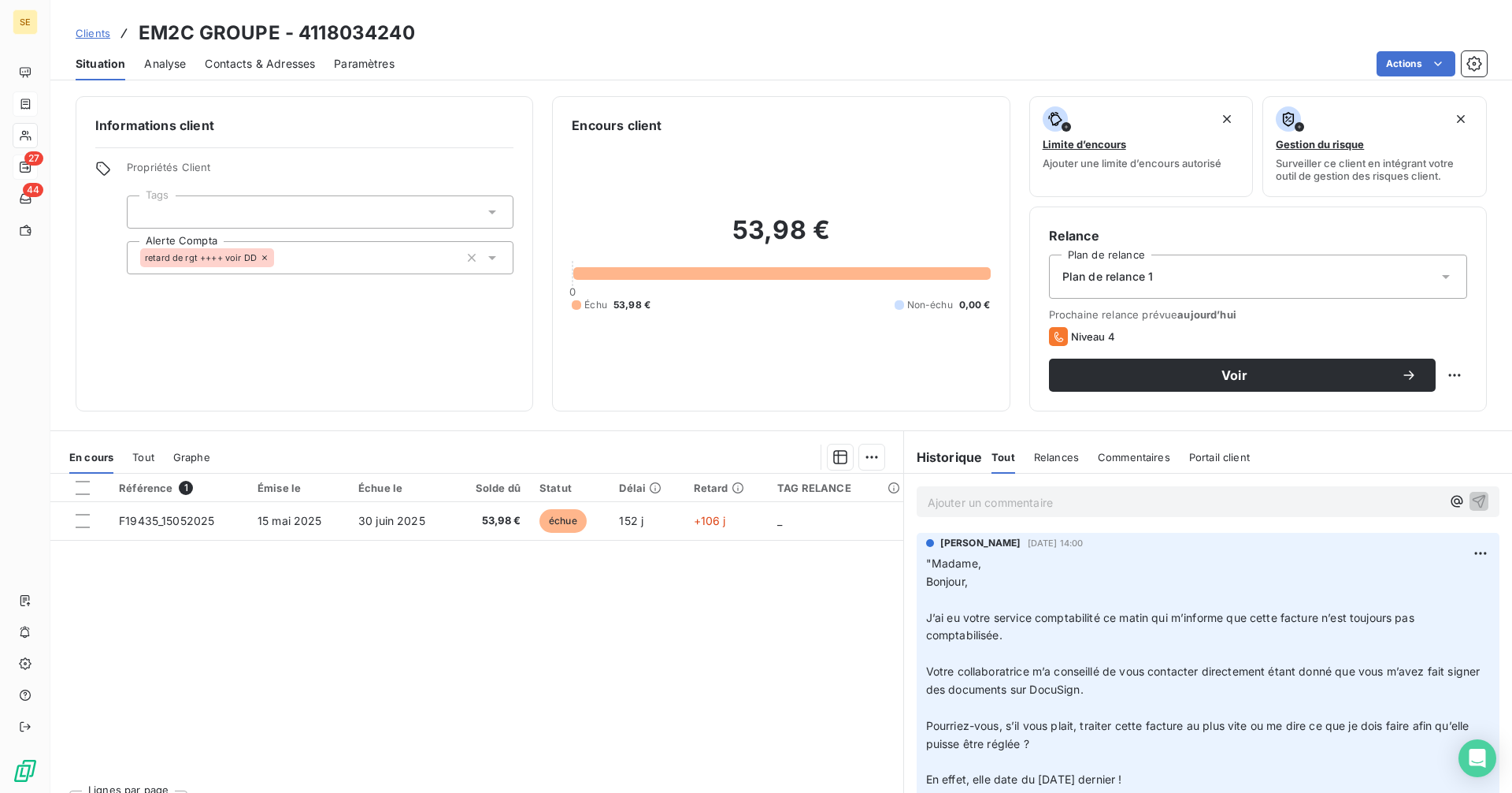
click at [279, 66] on span "Contacts & Adresses" at bounding box center [259, 64] width 111 height 16
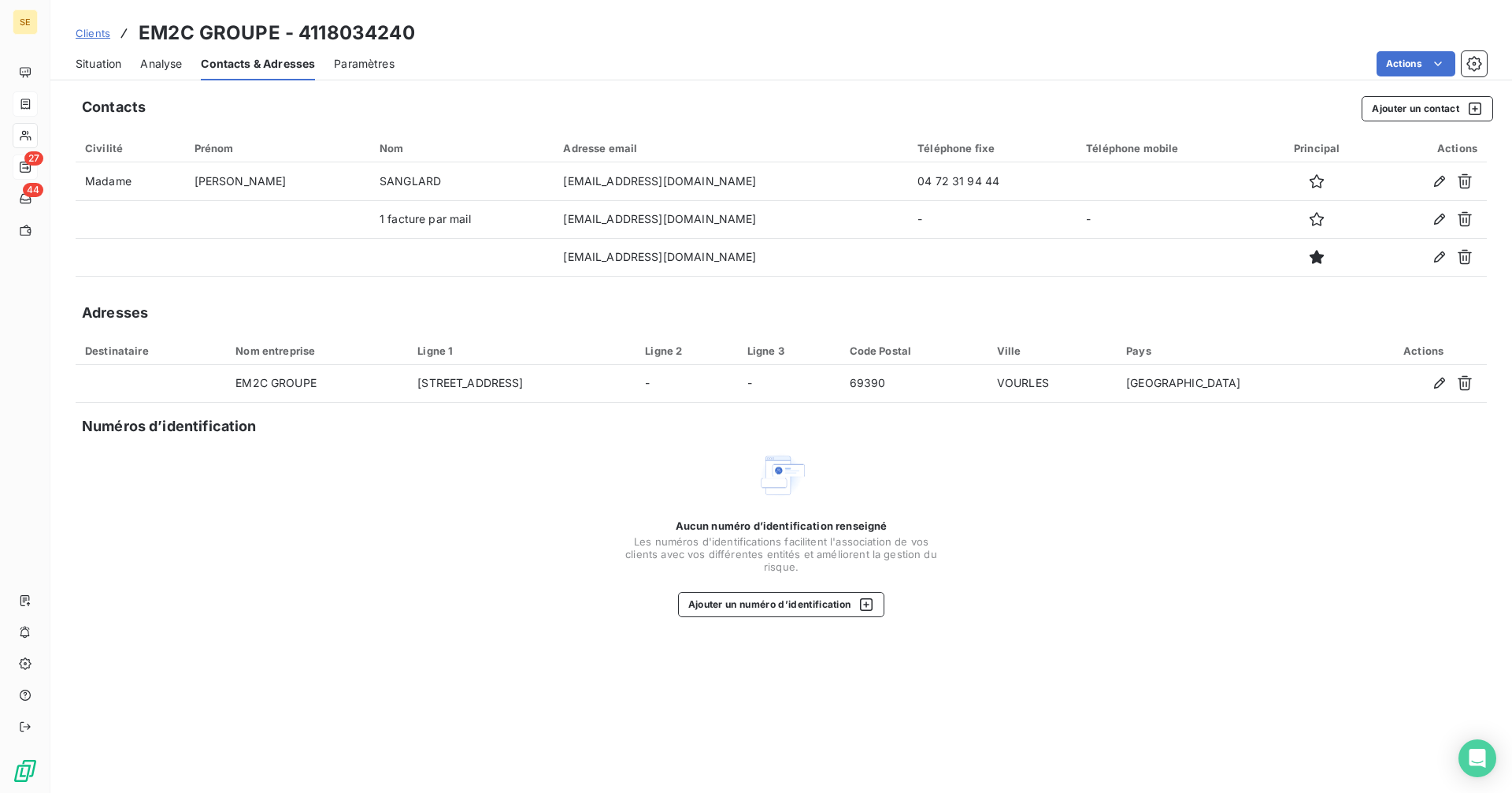
click at [111, 65] on span "Situation" at bounding box center [98, 64] width 45 height 16
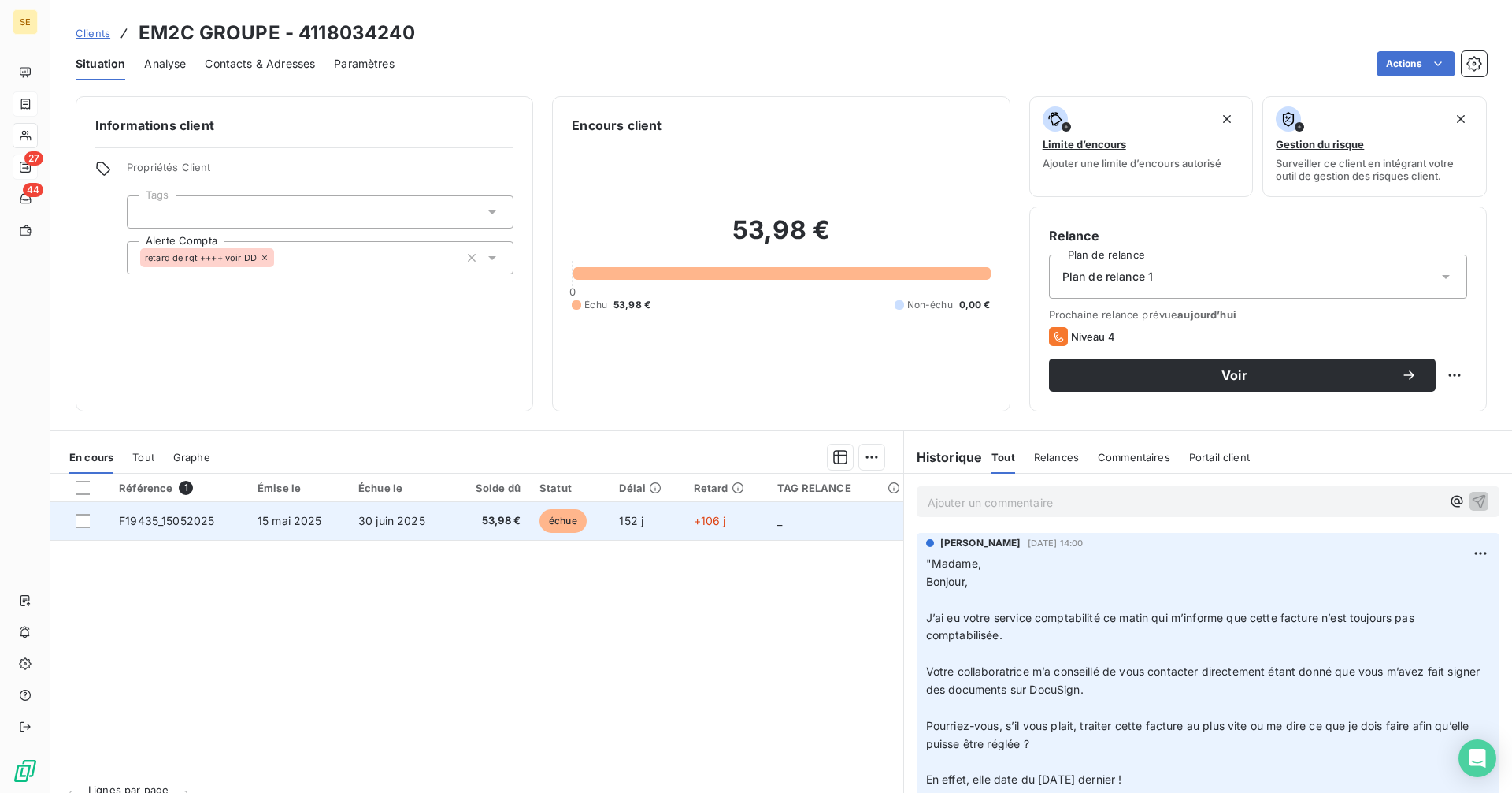
click at [424, 522] on td "30 juin 2025" at bounding box center [400, 521] width 104 height 38
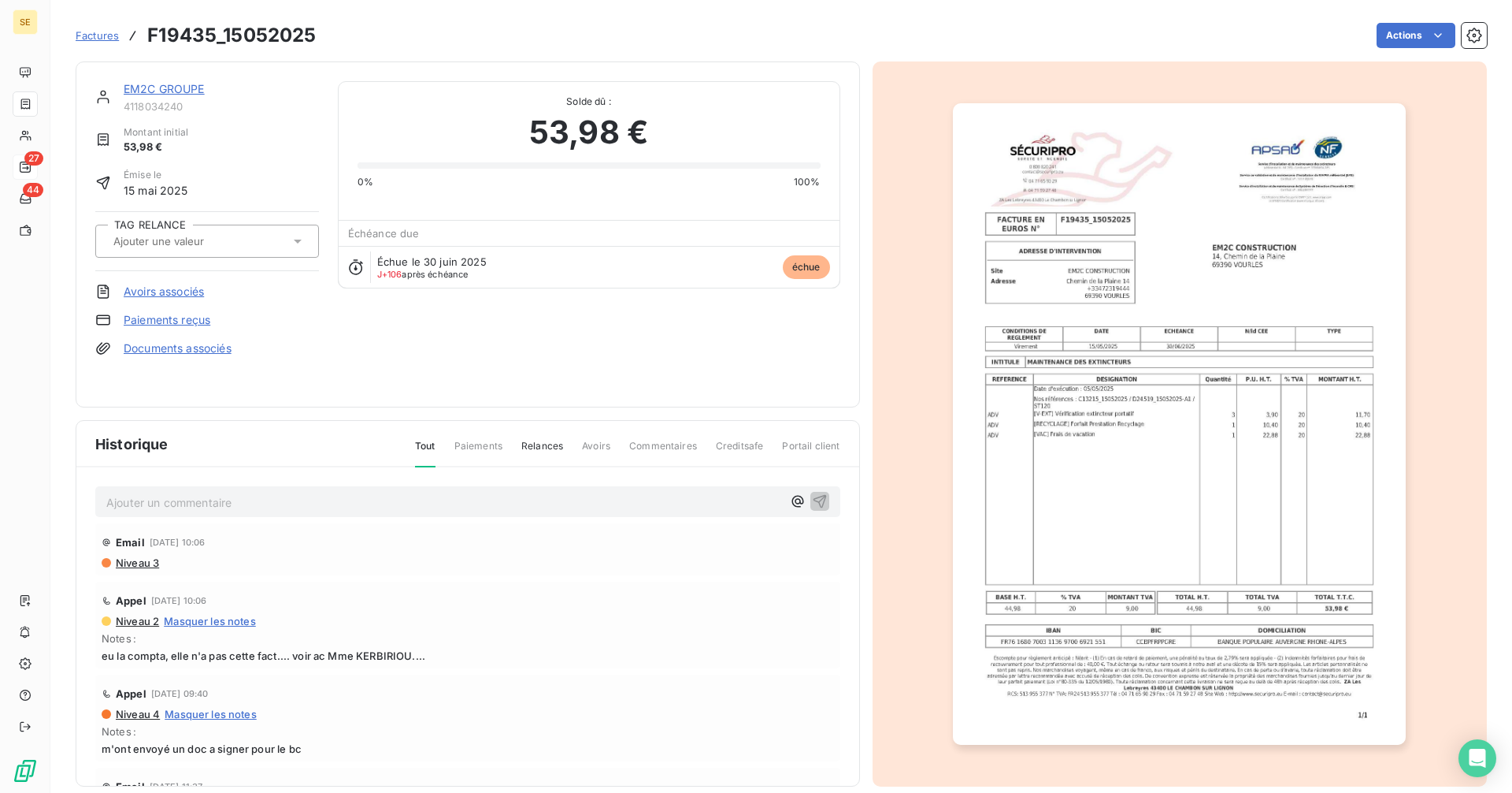
click at [181, 88] on link "EM2C GROUPE" at bounding box center [164, 88] width 81 height 14
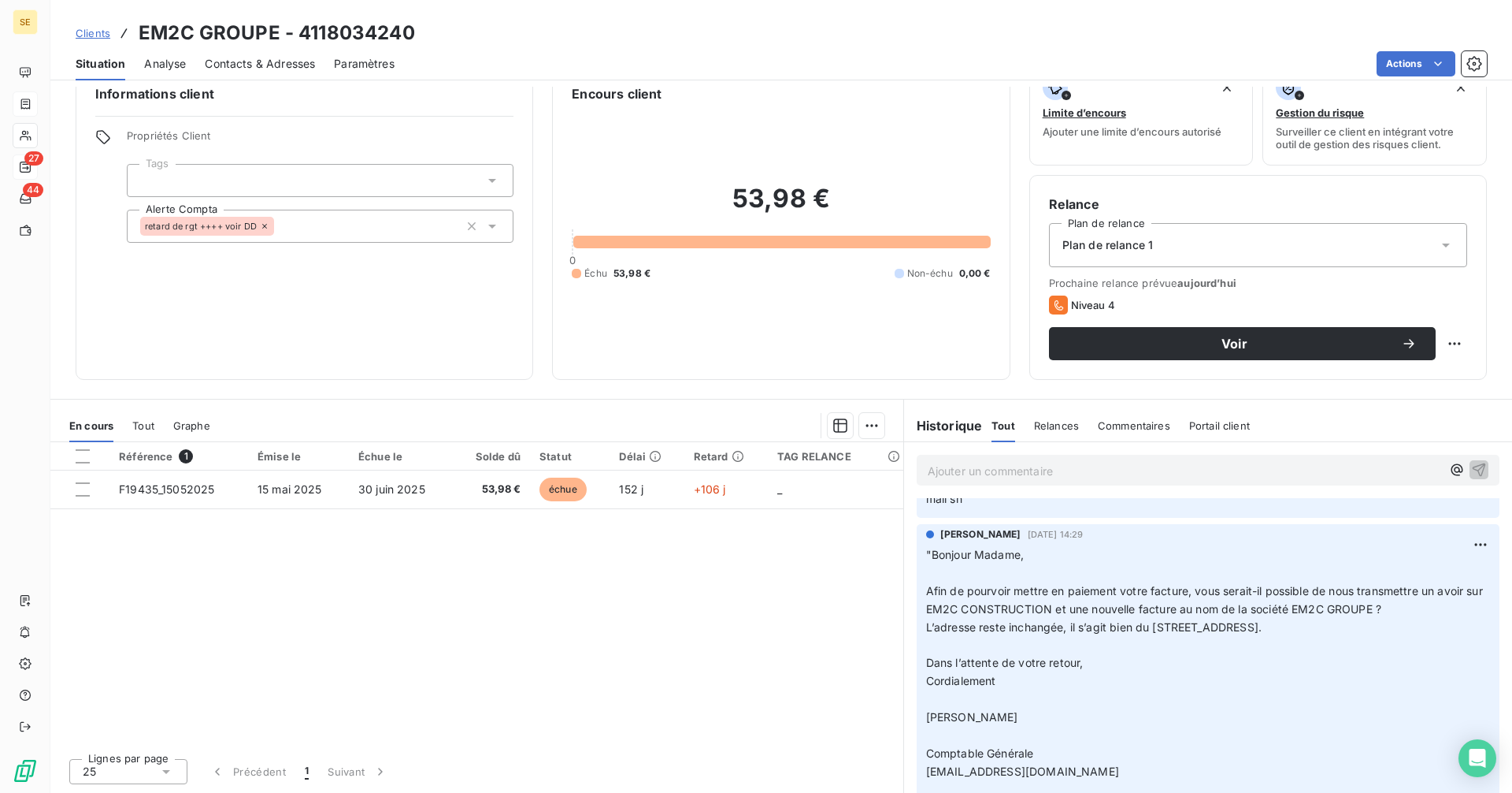
scroll to position [4334, 0]
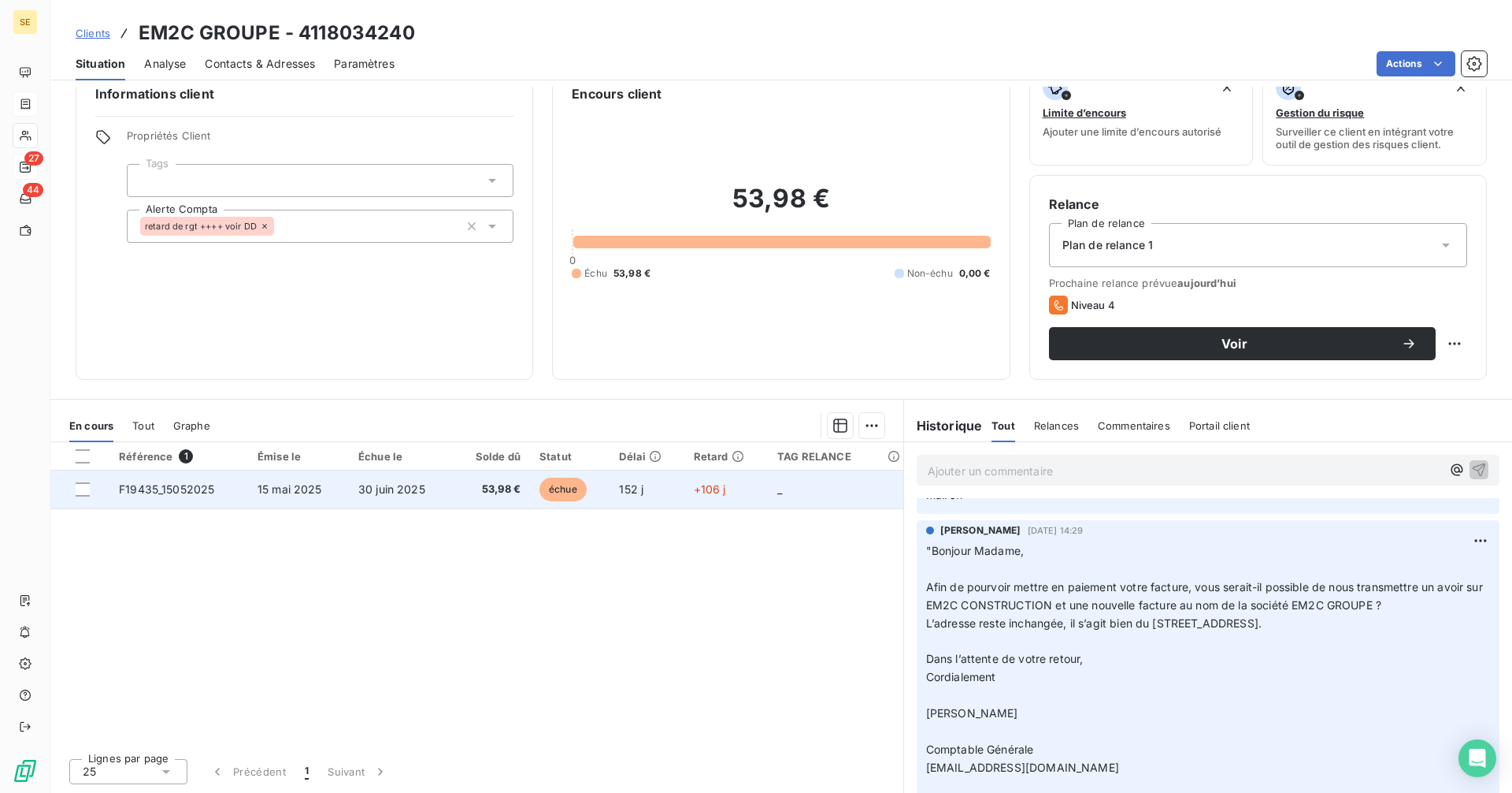
click at [455, 490] on td "53,98 €" at bounding box center [491, 490] width 77 height 38
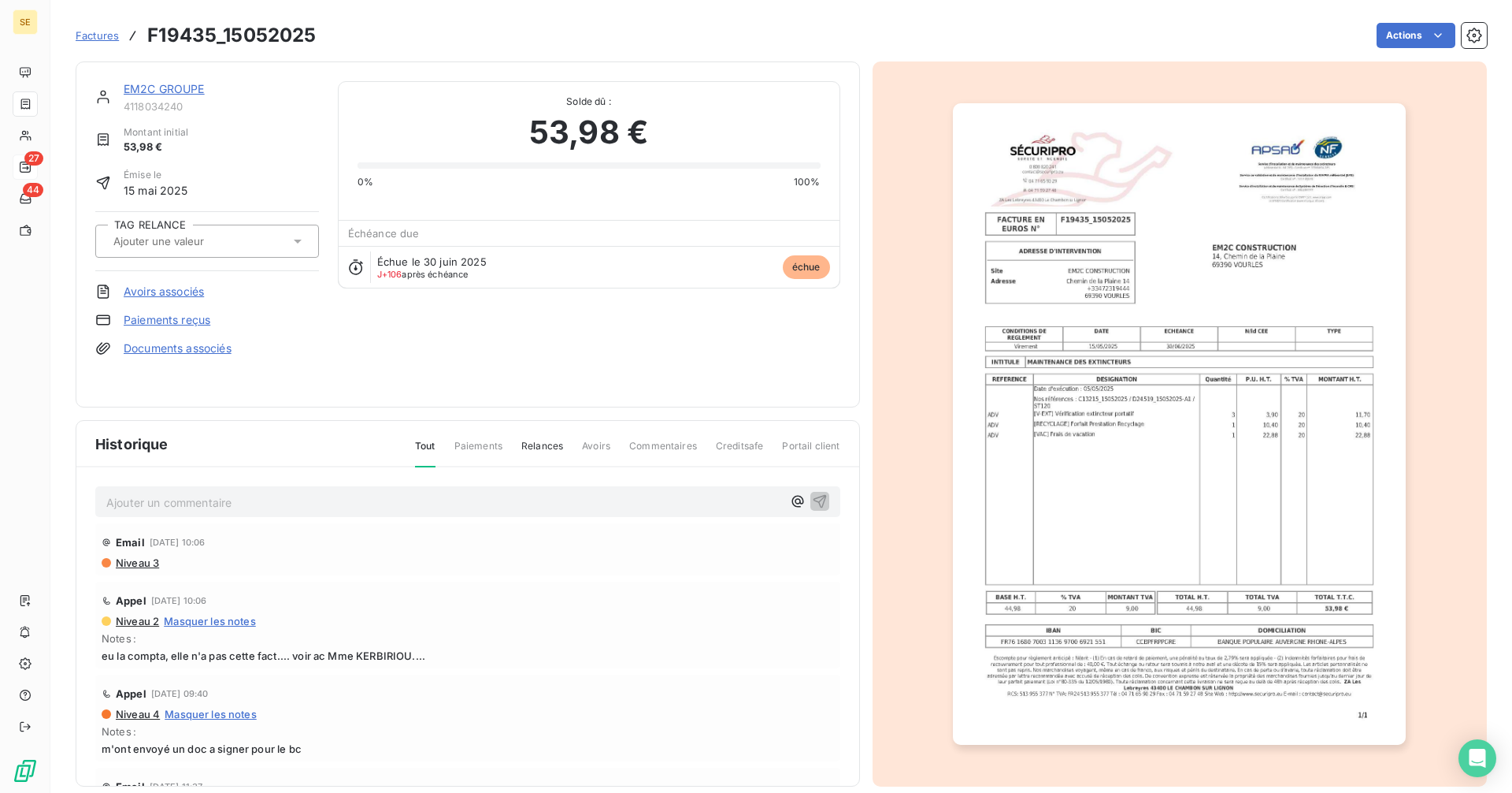
click at [162, 87] on link "EM2C GROUPE" at bounding box center [164, 88] width 81 height 14
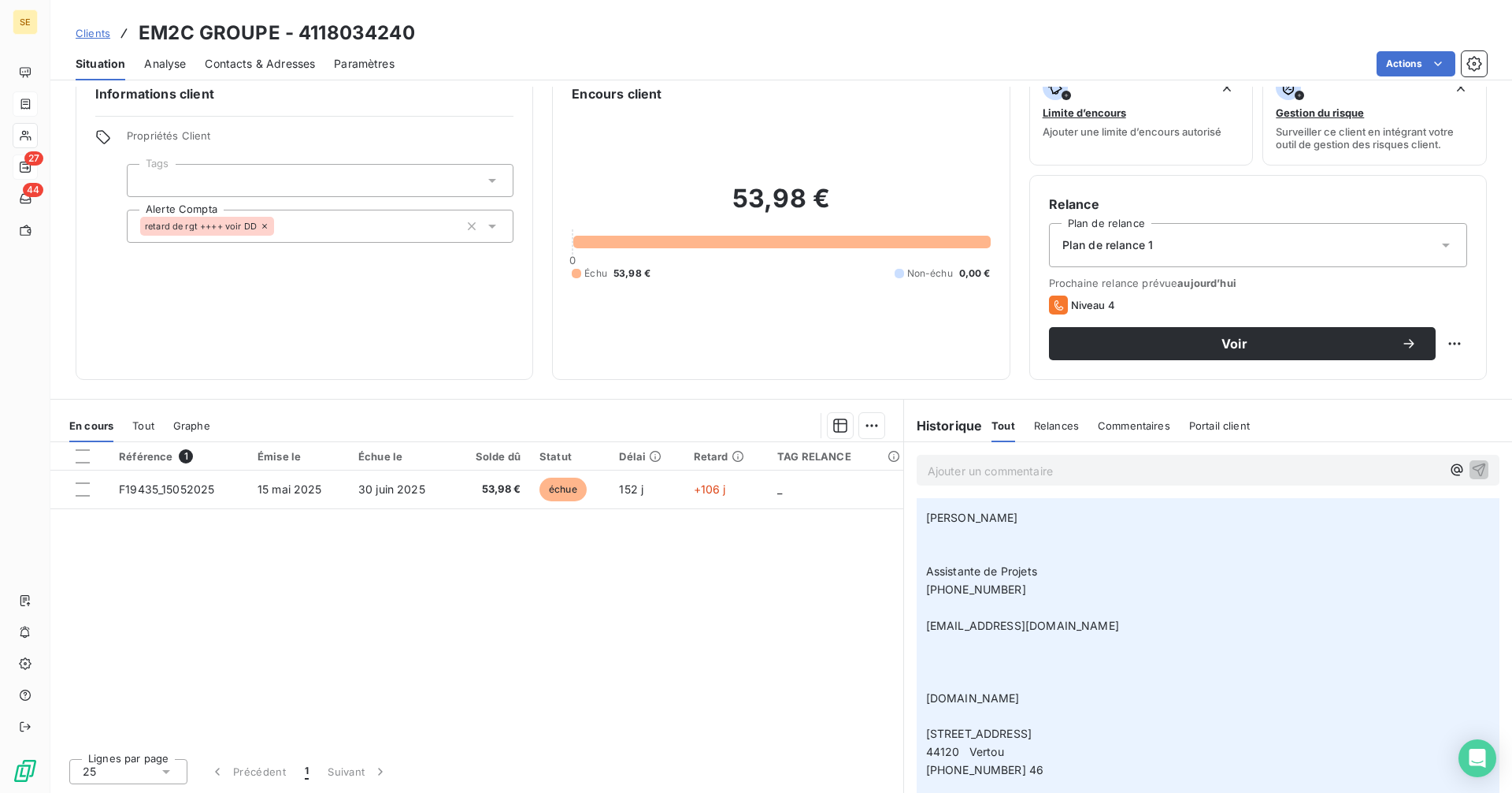
scroll to position [465, 0]
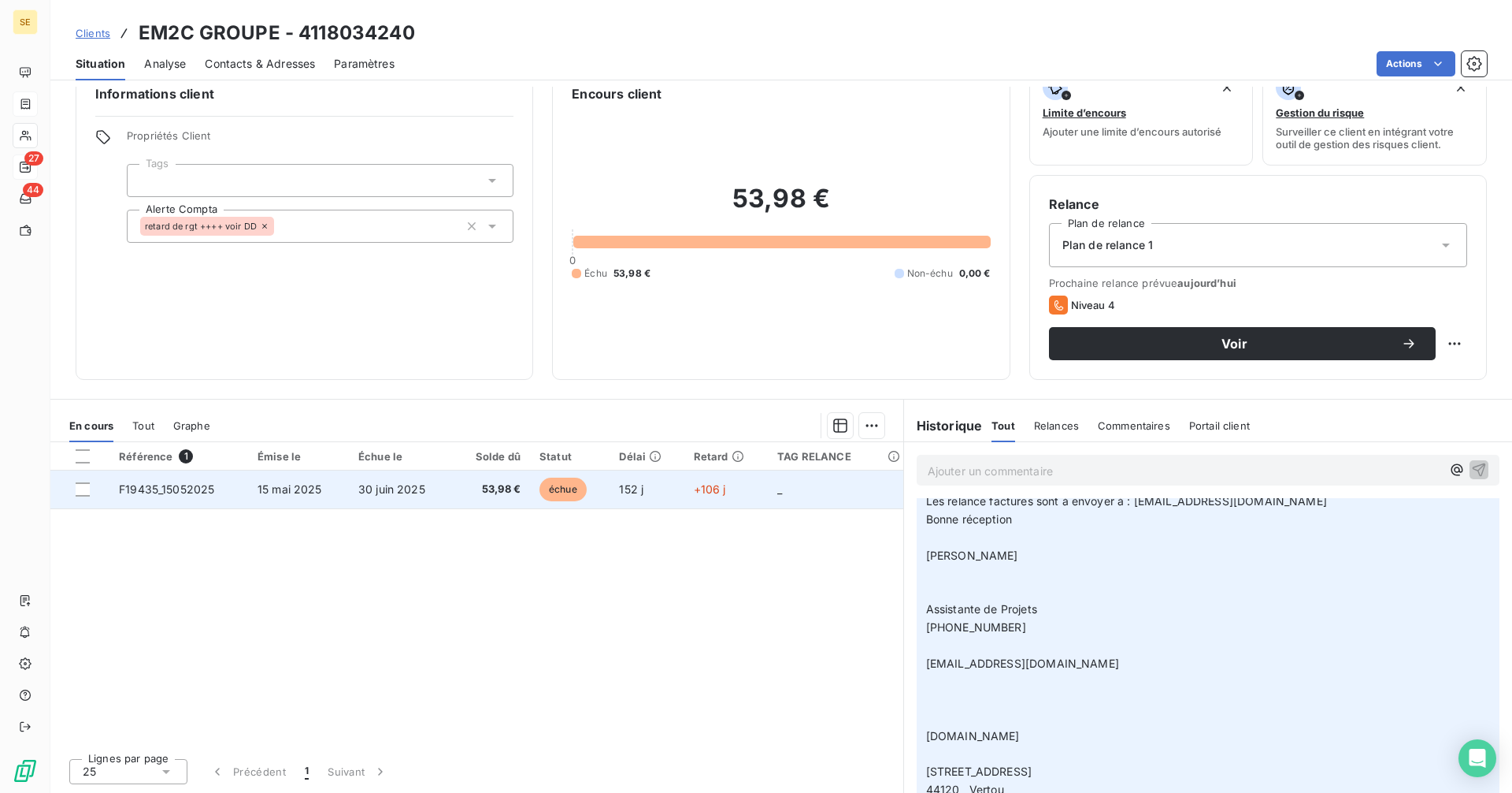
click at [471, 486] on span "53,98 €" at bounding box center [491, 490] width 58 height 16
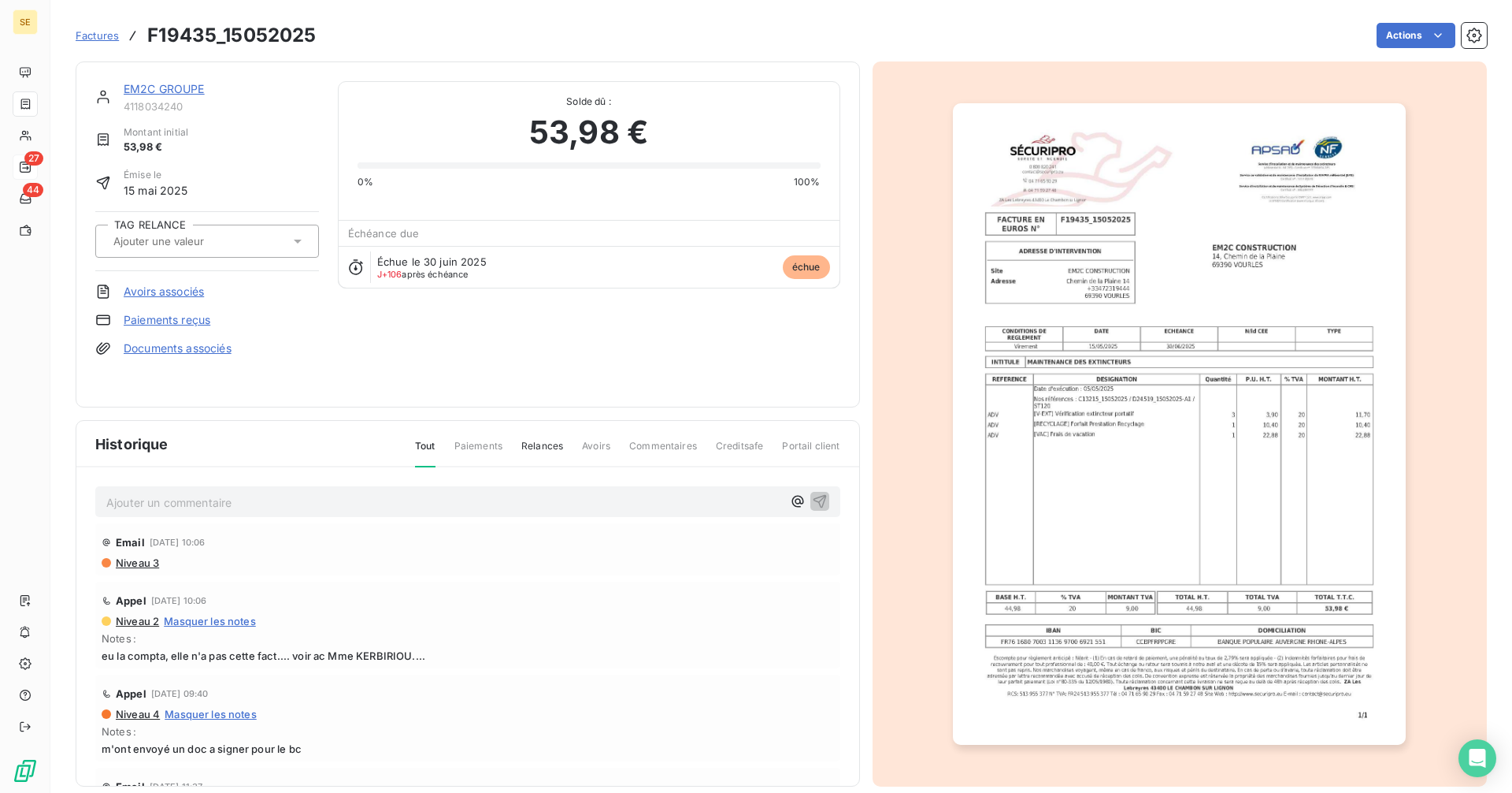
click at [194, 89] on link "EM2C GROUPE" at bounding box center [164, 88] width 81 height 14
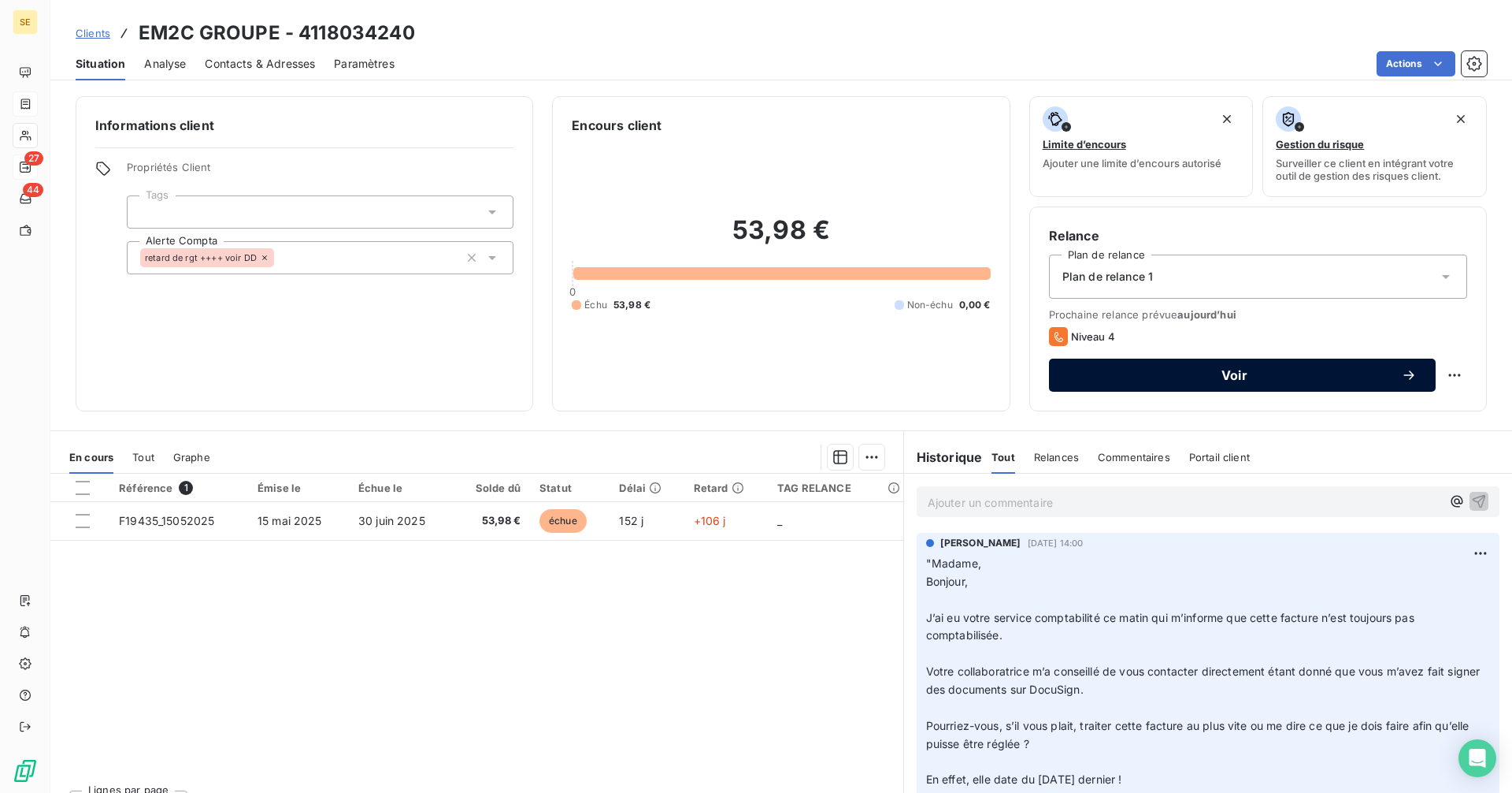
click at [1226, 373] on span "Voir" at bounding box center [1234, 375] width 333 height 13
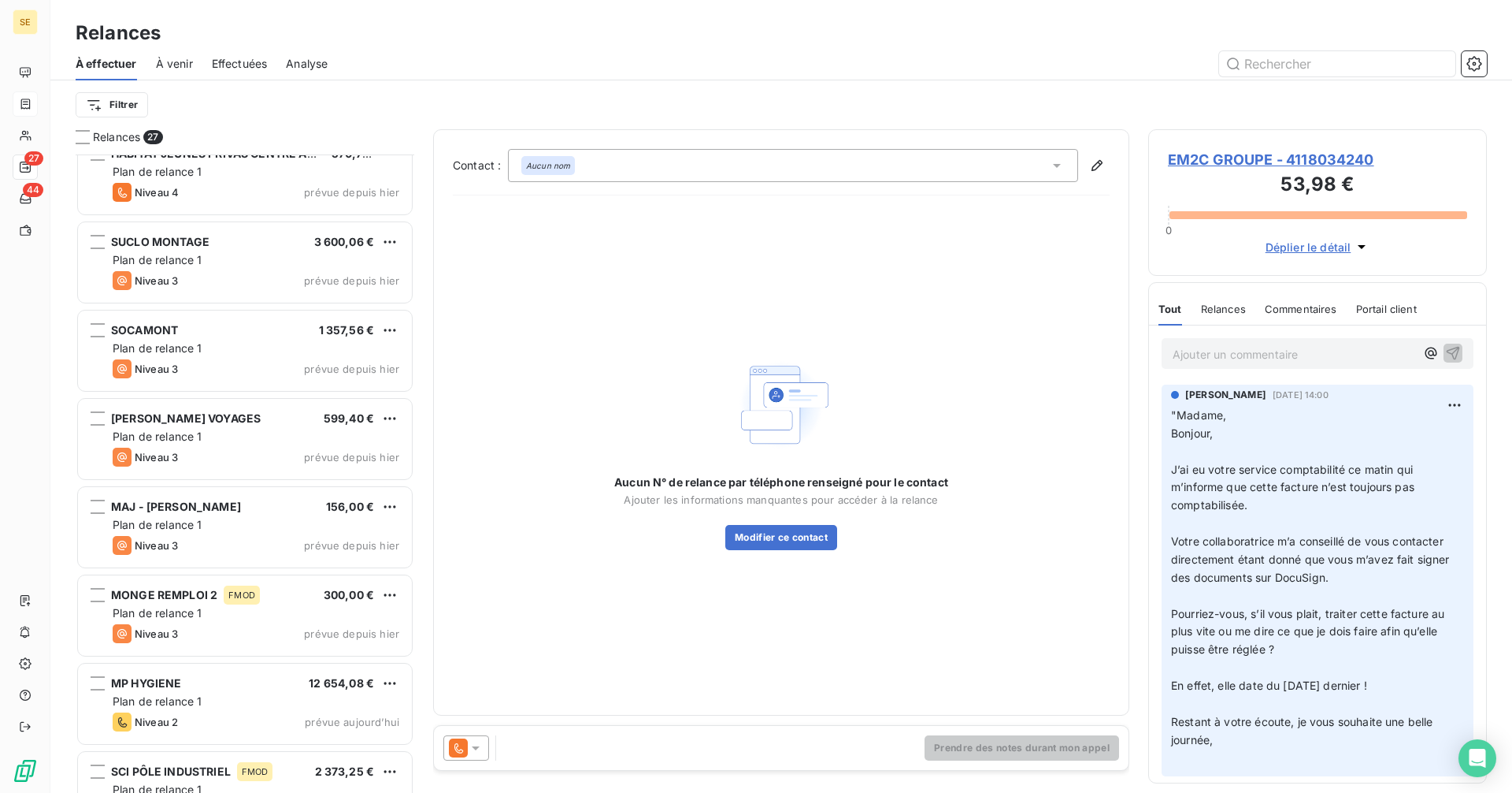
scroll to position [1745, 0]
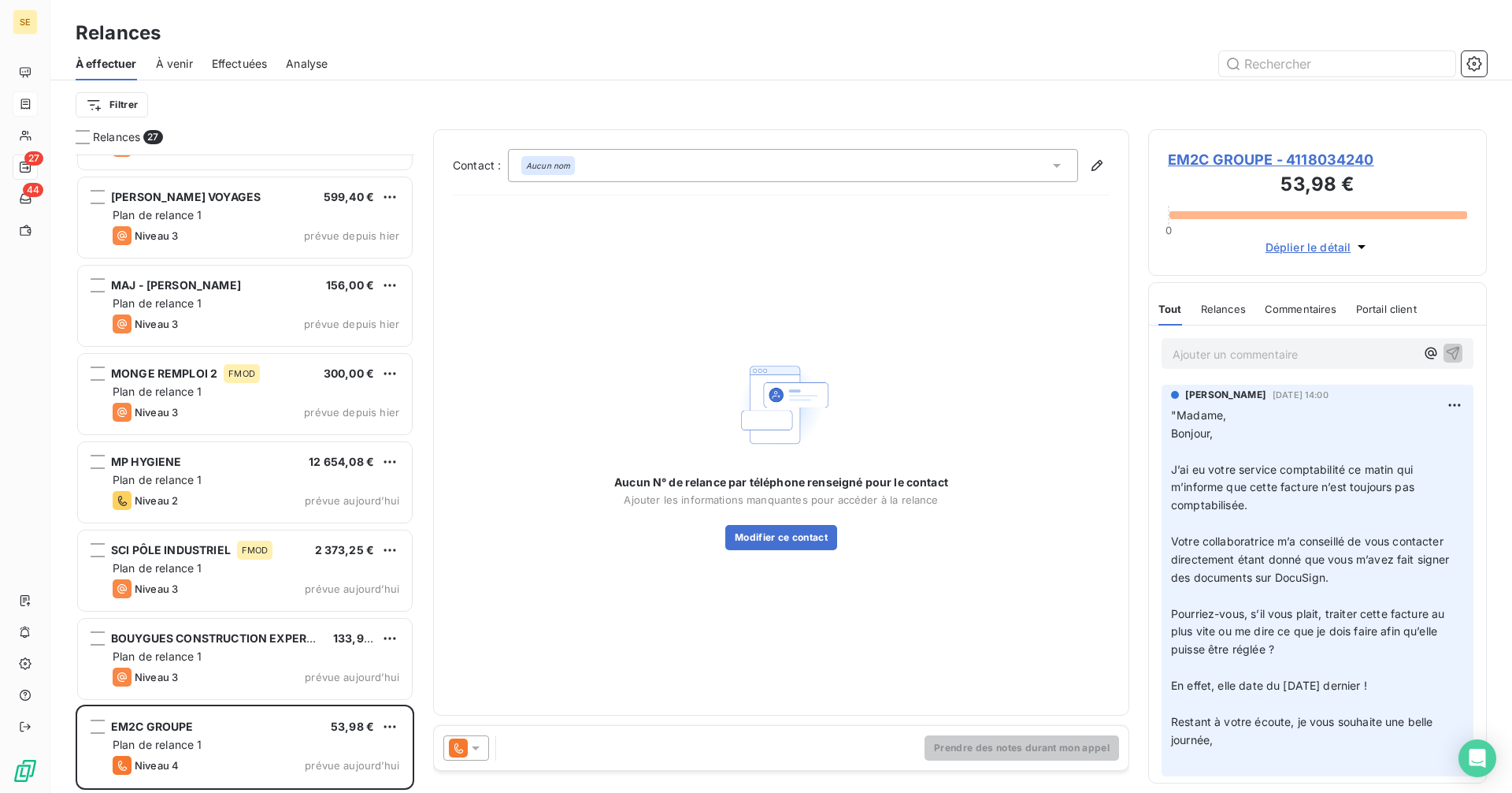
click at [604, 146] on div "Contact : Aucun nom Aucun N° de relance par téléphone renseigné pour le contact…" at bounding box center [781, 422] width 696 height 586
click at [604, 157] on div "Aucun nom" at bounding box center [793, 166] width 570 height 33
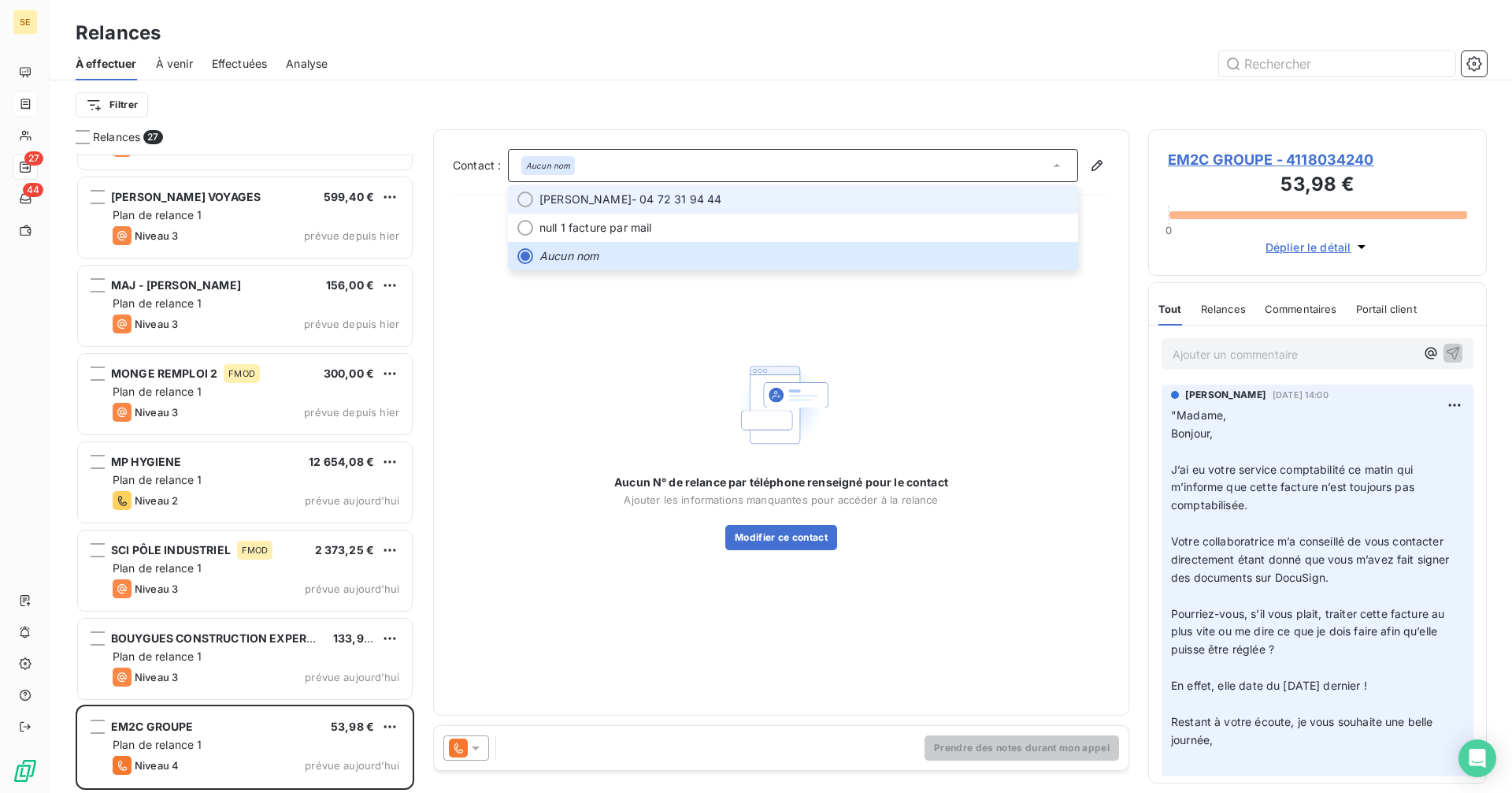
click at [632, 197] on span "Mélanie SANGLARD" at bounding box center [586, 199] width 92 height 16
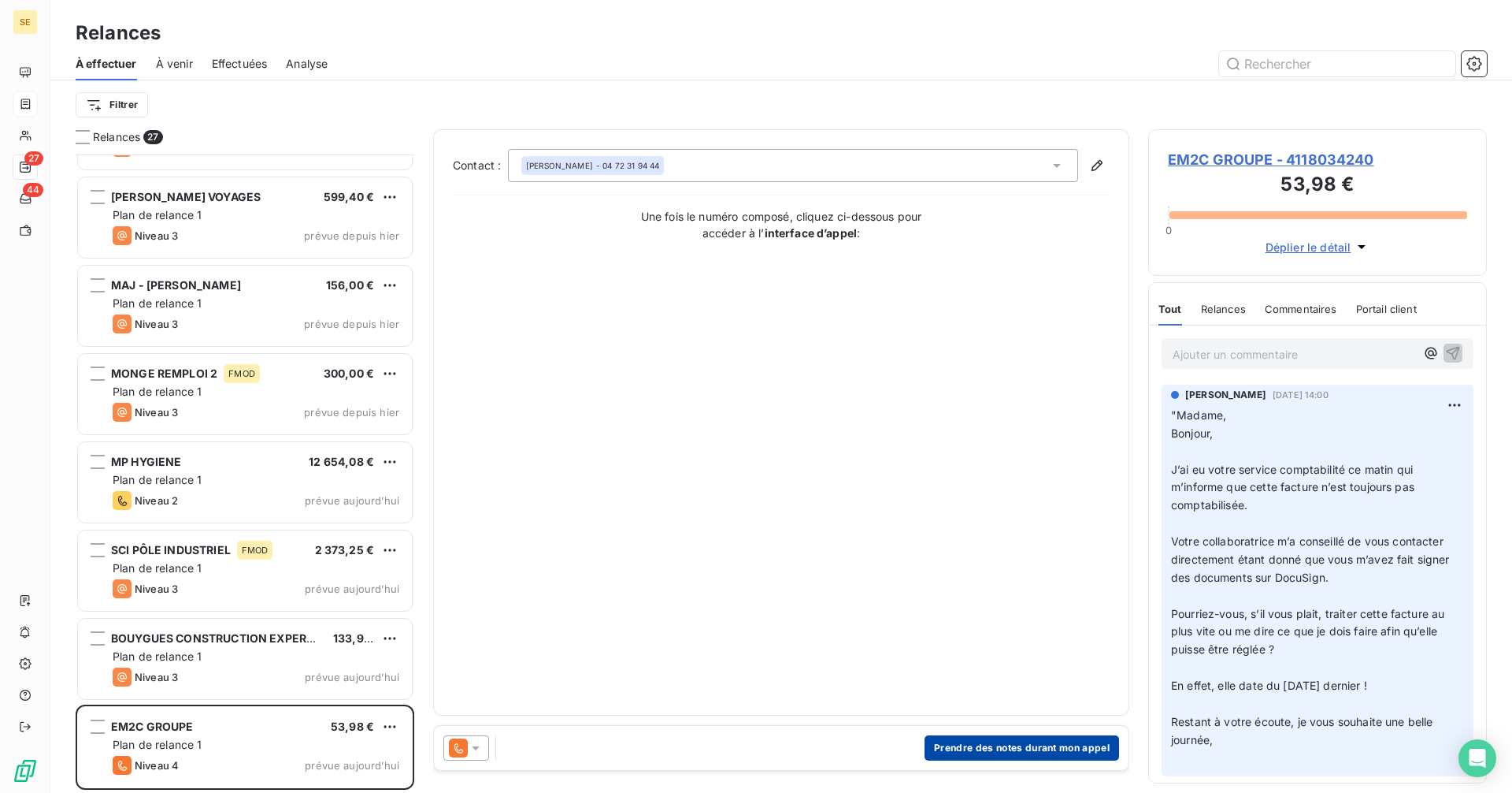
click at [1015, 744] on button "Prendre des notes durant mon appel" at bounding box center [1022, 748] width 194 height 25
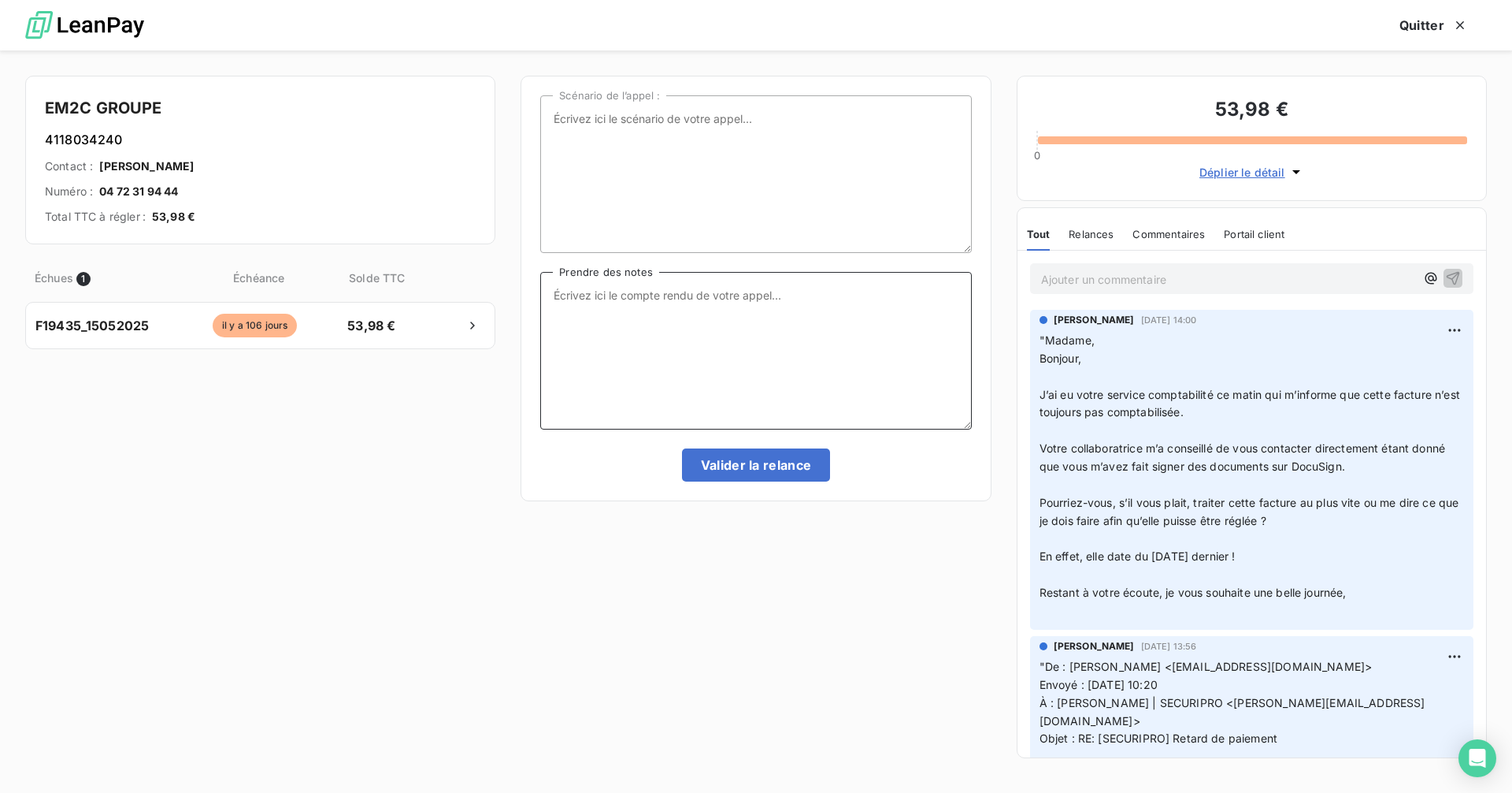
click at [754, 309] on textarea "Prendre des notes" at bounding box center [755, 350] width 431 height 158
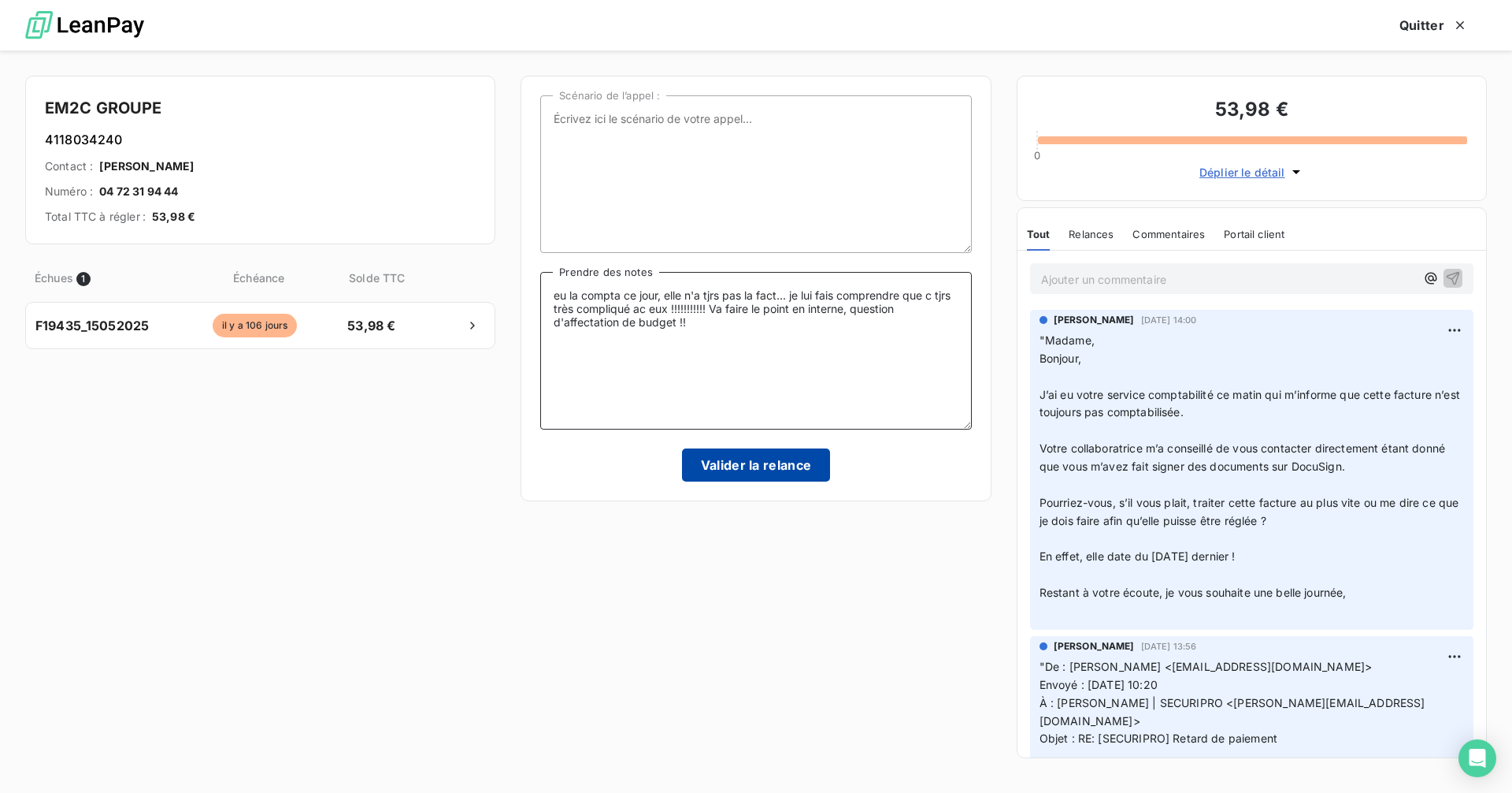
type textarea "eu la compta ce jour, elle n'a tjrs pas la fact... je lui fais comprendre que c…"
click at [748, 467] on button "Valider la relance" at bounding box center [756, 465] width 149 height 33
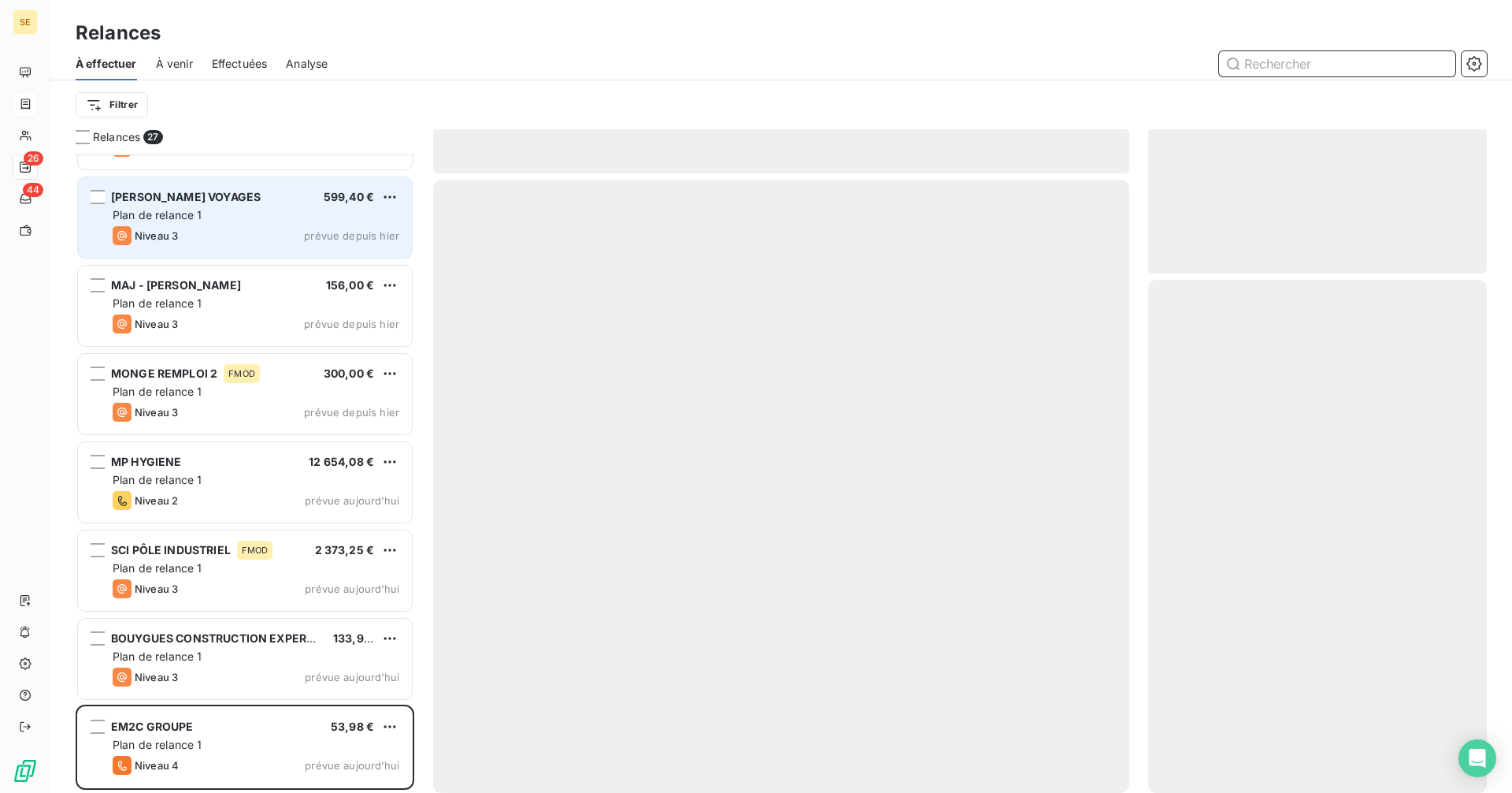
scroll to position [1656, 0]
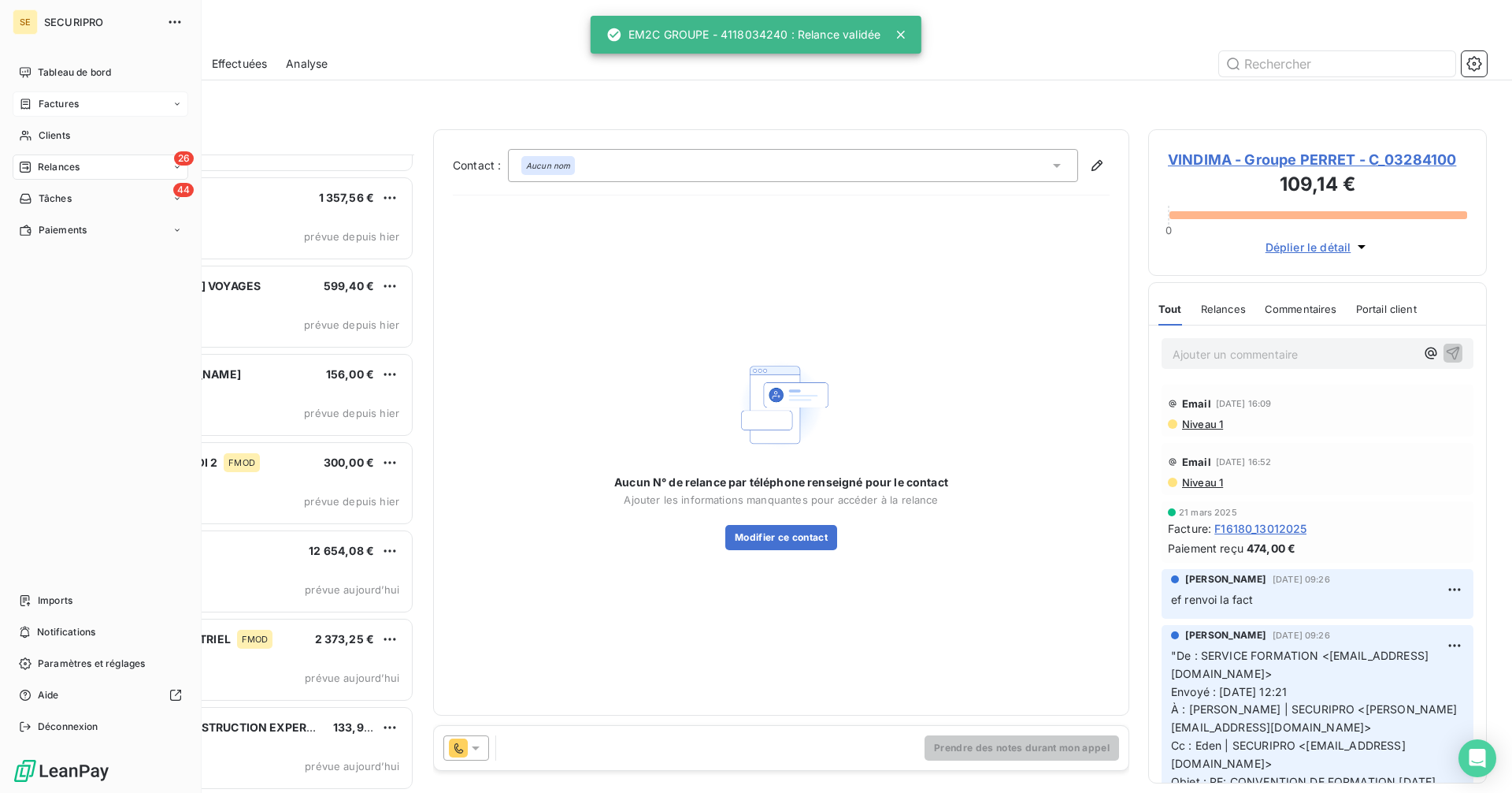
click at [38, 131] on span "Clients" at bounding box center [54, 135] width 32 height 14
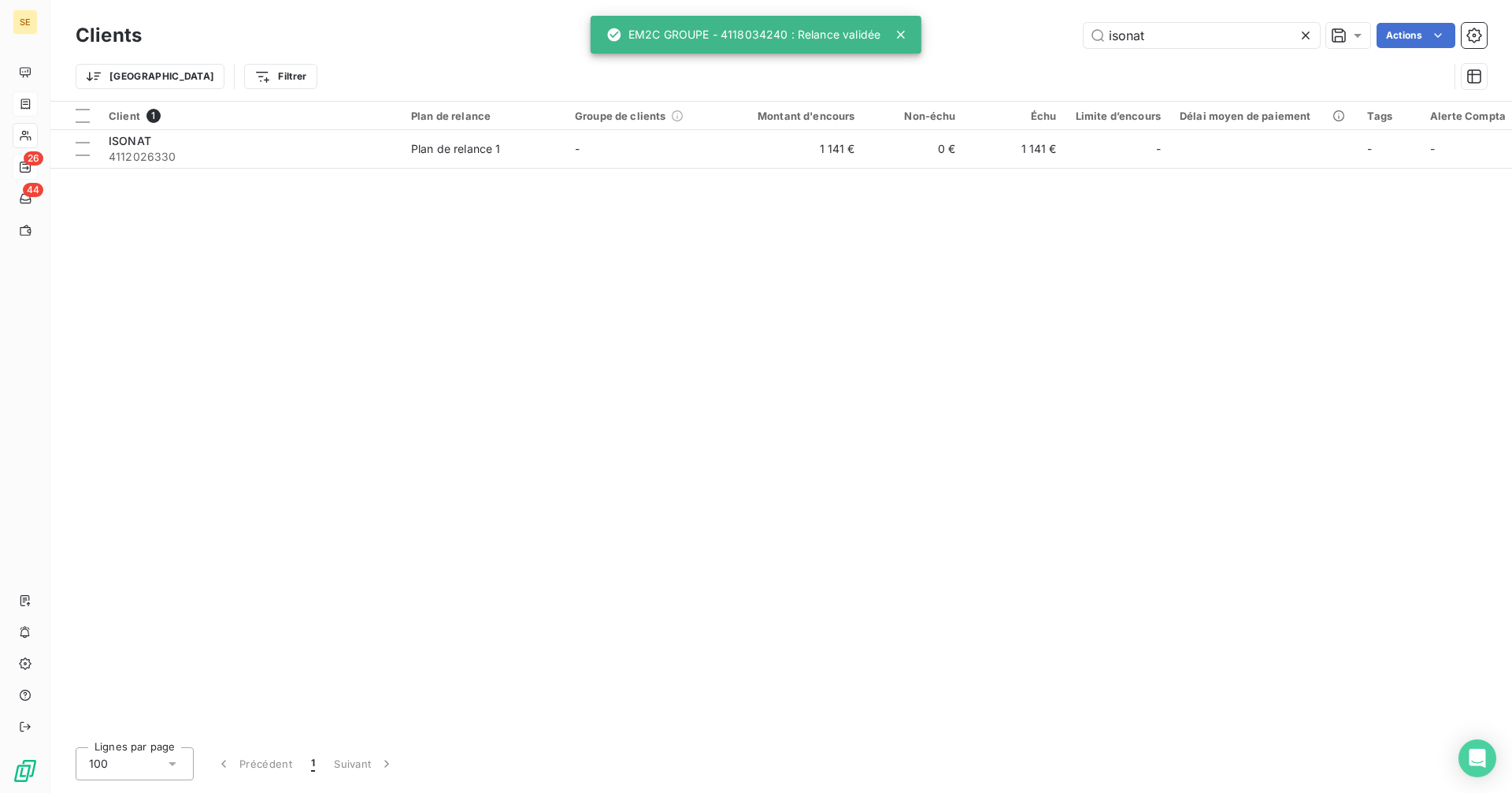
drag, startPoint x: 1166, startPoint y: 38, endPoint x: 999, endPoint y: 38, distance: 167.0
click at [999, 38] on div "isonat Actions" at bounding box center [824, 36] width 1326 height 25
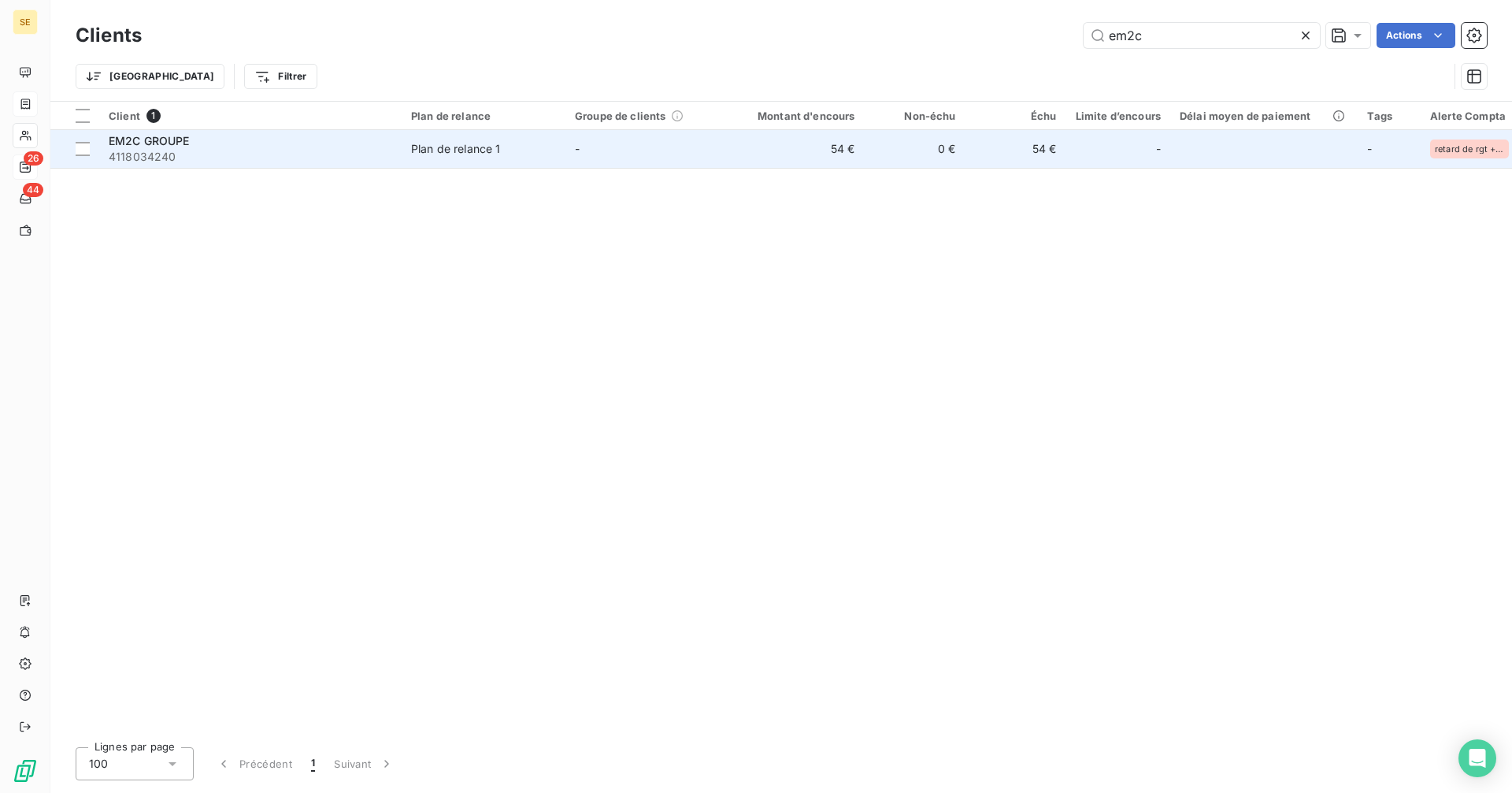
type input "em2c"
click at [766, 159] on td "54 €" at bounding box center [797, 149] width 135 height 38
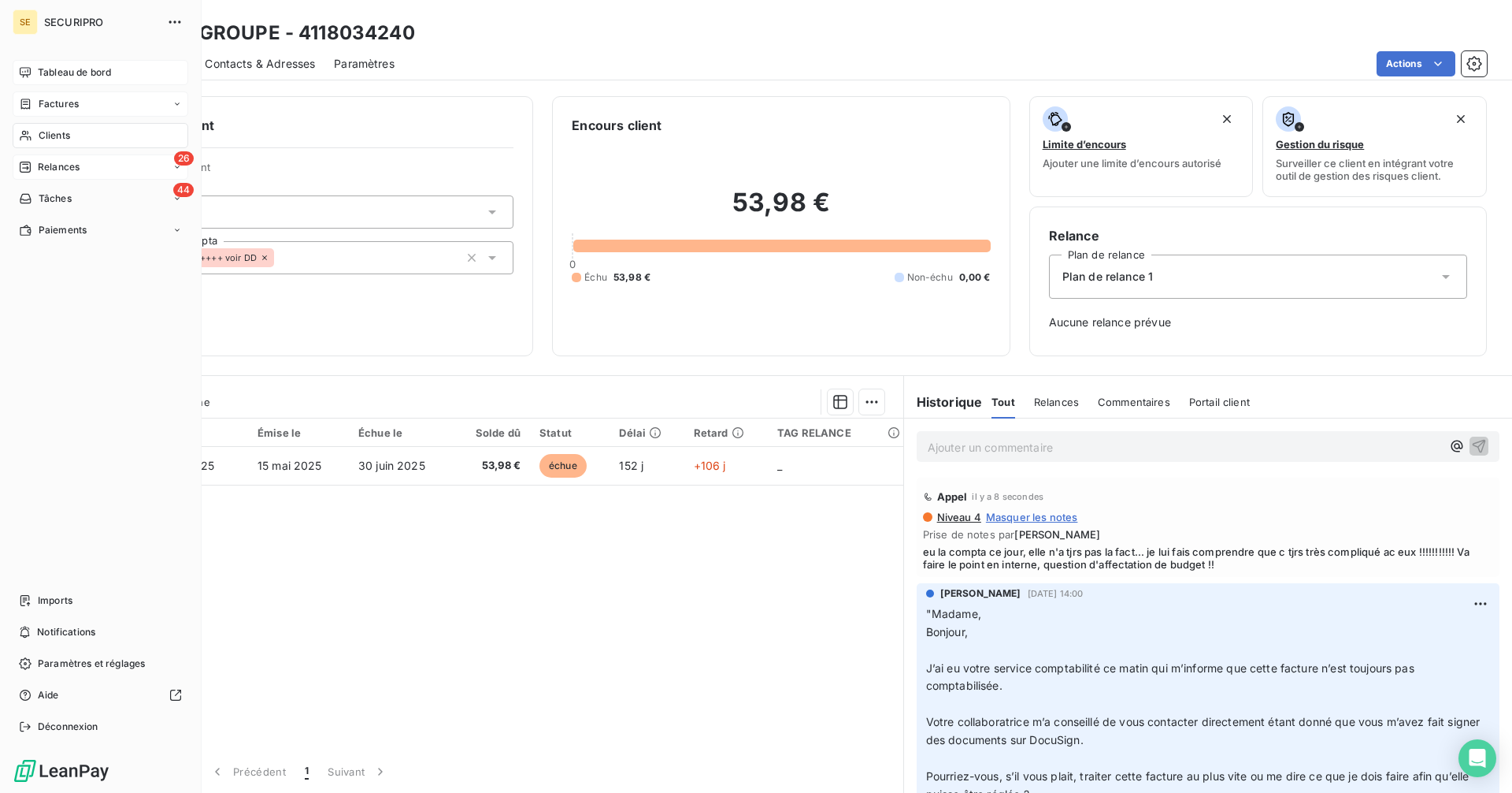
click at [39, 66] on span "Tableau de bord" at bounding box center [75, 72] width 73 height 14
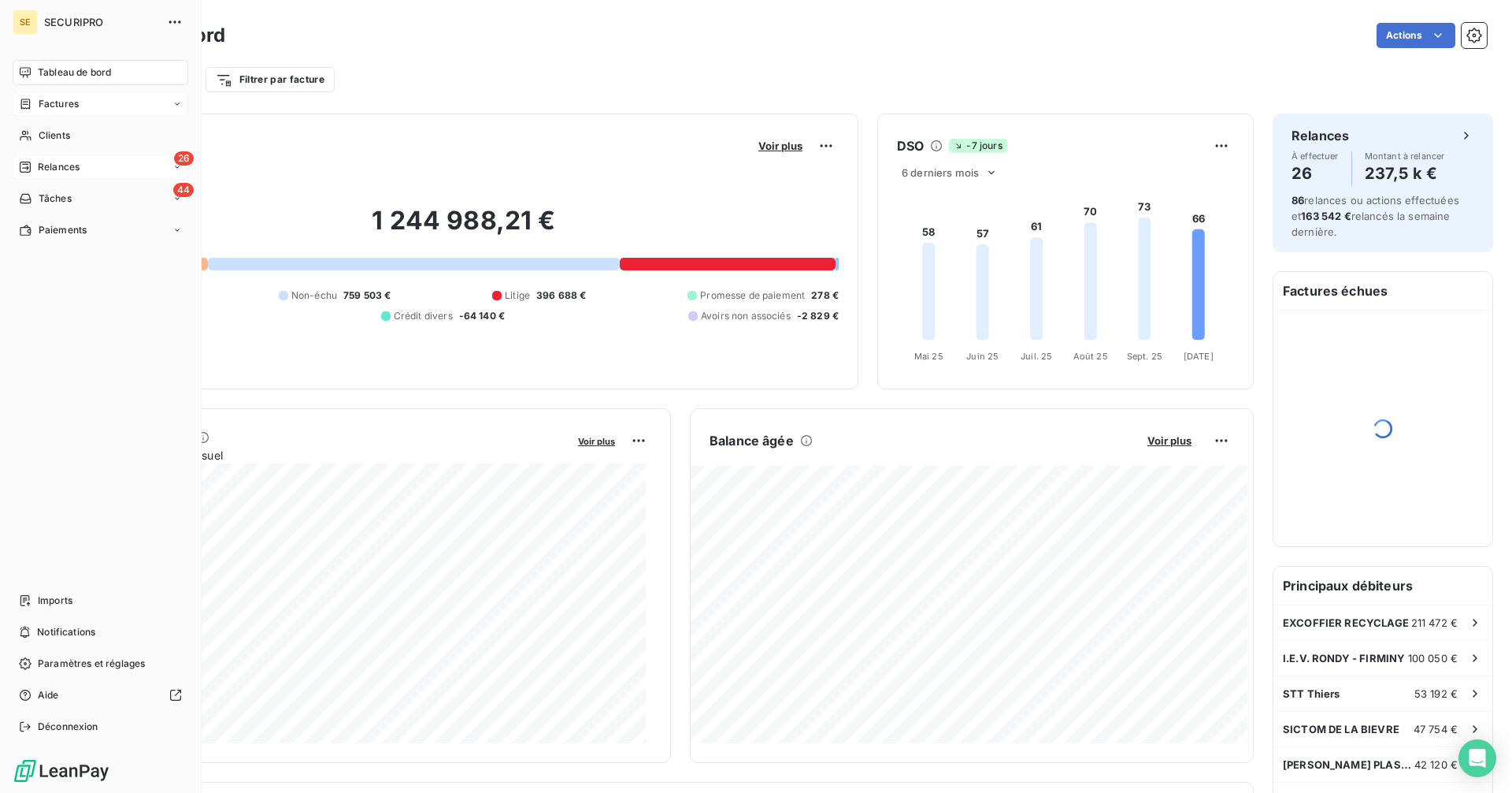
click at [53, 169] on span "Relances" at bounding box center [59, 167] width 41 height 14
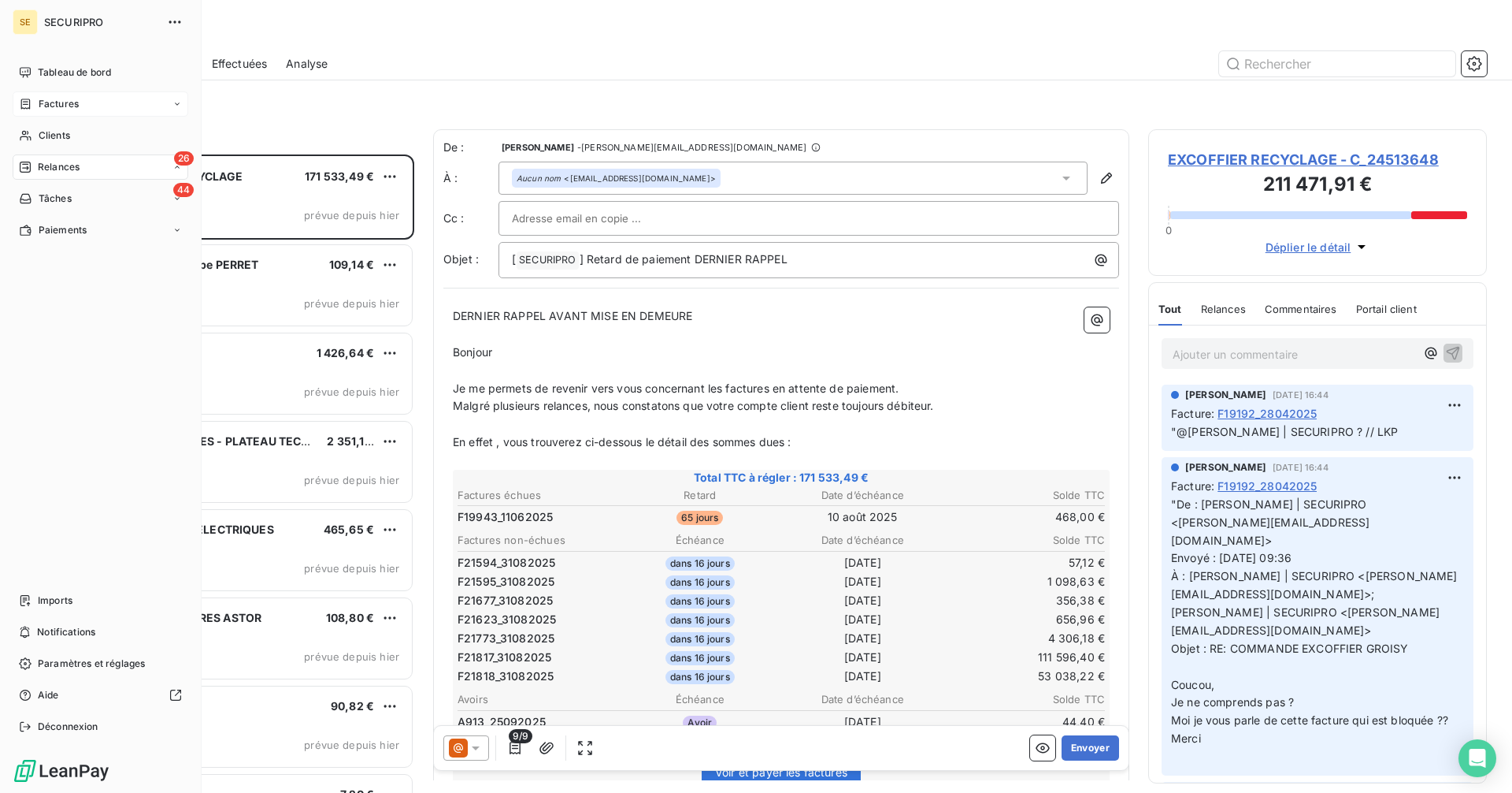
scroll to position [627, 327]
click at [38, 140] on span "Clients" at bounding box center [54, 135] width 32 height 14
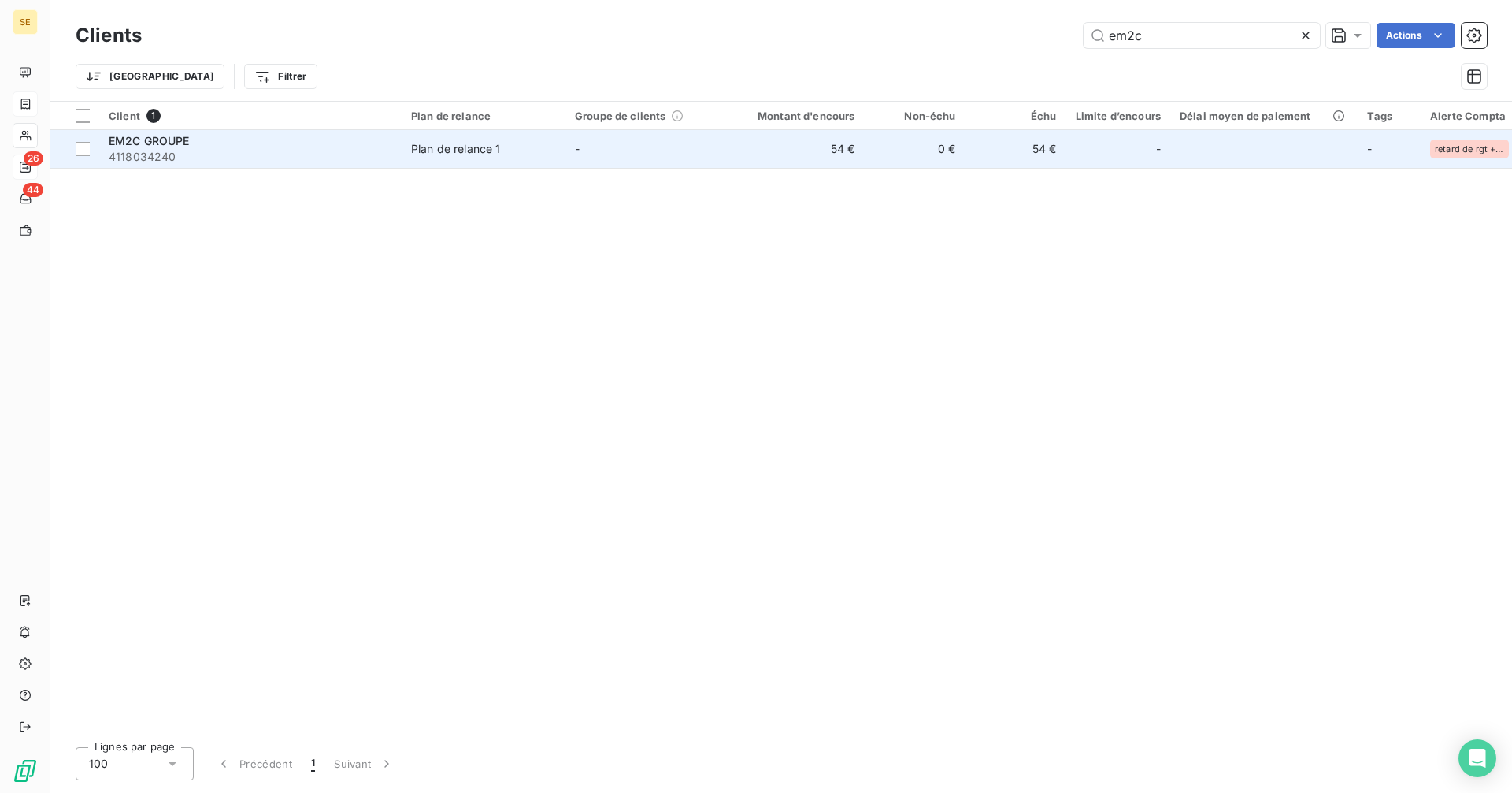
click at [922, 158] on td "0 €" at bounding box center [915, 149] width 101 height 38
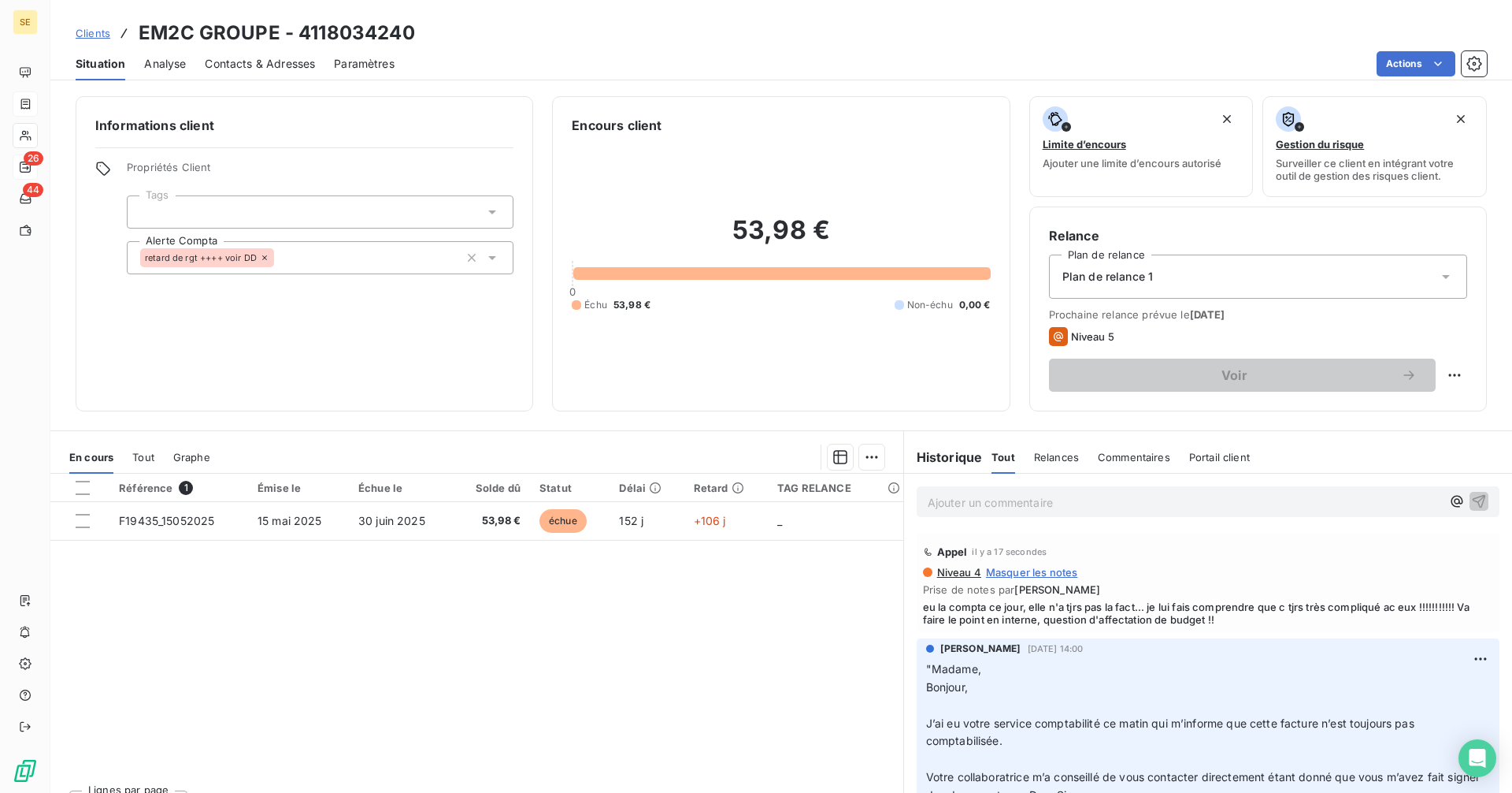
click at [1034, 446] on div "Relances" at bounding box center [1056, 457] width 45 height 33
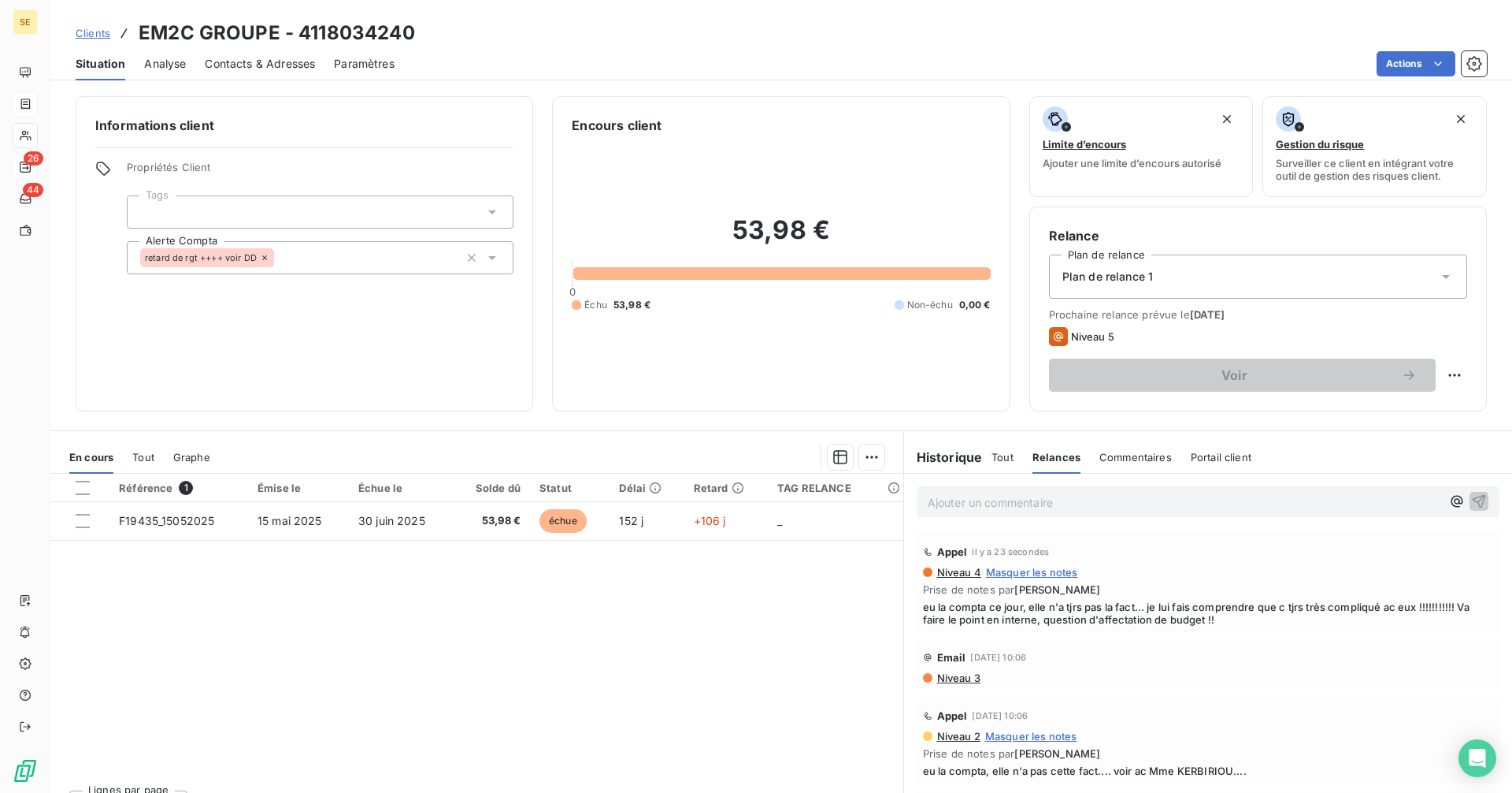
click at [929, 451] on h6 "Historique" at bounding box center [943, 457] width 79 height 19
click at [998, 459] on span "Tout" at bounding box center [1003, 457] width 22 height 13
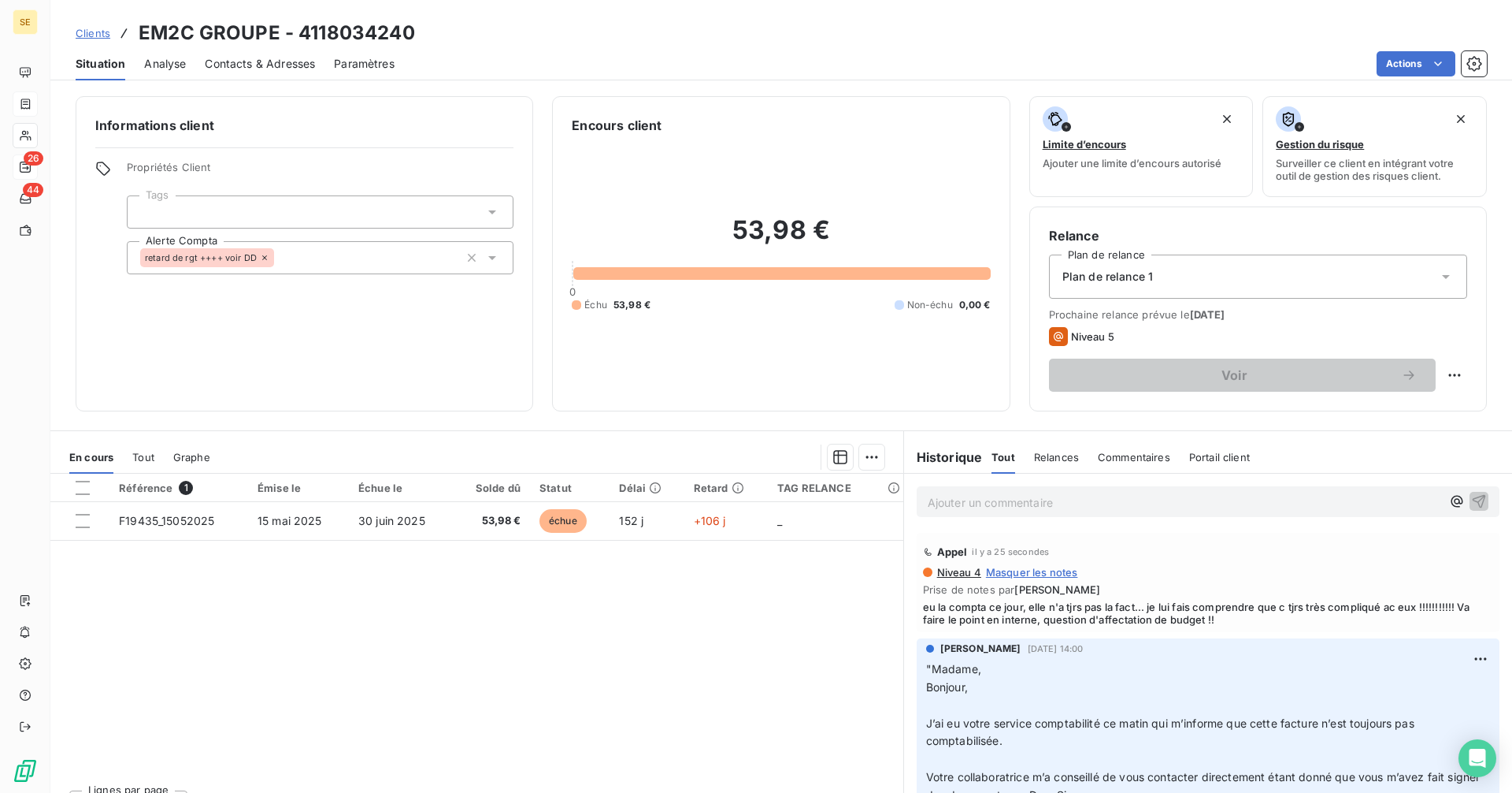
click at [1206, 459] on span "Portail client" at bounding box center [1219, 457] width 60 height 13
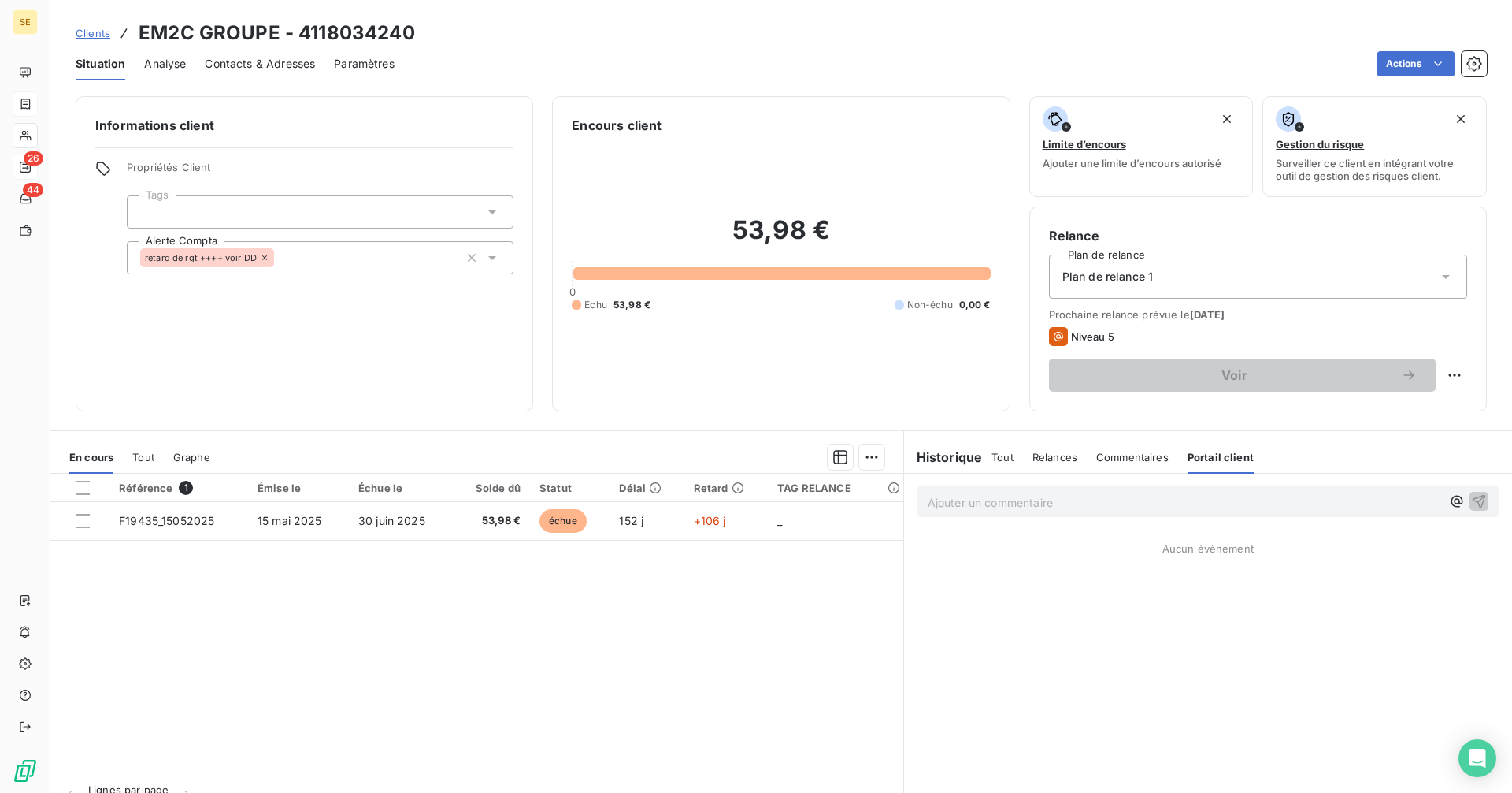
click at [1120, 461] on span "Commentaires" at bounding box center [1132, 457] width 72 height 13
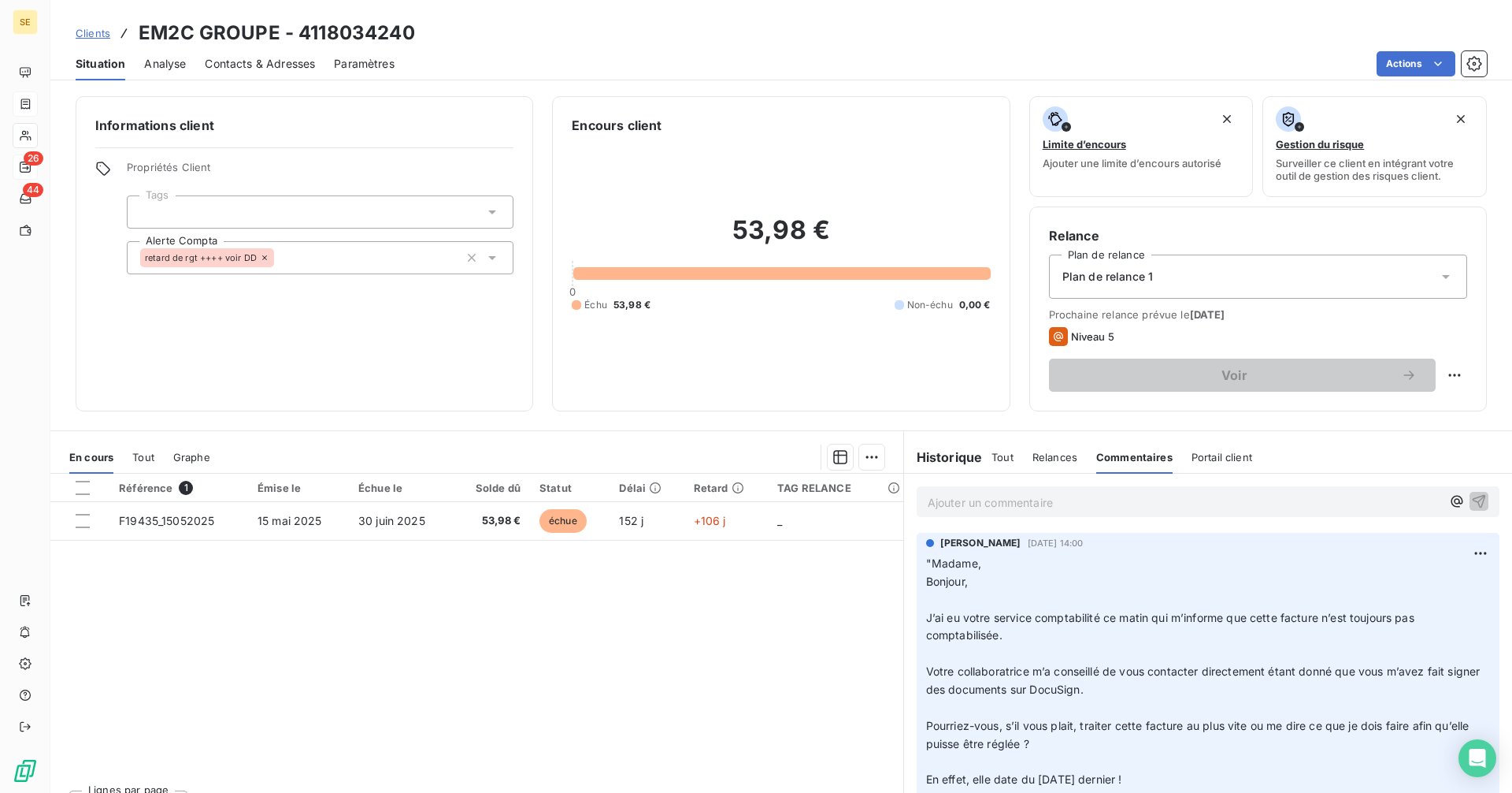
click at [1034, 461] on span "Relances" at bounding box center [1054, 457] width 45 height 13
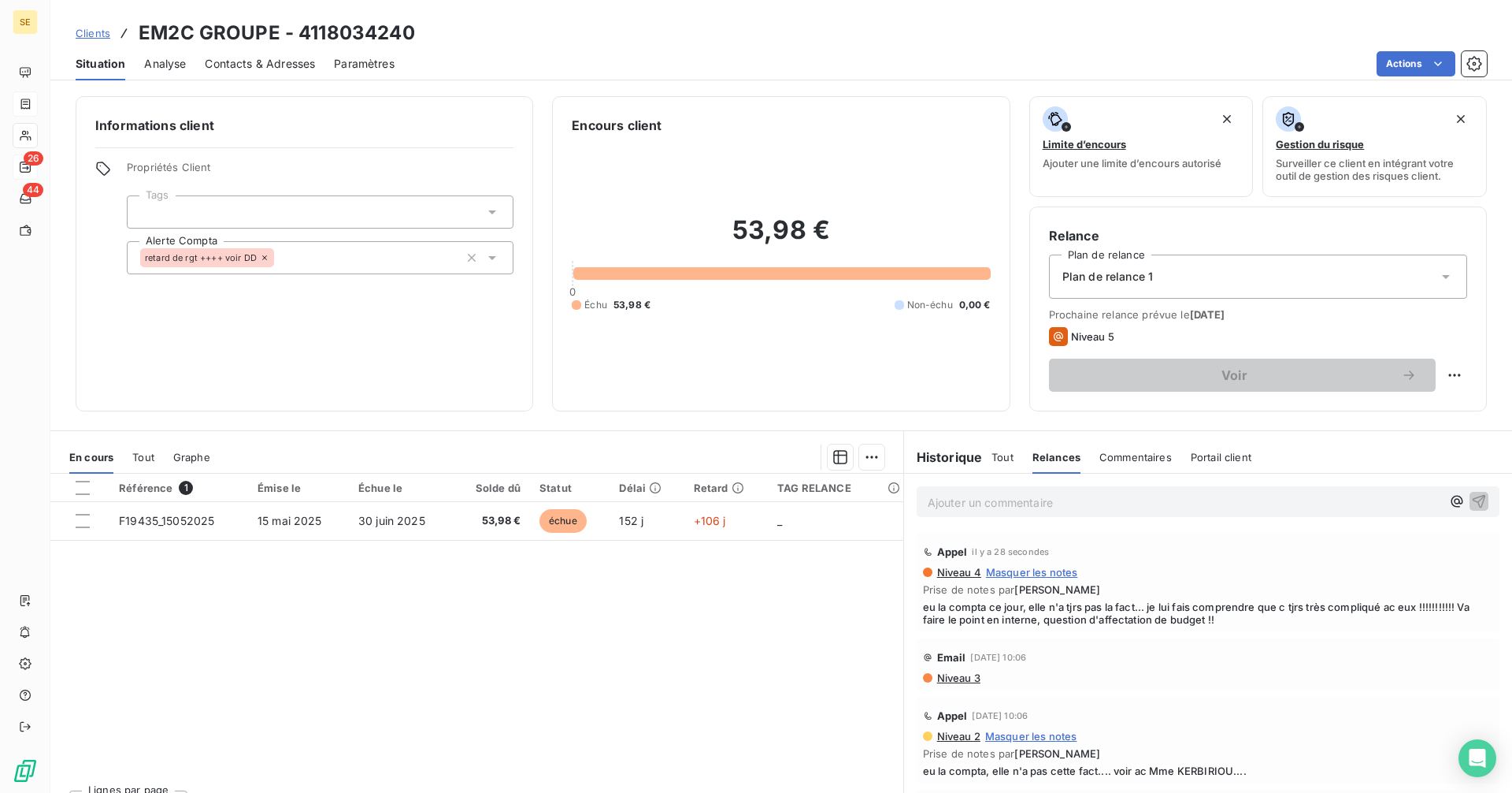
click at [1004, 459] on span "Tout" at bounding box center [1003, 457] width 22 height 13
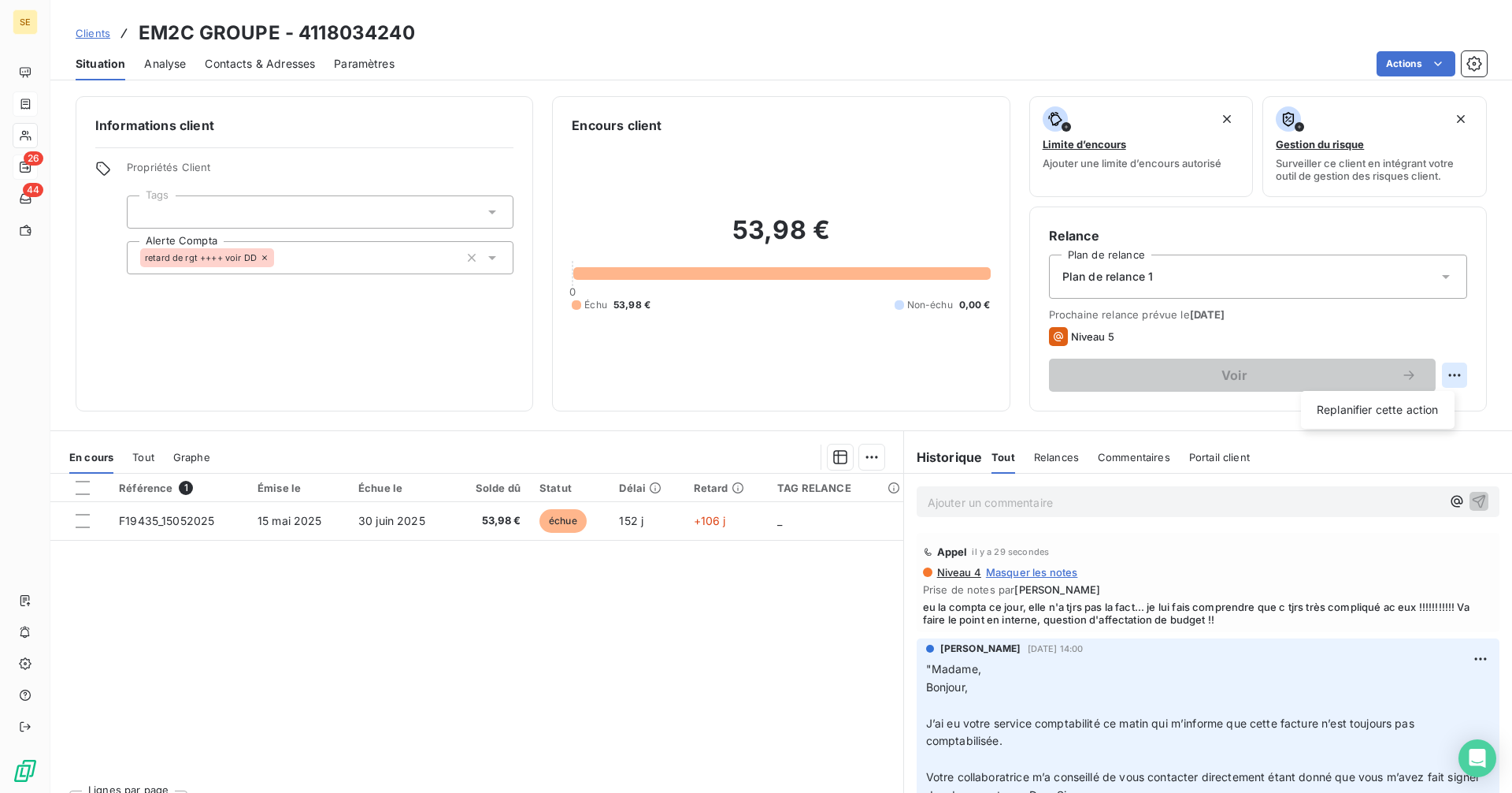
click at [1449, 378] on html "SE 26 44 Clients EM2C GROUPE - 4118034240 Situation Analyse Contacts & Adresses…" at bounding box center [756, 396] width 1512 height 793
click at [1390, 412] on div "Replanifier cette action" at bounding box center [1378, 410] width 141 height 25
select select "9"
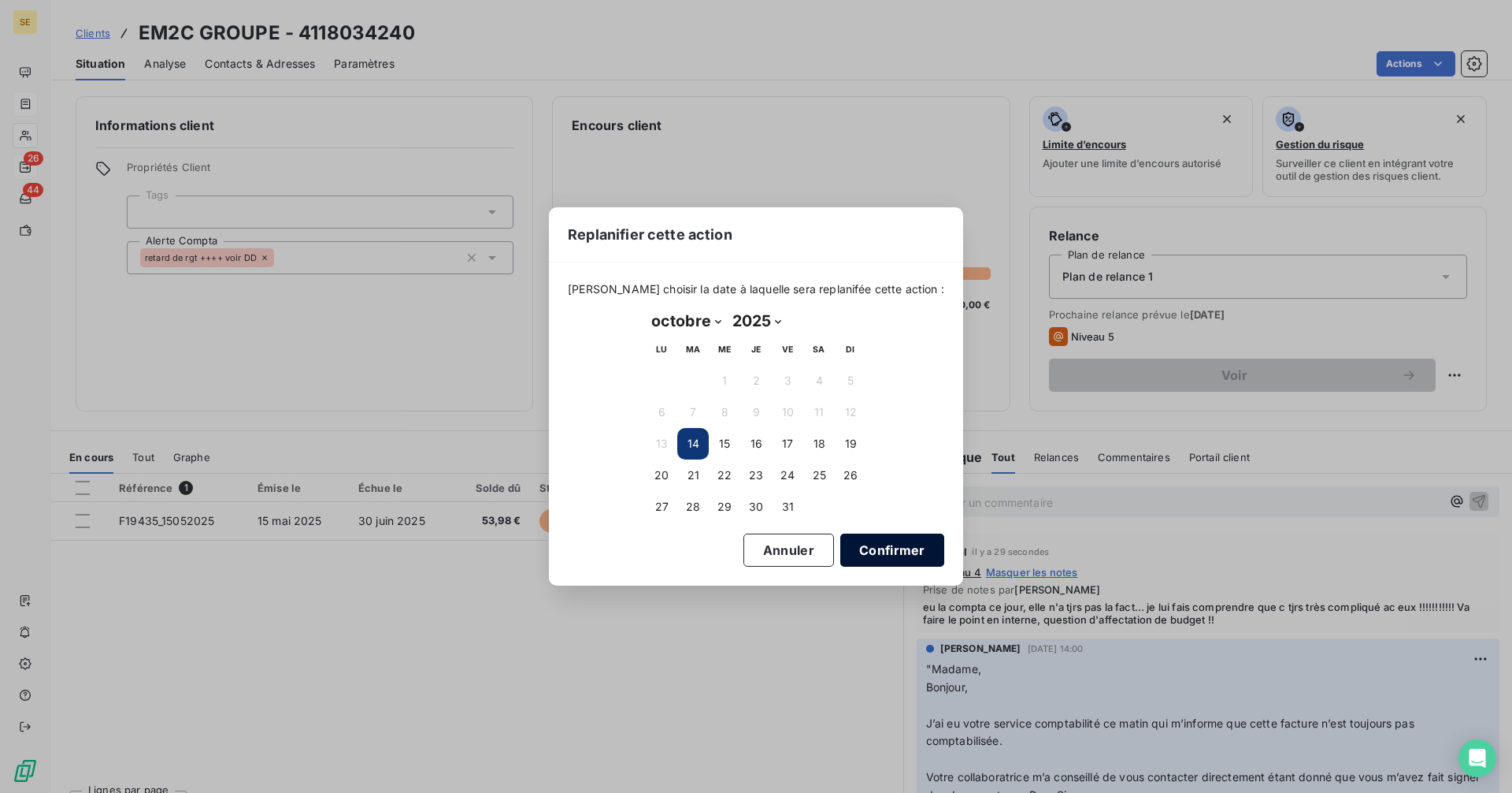
click at [850, 556] on button "Confirmer" at bounding box center [892, 550] width 104 height 33
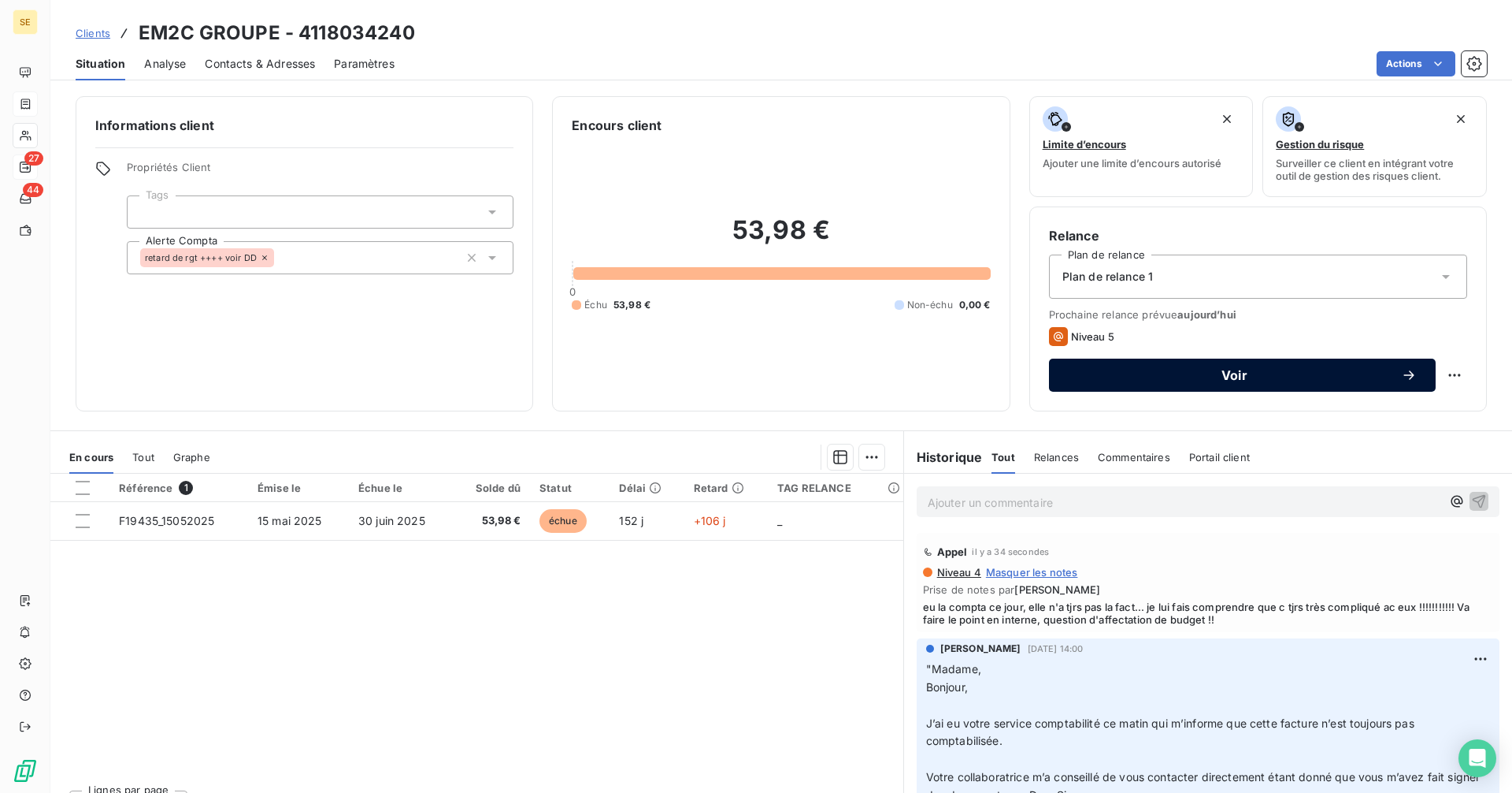
click at [1192, 369] on span "Voir" at bounding box center [1234, 375] width 333 height 13
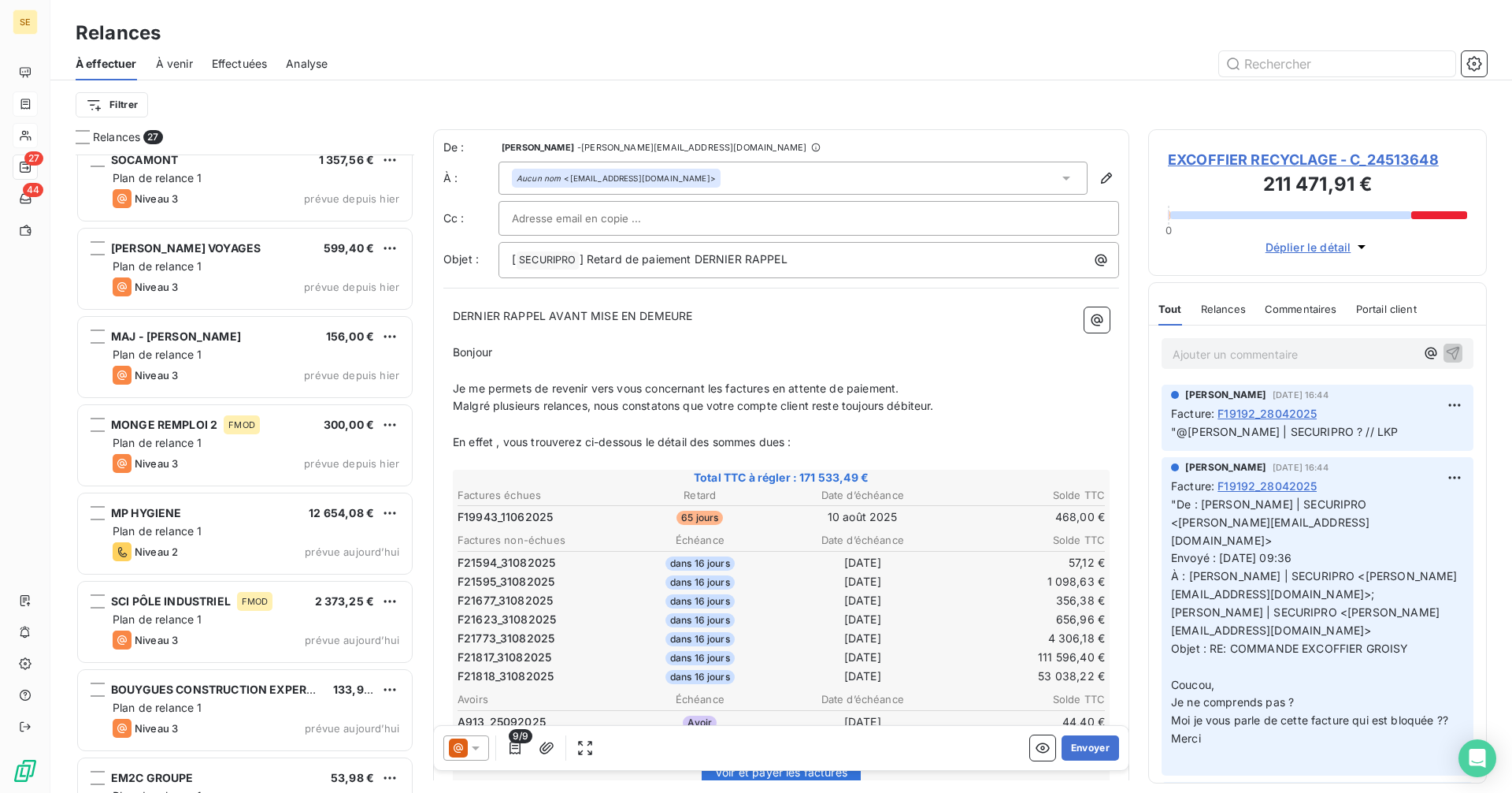
scroll to position [1745, 0]
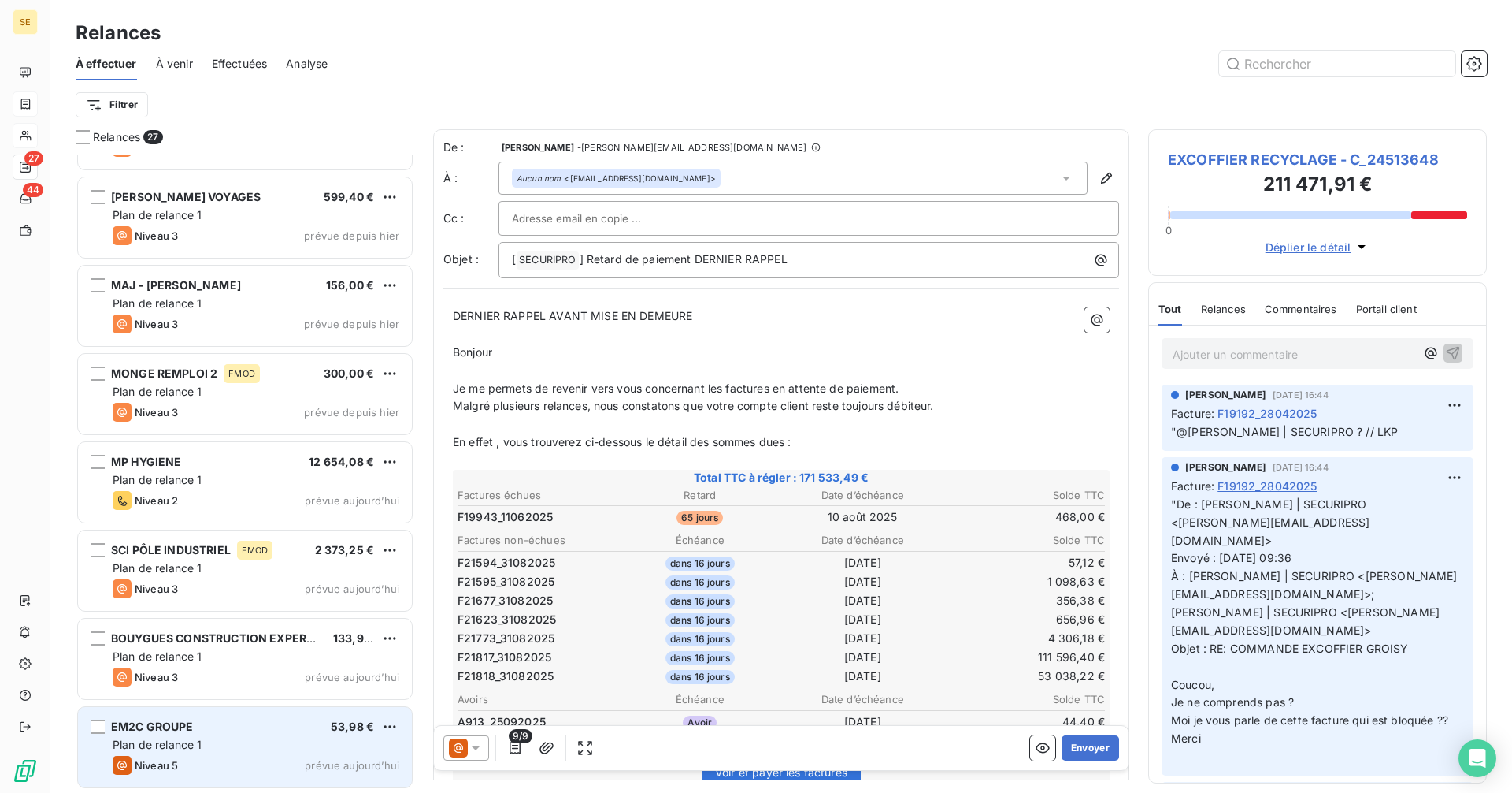
click at [227, 737] on div "Plan de relance 1" at bounding box center [256, 744] width 286 height 16
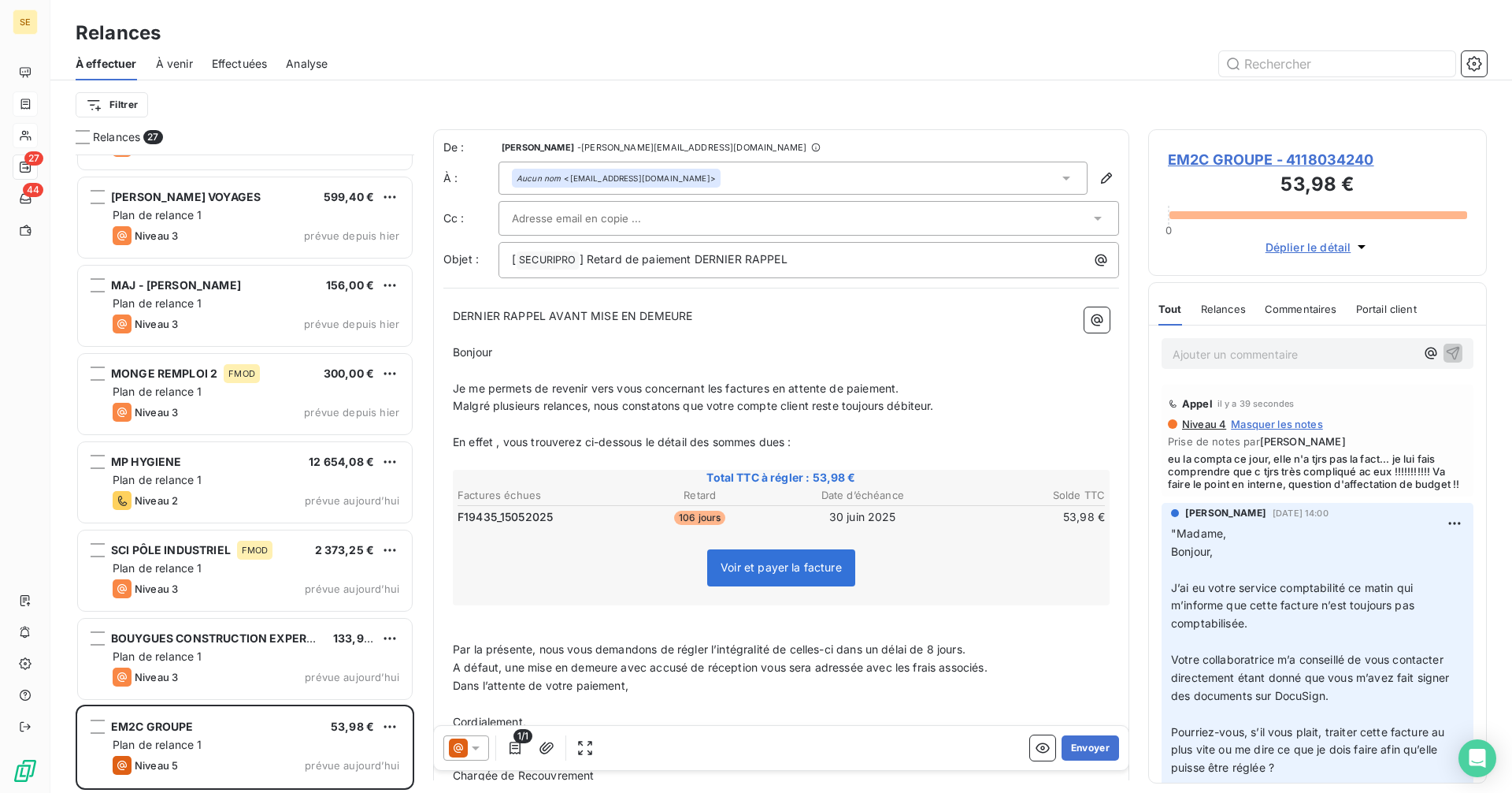
click at [460, 749] on icon at bounding box center [458, 748] width 10 height 10
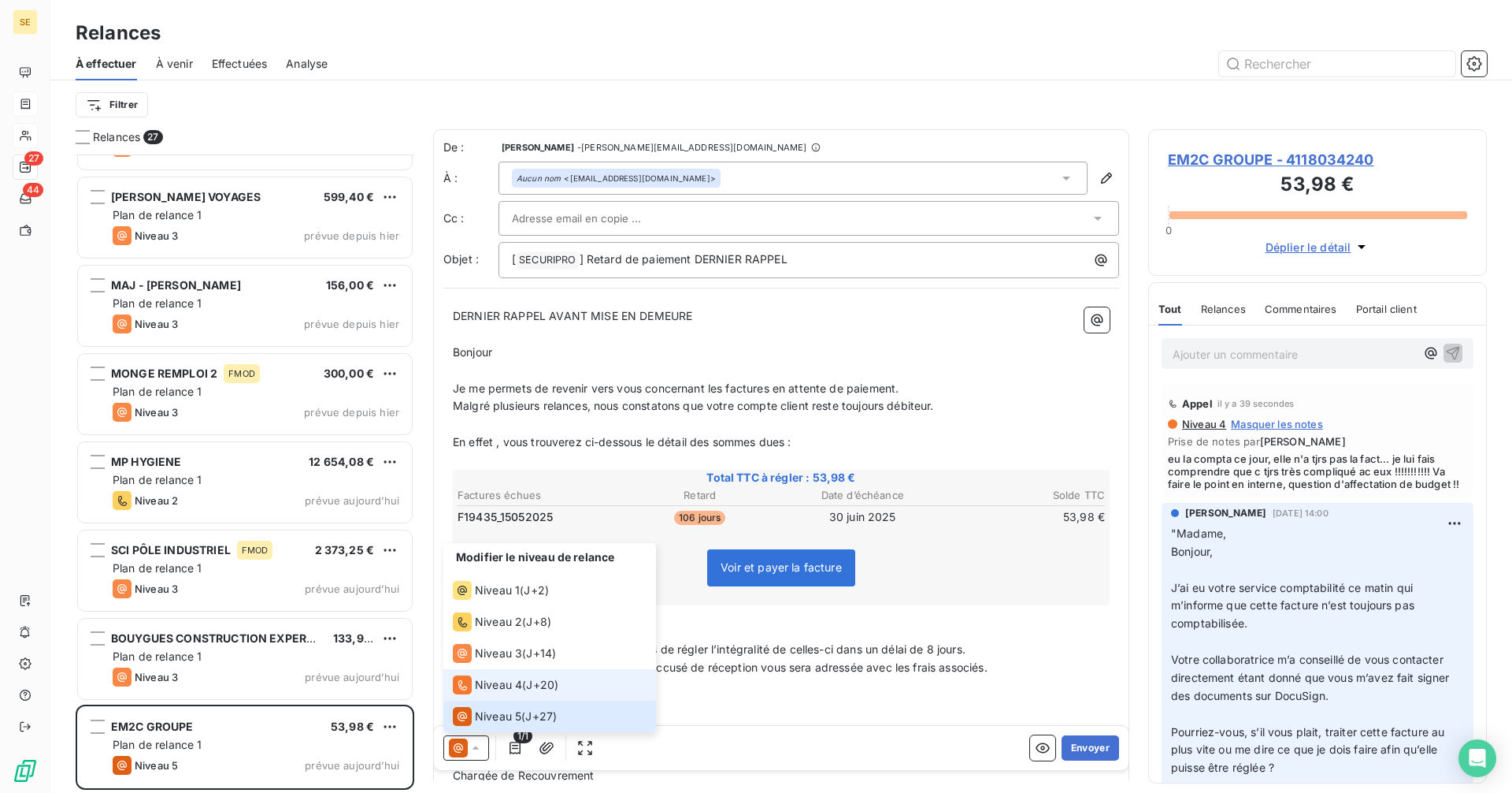
click at [492, 686] on span "Niveau 4" at bounding box center [498, 685] width 47 height 16
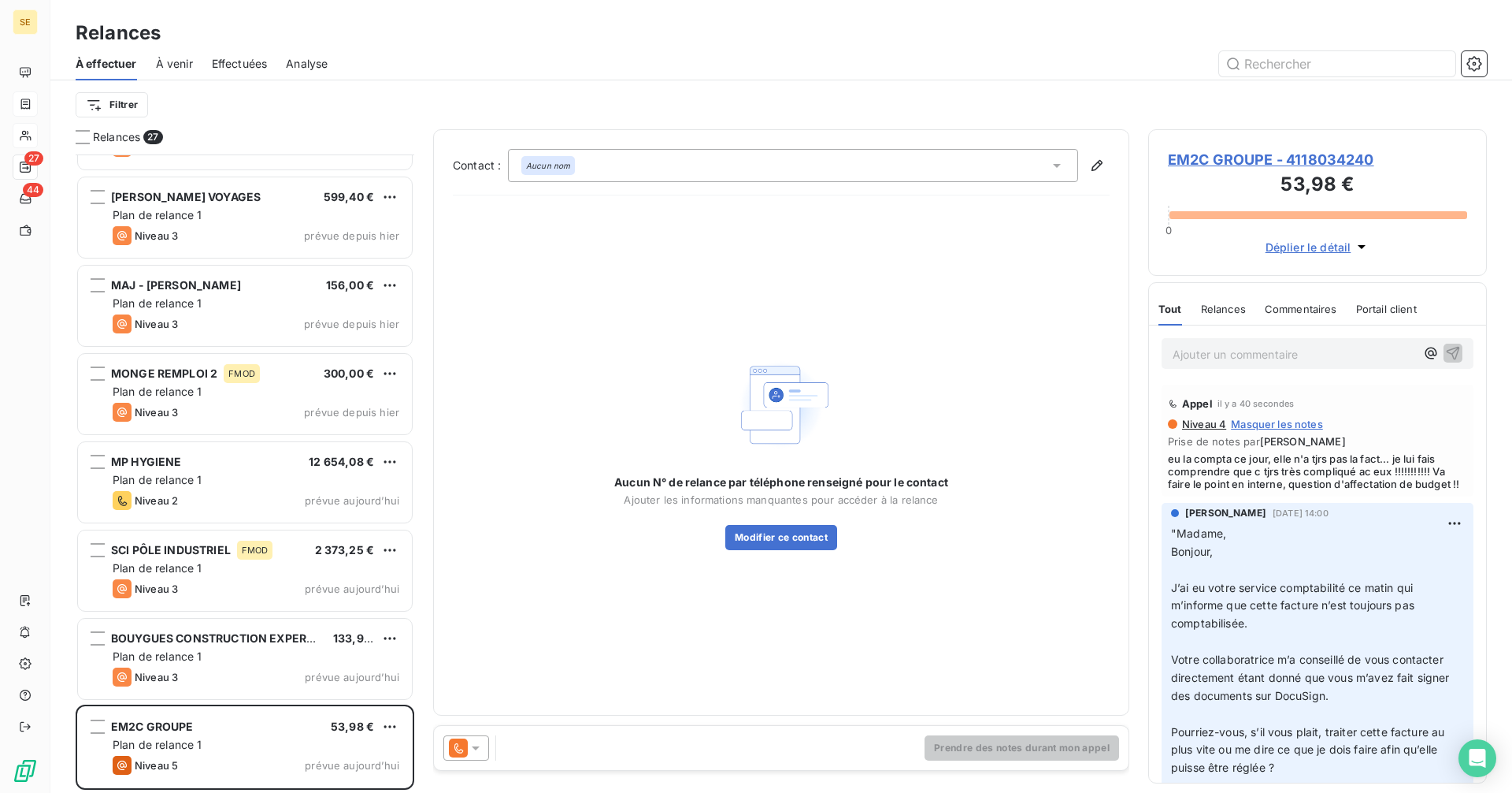
click at [593, 166] on div "Aucun nom" at bounding box center [793, 166] width 570 height 33
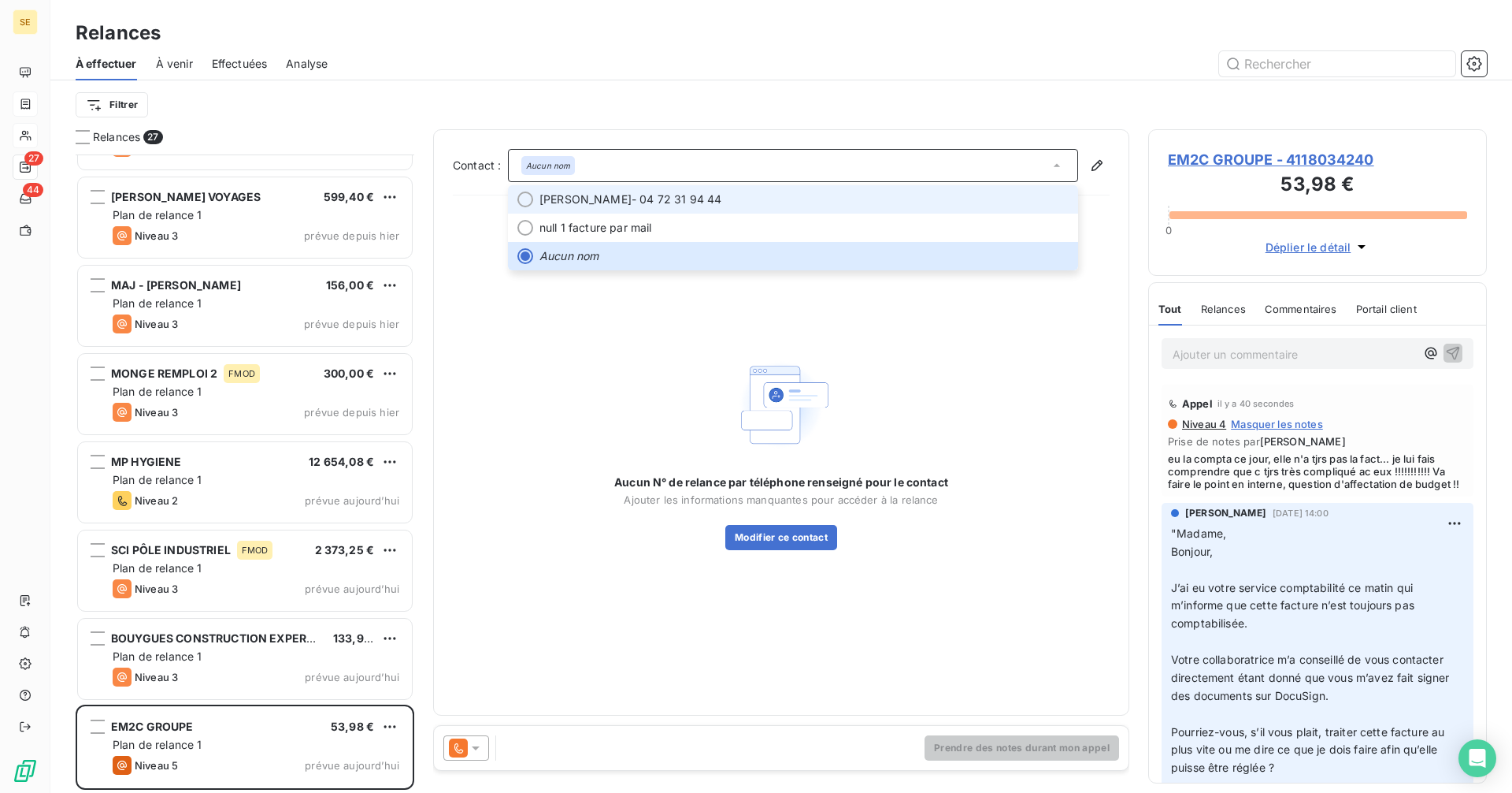
click at [647, 187] on li "Mélanie SANGLARD - 04 72 31 94 44" at bounding box center [793, 200] width 570 height 29
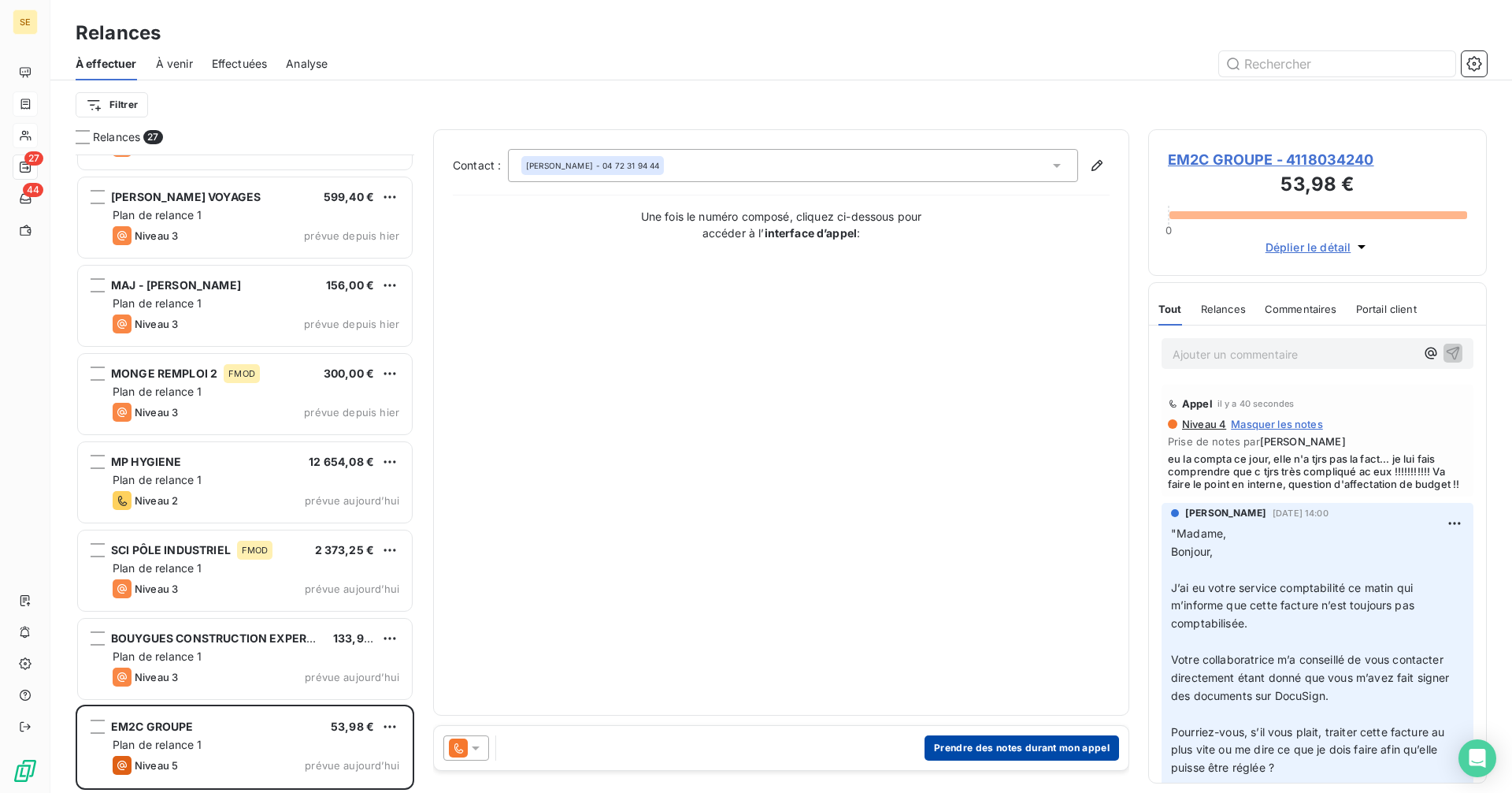
click at [990, 748] on button "Prendre des notes durant mon appel" at bounding box center [1022, 748] width 194 height 25
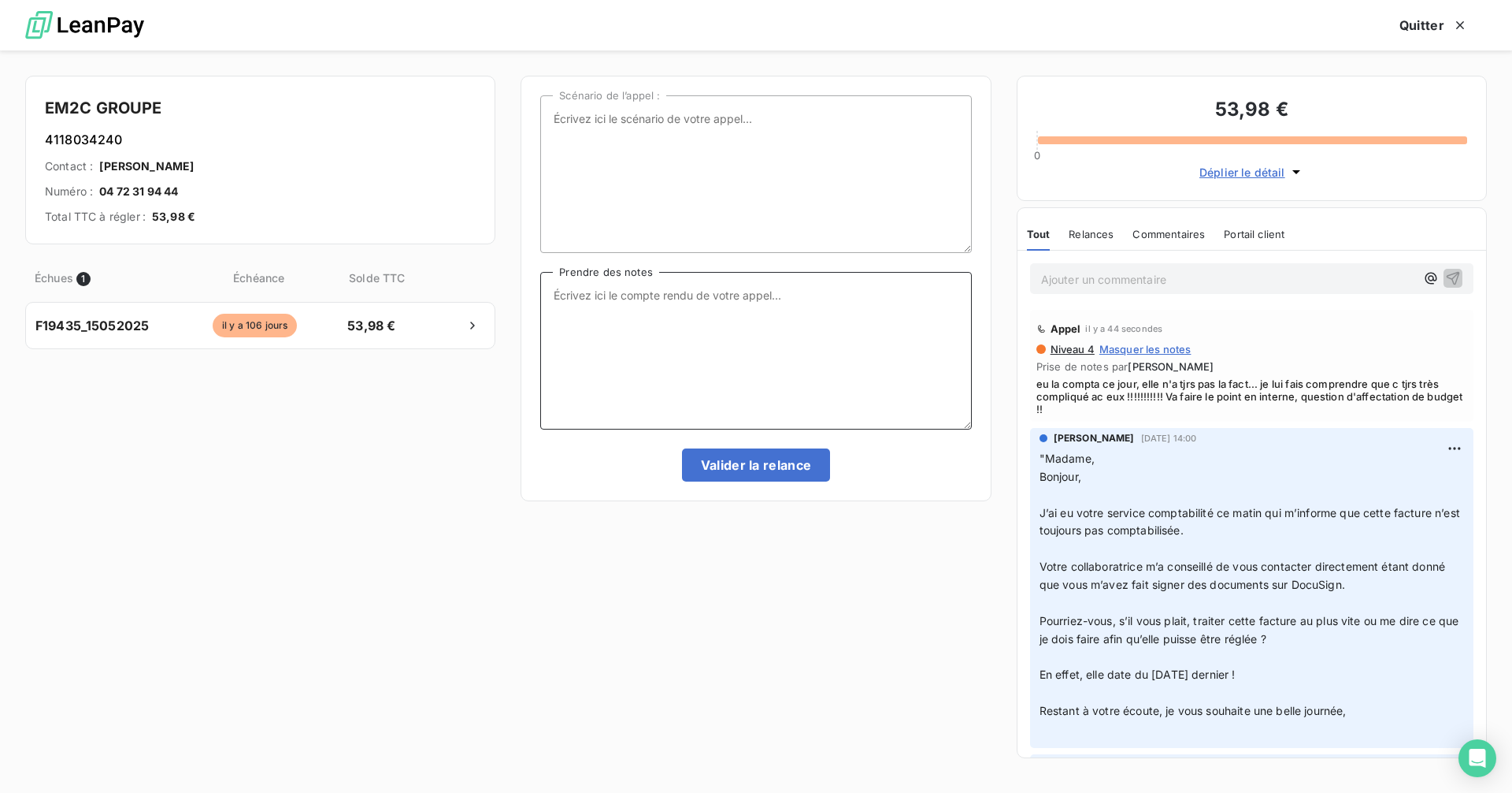
click at [602, 292] on textarea "Prendre des notes" at bounding box center [755, 350] width 431 height 158
click at [887, 291] on textarea "comme ça me fatigue un peu, je tel mme KABOURIOU avec" at bounding box center [755, 350] width 431 height 158
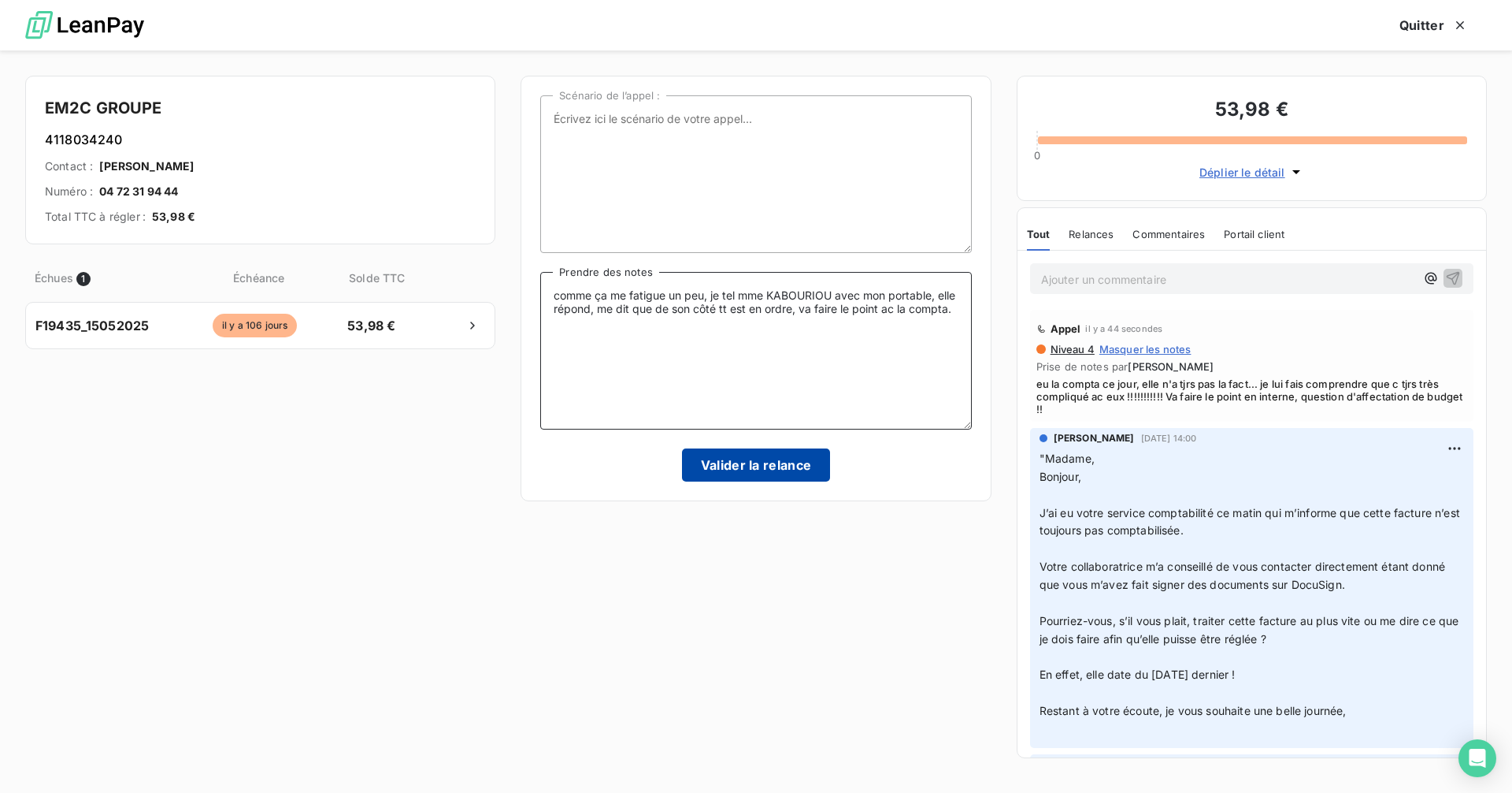
type textarea "comme ça me fatigue un peu, je tel mme KABOURIOU avec mon portable, elle répond…"
click at [790, 472] on button "Valider la relance" at bounding box center [756, 465] width 149 height 33
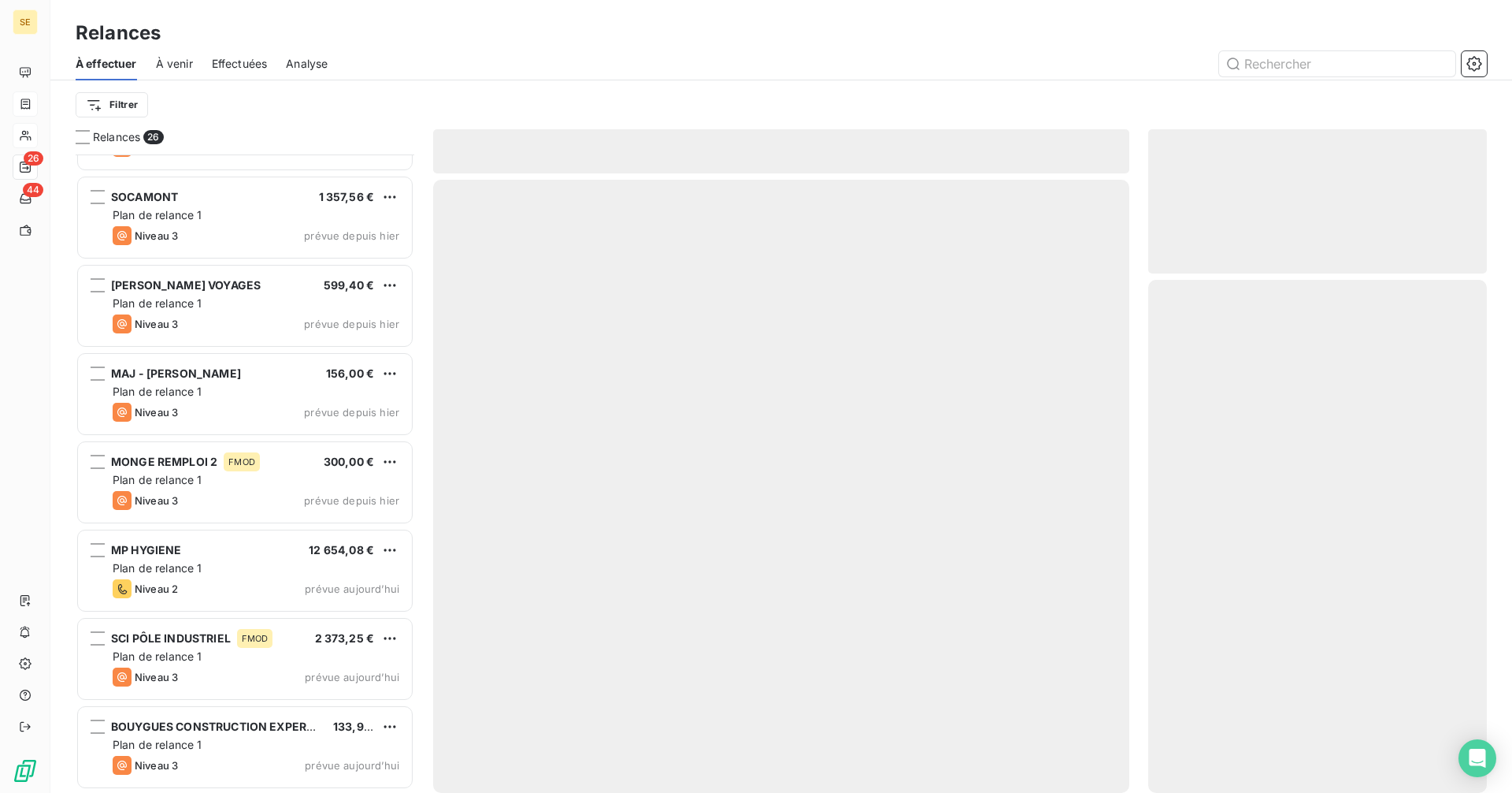
scroll to position [1656, 0]
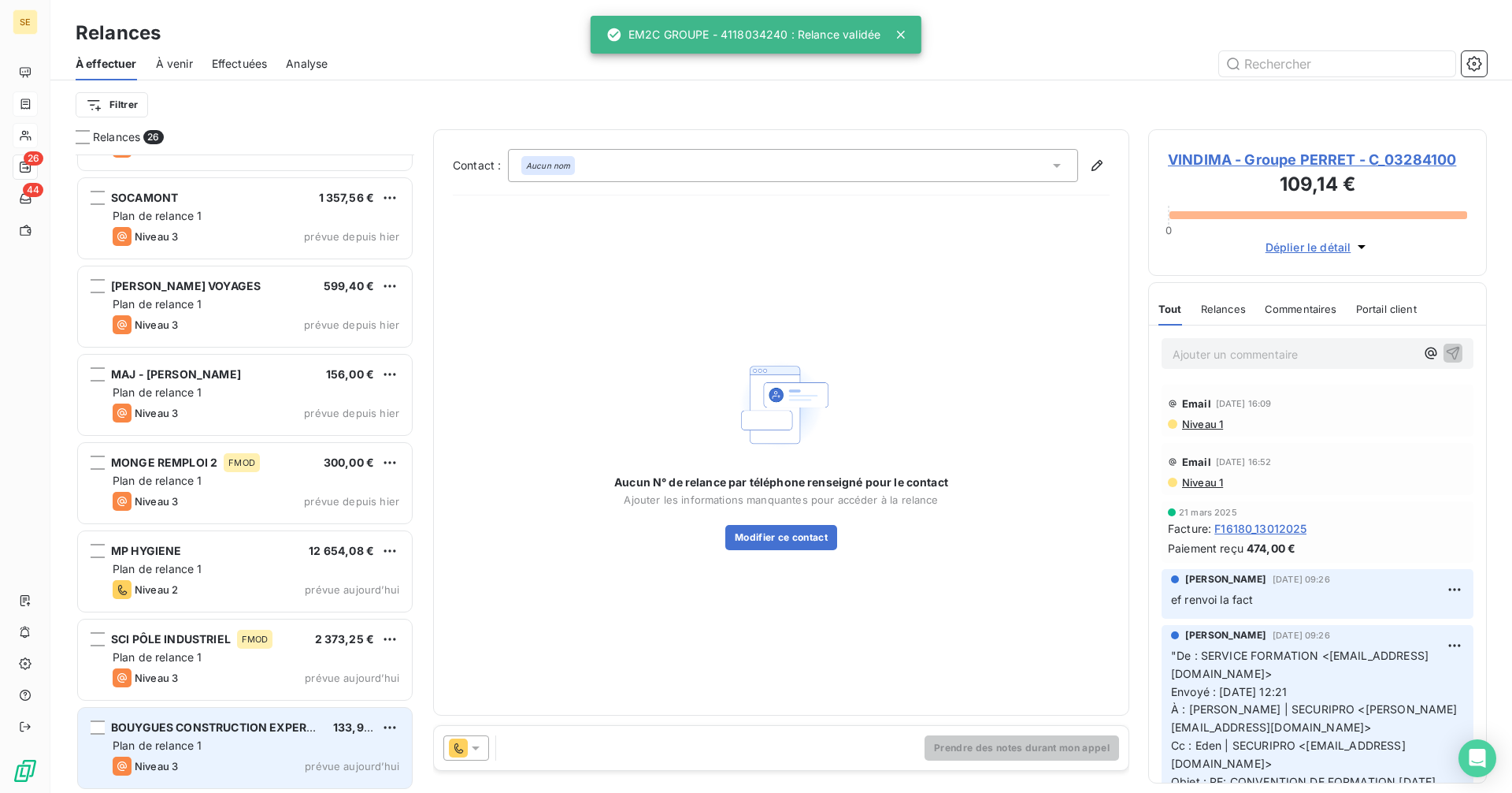
click at [279, 744] on div "Plan de relance 1" at bounding box center [256, 745] width 286 height 16
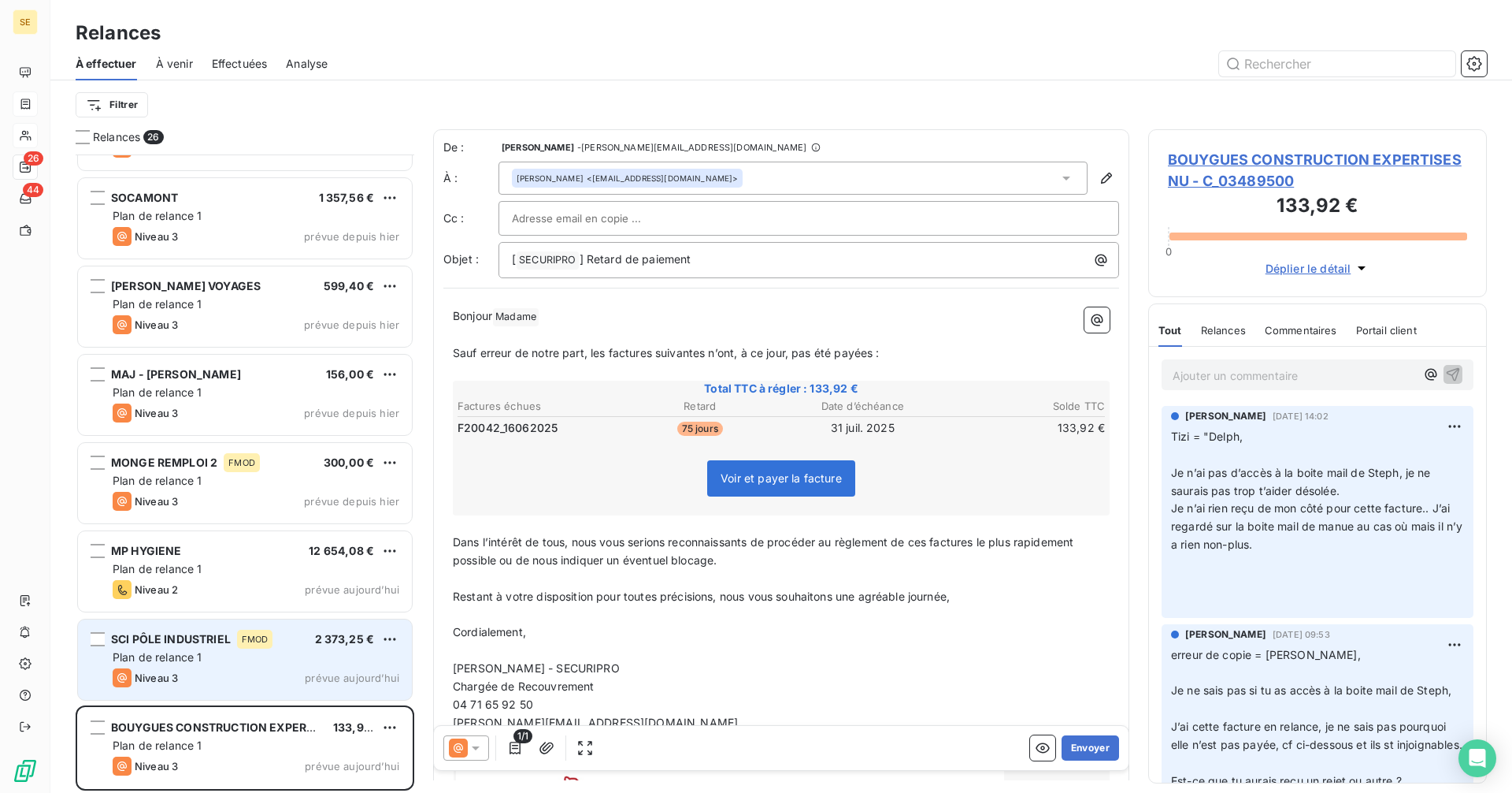
click at [248, 667] on div "SCI PÔLE INDUSTRIEL FMOD 2 373,25 € Plan de relance 1 Niveau 3 prévue aujourd’h…" at bounding box center [245, 659] width 334 height 80
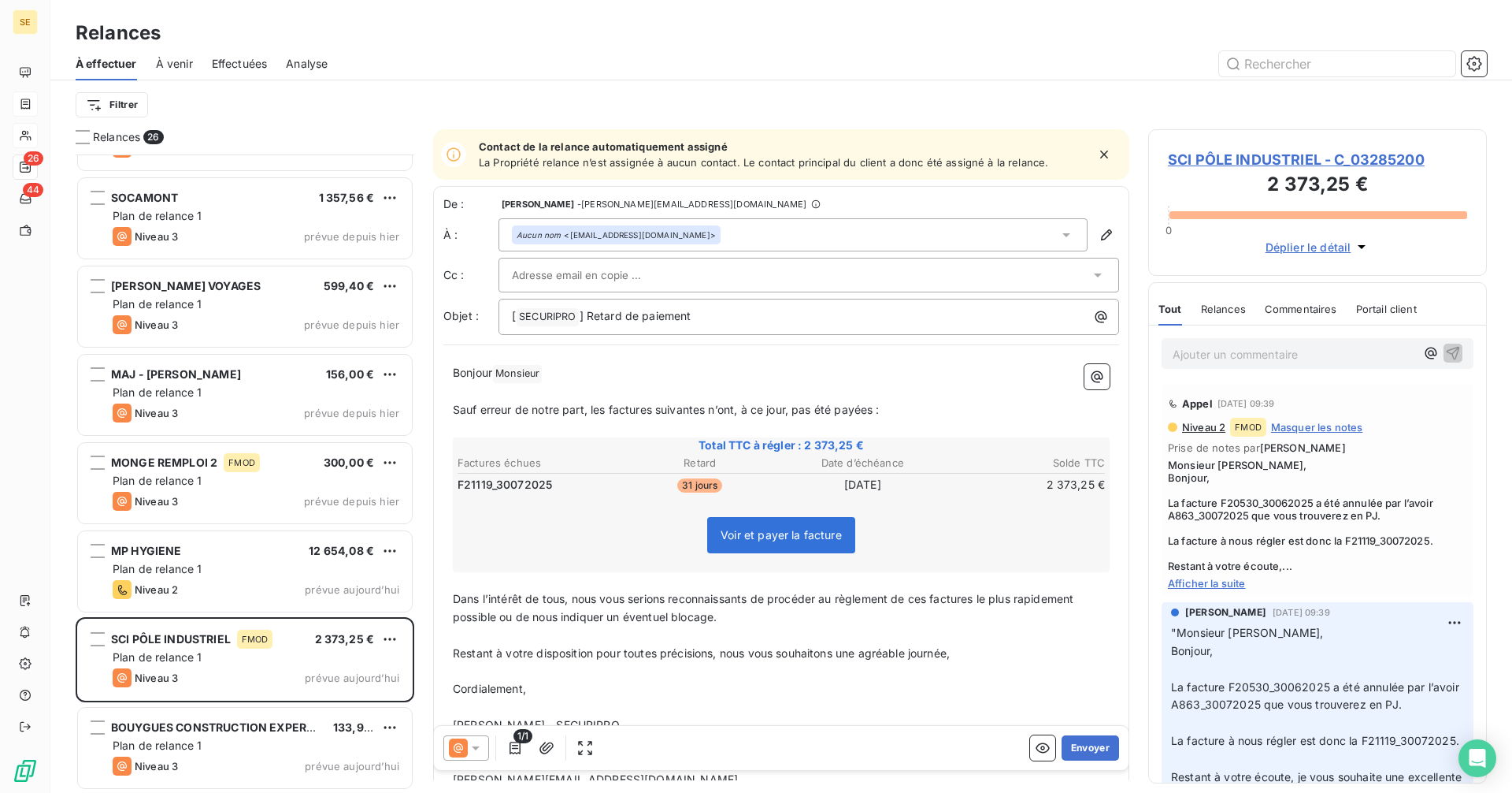
click at [1209, 156] on span "SCI PÔLE INDUSTRIEL - C_03285200" at bounding box center [1318, 159] width 299 height 21
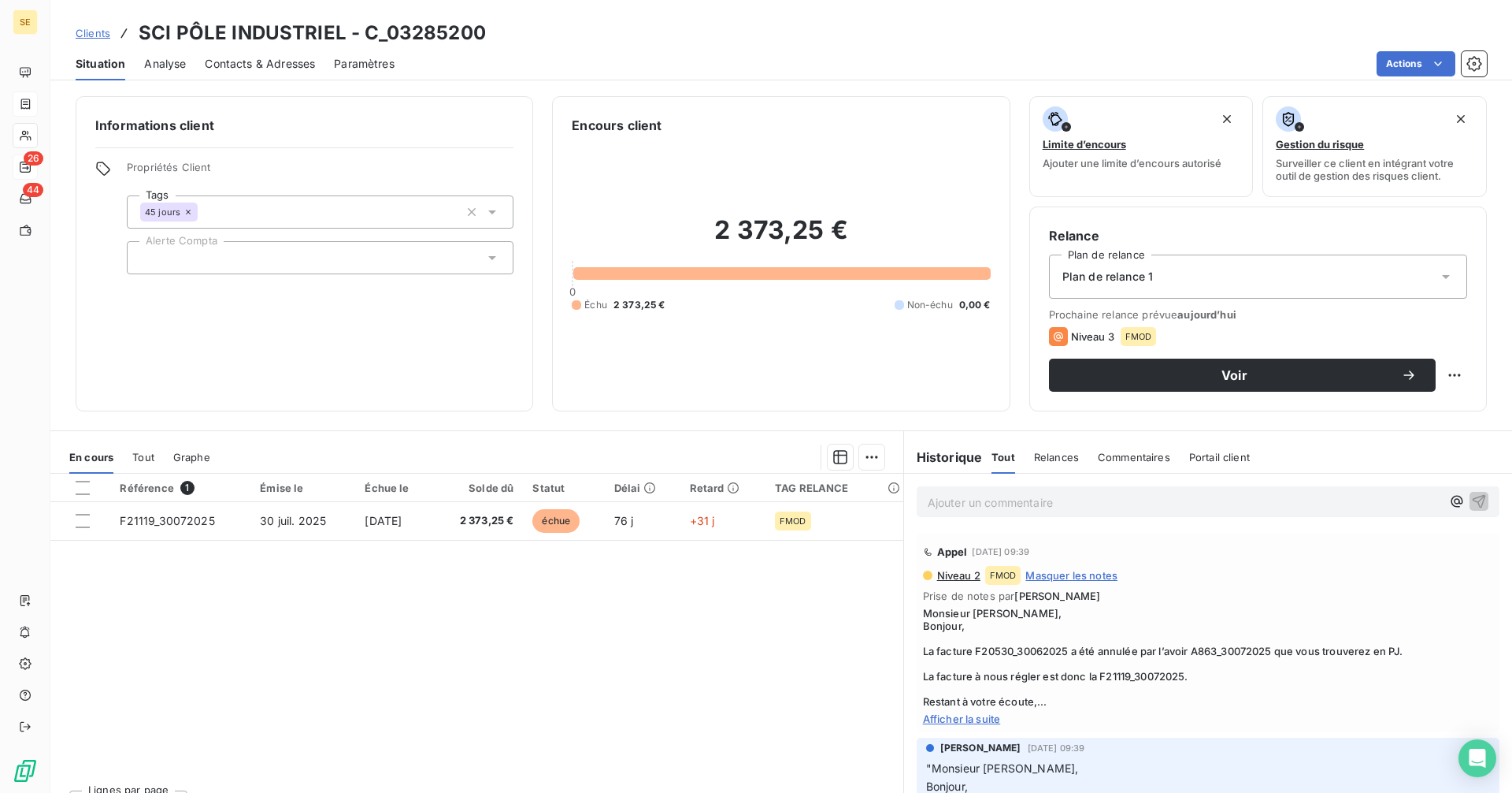
click at [269, 58] on span "Contacts & Adresses" at bounding box center [259, 64] width 111 height 16
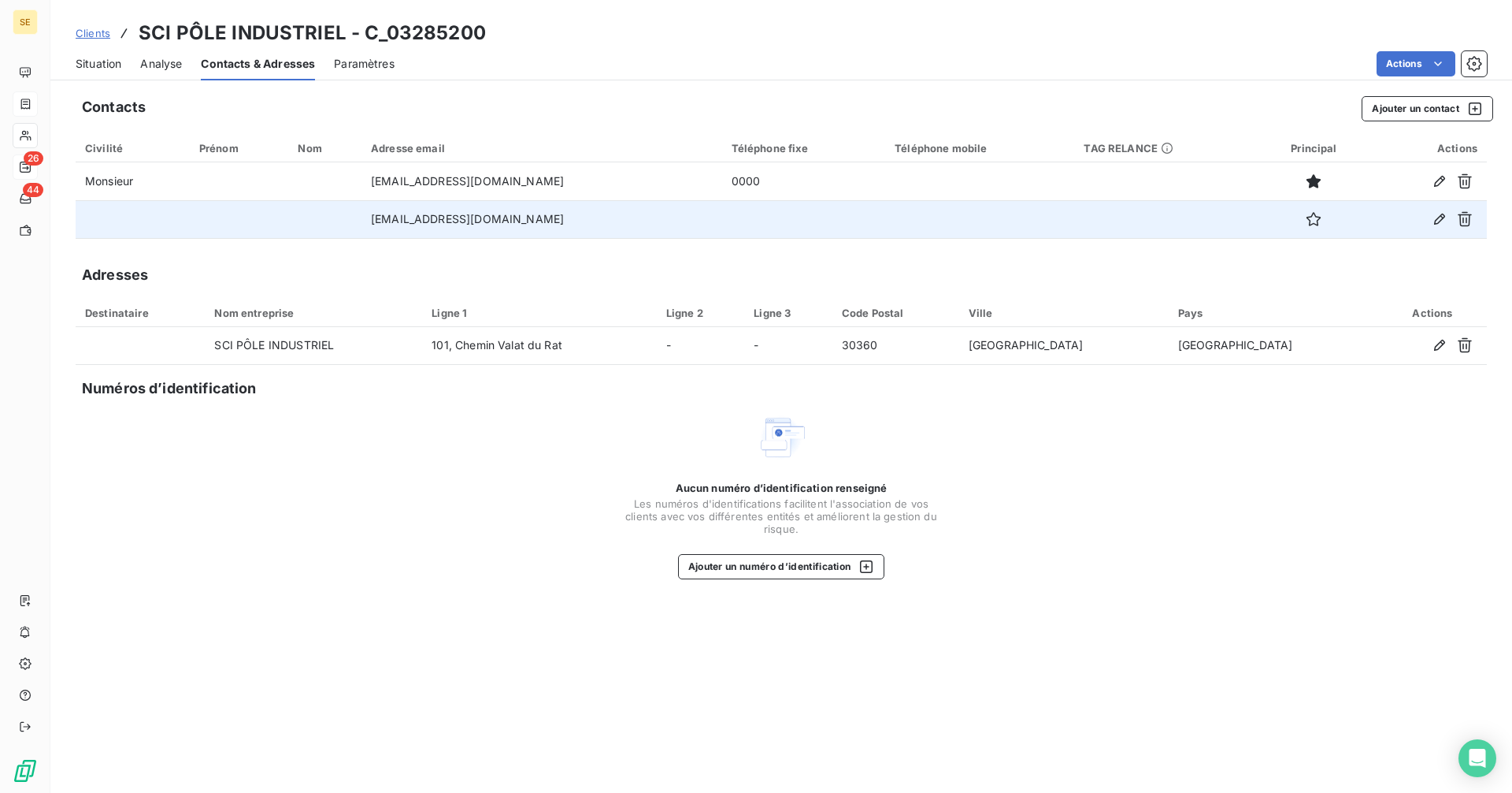
drag, startPoint x: 644, startPoint y: 219, endPoint x: 314, endPoint y: 225, distance: 330.1
click at [314, 225] on tr "compta-fournisseurs@groupe-capelle.com" at bounding box center [781, 219] width 1411 height 38
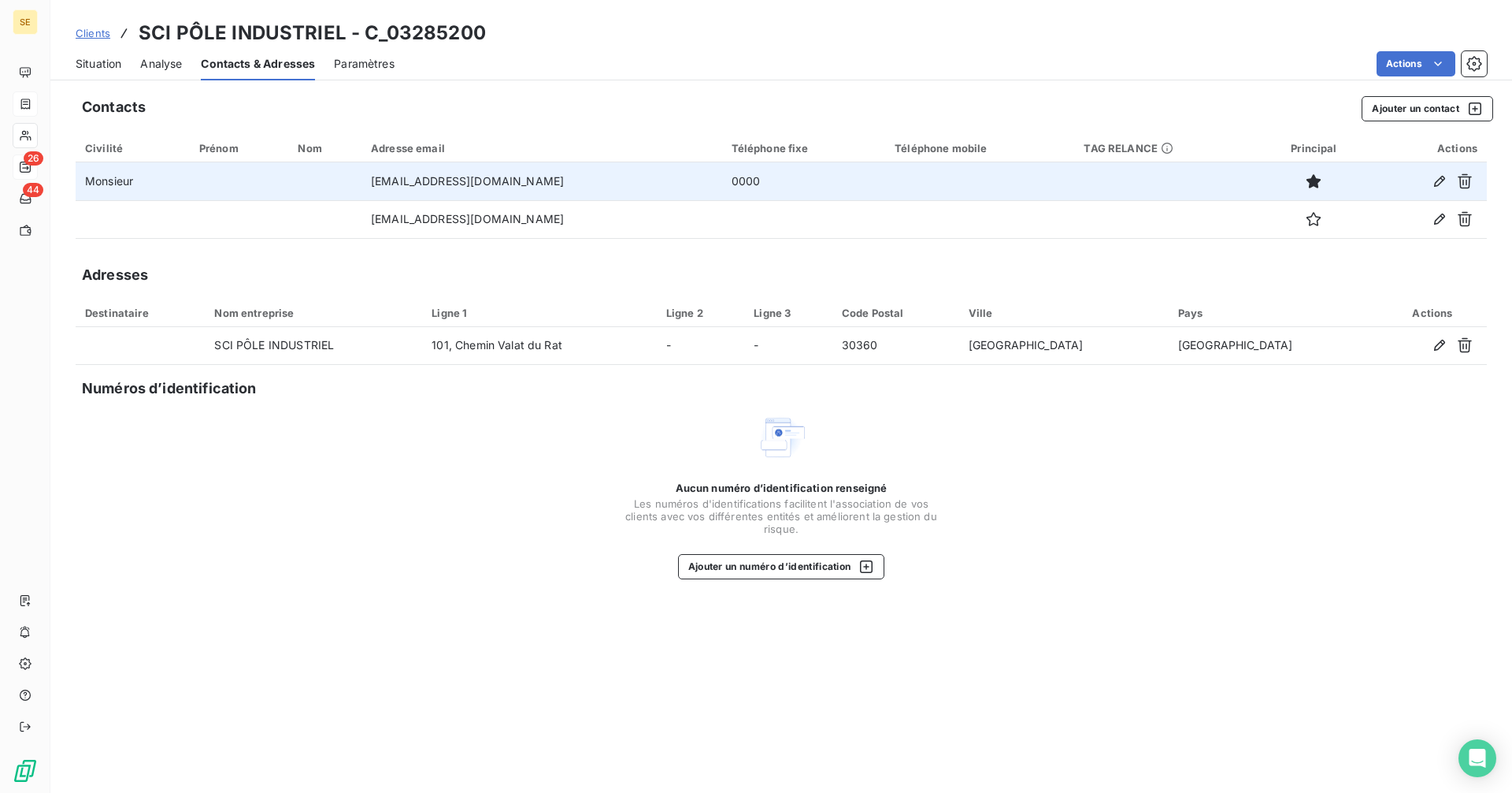
drag, startPoint x: 416, startPoint y: 225, endPoint x: 633, endPoint y: 182, distance: 221.2
click at [633, 182] on td "mehdi.meziane@groupe-capelle.com" at bounding box center [541, 182] width 360 height 38
drag, startPoint x: 607, startPoint y: 182, endPoint x: 329, endPoint y: 180, distance: 278.0
click at [329, 180] on tr "Monsieur mehdi.meziane@groupe-capelle.com 0000" at bounding box center [781, 182] width 1411 height 38
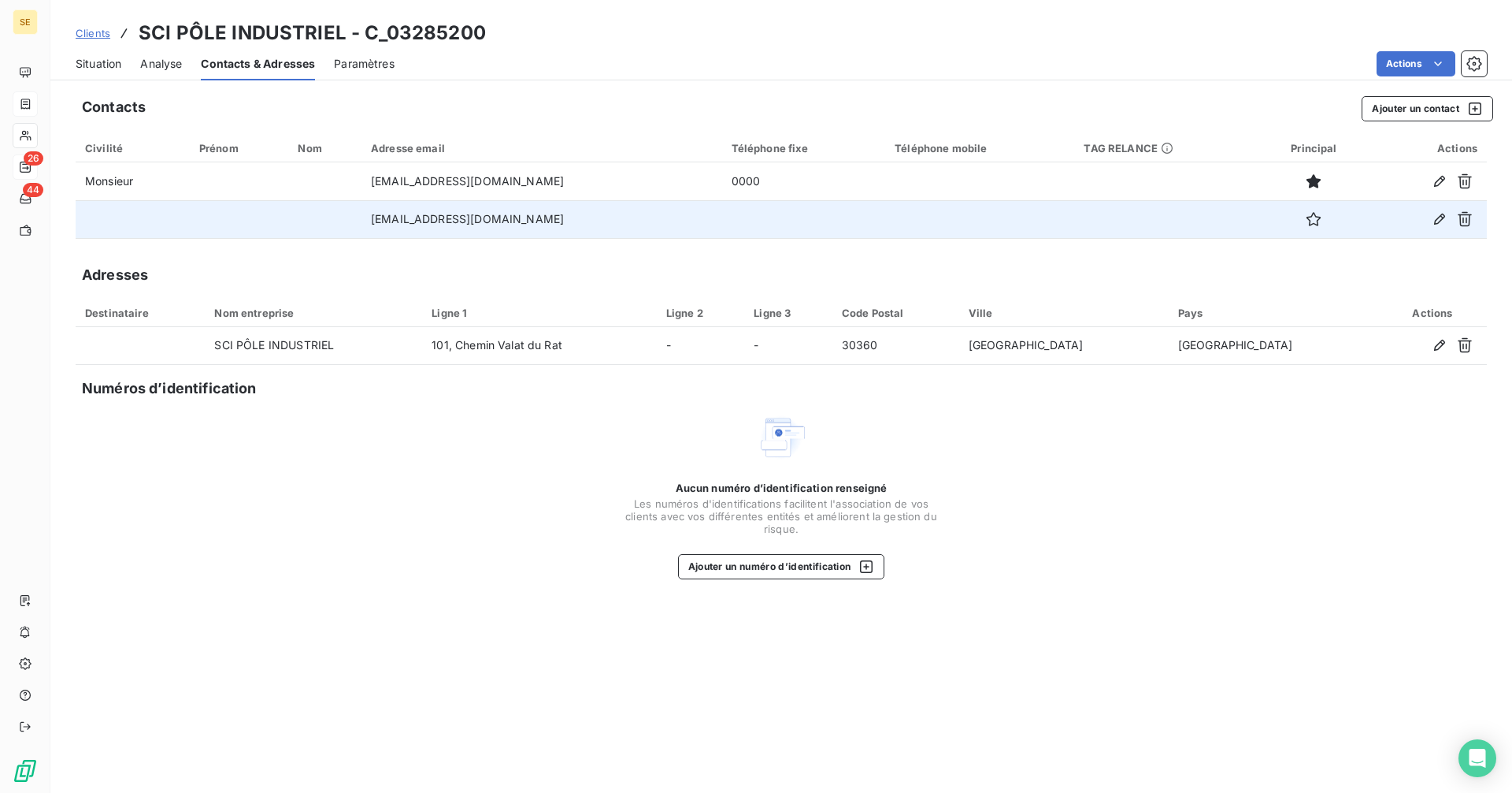
click at [614, 222] on td "compta-fournisseurs@groupe-capelle.com" at bounding box center [541, 219] width 360 height 38
drag, startPoint x: 614, startPoint y: 222, endPoint x: 310, endPoint y: 223, distance: 304.0
click at [310, 223] on tr "compta-fournisseurs@groupe-capelle.com" at bounding box center [781, 219] width 1411 height 38
copy tr "compta-fournisseurs@groupe-capelle.com"
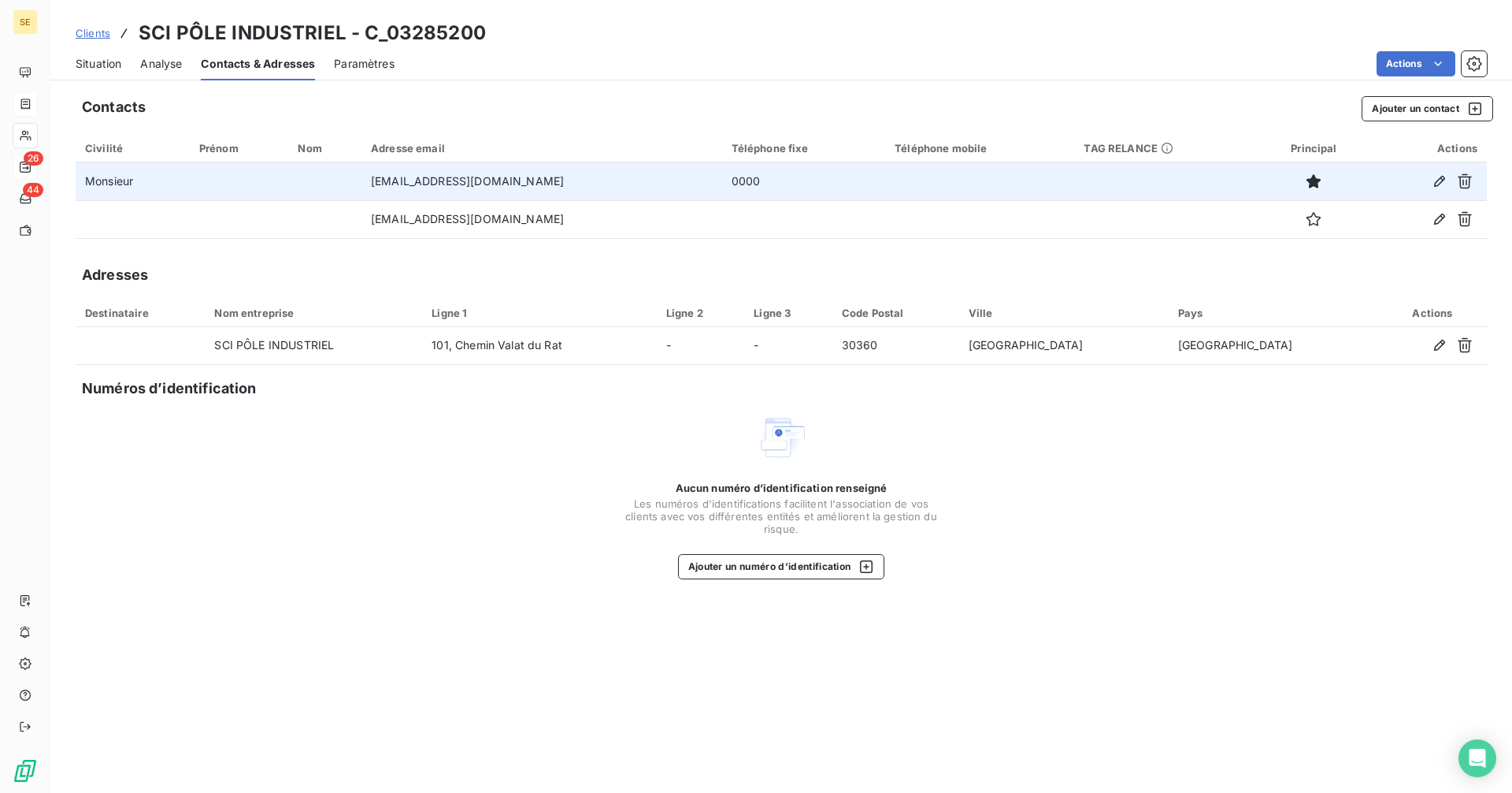
click at [585, 178] on td "mehdi.meziane@groupe-capelle.com" at bounding box center [541, 182] width 360 height 38
drag, startPoint x: 585, startPoint y: 178, endPoint x: 318, endPoint y: 184, distance: 267.1
click at [318, 184] on tr "Monsieur mehdi.meziane@groupe-capelle.com 0000" at bounding box center [781, 182] width 1411 height 38
copy tr "mehdi.meziane@groupe-capelle.com"
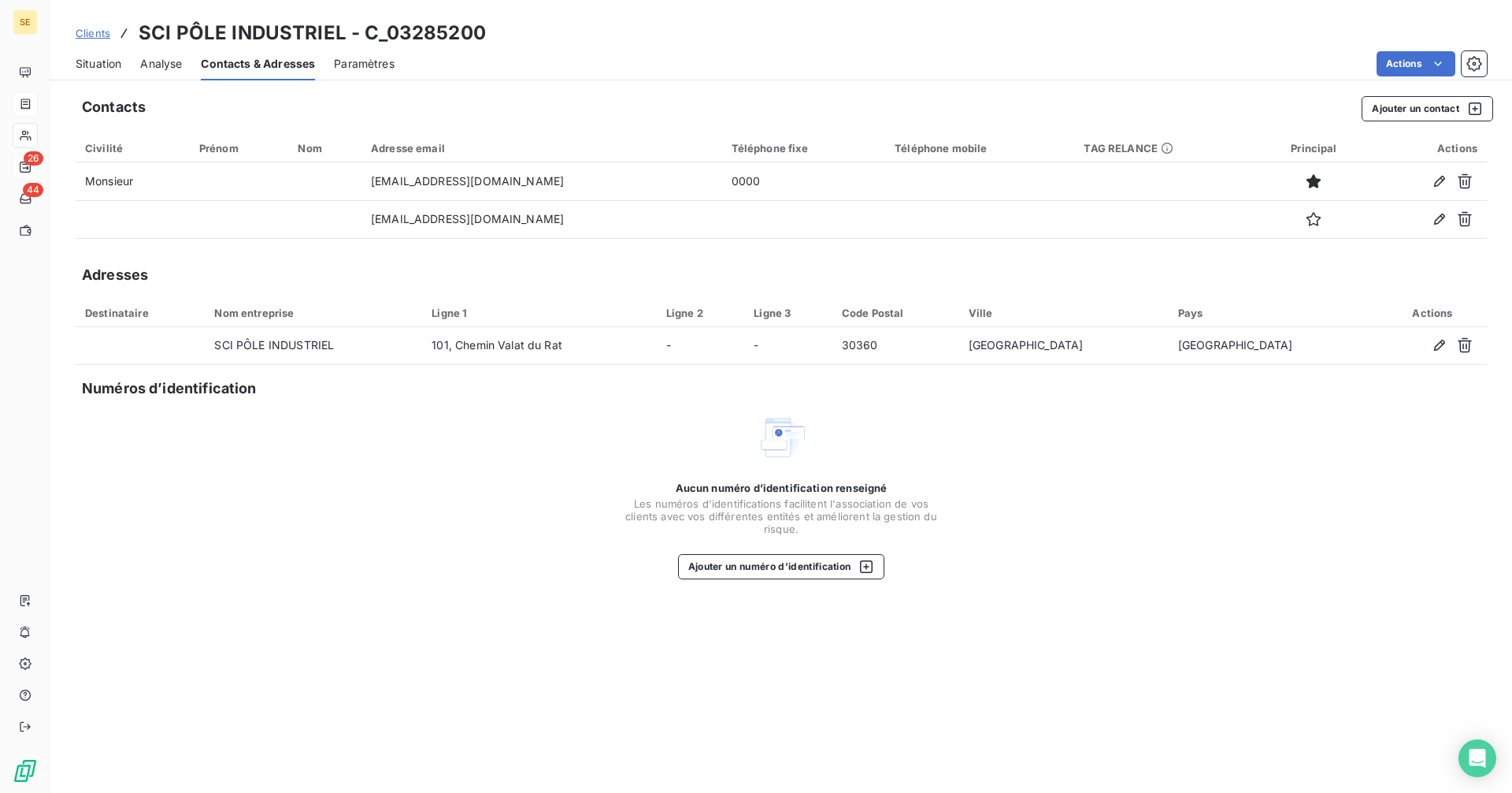
click at [105, 68] on span "Situation" at bounding box center [98, 64] width 45 height 16
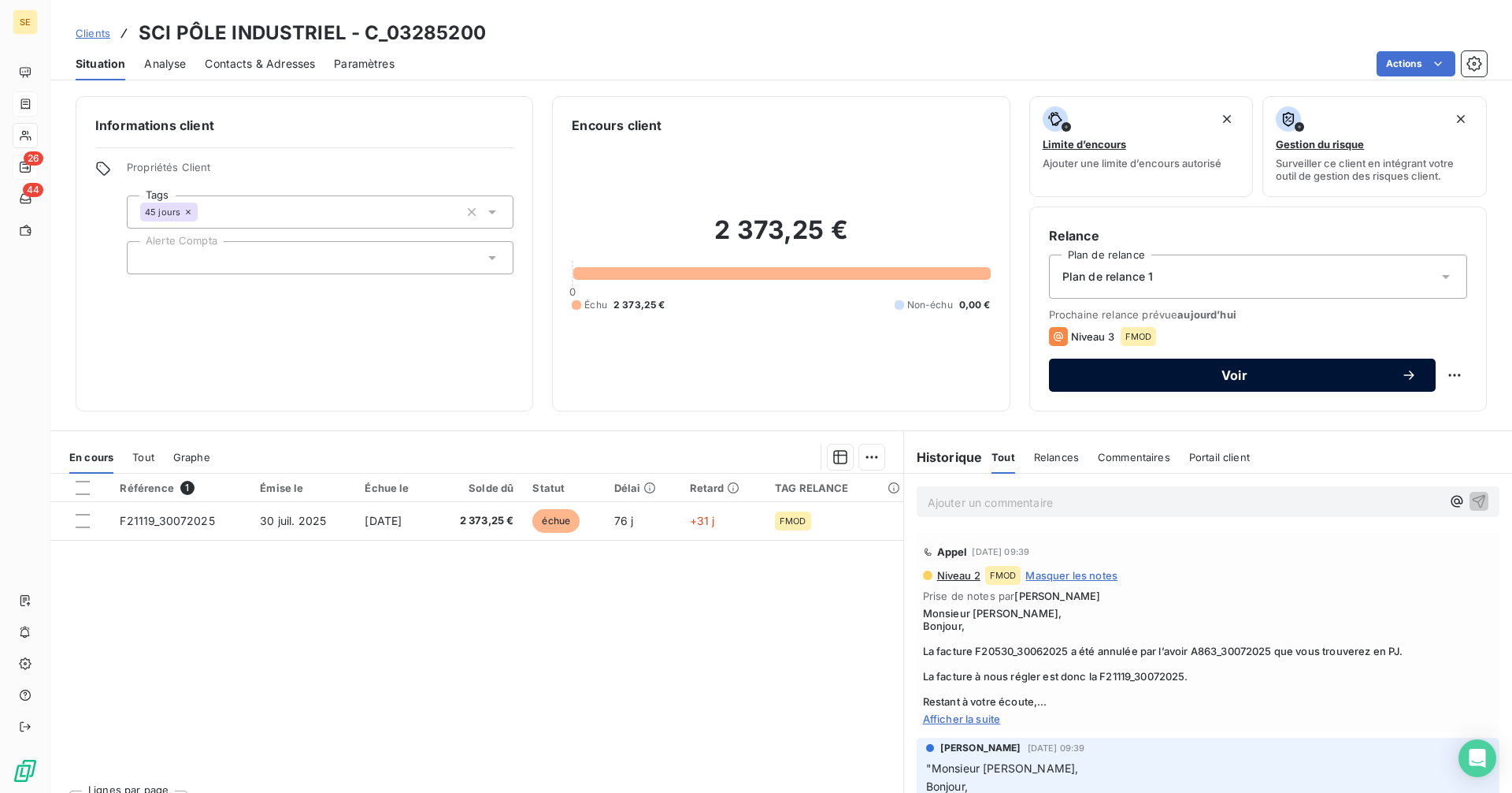
click at [1128, 380] on span "Voir" at bounding box center [1234, 375] width 333 height 13
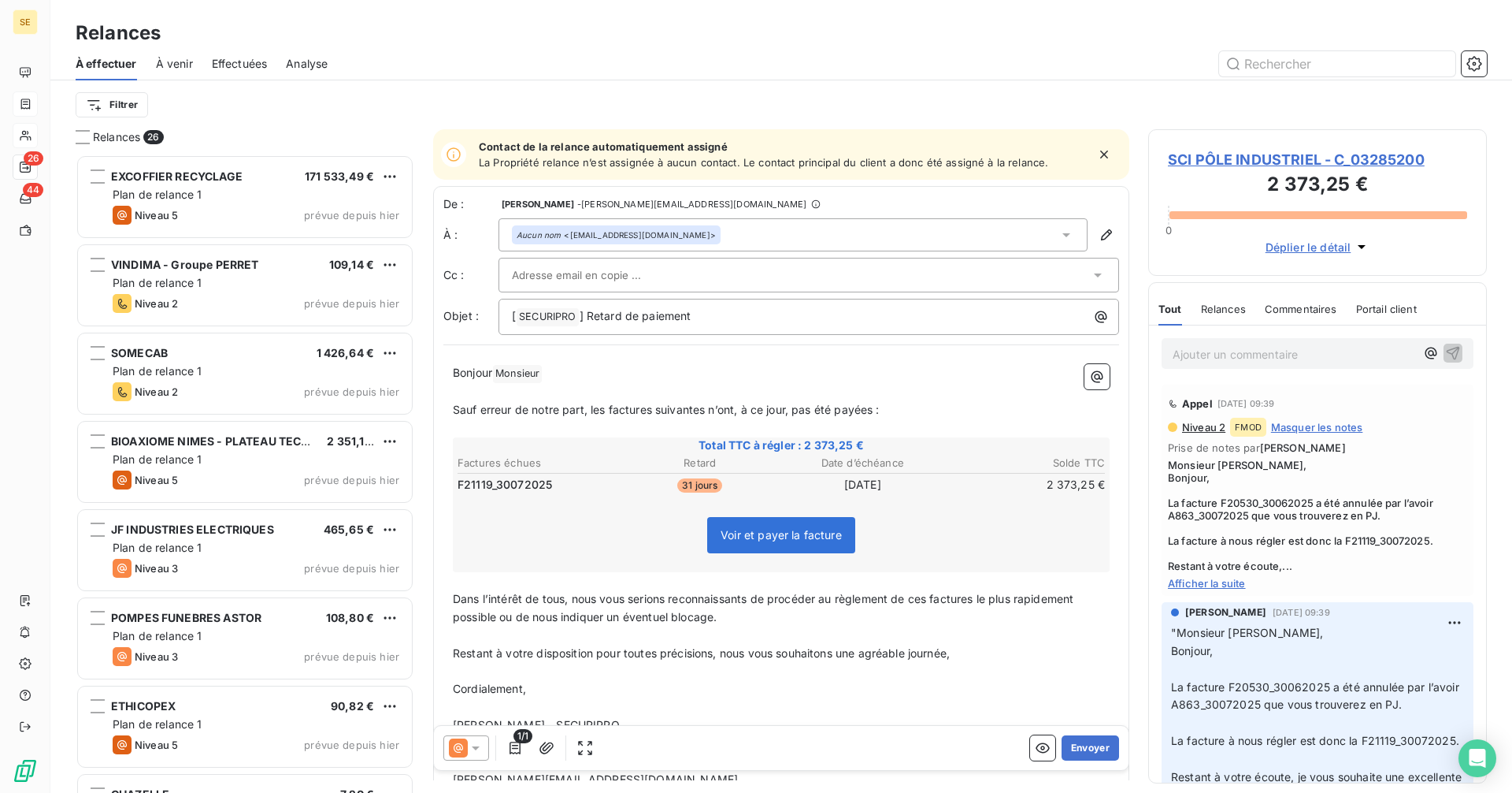
scroll to position [627, 327]
click at [477, 743] on icon at bounding box center [476, 748] width 16 height 16
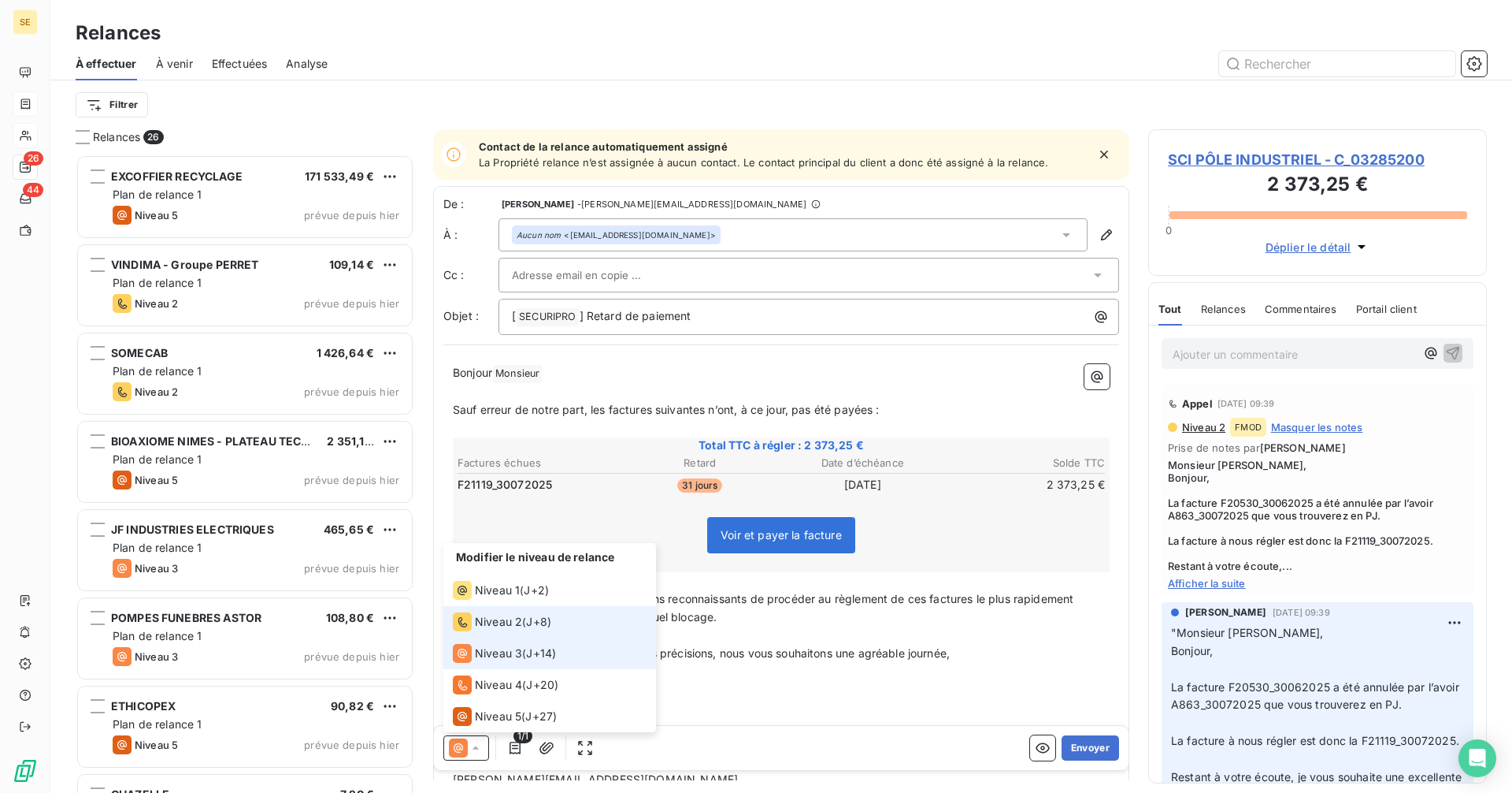
click at [495, 627] on span "Niveau 2" at bounding box center [498, 622] width 47 height 16
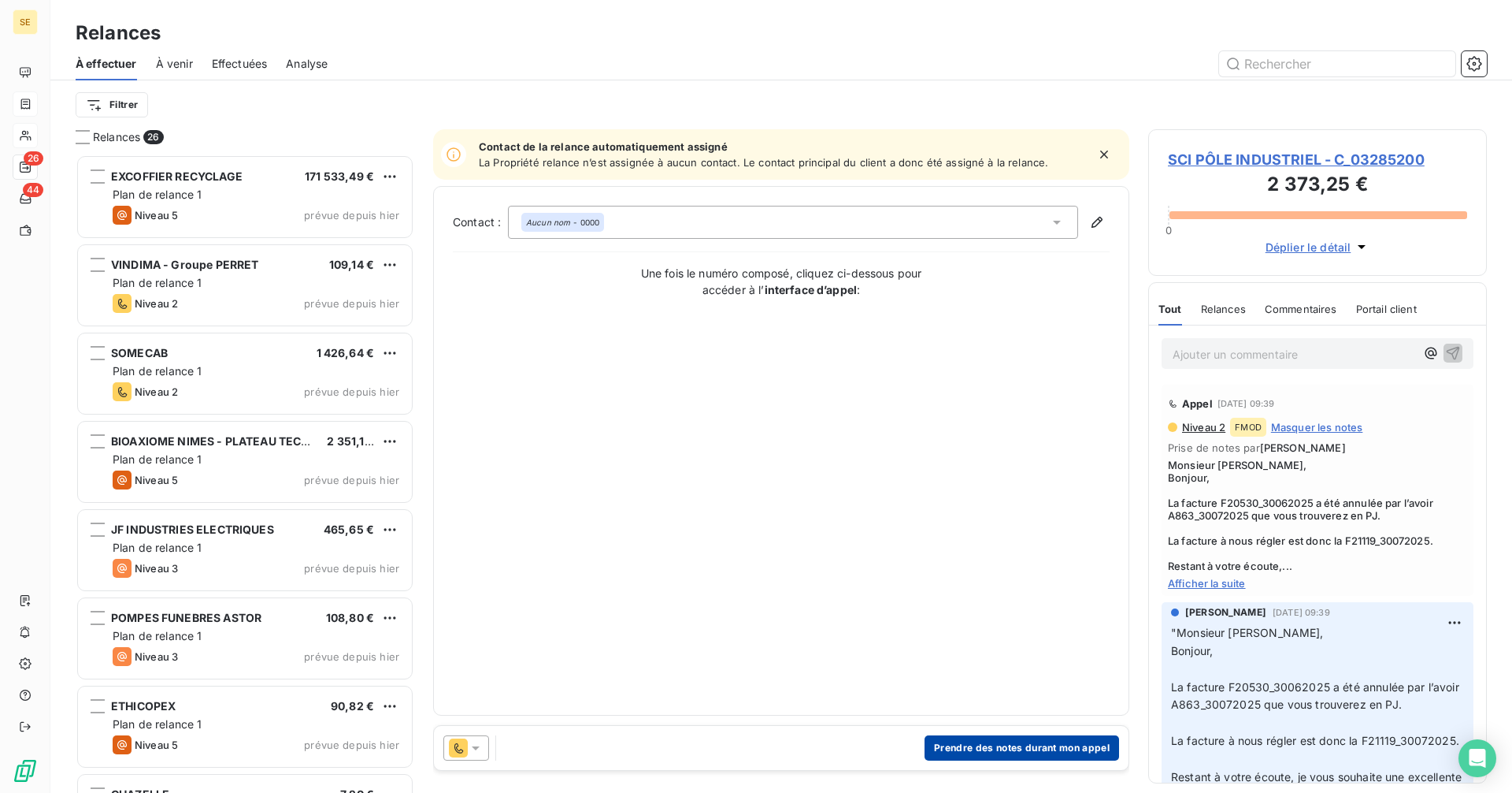
click at [1054, 752] on button "Prendre des notes durant mon appel" at bounding box center [1022, 748] width 194 height 25
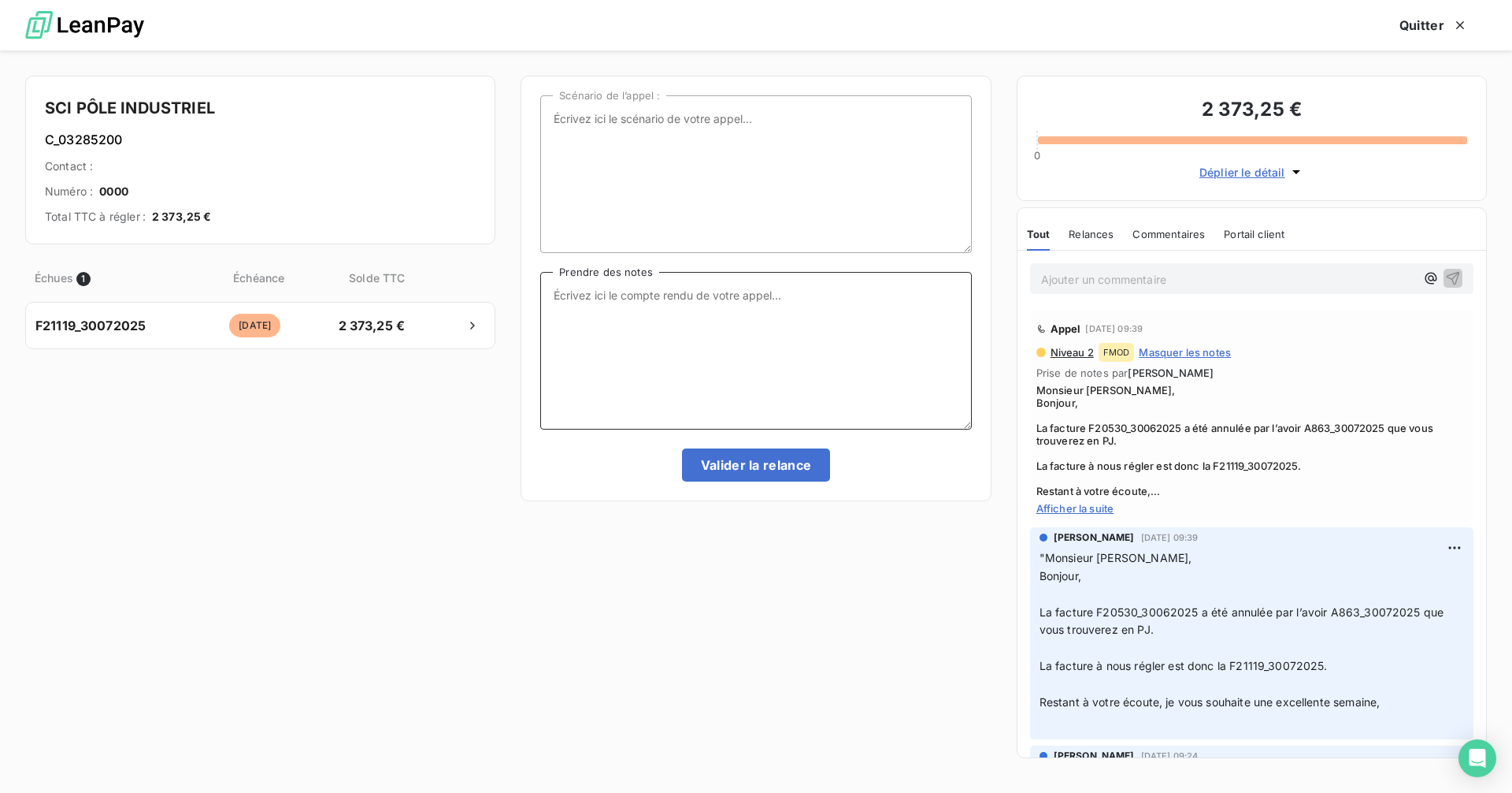
click at [640, 295] on textarea "Prendre des notes" at bounding box center [755, 350] width 431 height 158
type textarea "relance mail outlook"
click at [752, 462] on button "Valider la relance" at bounding box center [756, 465] width 149 height 33
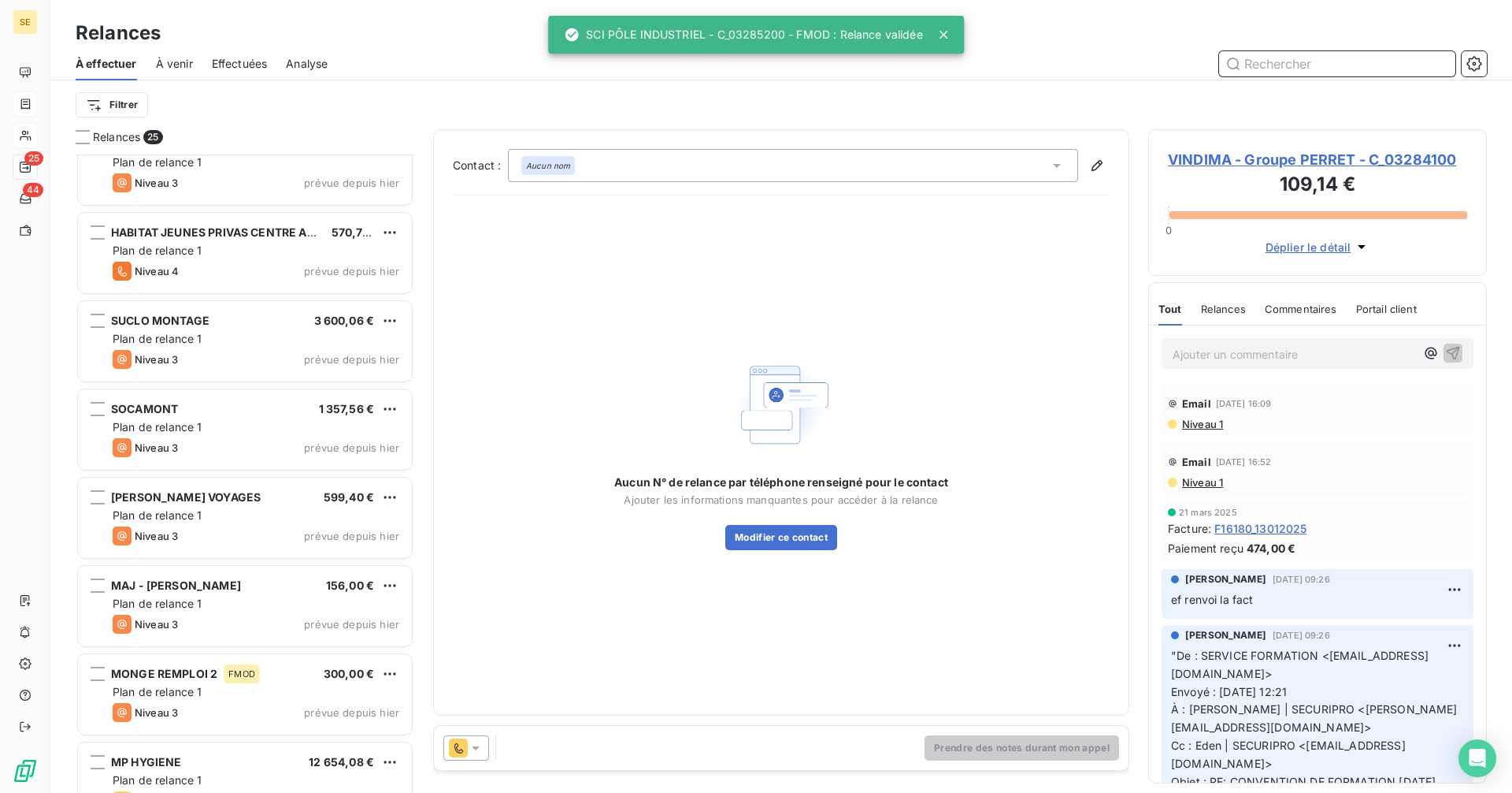
scroll to position [1568, 0]
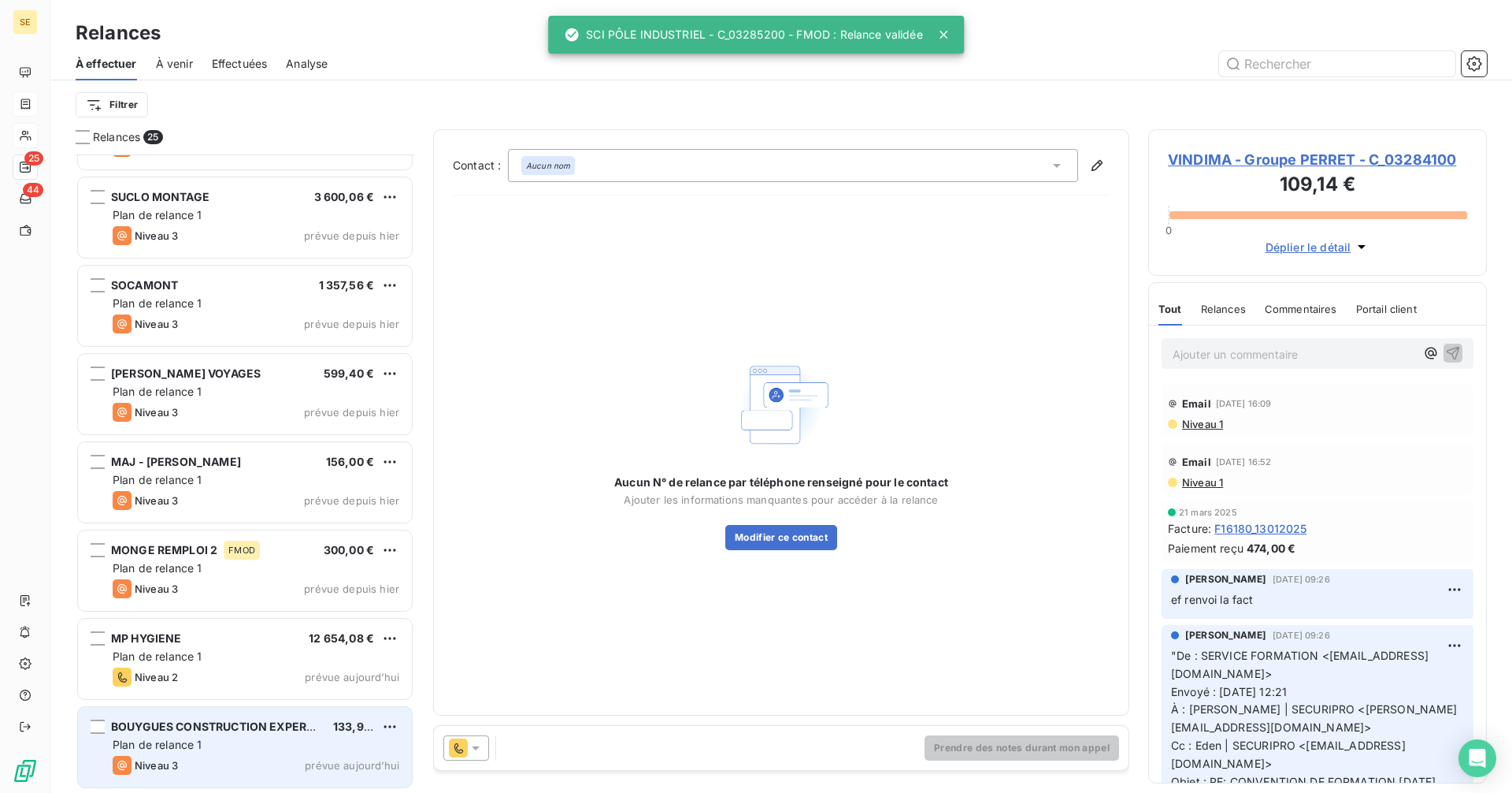
click at [207, 747] on div "Plan de relance 1" at bounding box center [256, 744] width 286 height 16
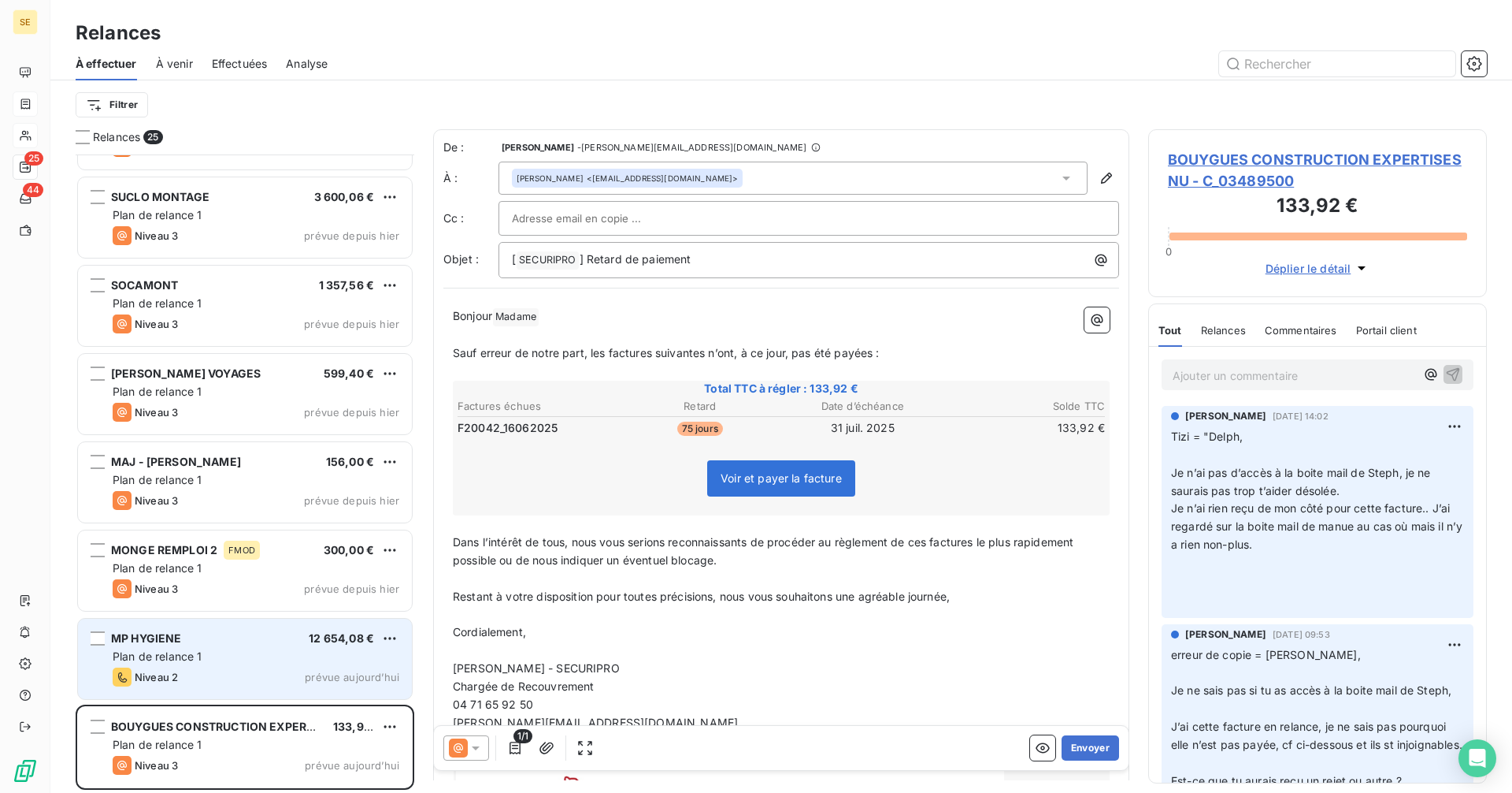
click at [187, 664] on div "MP HYGIENE 12 654,08 € Plan de relance 1 Niveau 2 prévue aujourd’hui" at bounding box center [245, 658] width 334 height 80
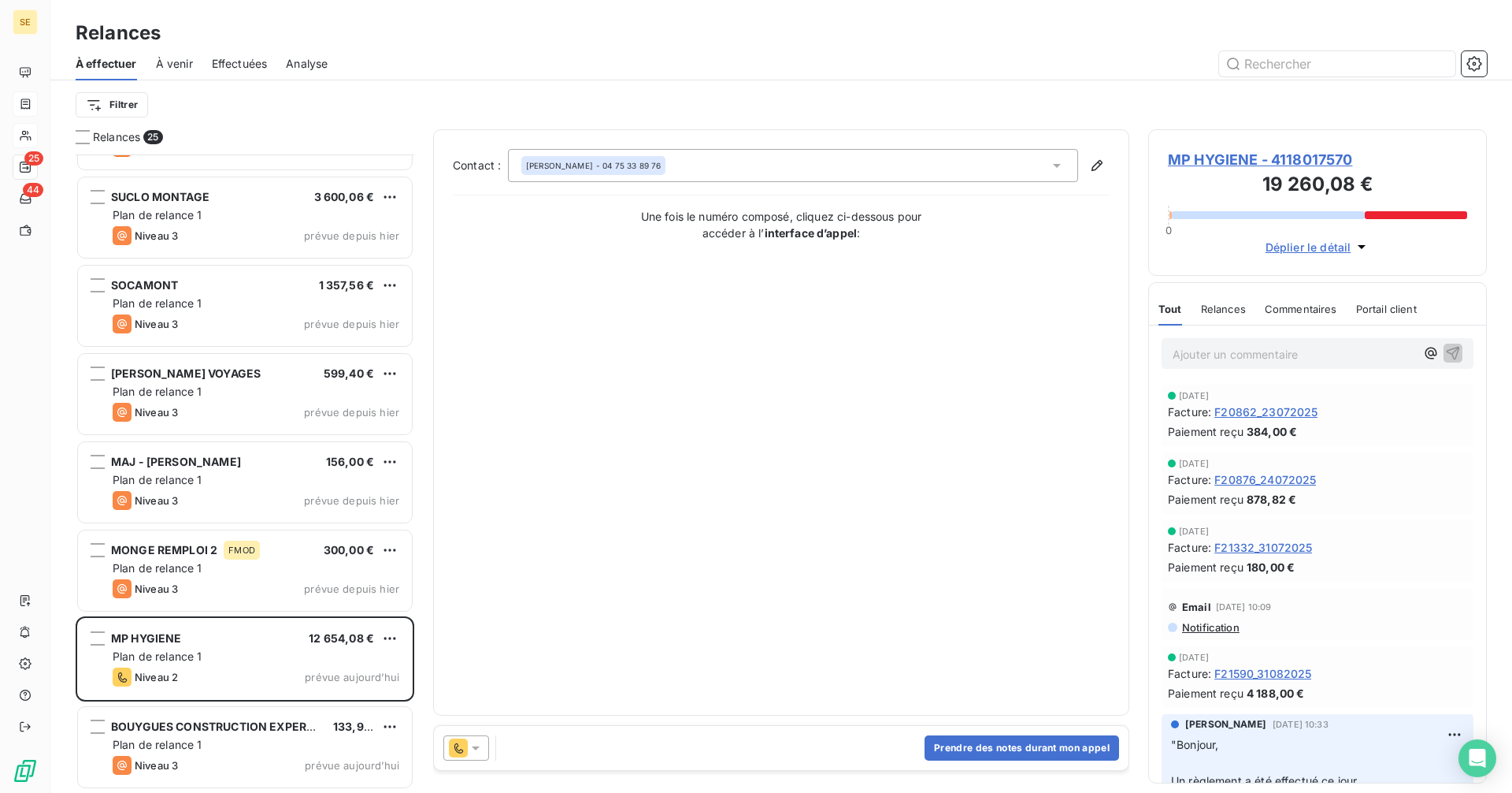
click at [486, 746] on div at bounding box center [466, 748] width 45 height 25
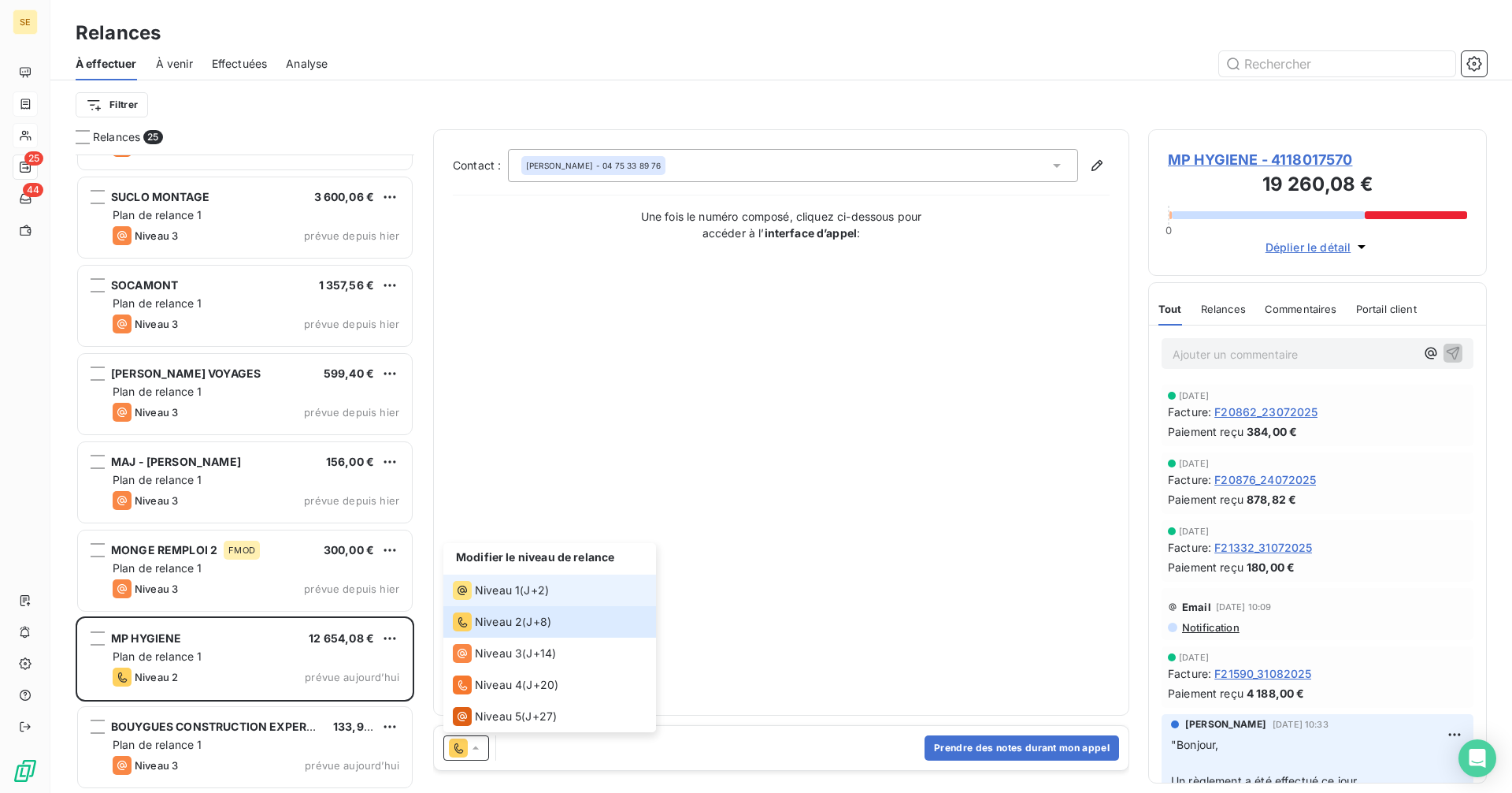
click at [494, 592] on span "Niveau 1" at bounding box center [497, 590] width 45 height 16
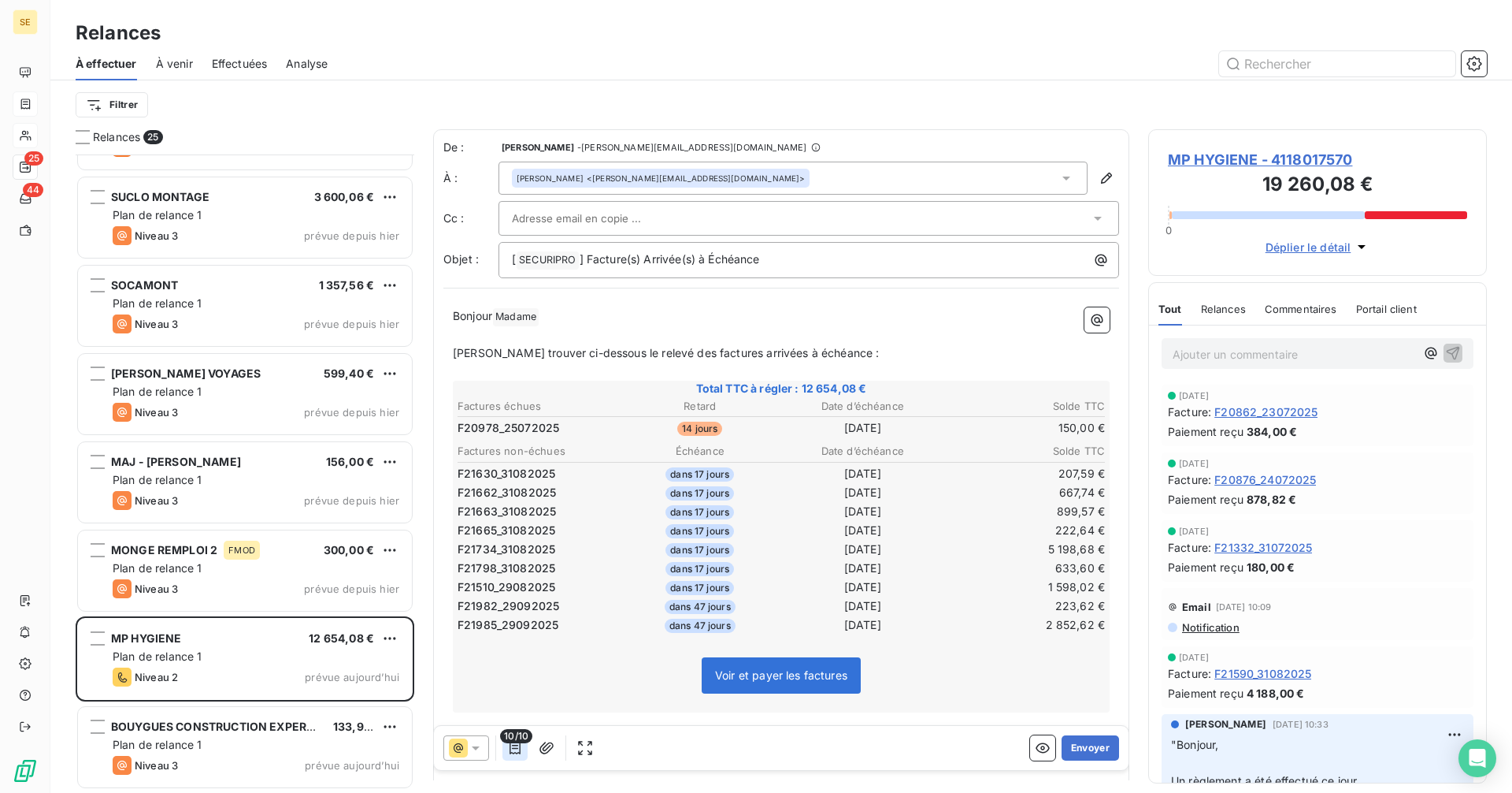
click at [510, 745] on icon "button" at bounding box center [515, 748] width 11 height 13
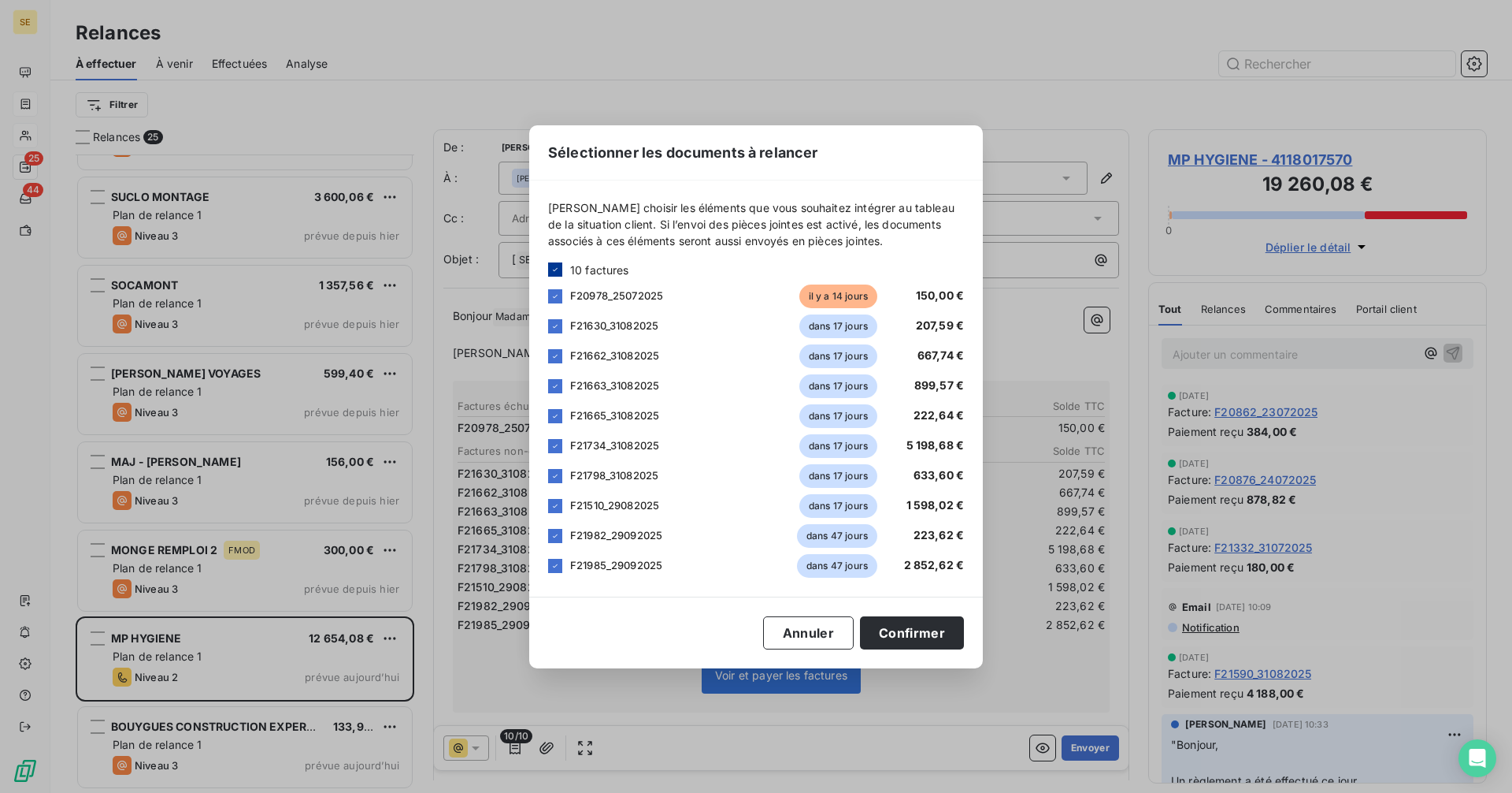
click at [559, 270] on icon at bounding box center [555, 270] width 10 height 10
click at [557, 298] on div at bounding box center [555, 296] width 14 height 14
click at [918, 630] on button "Confirmer" at bounding box center [912, 633] width 104 height 33
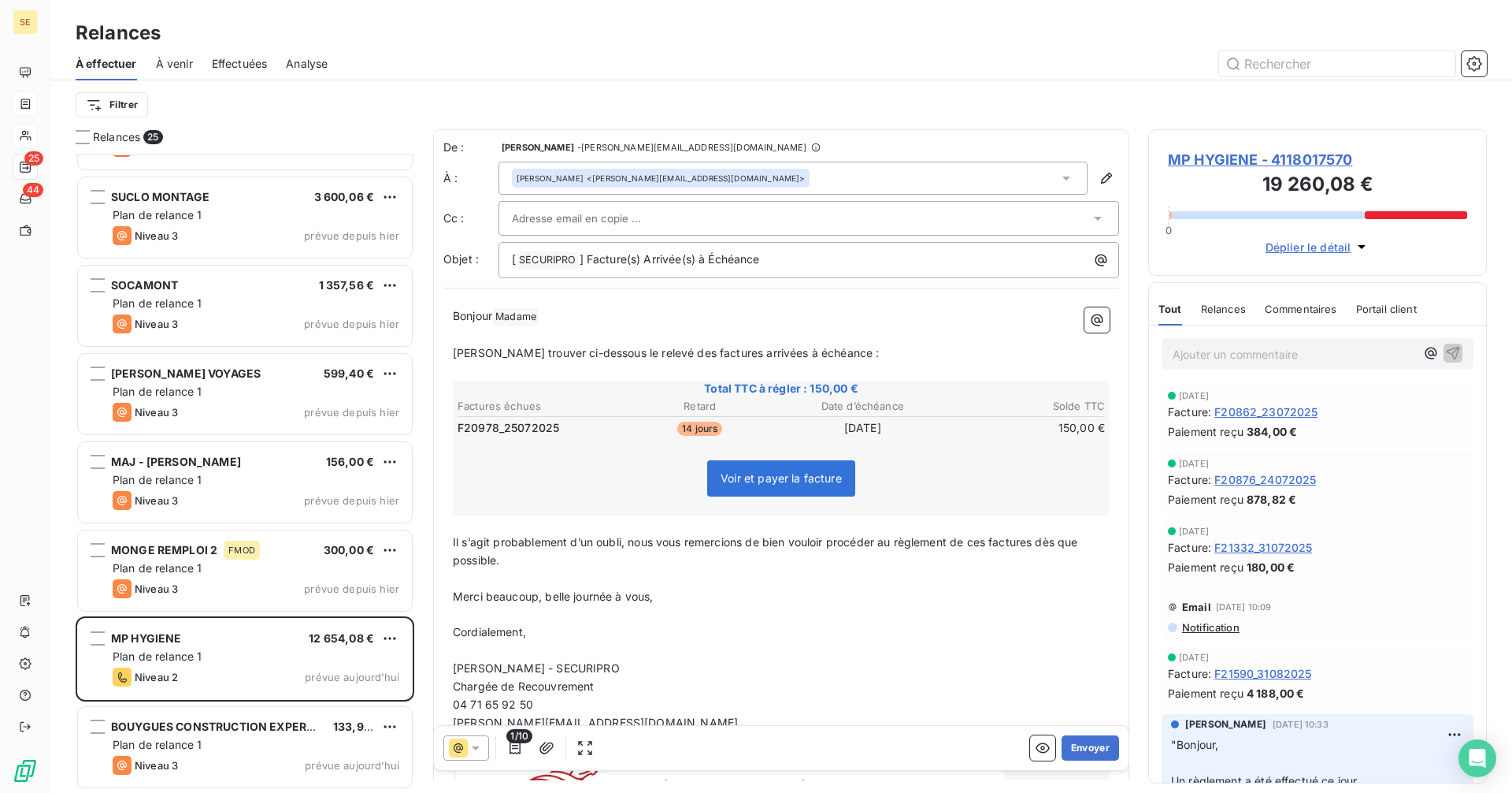
click at [733, 163] on div "Elodie PANAYE <elodie.panaye@mphygiene.com>" at bounding box center [793, 178] width 589 height 33
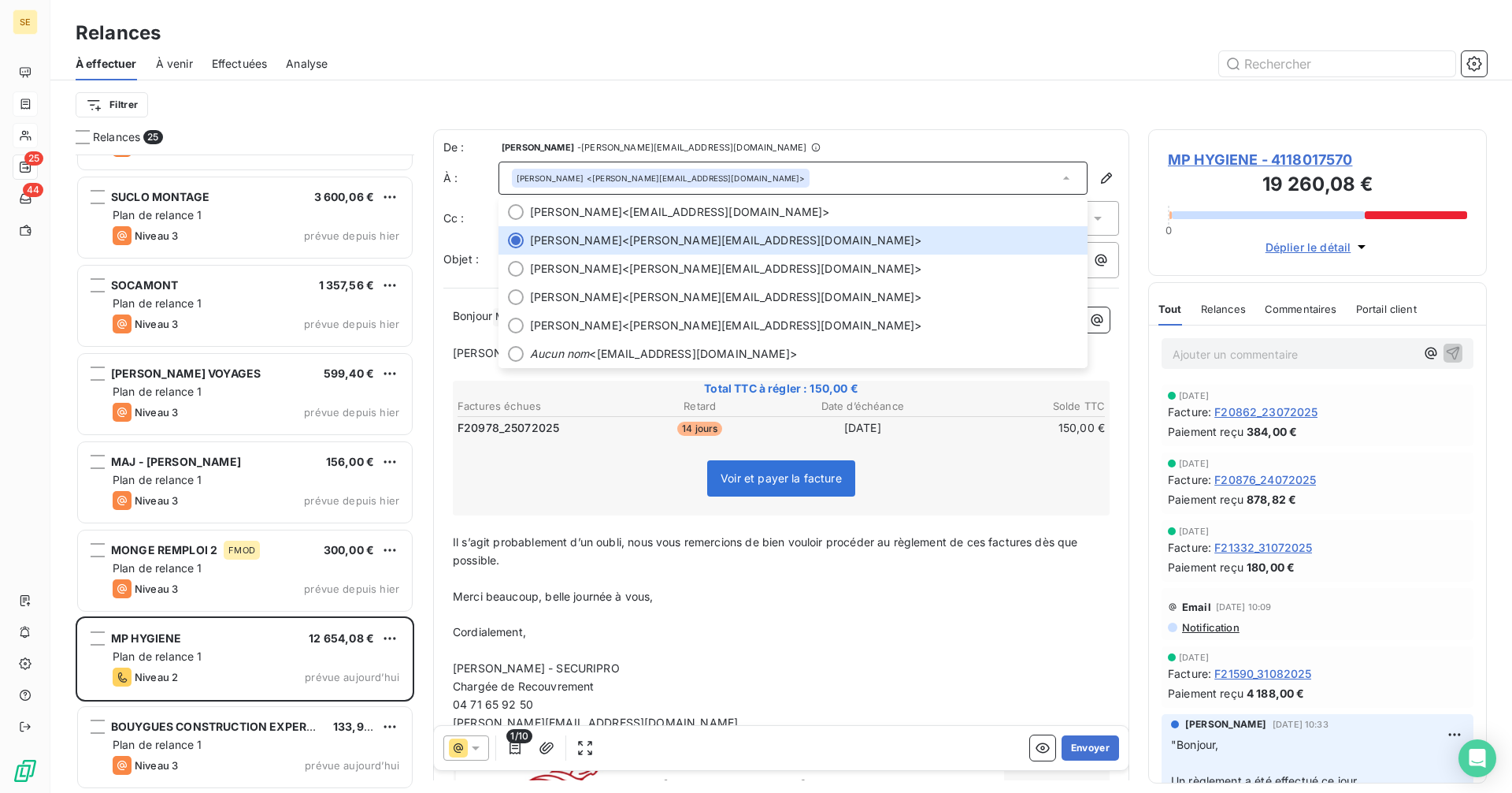
click at [1223, 628] on span "Notification" at bounding box center [1210, 627] width 59 height 13
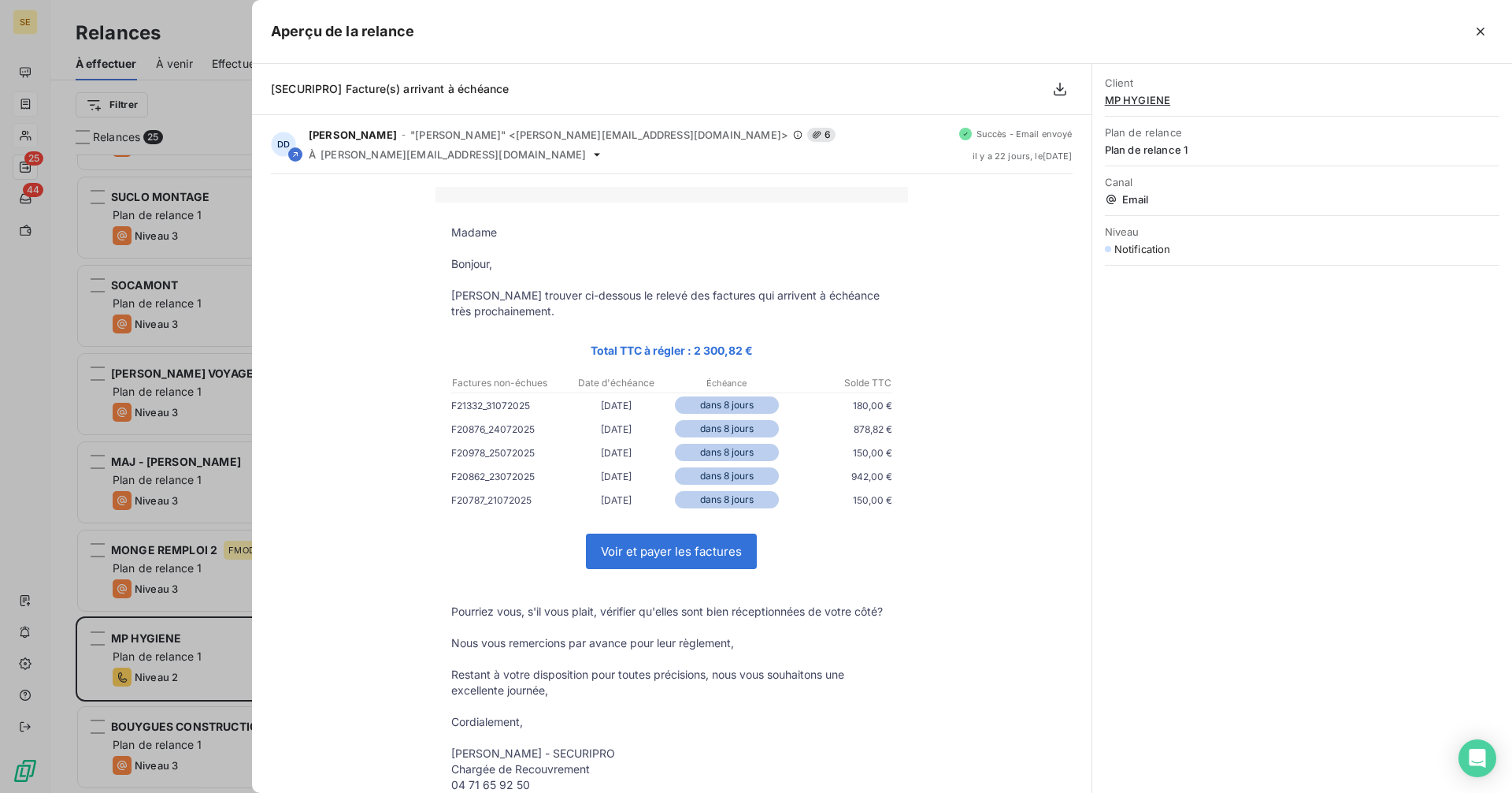
click at [183, 26] on div at bounding box center [756, 396] width 1512 height 793
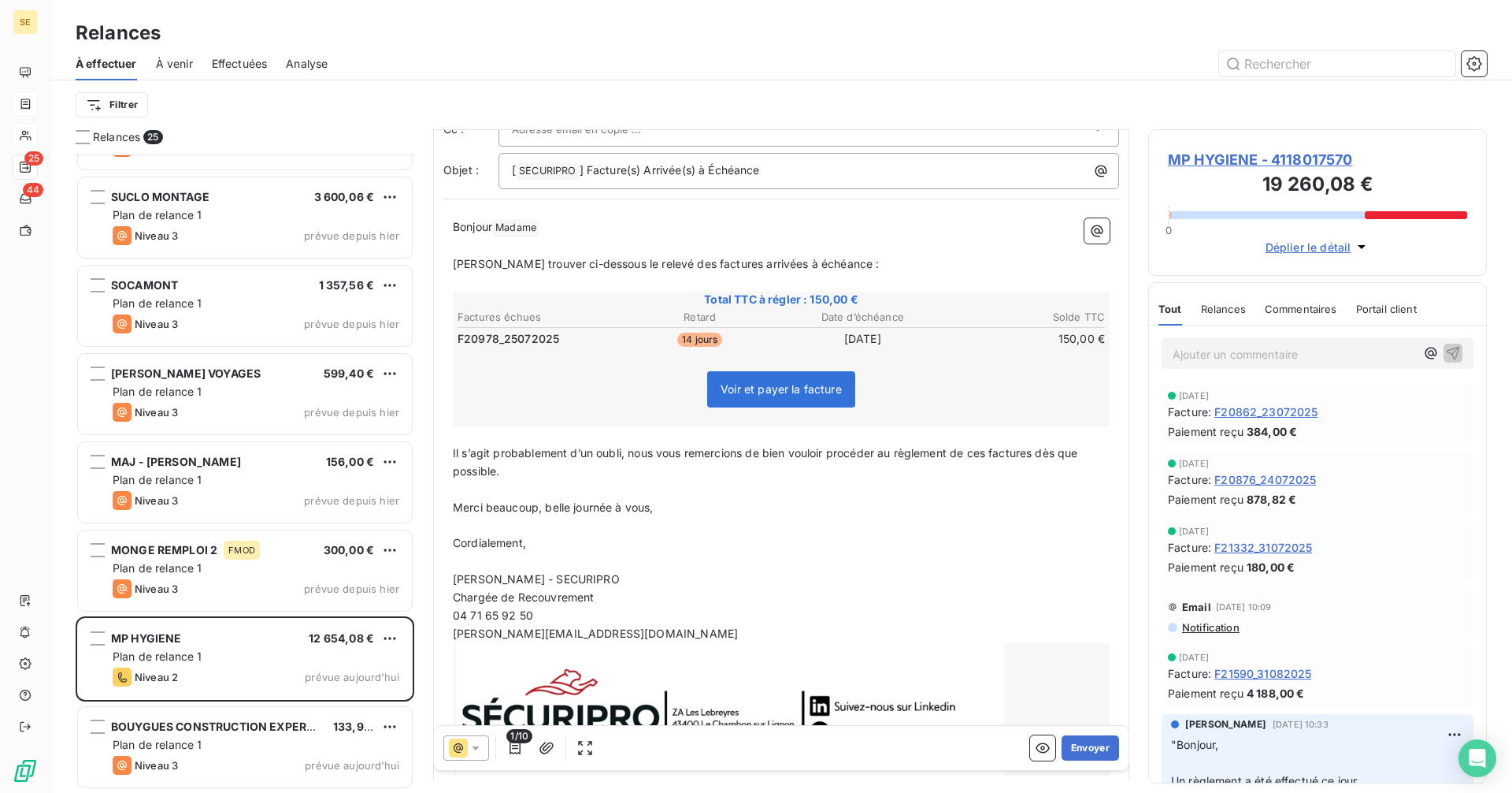
scroll to position [174, 0]
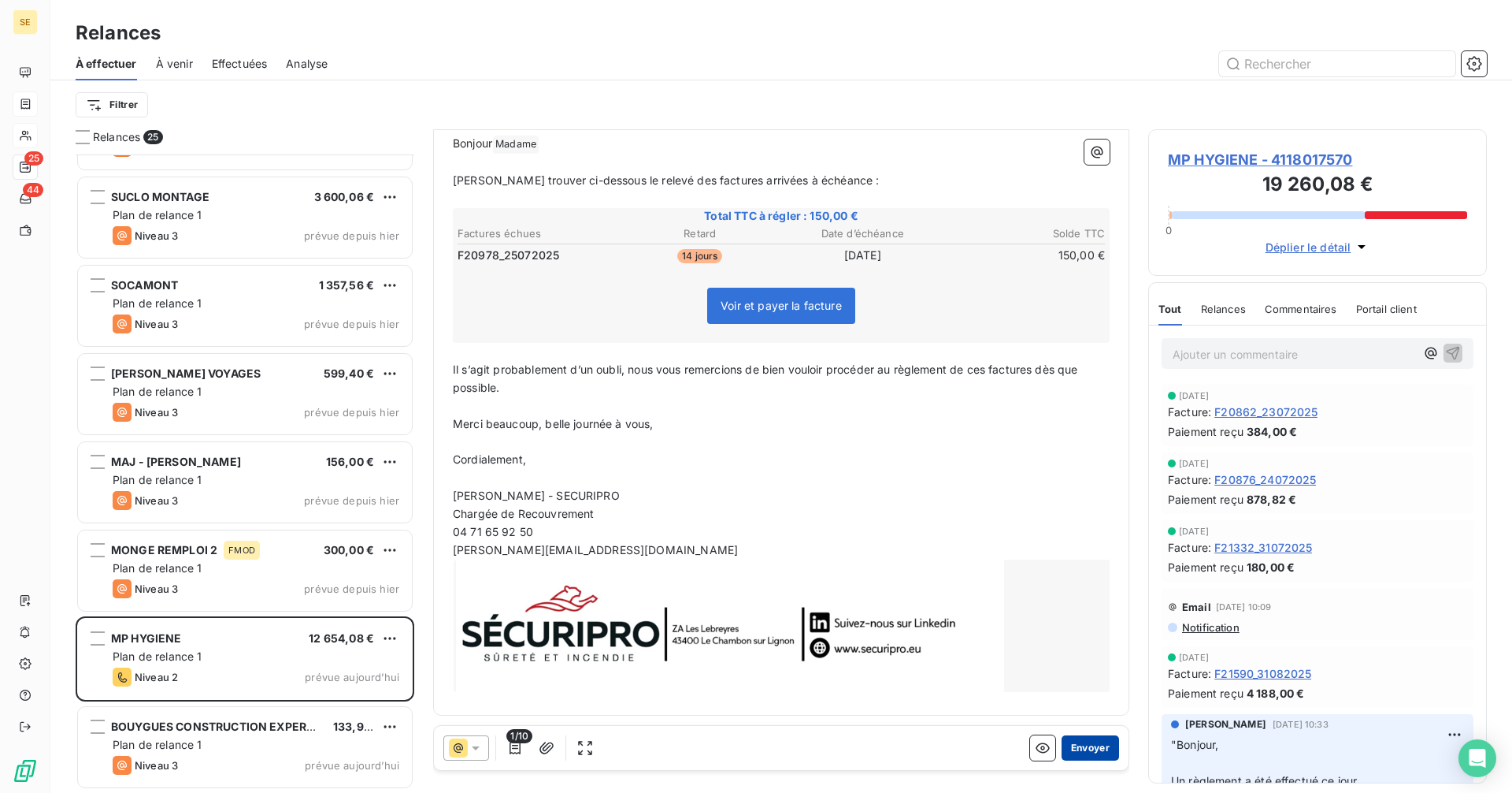
click at [1064, 746] on button "Envoyer" at bounding box center [1090, 748] width 57 height 25
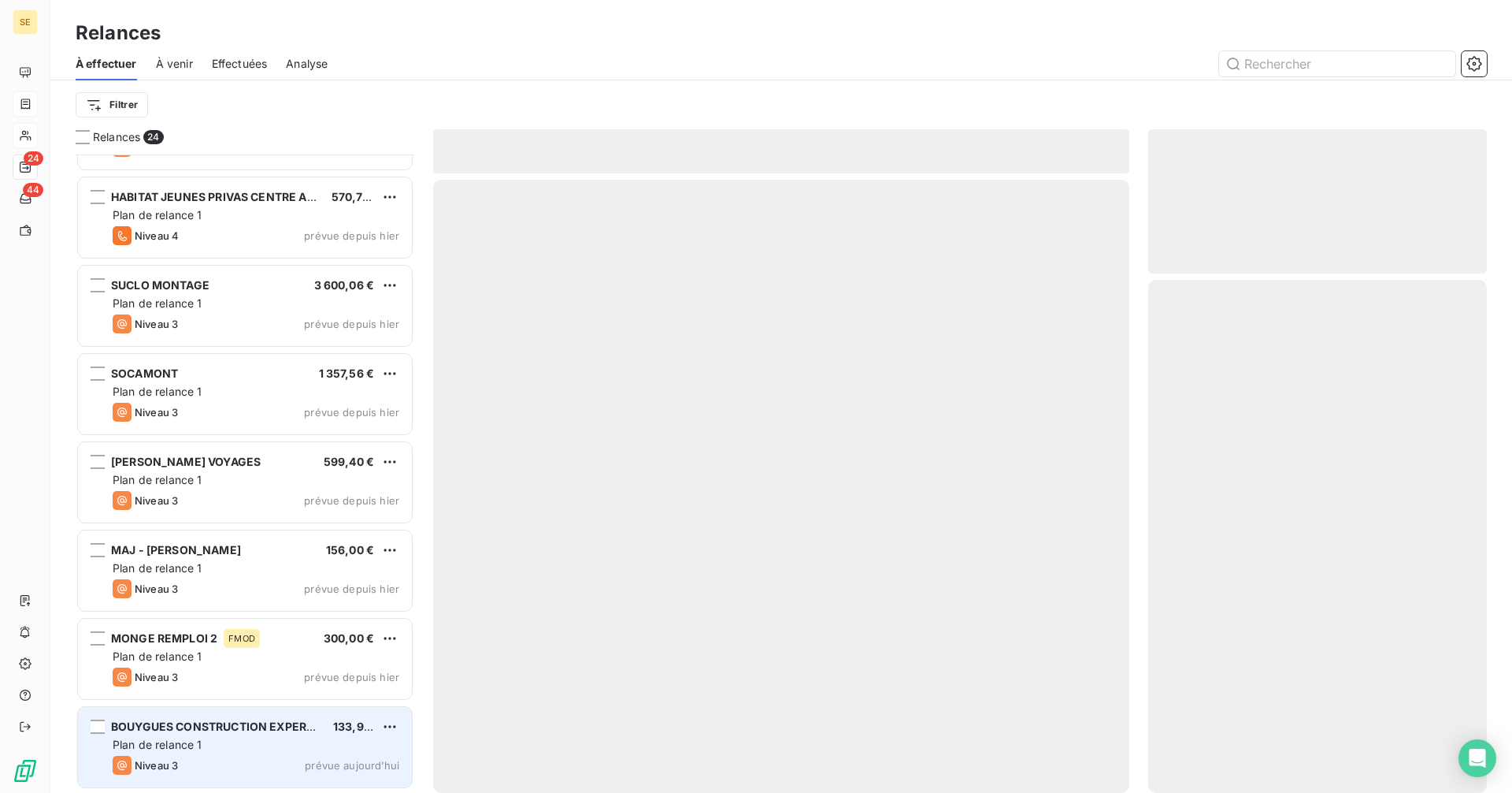
scroll to position [1479, 0]
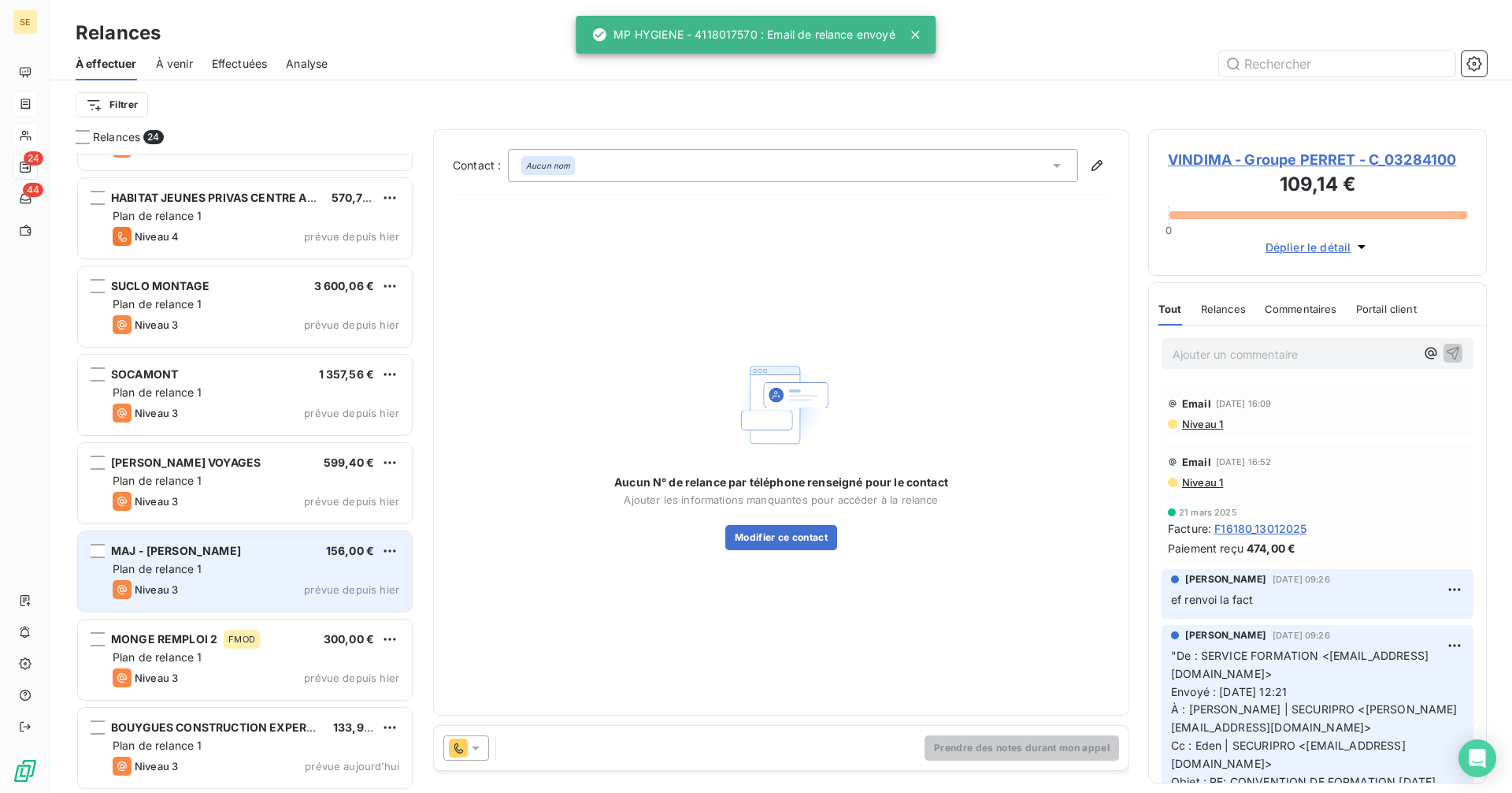
click at [300, 568] on div "Plan de relance 1" at bounding box center [256, 569] width 286 height 16
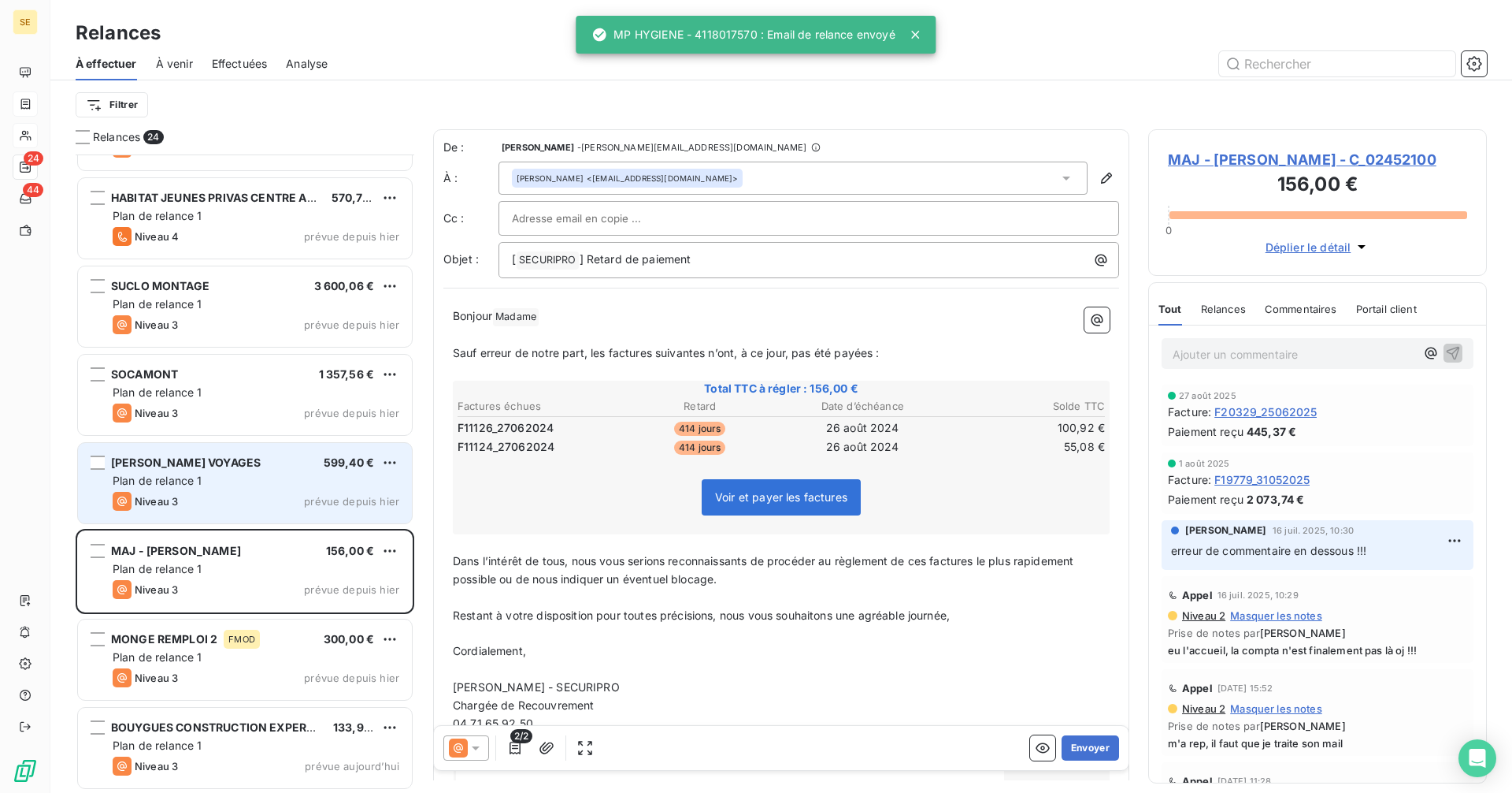
click at [255, 452] on div "SCHMITT VOYAGES 599,40 € Plan de relance 1 Niveau 3 prévue depuis hier" at bounding box center [245, 482] width 334 height 80
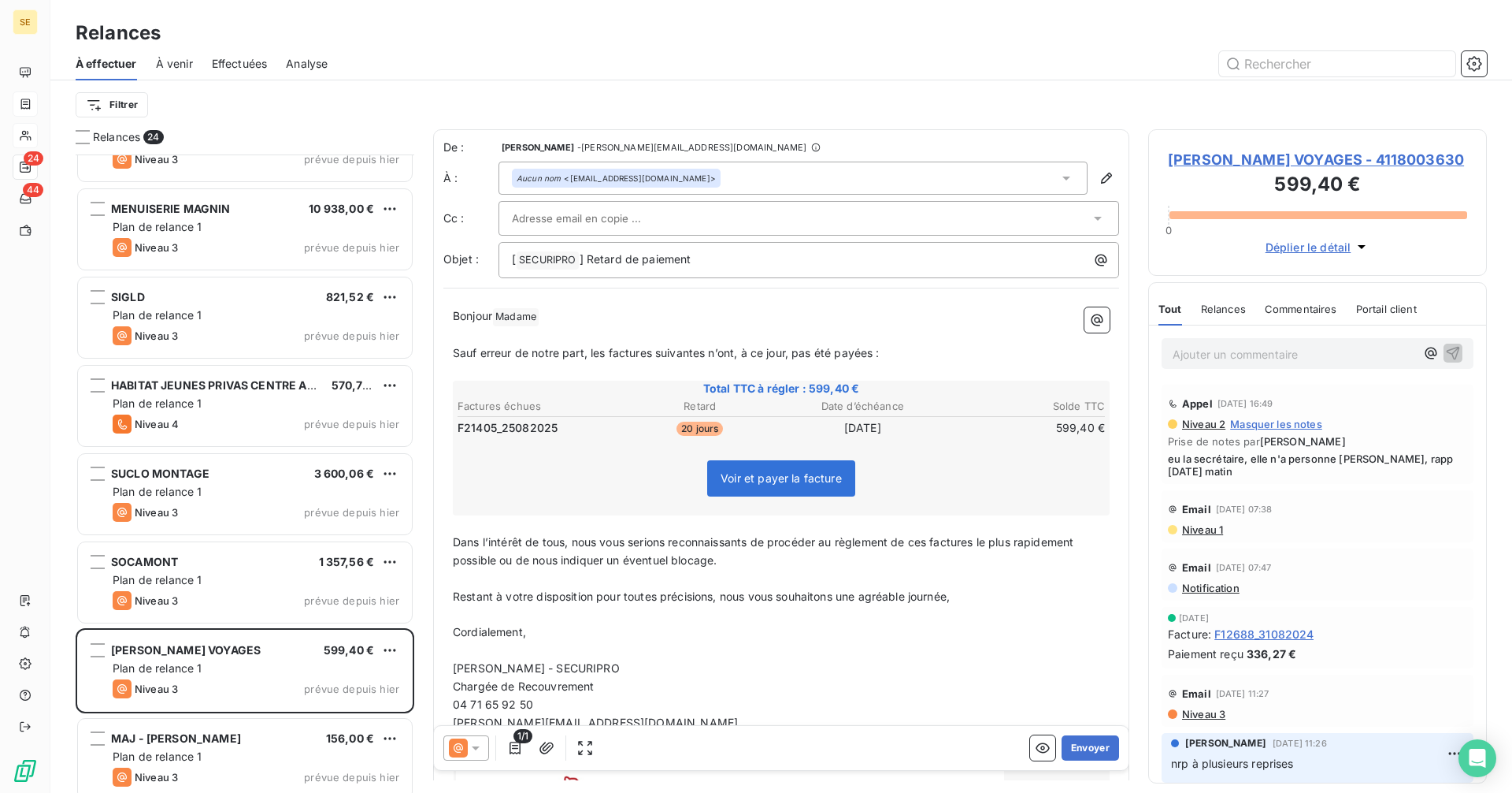
scroll to position [1244, 0]
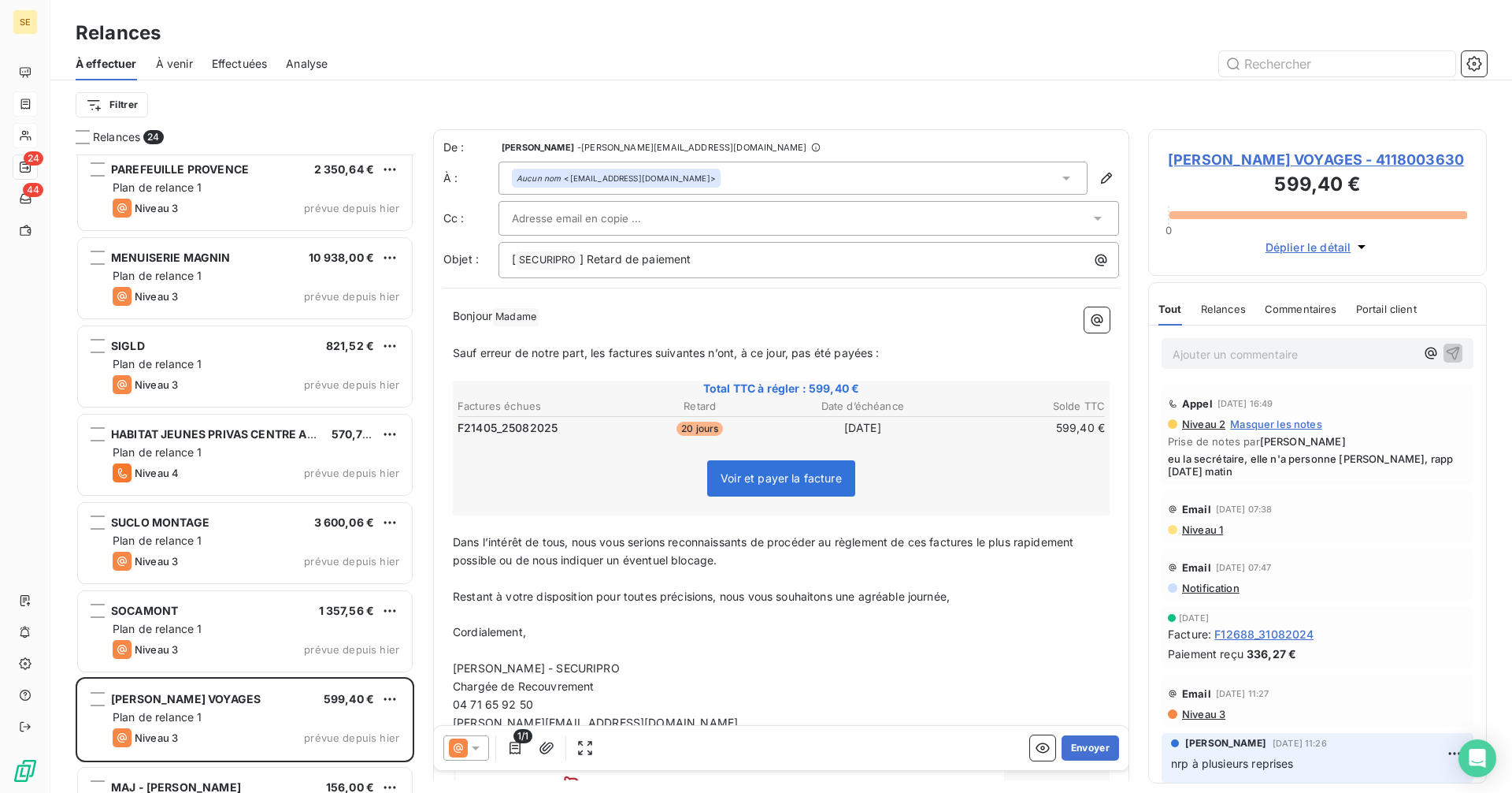
click at [1227, 158] on span "SCHMITT VOYAGES - 4118003630" at bounding box center [1318, 159] width 299 height 21
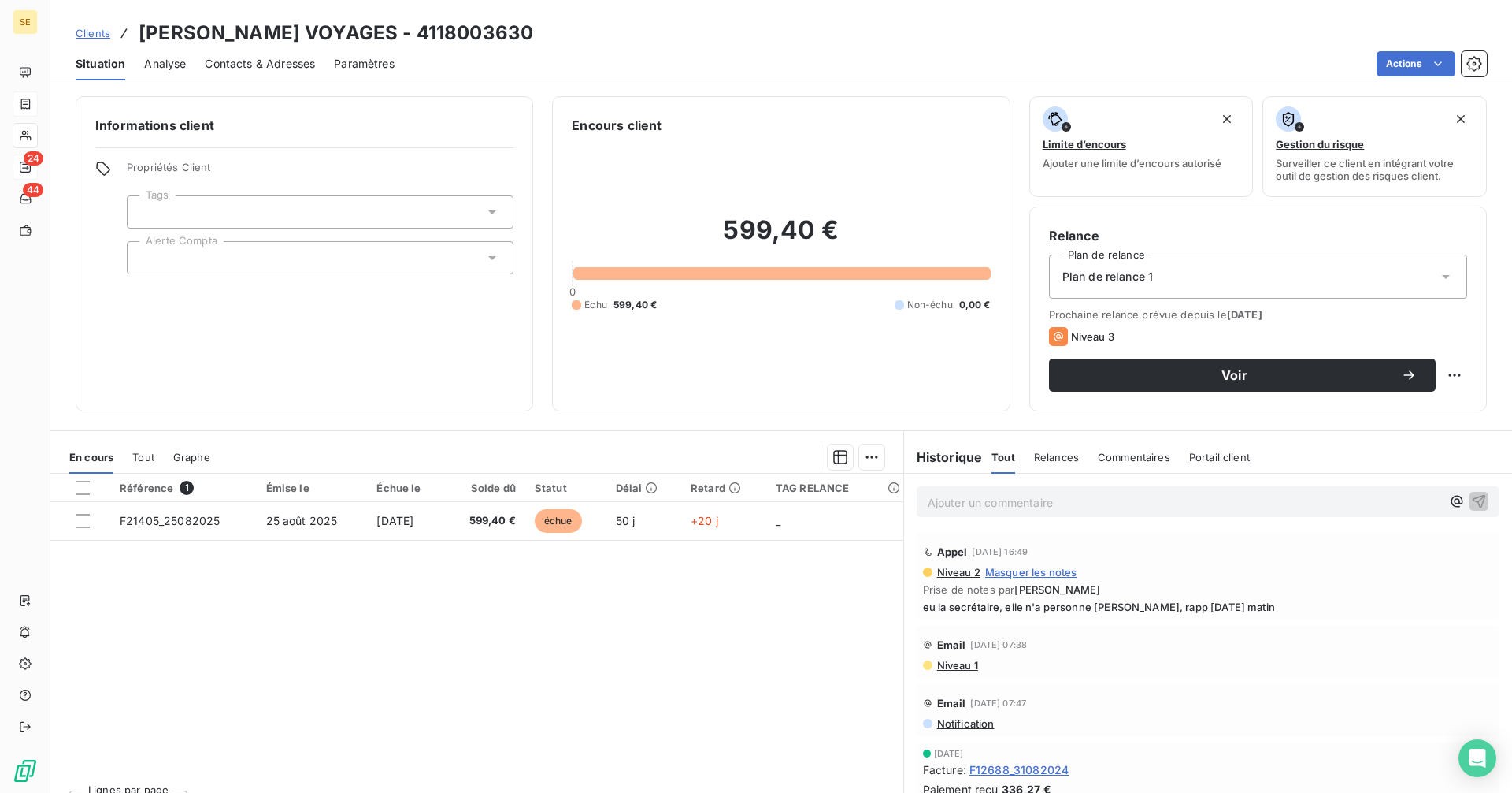
click at [236, 65] on span "Contacts & Adresses" at bounding box center [259, 64] width 111 height 16
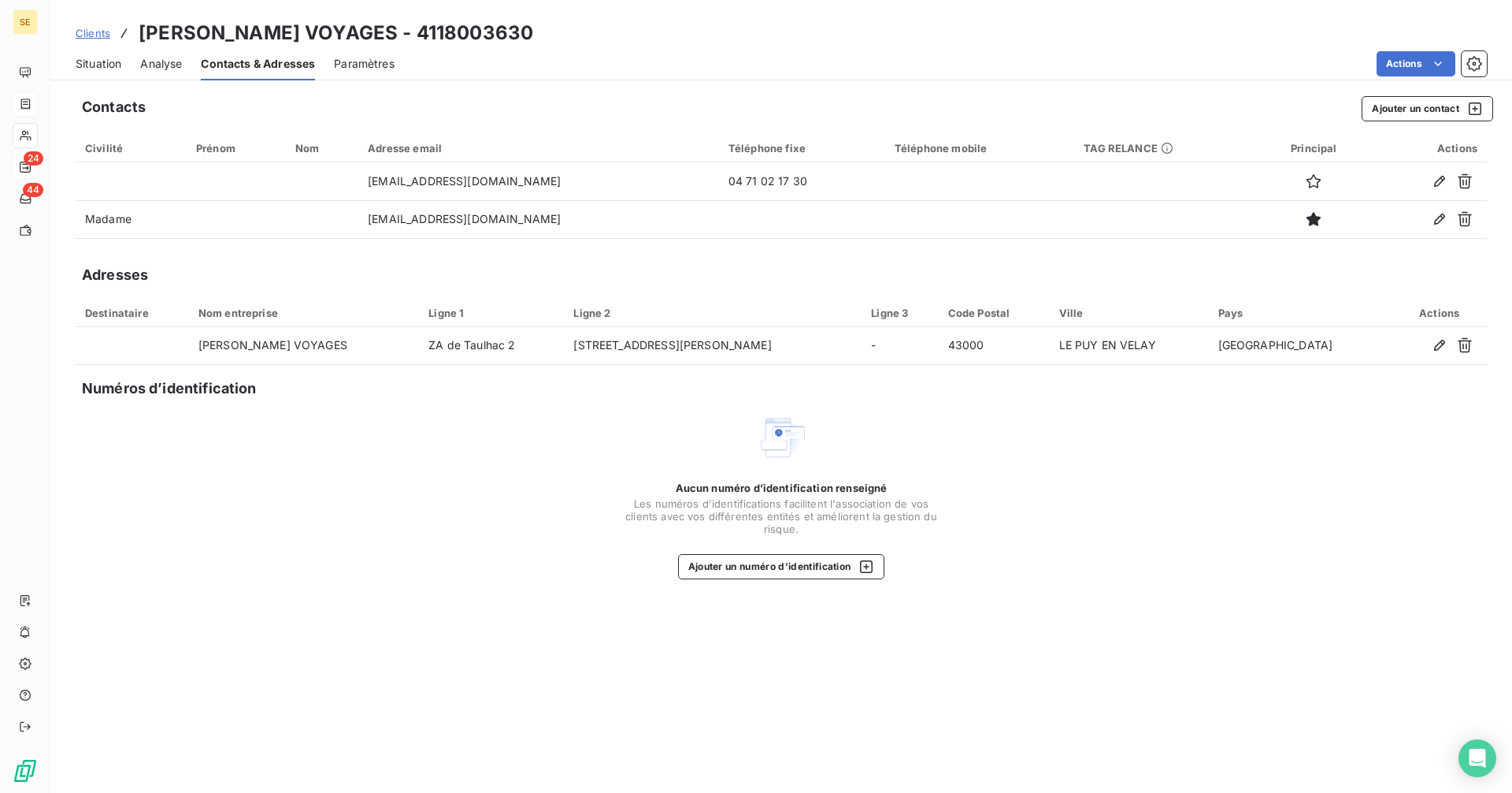
click at [93, 60] on span "Situation" at bounding box center [98, 64] width 45 height 16
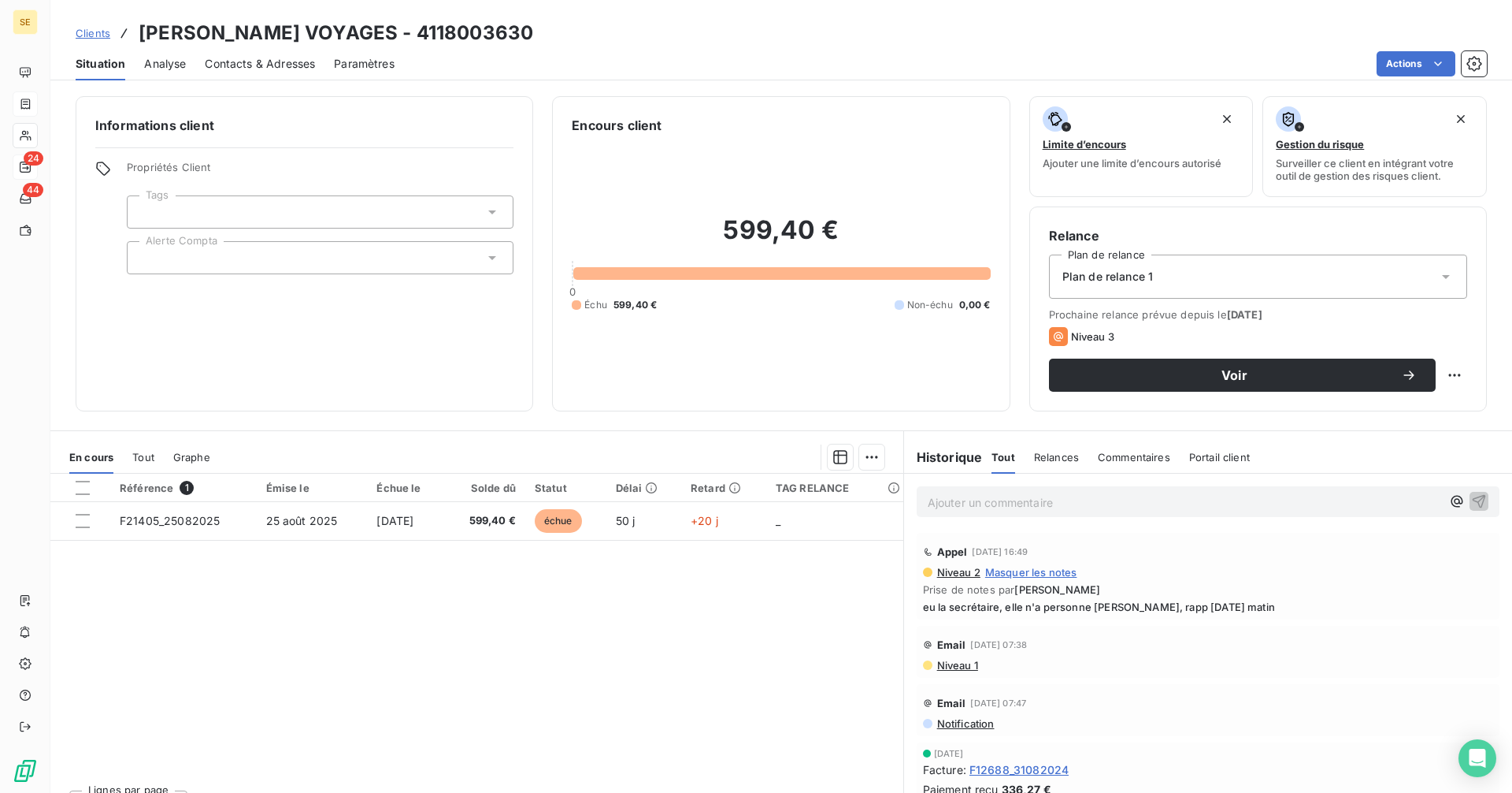
click at [253, 53] on div "Contacts & Adresses" at bounding box center [259, 64] width 111 height 33
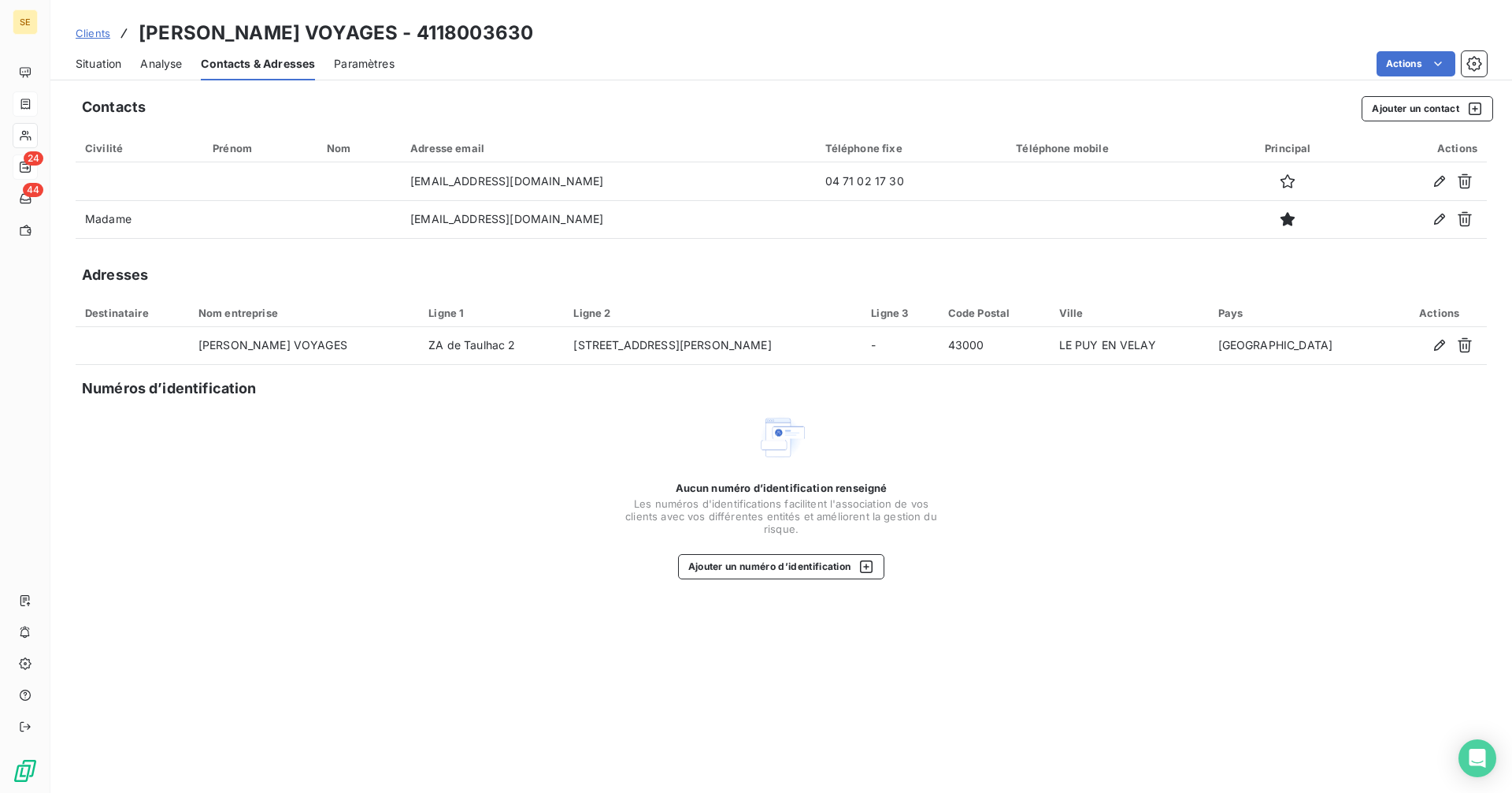
click at [95, 63] on span "Situation" at bounding box center [98, 64] width 45 height 16
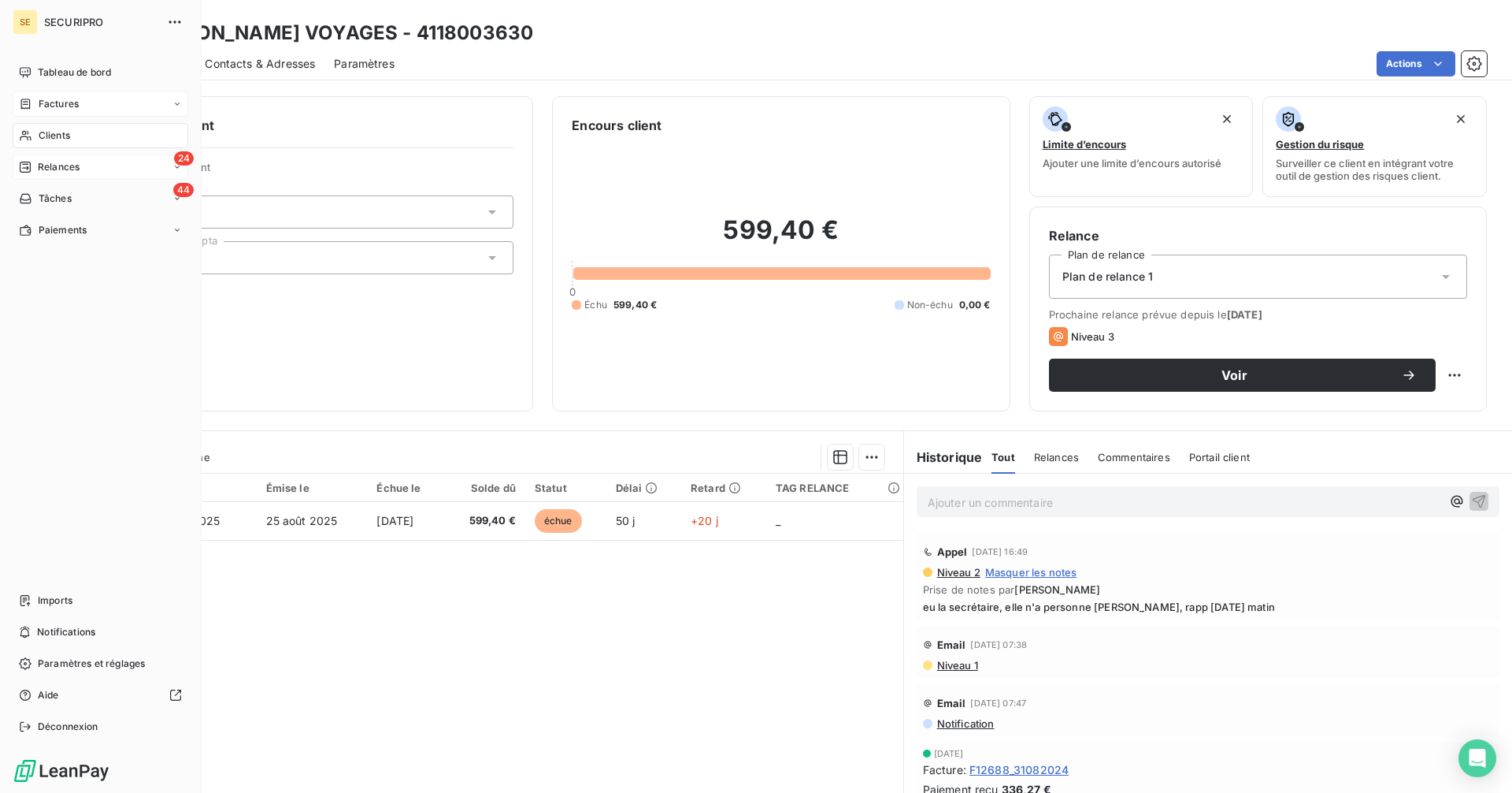
click at [28, 104] on icon at bounding box center [25, 104] width 14 height 13
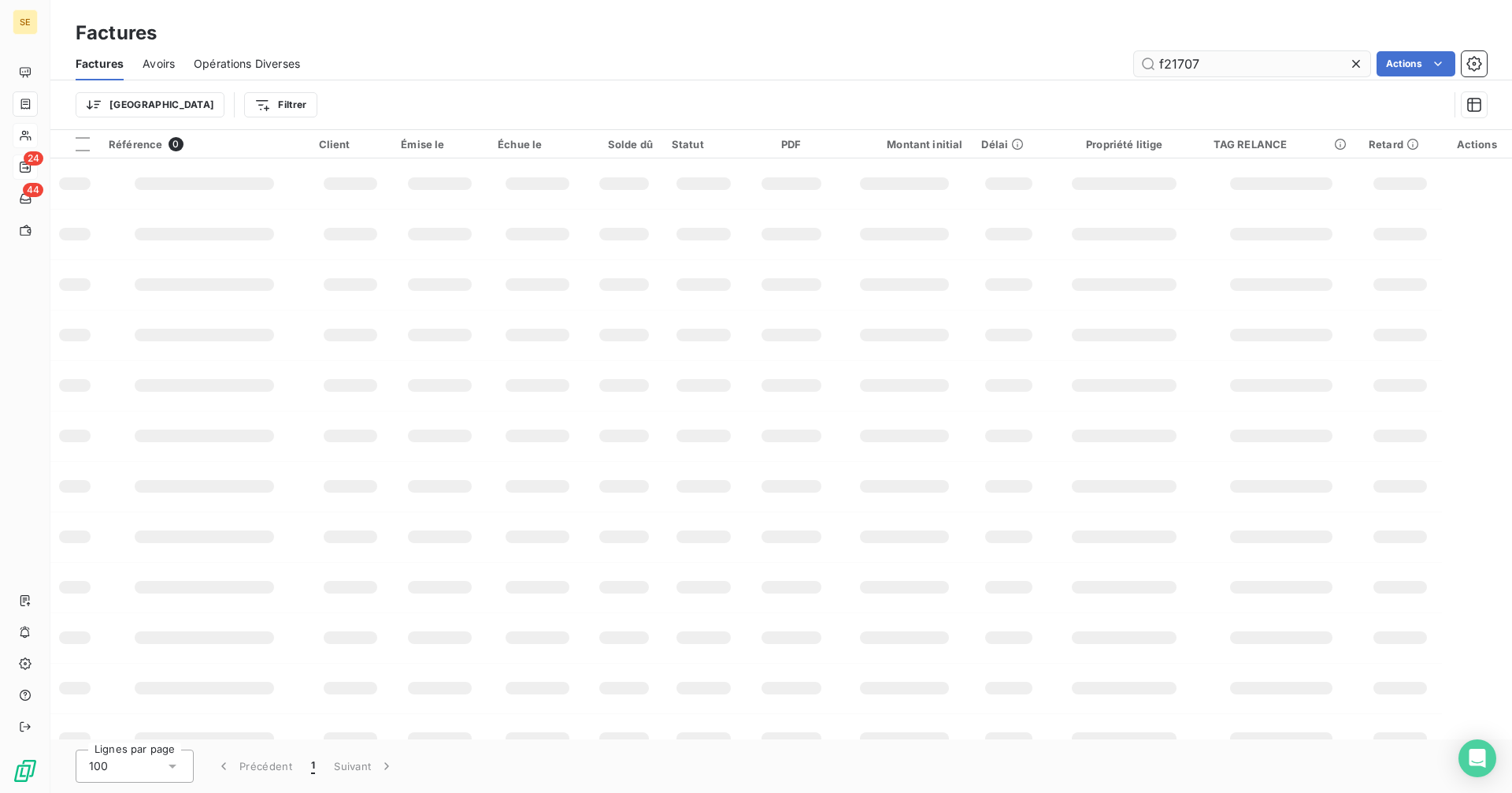
click at [1223, 65] on input "f21707" at bounding box center [1252, 64] width 236 height 25
click at [1219, 58] on input "f21021" at bounding box center [1252, 64] width 236 height 25
type input "f21021"
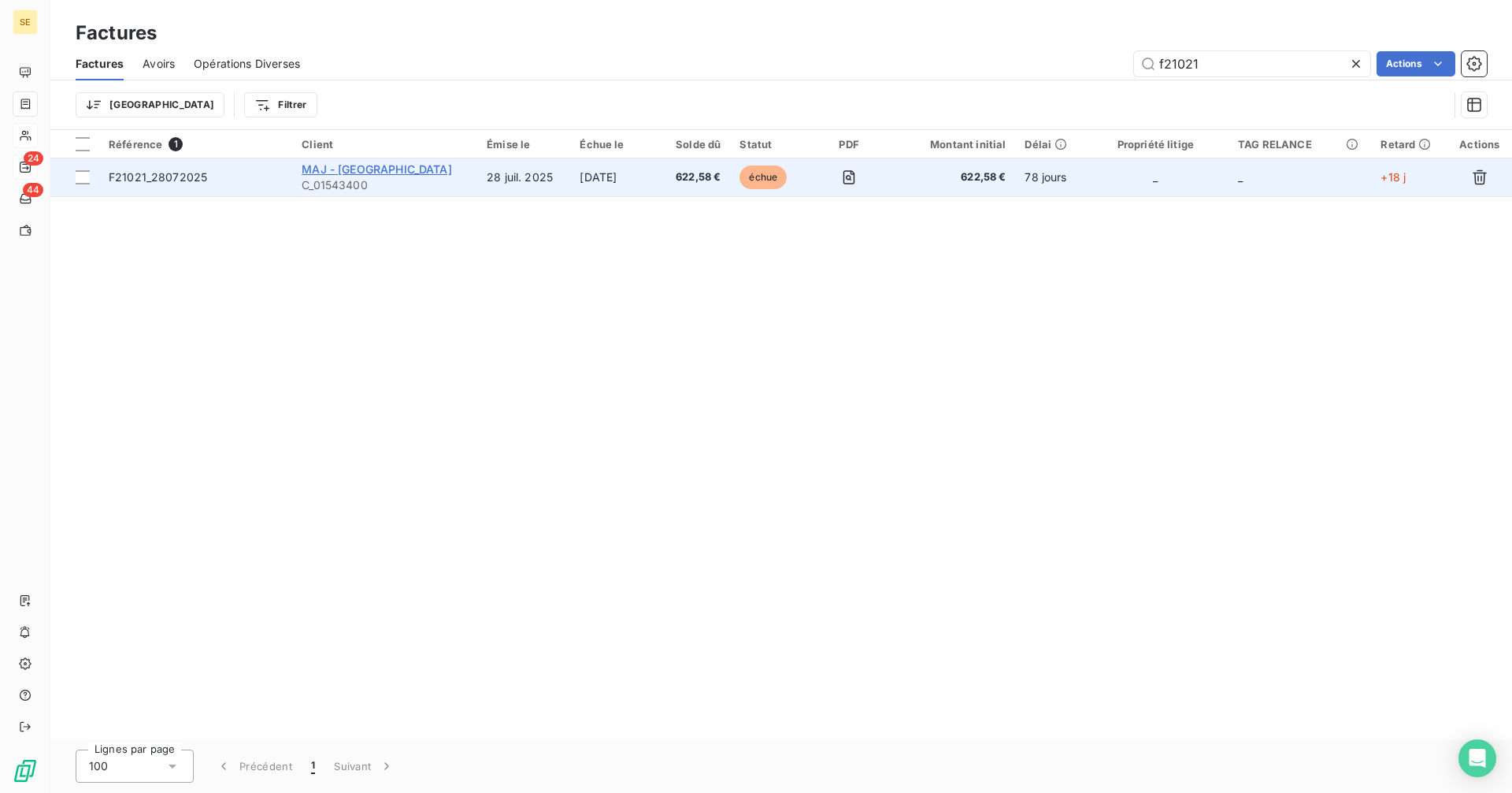
click at [370, 164] on span "MAJ - [GEOGRAPHIC_DATA]" at bounding box center [376, 169] width 150 height 14
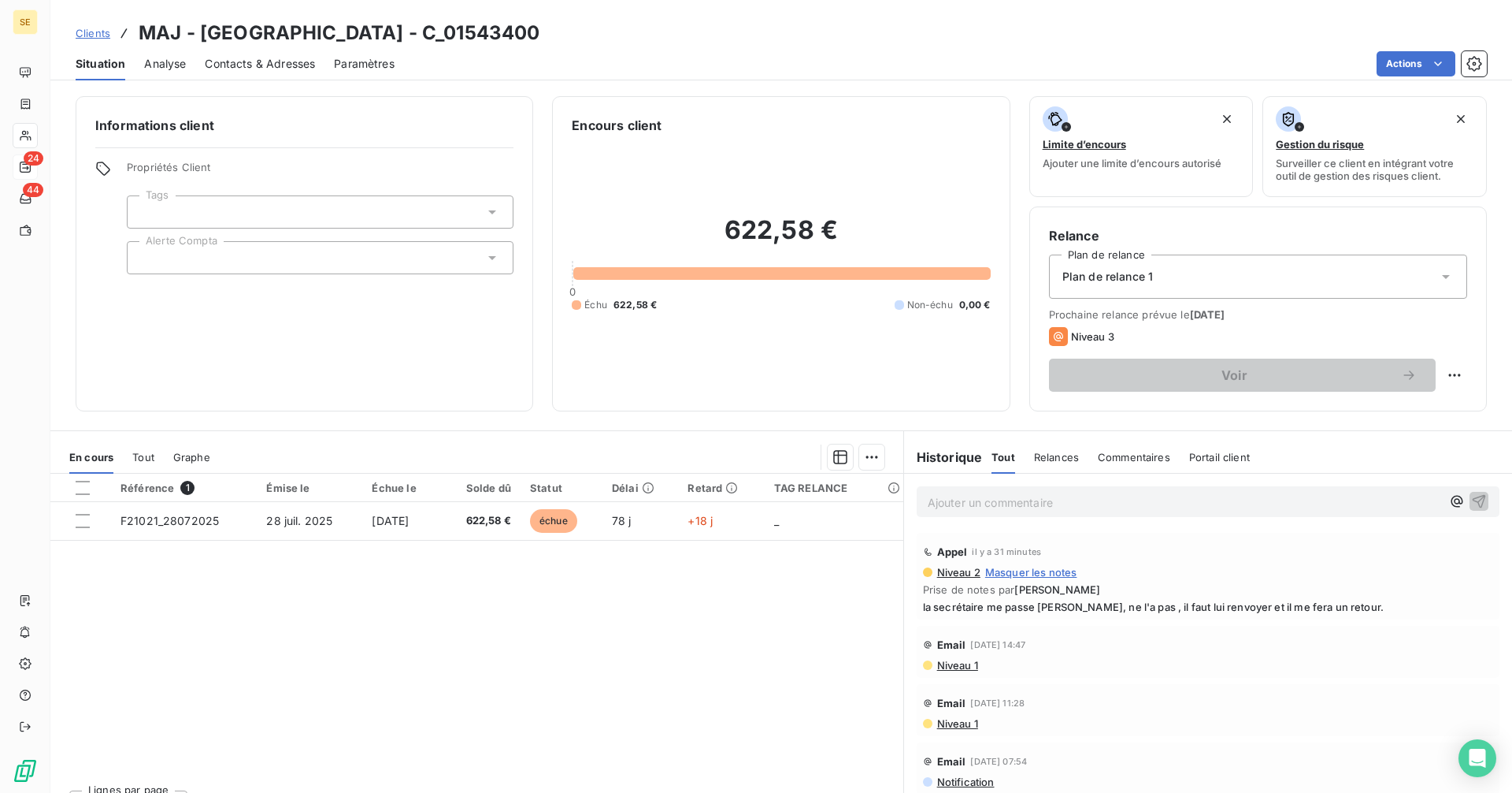
click at [1014, 499] on p "Ajouter un commentaire ﻿" at bounding box center [1184, 502] width 513 height 20
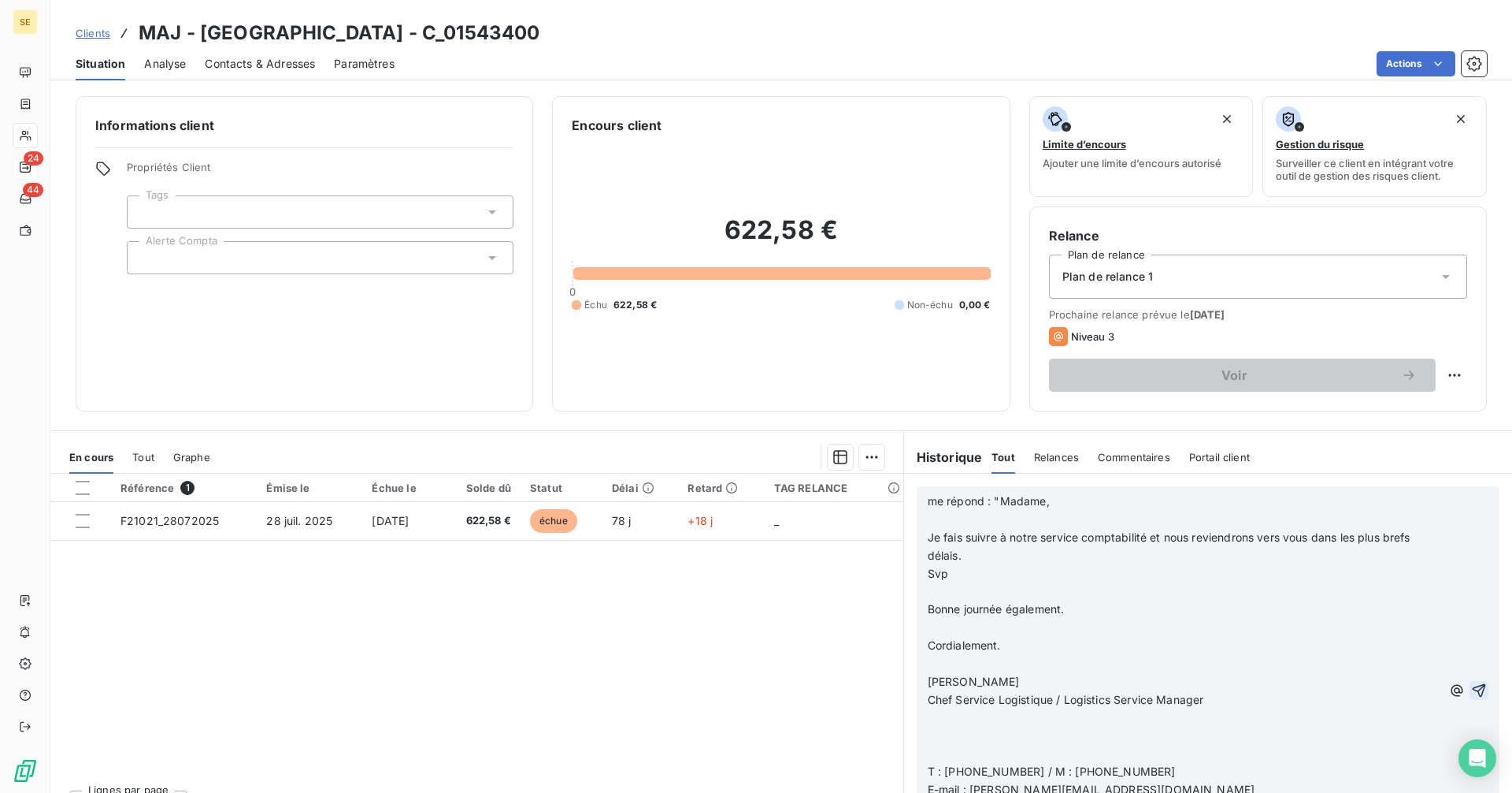
click at [1473, 687] on icon "button" at bounding box center [1479, 689] width 14 height 14
